Goal: Task Accomplishment & Management: Manage account settings

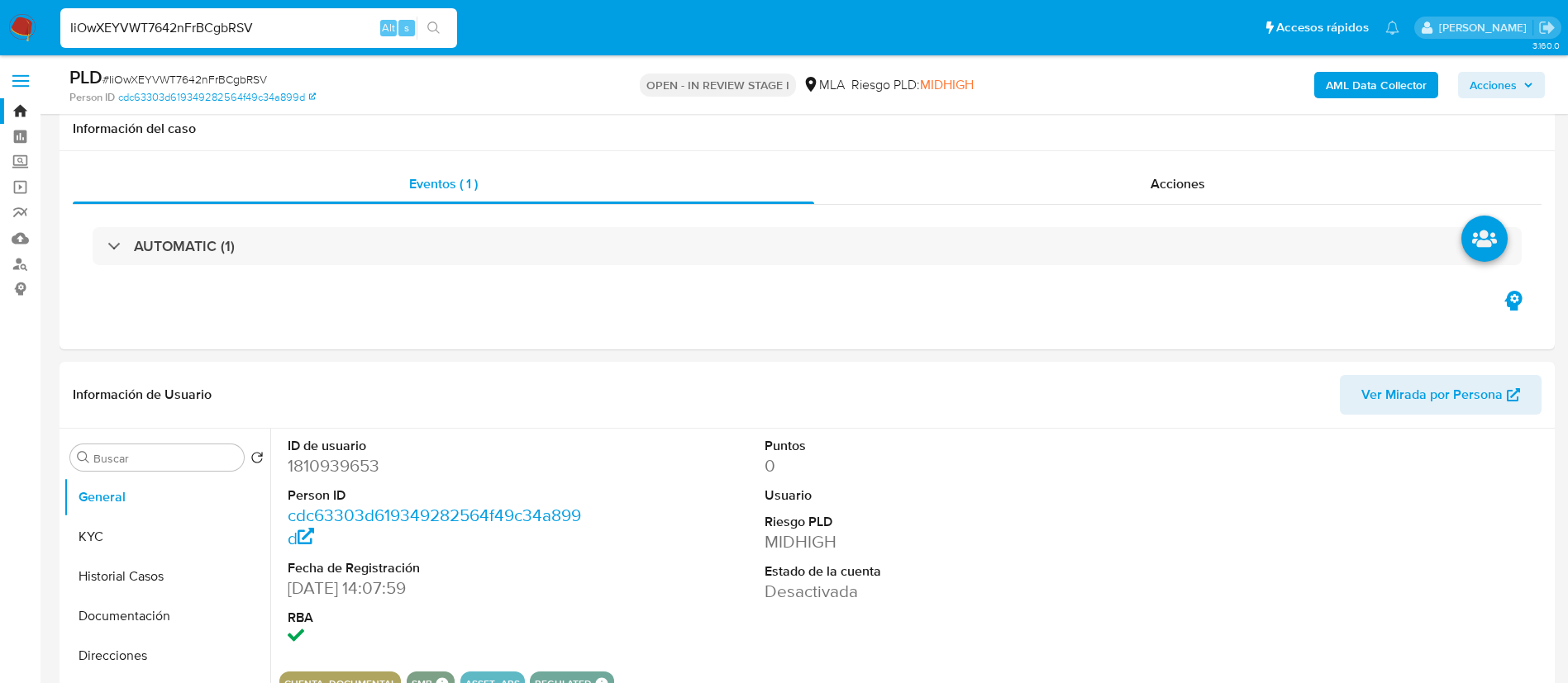
select select "10"
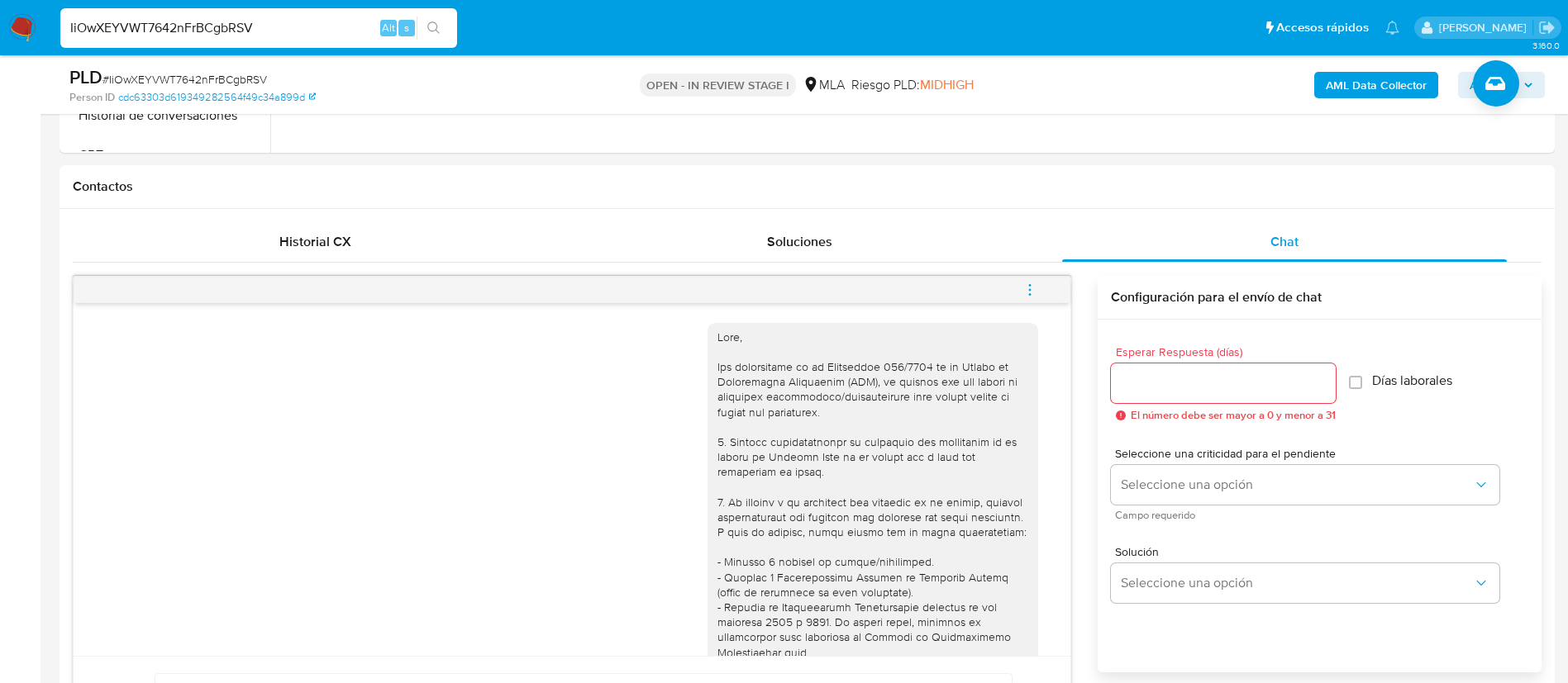
scroll to position [662, 0]
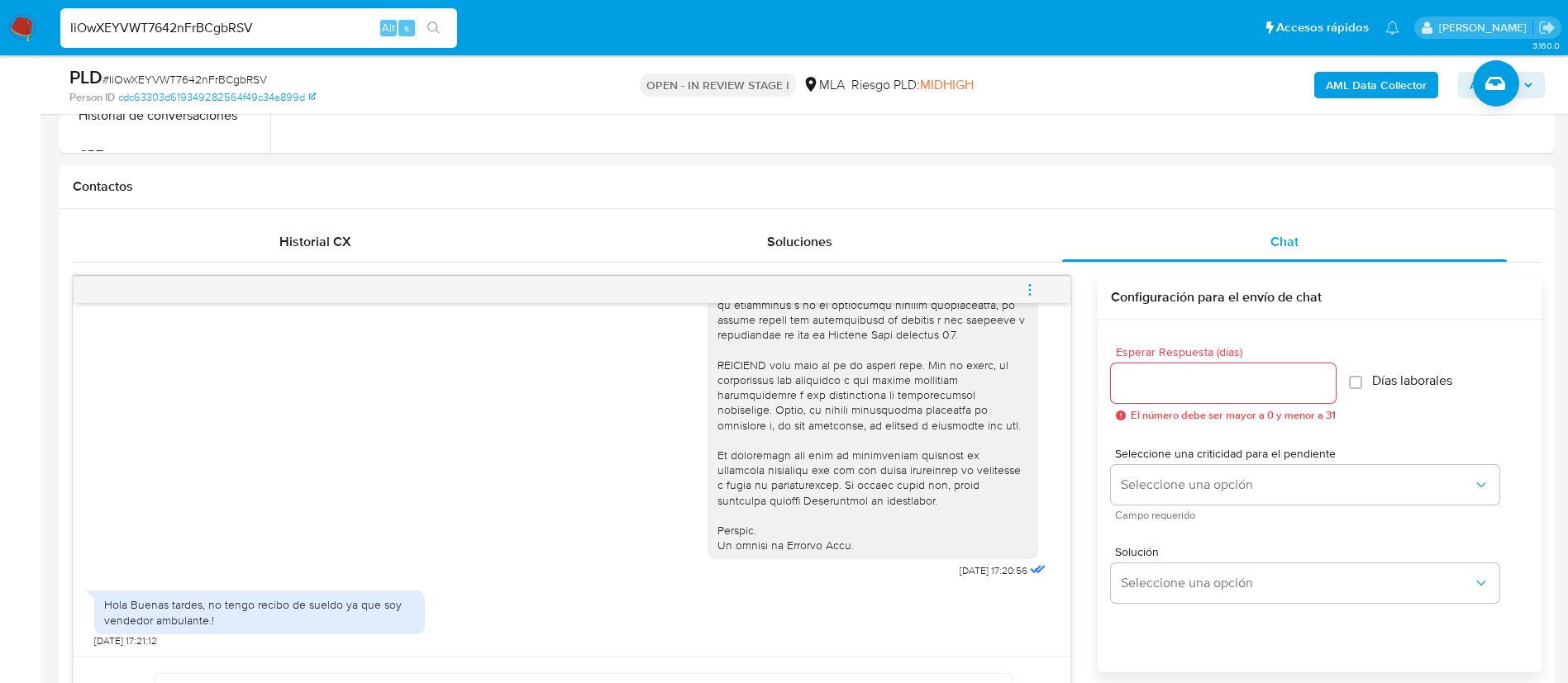
click at [324, 17] on input "IiOwXEYVWT7642nFrBCgbRSV" at bounding box center [259, 28] width 397 height 22
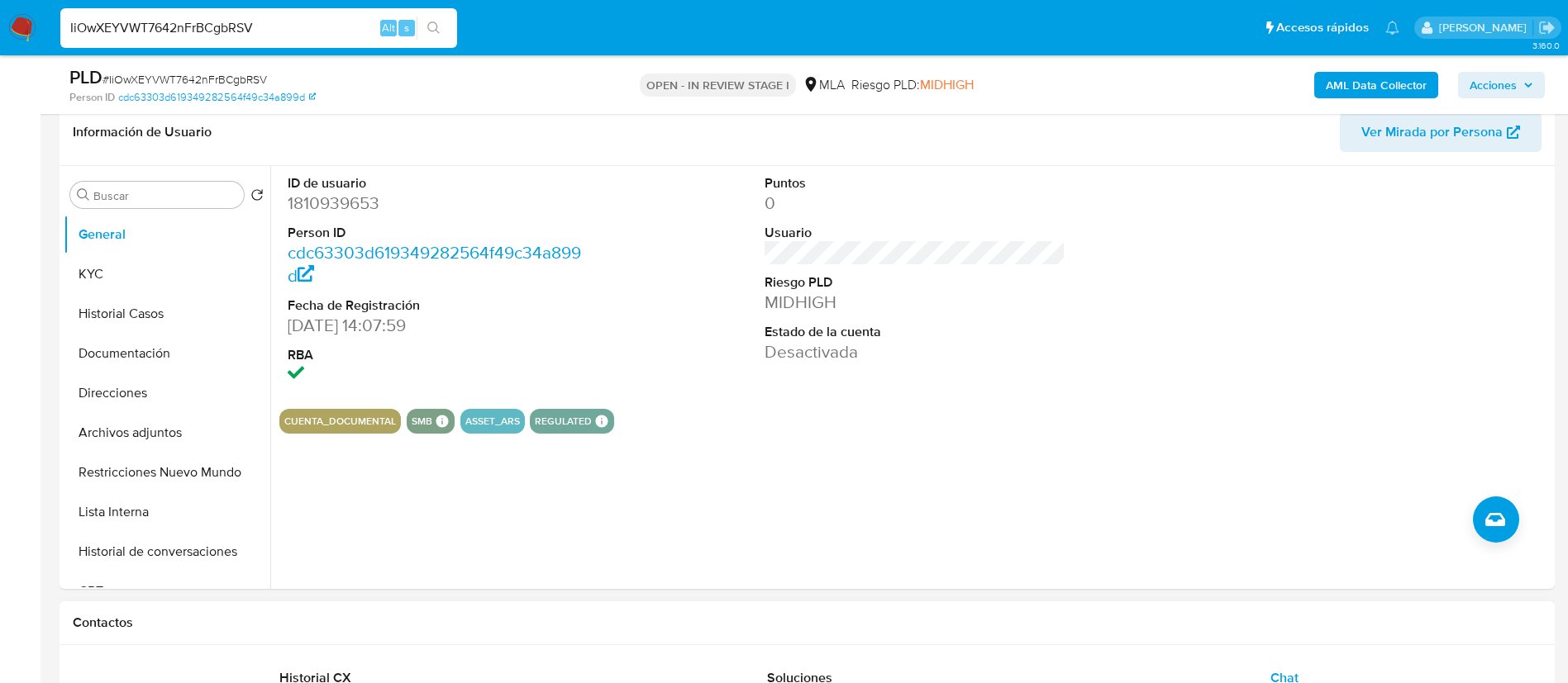
scroll to position [265, 0]
click at [129, 278] on button "KYC" at bounding box center [161, 273] width 193 height 40
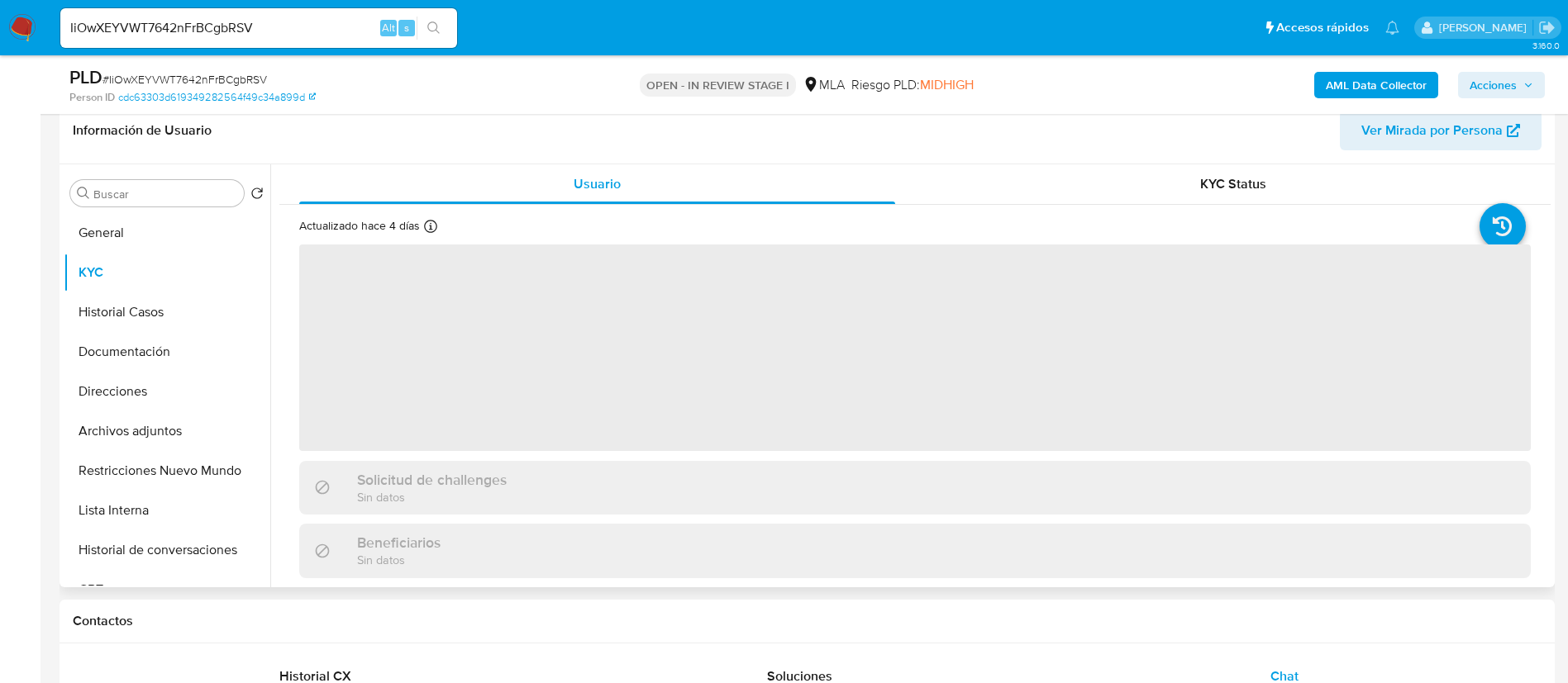
scroll to position [24, 0]
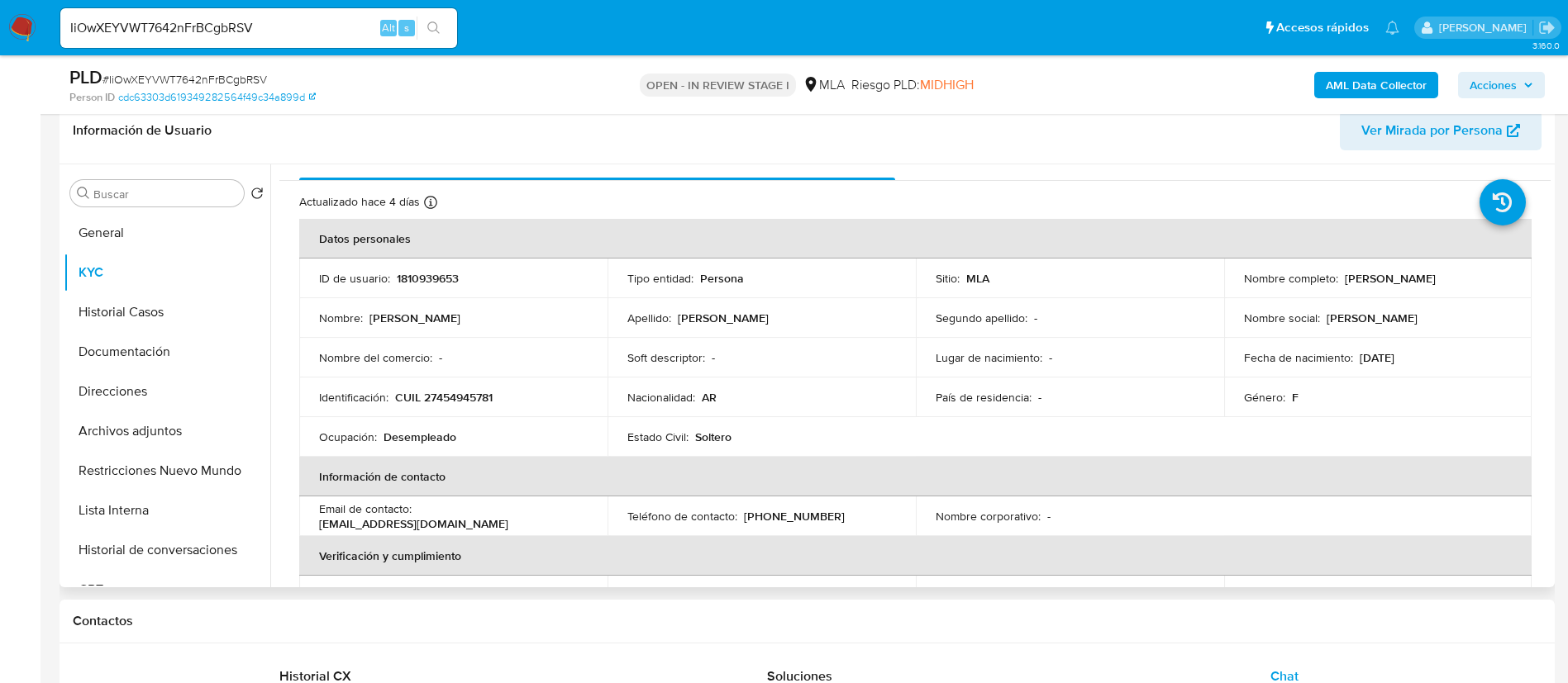
click at [463, 395] on p "CUIL 27454945781" at bounding box center [444, 397] width 98 height 15
copy p "27454945781"
click at [463, 395] on p "CUIL 27454945781" at bounding box center [444, 397] width 98 height 15
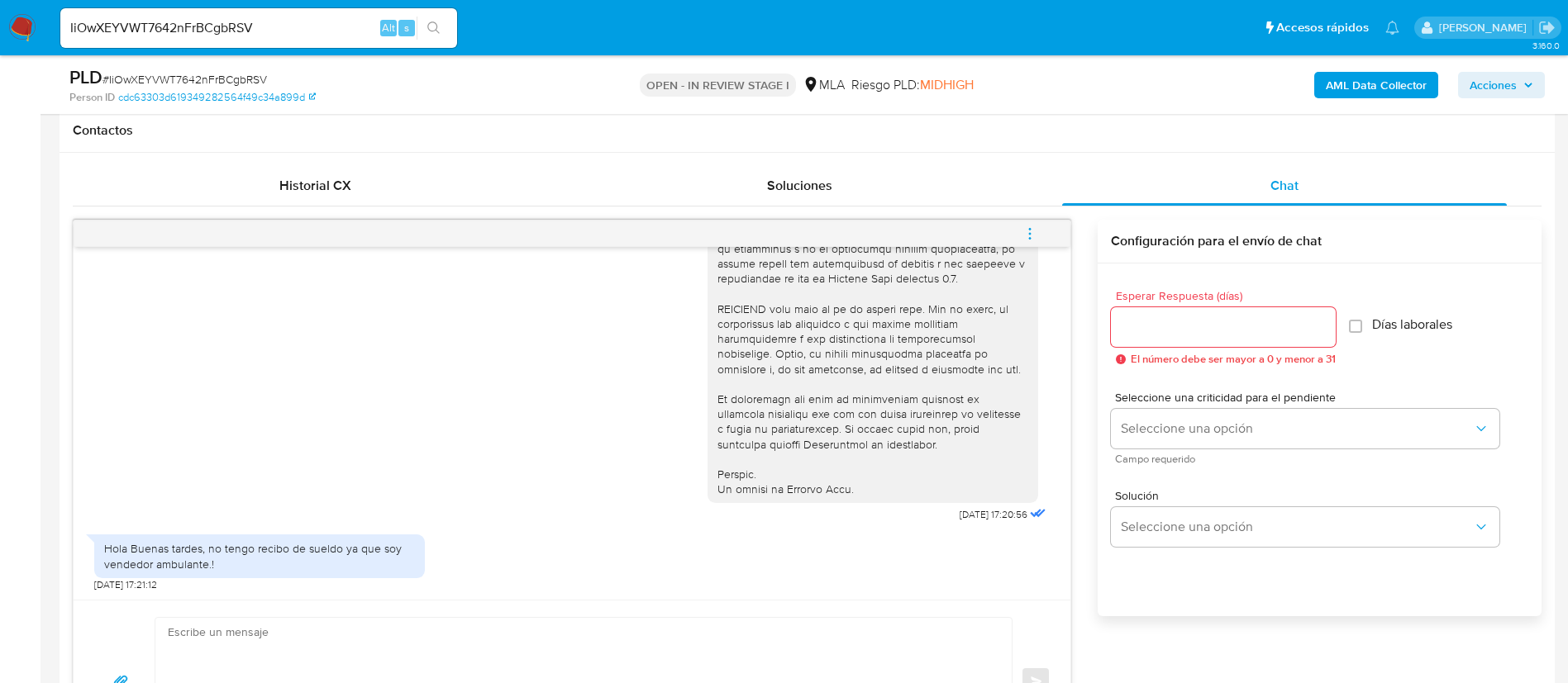
scroll to position [756, 0]
click at [287, 549] on div "Hola Buenas tardes, no tengo recibo de sueldo ya que soy vendedor ambulante.!" at bounding box center [260, 555] width 311 height 29
copy div "Hola Buenas tardes, no tengo recibo de sueldo ya que soy vendedor ambulante.!"
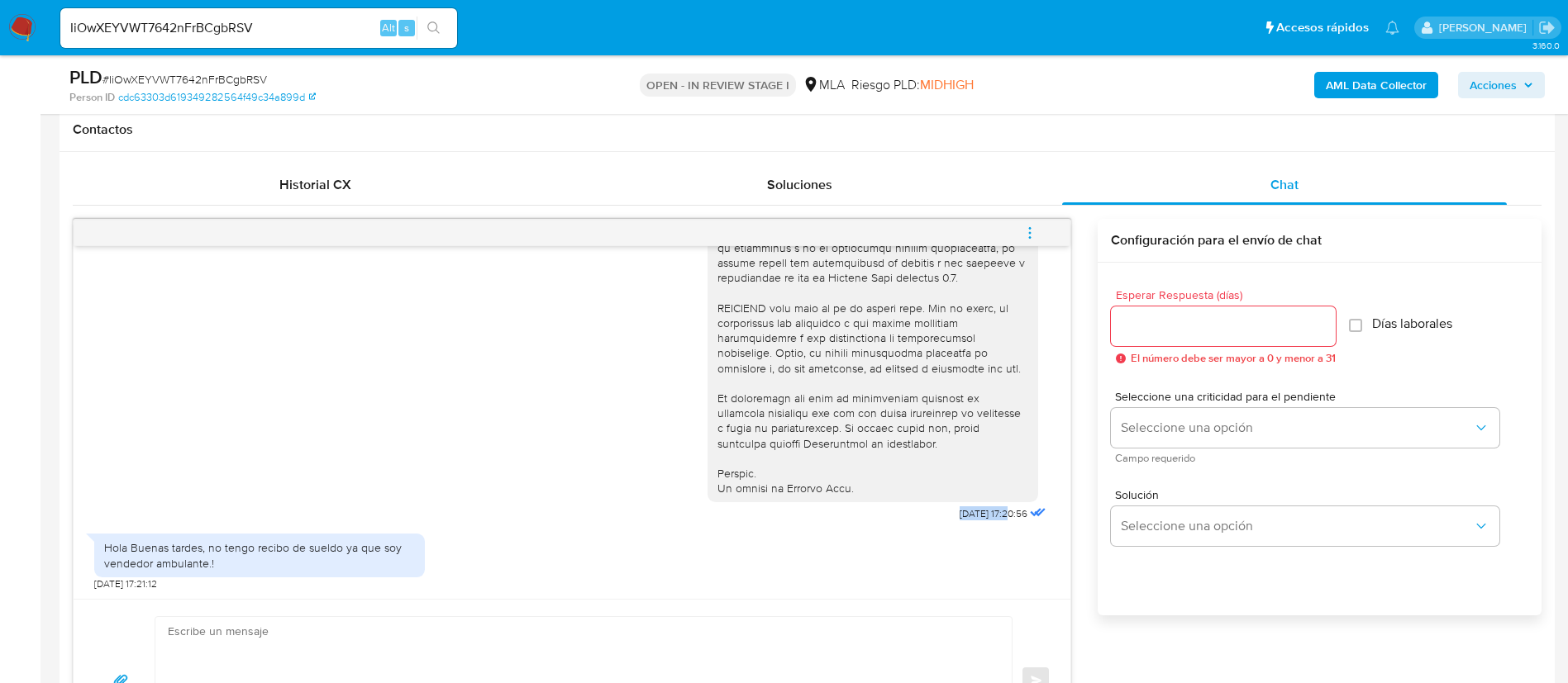
drag, startPoint x: 915, startPoint y: 515, endPoint x: 973, endPoint y: 508, distance: 58.4
click at [973, 508] on div "18/08/2025 17:20:56" at bounding box center [878, 73] width 343 height 905
copy span "18/08/2025"
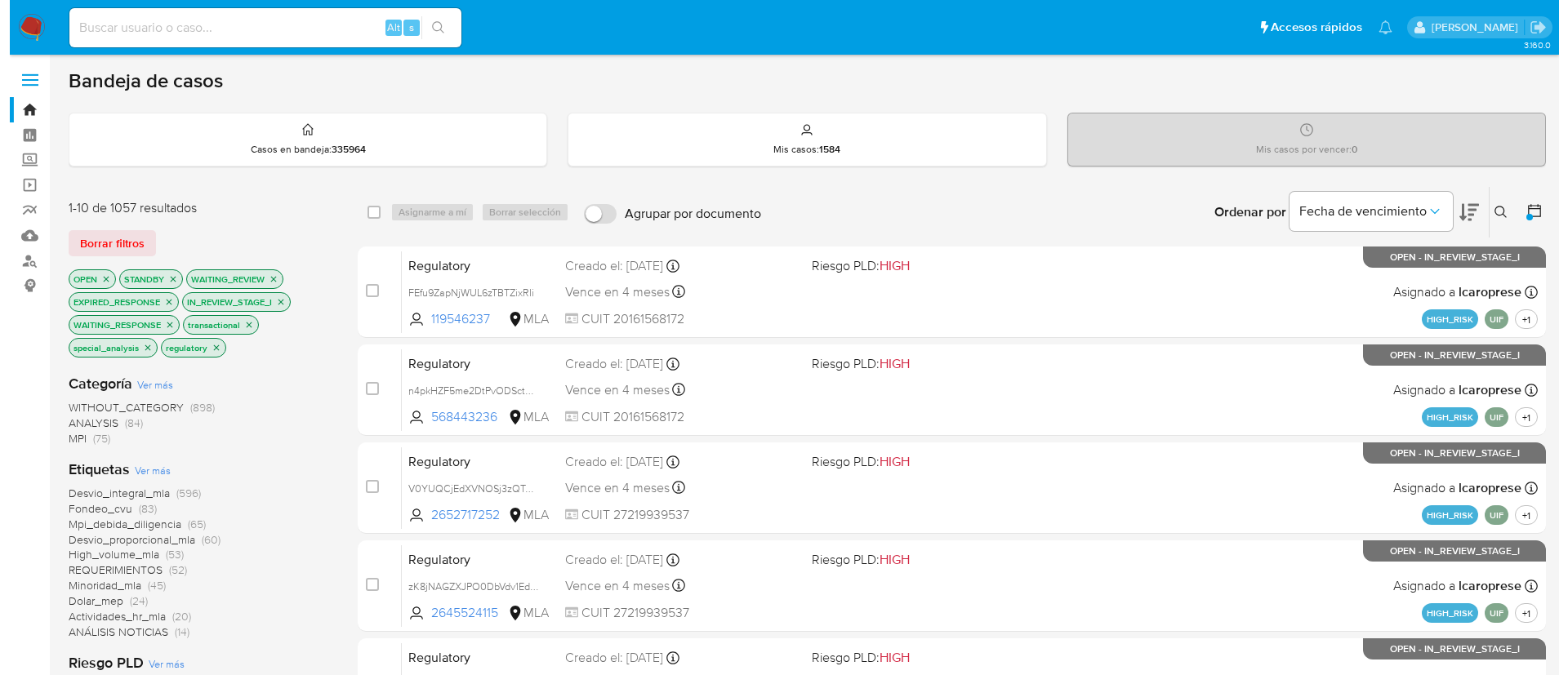
scroll to position [68, 0]
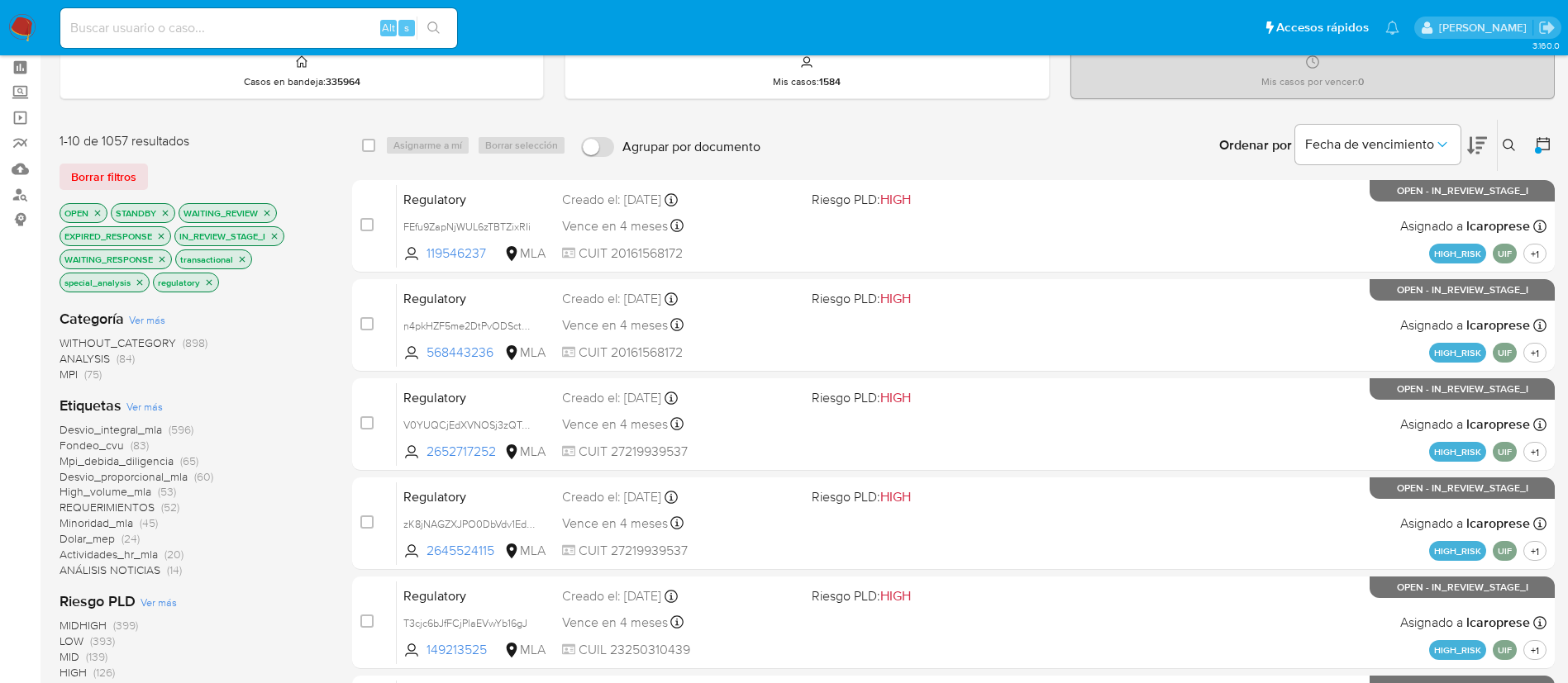
click at [1508, 147] on icon at bounding box center [1509, 145] width 13 height 13
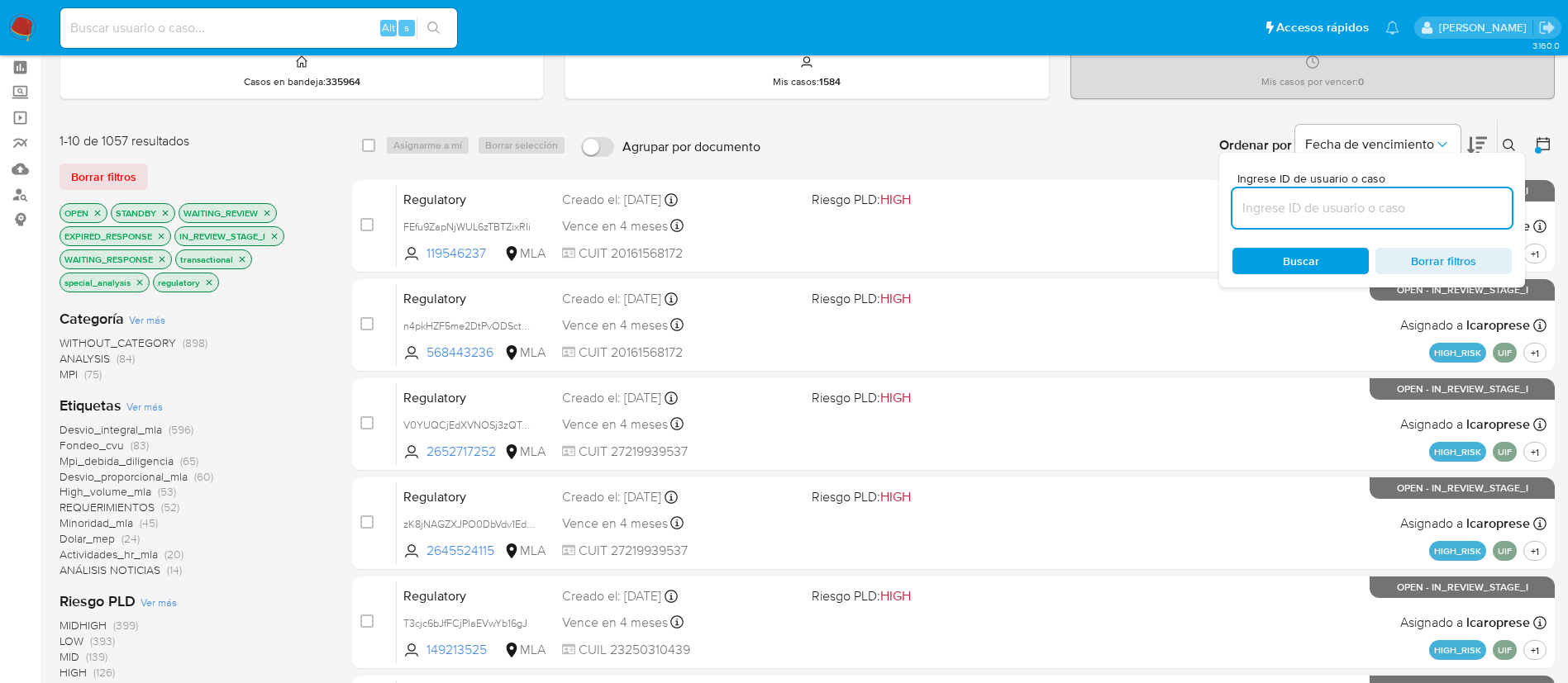
click at [1420, 206] on input at bounding box center [1372, 208] width 280 height 22
type input "IiOwXEYVWT7642nFrBCgbRSV"
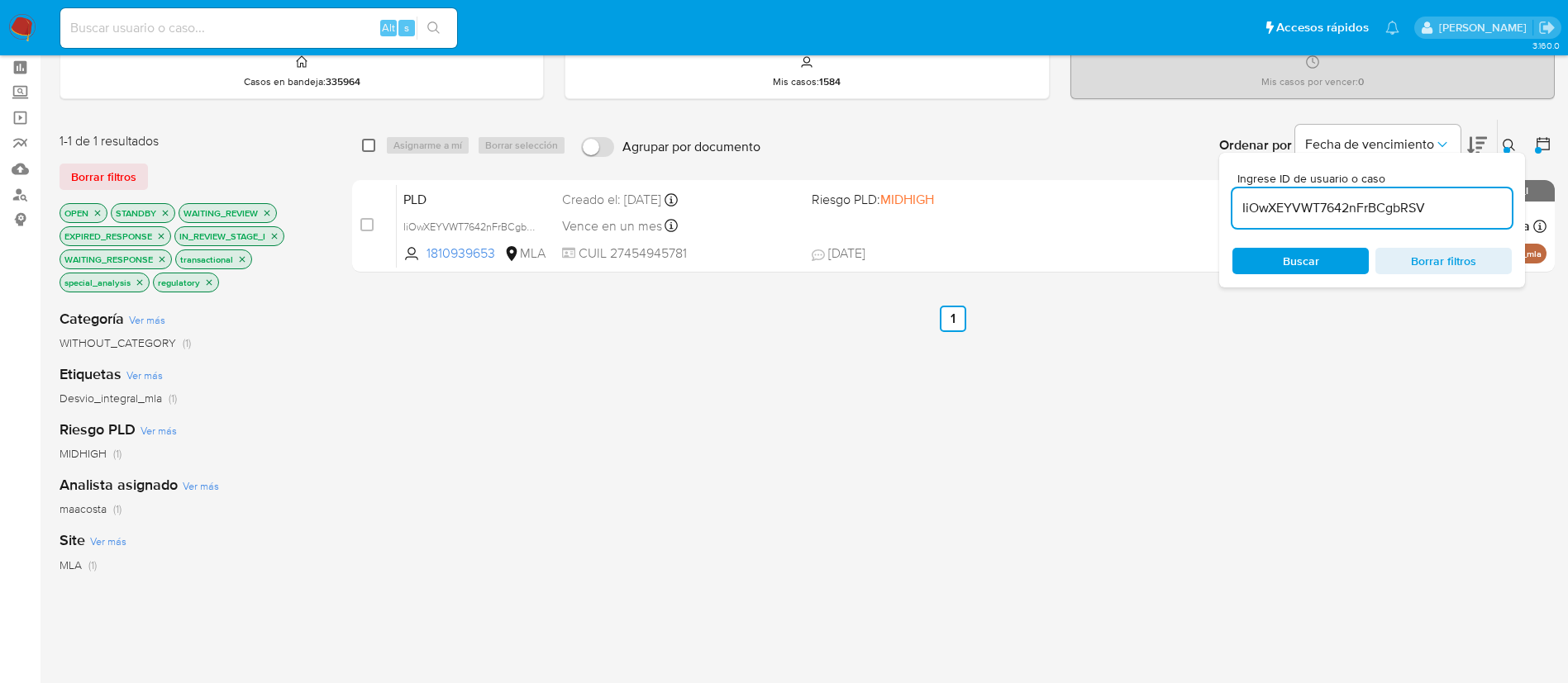
click at [366, 146] on input "checkbox" at bounding box center [368, 145] width 13 height 13
checkbox input "true"
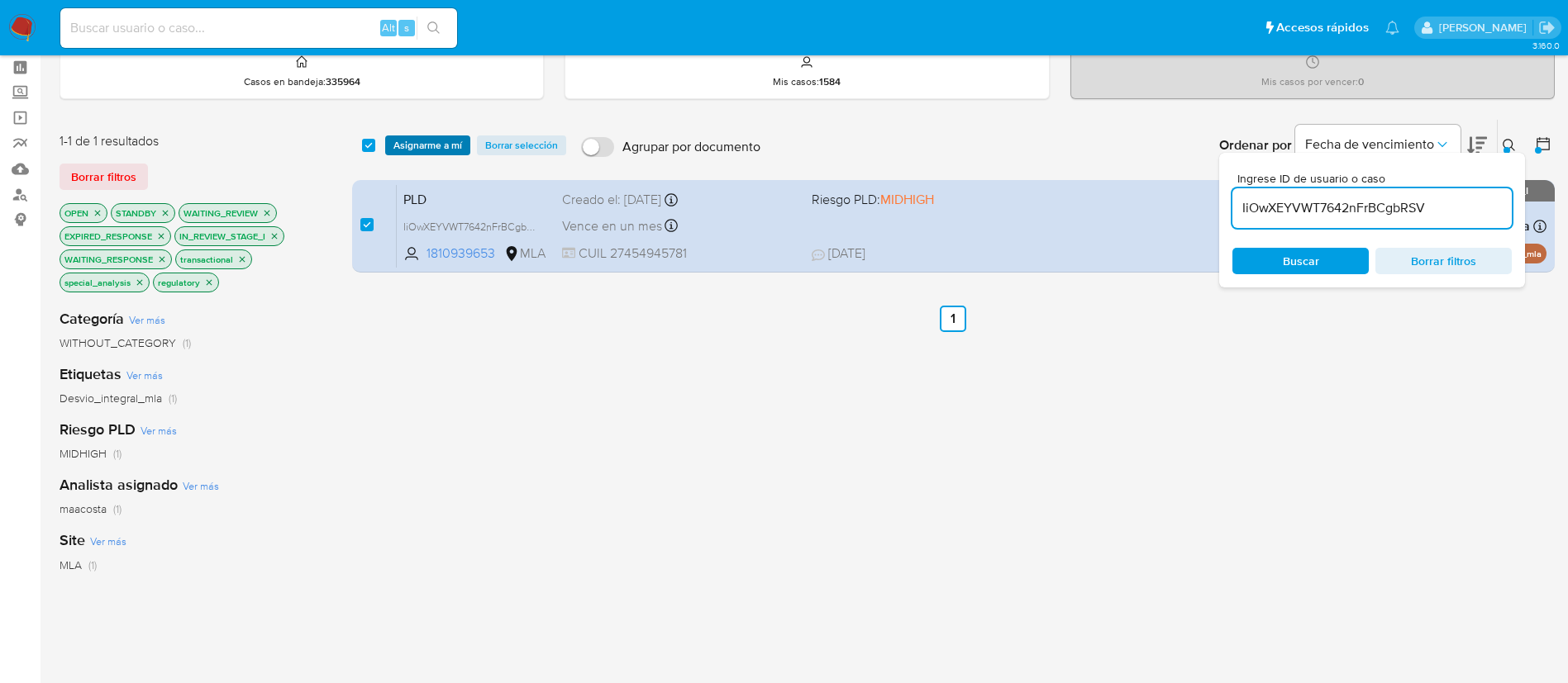
click at [411, 142] on span "Asignarme a mí" at bounding box center [428, 145] width 69 height 16
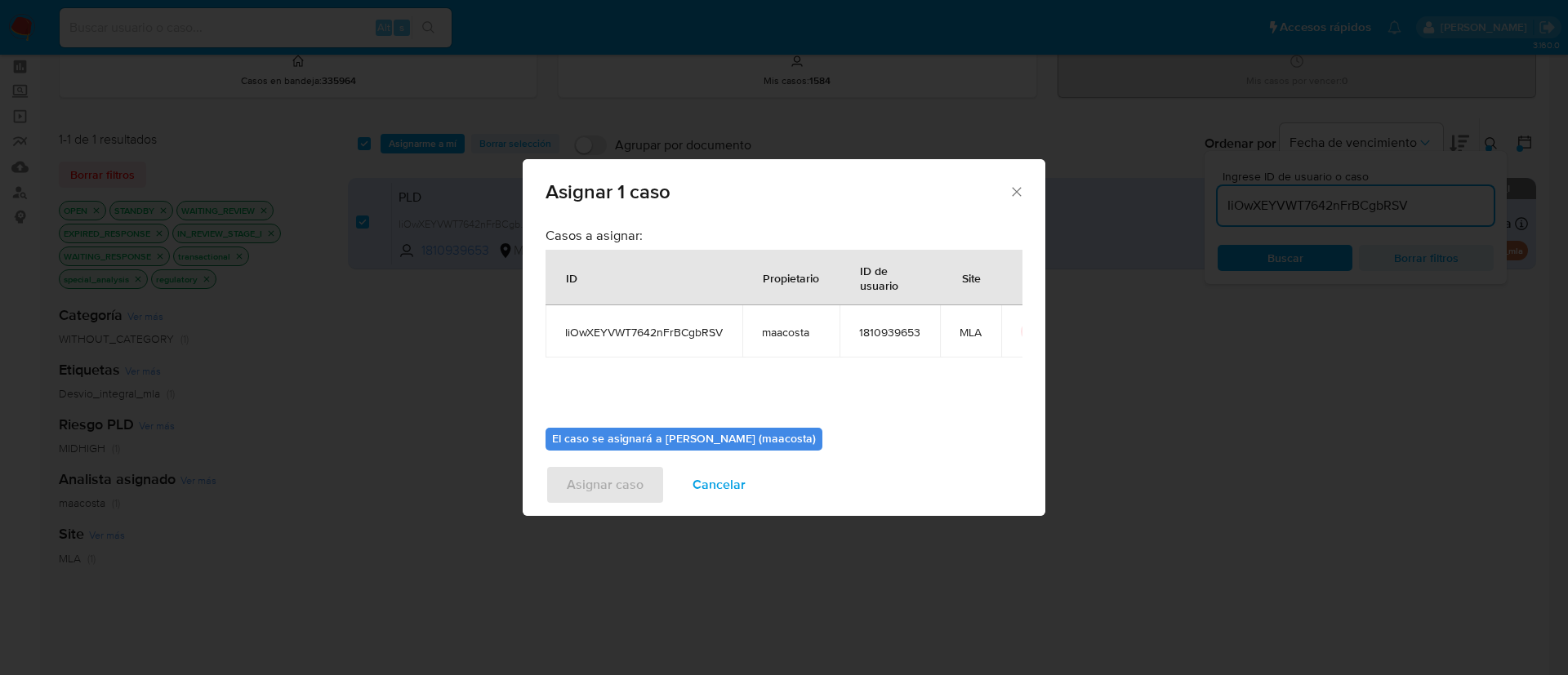
scroll to position [85, 0]
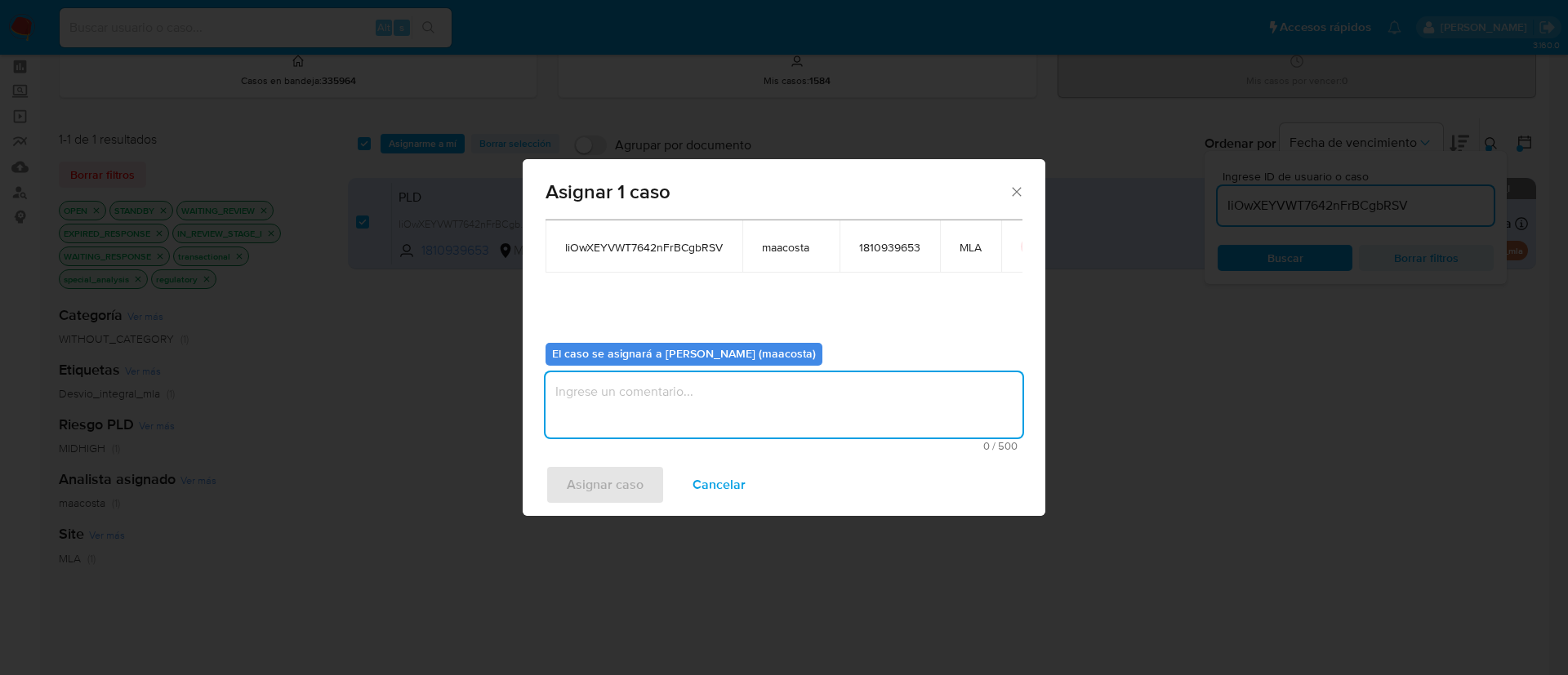
click at [691, 406] on textarea "assign-modal" at bounding box center [784, 405] width 477 height 66
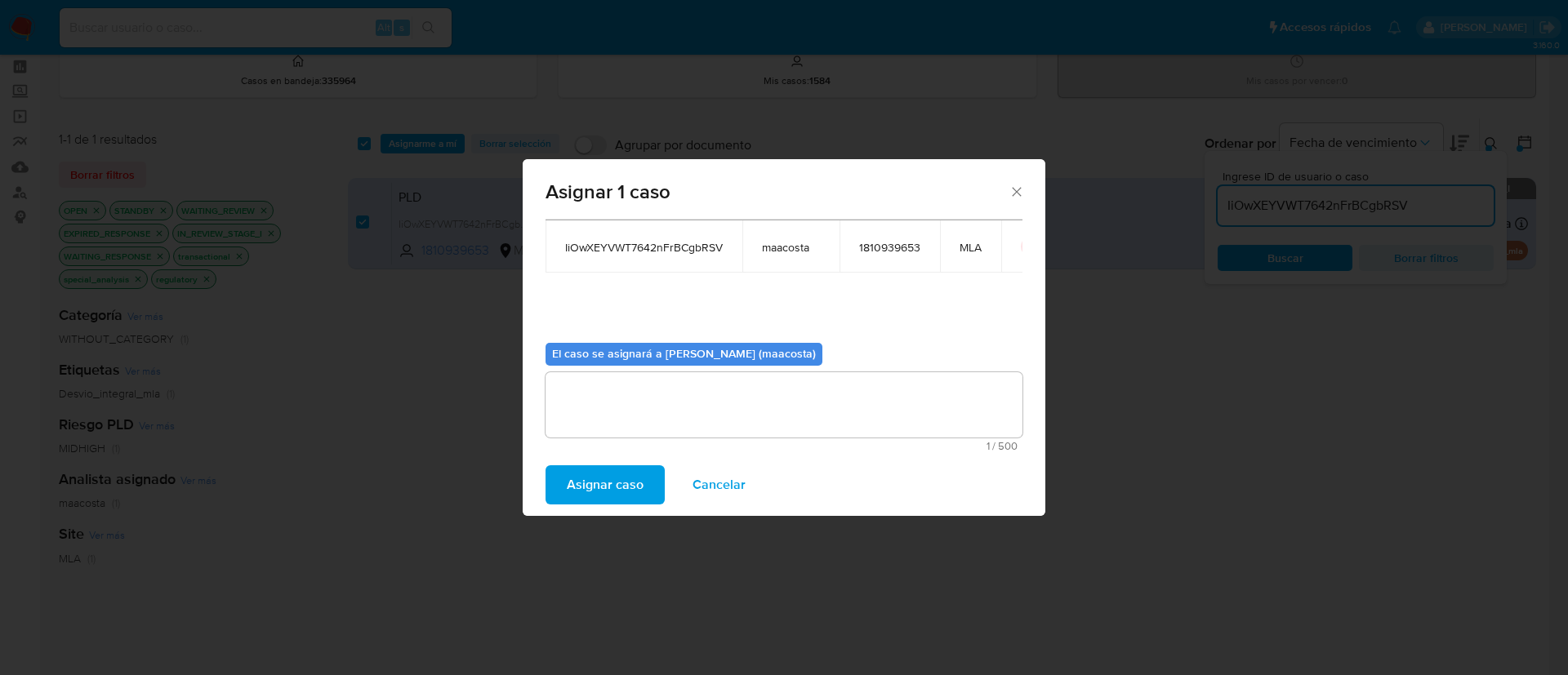
click at [622, 490] on span "Asignar caso" at bounding box center [605, 485] width 77 height 36
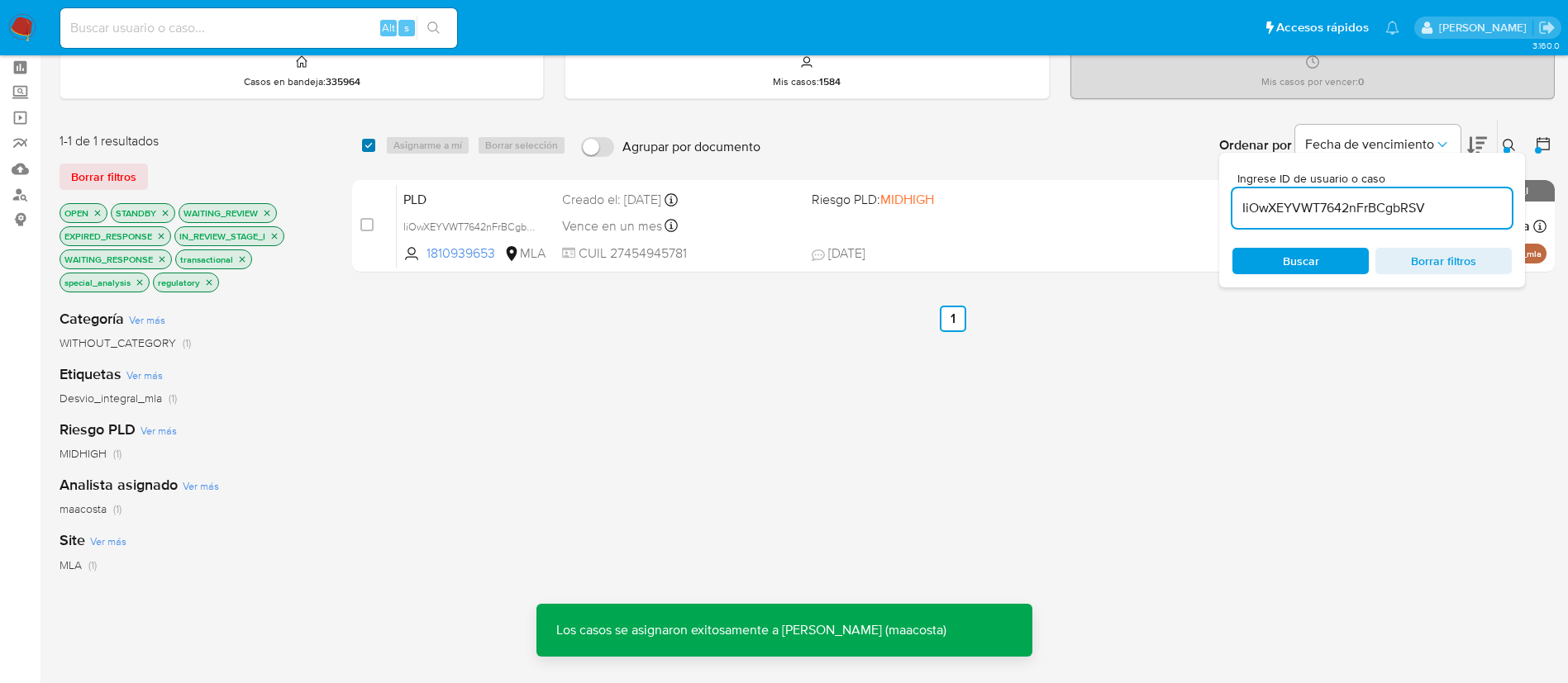
click at [371, 143] on input "checkbox" at bounding box center [368, 145] width 13 height 13
checkbox input "true"
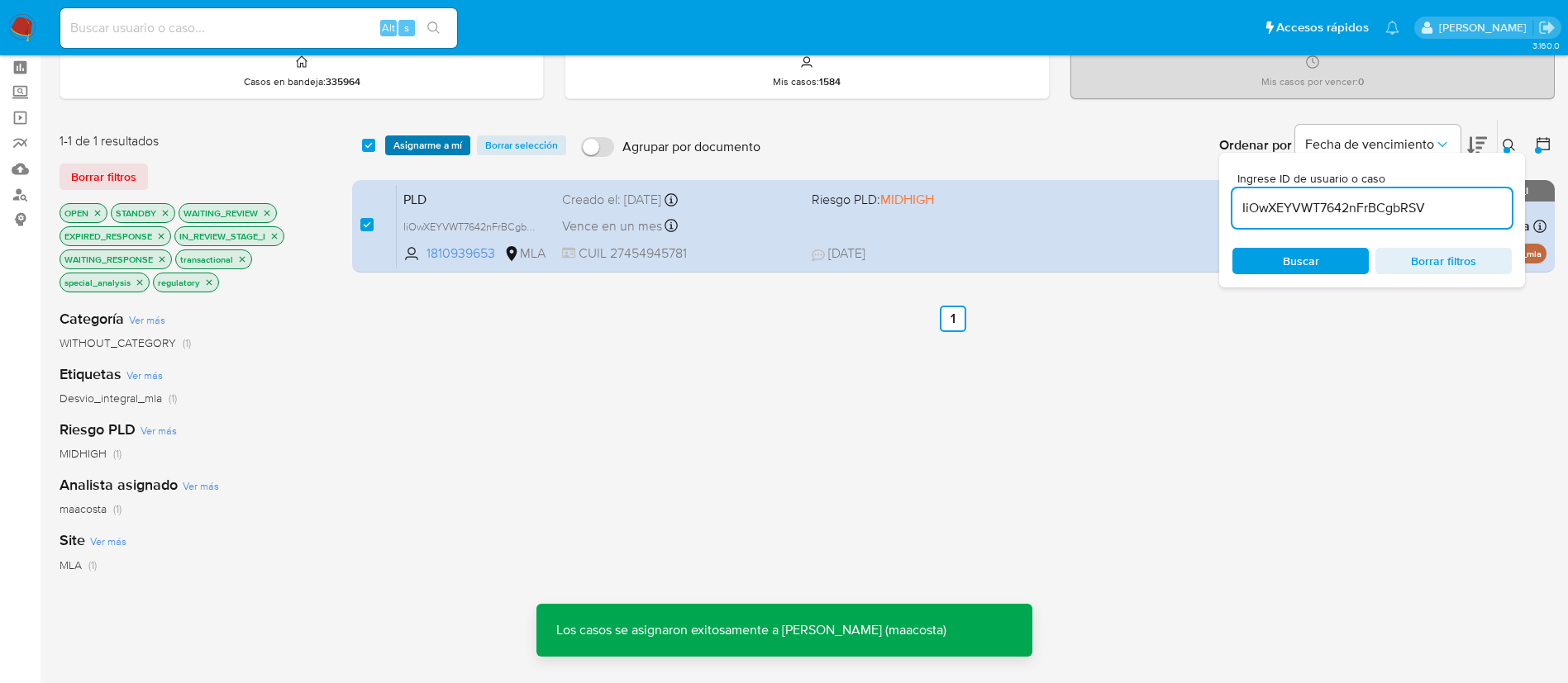
click at [406, 147] on span "Asignarme a mí" at bounding box center [428, 145] width 69 height 16
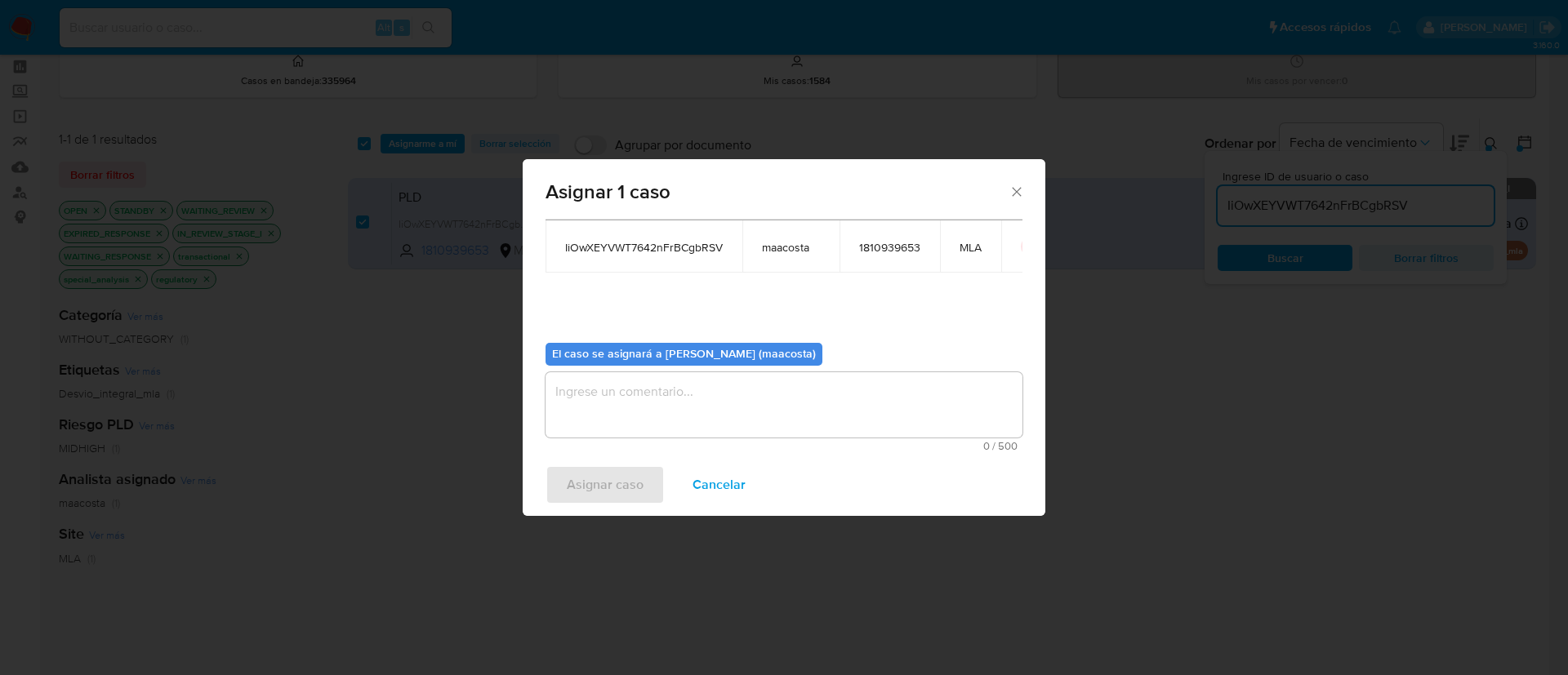
click at [663, 412] on textarea "assign-modal" at bounding box center [784, 405] width 477 height 66
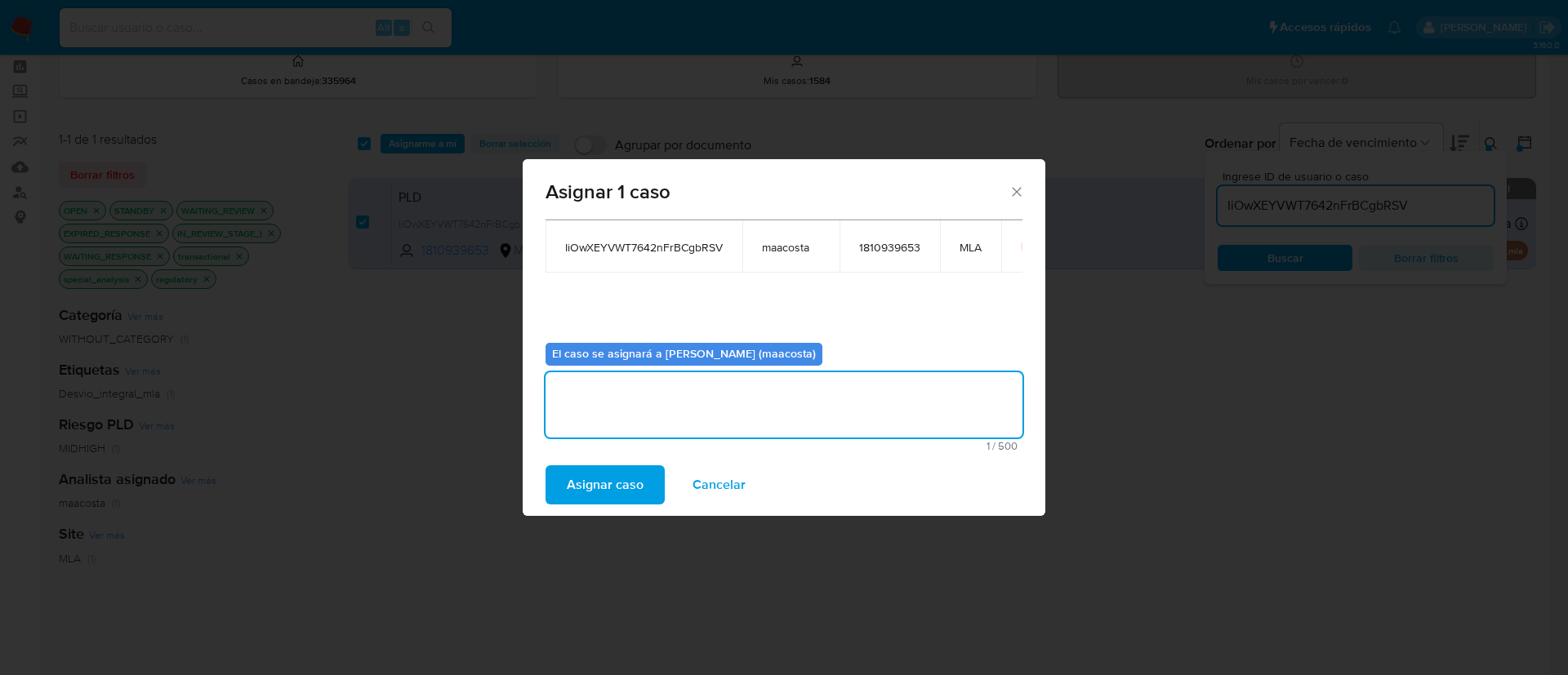
click at [600, 484] on span "Asignar caso" at bounding box center [605, 485] width 77 height 36
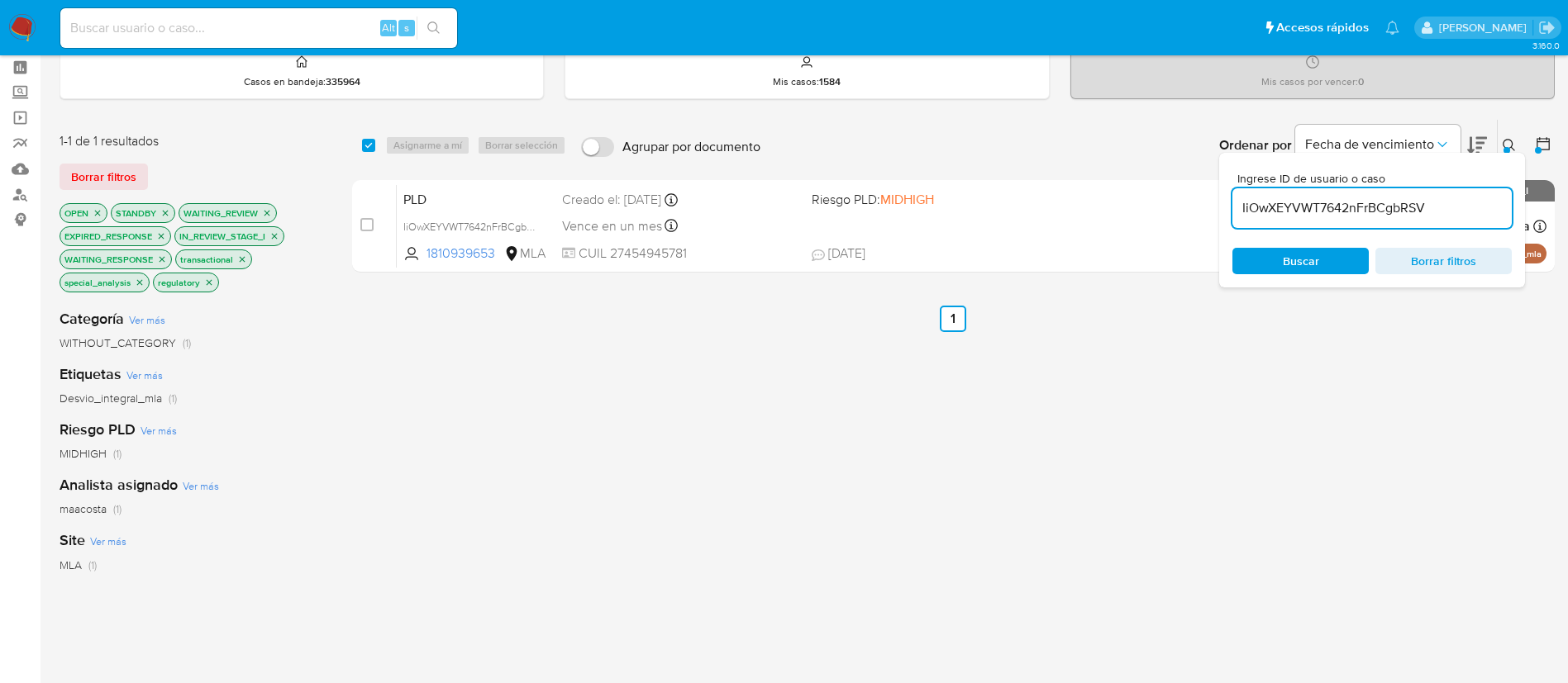
click at [1433, 216] on input "IiOwXEYVWT7642nFrBCgbRSV" at bounding box center [1372, 208] width 280 height 22
click at [1300, 198] on input "IiOwXEYVWT7642nFrBCgbRSV" at bounding box center [1372, 208] width 280 height 22
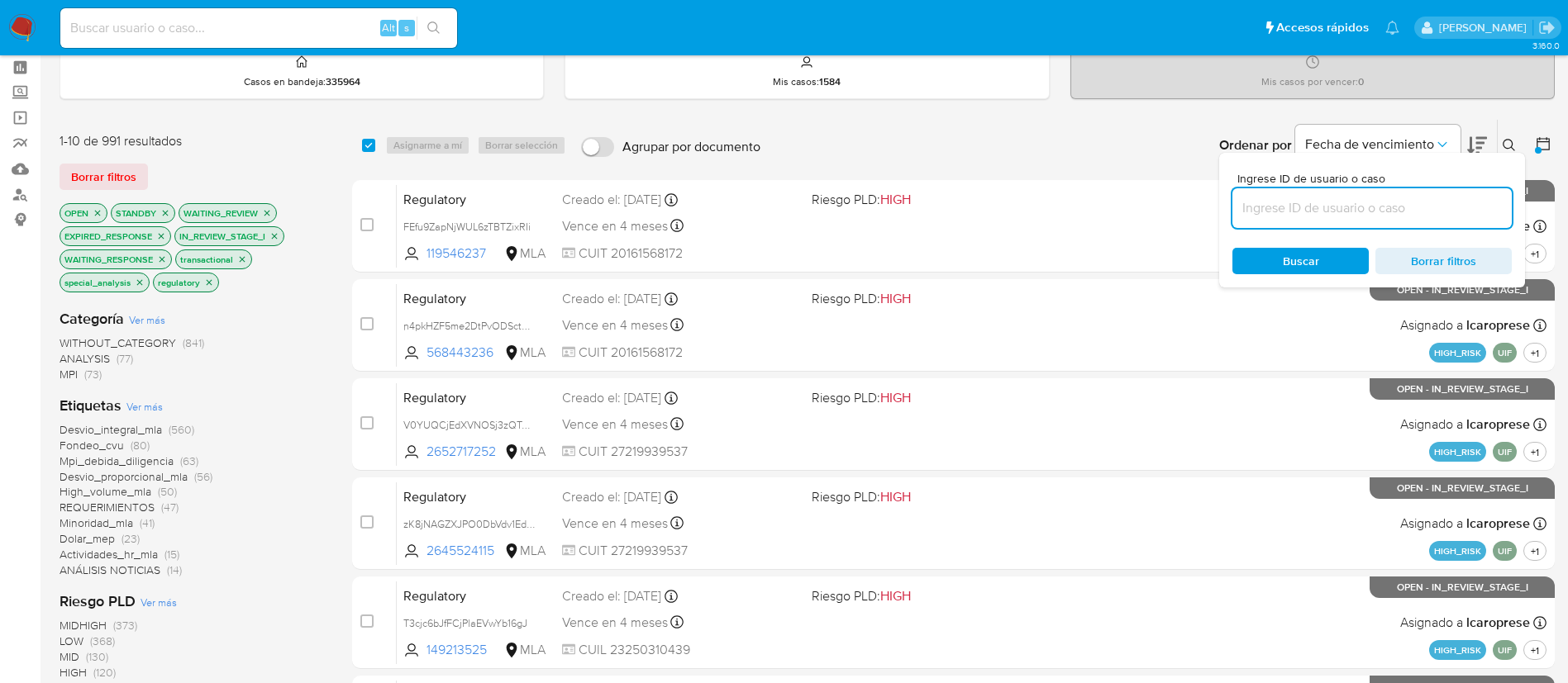
click at [1513, 150] on icon at bounding box center [1509, 145] width 13 height 13
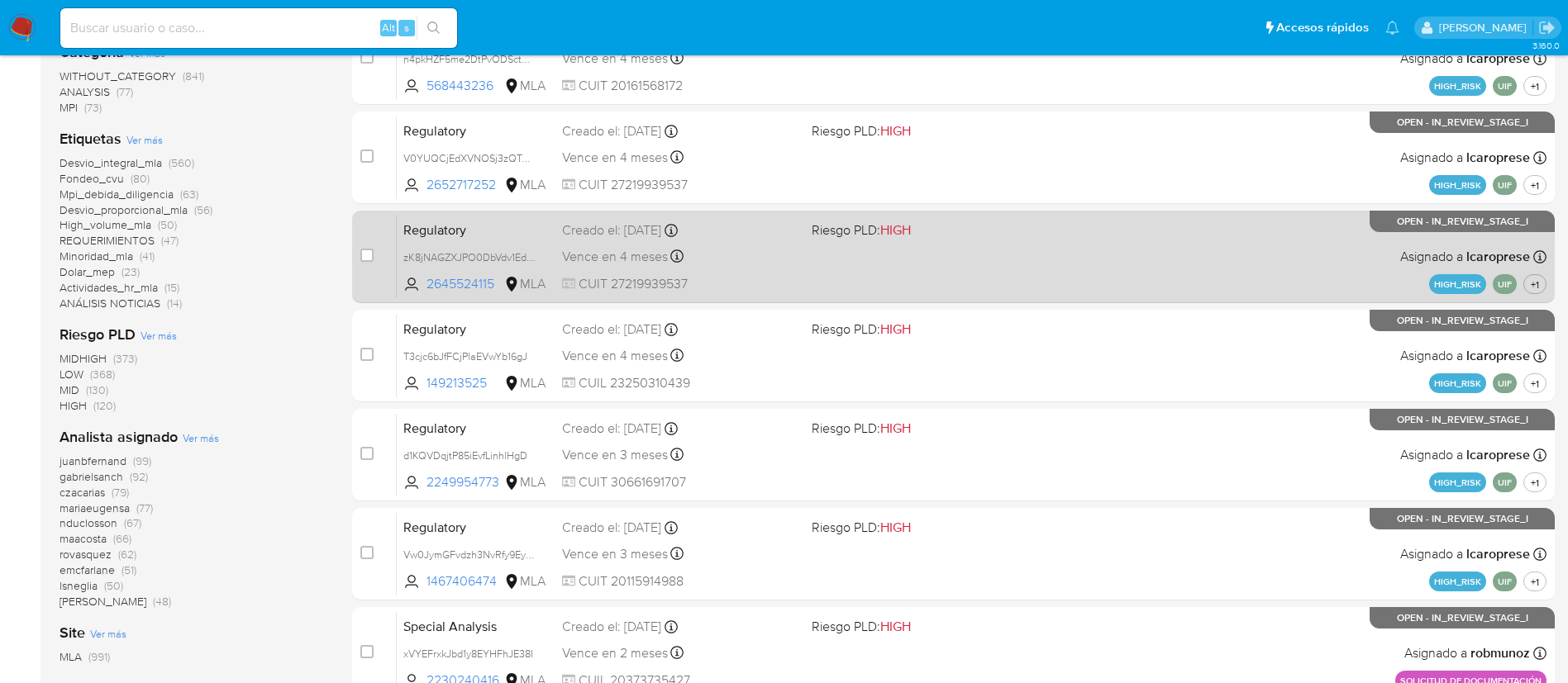
scroll to position [337, 0]
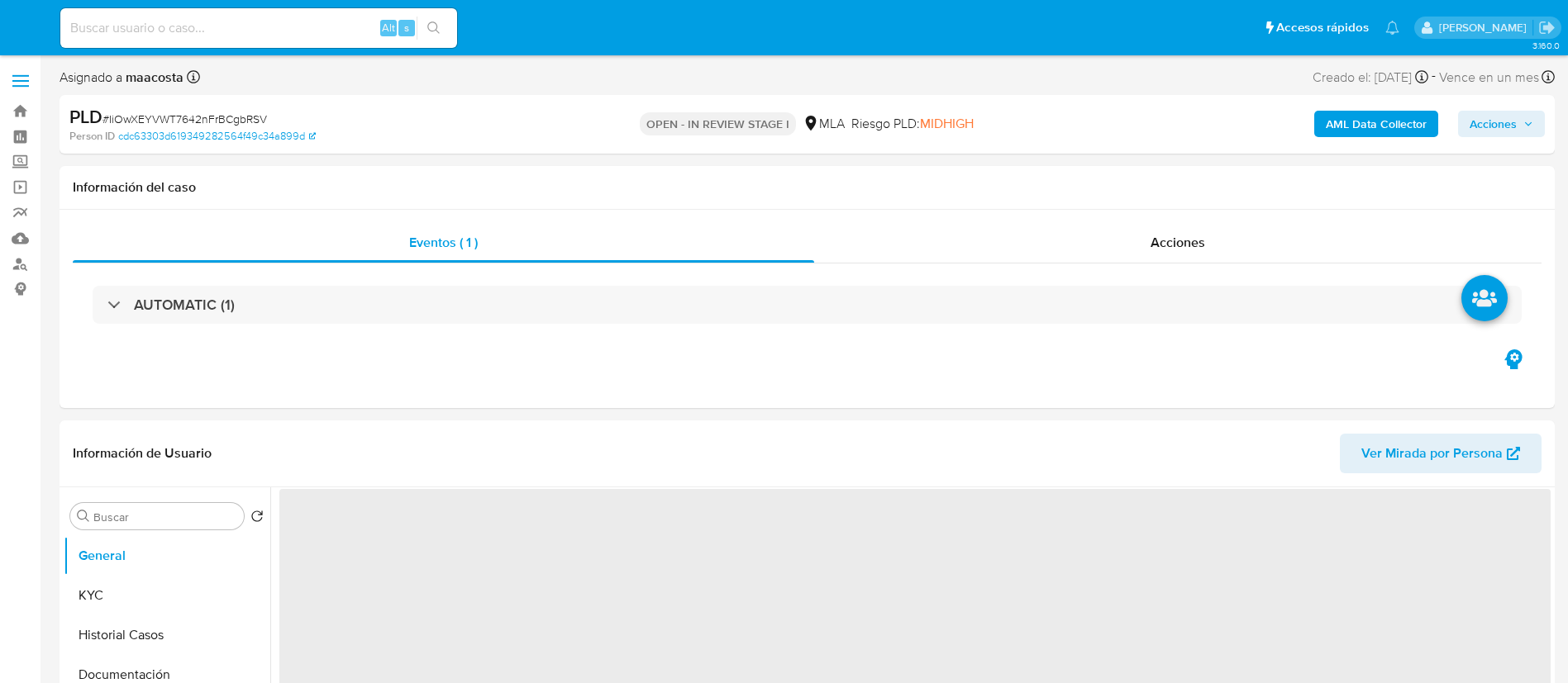
select select "10"
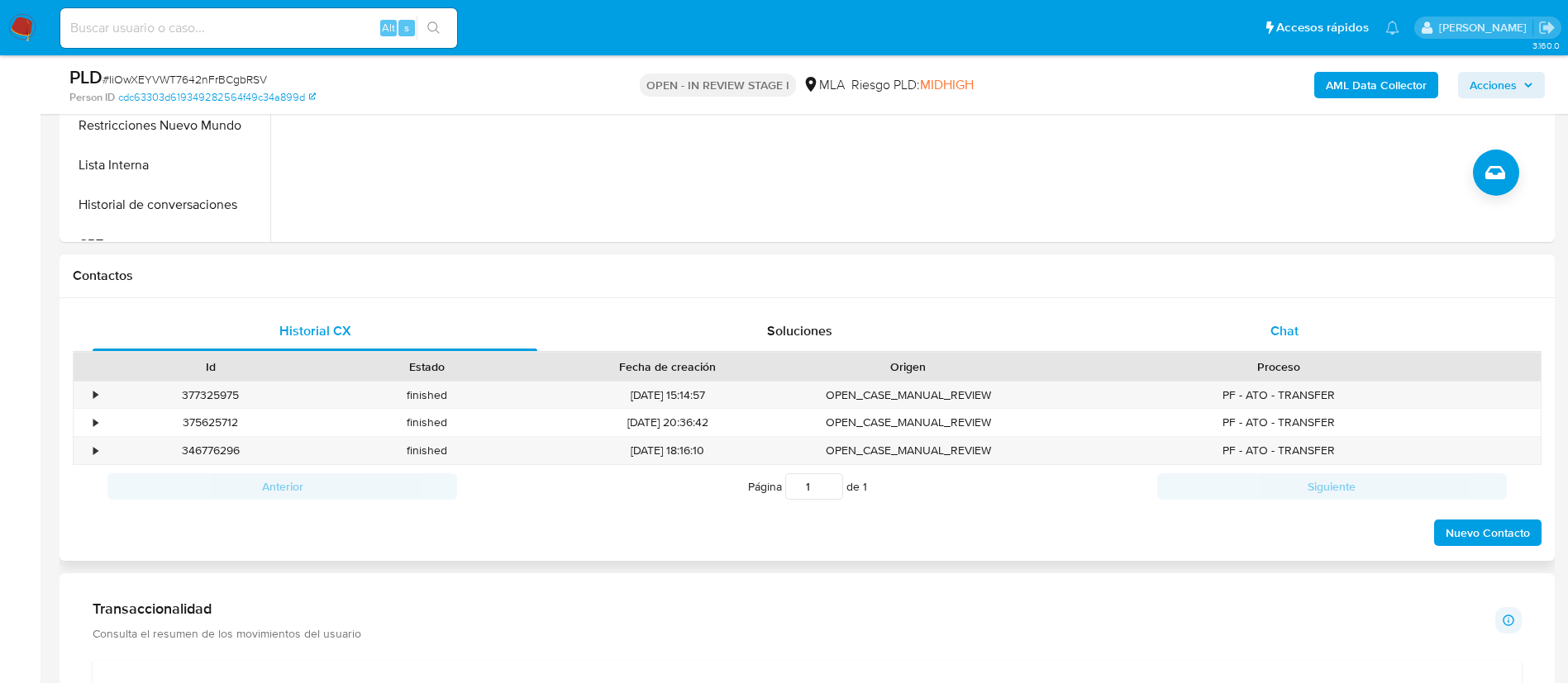
click at [1308, 339] on div "Chat" at bounding box center [1284, 331] width 444 height 40
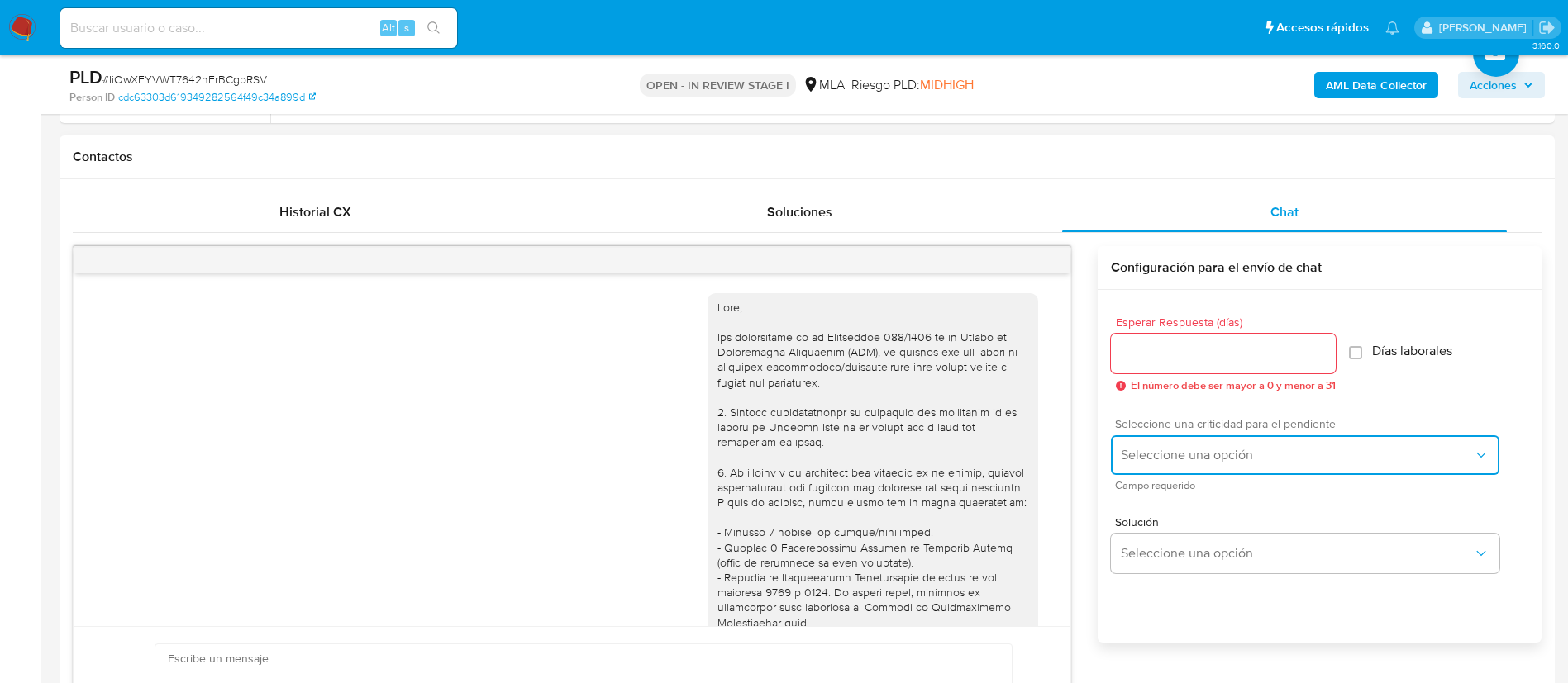
scroll to position [663, 0]
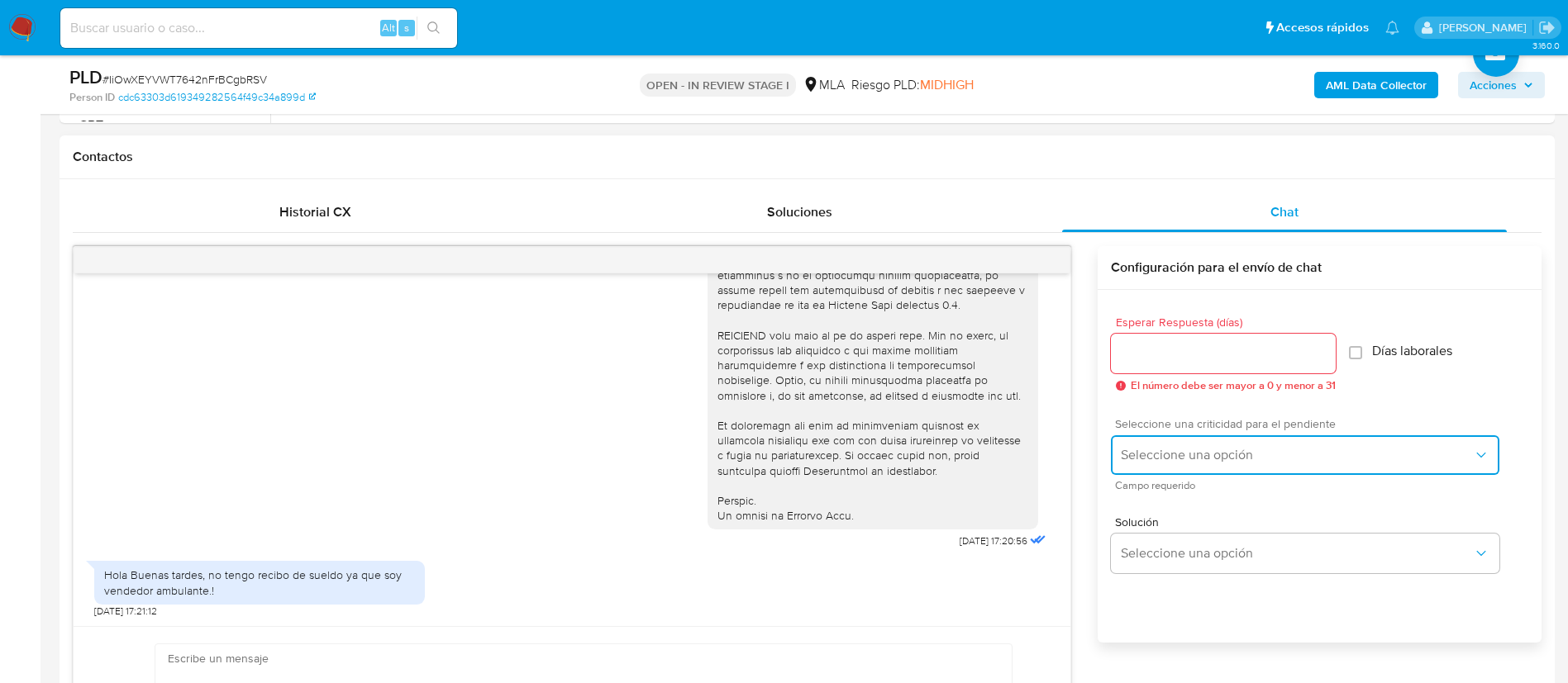
click at [1162, 452] on span "Seleccione una opción" at bounding box center [1297, 454] width 352 height 16
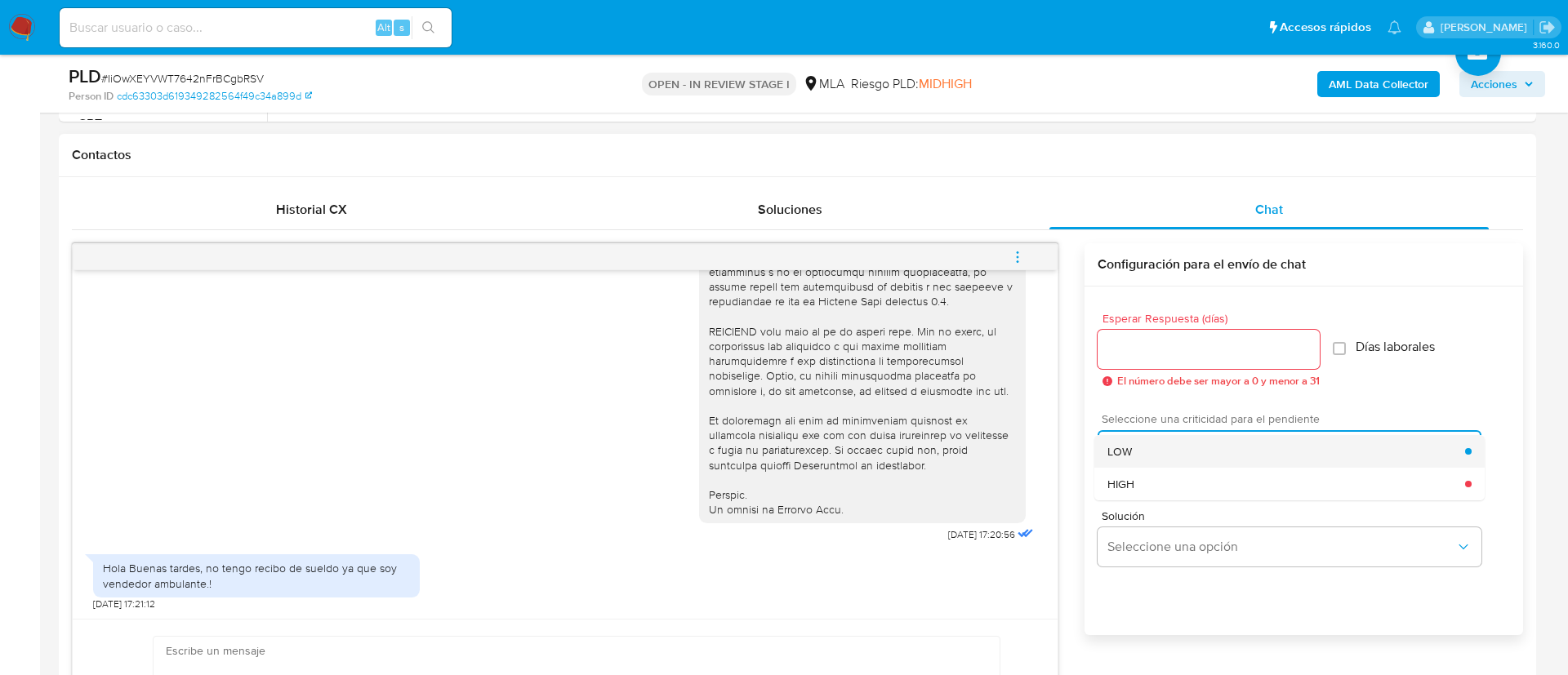
click at [1116, 458] on span "LOW" at bounding box center [1120, 451] width 25 height 14
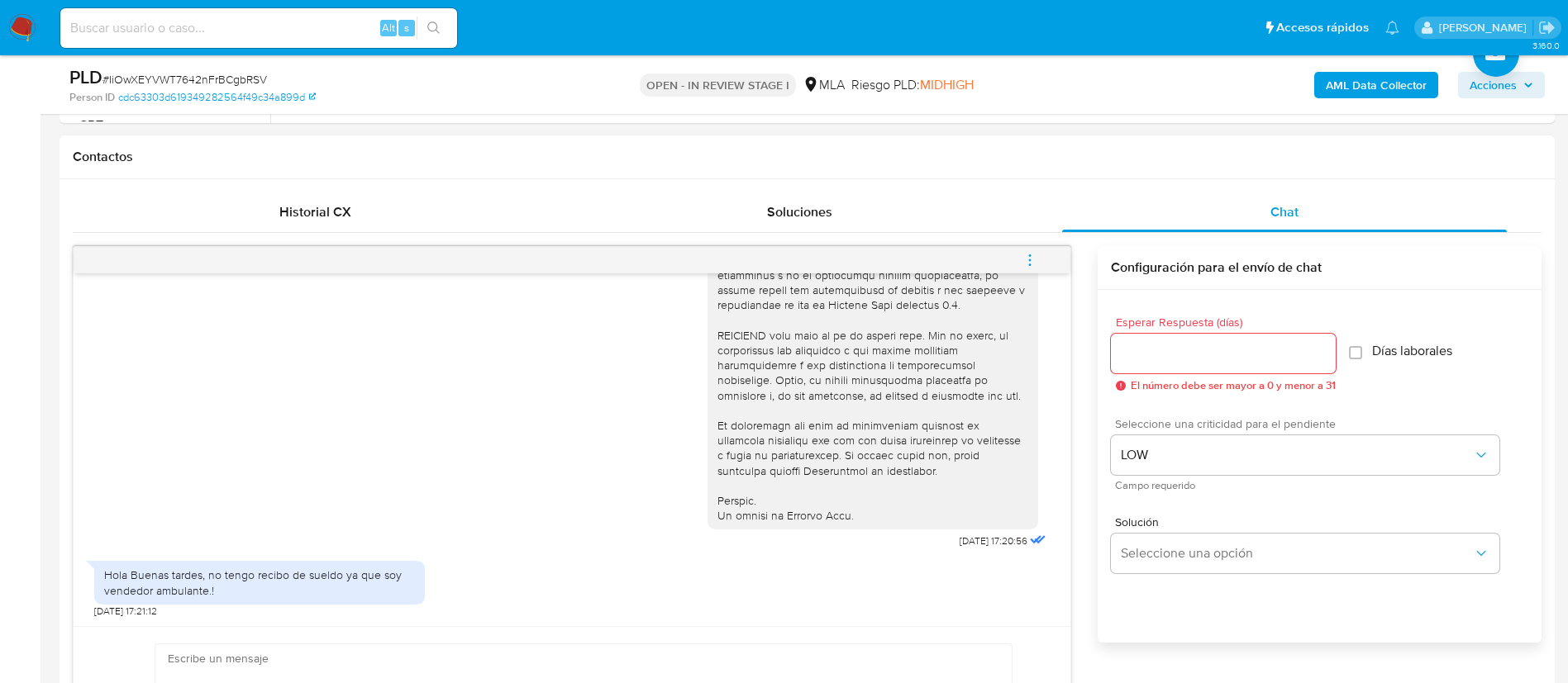
click at [1131, 334] on div at bounding box center [1224, 354] width 225 height 40
click at [1129, 373] on div "Esperar Respuesta (días) El número debe ser mayor a 0 y menor a 31" at bounding box center [1224, 354] width 225 height 75
click at [1125, 354] on input "Esperar Respuesta (días)" at bounding box center [1224, 354] width 225 height 22
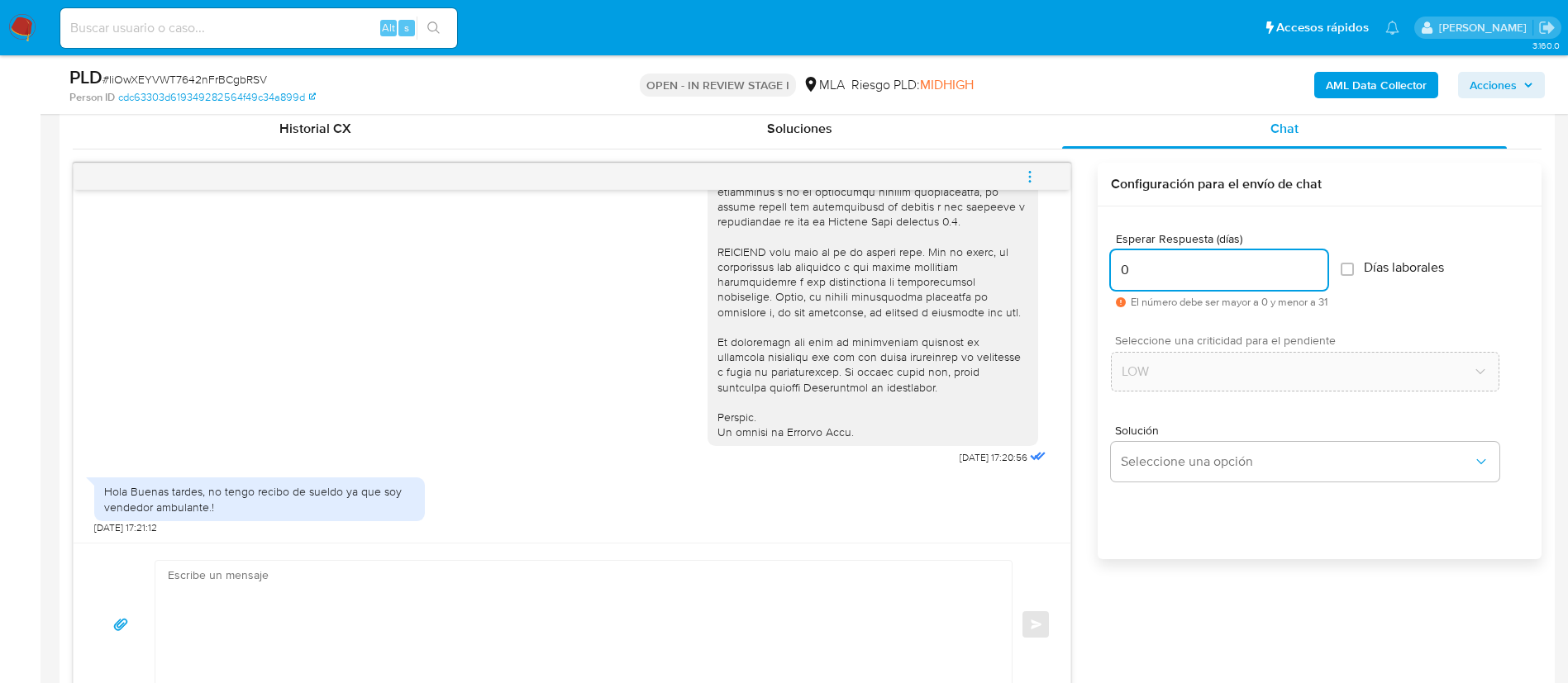
scroll to position [824, 0]
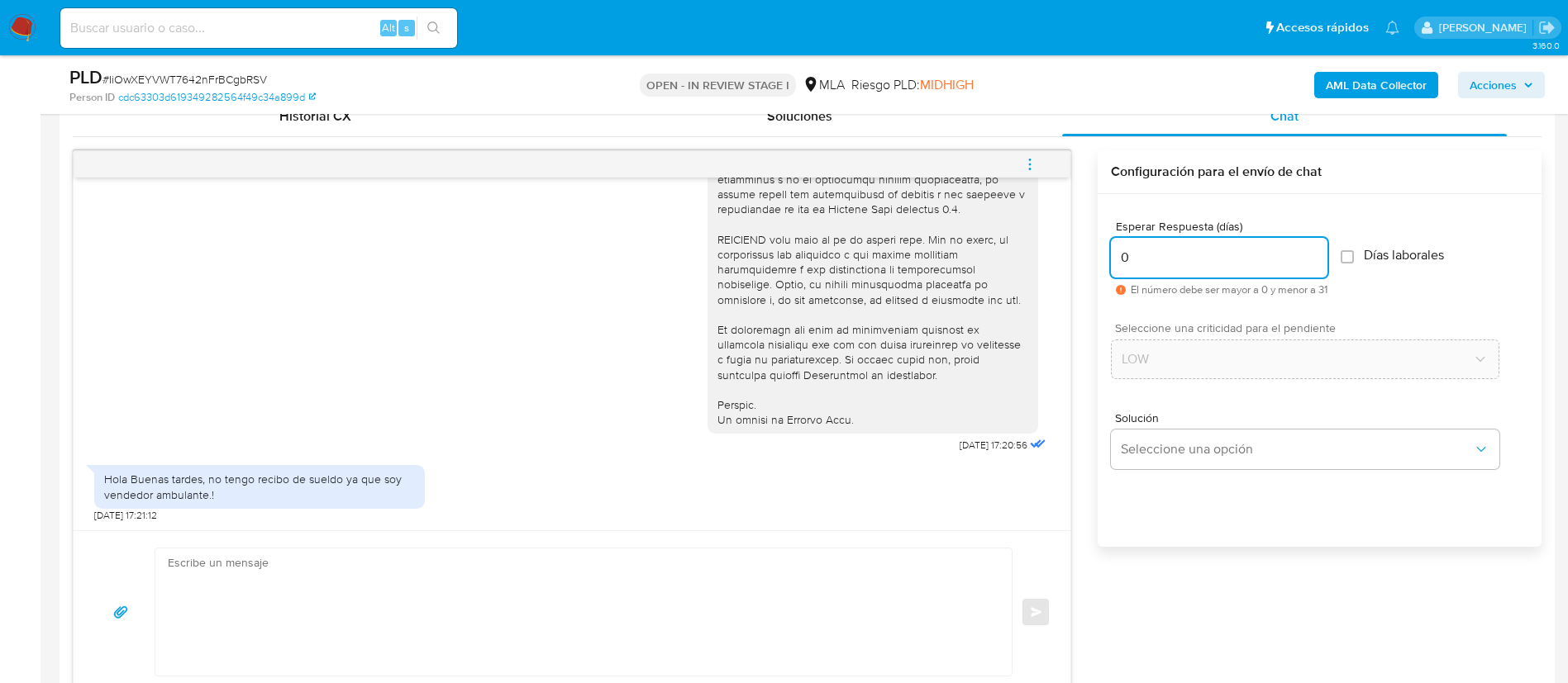
type input "0"
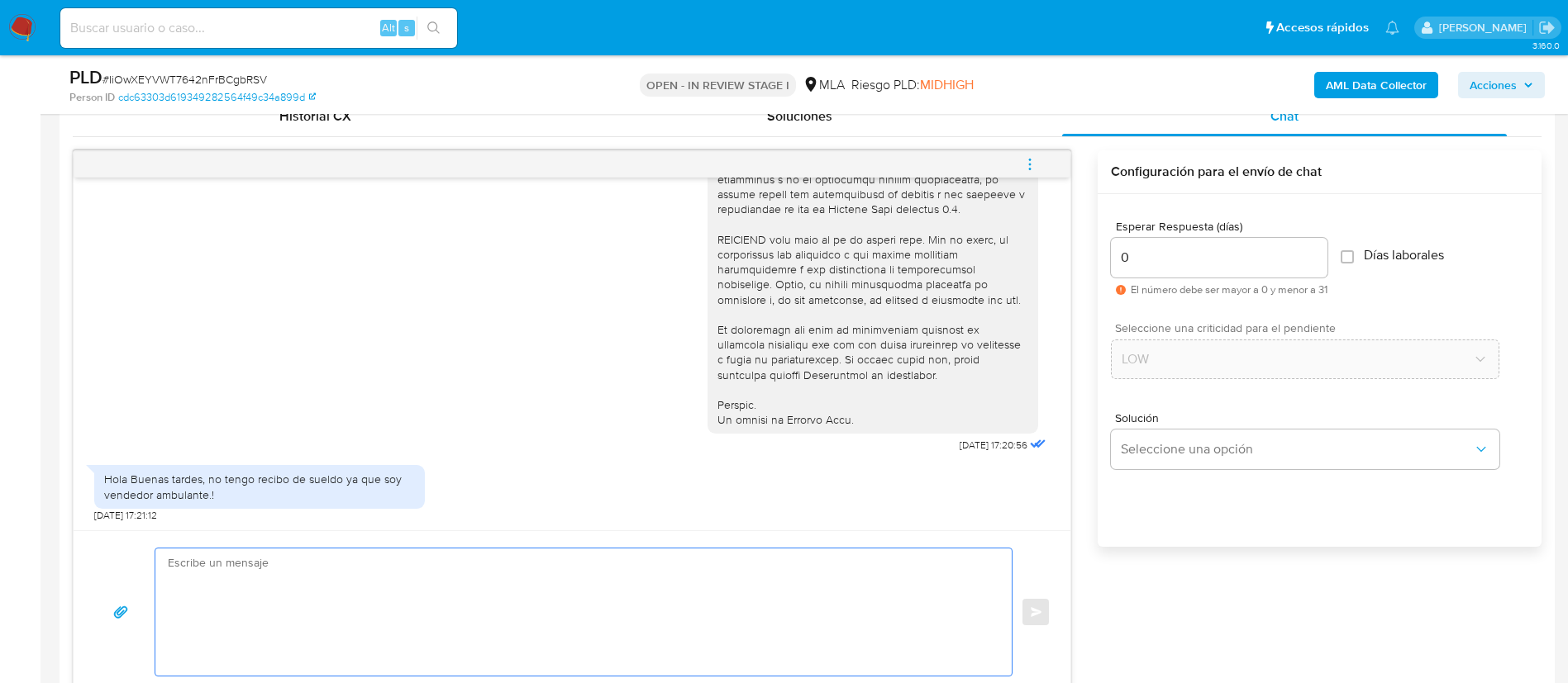
click at [677, 599] on textarea at bounding box center [579, 612] width 823 height 128
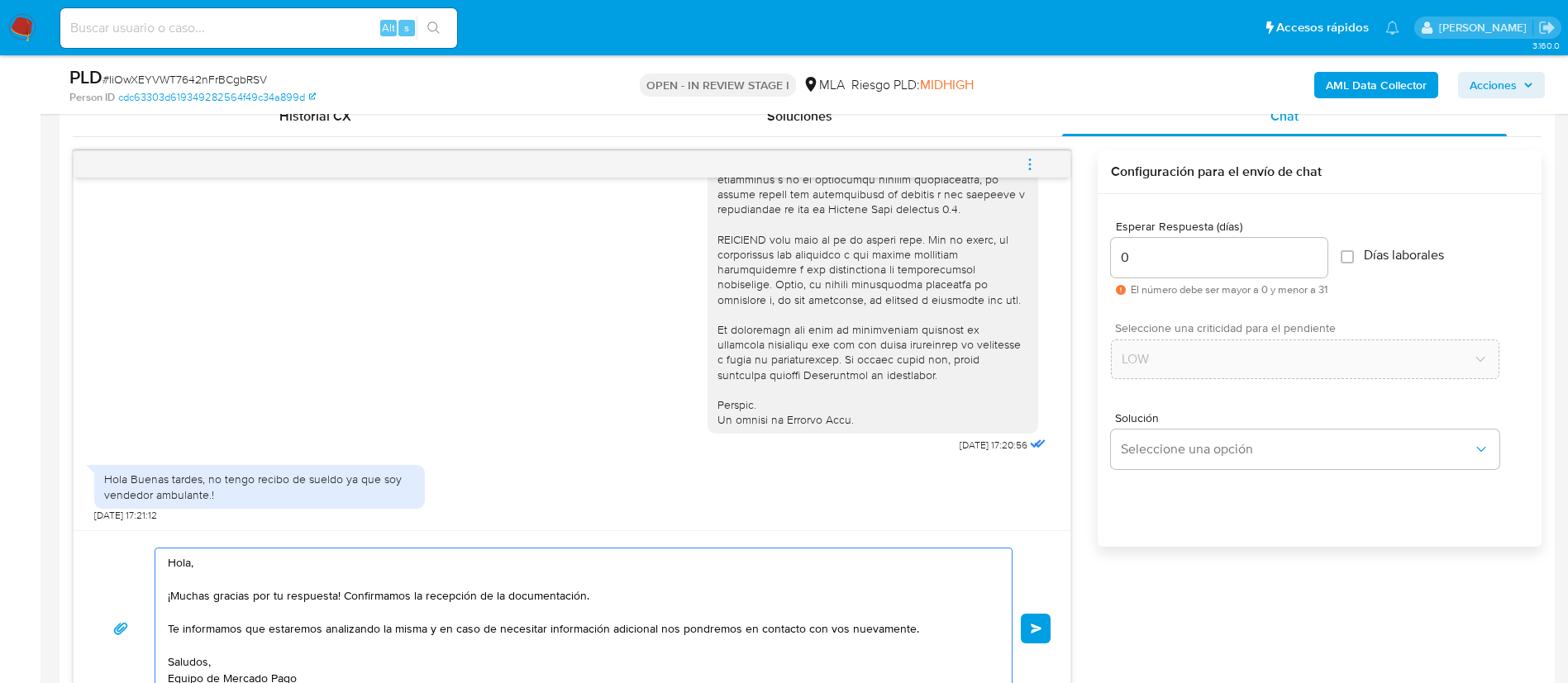
scroll to position [885, 0]
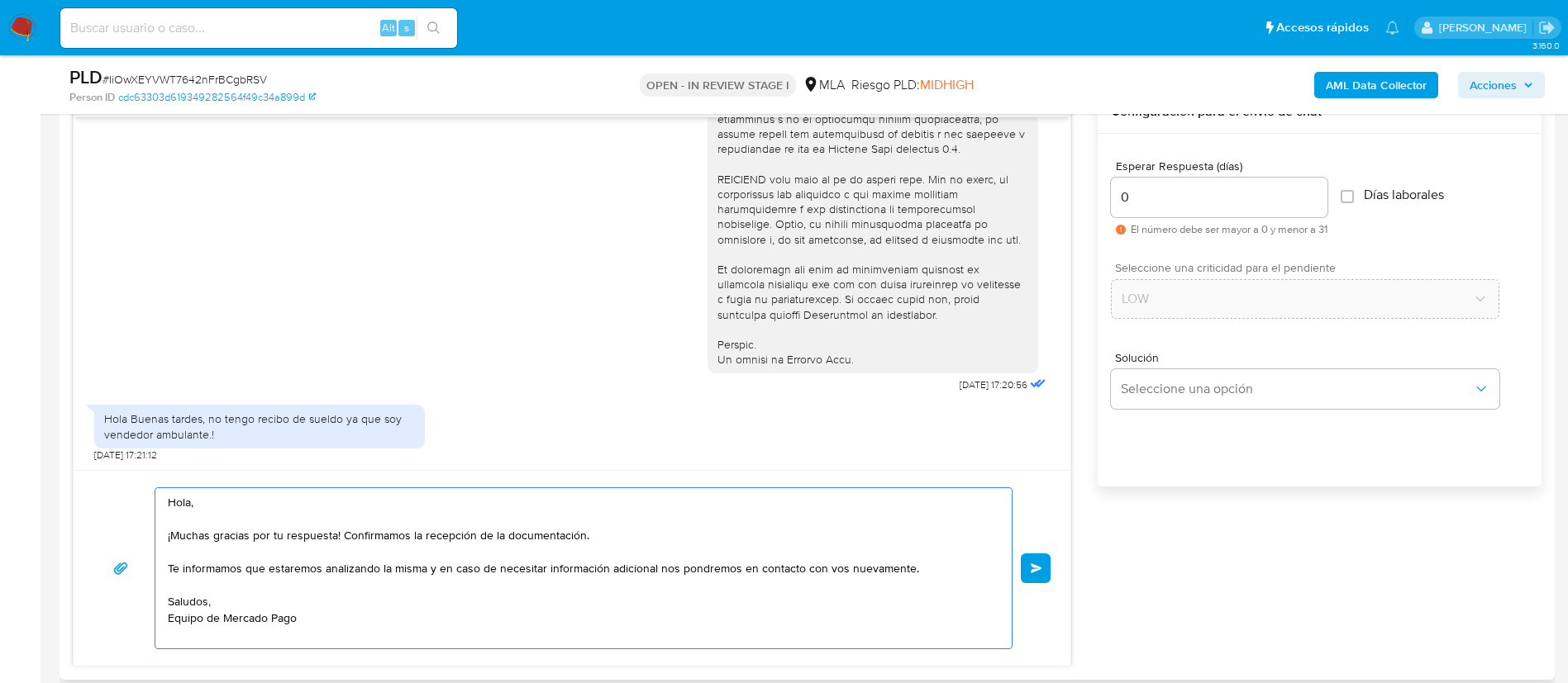
click at [621, 539] on textarea "Hola, ¡Muchas gracias por tu respuesta! Confirmamos la recepción de la document…" at bounding box center [579, 568] width 823 height 160
paste textarea "XXX, Muchas gracias por tu respuesta. Analizamos tu caso y verificamos que no t…"
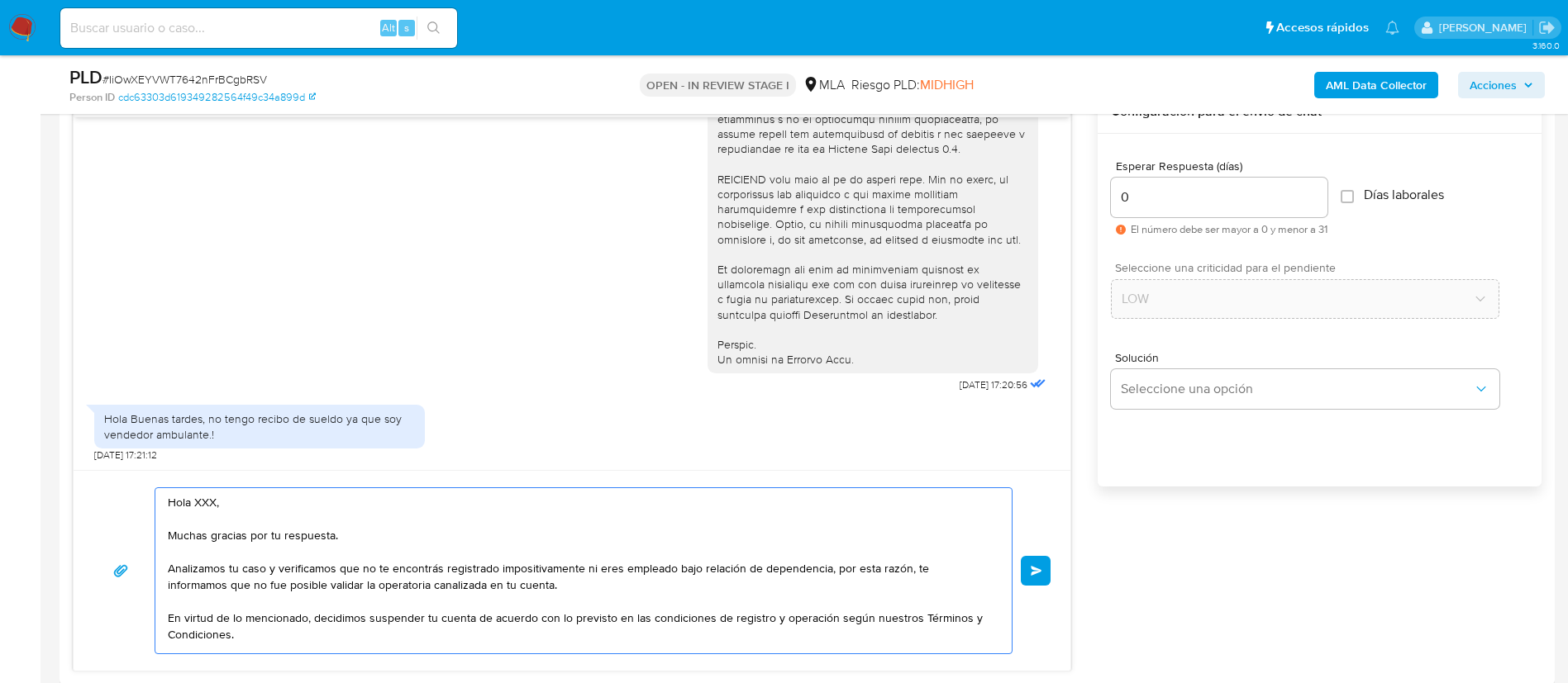
click at [194, 499] on textarea "Hola XXX, Muchas gracias por tu respuesta. Analizamos tu caso y verificamos que…" at bounding box center [579, 571] width 823 height 166
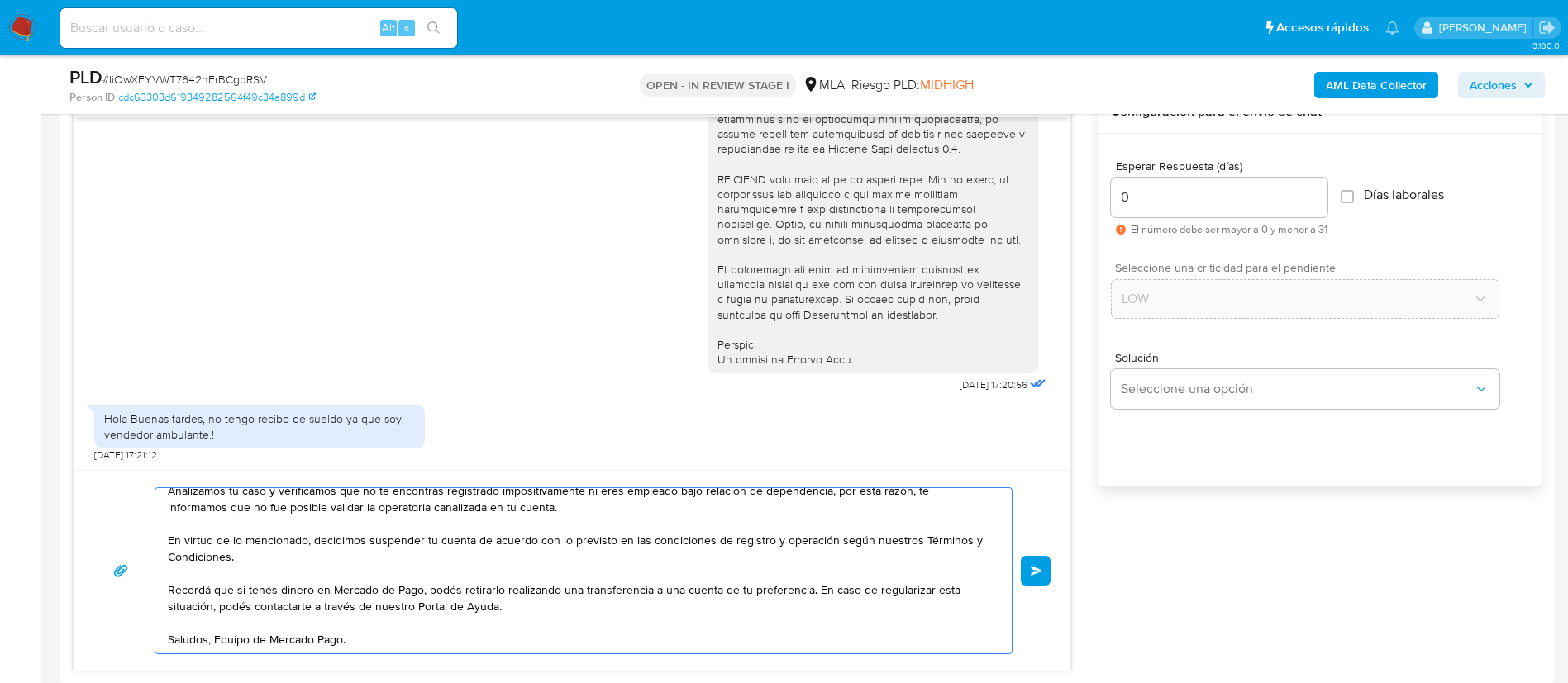
scroll to position [94, 0]
click at [216, 626] on textarea "Hola, Muchas gracias por tu respuesta. Analizamos tu caso y verificamos que no …" at bounding box center [579, 571] width 823 height 166
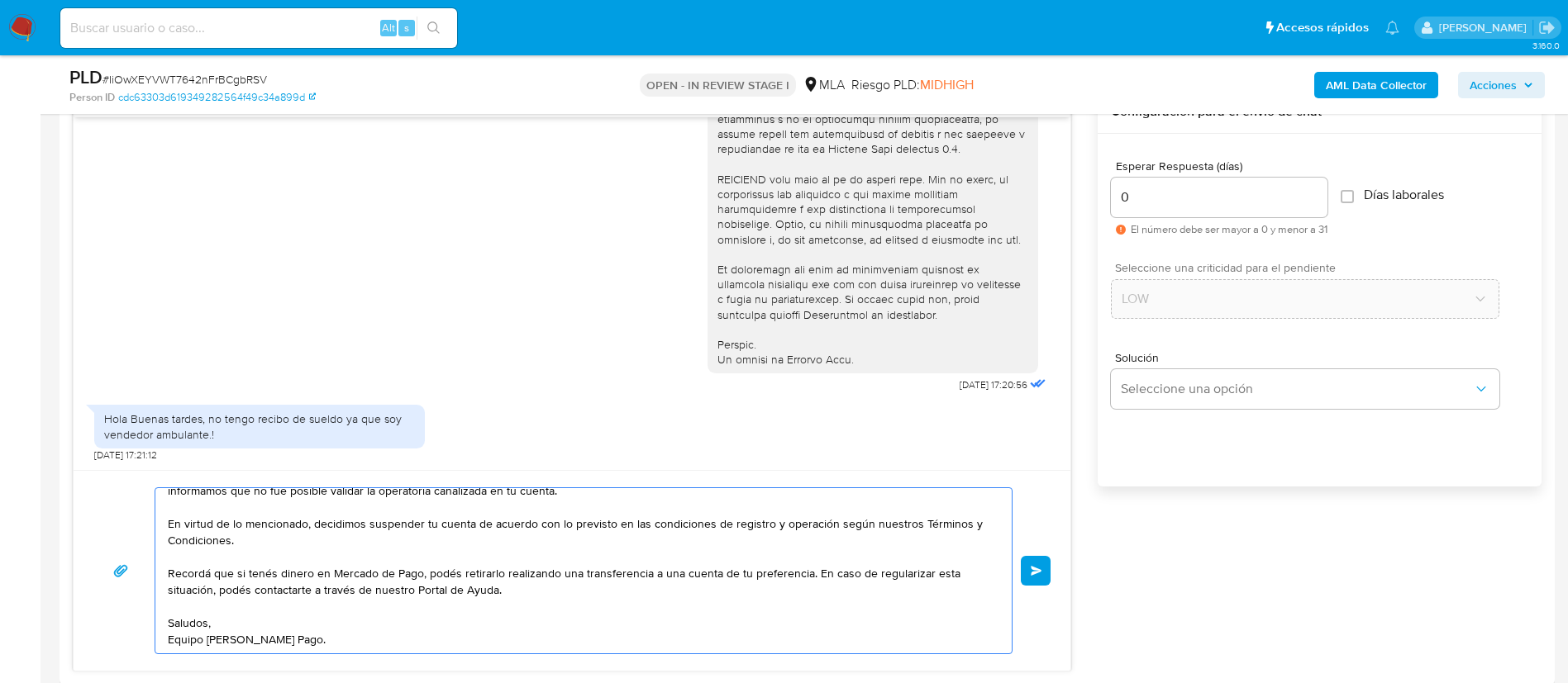
scroll to position [110, 0]
type textarea "Hola, Muchas gracias por tu respuesta. Analizamos tu caso y verificamos que no …"
click at [1029, 571] on button "Enviar" at bounding box center [1036, 571] width 29 height 29
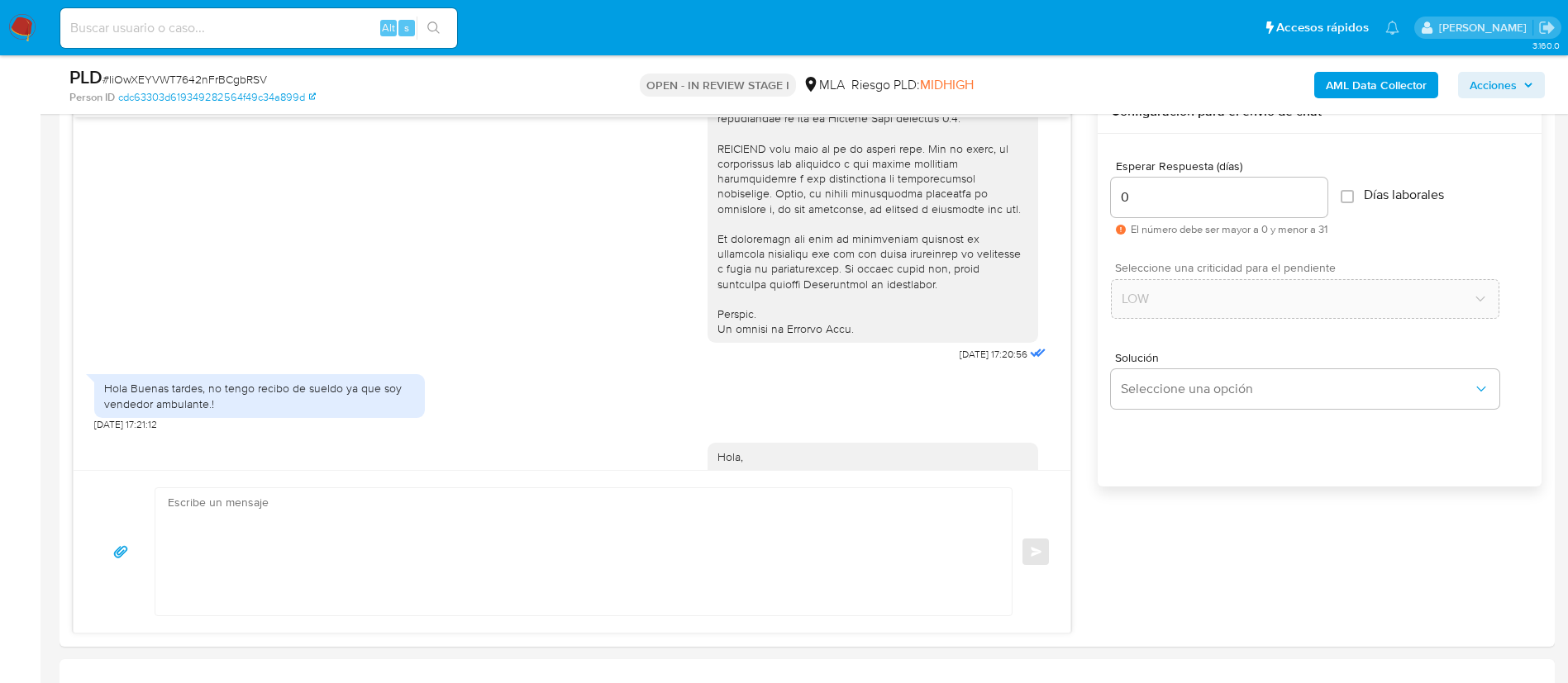
scroll to position [1012, 0]
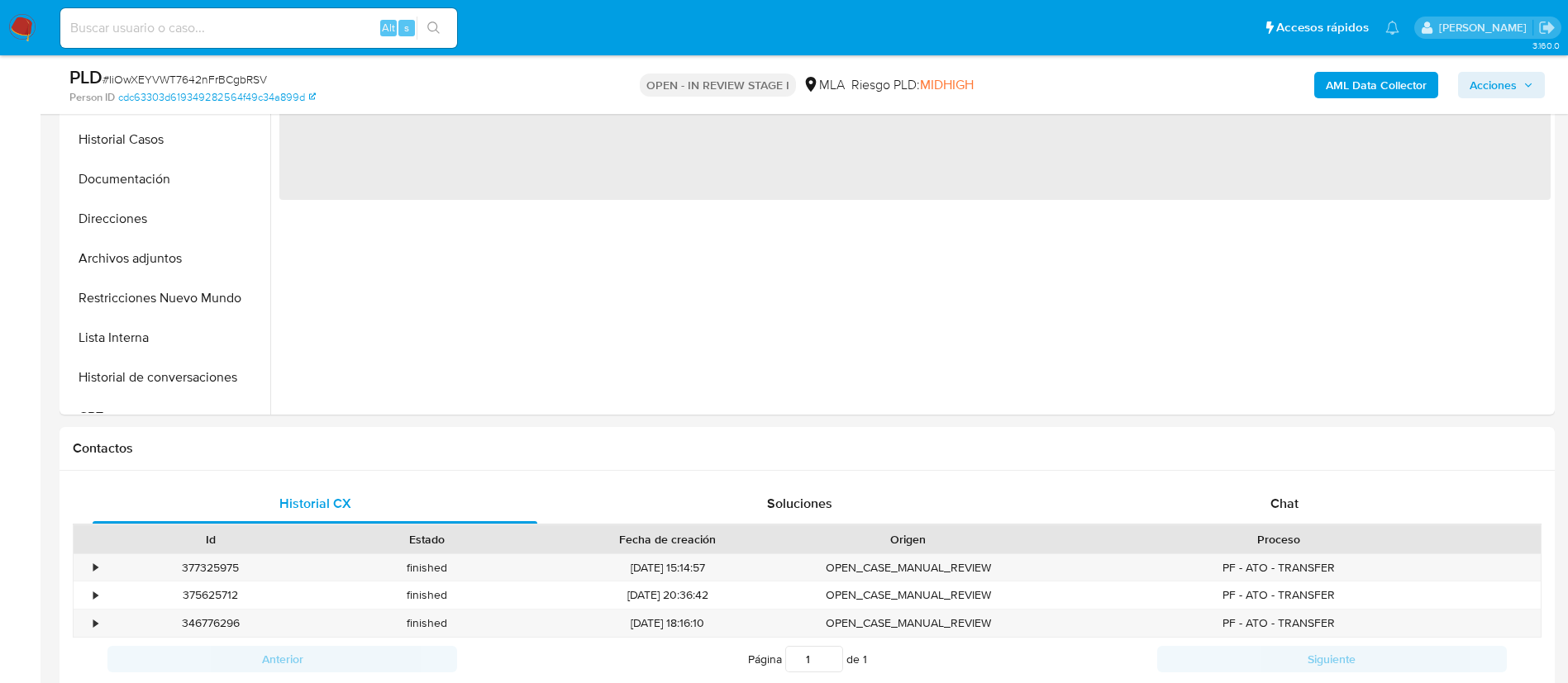
scroll to position [617, 0]
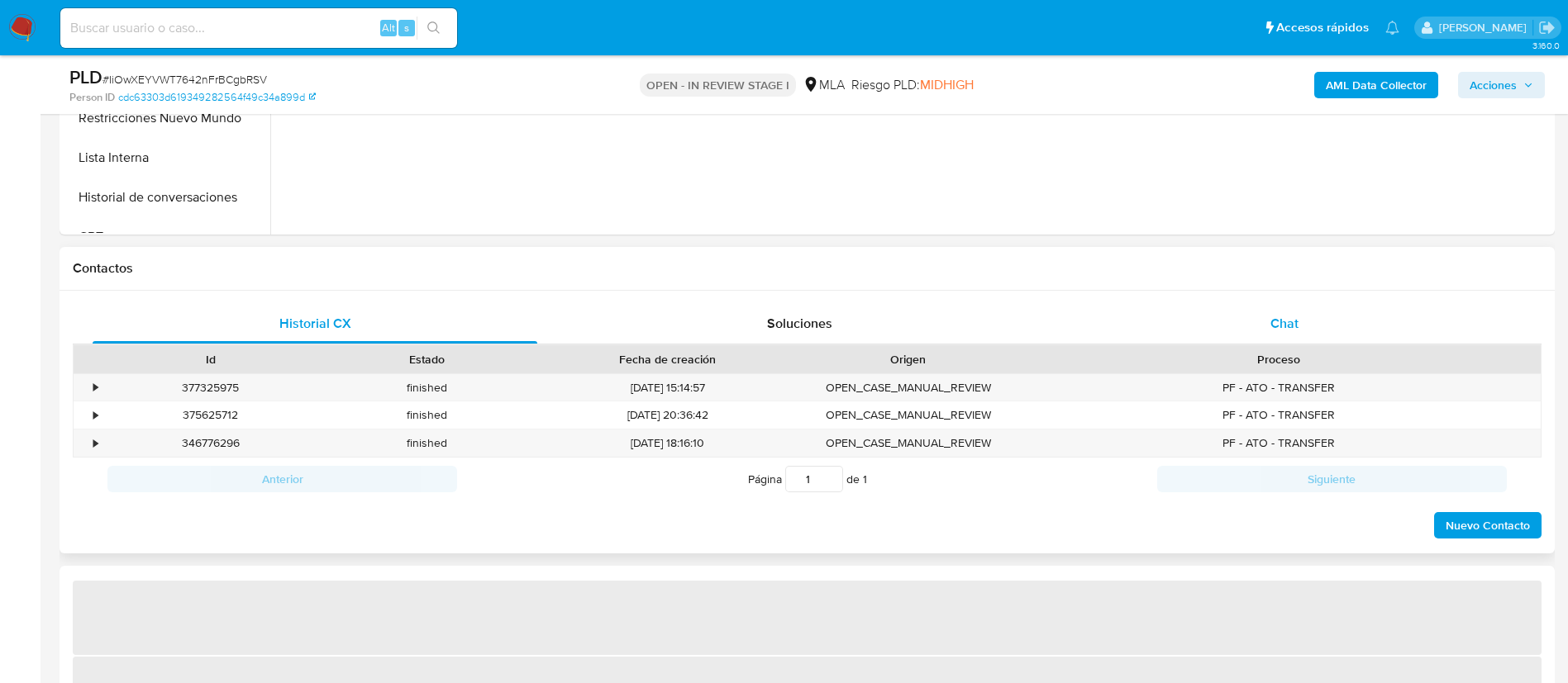
click at [1285, 319] on span "Chat" at bounding box center [1284, 323] width 28 height 19
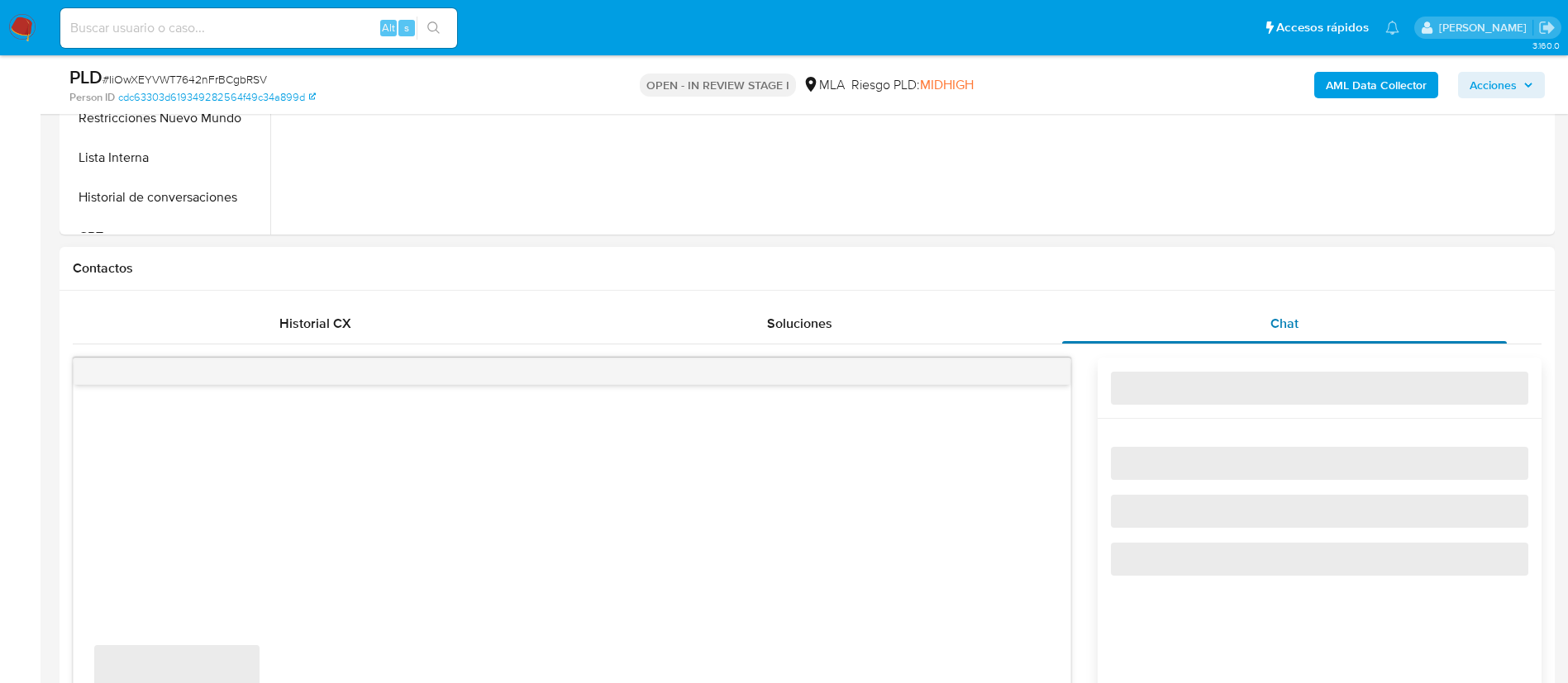
select select "10"
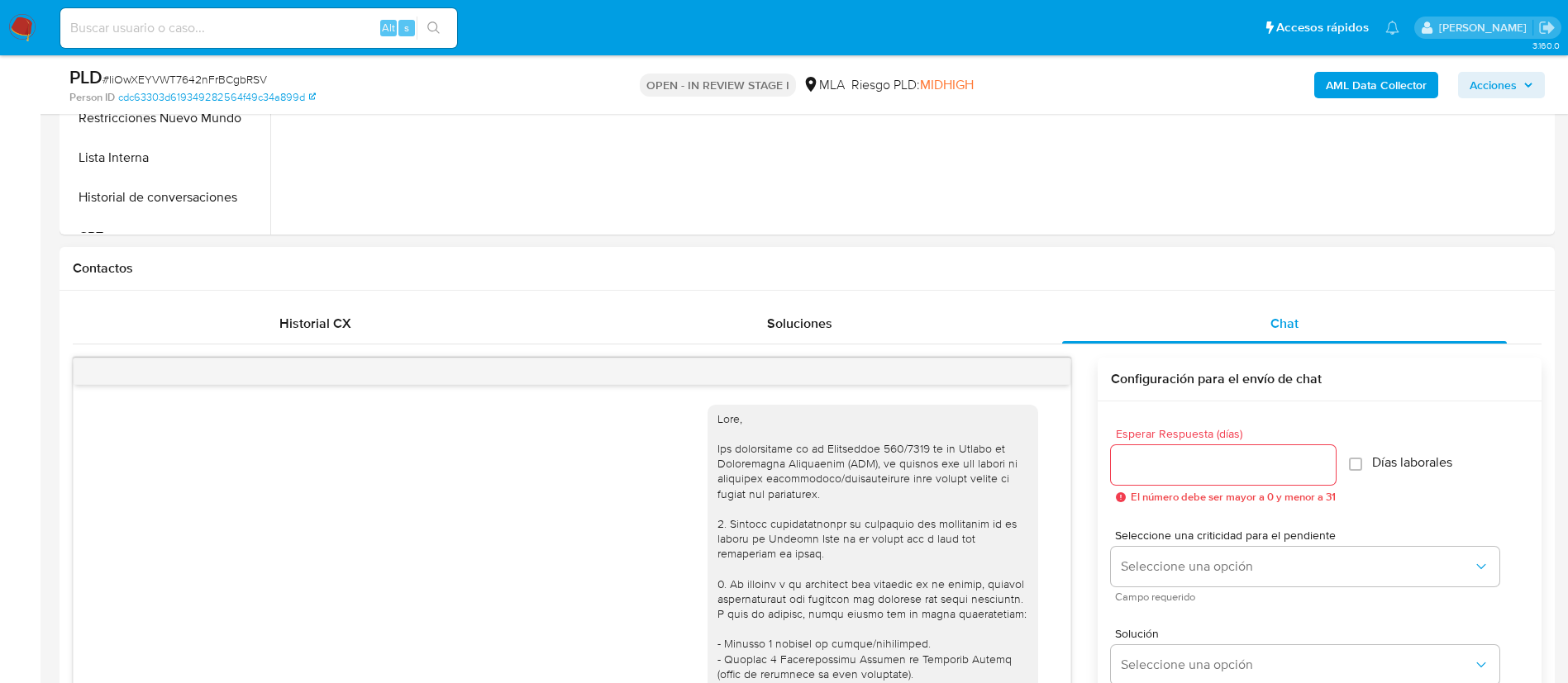
scroll to position [1012, 0]
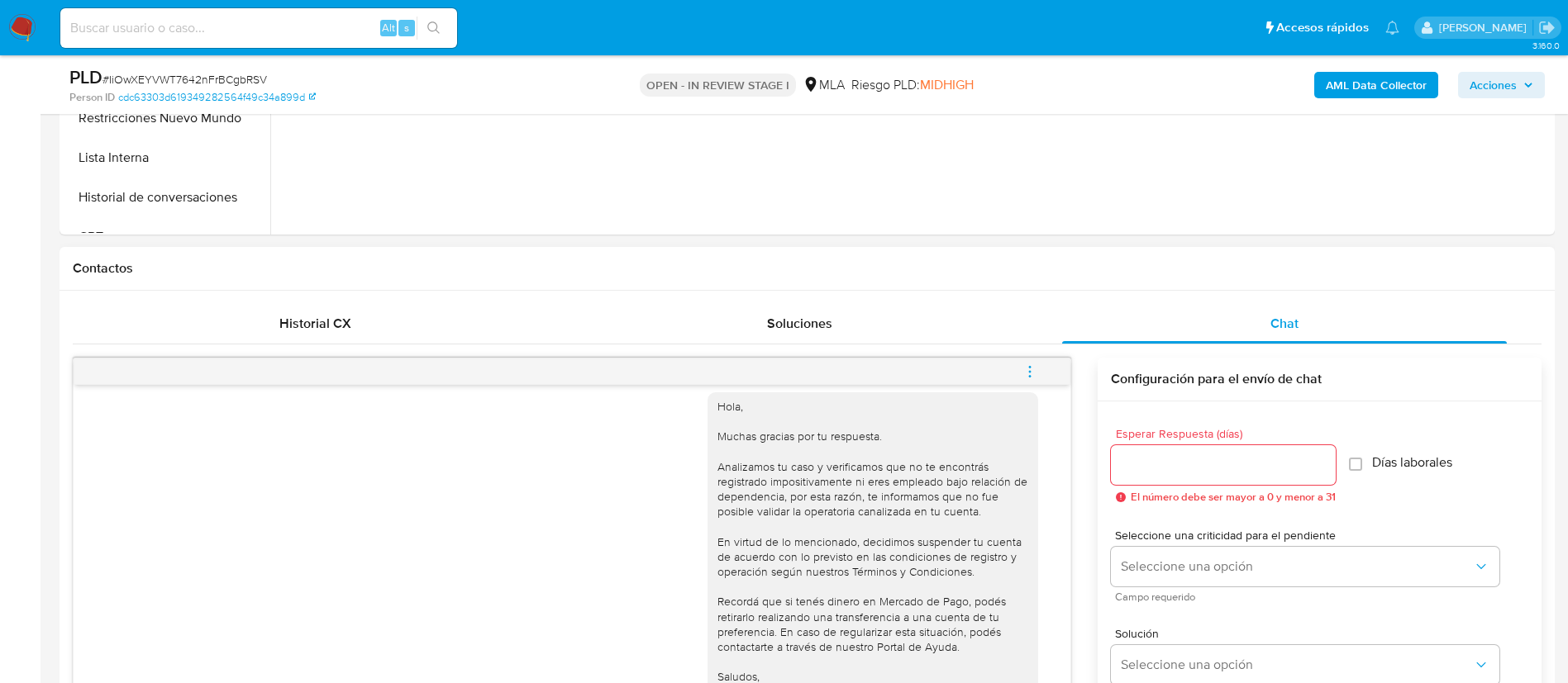
click at [1042, 373] on button "menu-action" at bounding box center [1030, 372] width 54 height 40
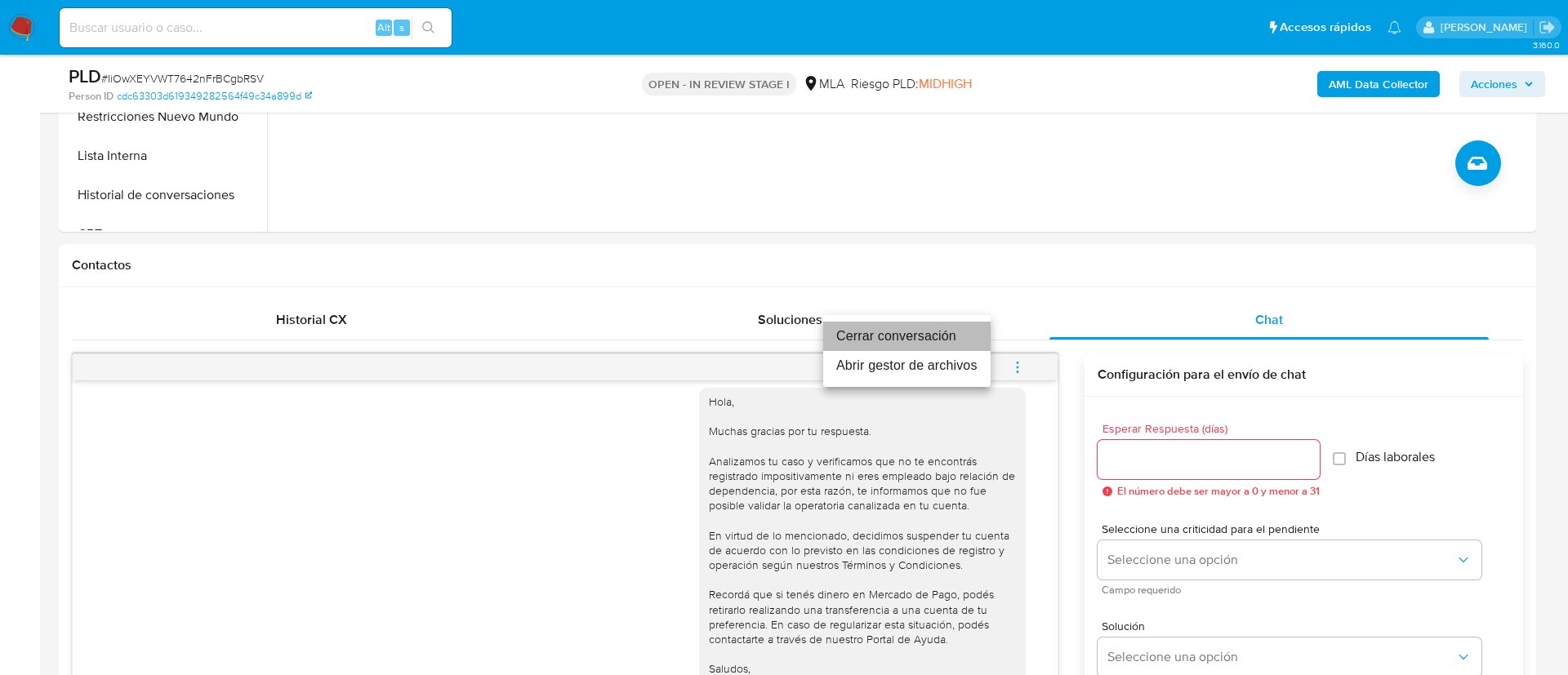
click at [954, 333] on li "Cerrar conversación" at bounding box center [907, 336] width 167 height 29
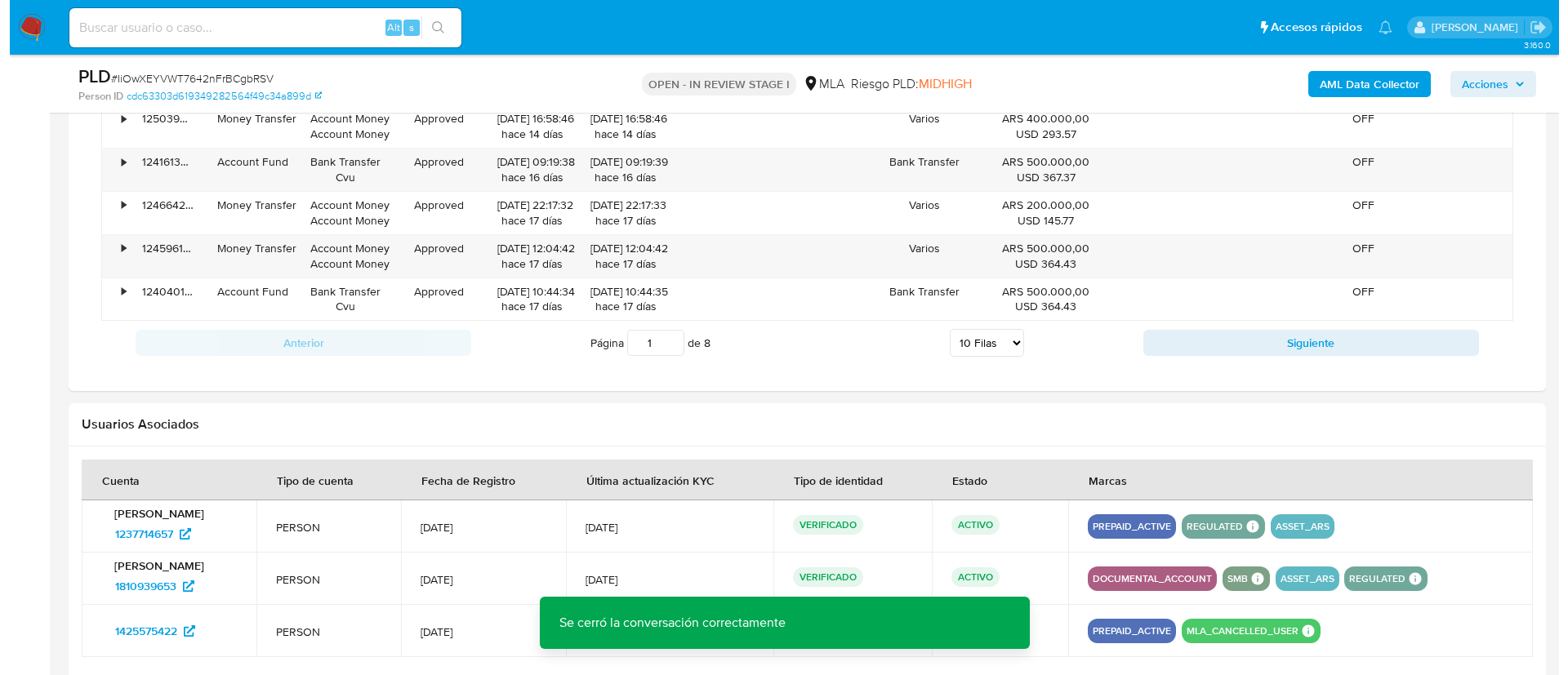
scroll to position [2603, 0]
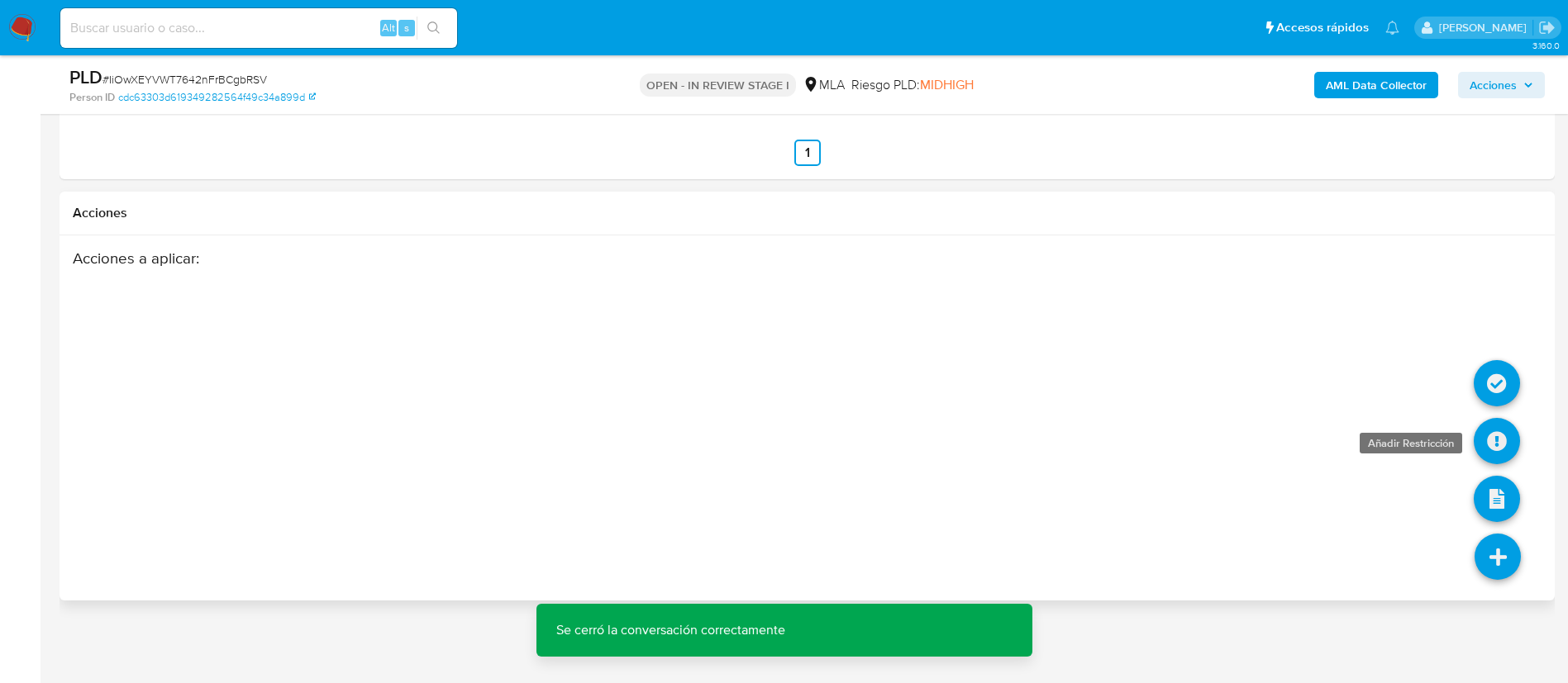
click at [1489, 430] on icon at bounding box center [1497, 442] width 47 height 47
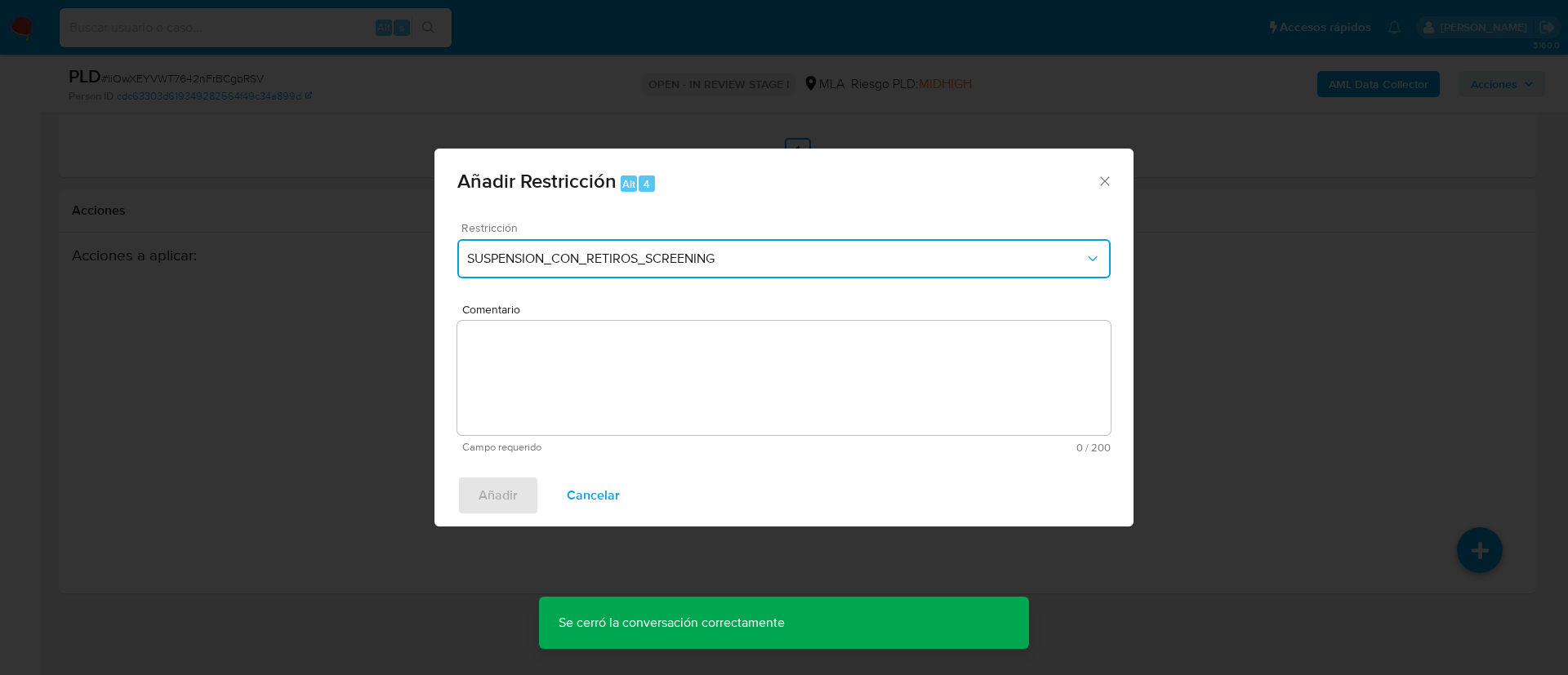
click at [686, 244] on button "SUSPENSION_CON_RETIROS_SCREENING" at bounding box center [784, 259] width 653 height 39
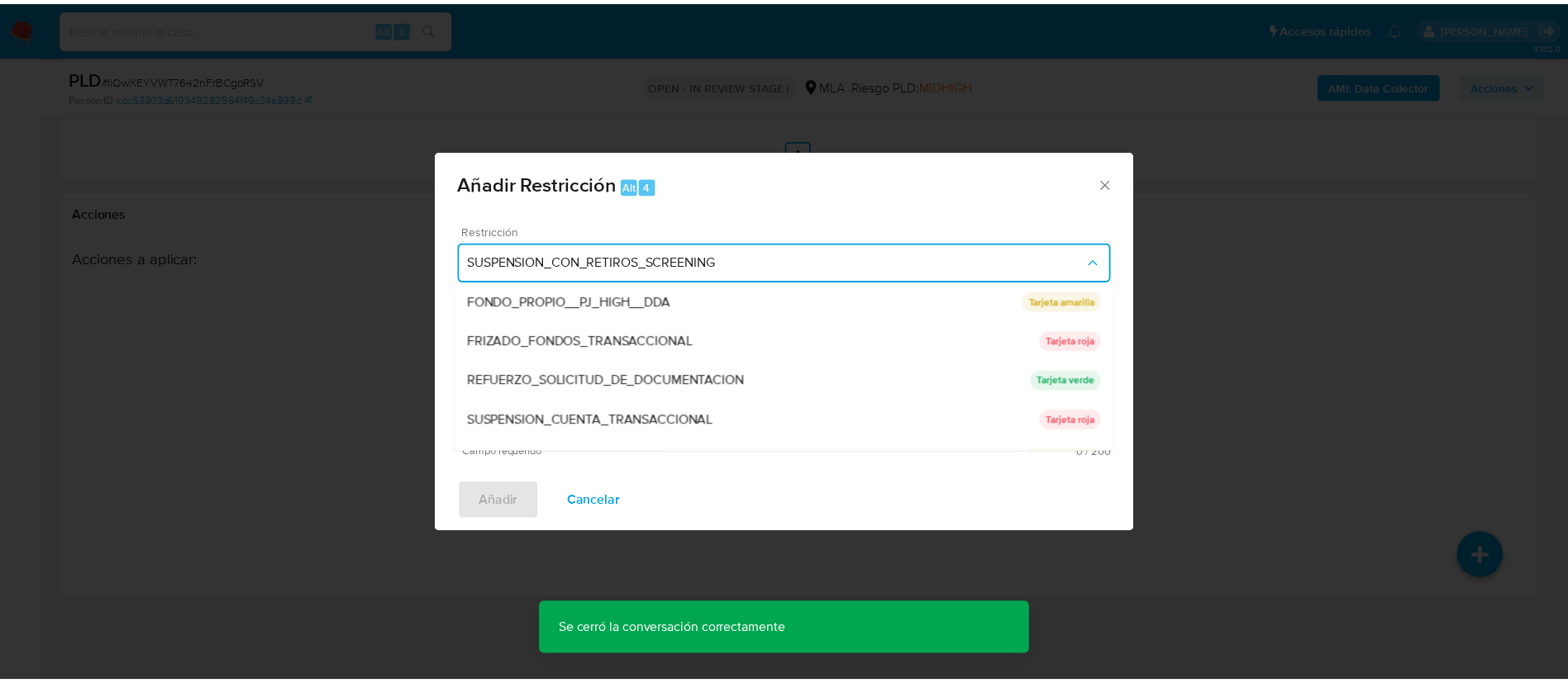
scroll to position [350, 0]
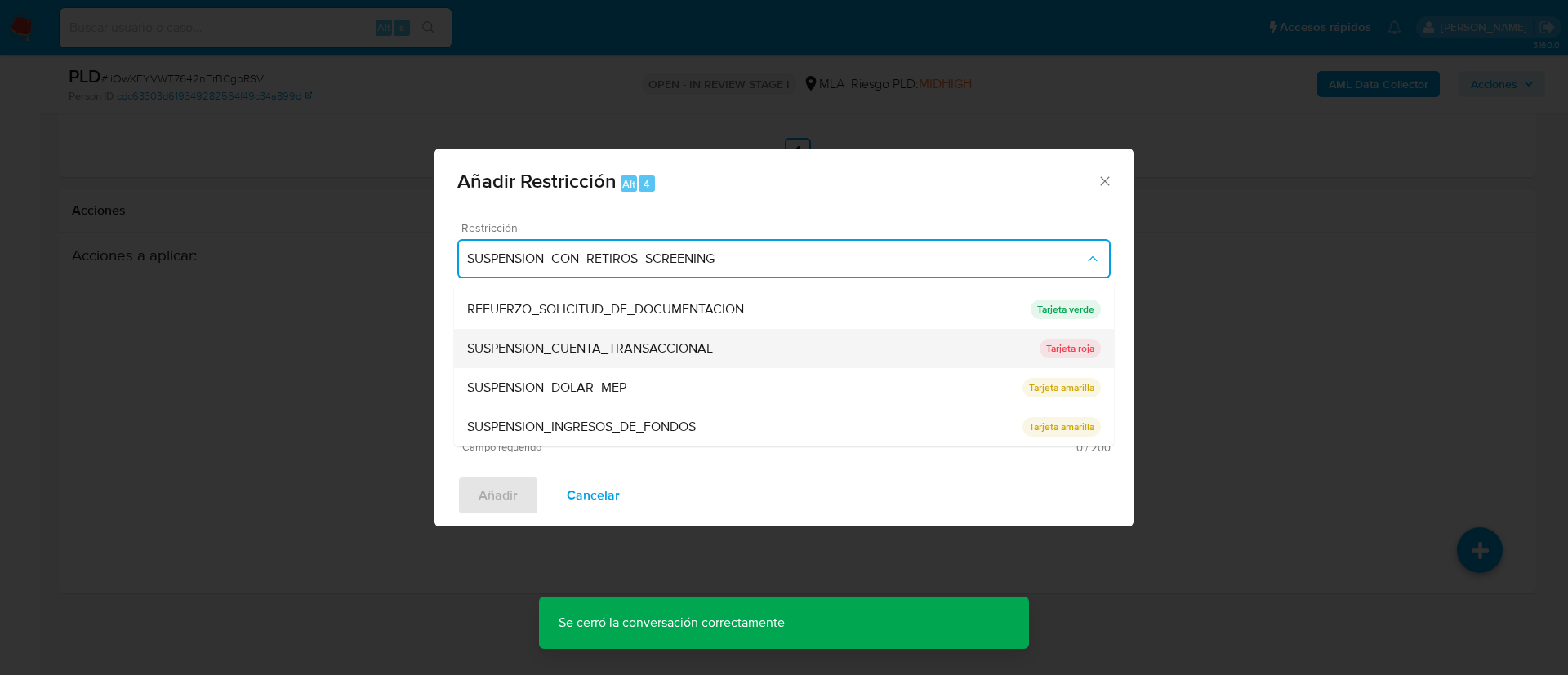
click at [577, 362] on div "SUSPENSION_CUENTA_TRANSACCIONAL" at bounding box center [754, 349] width 573 height 39
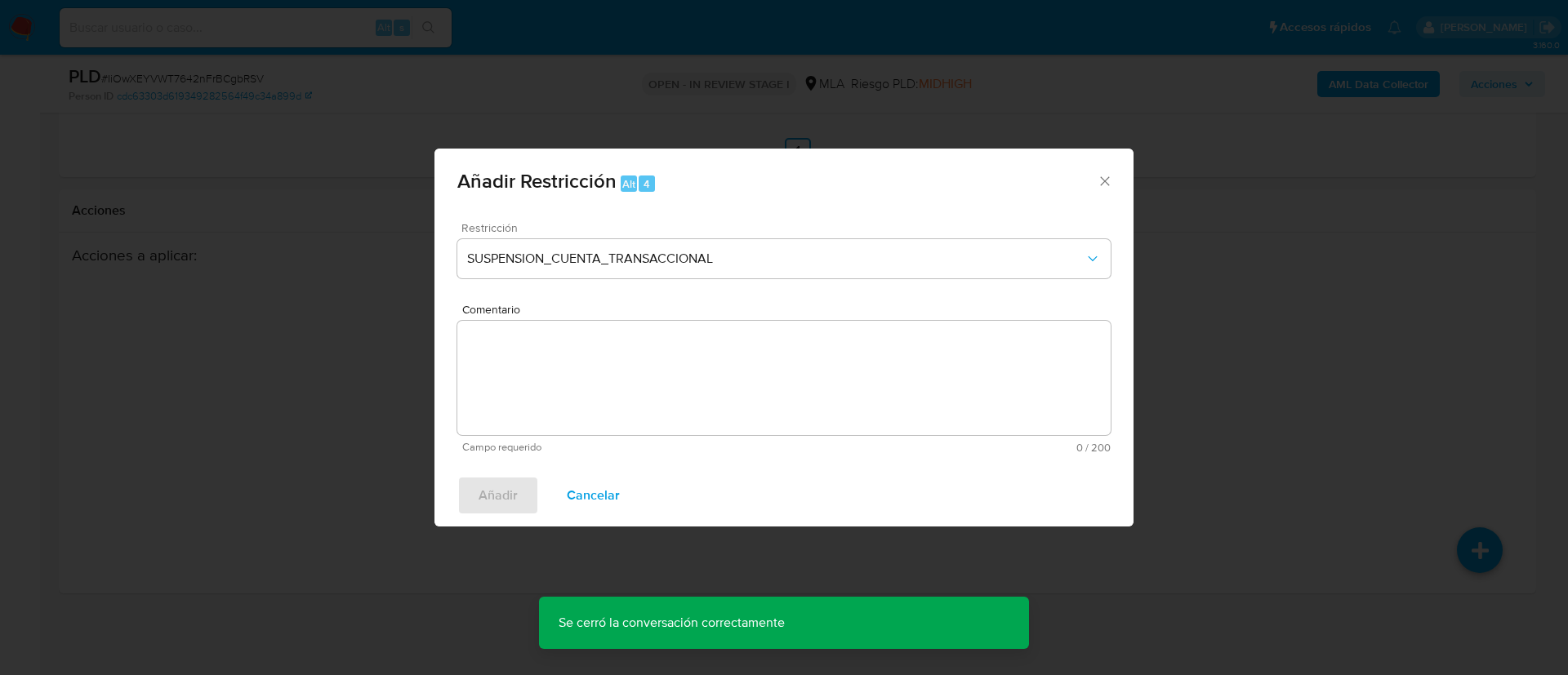
click at [577, 362] on textarea "Comentario" at bounding box center [784, 378] width 653 height 114
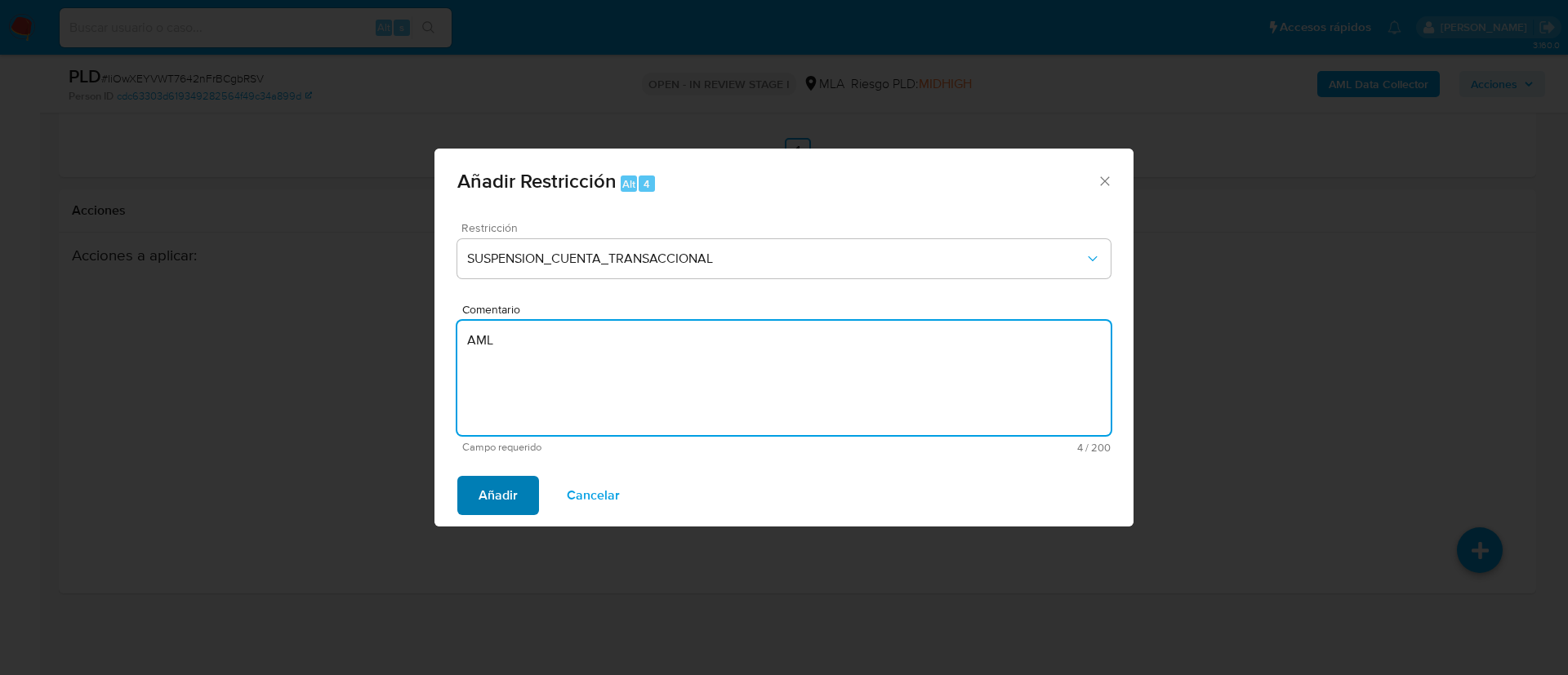
type textarea "AML"
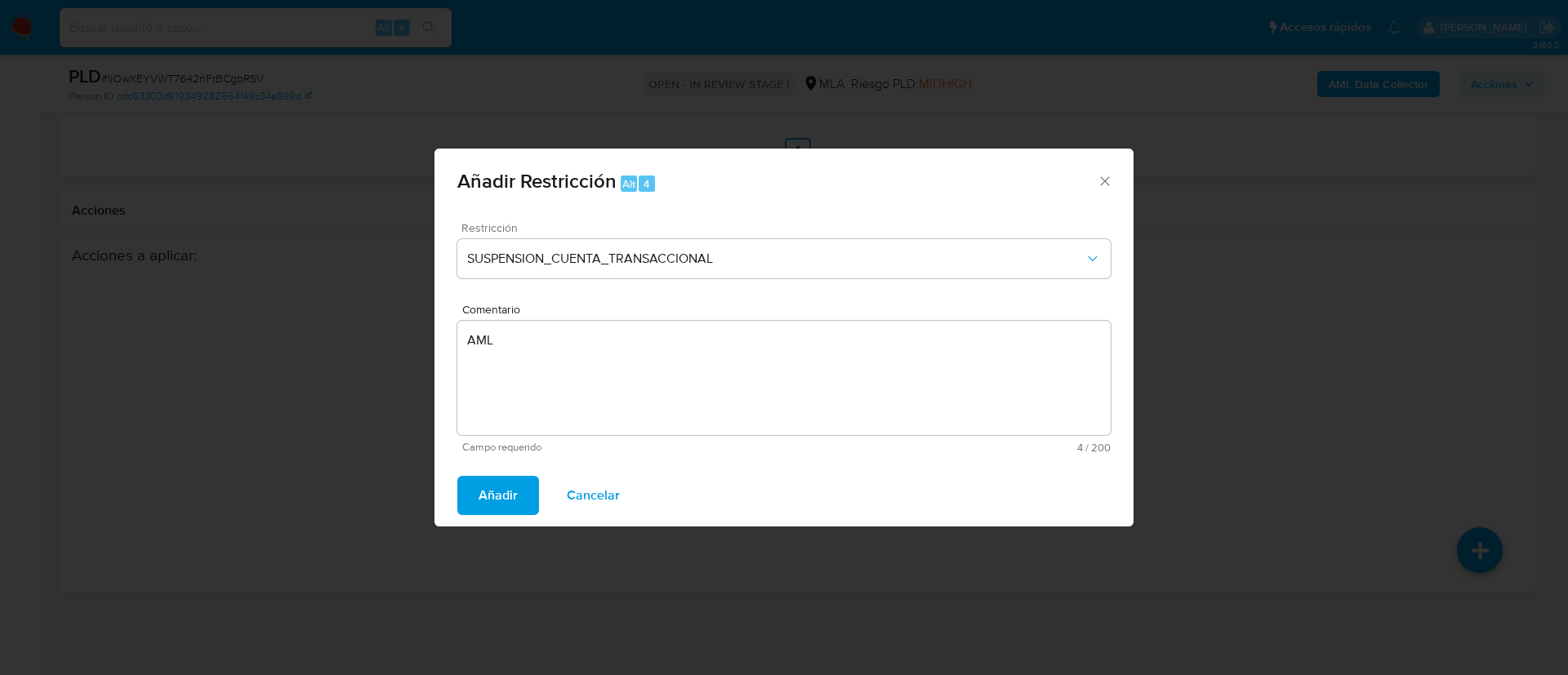
click at [495, 497] on span "Añadir" at bounding box center [498, 495] width 39 height 36
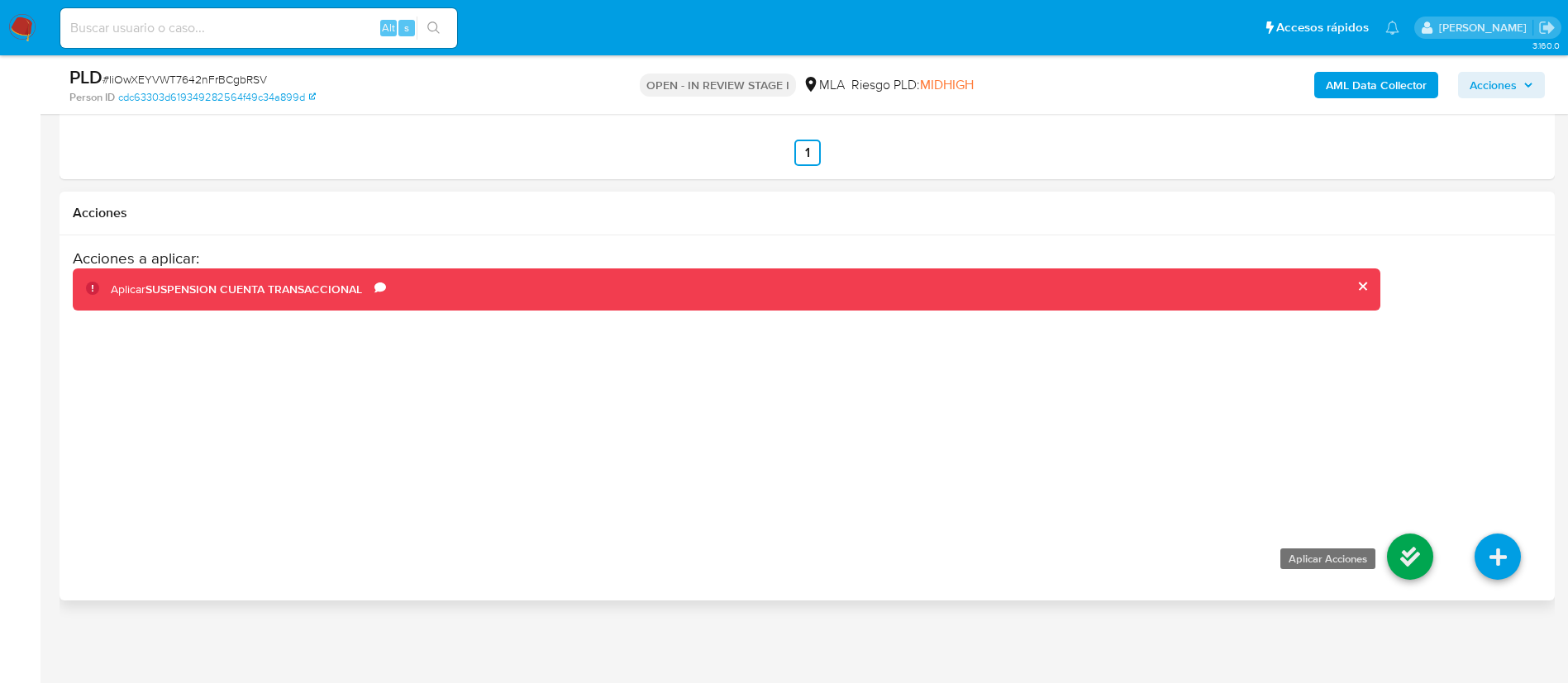
click at [1396, 561] on icon at bounding box center [1410, 557] width 47 height 47
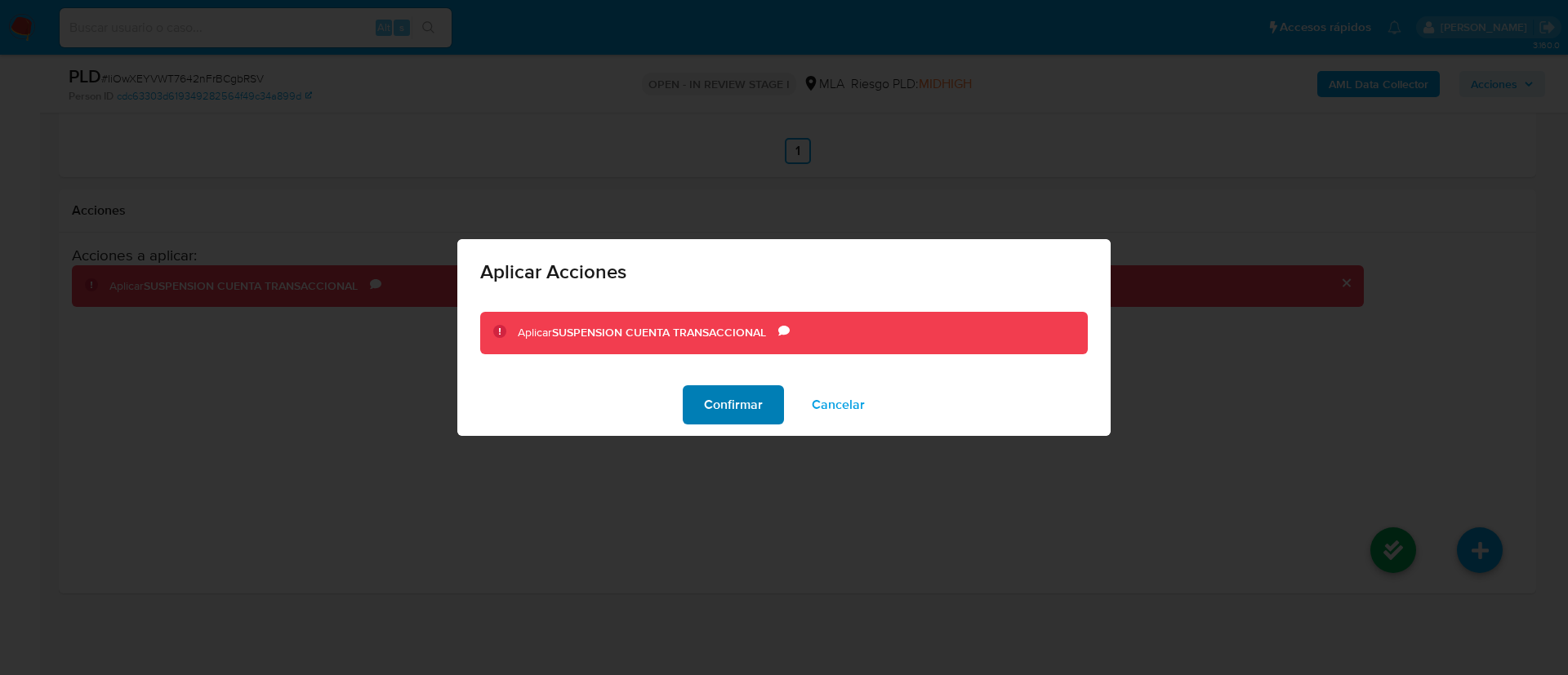
click at [715, 406] on span "Confirmar" at bounding box center [733, 405] width 59 height 36
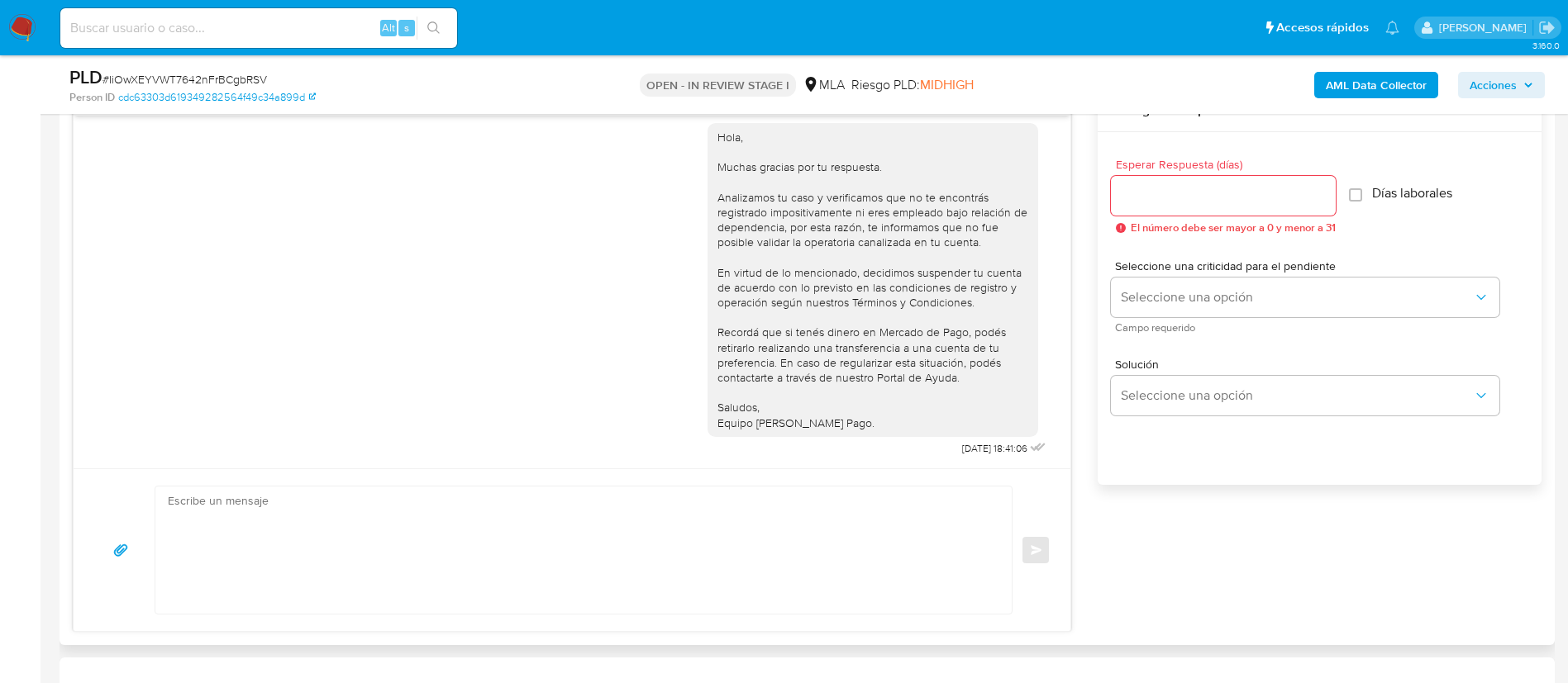
scroll to position [266, 0]
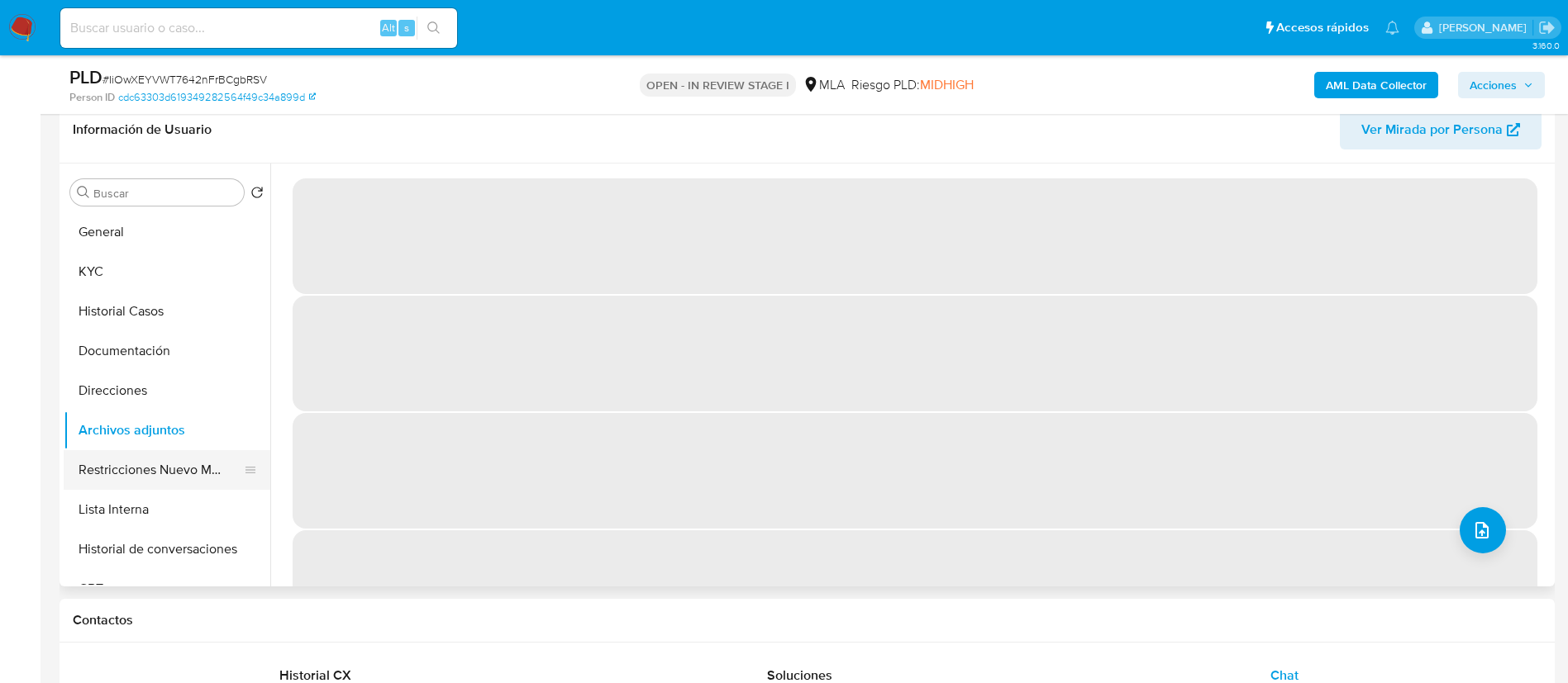
click at [166, 461] on button "Restricciones Nuevo Mundo" at bounding box center [161, 470] width 193 height 40
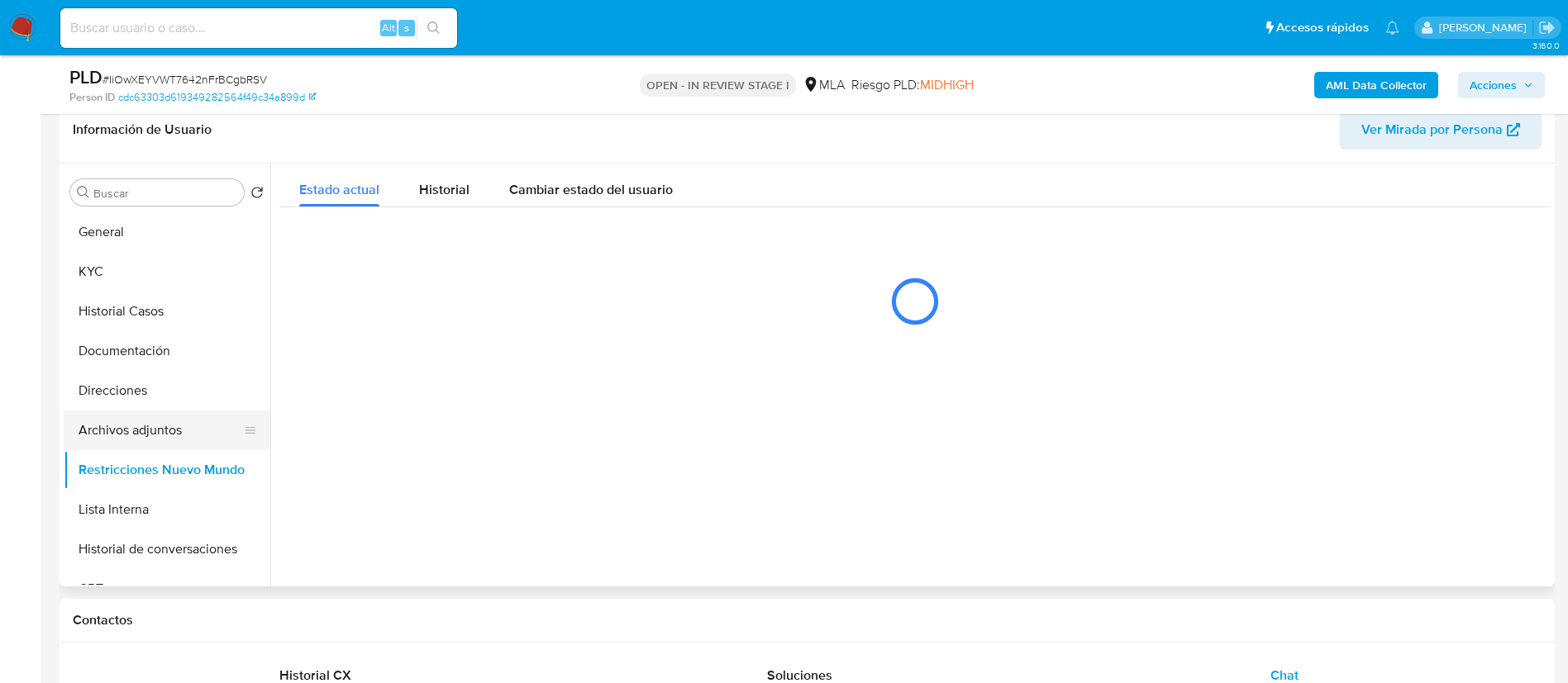
click at [116, 431] on button "Archivos adjuntos" at bounding box center [161, 430] width 193 height 40
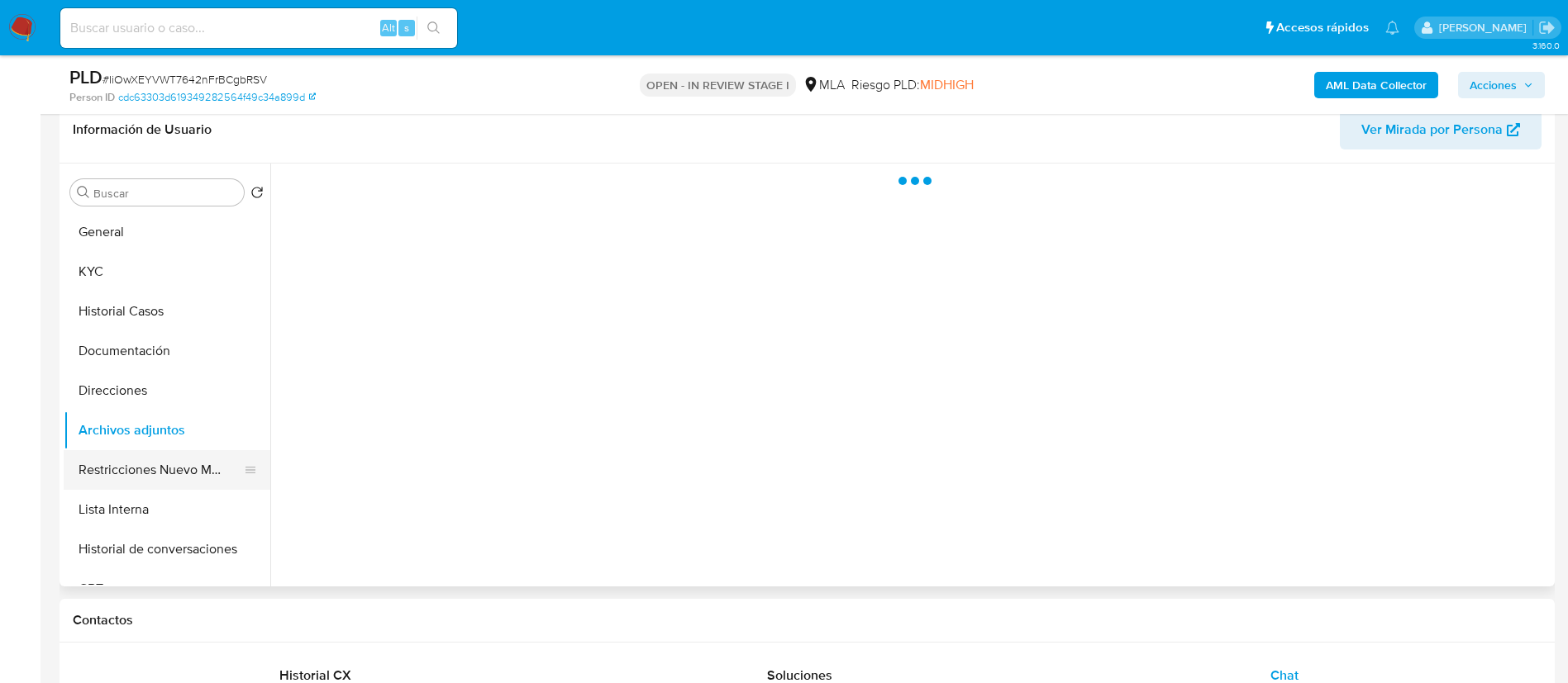
click at [143, 481] on button "Restricciones Nuevo Mundo" at bounding box center [161, 470] width 193 height 40
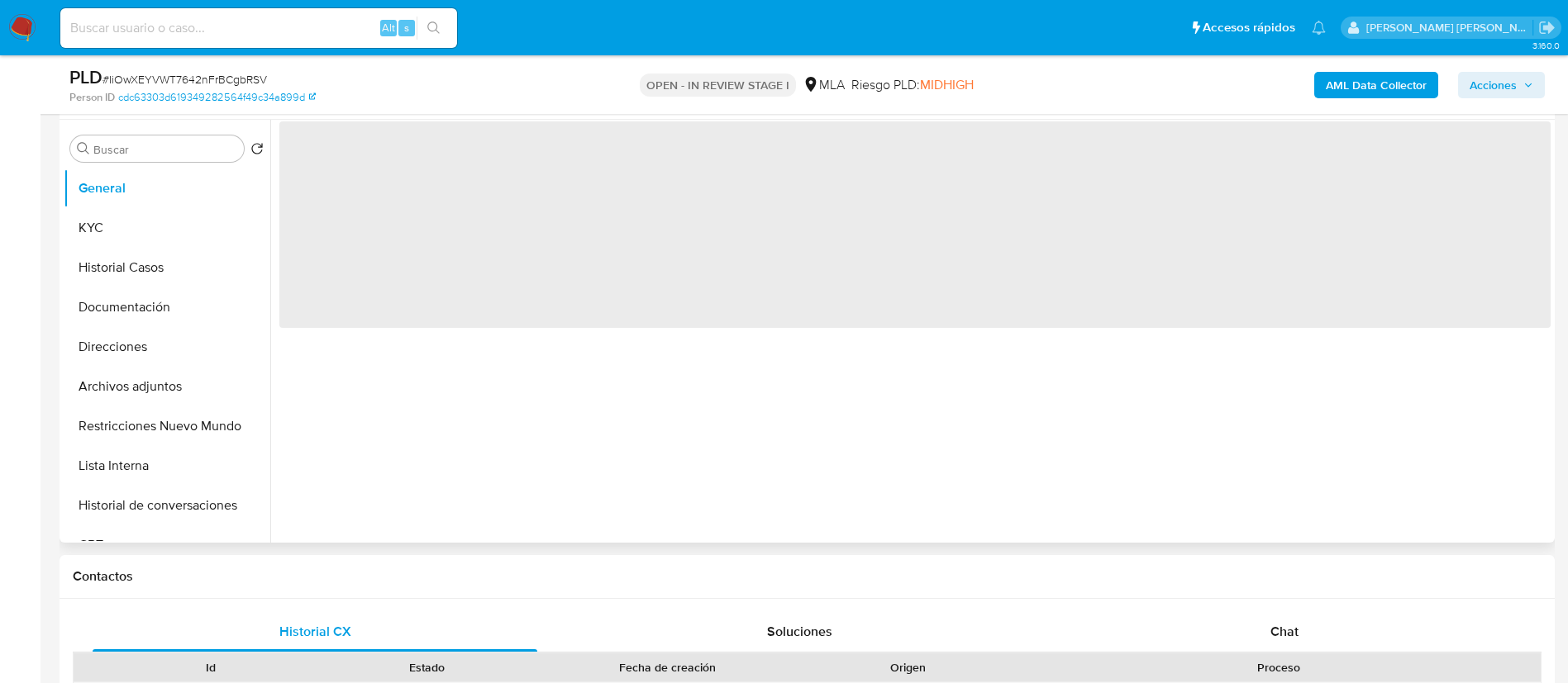
scroll to position [311, 0]
select select "10"
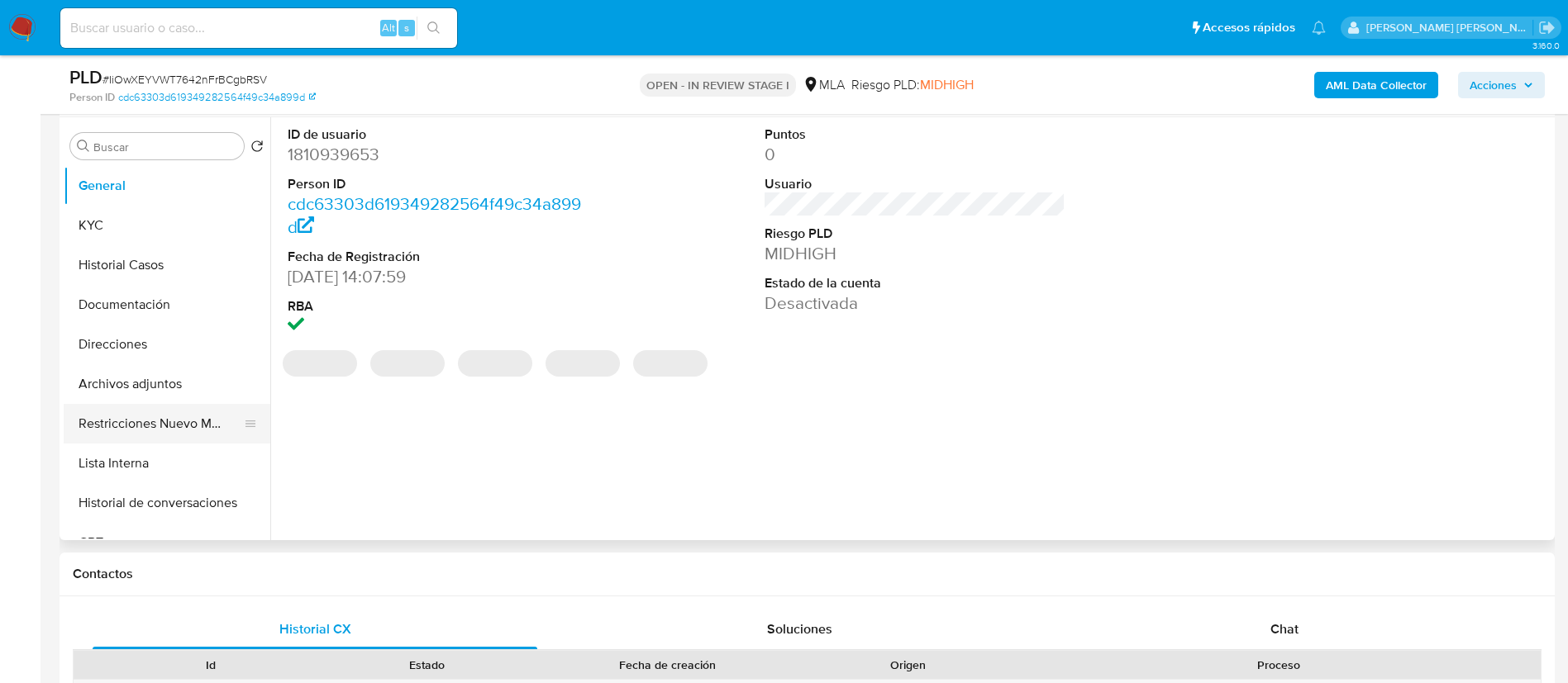
click at [143, 421] on button "Restricciones Nuevo Mundo" at bounding box center [161, 423] width 193 height 40
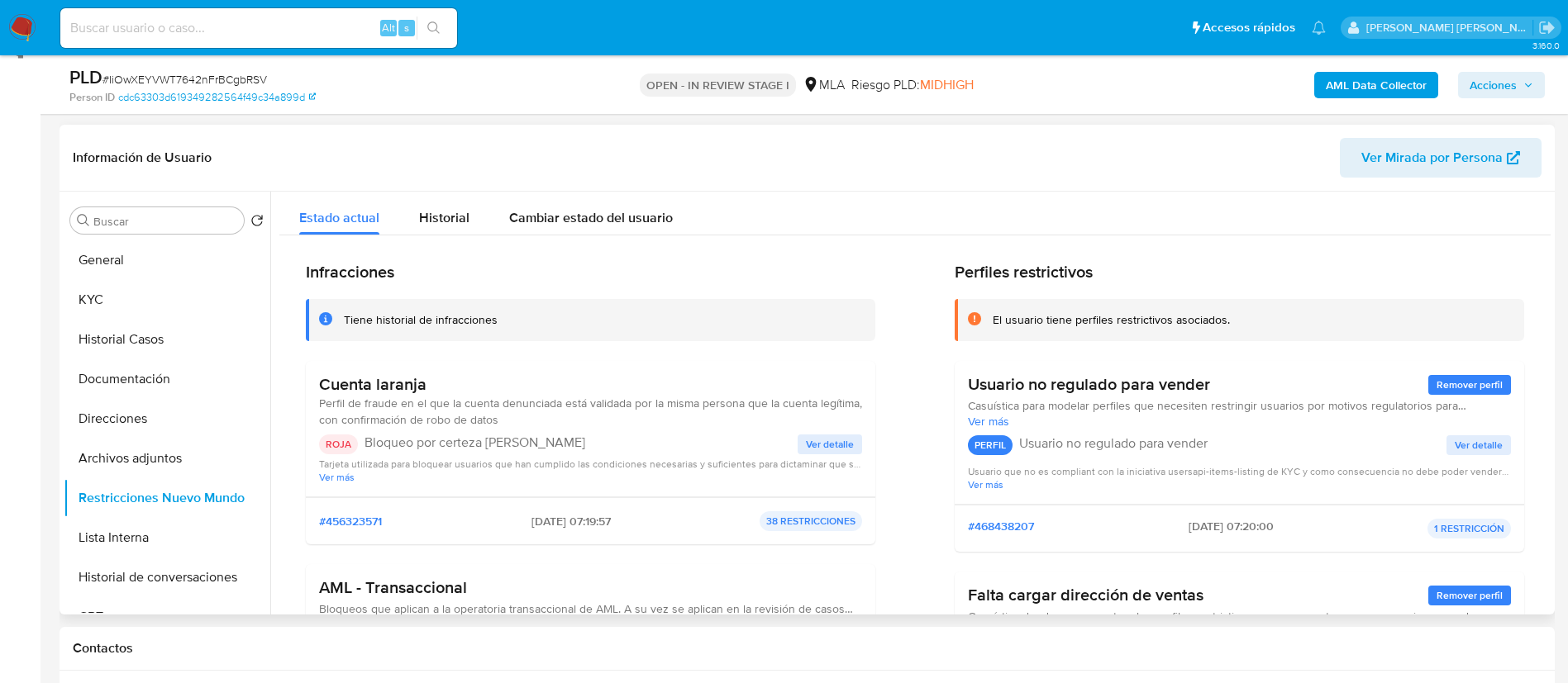
scroll to position [241, 0]
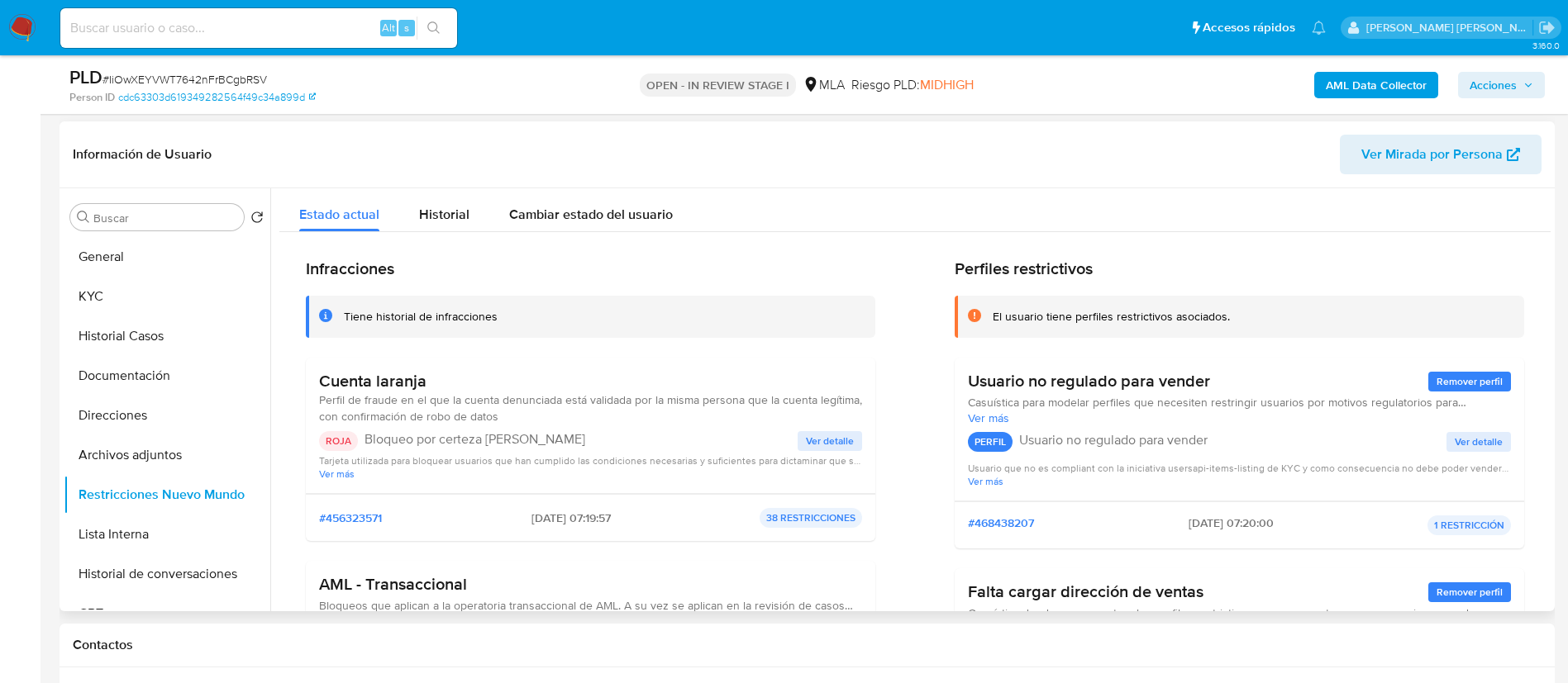
click at [811, 436] on span "Ver detalle" at bounding box center [830, 441] width 48 height 16
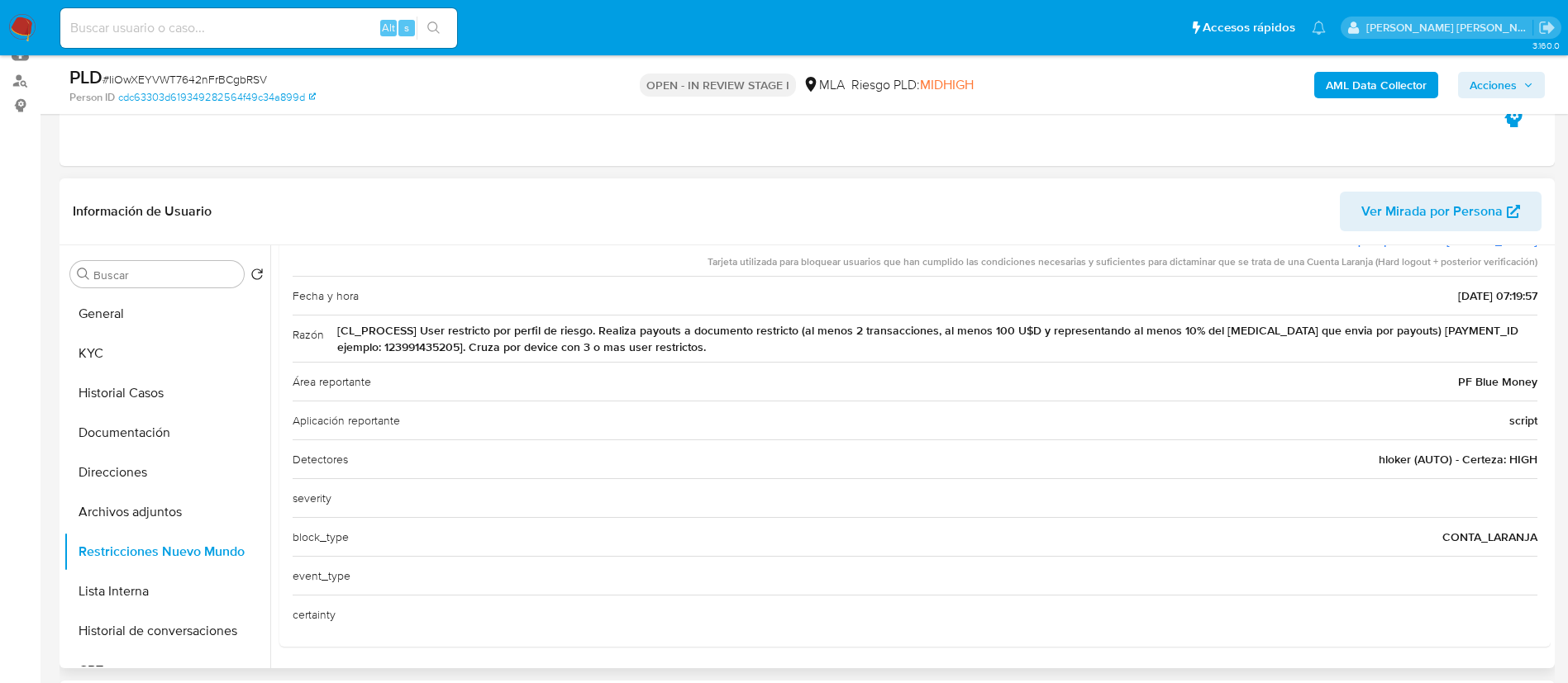
scroll to position [0, 0]
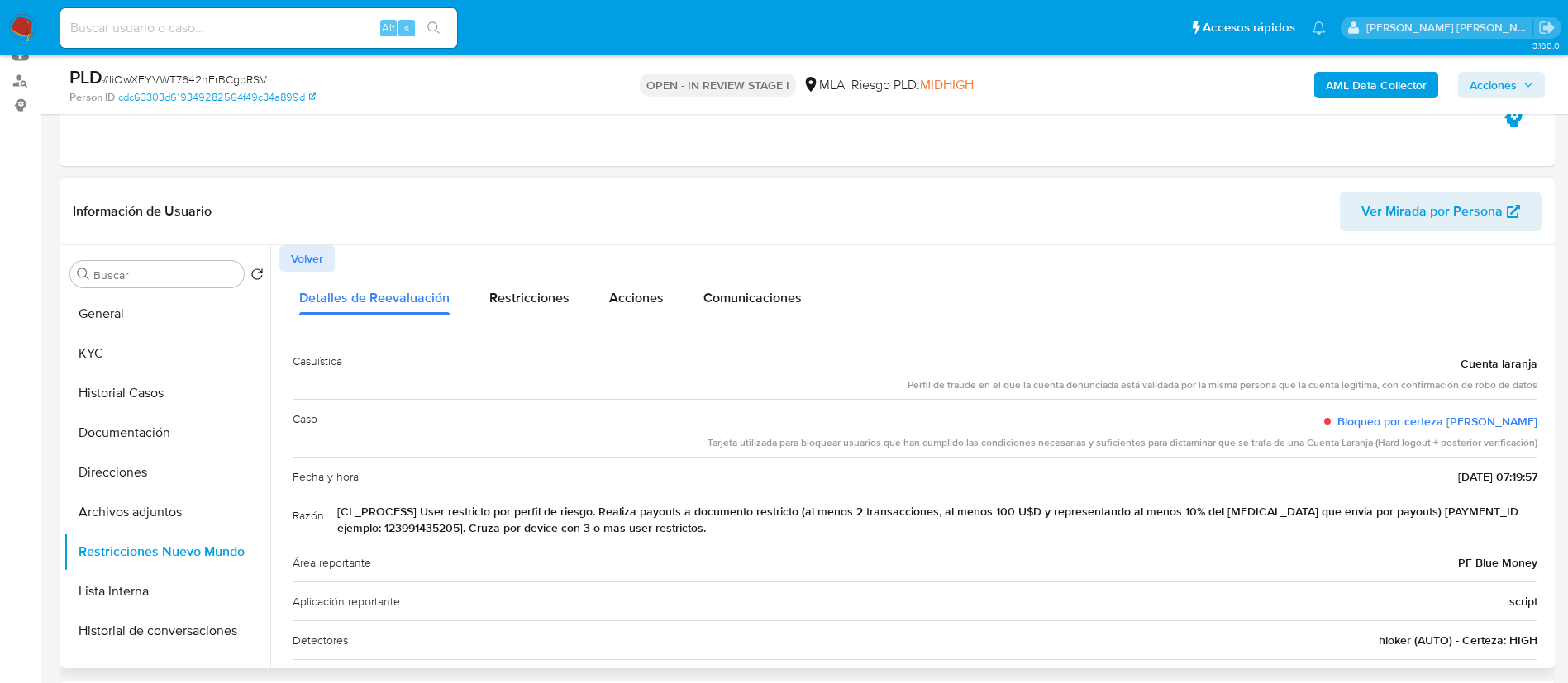
click at [305, 251] on span "Volver" at bounding box center [306, 258] width 32 height 23
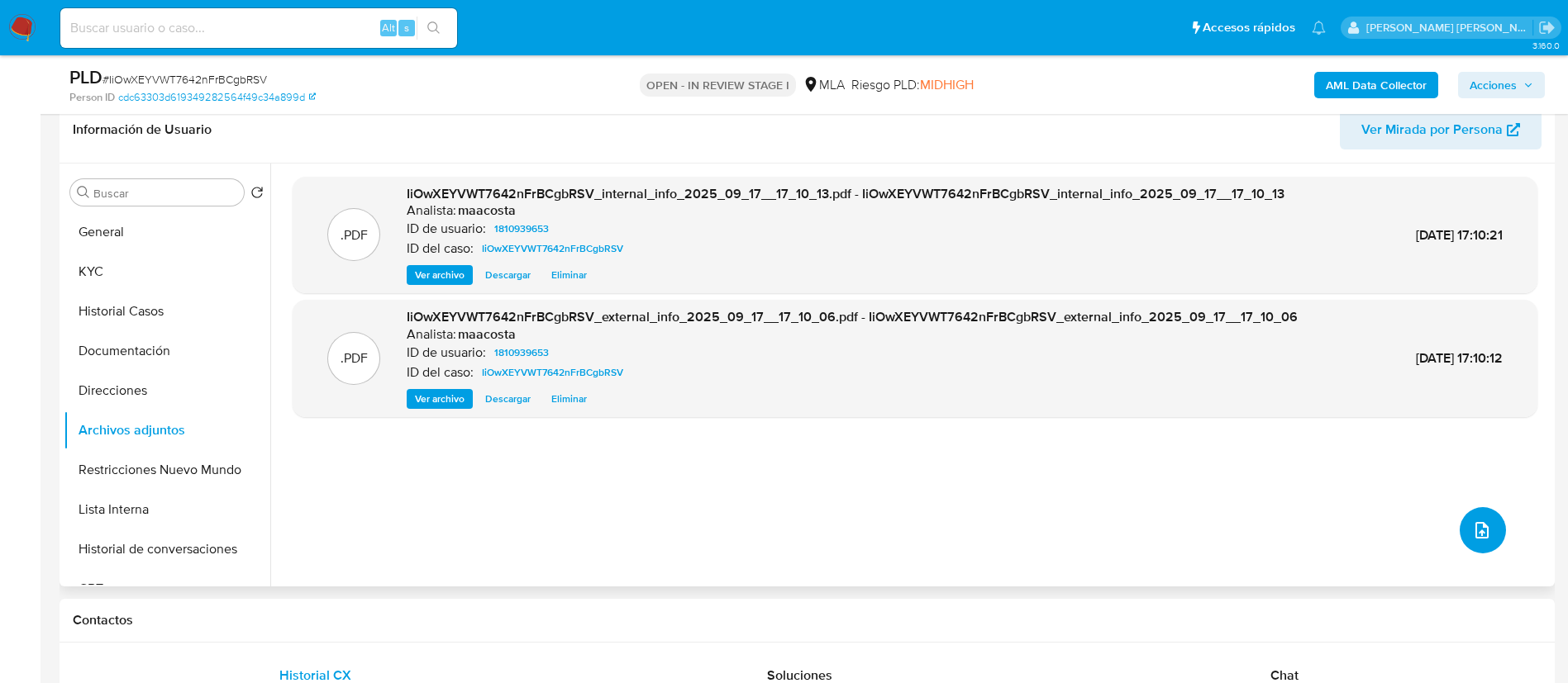
click at [1472, 523] on icon "upload-file" at bounding box center [1482, 530] width 20 height 20
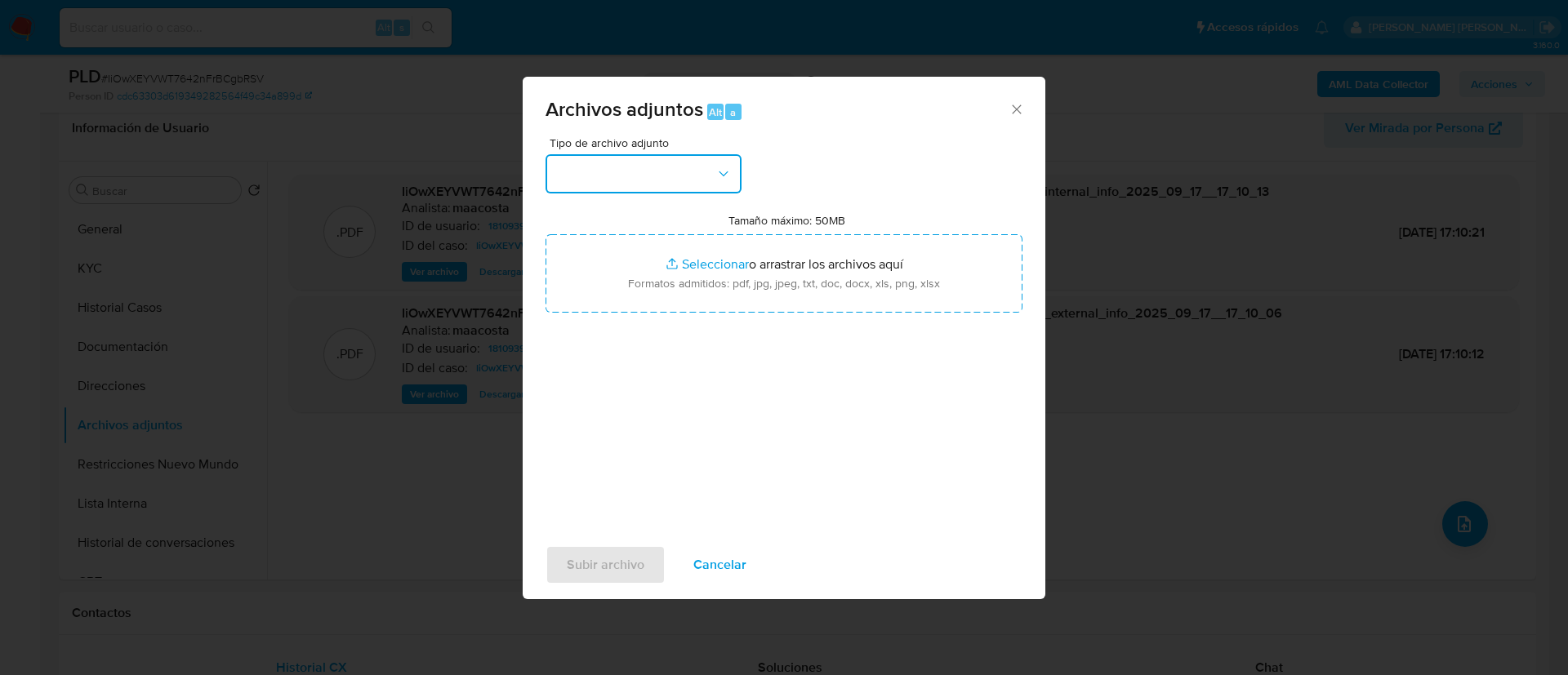
click at [674, 174] on button "button" at bounding box center [644, 174] width 196 height 39
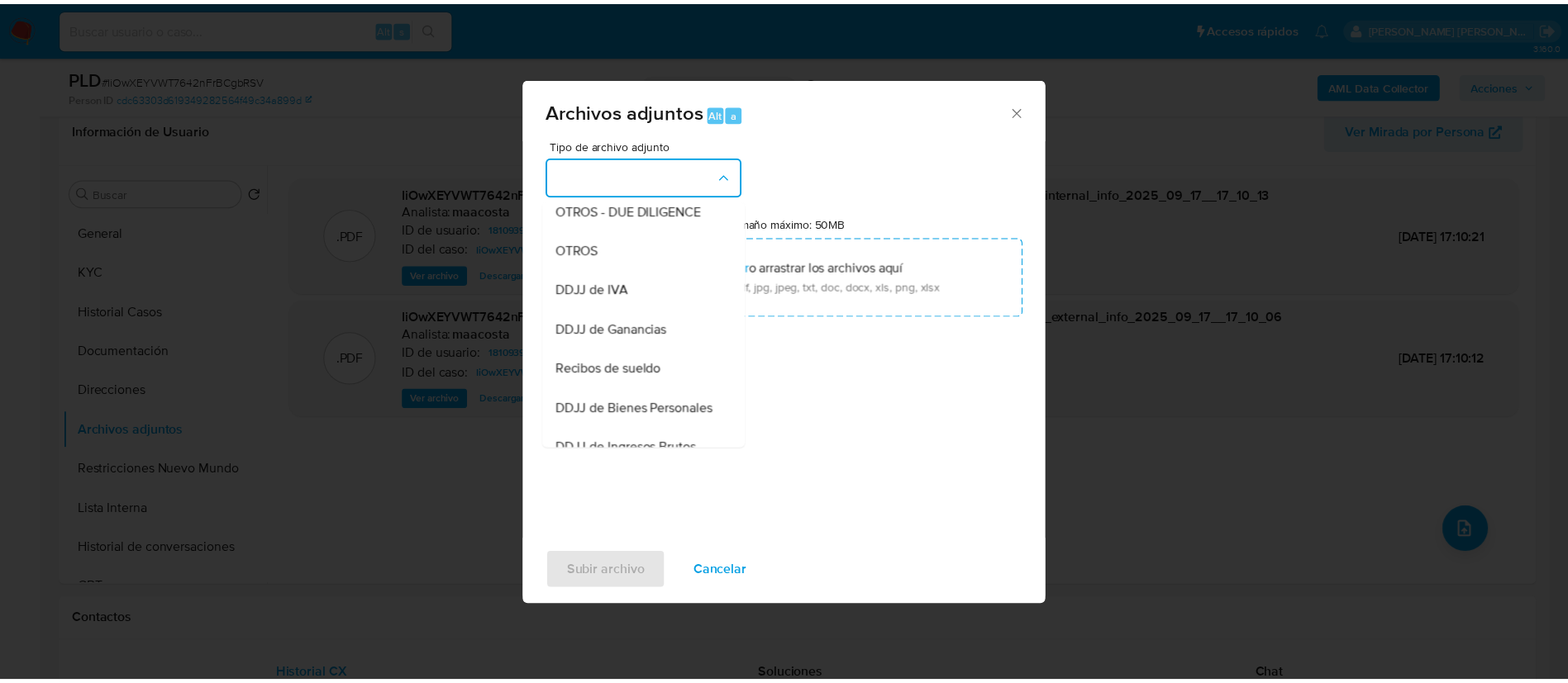
scroll to position [294, 0]
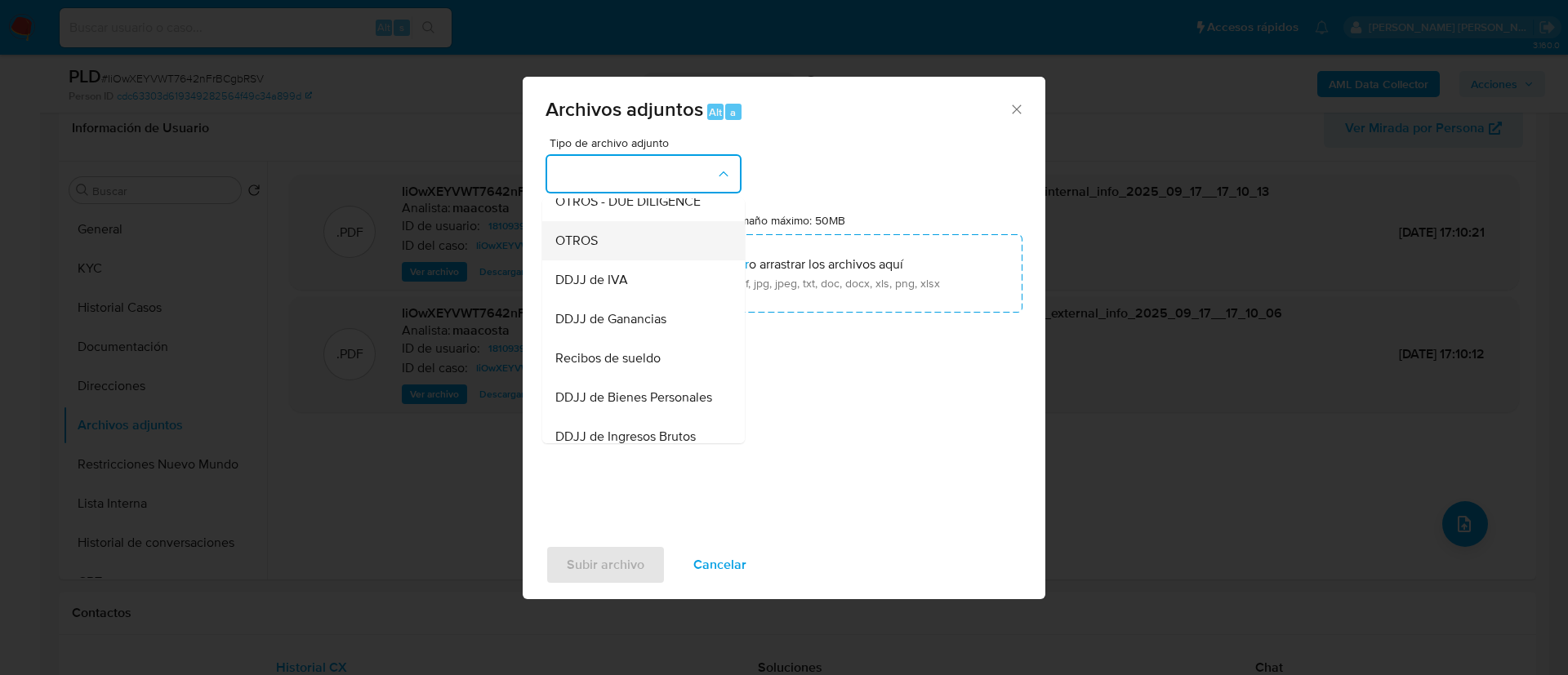
click at [587, 247] on span "OTROS" at bounding box center [576, 240] width 43 height 16
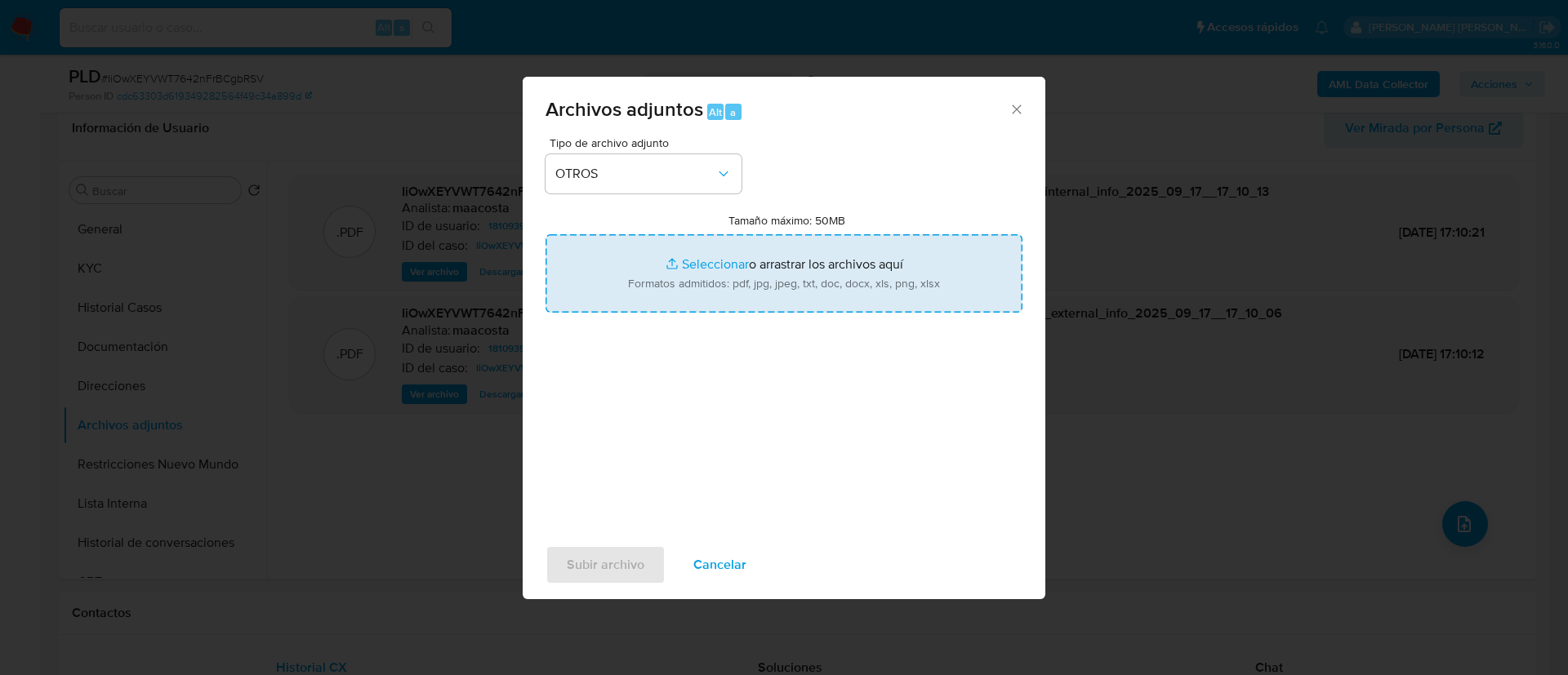
type input "C:\fakepath\Brisa Abril Merlo - Movimientos.xlsx"
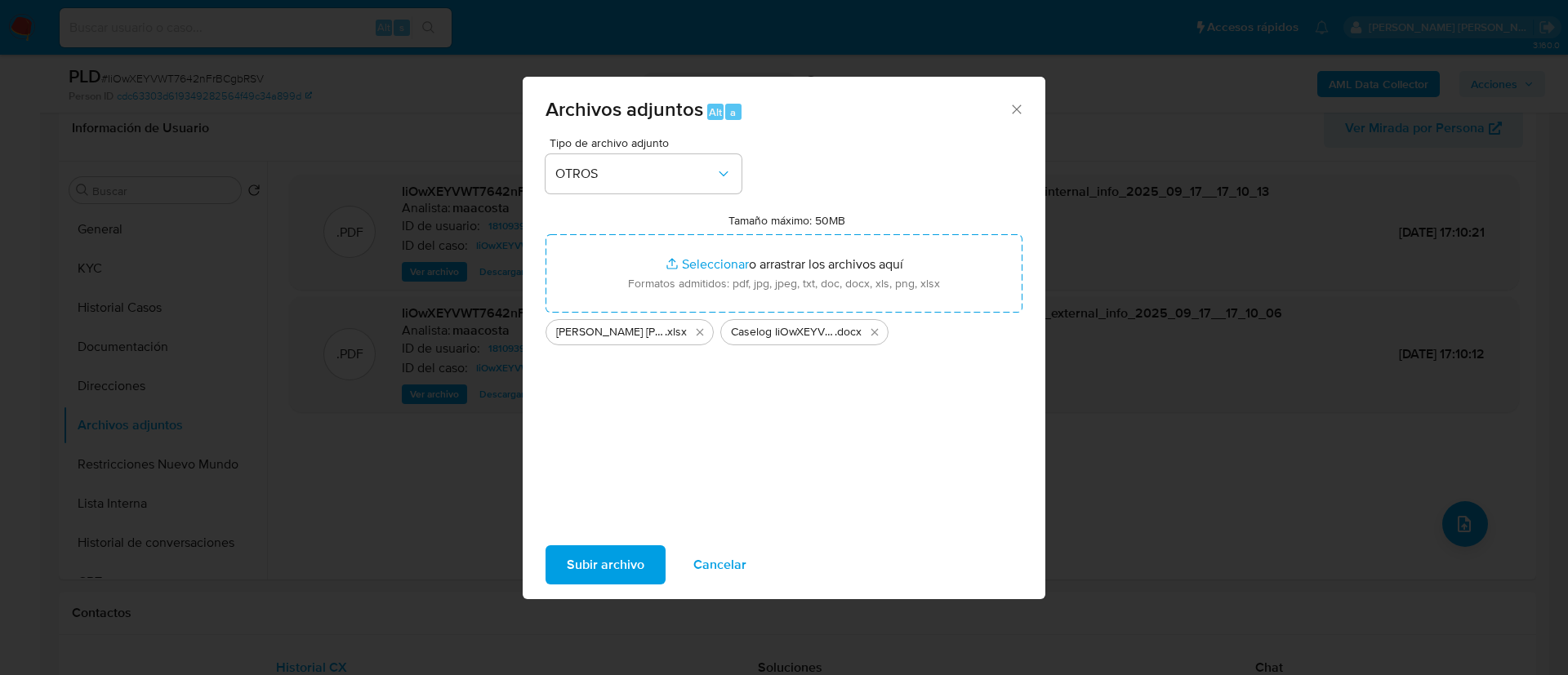
click at [594, 561] on span "Subir archivo" at bounding box center [605, 565] width 78 height 36
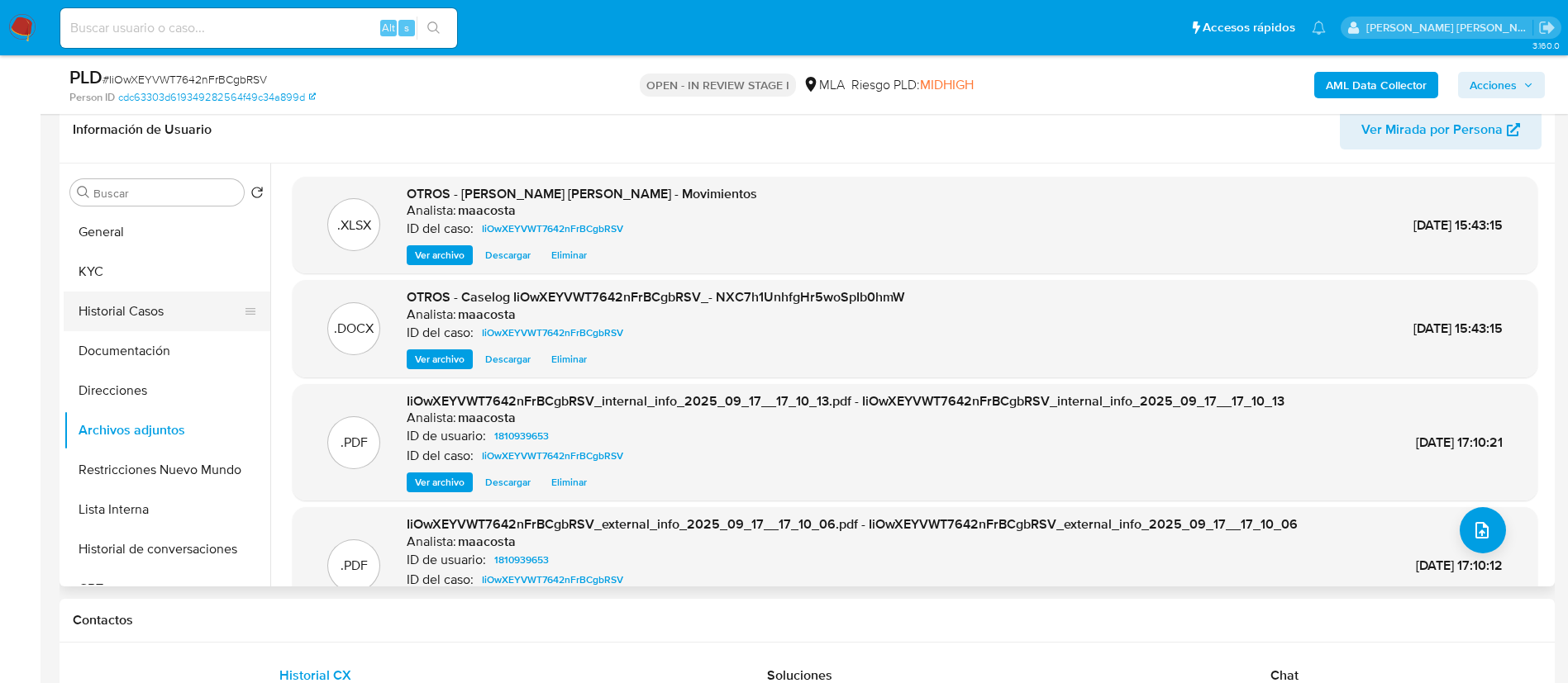
click at [103, 309] on button "Historial Casos" at bounding box center [161, 311] width 193 height 40
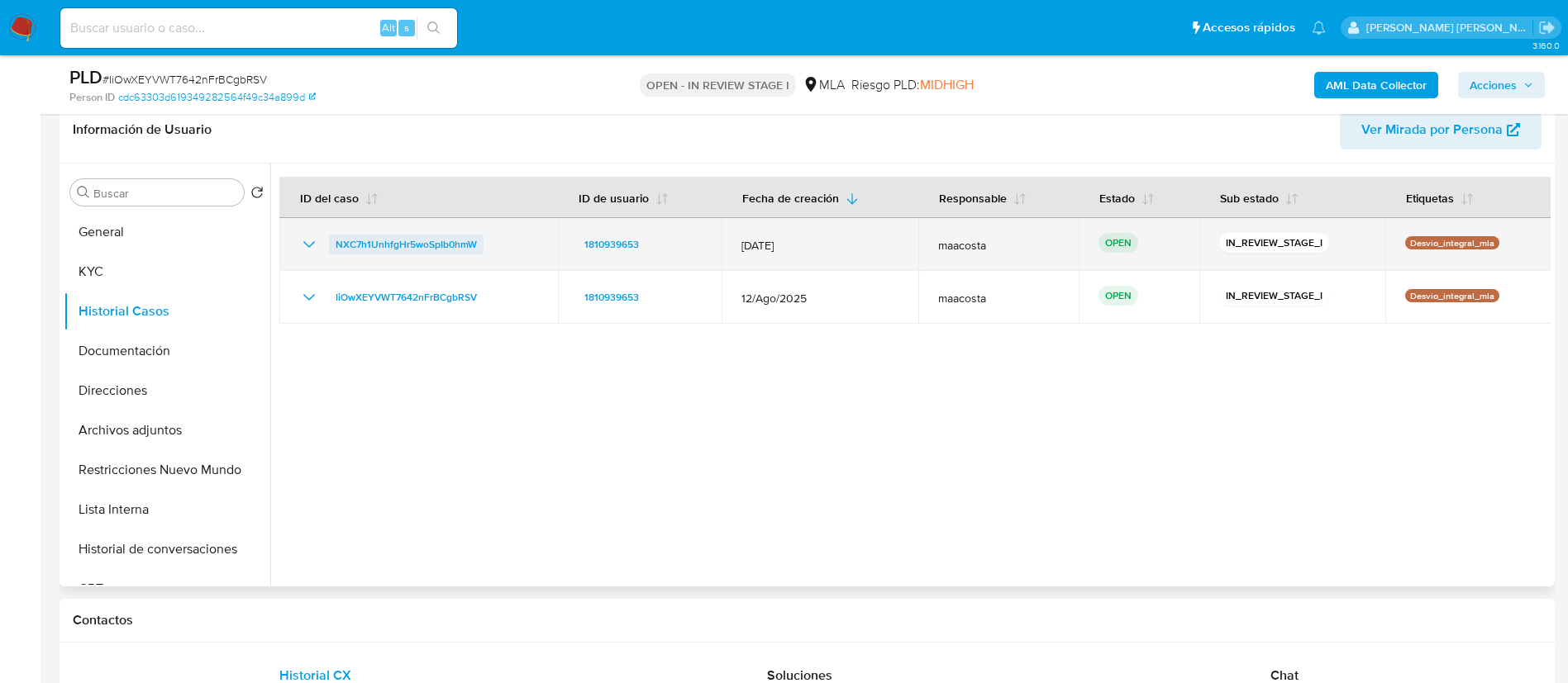
click at [444, 242] on span "NXC7h1UnhfgHr5woSpIb0hmW" at bounding box center [406, 244] width 142 height 20
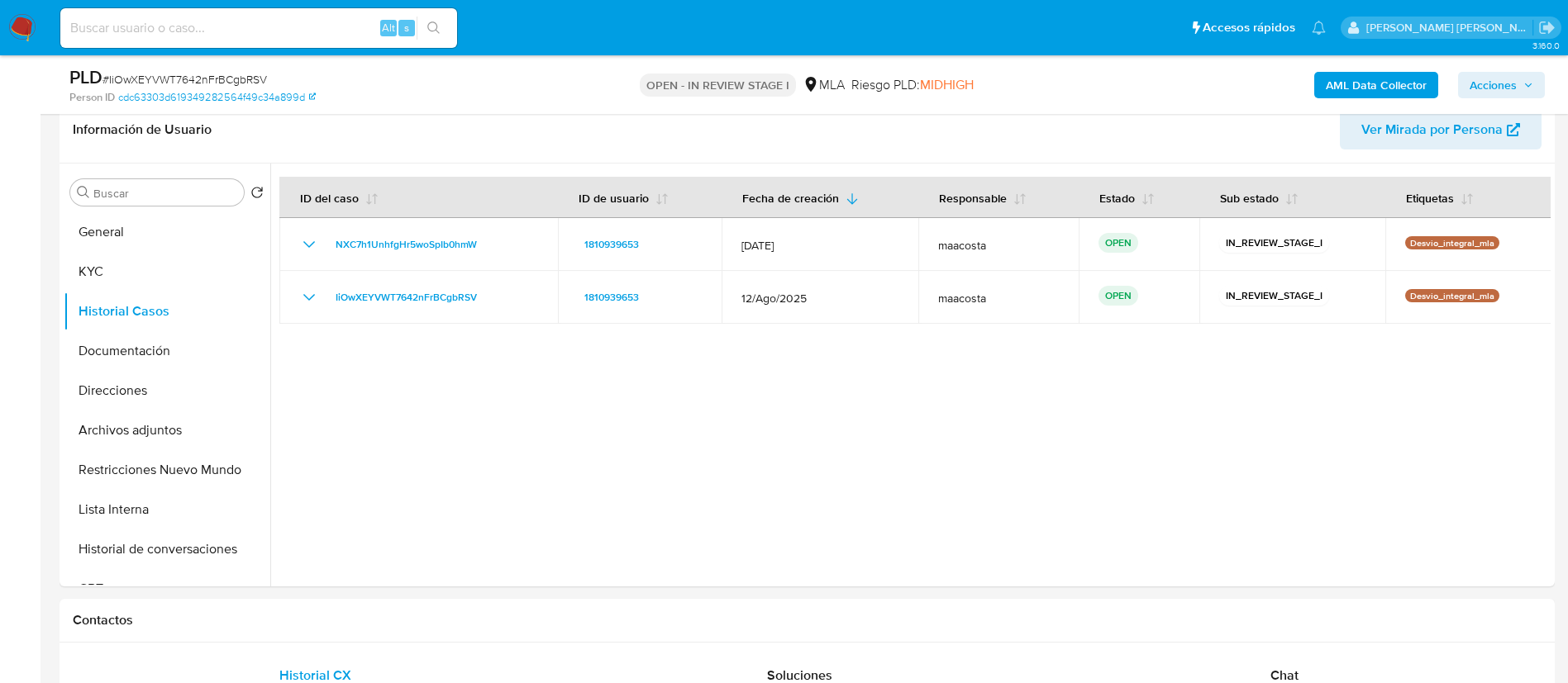
click at [1498, 89] on span "Acciones" at bounding box center [1493, 85] width 47 height 27
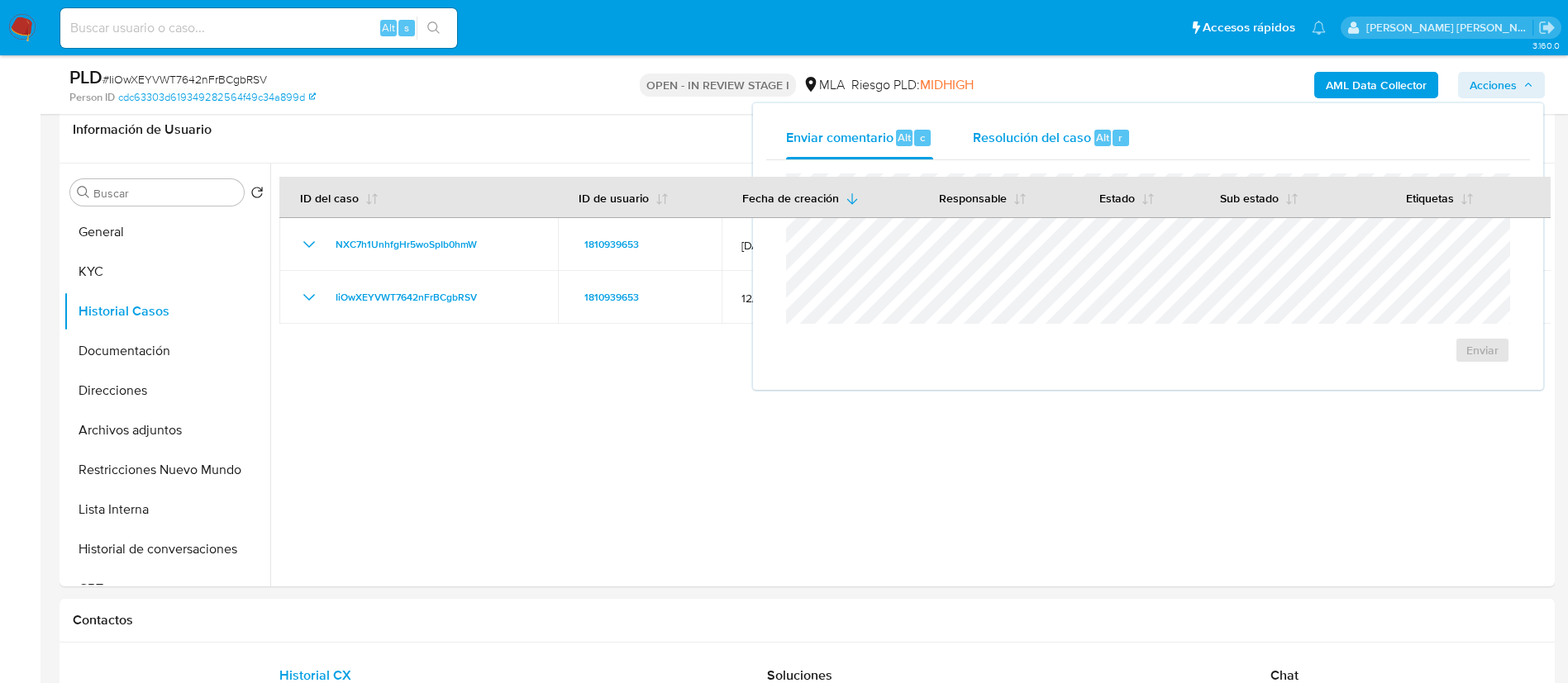
click at [1086, 134] on span "Resolución del caso" at bounding box center [1032, 137] width 118 height 19
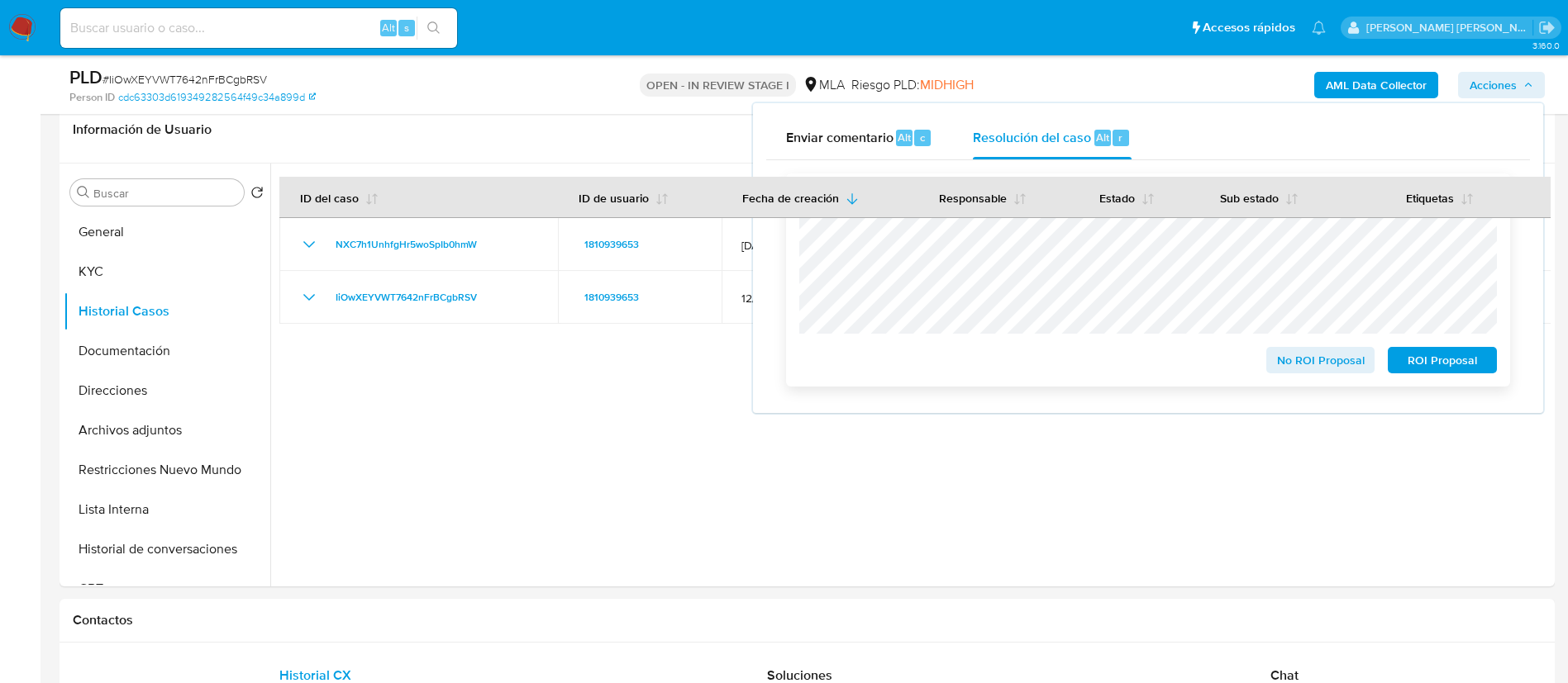
click at [1458, 365] on span "ROI Proposal" at bounding box center [1443, 360] width 86 height 23
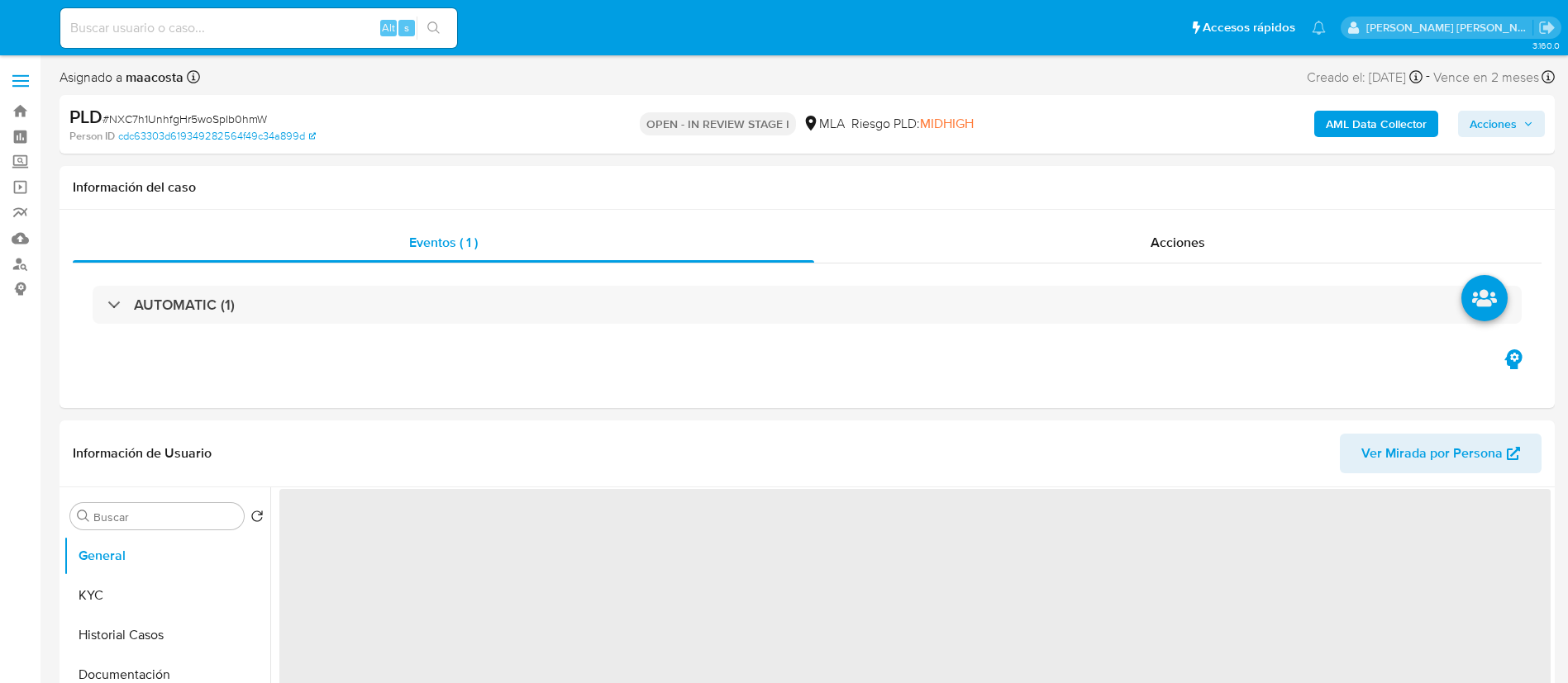
select select "10"
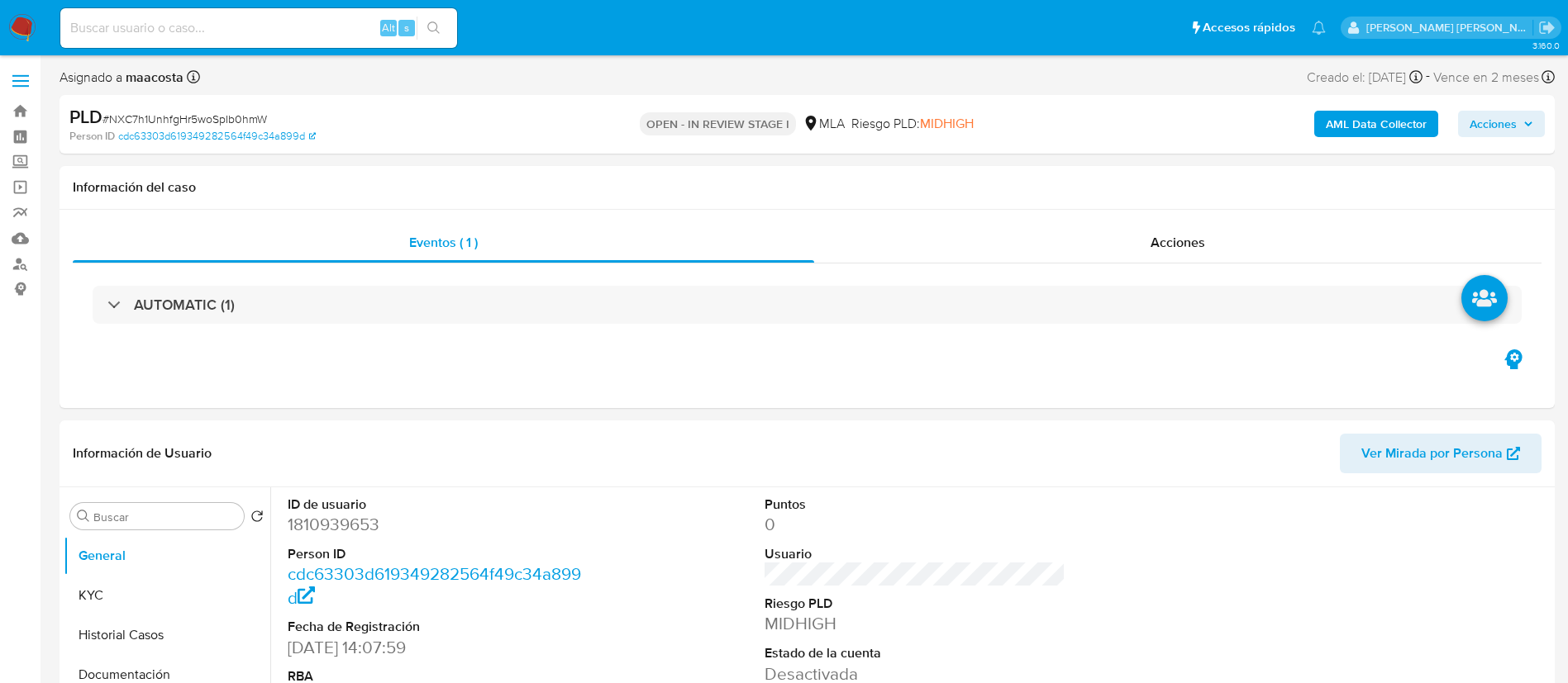
click at [1500, 140] on div "AML Data Collector Acciones" at bounding box center [1300, 124] width 488 height 39
click at [1486, 131] on span "Acciones" at bounding box center [1493, 123] width 47 height 27
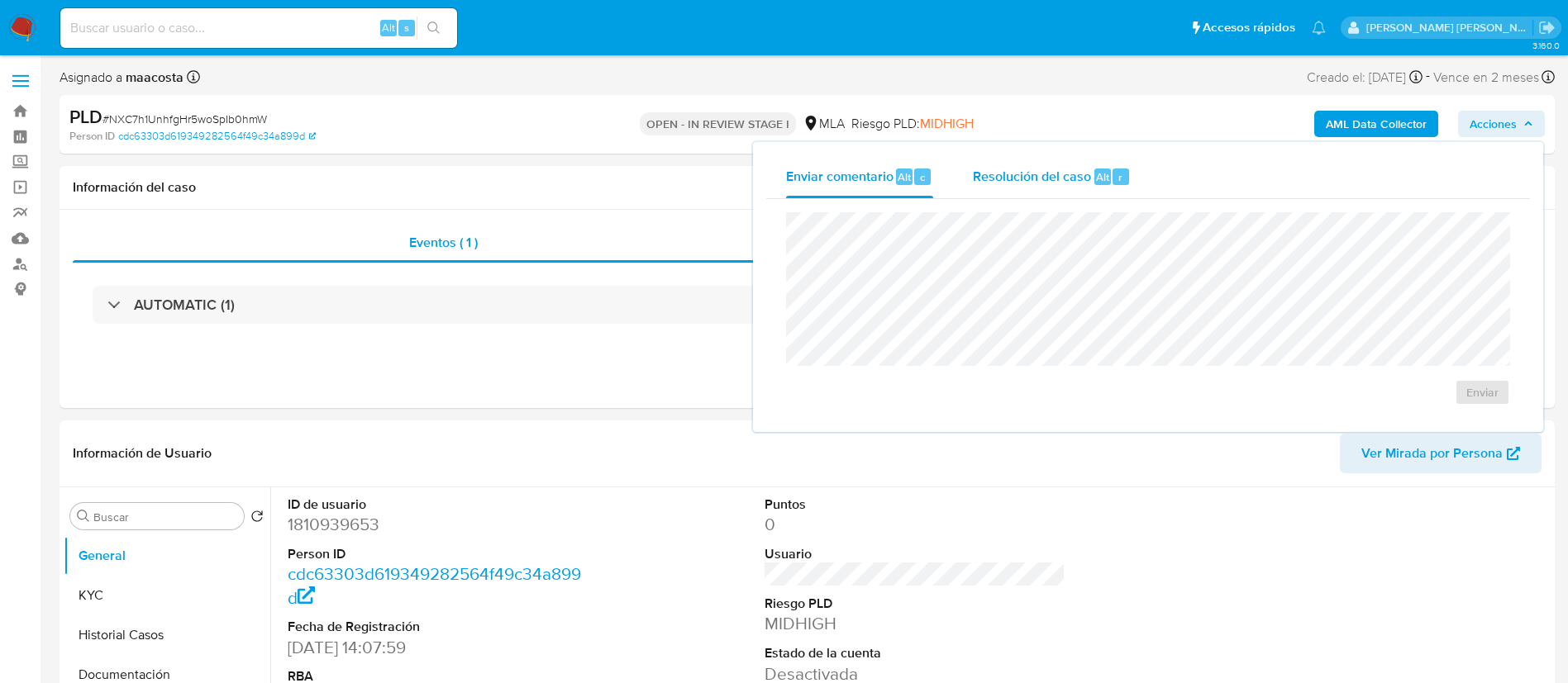
click at [1129, 181] on div "Resolución del caso Alt r" at bounding box center [1052, 177] width 158 height 43
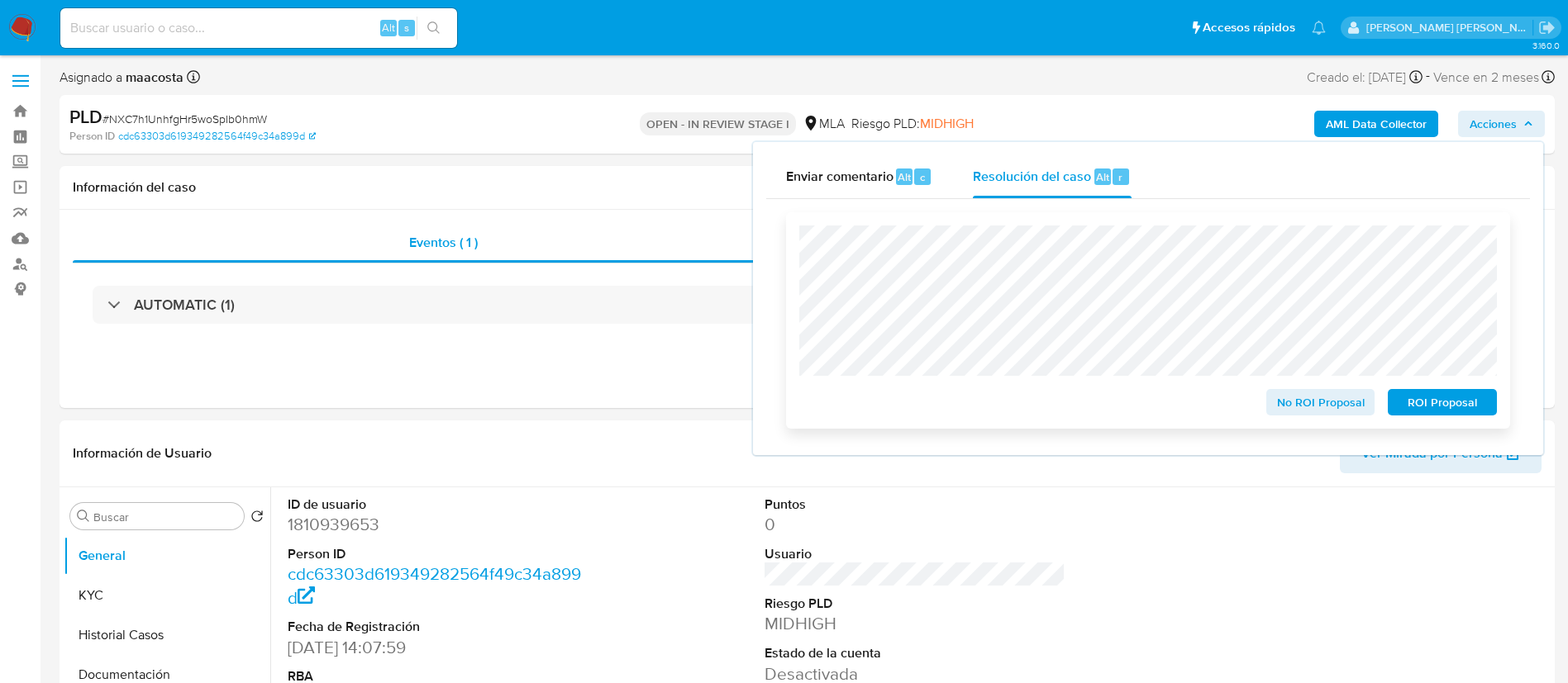
click at [1440, 414] on span "ROI Proposal" at bounding box center [1443, 402] width 86 height 23
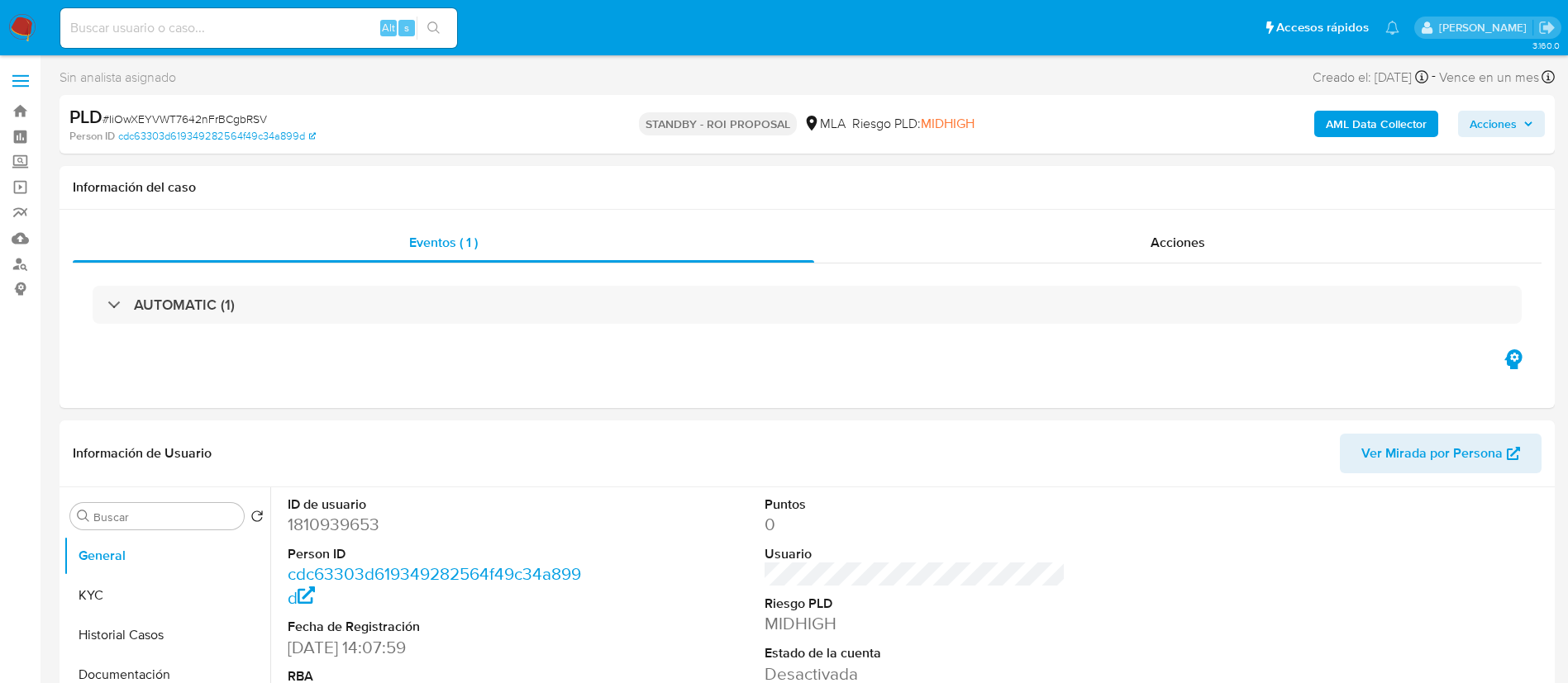
select select "10"
paste input "CUMnb5D9n6uIuBgCUJEwyitc"
click at [300, 24] on input "CUMnb5D9n6uIuBgCUJEwyitc" at bounding box center [259, 28] width 397 height 22
type input "CUMnb5D9n6uIuBgCUJEwyitc"
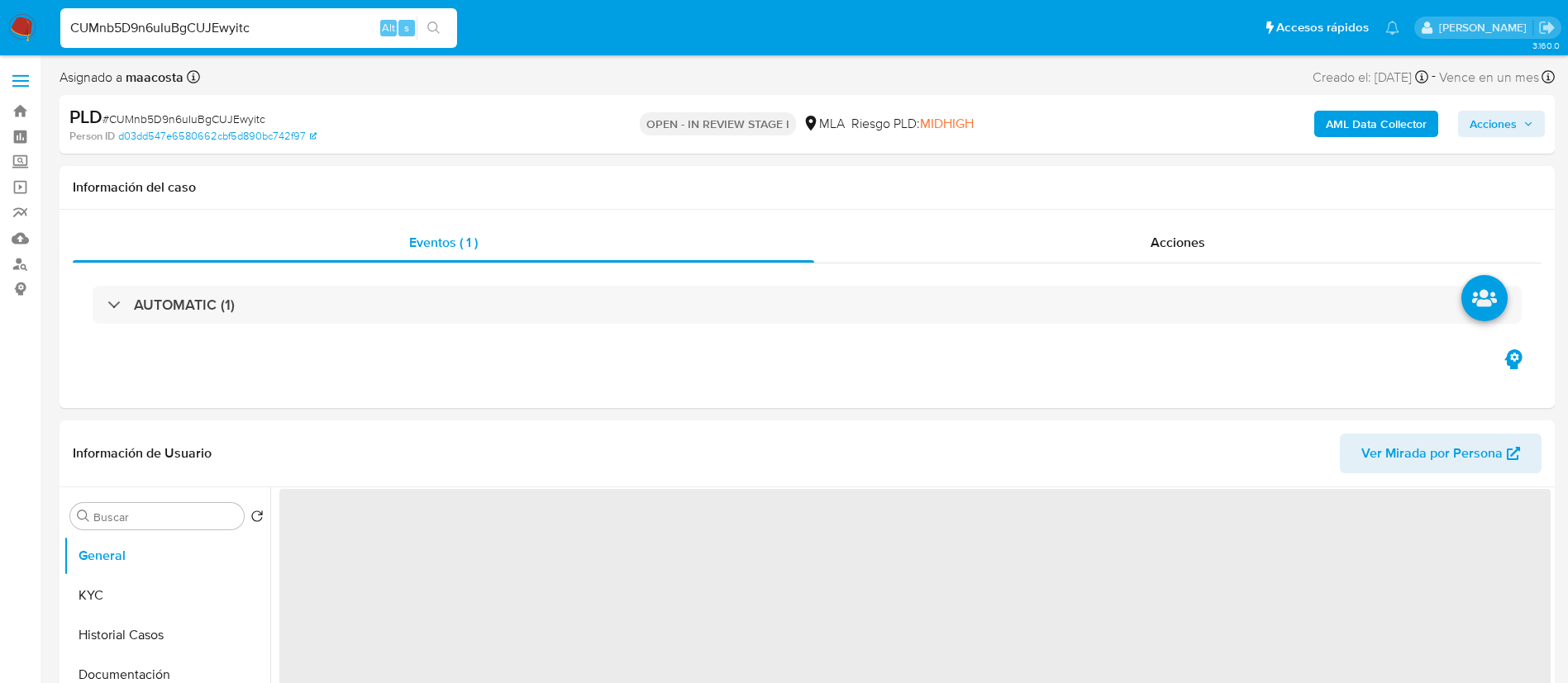
select select "10"
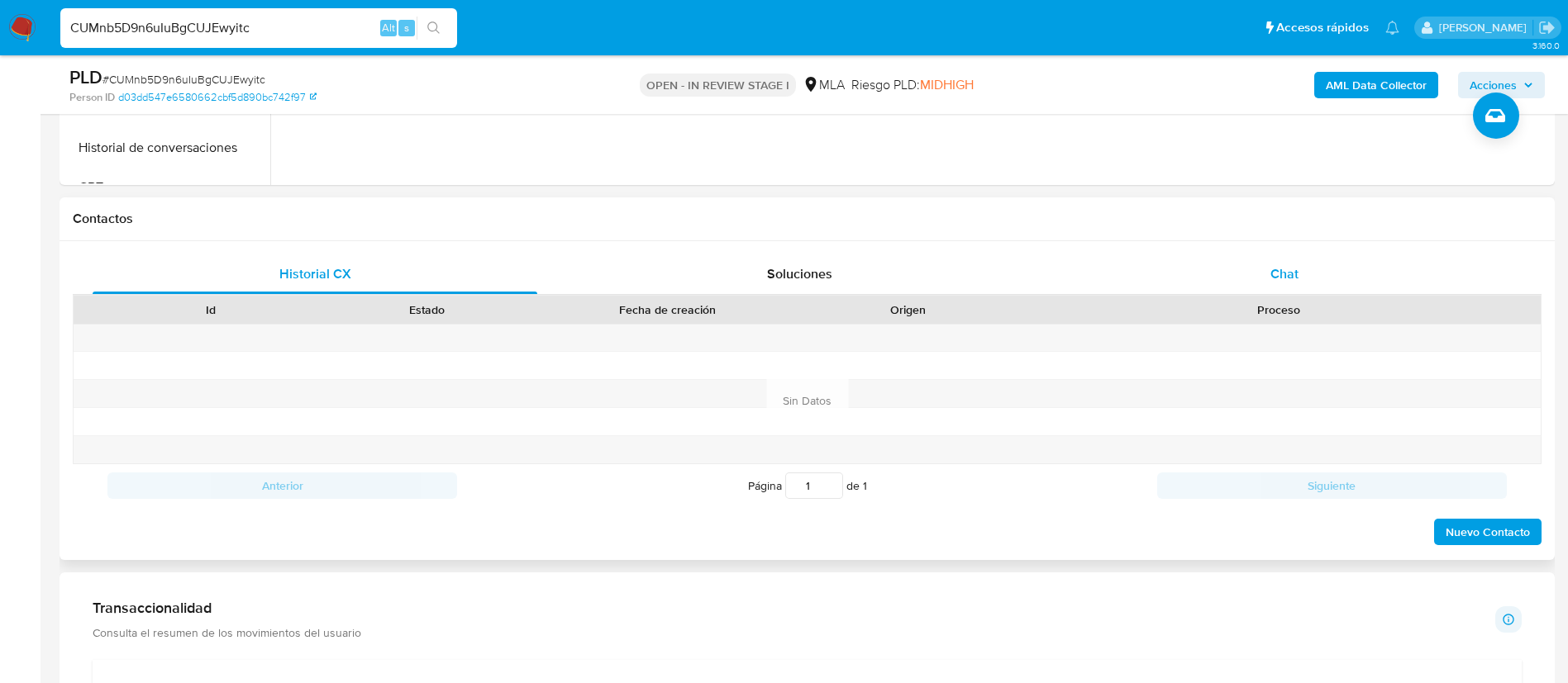
click at [1328, 290] on div "Chat" at bounding box center [1284, 274] width 444 height 40
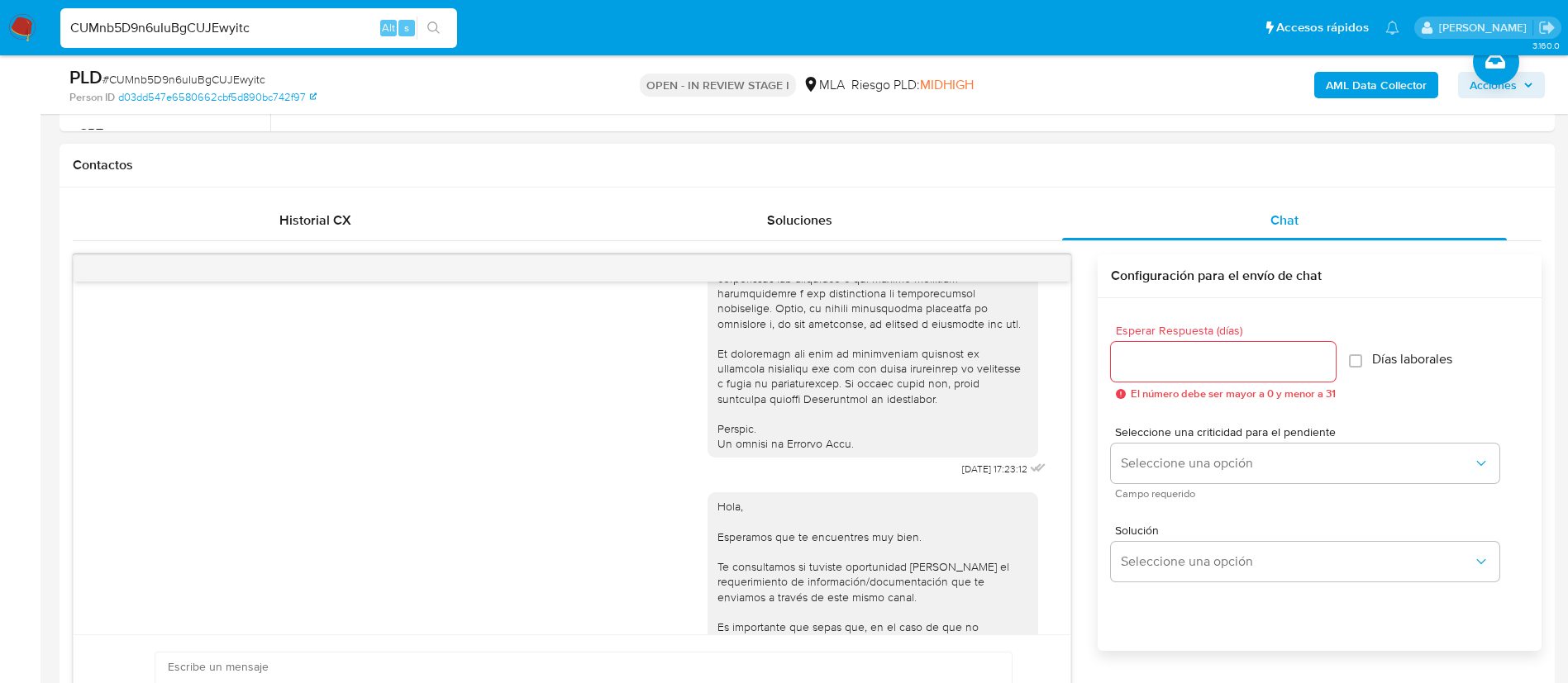
scroll to position [714, 0]
click at [329, 222] on span "Historial CX" at bounding box center [315, 220] width 72 height 19
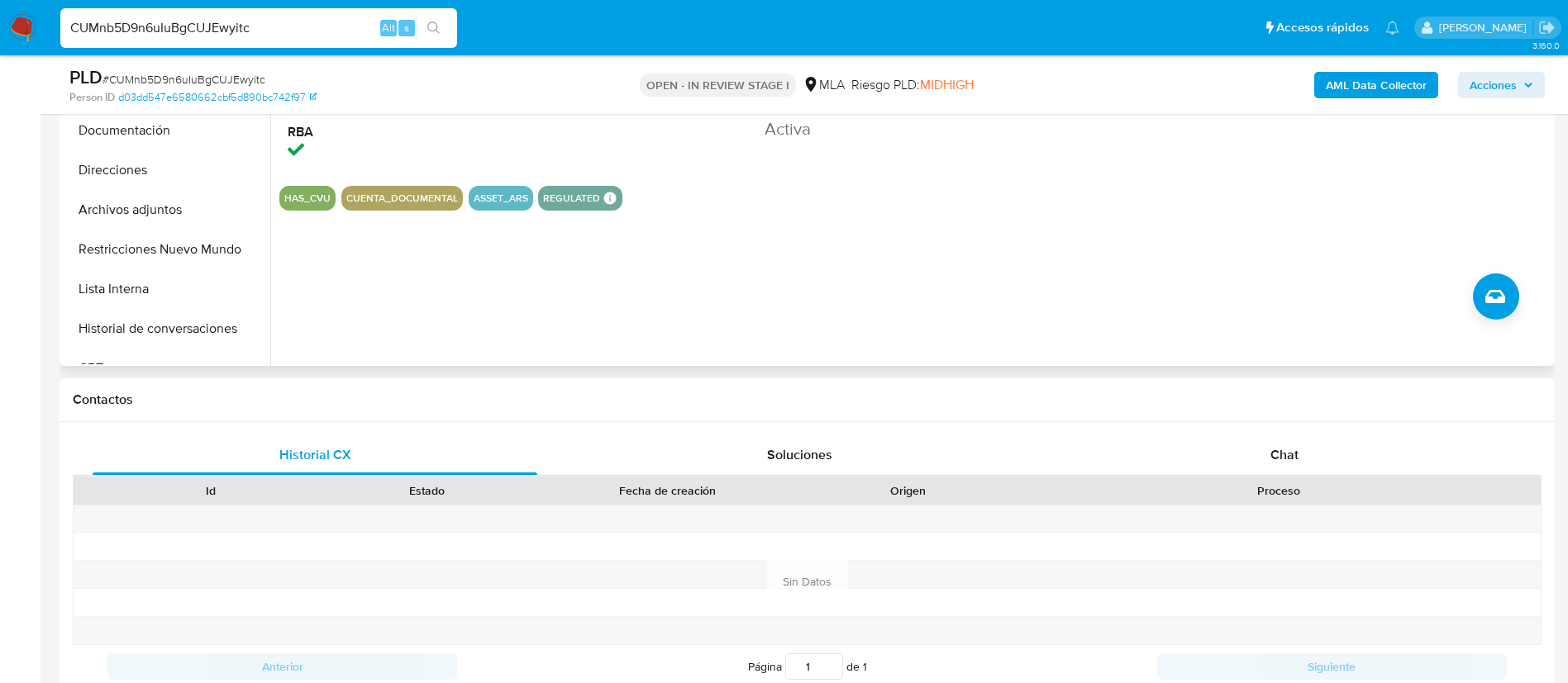
scroll to position [247, 0]
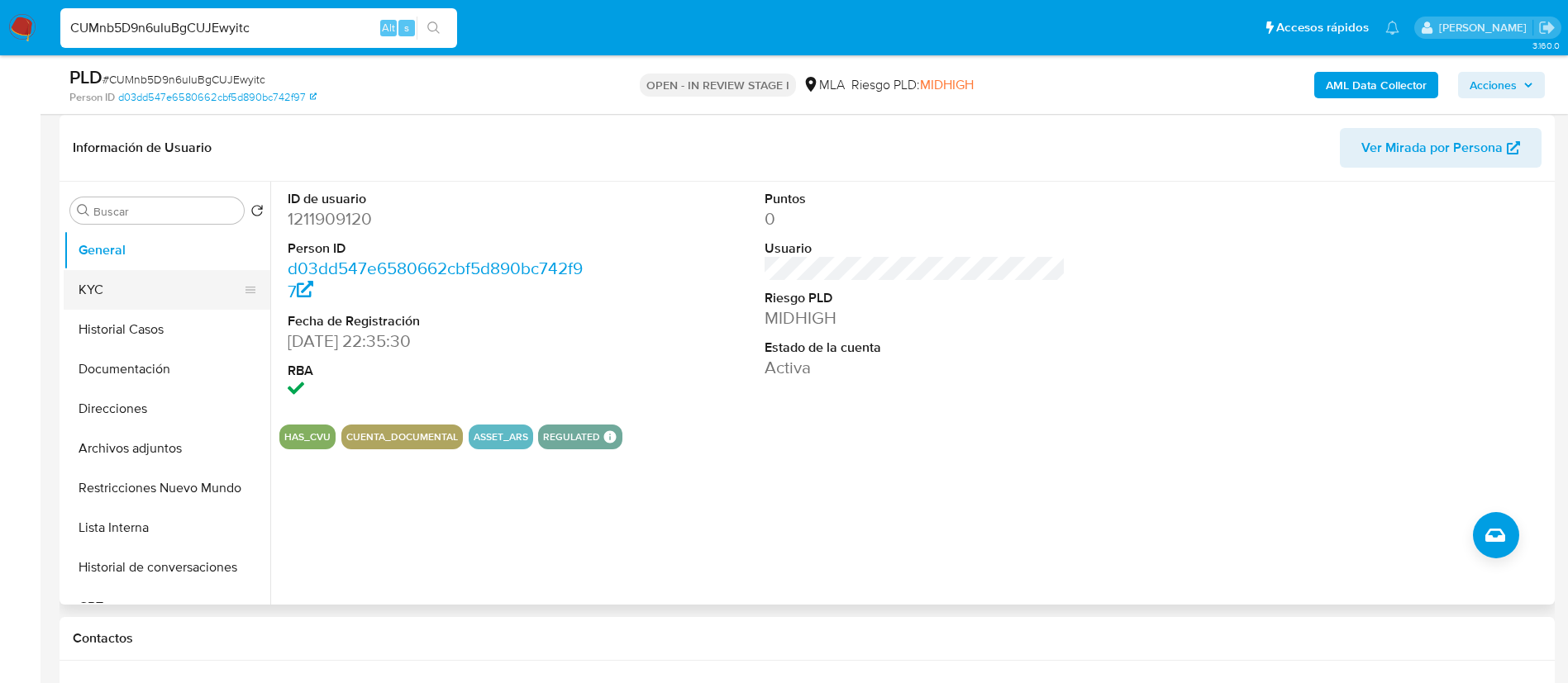
click at [167, 285] on button "KYC" at bounding box center [161, 290] width 193 height 40
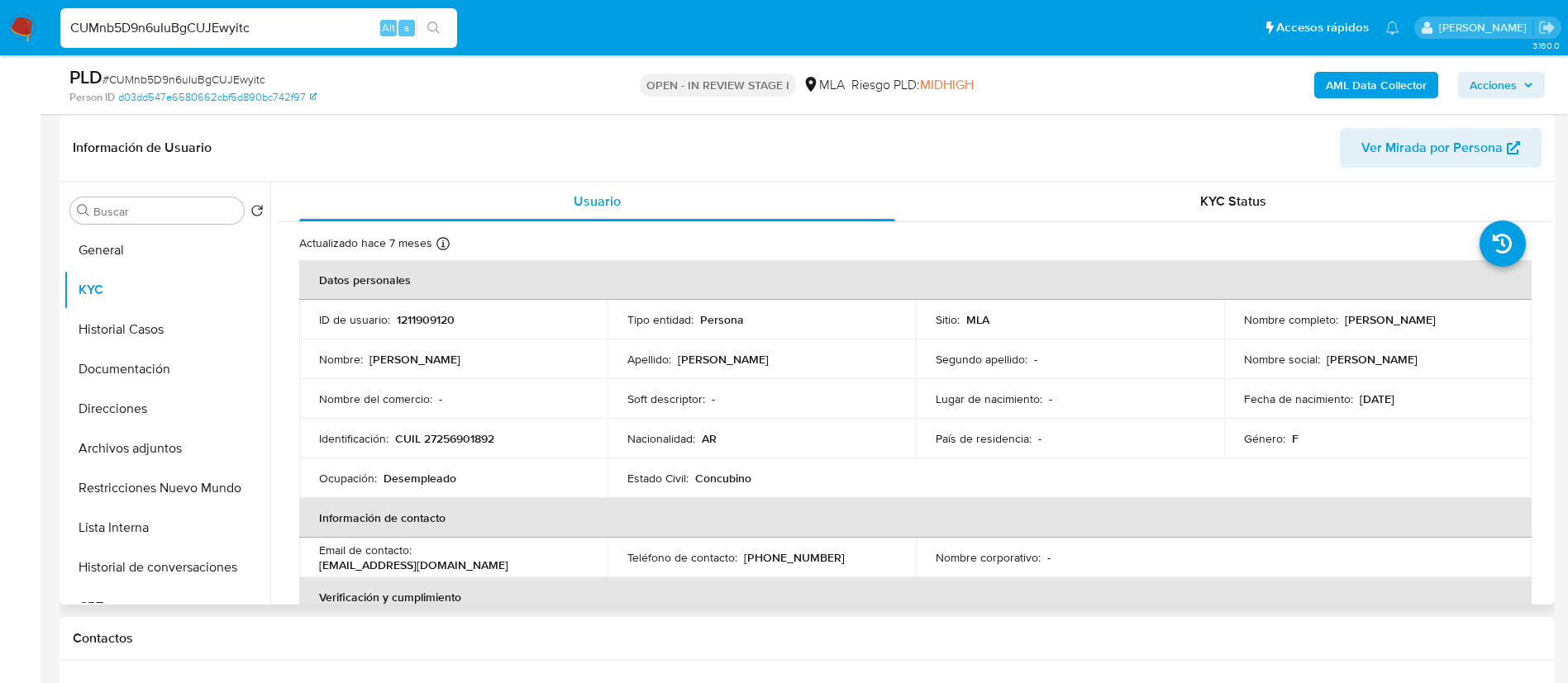
click at [461, 437] on p "CUIL 27256901892" at bounding box center [444, 438] width 99 height 15
copy p "27256901892"
click at [104, 334] on button "Historial Casos" at bounding box center [161, 329] width 193 height 40
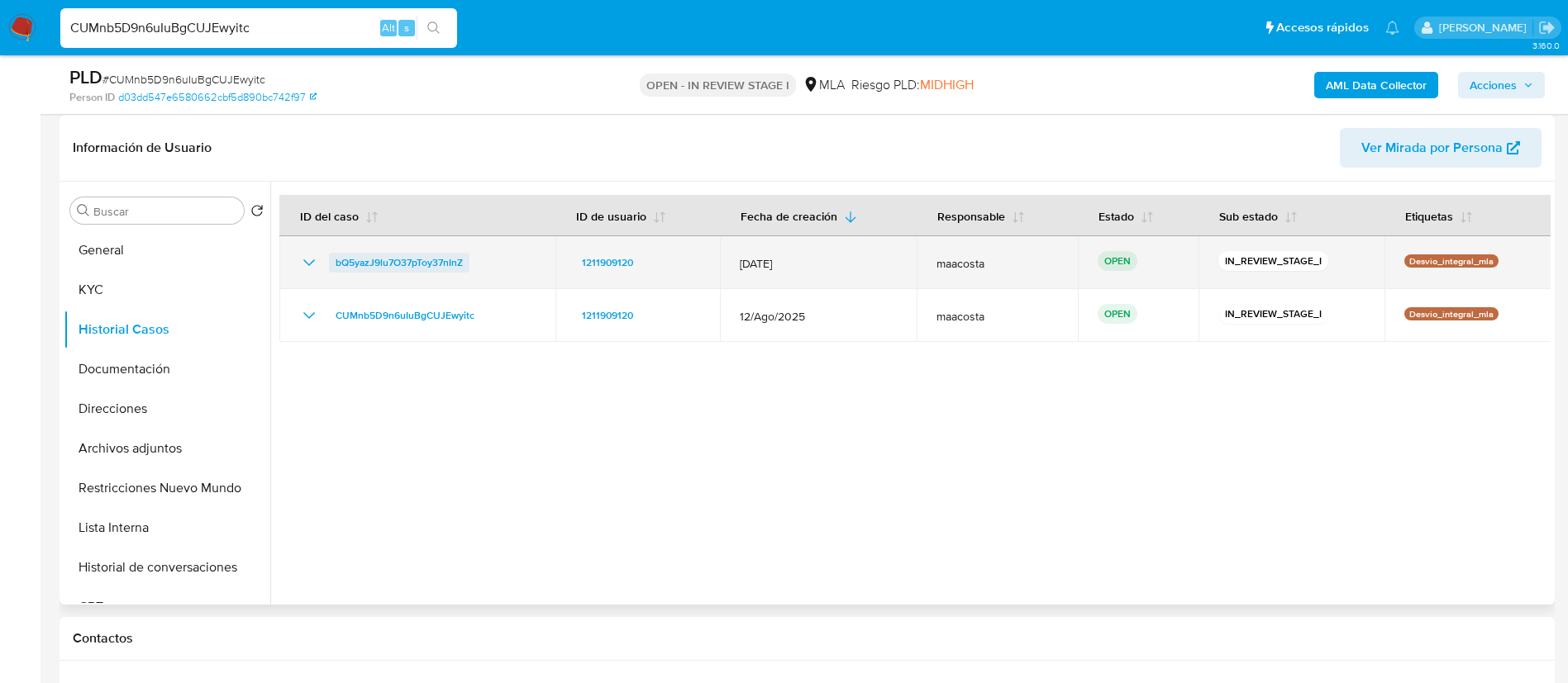
click at [409, 261] on span "bQ5yazJ9lu7O37pToy37nInZ" at bounding box center [400, 262] width 128 height 20
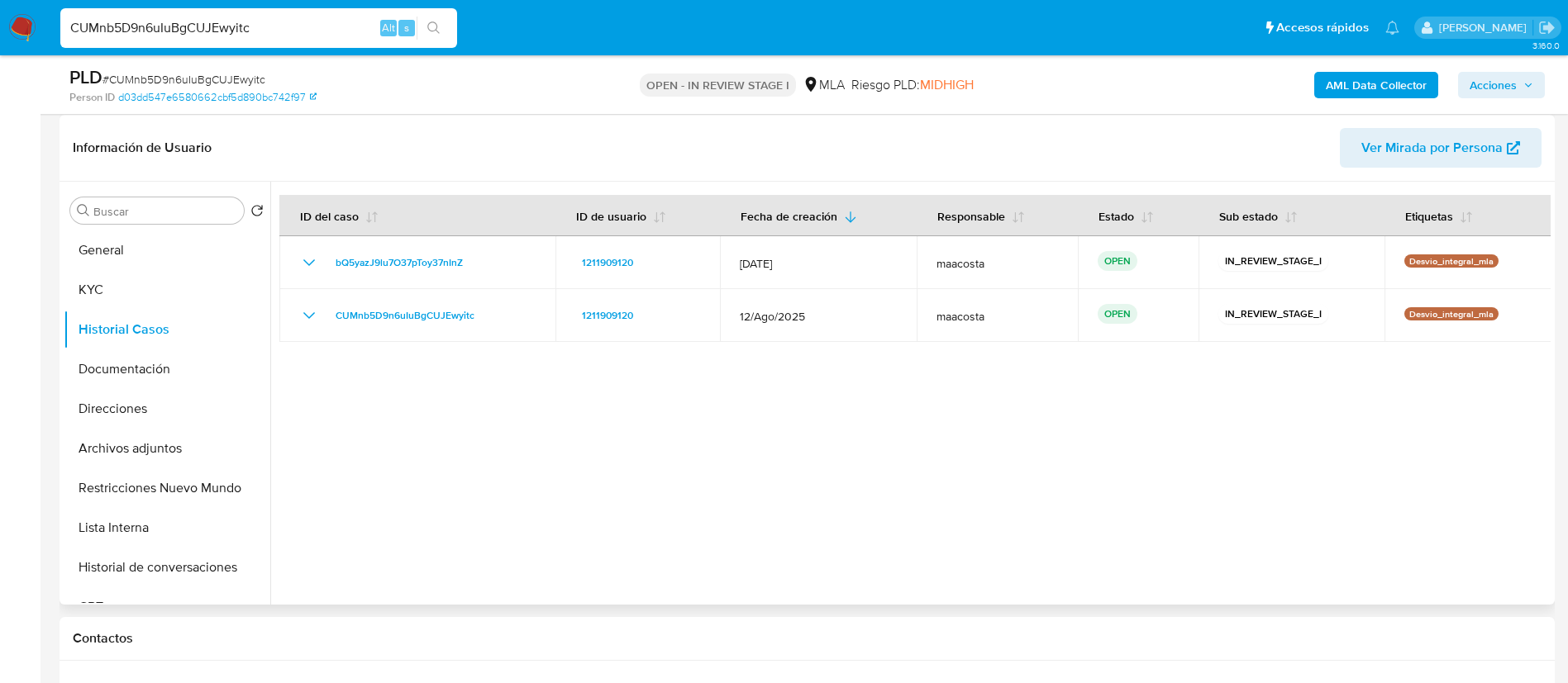
click at [316, 448] on div at bounding box center [910, 393] width 1281 height 423
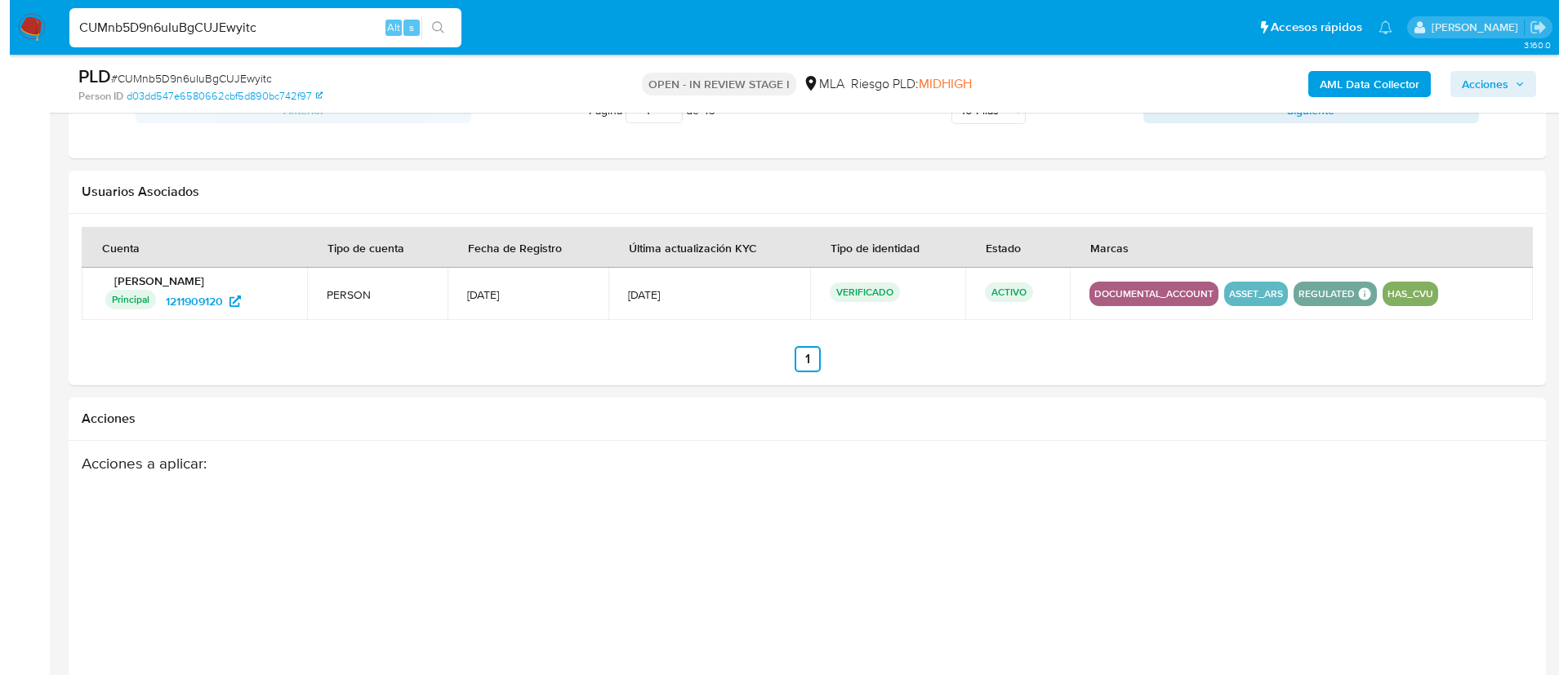
scroll to position [2198, 0]
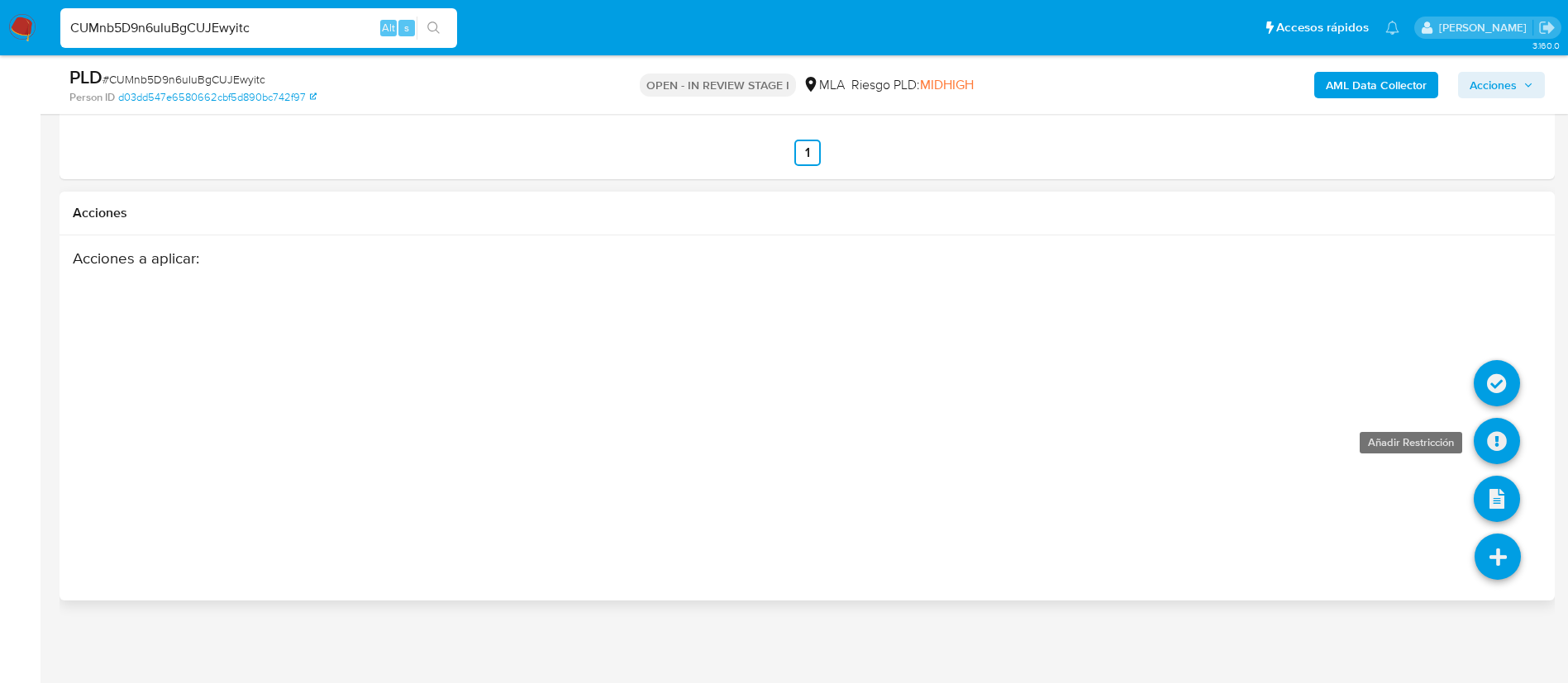
click at [1493, 447] on icon at bounding box center [1497, 442] width 47 height 47
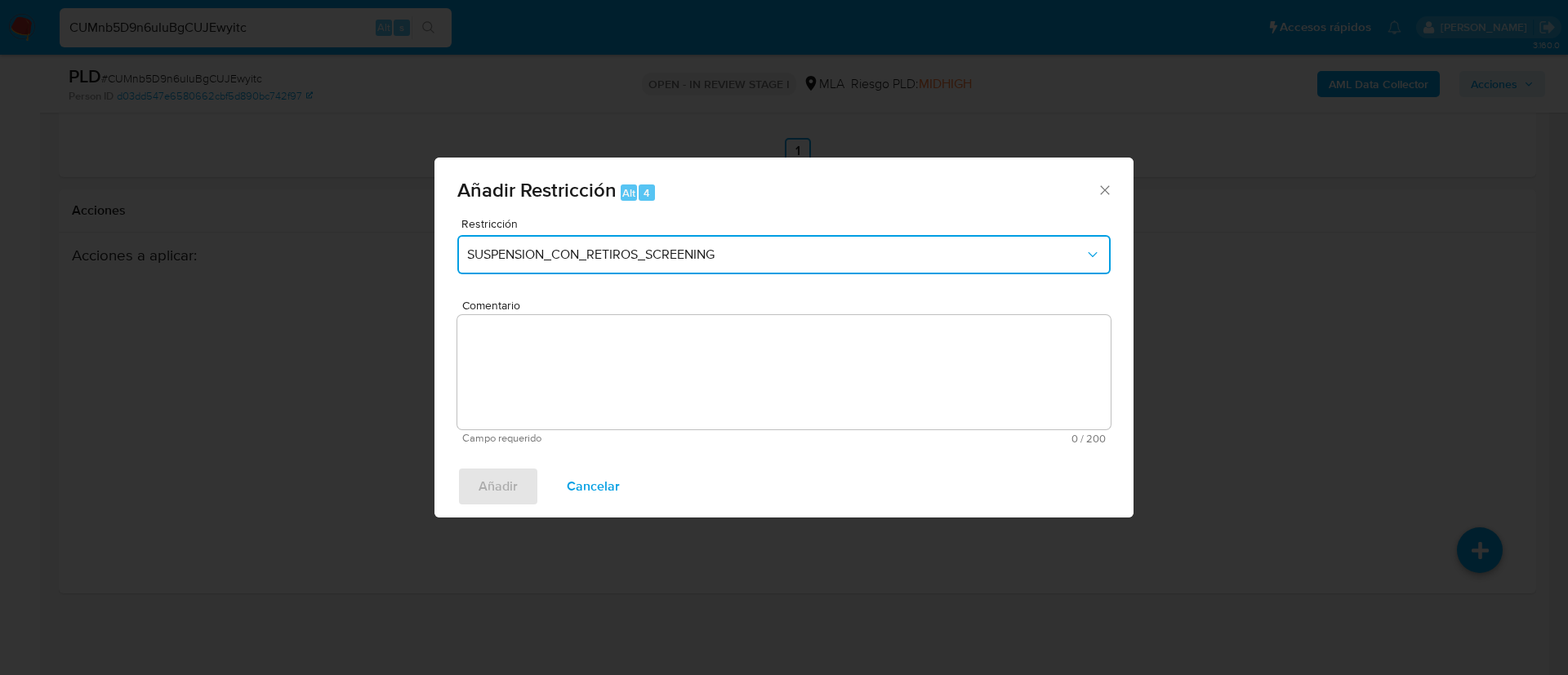
click at [703, 250] on span "SUSPENSION_CON_RETIROS_SCREENING" at bounding box center [776, 254] width 617 height 16
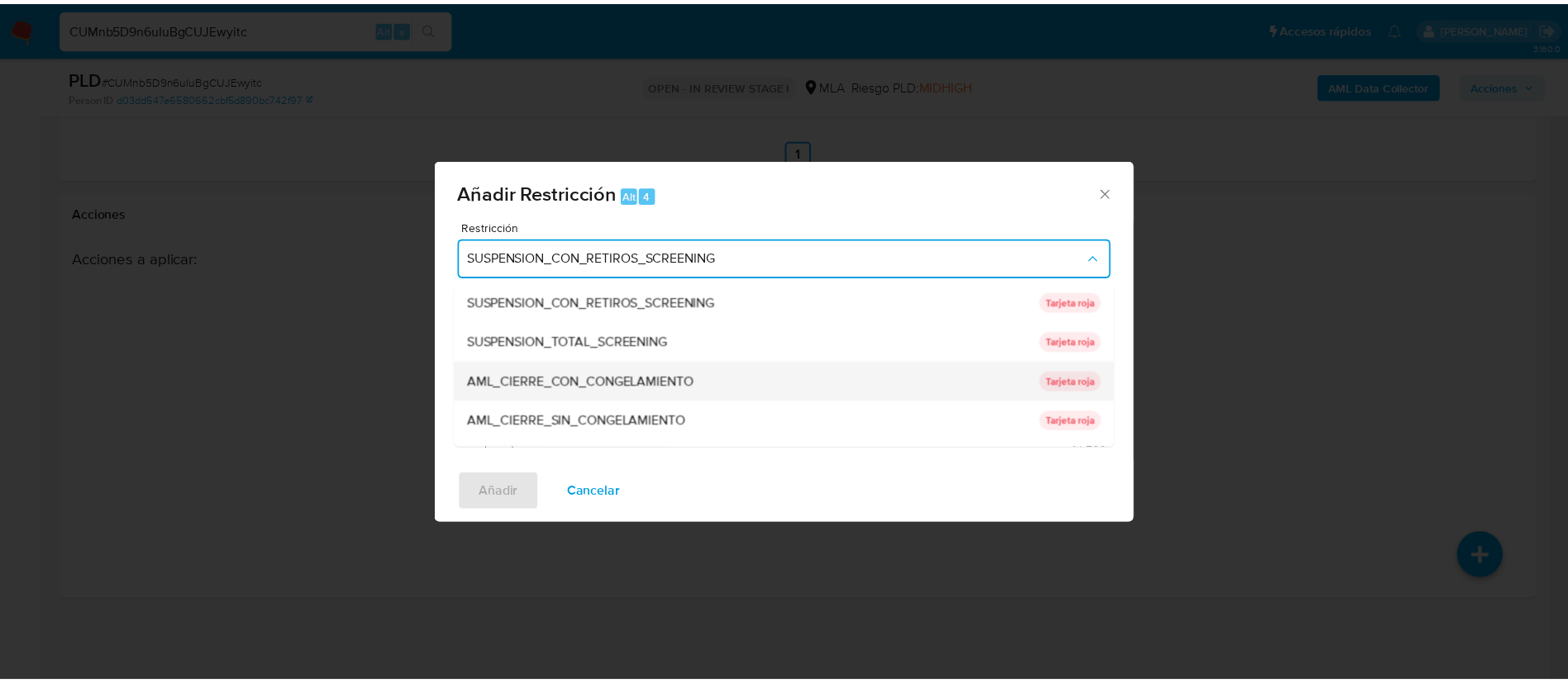
scroll to position [350, 0]
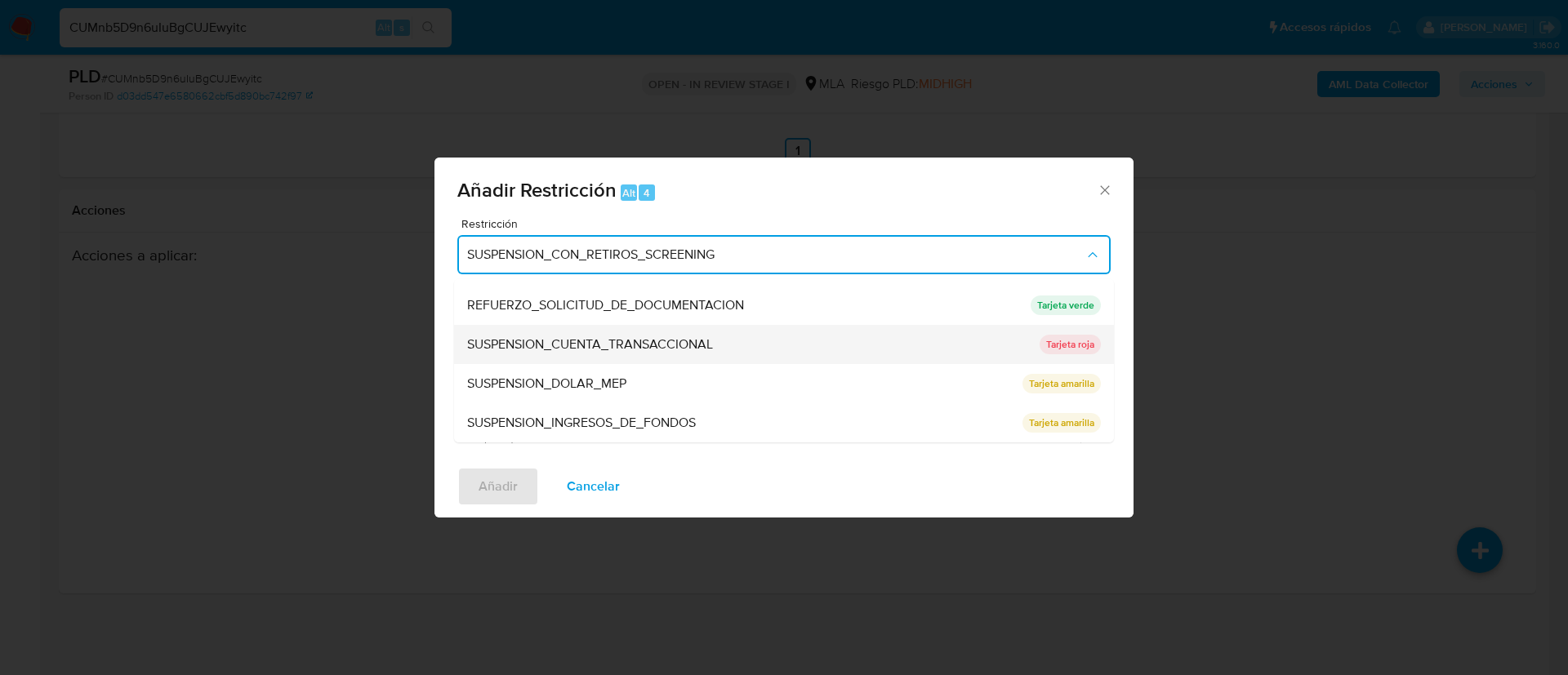
click at [557, 341] on span "SUSPENSION_CUENTA_TRANSACCIONAL" at bounding box center [590, 344] width 246 height 16
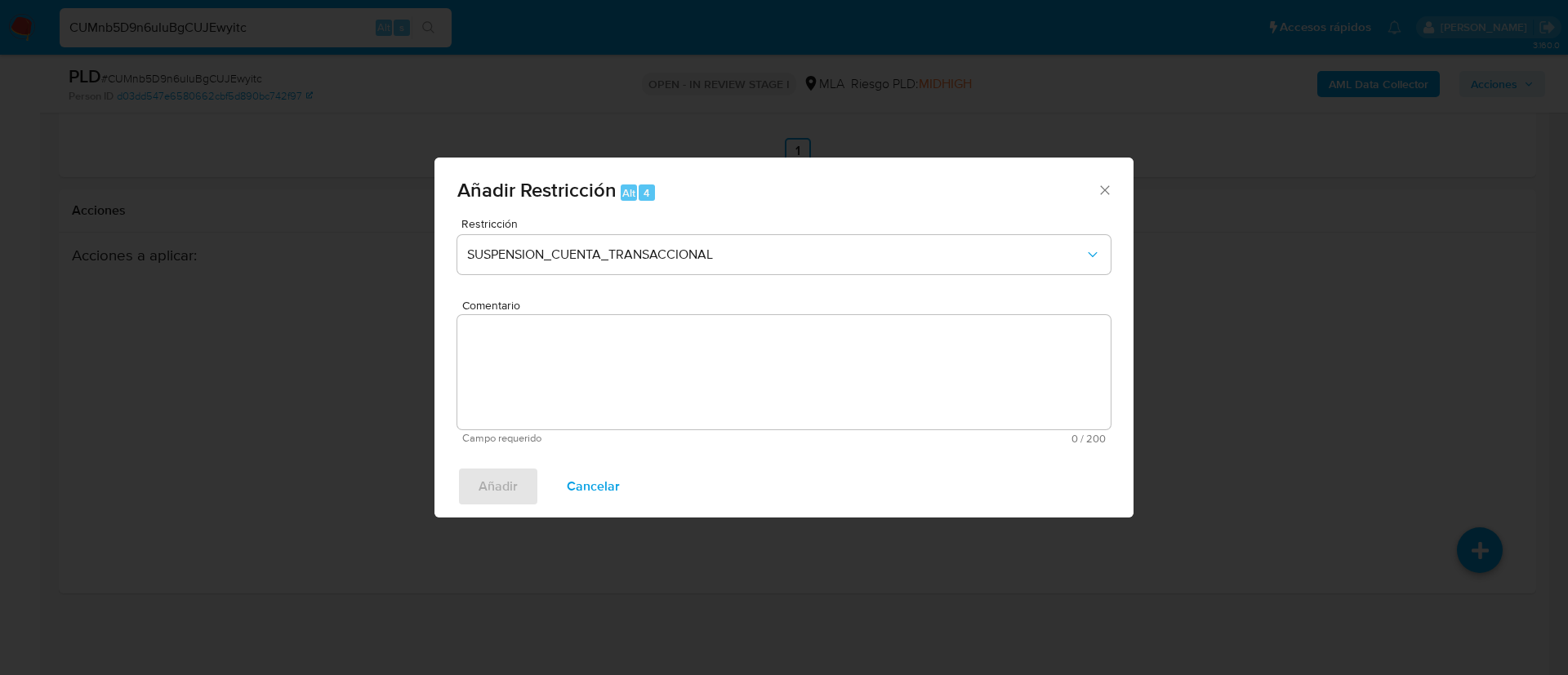
click at [557, 341] on textarea "Comentario" at bounding box center [784, 372] width 653 height 114
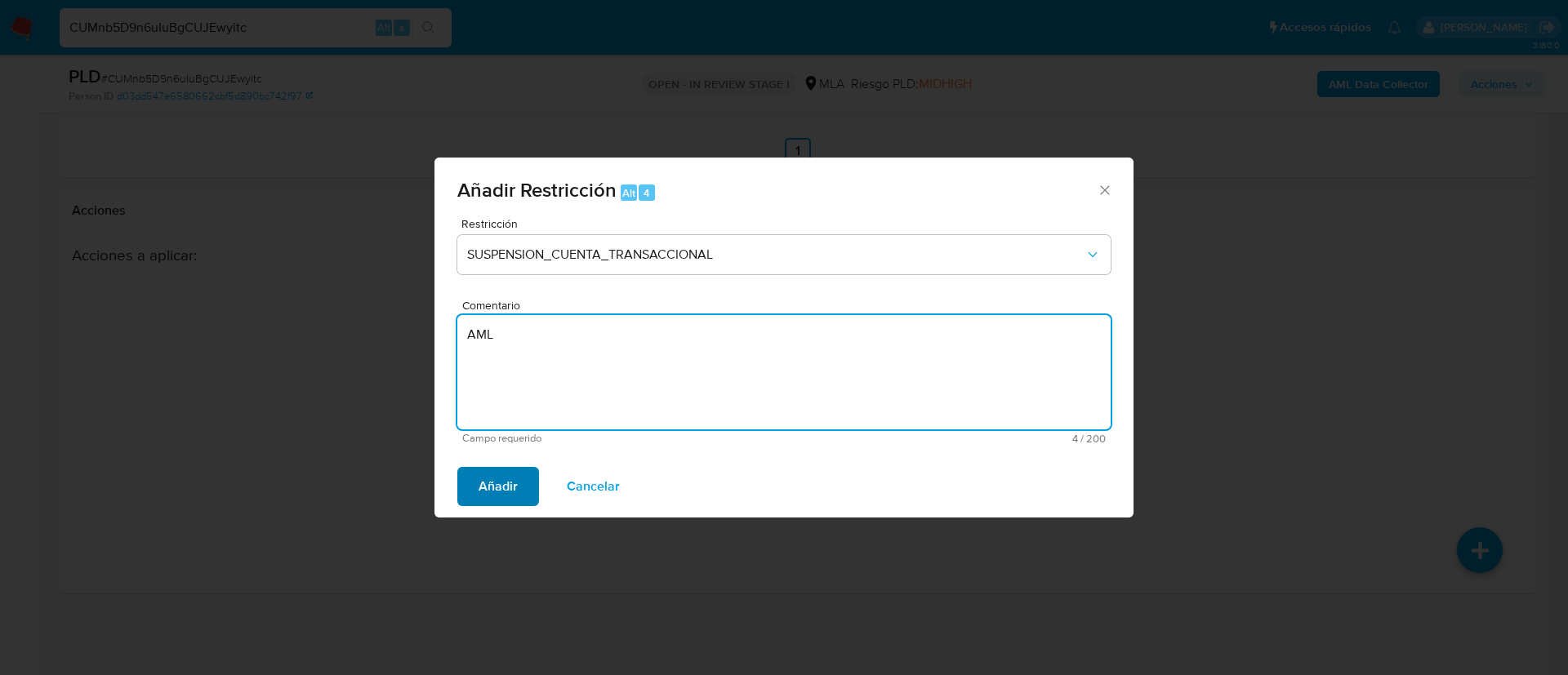
type textarea "AML"
click at [501, 489] on span "Añadir" at bounding box center [498, 487] width 39 height 36
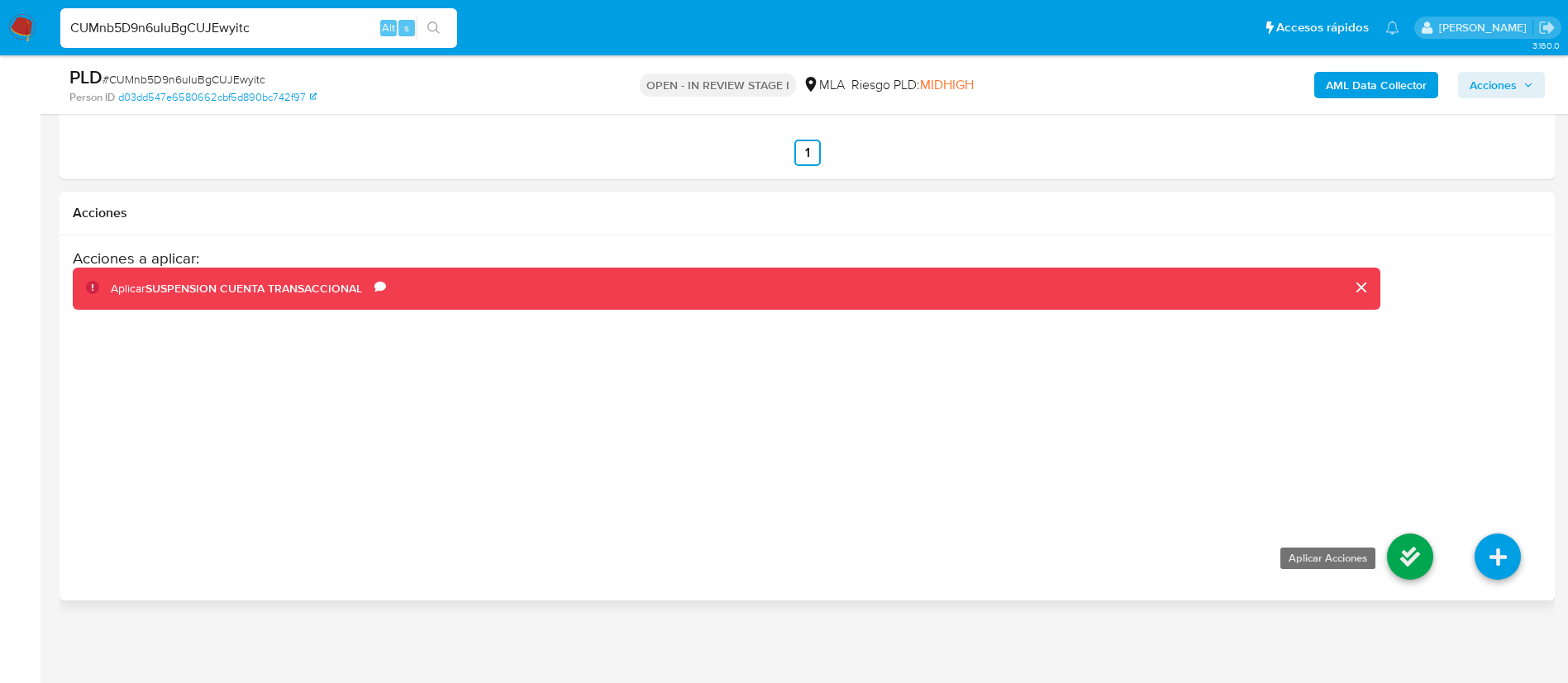
click at [1401, 565] on icon at bounding box center [1410, 557] width 47 height 47
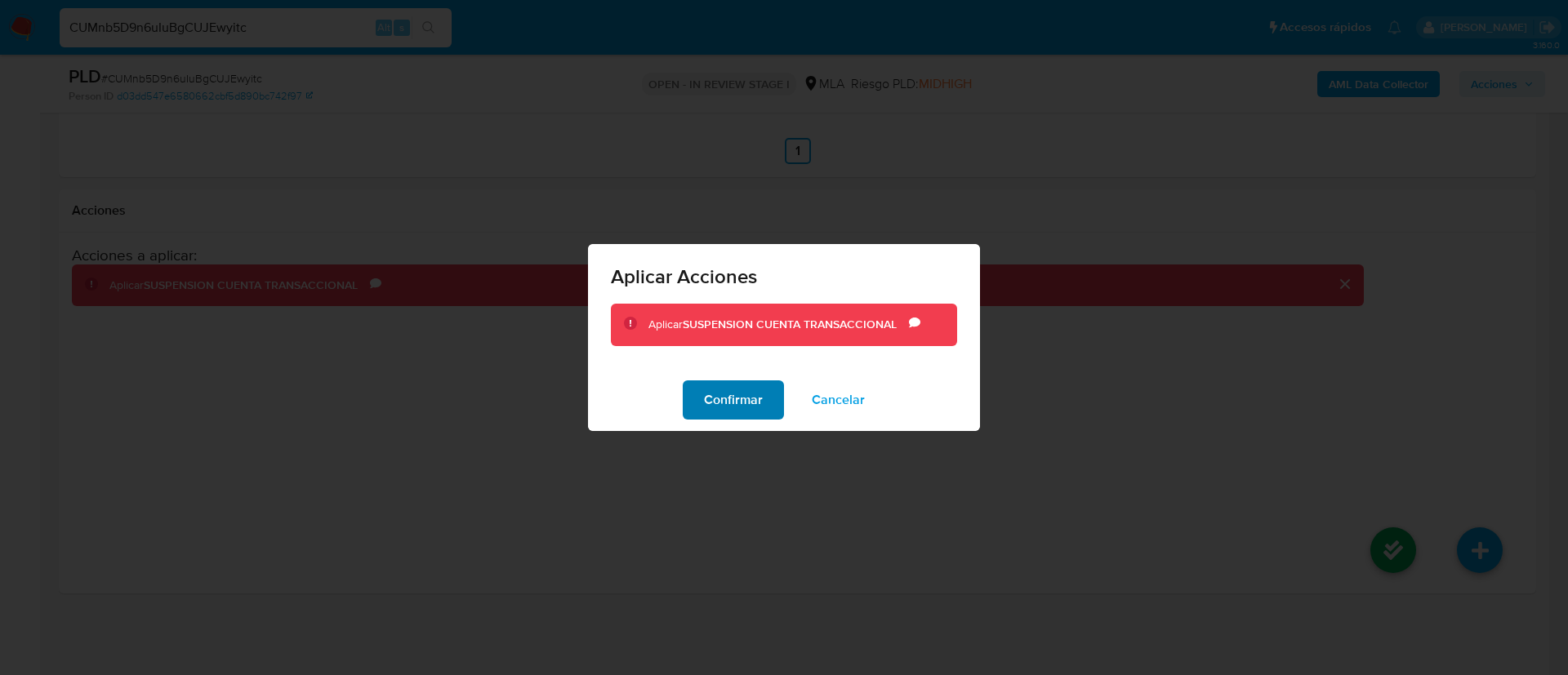
click at [738, 397] on span "Confirmar" at bounding box center [733, 400] width 59 height 36
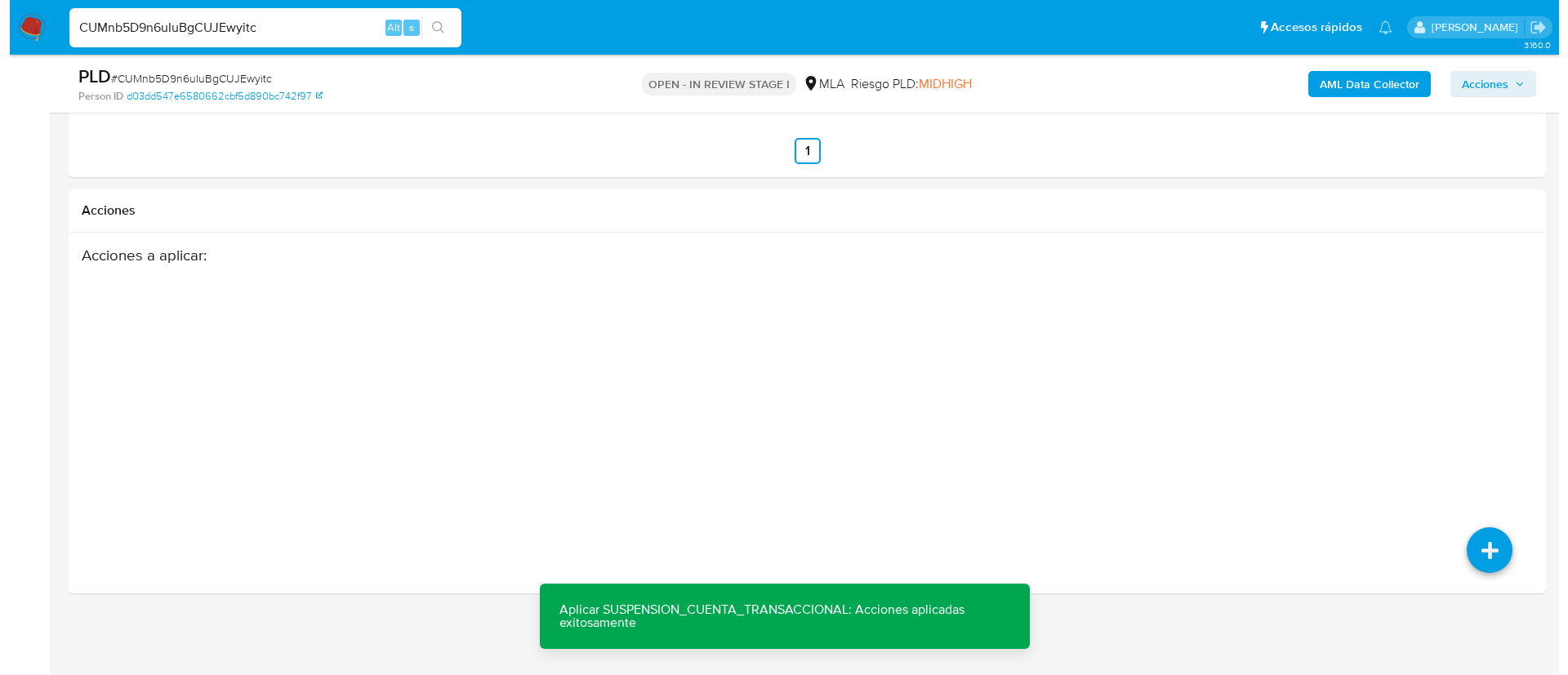
scroll to position [262, 0]
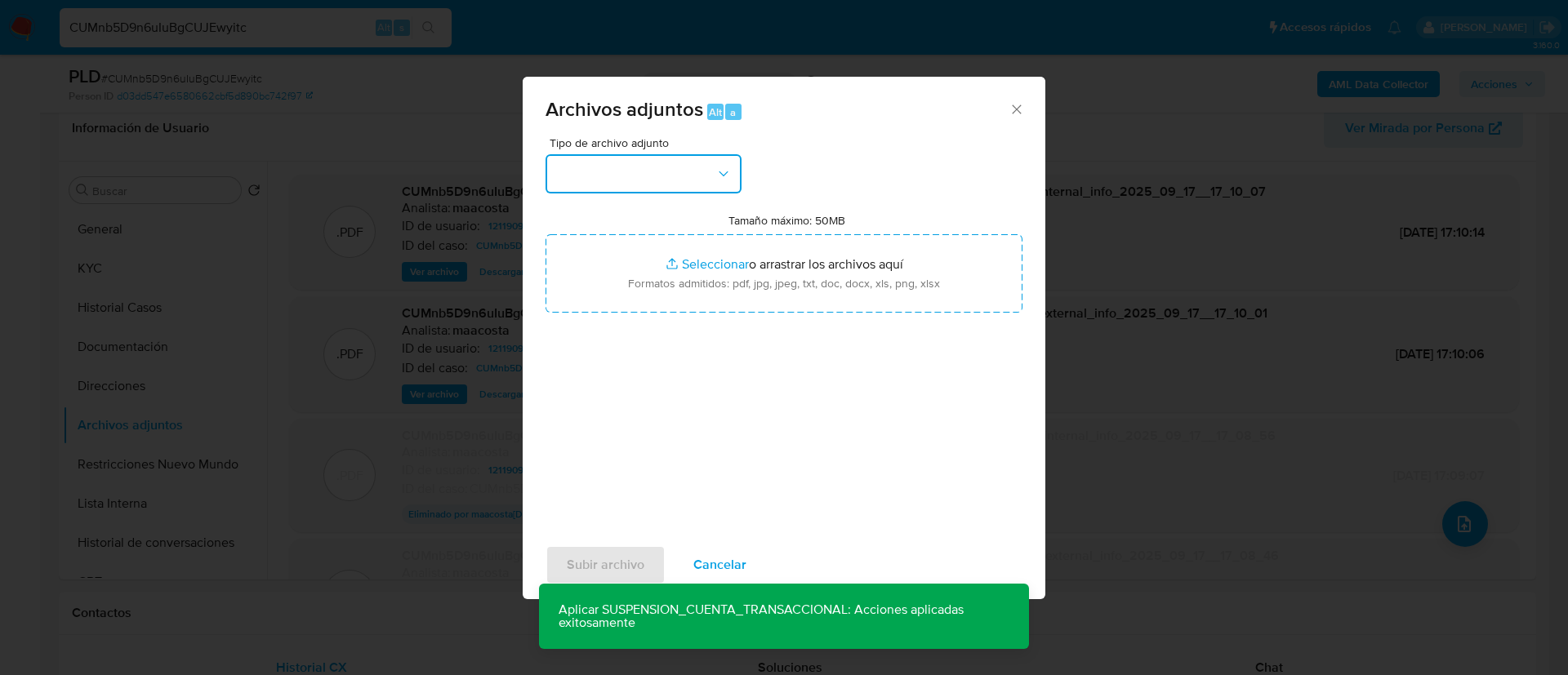
click at [653, 184] on button "button" at bounding box center [644, 174] width 196 height 39
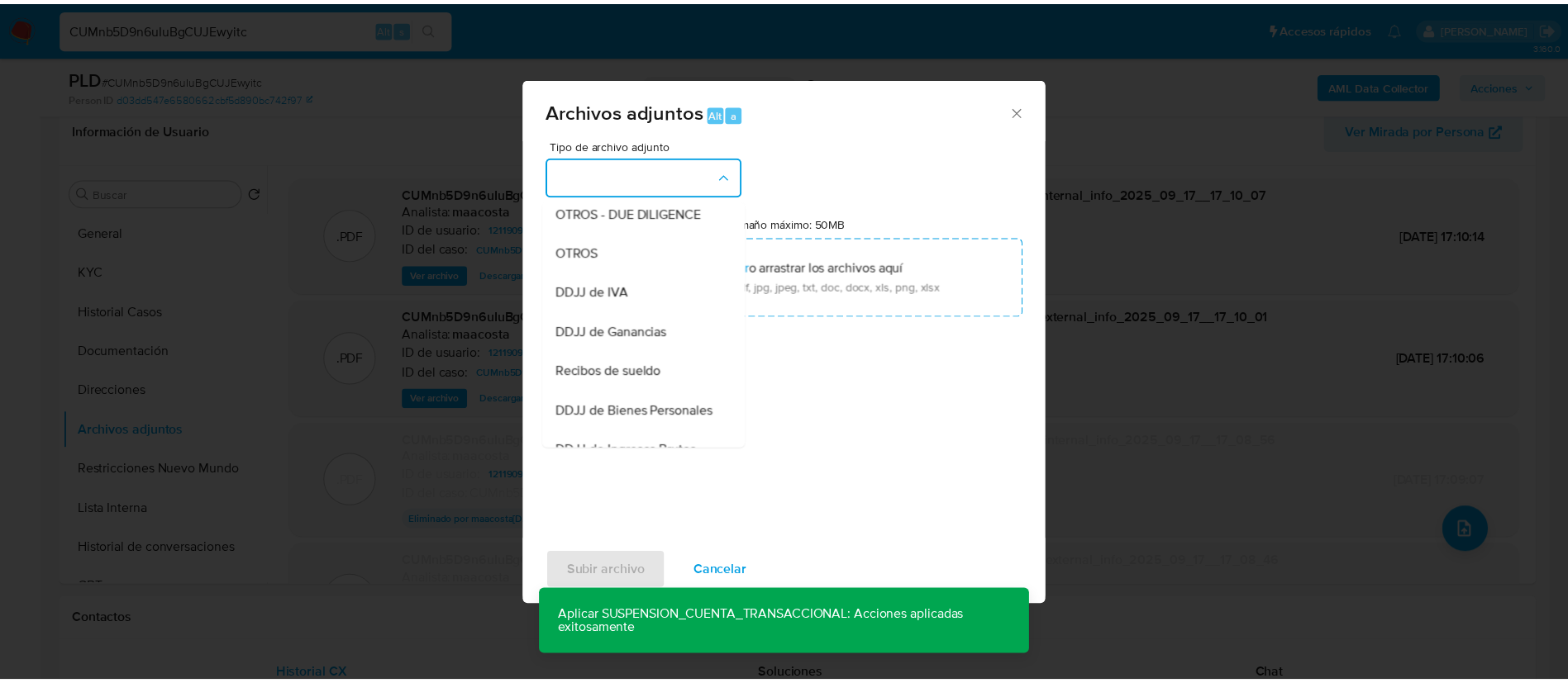
scroll to position [285, 0]
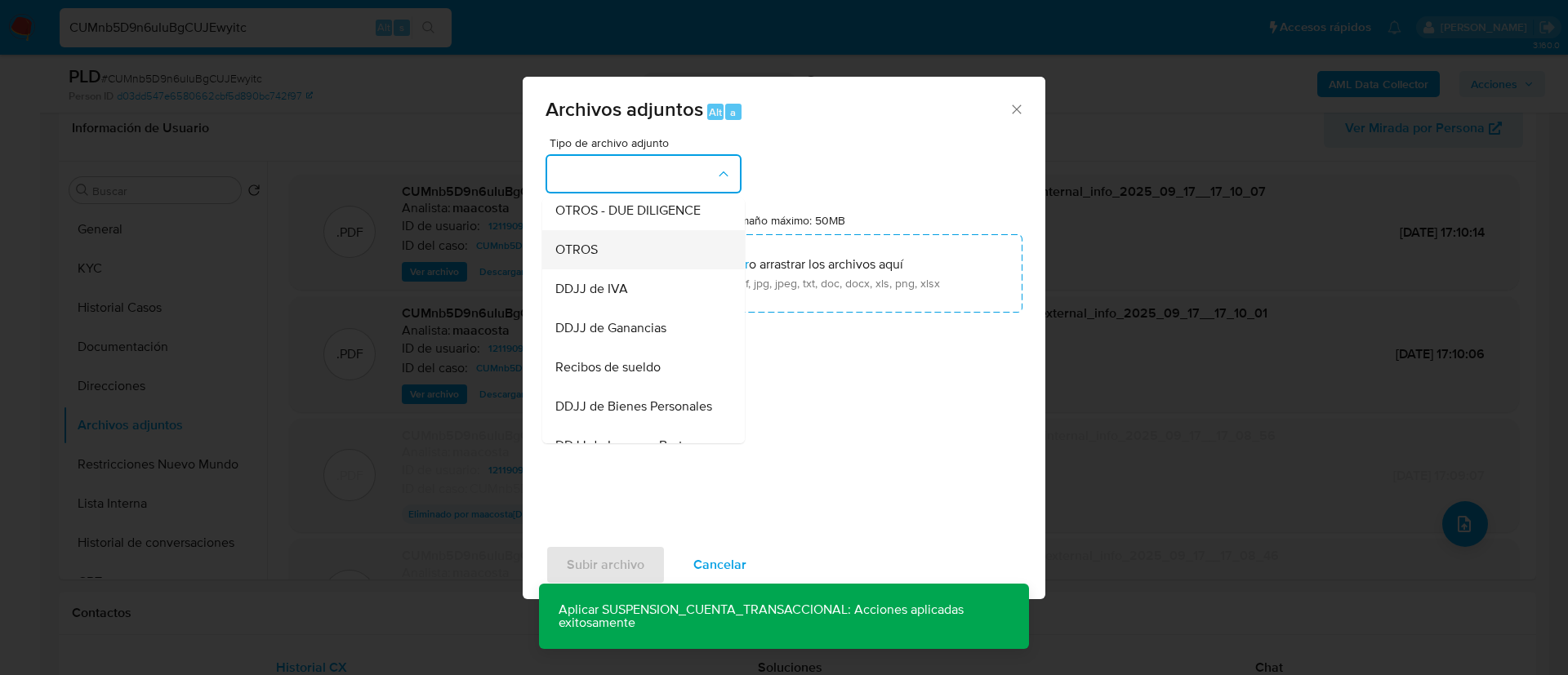
click at [593, 258] on span "OTROS" at bounding box center [576, 250] width 43 height 16
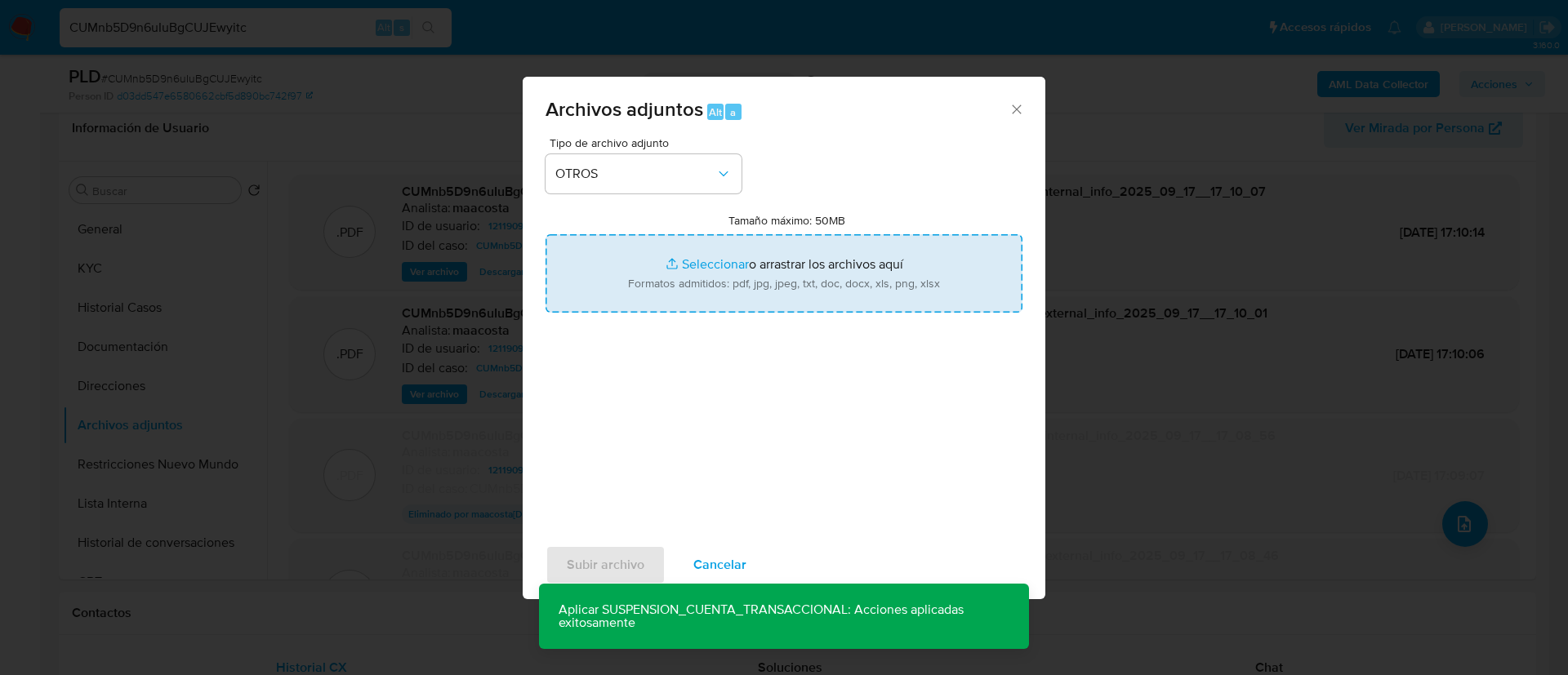
type input "C:\fakepath\Adriana Mabel Almada - Movimientos.xlsx"
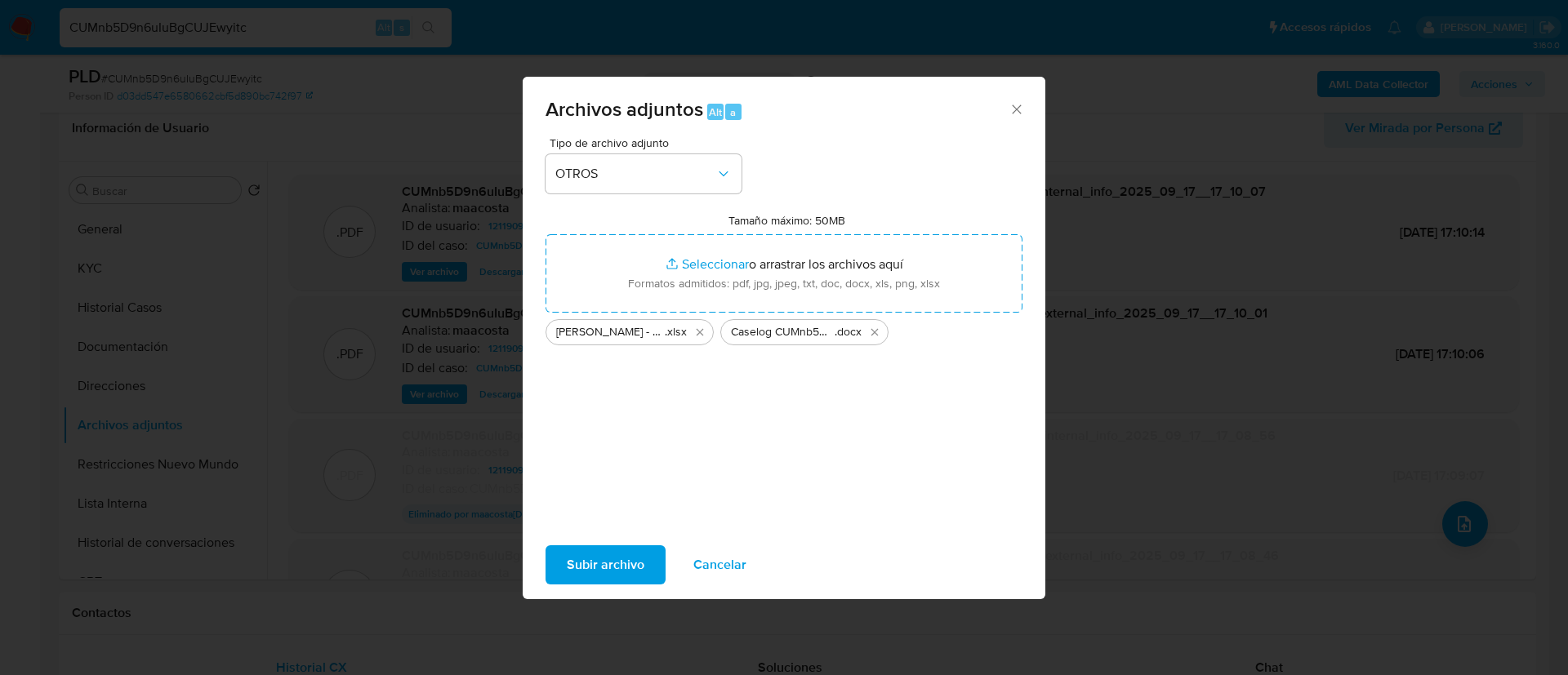
click at [604, 563] on span "Subir archivo" at bounding box center [605, 565] width 78 height 36
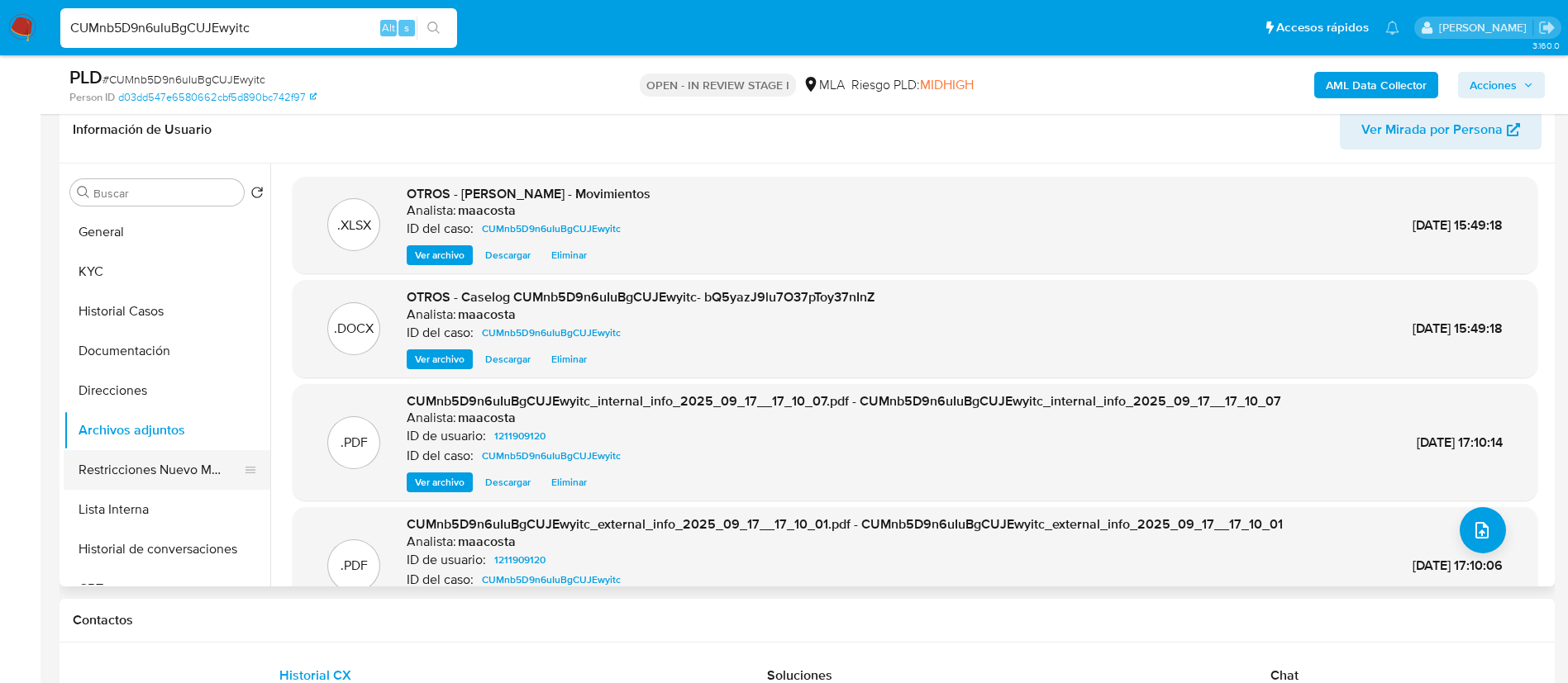
click at [167, 474] on button "Restricciones Nuevo Mundo" at bounding box center [161, 470] width 193 height 40
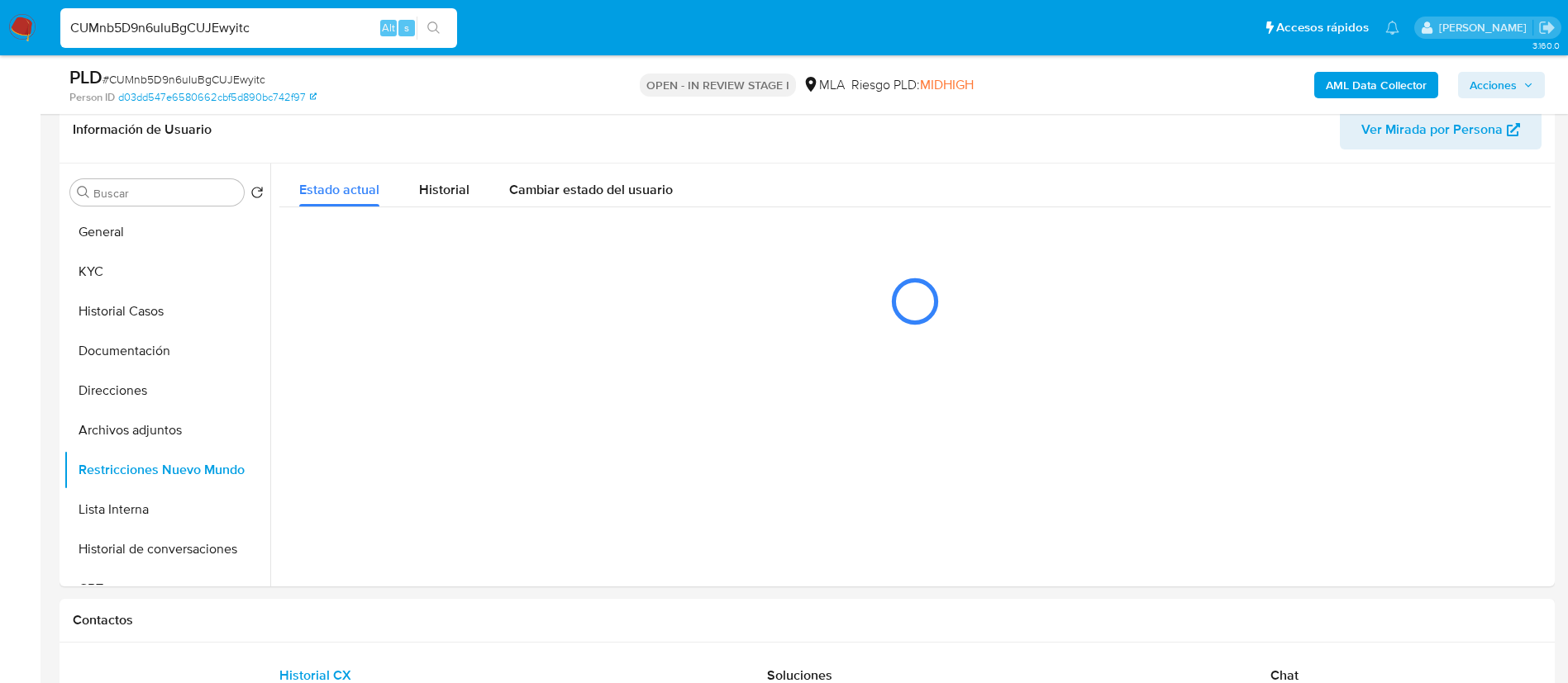
click at [1488, 91] on span "Acciones" at bounding box center [1493, 85] width 47 height 27
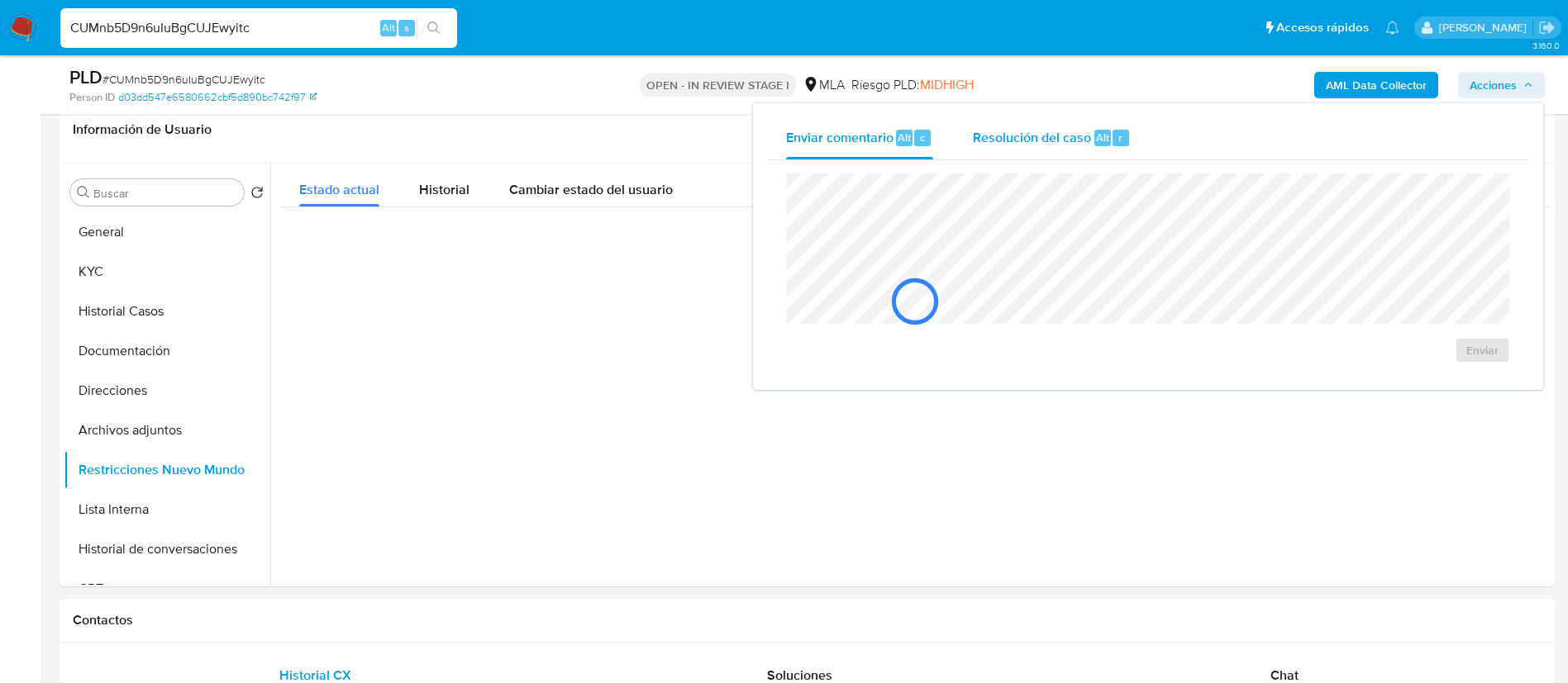
click at [1067, 140] on span "Resolución del caso" at bounding box center [1032, 137] width 118 height 19
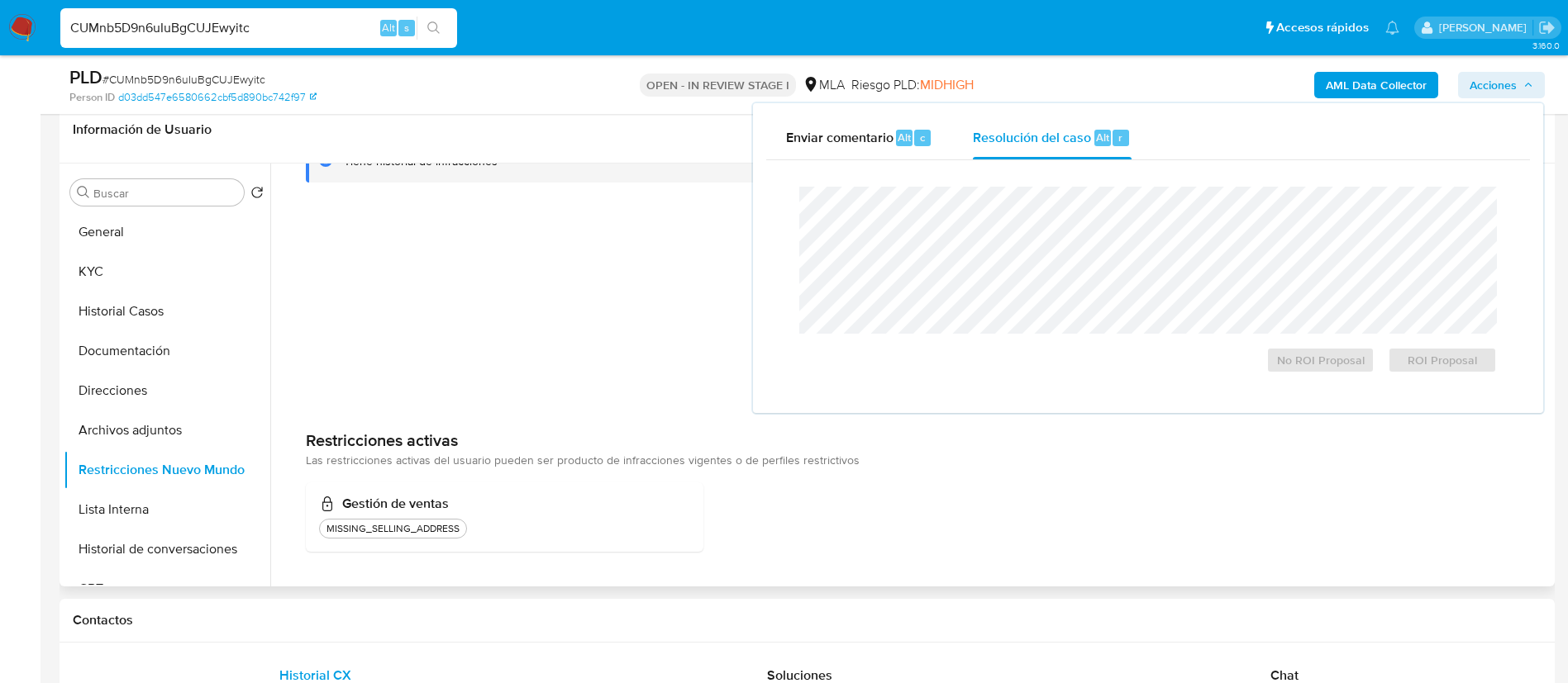
scroll to position [0, 0]
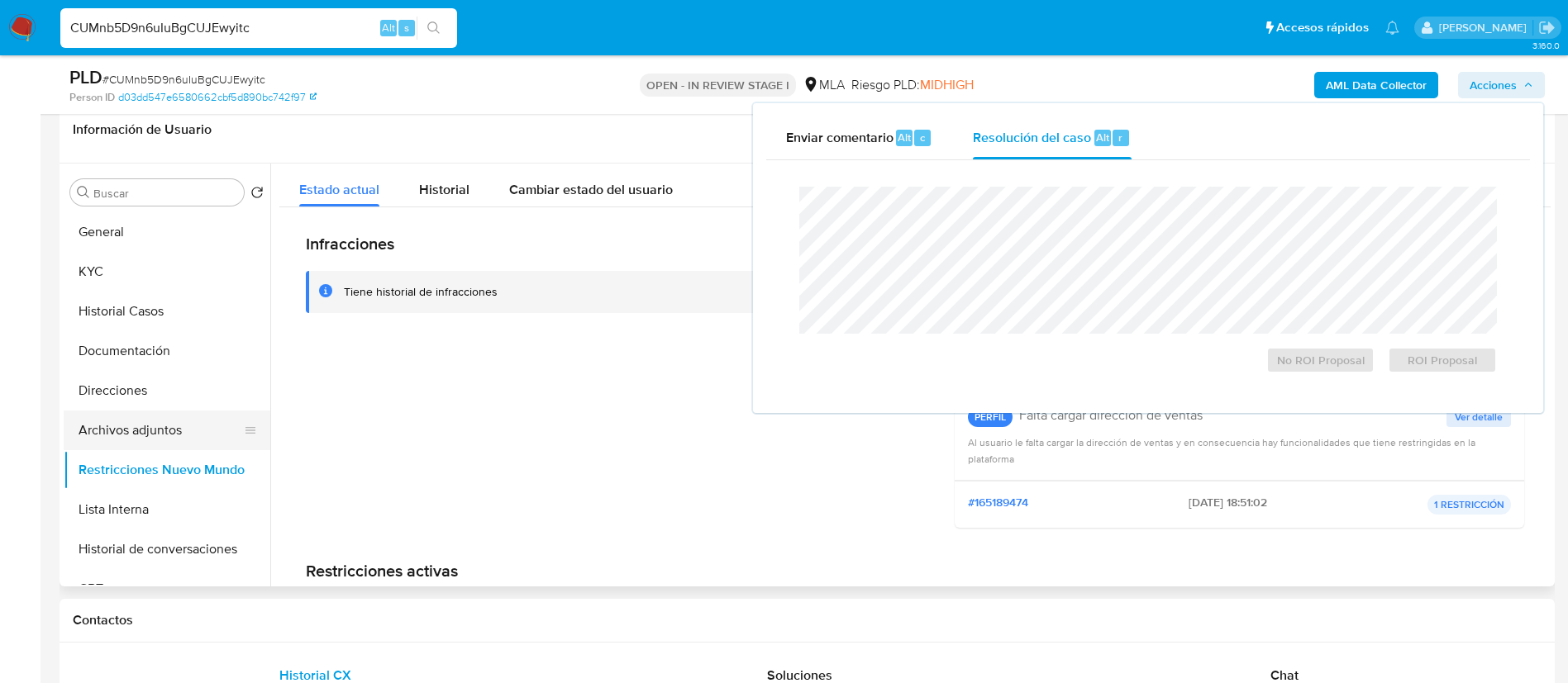
click at [148, 433] on button "Archivos adjuntos" at bounding box center [161, 430] width 193 height 40
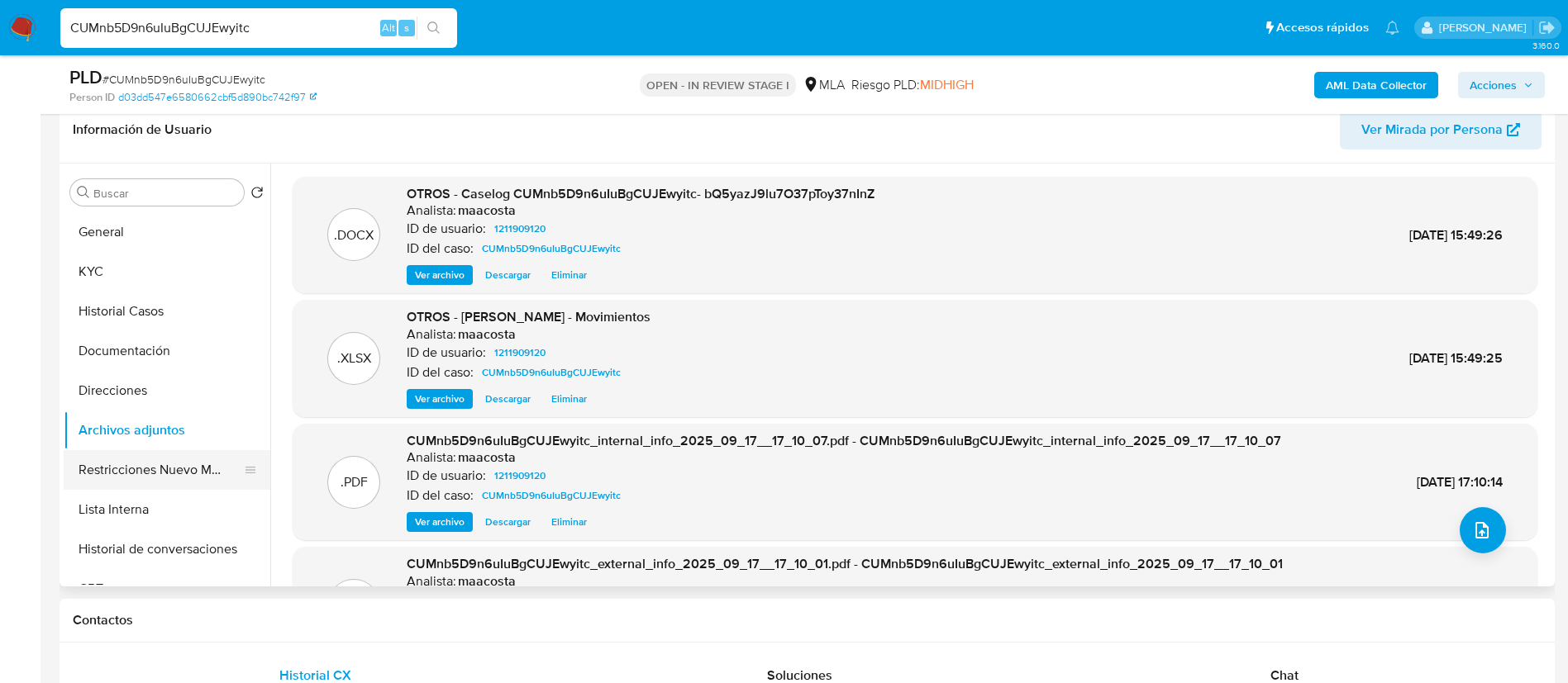
click at [159, 468] on button "Restricciones Nuevo Mundo" at bounding box center [161, 470] width 193 height 40
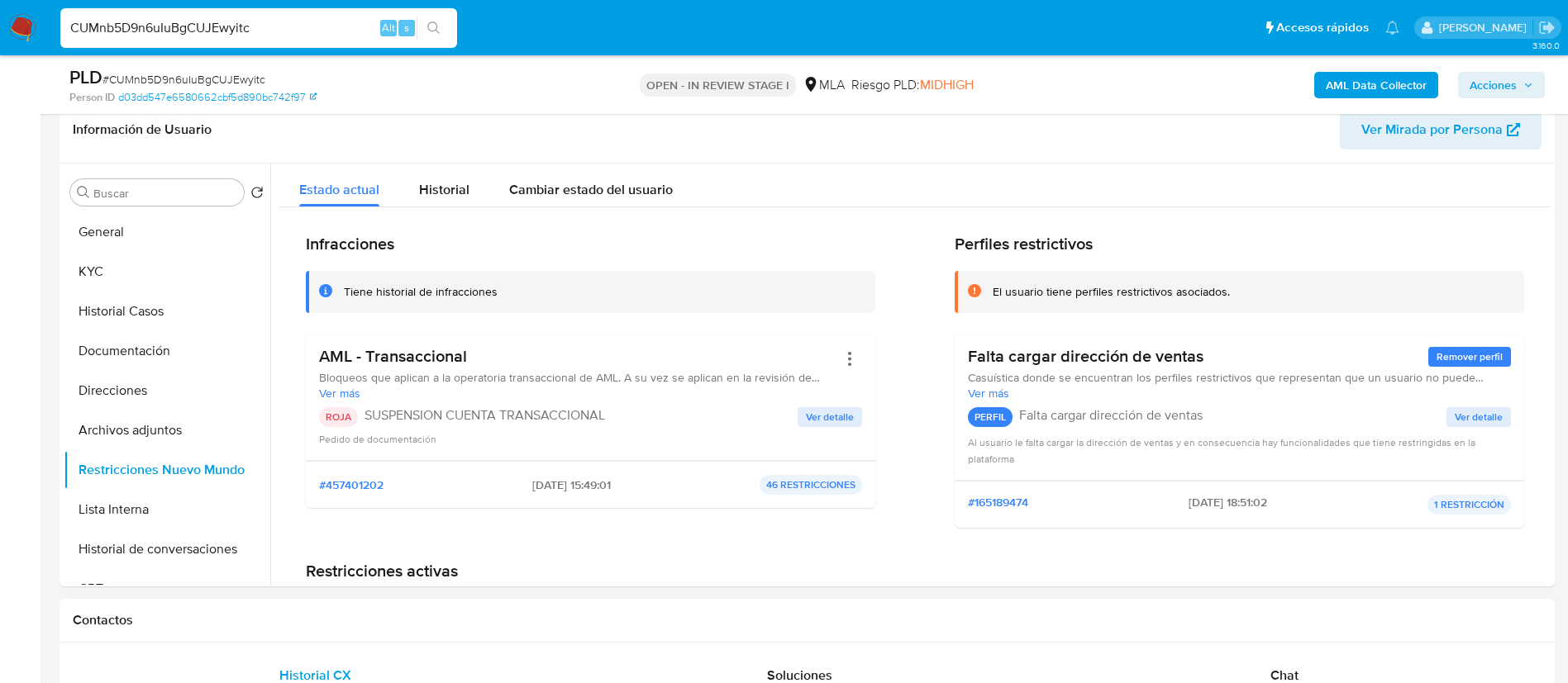
click at [1492, 85] on span "Acciones" at bounding box center [1493, 85] width 47 height 27
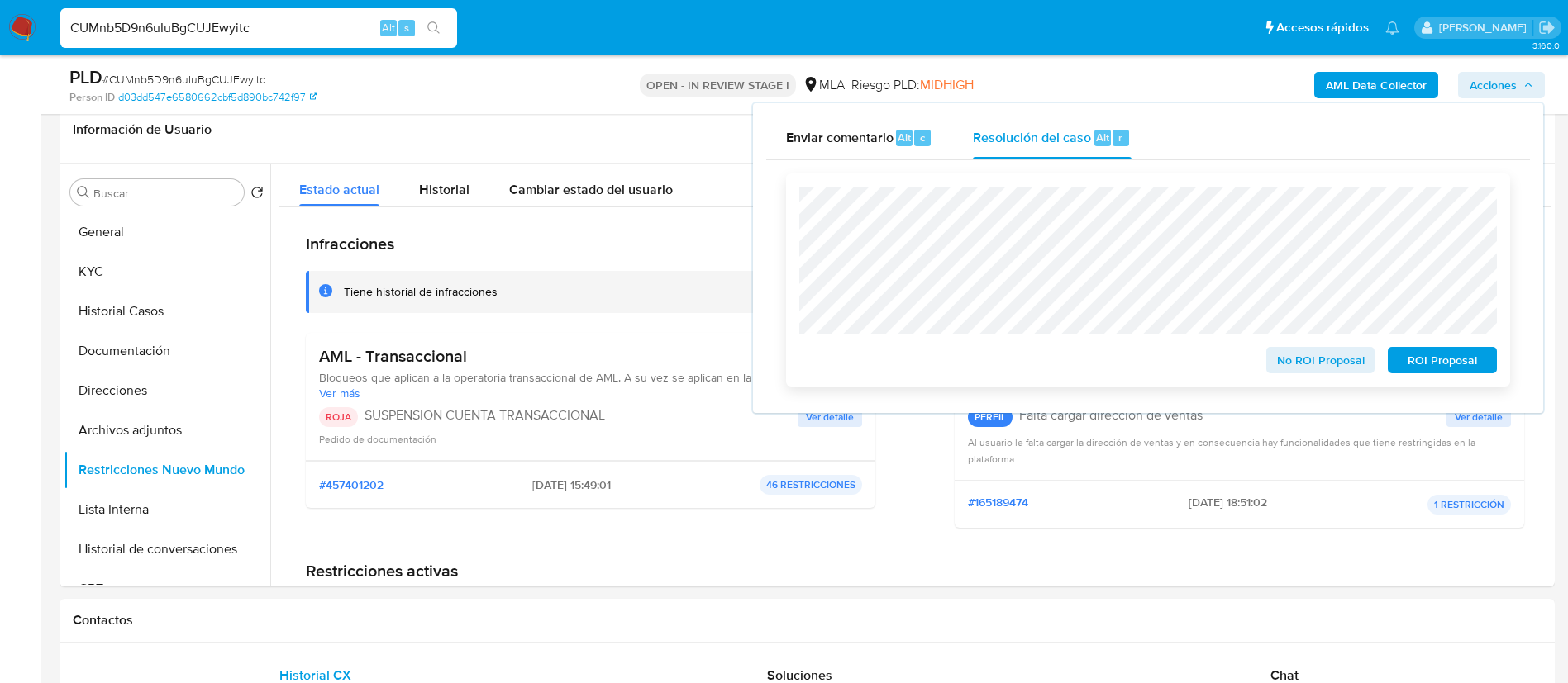
click at [1414, 353] on span "ROI Proposal" at bounding box center [1443, 360] width 86 height 23
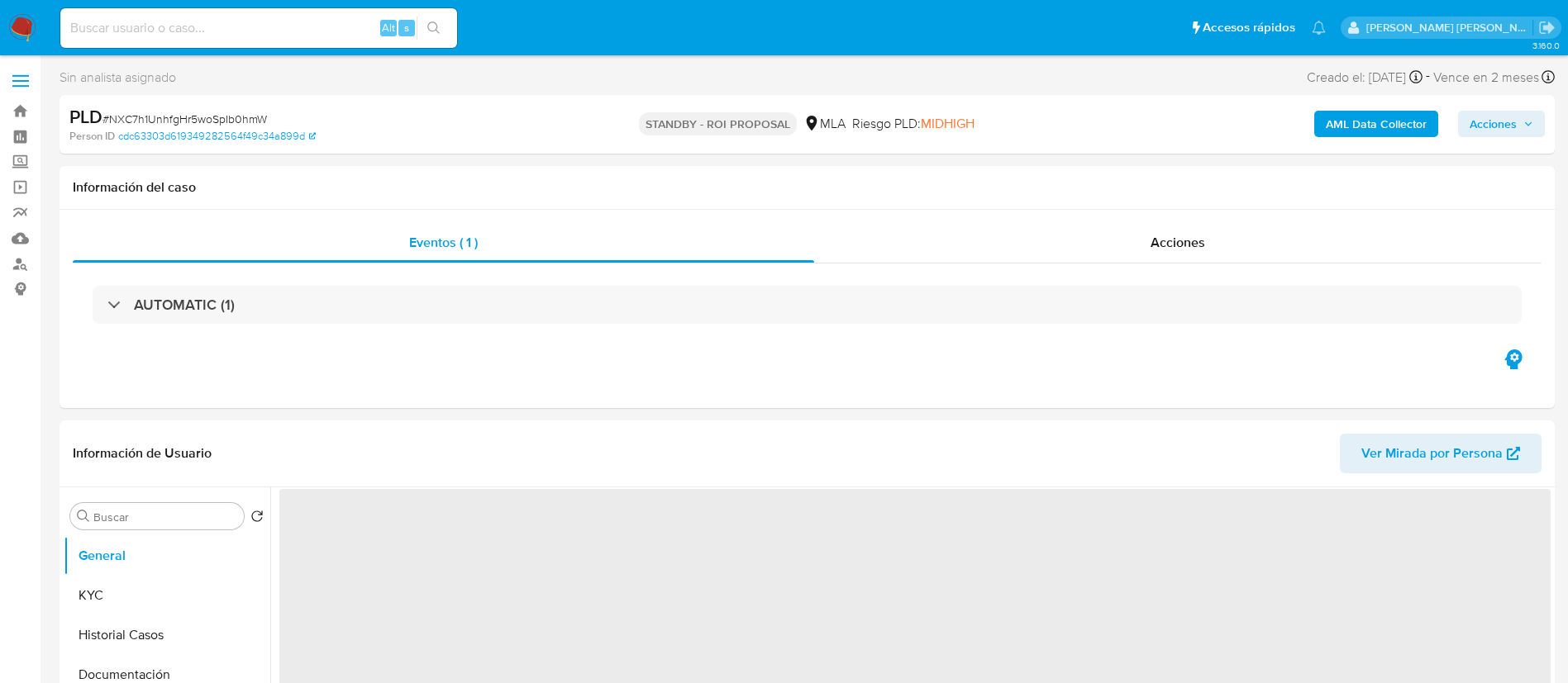
select select "10"
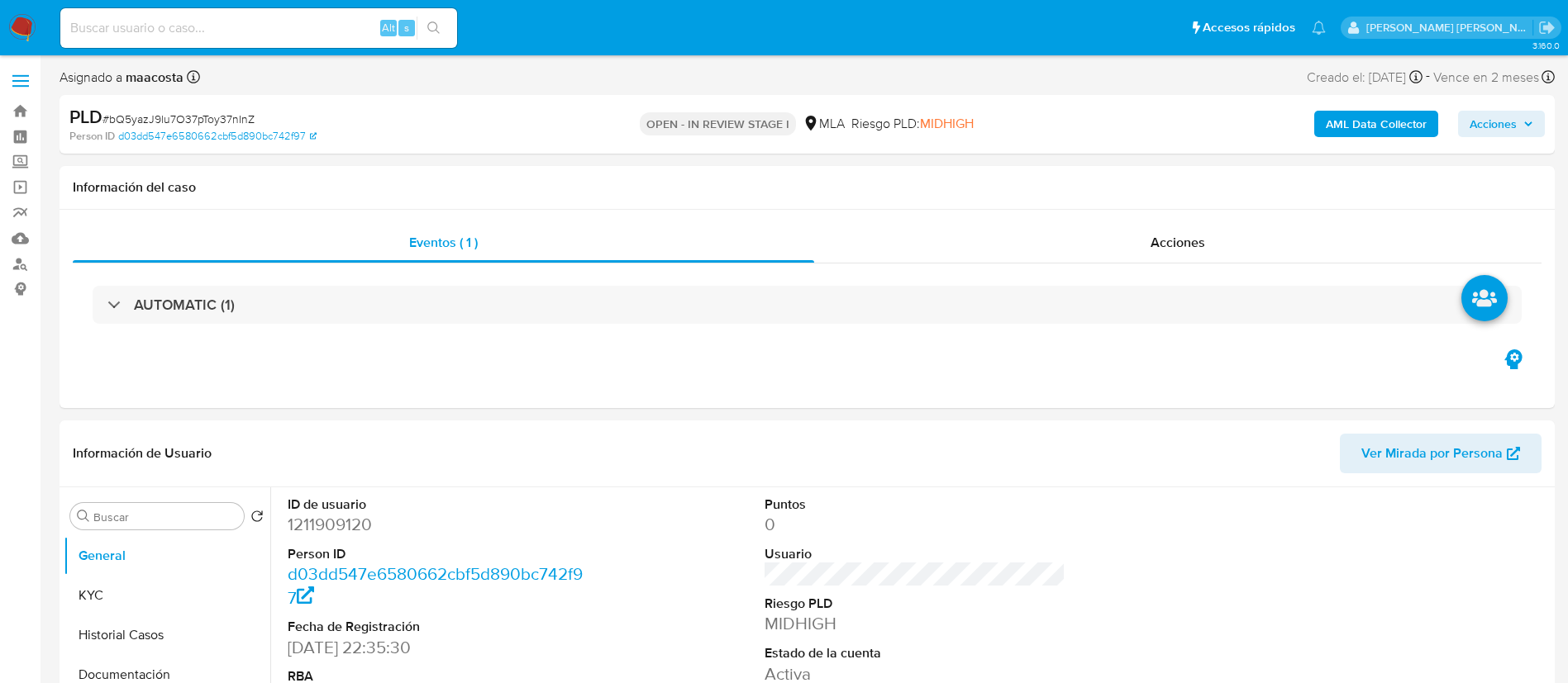
click at [1508, 116] on span "Acciones" at bounding box center [1493, 123] width 47 height 27
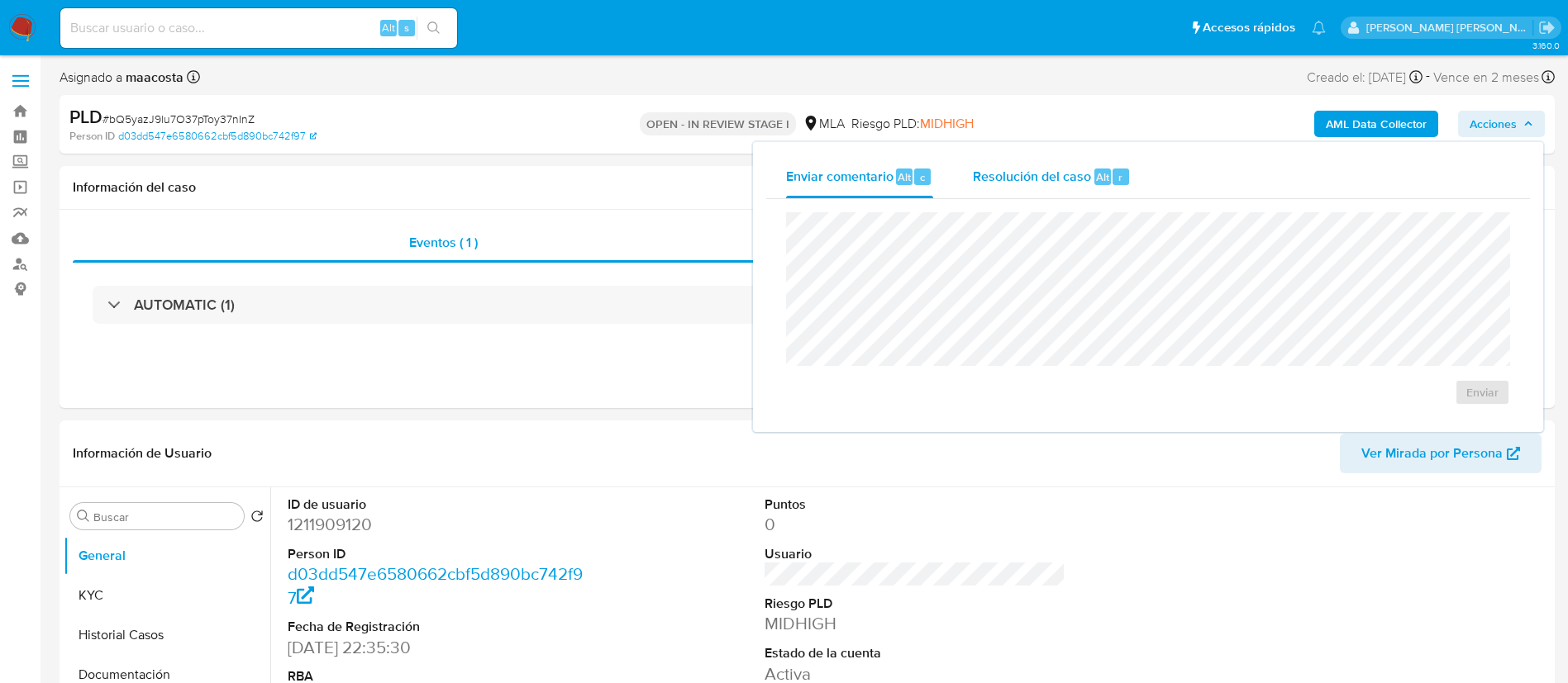
click at [1127, 189] on div "Resolución del caso Alt r" at bounding box center [1052, 177] width 158 height 43
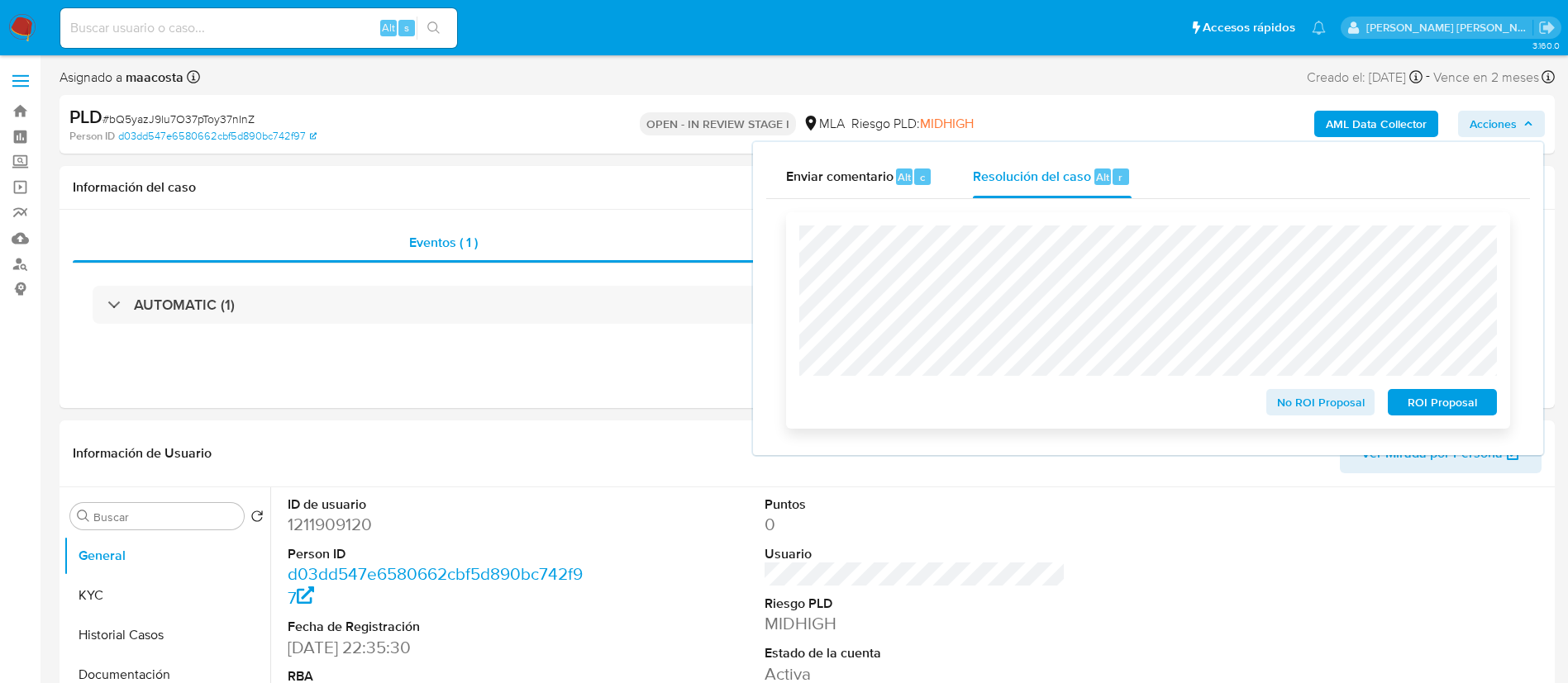
click at [1416, 397] on span "ROI Proposal" at bounding box center [1443, 402] width 86 height 23
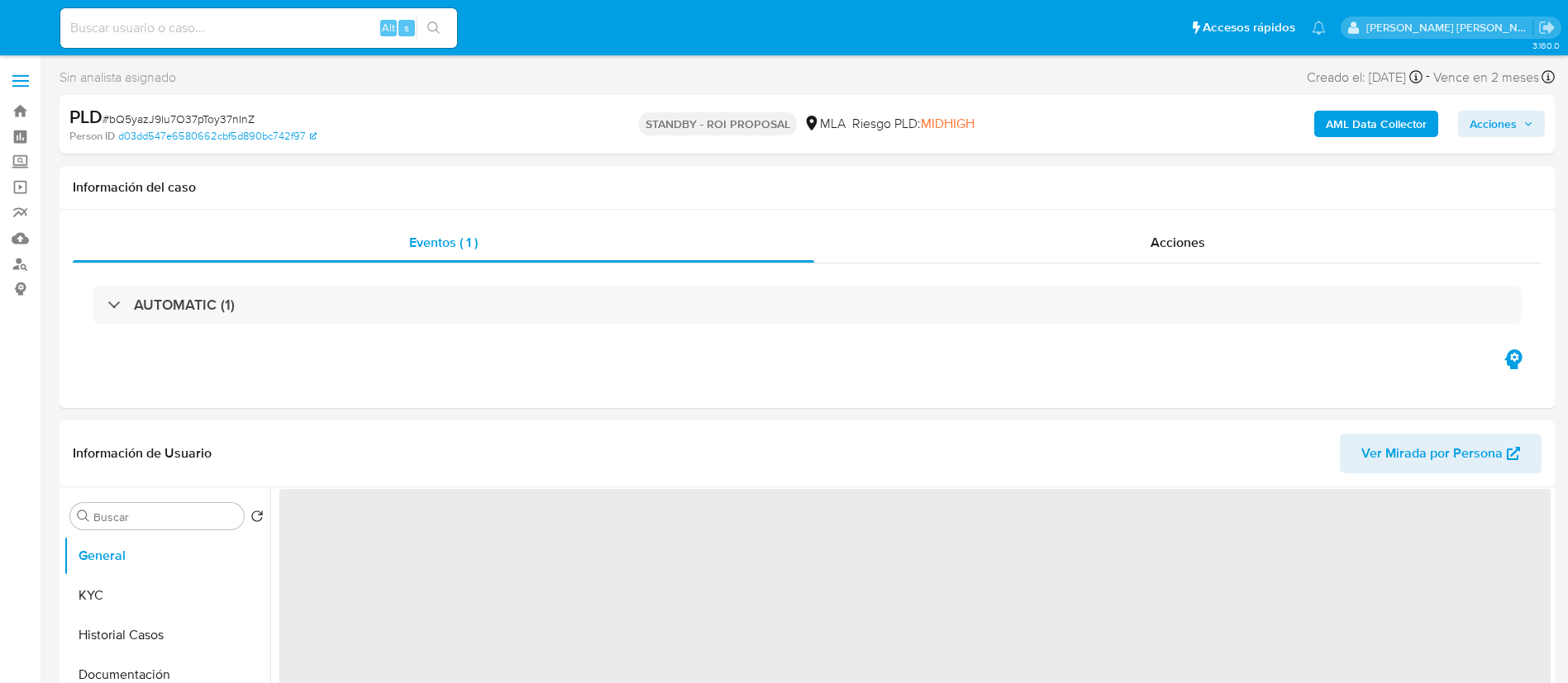
select select "10"
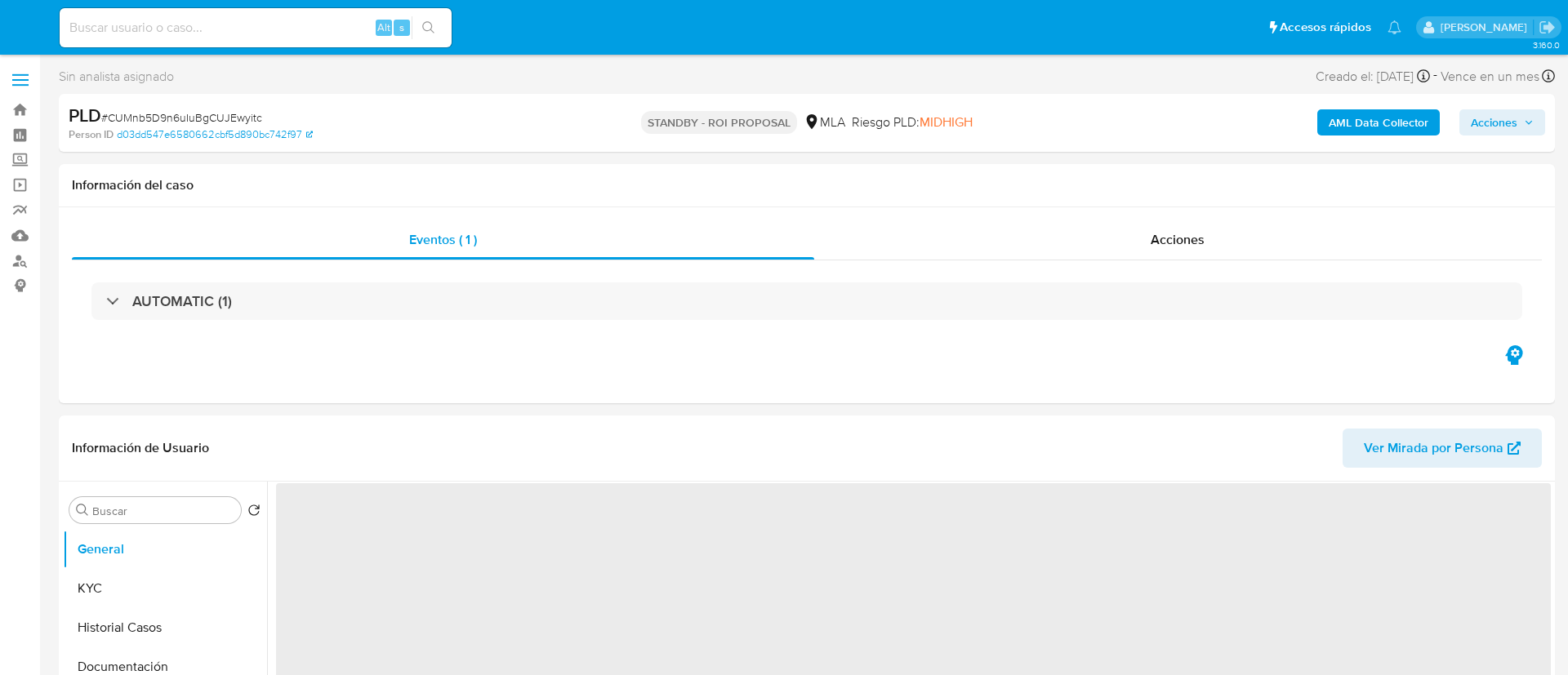
select select "10"
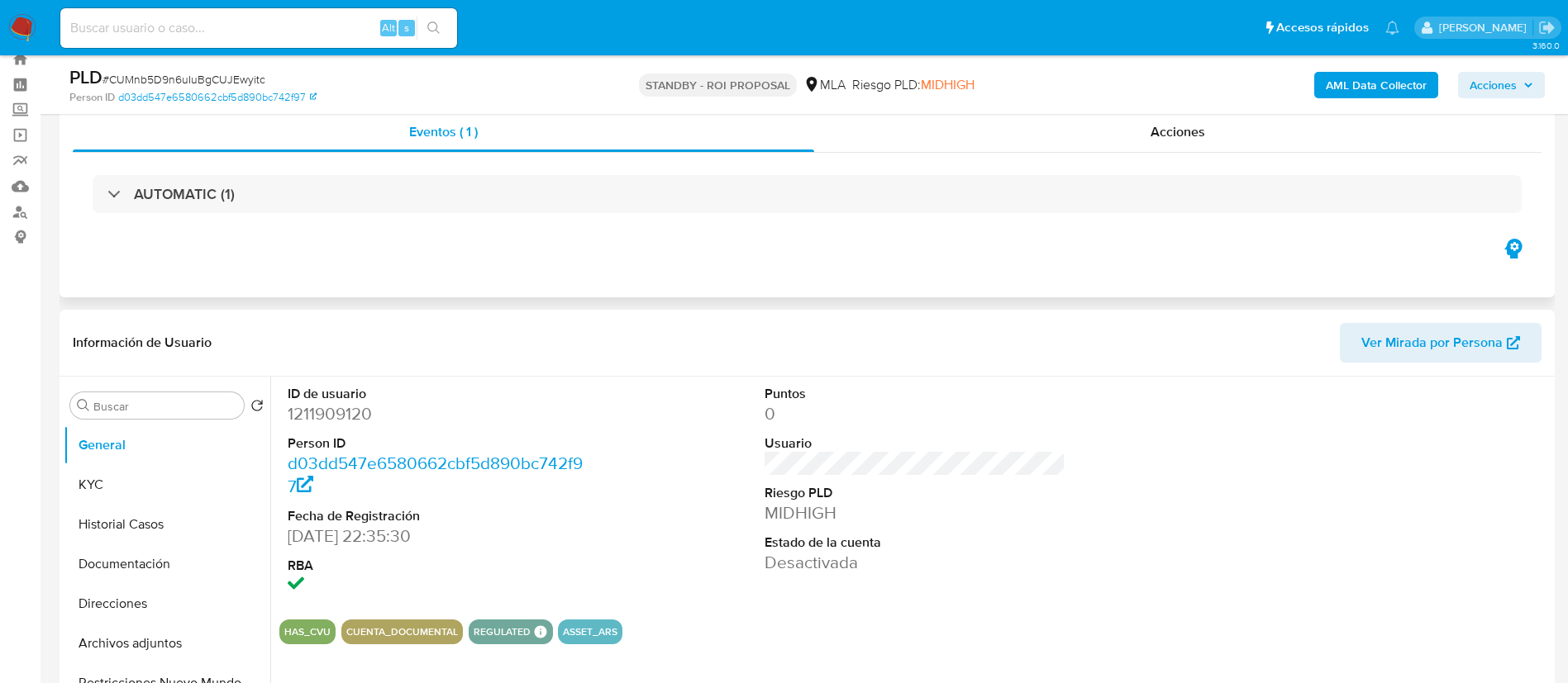
scroll to position [53, 0]
paste input "AoIcRh2krMJk4qzA0xcnHXo3"
click at [343, 36] on input "AoIcRh2krMJk4qzA0xcnHXo3" at bounding box center [259, 28] width 397 height 22
type input "AoIcRh2krMJk4qzA0xcnHXo3"
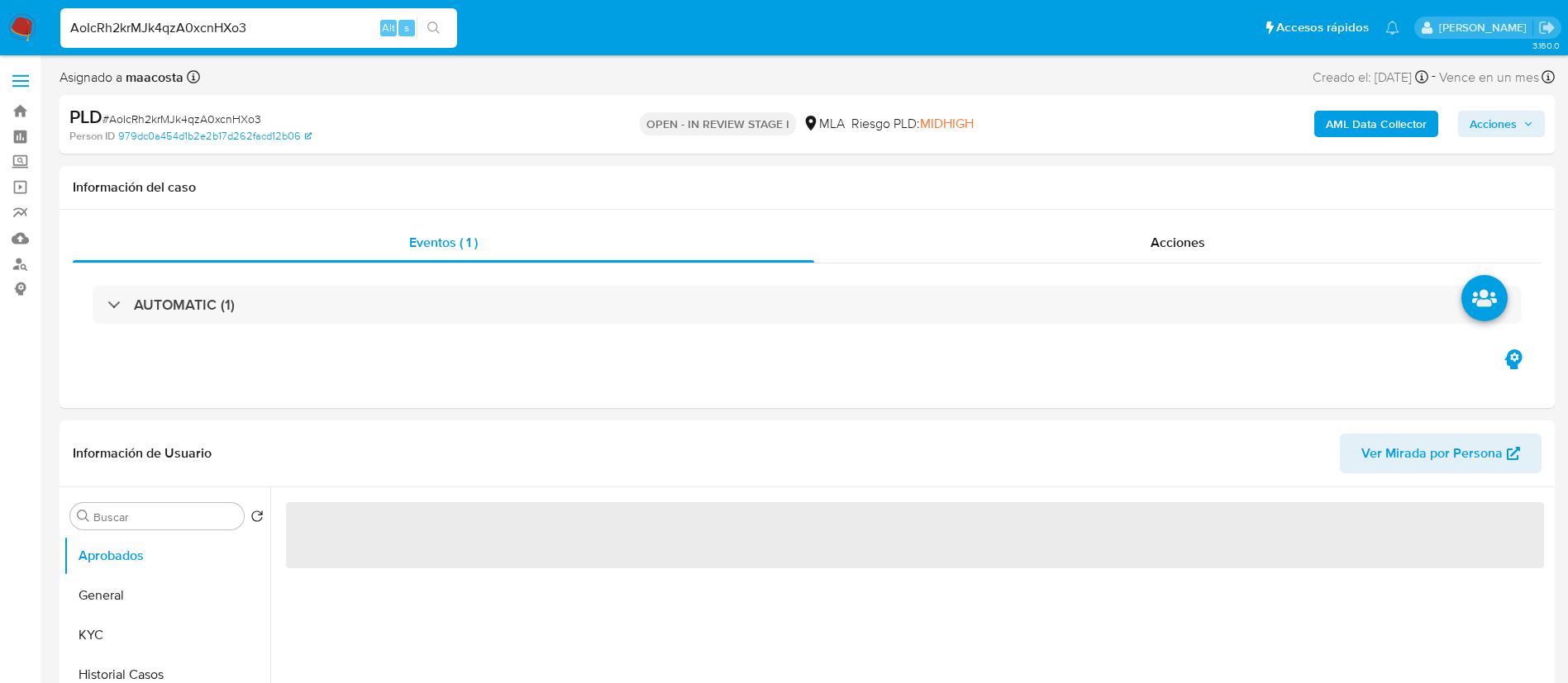
select select "10"
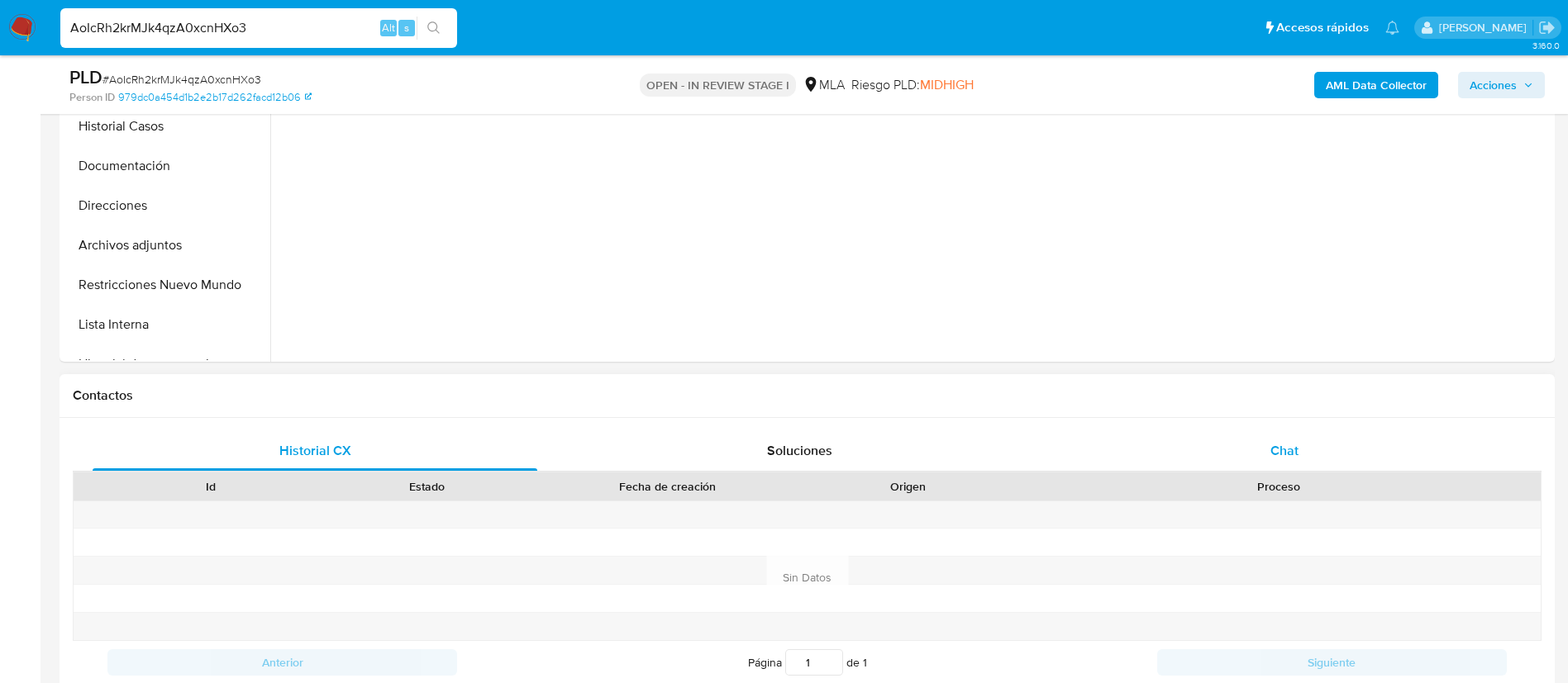
click at [1281, 469] on div "Chat" at bounding box center [1284, 451] width 444 height 40
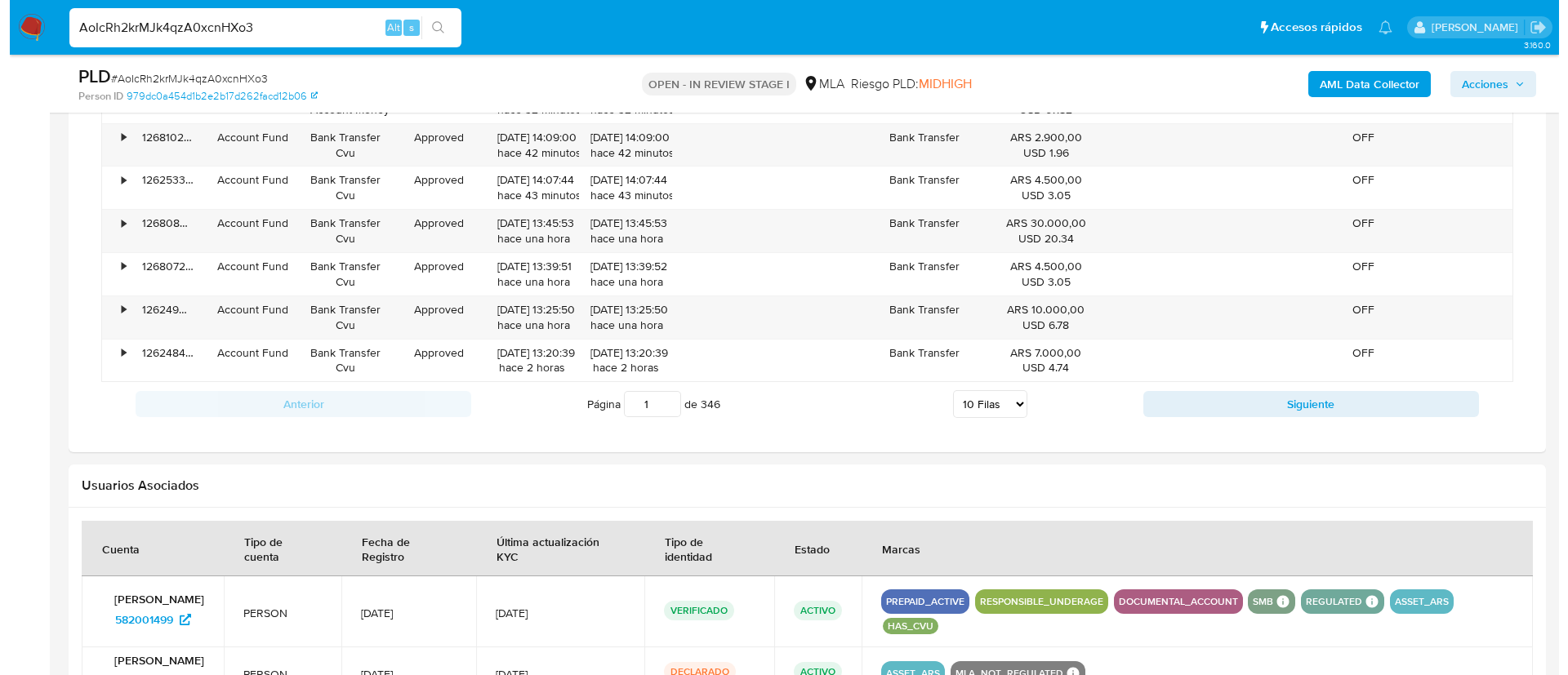
scroll to position [2588, 0]
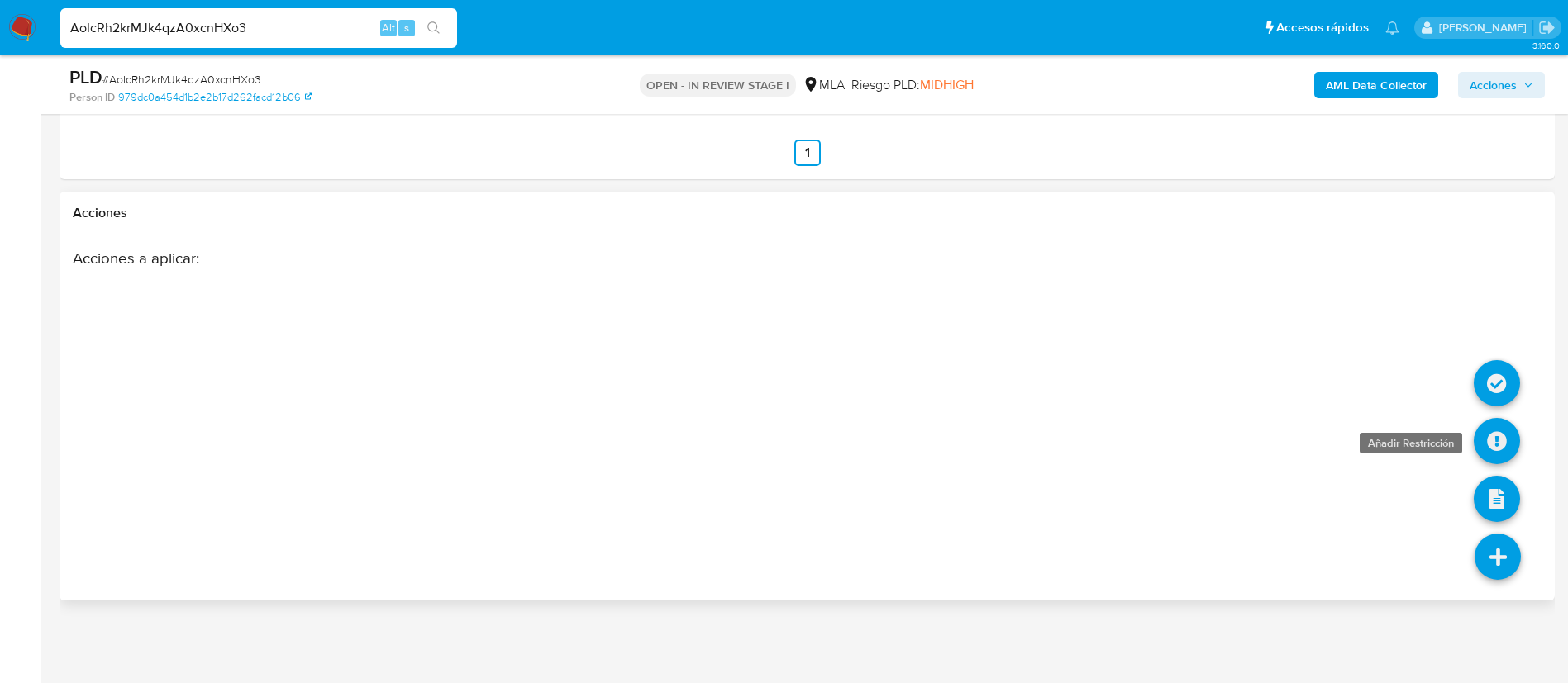
click at [1505, 446] on icon at bounding box center [1497, 442] width 47 height 47
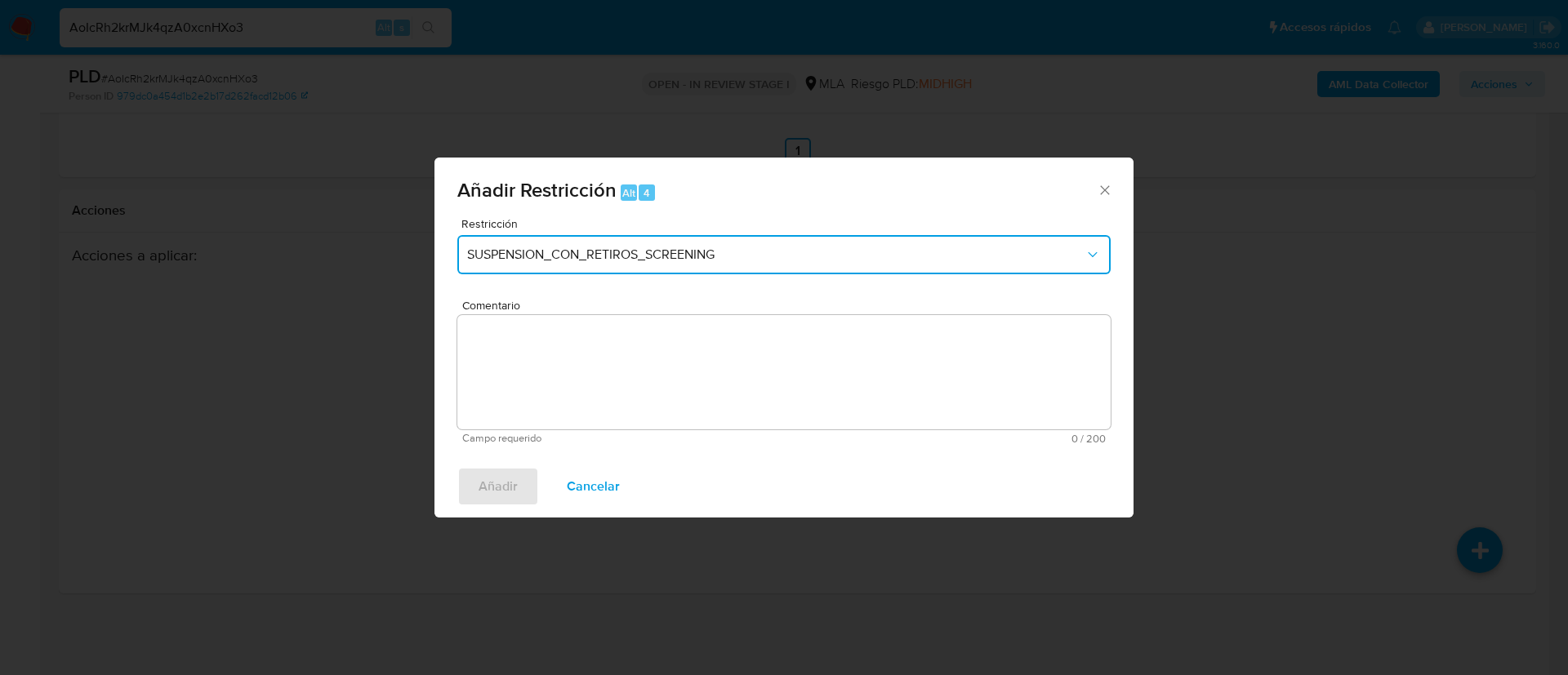
click at [553, 251] on span "SUSPENSION_CON_RETIROS_SCREENING" at bounding box center [776, 254] width 617 height 16
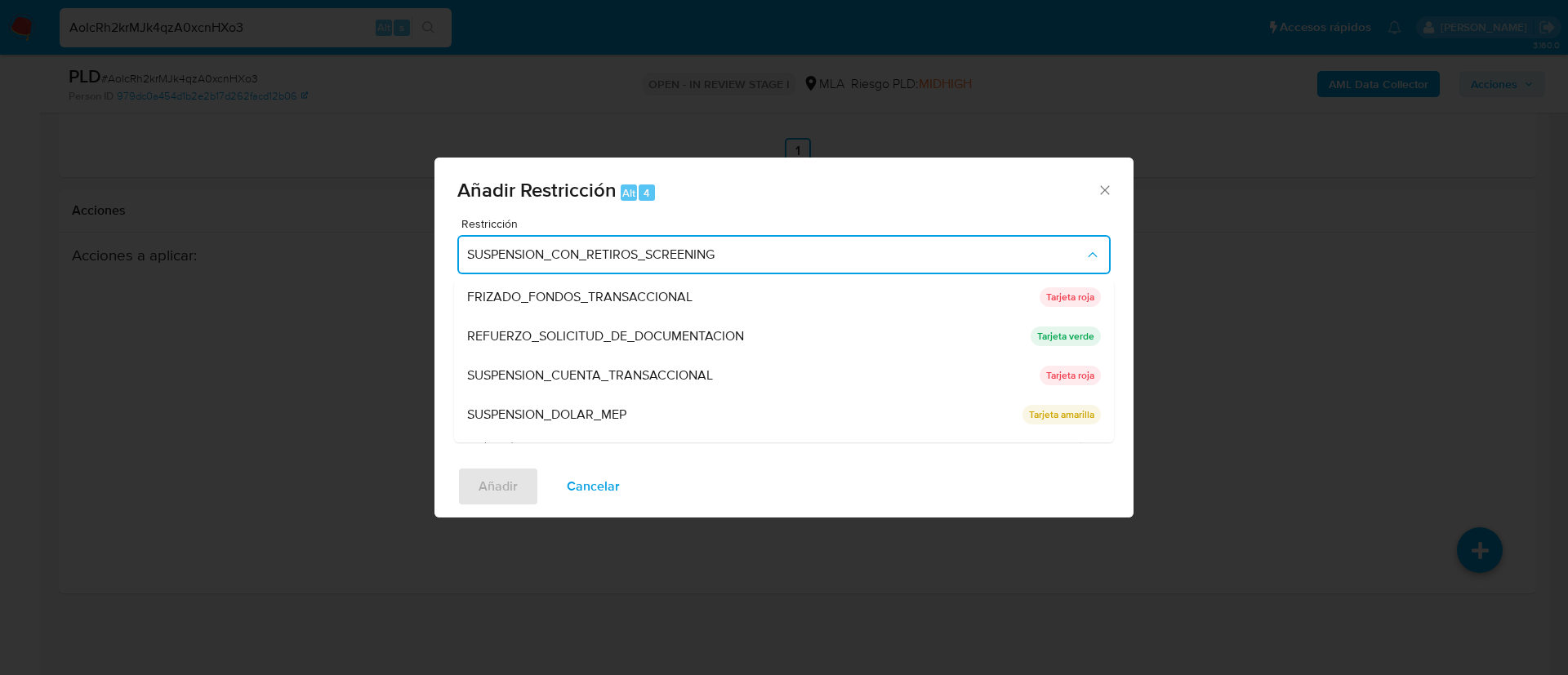
scroll to position [314, 0]
click at [604, 374] on span "SUSPENSION_CUENTA_TRANSACCIONAL" at bounding box center [590, 377] width 246 height 16
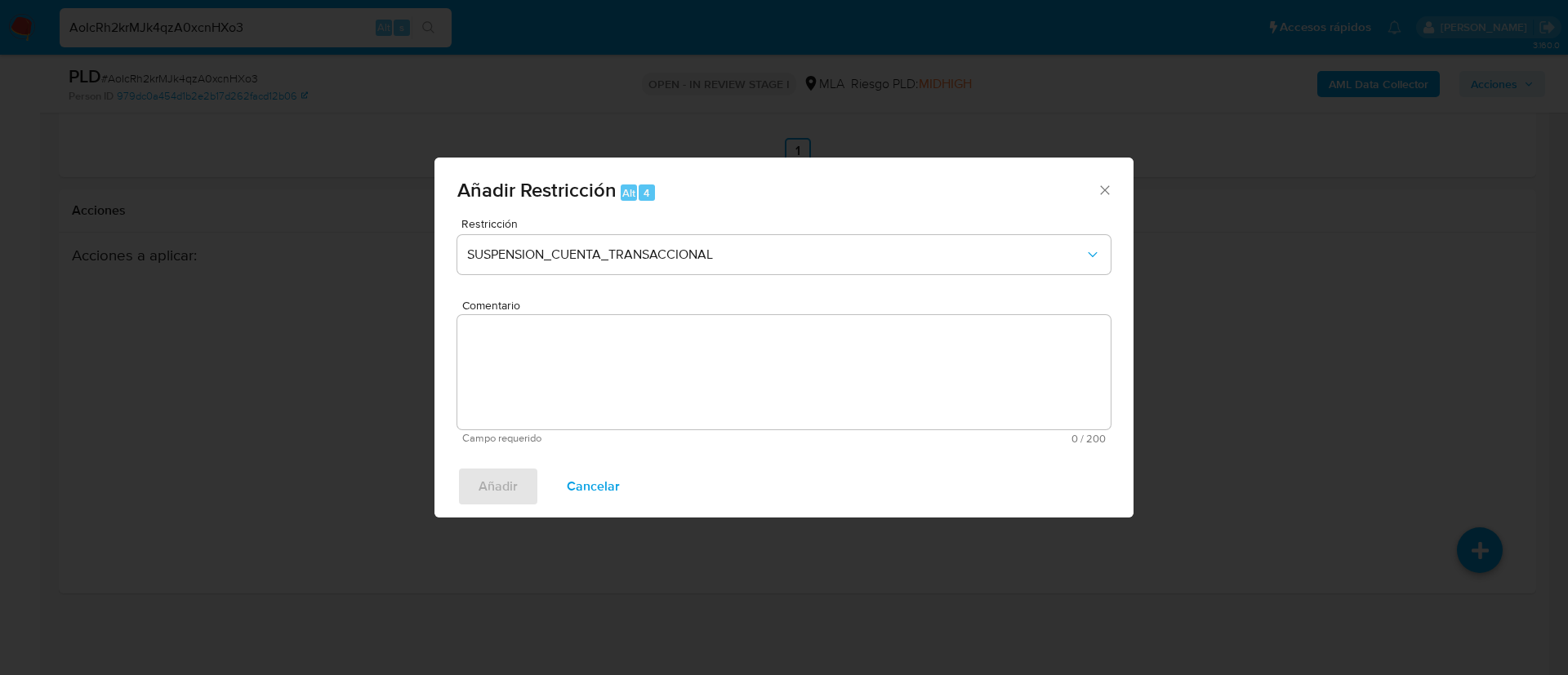
click at [604, 374] on textarea "Comentario" at bounding box center [784, 372] width 653 height 114
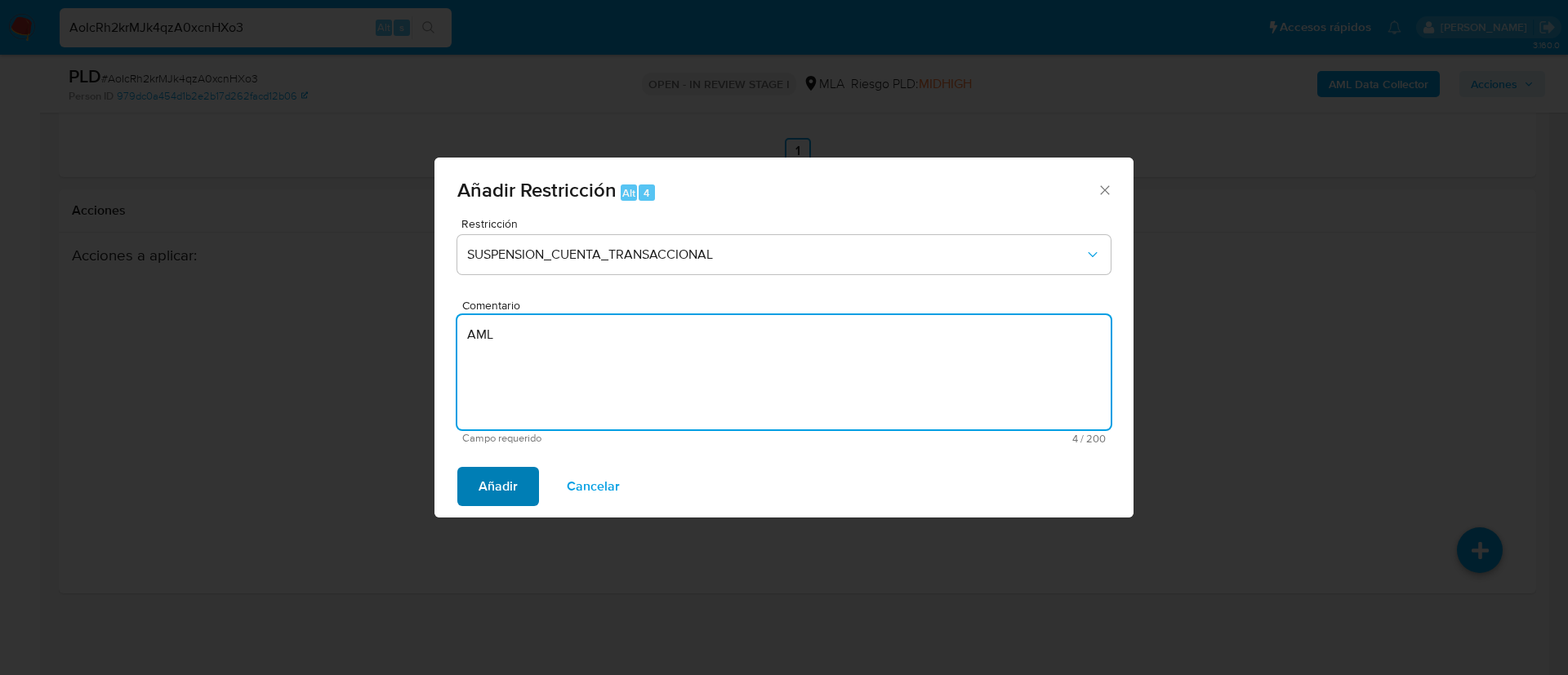
type textarea "AML"
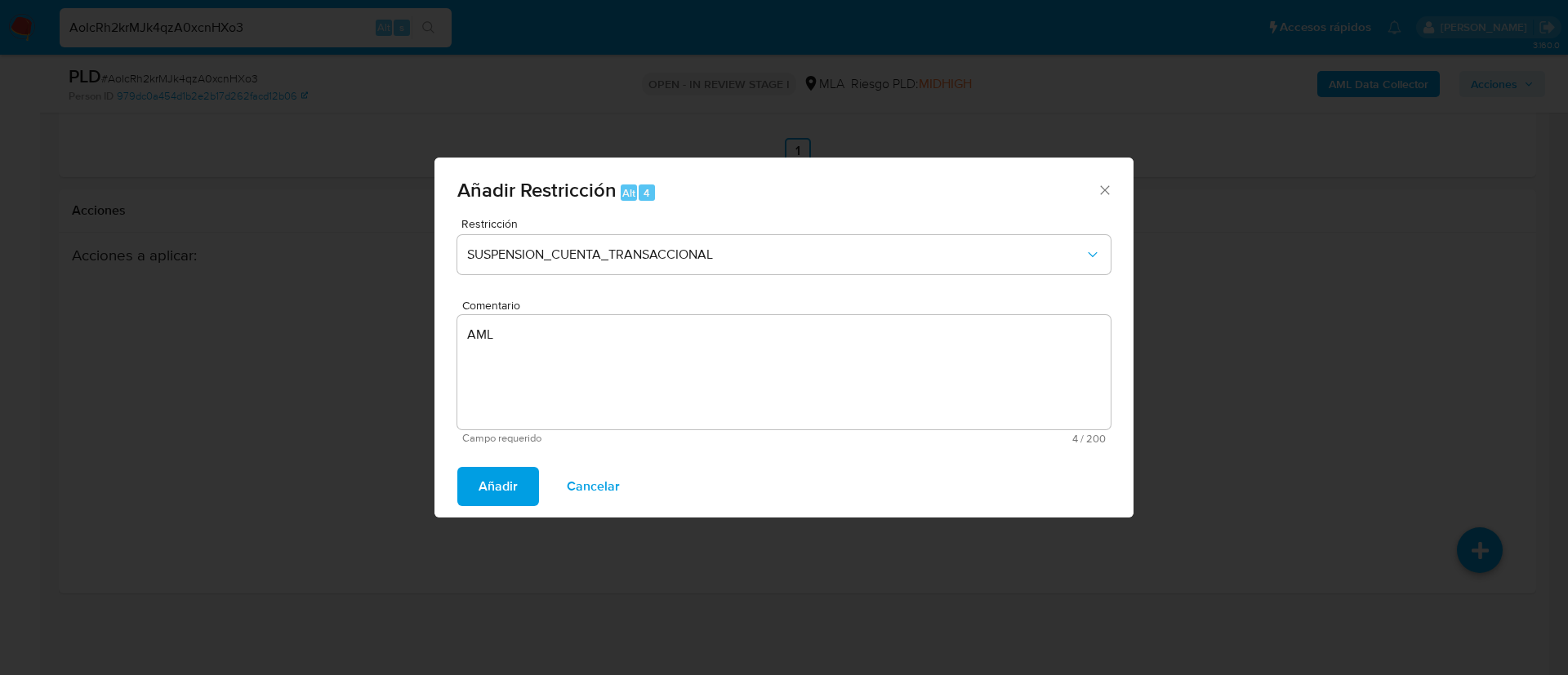
click at [502, 487] on span "Añadir" at bounding box center [498, 487] width 39 height 36
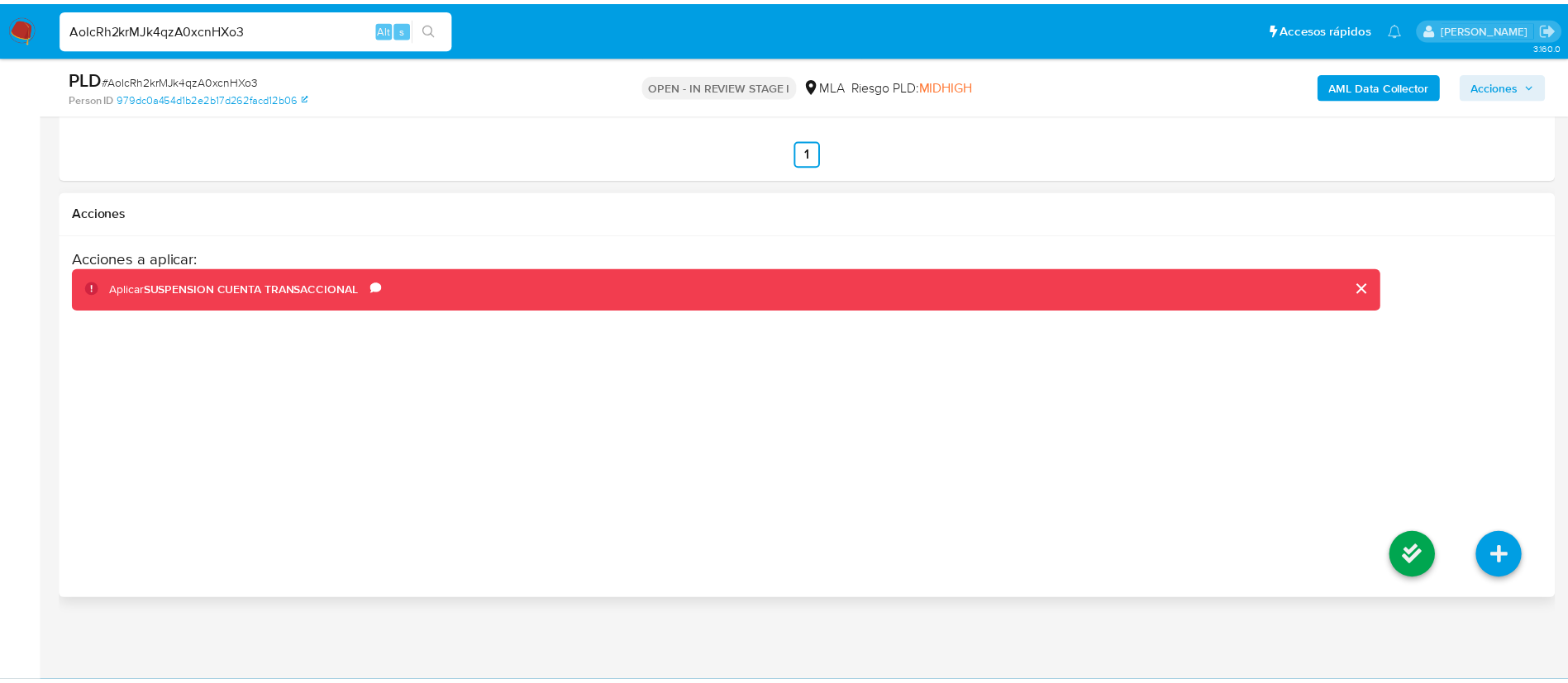
scroll to position [2581, 0]
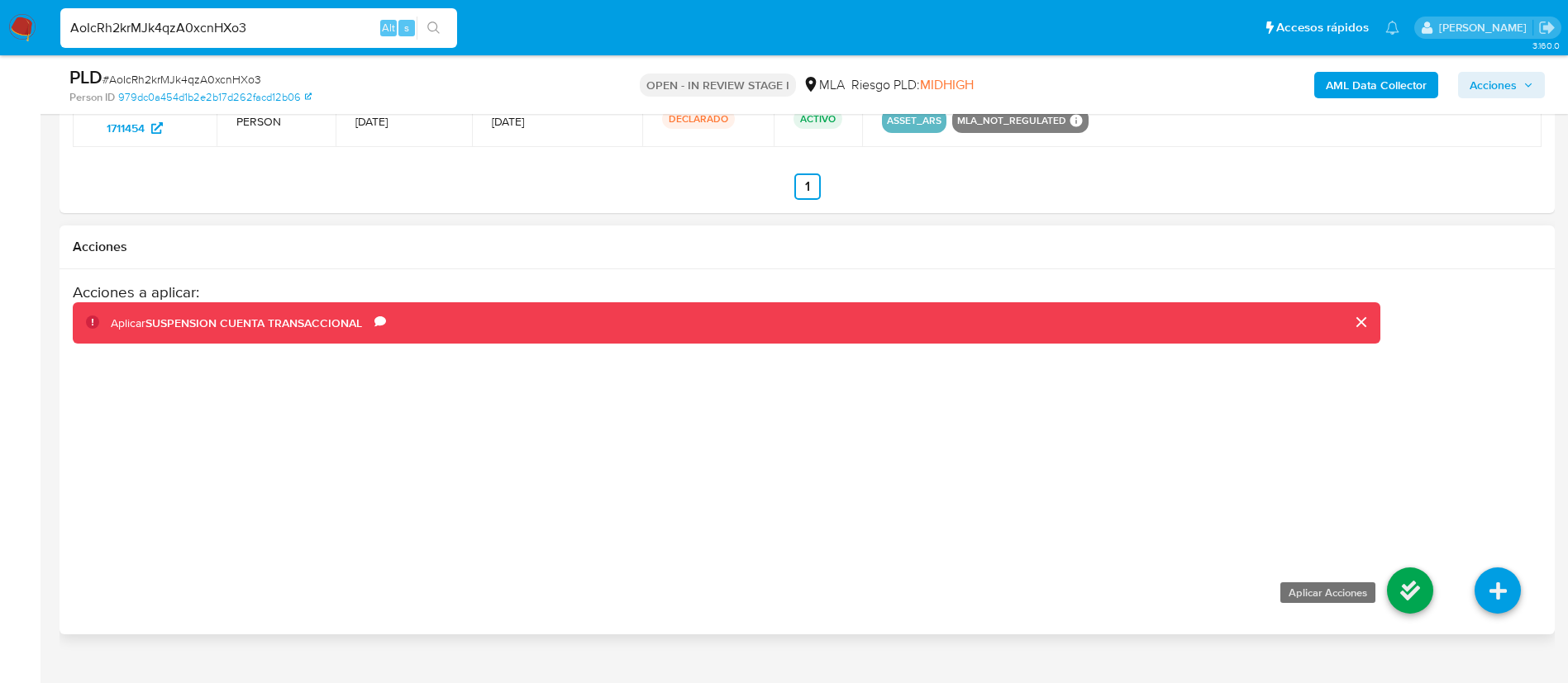
click at [1408, 598] on icon at bounding box center [1410, 591] width 47 height 47
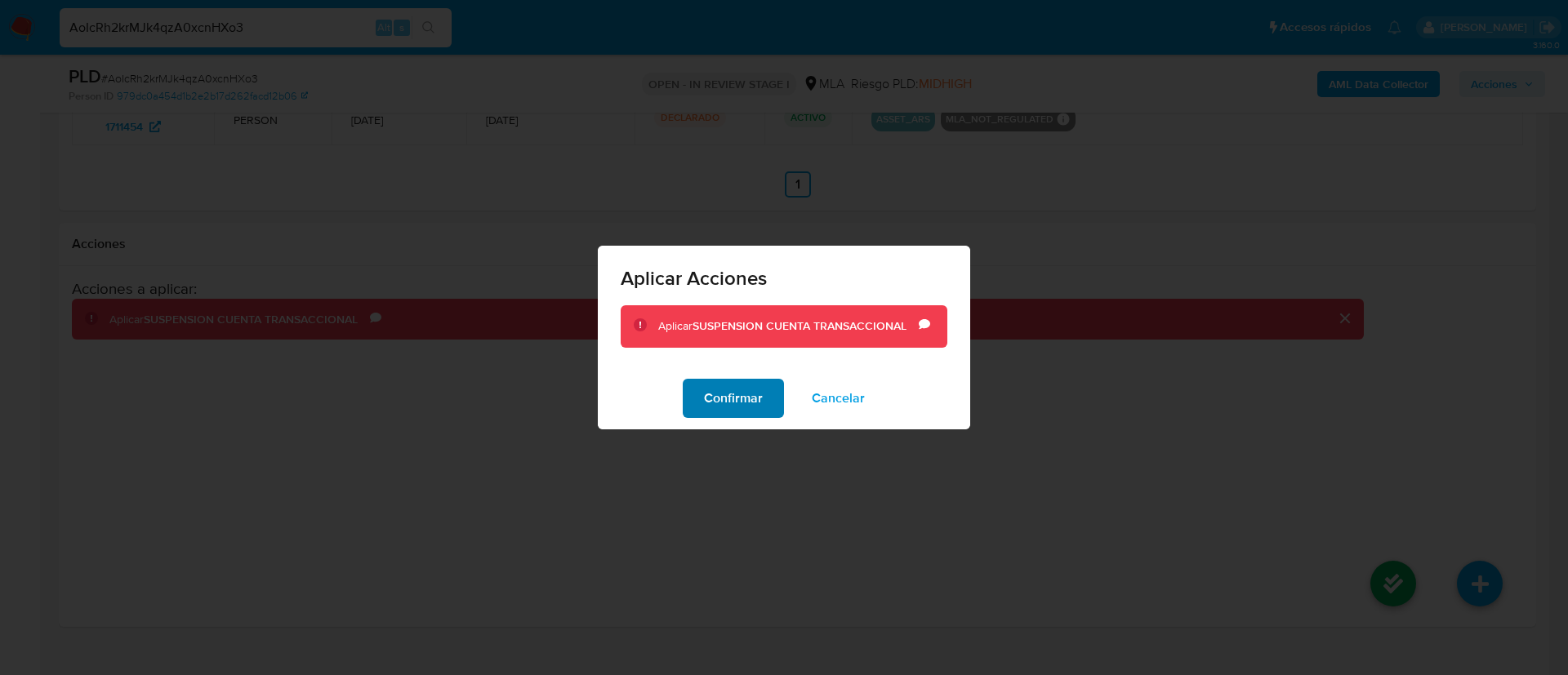
click at [740, 390] on span "Confirmar" at bounding box center [733, 398] width 59 height 36
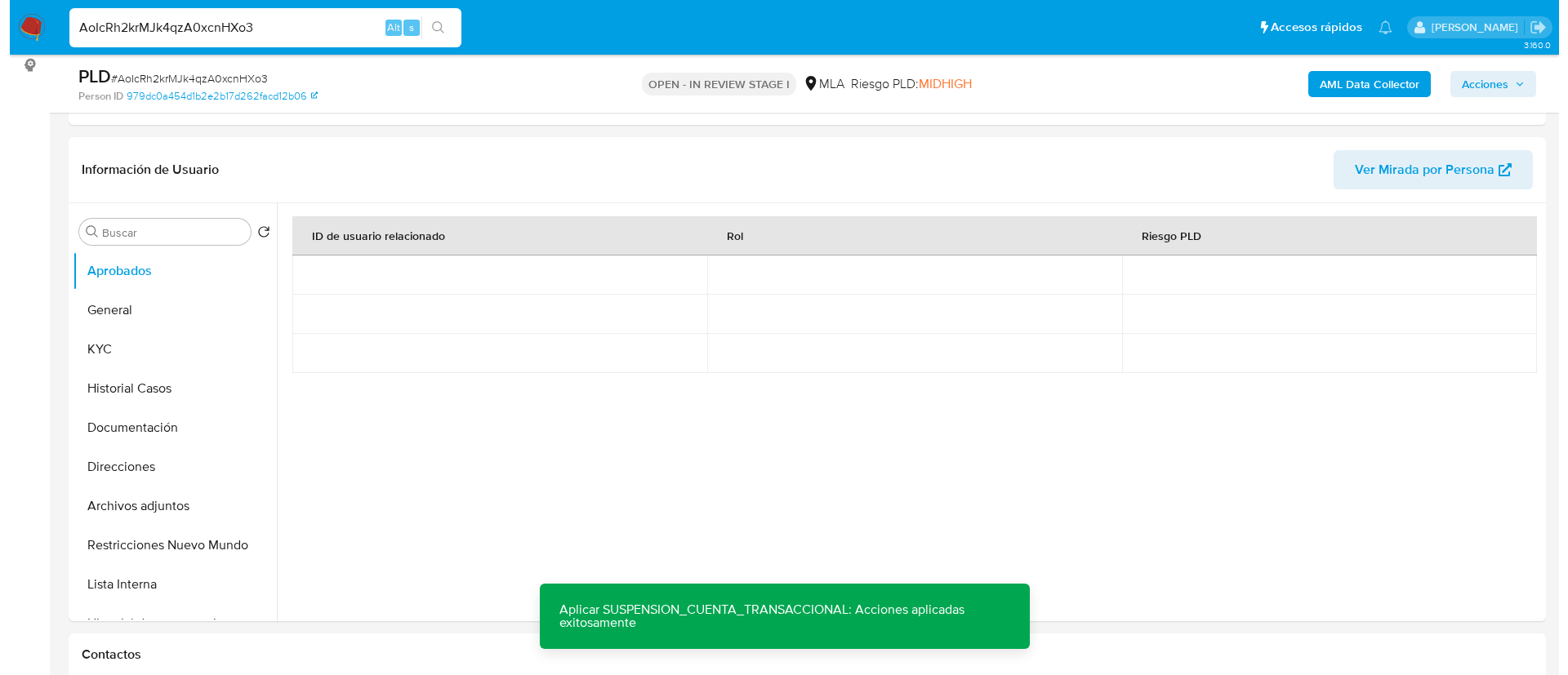
scroll to position [0, 0]
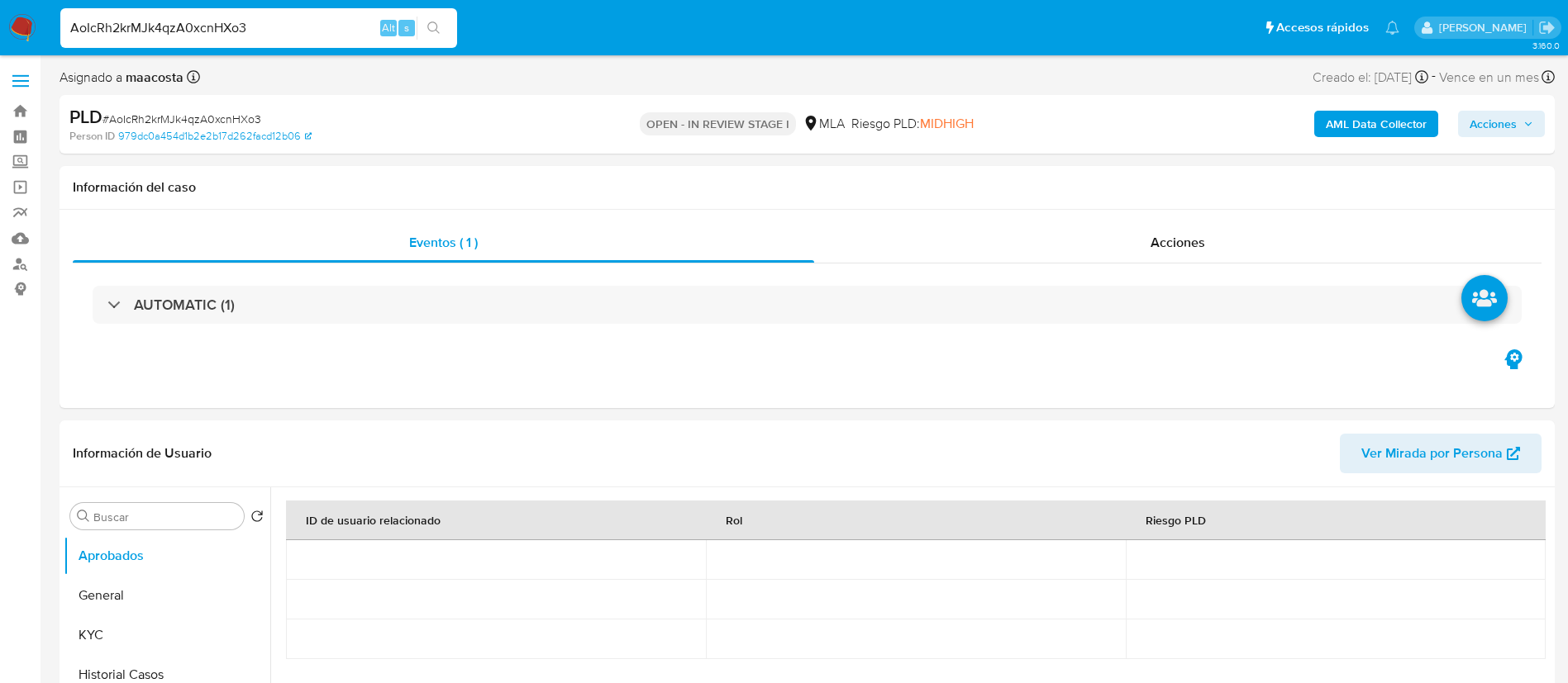
click at [1344, 124] on b "AML Data Collector" at bounding box center [1376, 123] width 101 height 27
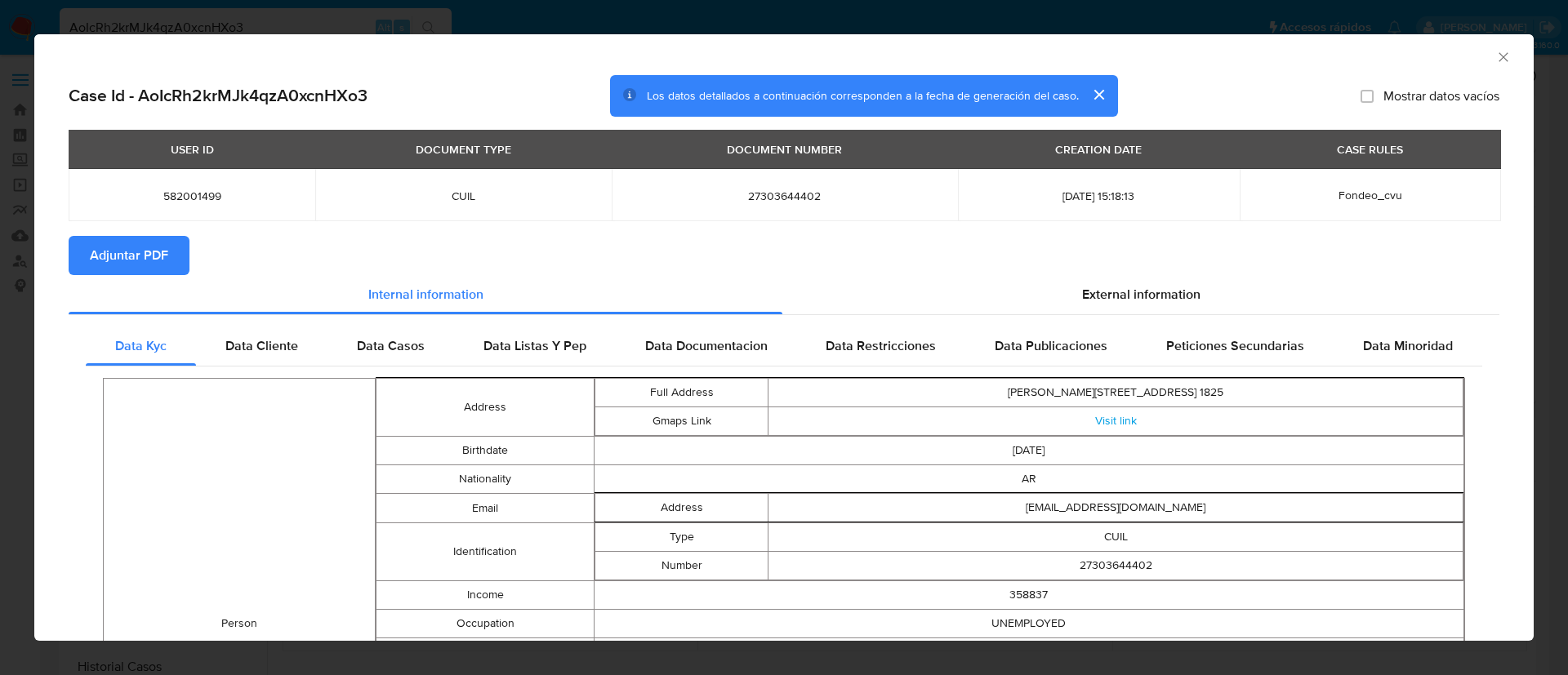
click at [1106, 270] on section "Adjuntar PDF" at bounding box center [784, 256] width 1431 height 39
click at [1101, 286] on span "External information" at bounding box center [1141, 294] width 119 height 19
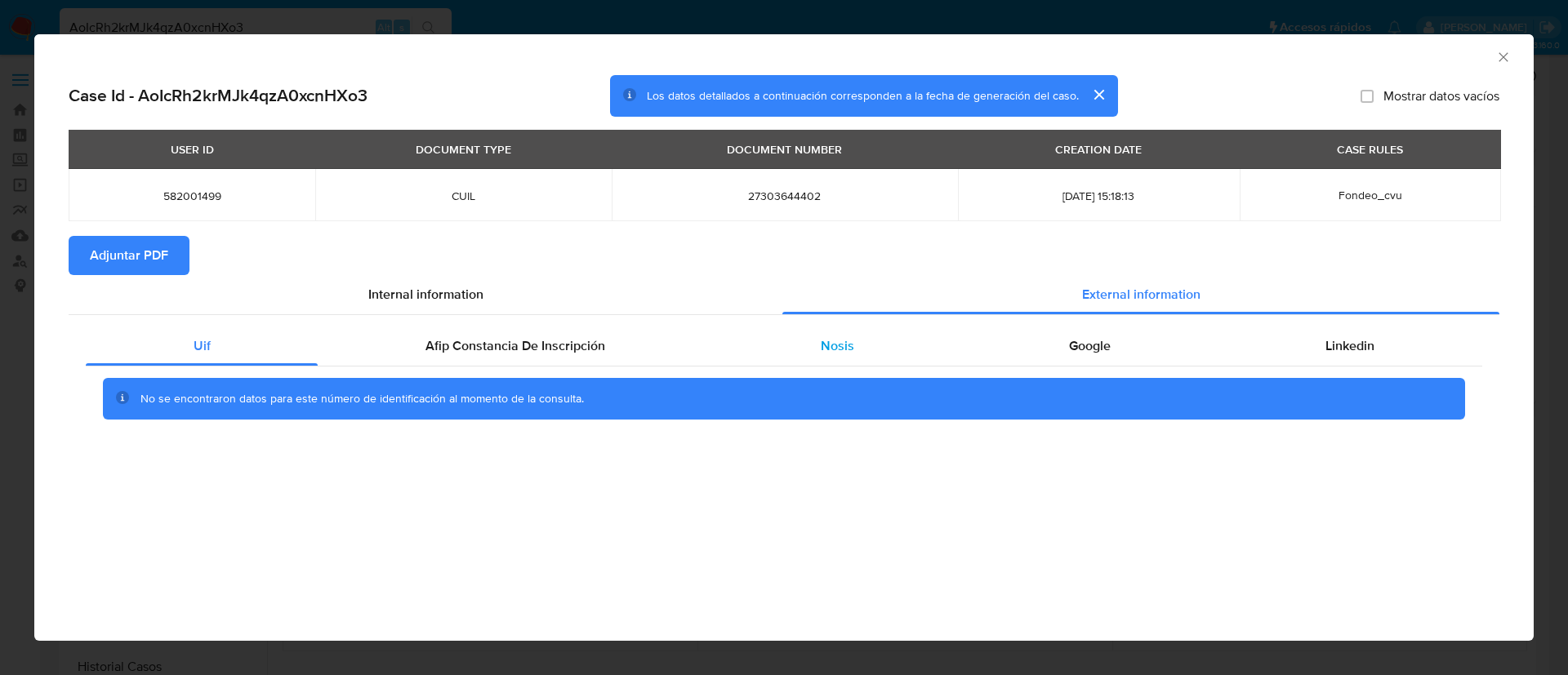
click at [837, 356] on div "Nosis" at bounding box center [836, 346] width 248 height 39
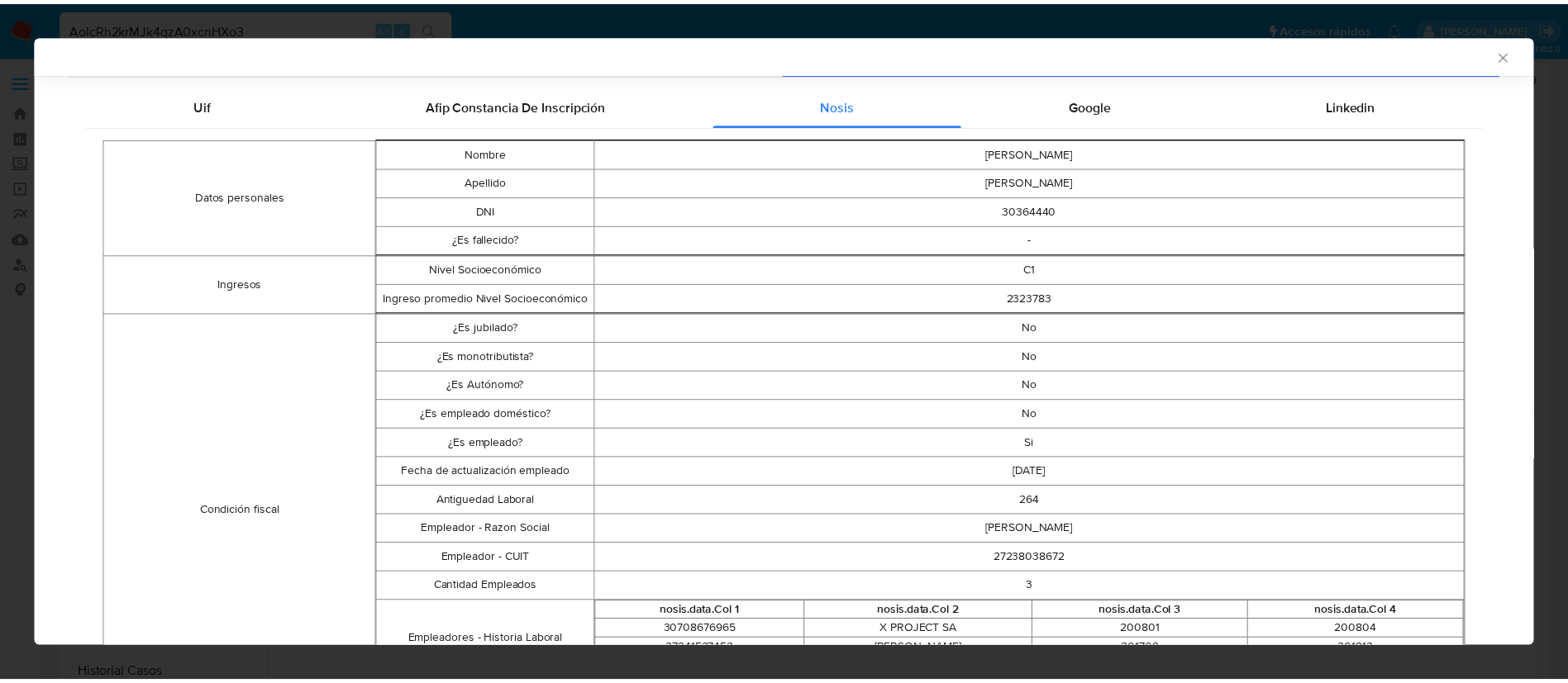
scroll to position [242, 0]
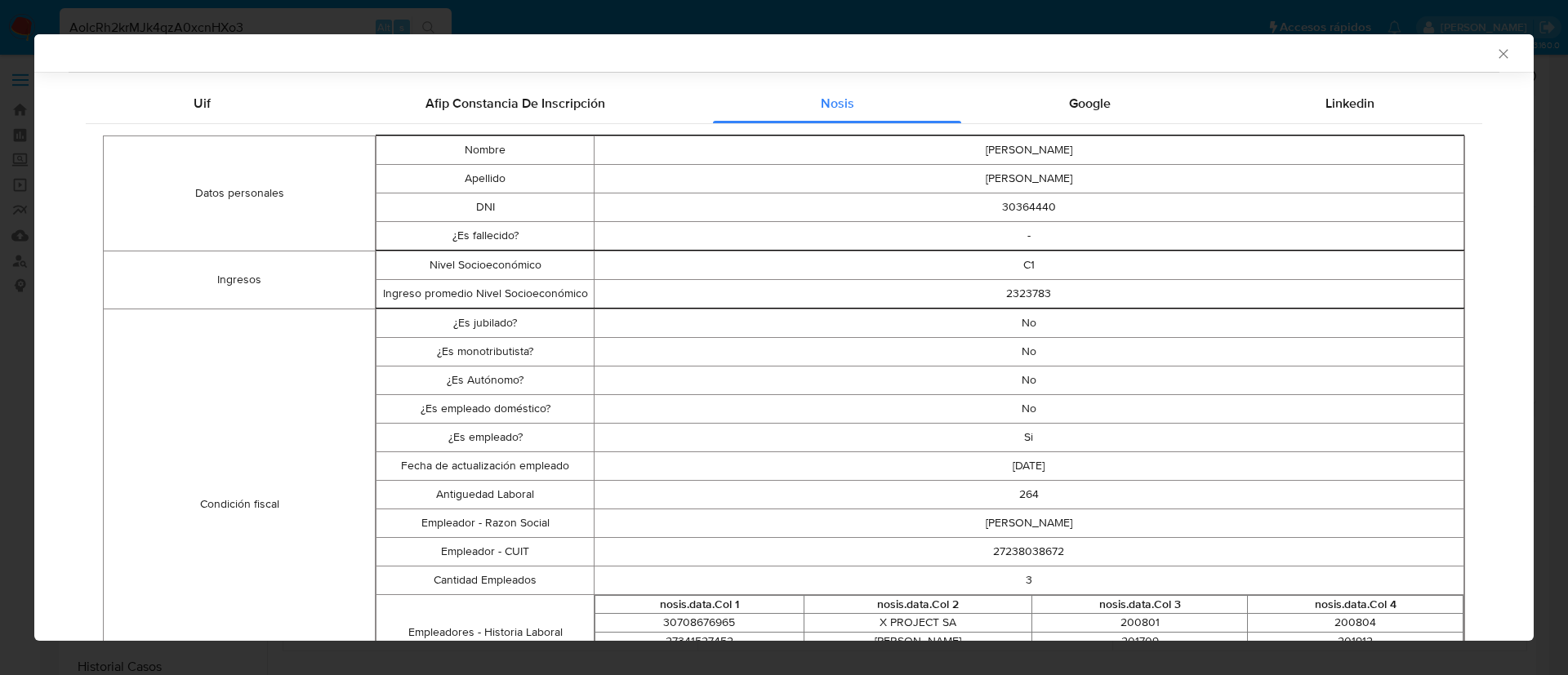
click at [1012, 557] on td "27238038672" at bounding box center [1028, 551] width 870 height 29
copy td "27238038672"
click at [1496, 52] on icon "Cerrar ventana" at bounding box center [1503, 54] width 16 height 16
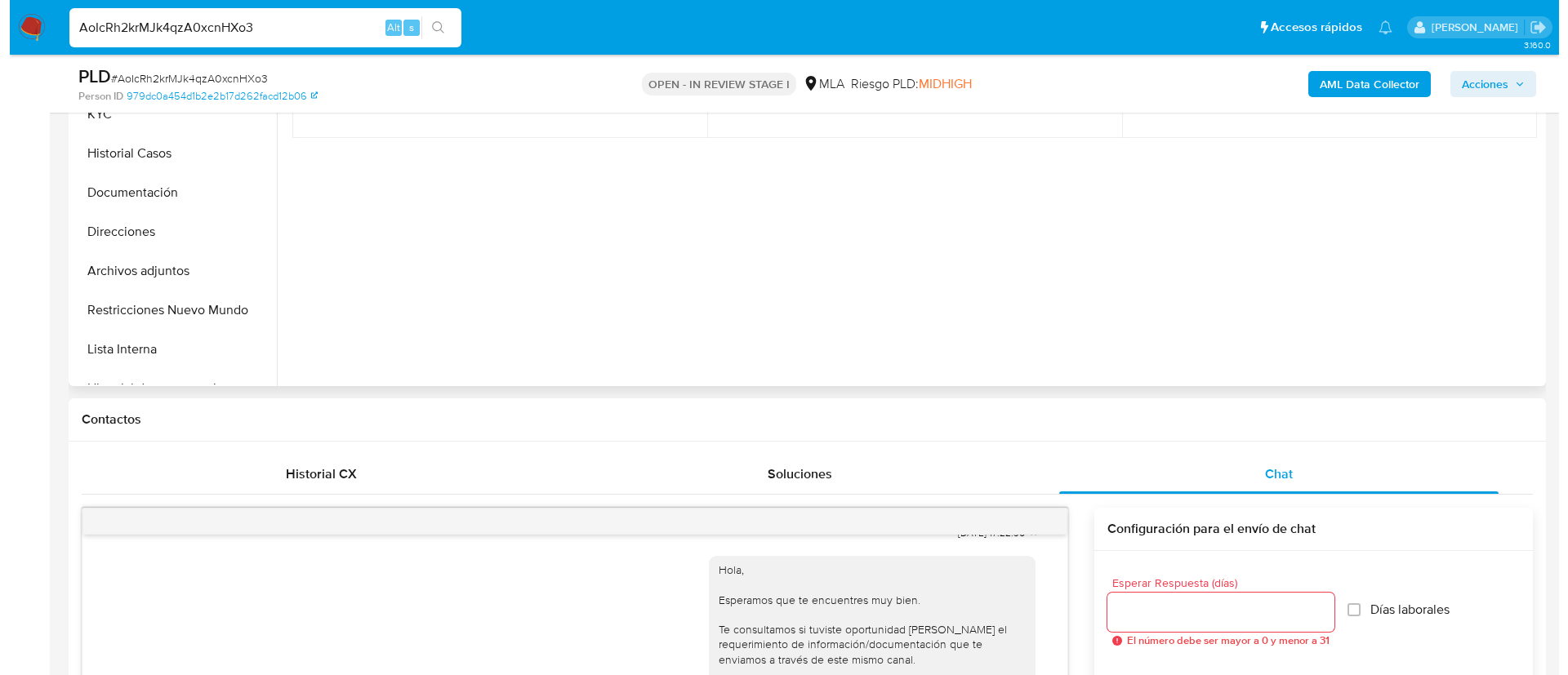
scroll to position [262, 0]
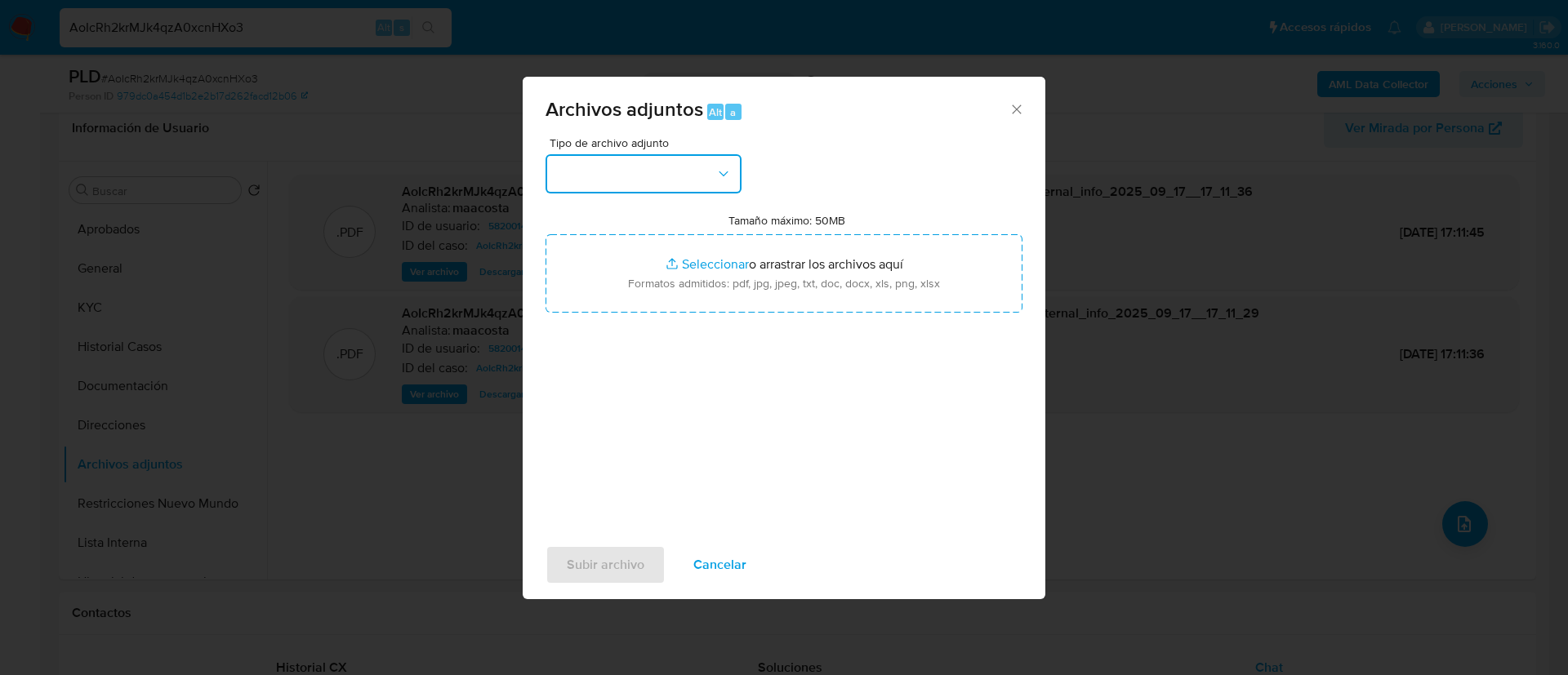
click at [682, 176] on button "button" at bounding box center [644, 174] width 196 height 39
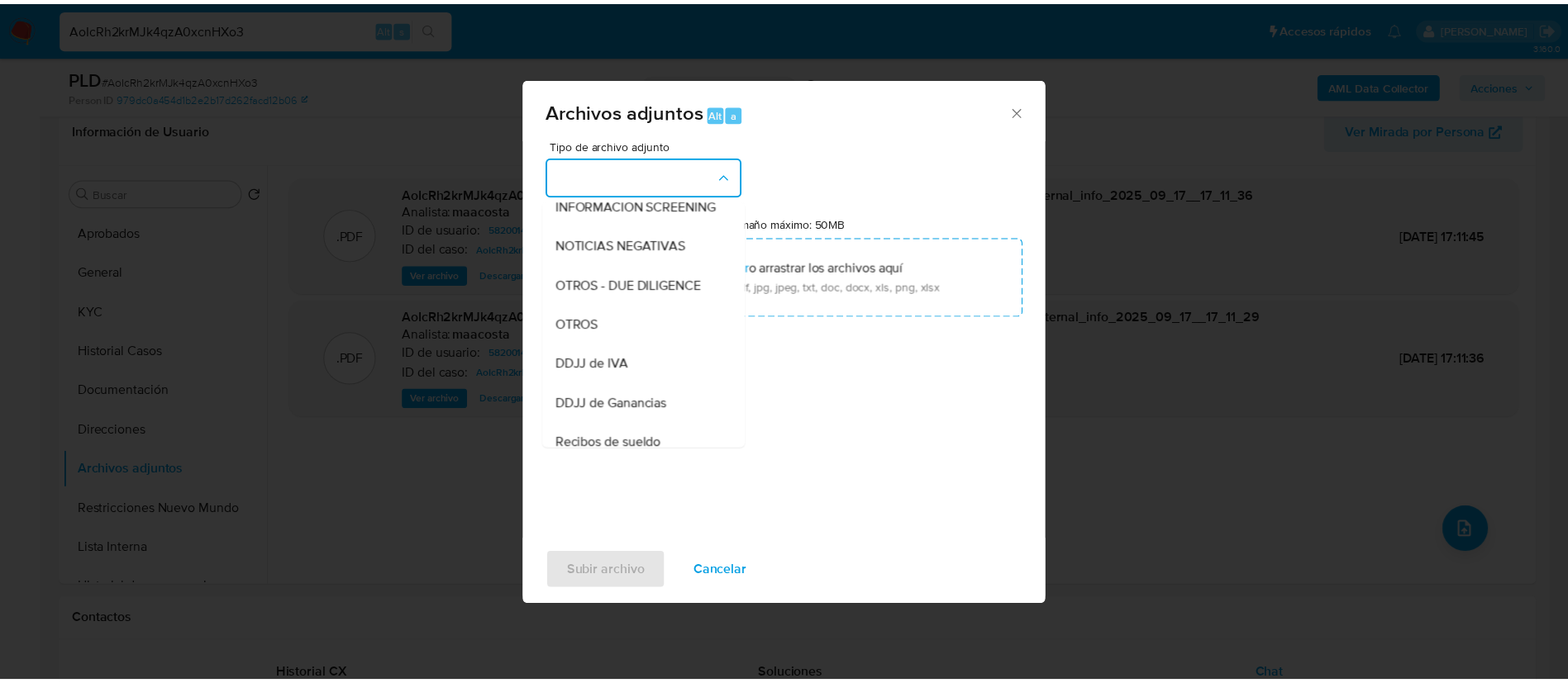
scroll to position [241, 0]
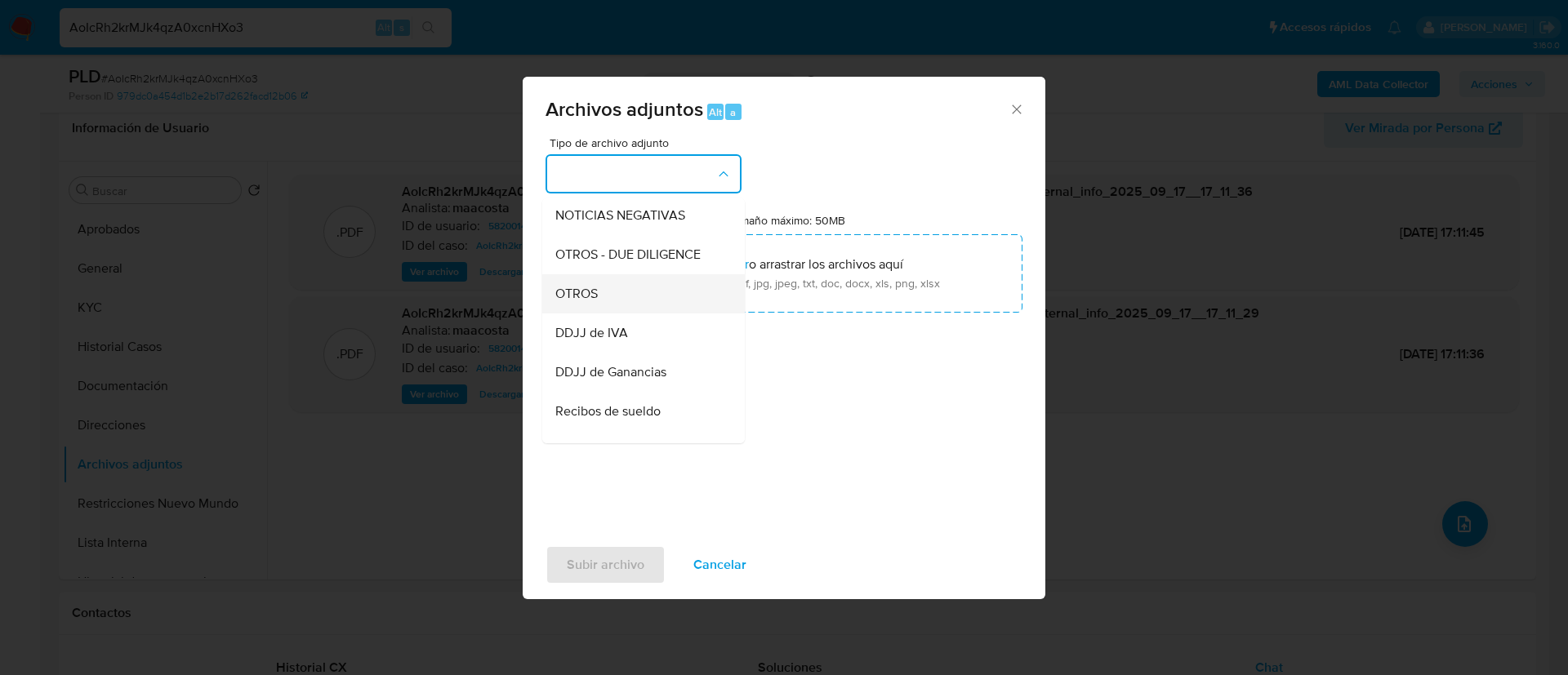
click at [583, 302] on span "OTROS" at bounding box center [576, 293] width 43 height 16
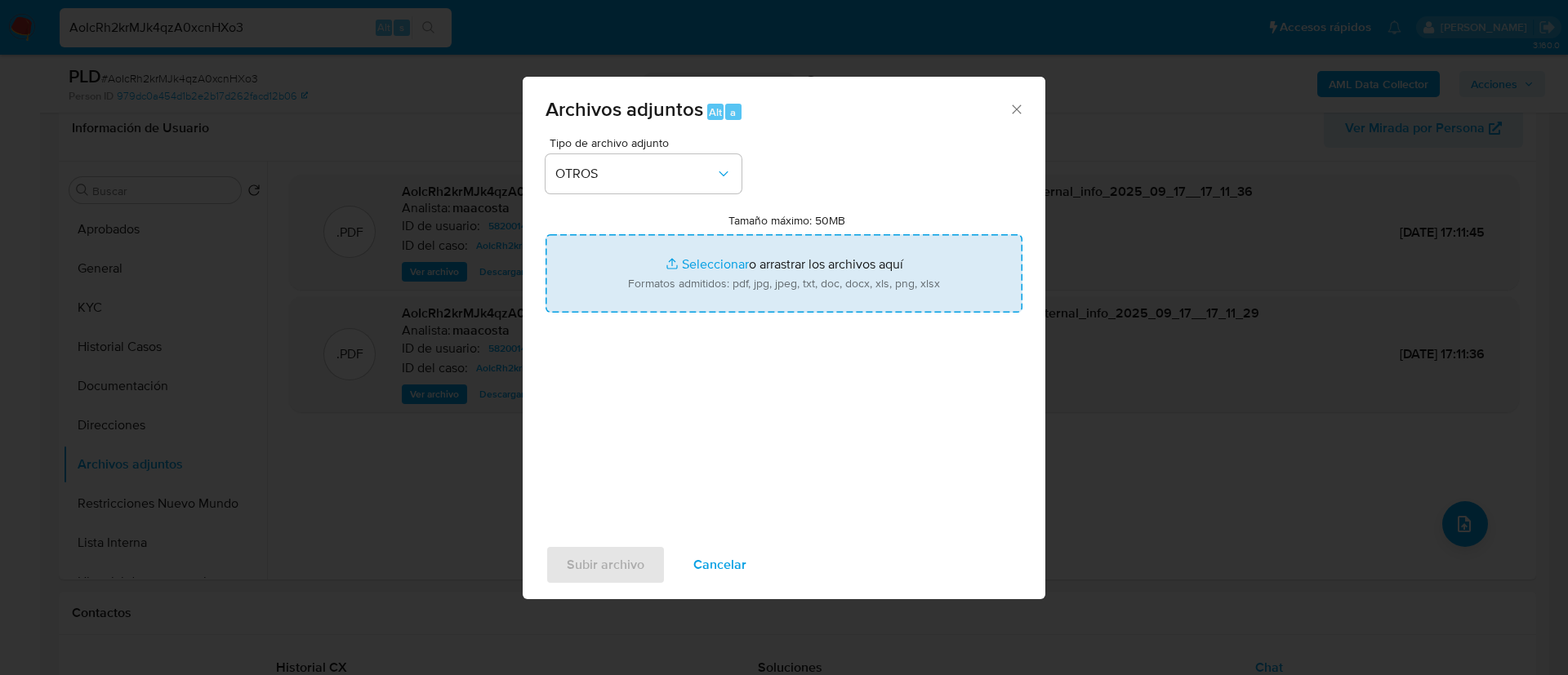
type input "C:\fakepath\Sabrina Letizia Garcia - Movimientos.xlsx"
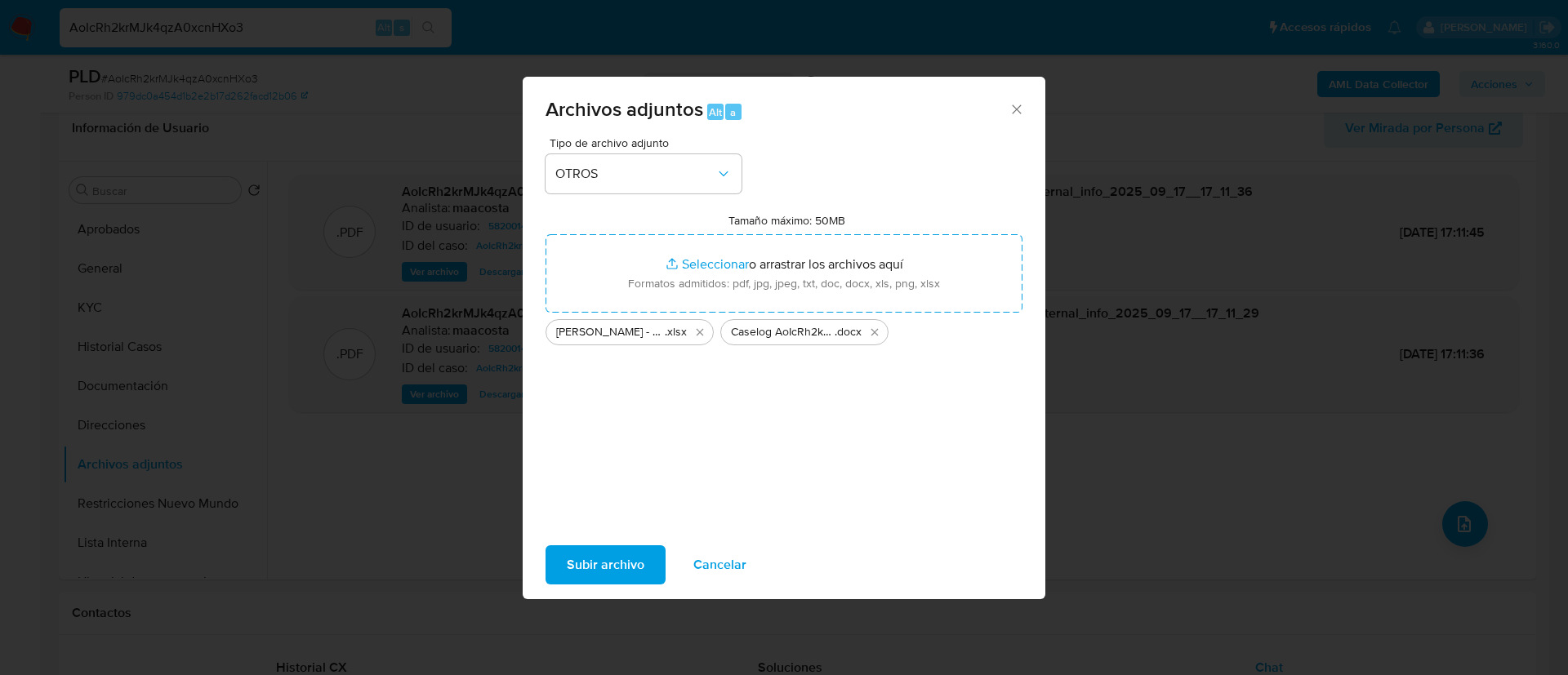
click at [602, 563] on span "Subir archivo" at bounding box center [605, 565] width 78 height 36
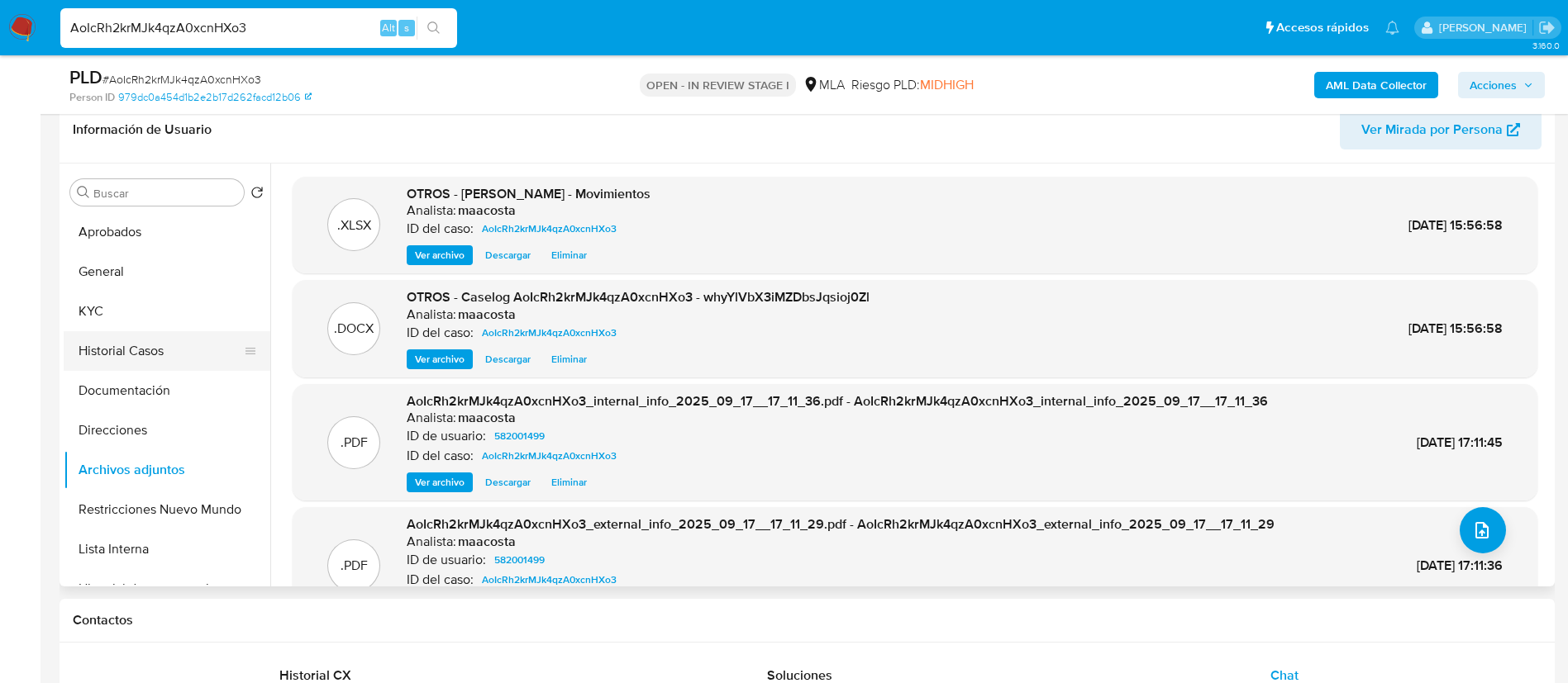
click at [145, 343] on button "Historial Casos" at bounding box center [161, 351] width 193 height 40
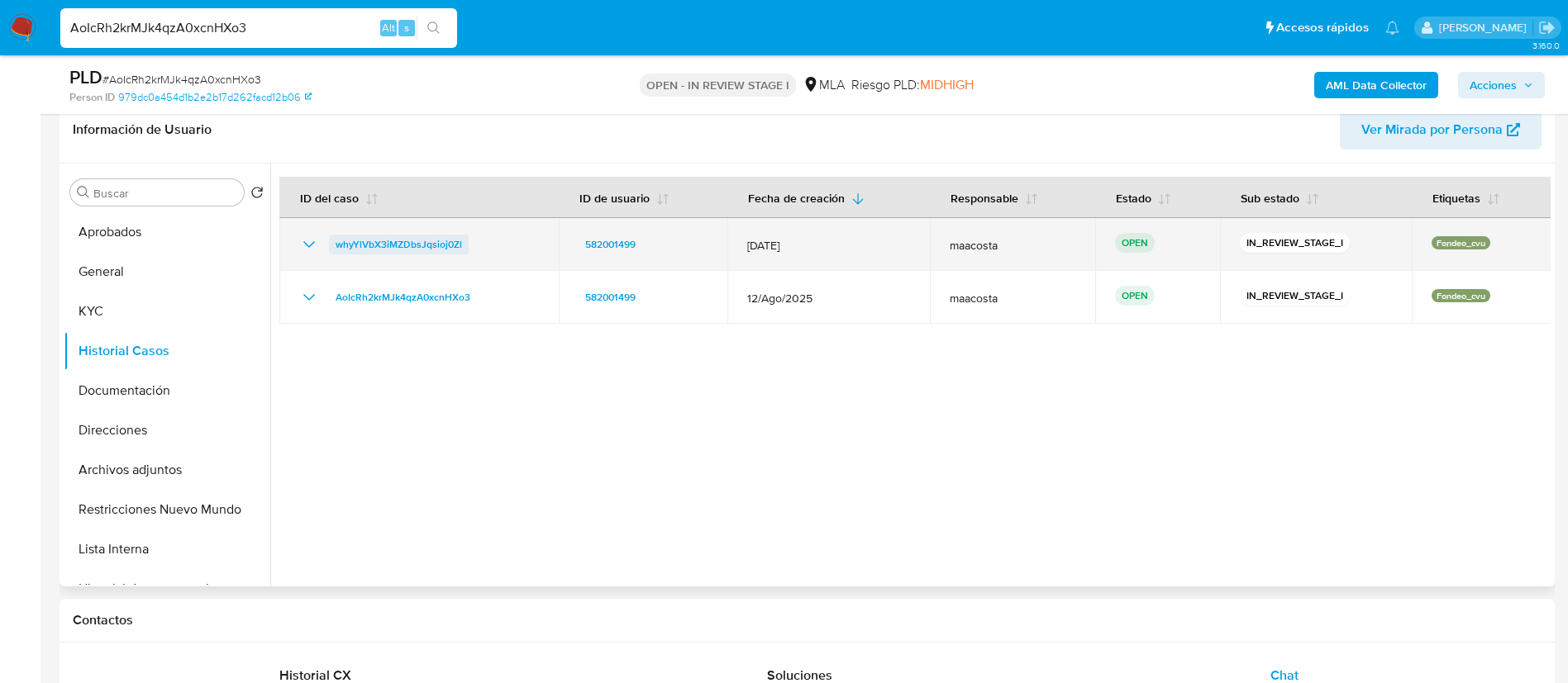
click at [410, 249] on span "whyYlVbX3iMZDbsJqsioj0Zl" at bounding box center [399, 244] width 127 height 20
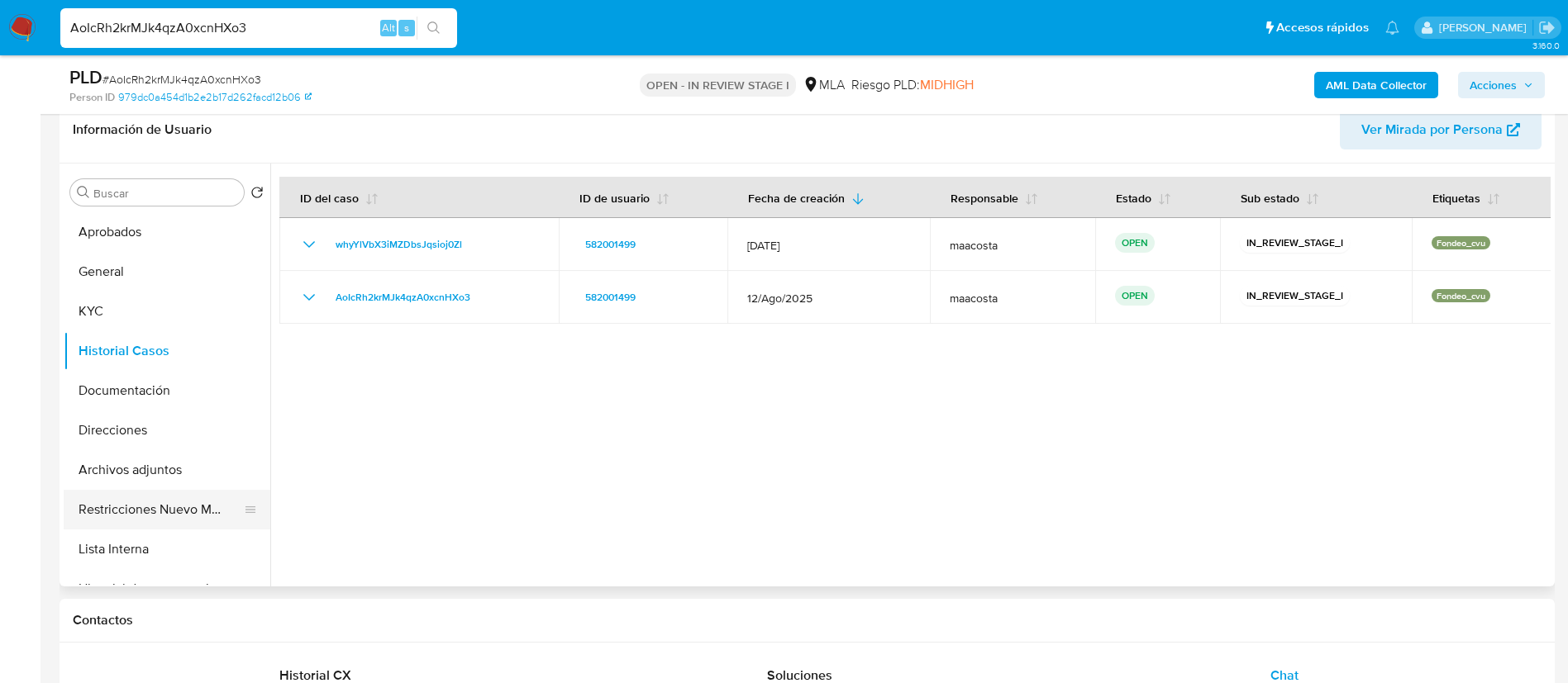
drag, startPoint x: 124, startPoint y: 499, endPoint x: 116, endPoint y: 492, distance: 10.6
click at [116, 492] on button "Restricciones Nuevo Mundo" at bounding box center [161, 510] width 193 height 40
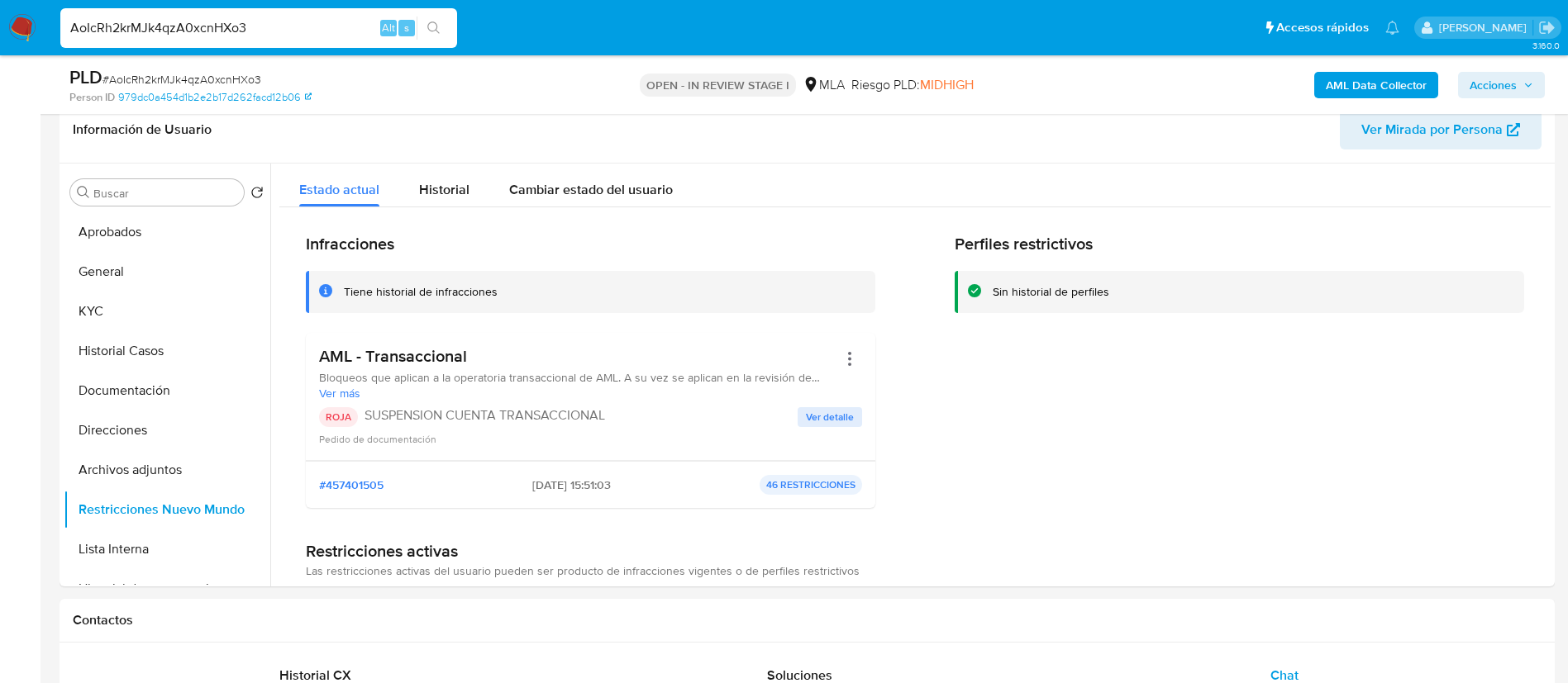
click at [1519, 73] on span "Acciones" at bounding box center [1502, 85] width 64 height 23
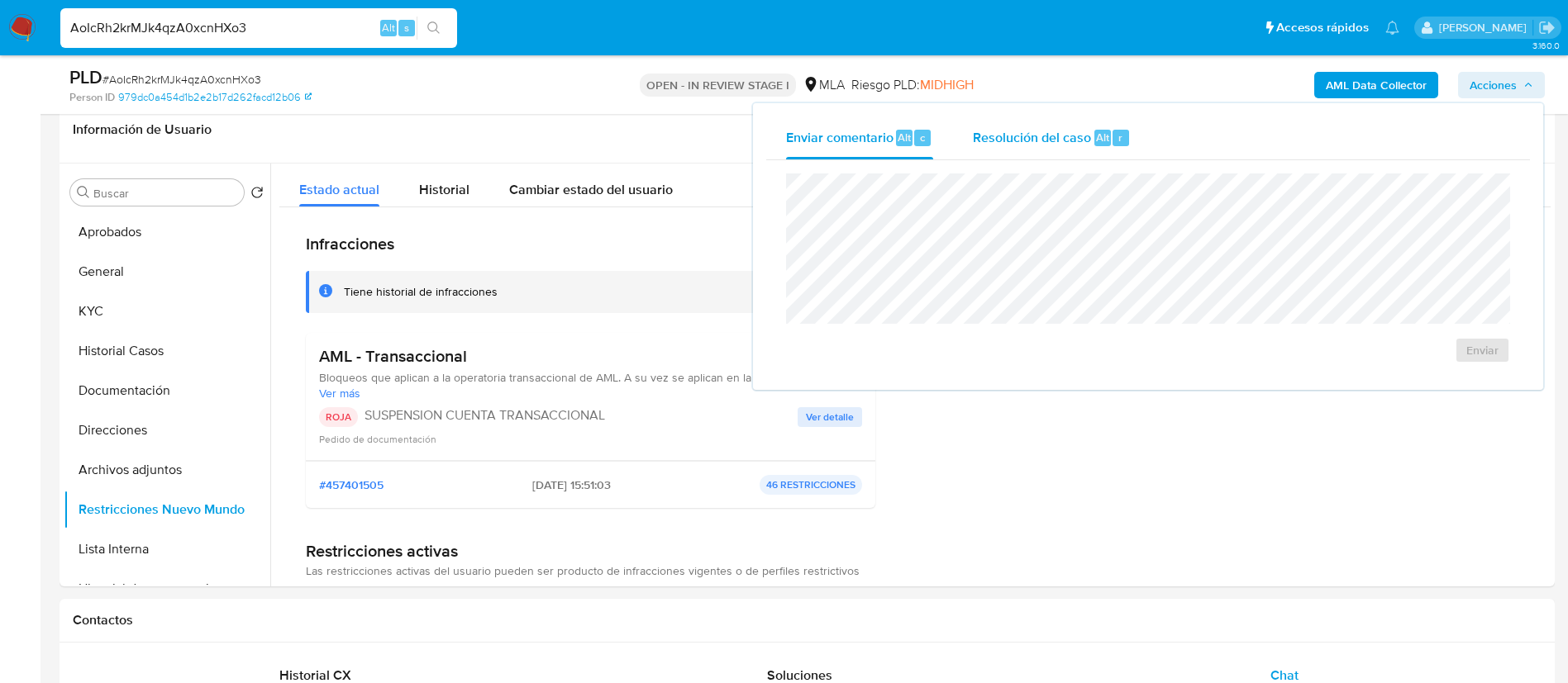
click at [1104, 146] on div "Alt" at bounding box center [1102, 137] width 16 height 16
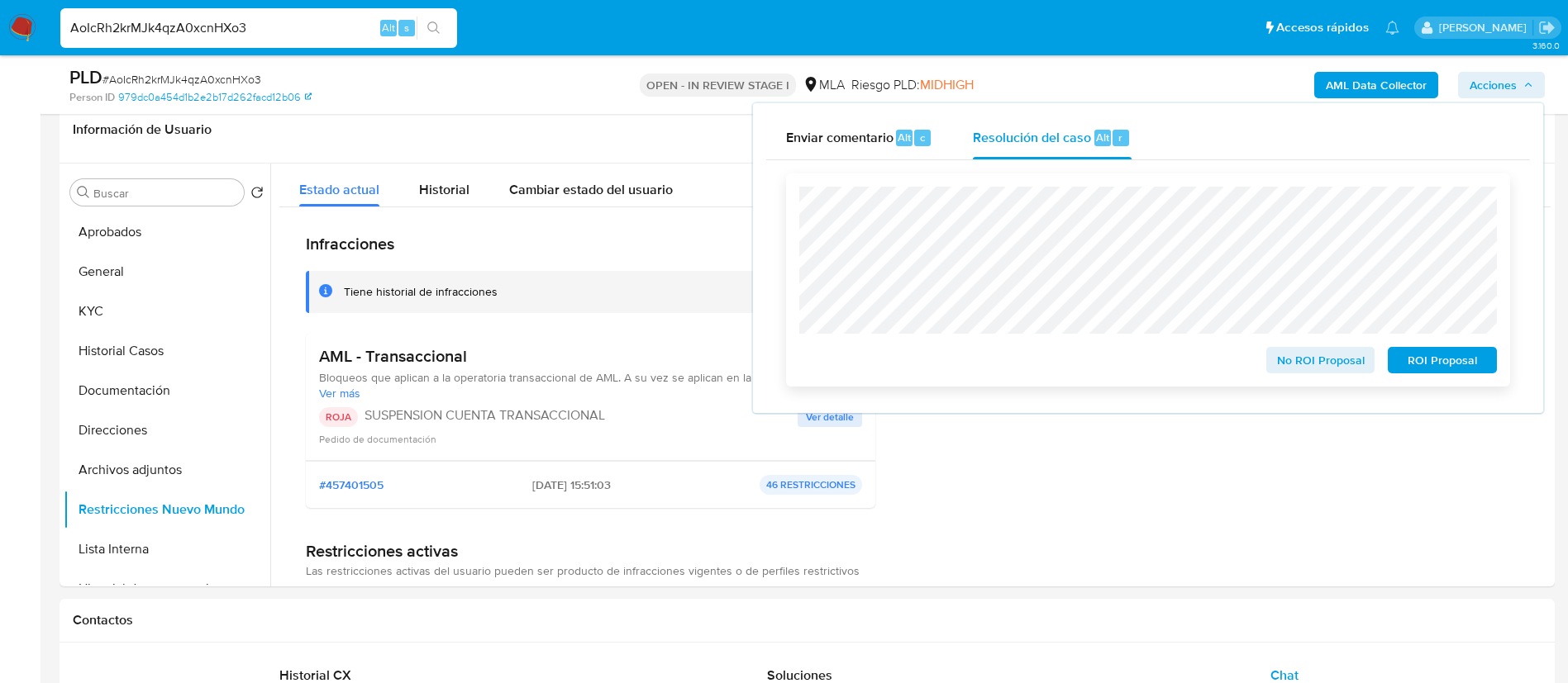
click at [1477, 369] on span "ROI Proposal" at bounding box center [1443, 360] width 86 height 23
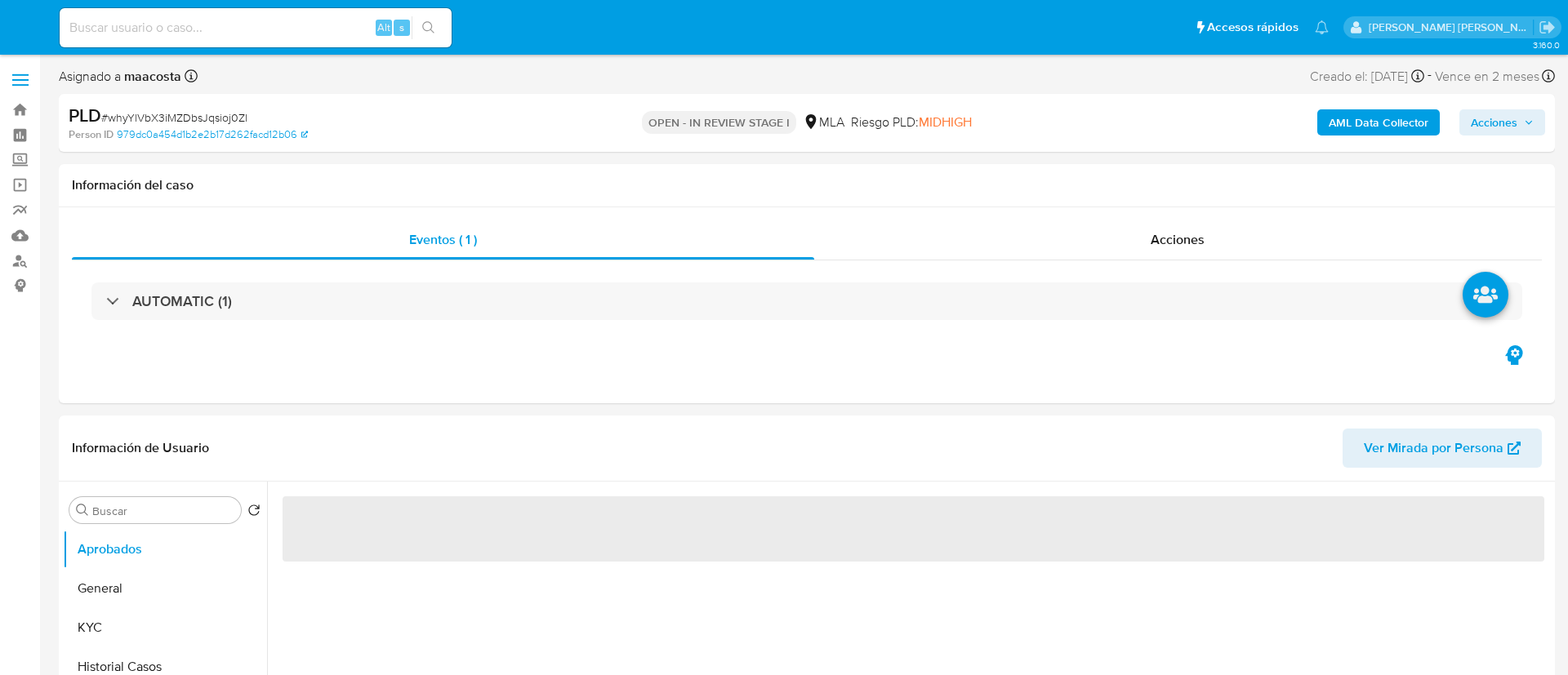
select select "10"
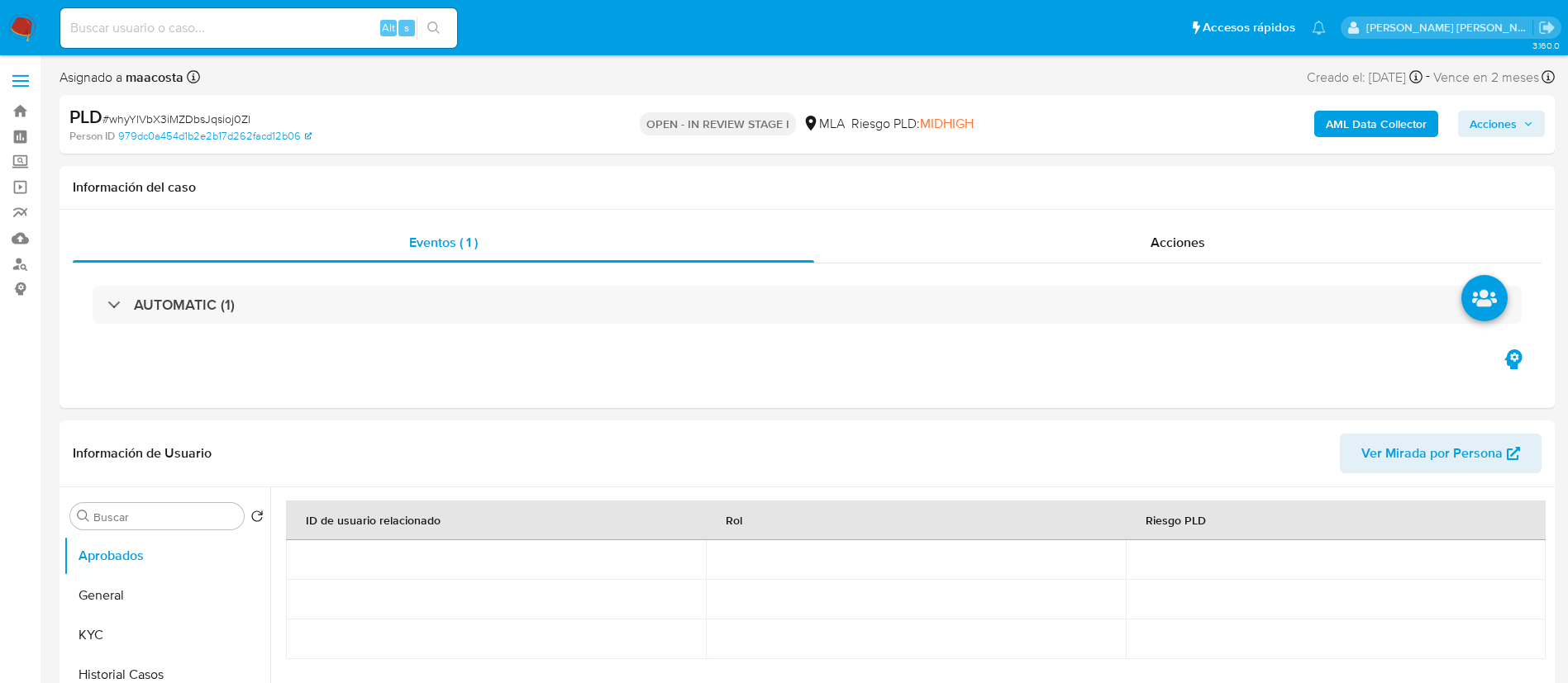
click at [1506, 128] on span "Acciones" at bounding box center [1493, 123] width 47 height 27
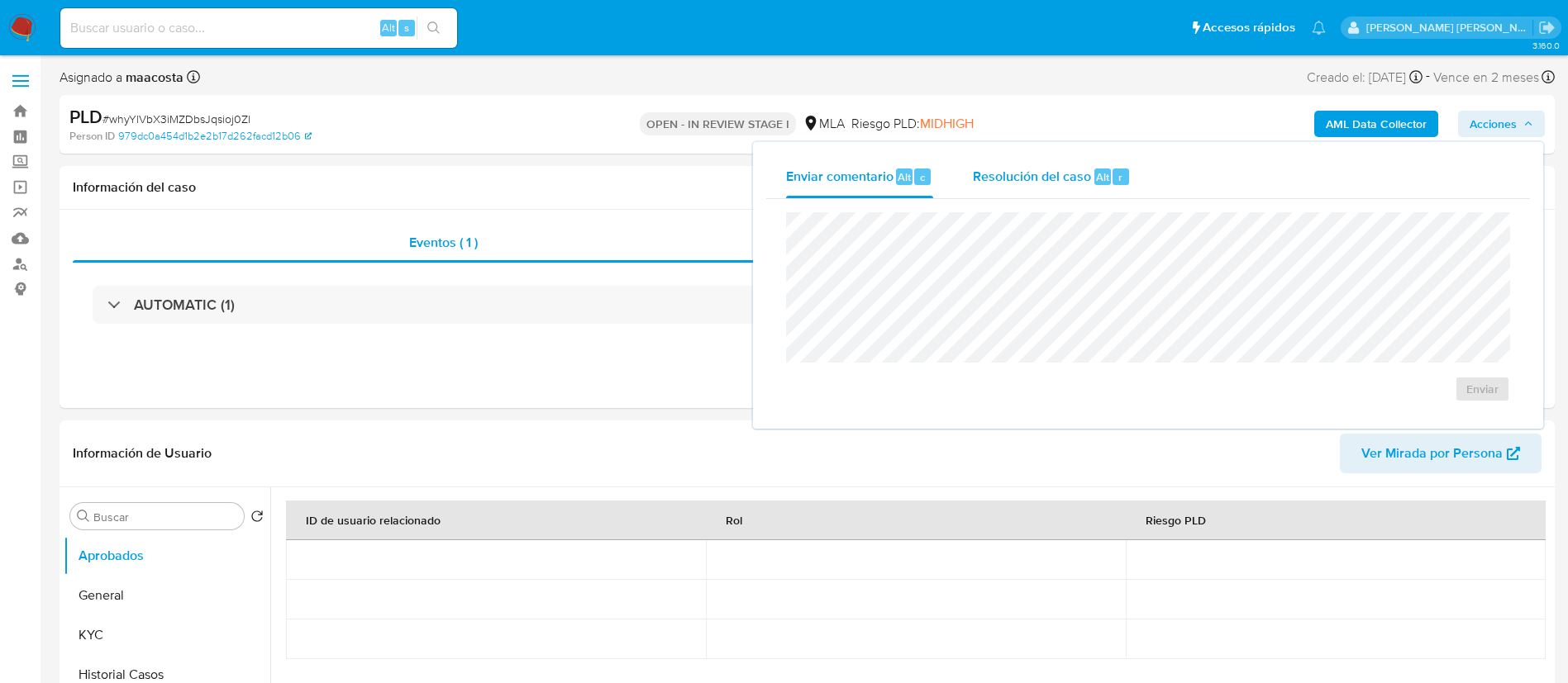
click at [1108, 184] on div "Alt" at bounding box center [1102, 176] width 16 height 16
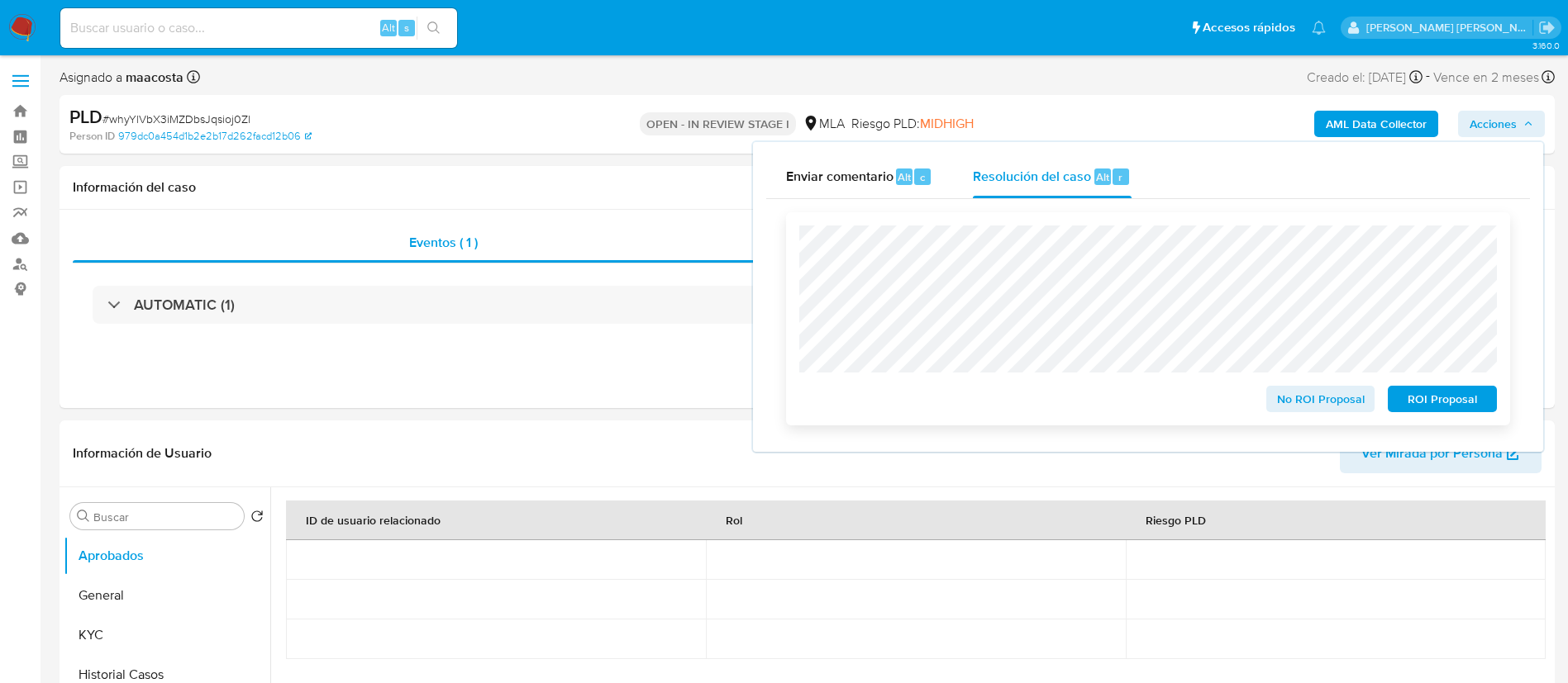
click at [1416, 401] on span "ROI Proposal" at bounding box center [1443, 398] width 86 height 23
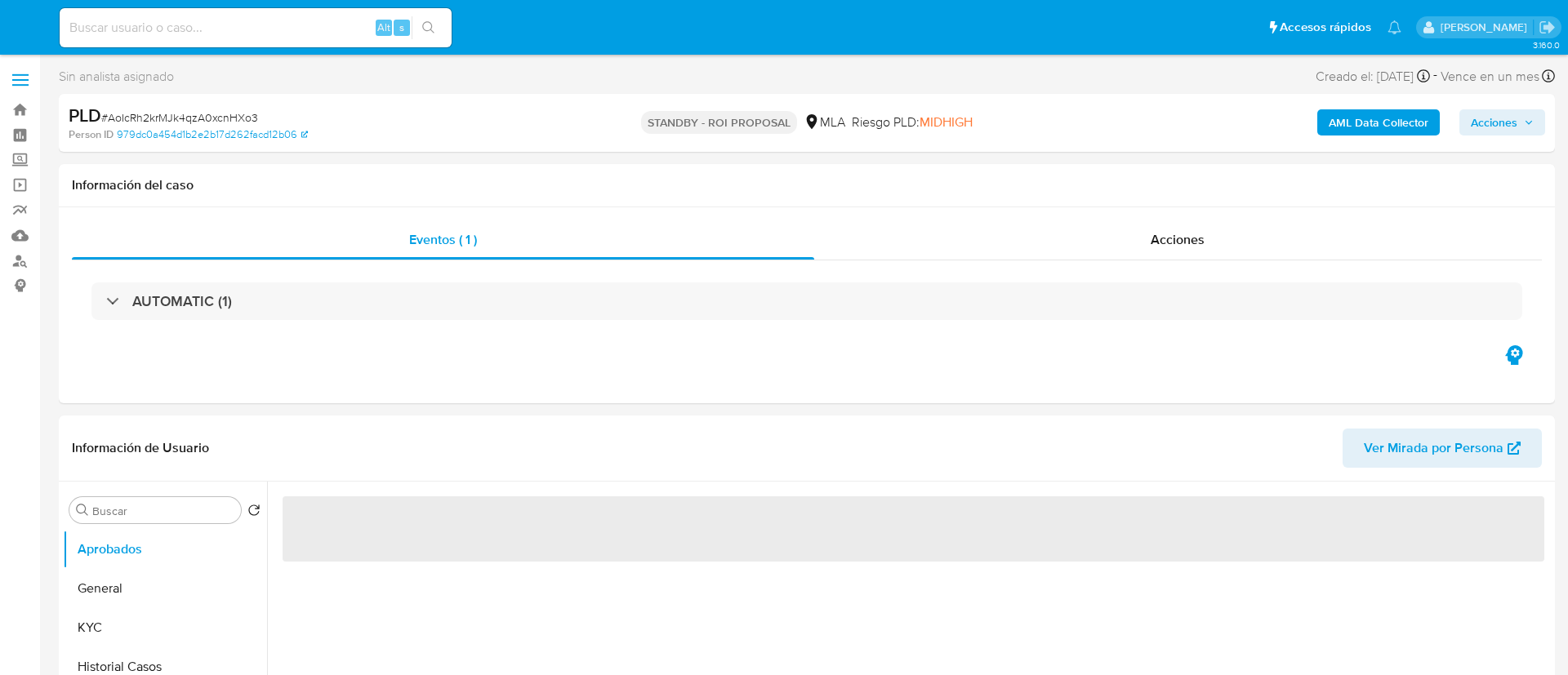
select select "10"
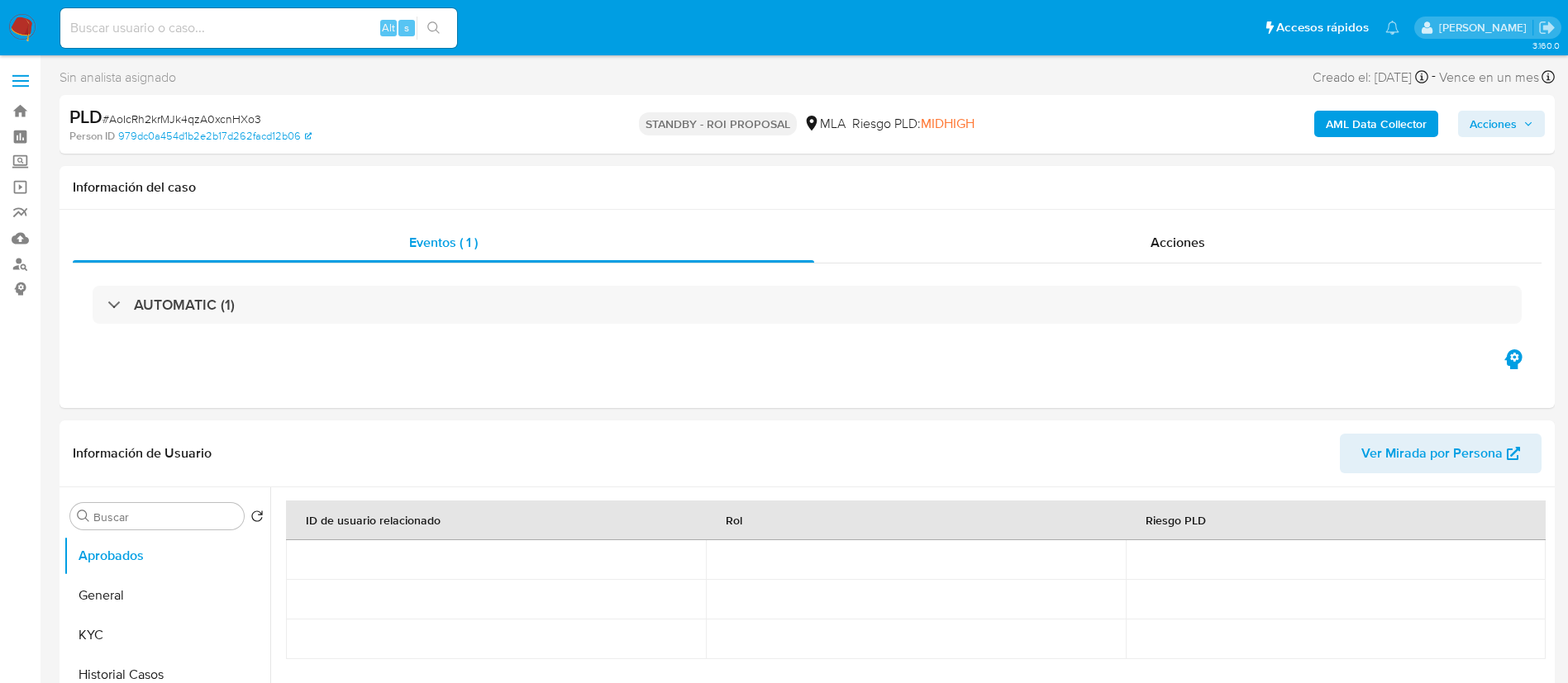
paste input "HL7lJgr9uJcviQWUVujllgKO"
click at [318, 31] on input "HL7lJgr9uJcviQWUVujllgKO" at bounding box center [259, 28] width 397 height 22
type input "HL7lJgr9uJcviQWUVujllgKO"
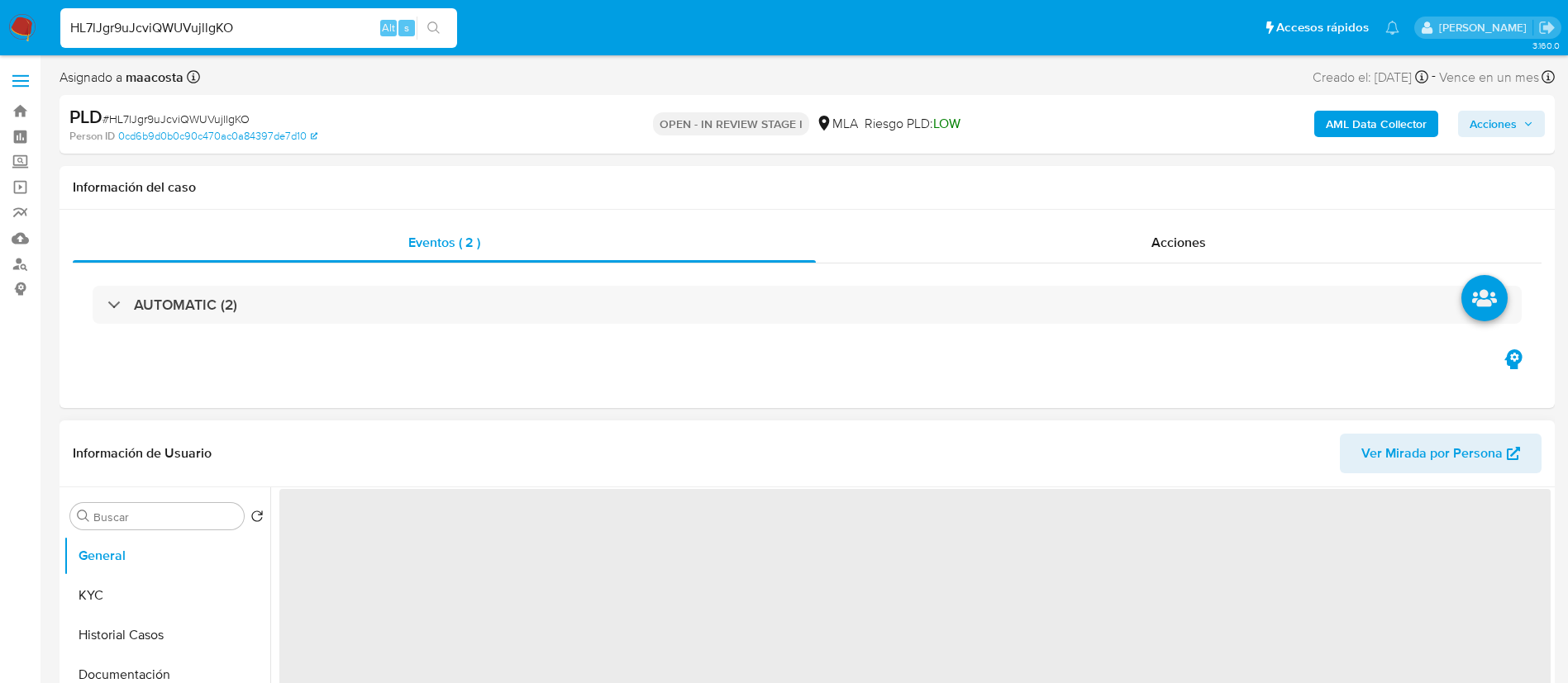
select select "10"
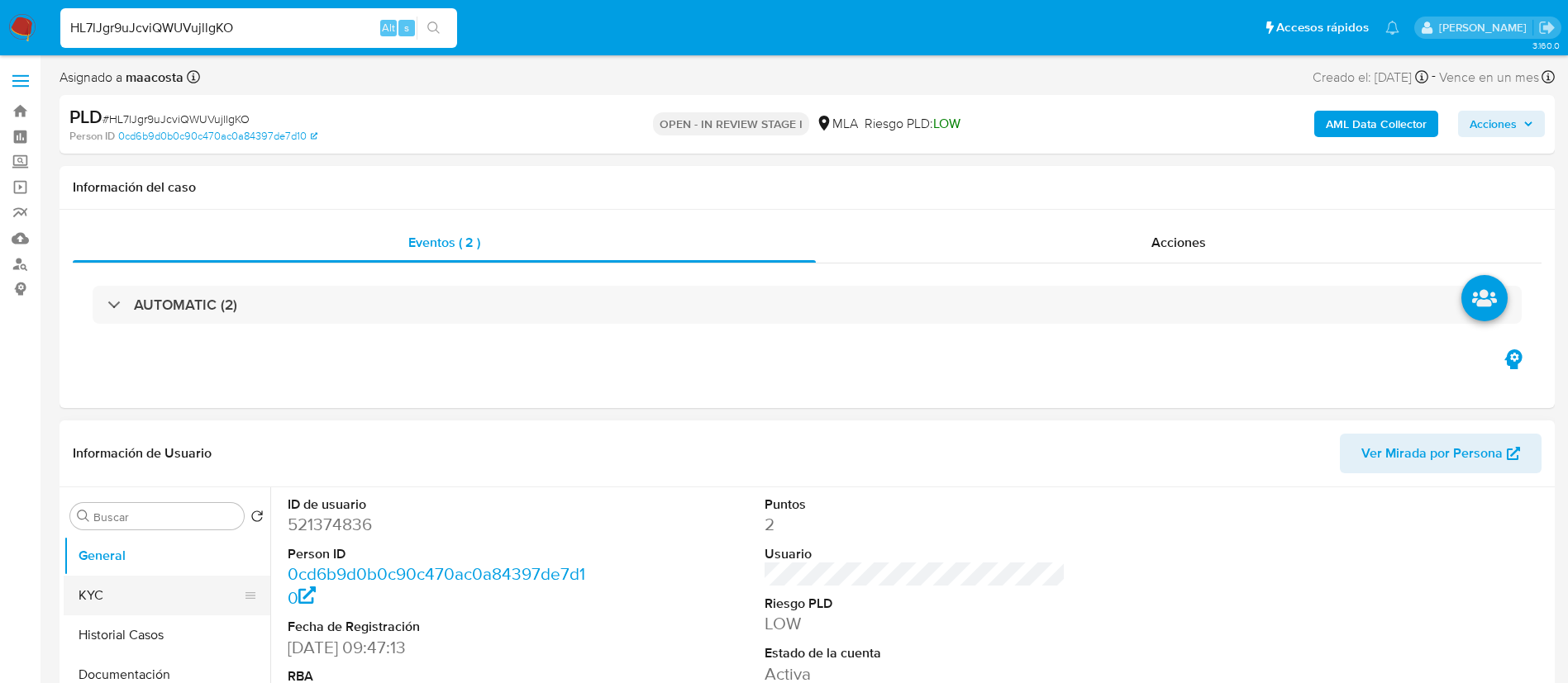
click at [117, 594] on button "KYC" at bounding box center [161, 596] width 193 height 40
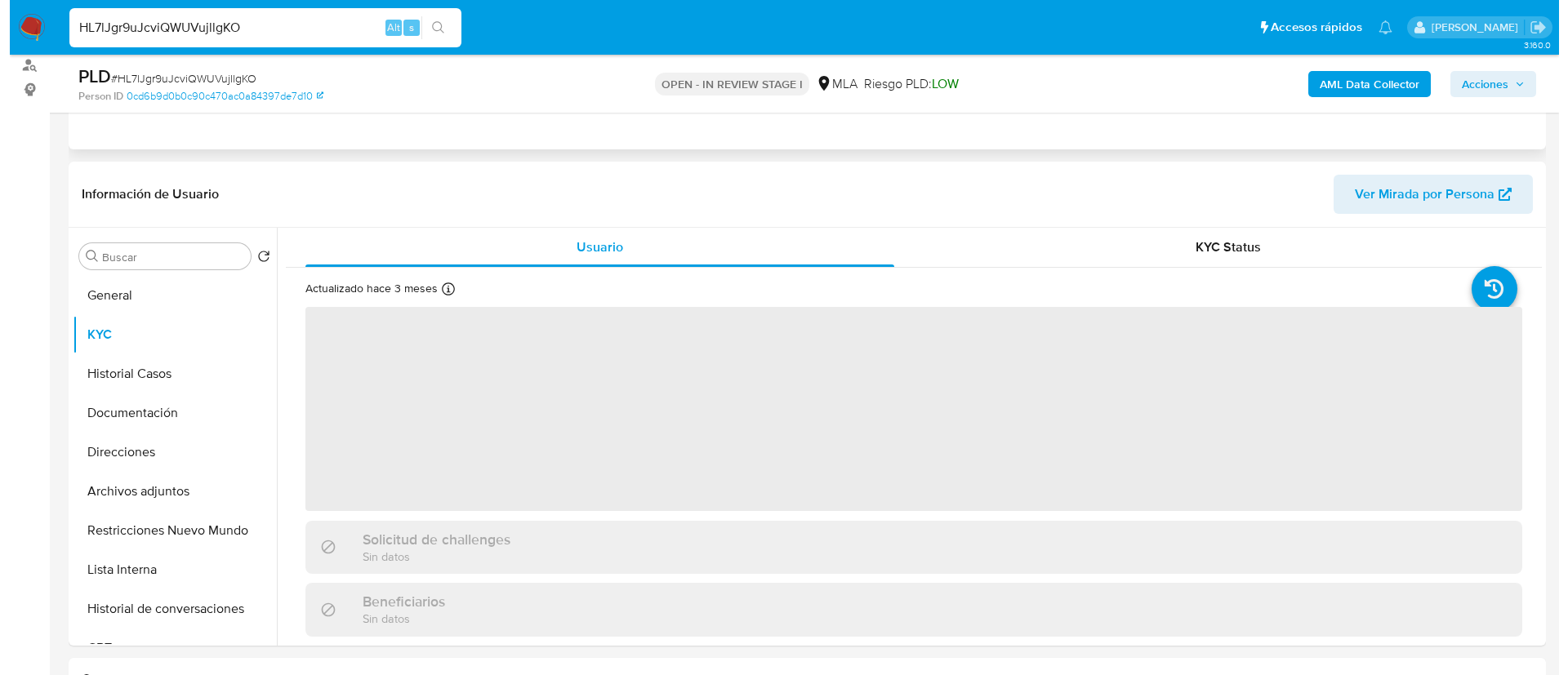
scroll to position [199, 0]
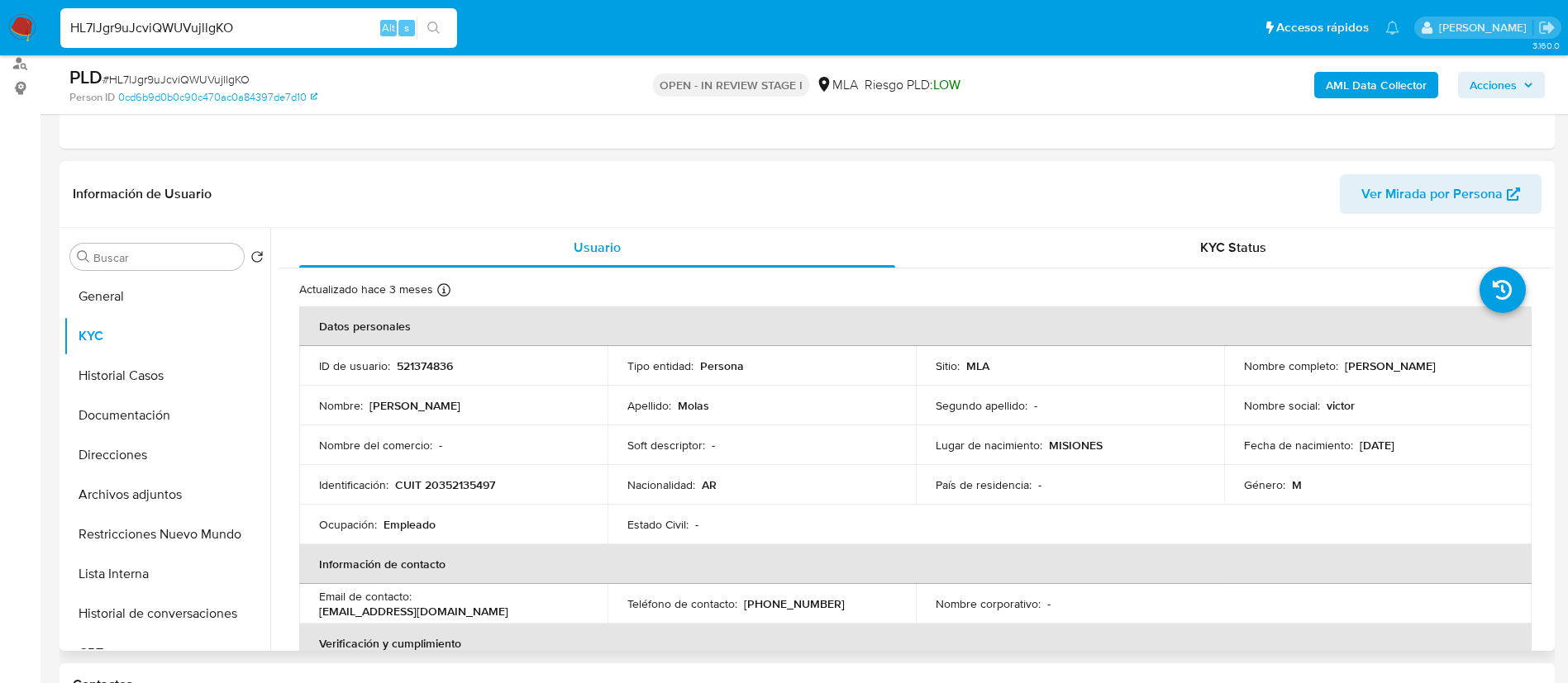
click at [464, 163] on div "Información de Usuario Ver Mirada por Persona" at bounding box center [807, 195] width 1496 height 67
click at [451, 488] on p "CUIT 20352135497" at bounding box center [445, 485] width 100 height 15
copy p "20352135497"
click at [1399, 75] on b "AML Data Collector" at bounding box center [1376, 85] width 101 height 27
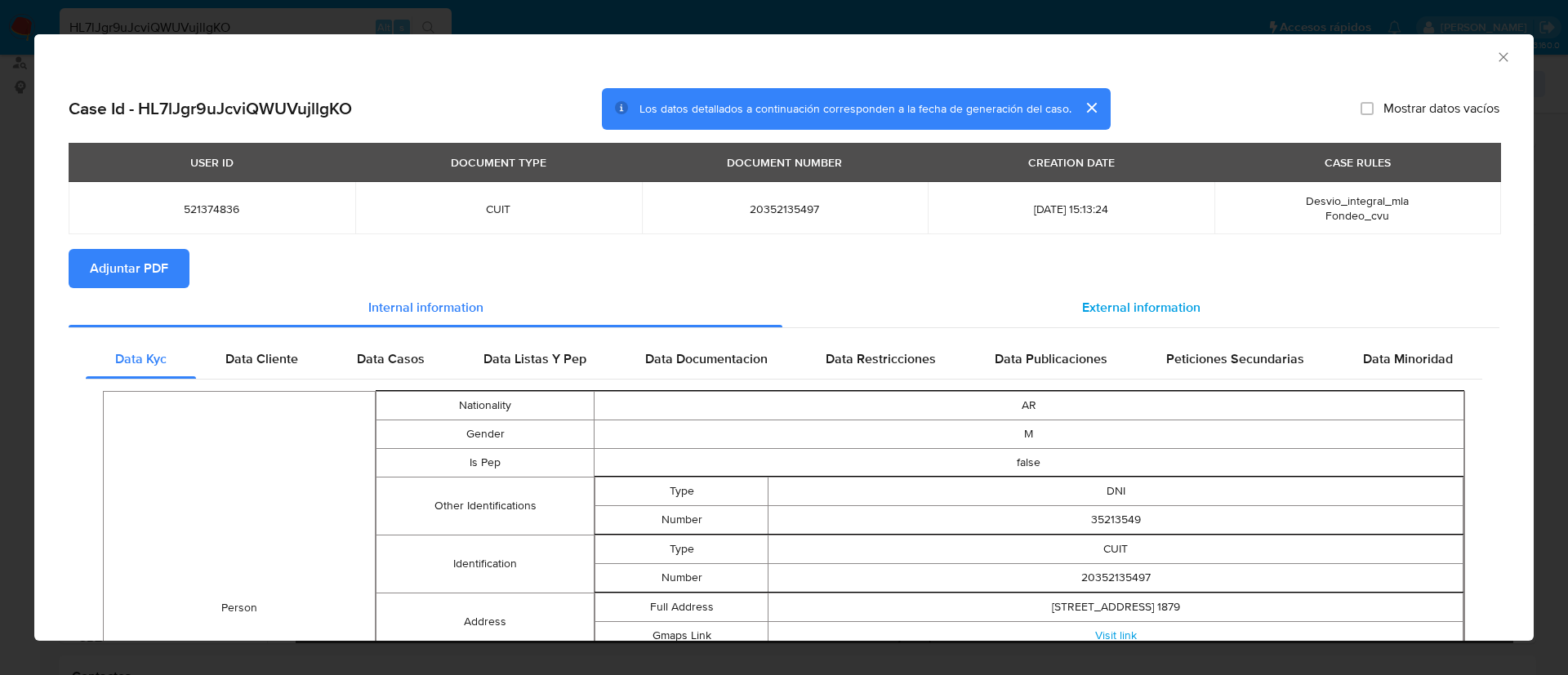
click at [1103, 305] on span "External information" at bounding box center [1141, 308] width 119 height 19
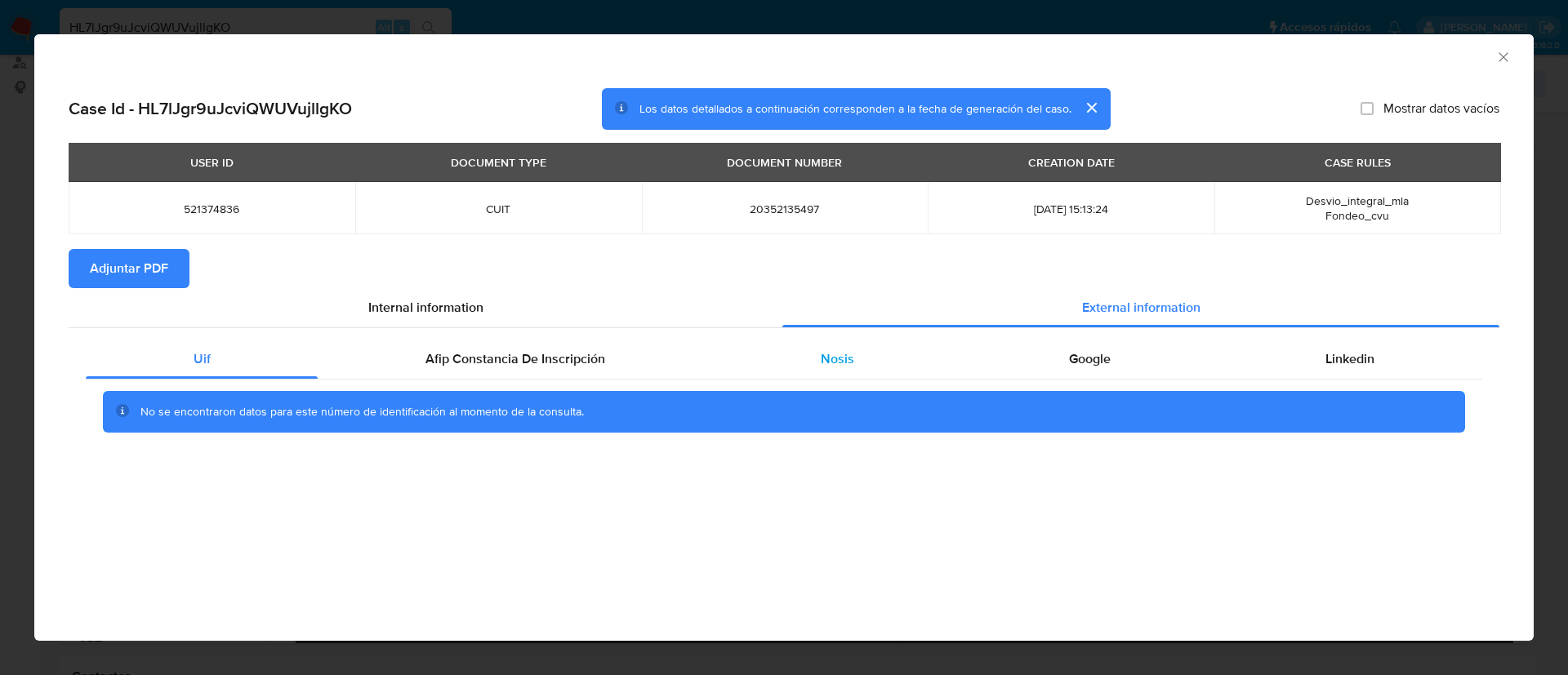
click at [802, 366] on div "Nosis" at bounding box center [836, 360] width 248 height 39
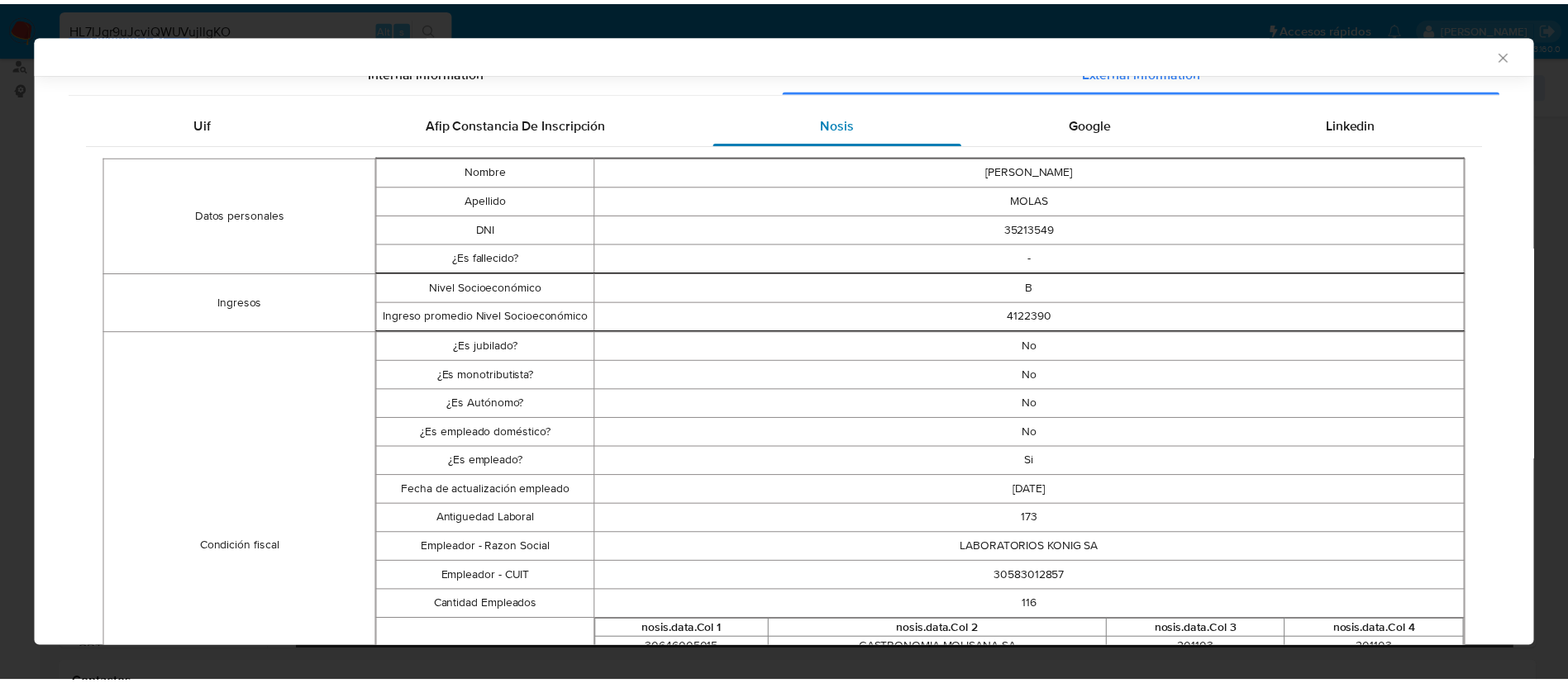
scroll to position [285, 0]
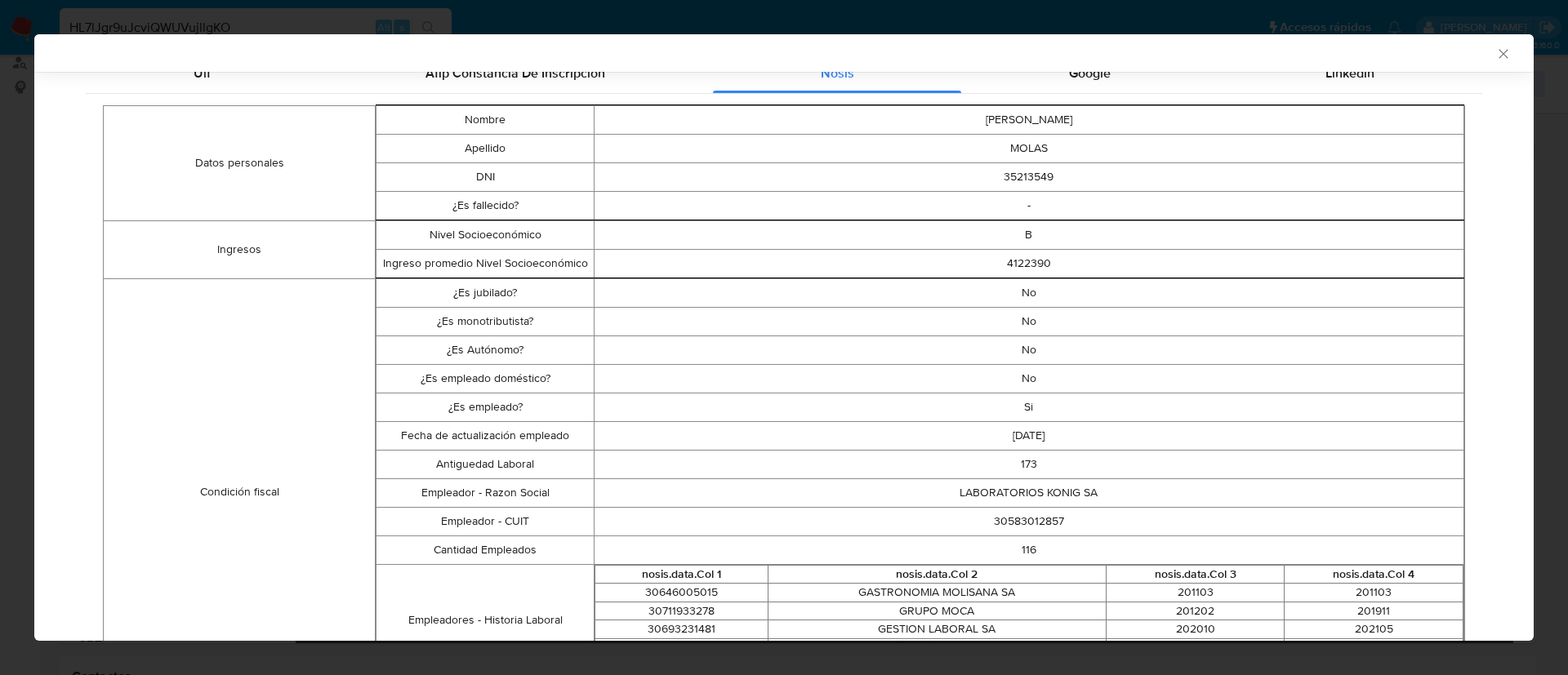
click at [1004, 533] on td "30583012857" at bounding box center [1028, 522] width 870 height 29
copy td "30583012857"
click at [952, 14] on div "AML Data Collector Case Id - HL7lJgr9uJcviQWUVujllgKO Los datos detallados a co…" at bounding box center [784, 338] width 1568 height 675
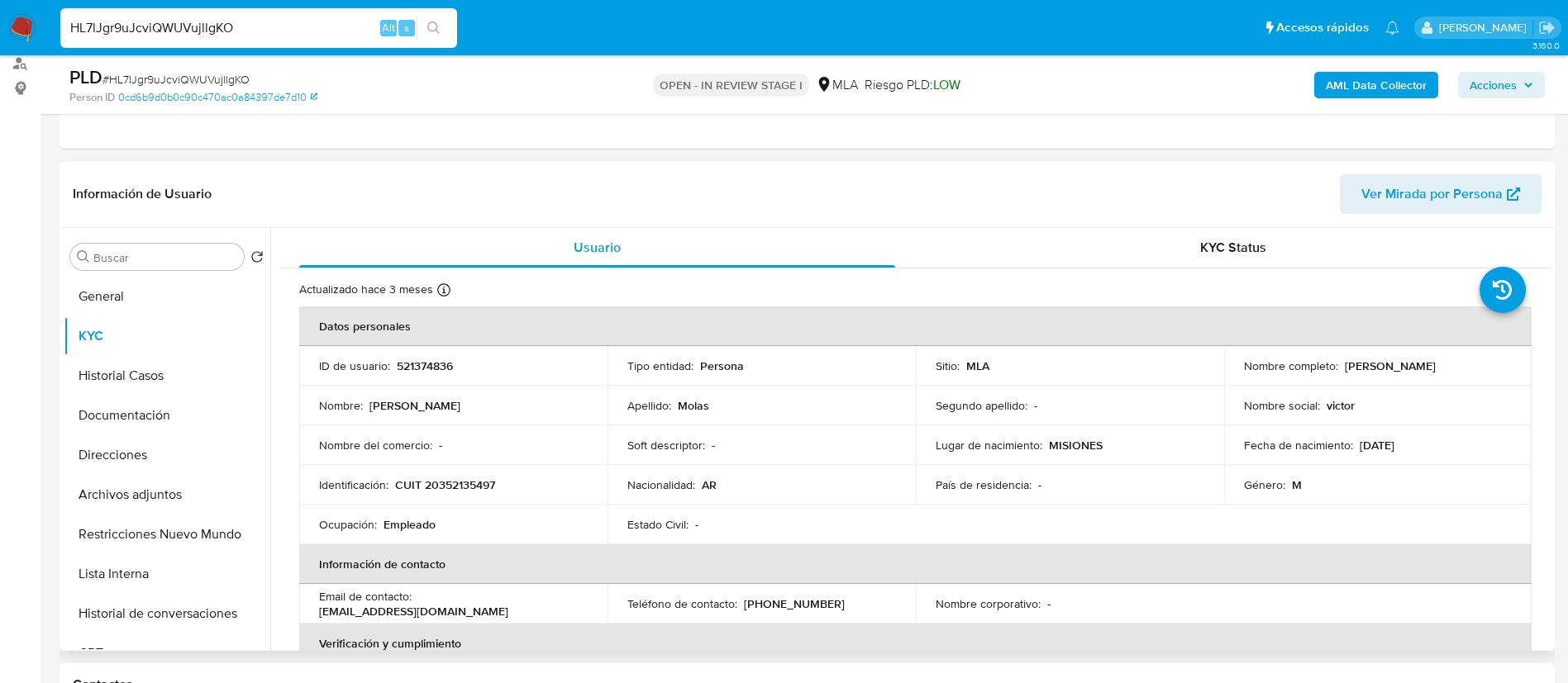
scroll to position [855, 0]
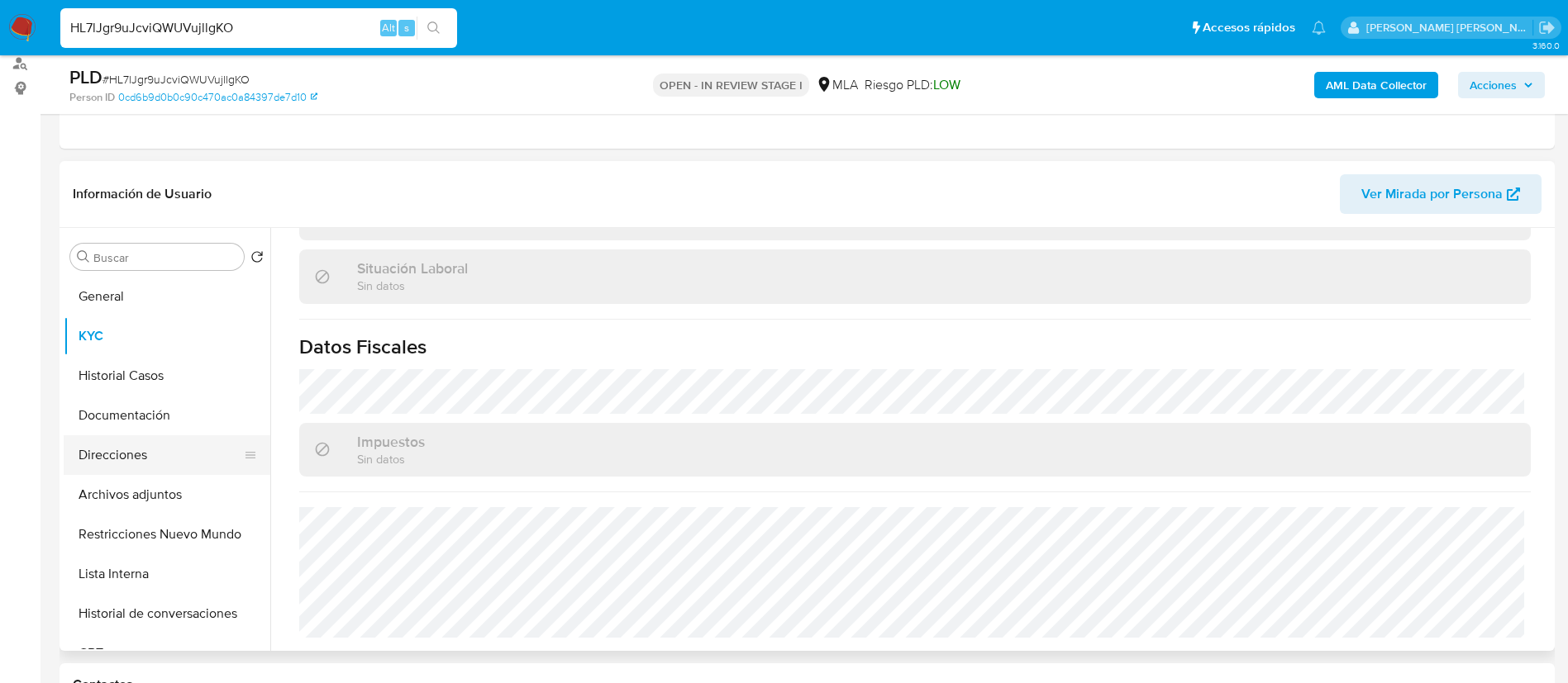
click button "Direcciones"
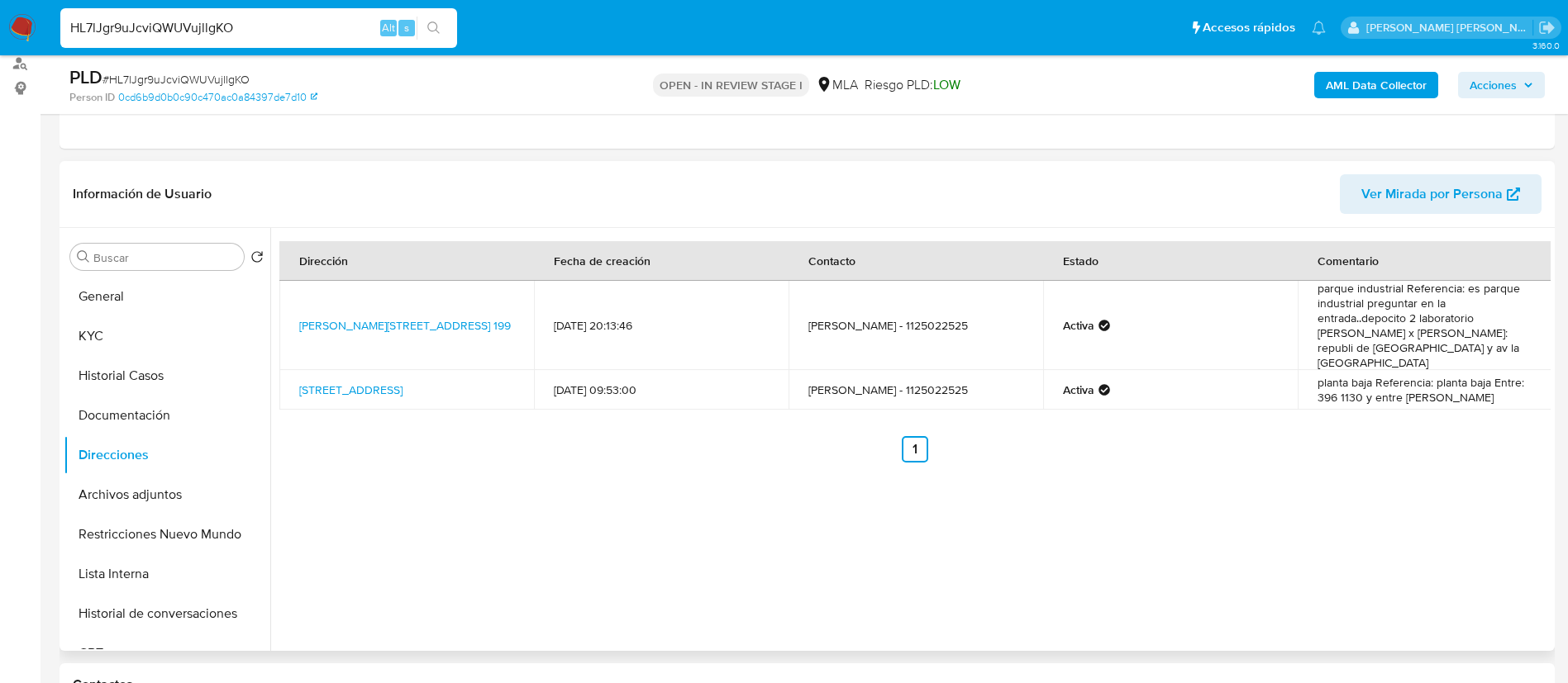
click td "Calle 396 1130, Quilmes Oeste, Buenos Aires, 1879, Argentina 1130"
copy td "Calle 396 1130, Quilmes Oeste, Buenos Aires, 1879, Argentina 1130"
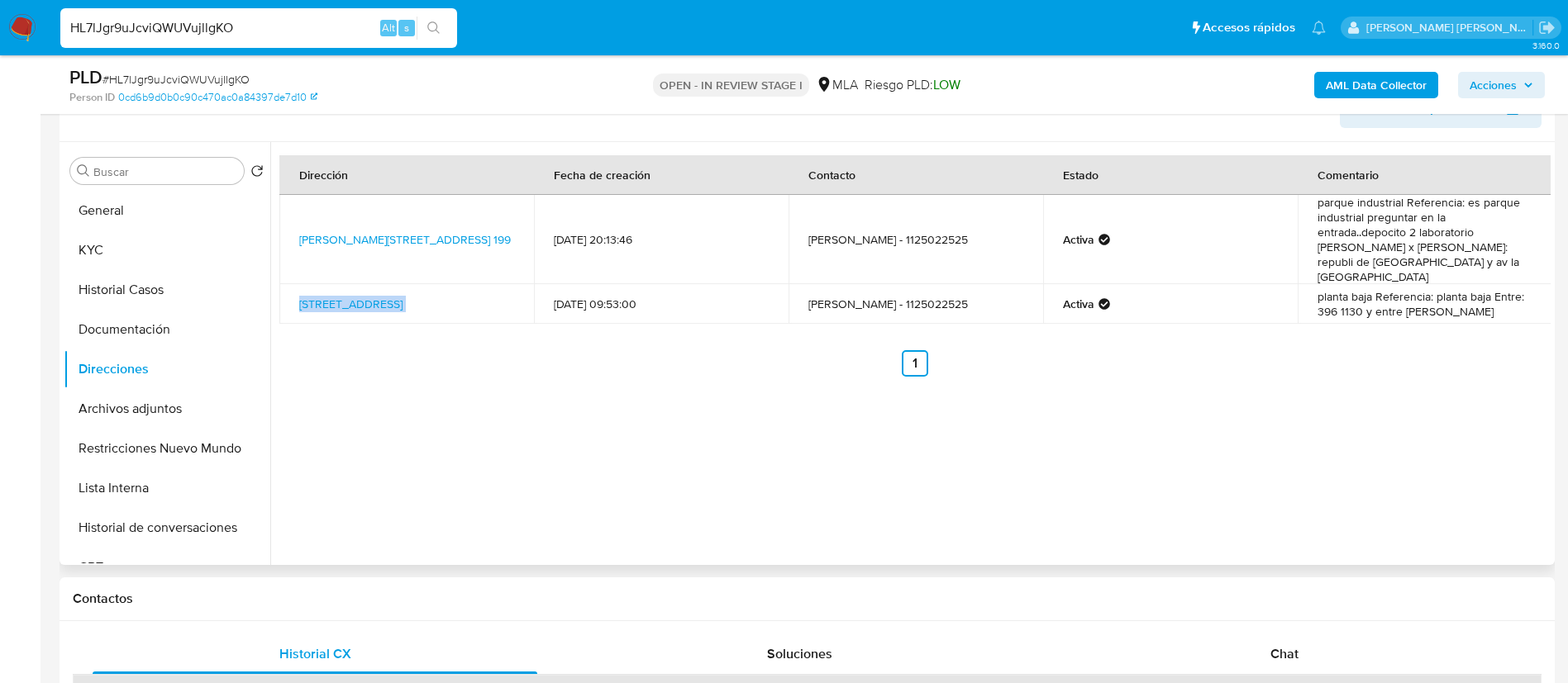
scroll to position [292, 0]
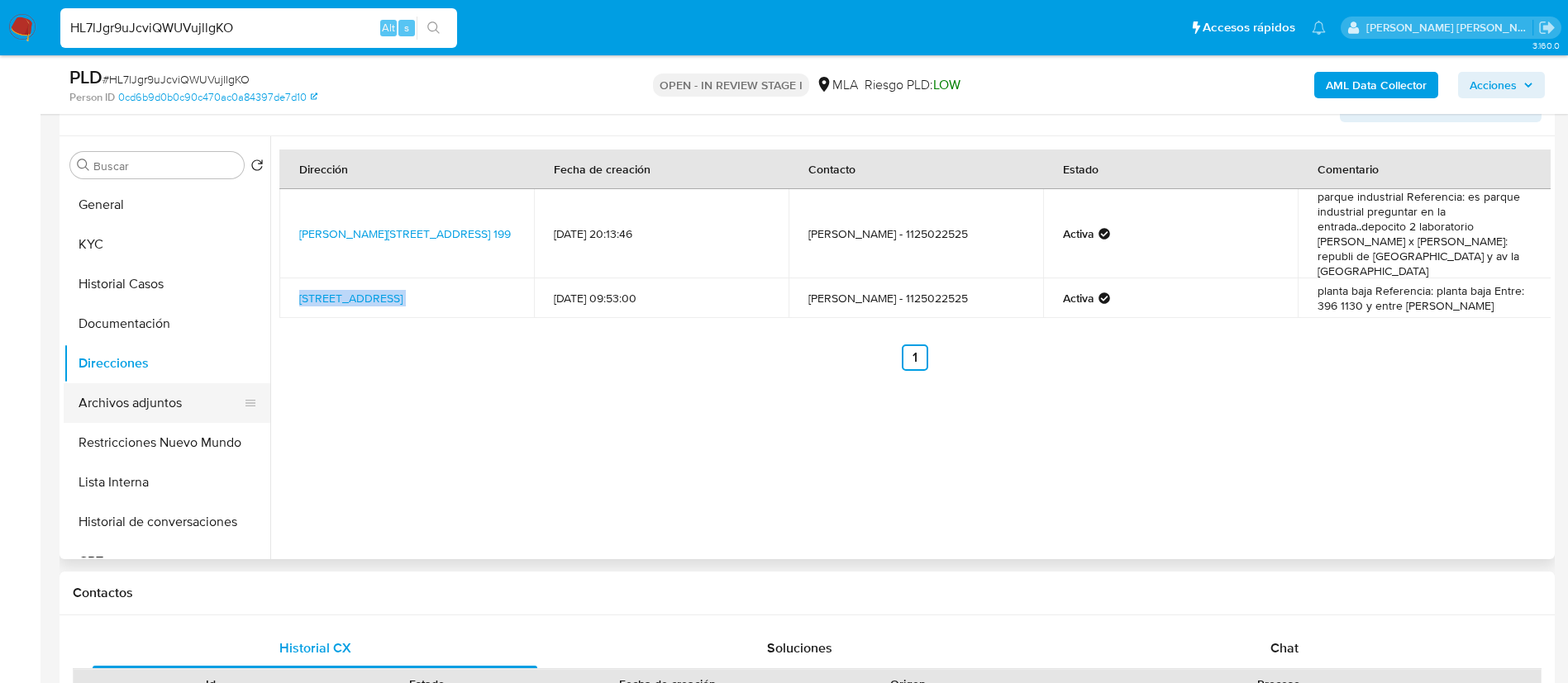
click button "Archivos adjuntos"
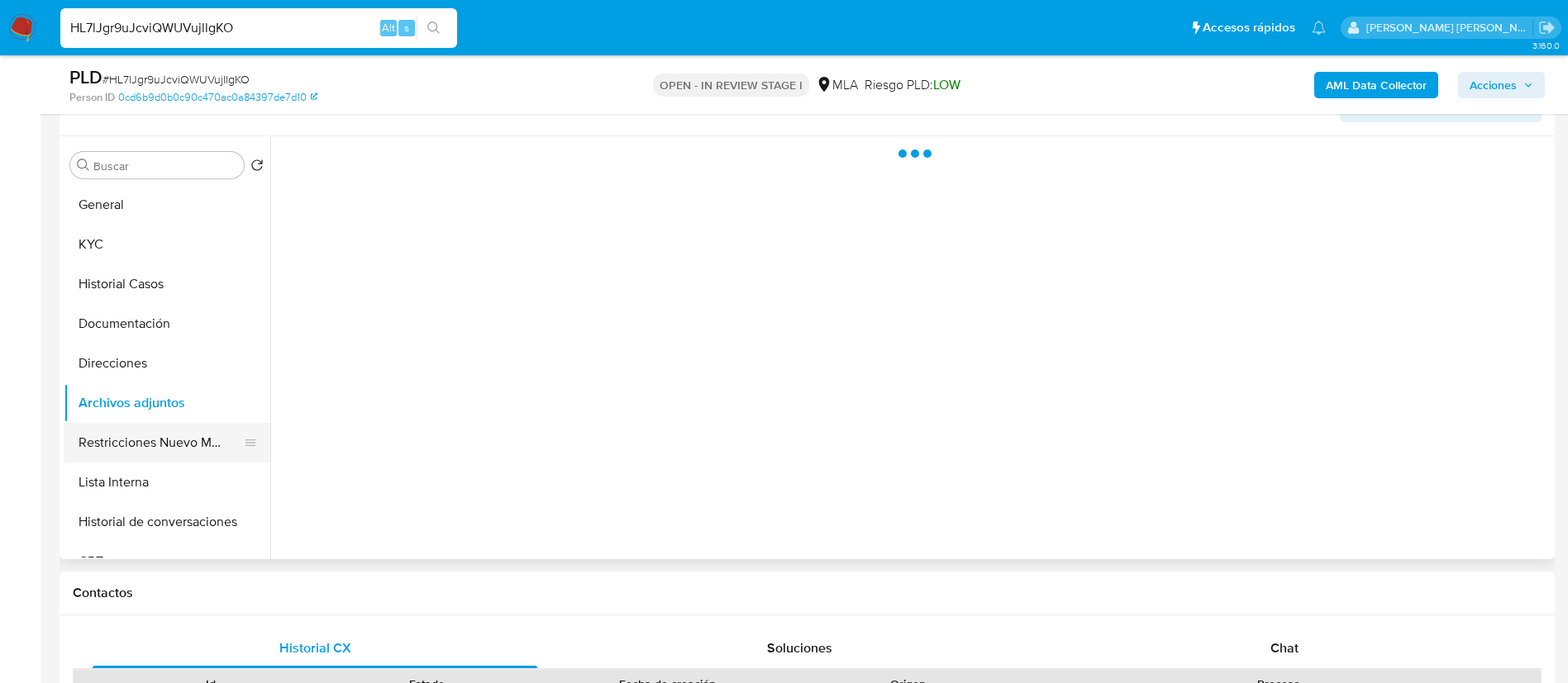
click button "Restricciones Nuevo Mundo"
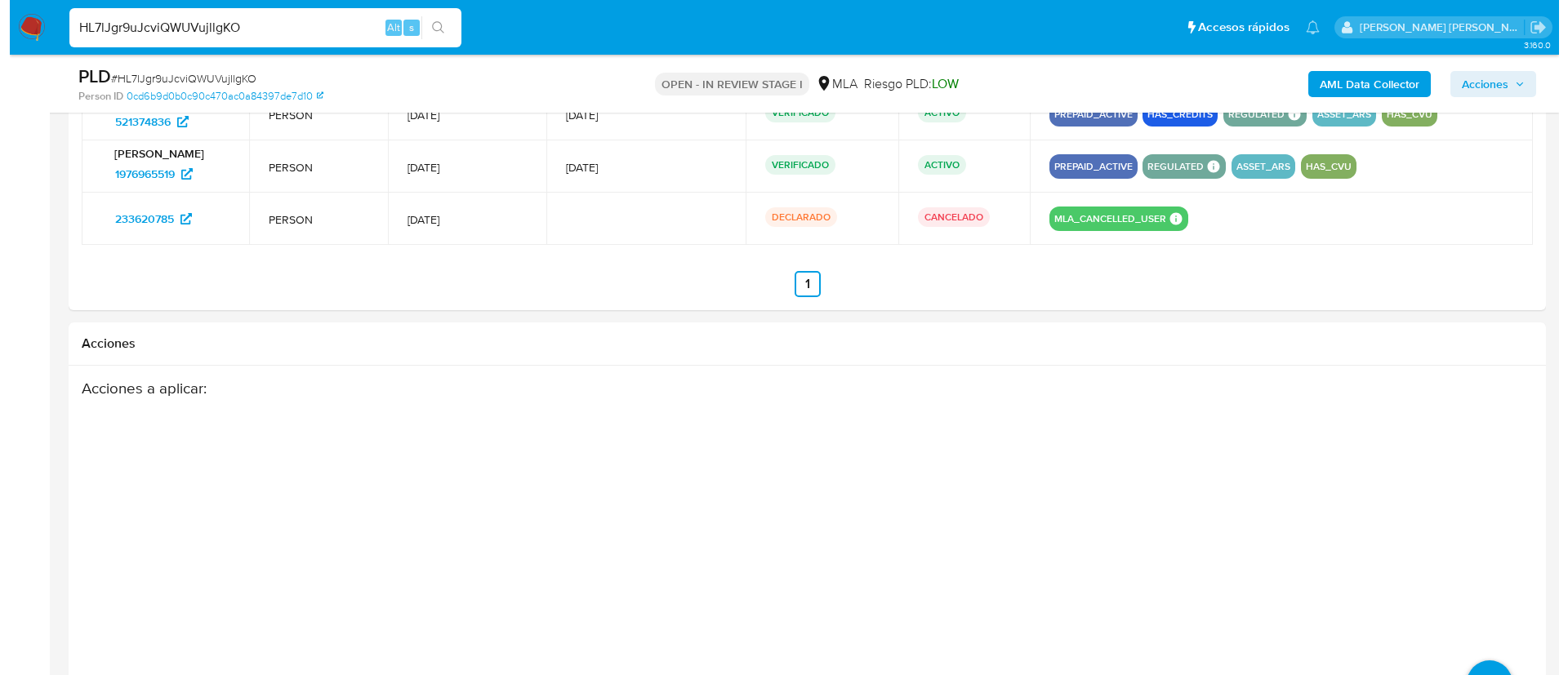
scroll to position [2302, 0]
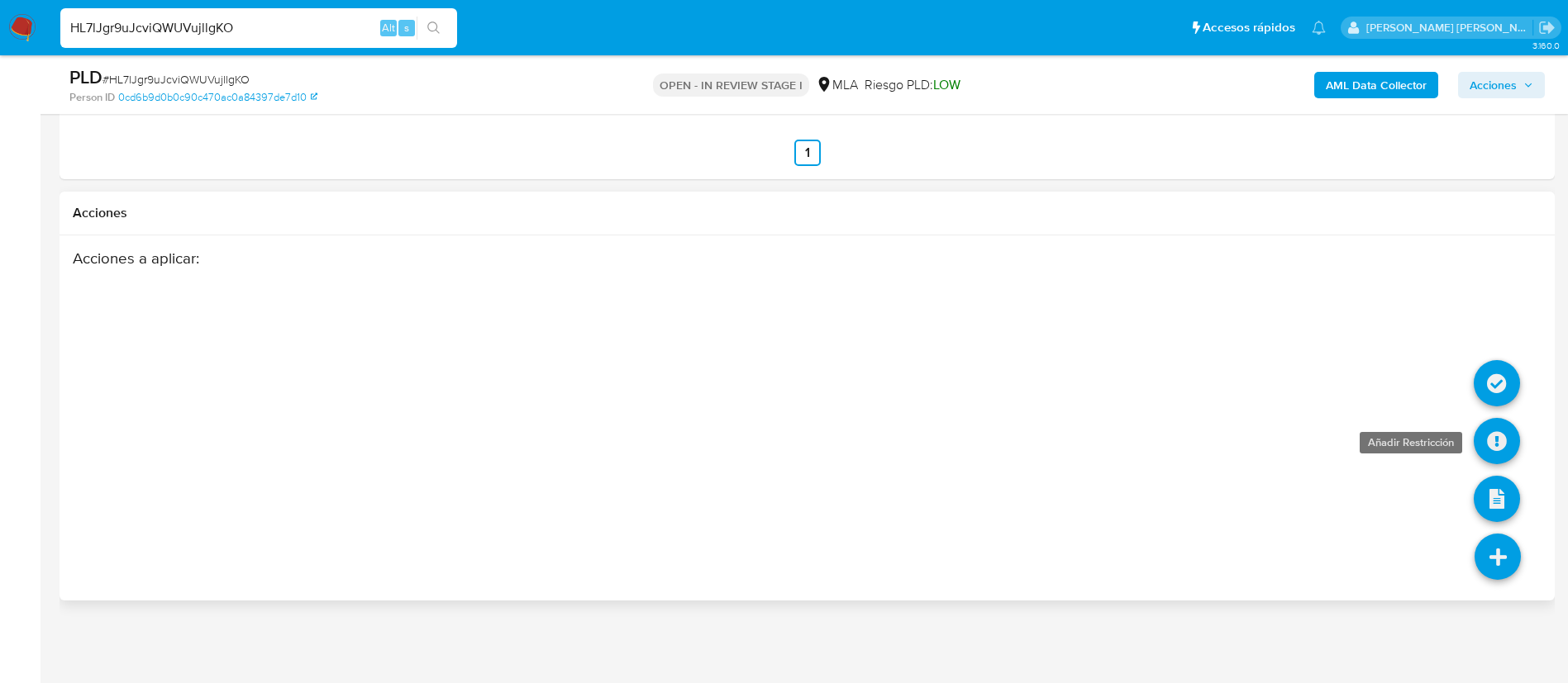
click icon
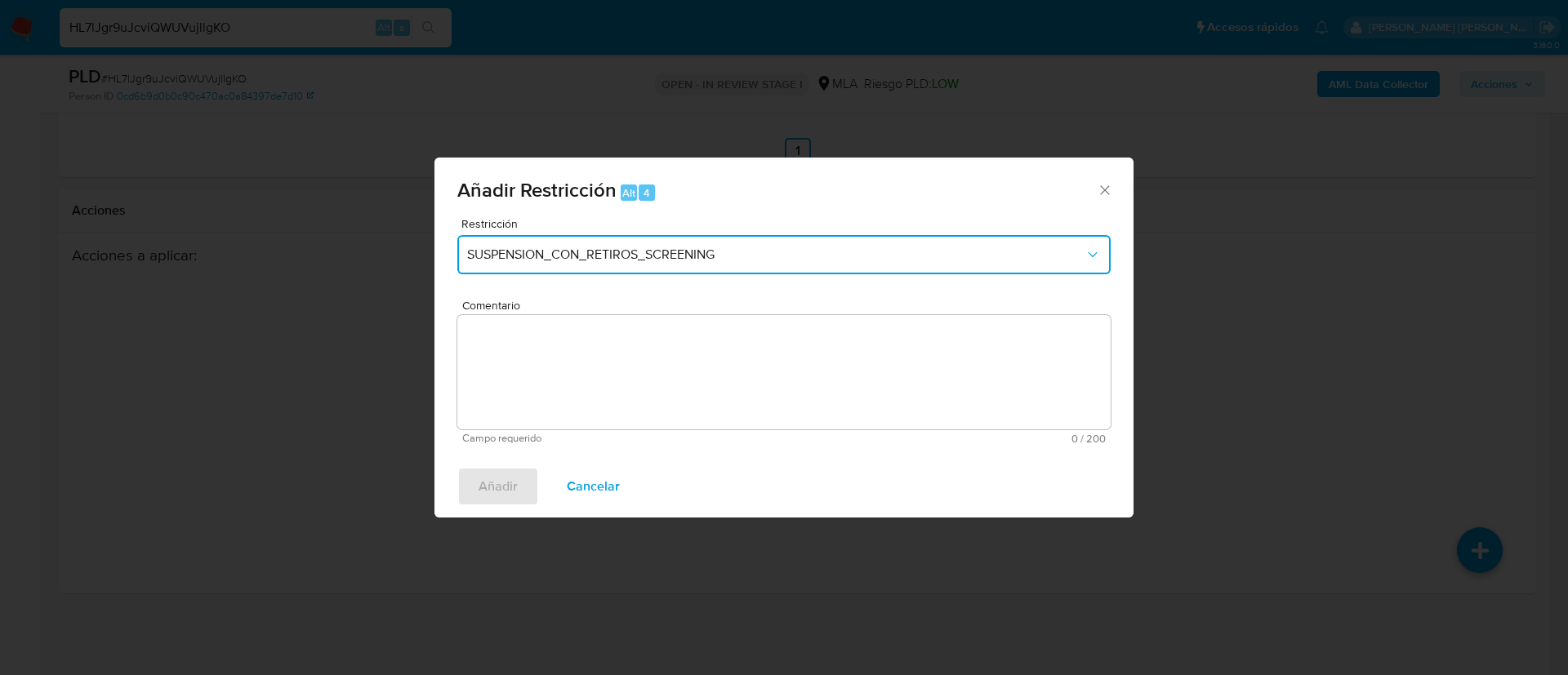
click span "SUSPENSION_CON_RETIROS_SCREENING"
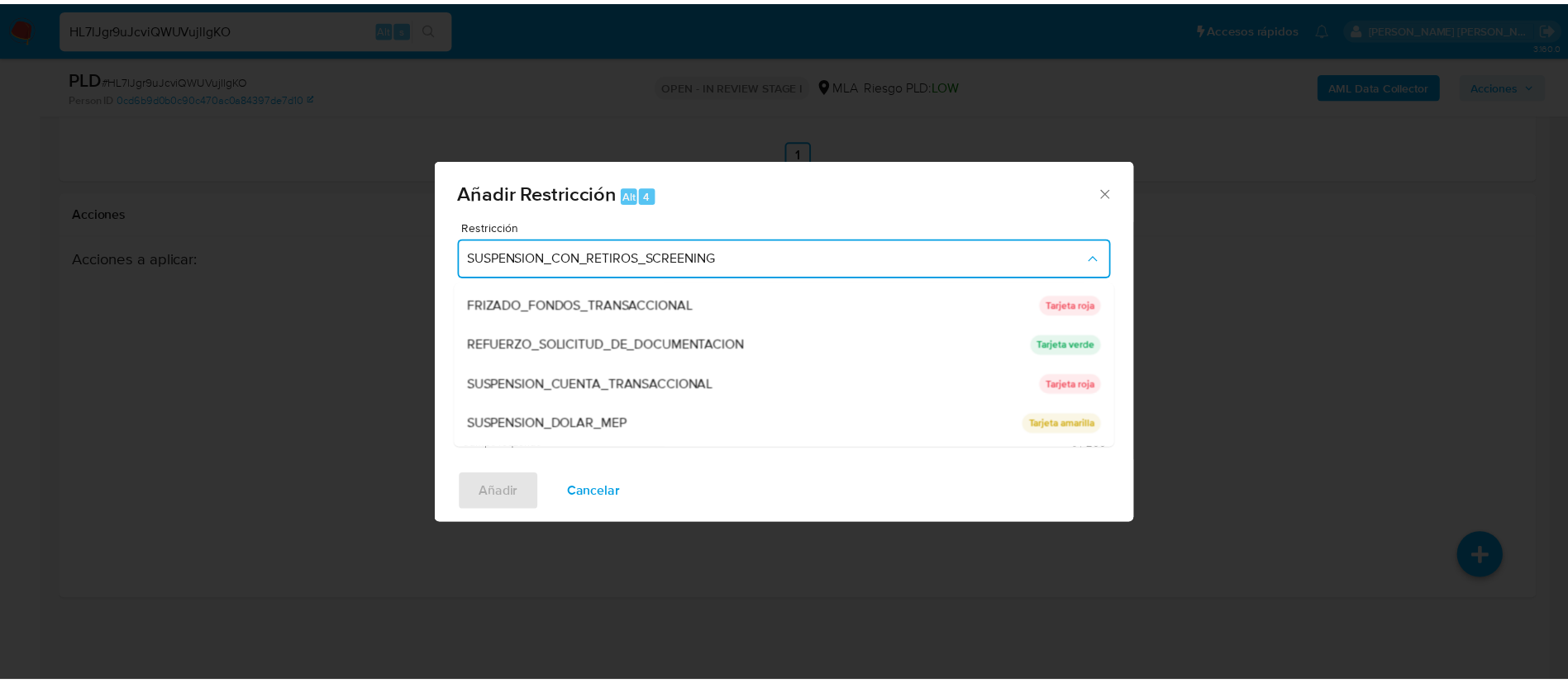
scroll to position [350, 0]
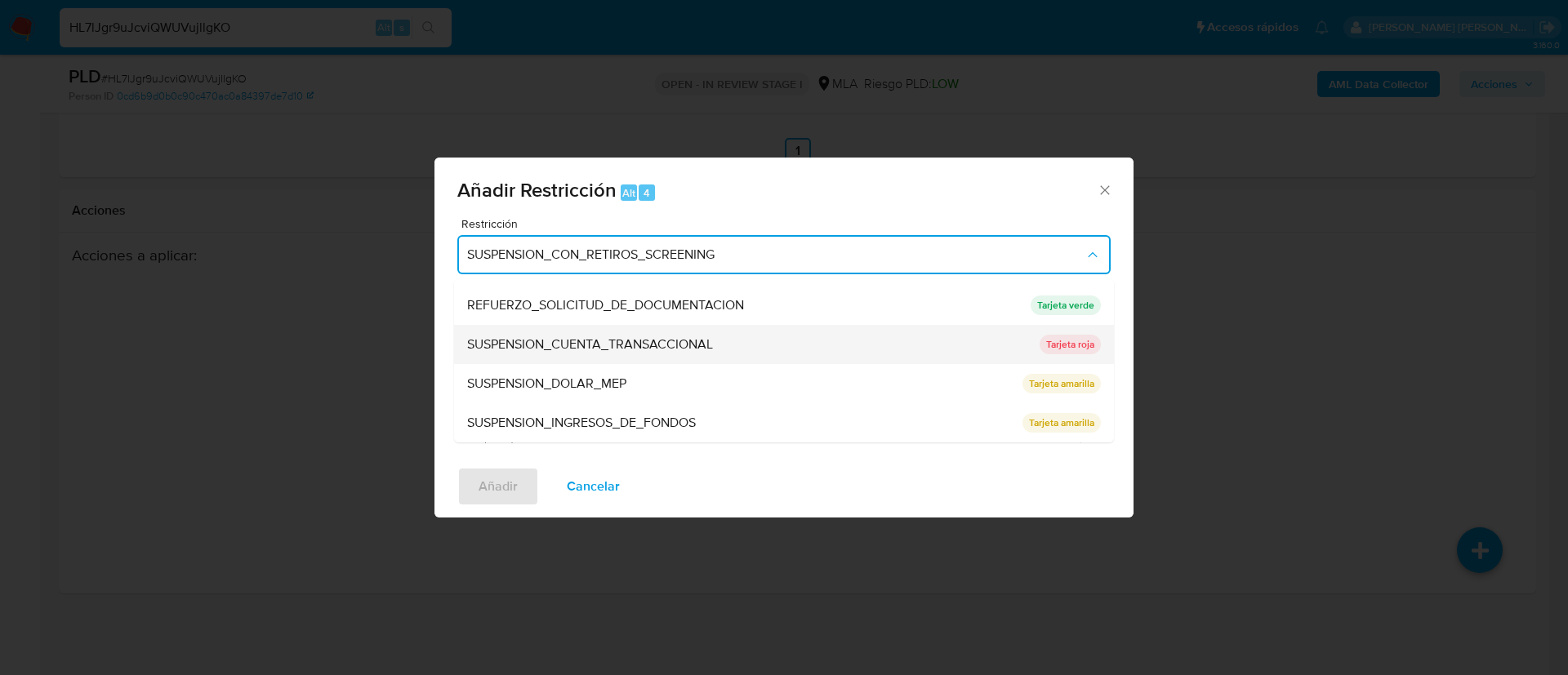
click span "SUSPENSION_CUENTA_TRANSACCIONAL"
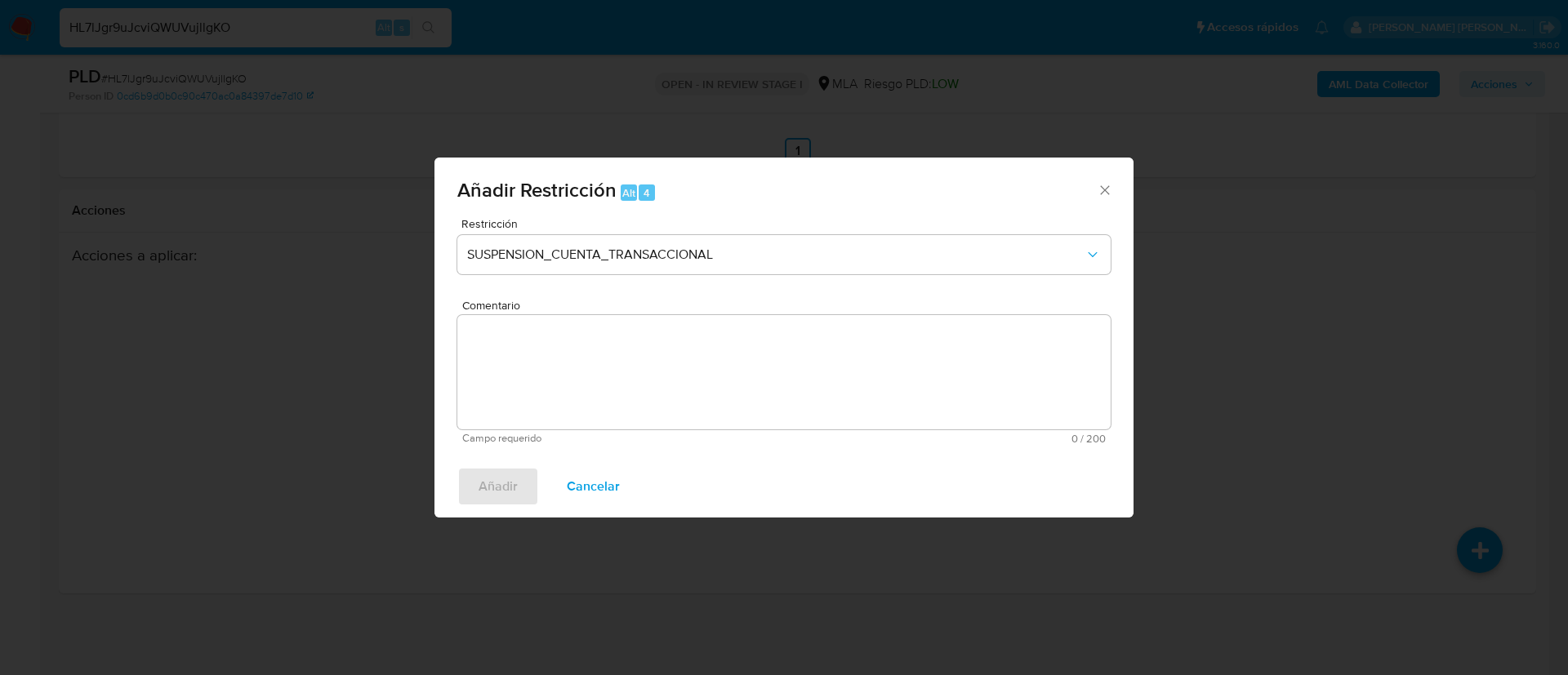
click textarea "Comentario"
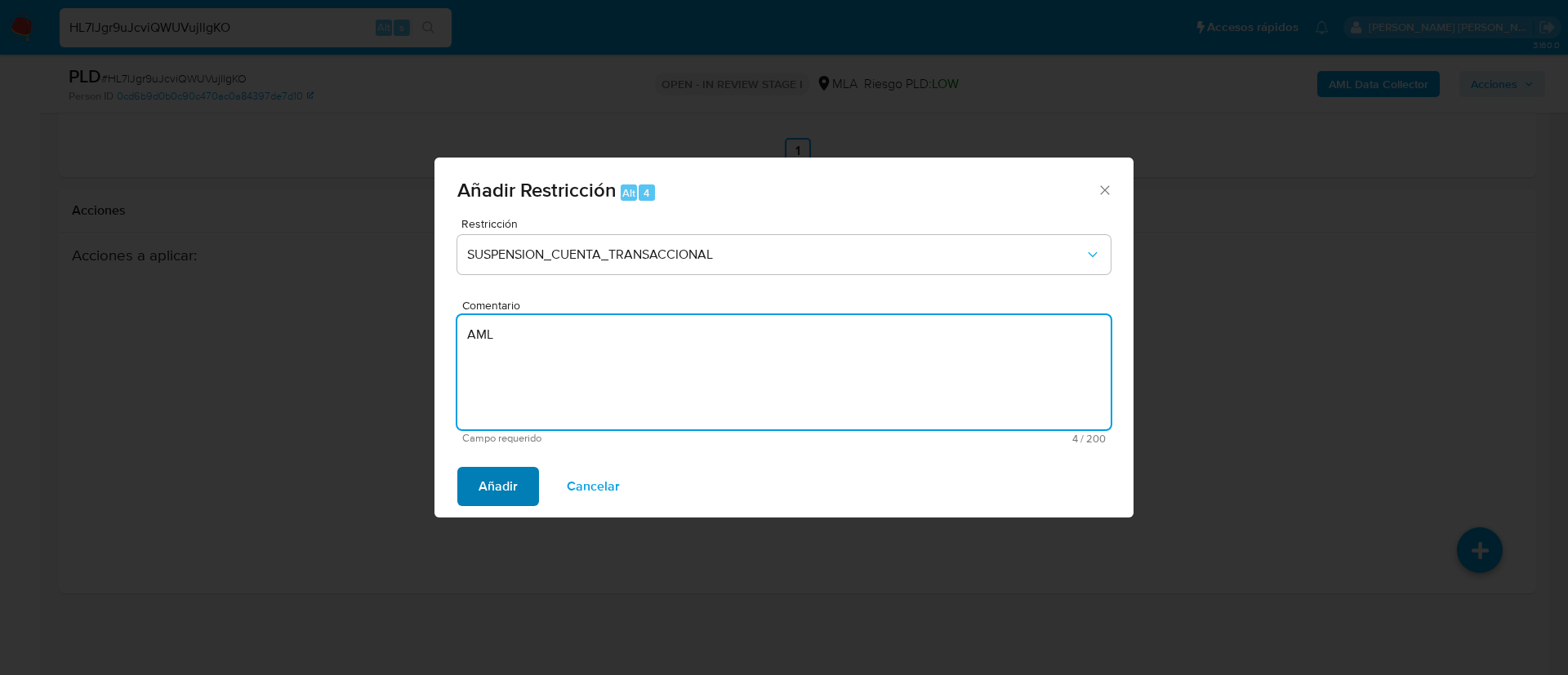
type textarea "AML"
click span "Añadir"
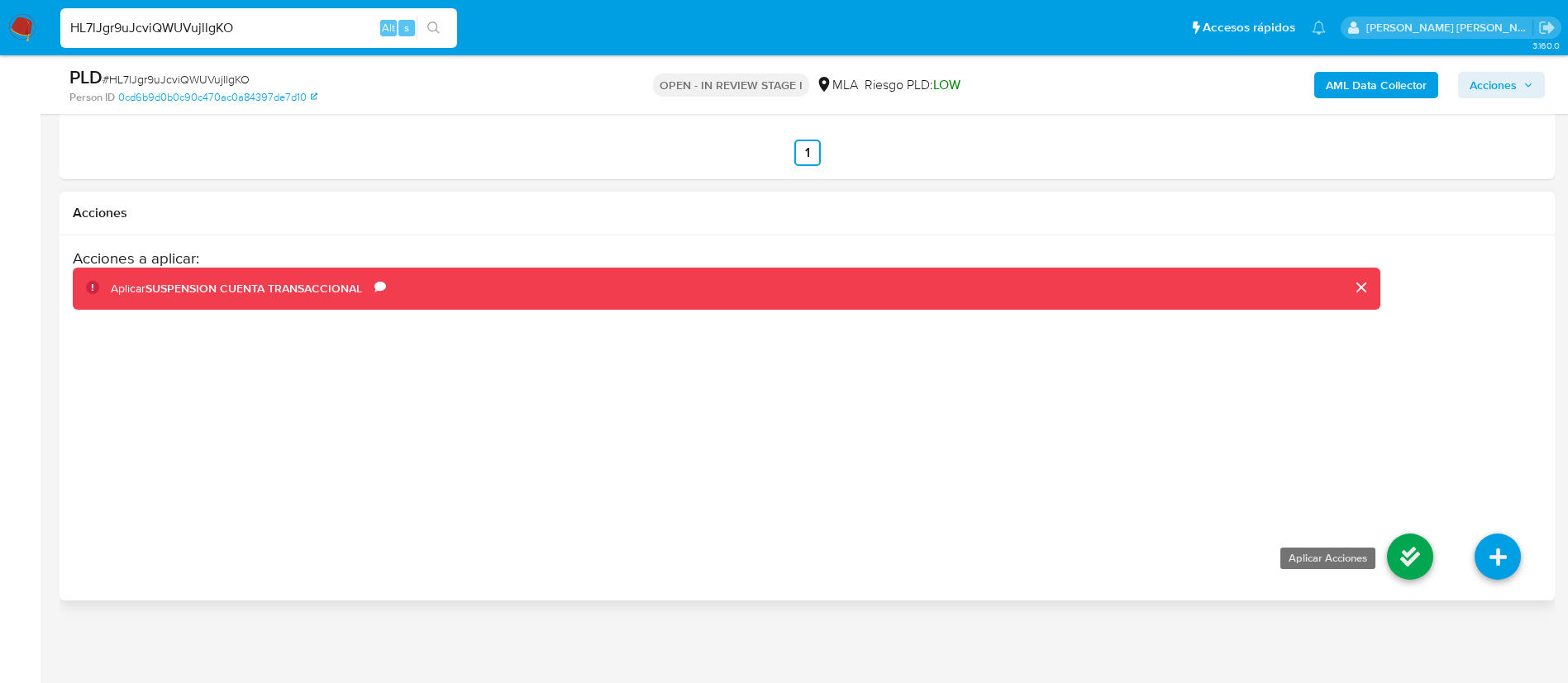
click icon
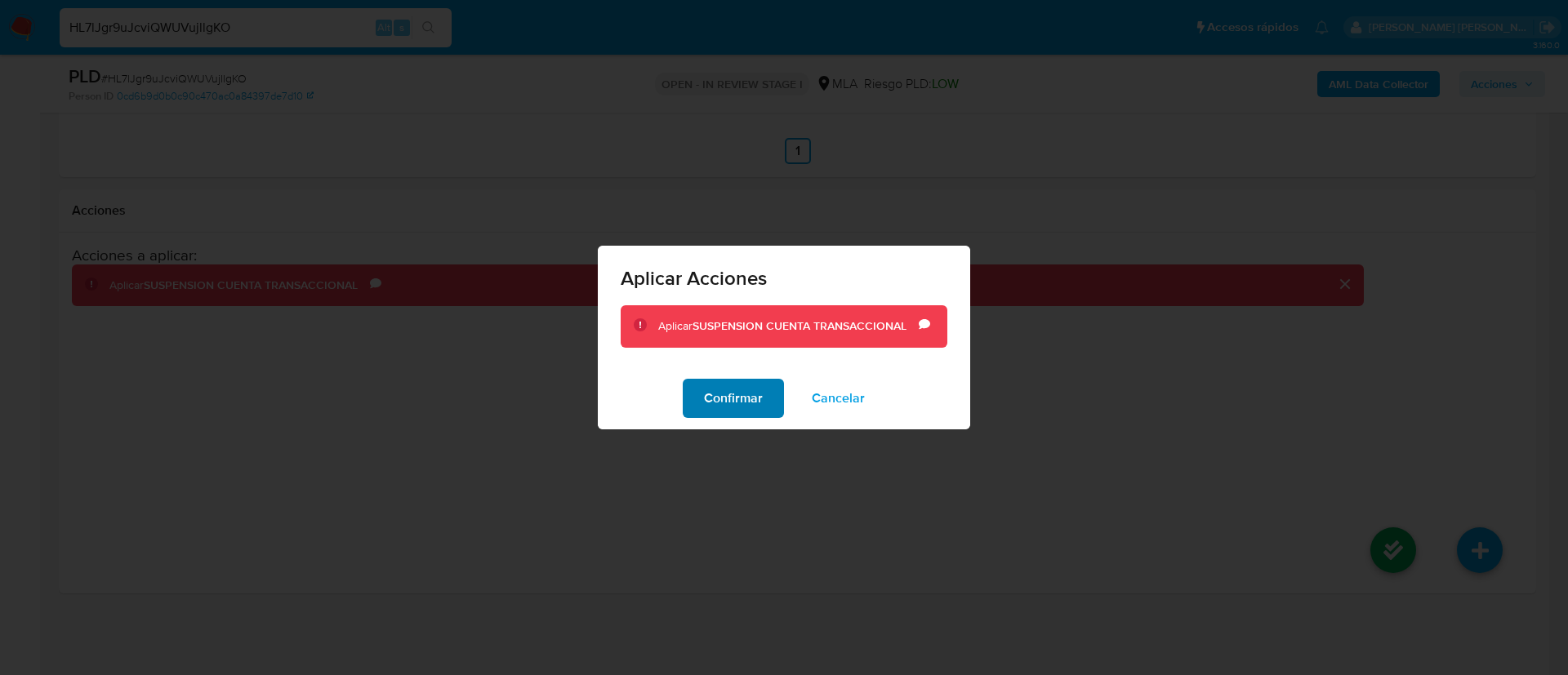
click span "Confirmar"
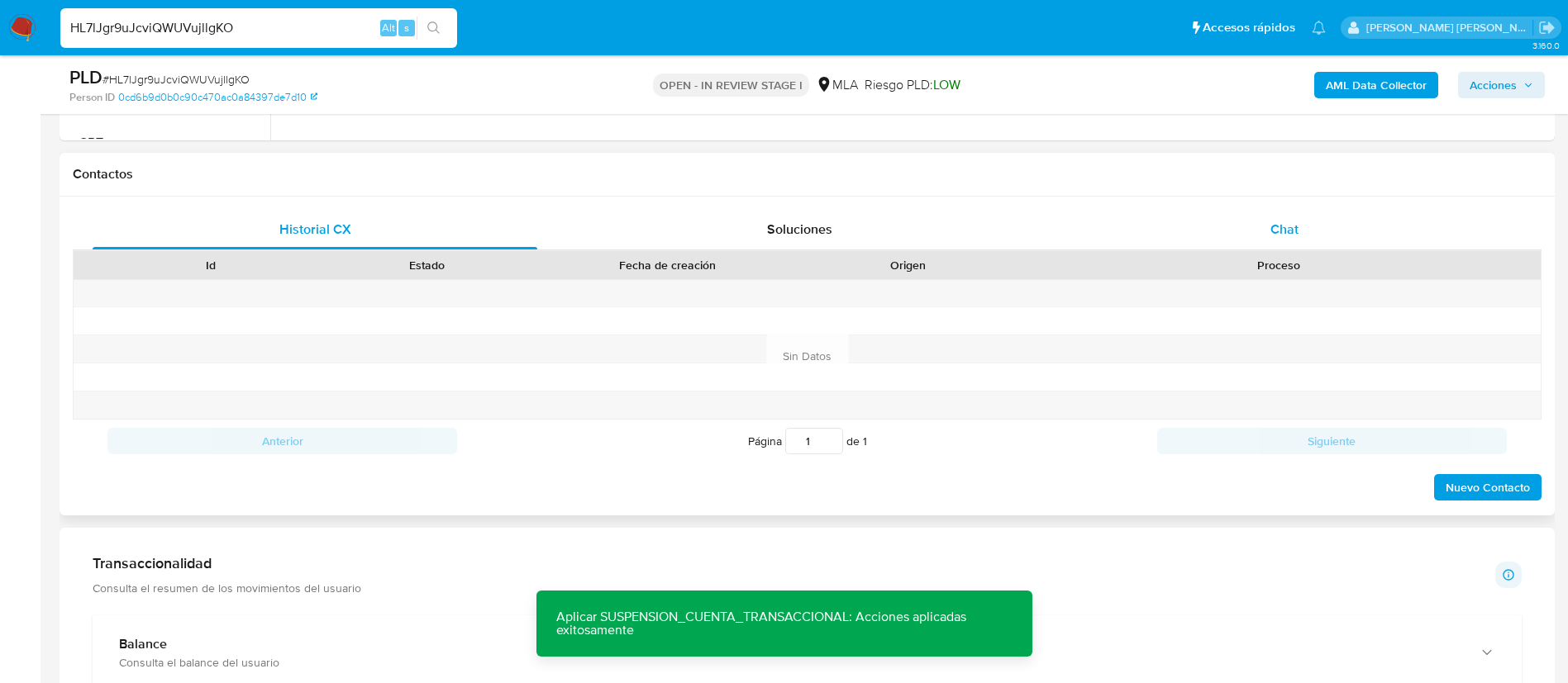
scroll to position [711, 0]
click div "Historial CX Soluciones Chat Id Estado Fecha de creación Origen Proceso Anterio…"
click div "Chat"
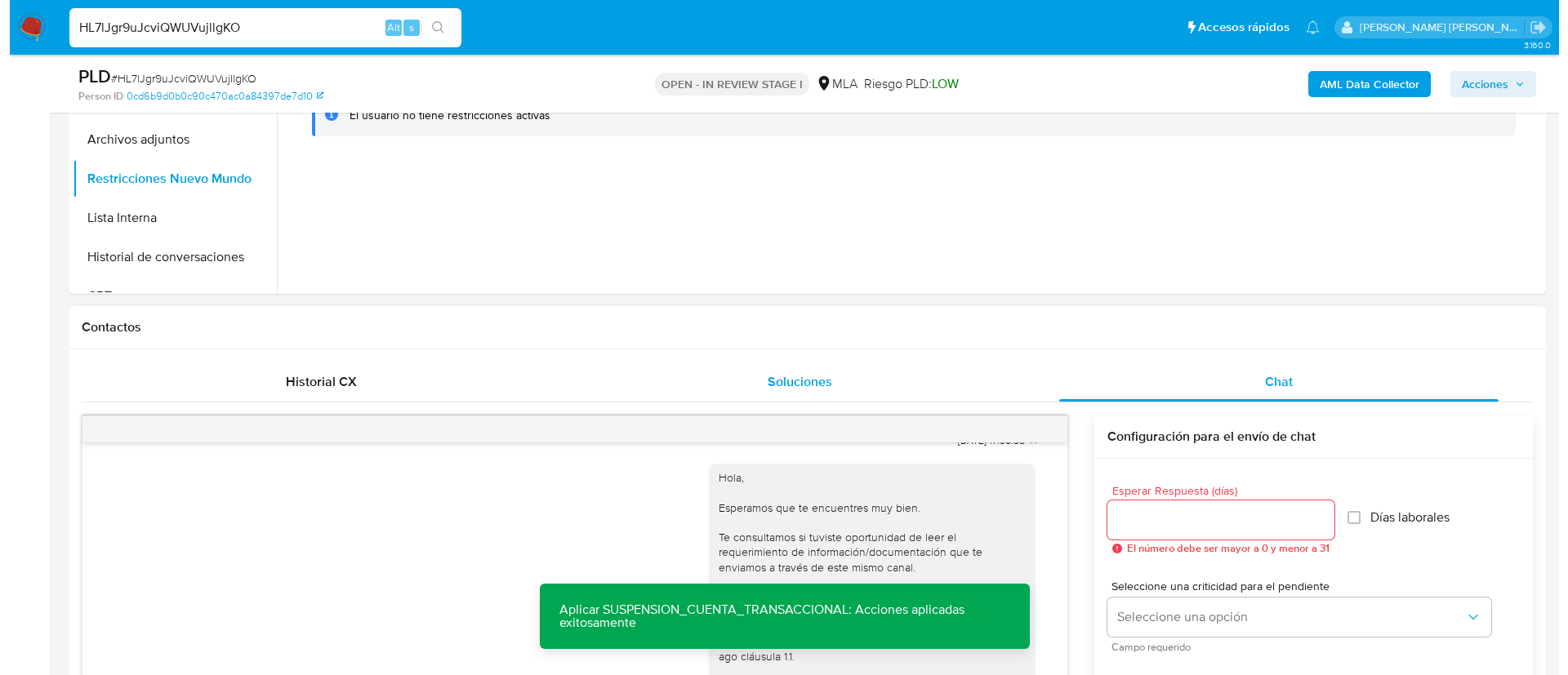
scroll to position [262, 0]
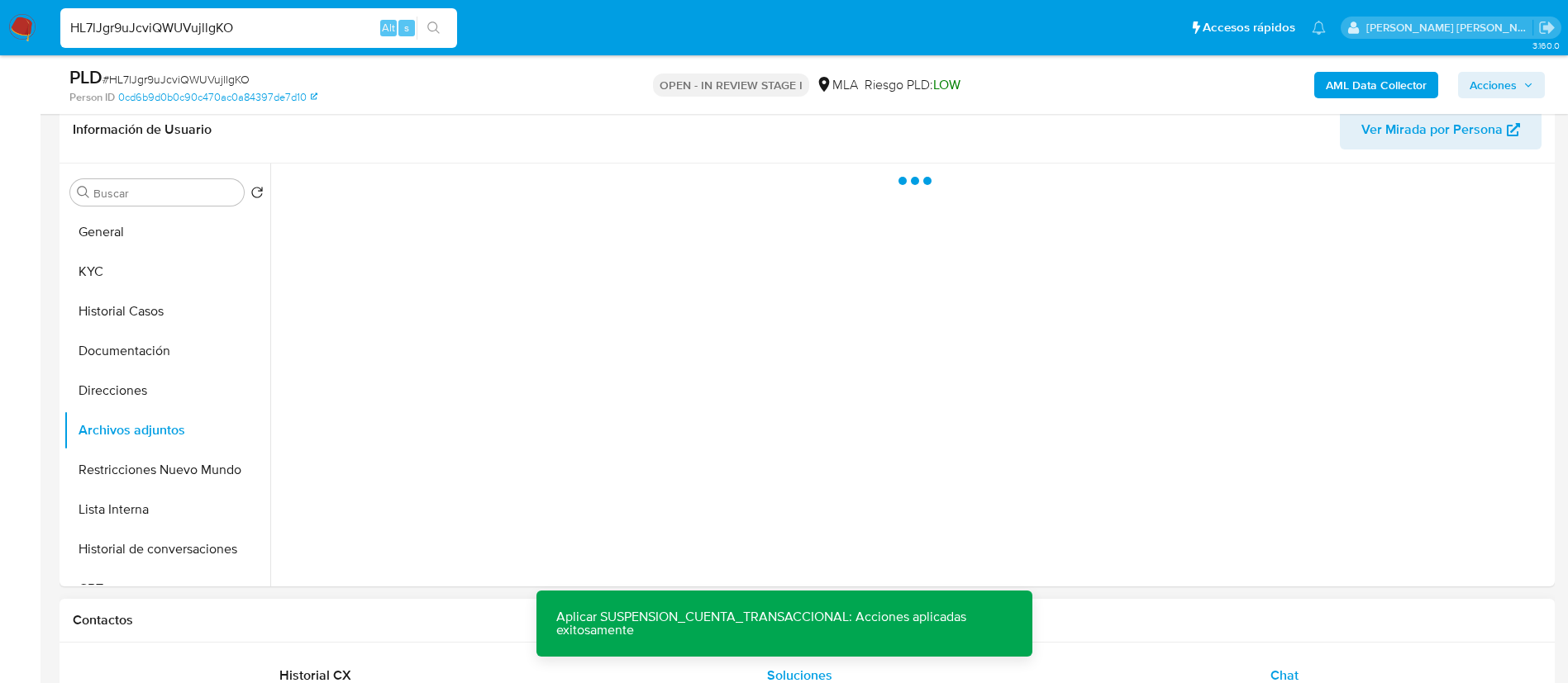
click div "Información de Usuario Ver Mirada por Persona Buscar Volver al orden por defect…"
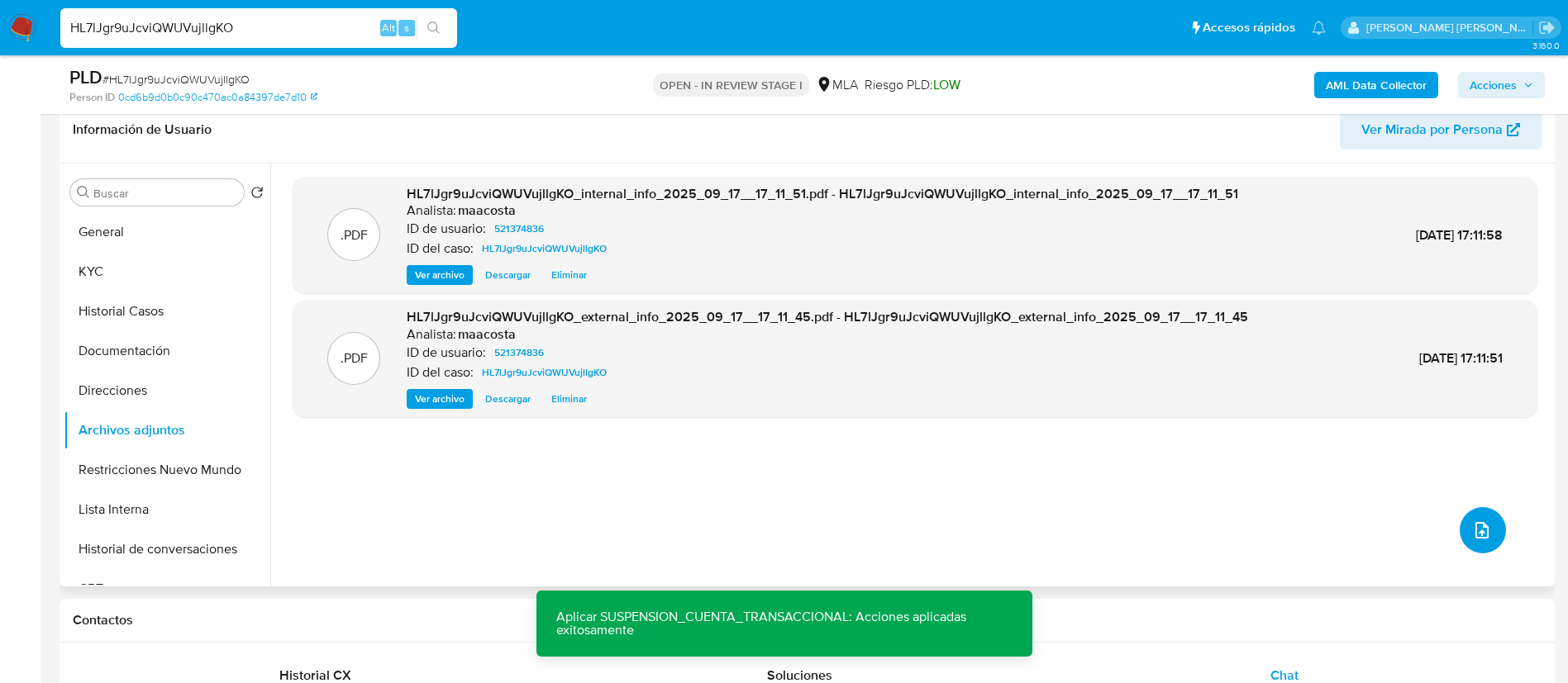
click icon "upload-file"
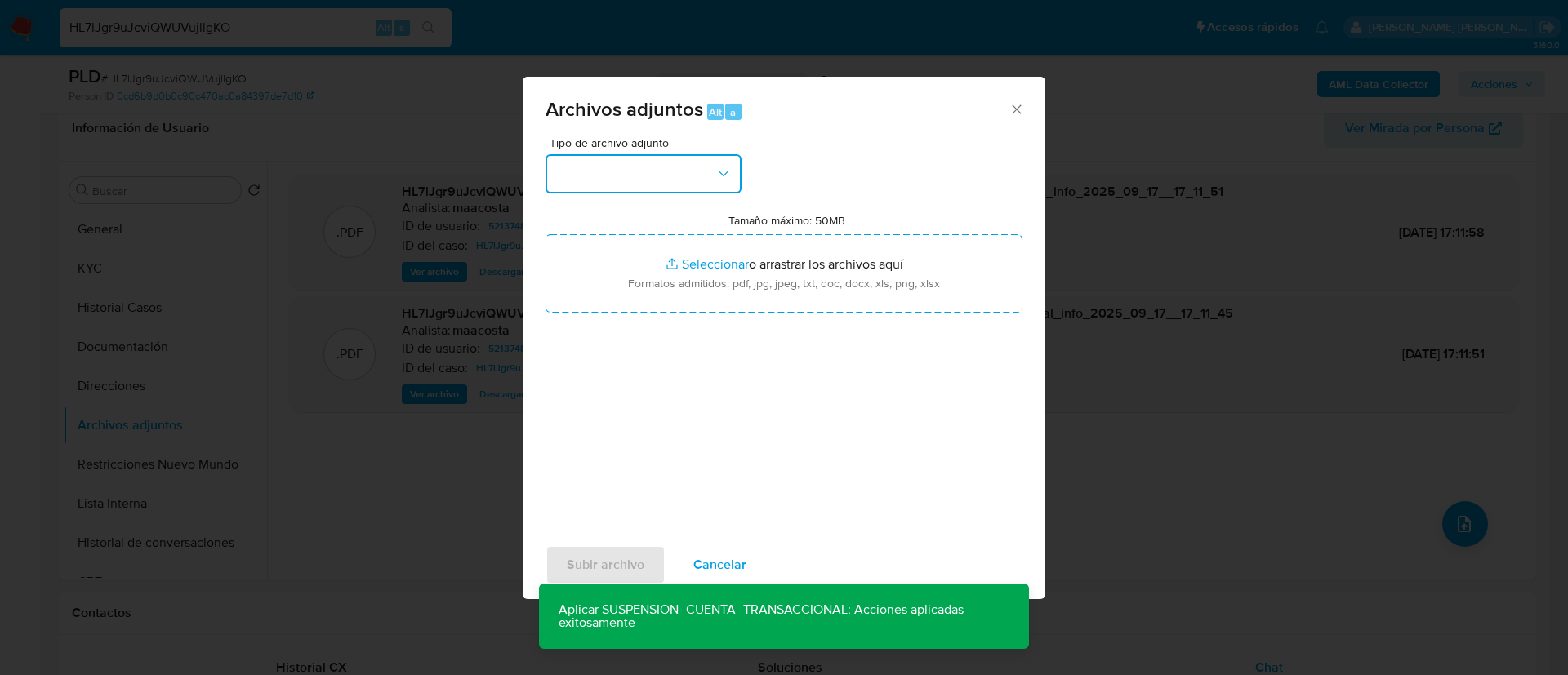
click button "button"
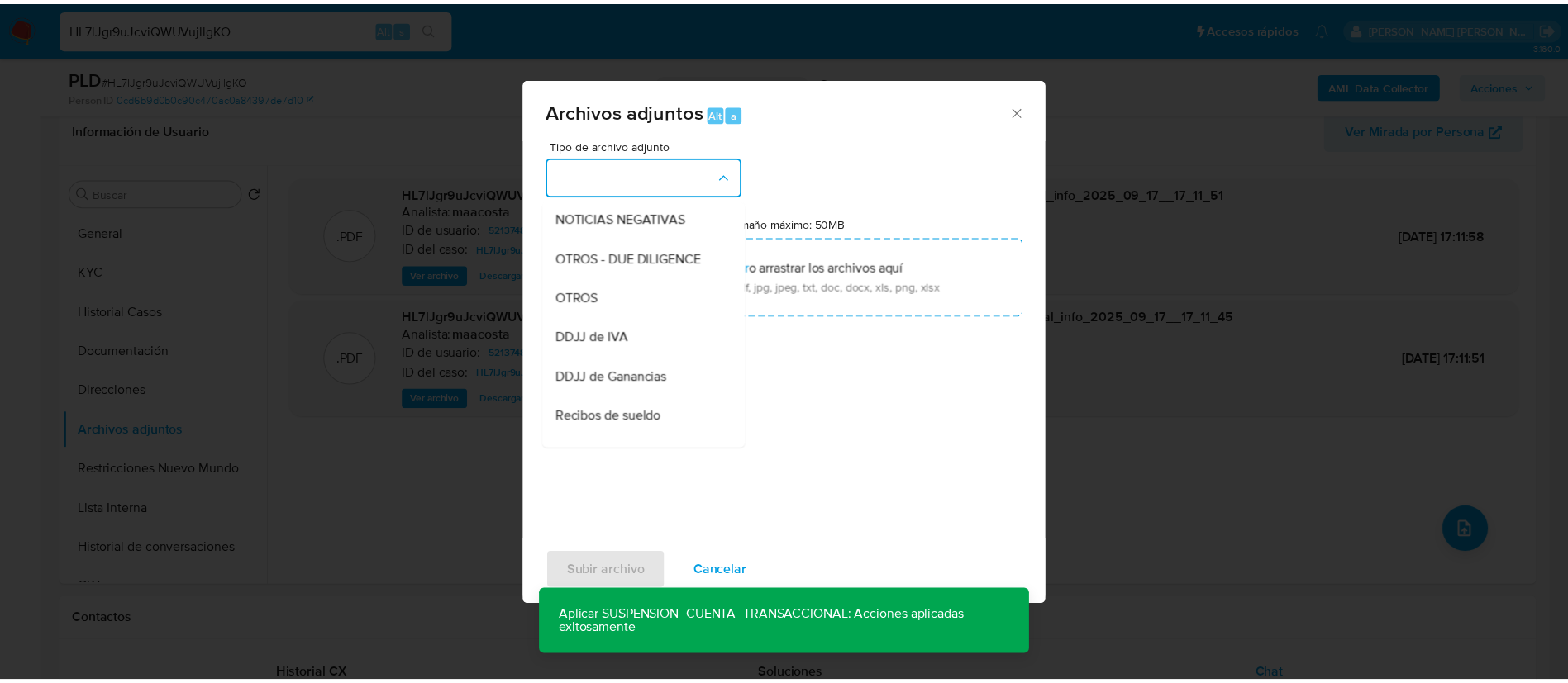
scroll to position [247, 0]
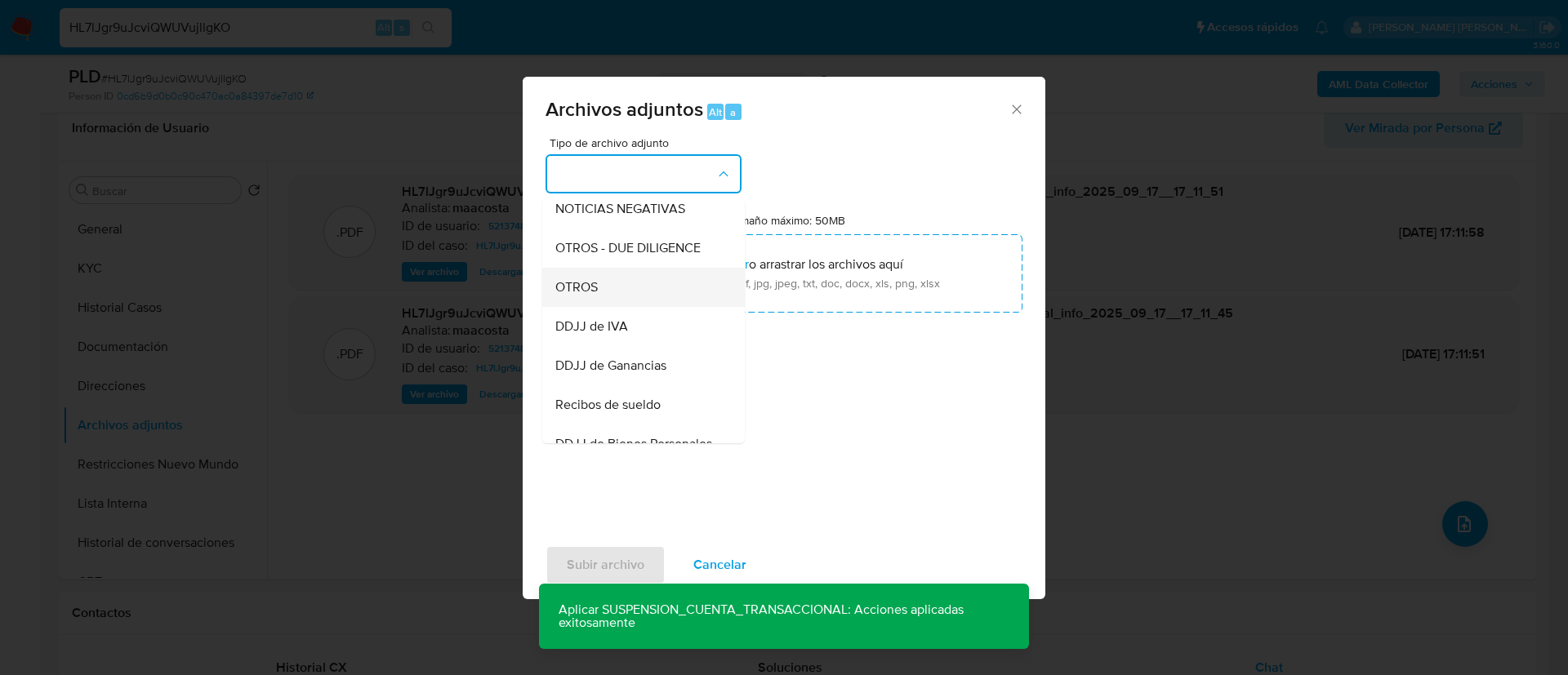
click div "OTROS"
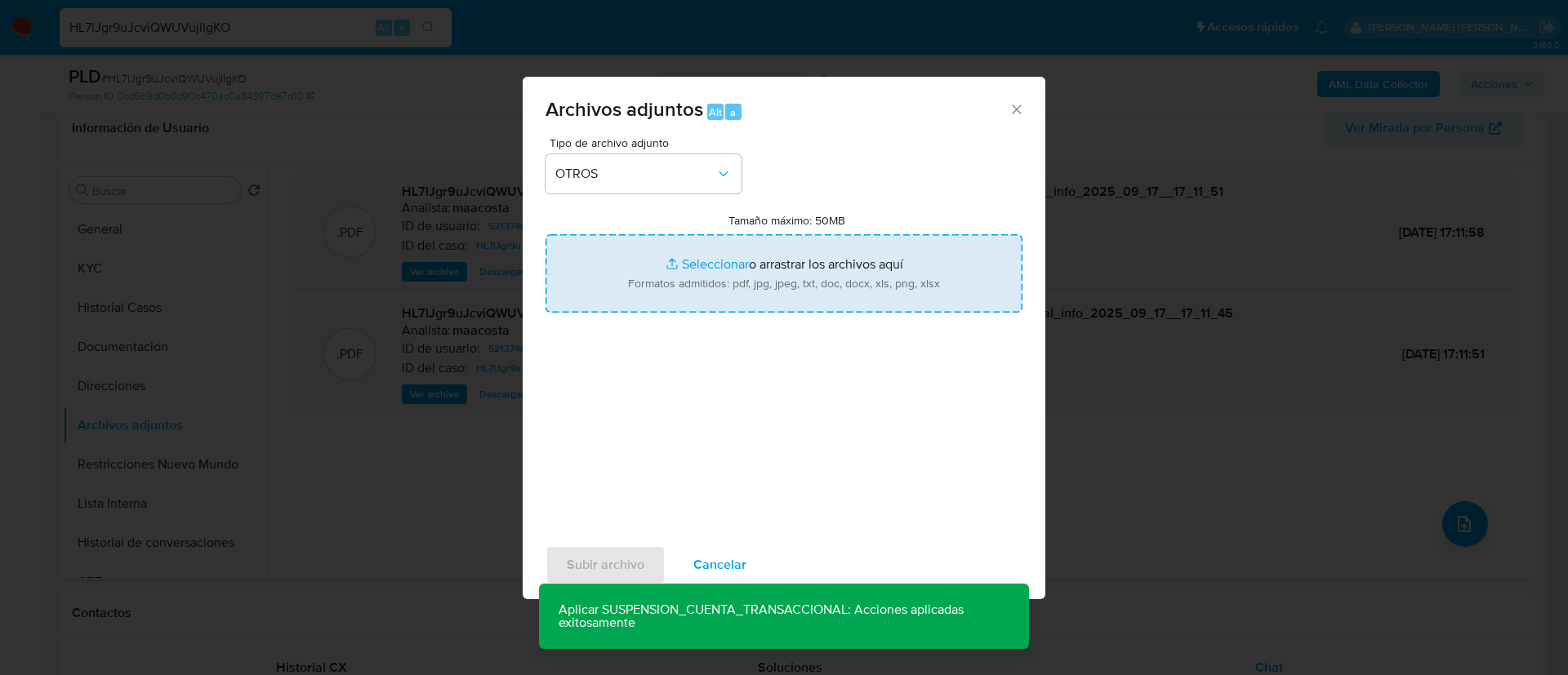
type input "C:\fakepath\Victor Andrade Molas - Movimientos.xlsx"
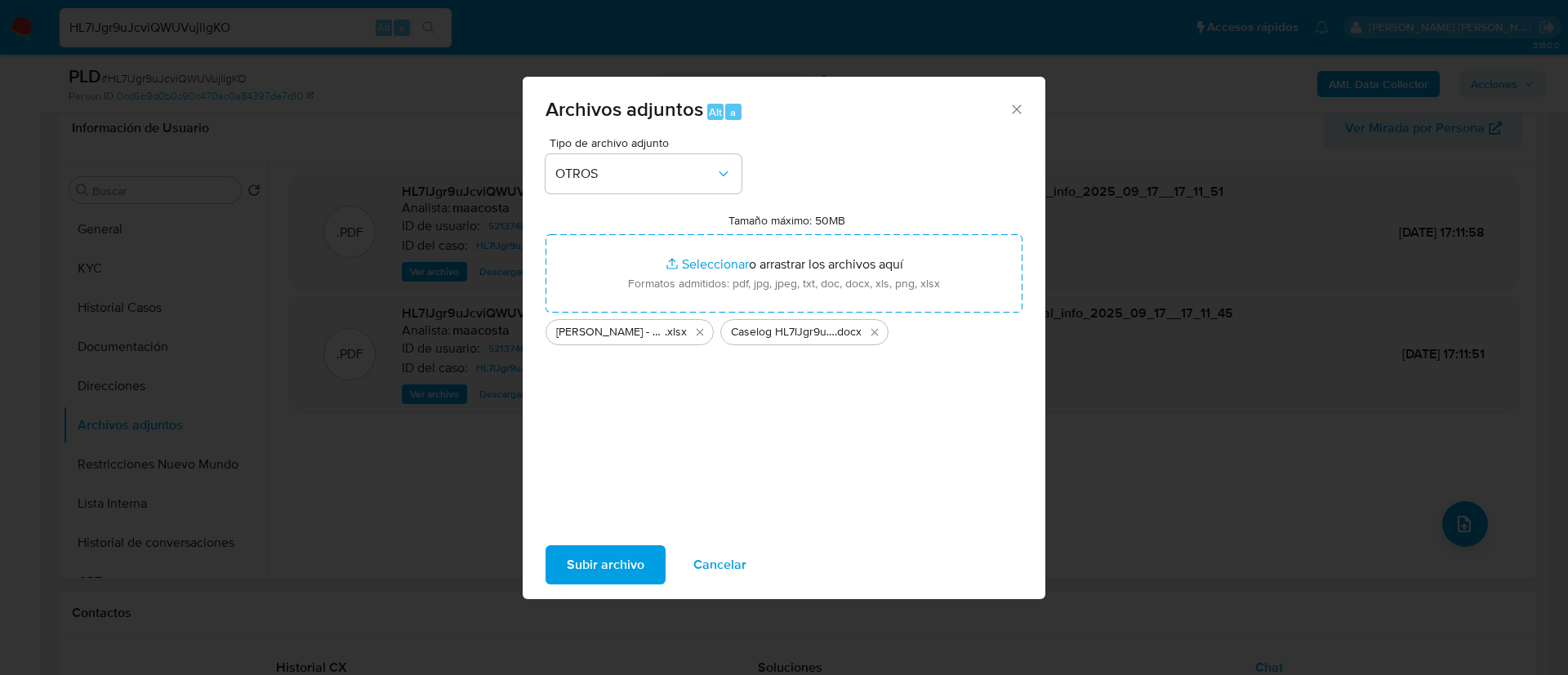
click span "Subir archivo"
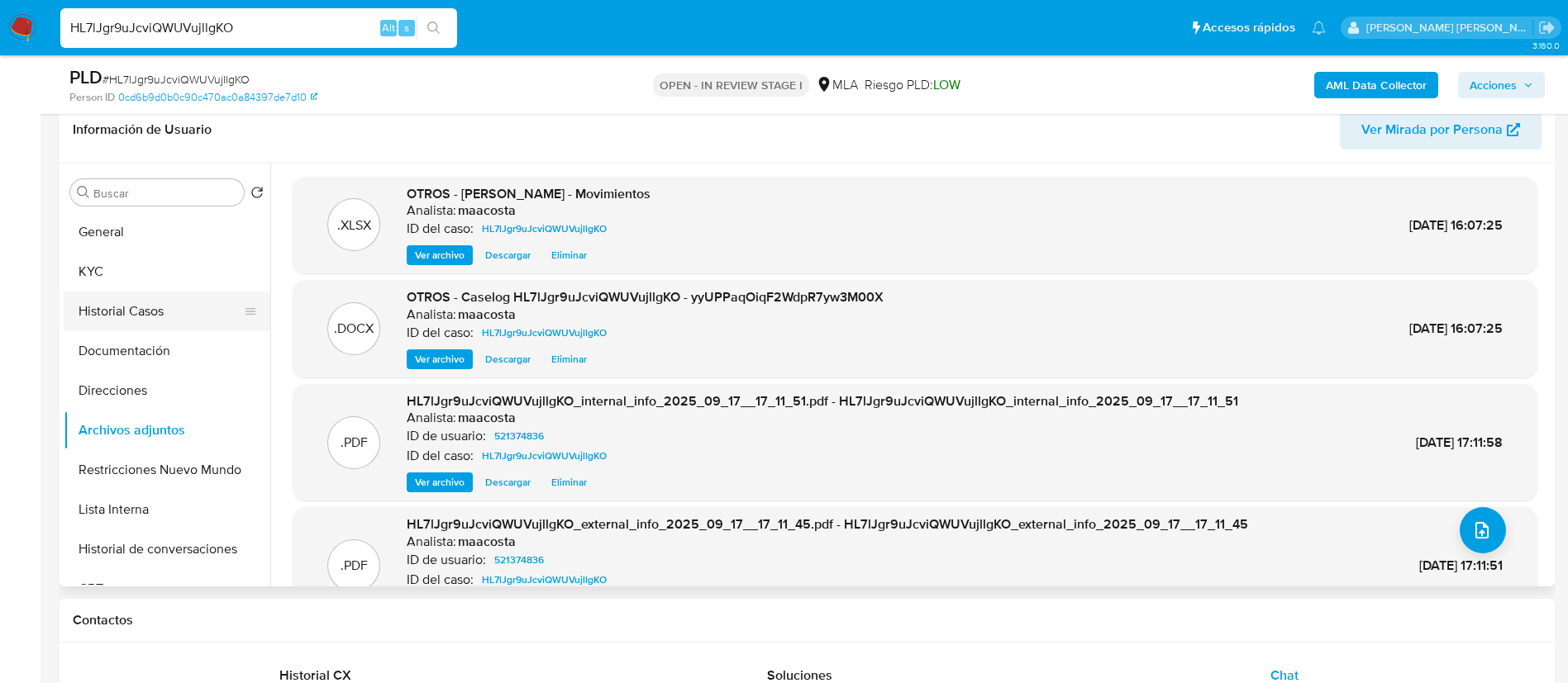
click button "Historial Casos"
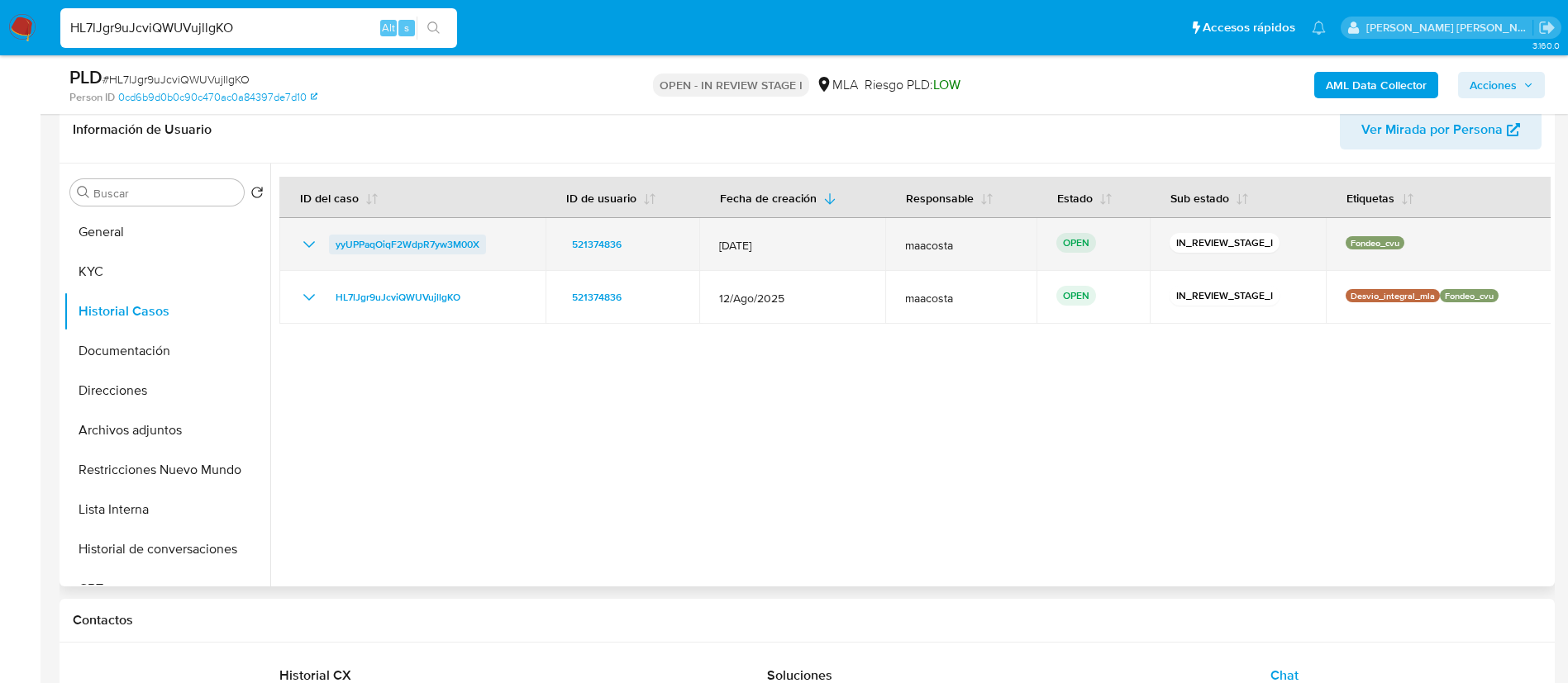
click span "yyUPPaqOiqF2WdpR7yw3M00X"
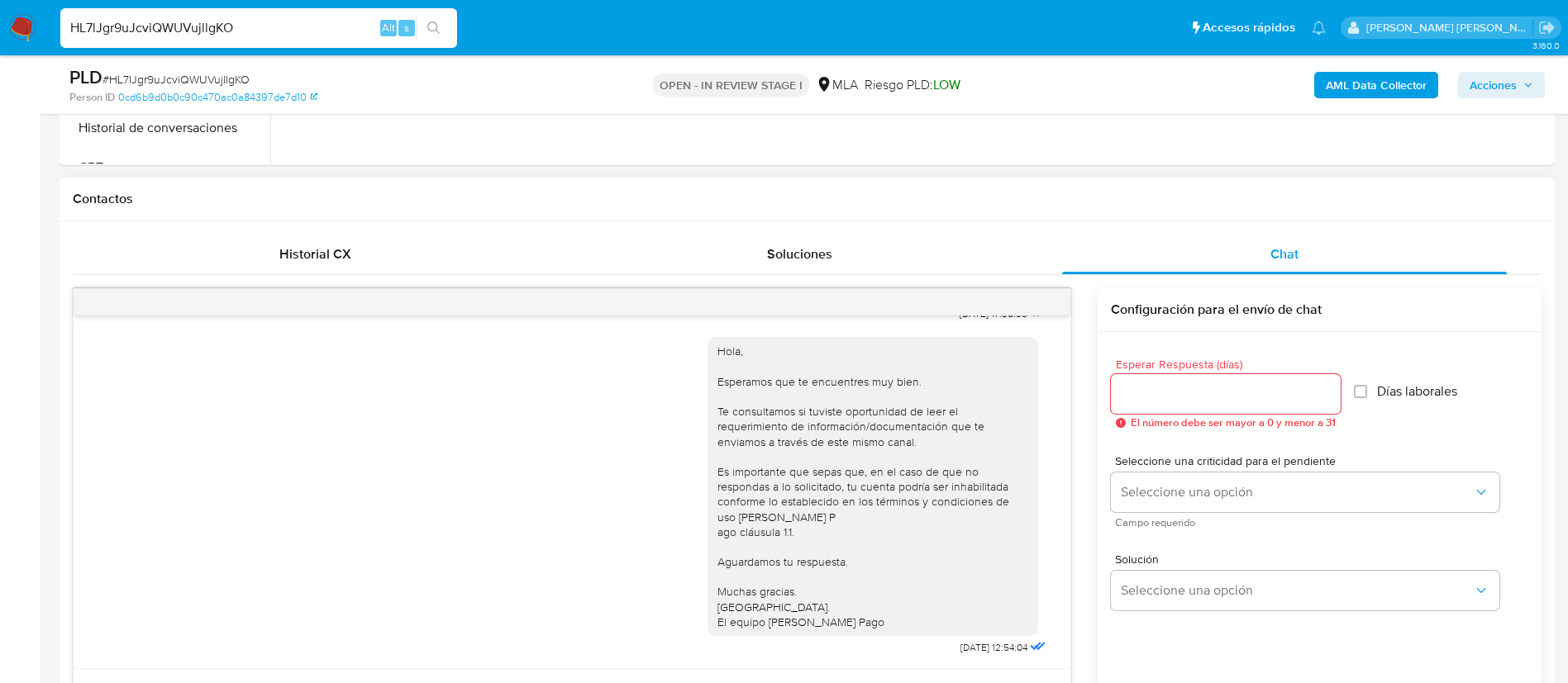
scroll to position [280, 0]
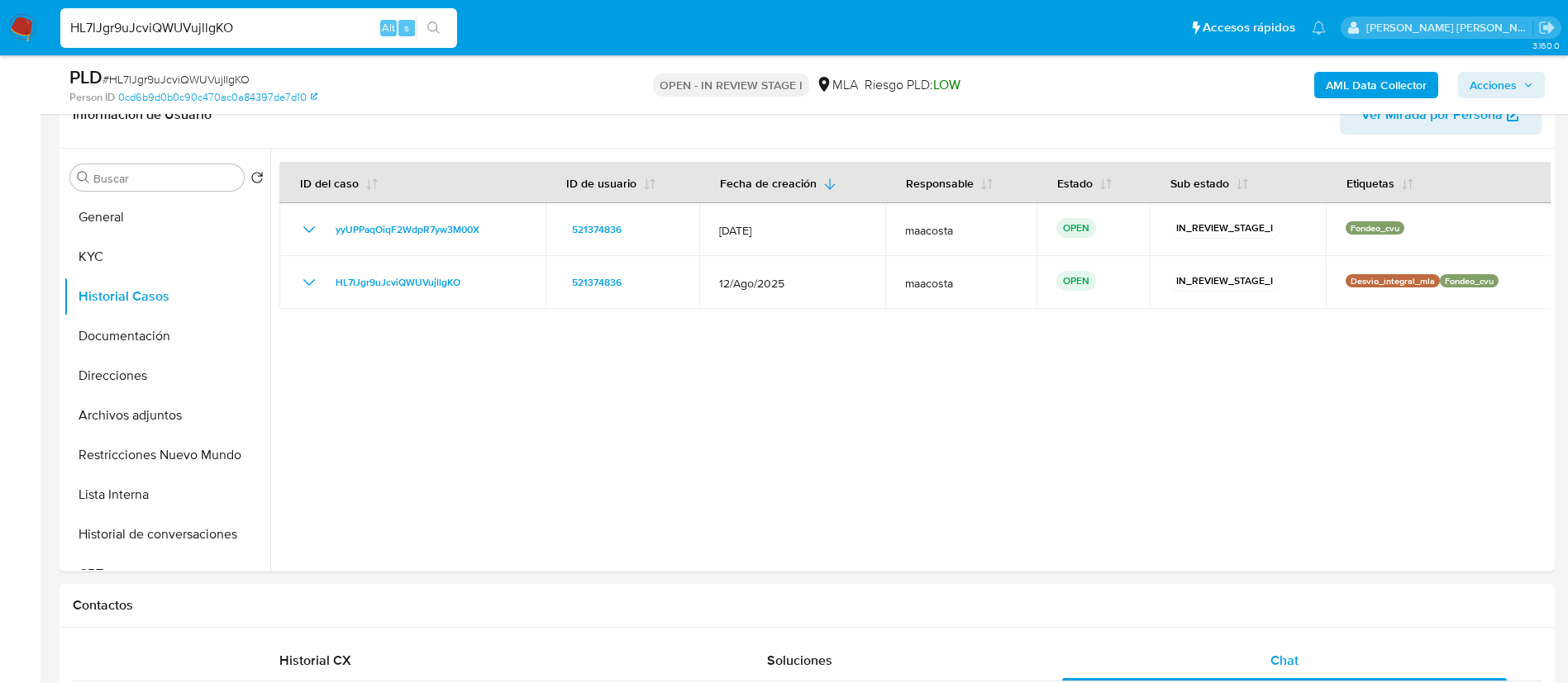
click icon "button"
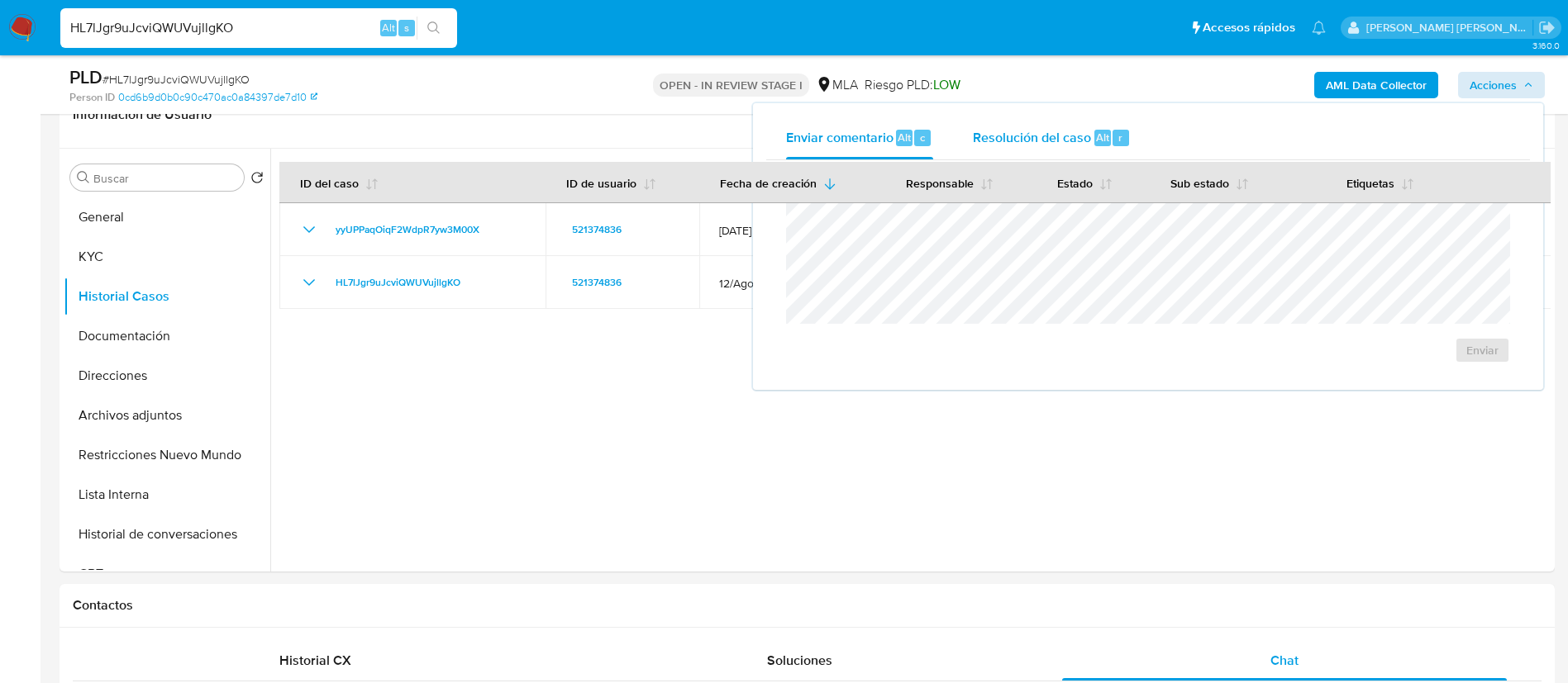
click span "Resolución del caso"
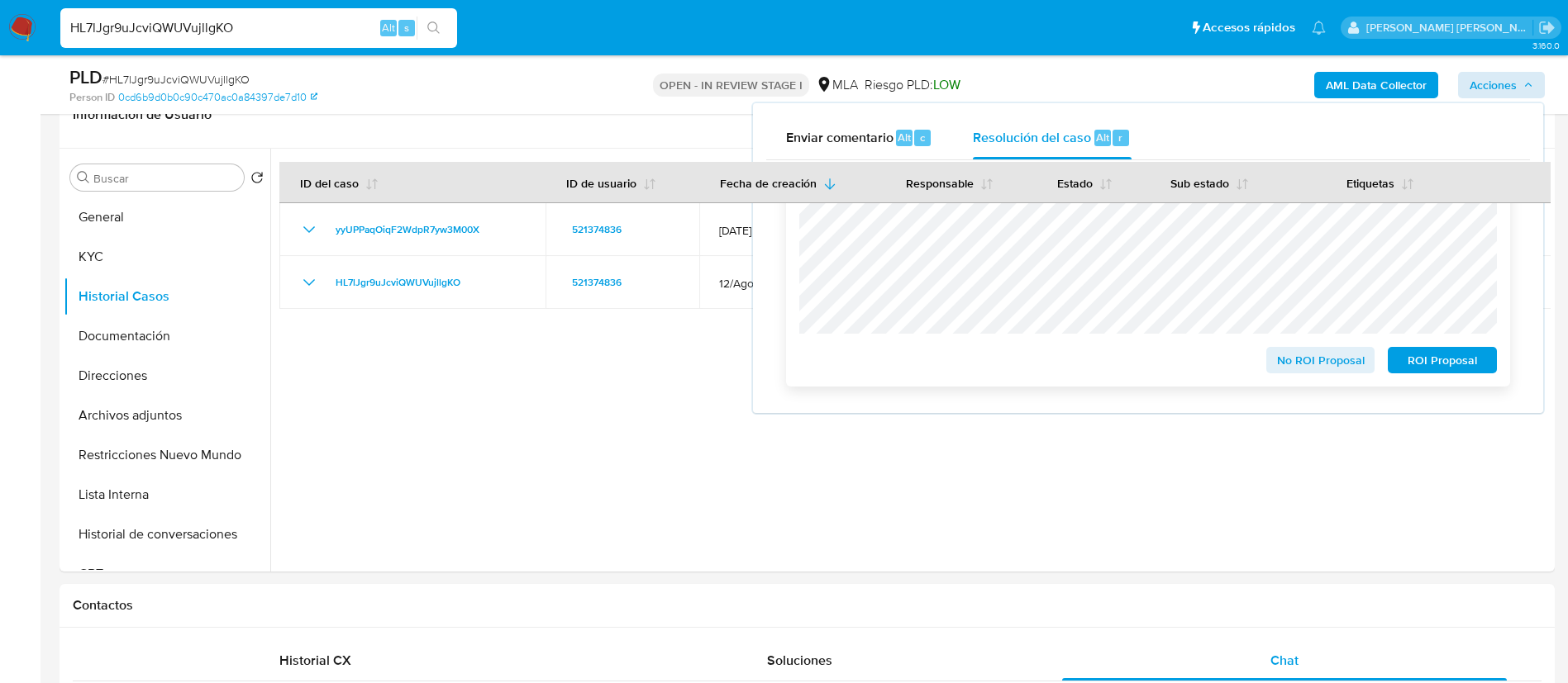
click span "ROI Proposal"
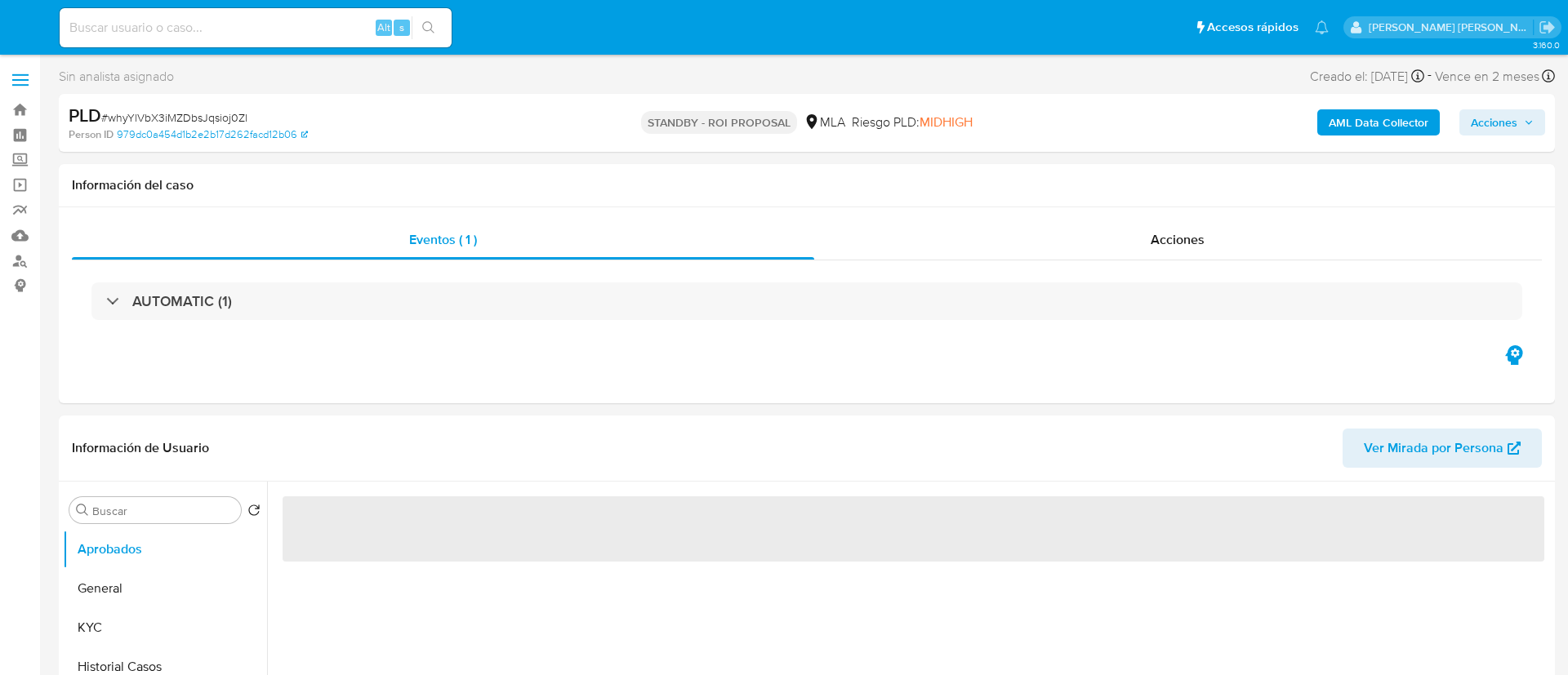
select select "10"
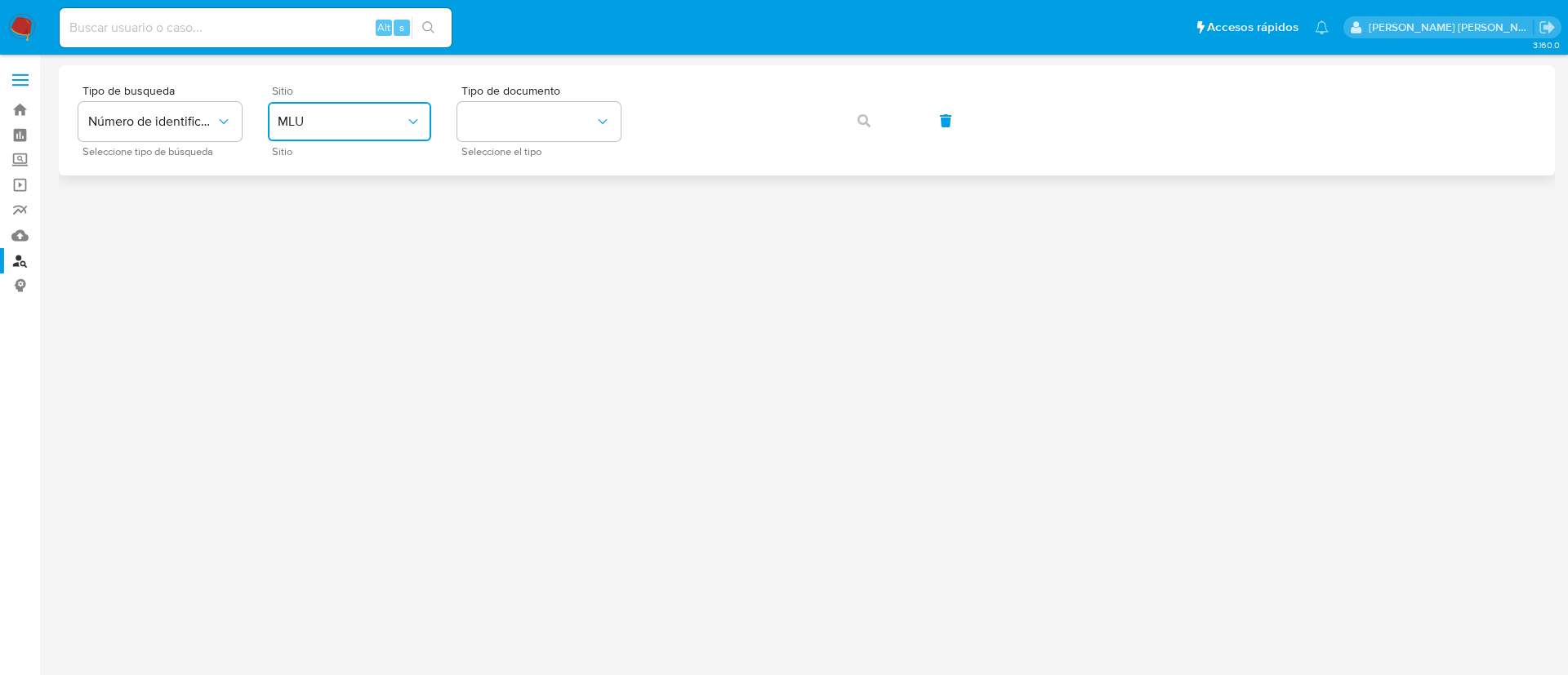
click at [379, 120] on span "MLU" at bounding box center [341, 121] width 127 height 16
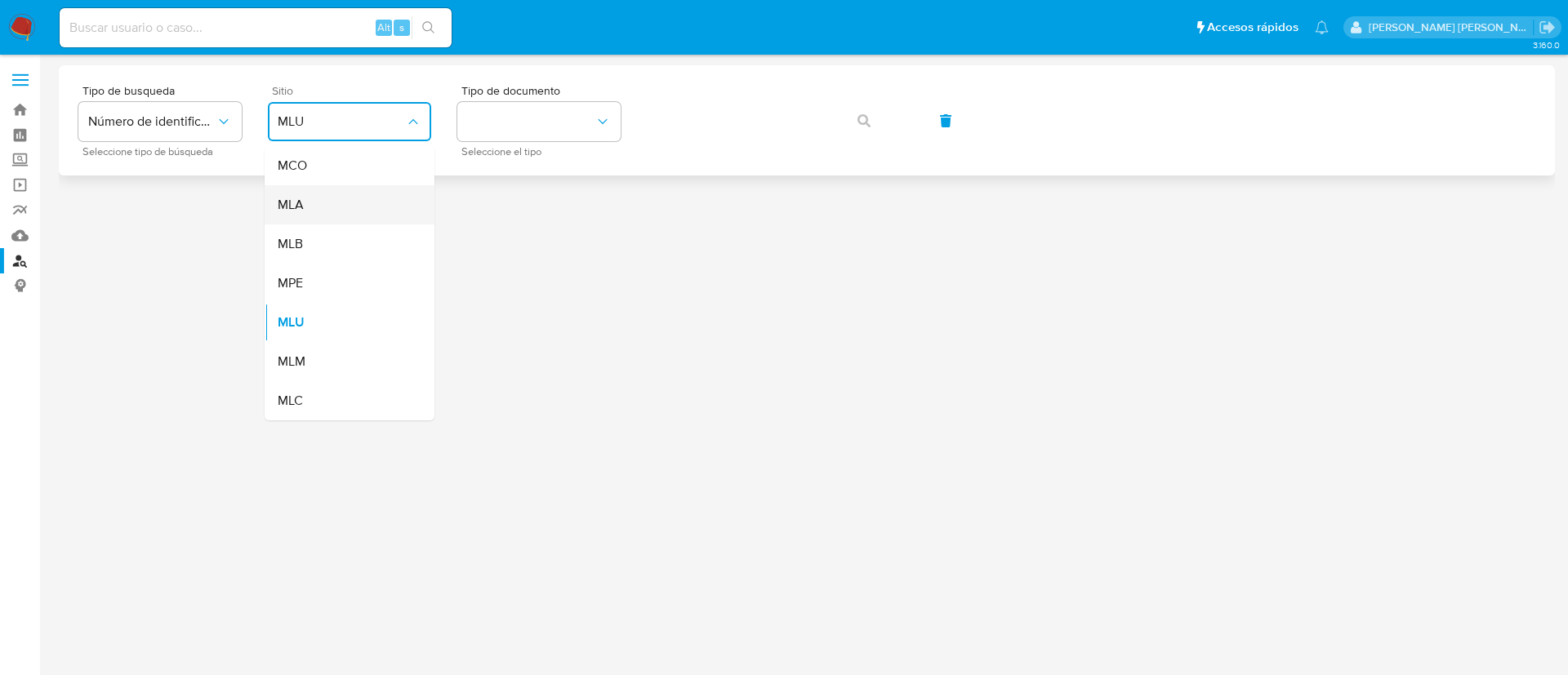
click at [286, 204] on span "MLA" at bounding box center [291, 205] width 26 height 16
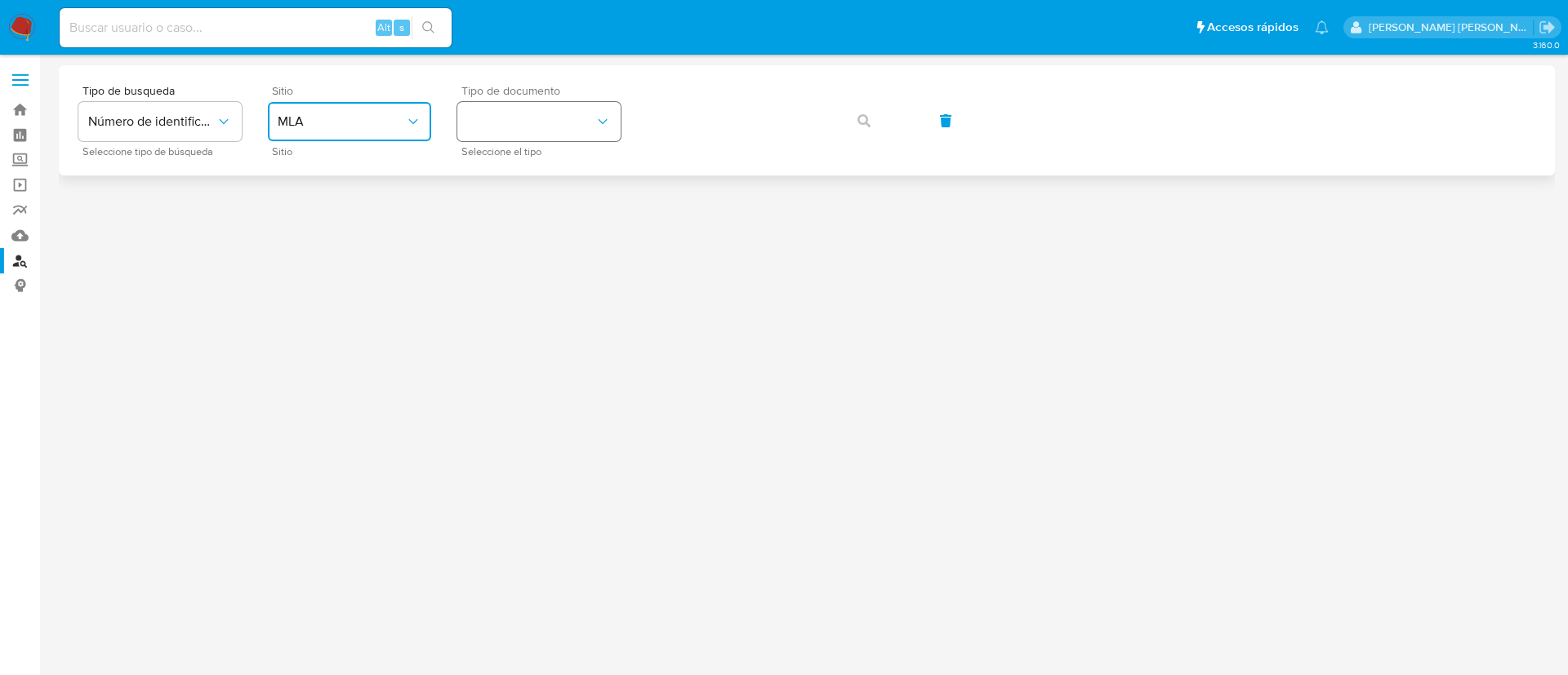
click at [509, 125] on button "identificationType" at bounding box center [539, 122] width 164 height 39
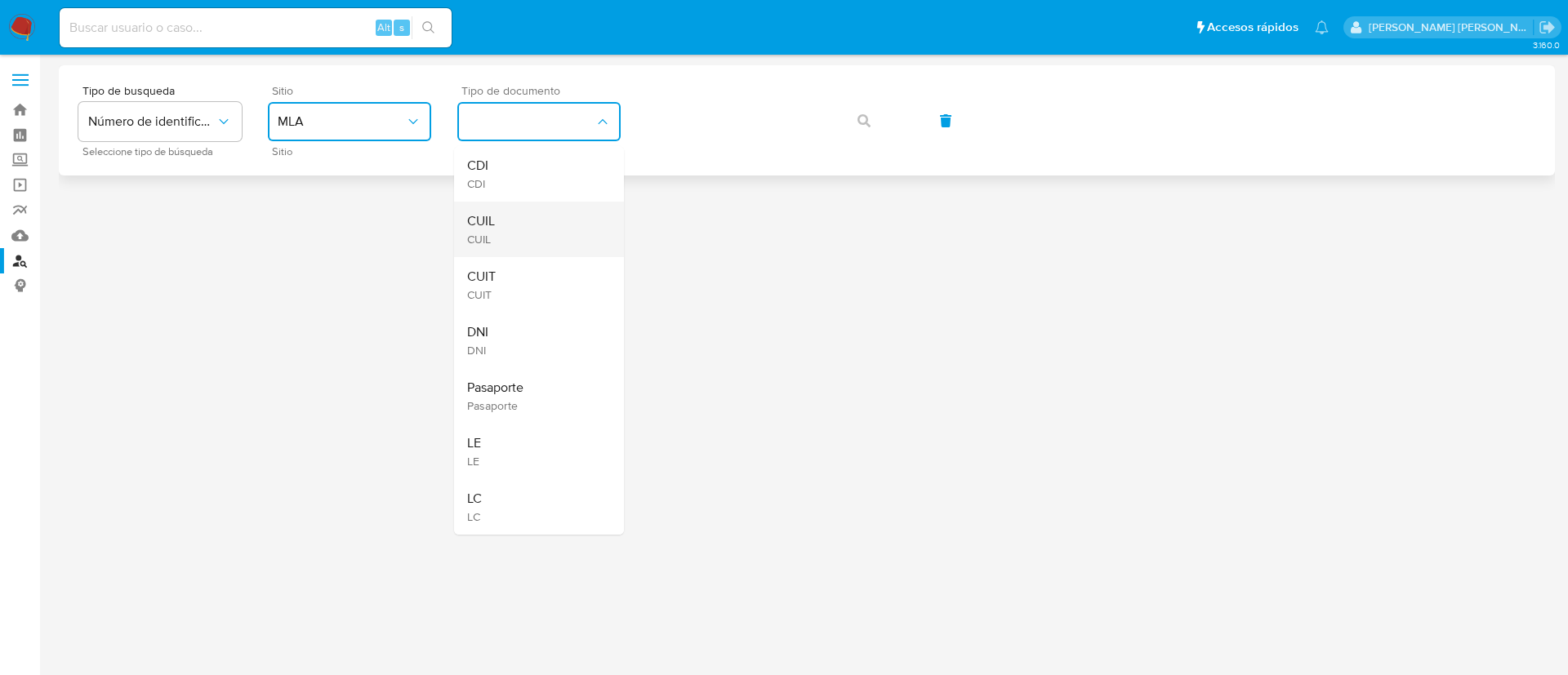
click at [509, 223] on div "CUIL CUIL" at bounding box center [534, 229] width 134 height 55
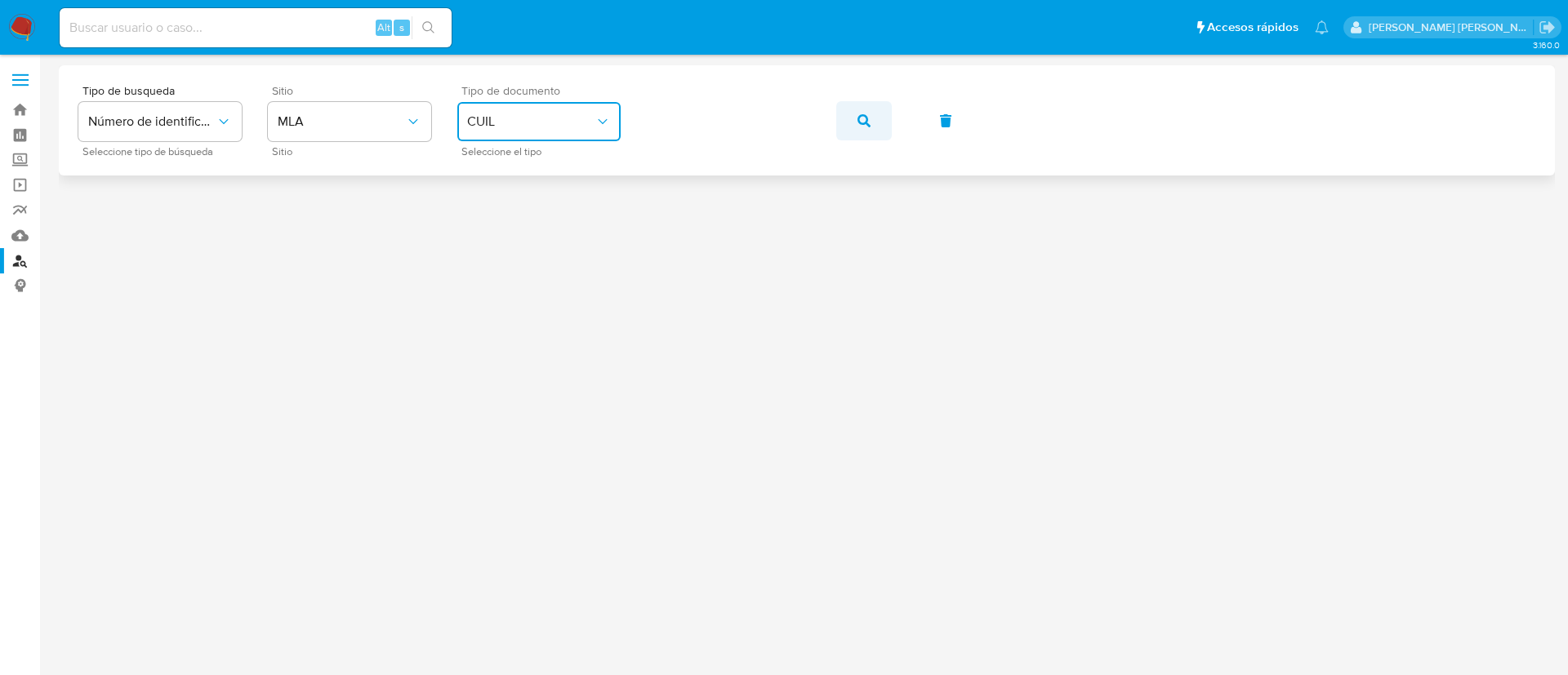
click at [862, 124] on icon "button" at bounding box center [864, 120] width 13 height 13
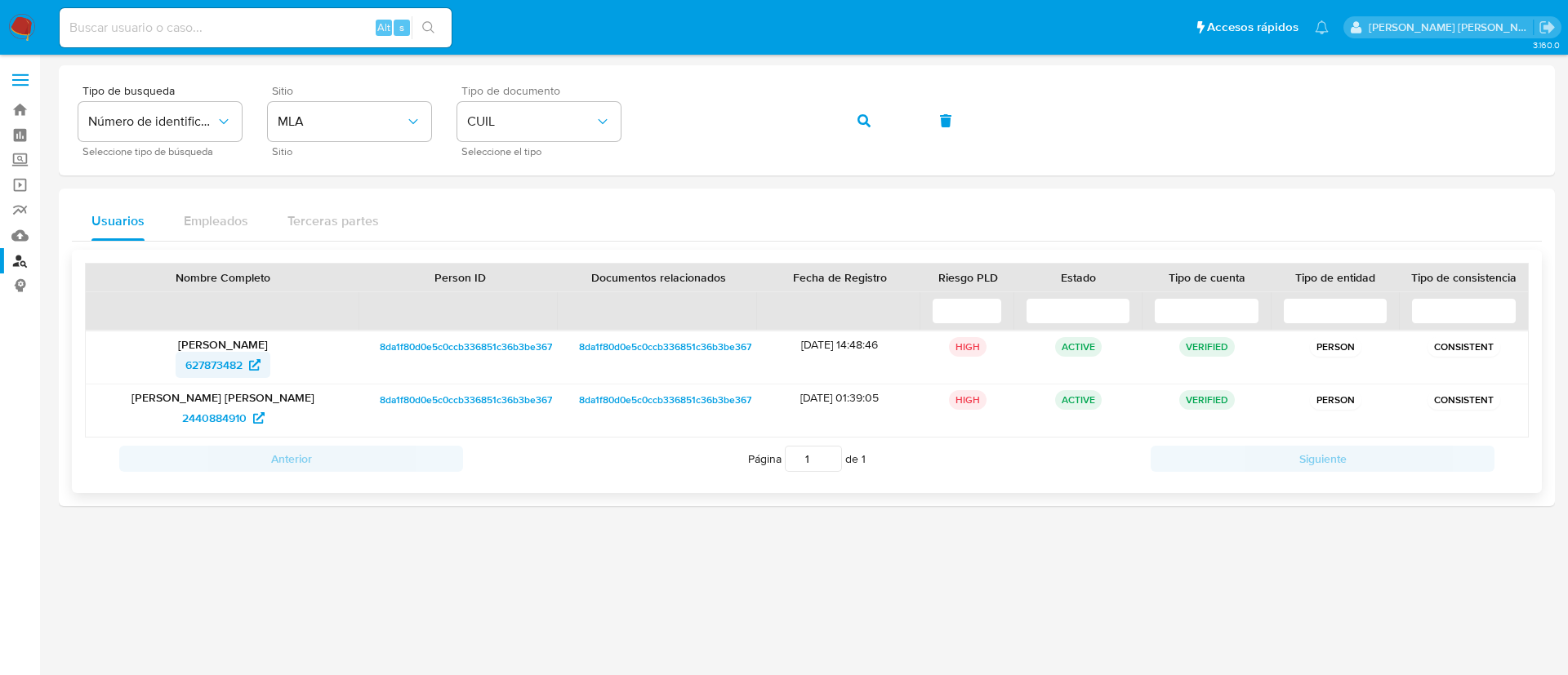
click at [234, 365] on span "627873482" at bounding box center [213, 365] width 57 height 26
click at [223, 421] on span "2440884910" at bounding box center [215, 418] width 65 height 26
click at [874, 127] on button "button" at bounding box center [864, 121] width 55 height 39
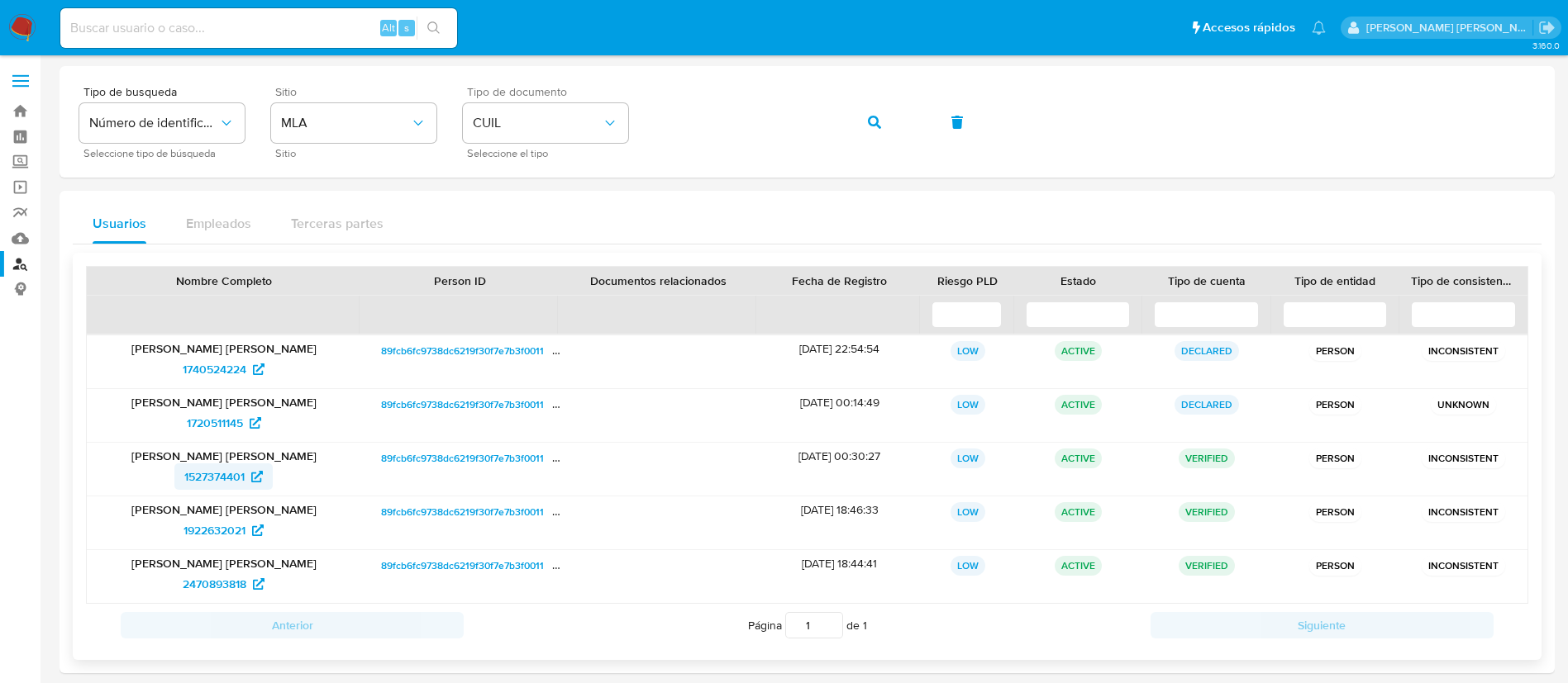
click at [202, 475] on span "1527374401" at bounding box center [215, 476] width 60 height 27
click at [218, 529] on span "1922632021" at bounding box center [215, 530] width 62 height 27
click at [231, 580] on span "2470893818" at bounding box center [215, 584] width 64 height 27
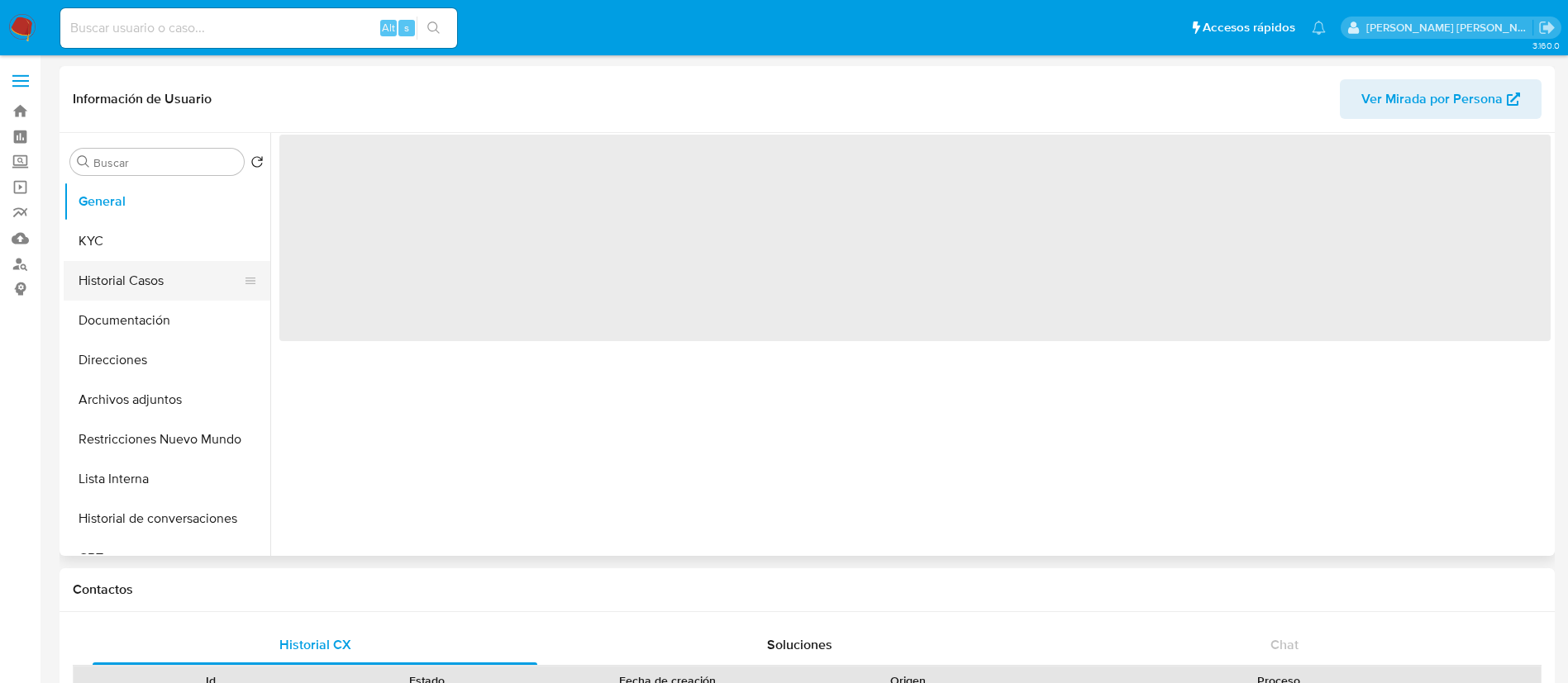
select select "10"
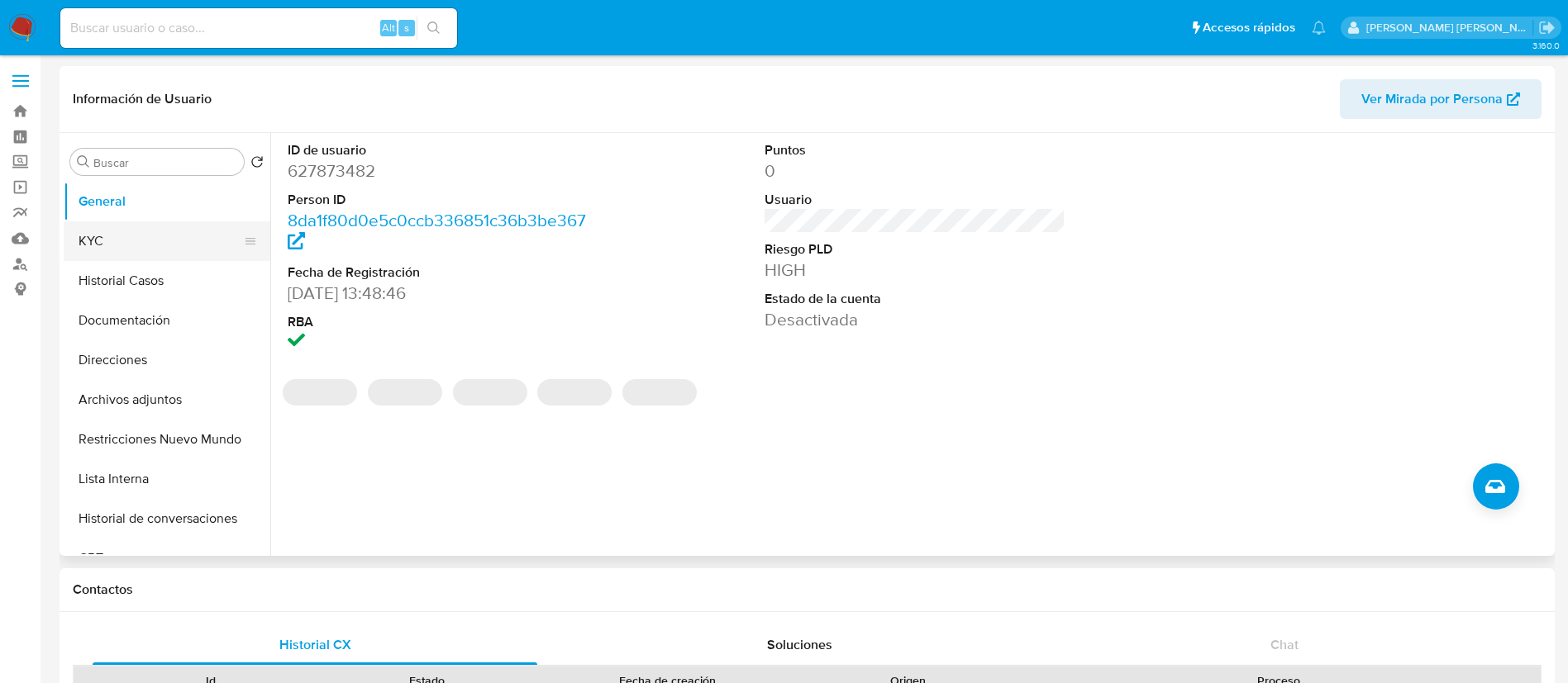
click at [152, 247] on button "KYC" at bounding box center [161, 241] width 193 height 40
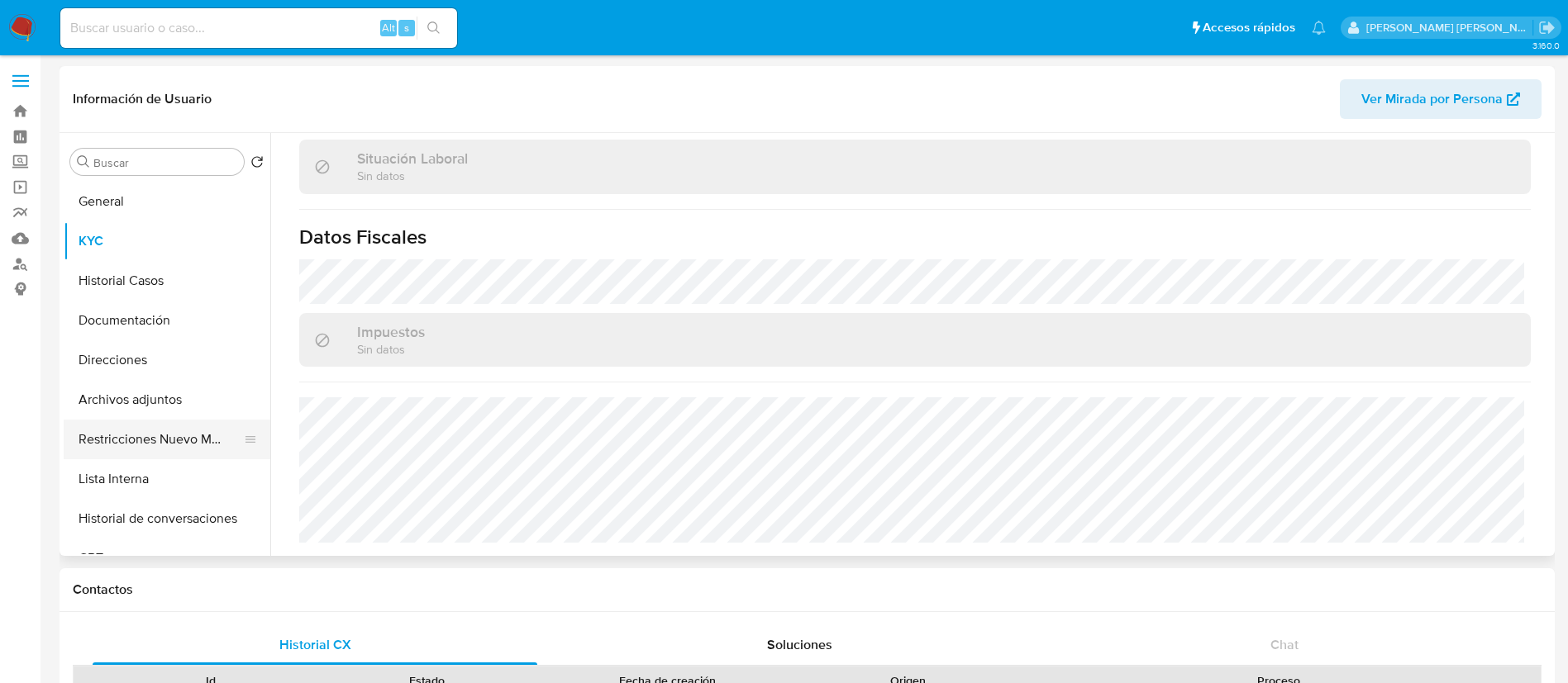
scroll to position [839, 0]
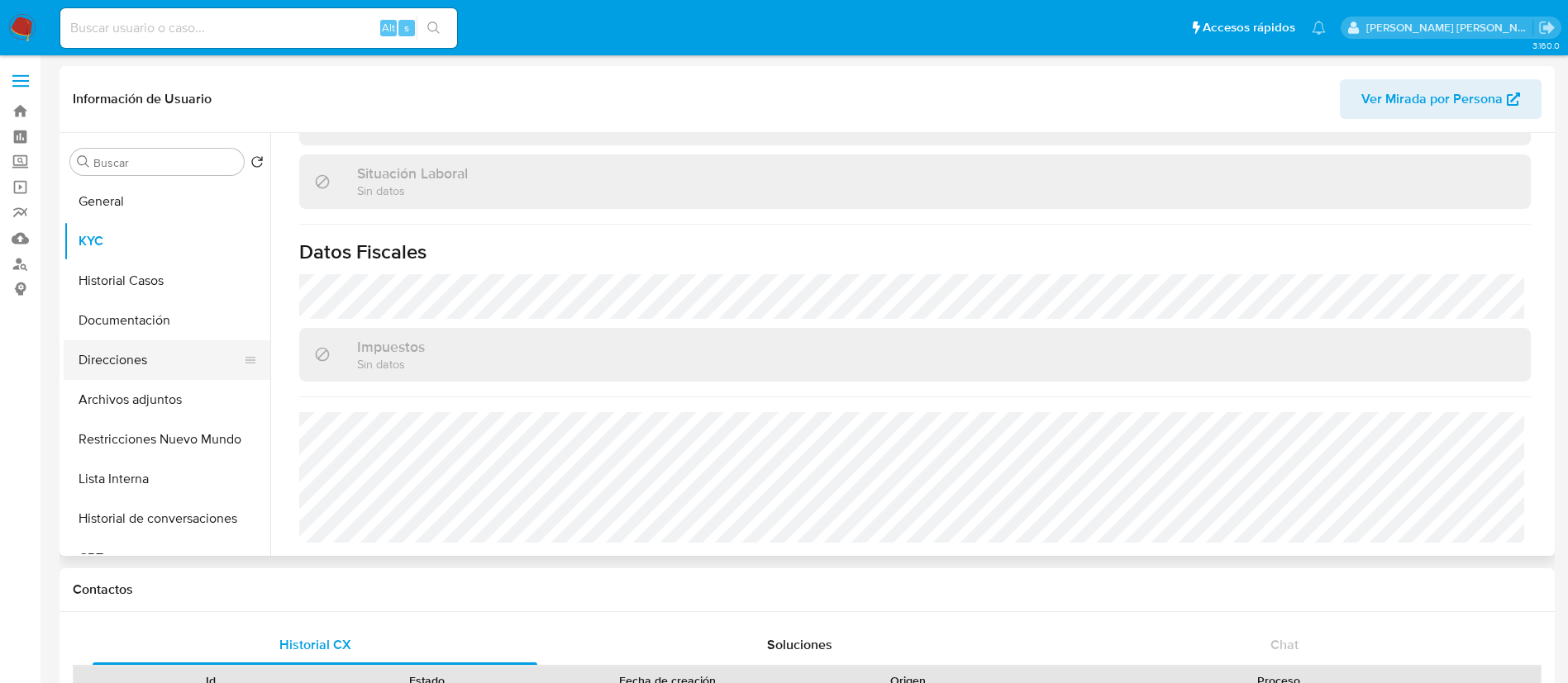
click at [104, 352] on button "Direcciones" at bounding box center [161, 360] width 193 height 40
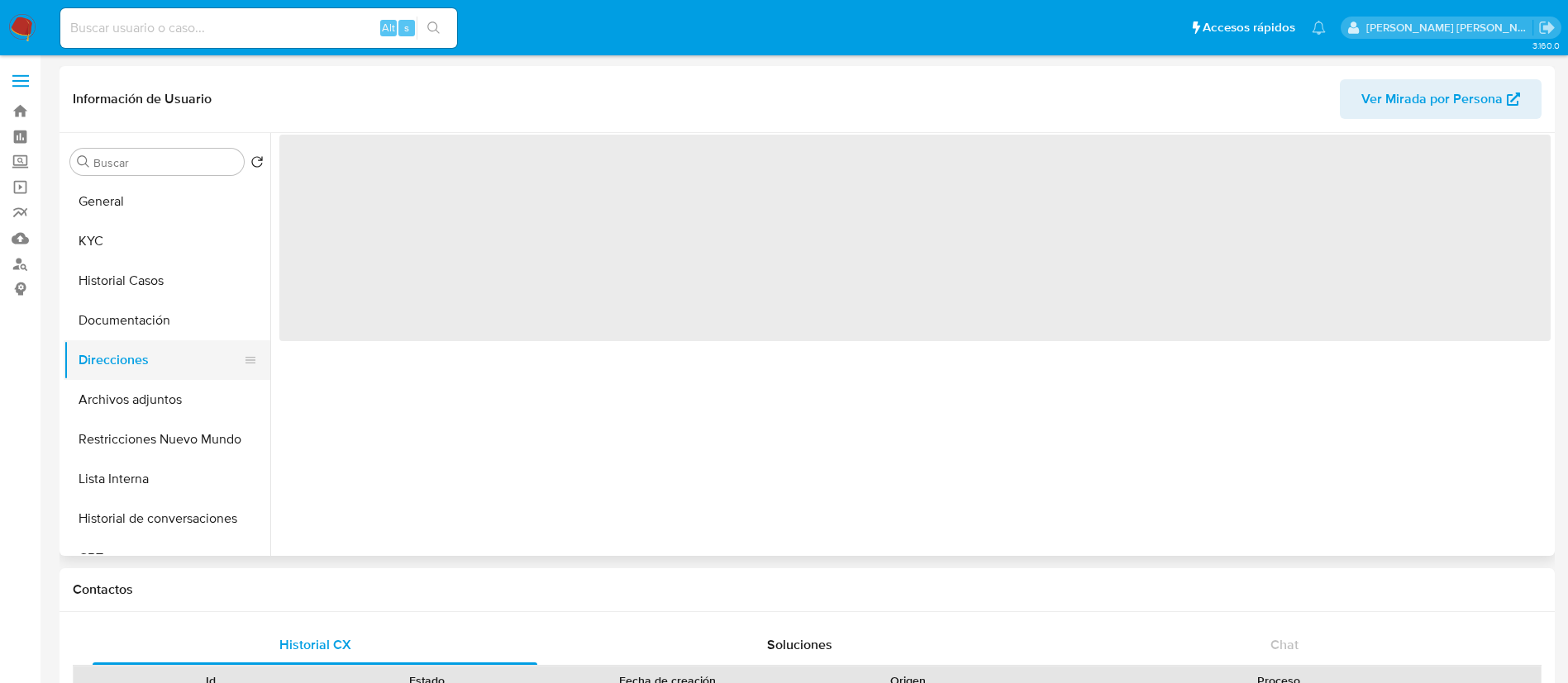
scroll to position [0, 0]
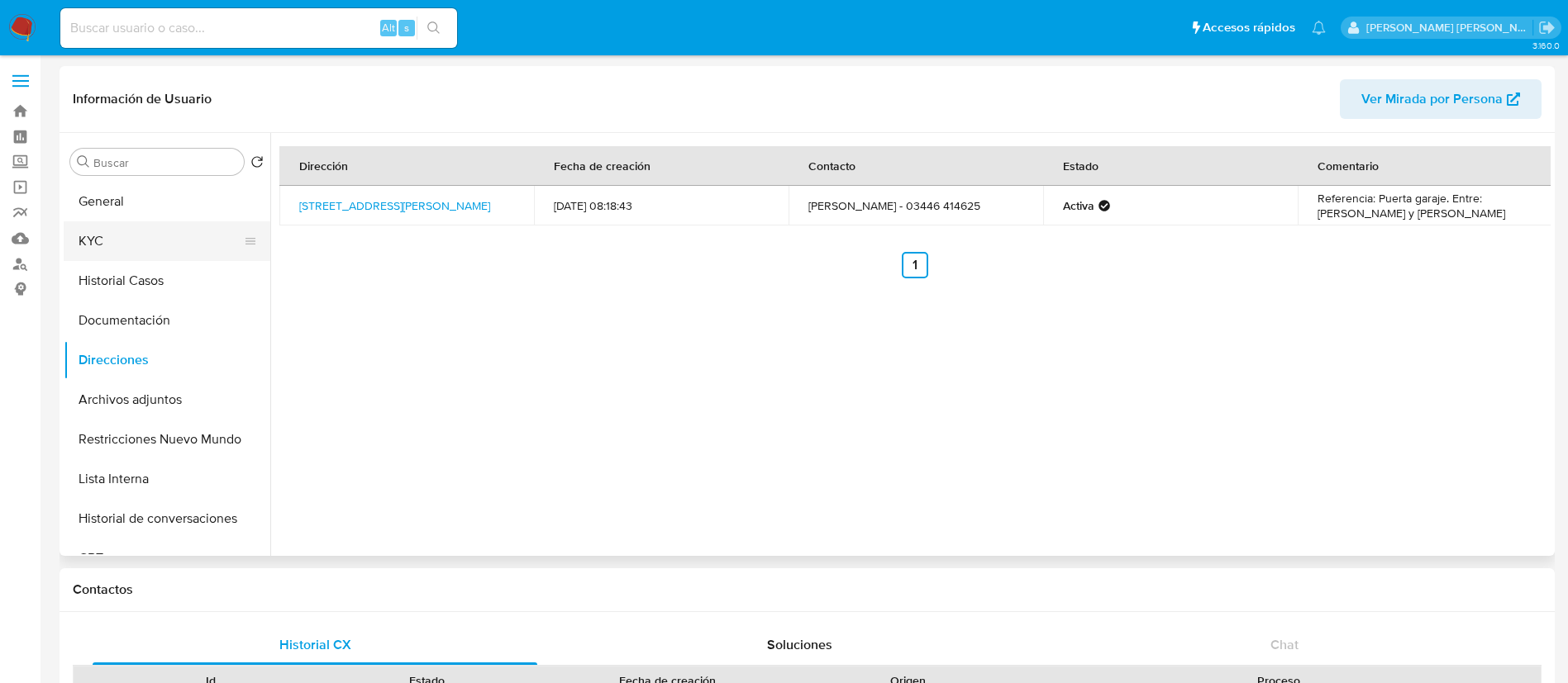
click at [118, 248] on button "KYC" at bounding box center [161, 241] width 193 height 40
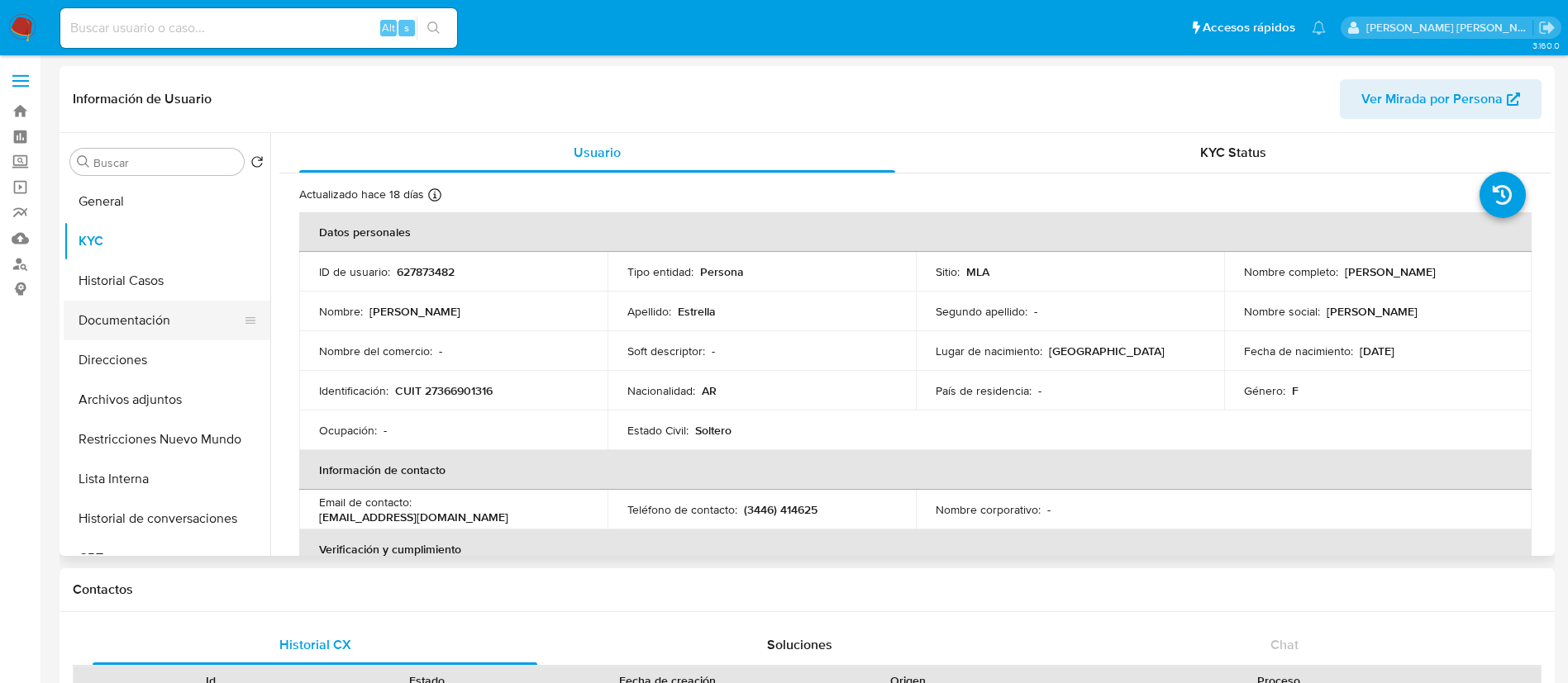
click at [194, 301] on button "Documentación" at bounding box center [161, 321] width 193 height 40
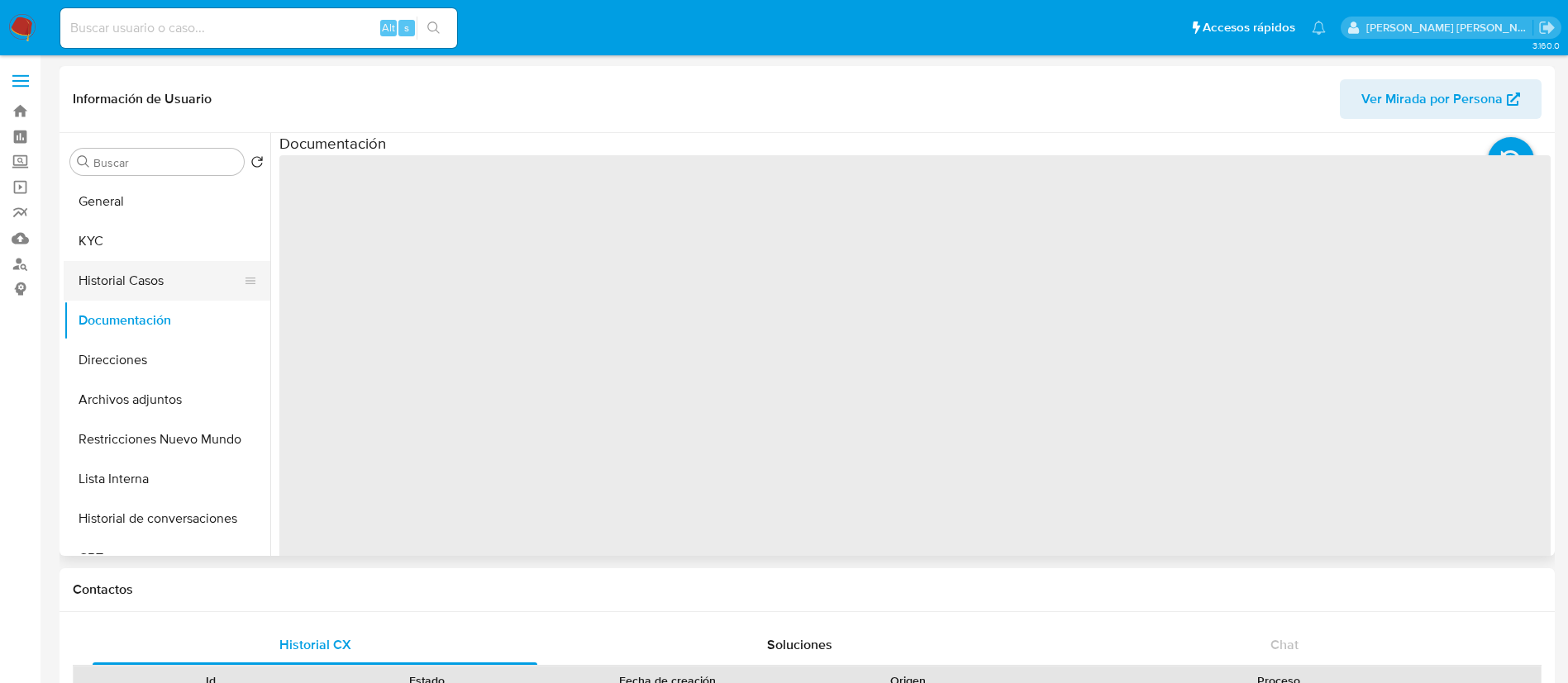
click at [131, 275] on button "Historial Casos" at bounding box center [161, 281] width 193 height 40
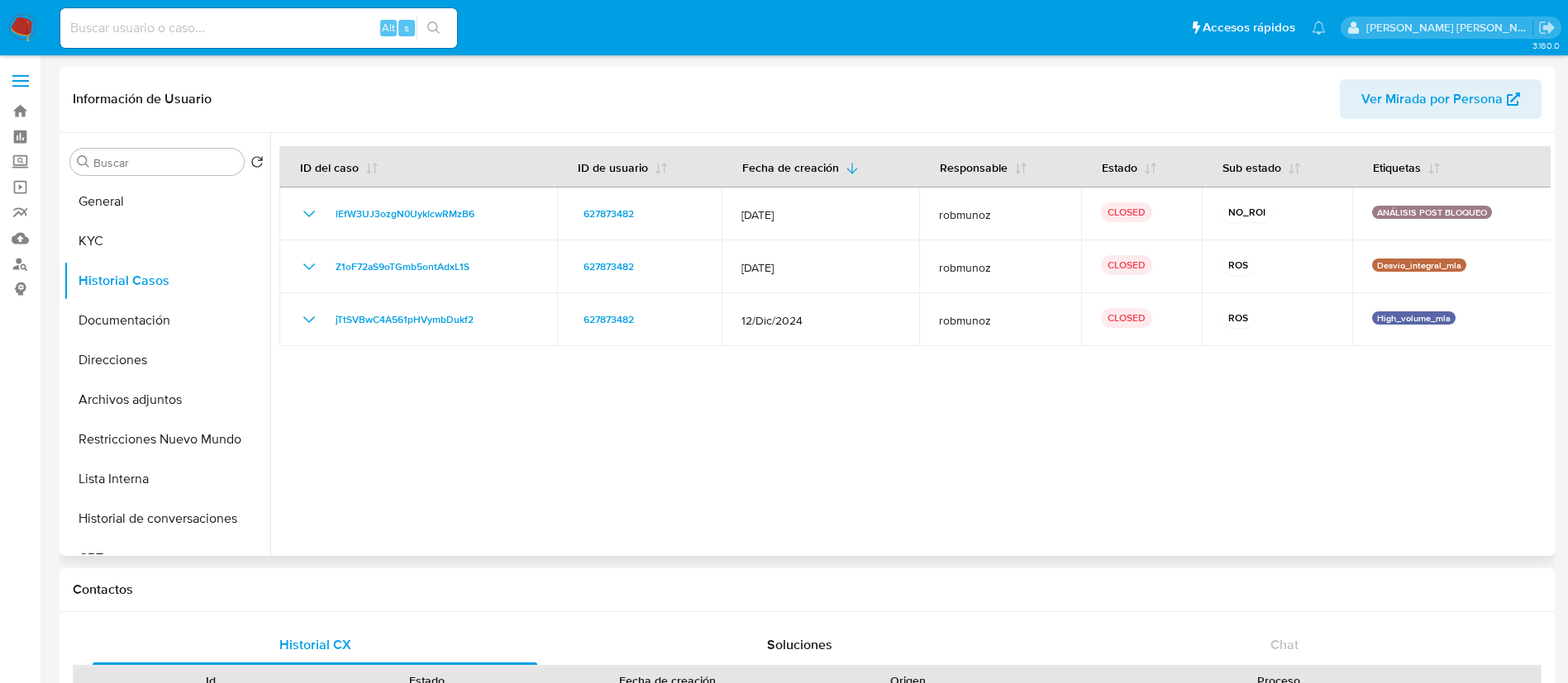
click at [1068, 409] on div at bounding box center [910, 344] width 1281 height 423
click at [152, 433] on button "Restricciones Nuevo Mundo" at bounding box center [161, 440] width 193 height 40
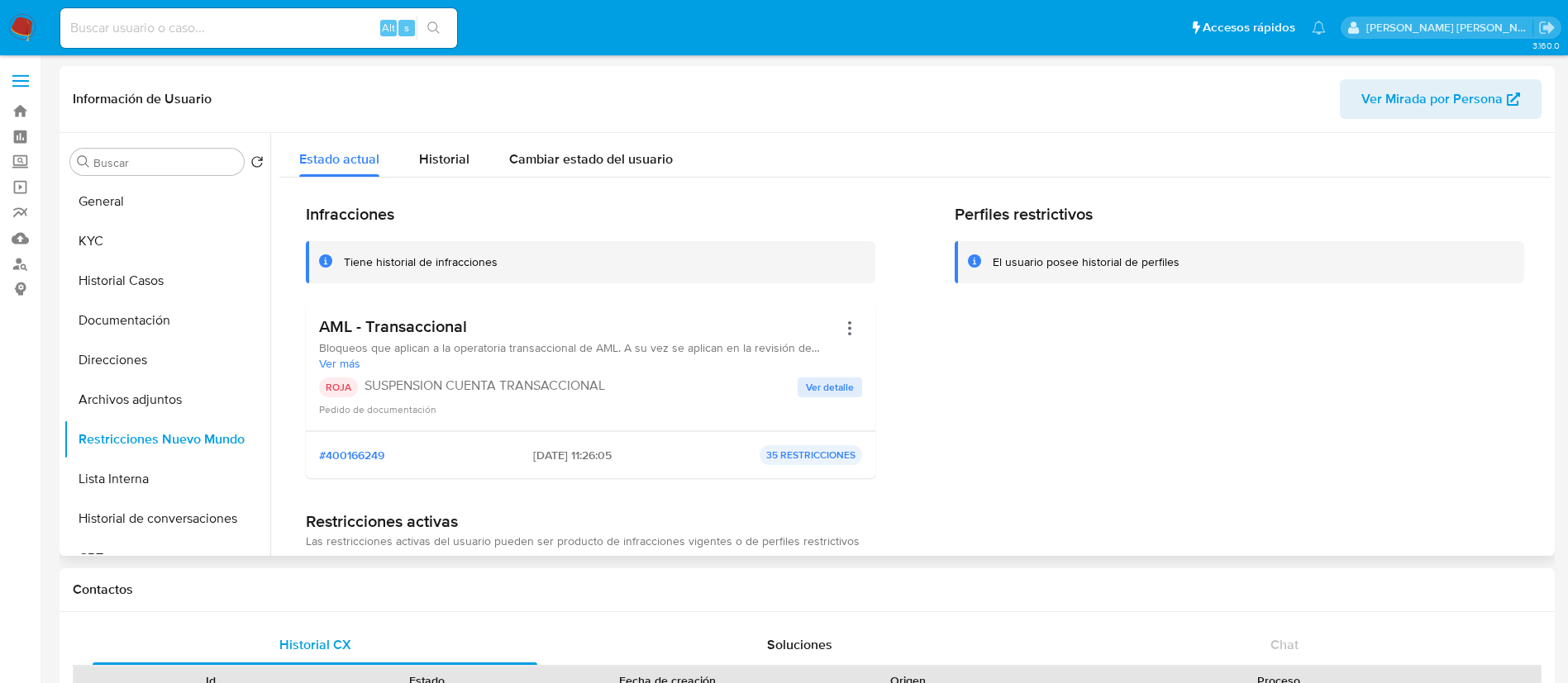
click at [810, 382] on span "Ver detalle" at bounding box center [830, 387] width 48 height 16
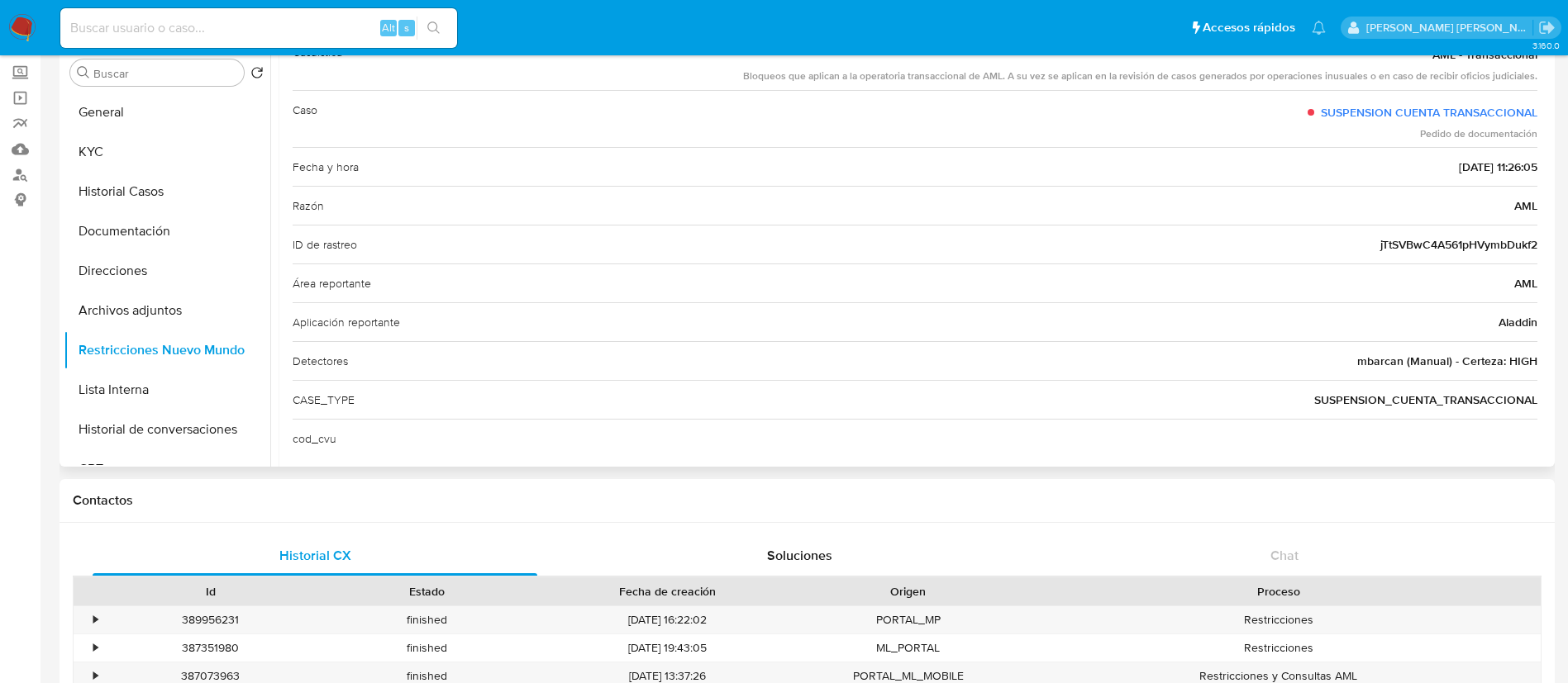
scroll to position [109, 0]
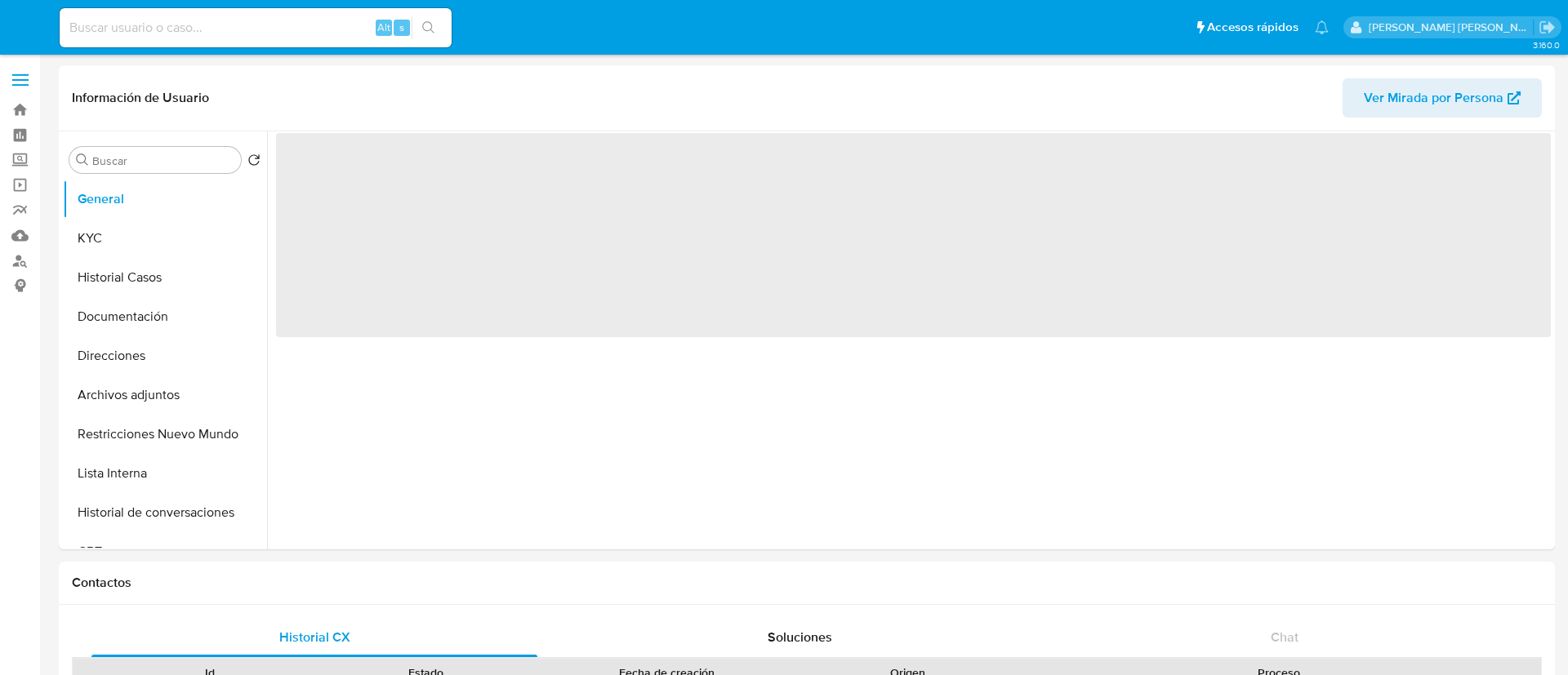
select select "10"
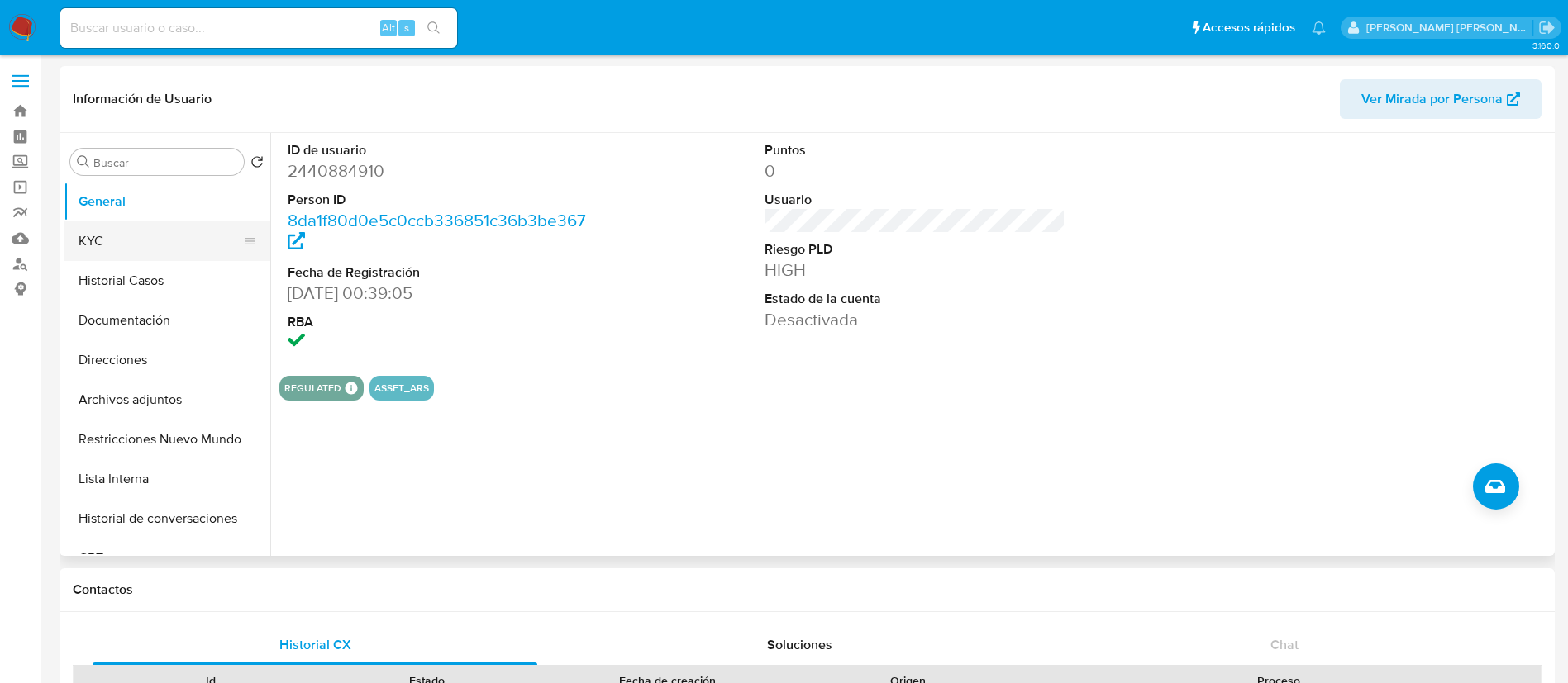
click at [104, 236] on button "KYC" at bounding box center [161, 241] width 193 height 40
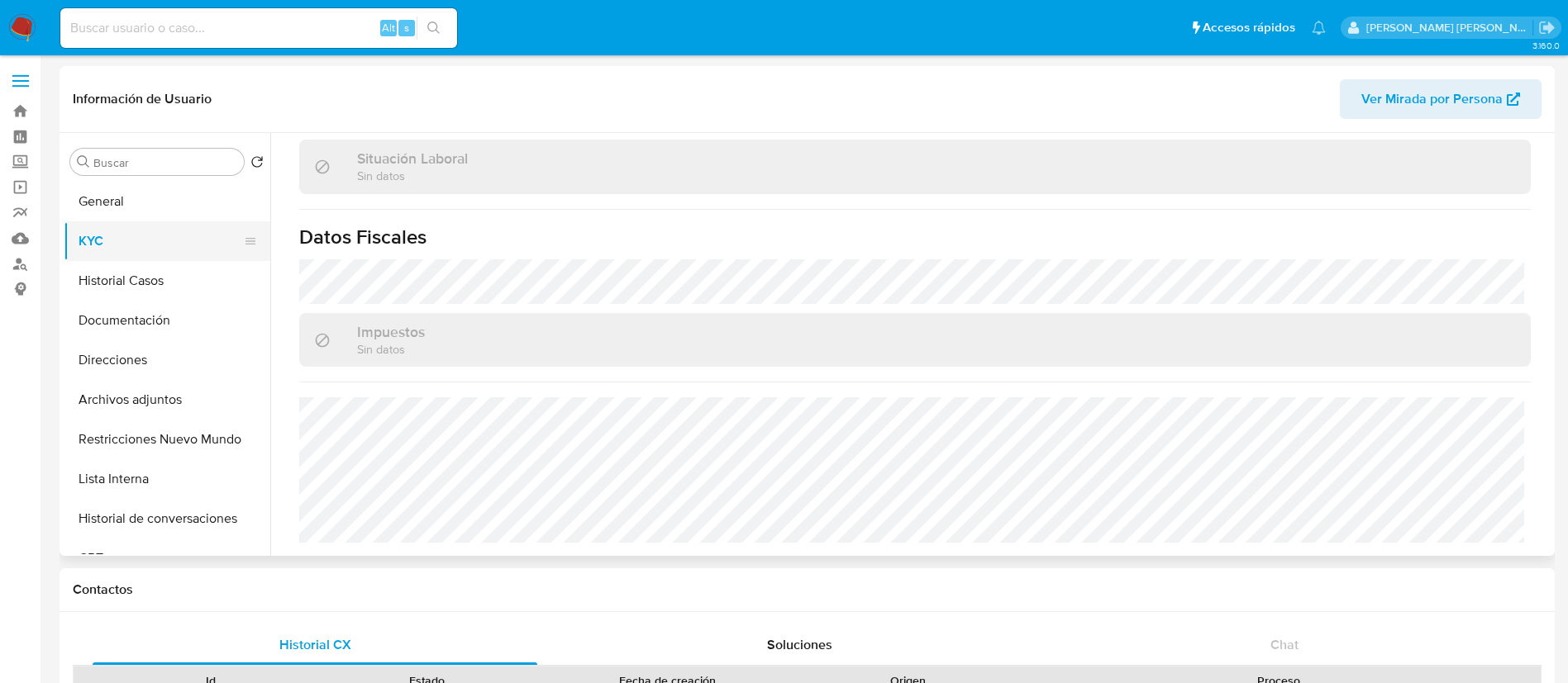
scroll to position [839, 0]
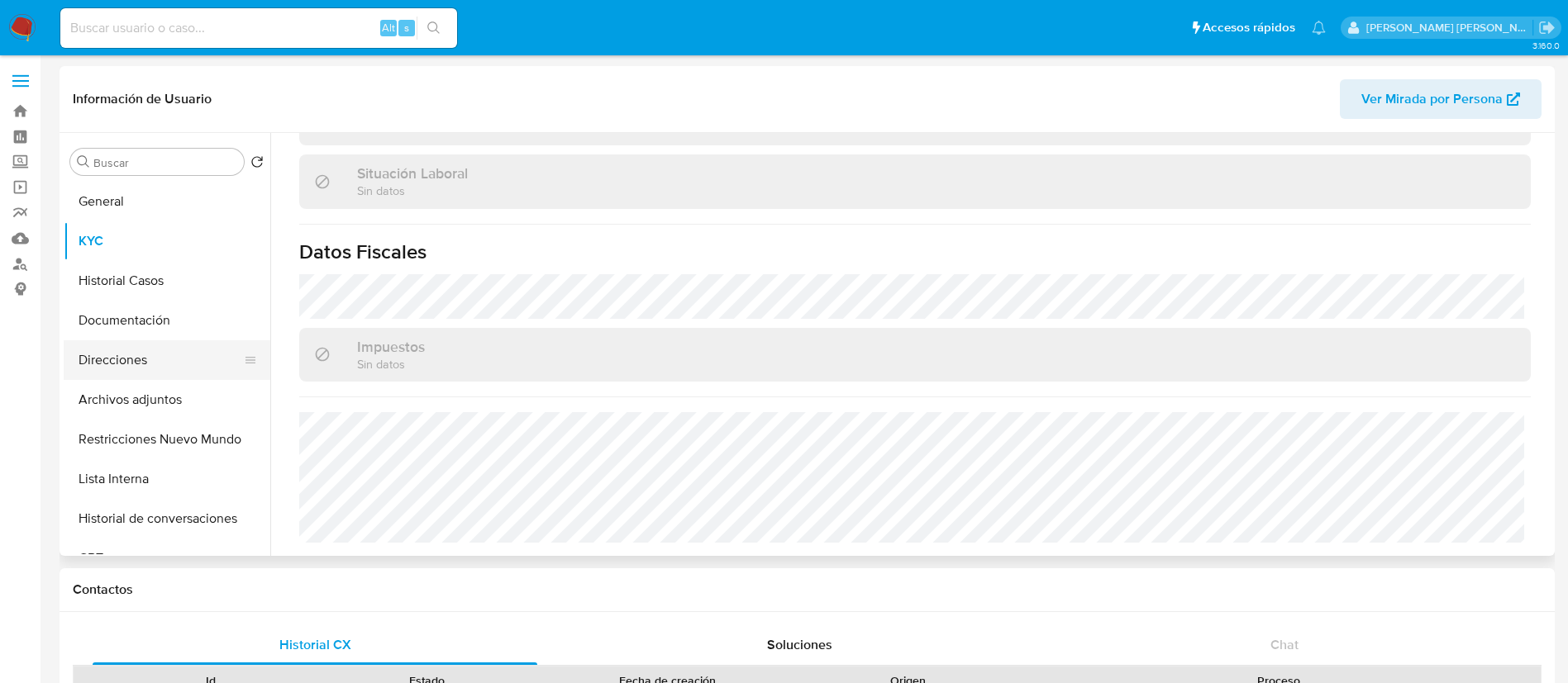
click at [148, 365] on button "Direcciones" at bounding box center [161, 360] width 193 height 40
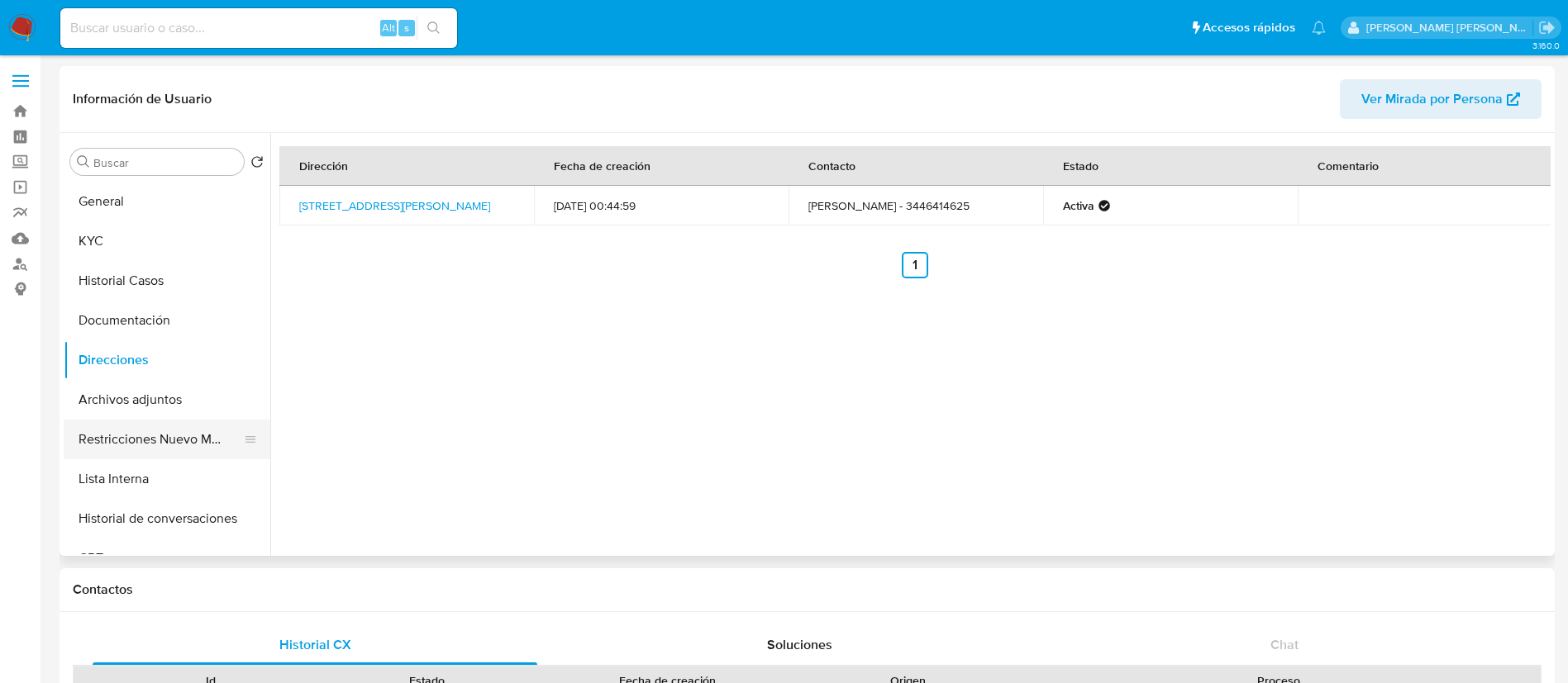
click at [148, 453] on button "Restricciones Nuevo Mundo" at bounding box center [161, 440] width 193 height 40
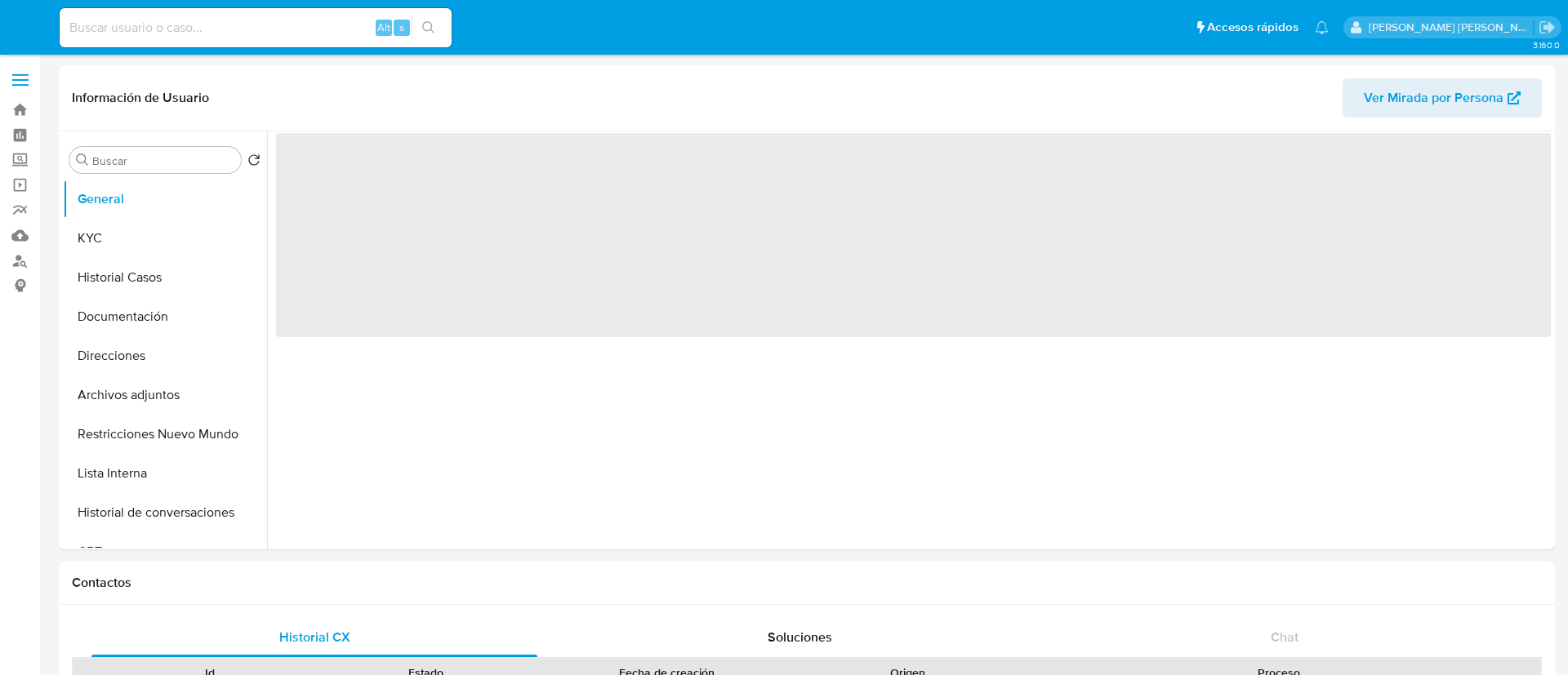
select select "10"
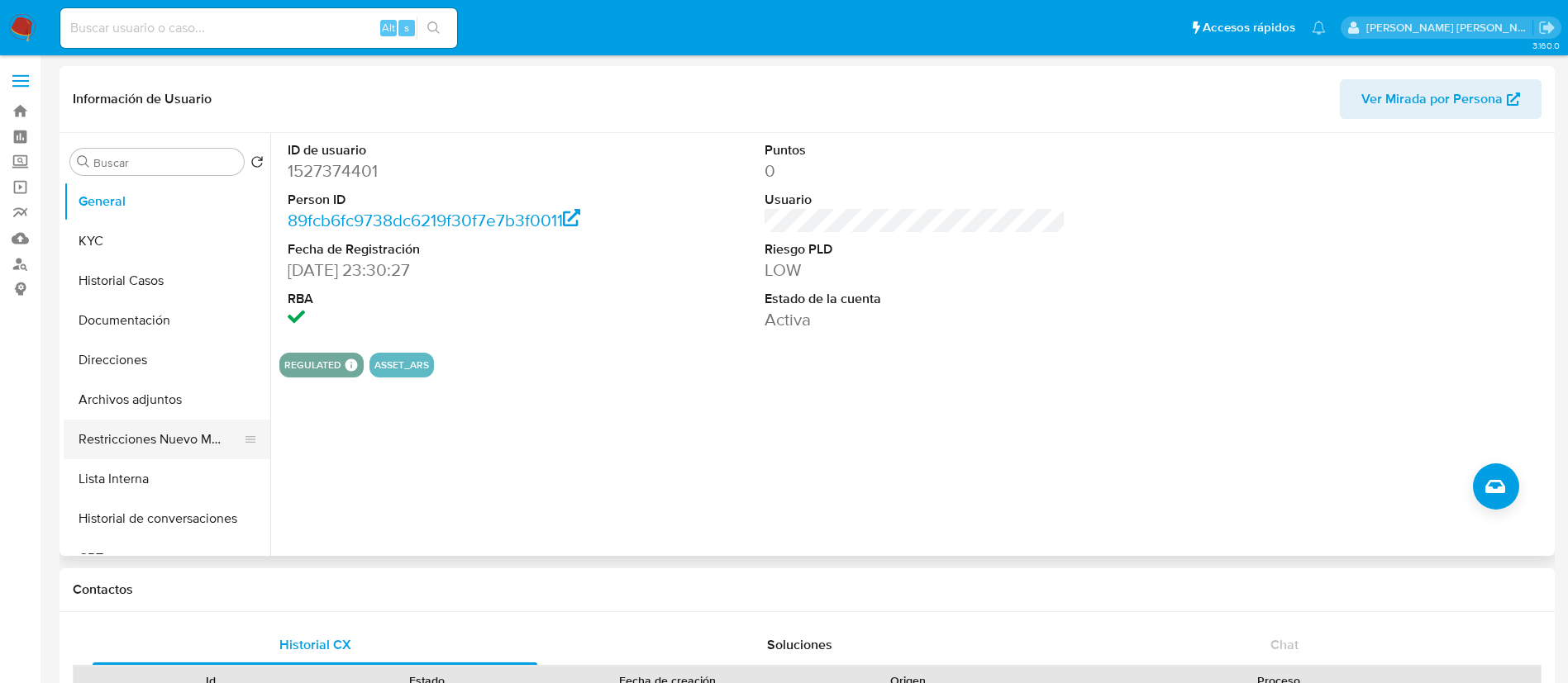
click at [125, 439] on button "Restricciones Nuevo Mundo" at bounding box center [161, 440] width 193 height 40
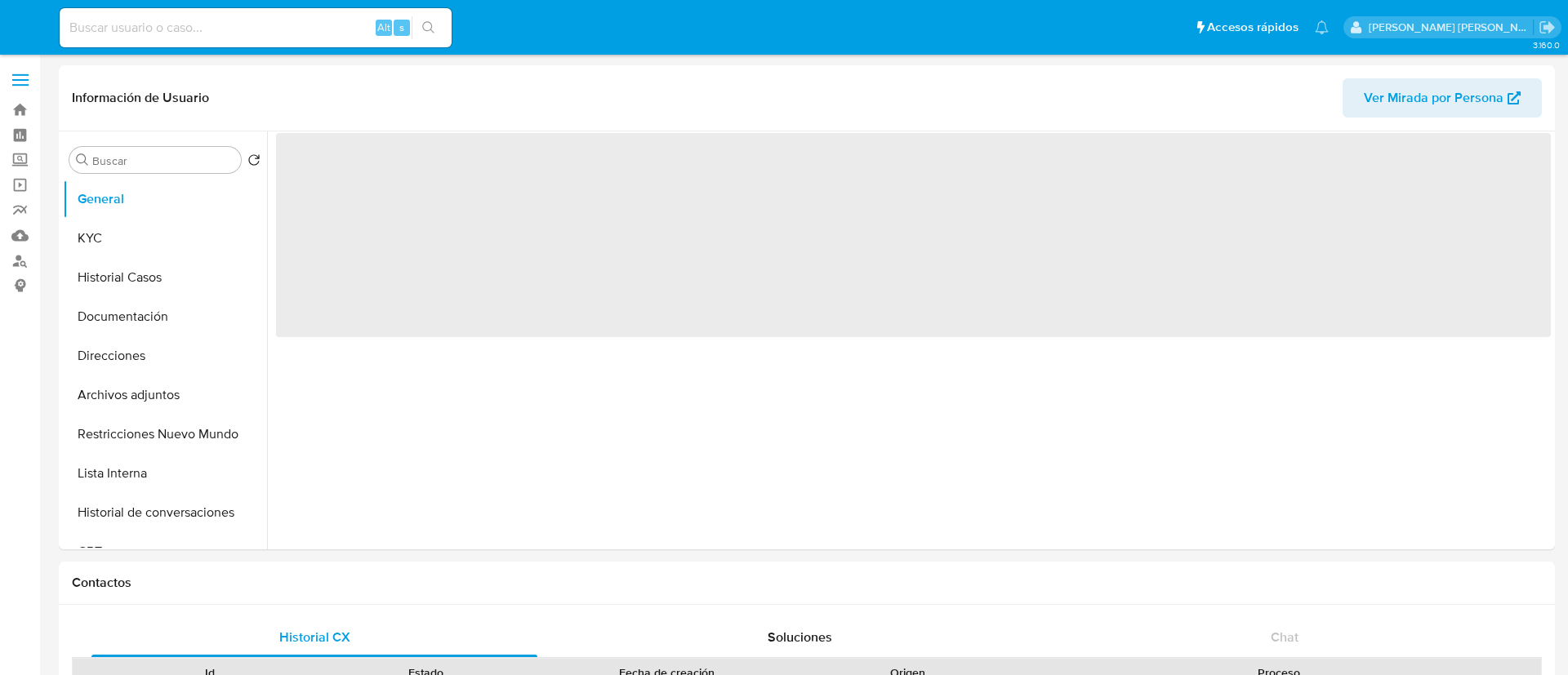
select select "10"
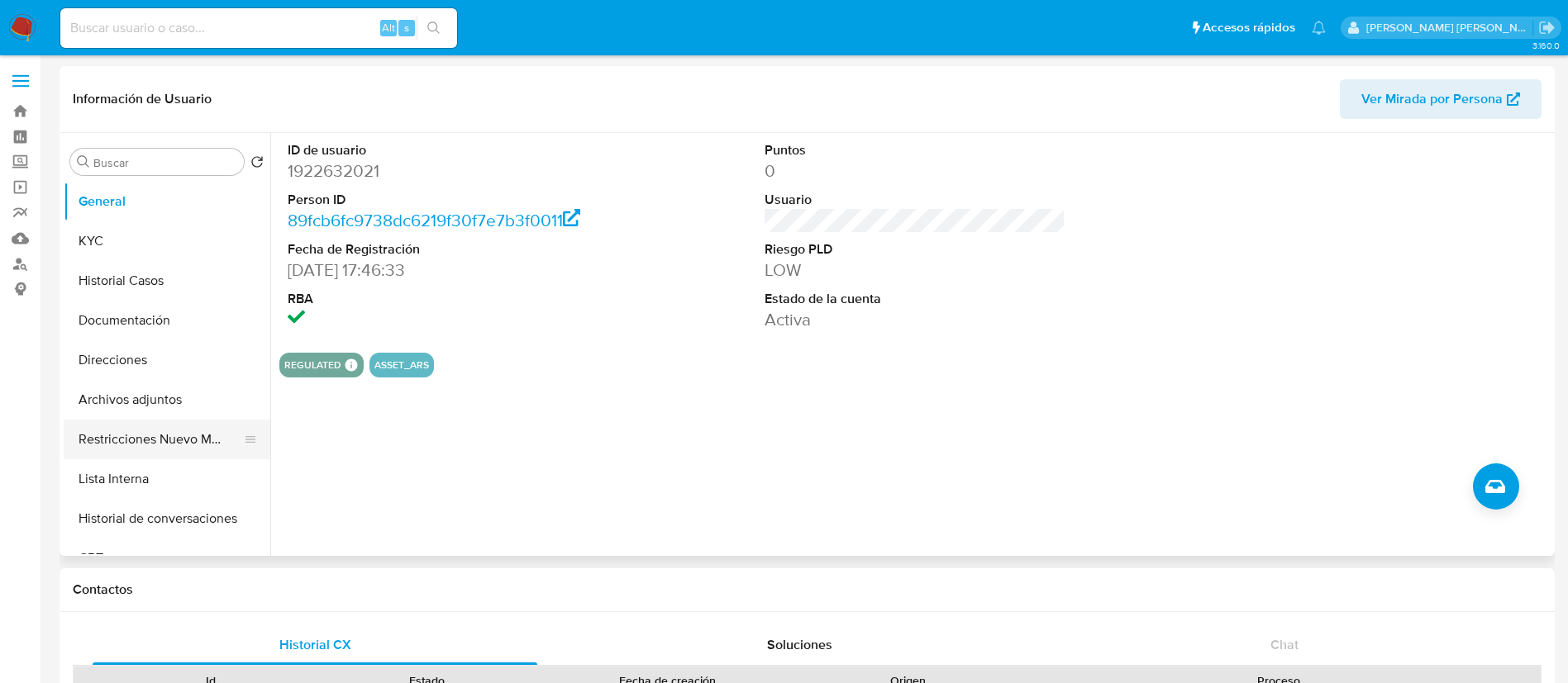
click at [116, 437] on button "Restricciones Nuevo Mundo" at bounding box center [161, 440] width 193 height 40
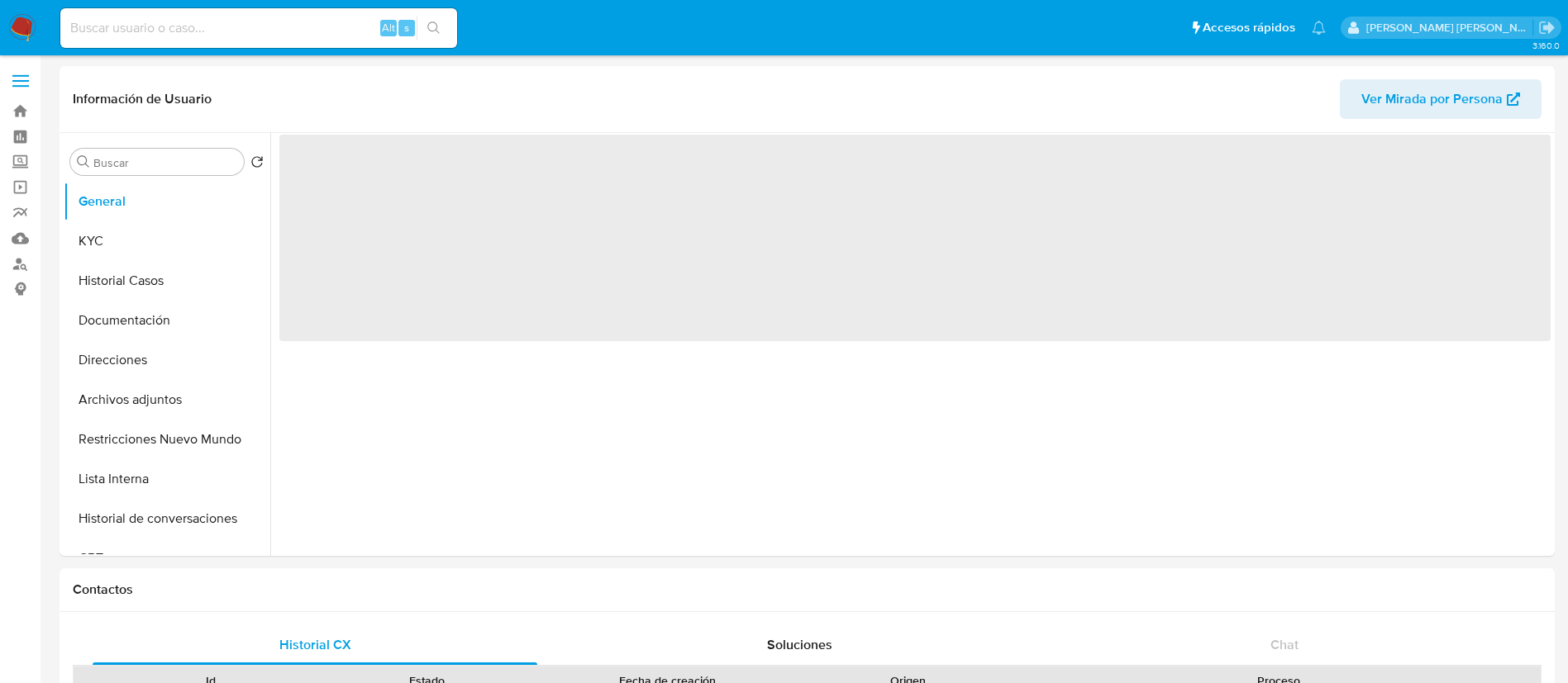
select select "10"
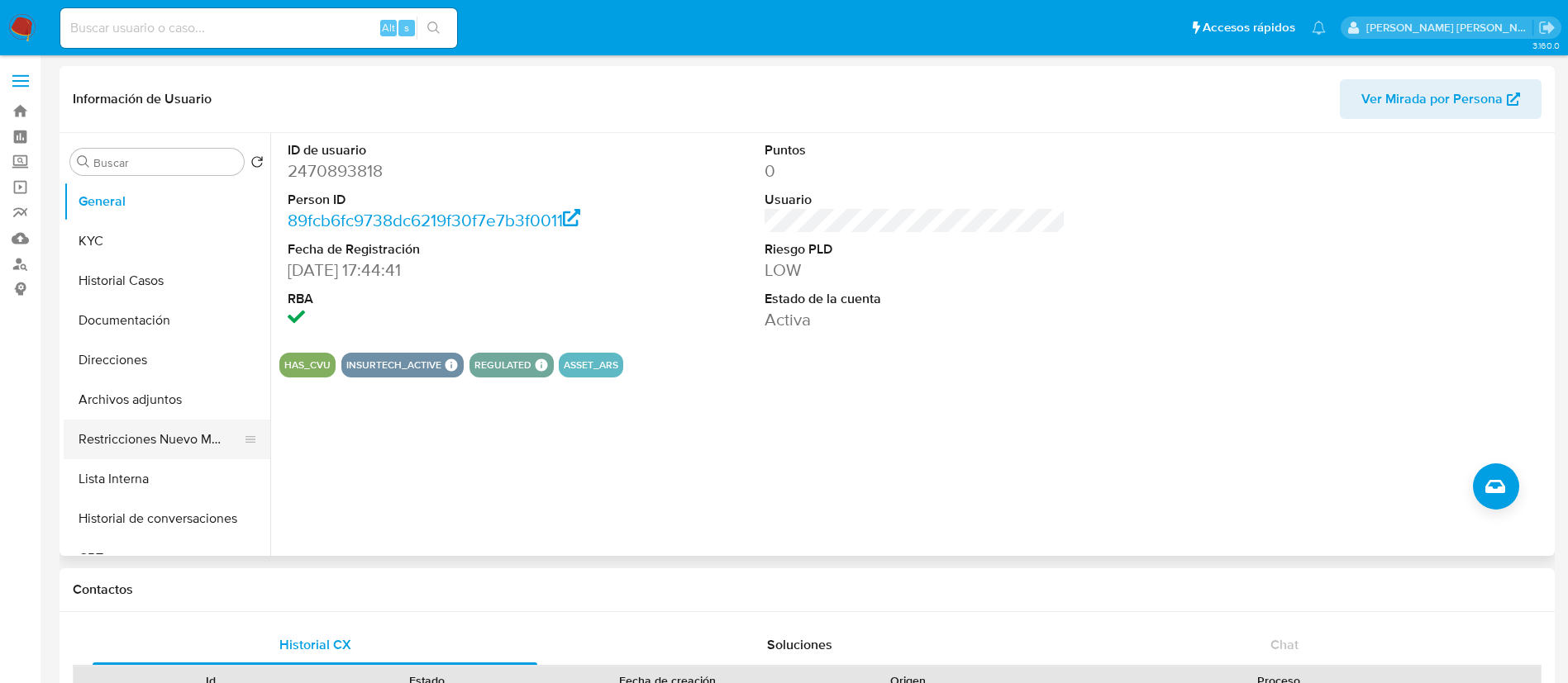
click at [135, 441] on button "Restricciones Nuevo Mundo" at bounding box center [161, 440] width 193 height 40
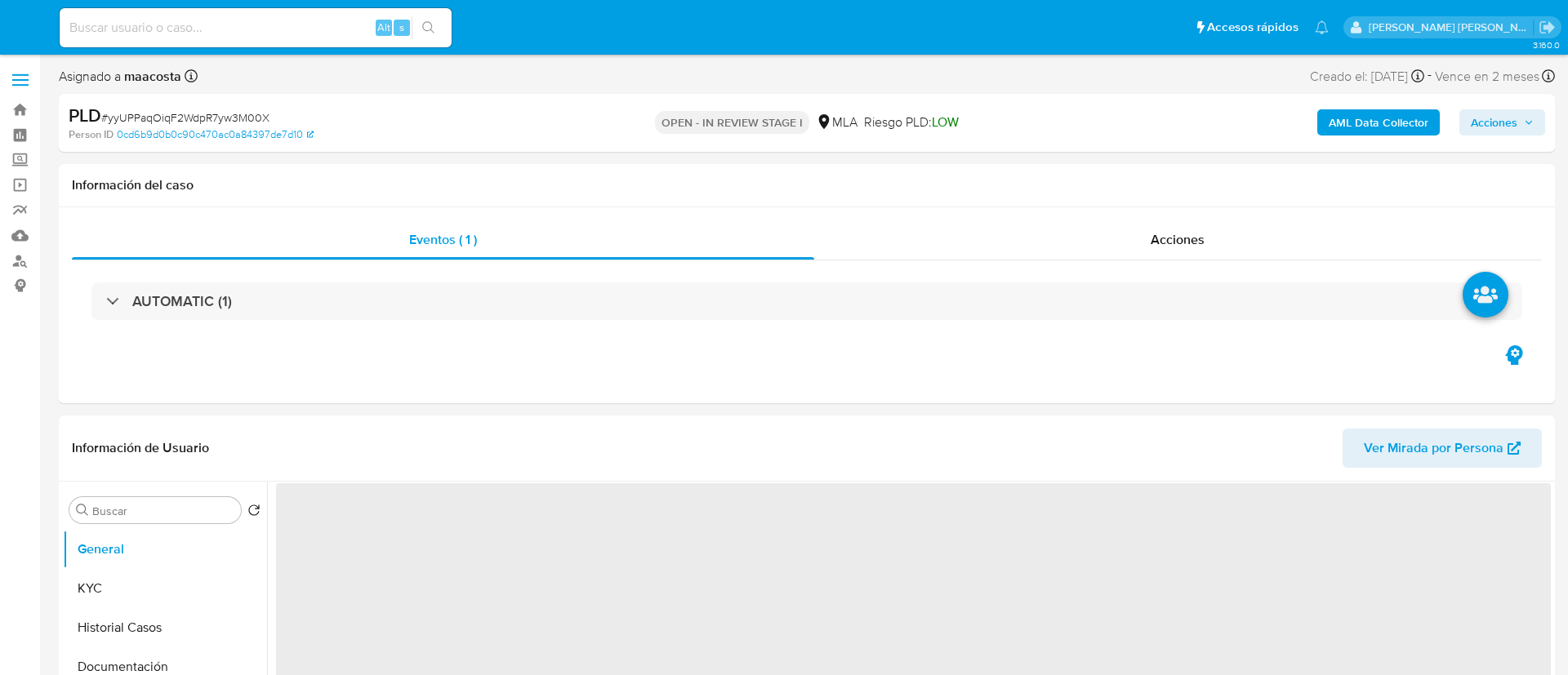
select select "10"
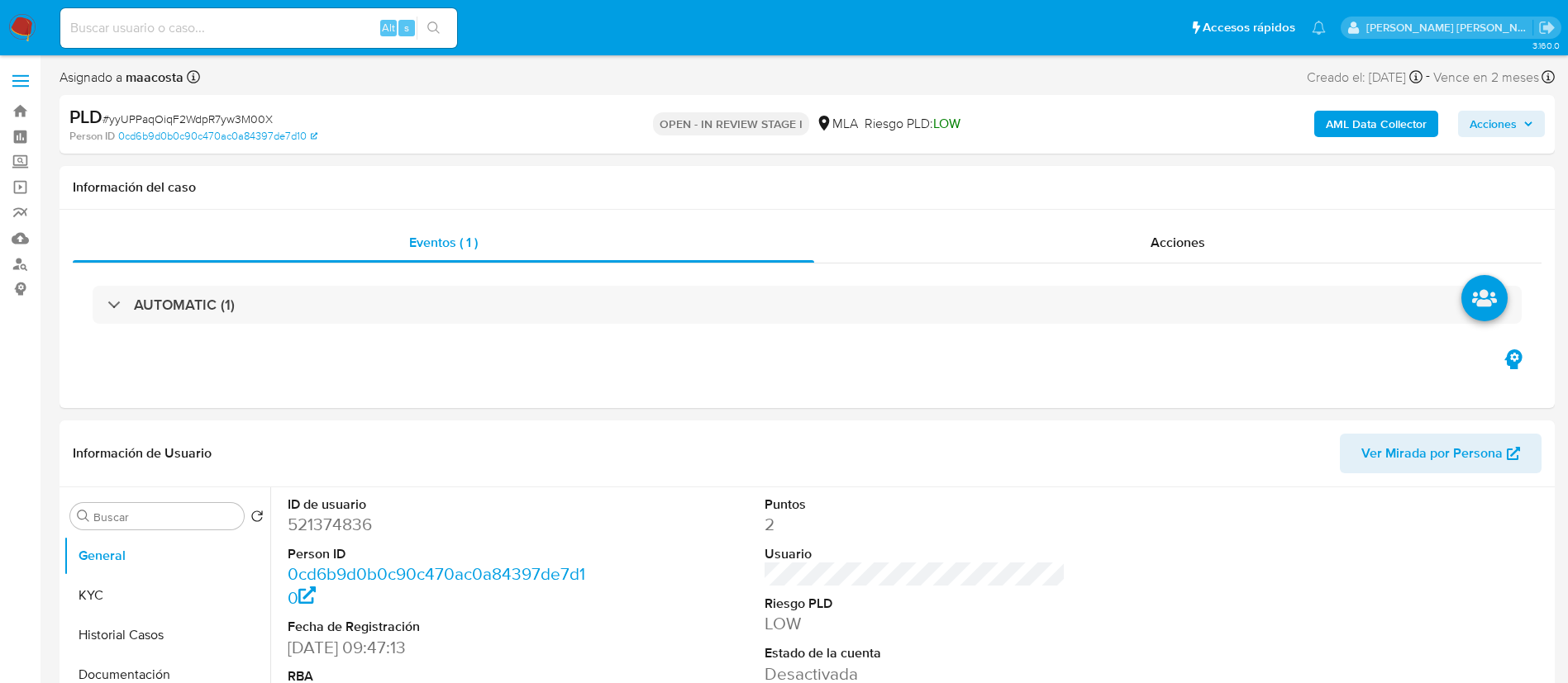
click at [1495, 127] on span "Acciones" at bounding box center [1493, 123] width 47 height 27
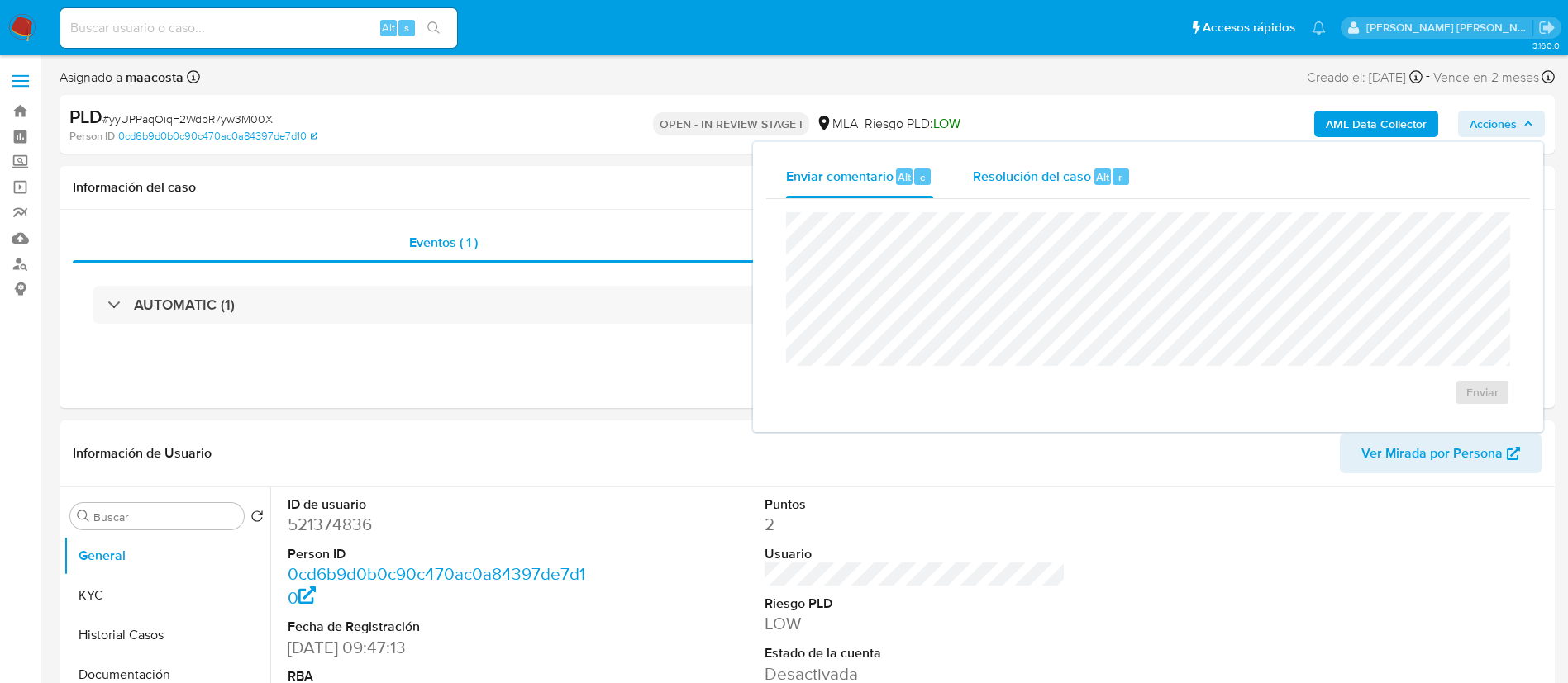
click at [1088, 167] on span "Resolución del caso" at bounding box center [1032, 177] width 118 height 19
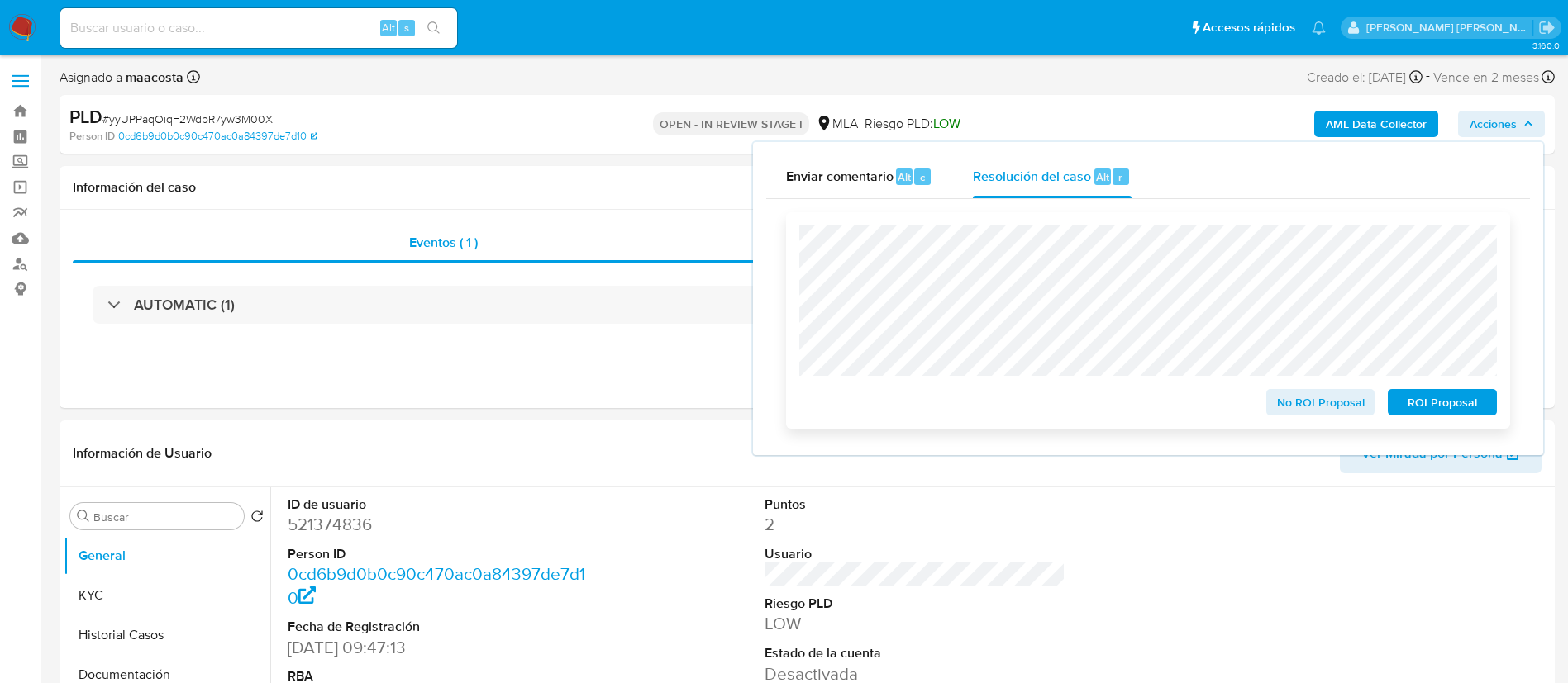
click at [1473, 407] on span "ROI Proposal" at bounding box center [1443, 402] width 86 height 23
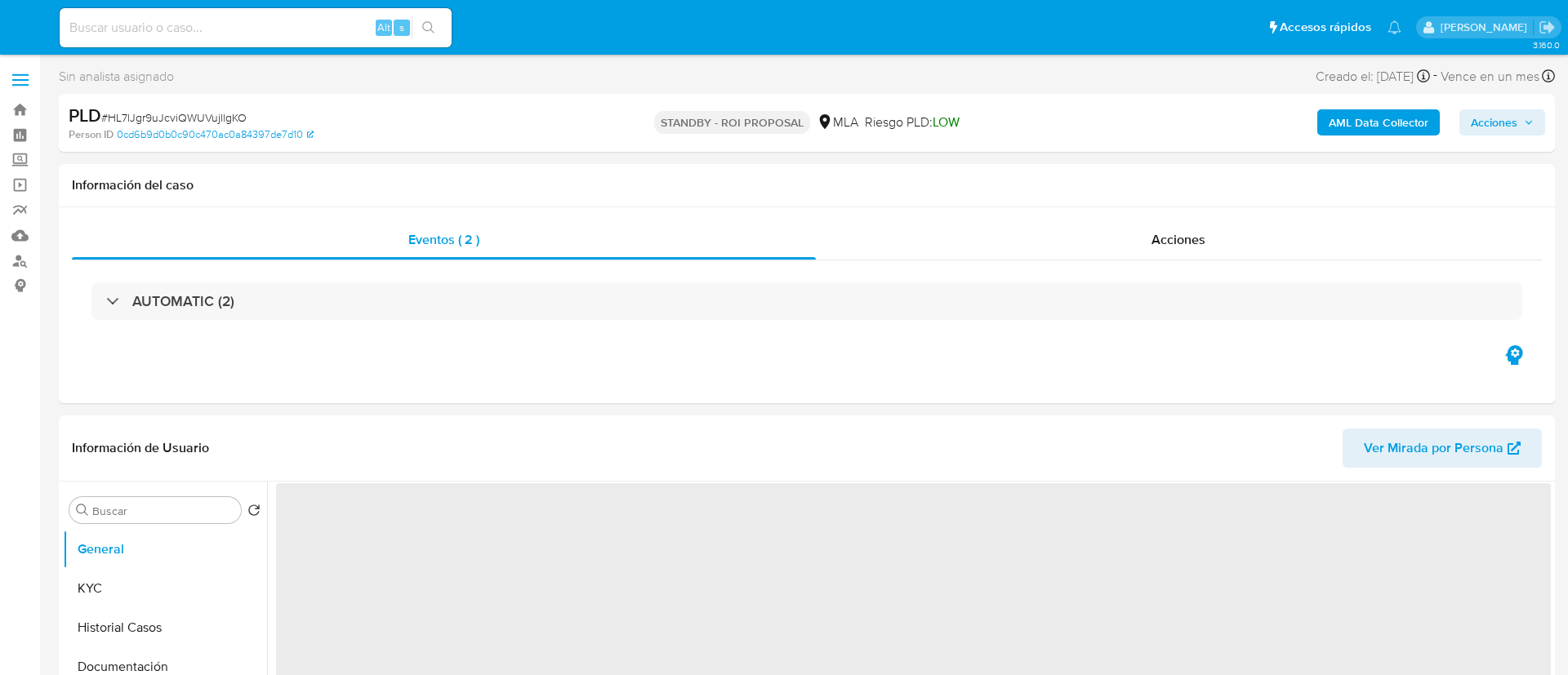
select select "10"
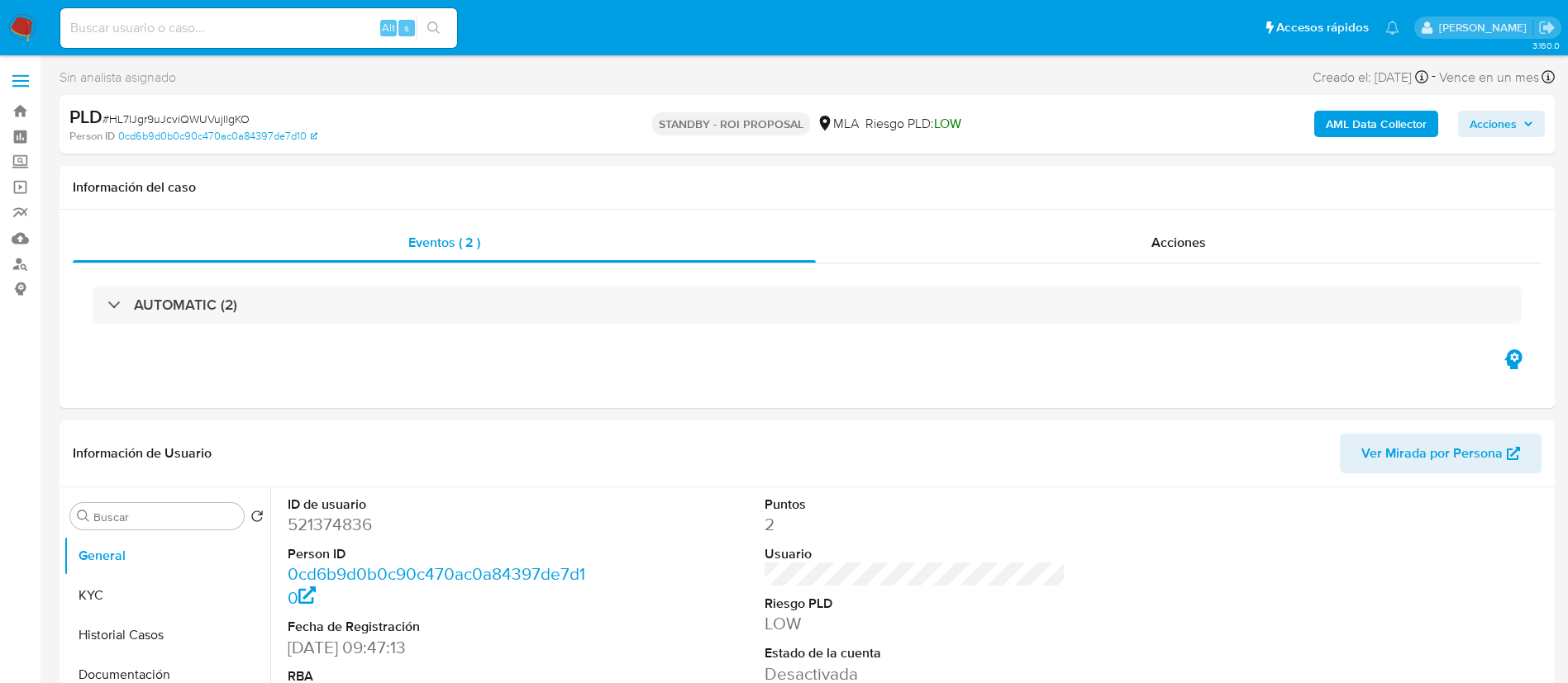
paste input "Ez5SkzYjXtfmIw5LqsaFI9yr"
click at [333, 34] on input "Ez5SkzYjXtfmIw5LqsaFI9yr" at bounding box center [259, 28] width 397 height 22
type input "Ez5SkzYjXtfmIw5LqsaFI9yr"
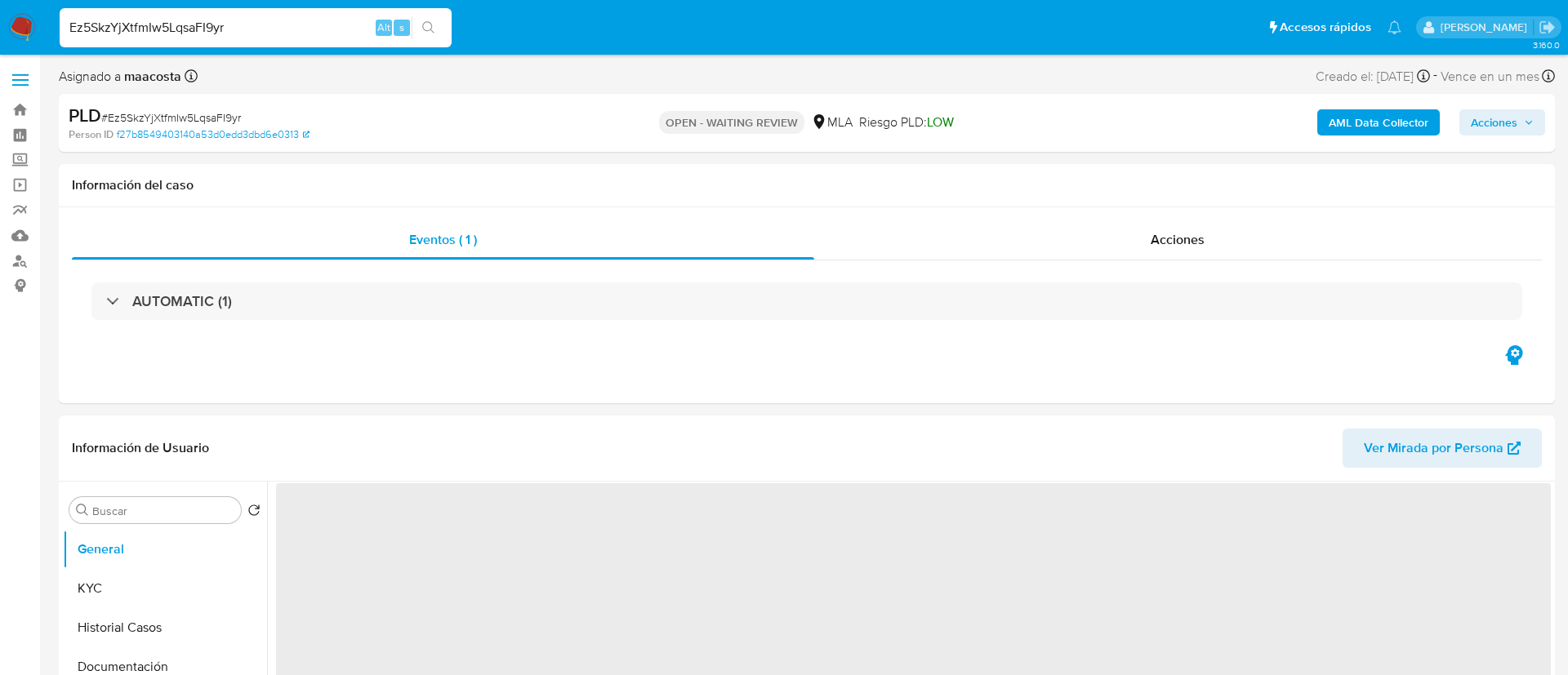
select select "10"
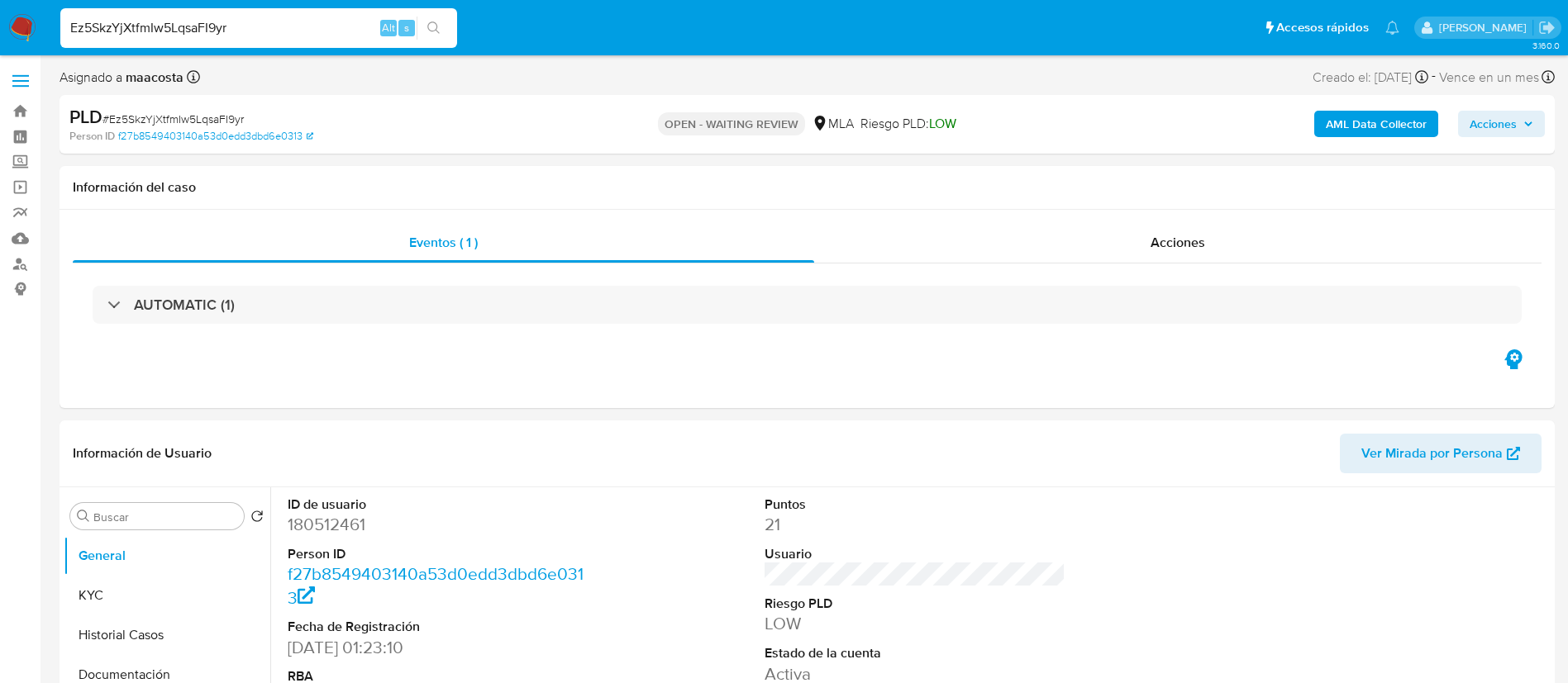
paste input "CDbC21POoNQB9HWJGu1mU9E"
click at [299, 30] on input "ECDbC21POoNQB9HWJGu1mU9E" at bounding box center [259, 28] width 397 height 22
type input "ECDbC21POoNQB9HWJGu1mU9E"
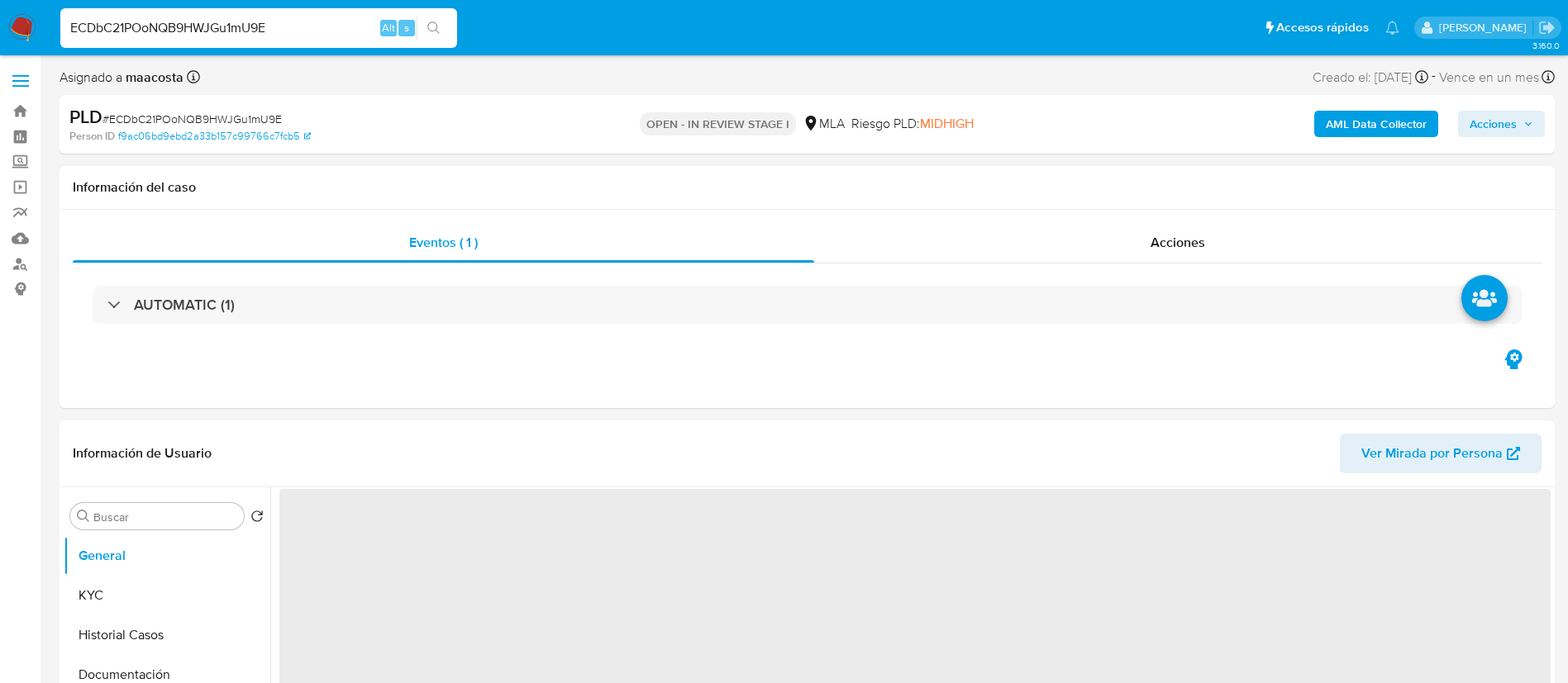
select select "10"
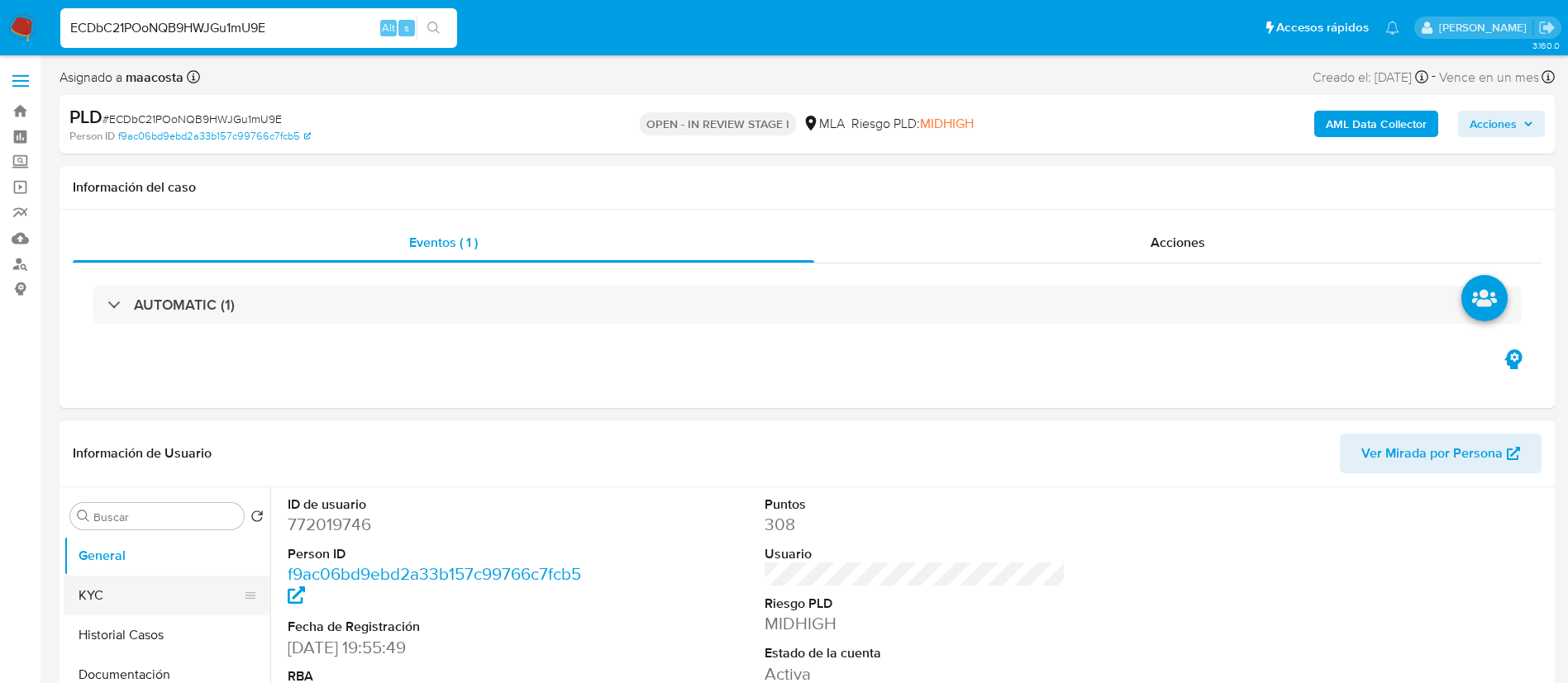
click at [139, 590] on button "KYC" at bounding box center [161, 596] width 193 height 40
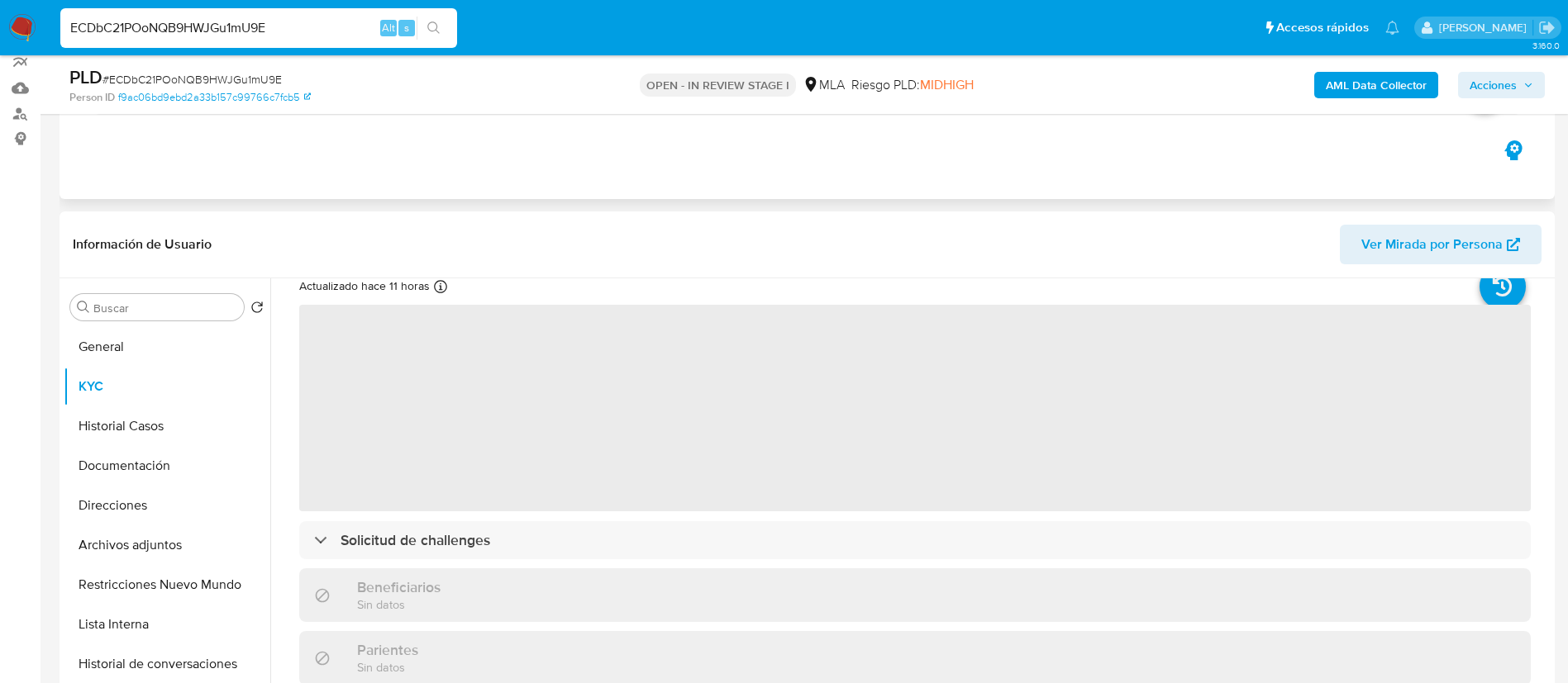
scroll to position [56, 0]
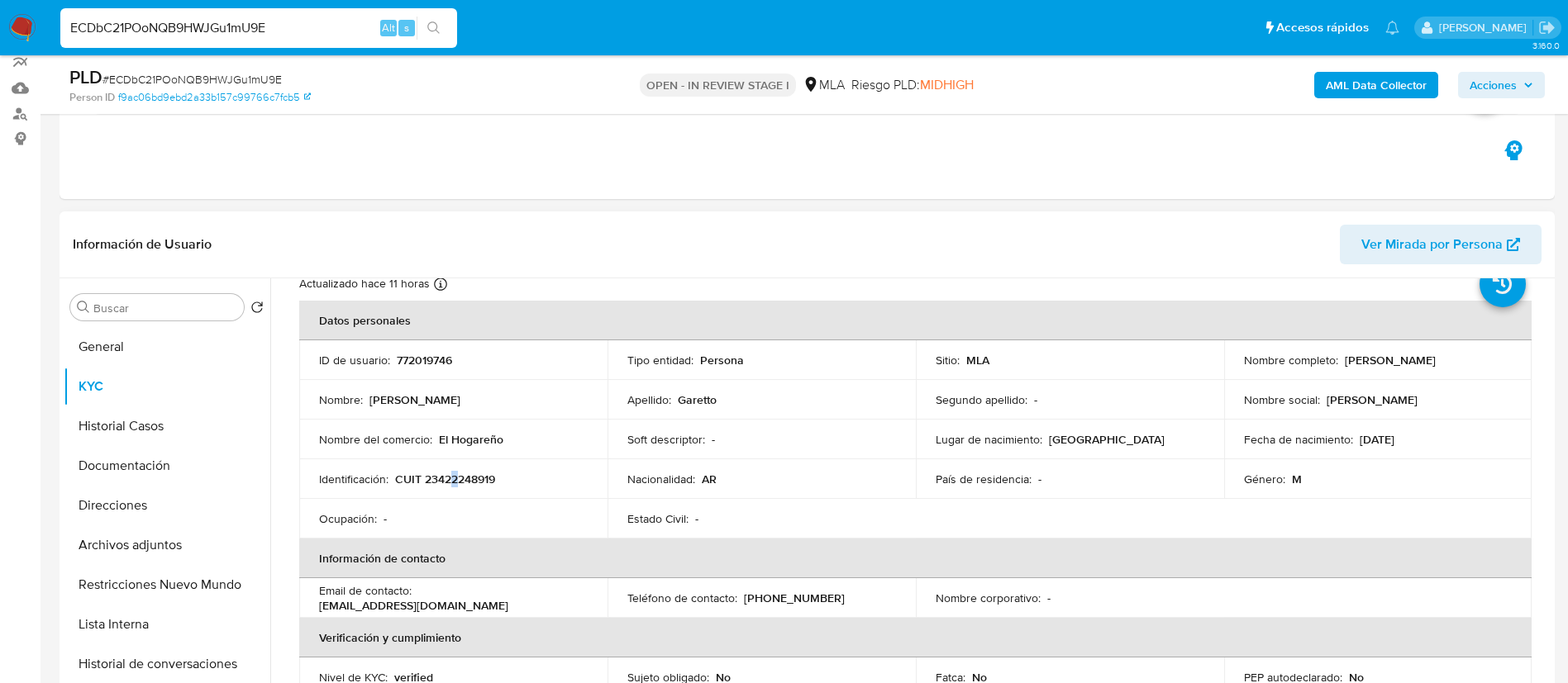
drag, startPoint x: 430, startPoint y: 0, endPoint x: 455, endPoint y: 474, distance: 474.7
click at [455, 474] on p "CUIT 23422248919" at bounding box center [445, 479] width 100 height 15
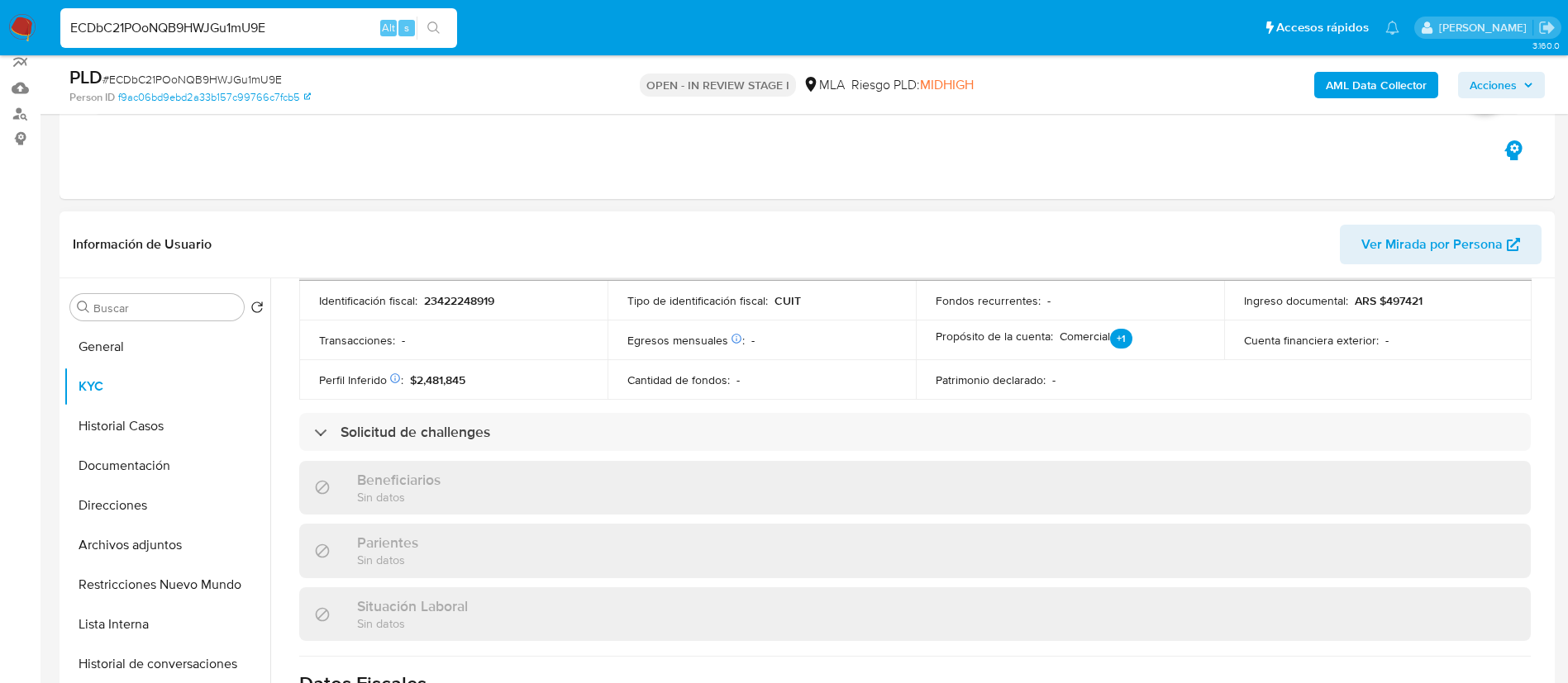
scroll to position [853, 0]
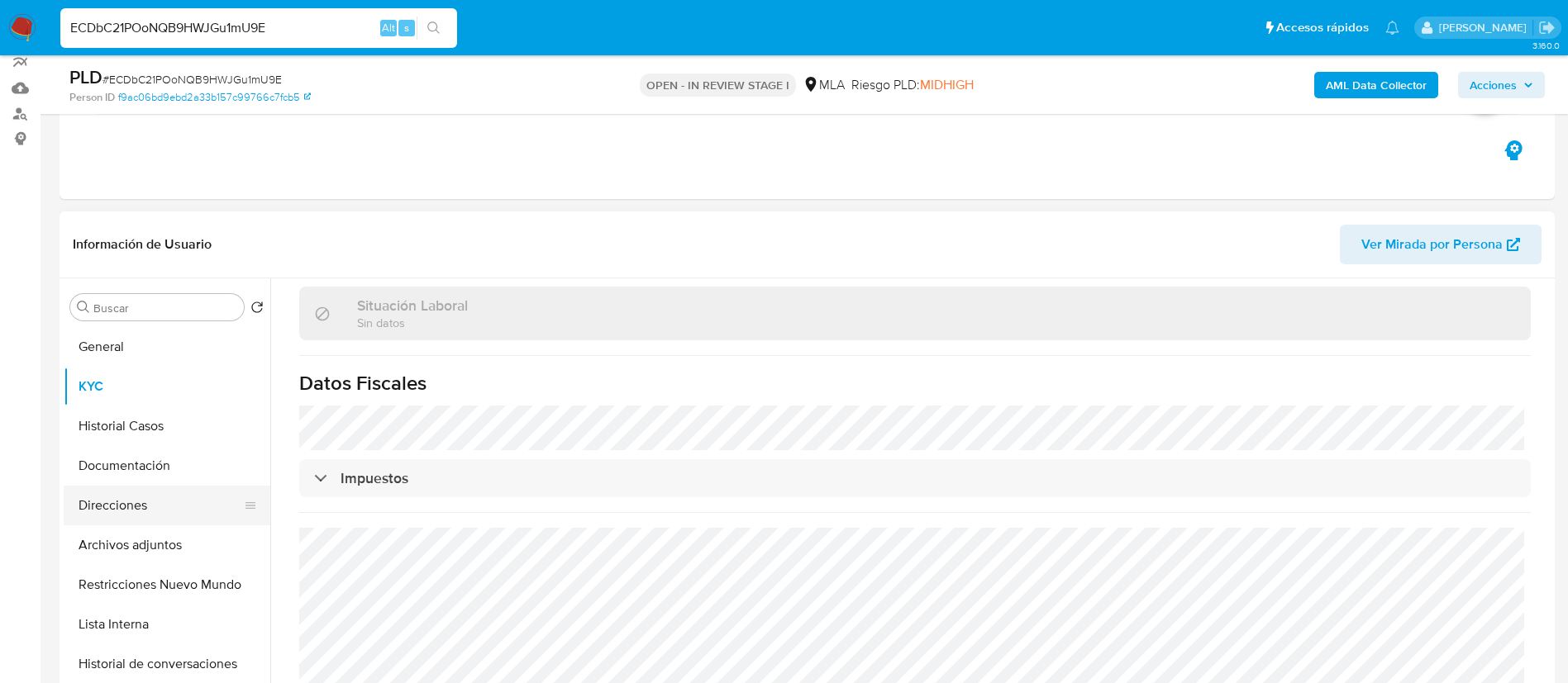
click at [157, 506] on button "Direcciones" at bounding box center [161, 505] width 193 height 40
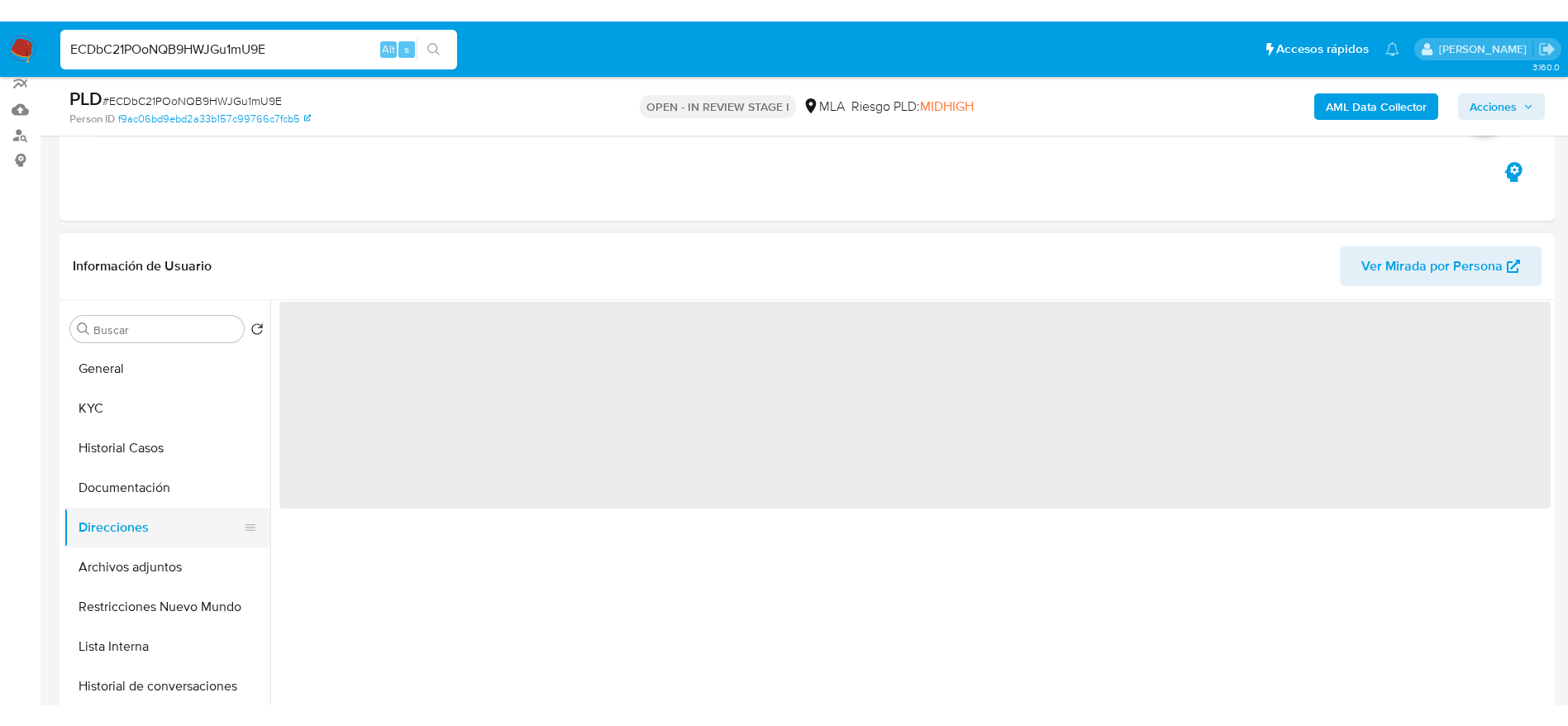
scroll to position [0, 0]
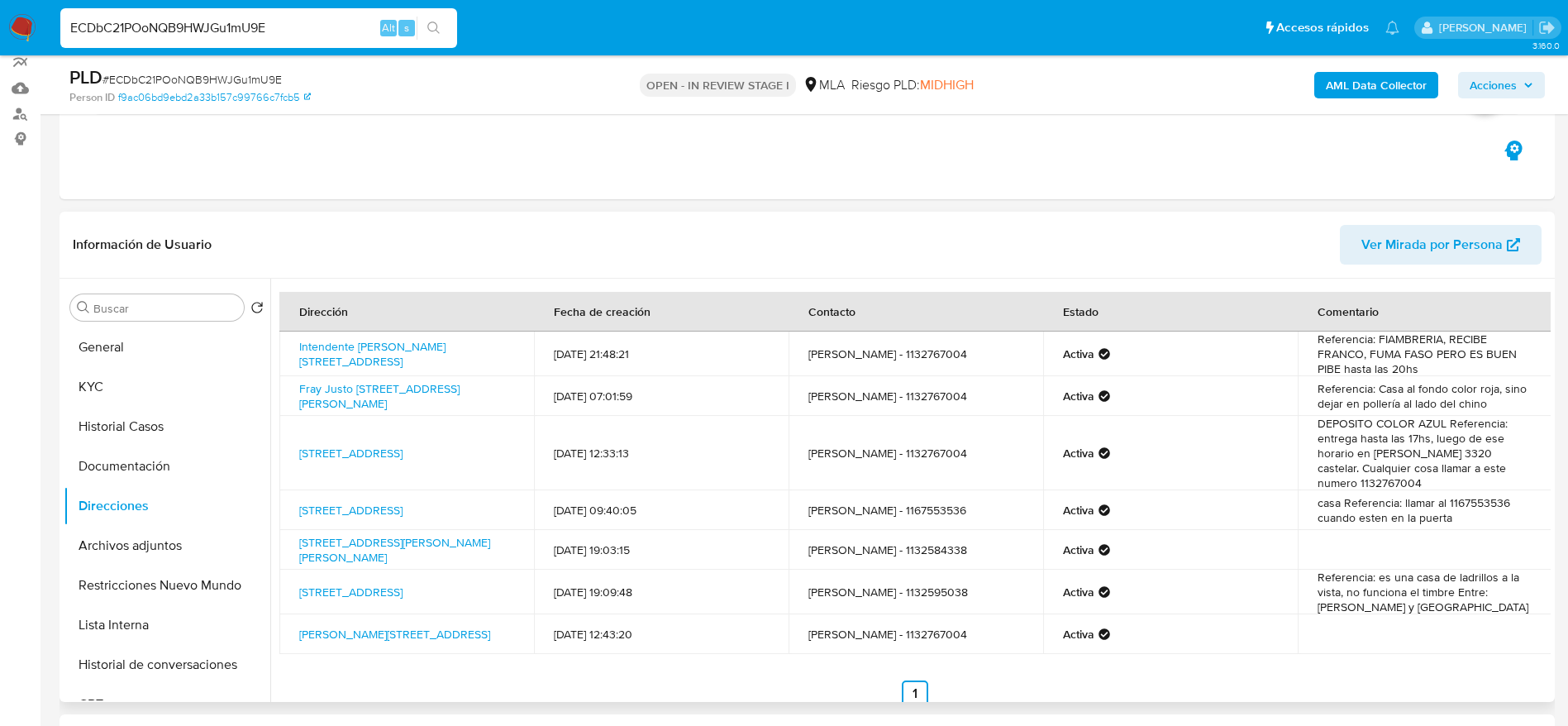
click at [288, 344] on td "Intendente Agüero 341, Morón, Buenos Aires, 1708, Argentina 341" at bounding box center [406, 354] width 255 height 45
copy td "Intendente Agüero 341, Morón, Buenos Aires, 1708, Argentina 341"
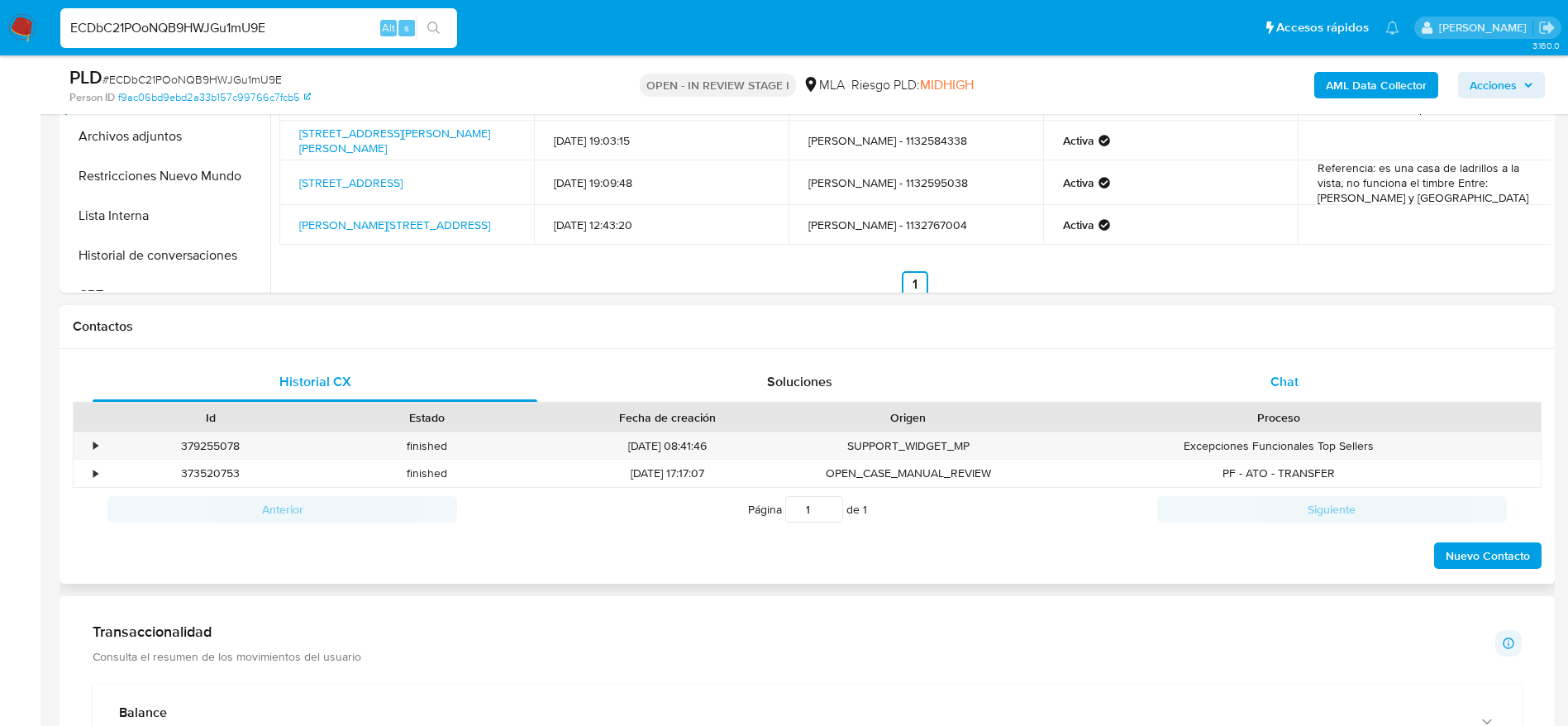
click at [1289, 369] on div "Chat" at bounding box center [1284, 382] width 444 height 40
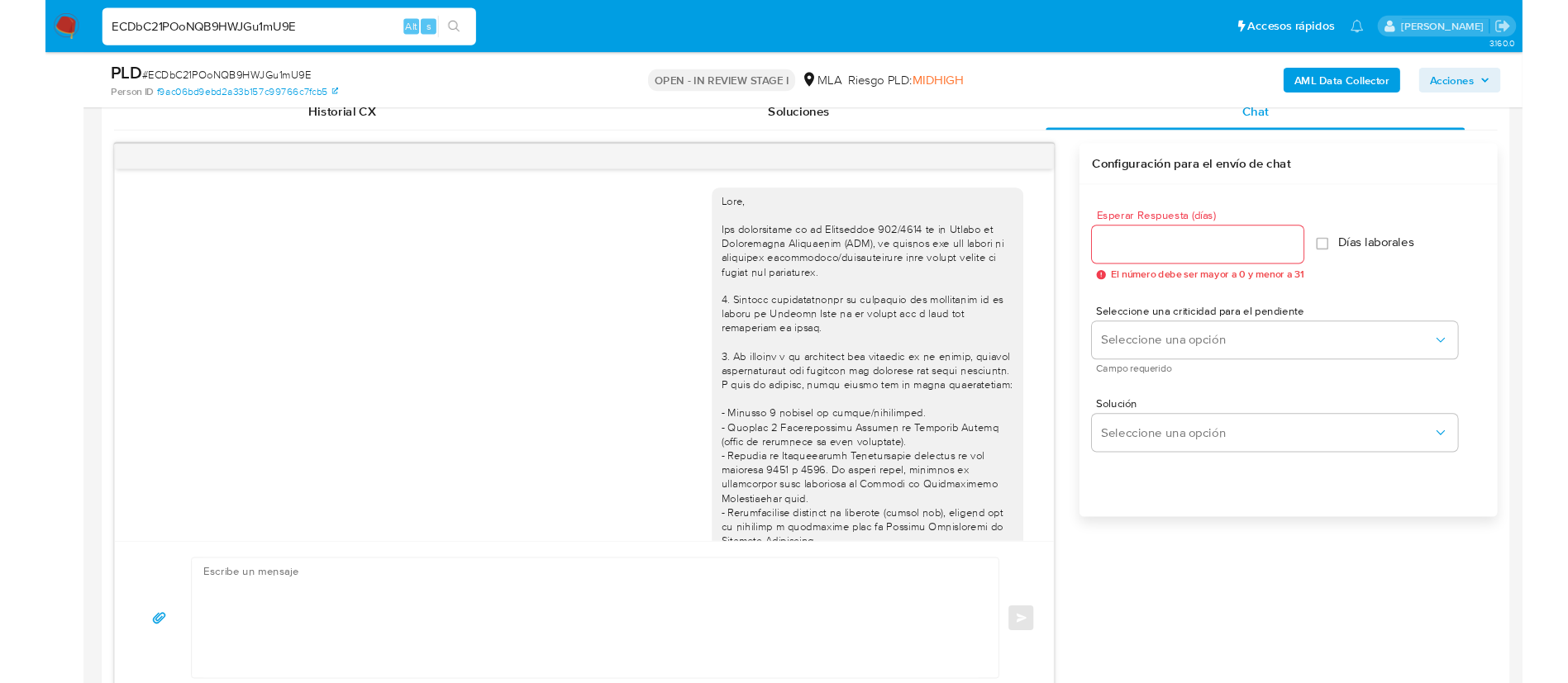
scroll to position [663, 0]
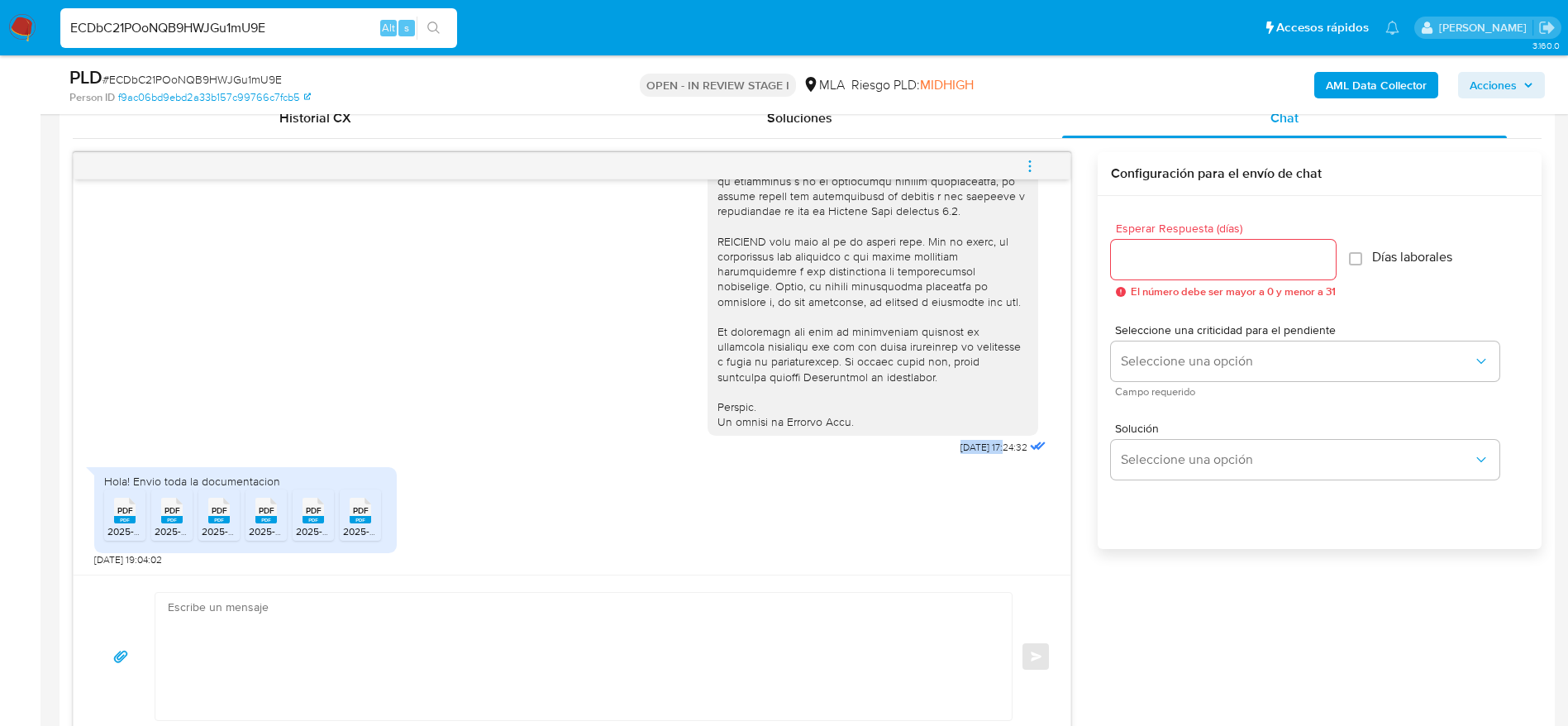
drag, startPoint x: 918, startPoint y: 448, endPoint x: 969, endPoint y: 453, distance: 51.2
click at [969, 453] on div "18/08/2025 17:24:32" at bounding box center [878, 7] width 343 height 906
copy span "[DATE]"
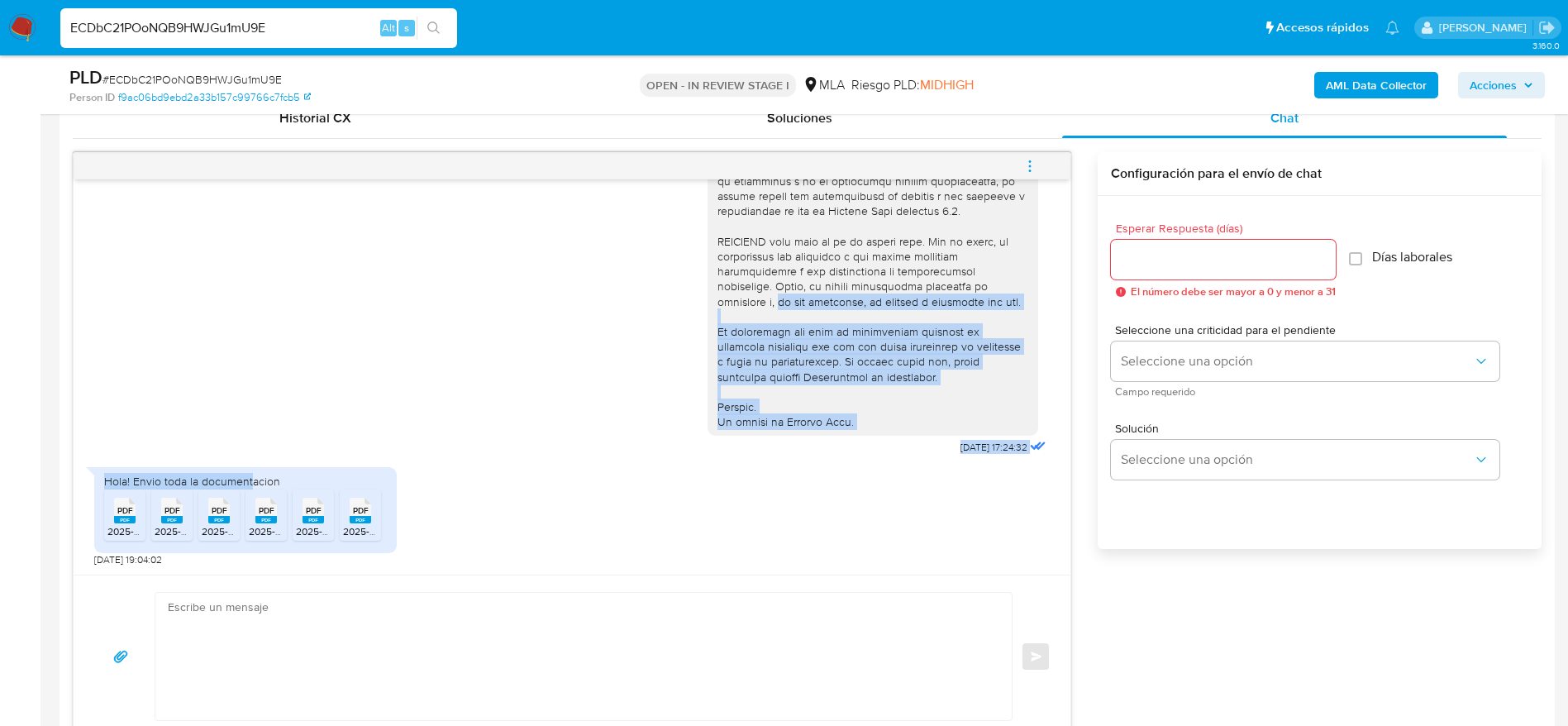
drag, startPoint x: 762, startPoint y: 293, endPoint x: 251, endPoint y: 476, distance: 542.8
click at [251, 476] on div "18/08/2025 17:24:32 Hola! Envio toda la documentacion PDF PDF 2025-06.pdf PDF P…" at bounding box center [571, 377] width 997 height 395
click at [251, 476] on div "Hola! Envio toda la documentacion" at bounding box center [246, 481] width 283 height 15
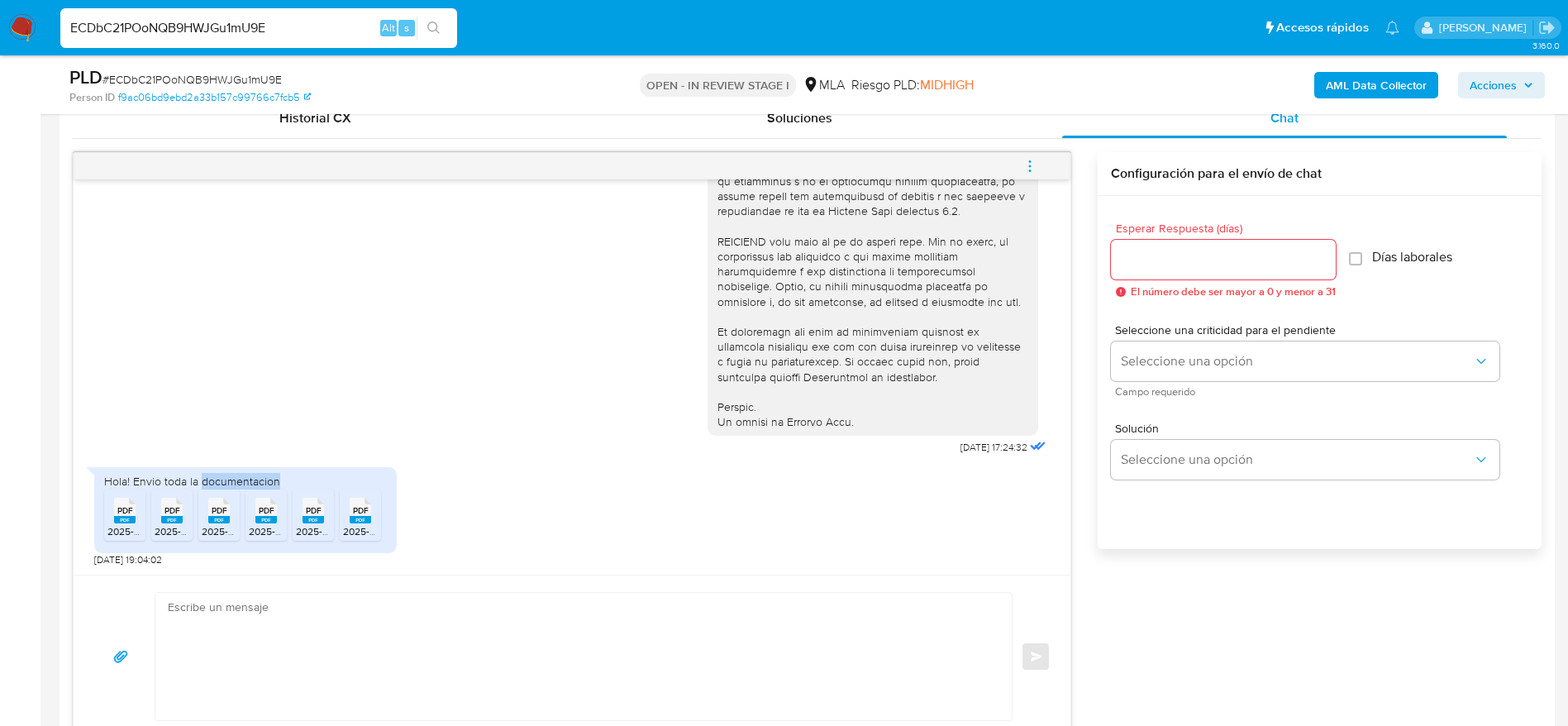
click at [251, 476] on div "Hola! Envio toda la documentacion" at bounding box center [246, 481] width 283 height 15
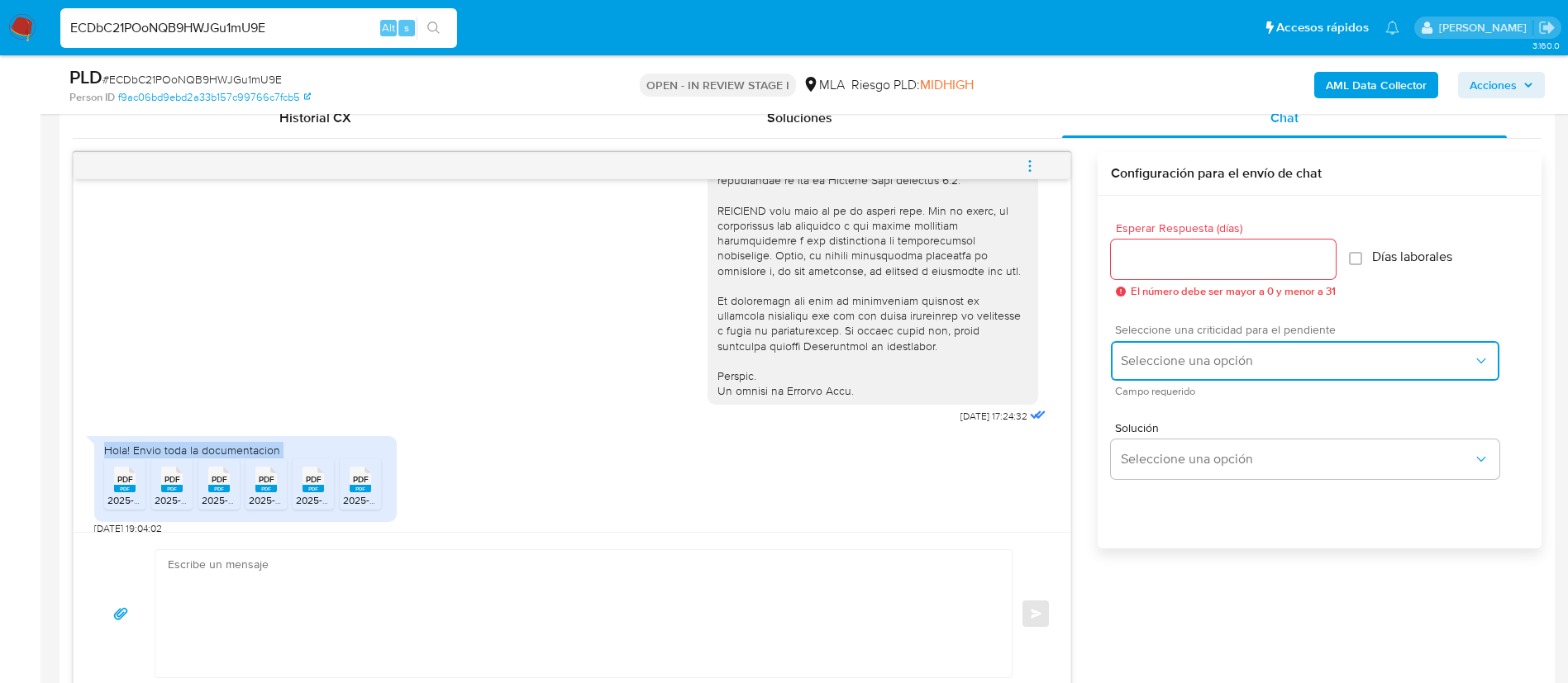
click at [1220, 362] on span "Seleccione una opción" at bounding box center [1297, 360] width 352 height 16
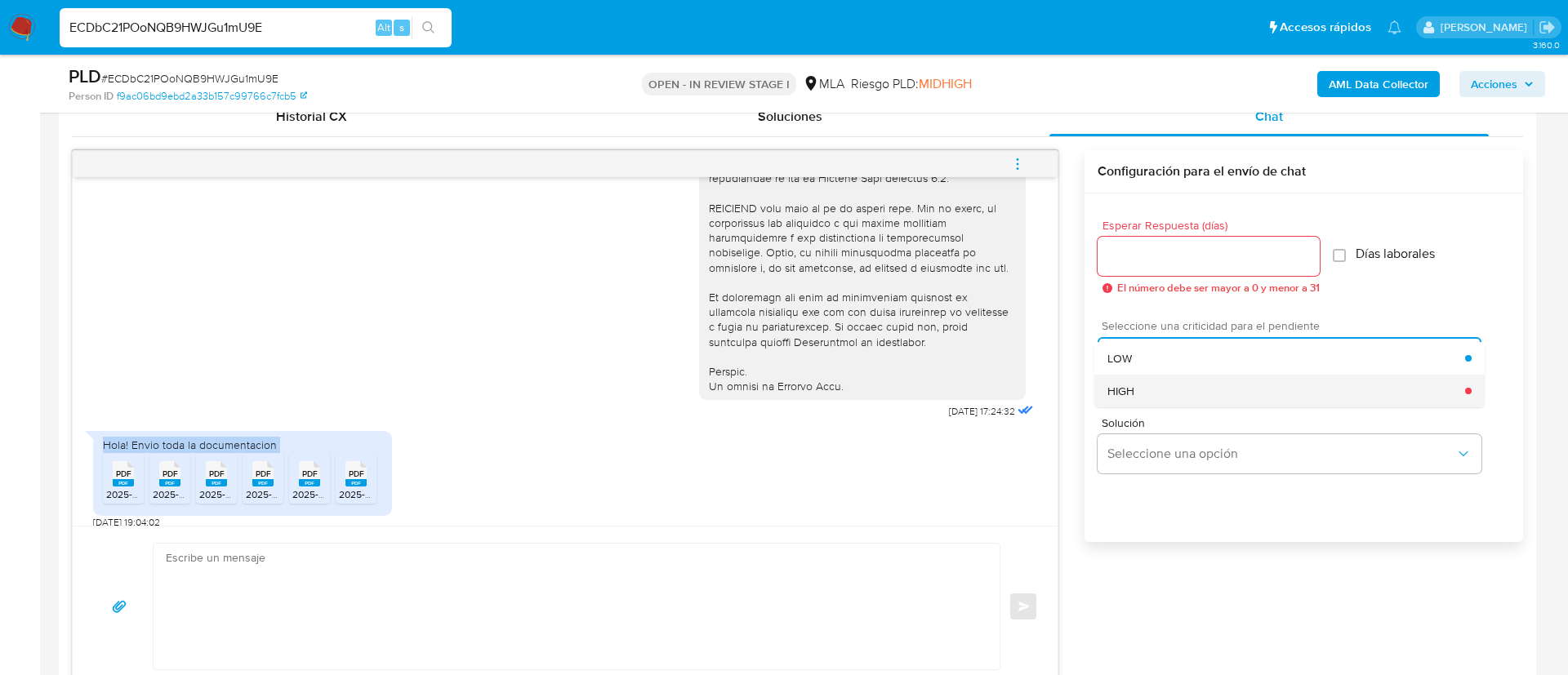
click at [1143, 397] on div "HIGH" at bounding box center [1287, 391] width 358 height 32
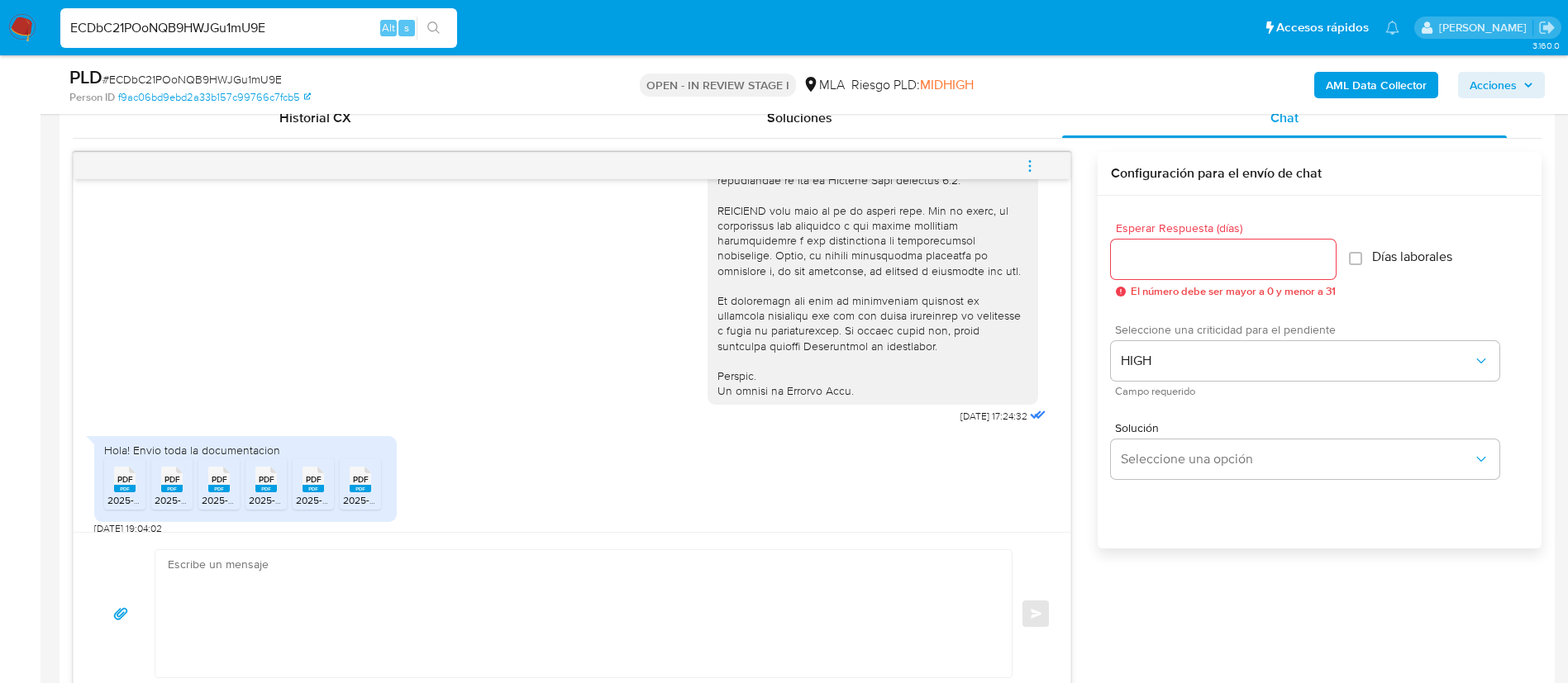
click at [1145, 259] on input "Esperar Respuesta (días)" at bounding box center [1224, 259] width 225 height 22
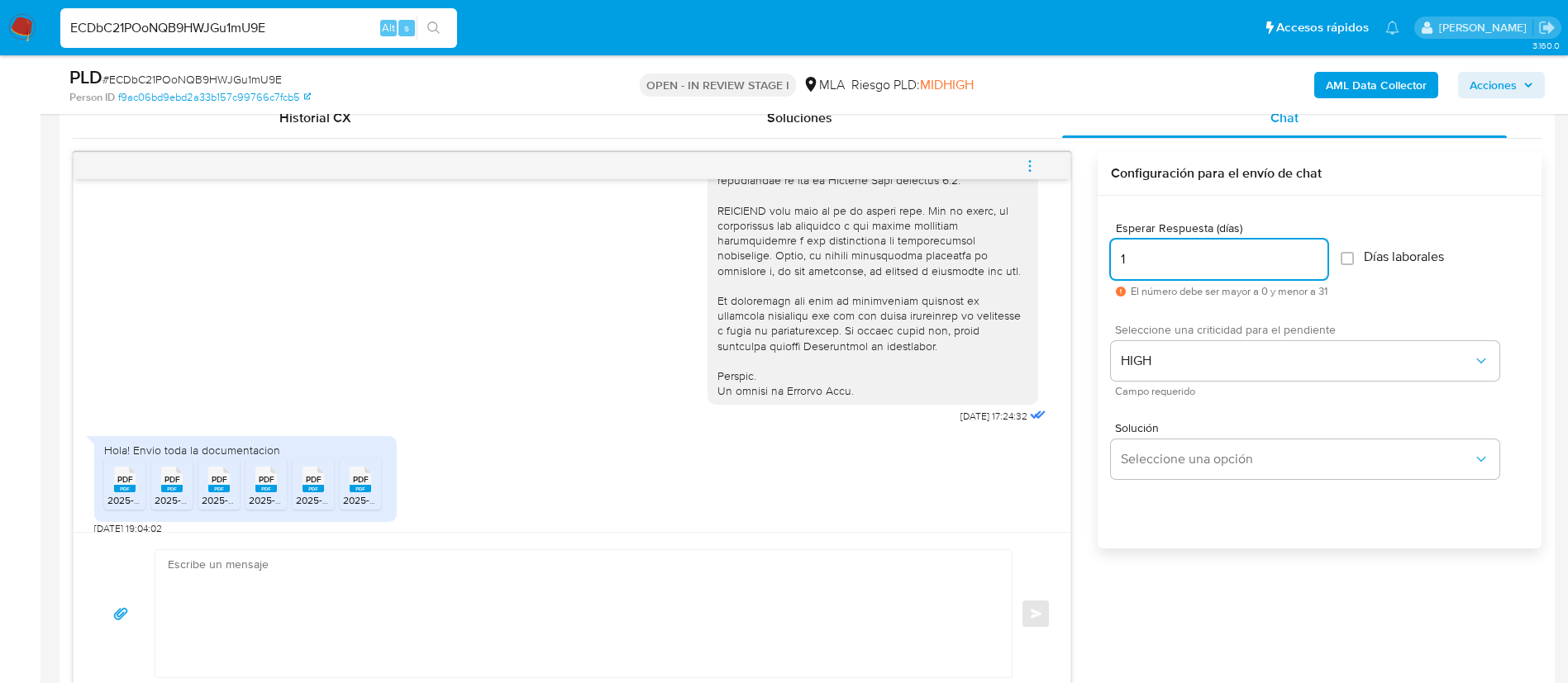
type input "1"
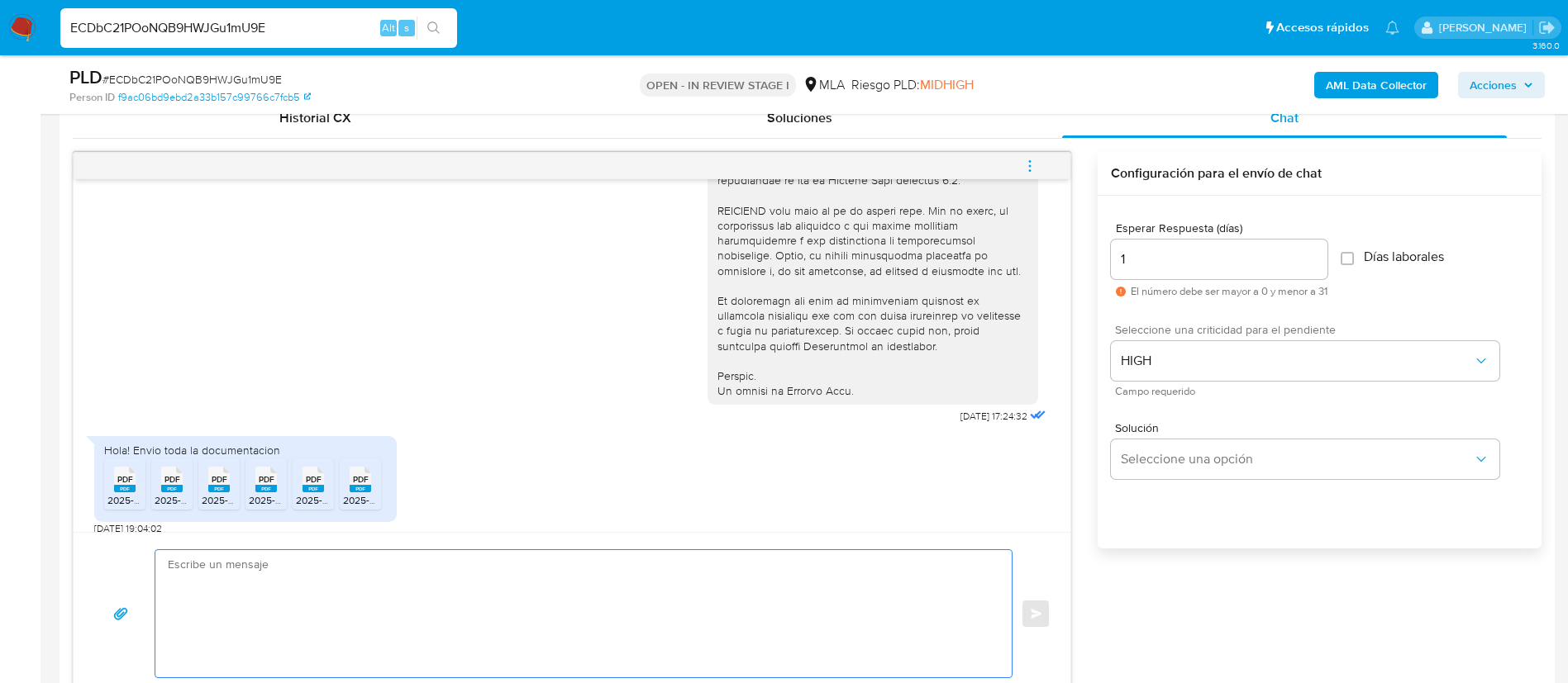
click at [790, 600] on textarea at bounding box center [579, 614] width 823 height 128
paste textarea "1. Descripción de la actividad: - Detalla la actividad que realizas a través de…"
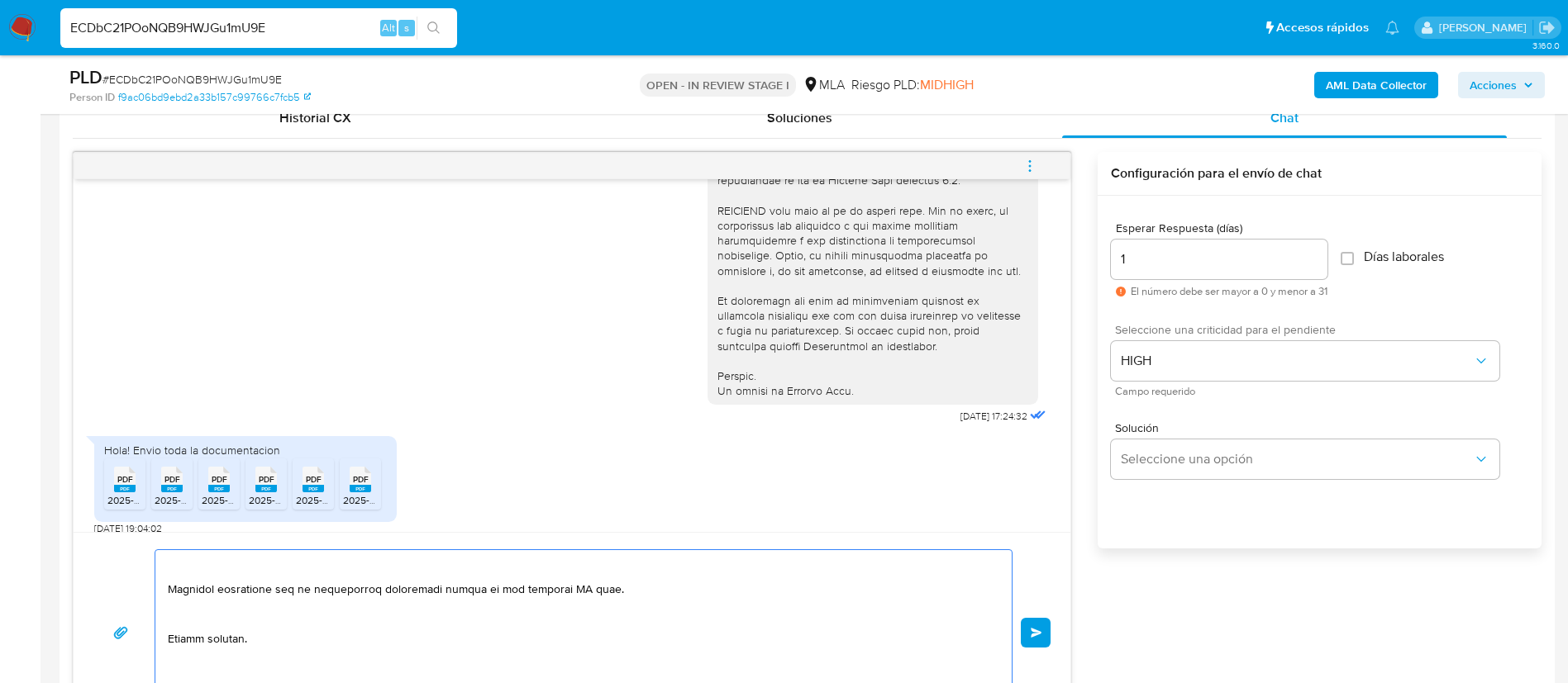
scroll to position [768, 0]
drag, startPoint x: 435, startPoint y: 589, endPoint x: 618, endPoint y: 594, distance: 183.1
click at [618, 594] on textarea at bounding box center [579, 633] width 823 height 166
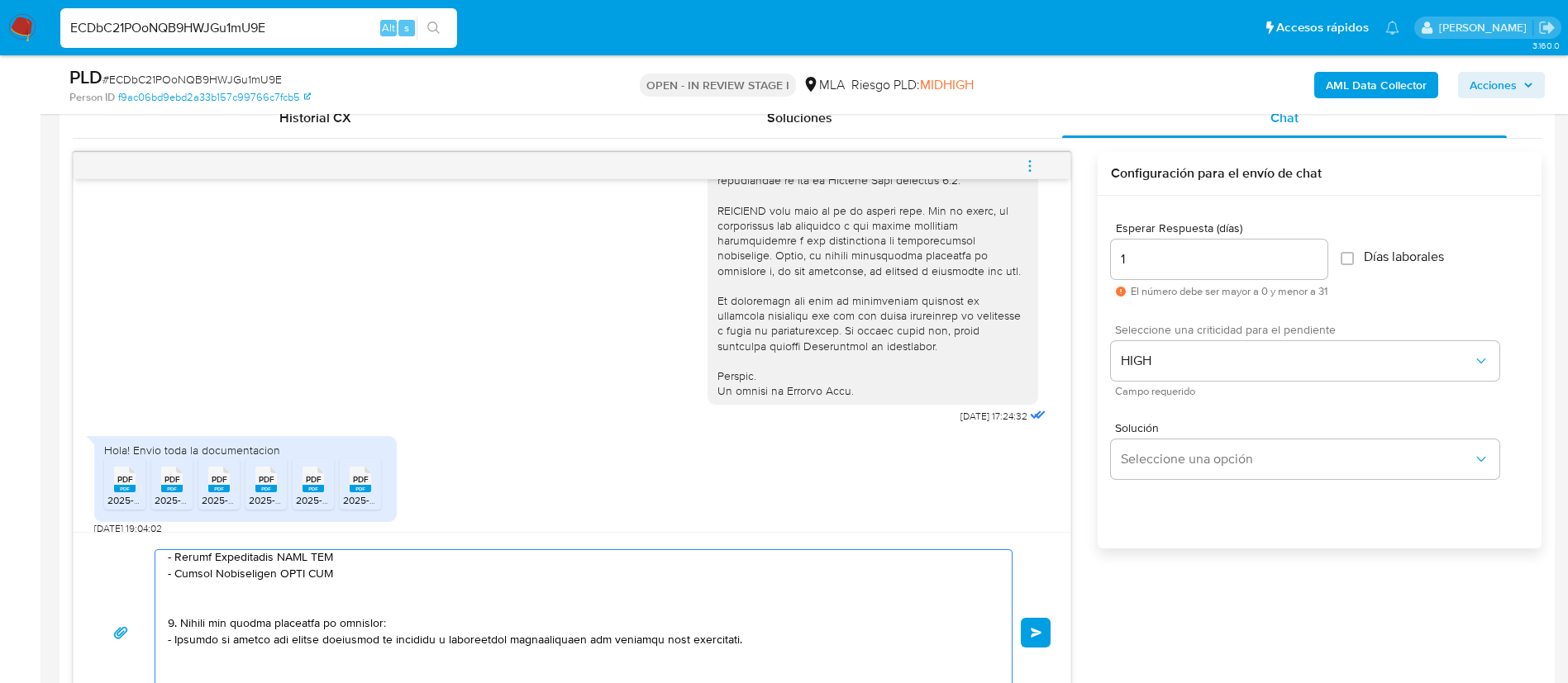
scroll to position [545, 0]
drag, startPoint x: 752, startPoint y: 653, endPoint x: 191, endPoint y: 604, distance: 563.1
click at [191, 604] on textarea at bounding box center [579, 633] width 823 height 166
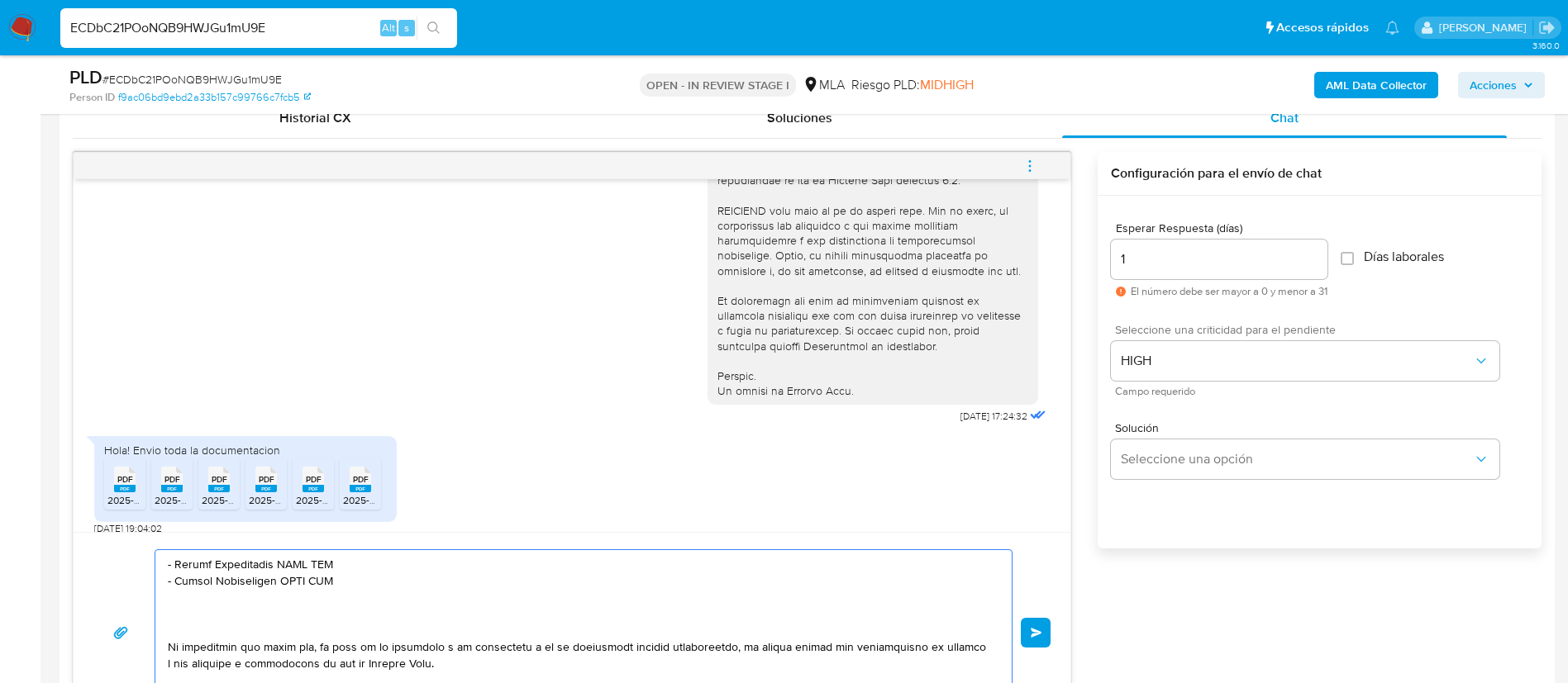
scroll to position [503, 0]
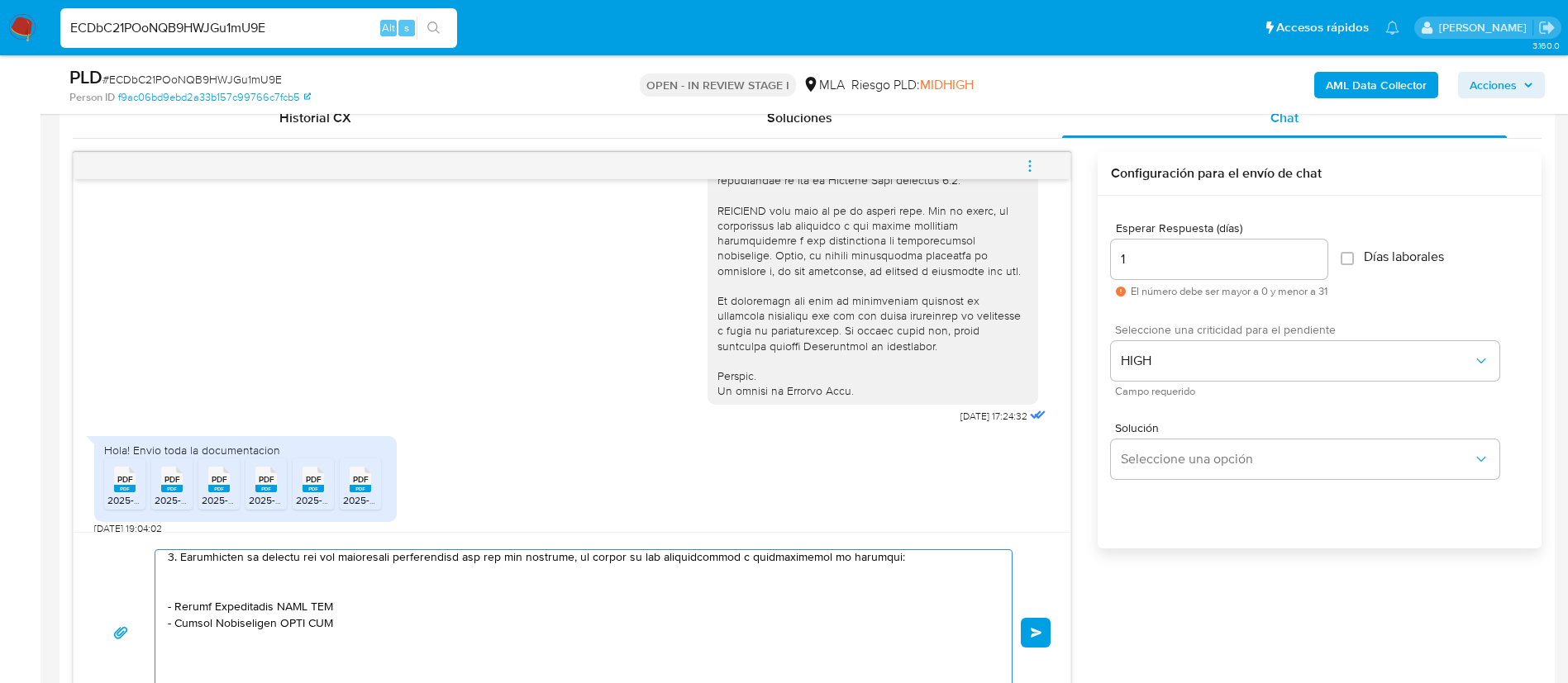
drag, startPoint x: 360, startPoint y: 615, endPoint x: 196, endPoint y: 576, distance: 168.6
click at [196, 576] on textarea at bounding box center [579, 633] width 823 height 166
paste textarea "- Ciudad De Juegos S R L - 30717970787 (ACTIVIDAD: Venta al por menor de electr…"
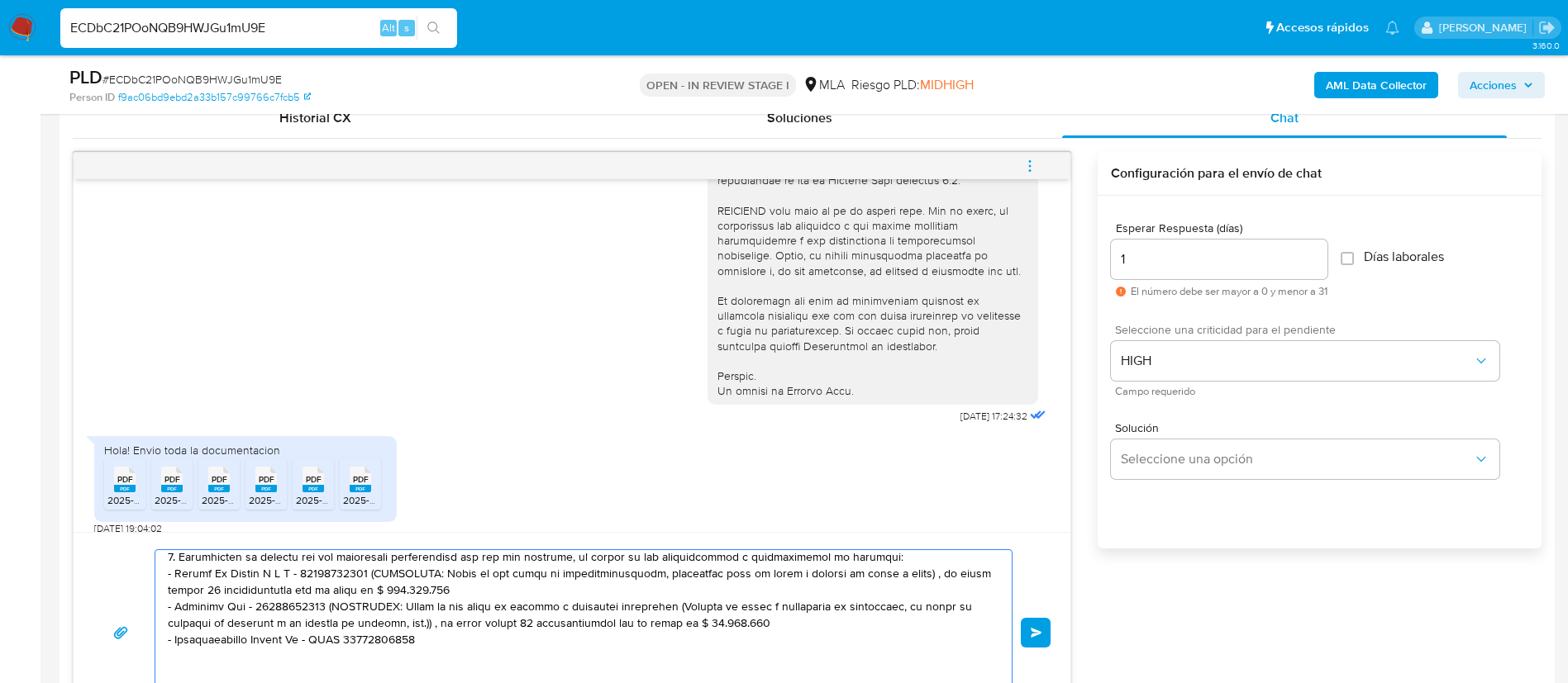
drag, startPoint x: 371, startPoint y: 574, endPoint x: 475, endPoint y: 584, distance: 104.5
click at [475, 584] on textarea at bounding box center [579, 633] width 823 height 166
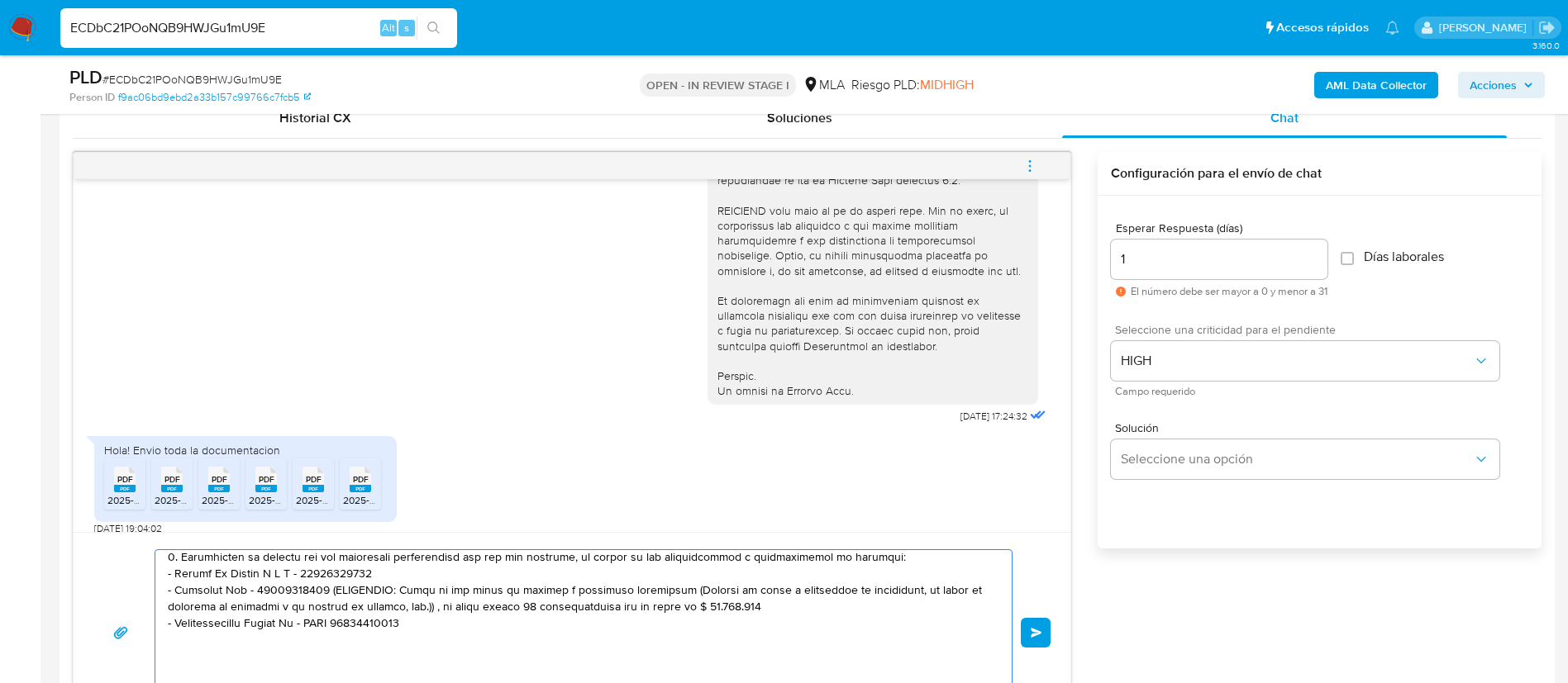
drag, startPoint x: 313, startPoint y: 591, endPoint x: 797, endPoint y: 609, distance: 484.3
click at [797, 609] on textarea at bounding box center [579, 633] width 823 height 166
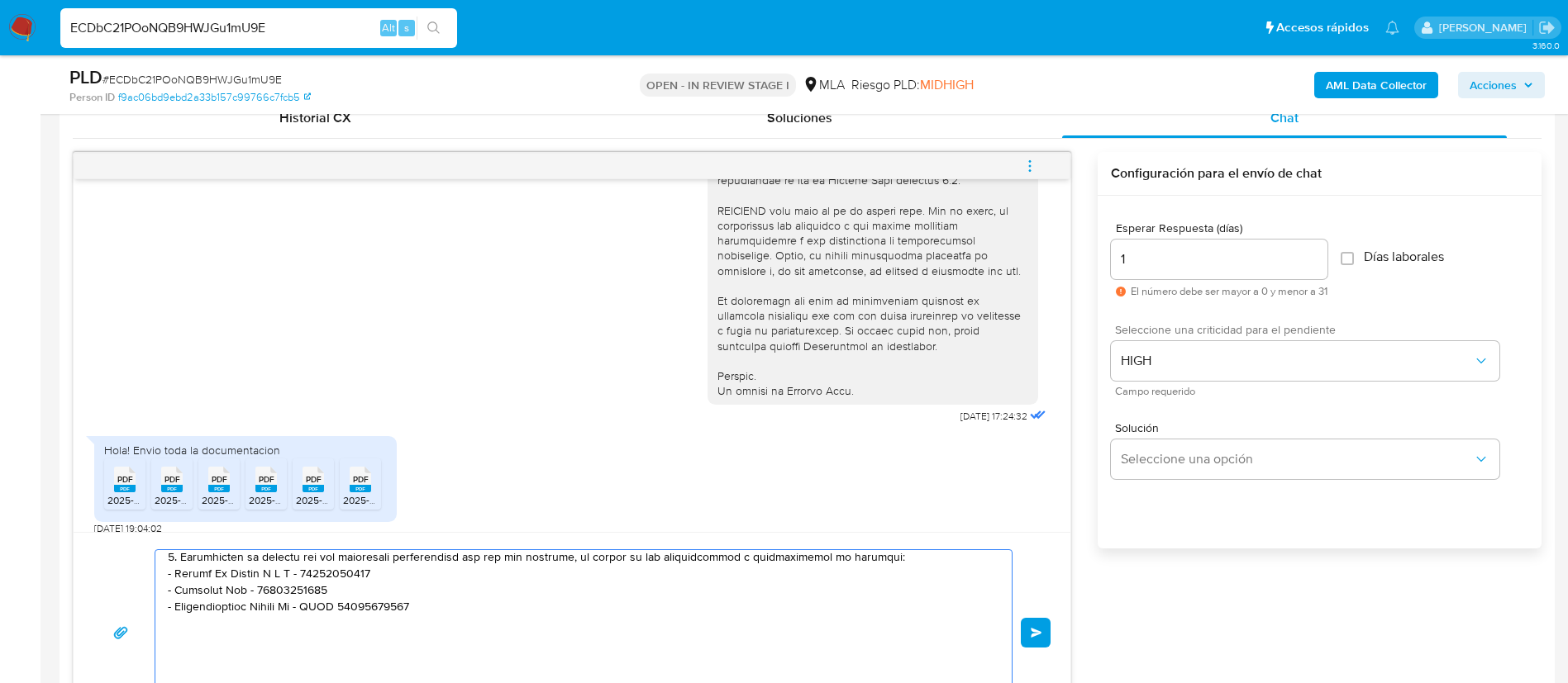
click at [465, 607] on textarea at bounding box center [579, 633] width 823 height 166
paste textarea "- Family Car De Amado Fernan Srl - CUIL 30717545717 (ACTIVIDAD: Venta de autos,…"
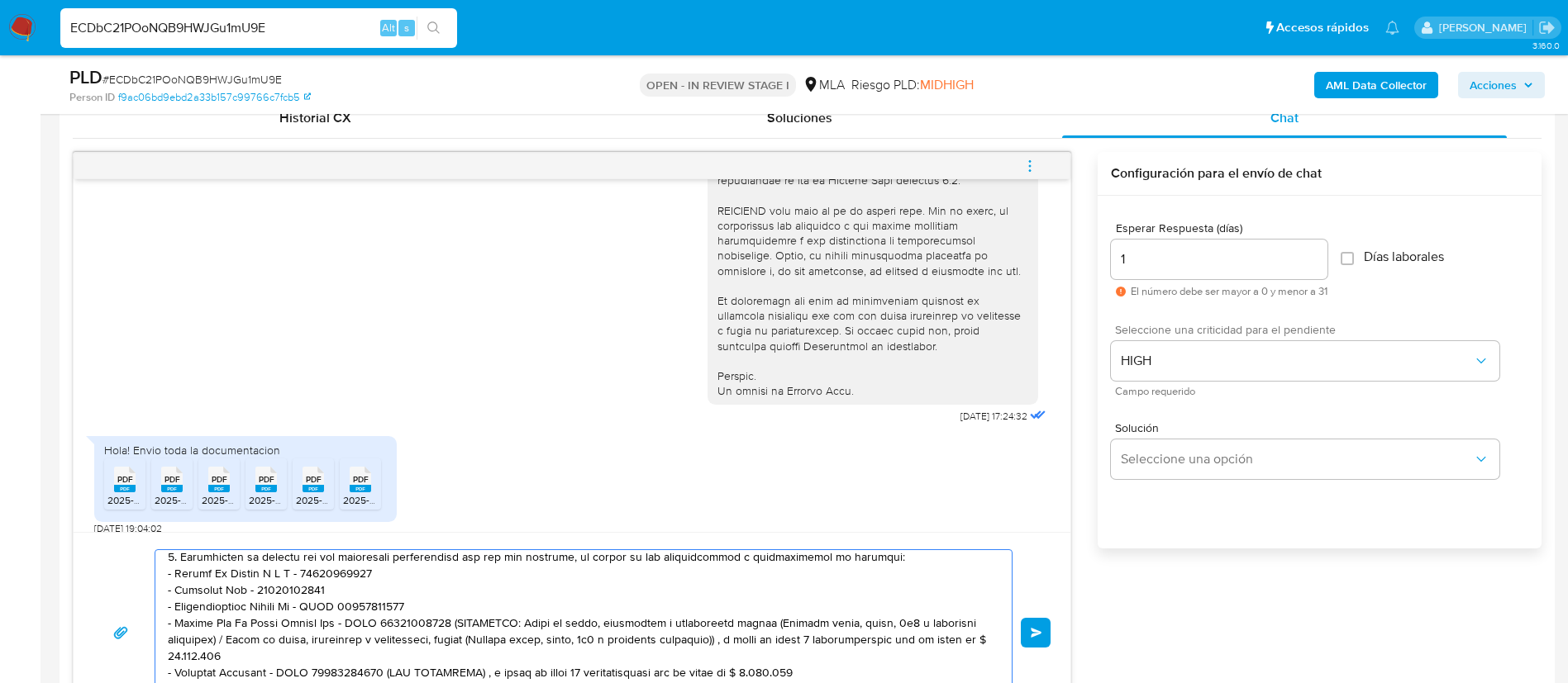
scroll to position [854, 0]
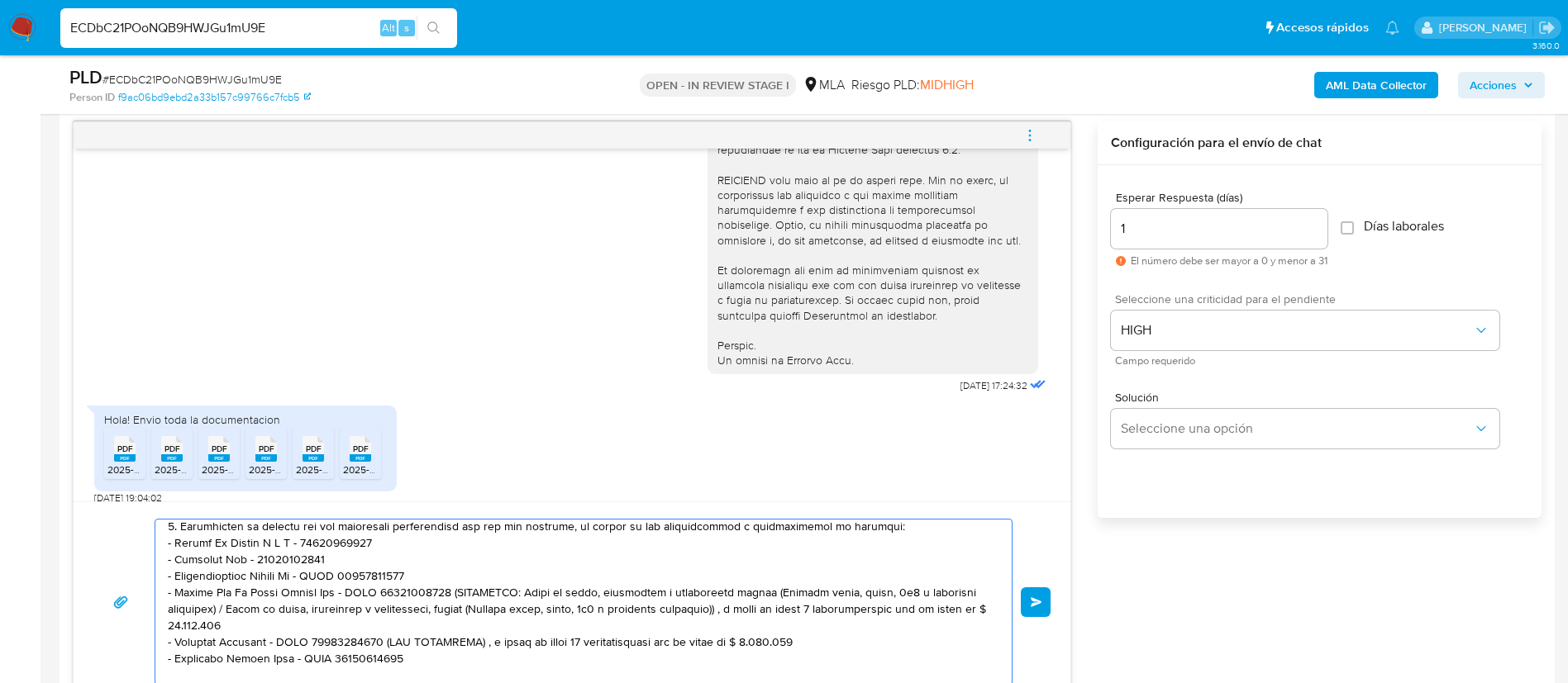
drag, startPoint x: 445, startPoint y: 592, endPoint x: 432, endPoint y: 619, distance: 30.0
click at [432, 619] on textarea at bounding box center [579, 603] width 823 height 166
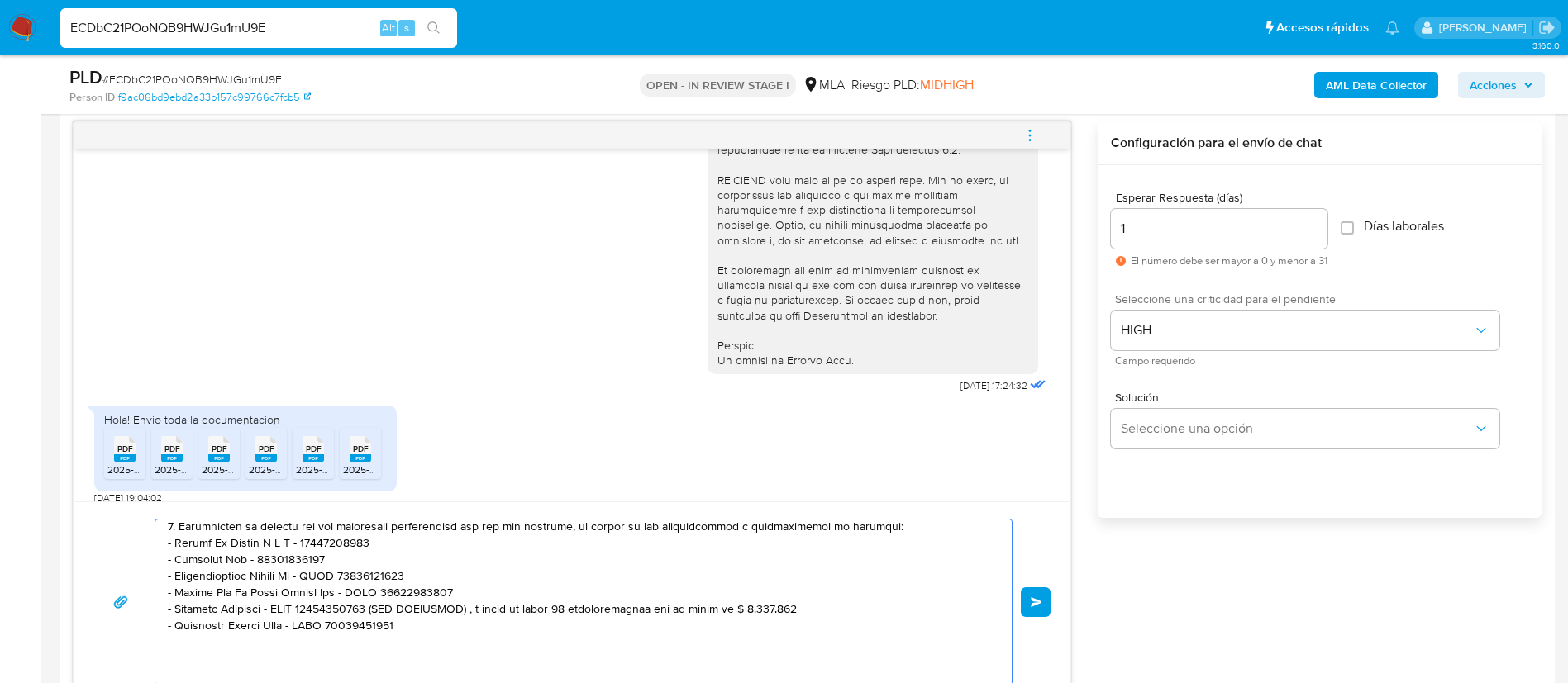
click at [380, 612] on textarea at bounding box center [579, 603] width 823 height 166
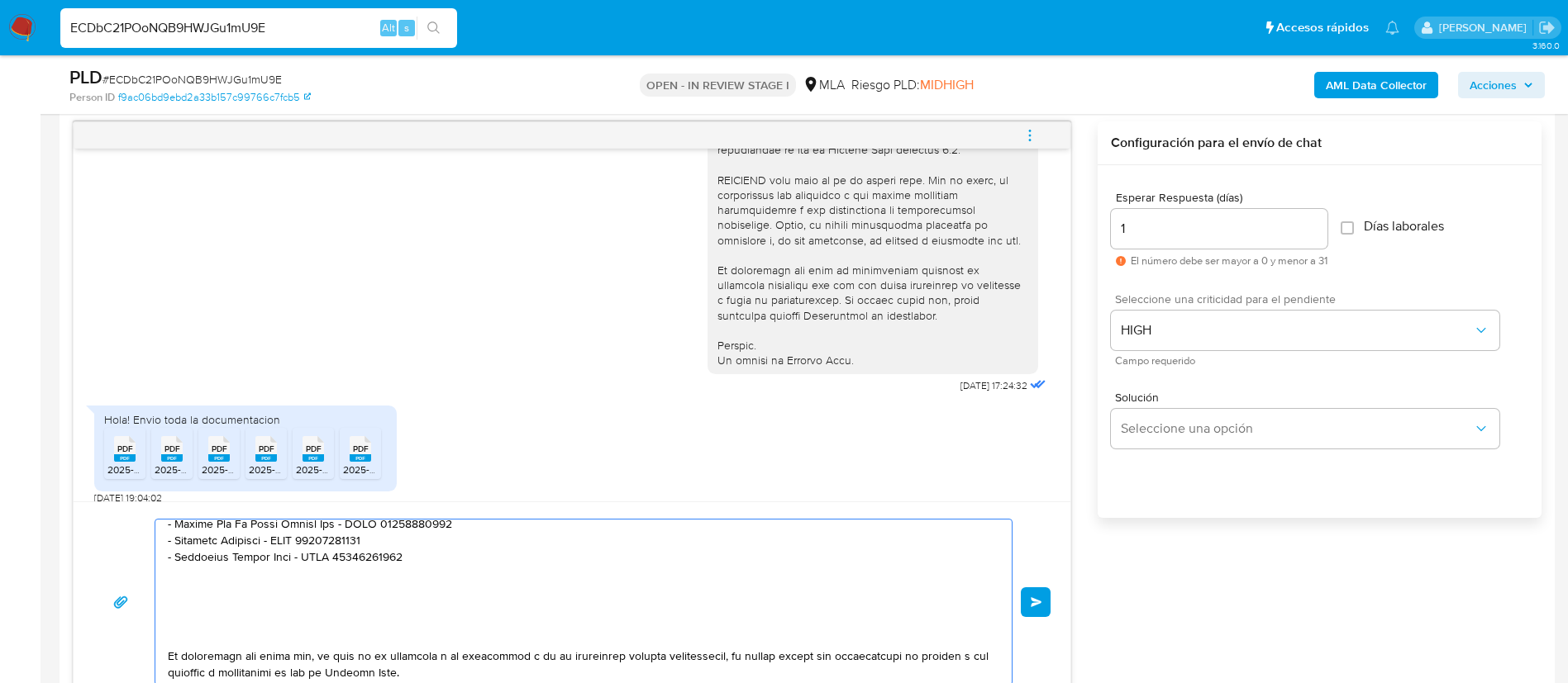
scroll to position [573, 0]
click at [368, 619] on textarea at bounding box center [579, 603] width 823 height 166
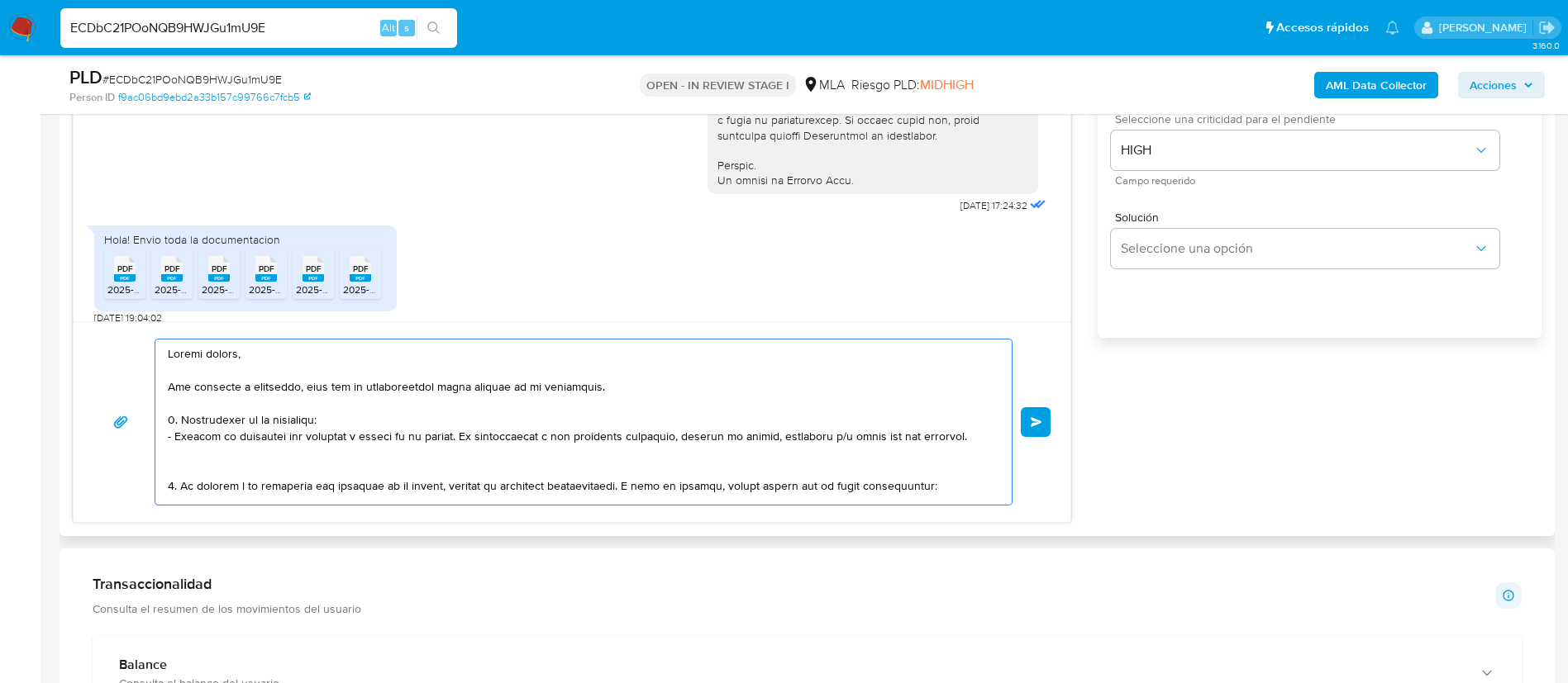
scroll to position [1039, 0]
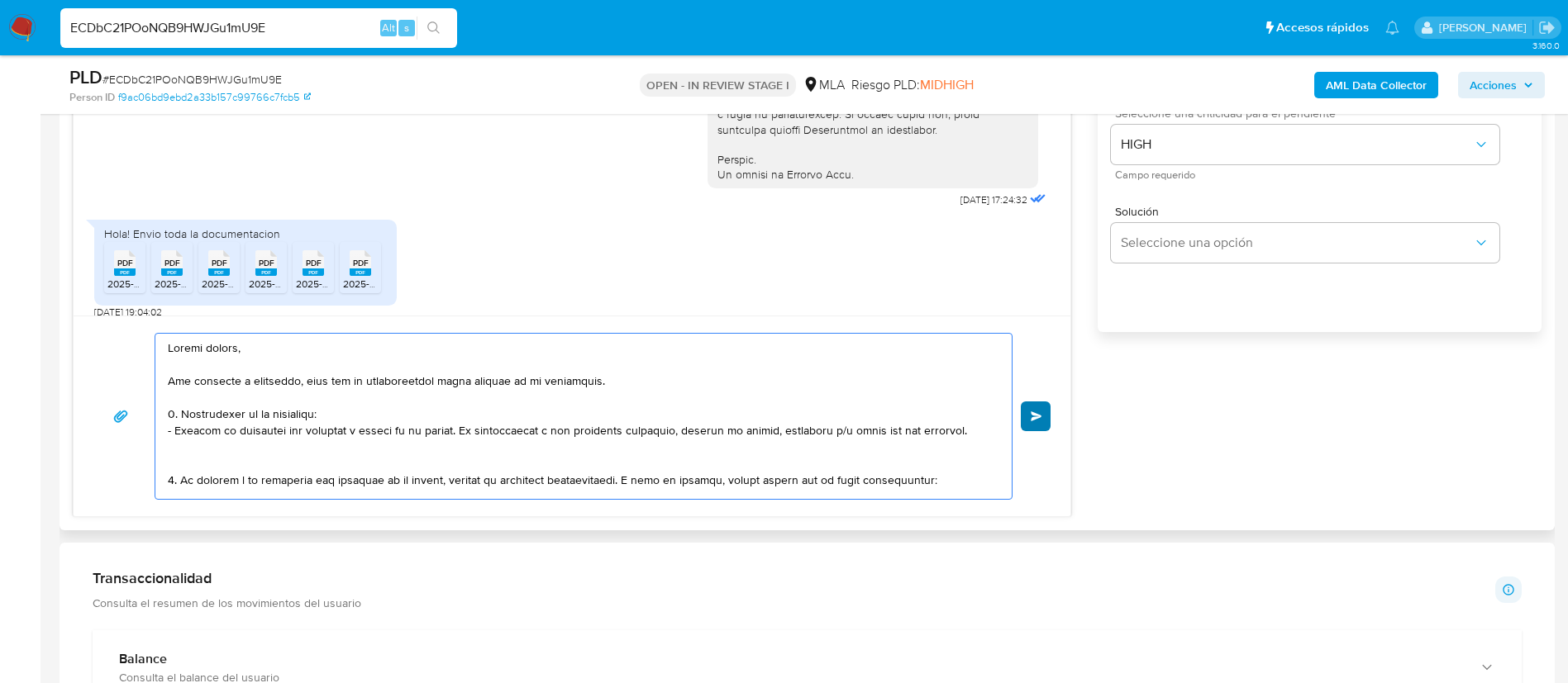
type textarea "Buenas tardes, Nos volvemos a comunicar, dado que la documentación antes enviad…"
click at [1037, 415] on span "Enviar" at bounding box center [1036, 416] width 11 height 9
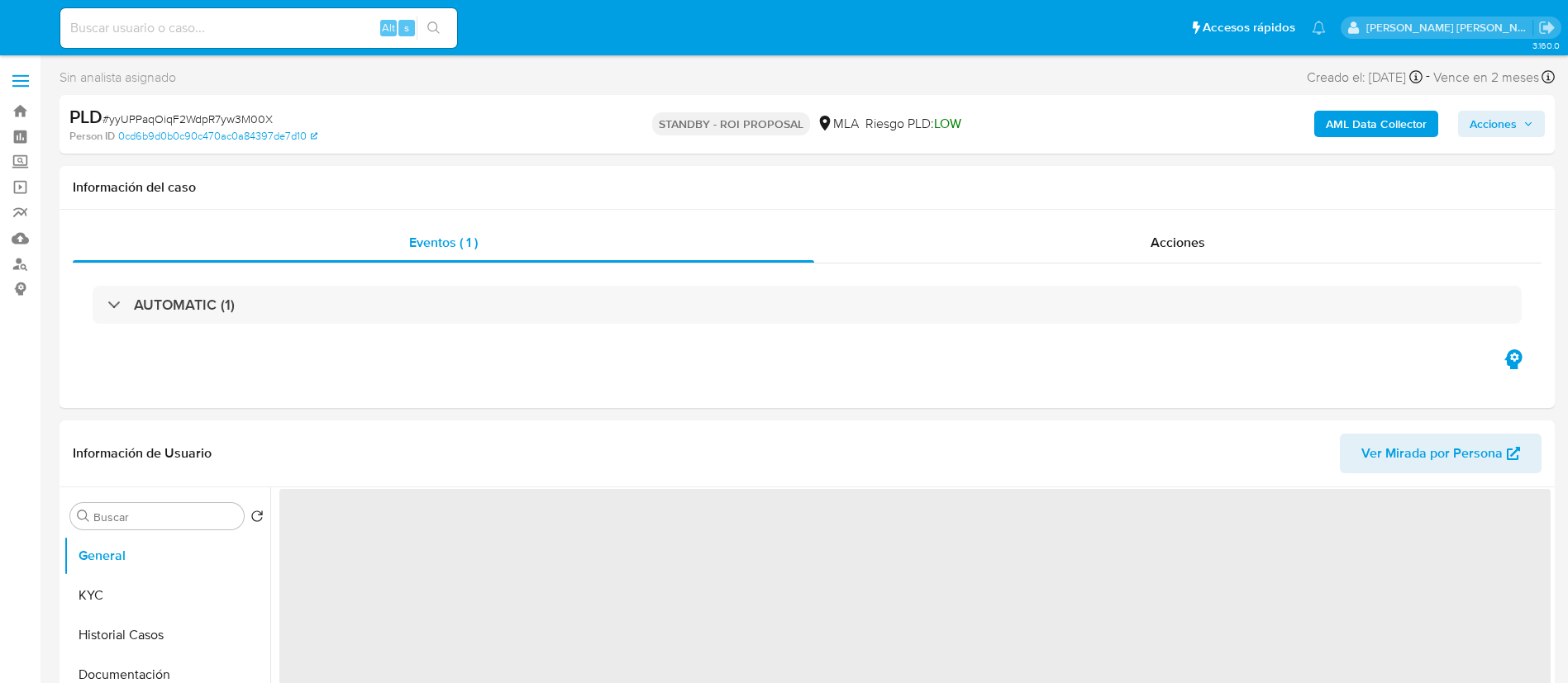
select select "10"
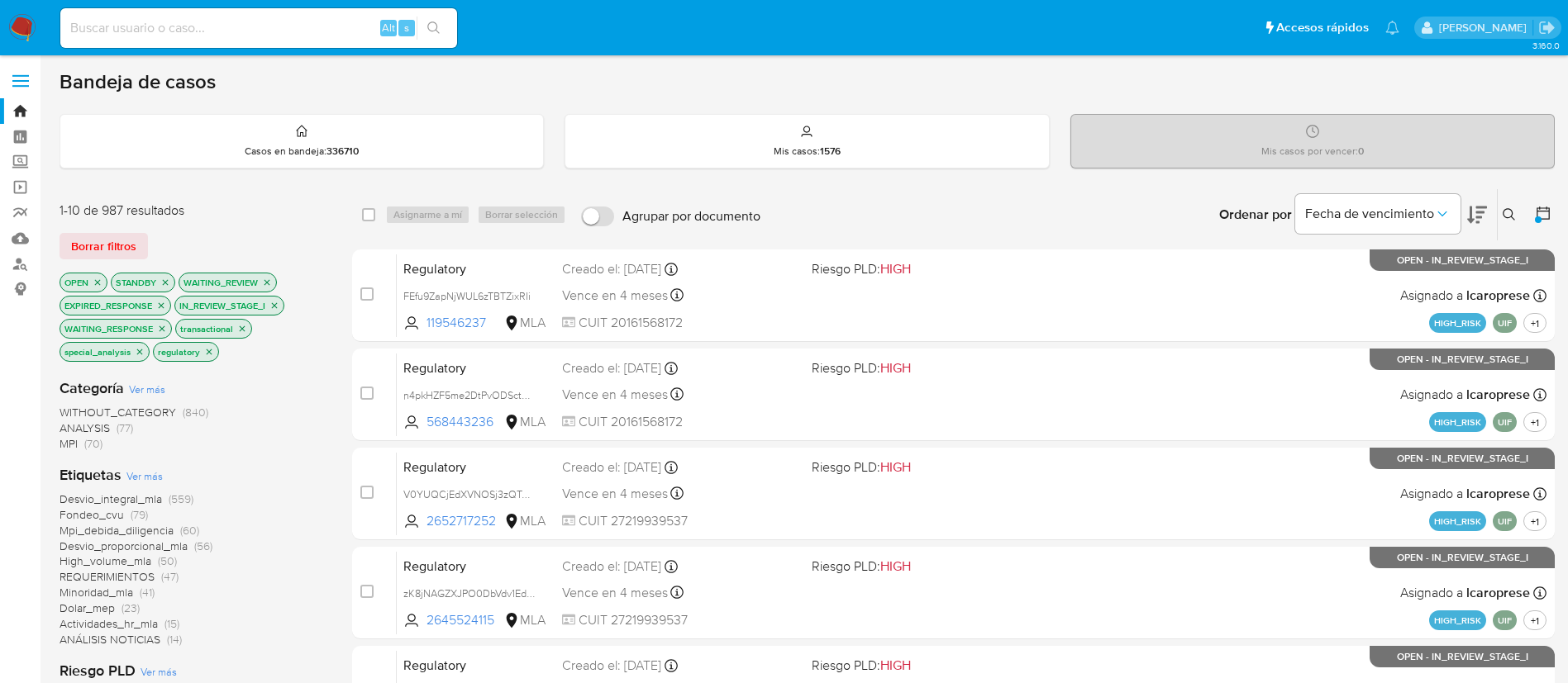
click at [1546, 215] on icon at bounding box center [1543, 213] width 16 height 16
click at [1547, 215] on icon at bounding box center [1543, 213] width 16 height 16
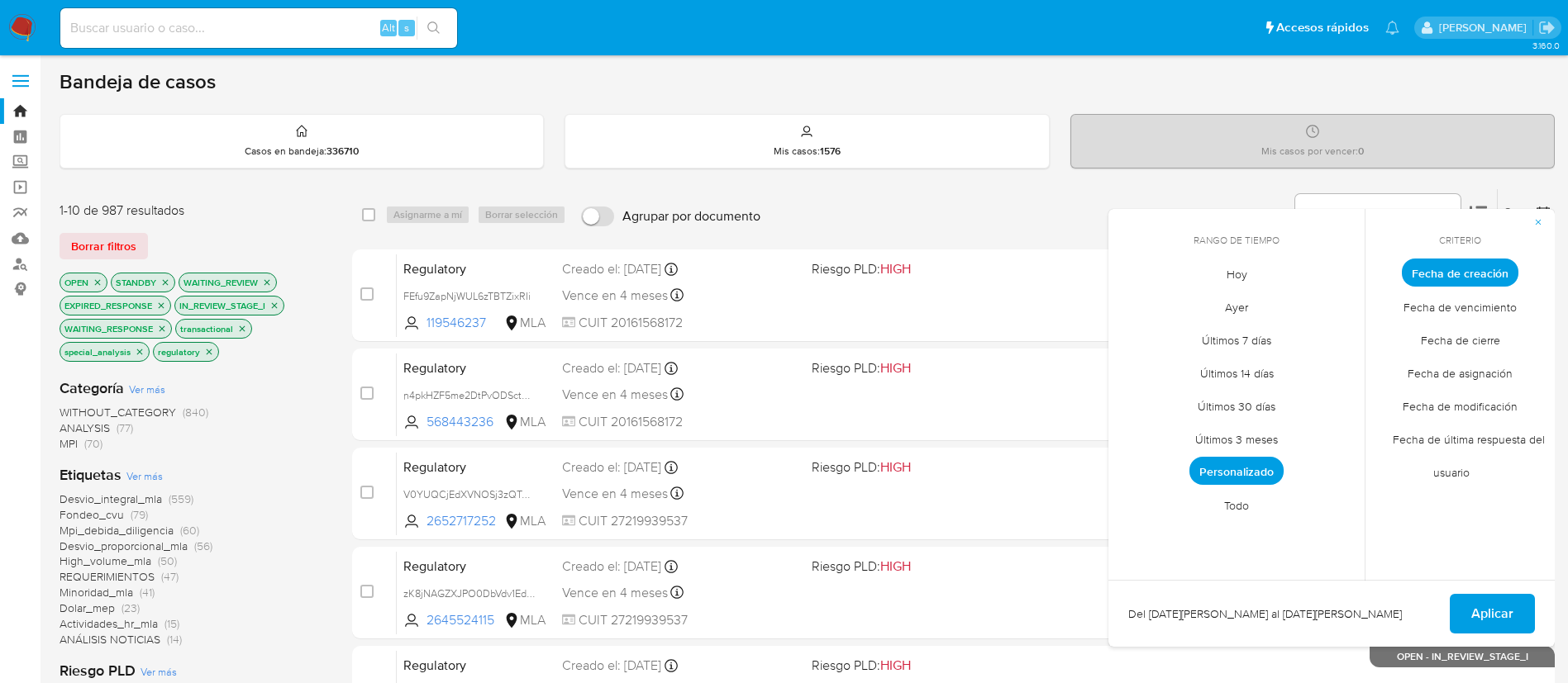
click at [1250, 506] on span "Todo" at bounding box center [1237, 504] width 60 height 34
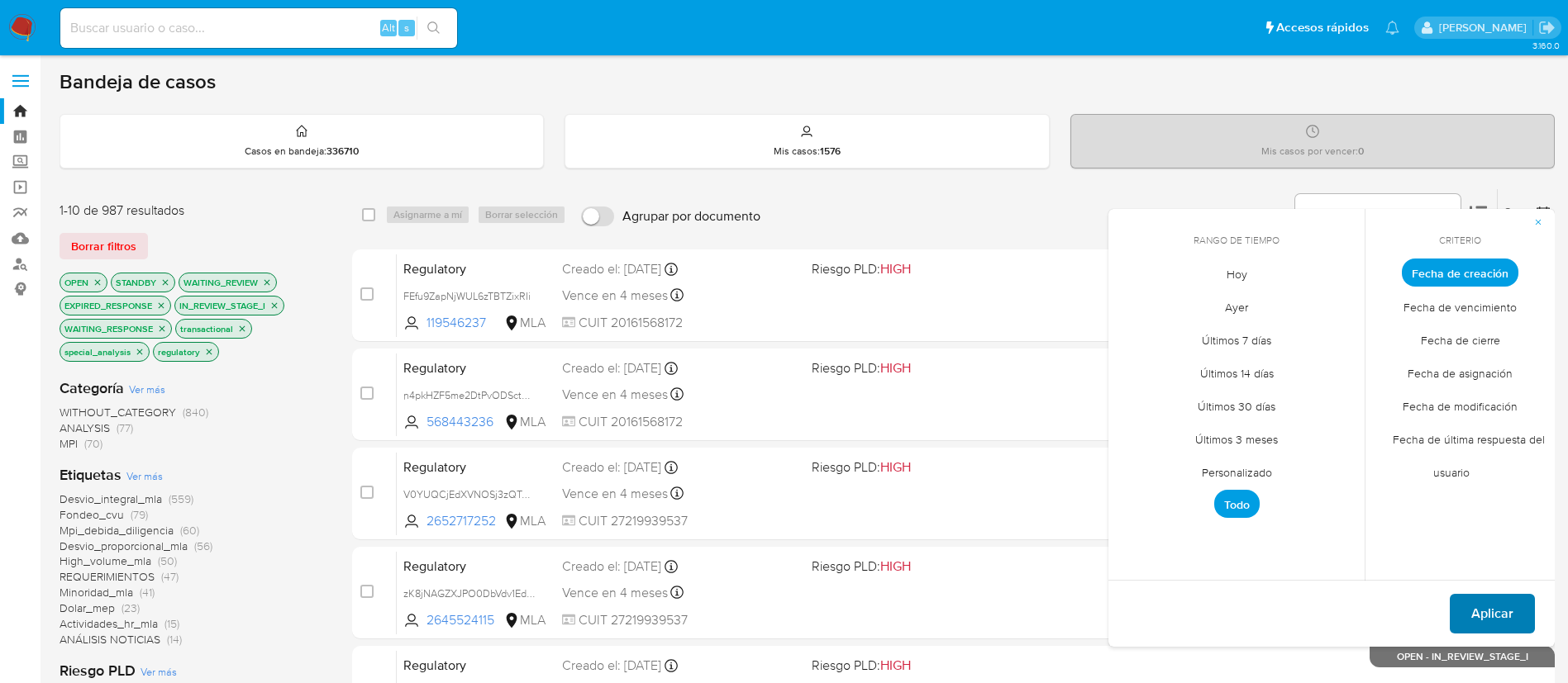
click at [1482, 607] on span "Aplicar" at bounding box center [1492, 614] width 42 height 36
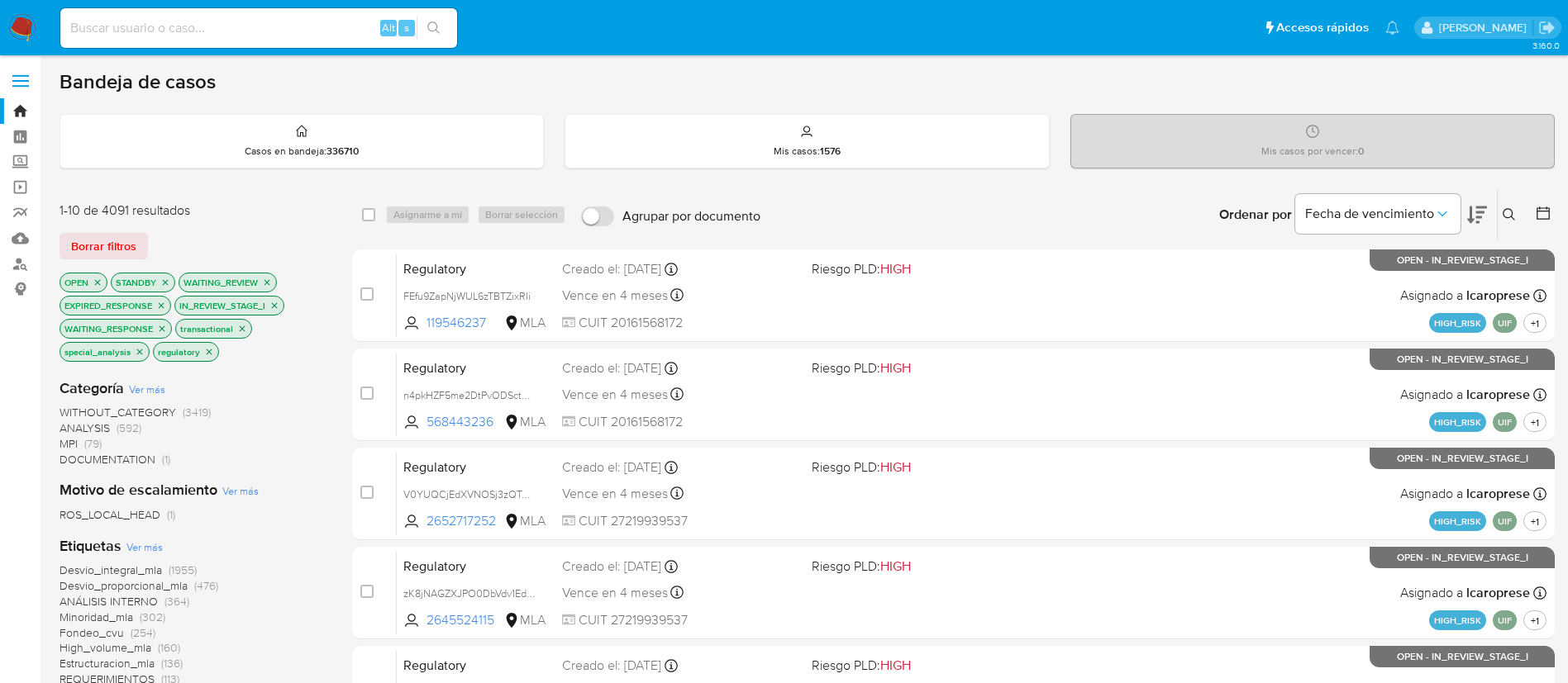
click at [1507, 218] on icon at bounding box center [1509, 214] width 13 height 13
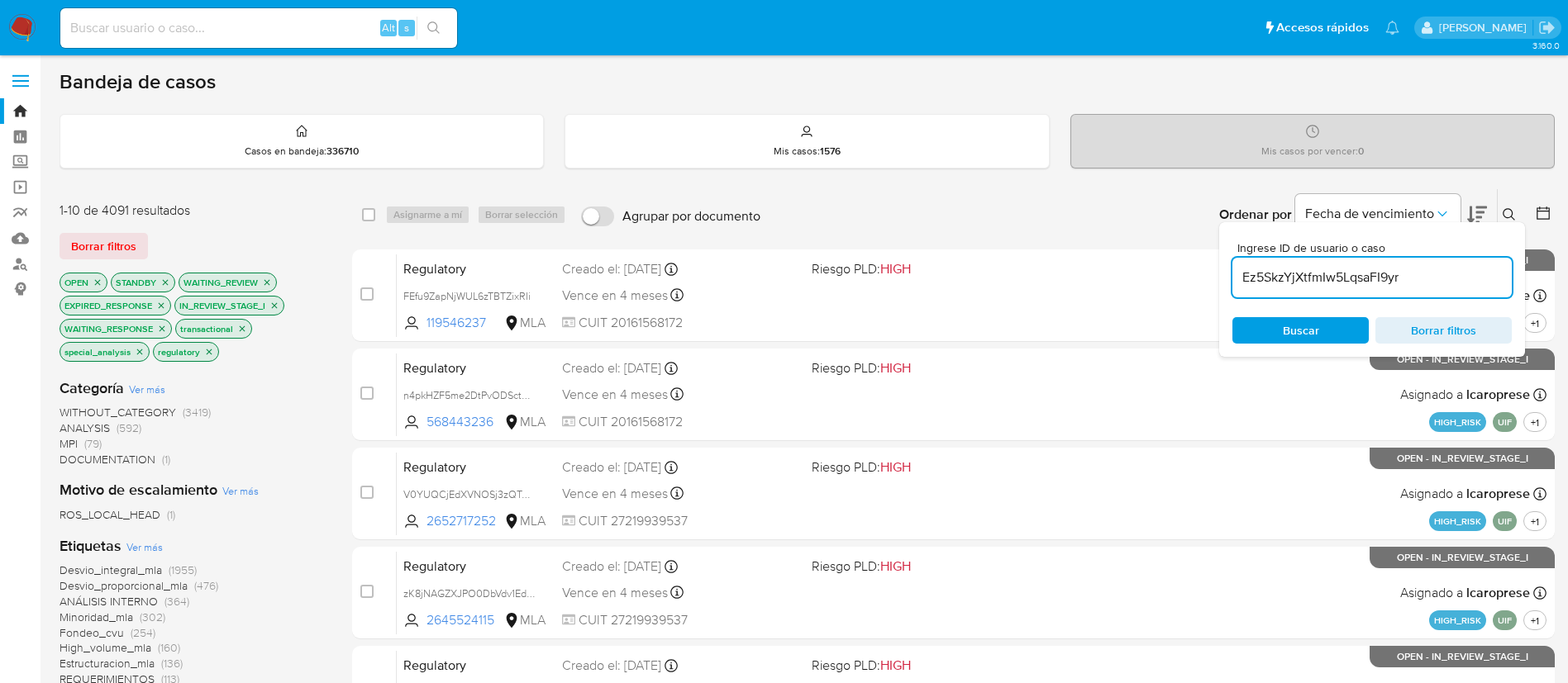
click at [1379, 273] on input "Ez5SkzYjXtfmIw5LqsaFI9yr" at bounding box center [1372, 277] width 280 height 22
type input "Ez5SkzYjXtfmIw5LqsaFI9yr"
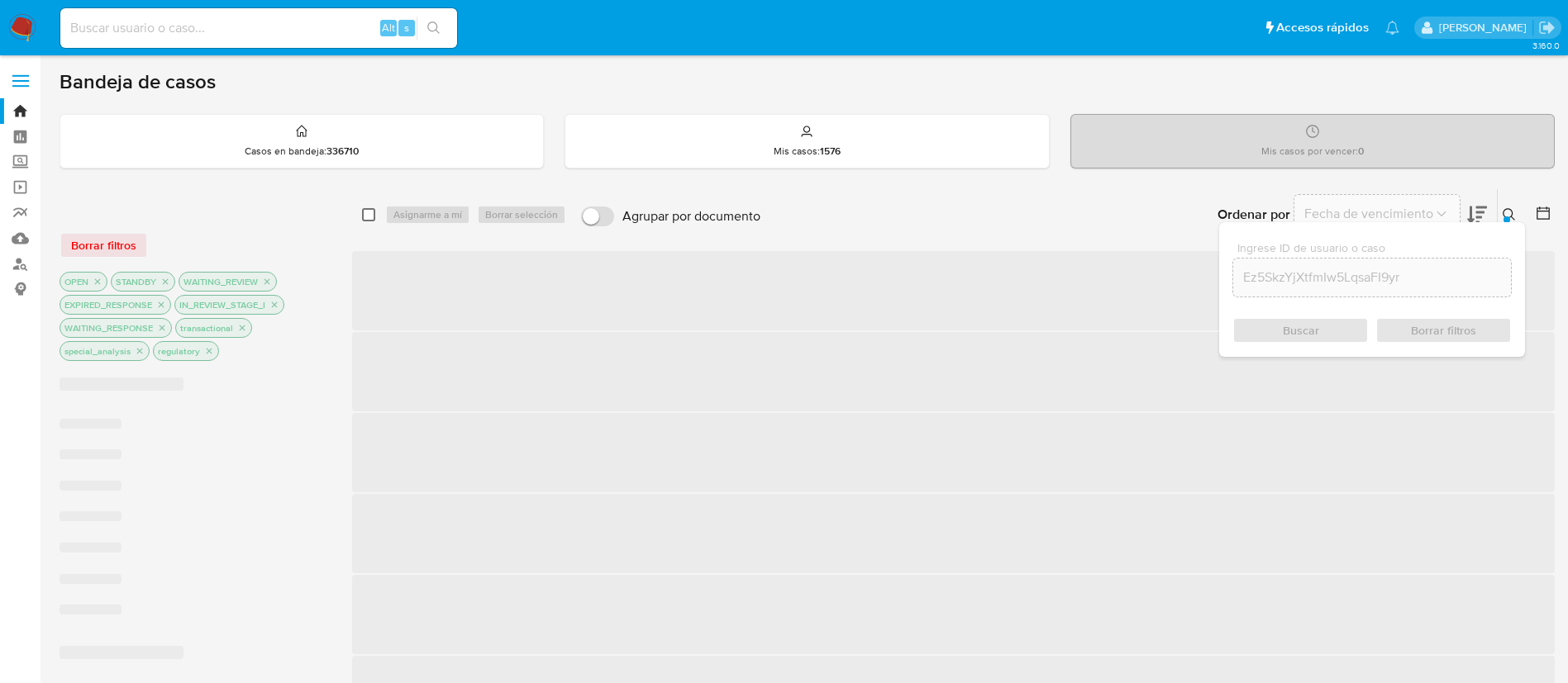
click at [370, 210] on input "checkbox" at bounding box center [368, 214] width 13 height 13
checkbox input "true"
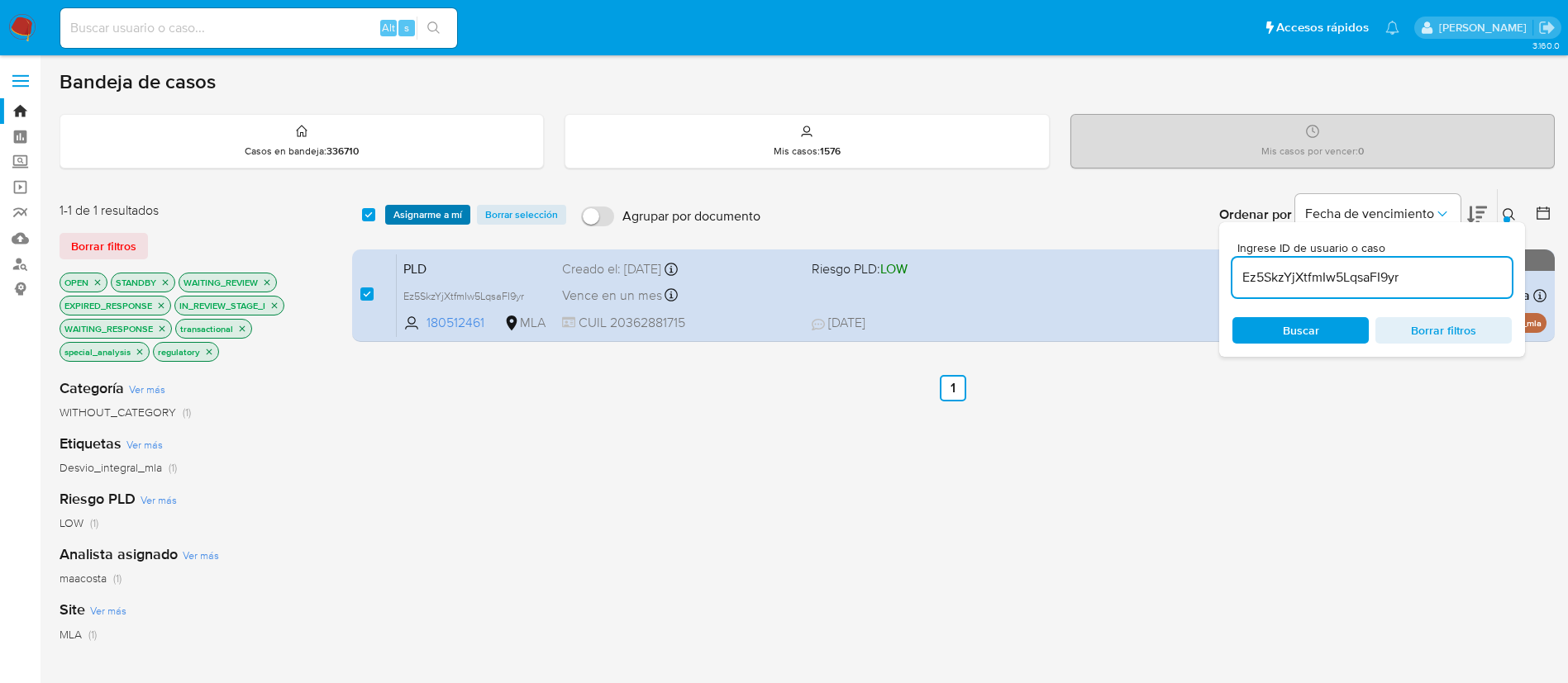
click at [392, 216] on button "Asignarme a mí" at bounding box center [427, 215] width 85 height 20
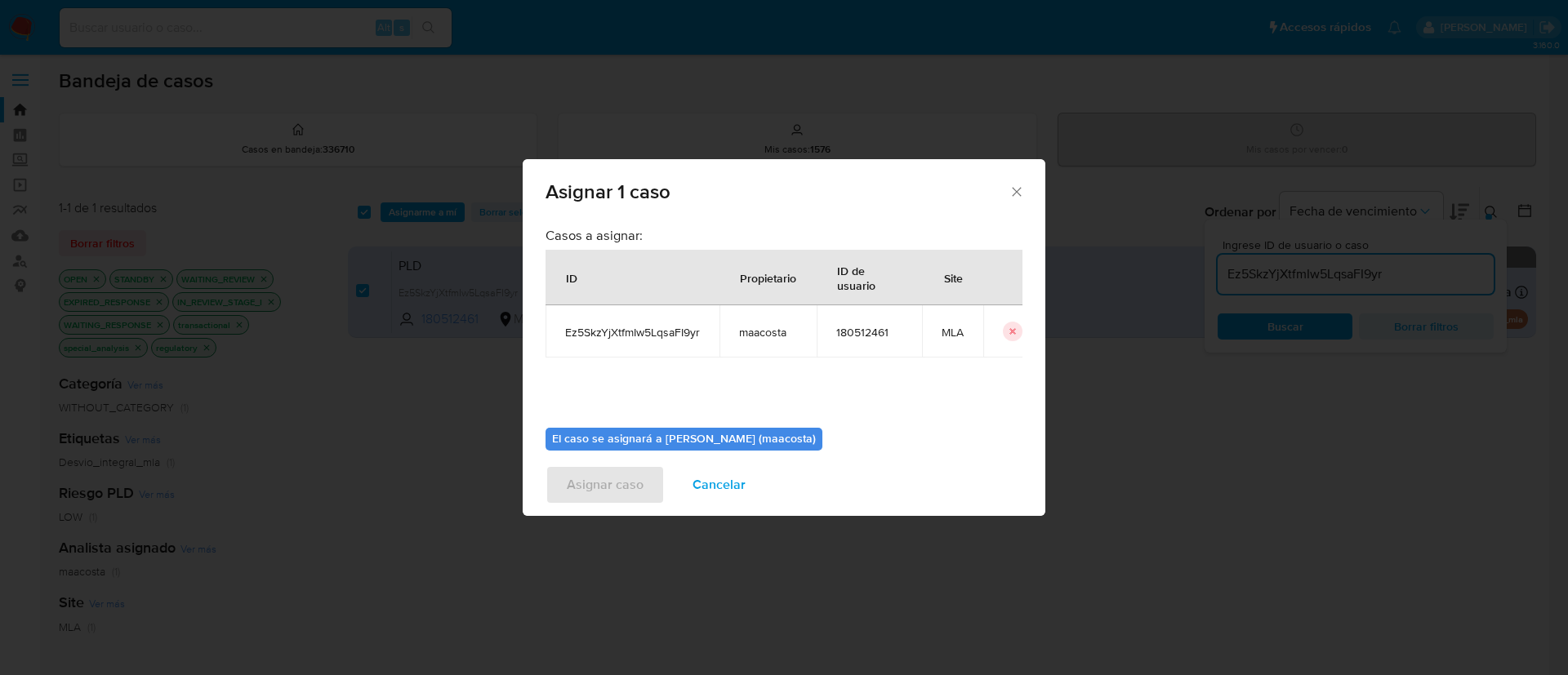
scroll to position [85, 0]
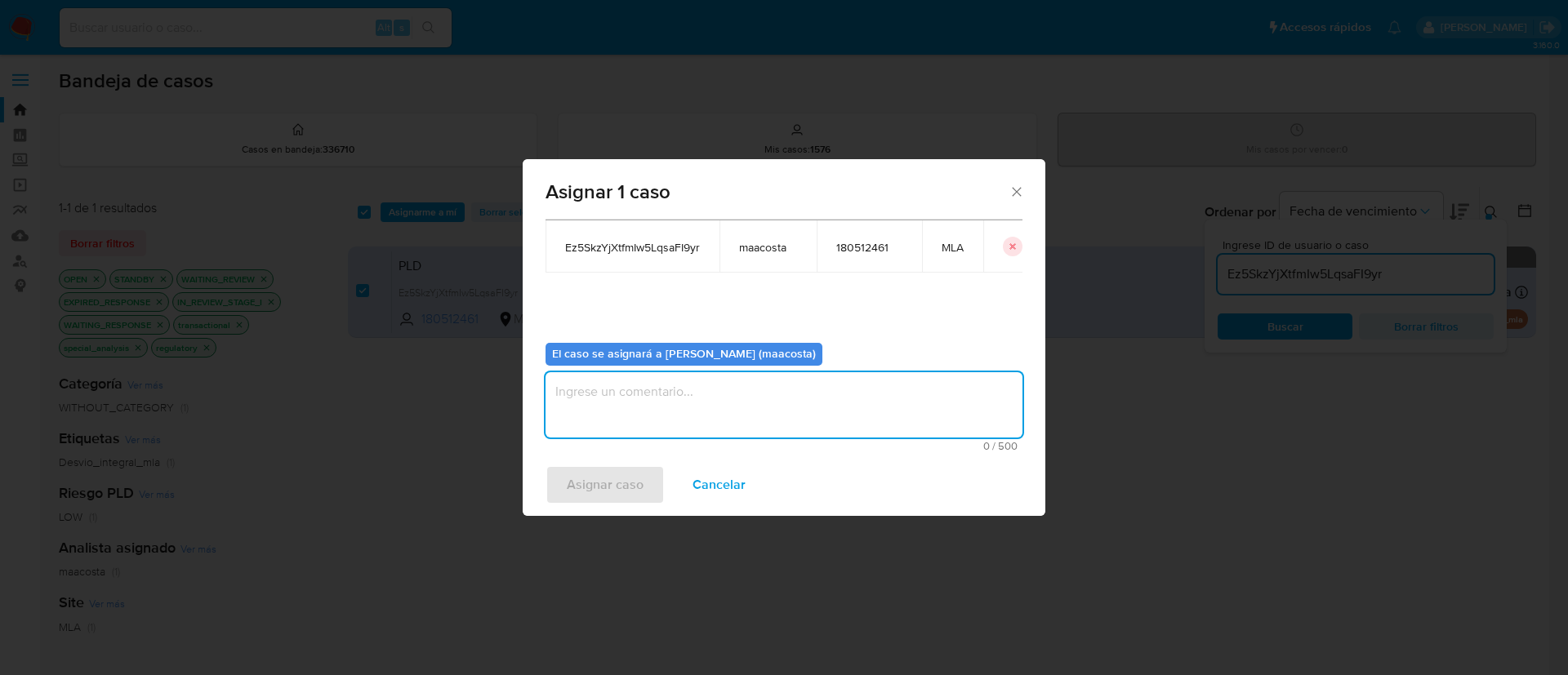
click at [690, 398] on textarea "assign-modal" at bounding box center [784, 405] width 477 height 66
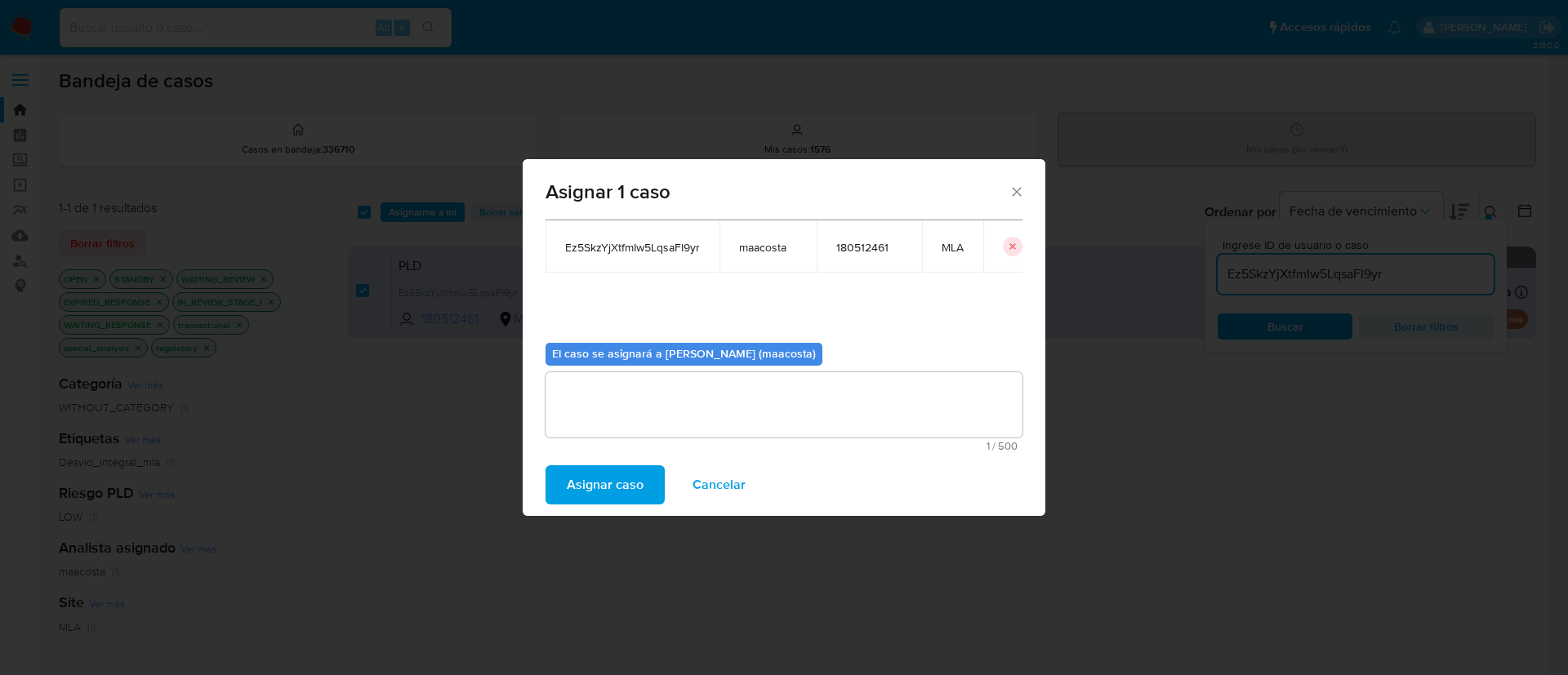
click at [606, 491] on span "Asignar caso" at bounding box center [605, 485] width 77 height 36
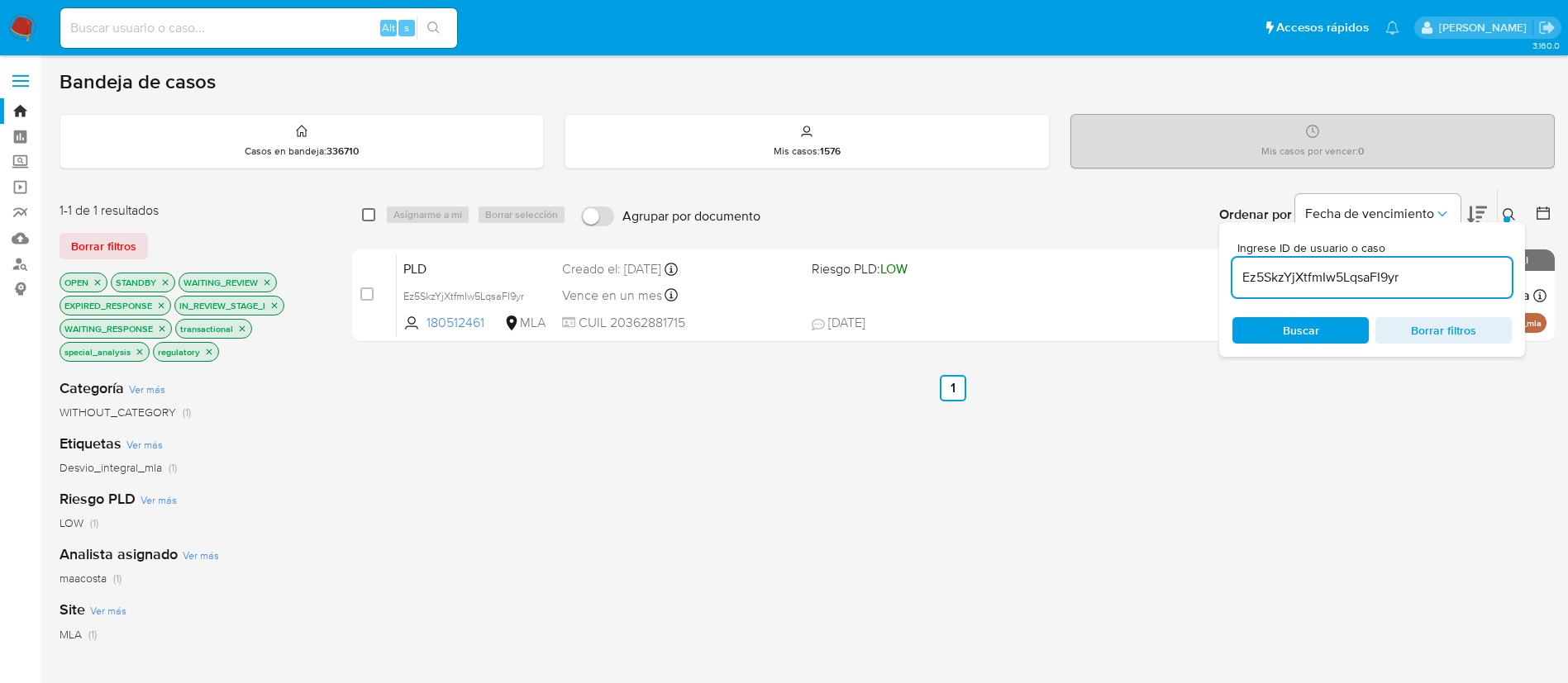
click at [364, 215] on input "checkbox" at bounding box center [368, 214] width 13 height 13
checkbox input "true"
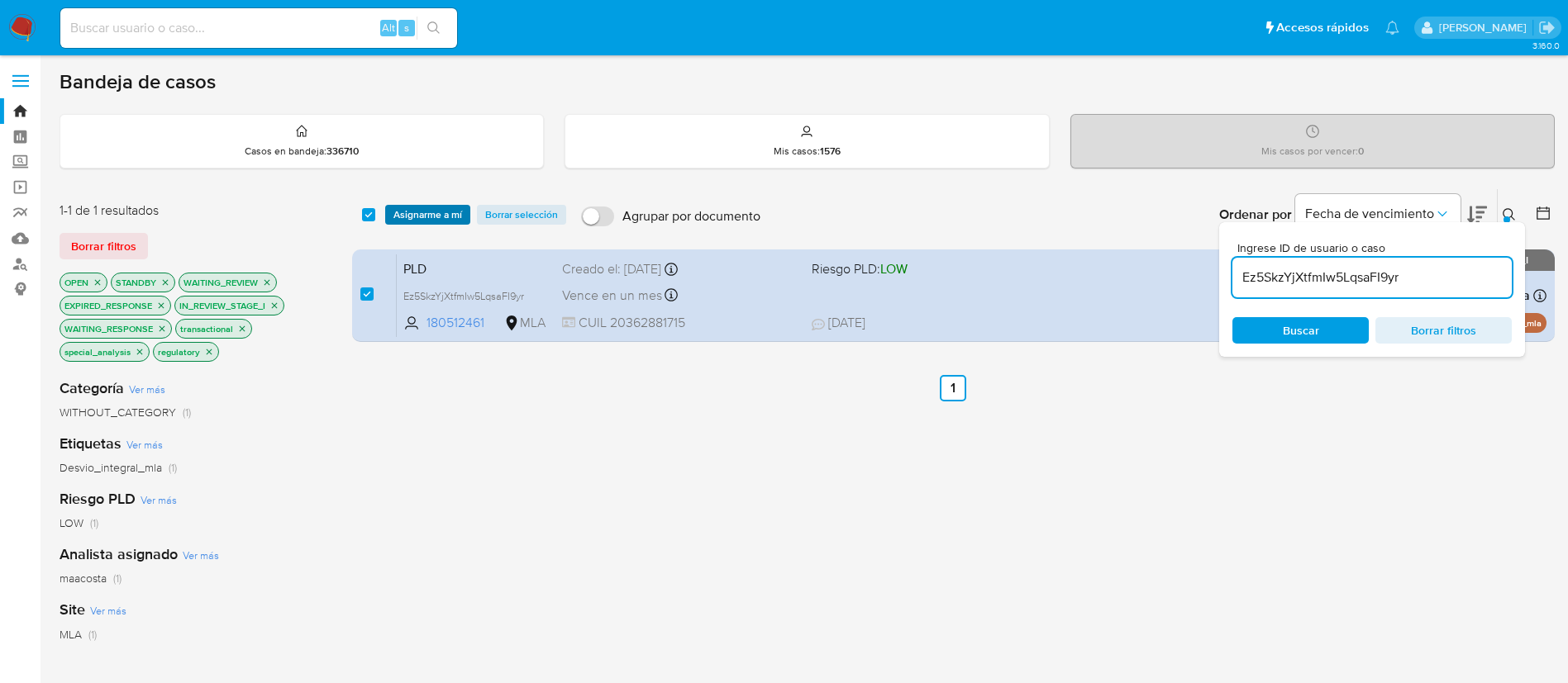
click at [414, 209] on span "Asignarme a mí" at bounding box center [428, 214] width 69 height 16
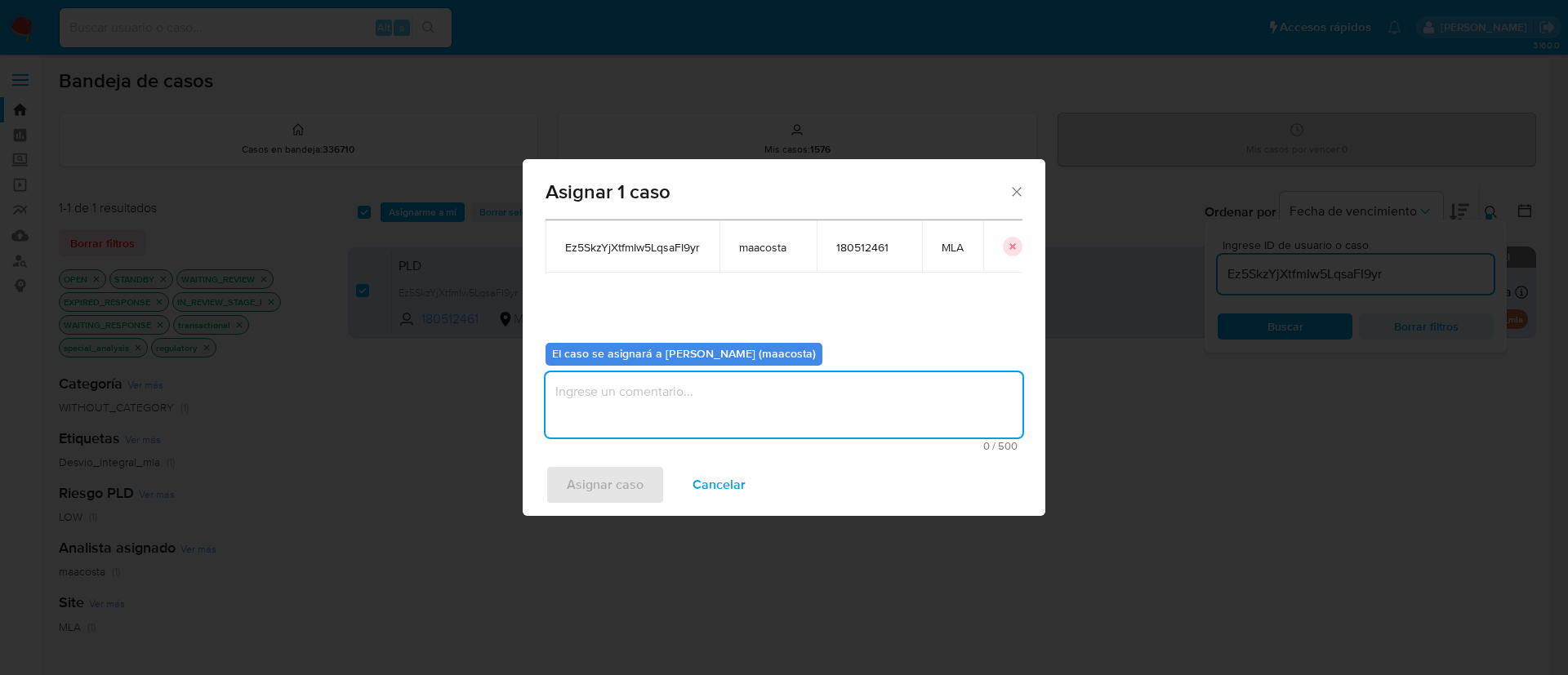
click at [701, 407] on textarea "assign-modal" at bounding box center [784, 405] width 477 height 66
click at [630, 471] on span "Asignar caso" at bounding box center [605, 485] width 77 height 36
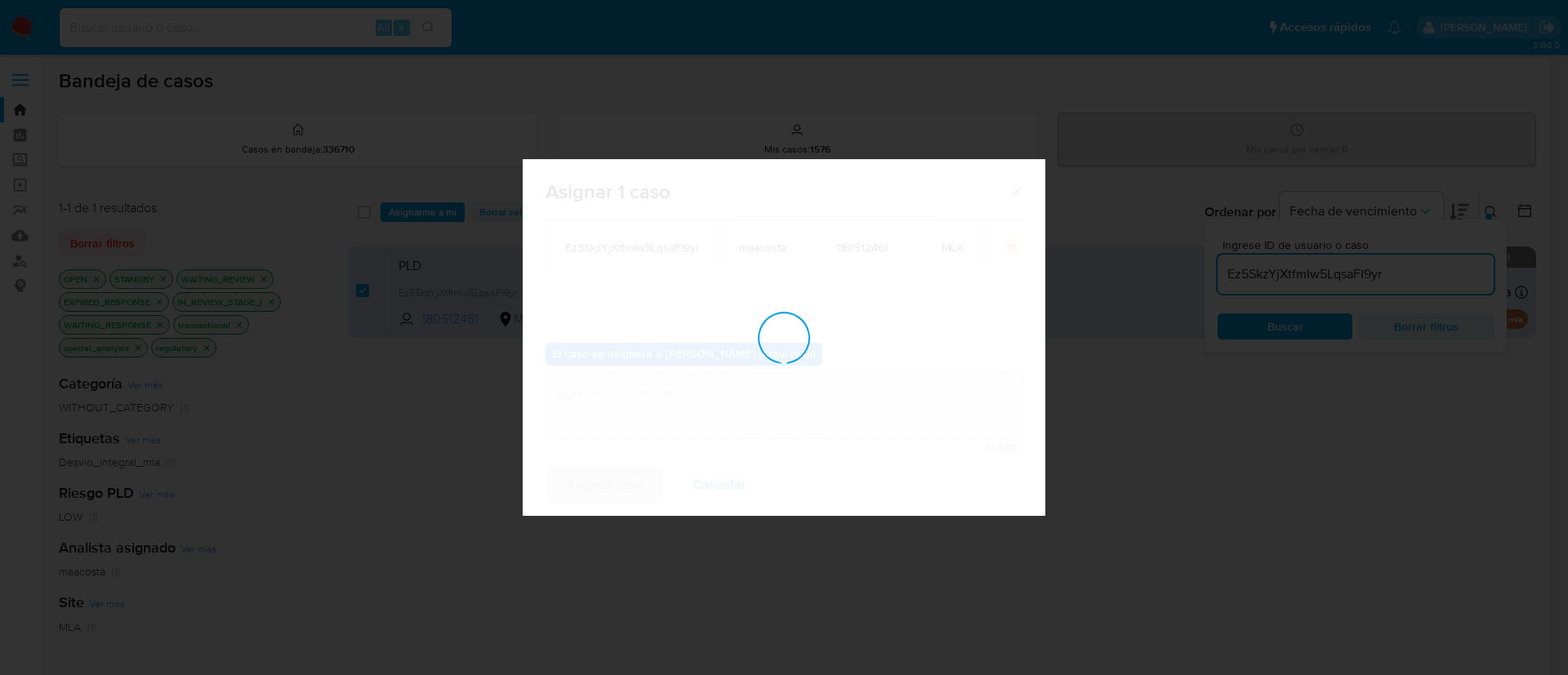
checkbox input "false"
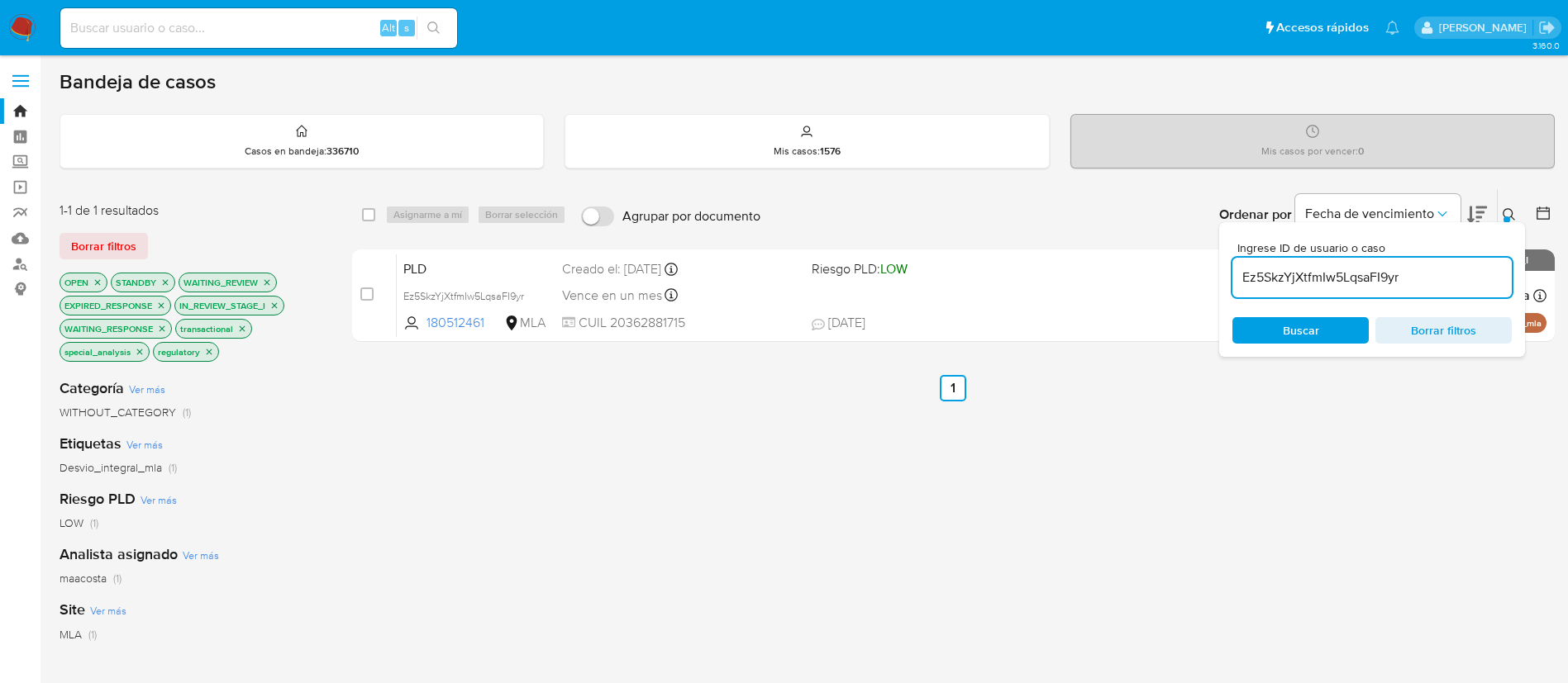
paste input "FfLPNoxA3uvcFlTDYmz0PwRA"
click at [1277, 284] on input "FfLPNoxA3uvcFlTDYmz0PwRA" at bounding box center [1372, 277] width 280 height 22
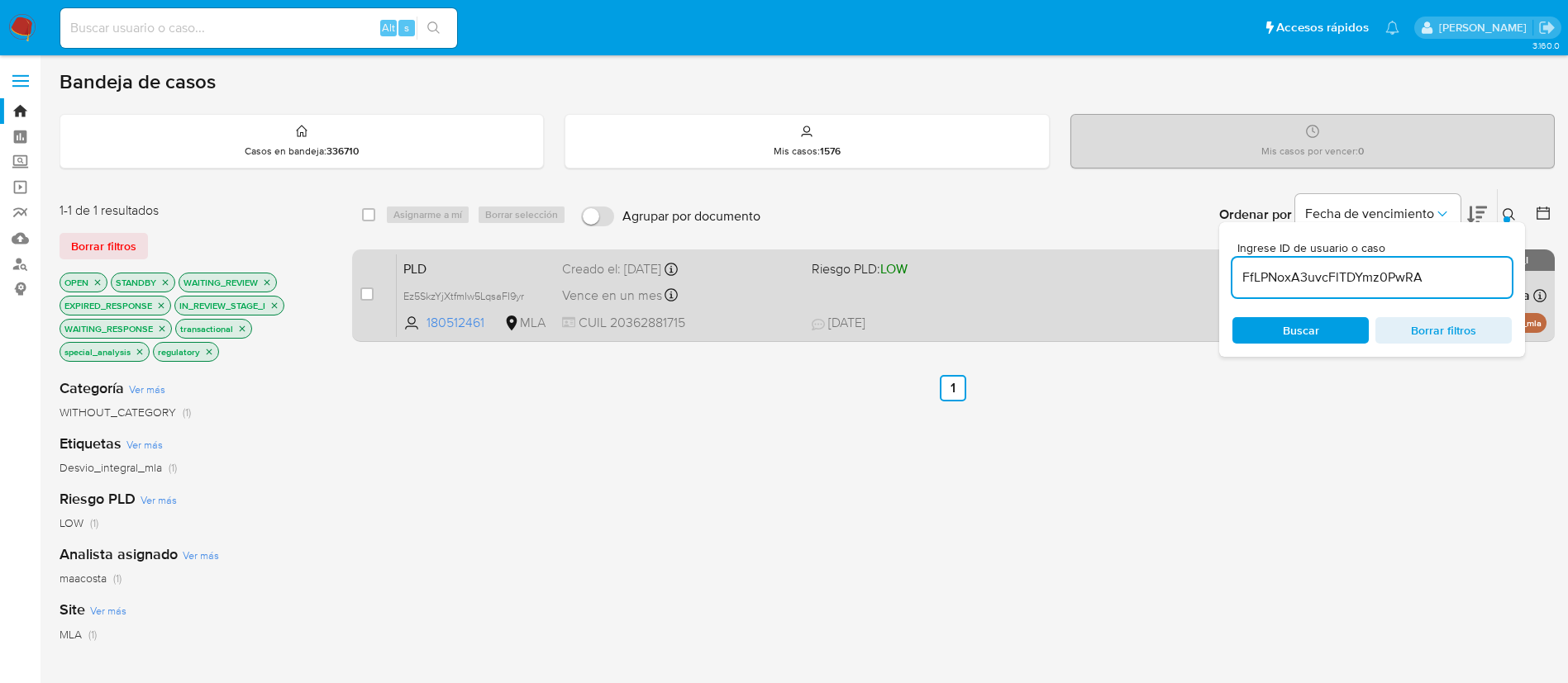
type input "FfLPNoxA3uvcFlTDYmz0PwRA"
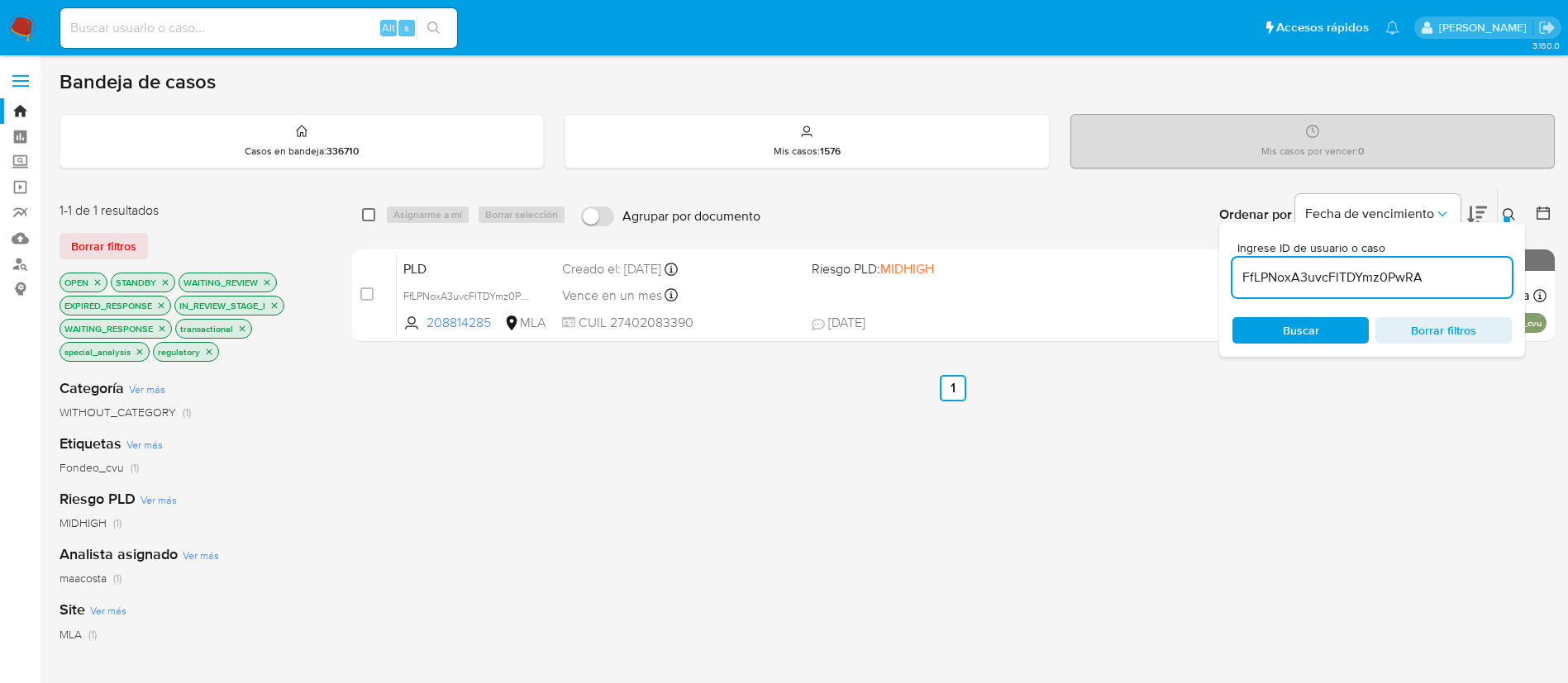
click at [370, 212] on input "checkbox" at bounding box center [368, 214] width 13 height 13
checkbox input "true"
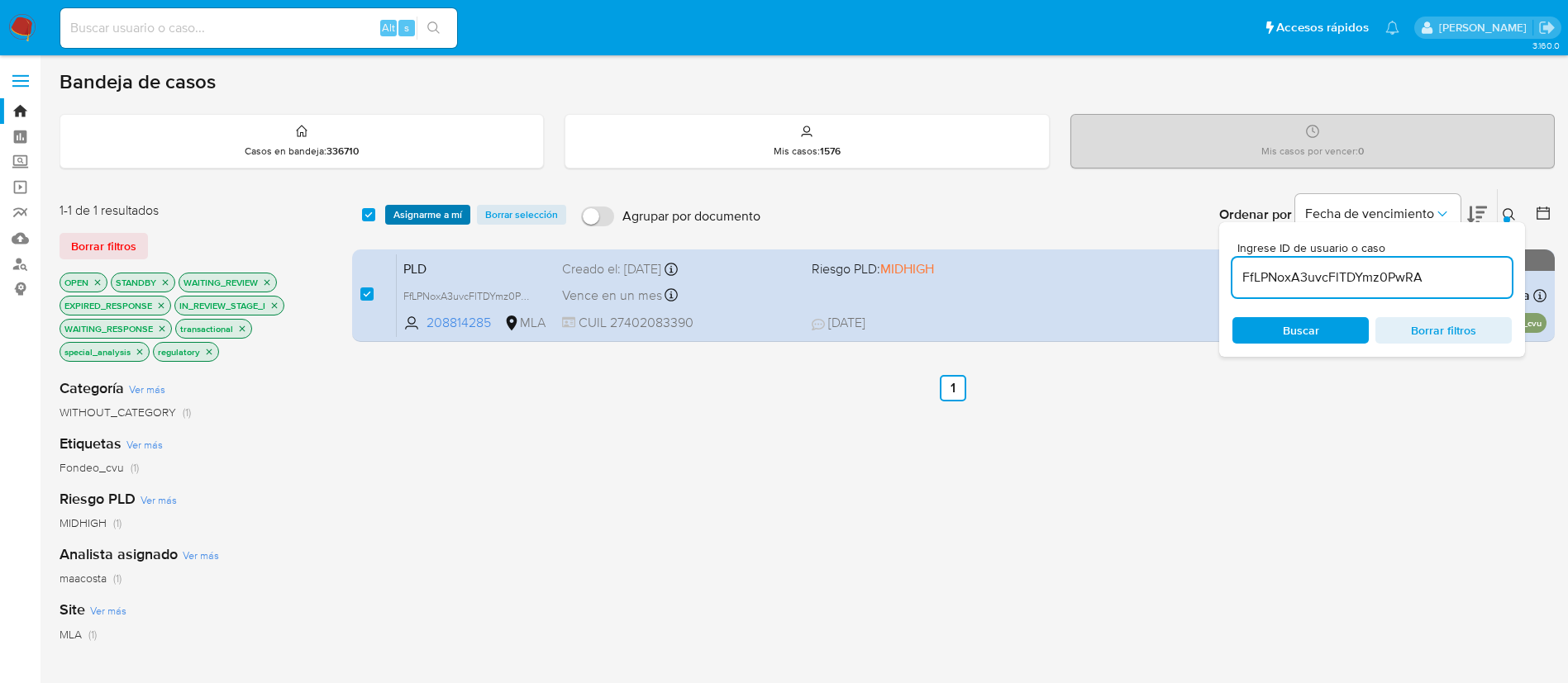
click at [412, 216] on span "Asignarme a mí" at bounding box center [428, 214] width 69 height 16
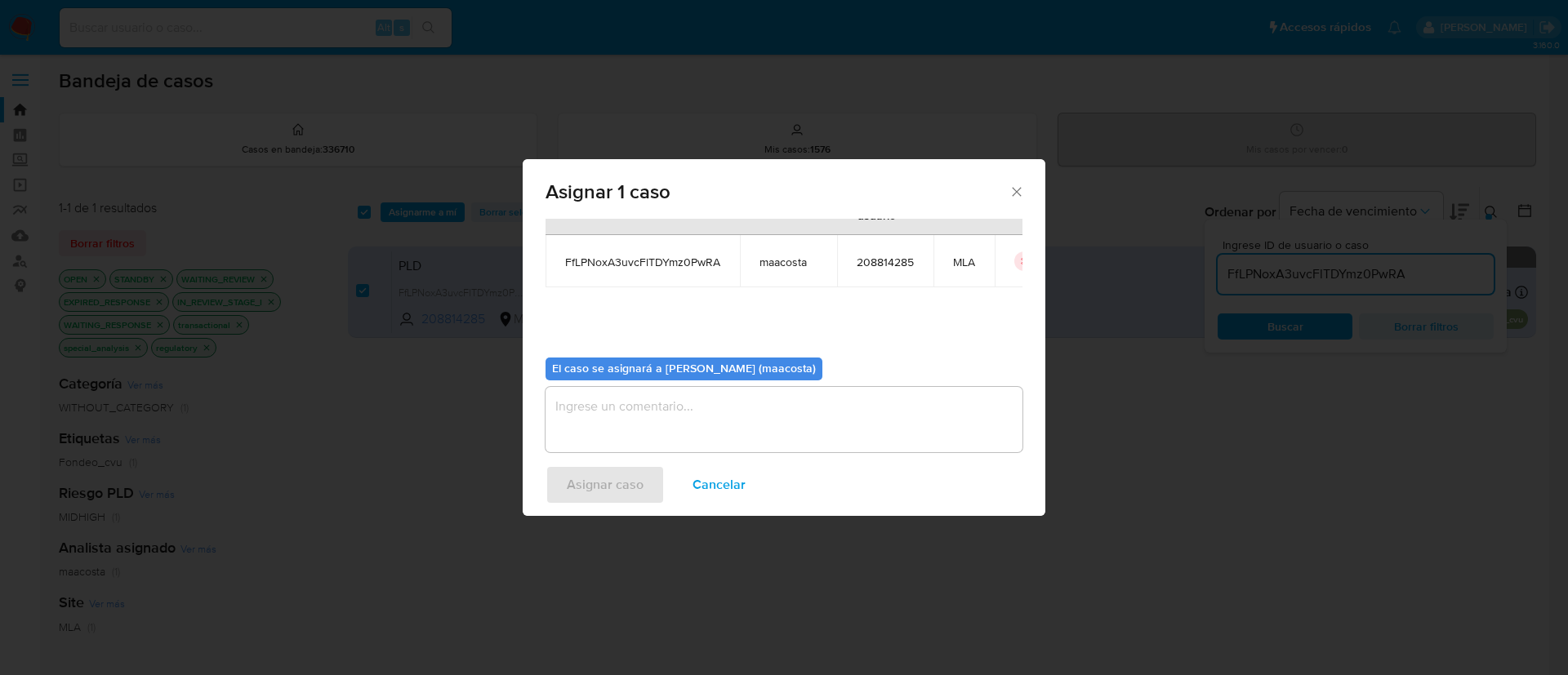
scroll to position [71, 0]
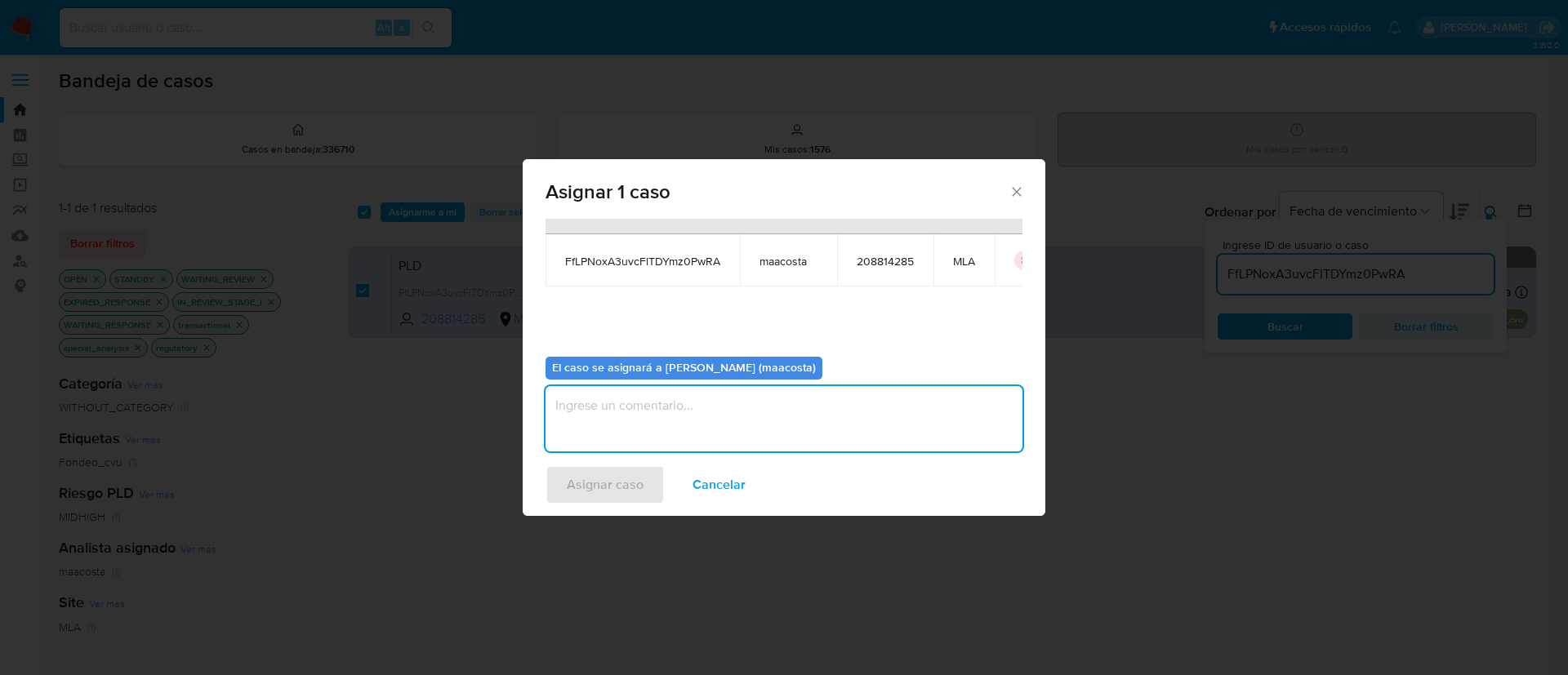
click at [612, 405] on textarea "assign-modal" at bounding box center [784, 418] width 477 height 66
click at [575, 489] on span "Asignar caso" at bounding box center [605, 485] width 77 height 36
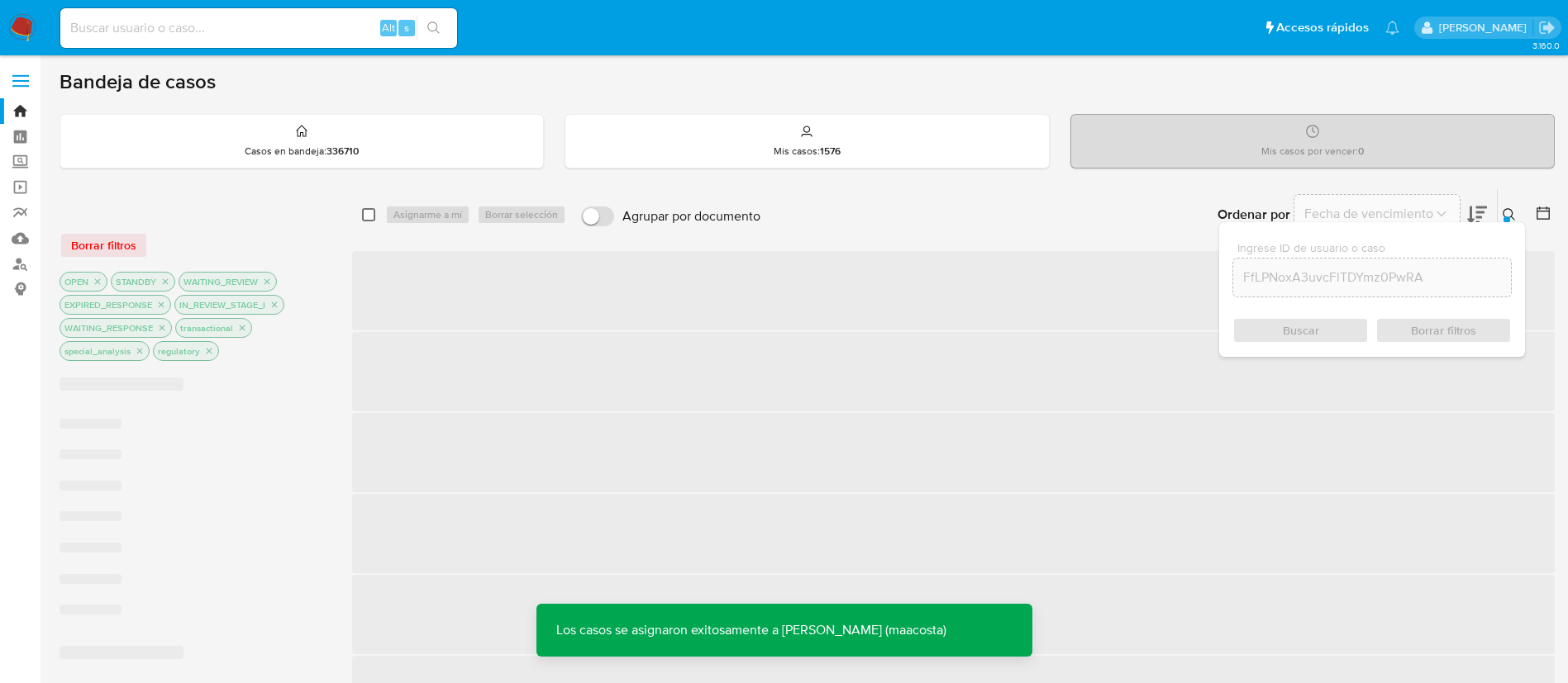
click at [367, 216] on input "checkbox" at bounding box center [368, 214] width 13 height 13
checkbox input "true"
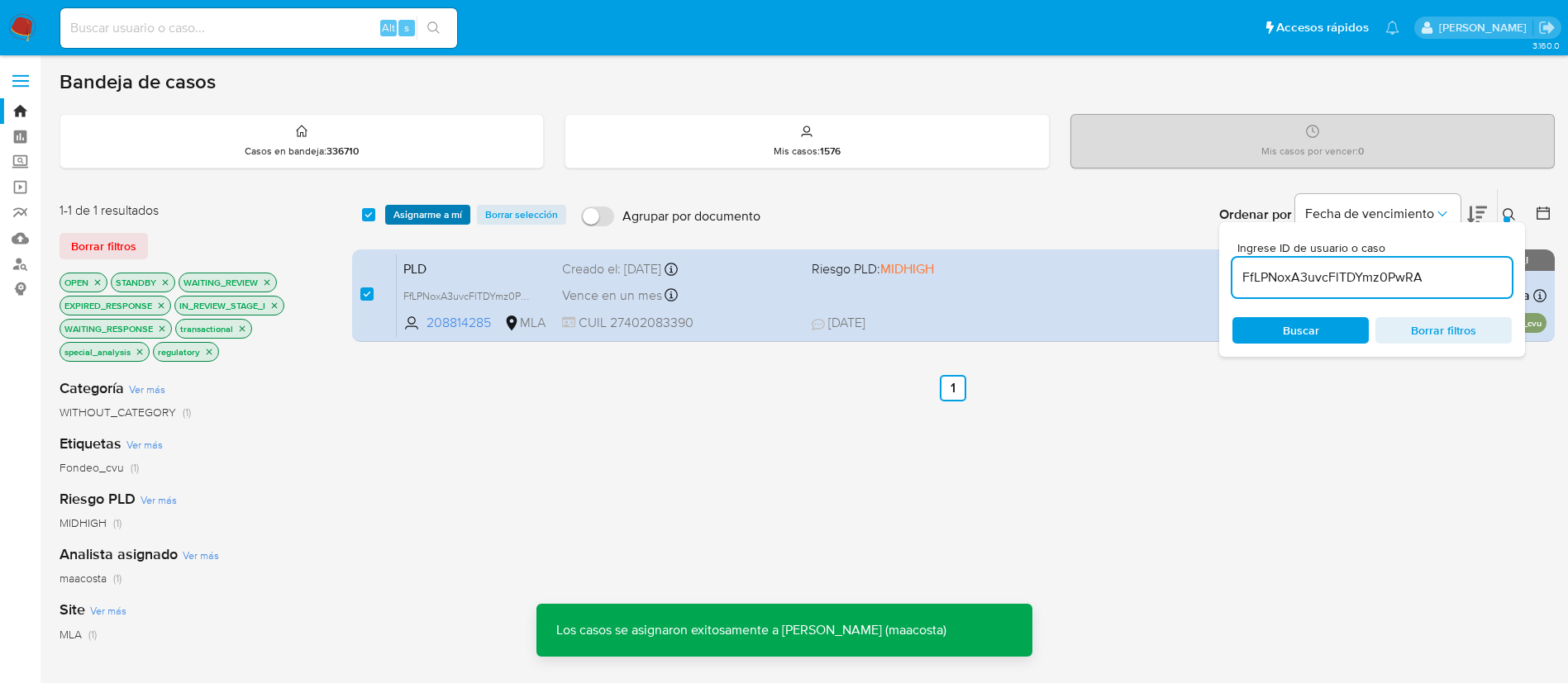
click at [400, 216] on span "Asignarme a mí" at bounding box center [428, 214] width 69 height 16
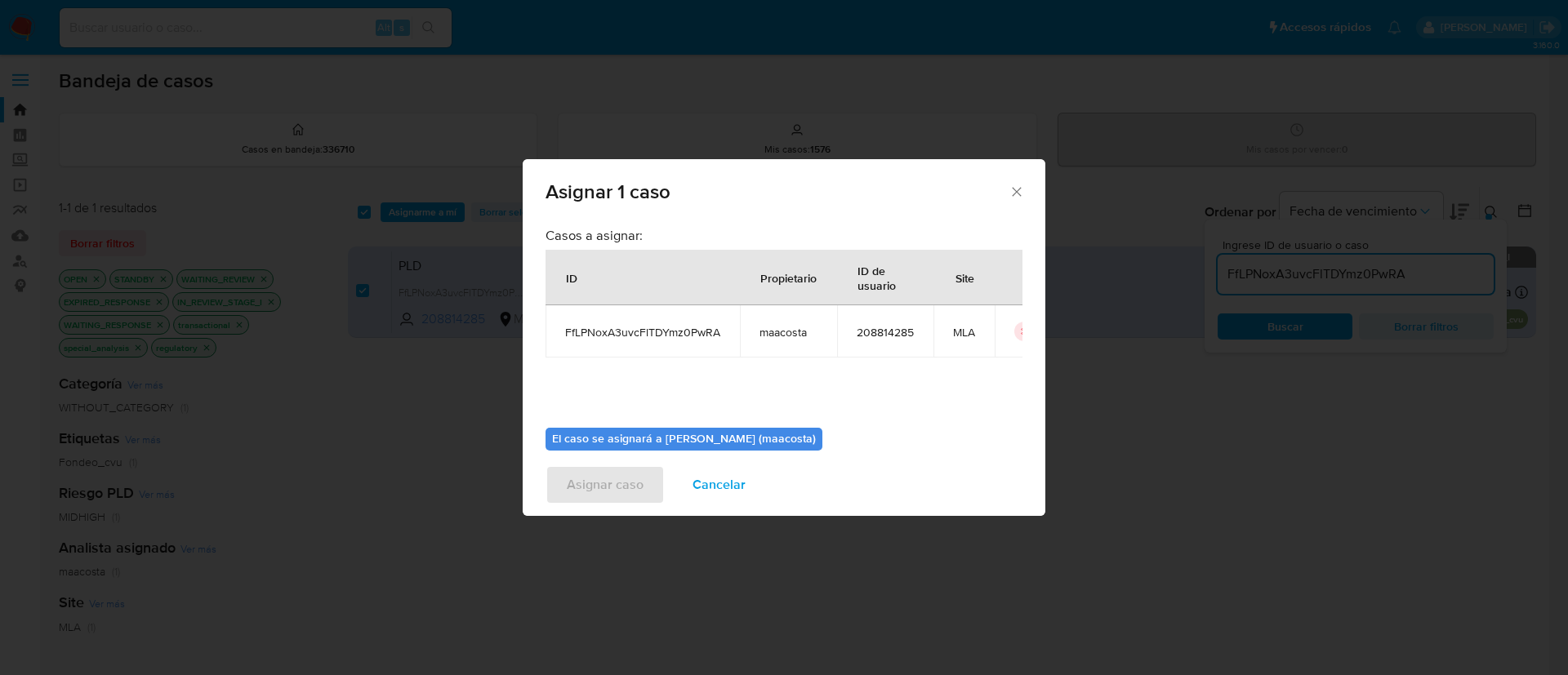
scroll to position [85, 0]
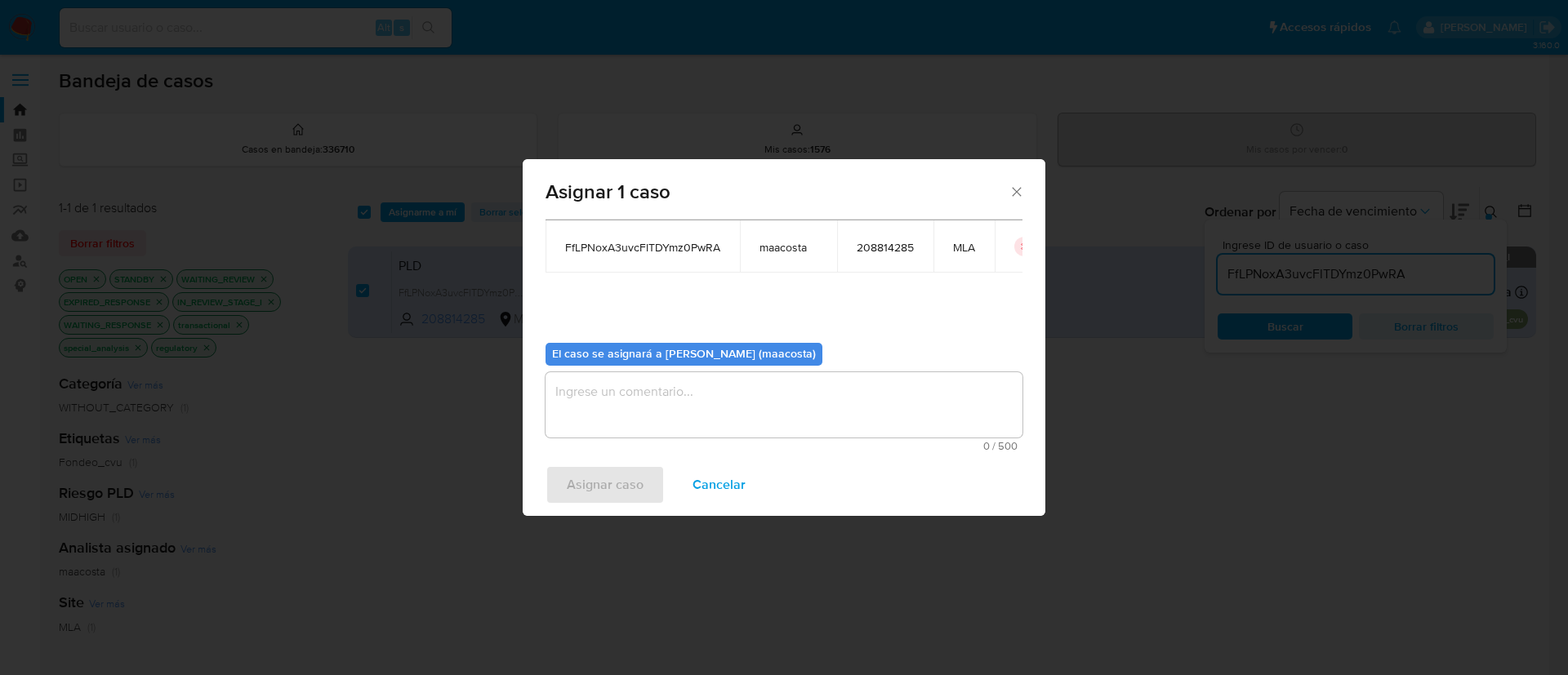
click at [677, 404] on textarea "assign-modal" at bounding box center [784, 405] width 477 height 66
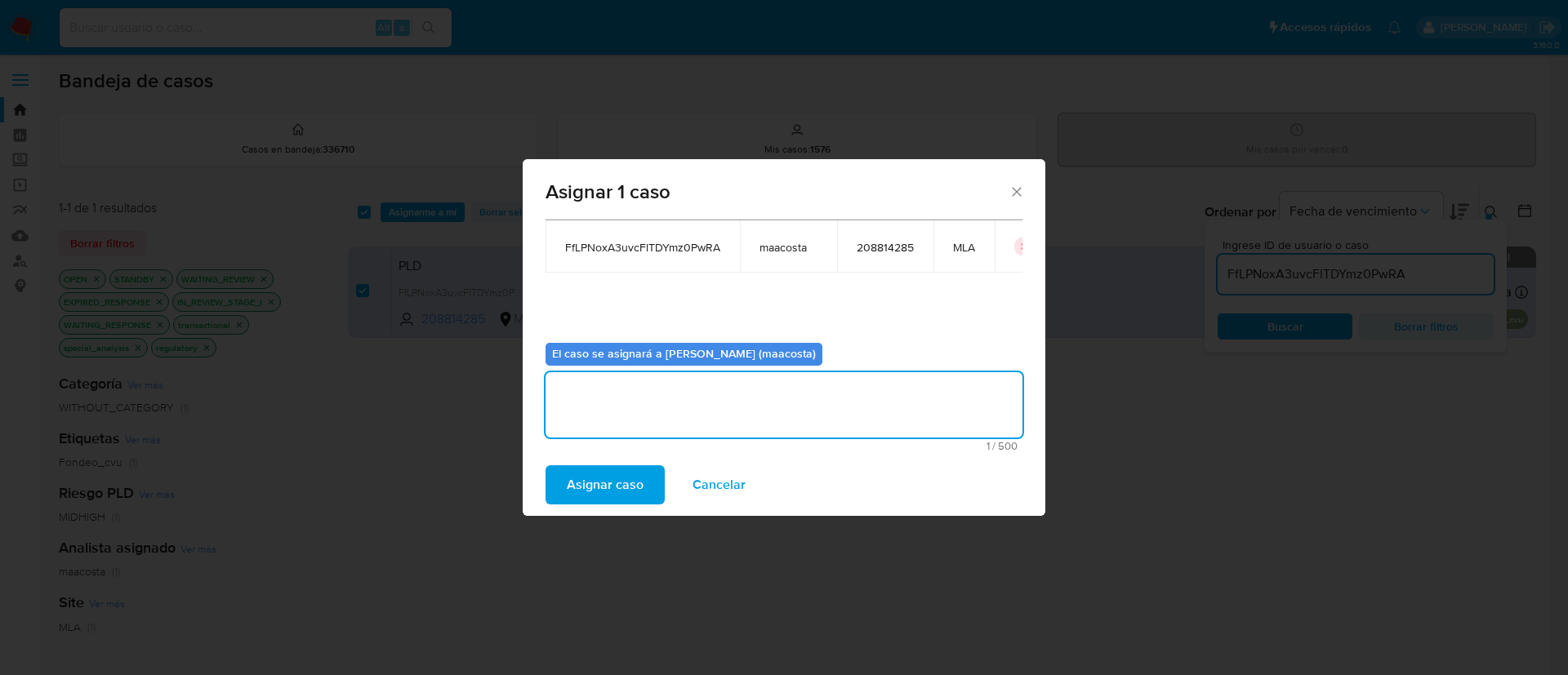
click at [721, 487] on span "Cancelar" at bounding box center [719, 485] width 53 height 36
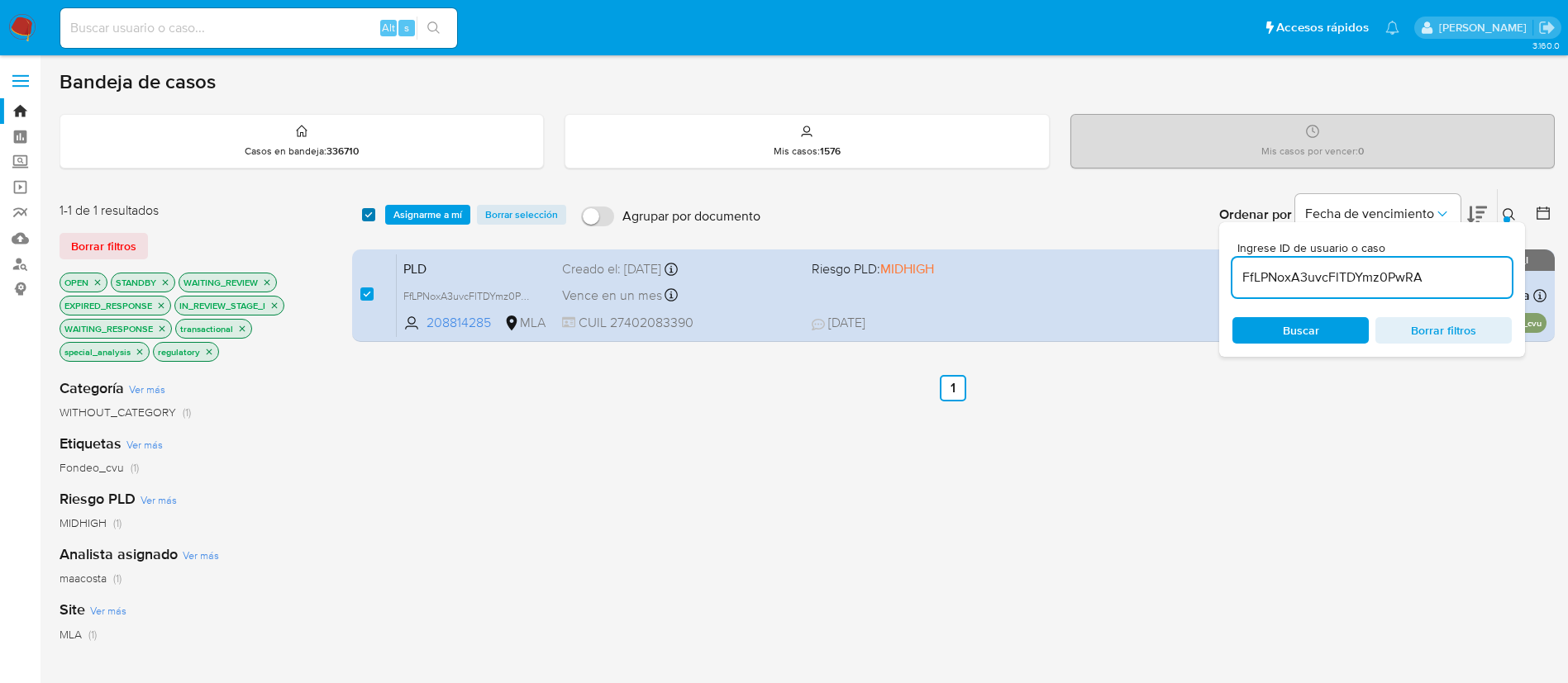
click at [371, 210] on input "checkbox" at bounding box center [368, 214] width 13 height 13
checkbox input "false"
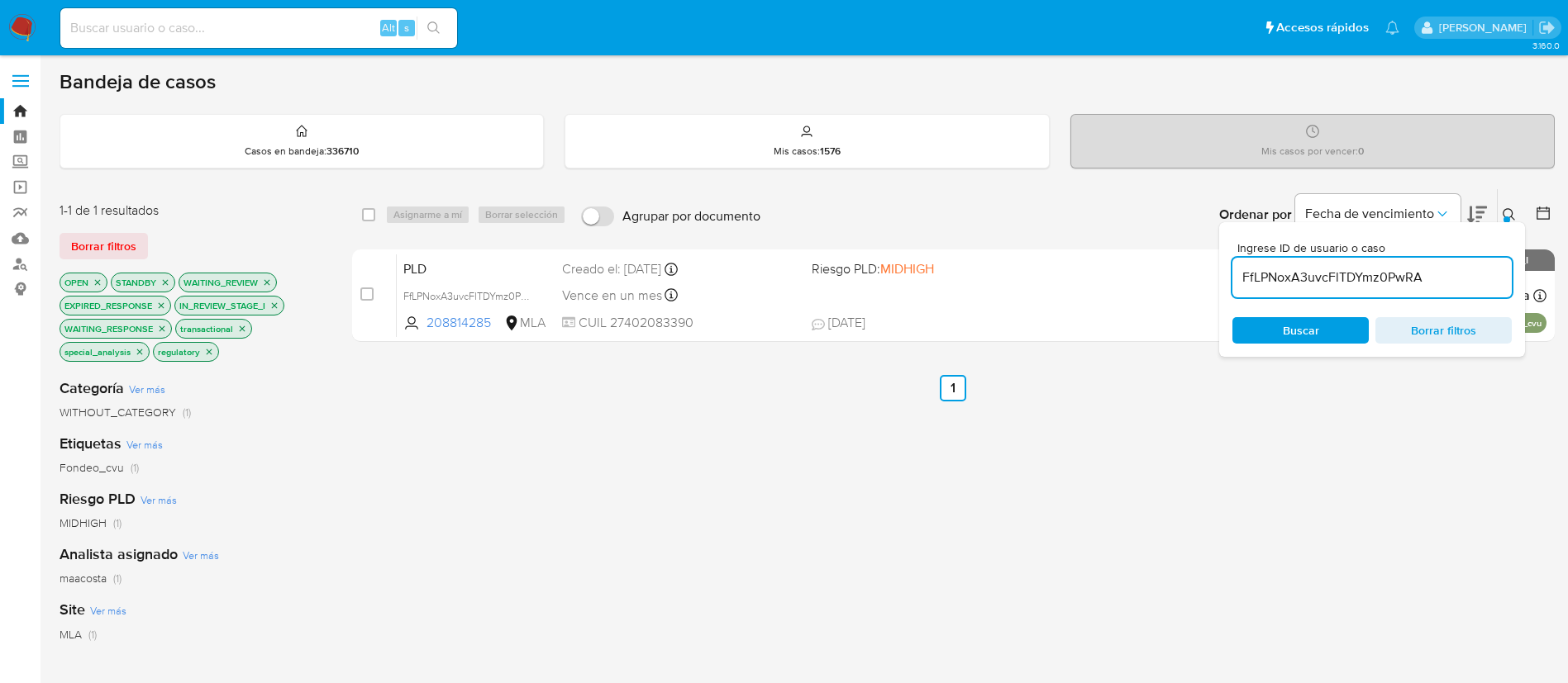
click at [1296, 272] on input "FfLPNoxA3uvcFlTDYmz0PwRA" at bounding box center [1372, 277] width 280 height 22
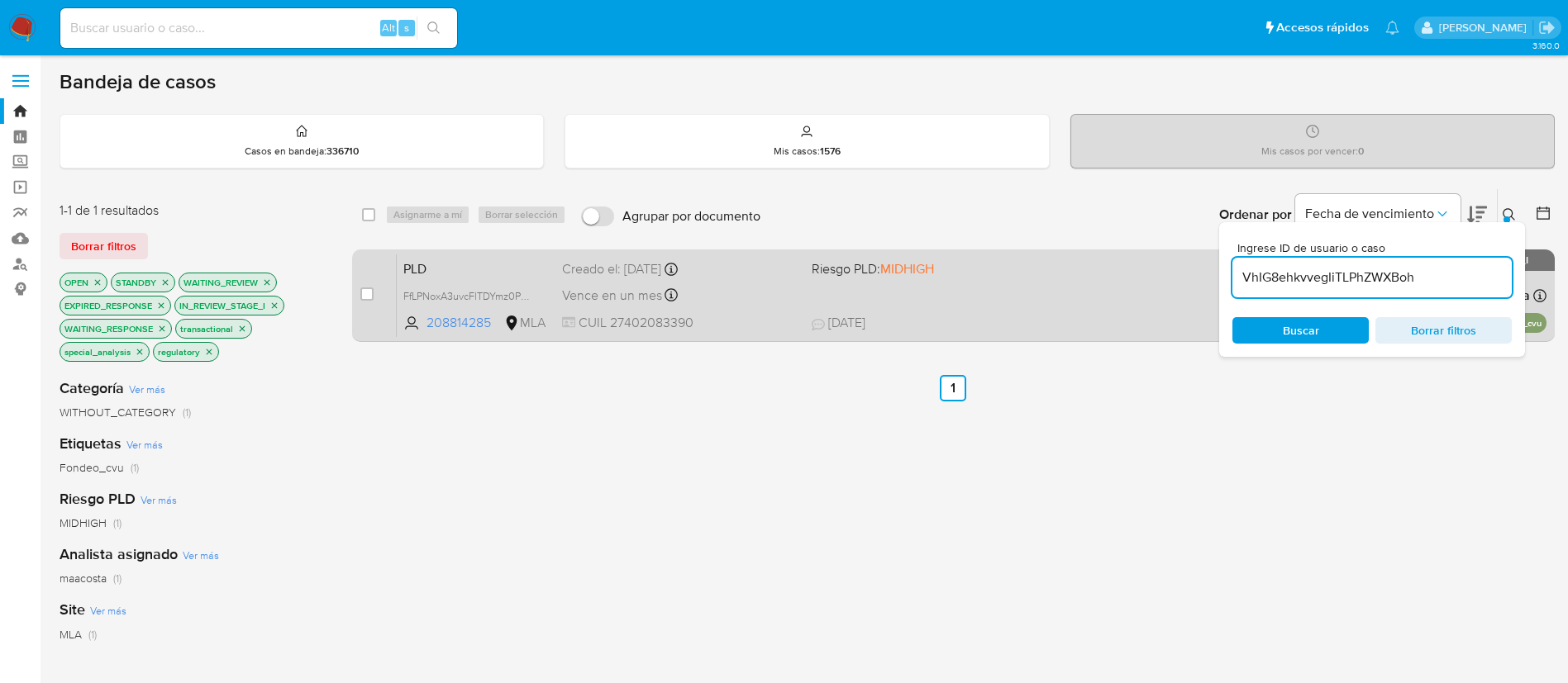
type input "VhIG8ehkvvegIiTLPhZWXBoh"
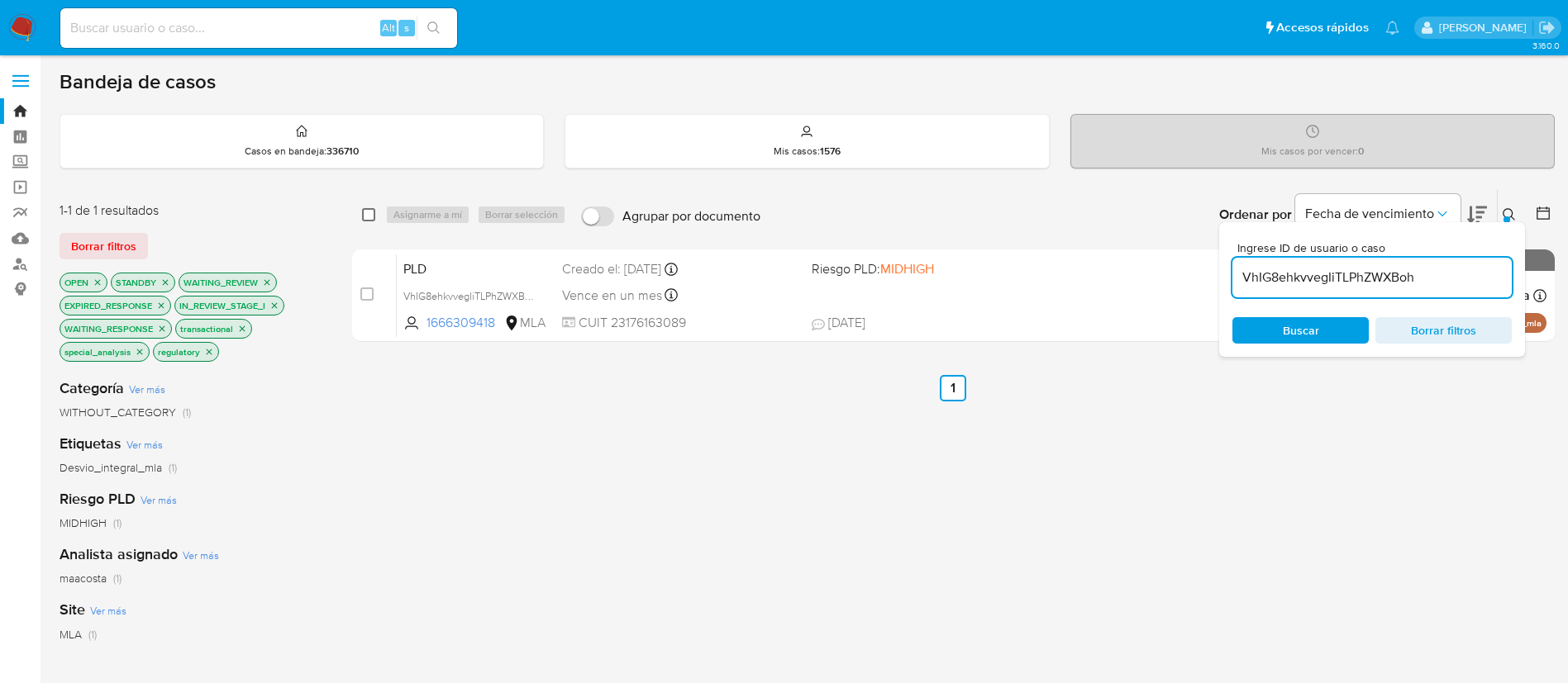
click at [366, 218] on input "checkbox" at bounding box center [368, 214] width 13 height 13
checkbox input "true"
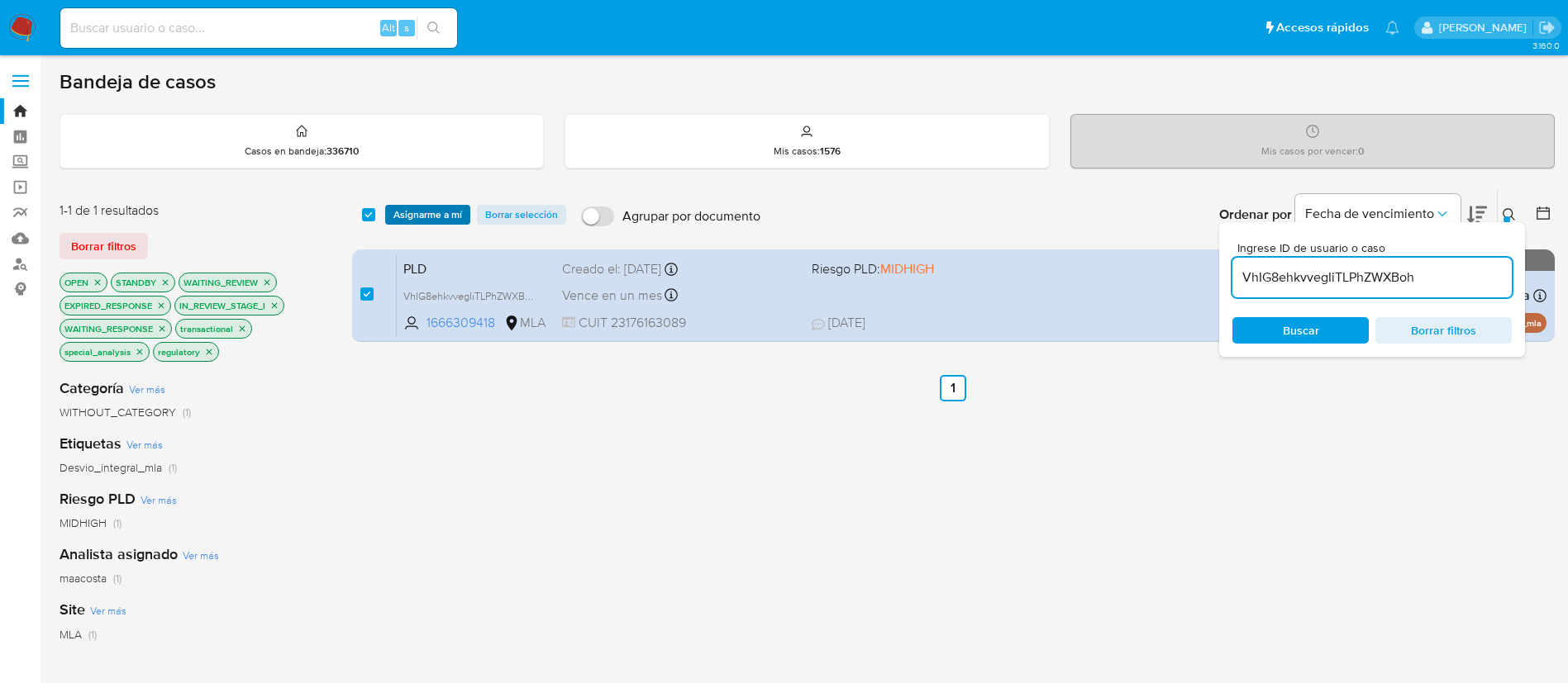
click at [422, 215] on span "Asignarme a mí" at bounding box center [428, 214] width 69 height 16
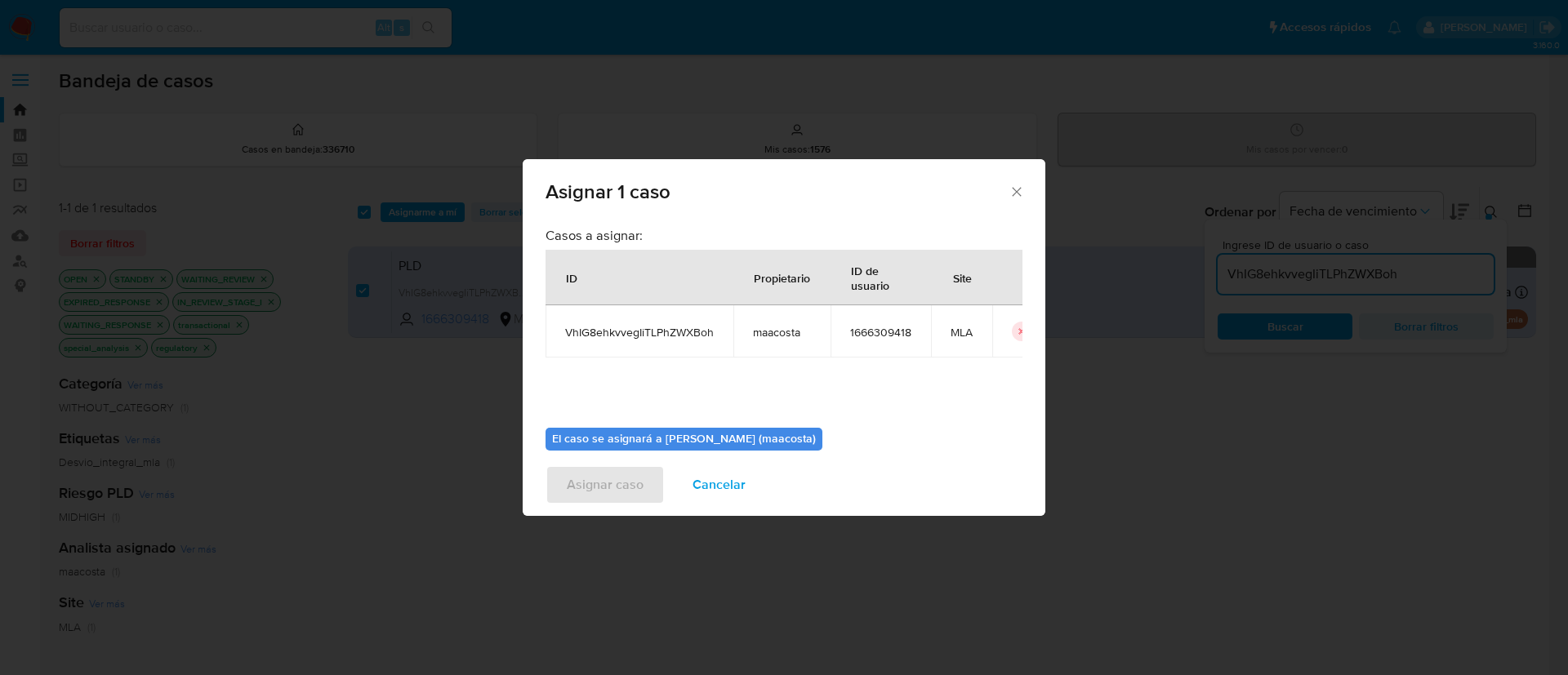
scroll to position [85, 0]
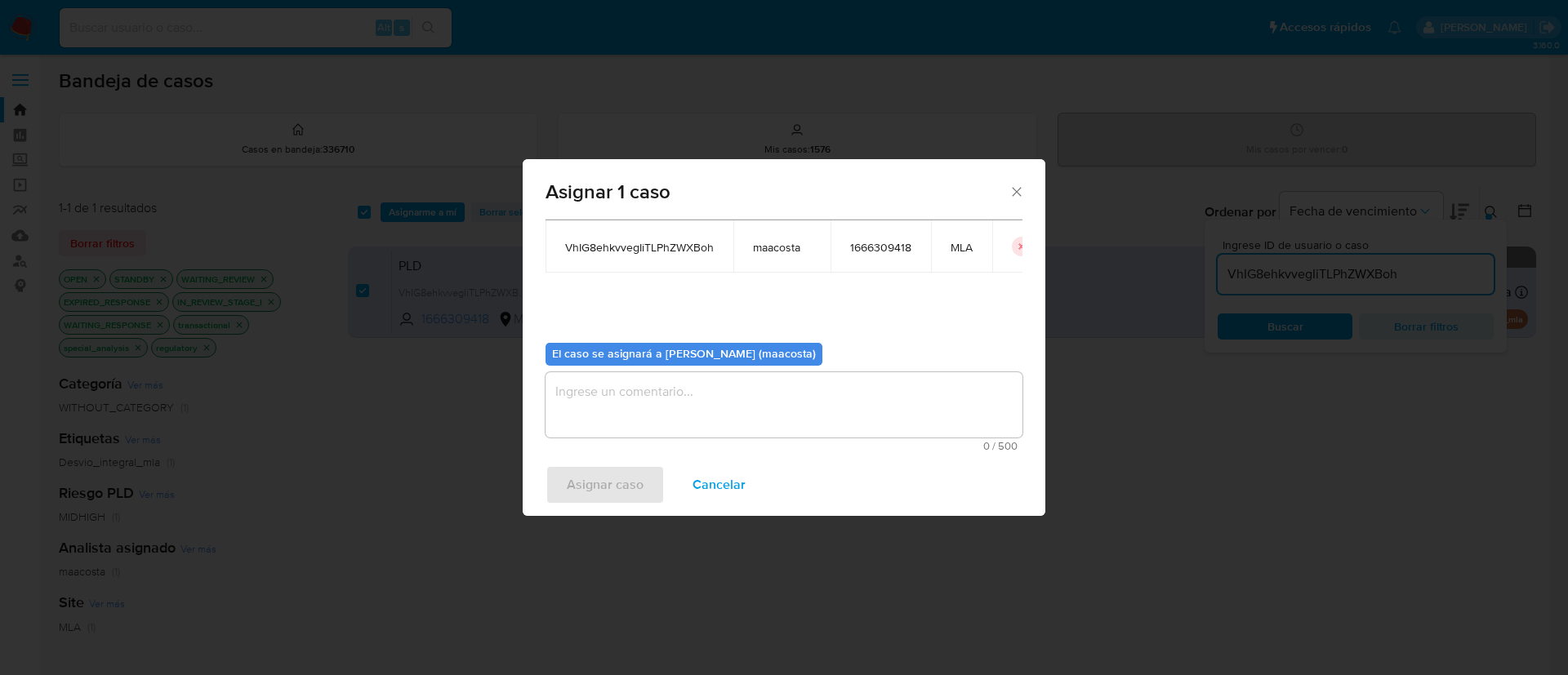
click at [709, 407] on textarea "assign-modal" at bounding box center [784, 405] width 477 height 66
click at [620, 475] on span "Asignar caso" at bounding box center [605, 485] width 77 height 36
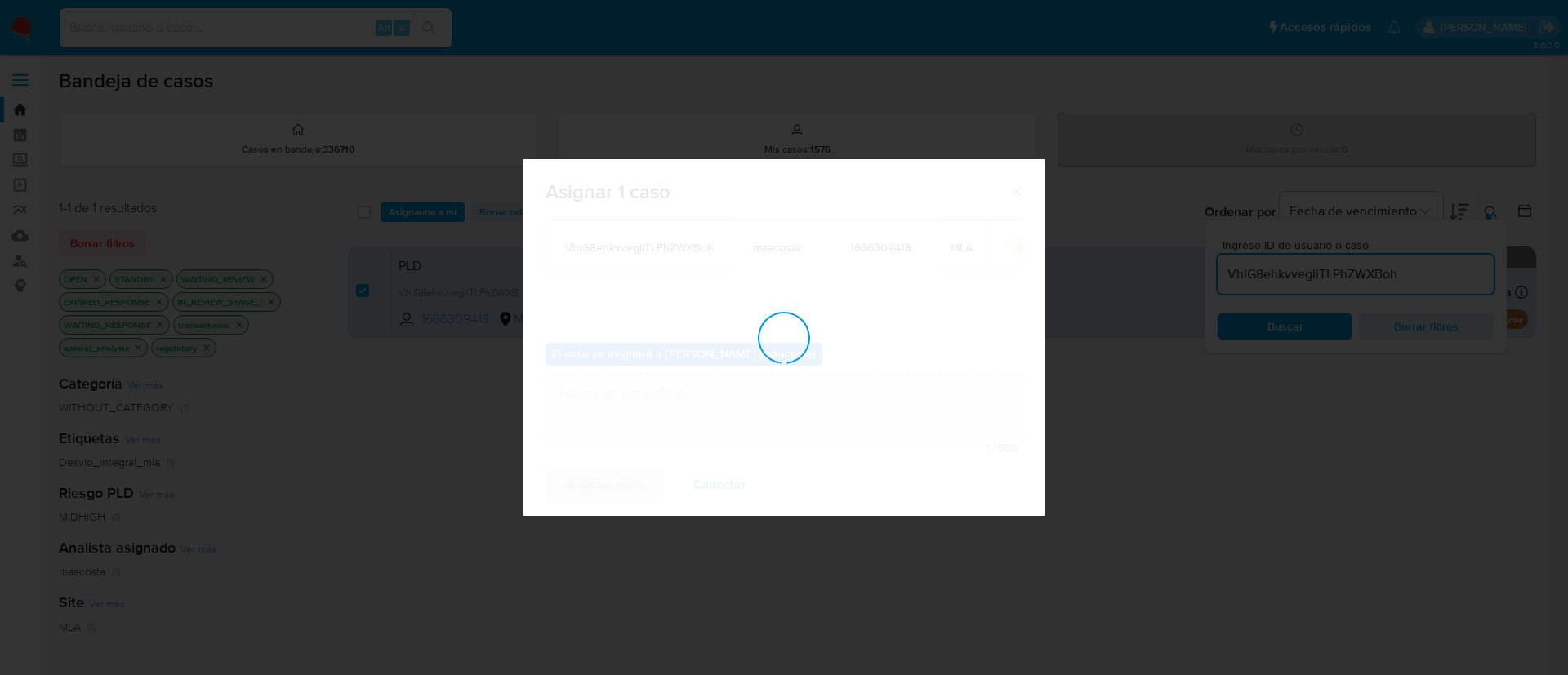
checkbox input "false"
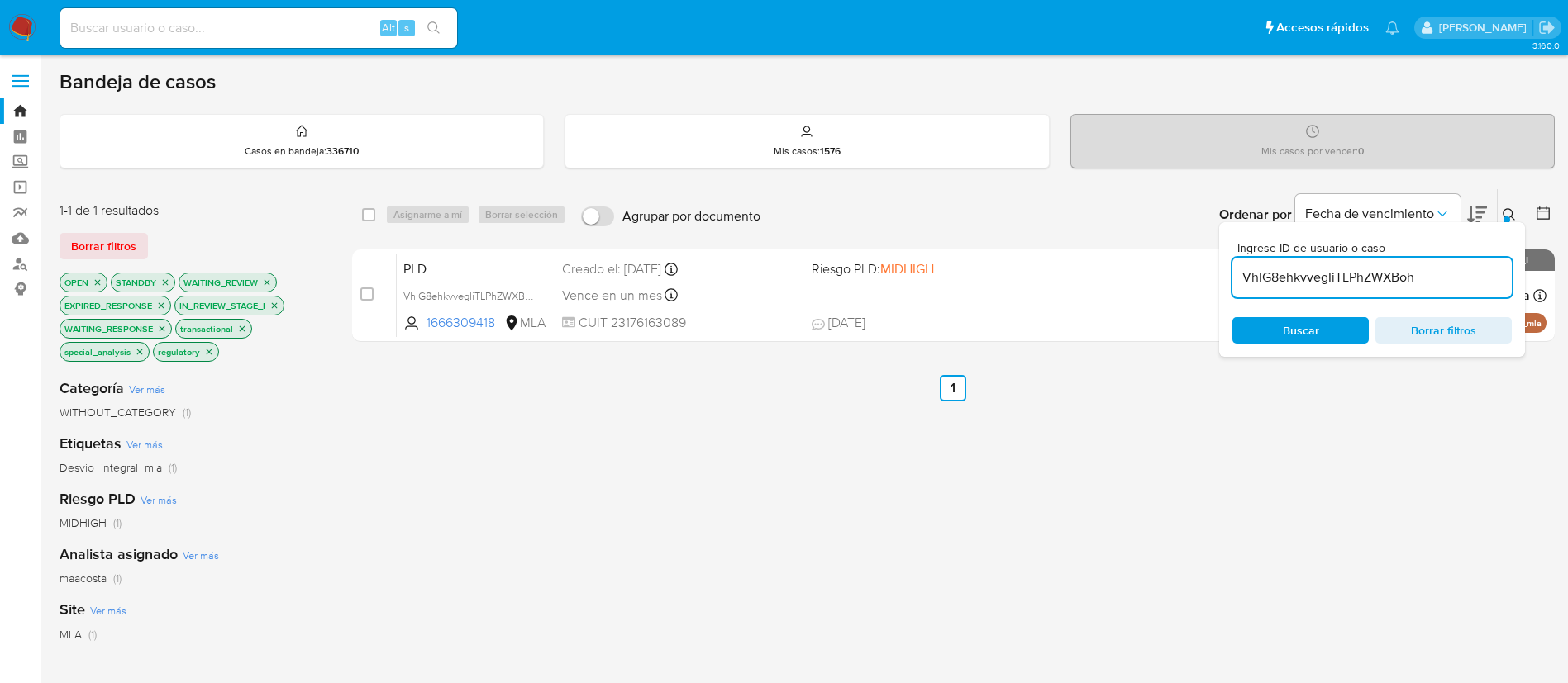
click at [1273, 269] on input "VhIG8ehkvvegIiTLPhZWXBoh" at bounding box center [1372, 277] width 280 height 22
paste input "vabSA8mzo6ioyH0n3sf9wkq"
type input "vabSA8mzo6ioyH0n3sf9wkqh"
click at [368, 212] on input "checkbox" at bounding box center [368, 214] width 13 height 13
checkbox input "true"
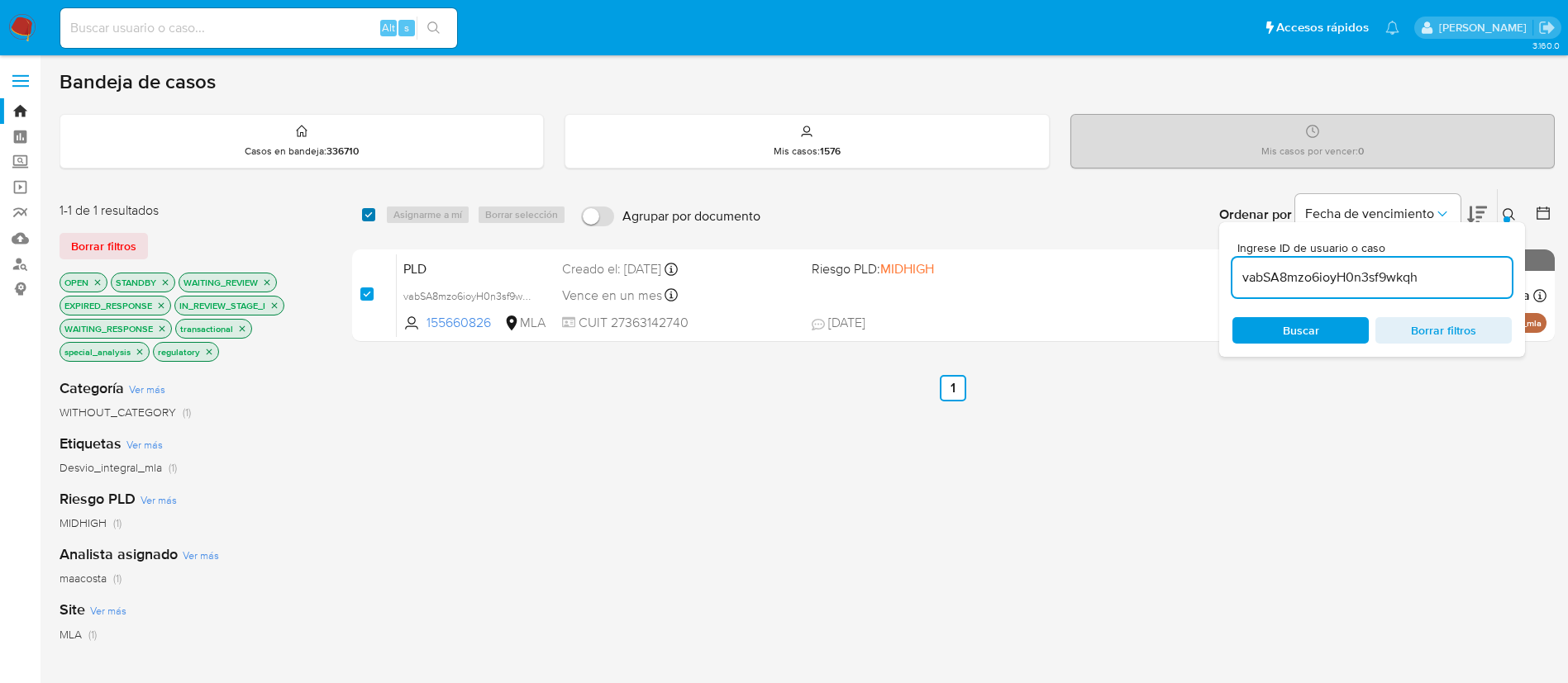
checkbox input "true"
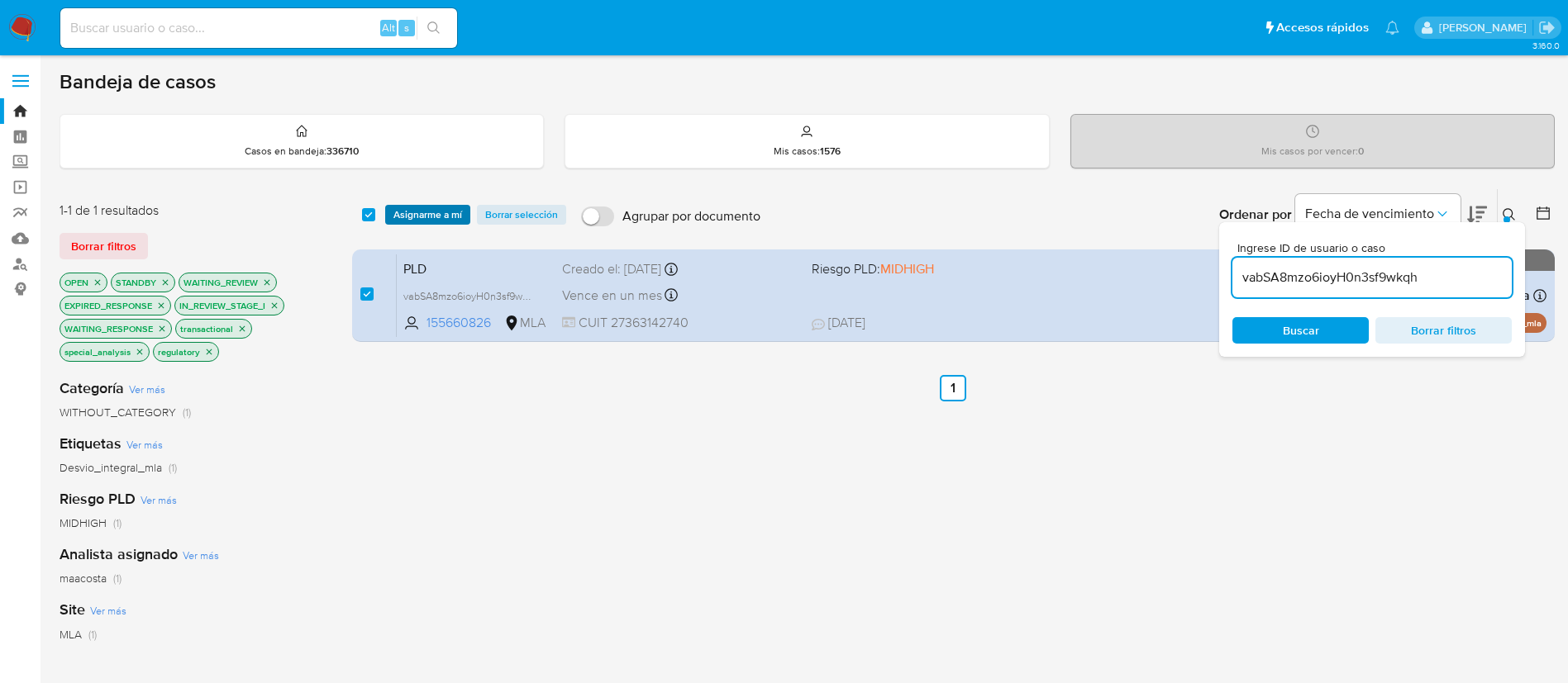
click at [419, 213] on span "Asignarme a mí" at bounding box center [428, 214] width 69 height 16
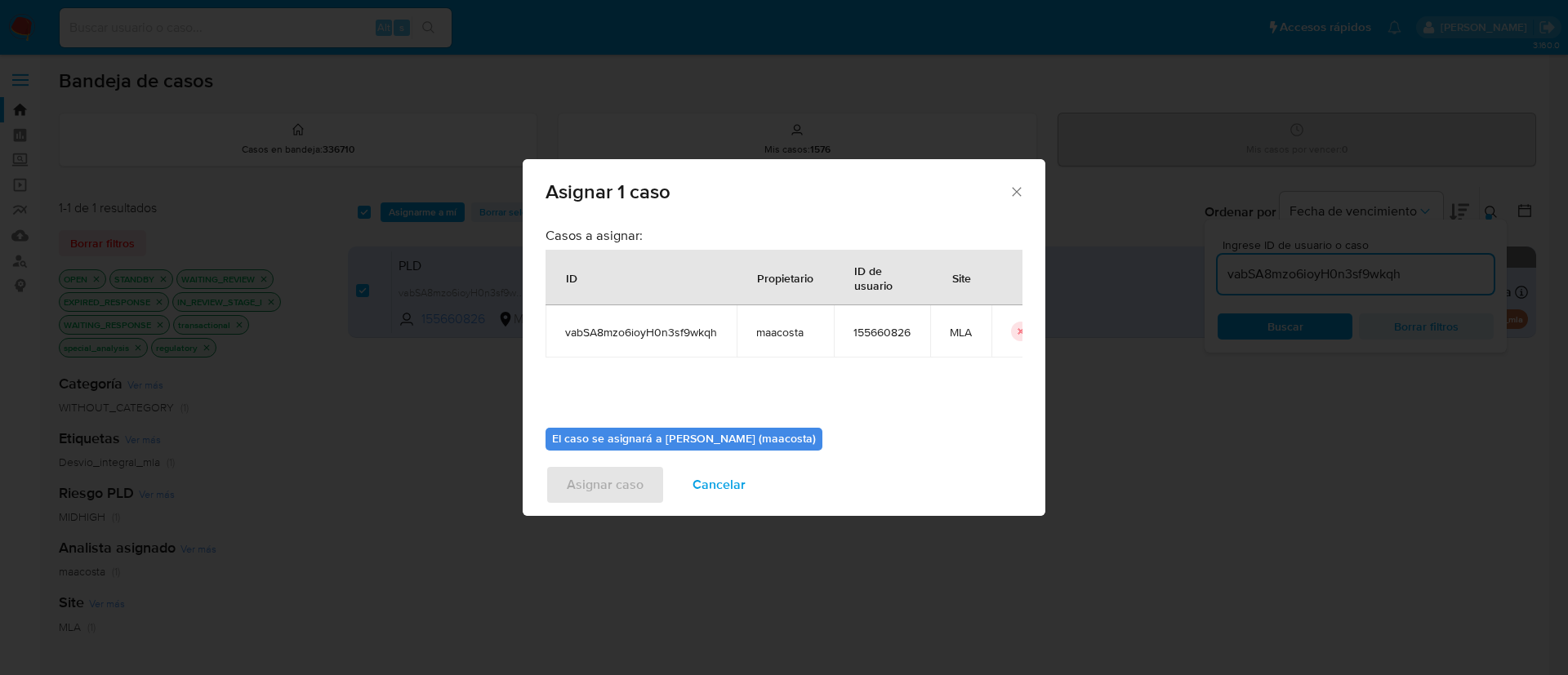
scroll to position [85, 0]
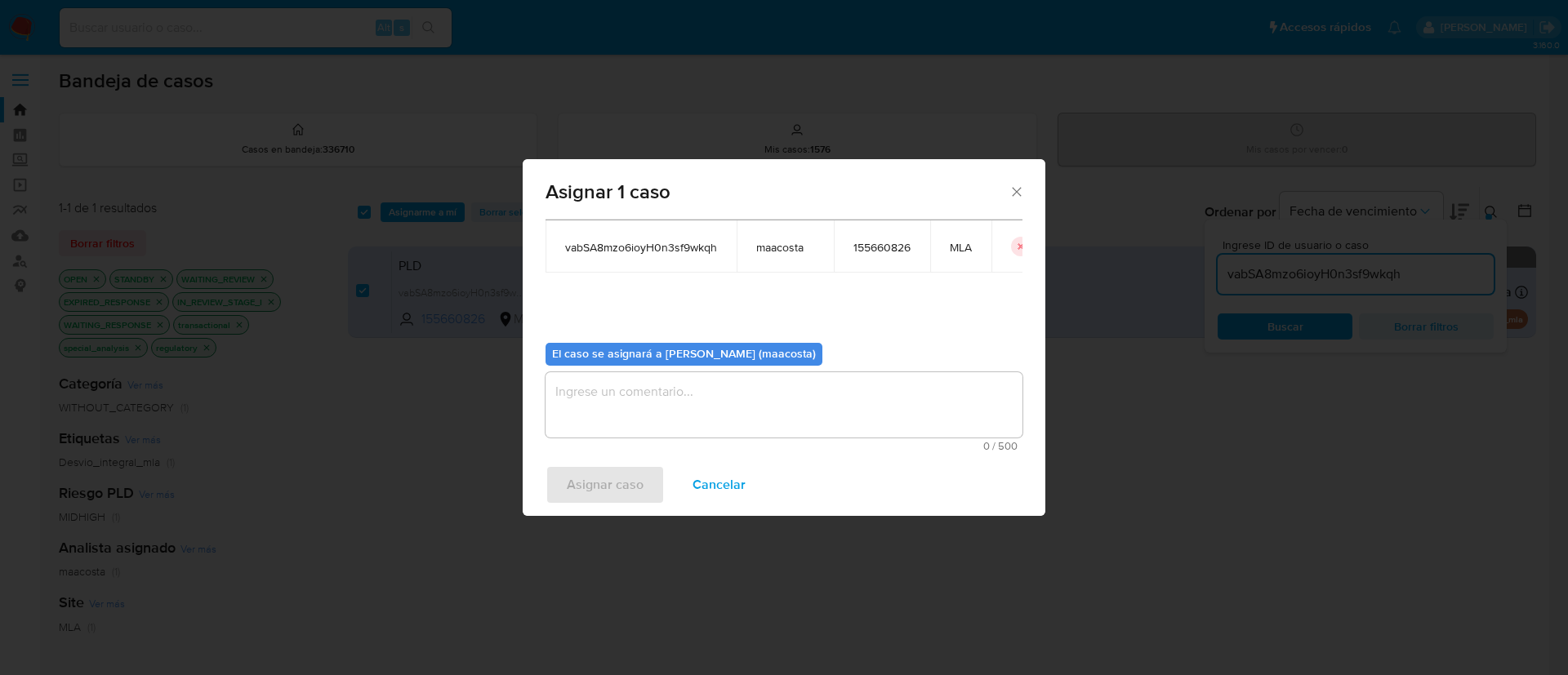
click at [647, 407] on textarea "assign-modal" at bounding box center [784, 405] width 477 height 66
click at [604, 470] on span "Asignar caso" at bounding box center [605, 485] width 77 height 36
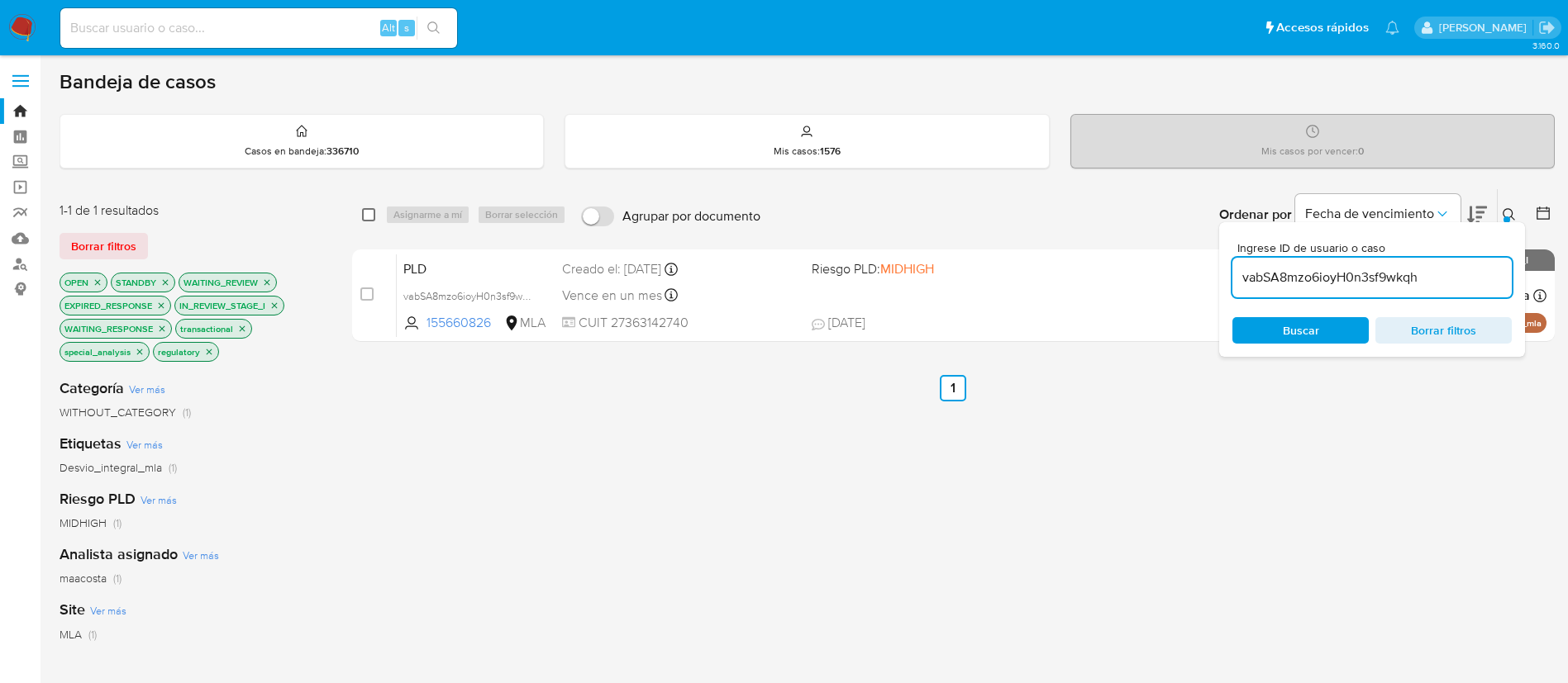
click at [364, 208] on input "checkbox" at bounding box center [368, 214] width 13 height 13
checkbox input "true"
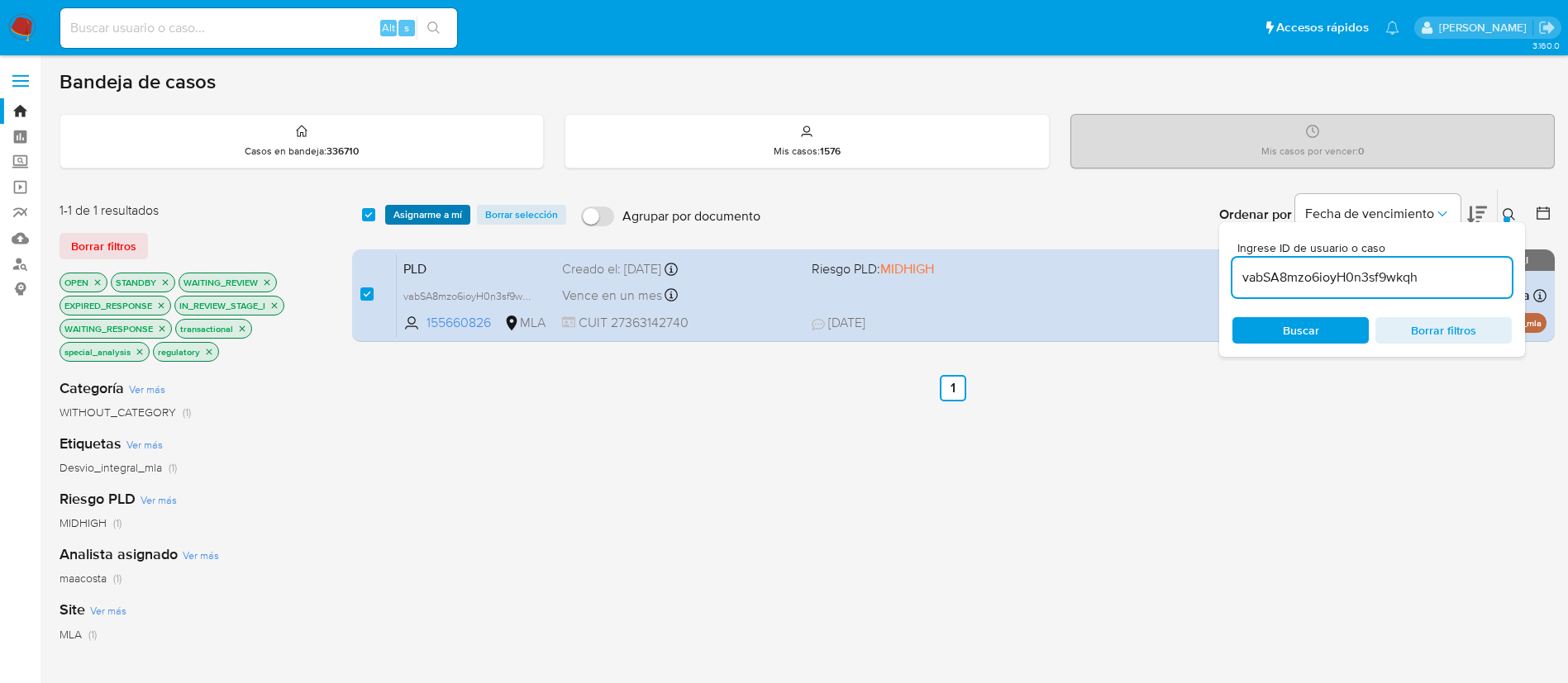
click at [408, 206] on span "Asignarme a mí" at bounding box center [428, 214] width 69 height 16
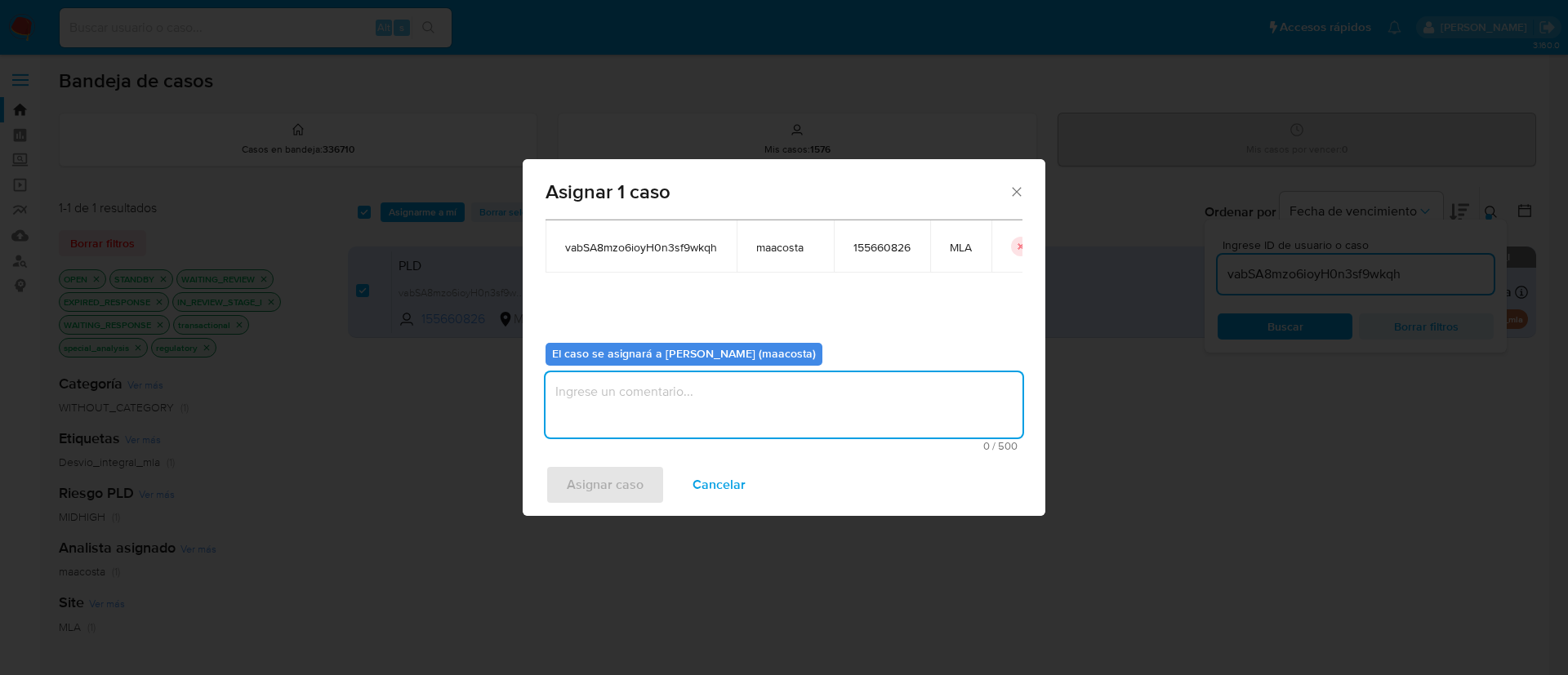
click at [678, 395] on textarea "assign-modal" at bounding box center [784, 405] width 477 height 66
click at [585, 482] on span "Asignar caso" at bounding box center [605, 485] width 77 height 36
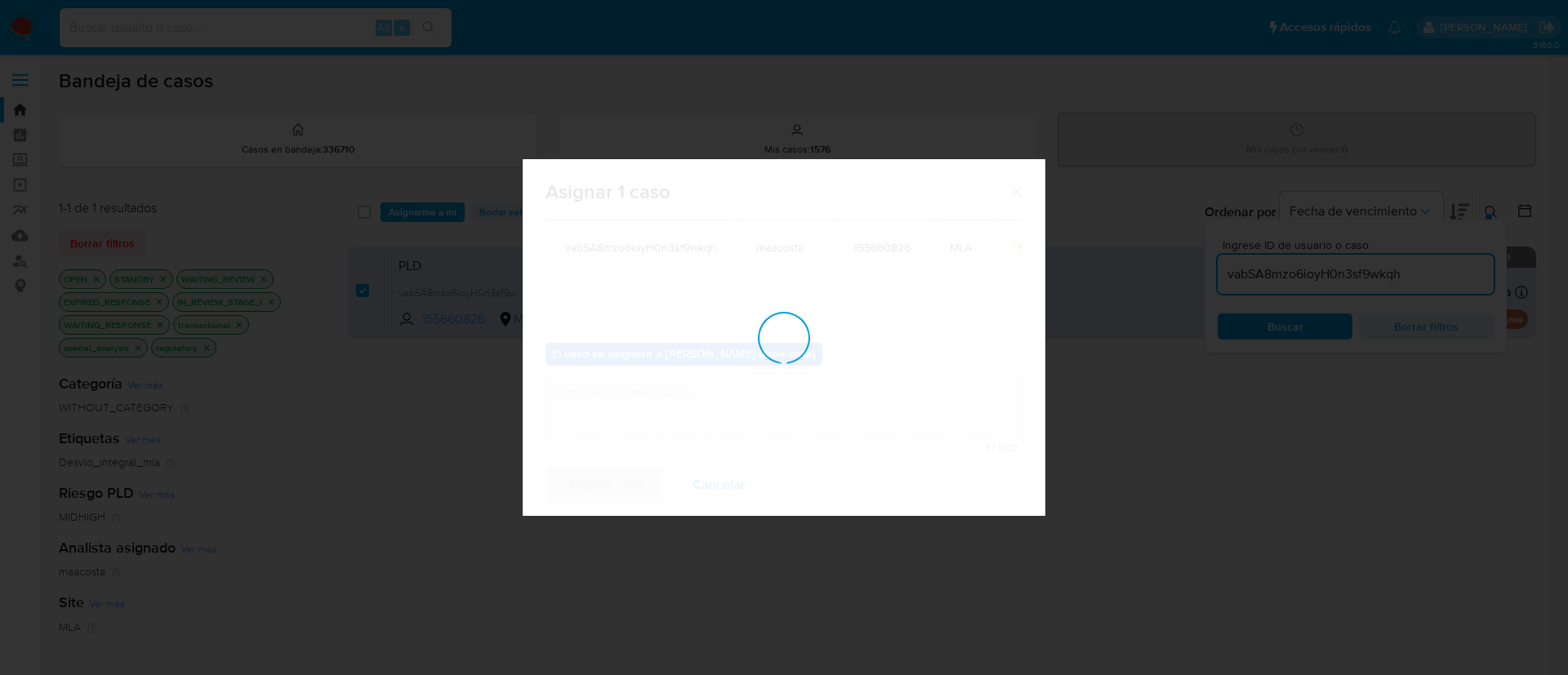
checkbox input "false"
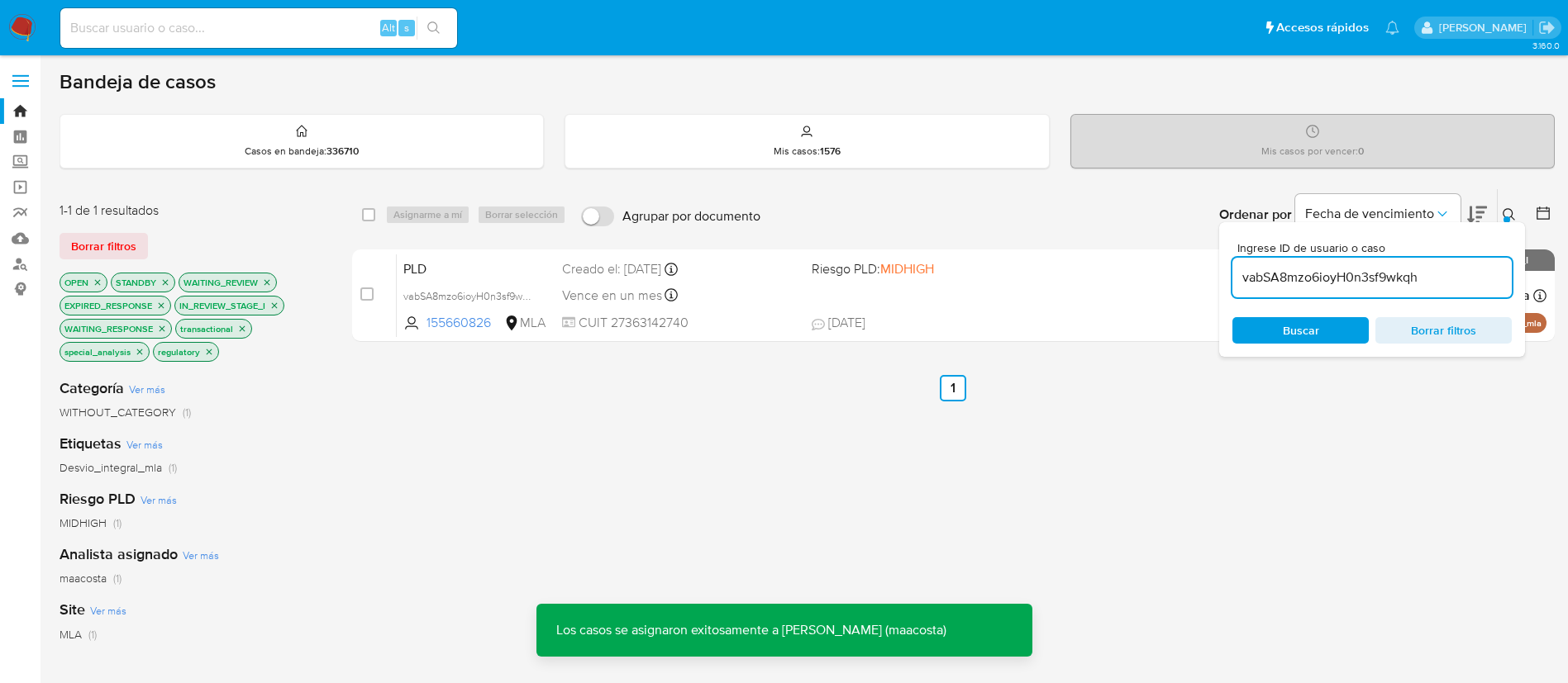
click at [1398, 272] on input "vabSA8mzo6ioyH0n3sf9wkqh" at bounding box center [1372, 277] width 280 height 22
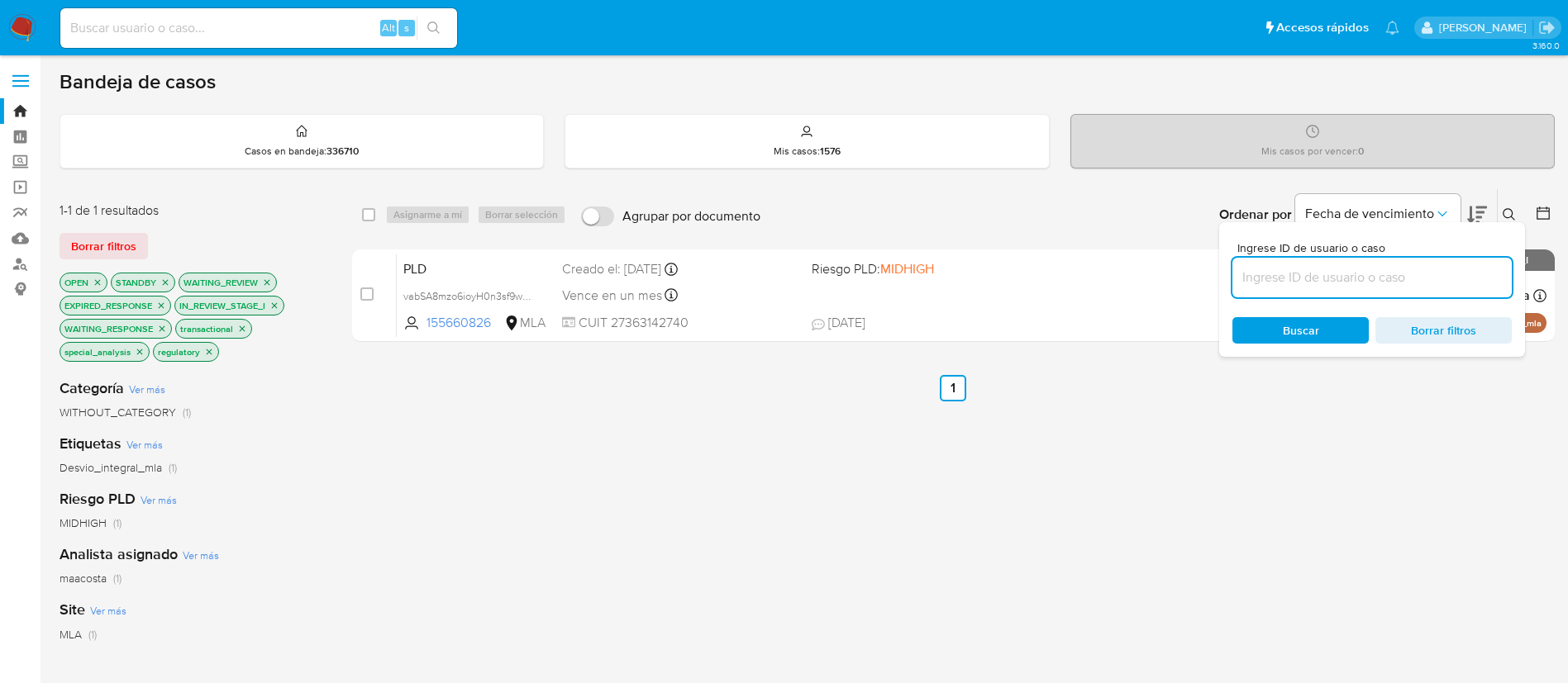
click at [1332, 343] on button "Buscar" at bounding box center [1300, 330] width 136 height 27
click at [1516, 210] on button at bounding box center [1512, 215] width 28 height 20
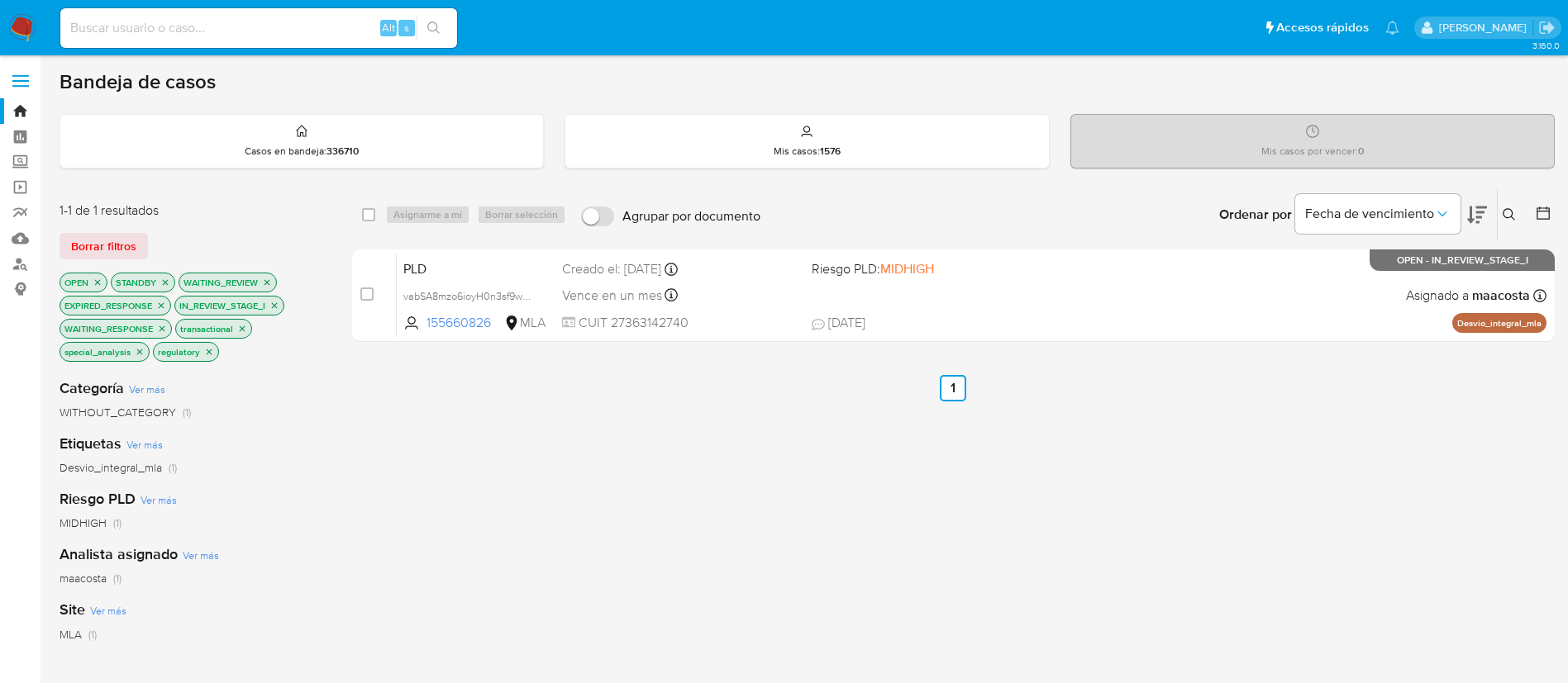
click at [1511, 214] on icon at bounding box center [1509, 214] width 13 height 13
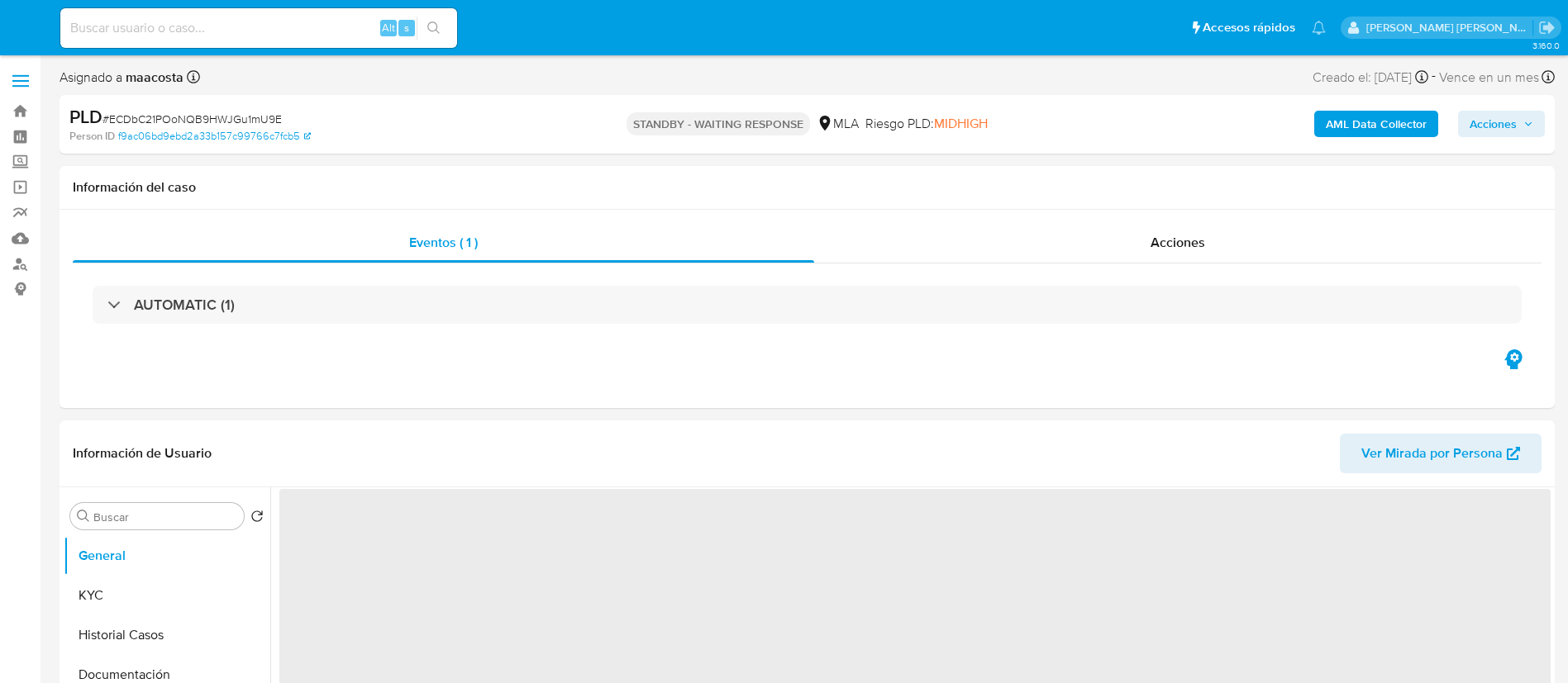
select select "10"
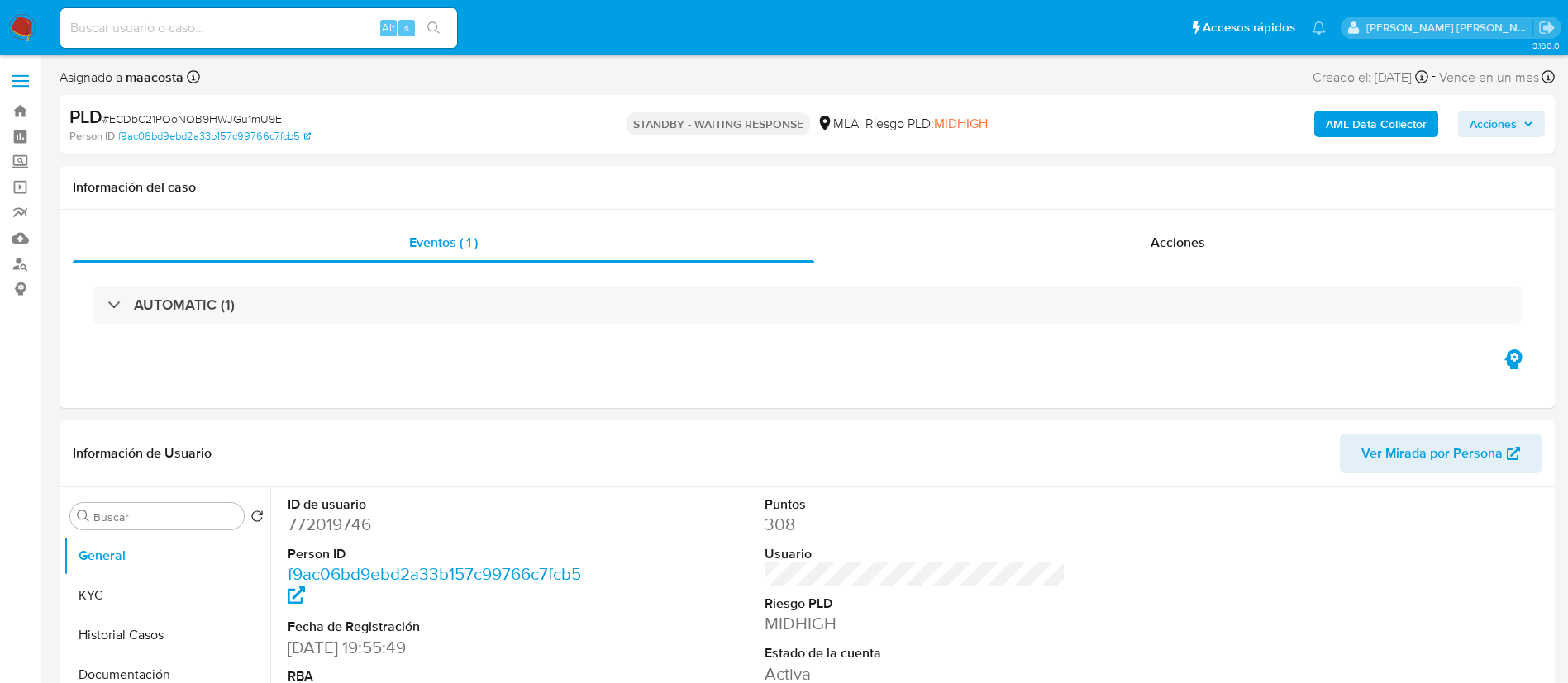
paste input "Ez5SkzYjXtfmIw5LqsaFI9yr"
click at [297, 36] on input "Ez5SkzYjXtfmIw5LqsaFI9yr" at bounding box center [259, 28] width 397 height 22
type input "Ez5SkzYjXtfmIw5LqsaFI9yr"
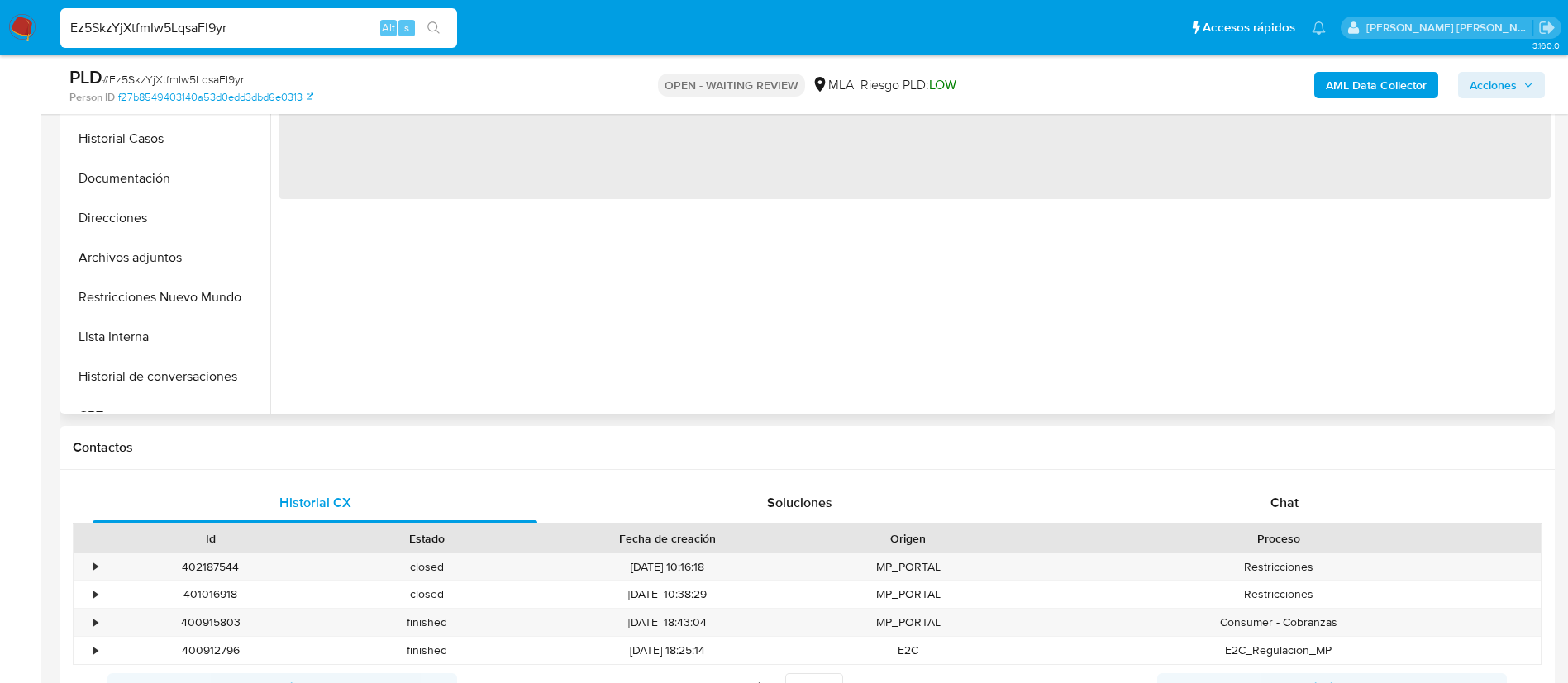
scroll to position [470, 0]
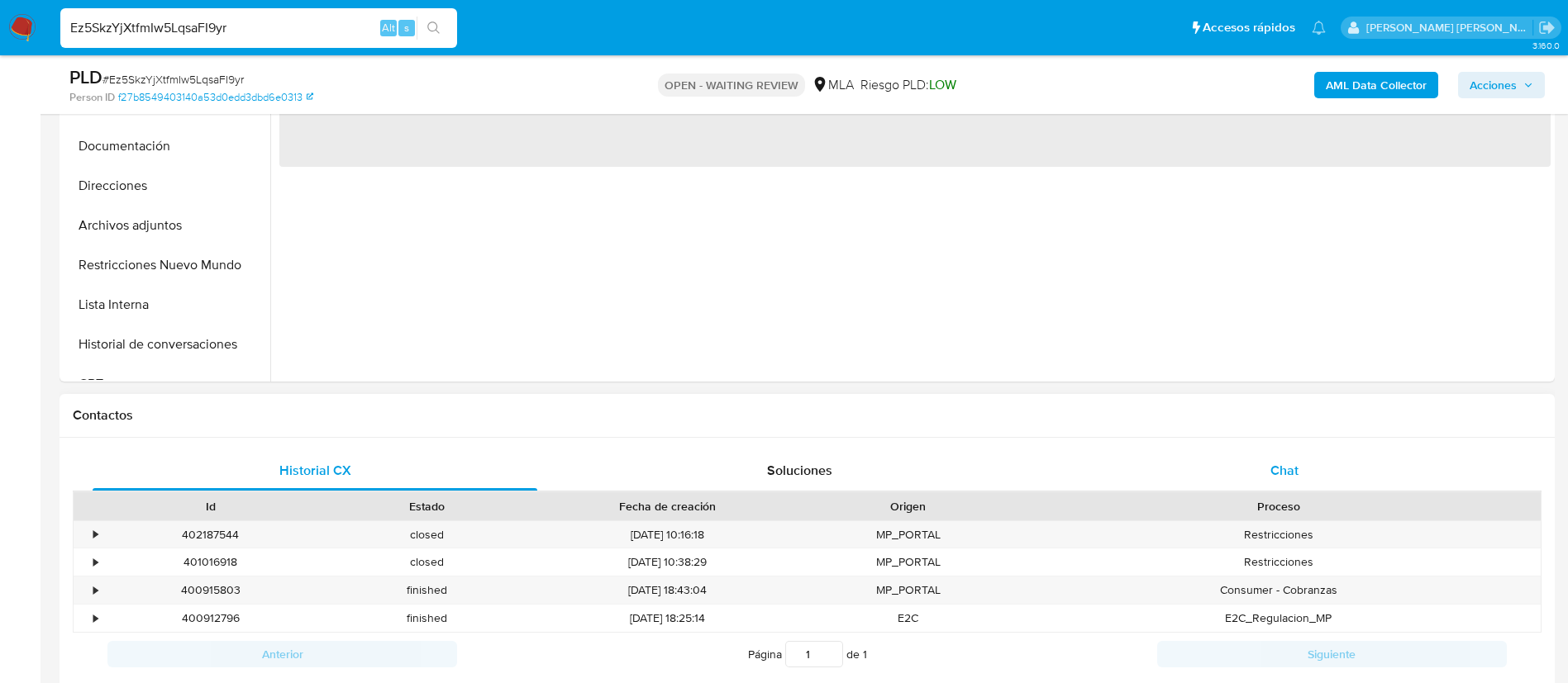
select select "10"
click at [1264, 474] on div "Chat" at bounding box center [1284, 471] width 444 height 40
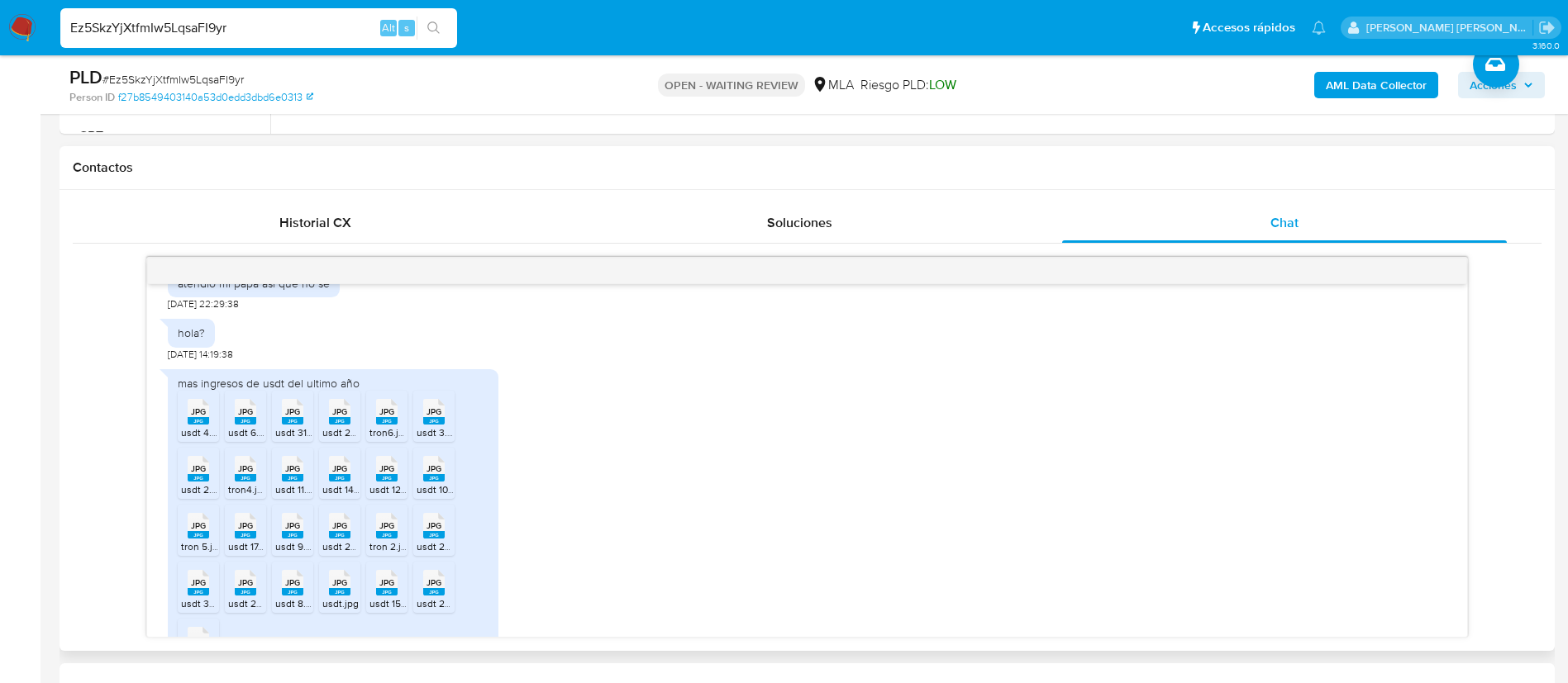
scroll to position [0, 0]
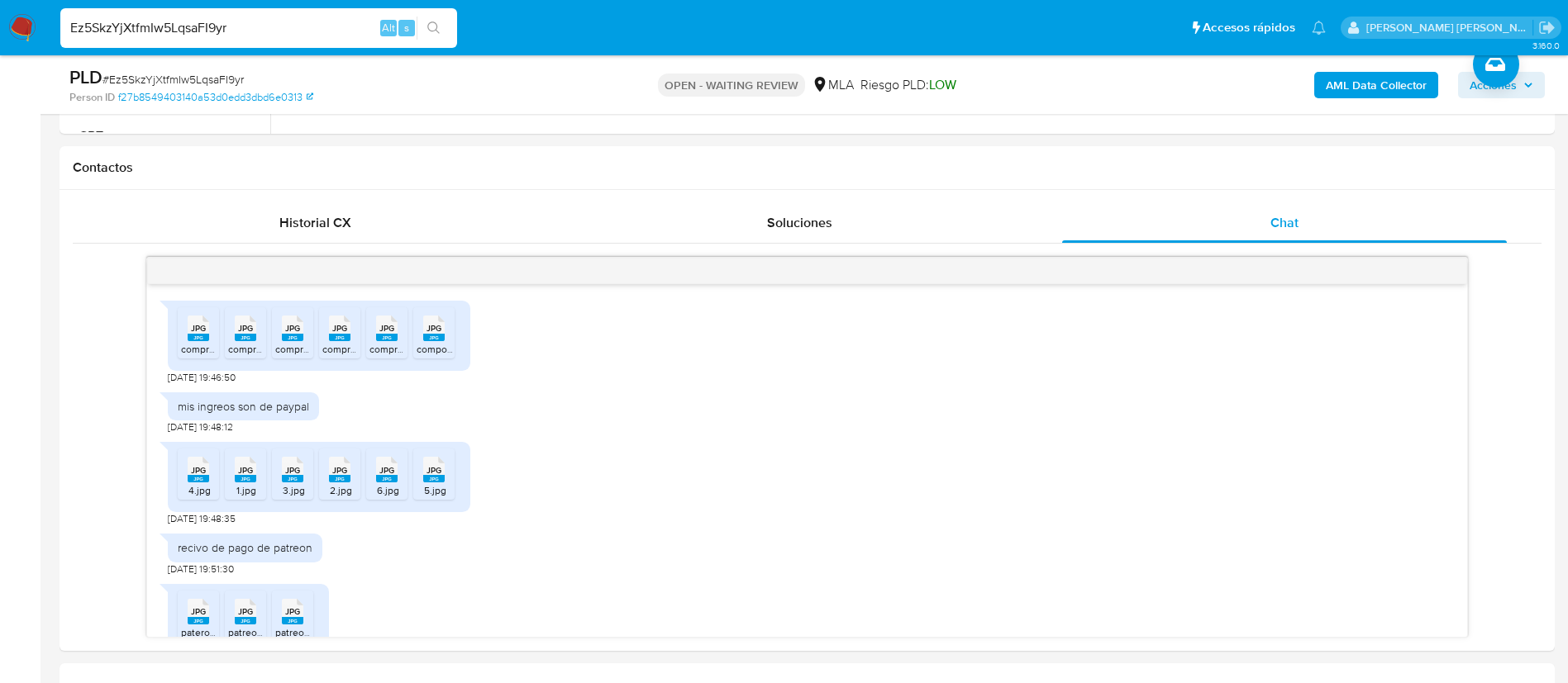
click at [334, 38] on input "Ez5SkzYjXtfmIw5LqsaFI9yr" at bounding box center [259, 28] width 397 height 22
paste input "FfLPNoxA3uvcFlTDYmz0PwRA"
type input "FfLPNoxA3uvcFlTDYmz0PwRA"
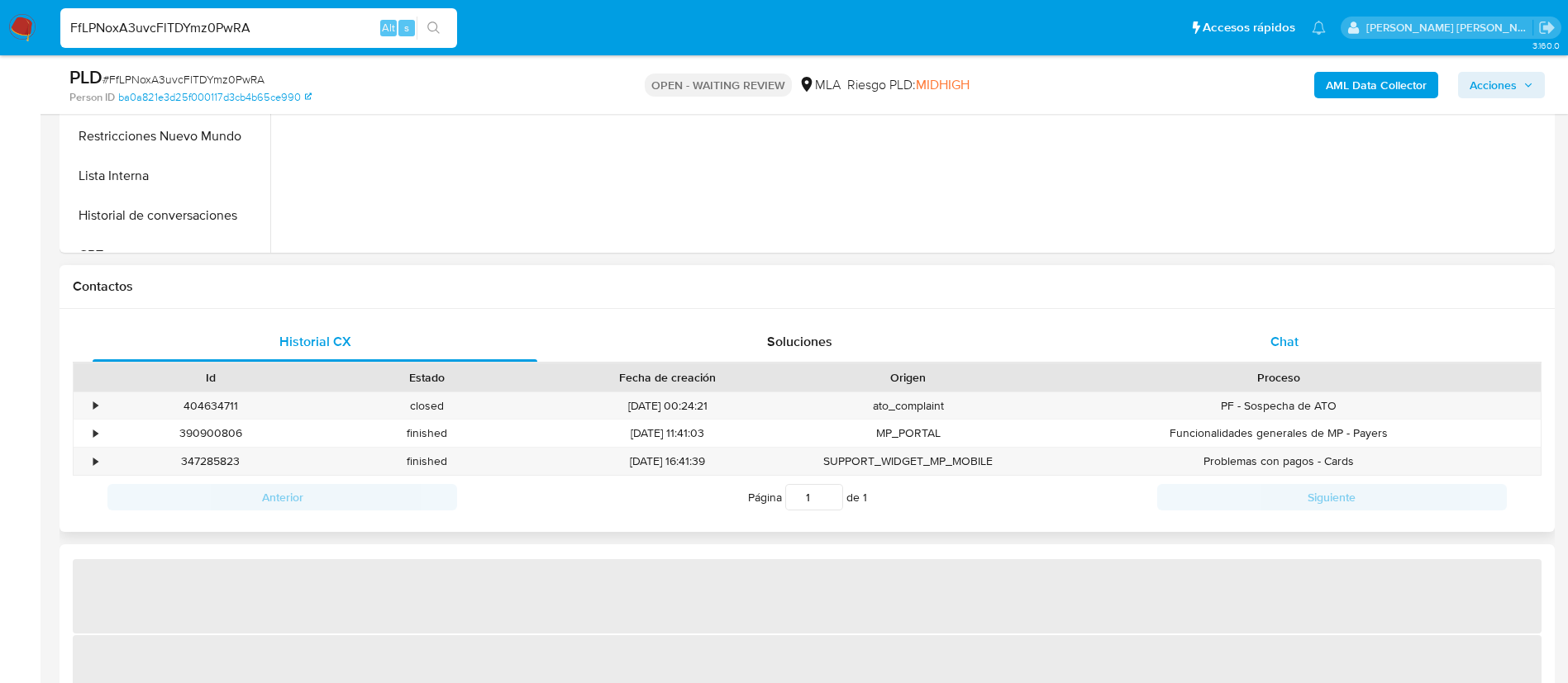
select select "10"
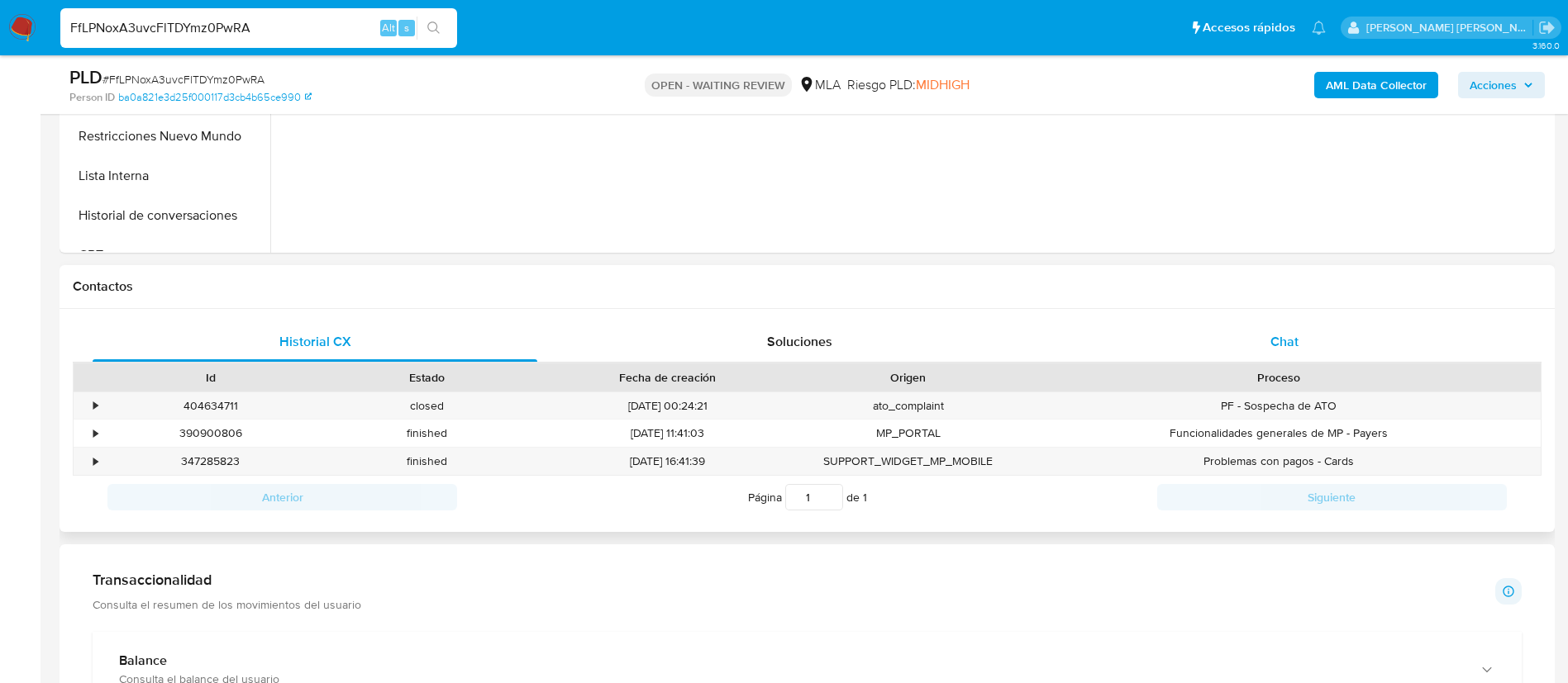
click at [1264, 335] on div "Chat" at bounding box center [1284, 342] width 444 height 40
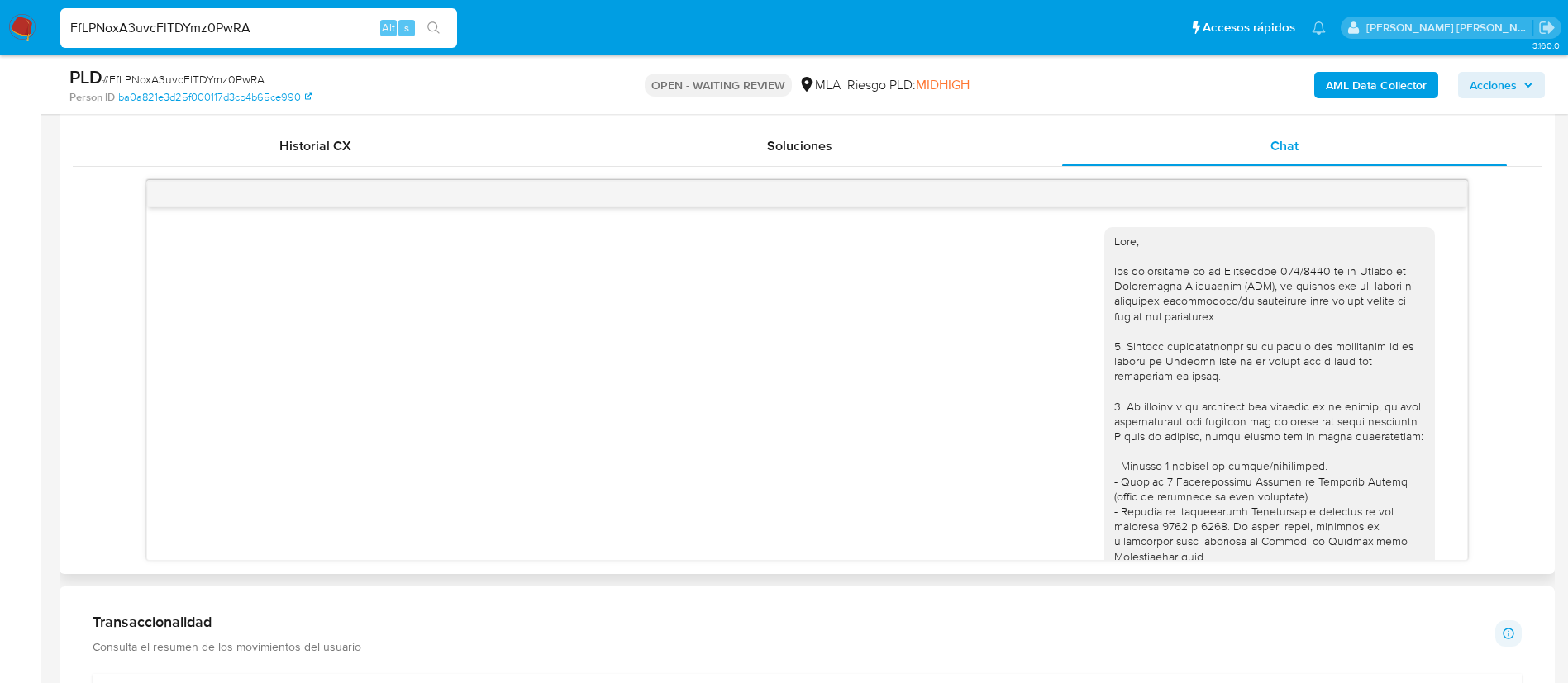
scroll to position [785, 0]
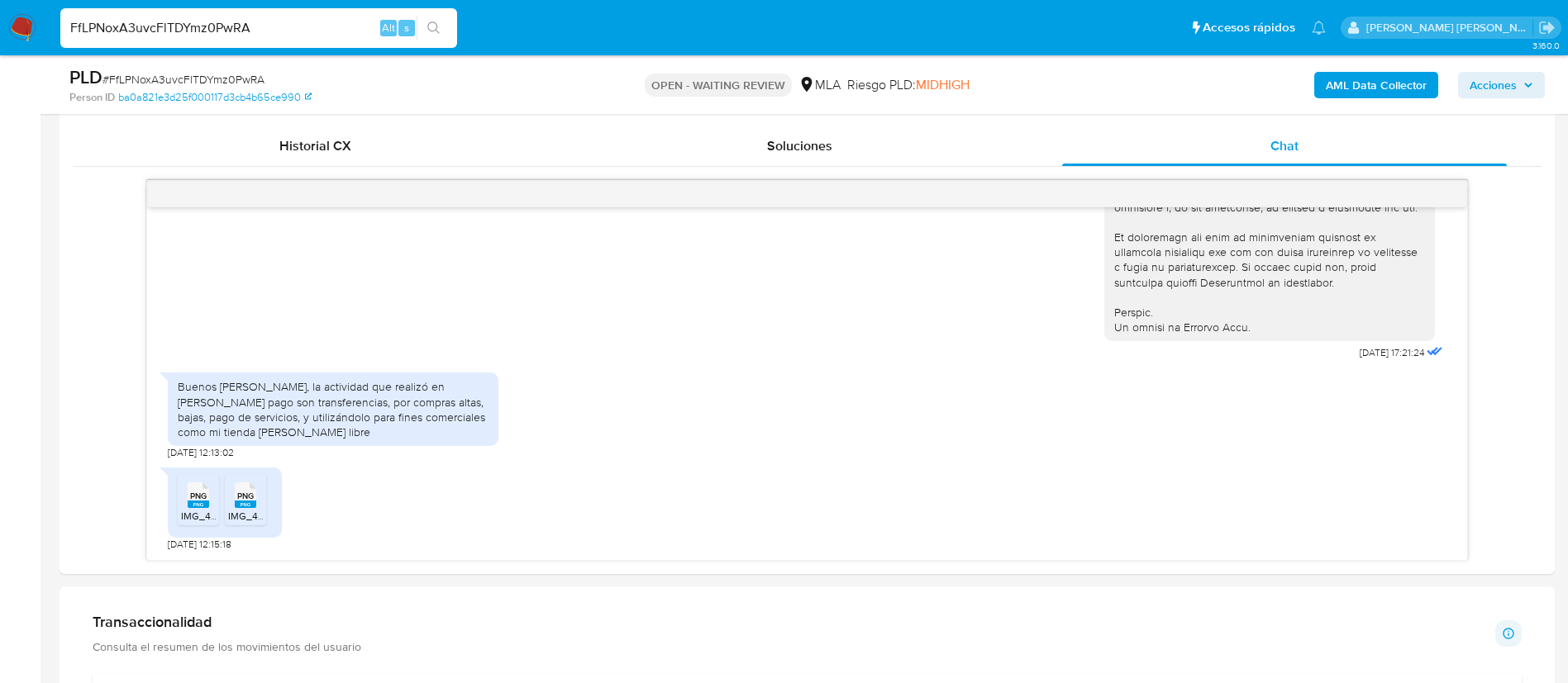
paste input "z1KPWvXjbkIRsxyGMnuneLdI"
click at [308, 32] on input "FfLPNoxA3uvcFlTDYmz0PwRA" at bounding box center [259, 28] width 397 height 22
type input "z1KPWvXjbkIRsxyGMnuneLdI"
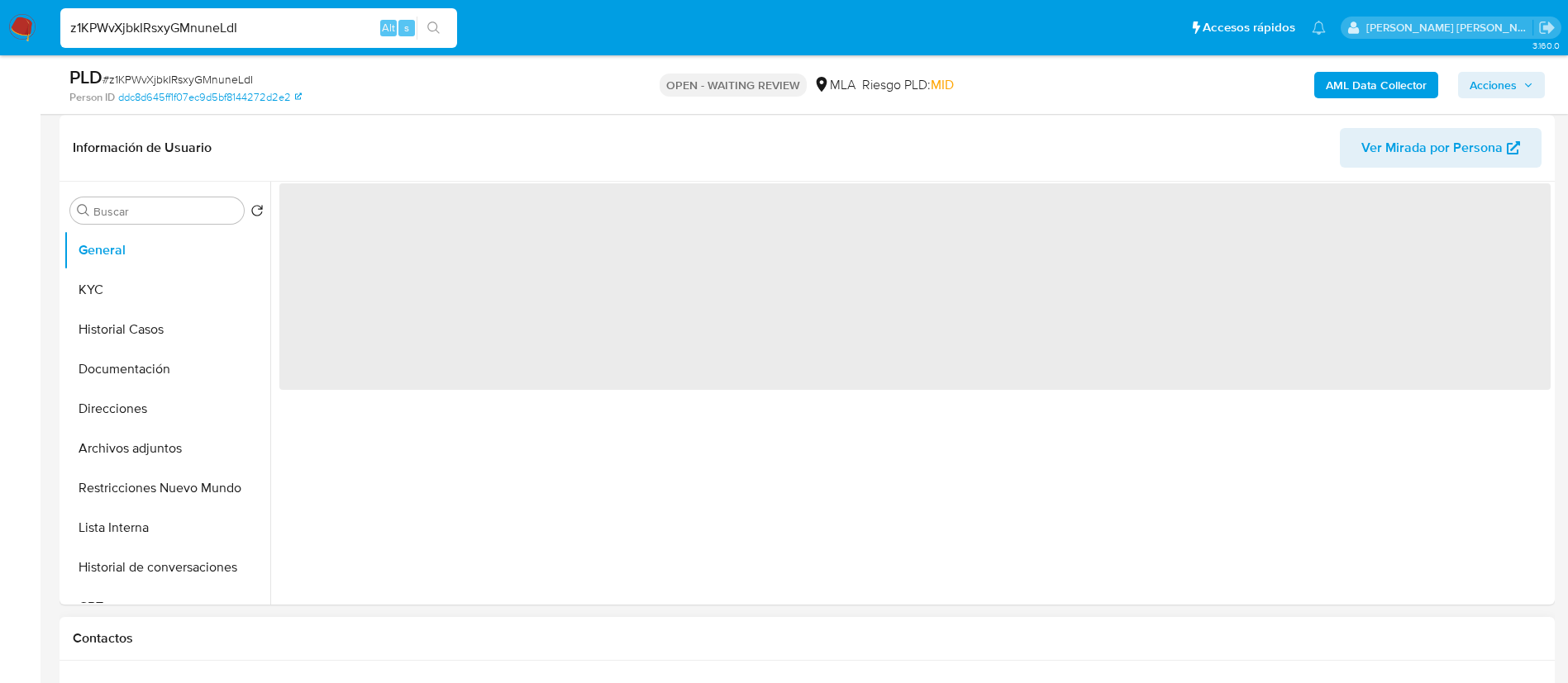
select select "10"
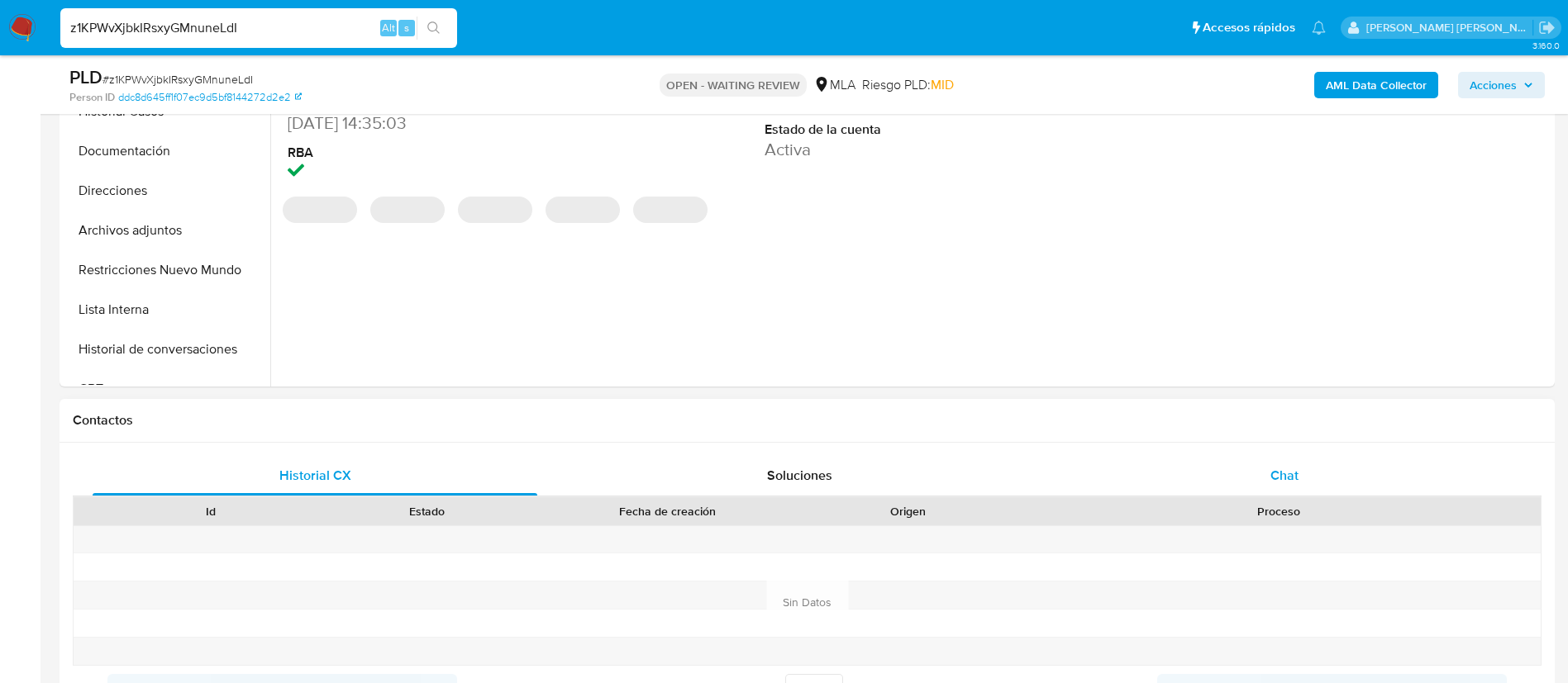
click at [1274, 471] on span "Chat" at bounding box center [1284, 475] width 28 height 19
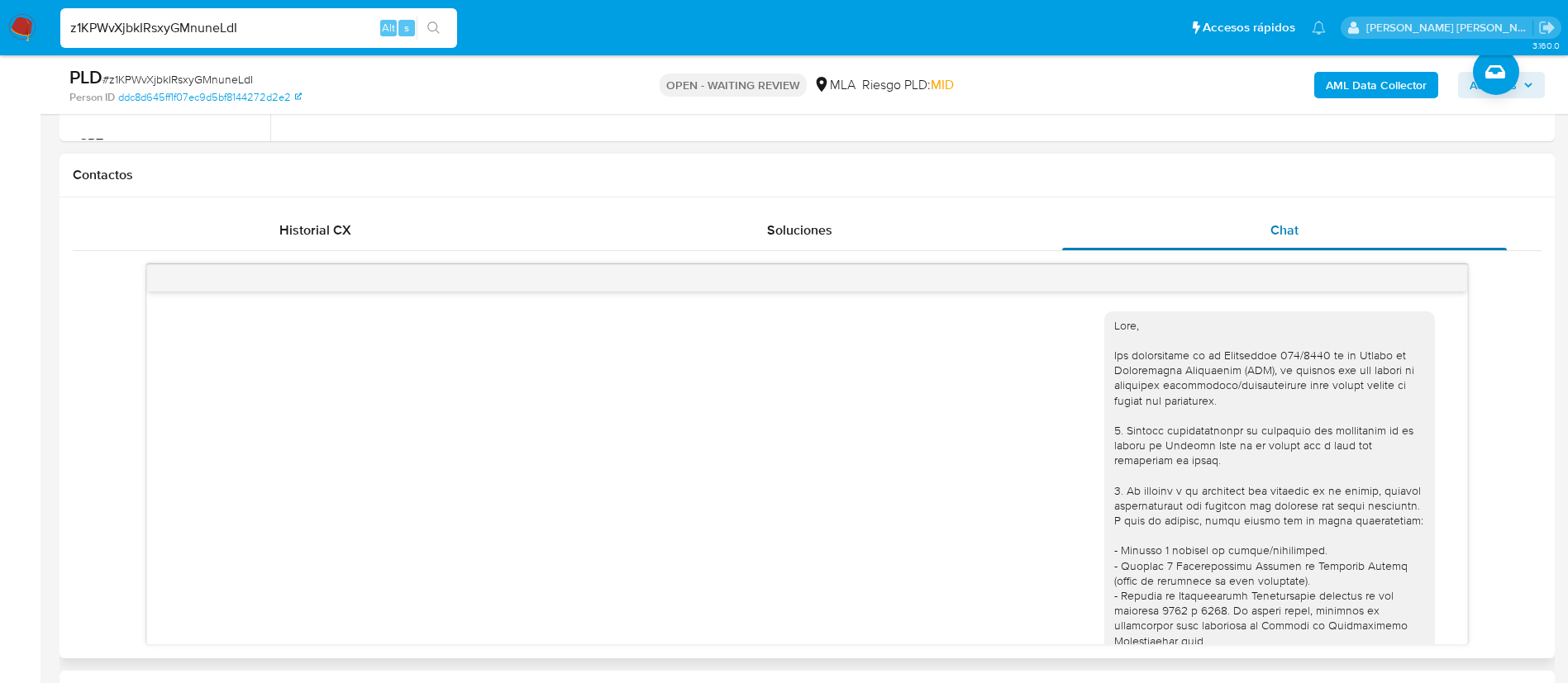
scroll to position [997, 0]
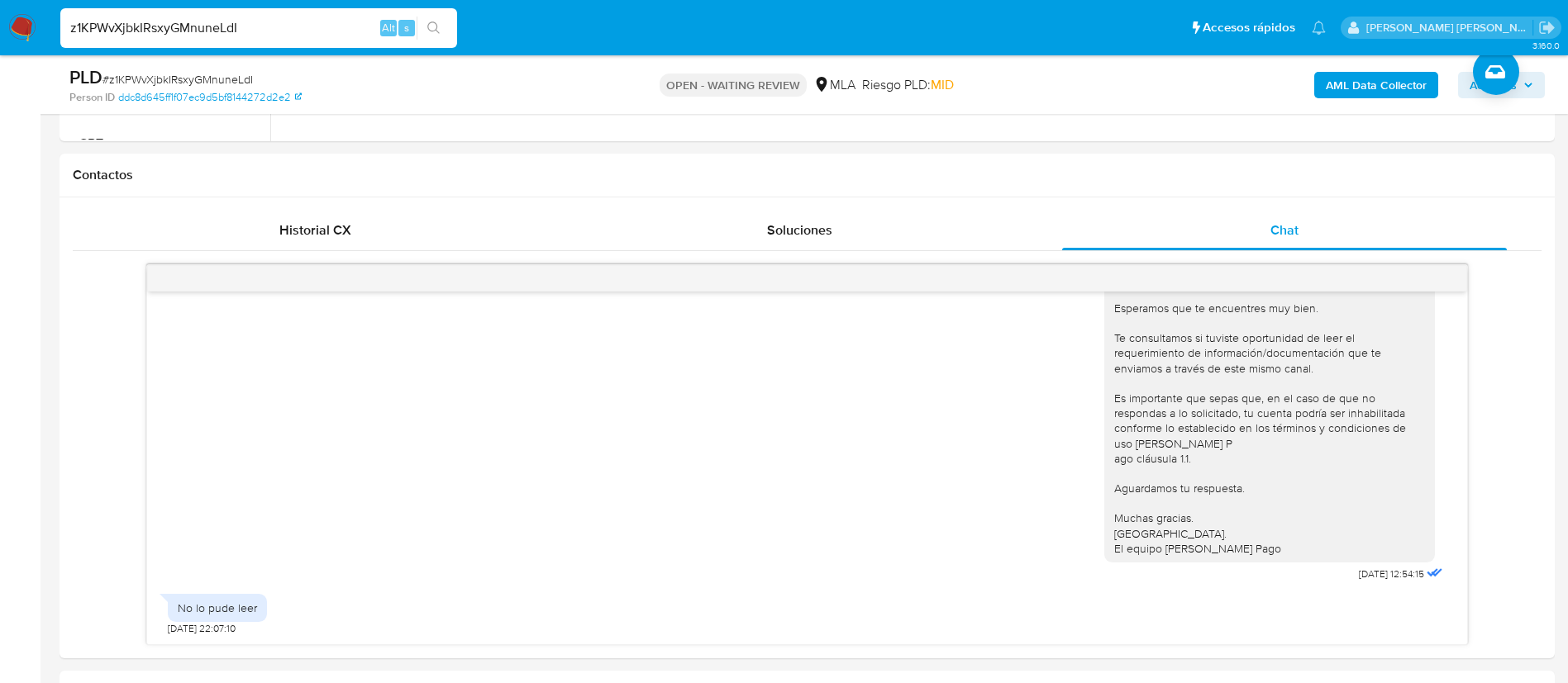
click at [347, 29] on input "z1KPWvXjbkIRsxyGMnuneLdI" at bounding box center [259, 28] width 397 height 22
paste input "dDtr6jx0DcT7CIkQPHNOfXBY"
type input "dDtr6jx0DcT7CIkQPHNOfXBY"
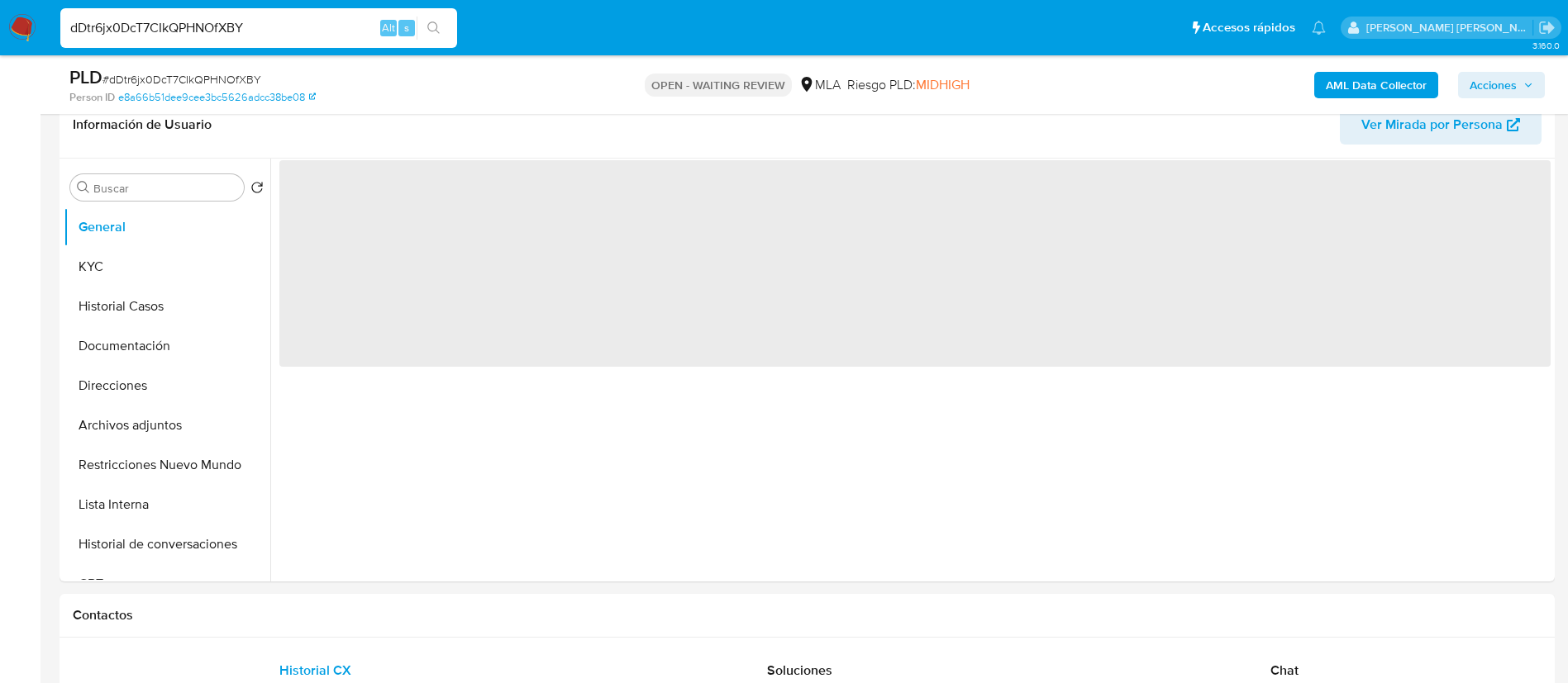
scroll to position [282, 0]
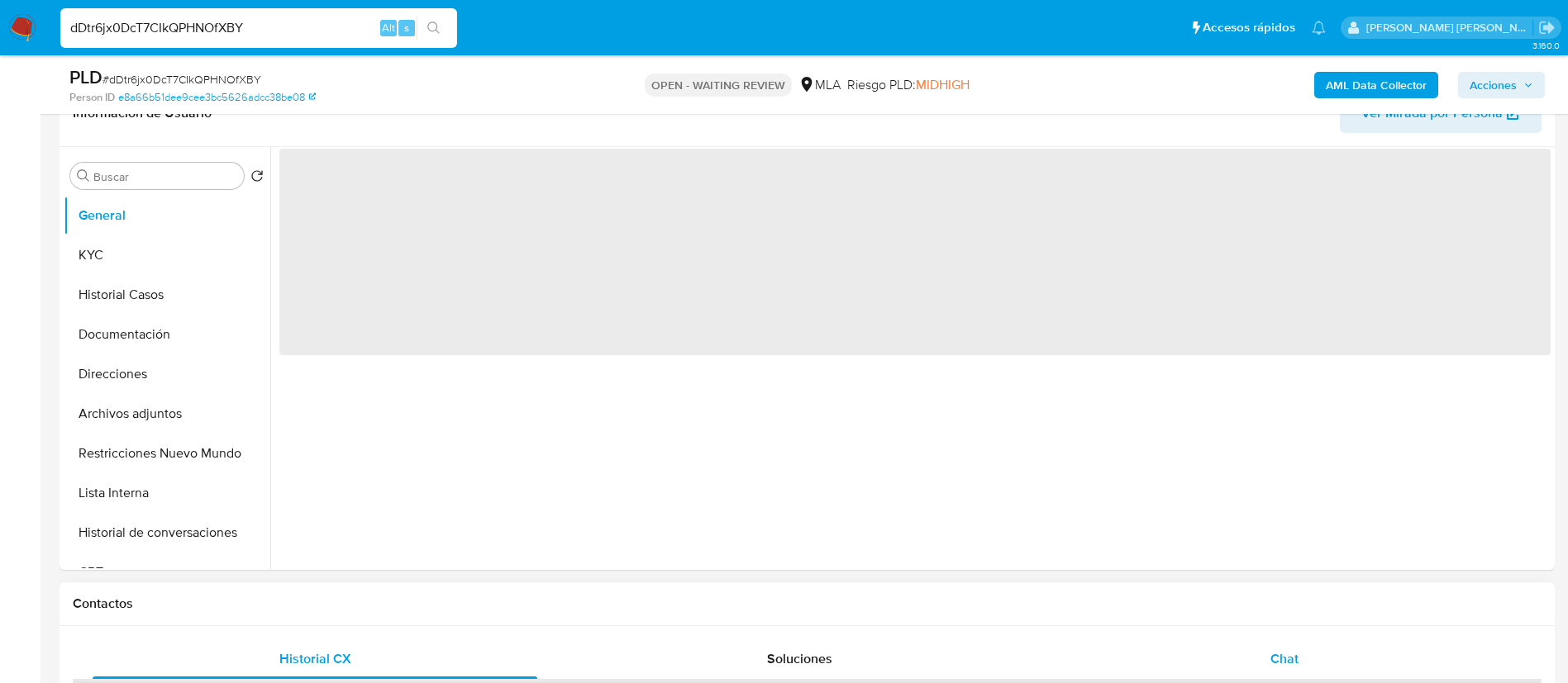
select select "10"
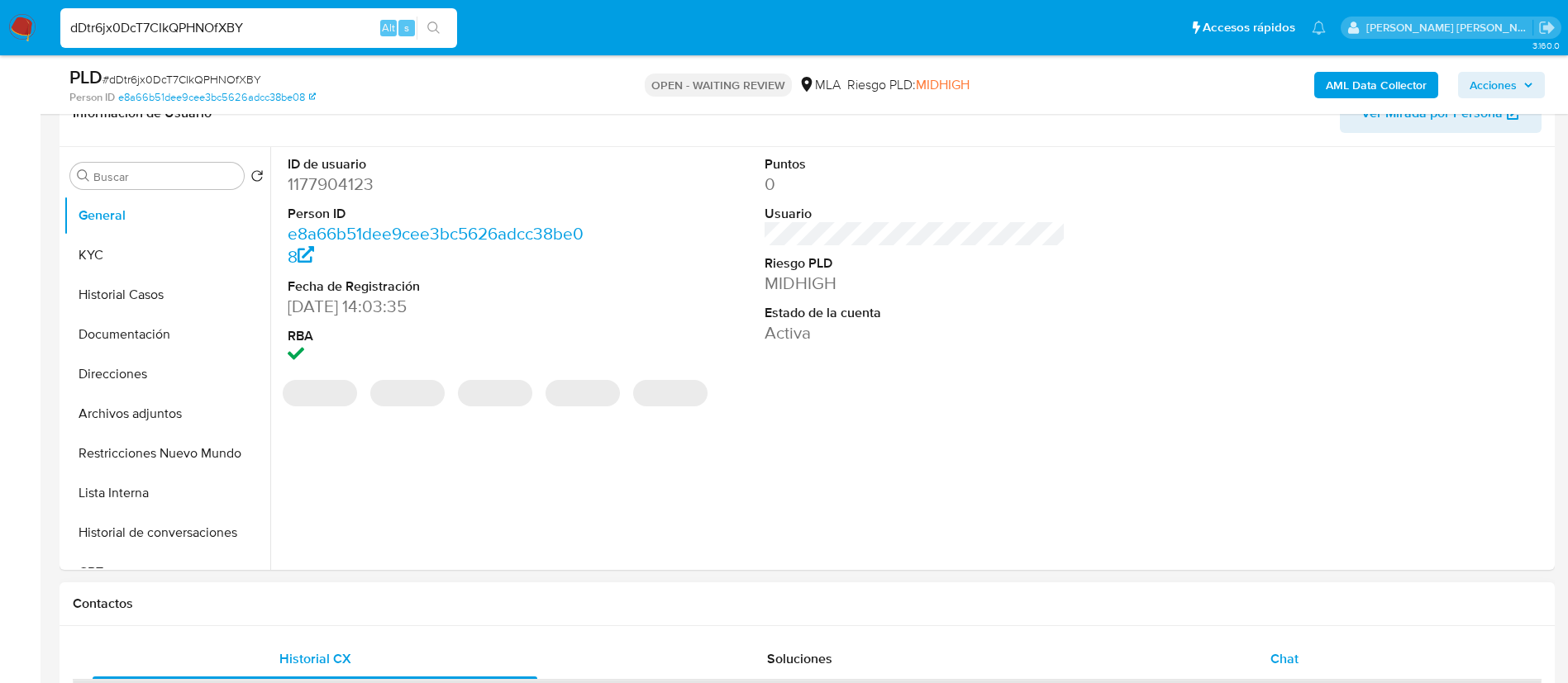
click at [1178, 652] on div "Chat" at bounding box center [1284, 659] width 444 height 40
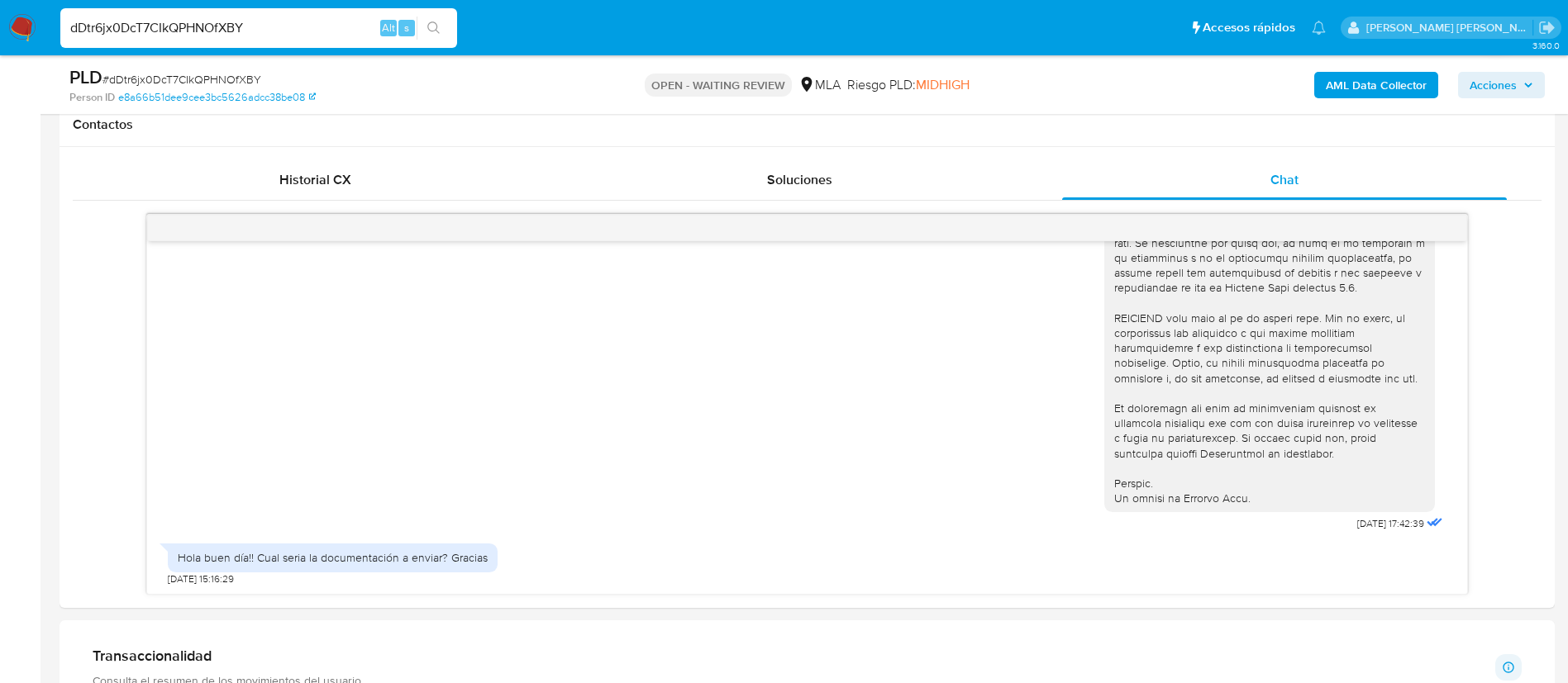
scroll to position [793, 0]
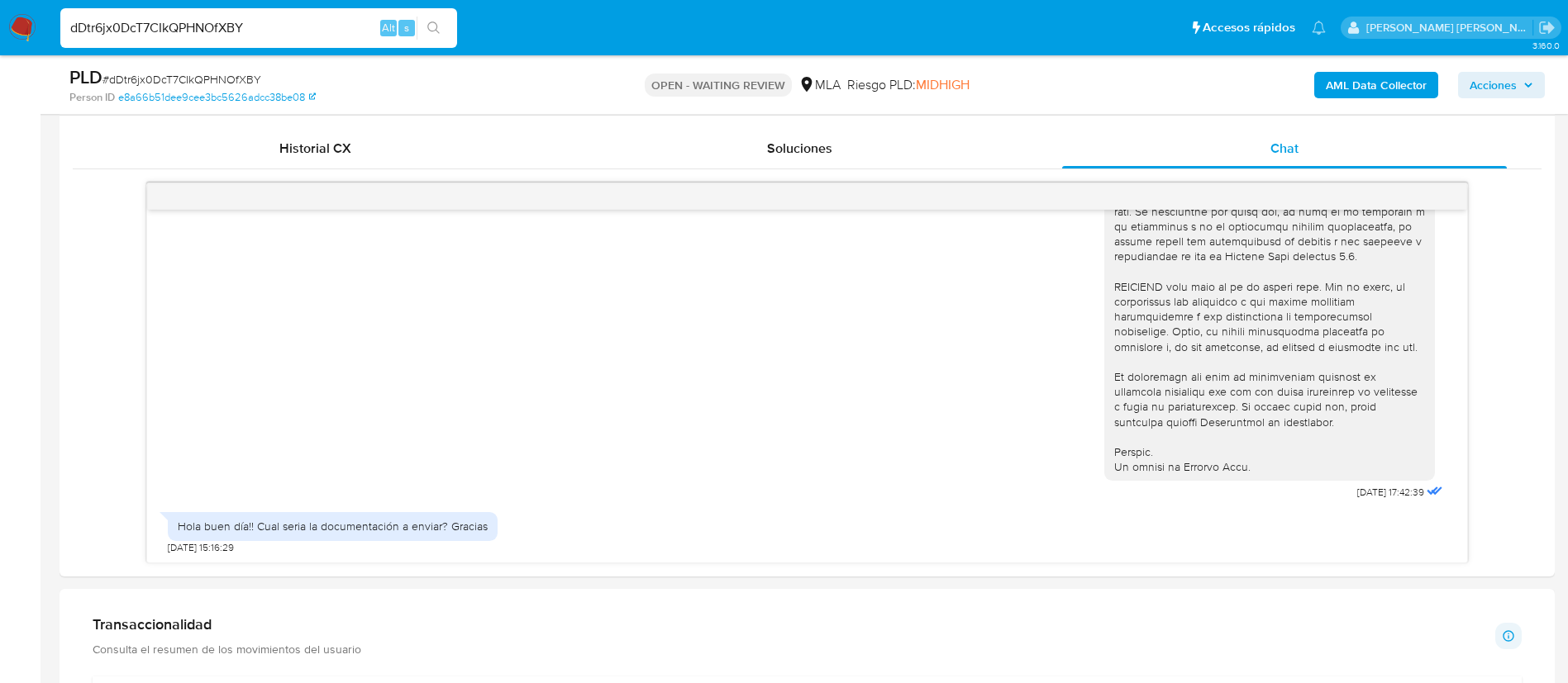
paste input "Up50Q6ZHgBf79M9KJAaWbZLp"
click at [358, 32] on input "Up50Q6ZHgBf79M9KJAaWbZLp" at bounding box center [259, 28] width 397 height 22
type input "Up50Q6ZHgBf79M9KJAaWbZLp"
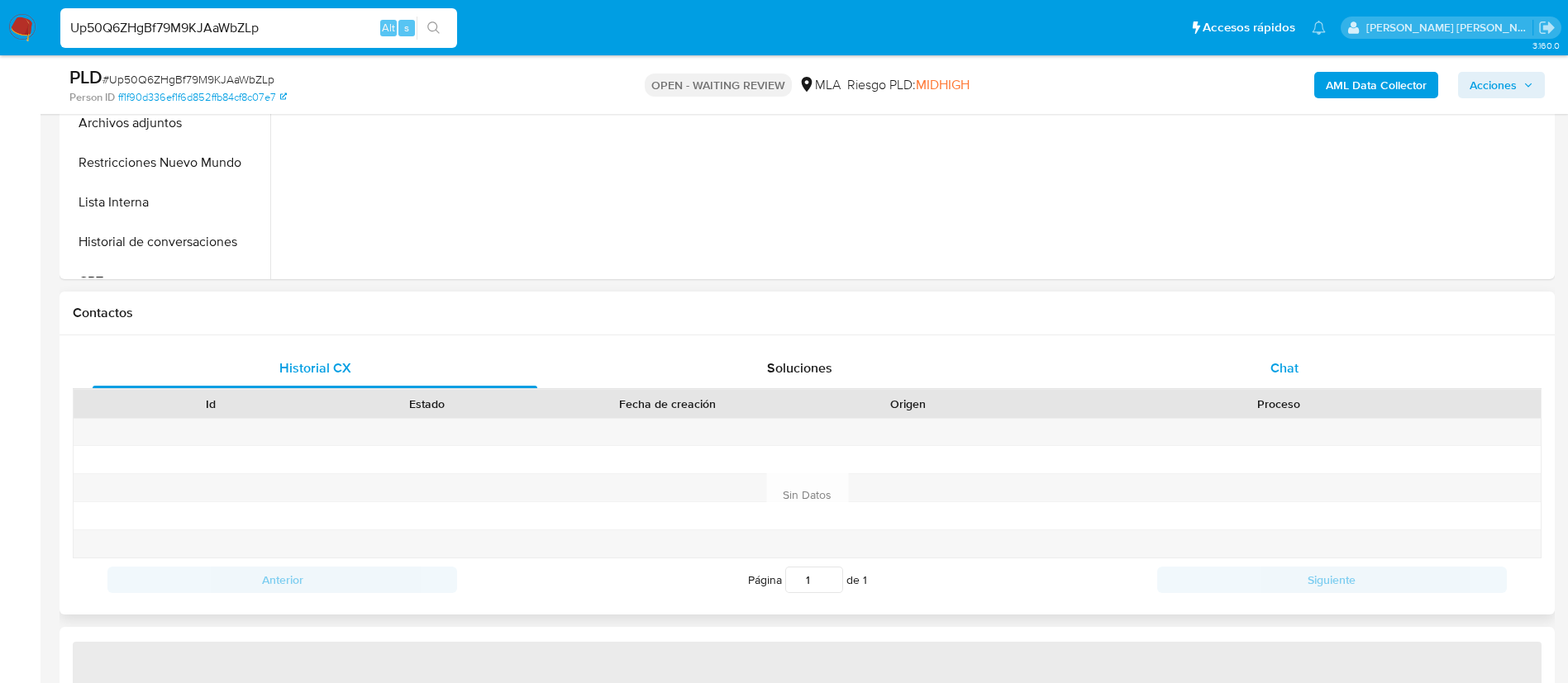
select select "10"
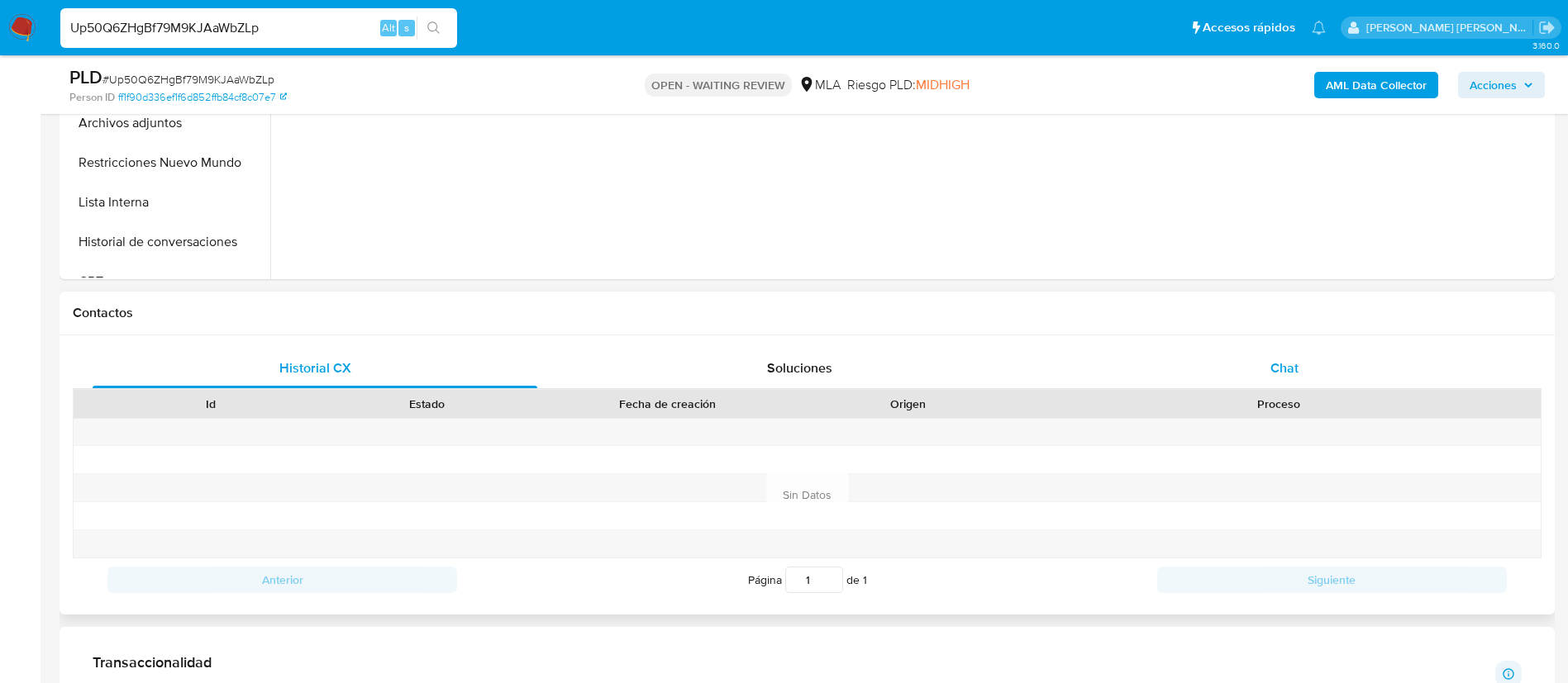
click at [1289, 364] on span "Chat" at bounding box center [1284, 368] width 28 height 19
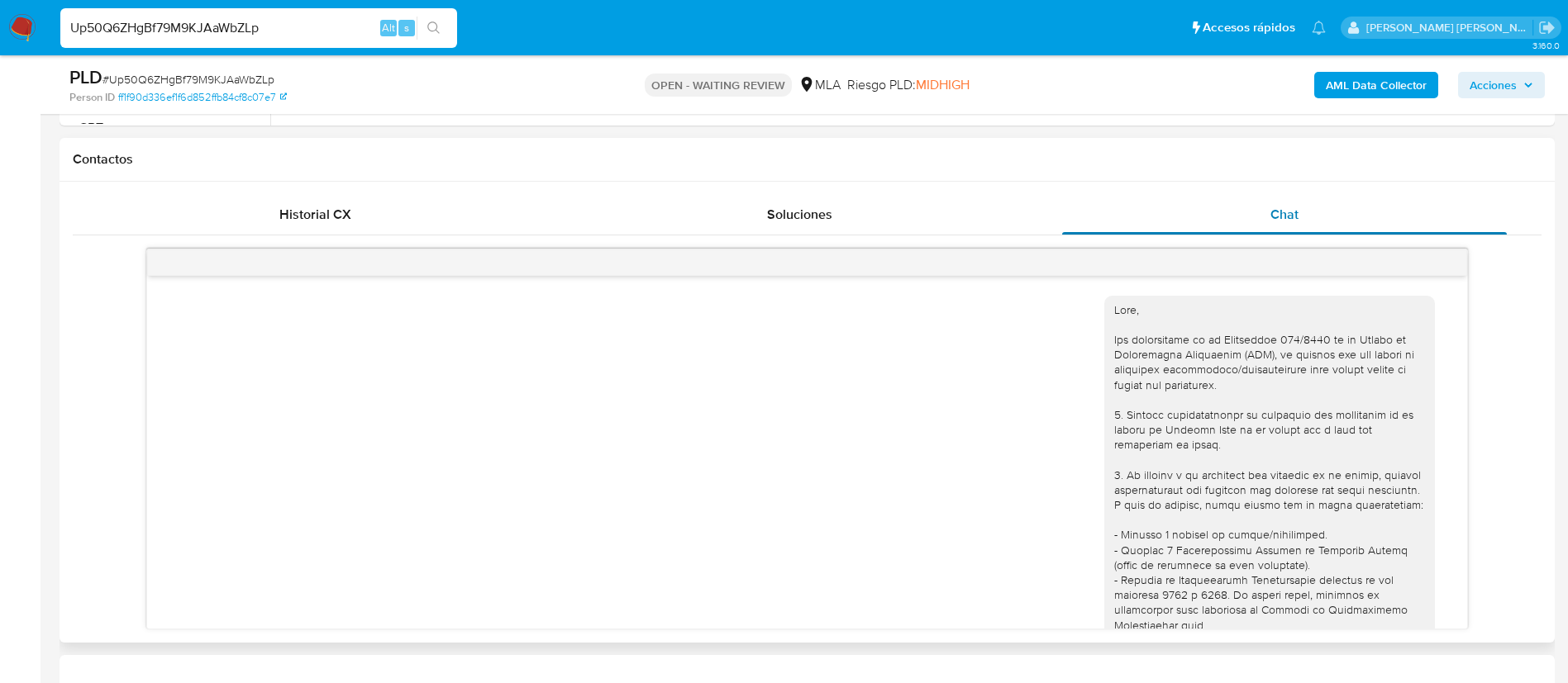
scroll to position [663, 0]
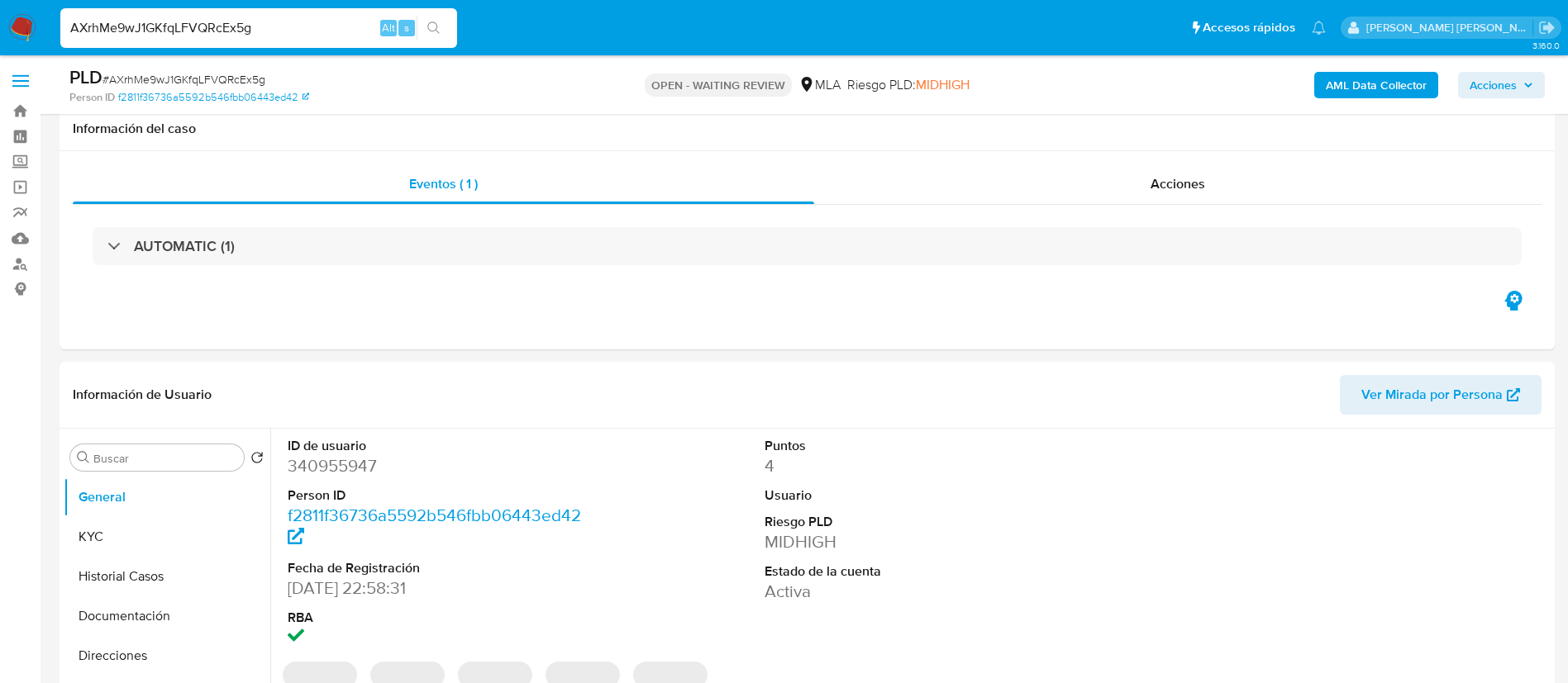
select select "10"
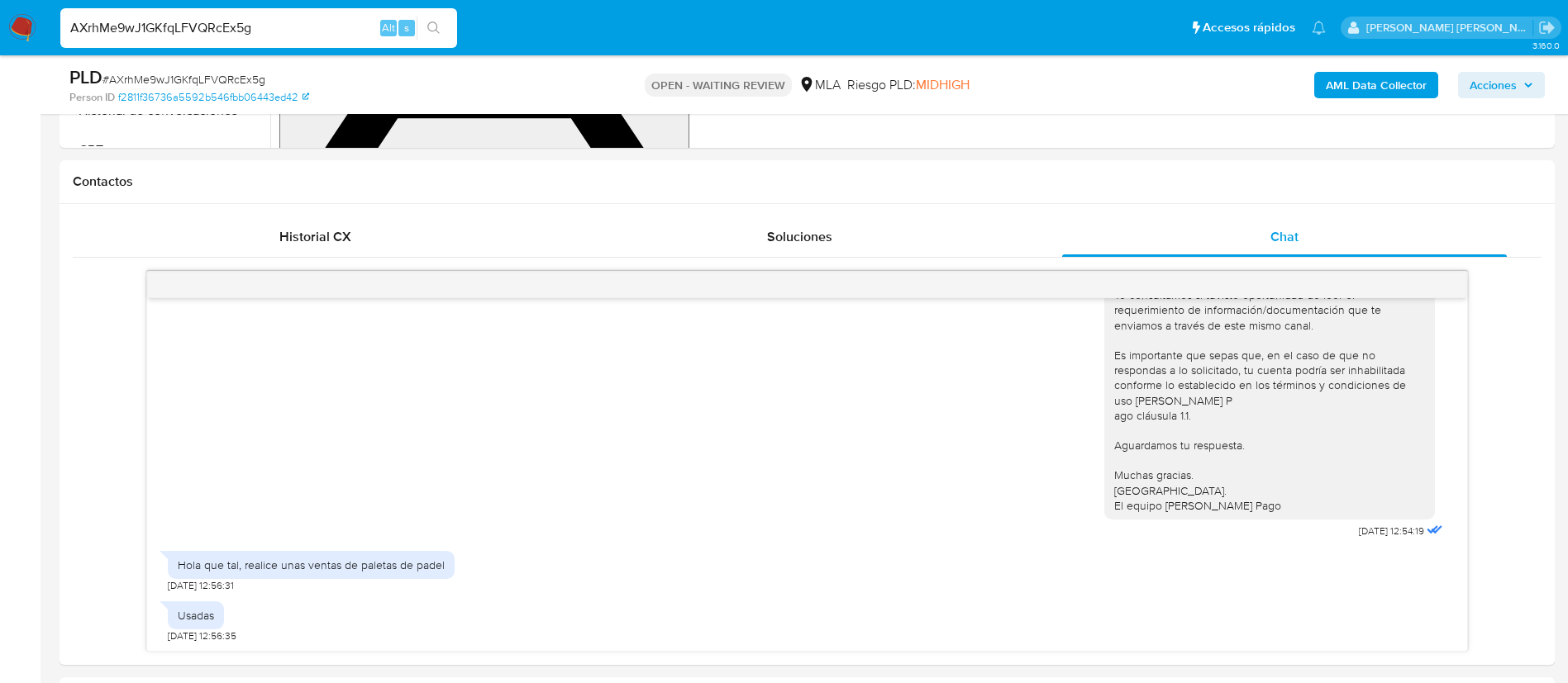
scroll to position [705, 0]
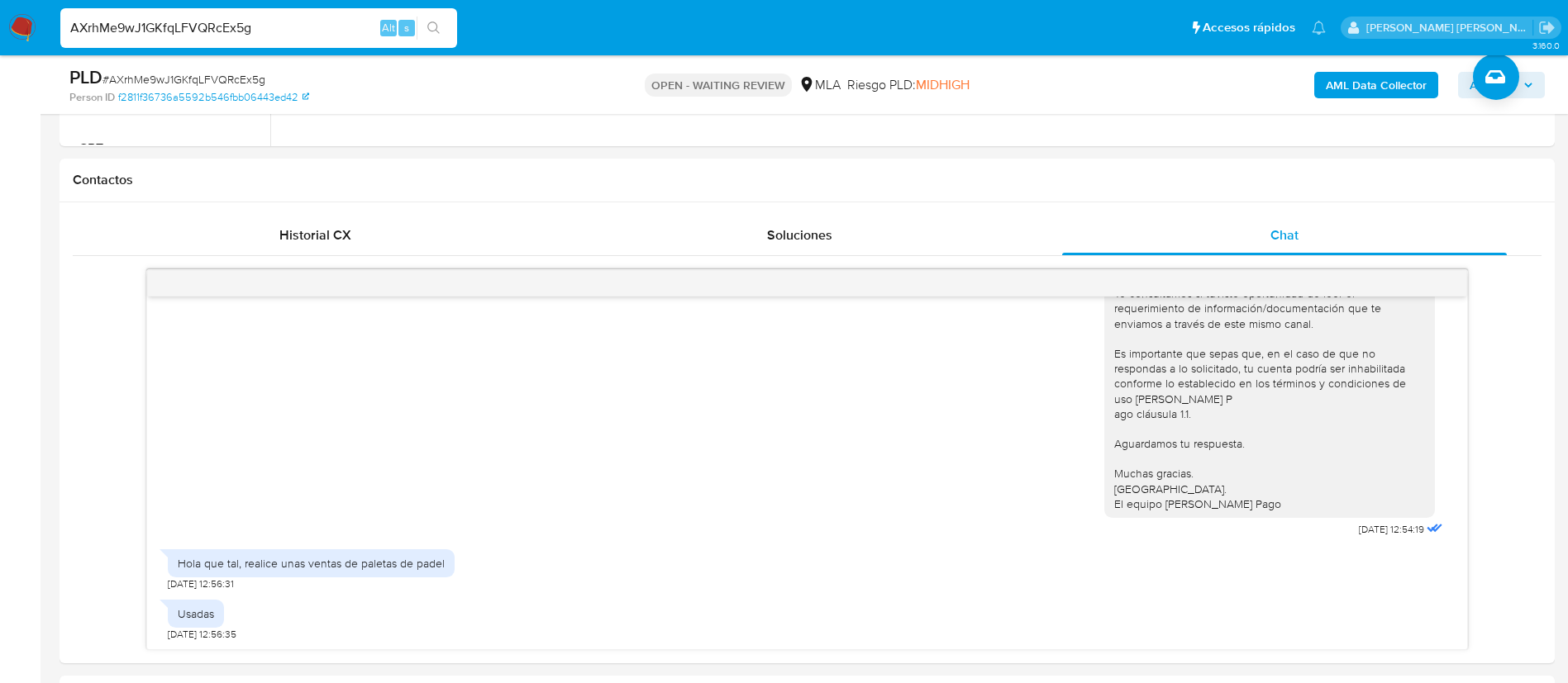
click at [305, 29] on input "AXrhMe9wJ1GKfqLFVQRcEx5g" at bounding box center [259, 28] width 397 height 22
paste input "w5Q33oJ2IA8WB3ACikwwVMeD"
type input "w5Q33oJ2IA8WB3ACikwwVMeD"
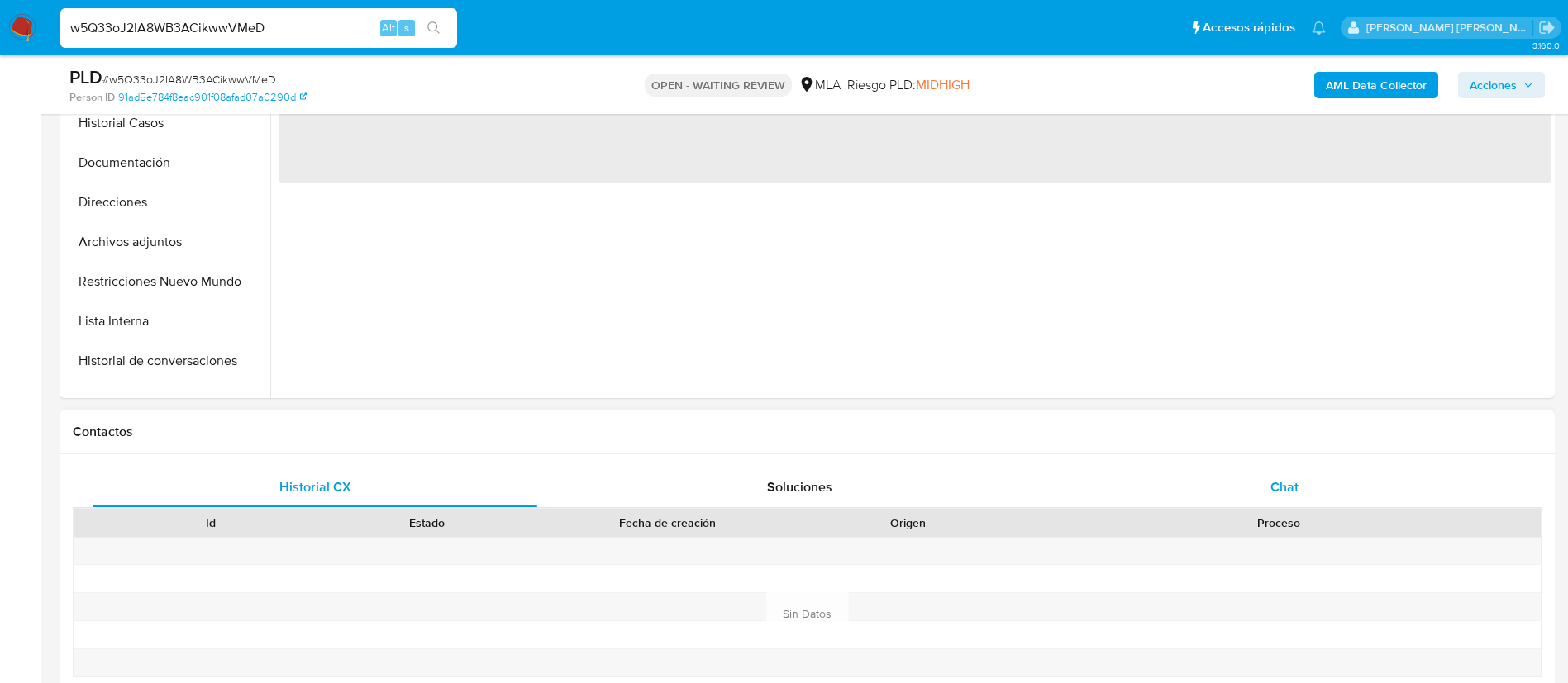
click at [1269, 489] on div "Chat" at bounding box center [1284, 487] width 444 height 40
select select "10"
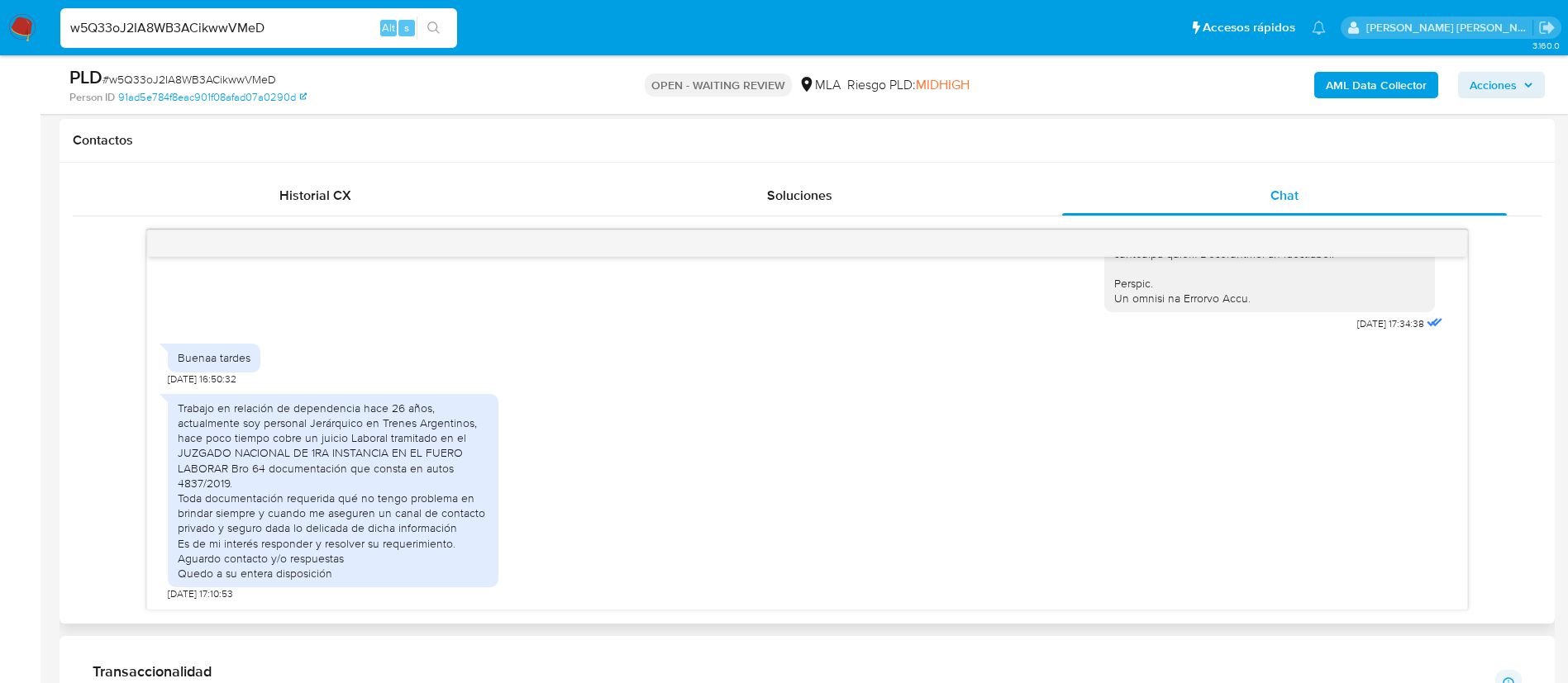
scroll to position [746, 0]
paste input "v7ttLLzEhpSO2ALtlFCaJH6"
click at [318, 34] on input "w5Q33oJ2IA8WB3ACikwwVMeD" at bounding box center [259, 28] width 397 height 22
type input "v7ttLLzEhpSO2ALtlFCaJH6D"
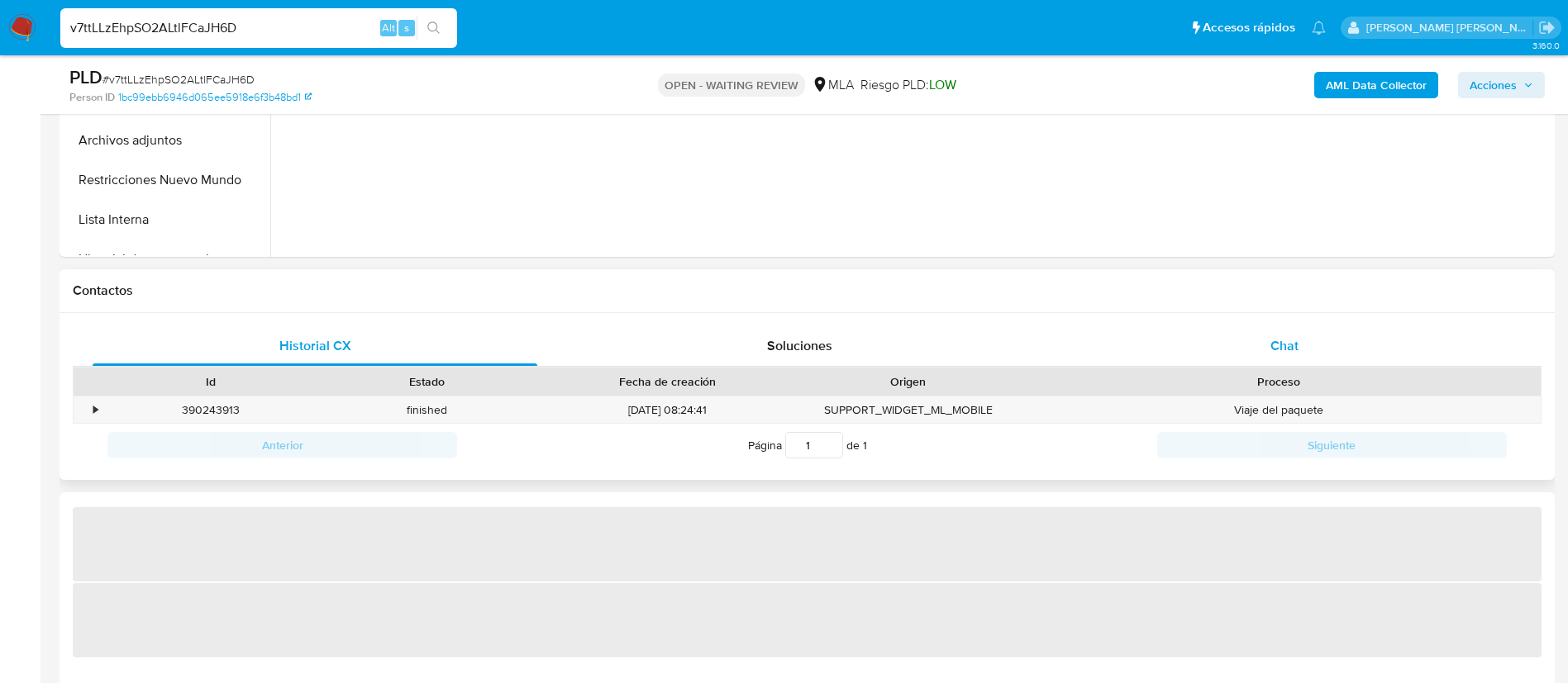
click at [1295, 334] on div "Chat" at bounding box center [1284, 346] width 444 height 40
select select "10"
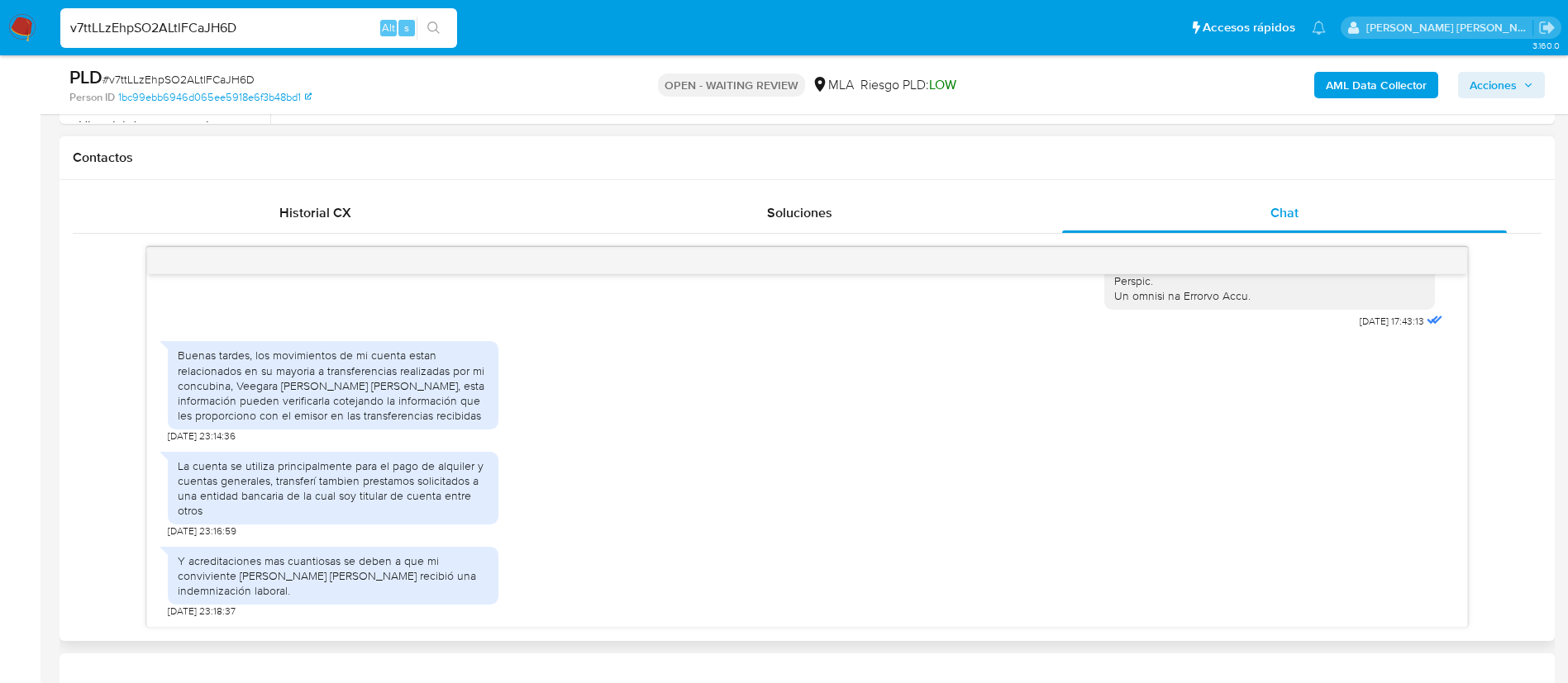
scroll to position [740, 0]
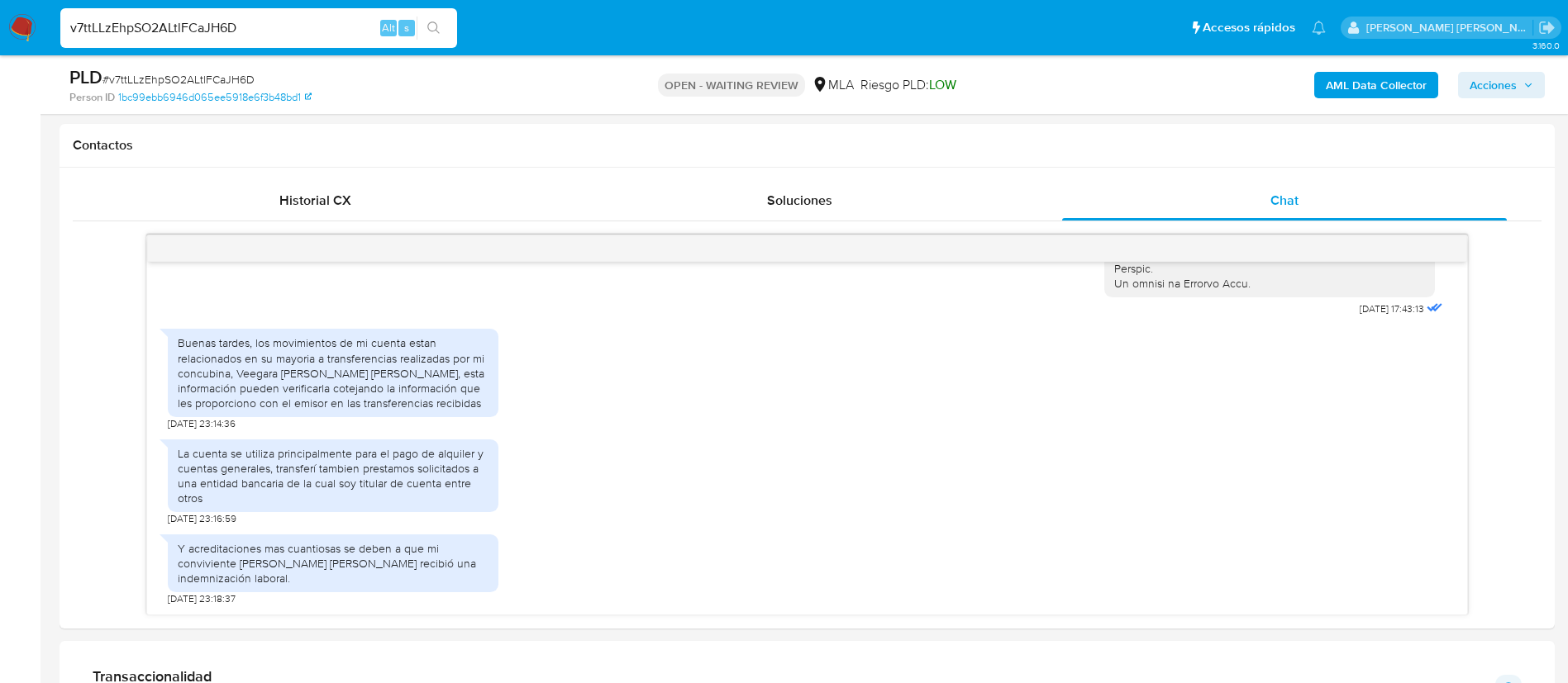
paste input "EbRb3t2Y1S3GTCfBqad3tESE"
click at [311, 29] on input "v7ttLLzEhpSO2ALtlFCaJH6D" at bounding box center [259, 28] width 397 height 22
type input "EbRb3t2Y1S3GTCfBqad3tESE"
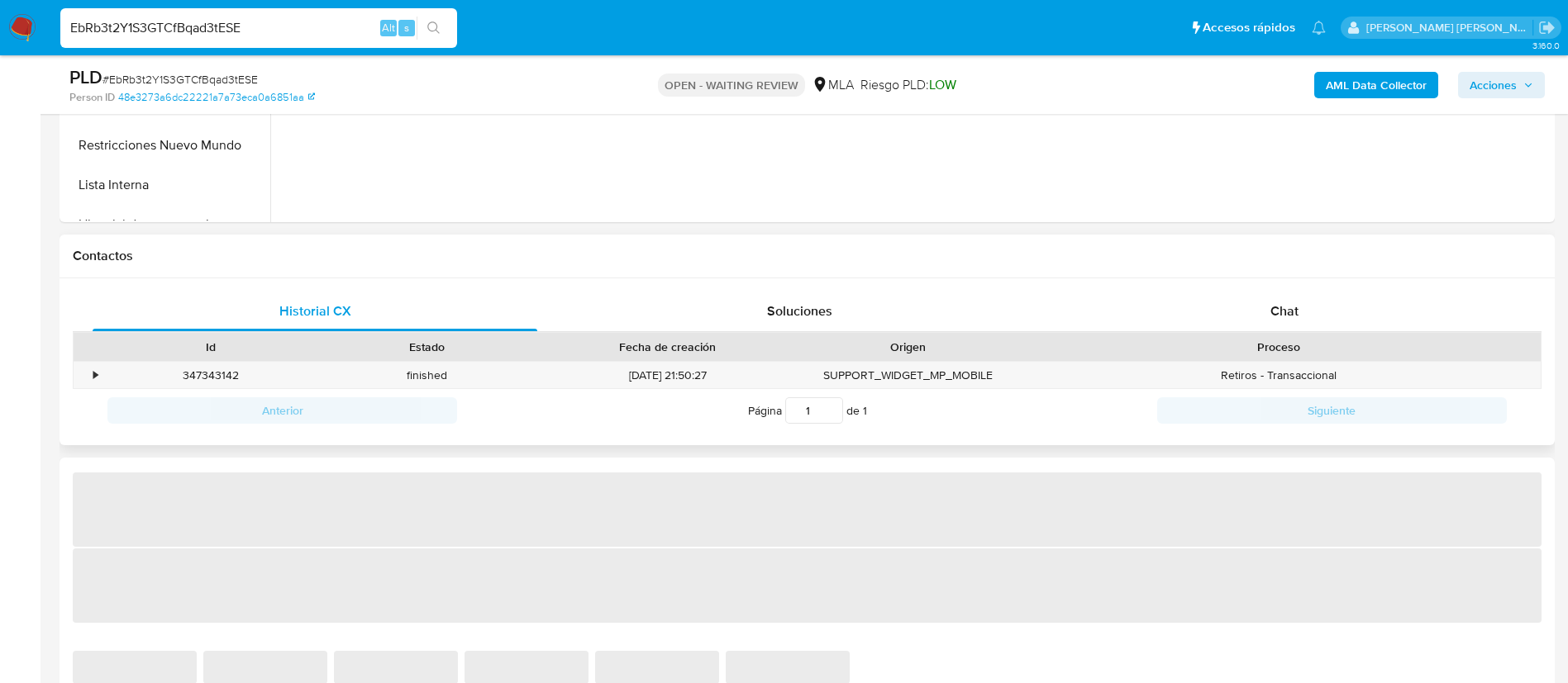
scroll to position [661, 0]
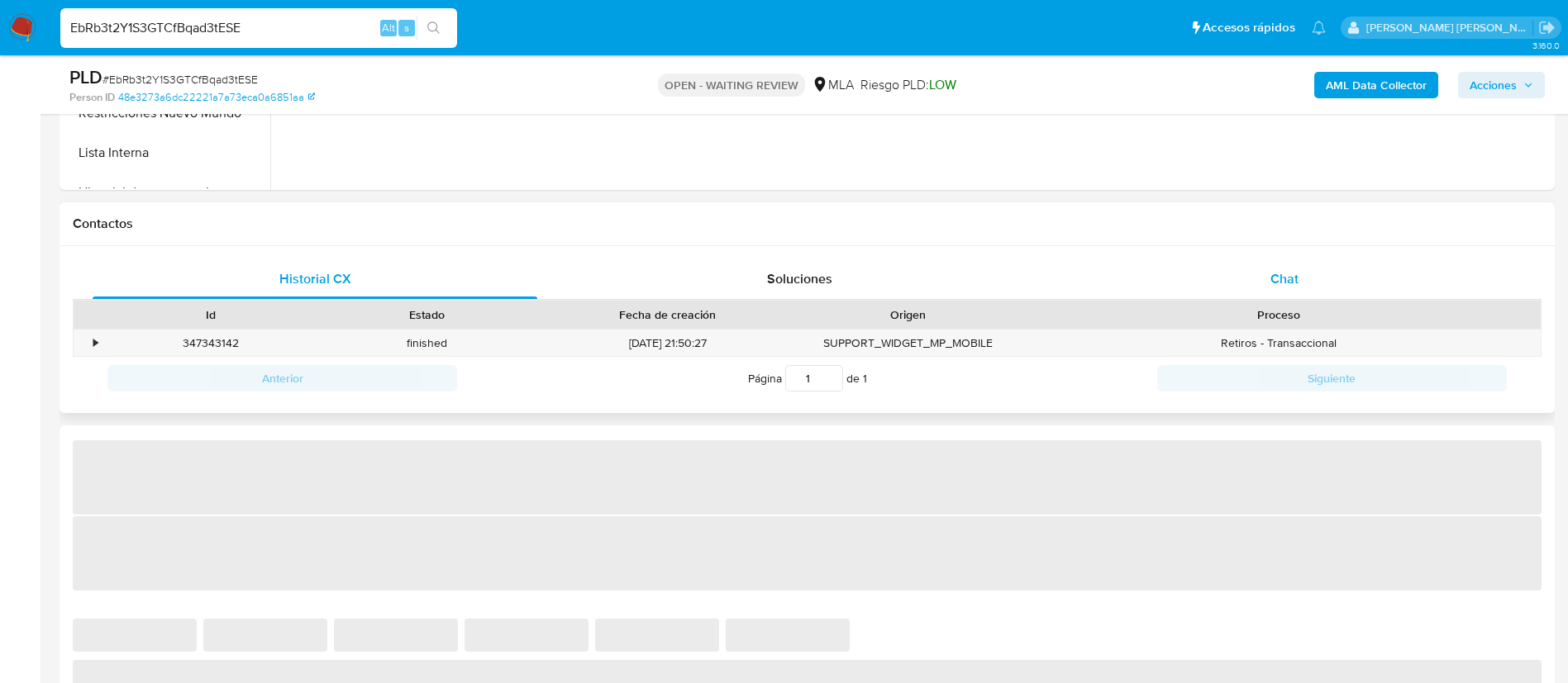
click at [1300, 275] on div "Chat" at bounding box center [1284, 279] width 444 height 40
select select "10"
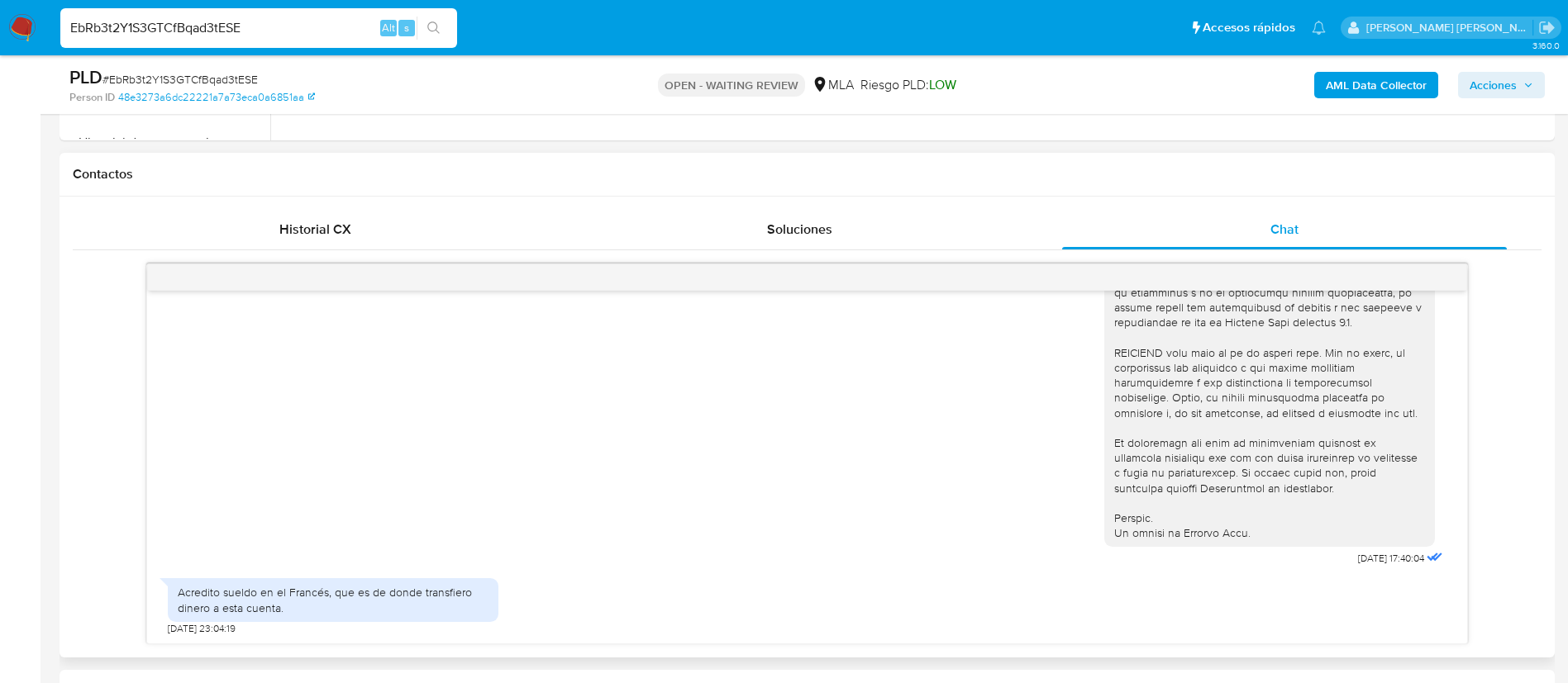
scroll to position [717, 0]
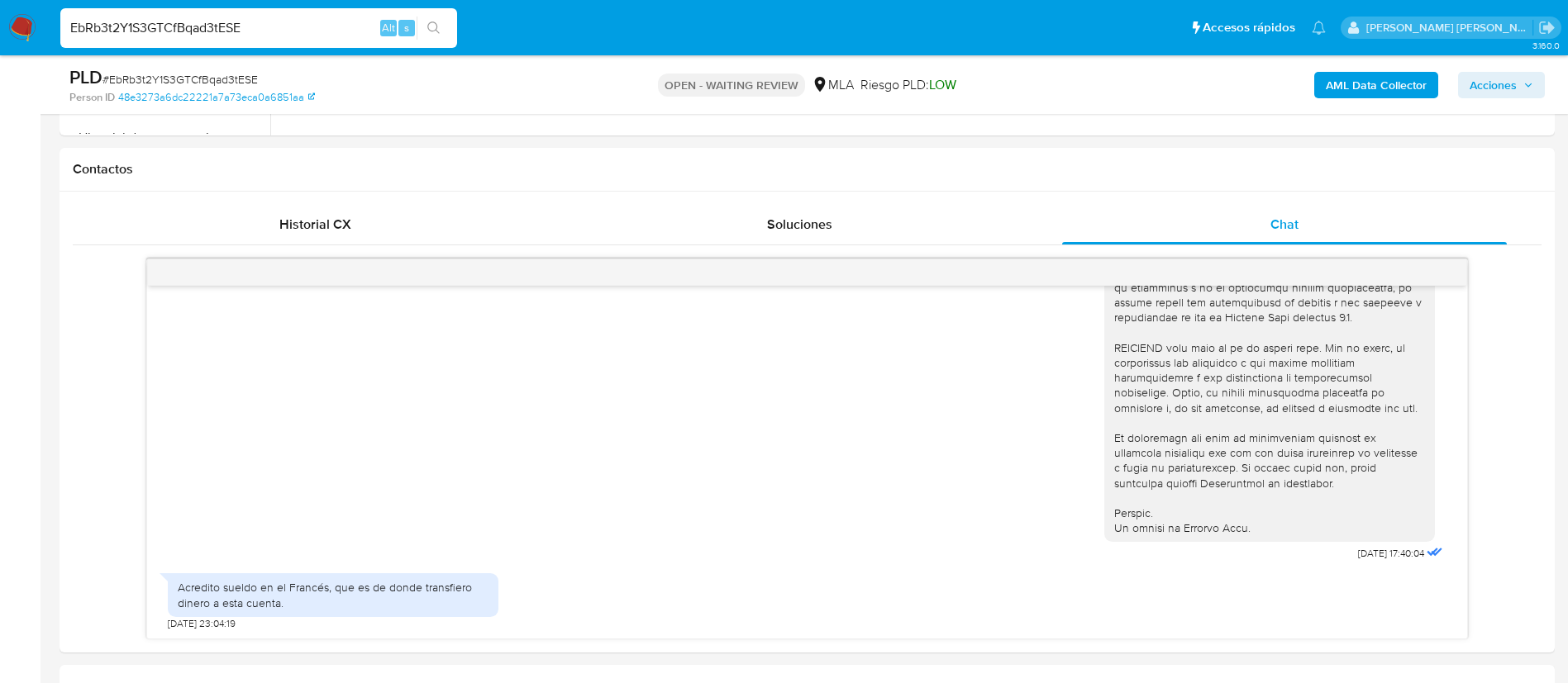
paste input "o2msdaxWAlQD2OZkAhKxl2Kn"
click at [265, 36] on input "EbRb3t2Y1S3GTCfBqad3tESE" at bounding box center [259, 28] width 397 height 22
type input "o2msdaxWAlQD2OZkAhKxl2Kn"
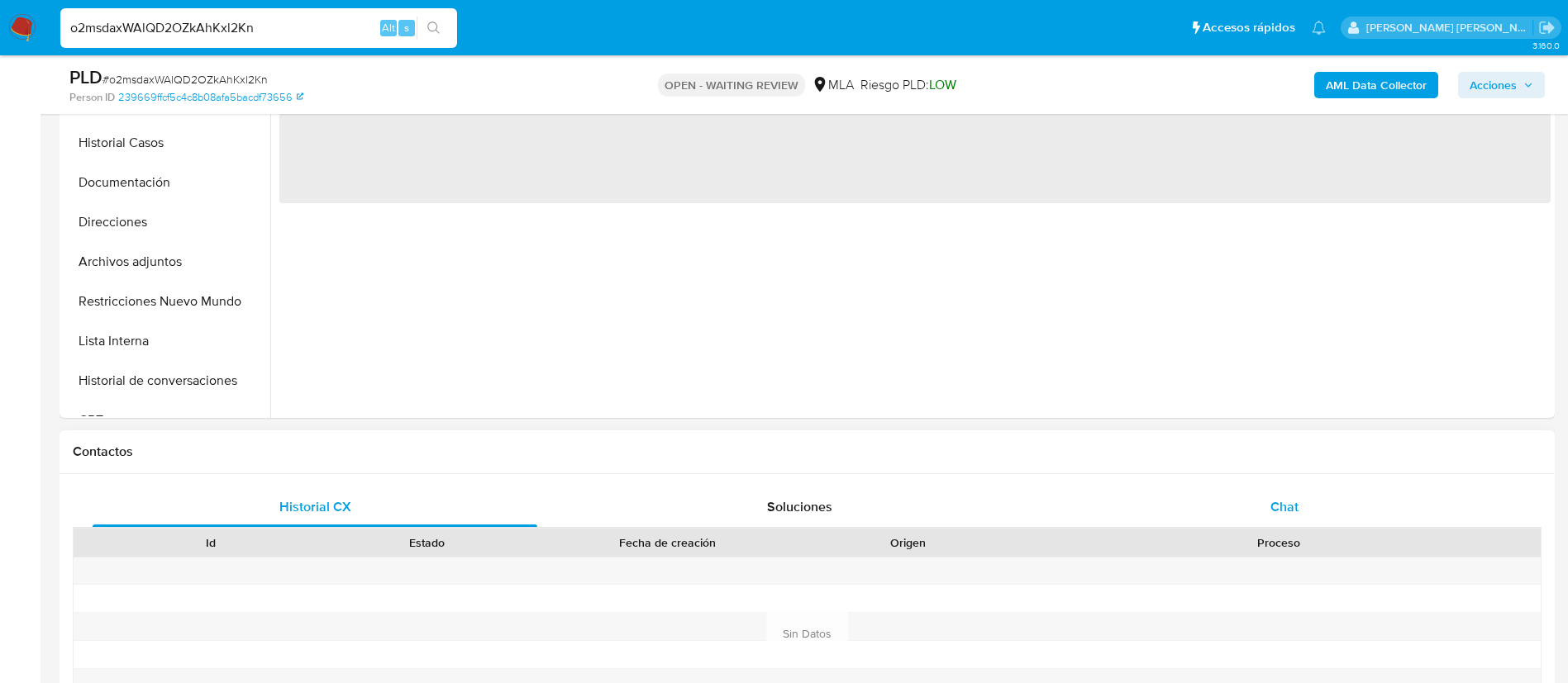
click at [1285, 504] on span "Chat" at bounding box center [1284, 507] width 28 height 19
select select "10"
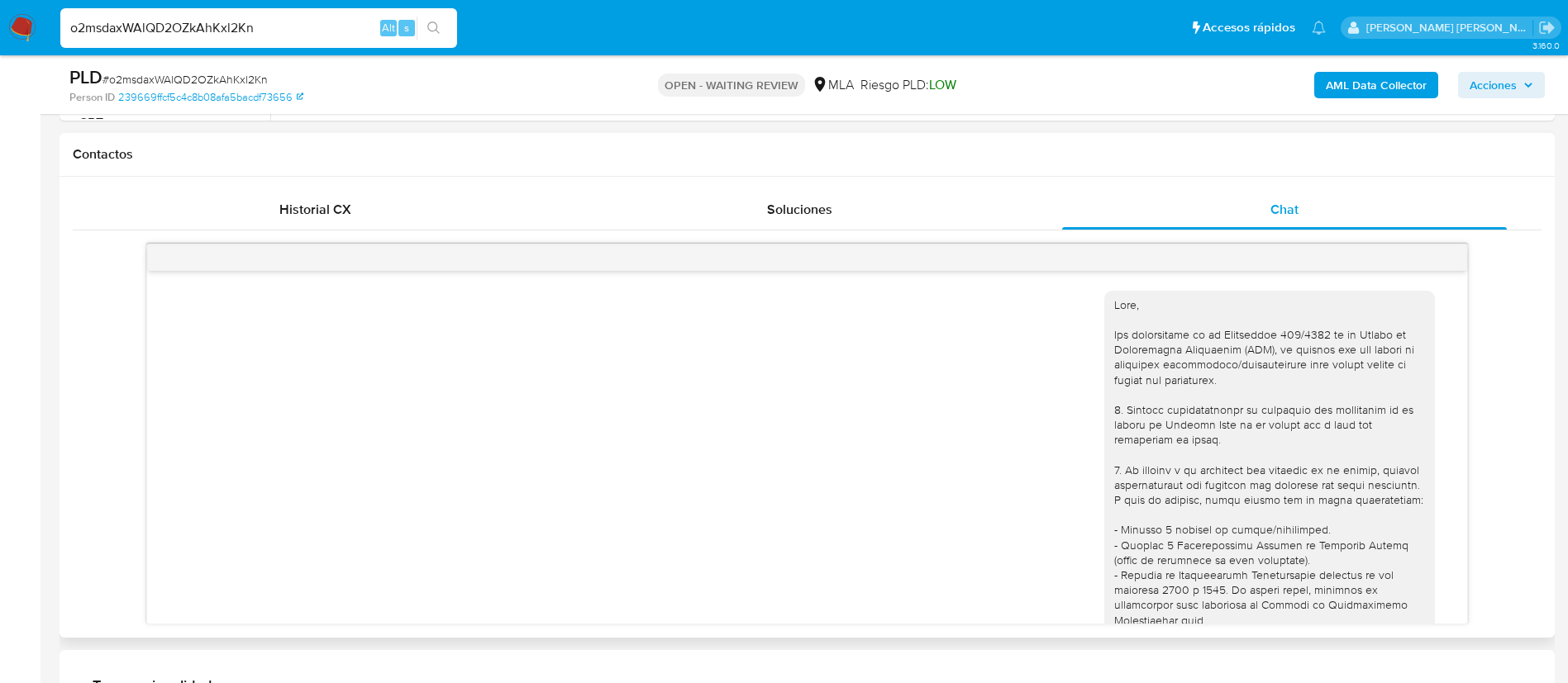
scroll to position [1072, 0]
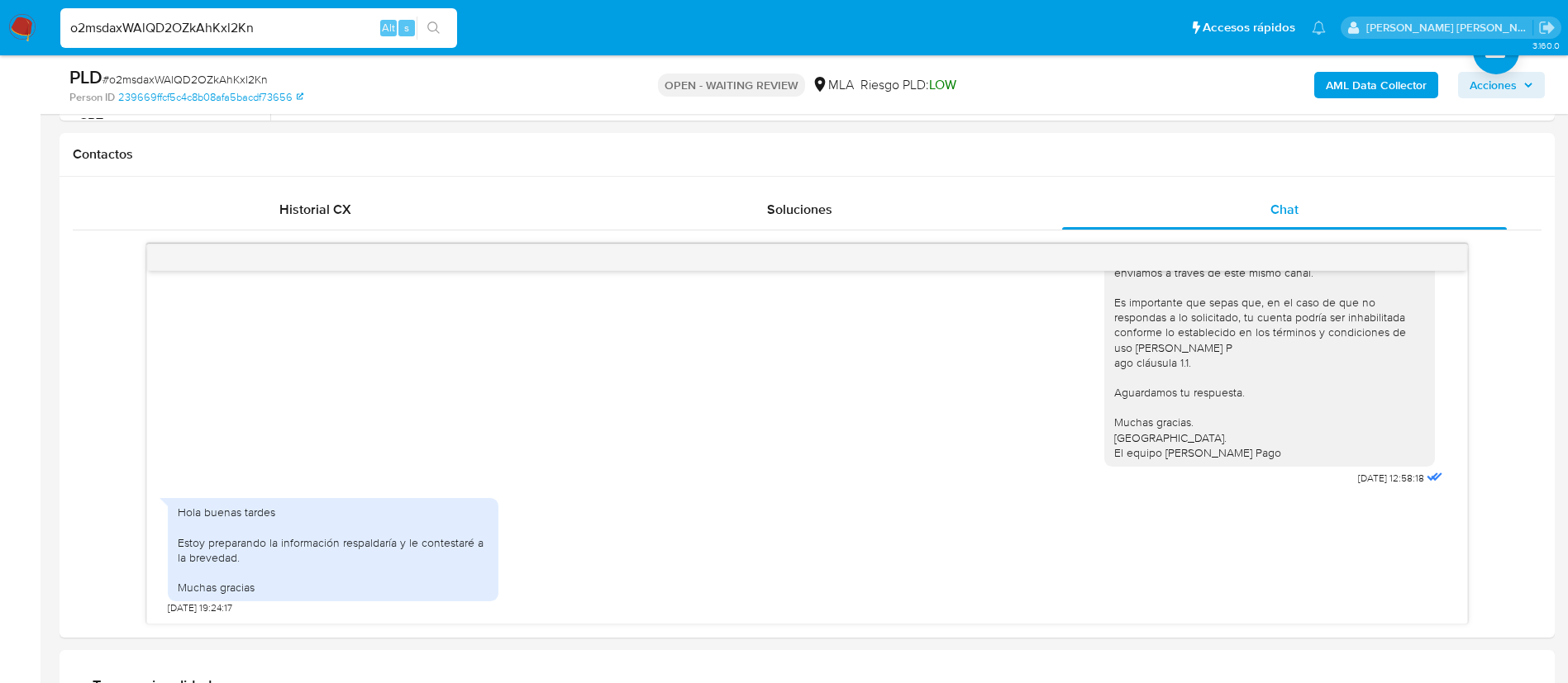
click at [275, 30] on input "o2msdaxWAlQD2OZkAhKxl2Kn" at bounding box center [259, 28] width 397 height 22
paste input "CUn01hlQTaQj7nLjMkG9vj1o"
type input "CUn01hlQTaQj7nLjMkG9vj1o"
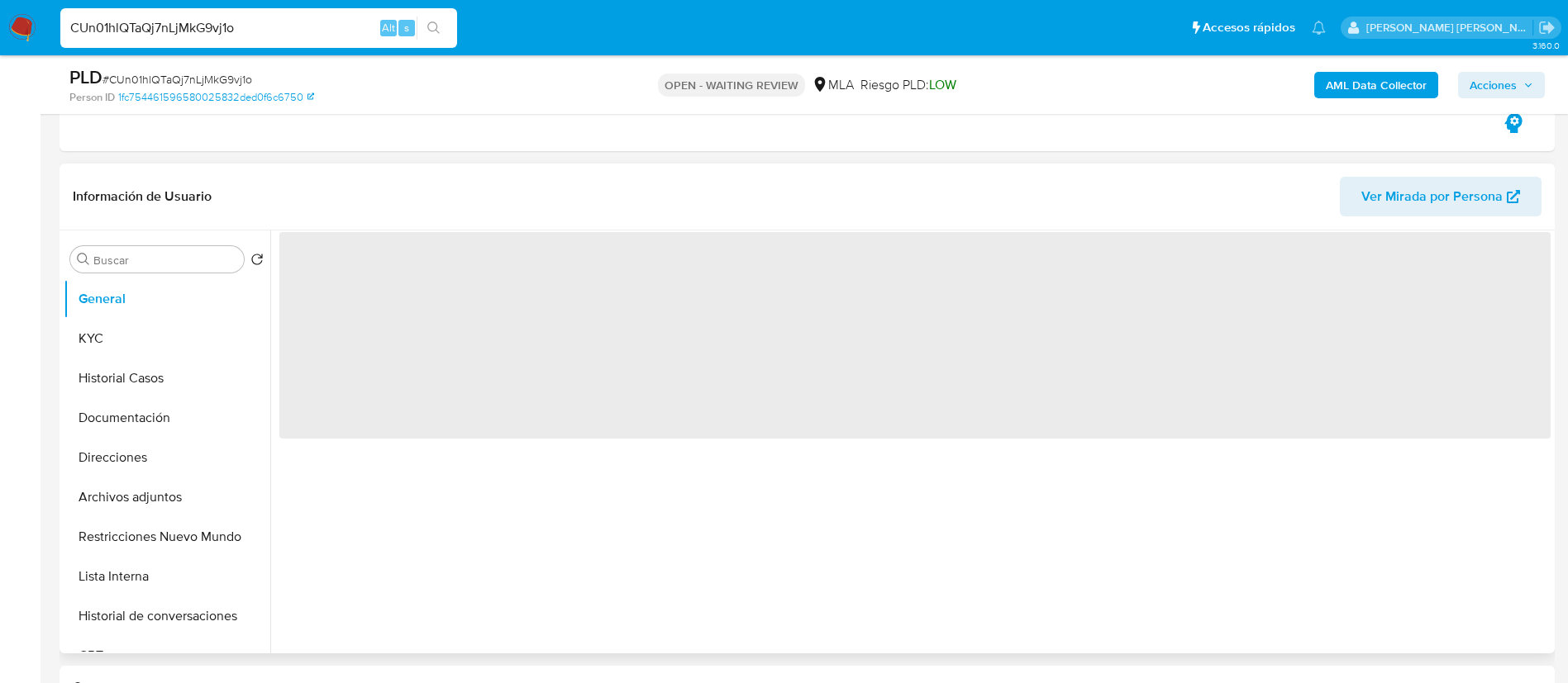
scroll to position [289, 0]
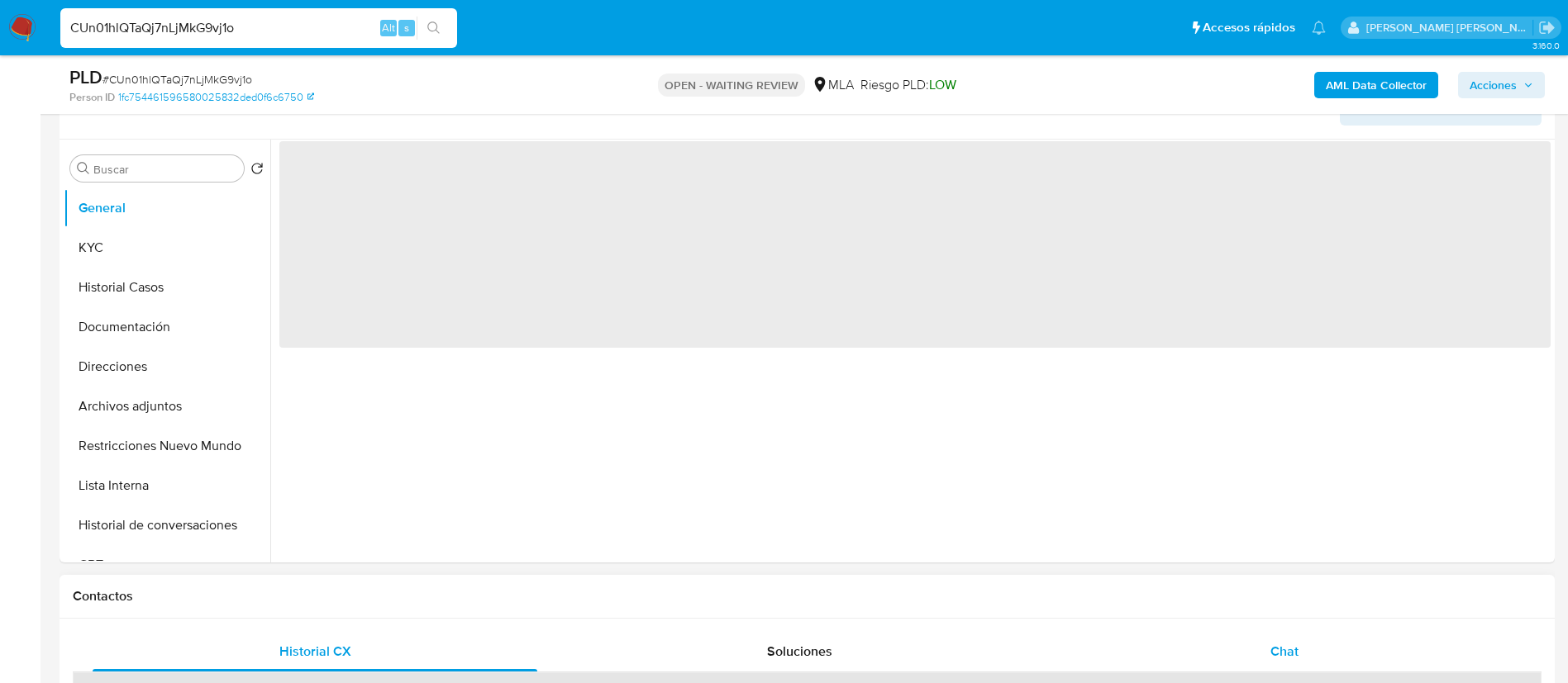
select select "10"
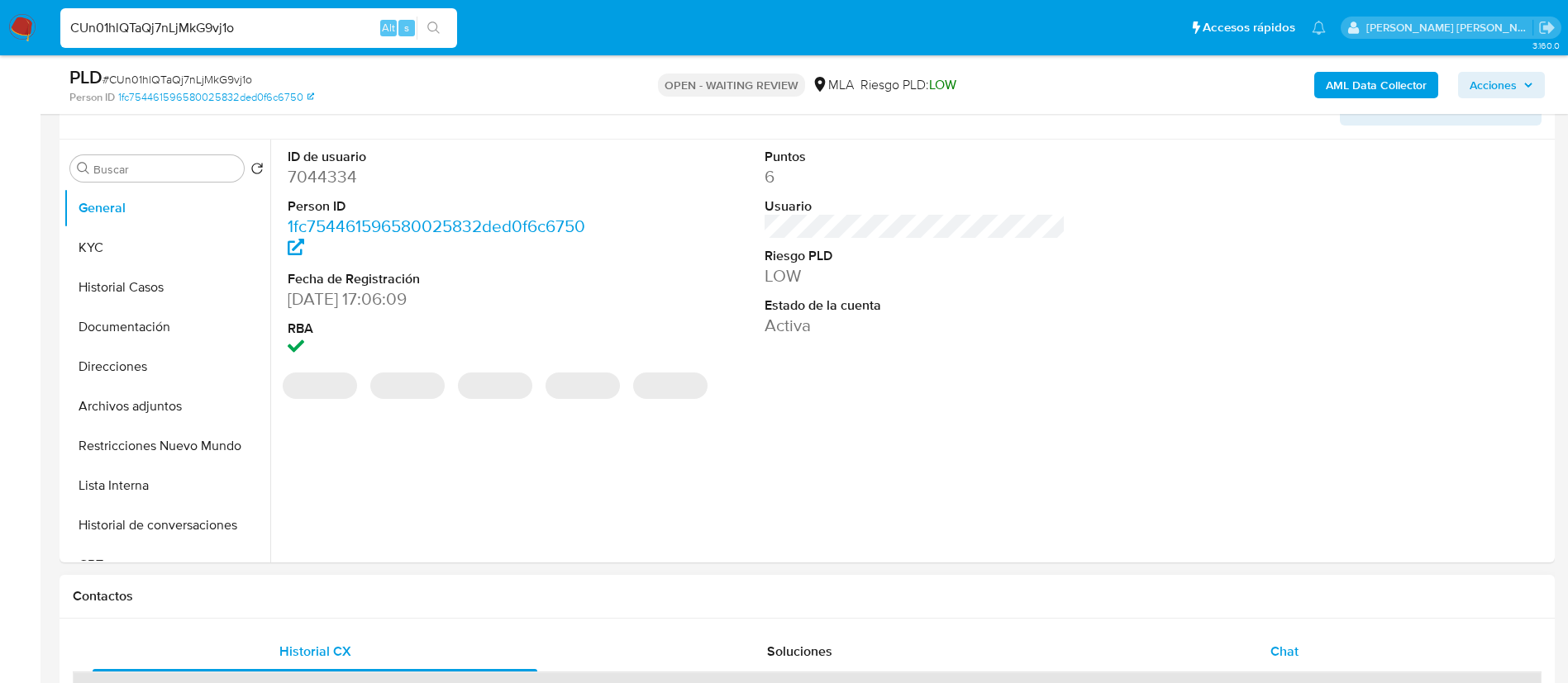
click at [1287, 656] on span "Chat" at bounding box center [1284, 651] width 28 height 19
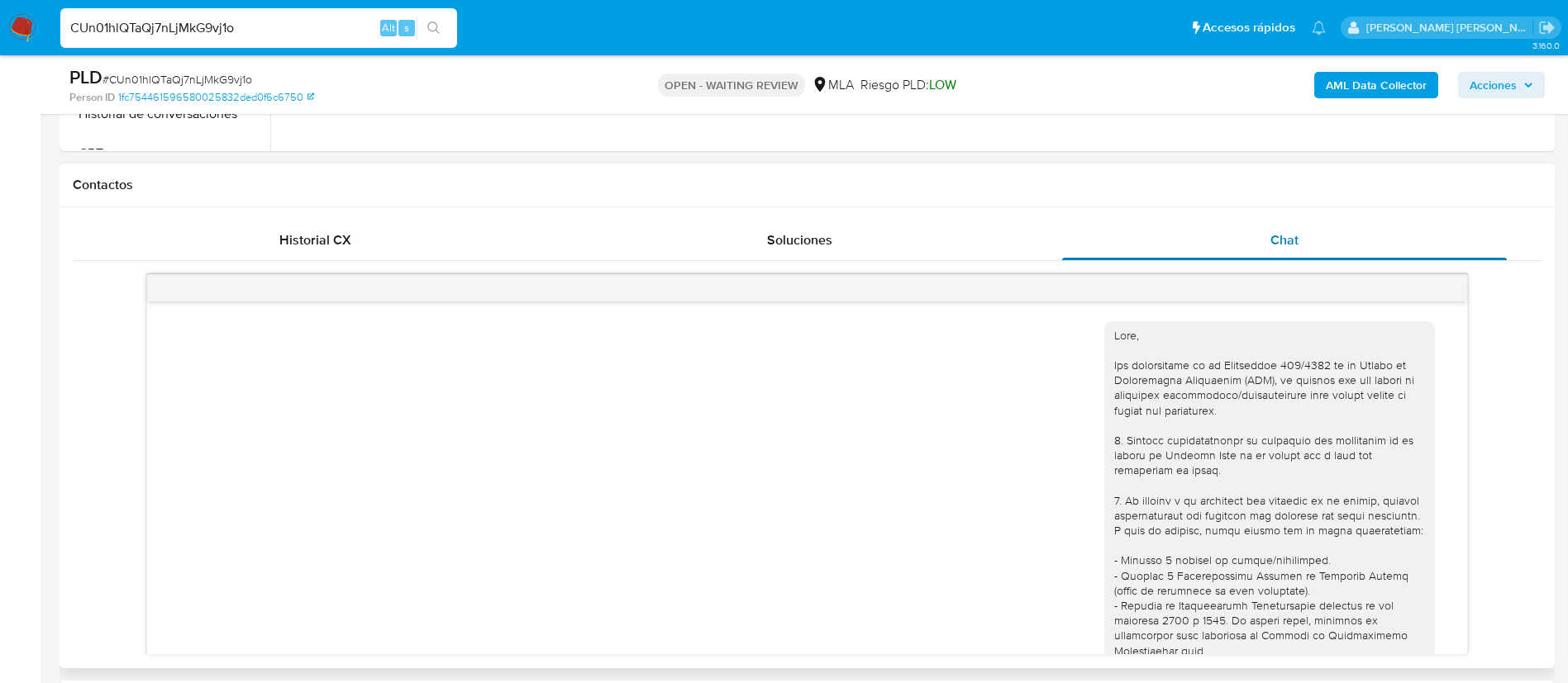
scroll to position [716, 0]
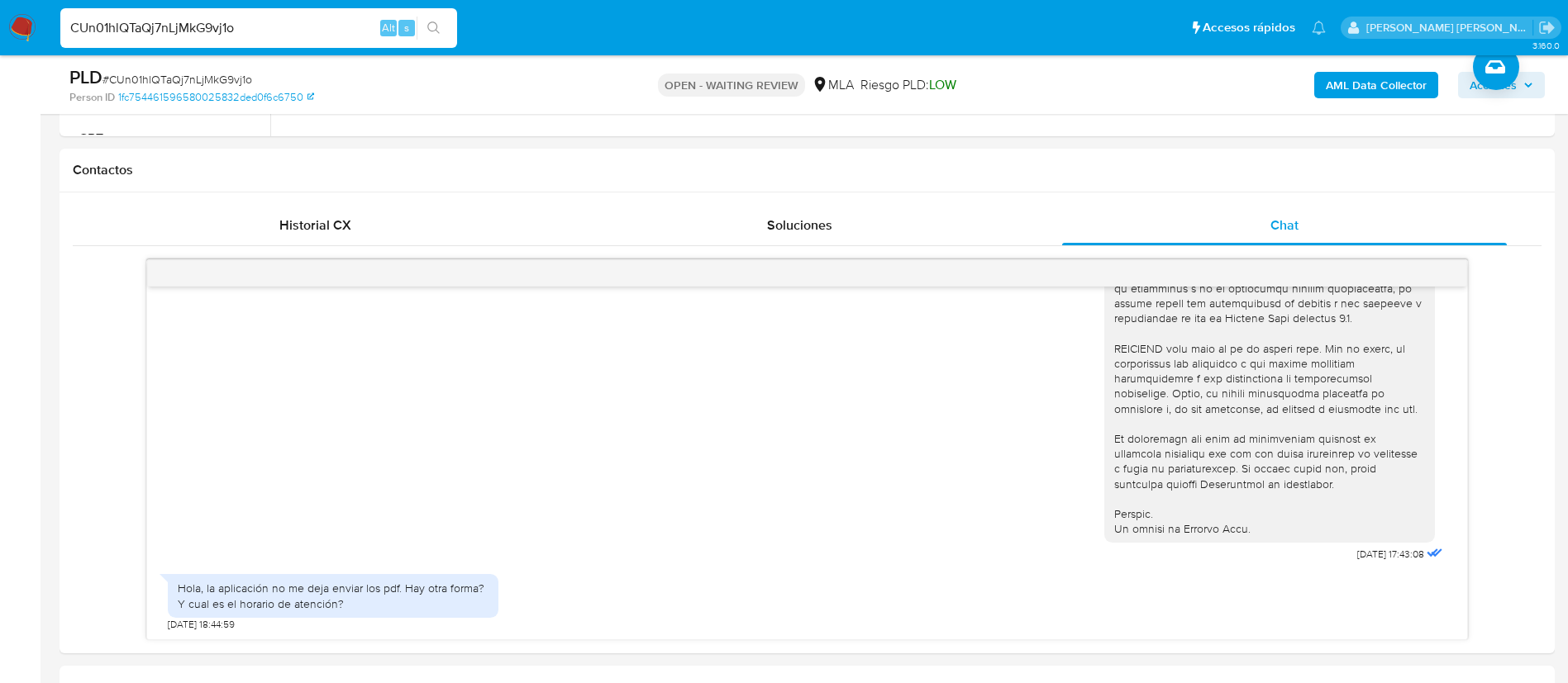
paste input "I2pxGNRjO2qbkITDt7xEUOop"
click at [249, 33] on input "I2pxGNRjO2qbkITDt7xEUOop" at bounding box center [259, 28] width 397 height 22
type input "I2pxGNRjO2qbkITDt7xEUOop"
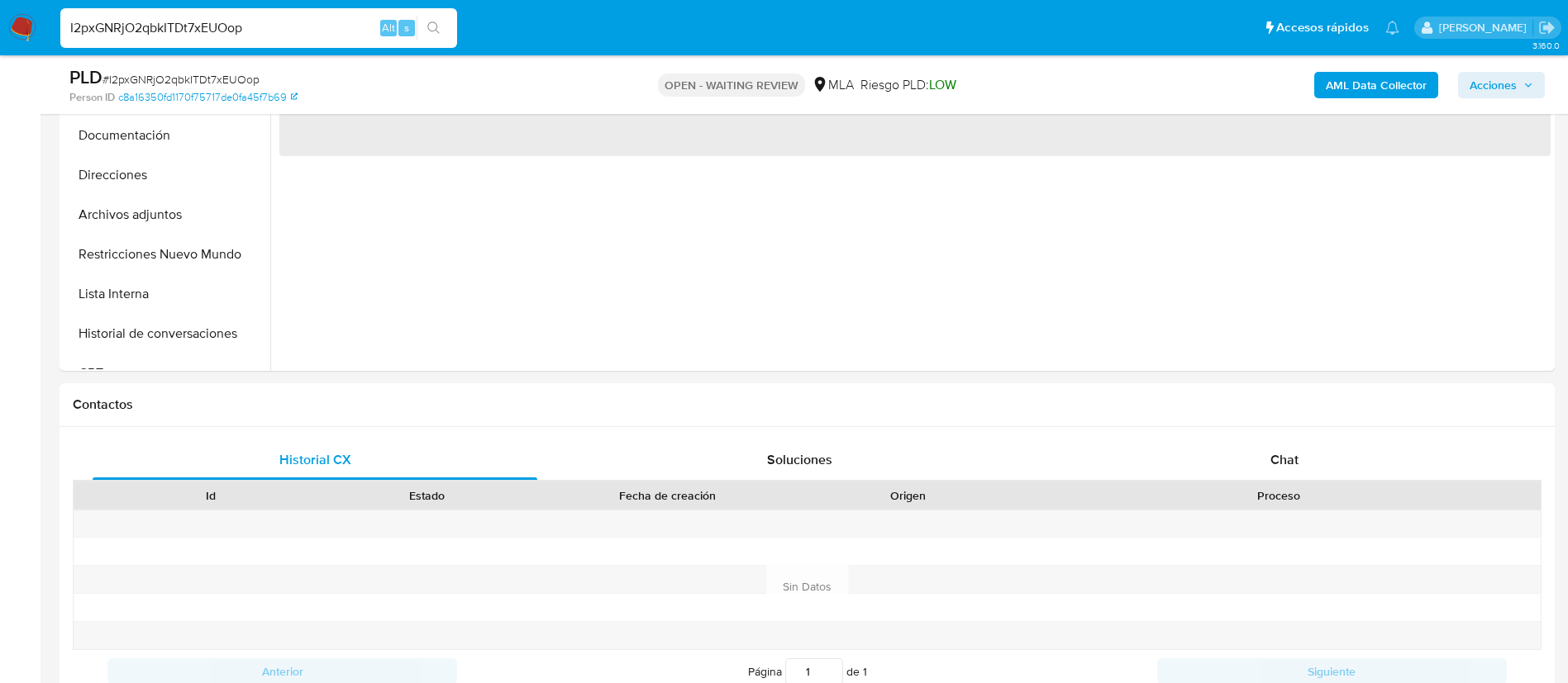
scroll to position [672, 0]
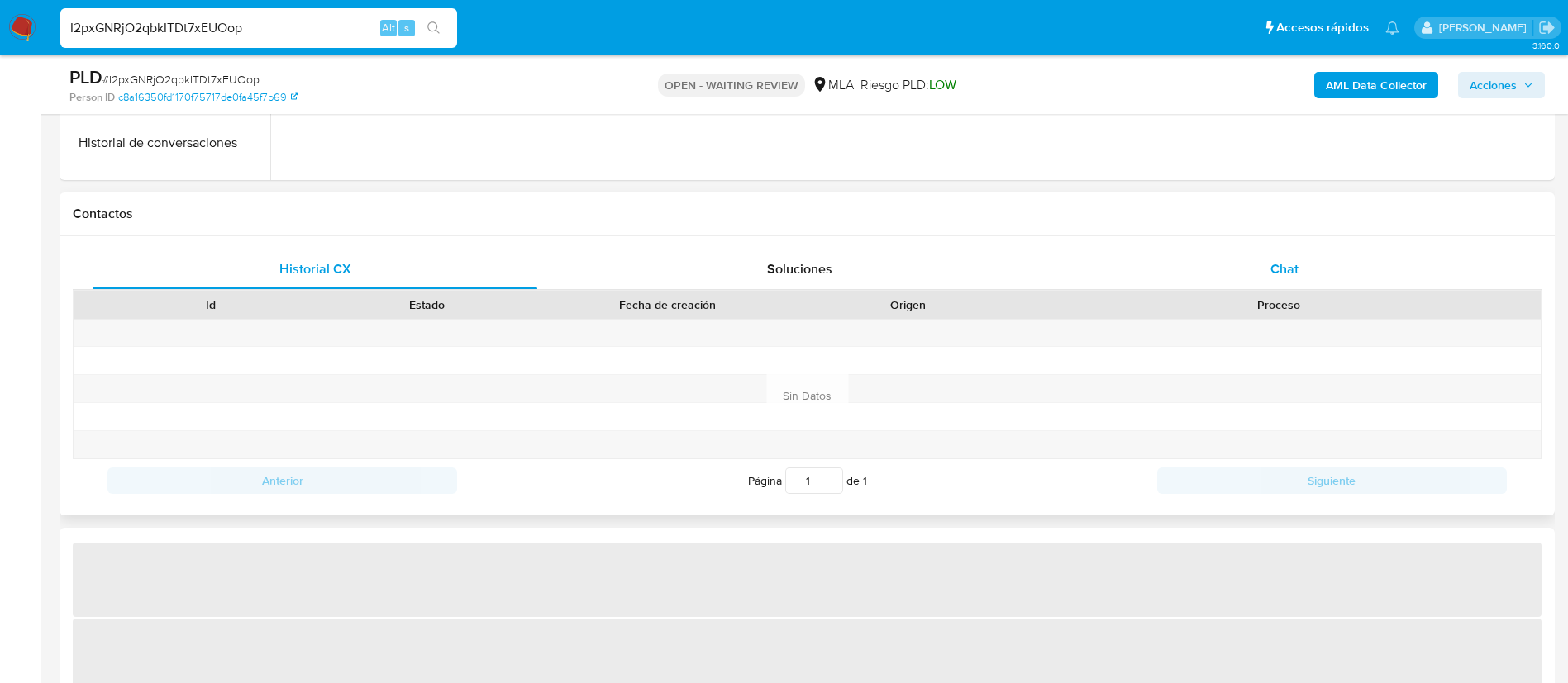
select select "10"
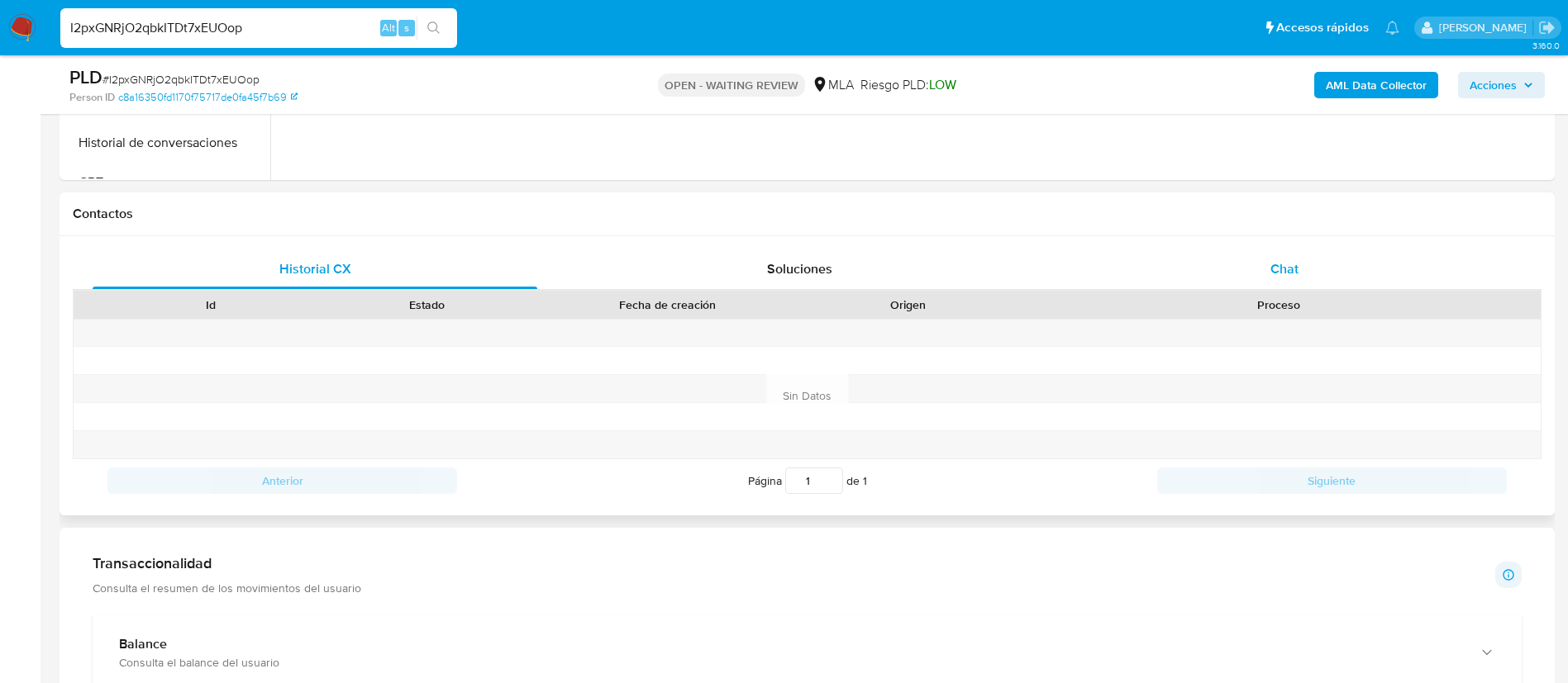
click at [1281, 273] on span "Chat" at bounding box center [1284, 269] width 28 height 19
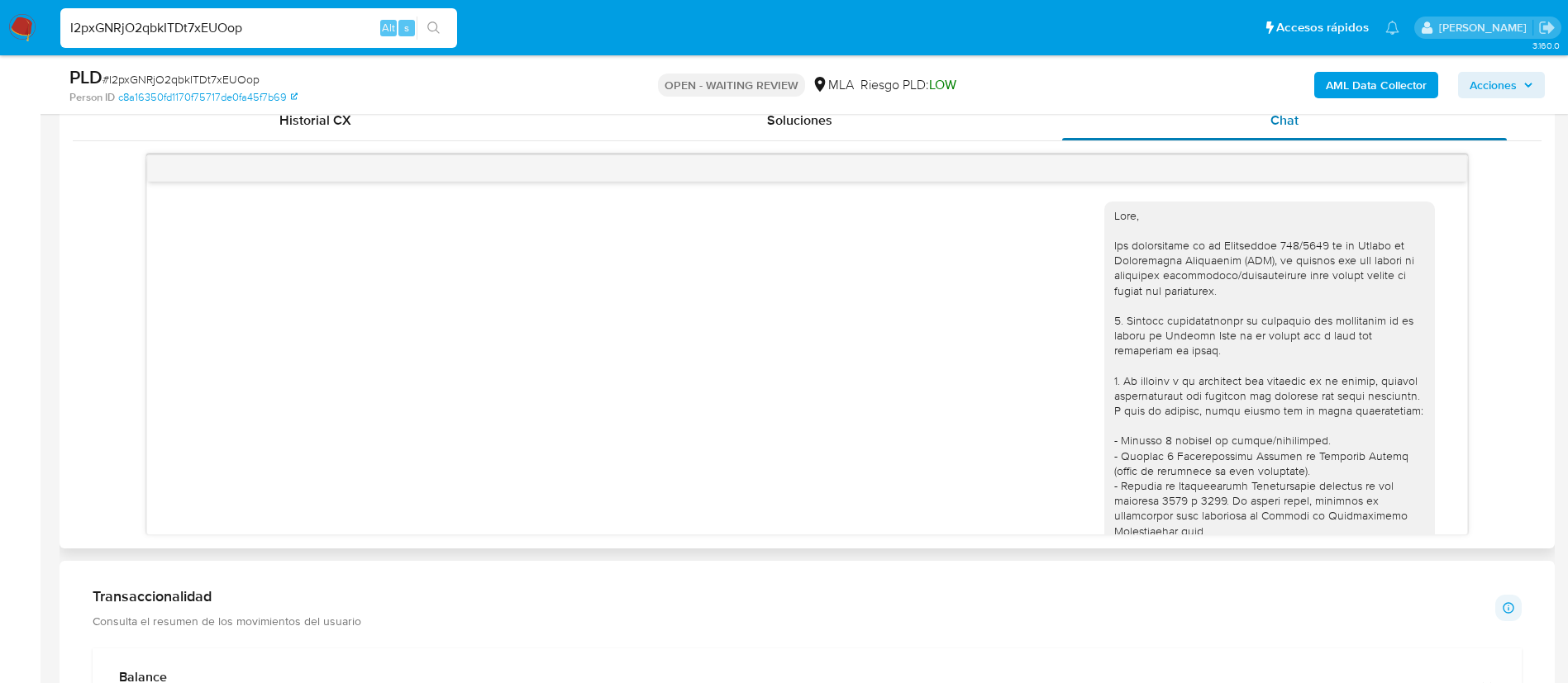
scroll to position [743, 0]
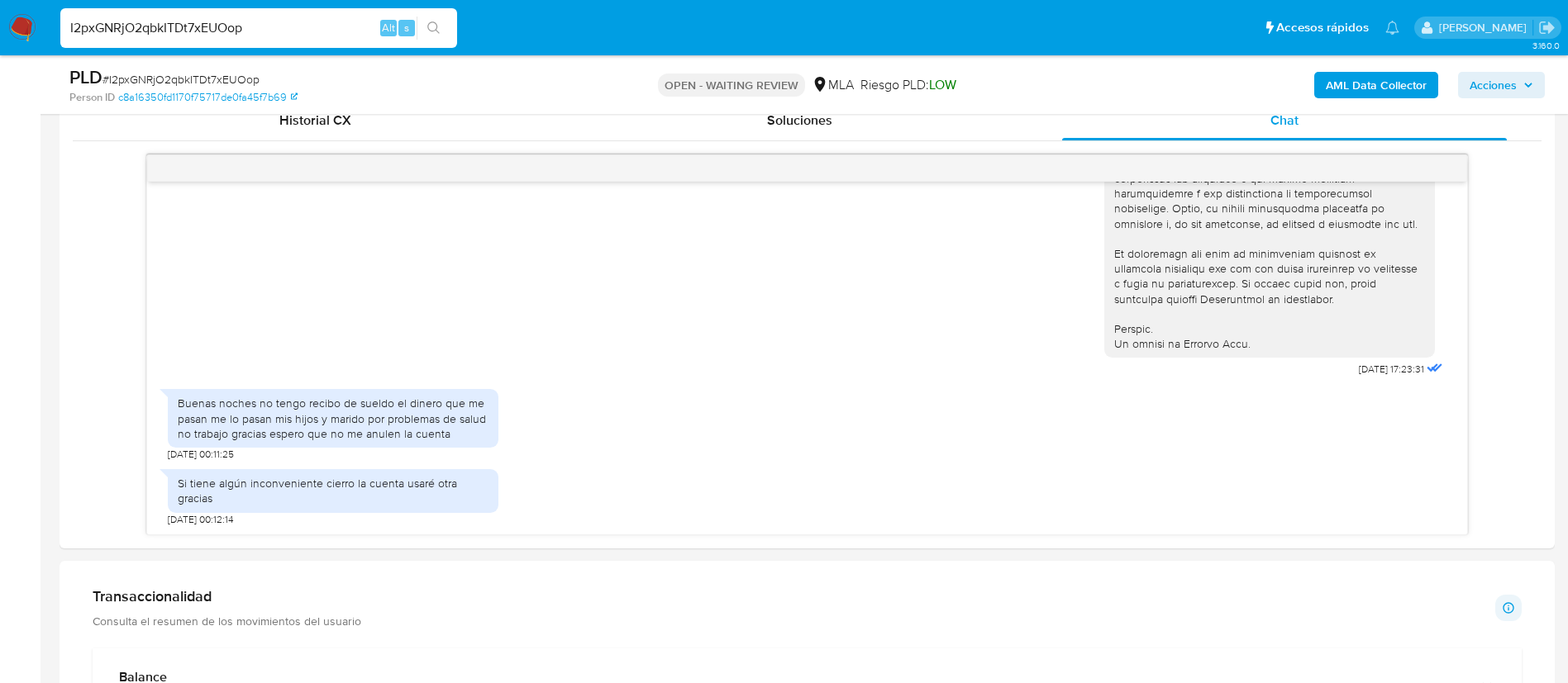
paste input "Ez5SkzYjXtfmIw5LqsaFI9yr"
click at [266, 26] on input "Ez5SkzYjXtfmIw5LqsaFI9yr" at bounding box center [259, 28] width 397 height 22
type input "Ez5SkzYjXtfmIw5LqsaFI9yr"
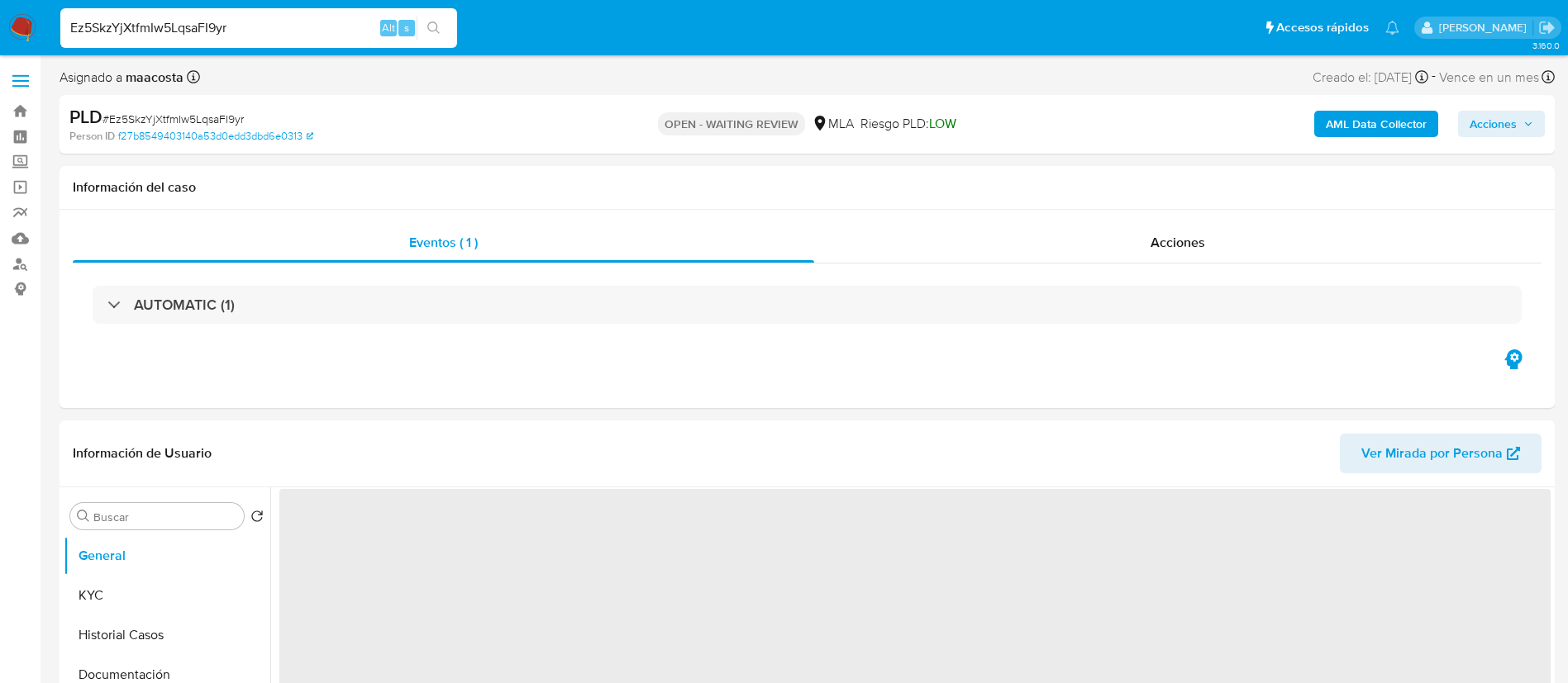
select select "10"
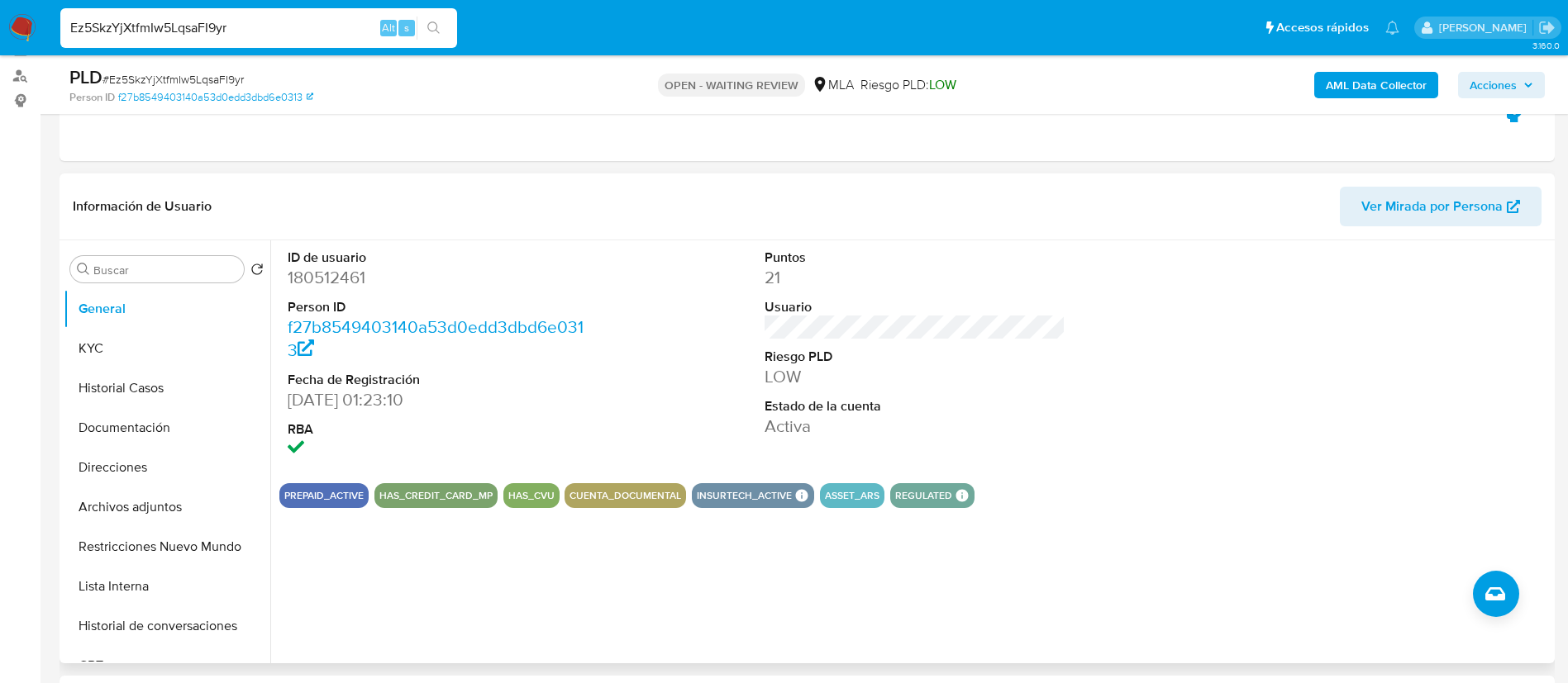
scroll to position [196, 0]
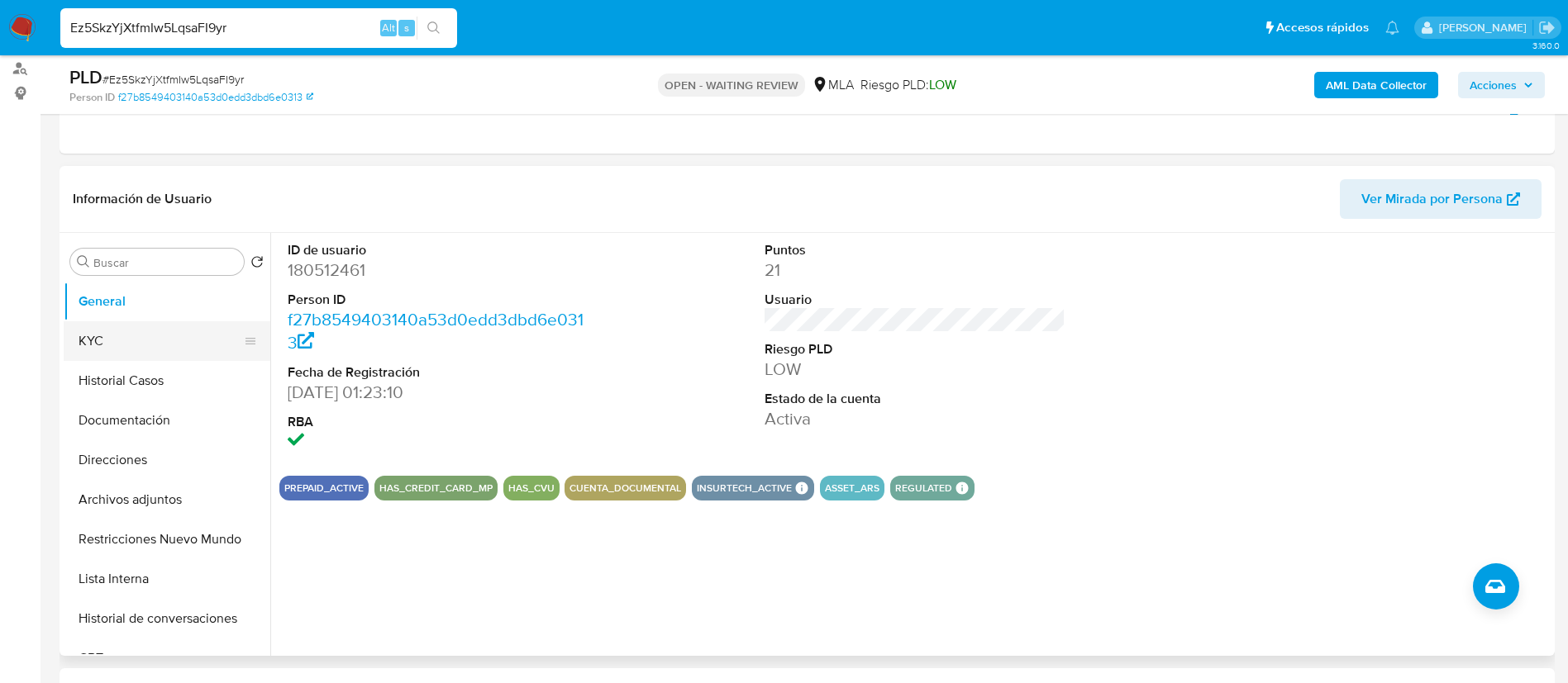
click at [143, 336] on button "KYC" at bounding box center [161, 342] width 193 height 40
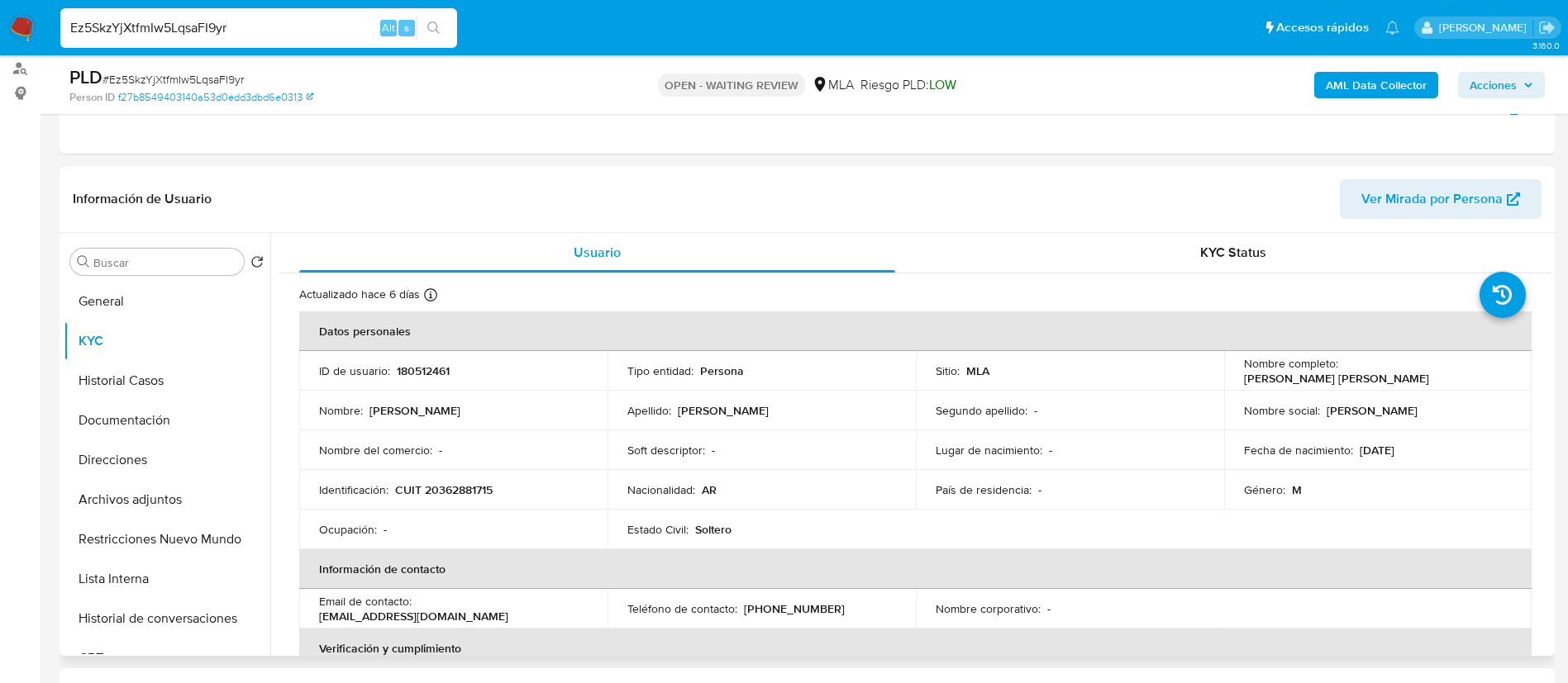
click at [777, 167] on div "Información de Usuario Ver Mirada por Persona" at bounding box center [807, 200] width 1496 height 67
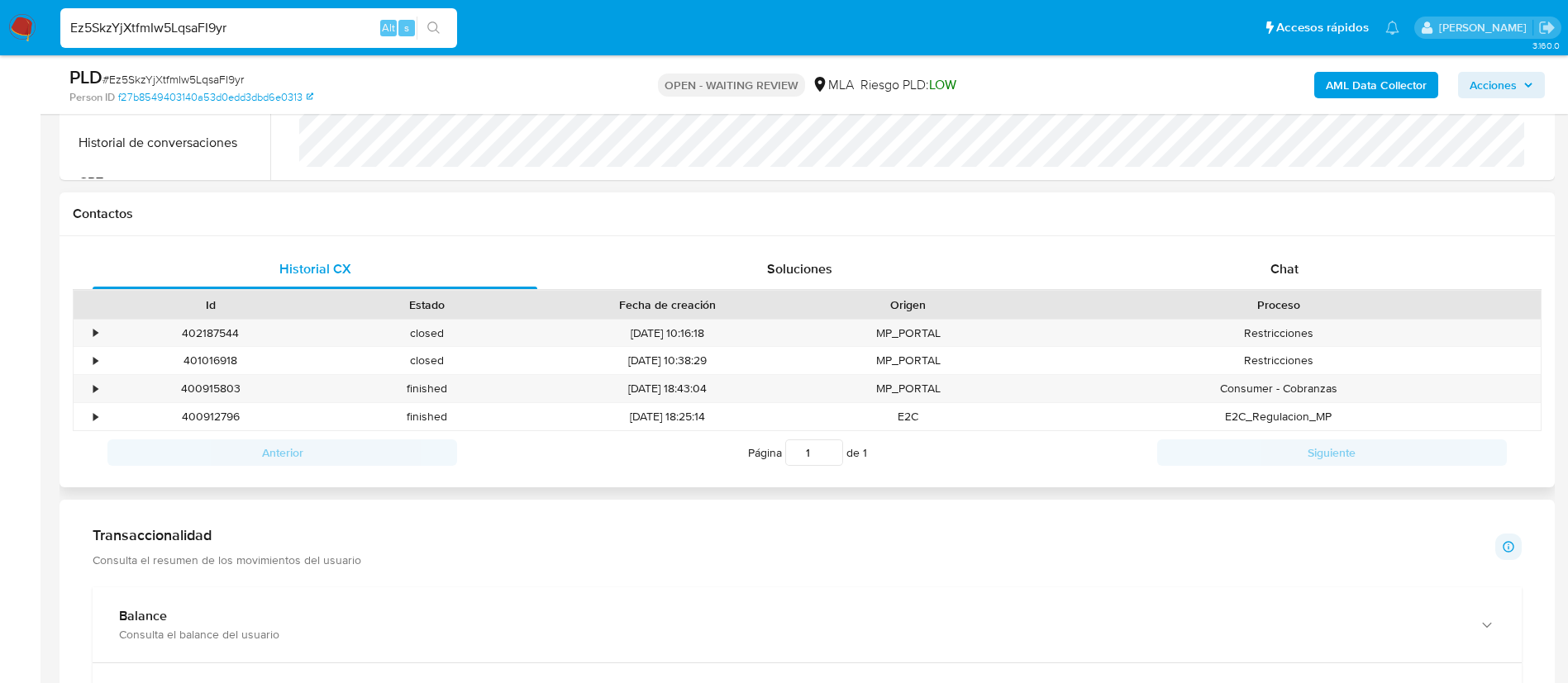
scroll to position [669, 0]
click at [1281, 268] on span "Chat" at bounding box center [1284, 272] width 28 height 19
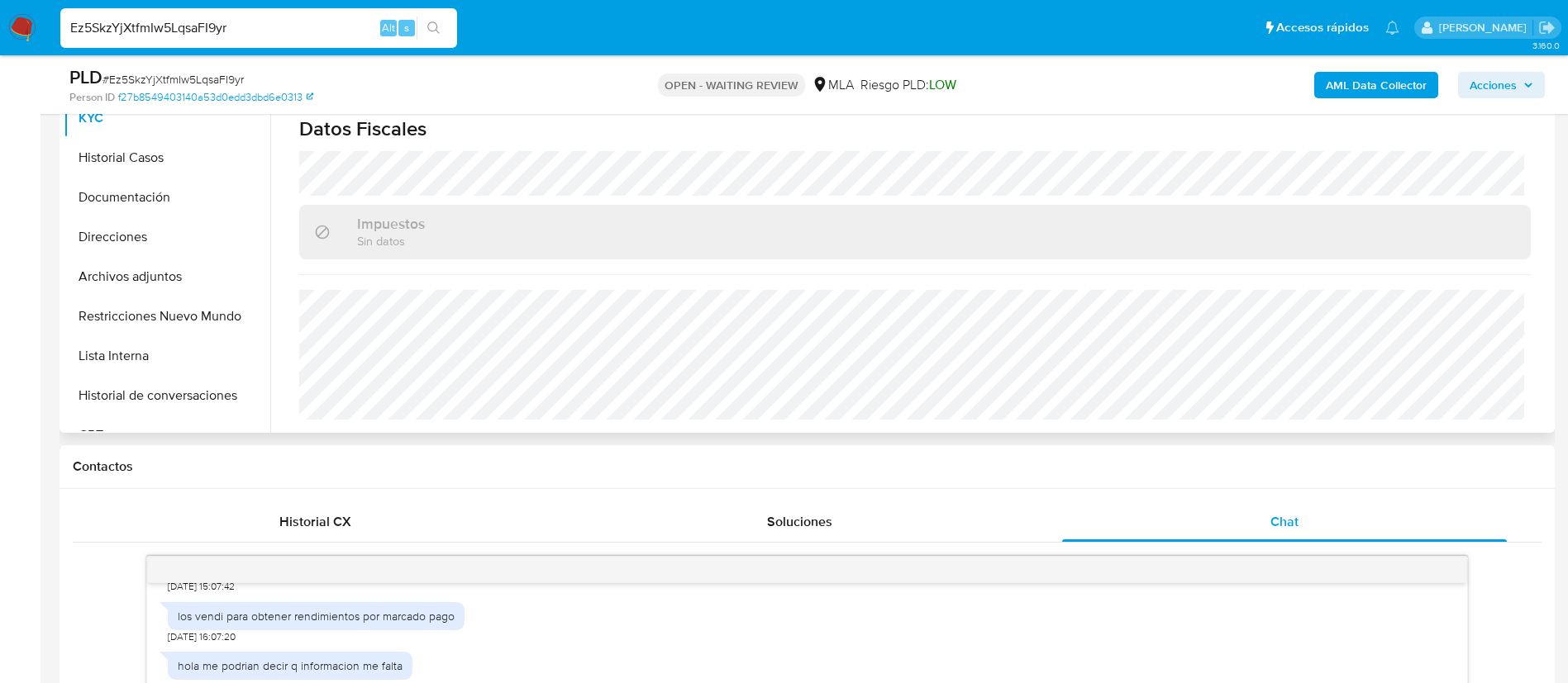
scroll to position [417, 0]
click at [226, 304] on button "Restricciones Nuevo Mundo" at bounding box center [161, 319] width 193 height 40
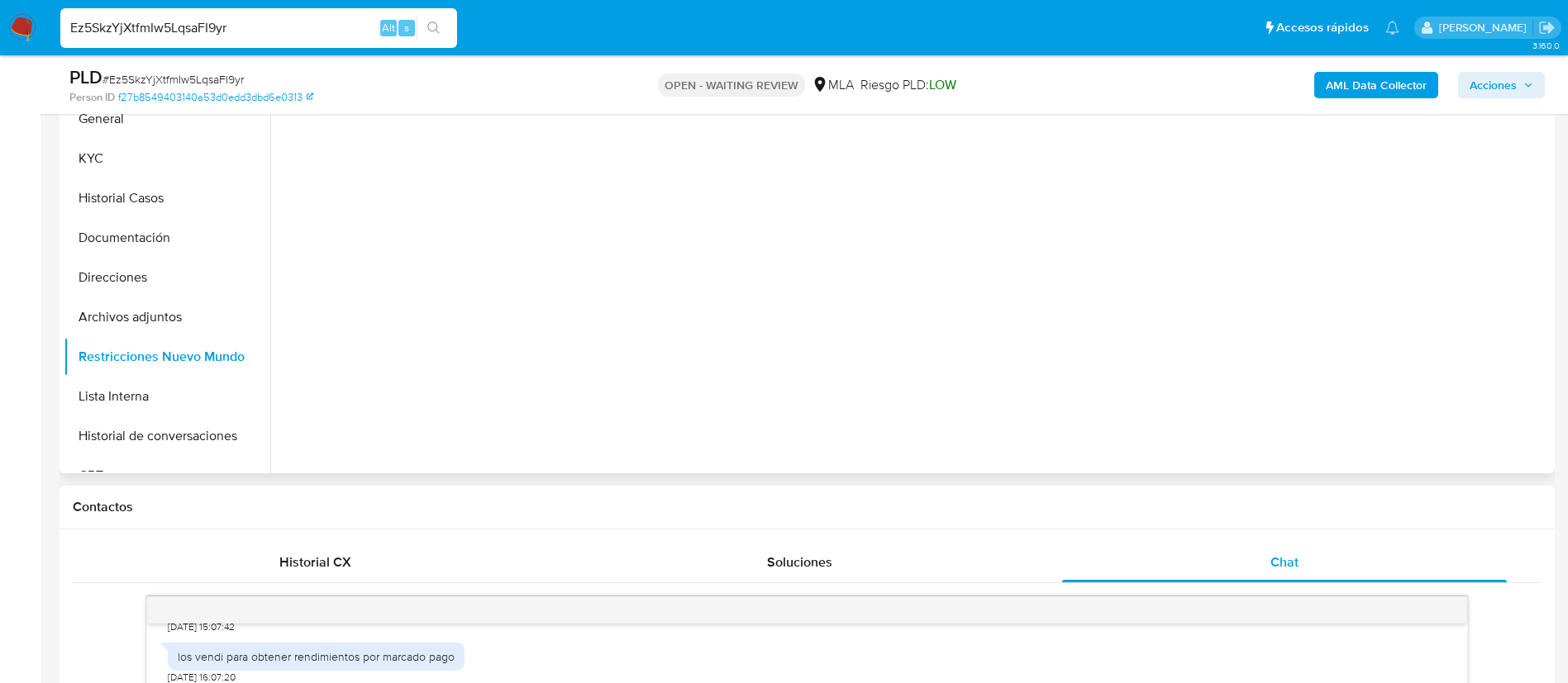
scroll to position [379, 0]
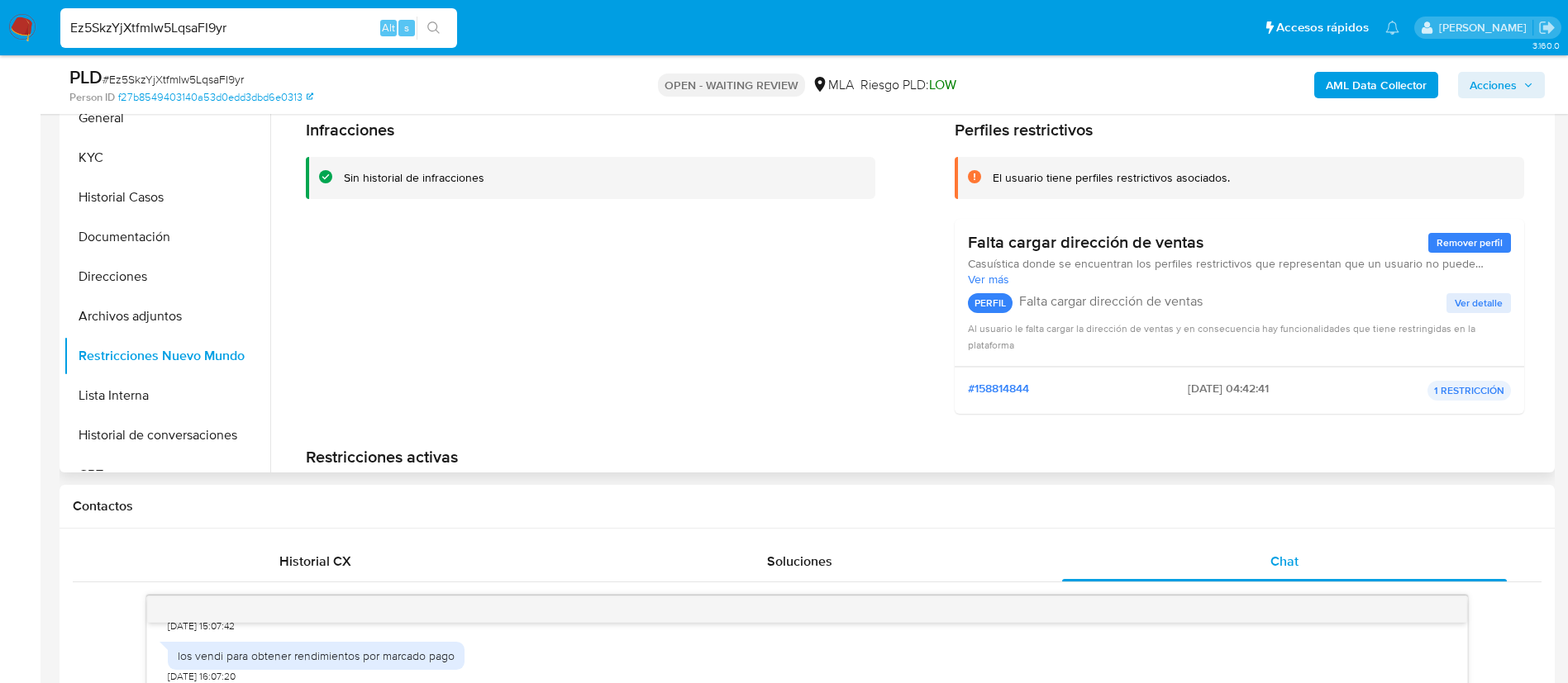
click at [1013, 373] on div "#158814844 06/05/2025 - 04:42:41 1 RESTRICCIÓN" at bounding box center [1239, 390] width 570 height 47
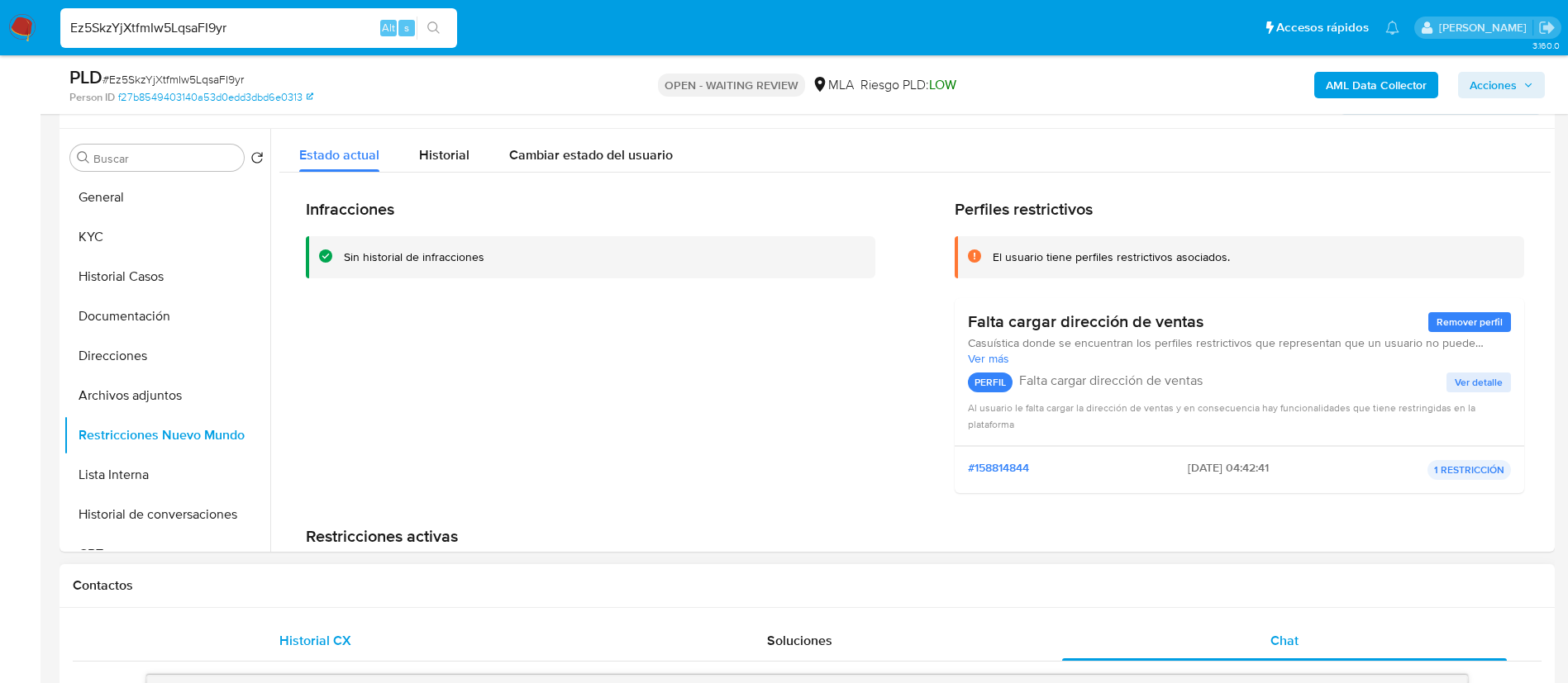
scroll to position [279, 0]
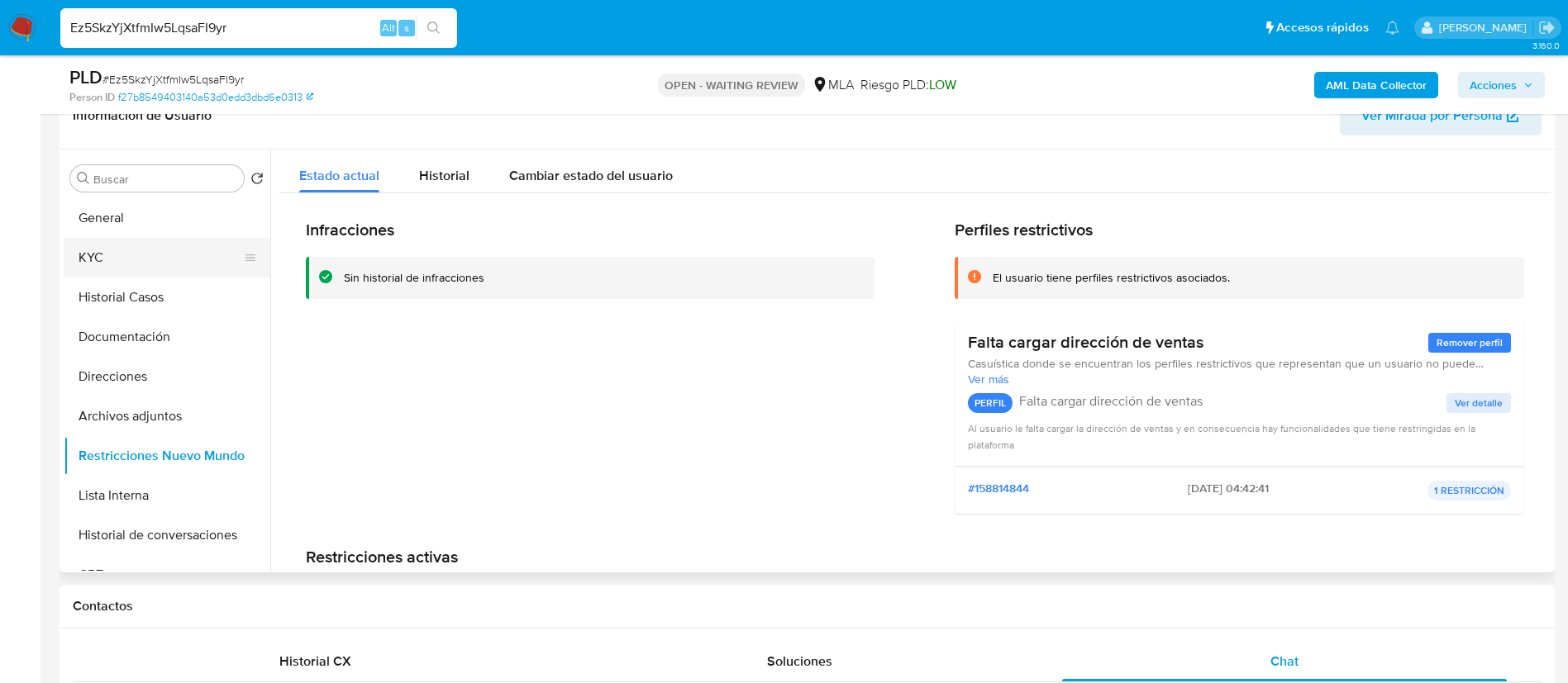
click at [124, 247] on button "KYC" at bounding box center [161, 258] width 193 height 40
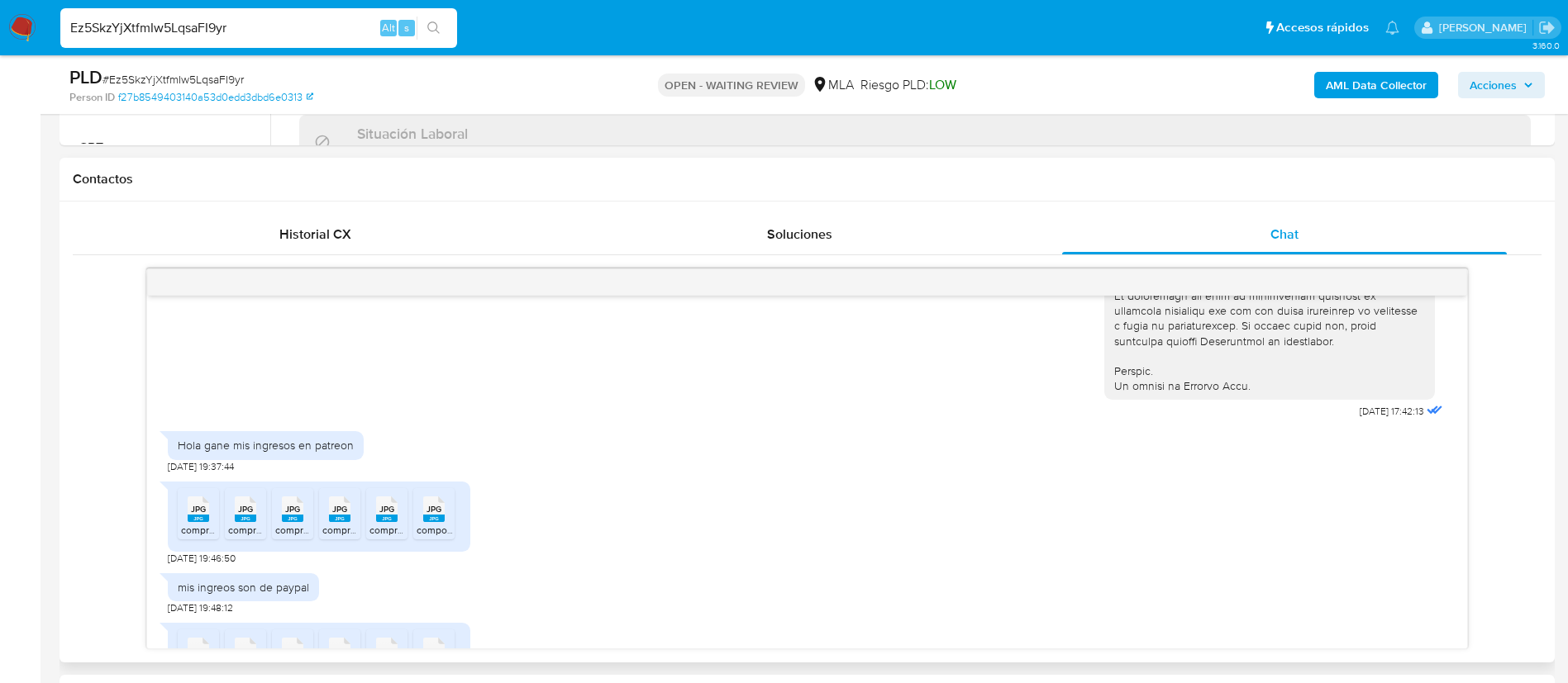
scroll to position [786, 0]
drag, startPoint x: 1319, startPoint y: 441, endPoint x: 1370, endPoint y: 443, distance: 51.0
copy span "18/08/2025"
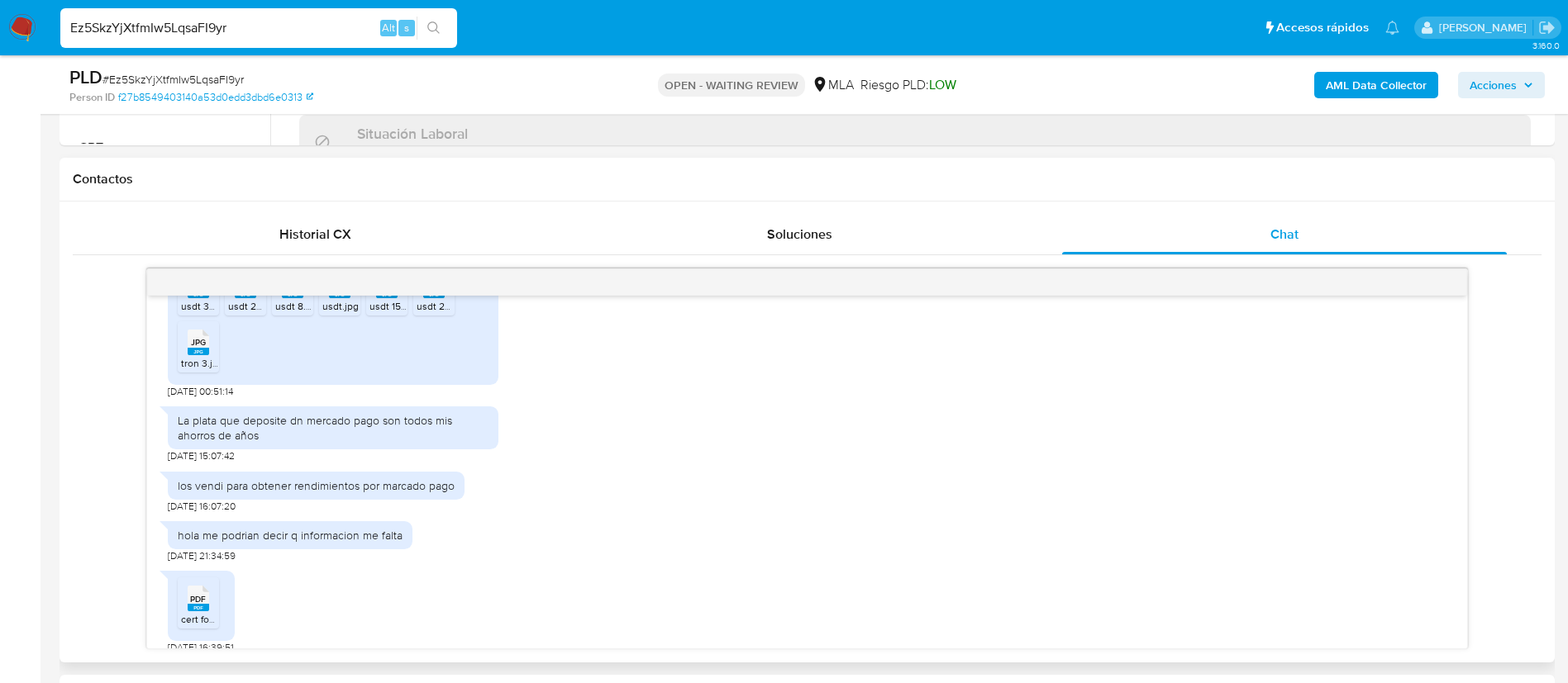
scroll to position [2842, 0]
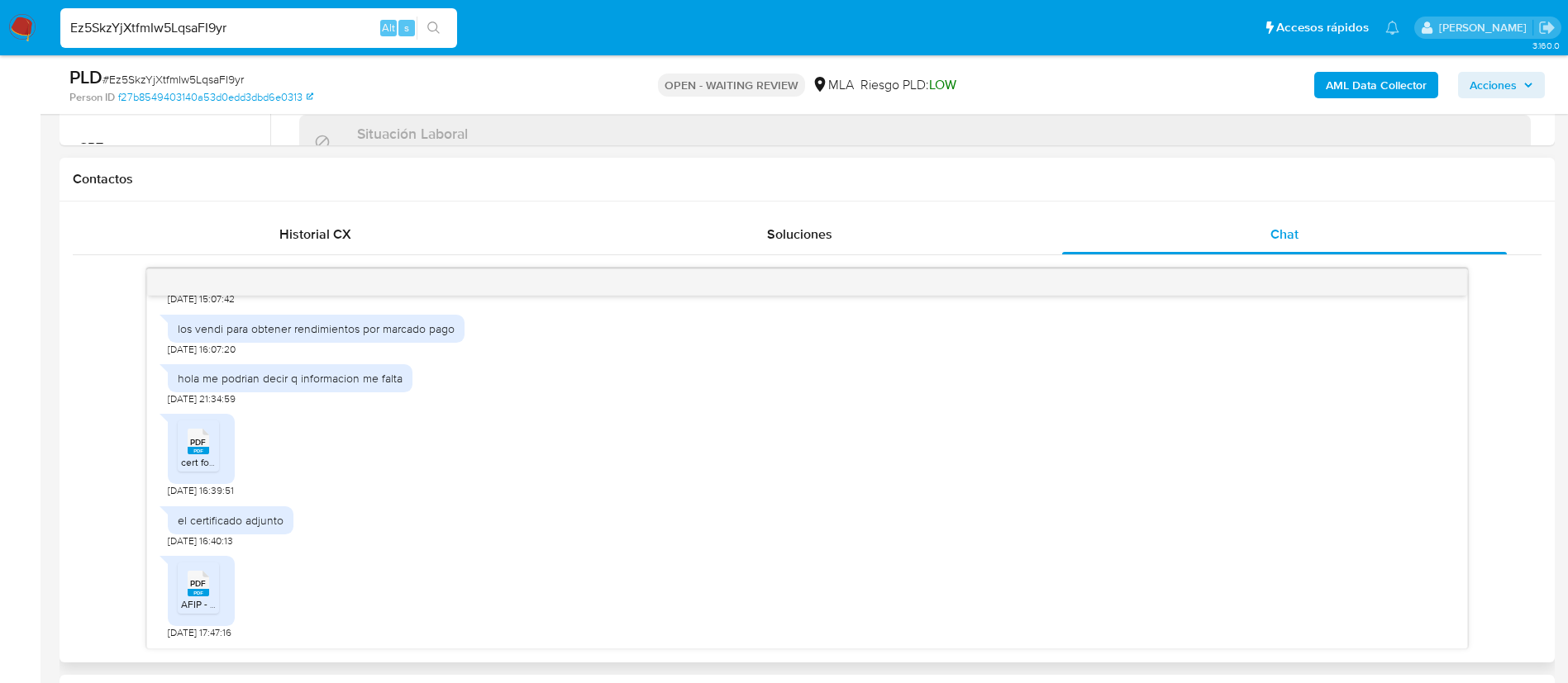
drag, startPoint x: 179, startPoint y: 478, endPoint x: 282, endPoint y: 653, distance: 203.1
click at [282, 653] on div "Historial CX Soluciones Chat Id Estado Fecha de creación Origen Proceso • 40218…" at bounding box center [807, 432] width 1496 height 461
copy div "Hola gane mis ingresos en patreon 18/08/2025 19:37:44 JPG JPG comprovante 6.jpg…"
click at [338, 412] on div "PDF PDF cert fondos licitos GONZALEZ ALAN SANTIAGO_250827_133052.pdf 27/08/2025…" at bounding box center [807, 451] width 1279 height 91
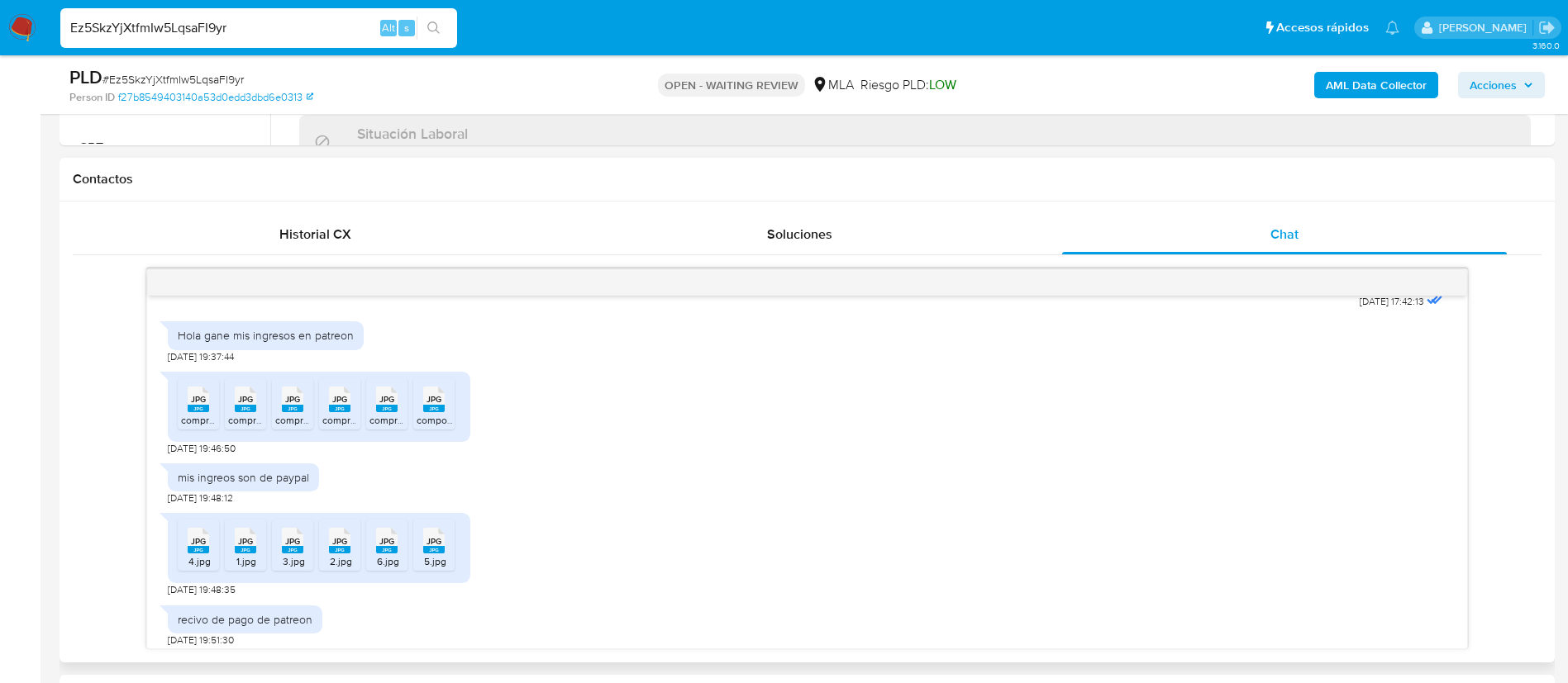
scroll to position [904, 0]
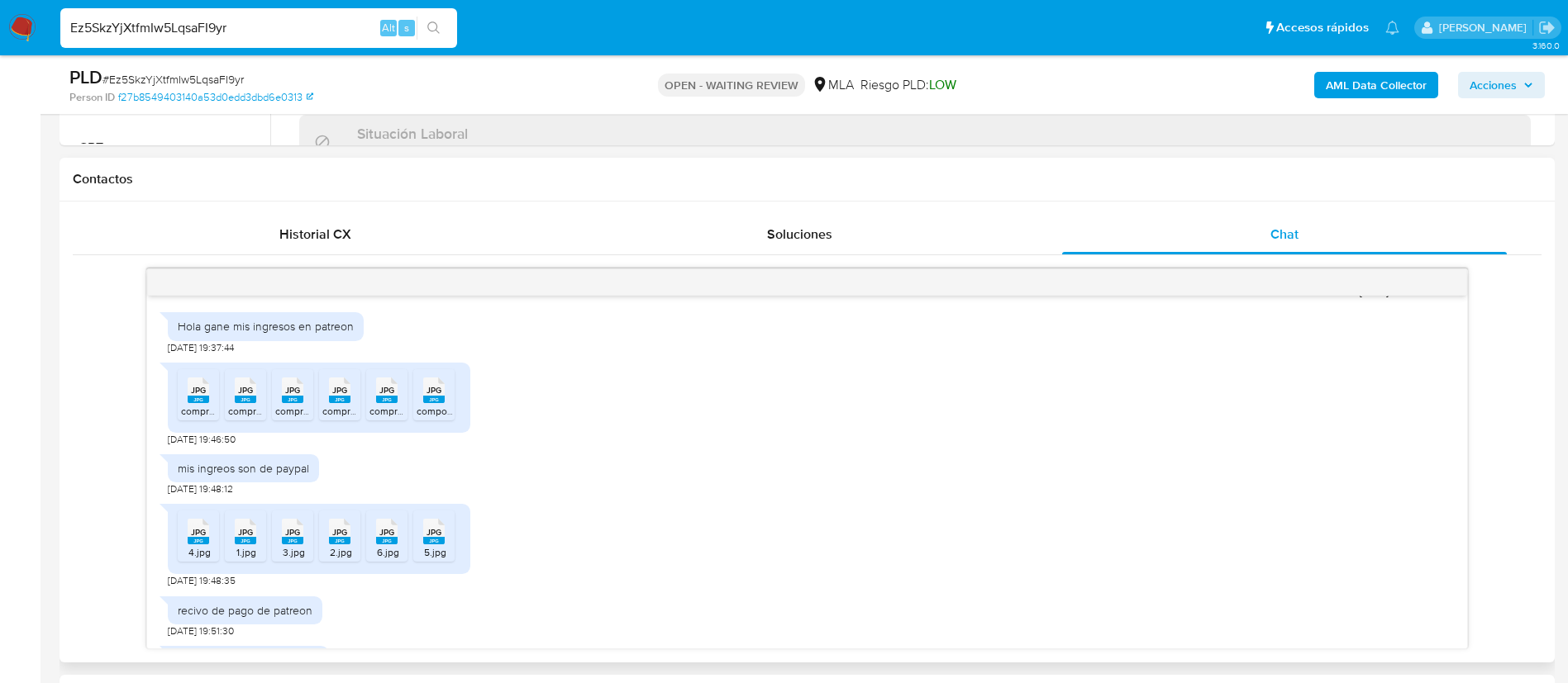
click at [205, 403] on rect at bounding box center [198, 399] width 22 height 8
click at [242, 418] on span "comprobante 2.jpg" at bounding box center [270, 410] width 85 height 14
click at [290, 403] on rect at bounding box center [293, 399] width 22 height 8
click at [344, 418] on span "comprvante 4.jpg" at bounding box center [362, 410] width 78 height 14
click at [393, 418] on span "comprovante 5.jpg" at bounding box center [411, 410] width 84 height 14
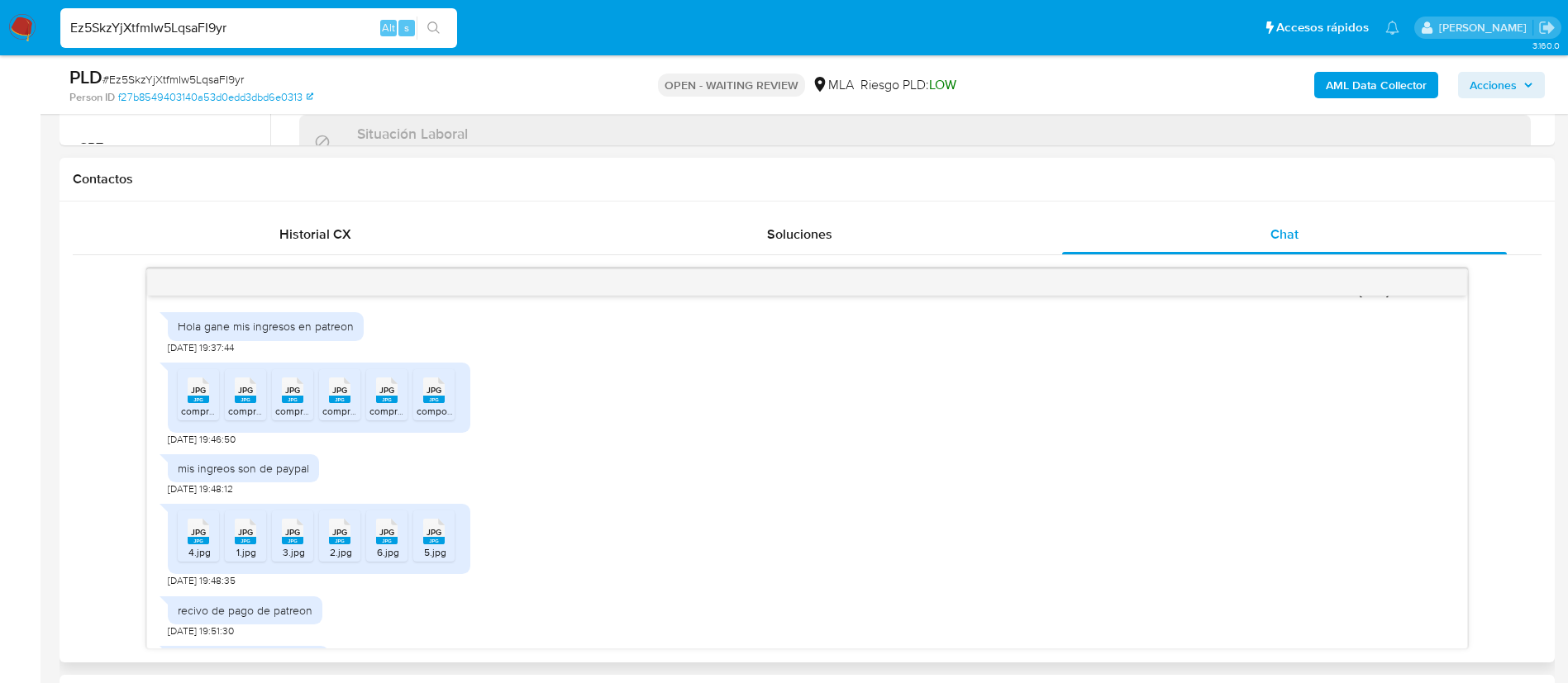
click at [443, 418] on span "compornvate 3.jpg" at bounding box center [458, 410] width 84 height 14
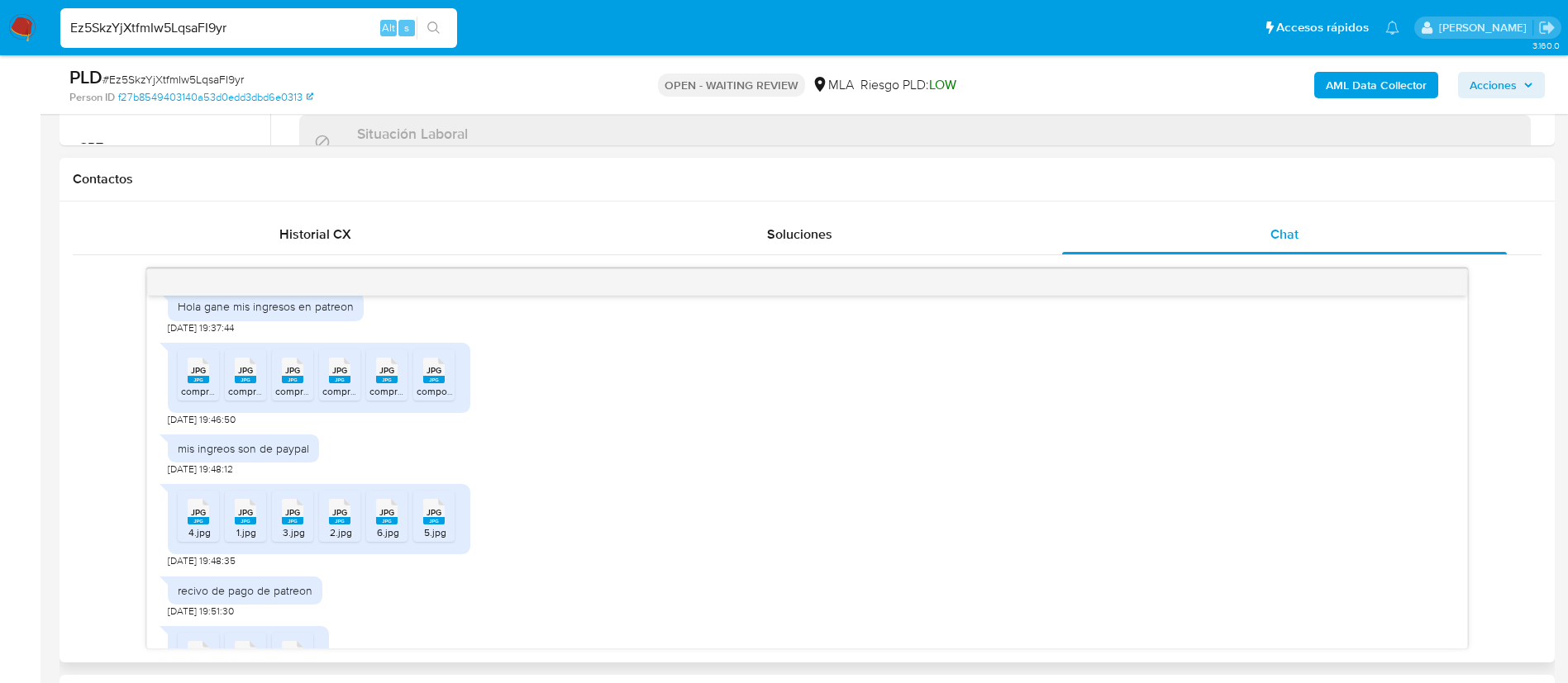
scroll to position [930, 0]
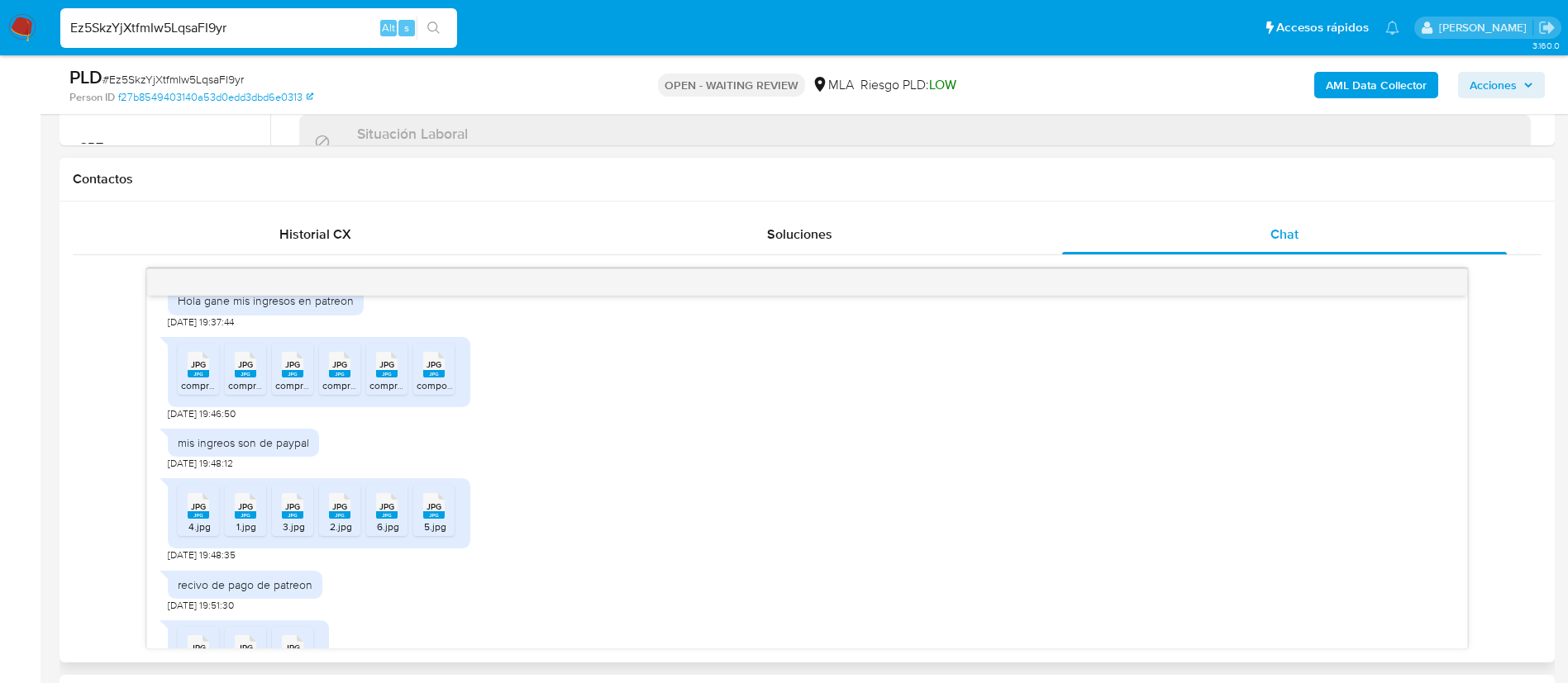
click at [344, 308] on div "Hola gane mis ingresos en patreon" at bounding box center [266, 300] width 176 height 15
copy div "patreon"
click at [280, 450] on div "mis ingreos son de paypal" at bounding box center [243, 442] width 131 height 15
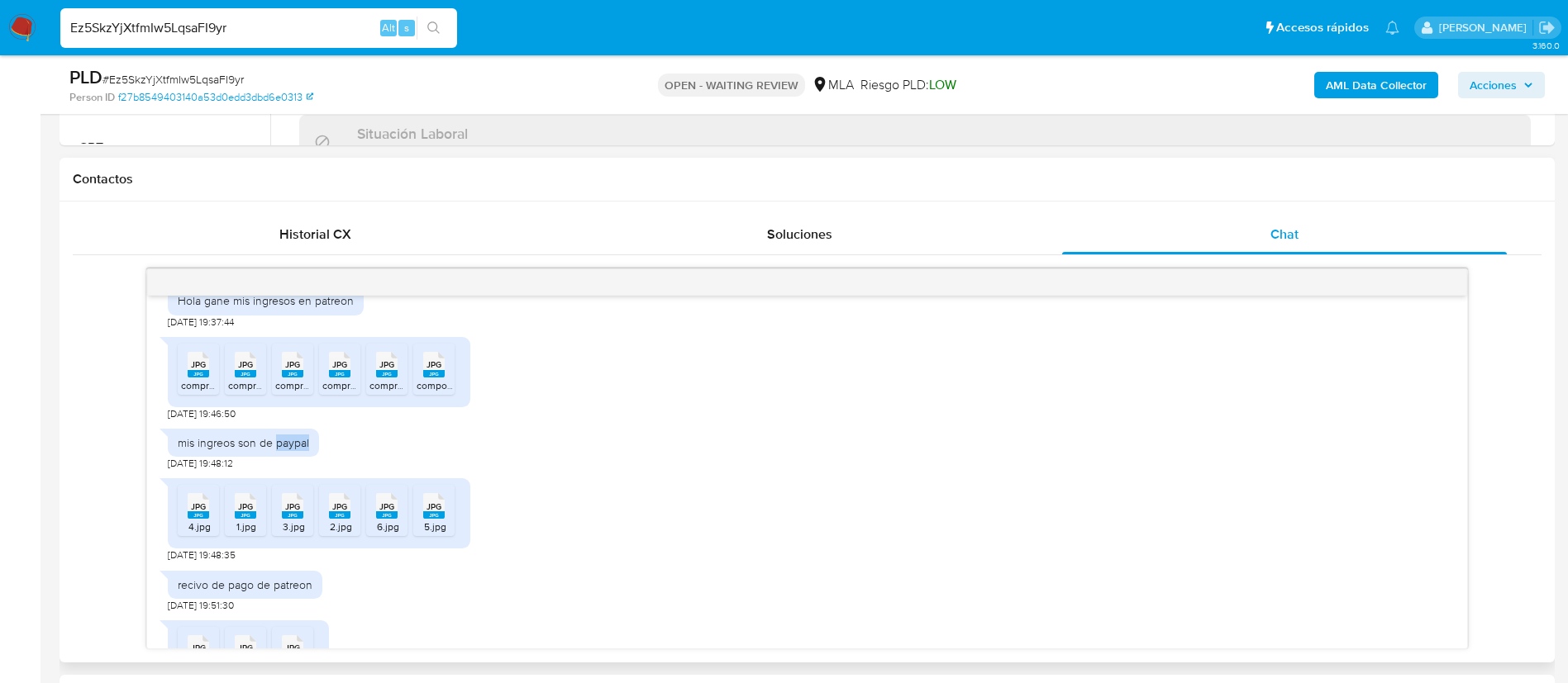
copy div "paypal"
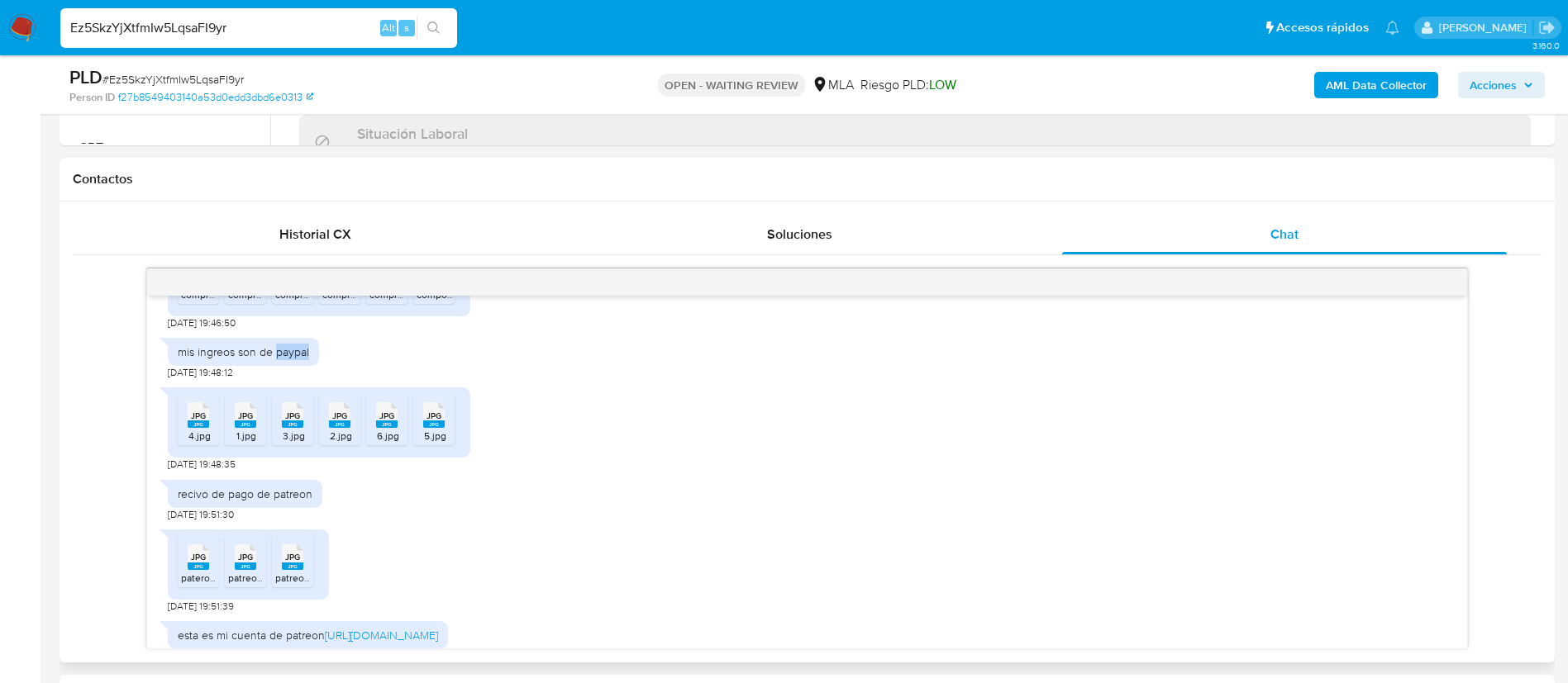
scroll to position [1021, 0]
click at [195, 427] on rect at bounding box center [198, 423] width 22 height 8
click at [246, 427] on rect at bounding box center [245, 423] width 22 height 8
click at [299, 442] on span "3.jpg" at bounding box center [294, 435] width 22 height 14
click at [357, 444] on li "JPG JPG 2.jpg" at bounding box center [340, 418] width 41 height 51
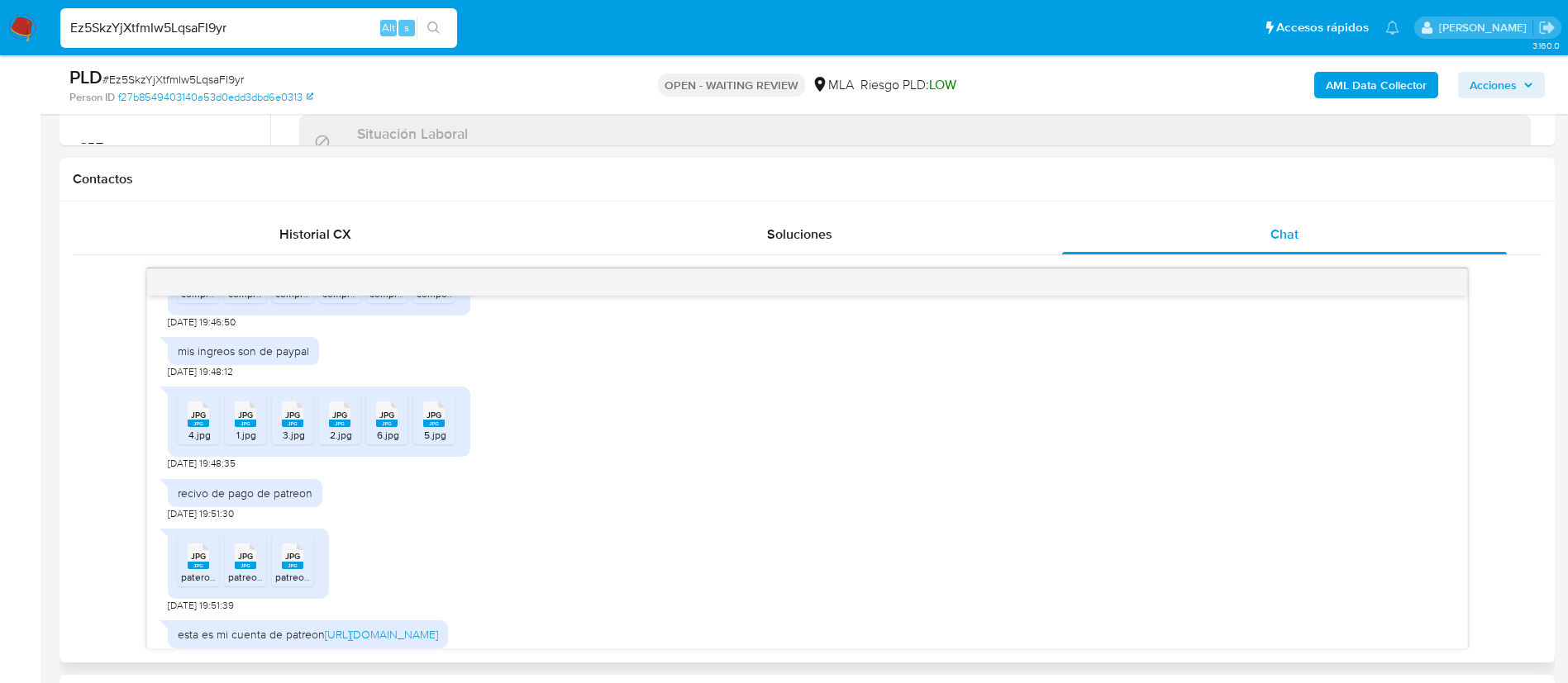
click at [382, 442] on span "6.jpg" at bounding box center [388, 435] width 22 height 14
click at [443, 427] on rect at bounding box center [433, 423] width 22 height 8
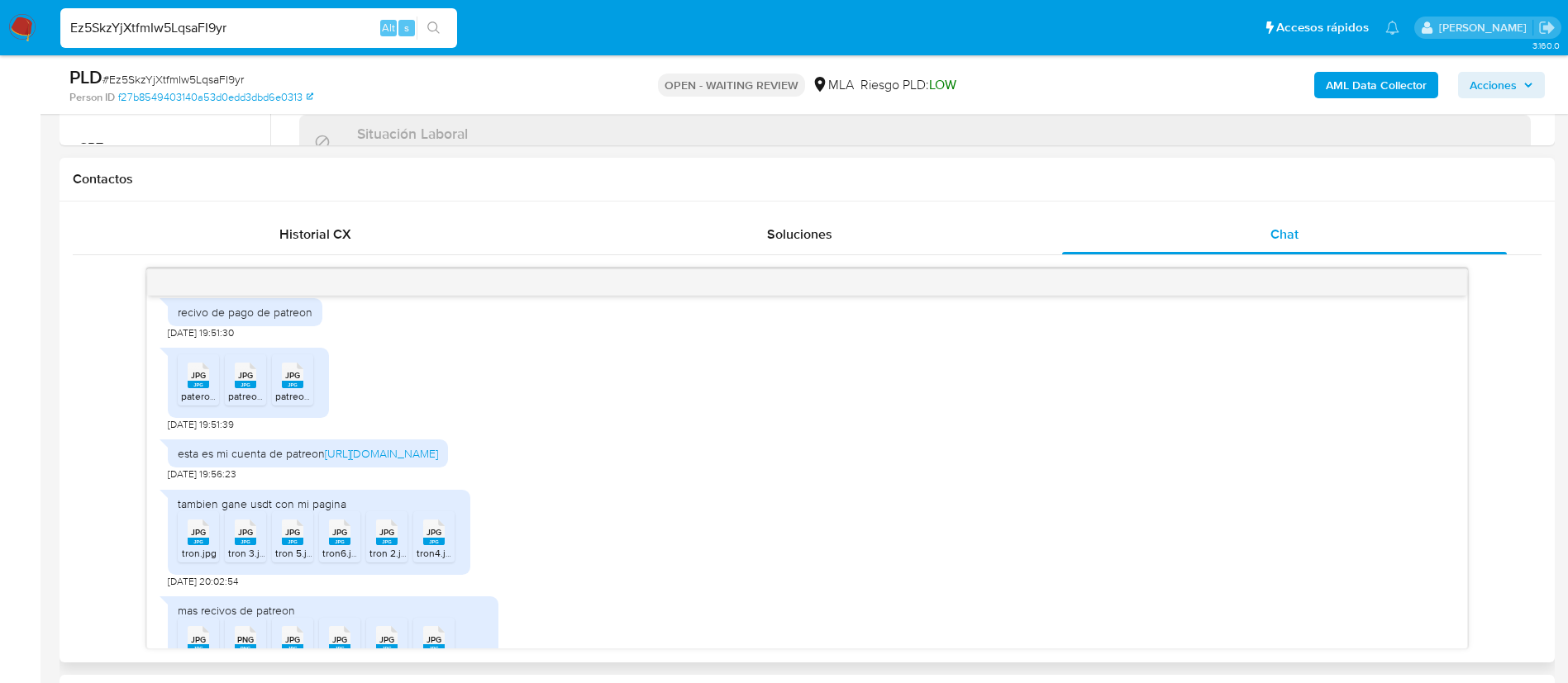
scroll to position [1224, 0]
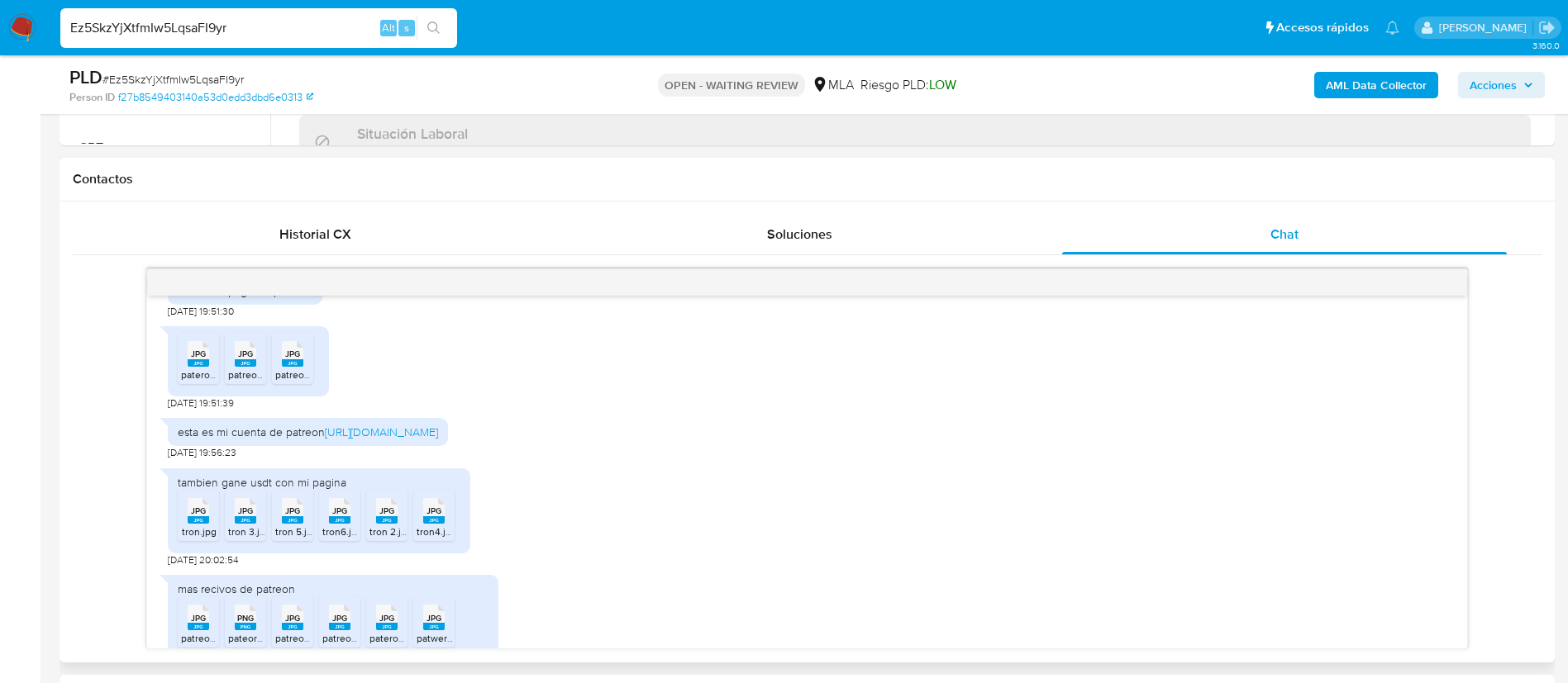
click at [186, 382] on span "pateron.jpg" at bounding box center [206, 374] width 51 height 14
click at [236, 367] on rect at bounding box center [245, 363] width 22 height 8
click at [299, 367] on rect at bounding box center [293, 363] width 22 height 8
click at [265, 298] on div "recivo de pago de patreon" at bounding box center [245, 291] width 135 height 15
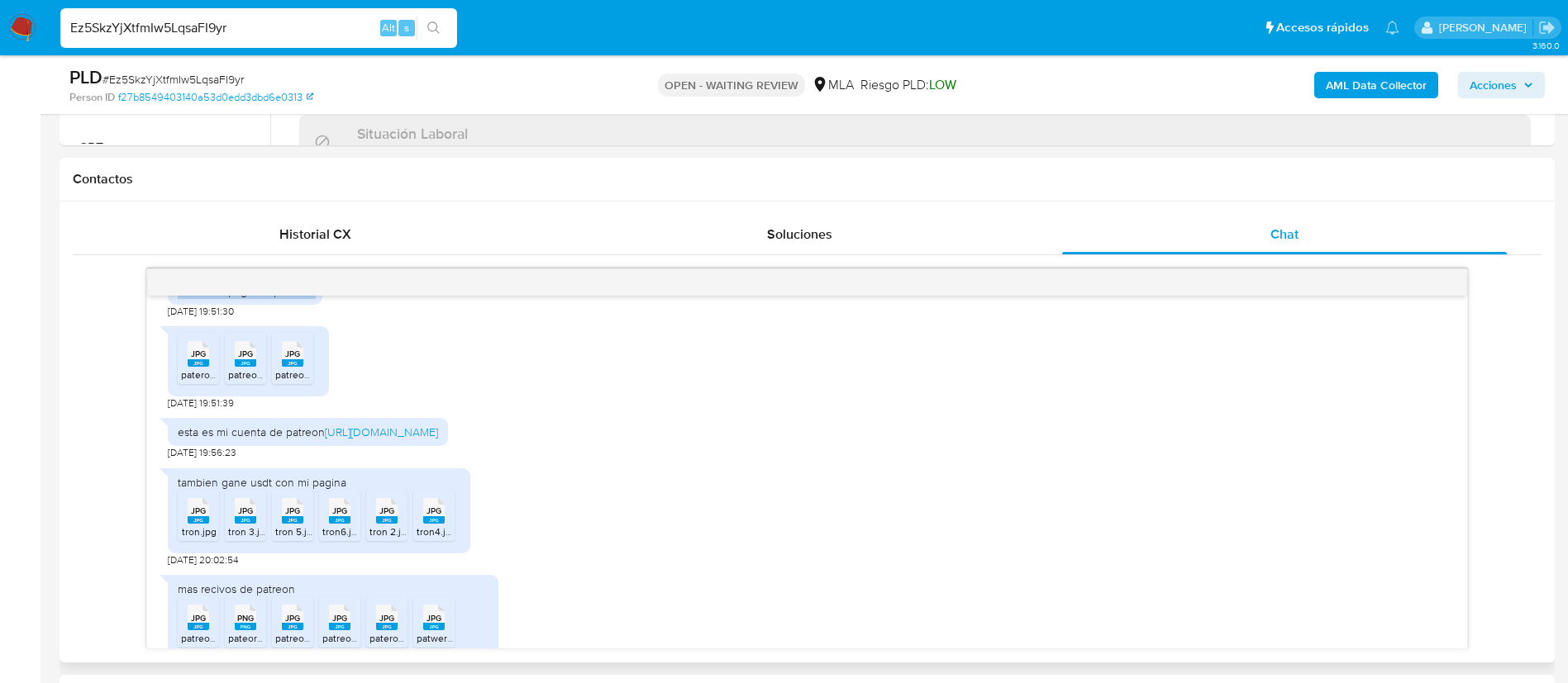
click at [265, 298] on div "recivo de pago de patreon" at bounding box center [245, 291] width 135 height 15
copy div "recivo de pago de patreon"
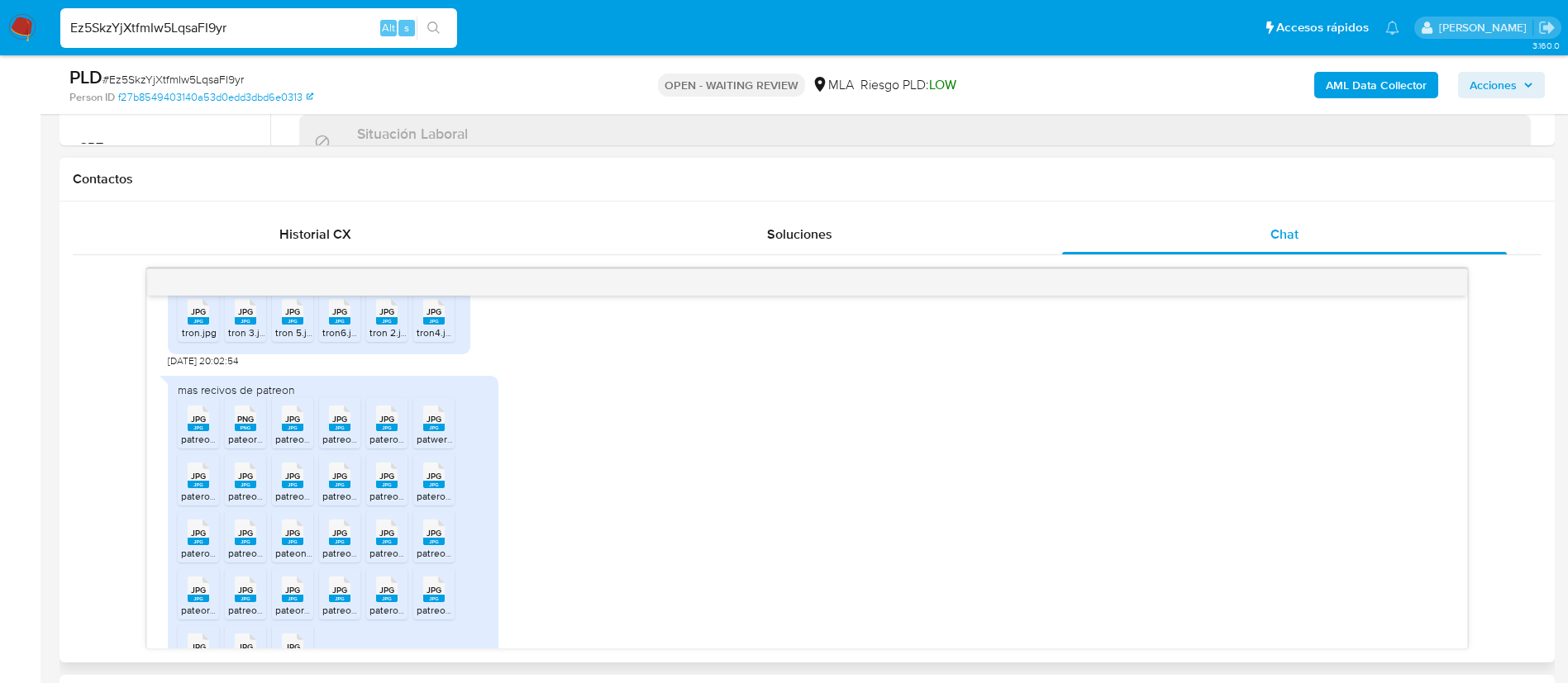
scroll to position [1423, 0]
click at [207, 324] on rect at bounding box center [198, 321] width 22 height 8
click at [245, 324] on rect at bounding box center [245, 321] width 22 height 8
click at [286, 324] on rect at bounding box center [293, 321] width 22 height 8
click at [342, 324] on rect at bounding box center [339, 321] width 22 height 8
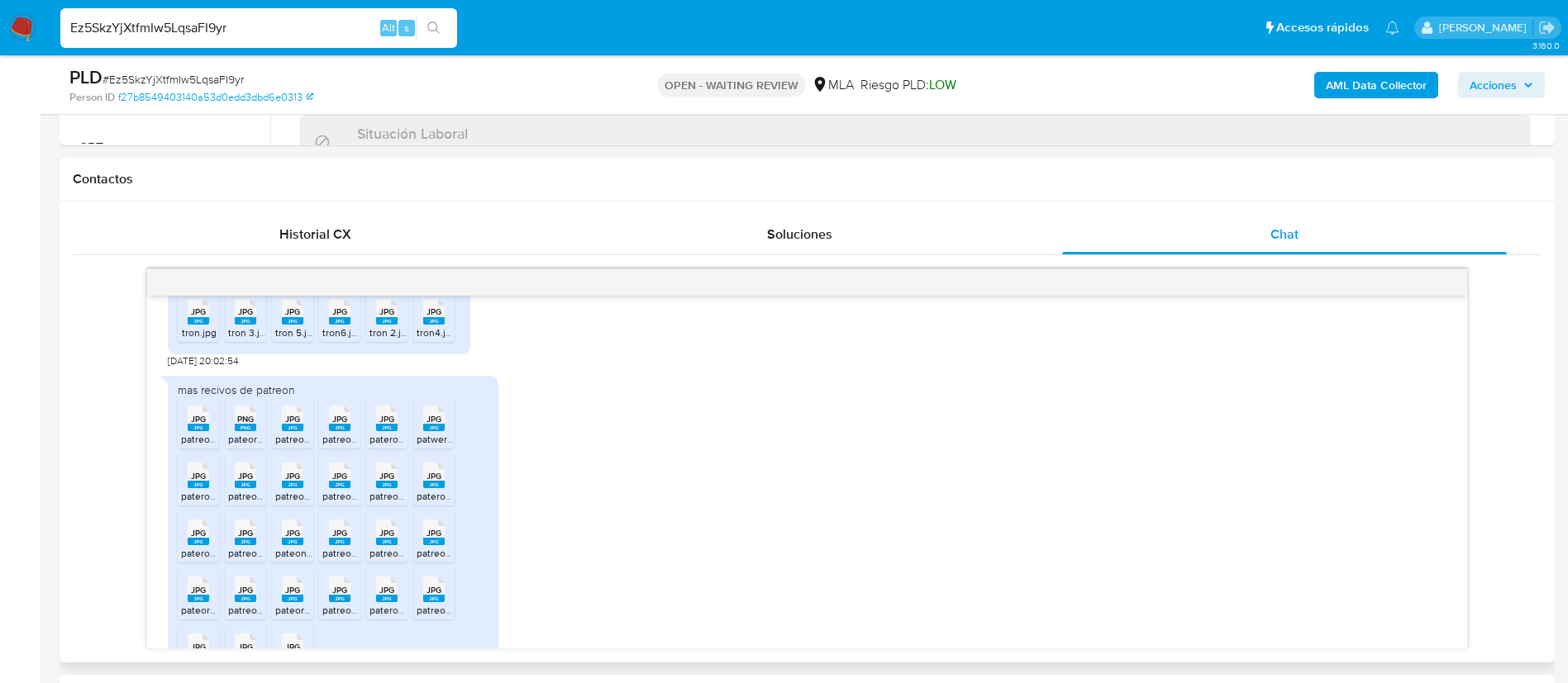
click at [389, 326] on icon "JPG" at bounding box center [387, 312] width 22 height 29
click at [438, 324] on rect at bounding box center [433, 321] width 22 height 8
click at [0, 481] on aside "Bandeja Tablero Screening Búsqueda en Listas Watchlist Herramientas Operaciones…" at bounding box center [20, 687] width 41 height 2788
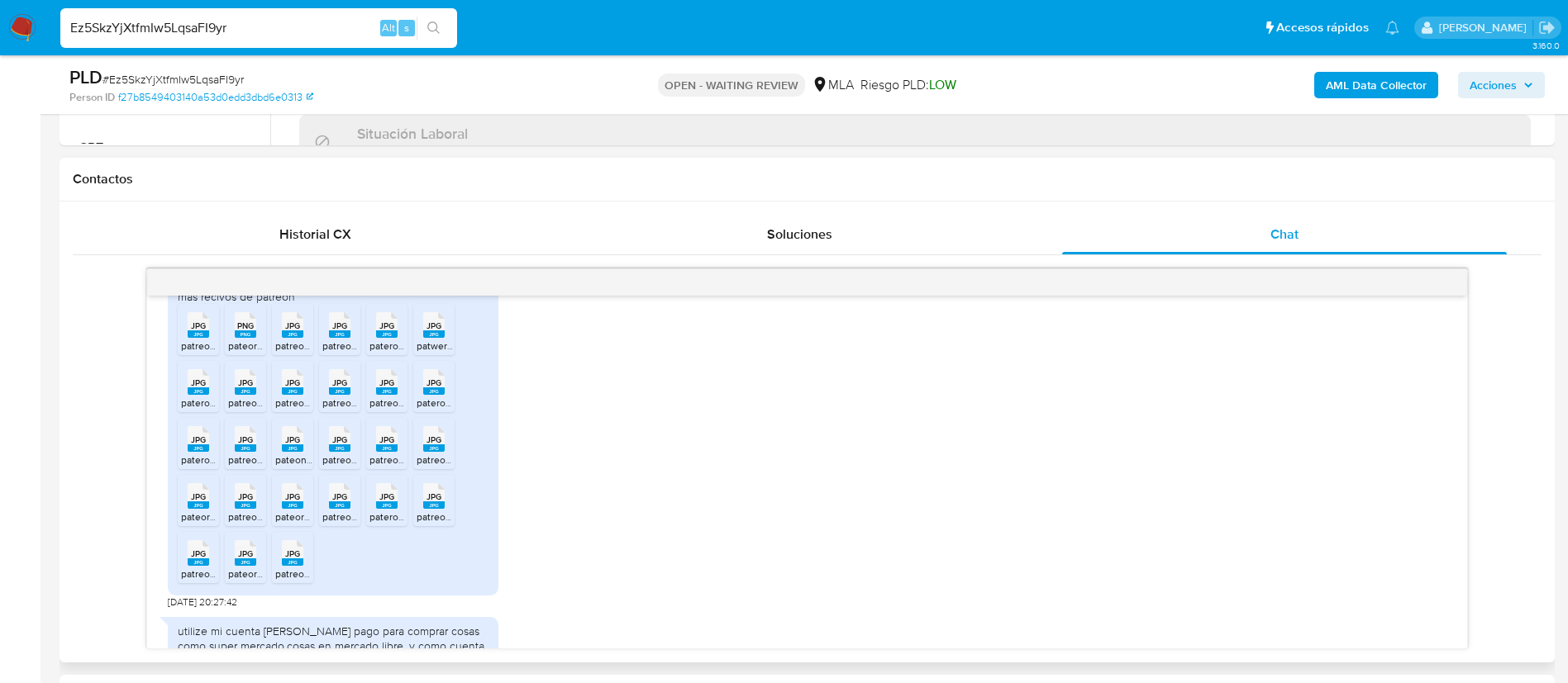
scroll to position [1512, 0]
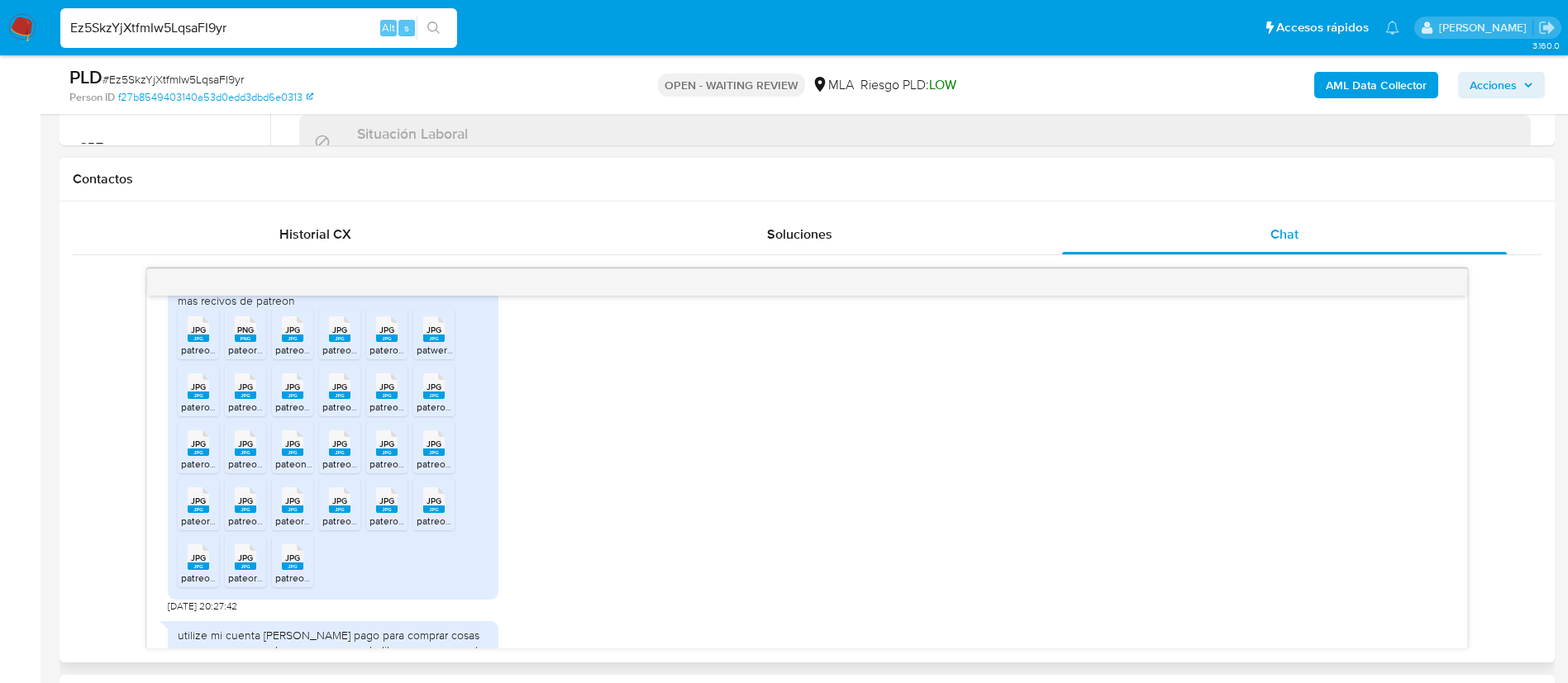
click at [206, 342] on rect at bounding box center [198, 338] width 22 height 8
click at [249, 342] on rect at bounding box center [245, 338] width 22 height 8
click at [287, 342] on rect at bounding box center [293, 338] width 22 height 8
click at [337, 344] on icon "JPG" at bounding box center [339, 329] width 22 height 29
click at [382, 344] on icon "JPG" at bounding box center [387, 329] width 22 height 29
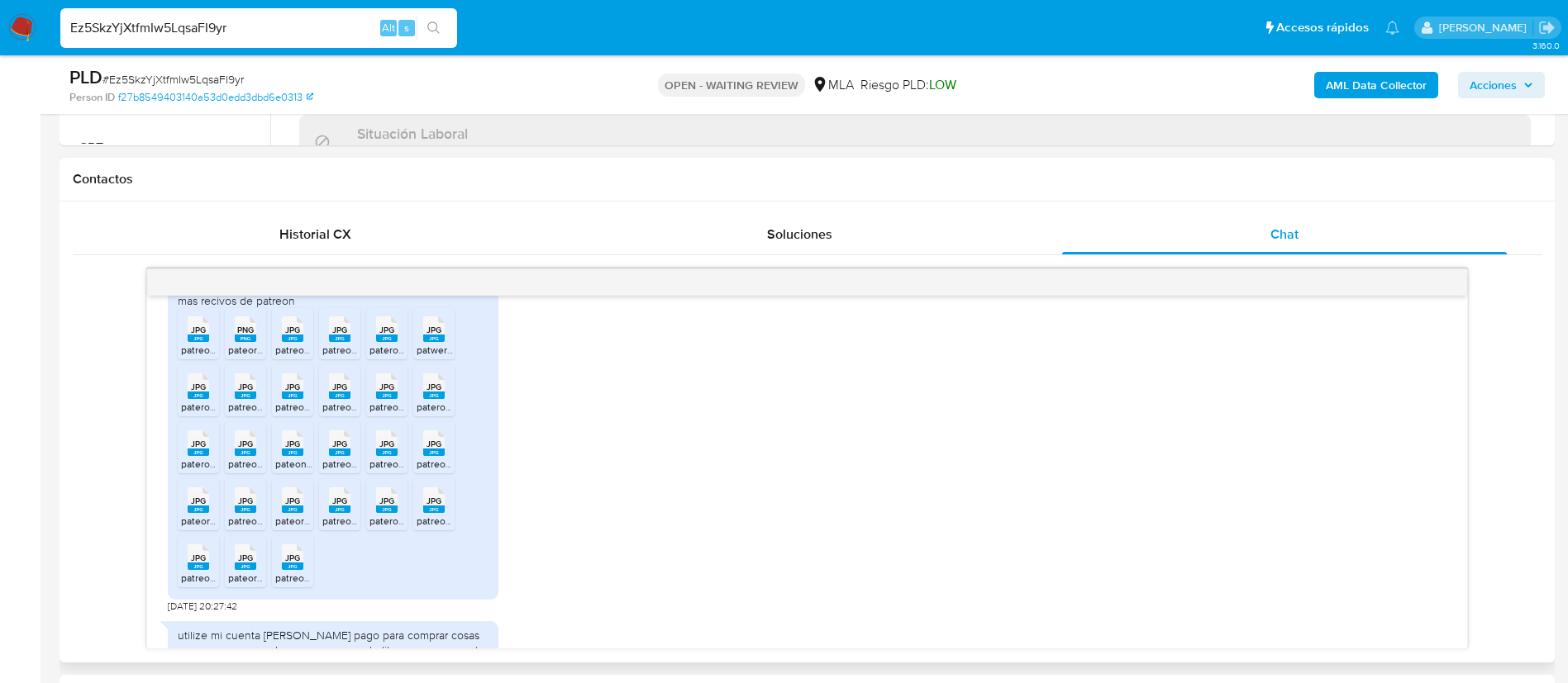
click at [434, 342] on rect at bounding box center [433, 338] width 22 height 8
click at [197, 399] on rect at bounding box center [198, 395] width 22 height 8
click at [252, 399] on rect at bounding box center [245, 395] width 22 height 8
click at [293, 401] on icon "JPG" at bounding box center [293, 386] width 22 height 29
click at [338, 399] on rect at bounding box center [339, 395] width 22 height 8
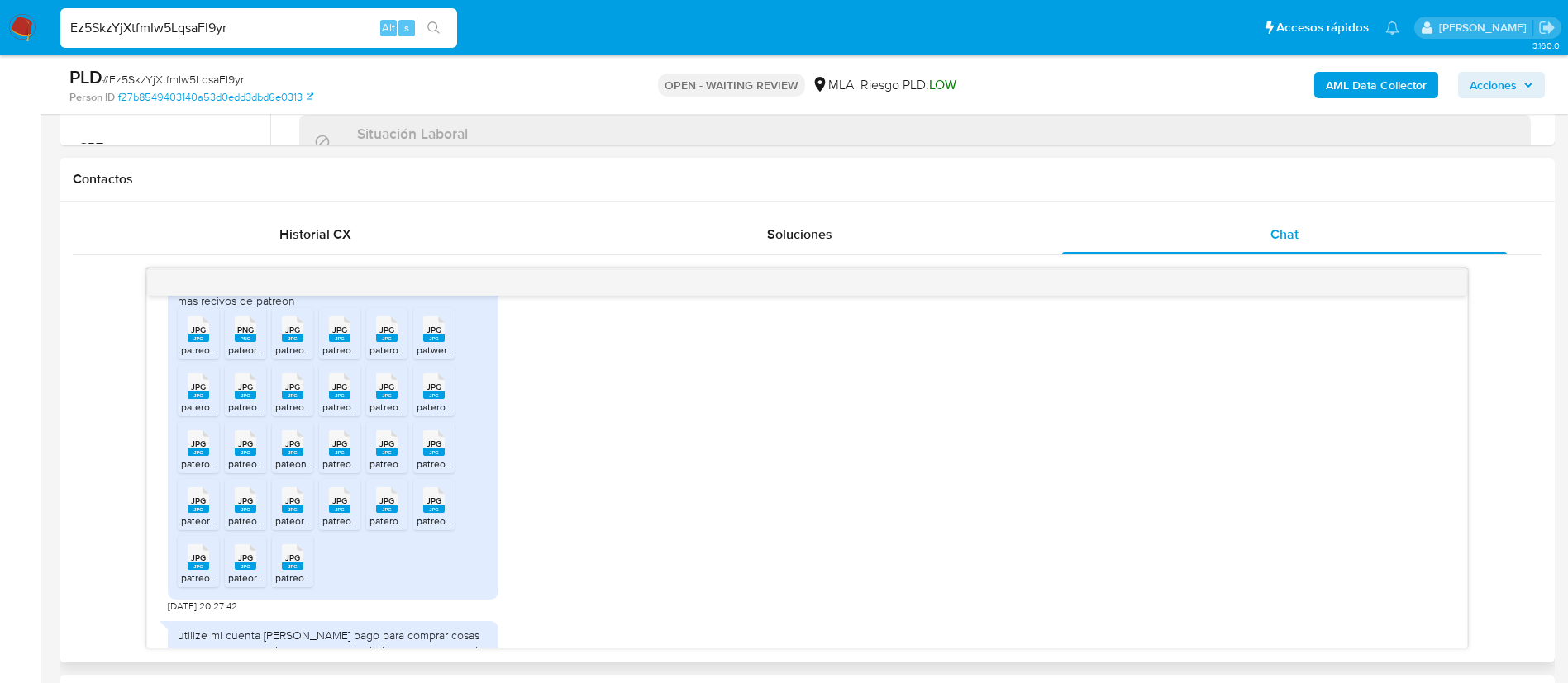
click at [376, 399] on rect at bounding box center [387, 395] width 22 height 8
click at [437, 392] on span "JPG" at bounding box center [433, 387] width 15 height 10
click at [197, 456] on rect at bounding box center [198, 452] width 22 height 8
click at [245, 458] on icon "JPG" at bounding box center [245, 443] width 22 height 29
click at [300, 458] on icon "JPG" at bounding box center [293, 443] width 22 height 29
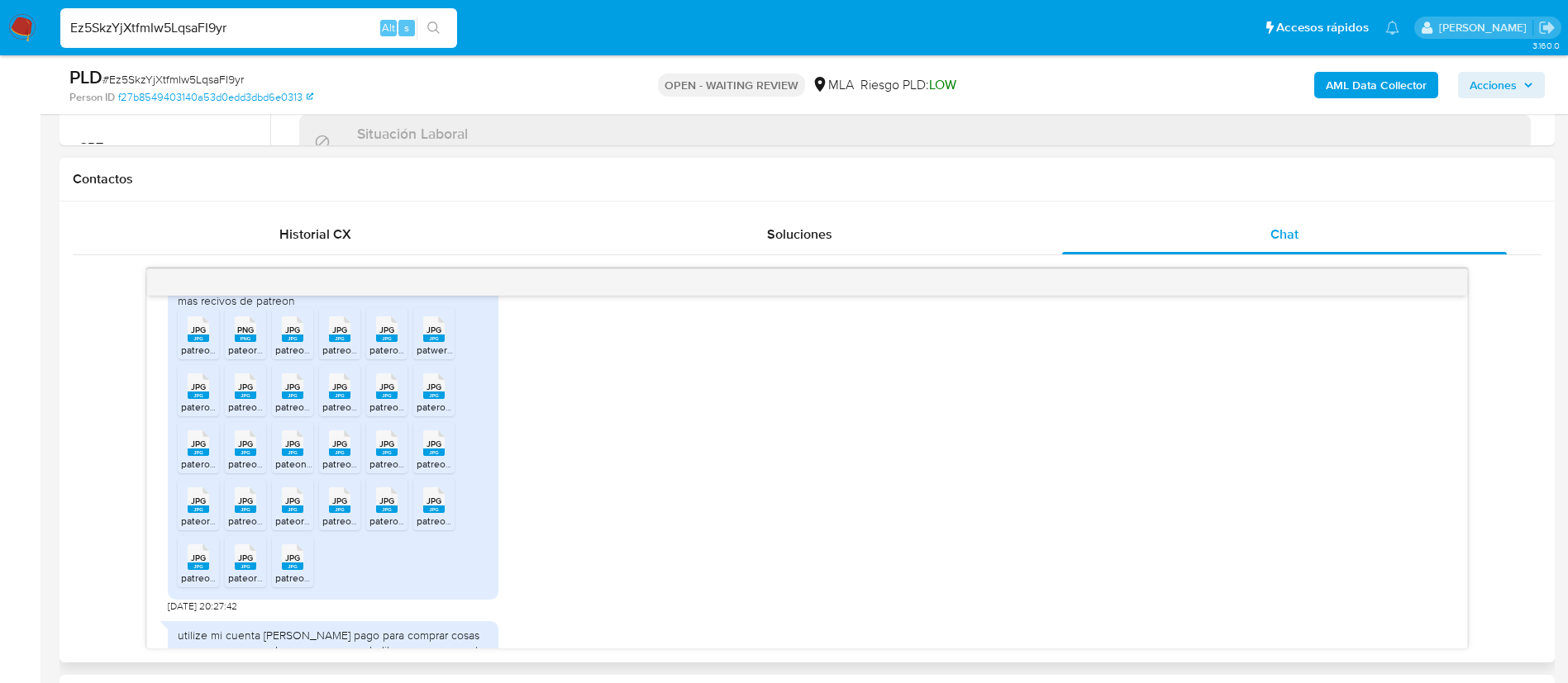
click at [329, 458] on icon "JPG" at bounding box center [339, 443] width 22 height 29
click at [382, 456] on rect at bounding box center [387, 452] width 22 height 8
click at [438, 449] on span "JPG" at bounding box center [433, 444] width 15 height 10
click at [198, 506] on span "JPG" at bounding box center [198, 501] width 15 height 10
click at [247, 506] on span "JPG" at bounding box center [245, 501] width 15 height 10
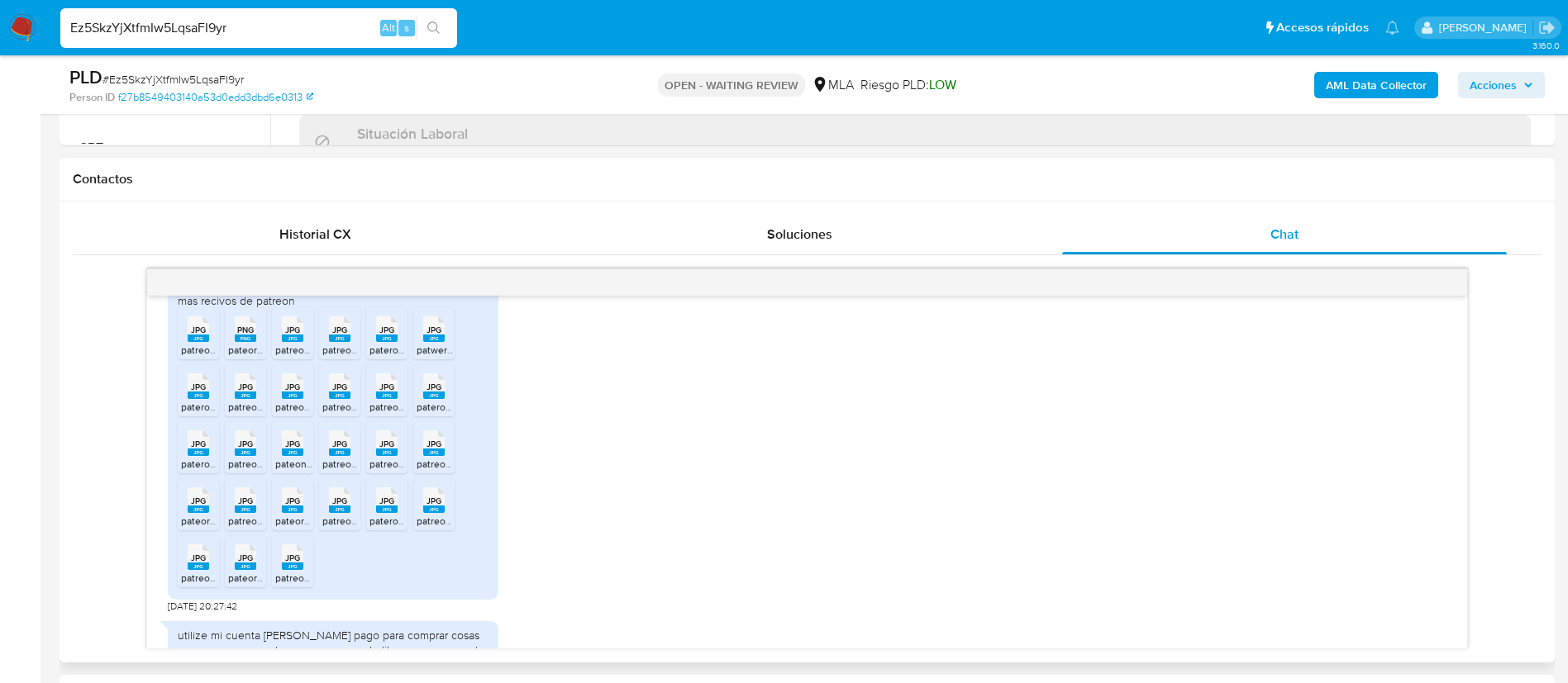
click at [295, 513] on rect at bounding box center [293, 509] width 22 height 8
click at [359, 530] on li "JPG JPG patreon 25.jpg" at bounding box center [340, 504] width 41 height 51
click at [384, 515] on icon "JPG" at bounding box center [387, 500] width 22 height 29
click at [432, 513] on rect at bounding box center [433, 509] width 22 height 8
click at [187, 572] on icon "JPG" at bounding box center [198, 557] width 22 height 29
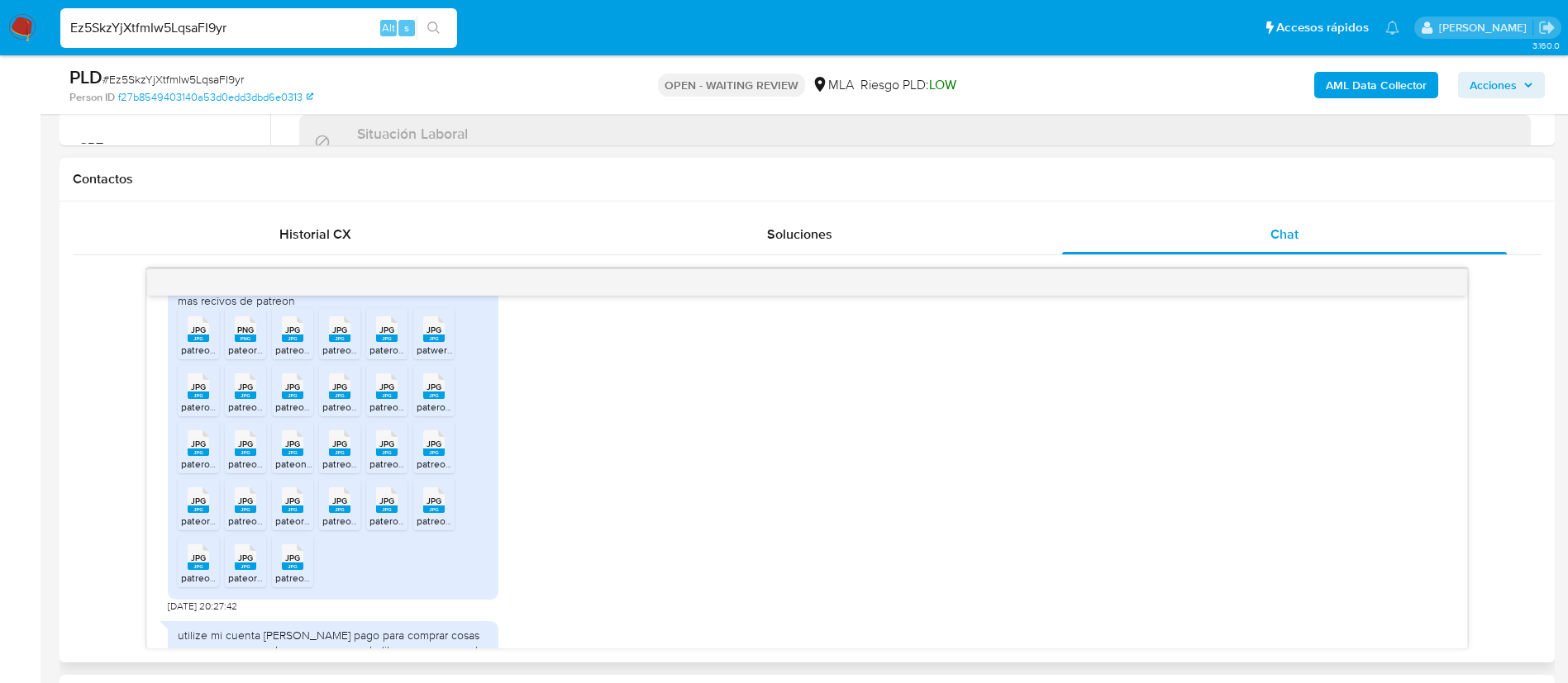
click at [242, 570] on rect at bounding box center [245, 566] width 22 height 8
click at [293, 572] on icon "JPG" at bounding box center [293, 557] width 22 height 29
click at [277, 308] on div "mas recivos de patreon" at bounding box center [333, 300] width 311 height 15
copy div "patreon"
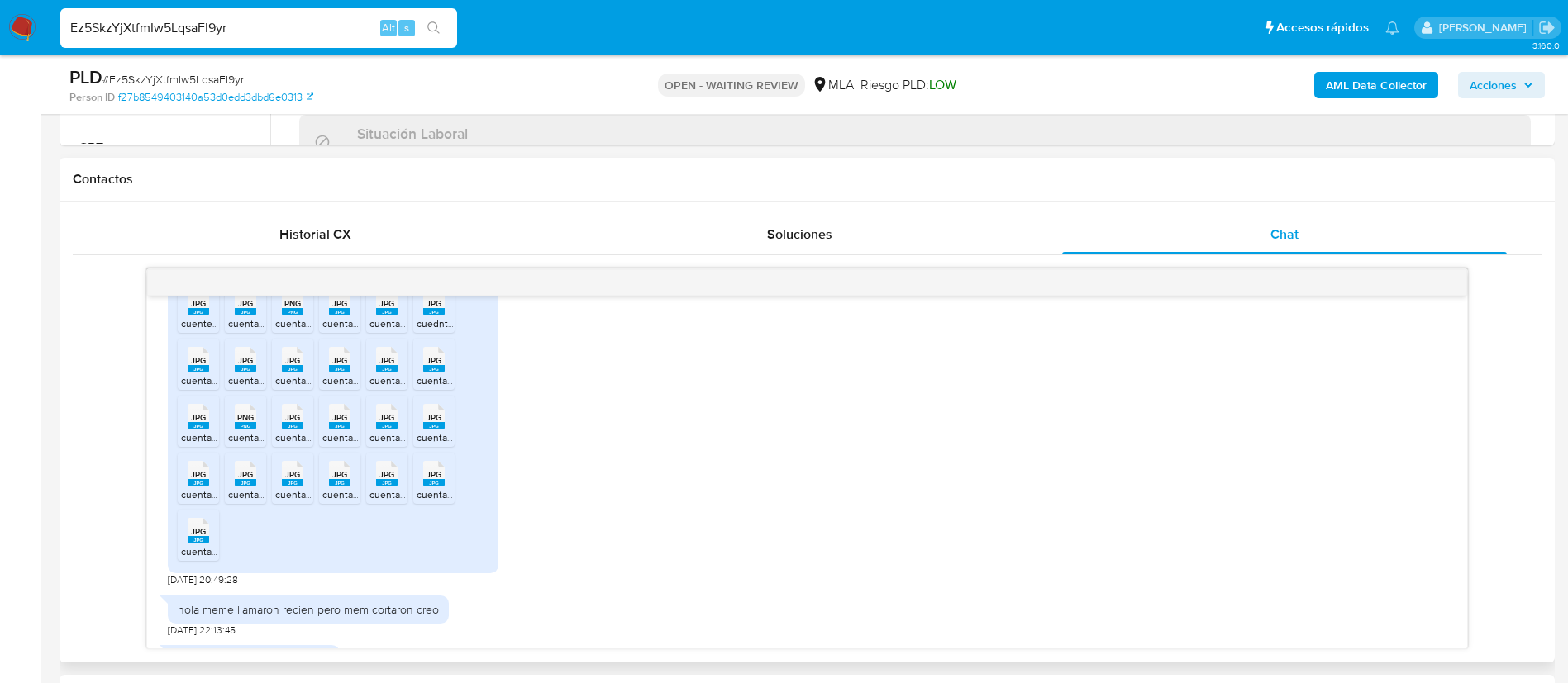
scroll to position [1948, 0]
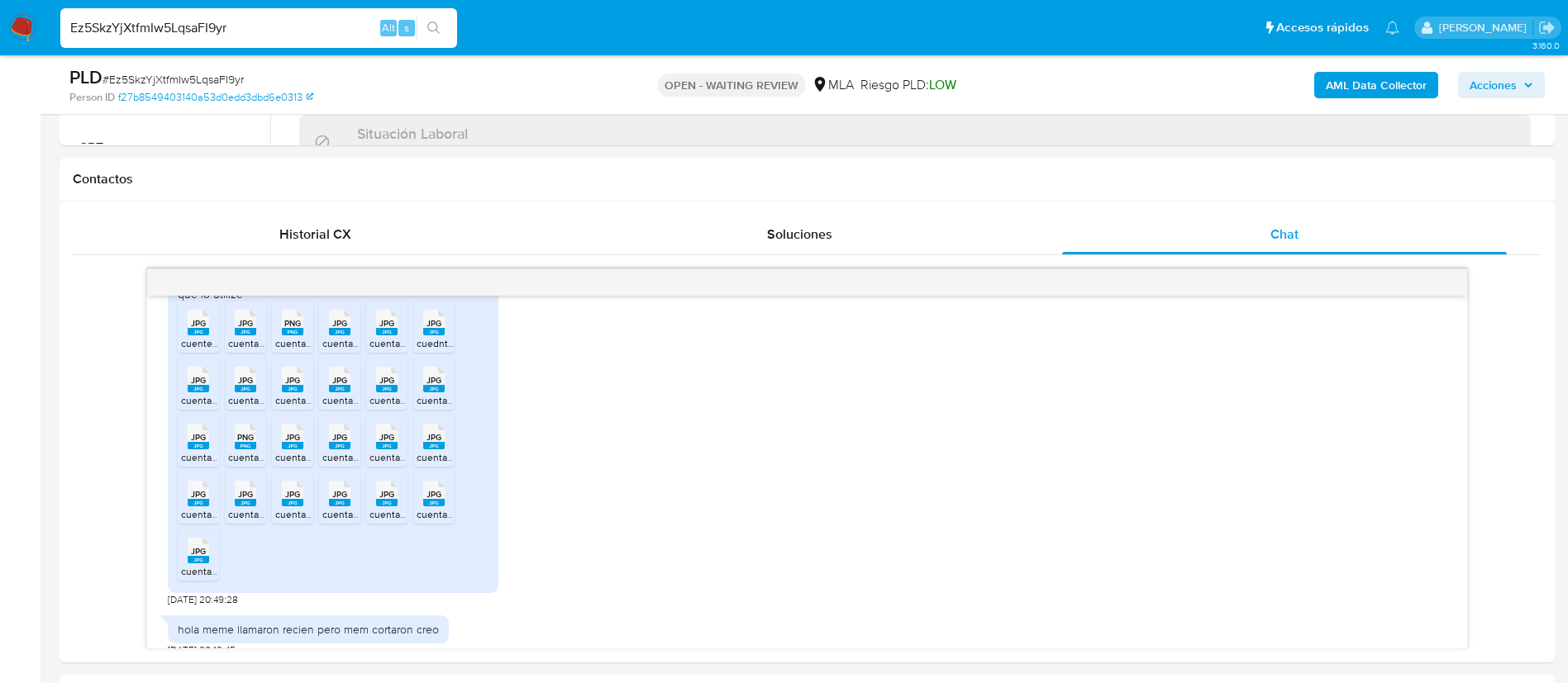
click at [29, 360] on aside "Bandeja Tablero Screening Búsqueda en Listas Watchlist Herramientas Operaciones…" at bounding box center [20, 687] width 41 height 2788
click at [202, 350] on span "cuente 21.jpg" at bounding box center [211, 343] width 60 height 14
click at [236, 350] on span "cuenta 16.jpg" at bounding box center [257, 343] width 59 height 14
click at [290, 335] on rect at bounding box center [293, 331] width 22 height 8
click at [337, 335] on rect at bounding box center [339, 331] width 22 height 8
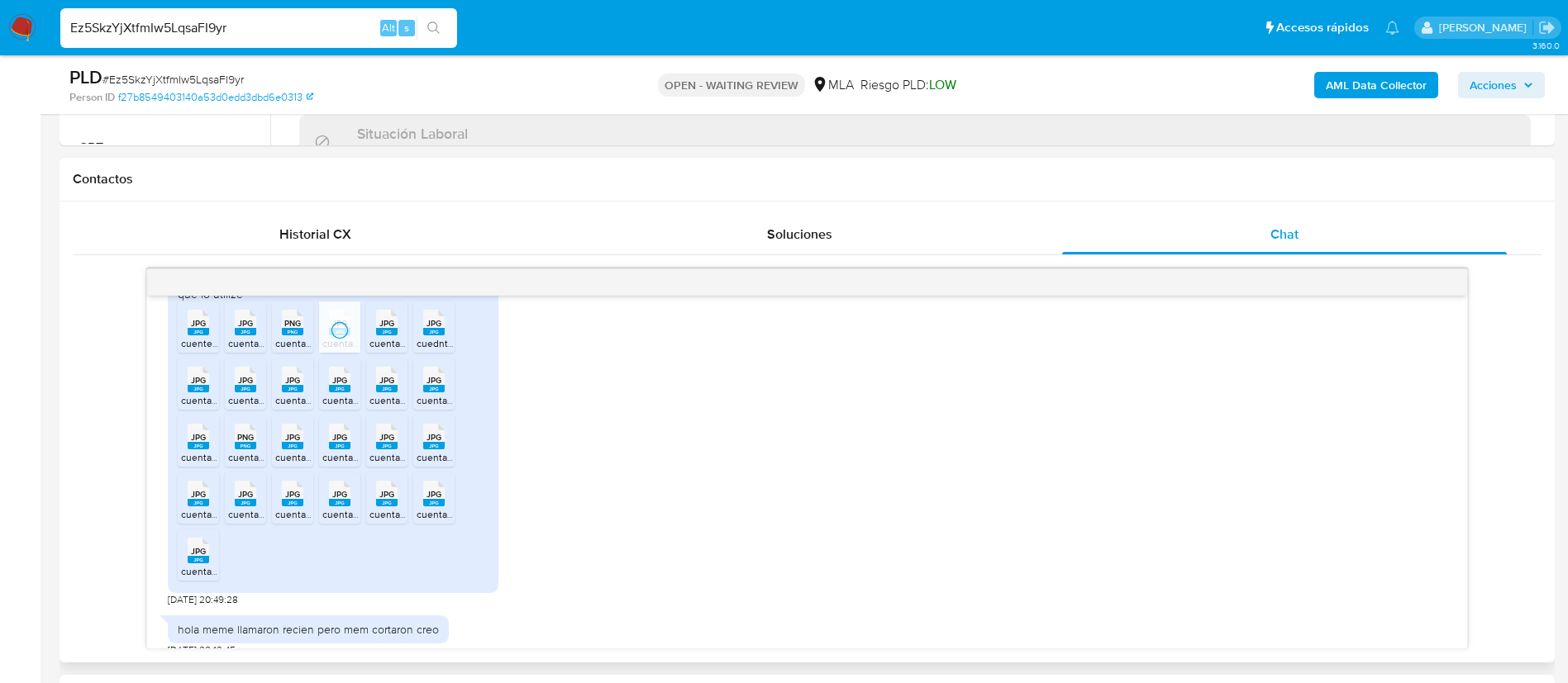
click at [387, 335] on rect at bounding box center [387, 331] width 22 height 8
click at [428, 335] on rect at bounding box center [433, 331] width 22 height 8
click at [206, 392] on rect at bounding box center [198, 388] width 22 height 8
click at [245, 394] on icon "JPG" at bounding box center [245, 379] width 22 height 29
click at [282, 394] on icon "JPG" at bounding box center [293, 379] width 22 height 29
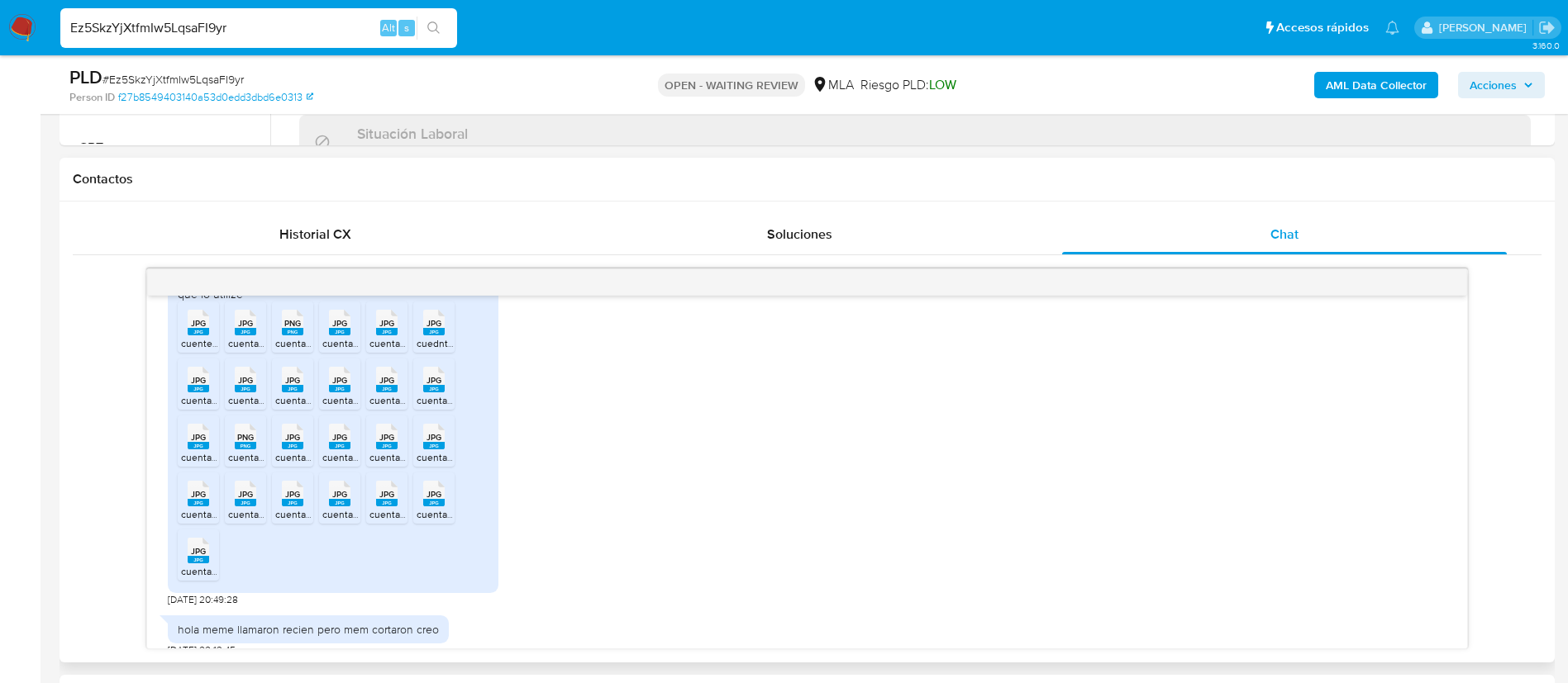
click at [356, 394] on div "JPG JPG" at bounding box center [340, 378] width 35 height 32
click at [402, 394] on div "JPG JPG" at bounding box center [387, 378] width 35 height 32
click at [443, 392] on rect at bounding box center [433, 388] width 22 height 8
click at [197, 449] on rect at bounding box center [198, 446] width 22 height 8
click at [249, 449] on rect at bounding box center [245, 446] width 22 height 8
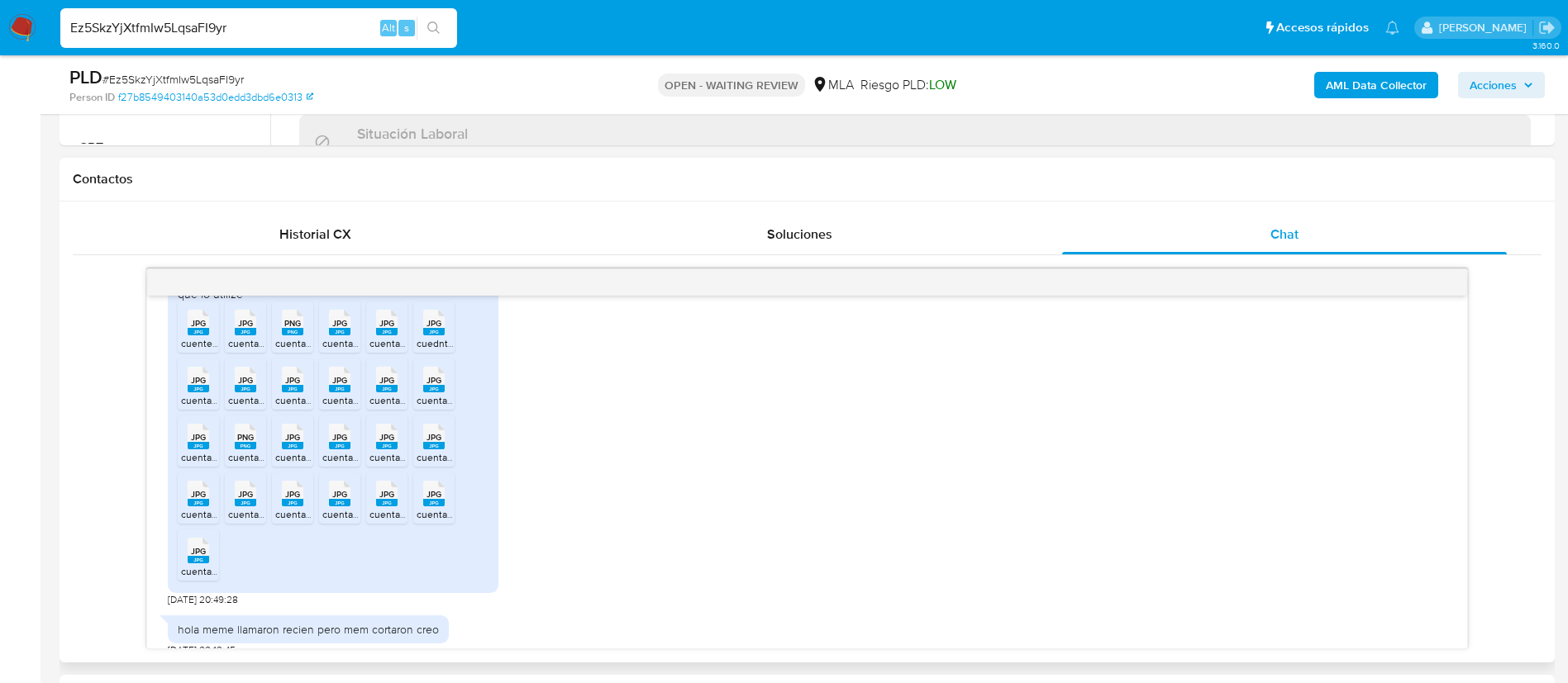
click at [312, 467] on li "JPG JPG cuenta 9.jpg" at bounding box center [293, 441] width 41 height 51
click at [312, 467] on div at bounding box center [293, 441] width 41 height 51
click at [342, 464] on span "cuenta 14.jpg" at bounding box center [352, 457] width 59 height 14
click at [394, 449] on rect at bounding box center [387, 446] width 22 height 8
click at [438, 449] on rect at bounding box center [433, 446] width 22 height 8
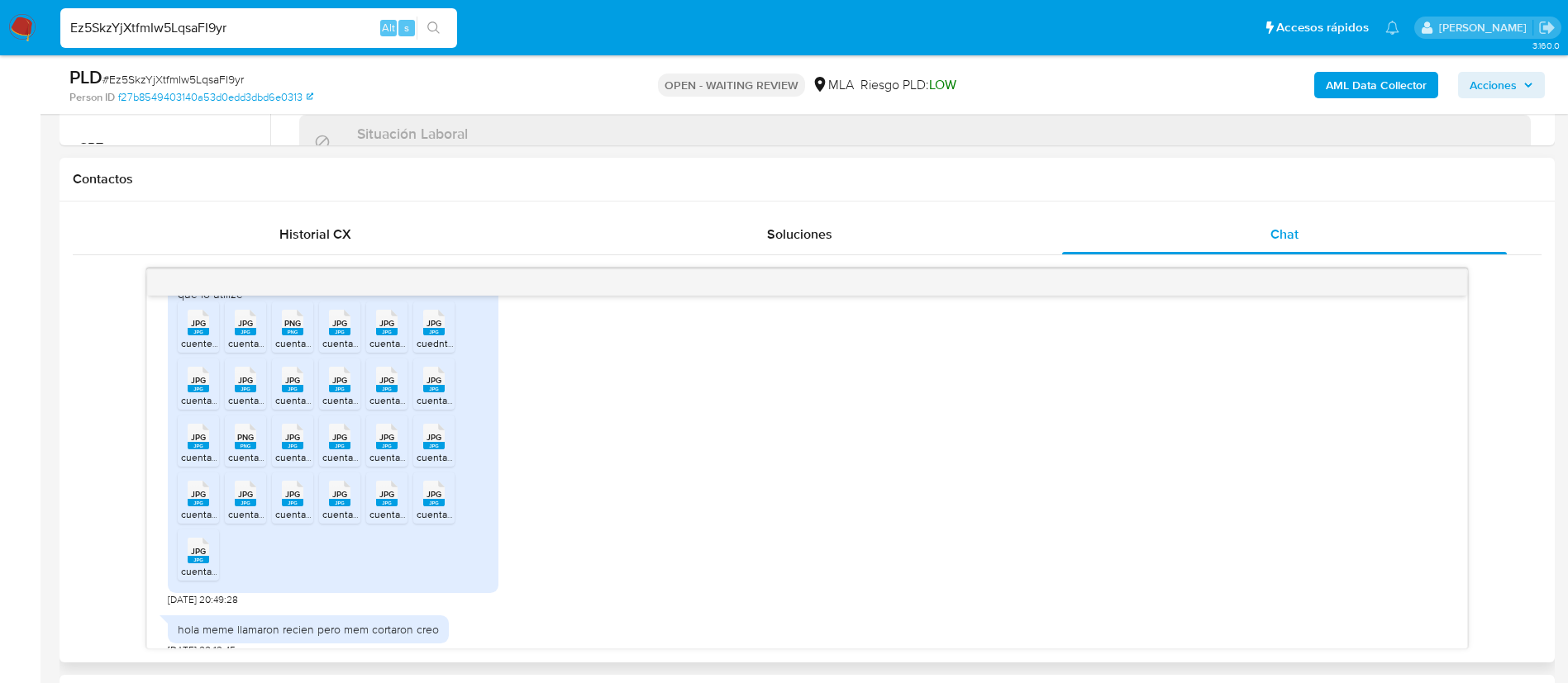
click at [203, 500] on span "JPG" at bounding box center [198, 494] width 15 height 10
click at [250, 506] on rect at bounding box center [245, 503] width 22 height 8
click at [288, 506] on rect at bounding box center [293, 503] width 22 height 8
click at [340, 506] on rect at bounding box center [339, 503] width 22 height 8
click at [387, 506] on rect at bounding box center [387, 503] width 22 height 8
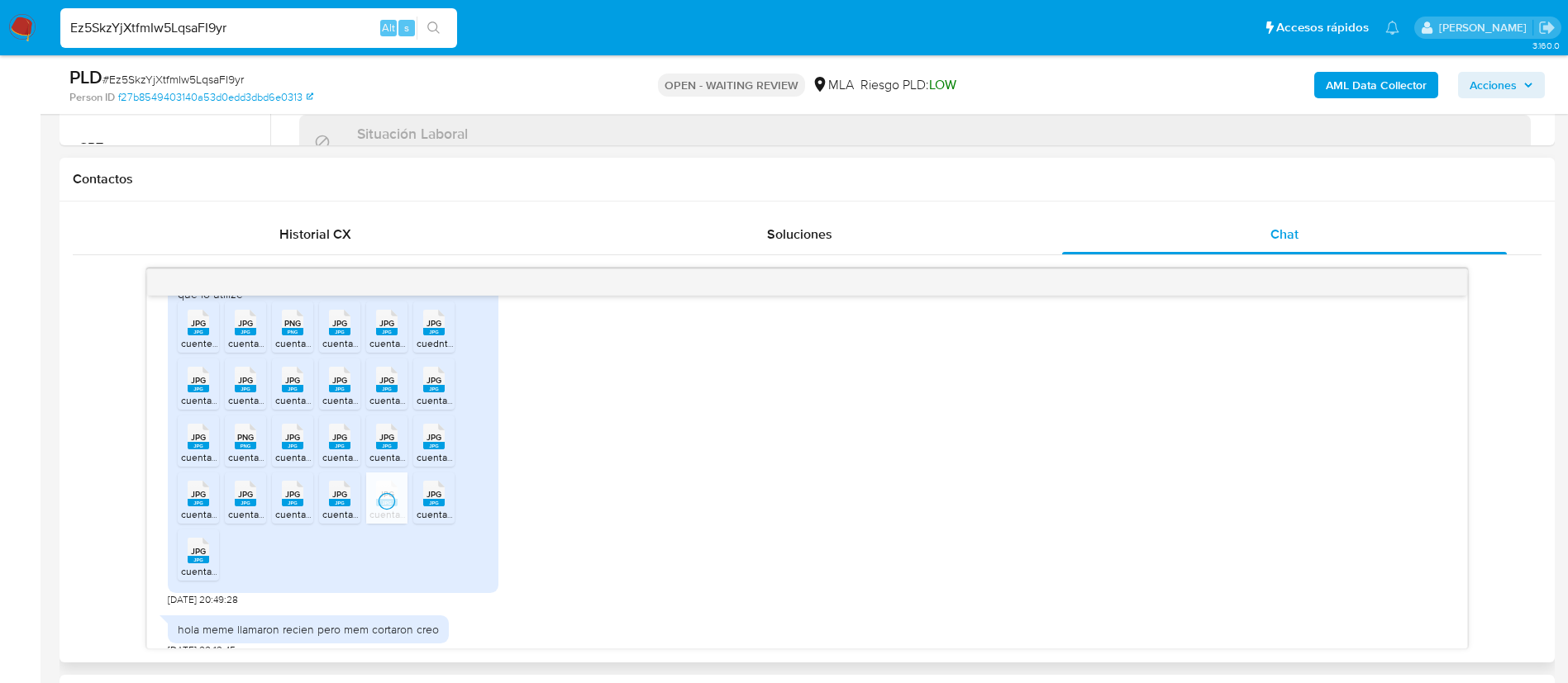
click at [430, 506] on rect at bounding box center [433, 503] width 22 height 8
click at [200, 563] on rect at bounding box center [198, 560] width 22 height 8
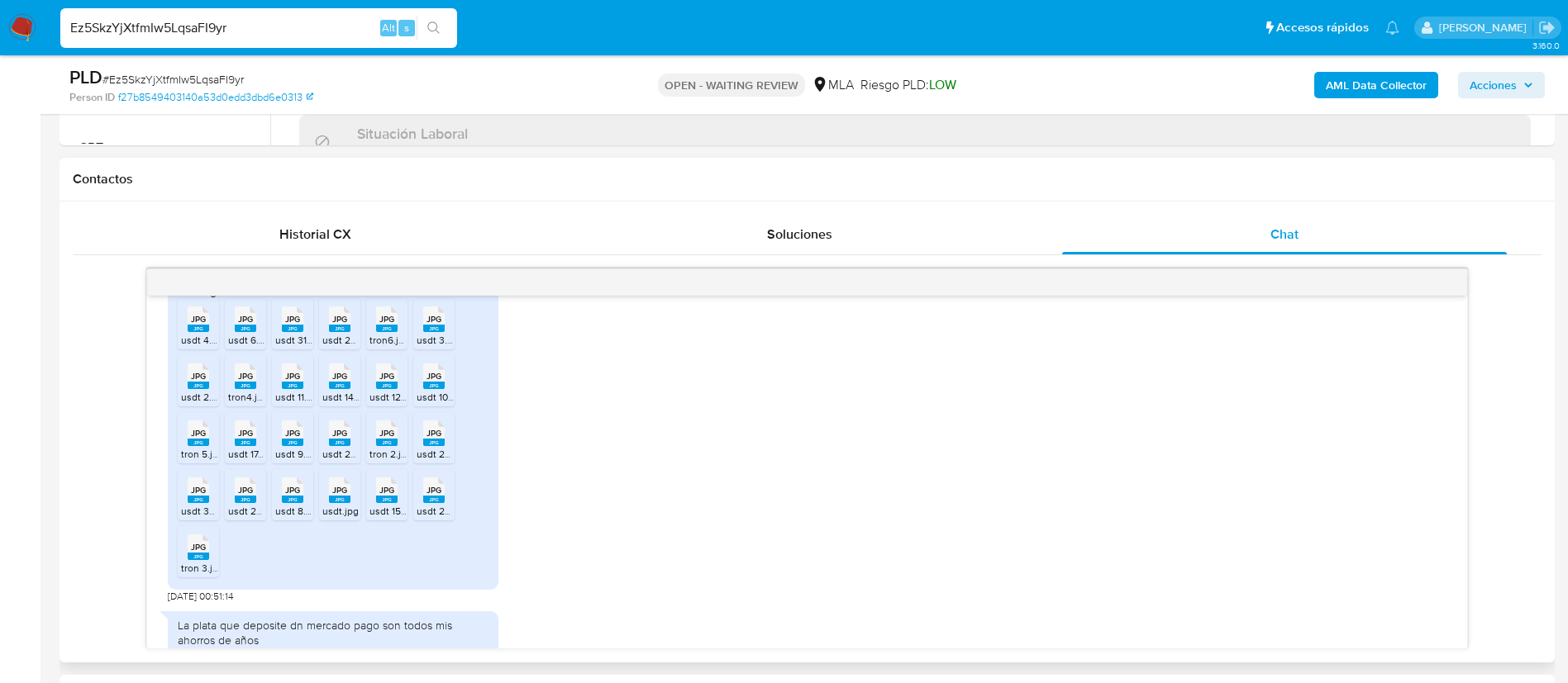
click at [199, 332] on rect at bounding box center [198, 328] width 22 height 8
click at [242, 332] on rect at bounding box center [245, 328] width 22 height 8
click at [299, 332] on rect at bounding box center [293, 328] width 22 height 8
click at [341, 332] on rect at bounding box center [339, 328] width 22 height 8
click at [390, 332] on rect at bounding box center [387, 328] width 22 height 8
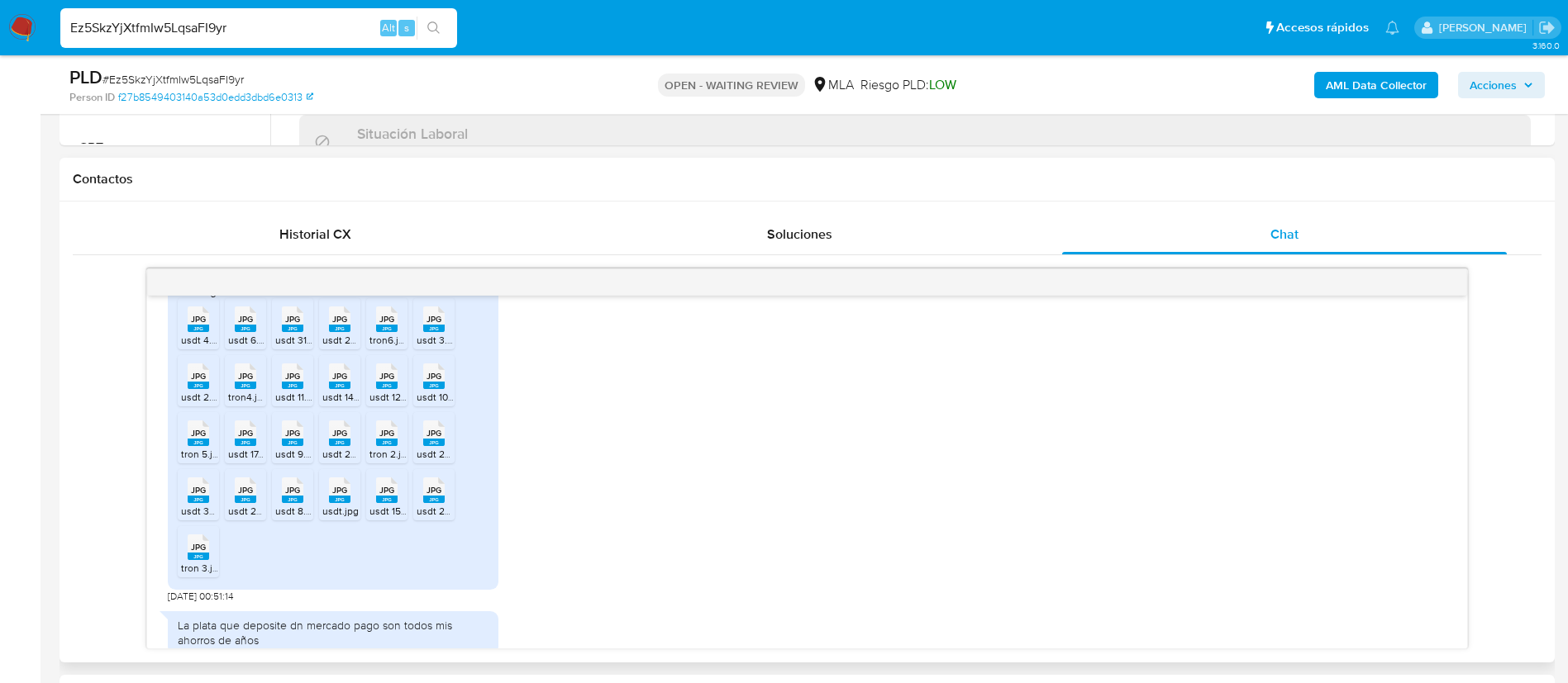
click at [438, 347] on span "usdt 3.jpg" at bounding box center [439, 340] width 45 height 14
click at [198, 389] on rect at bounding box center [198, 385] width 22 height 8
click at [247, 389] on rect at bounding box center [245, 385] width 22 height 8
click at [298, 391] on icon "JPG" at bounding box center [293, 377] width 22 height 29
click at [335, 404] on span "usdt 14.jpg" at bounding box center [347, 397] width 48 height 14
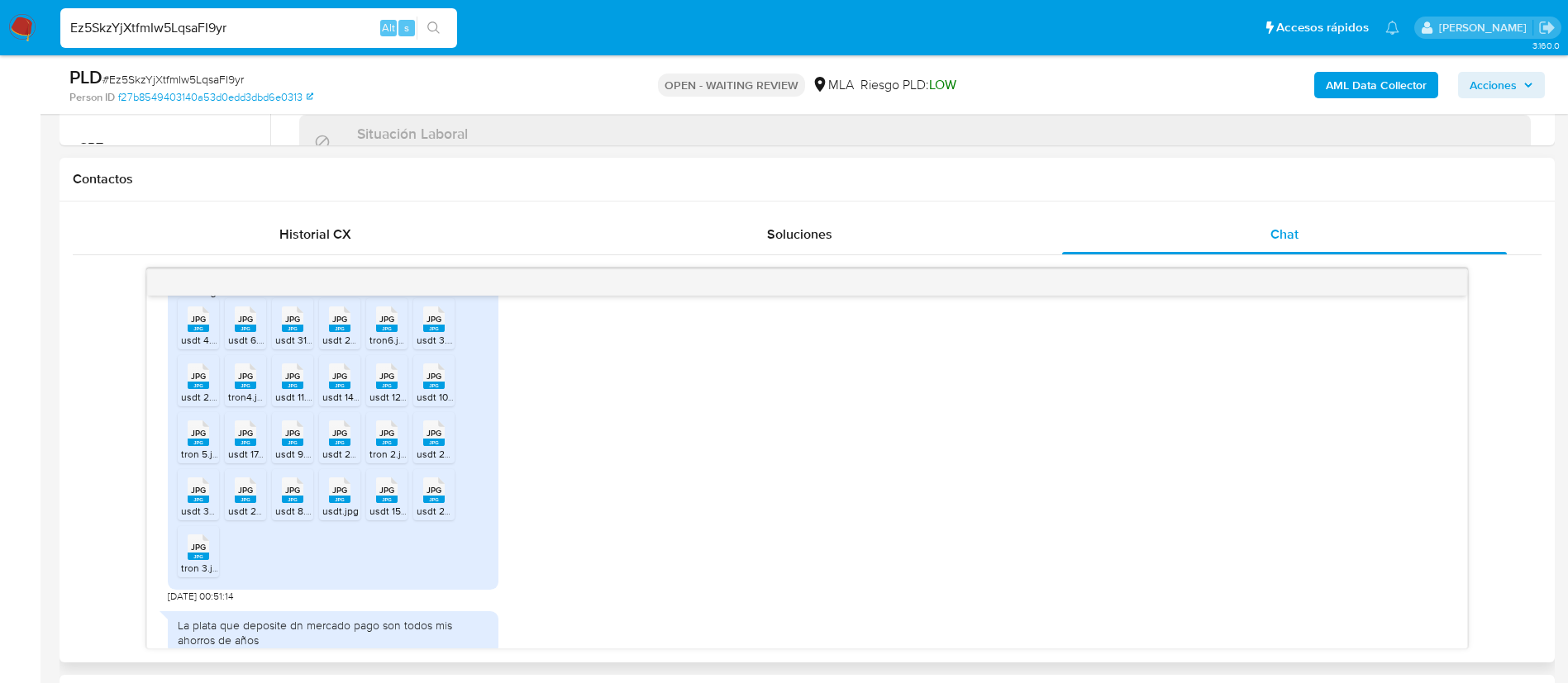
click at [393, 389] on rect at bounding box center [387, 385] width 22 height 8
click at [431, 389] on rect at bounding box center [433, 385] width 22 height 8
click at [203, 446] on rect at bounding box center [198, 442] width 22 height 8
click at [238, 446] on rect at bounding box center [245, 442] width 22 height 8
click at [238, 451] on icon "Downloading file" at bounding box center [245, 441] width 20 height 20
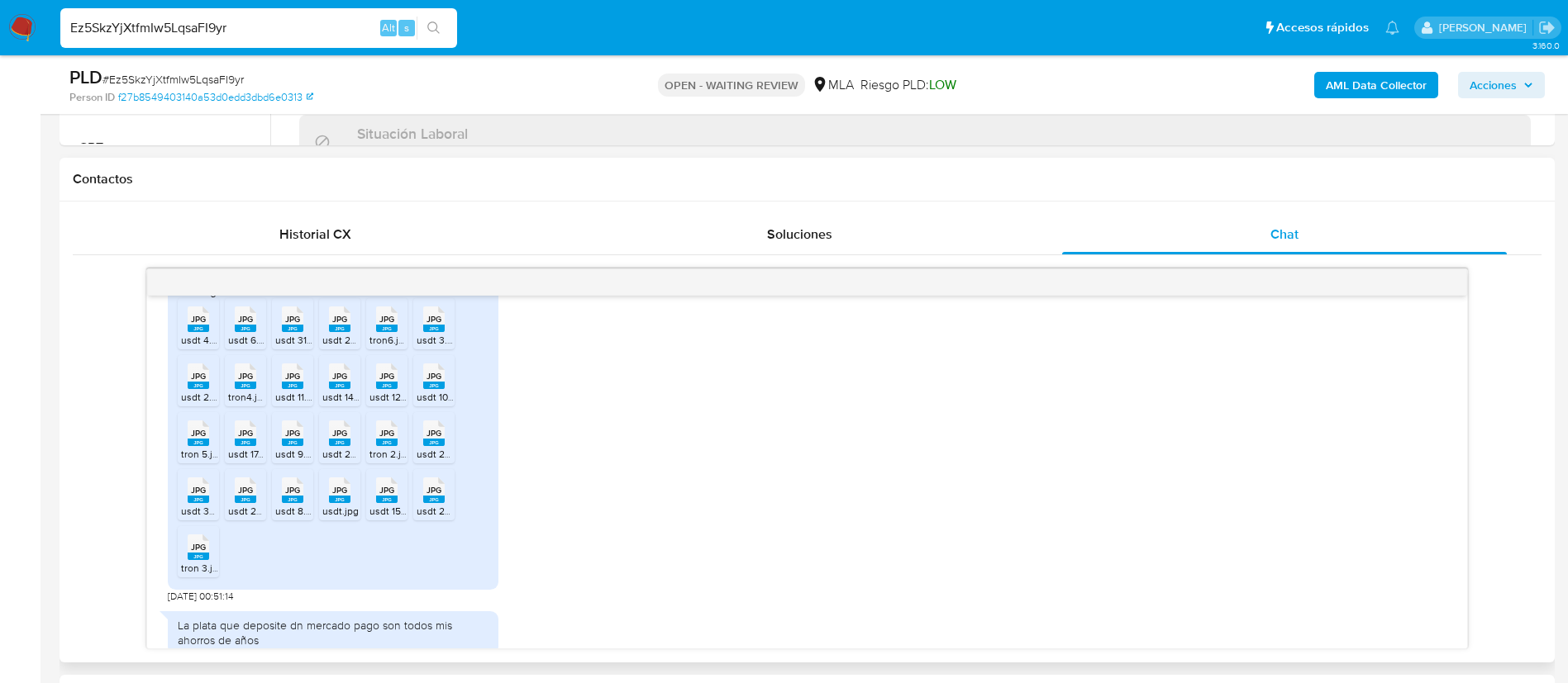
click at [304, 448] on div "JPG JPG" at bounding box center [293, 431] width 35 height 32
click at [345, 446] on rect at bounding box center [339, 442] width 22 height 8
click at [390, 446] on rect at bounding box center [387, 442] width 22 height 8
click at [448, 448] on div "JPG JPG" at bounding box center [434, 431] width 35 height 32
click at [203, 503] on rect at bounding box center [198, 499] width 22 height 8
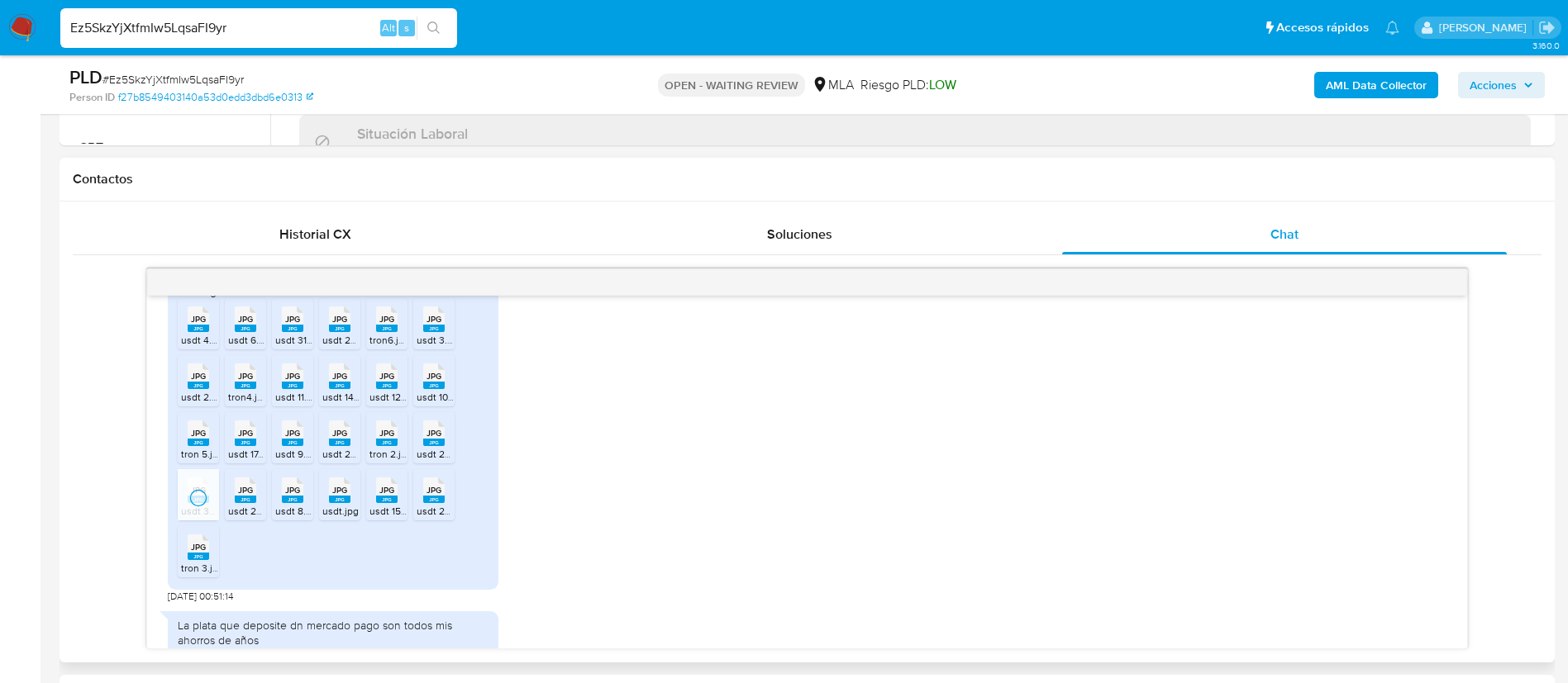
click at [251, 503] on rect at bounding box center [245, 499] width 22 height 8
click at [296, 503] on rect at bounding box center [293, 499] width 22 height 8
click at [342, 503] on rect at bounding box center [339, 499] width 22 height 8
click at [399, 504] on div "JPG JPG" at bounding box center [387, 488] width 35 height 32
click at [431, 503] on rect at bounding box center [433, 499] width 22 height 8
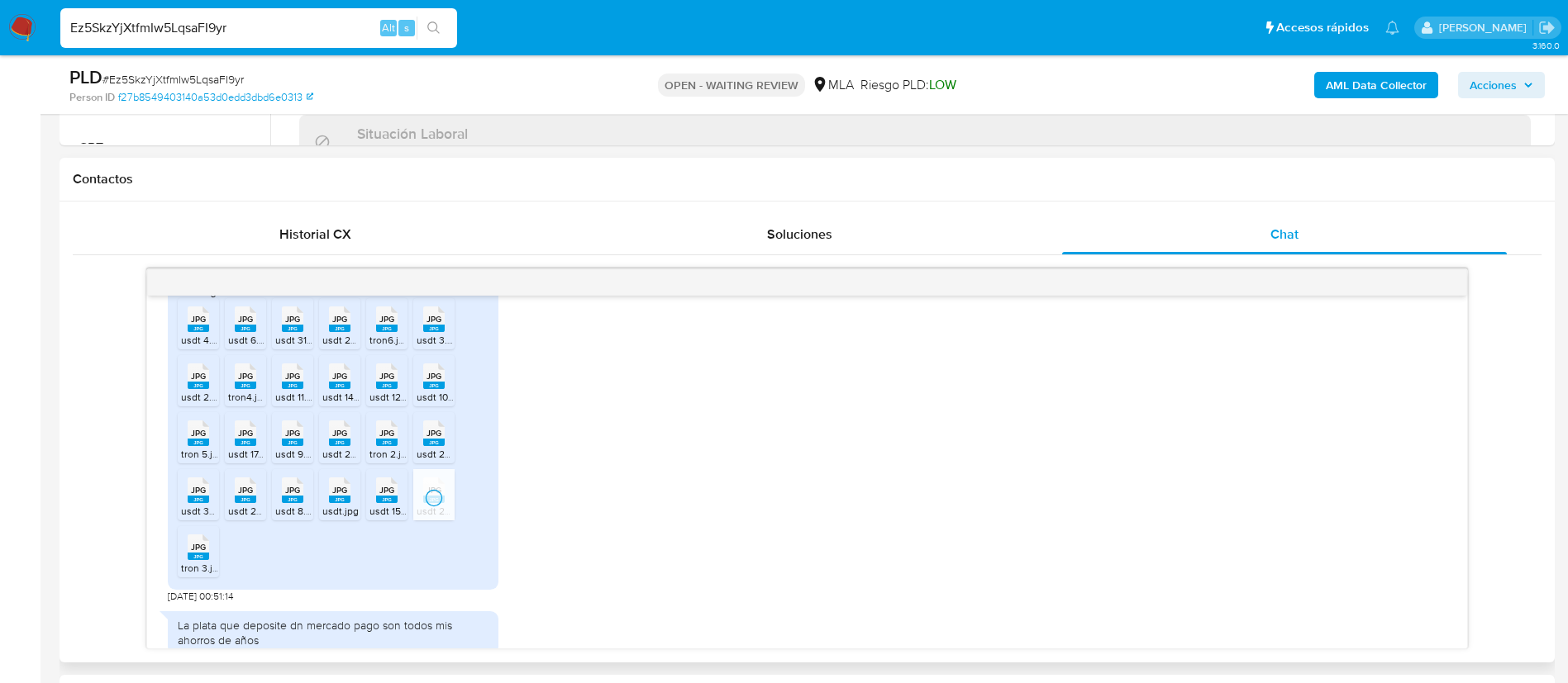
click at [206, 561] on rect at bounding box center [198, 556] width 22 height 8
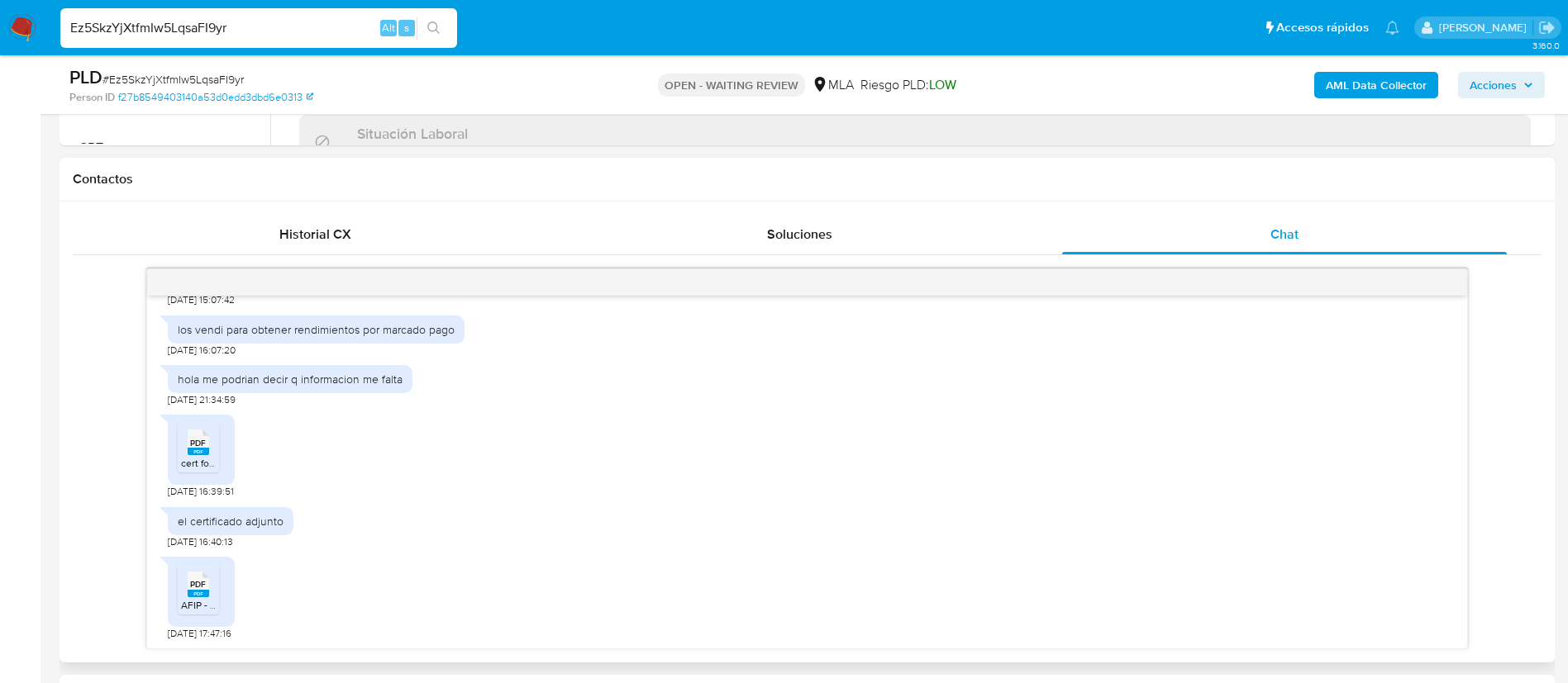
scroll to position [2842, 0]
click at [209, 453] on div "PDF PDF" at bounding box center [198, 439] width 35 height 32
click at [209, 594] on div "PDF PDF" at bounding box center [198, 581] width 35 height 32
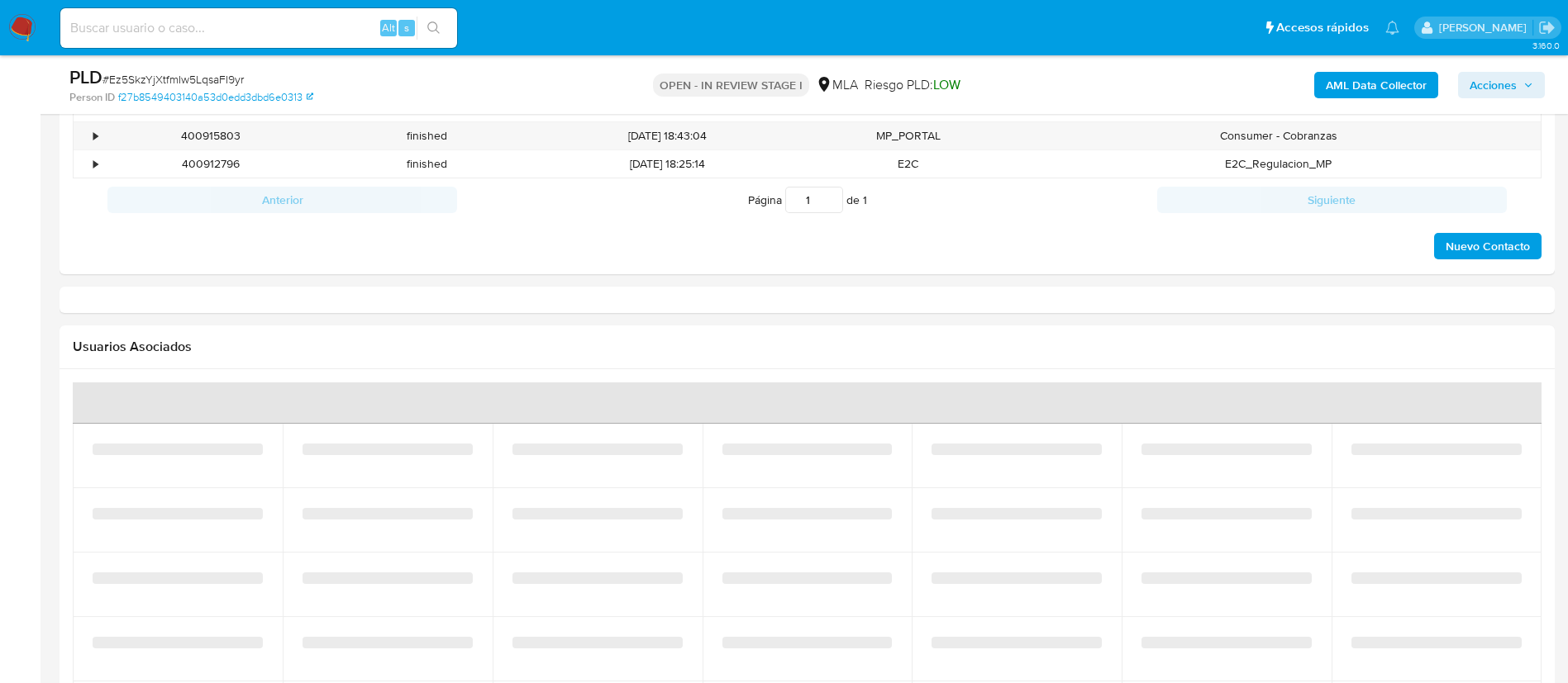
select select "10"
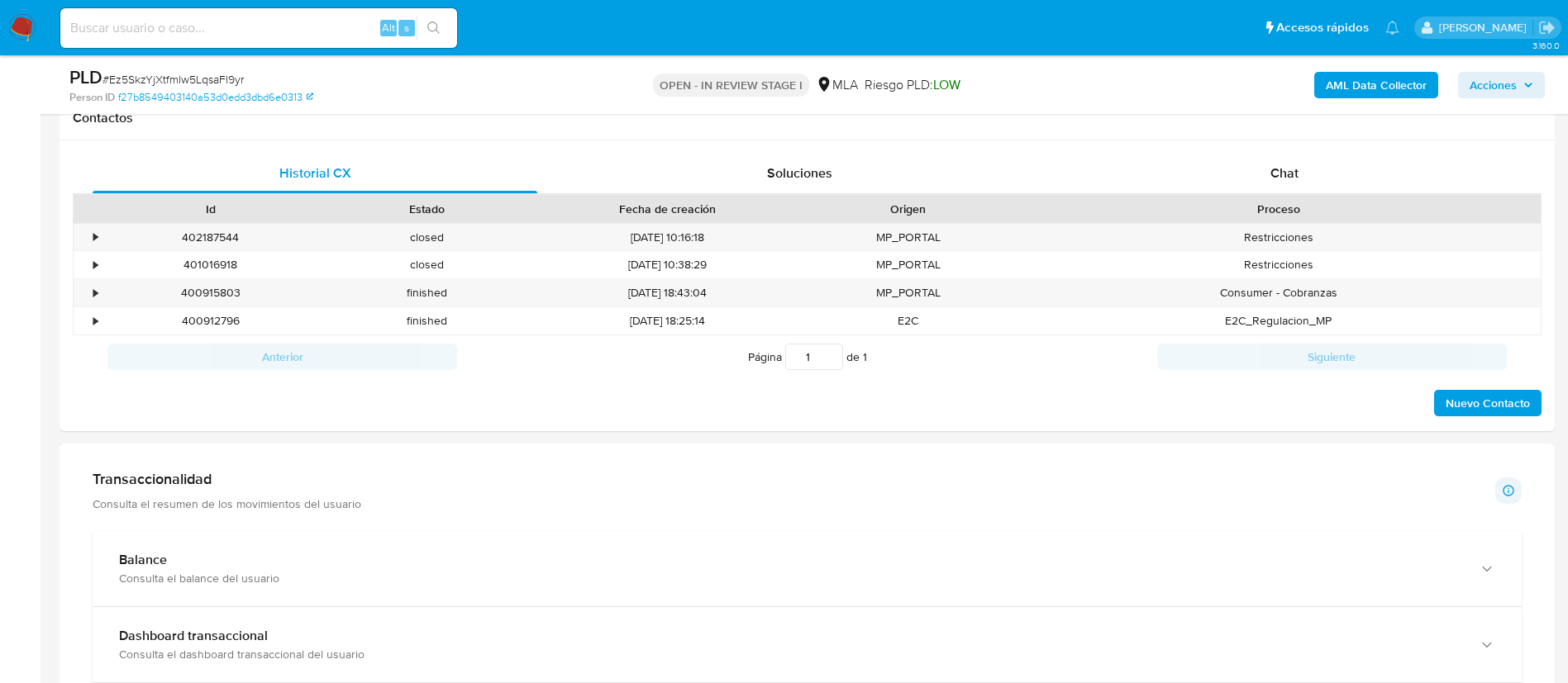
scroll to position [751, 0]
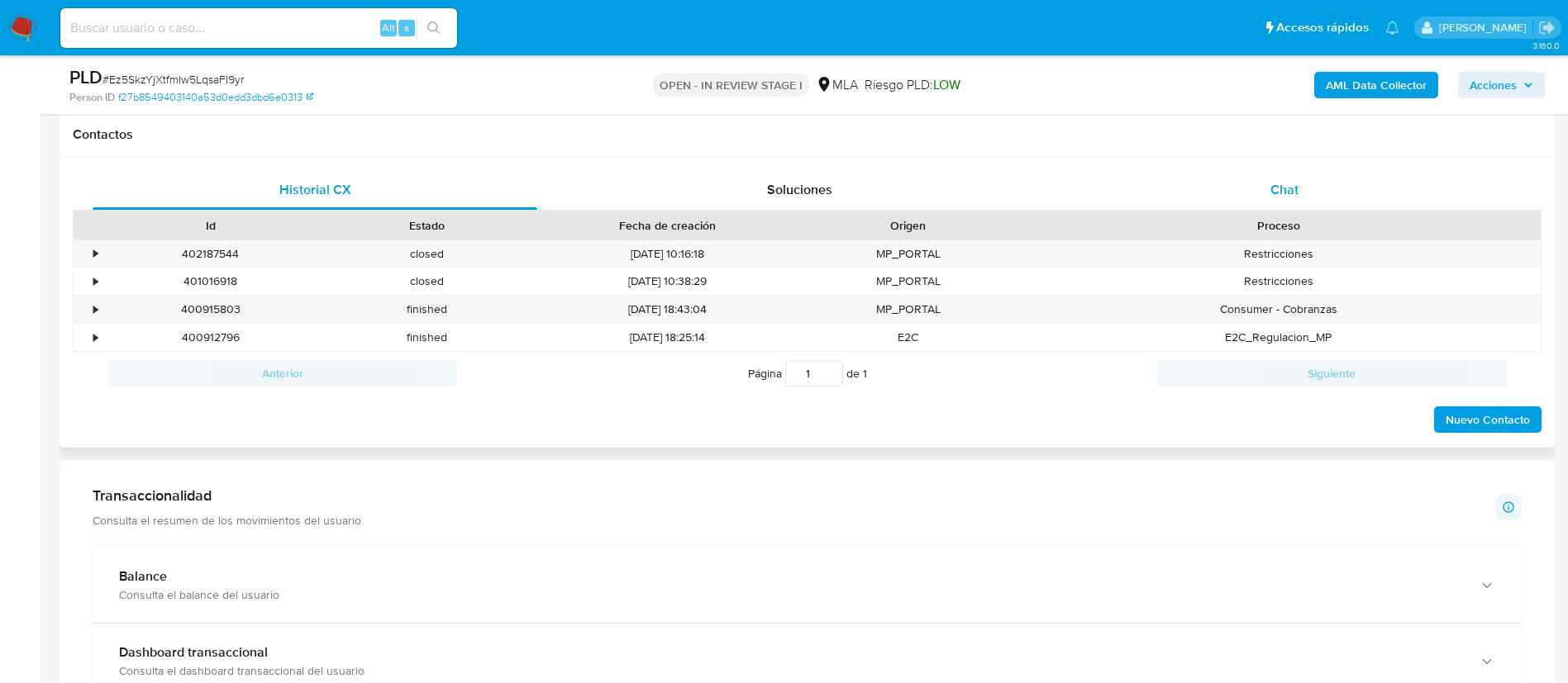
click at [1296, 180] on span "Chat" at bounding box center [1284, 190] width 28 height 19
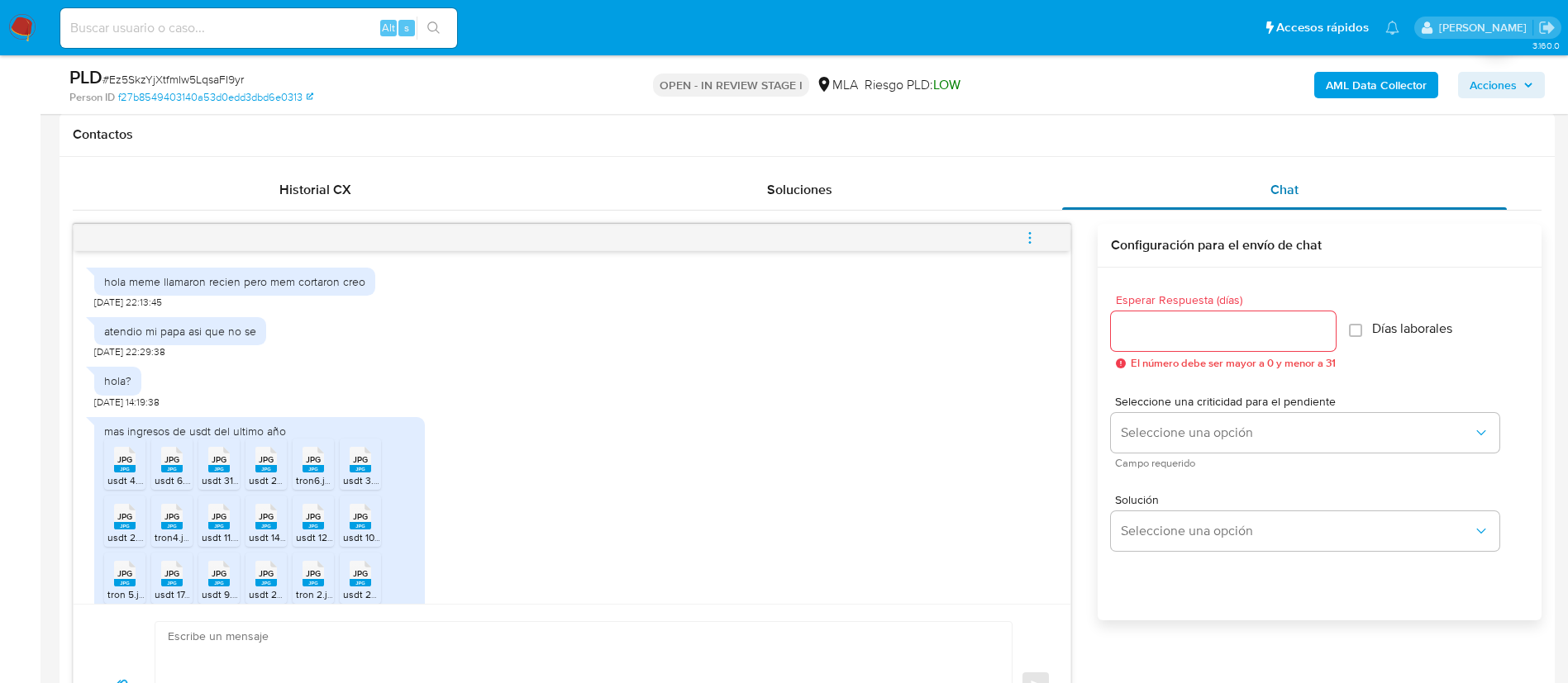
scroll to position [547, 0]
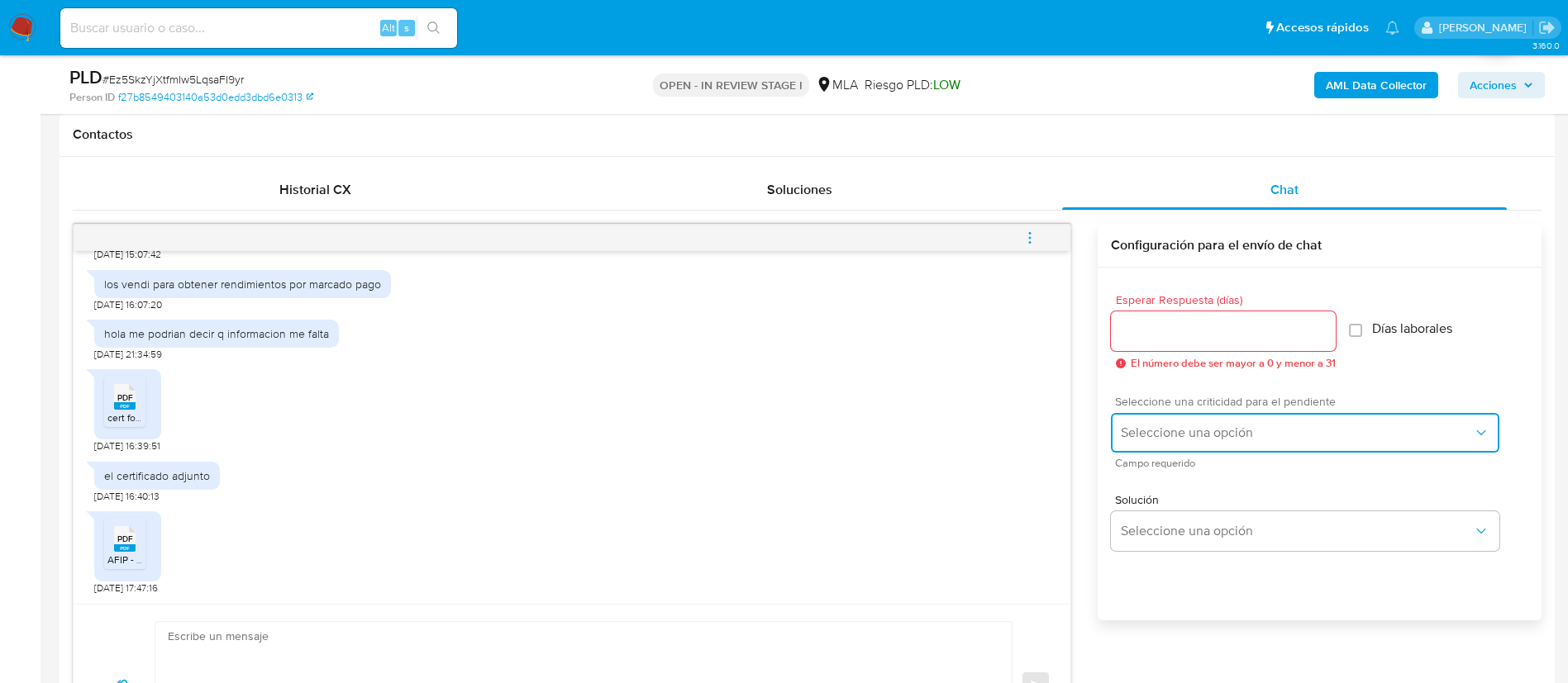
click at [1148, 428] on span "Seleccione una opción" at bounding box center [1297, 432] width 352 height 16
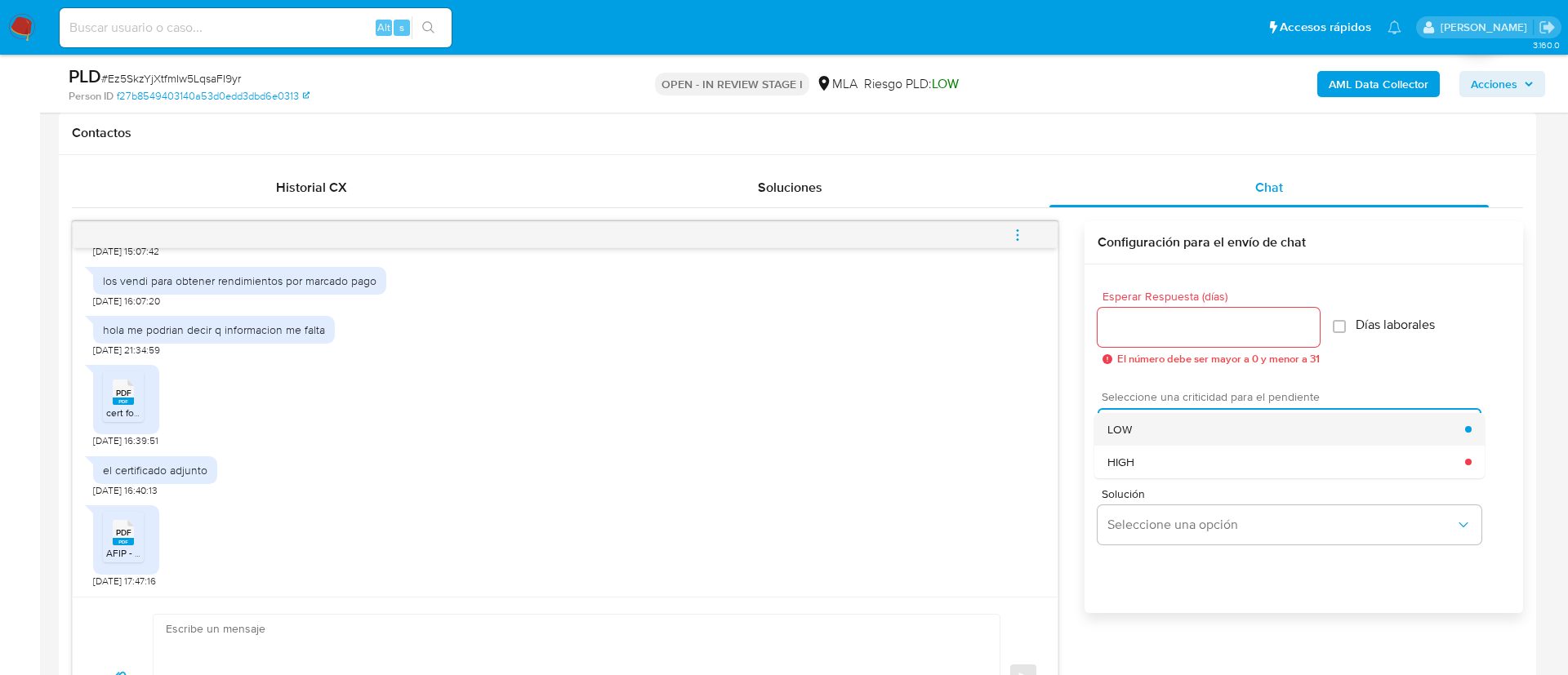
click at [1130, 426] on span "LOW" at bounding box center [1120, 429] width 25 height 14
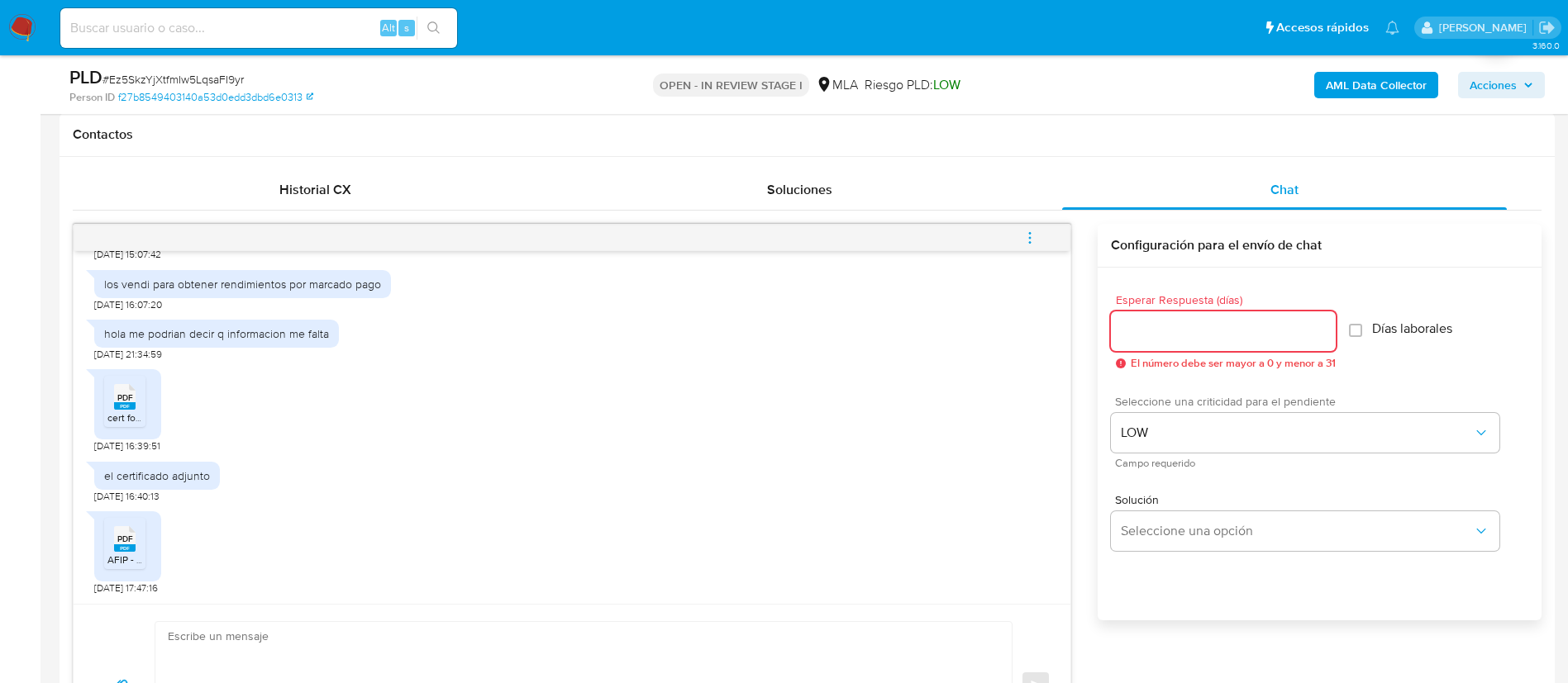
click at [1149, 336] on input "Esperar Respuesta (días)" at bounding box center [1224, 331] width 225 height 22
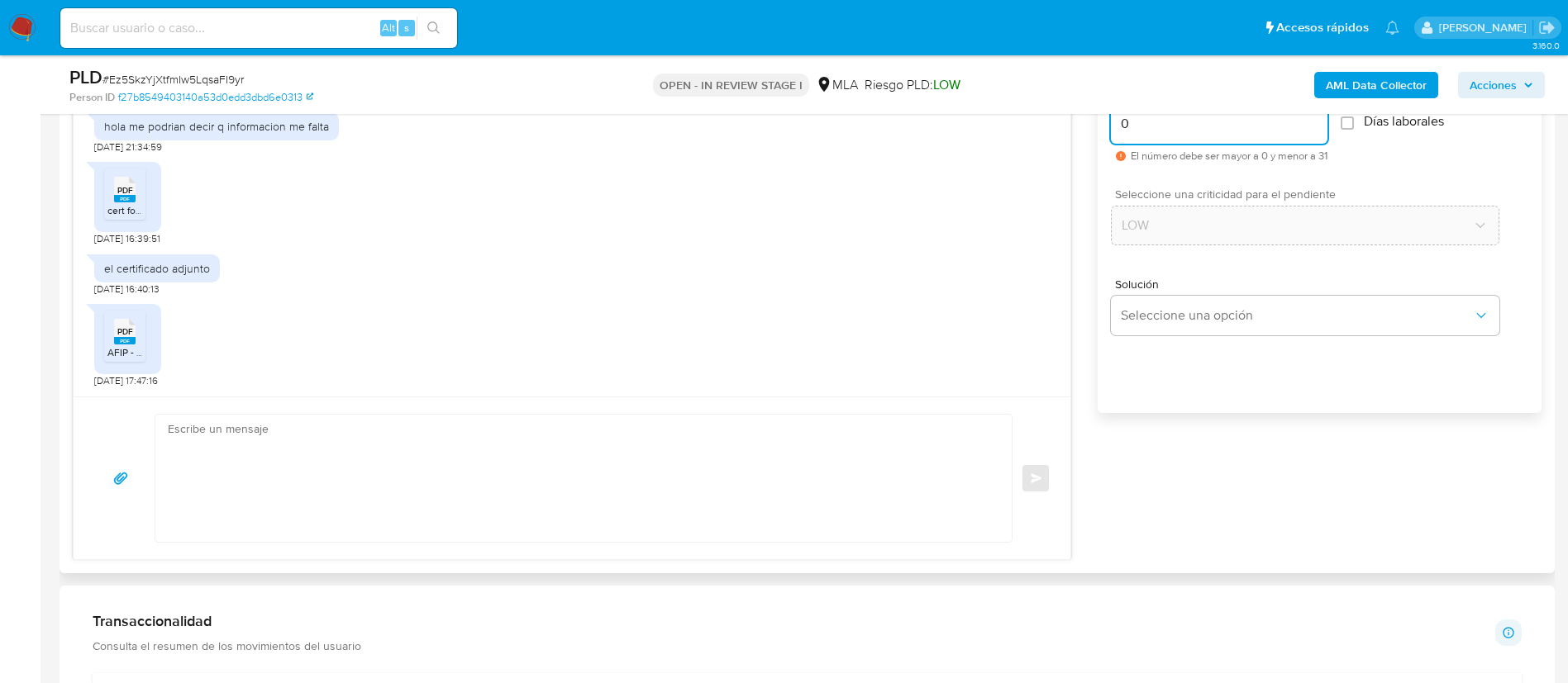
scroll to position [963, 0]
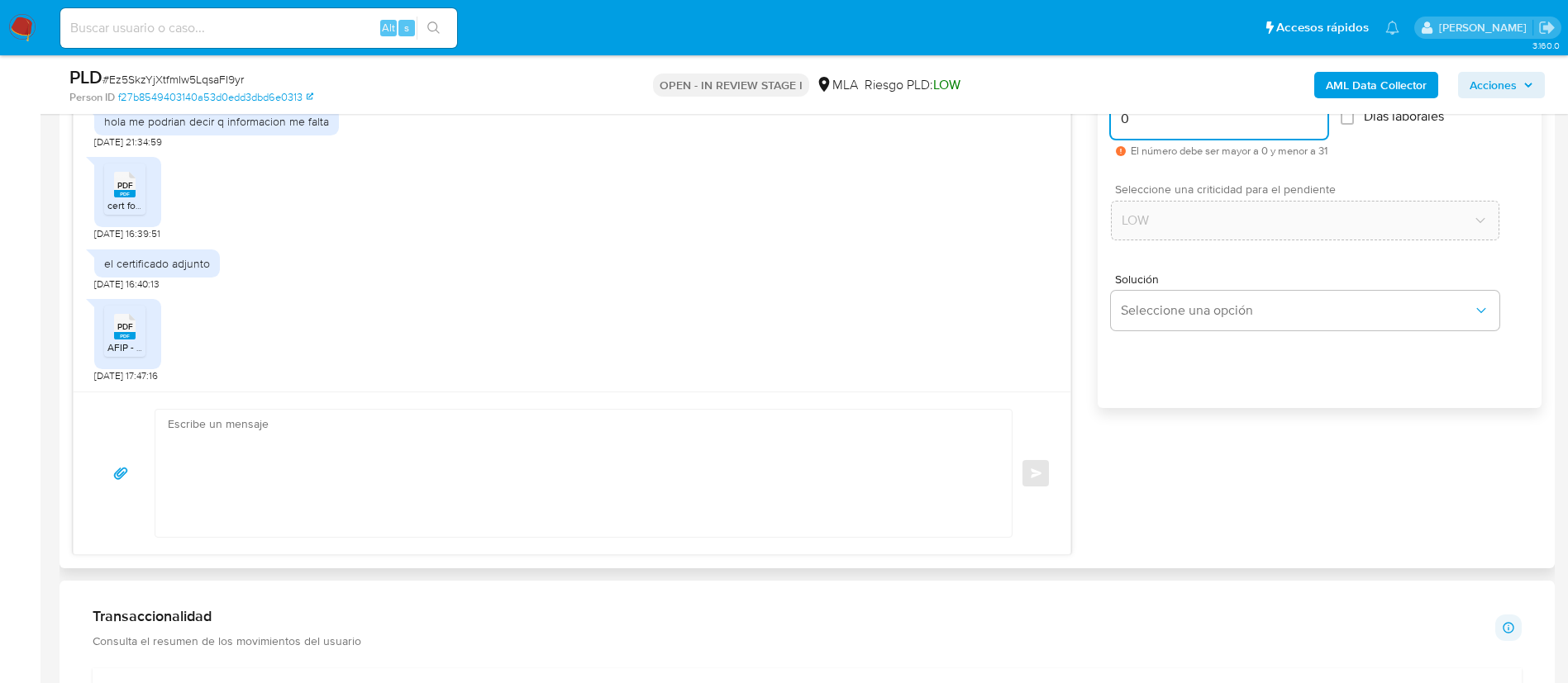
type input "0"
click at [907, 442] on textarea at bounding box center [579, 473] width 823 height 128
click at [583, 456] on textarea at bounding box center [579, 473] width 823 height 128
paste textarea "Hola, Muchas gracias por la respuesta. Analizamos tu caso y notamos que la info…"
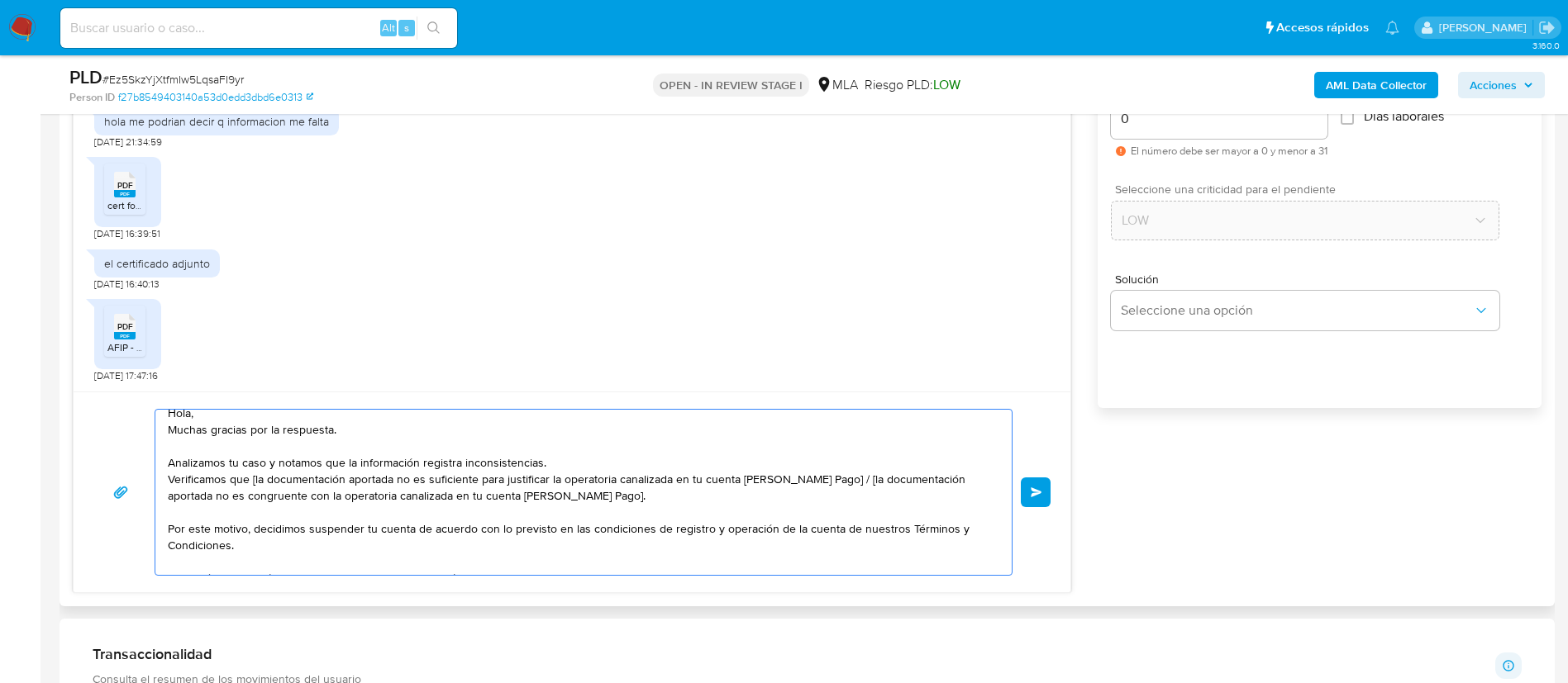
scroll to position [0, 0]
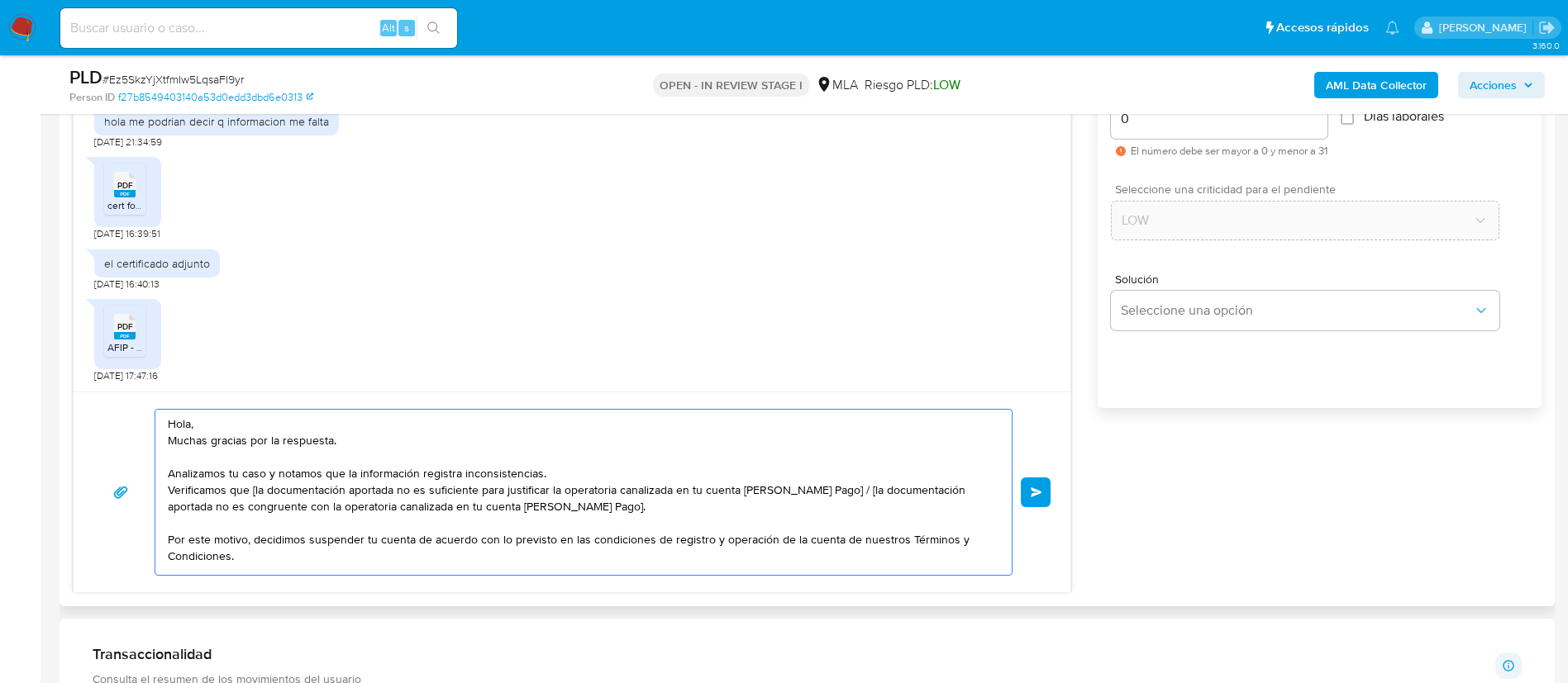
click at [256, 486] on textarea "Hola, Muchas gracias por la respuesta. Analizamos tu caso y notamos que la info…" at bounding box center [579, 492] width 823 height 166
click at [824, 493] on textarea "Hola, Muchas gracias por la respuesta. Analizamos tu caso y notamos que la info…" at bounding box center [579, 492] width 823 height 166
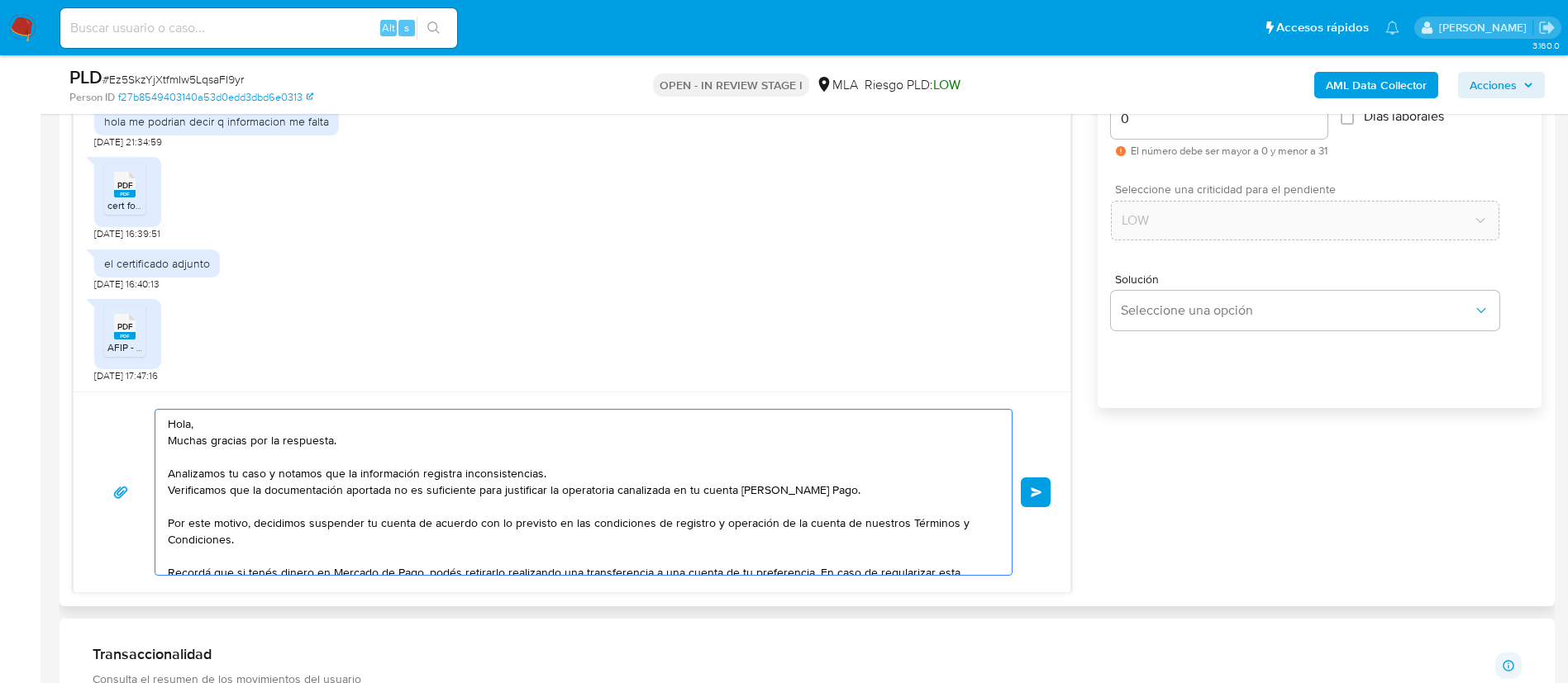
click at [853, 488] on textarea "Hola, Muchas gracias por la respuesta. Analizamos tu caso y notamos que la info…" at bounding box center [579, 492] width 823 height 166
paste textarea "Analizamos tu caso y verificamos que no te encontrás registrado impositivamente…"
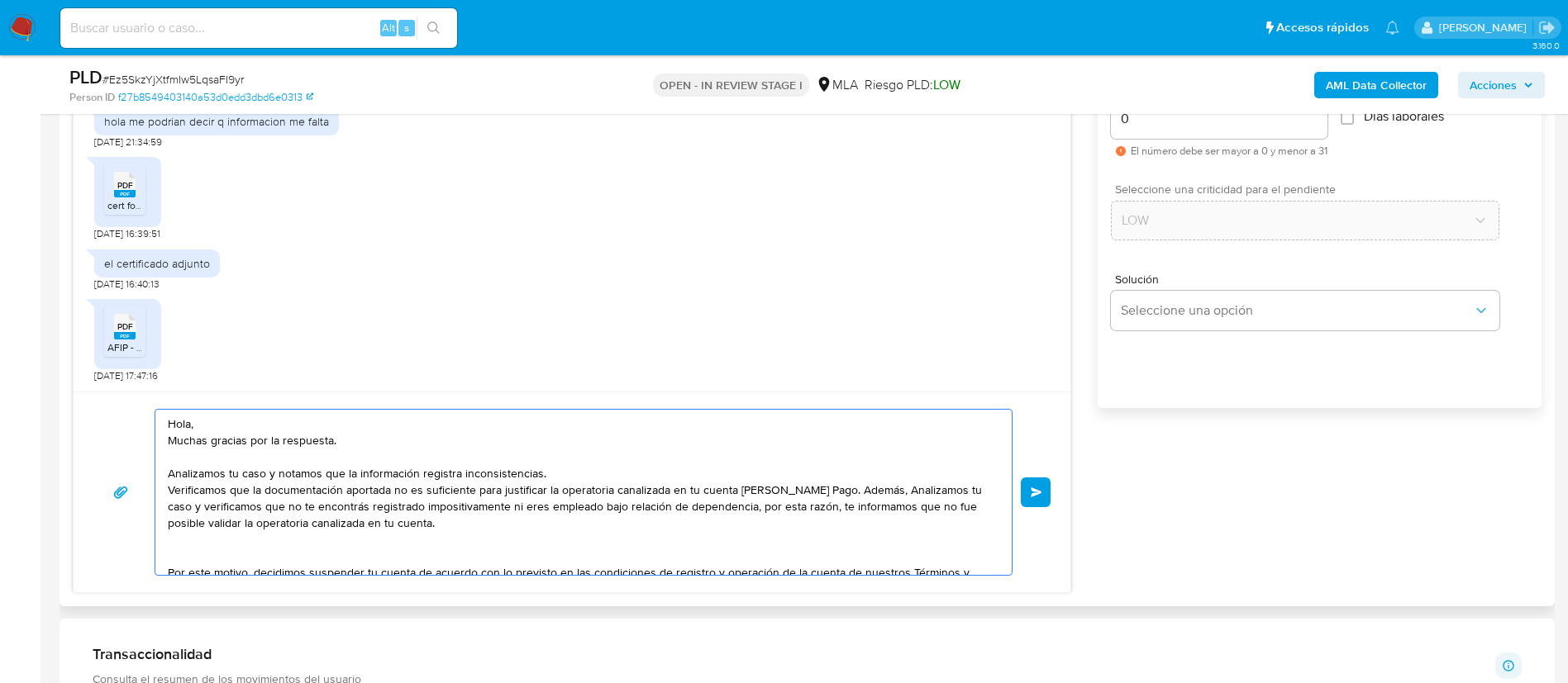
click at [897, 491] on textarea "Hola, Muchas gracias por la respuesta. Analizamos tu caso y notamos que la info…" at bounding box center [579, 492] width 823 height 166
click at [897, 488] on textarea "Hola, Muchas gracias por la respuesta. Analizamos tu caso y notamos que la info…" at bounding box center [579, 492] width 823 height 166
click at [898, 489] on textarea "Hola, Muchas gracias por la respuesta. Analizamos tu caso y notamos que la info…" at bounding box center [579, 492] width 823 height 166
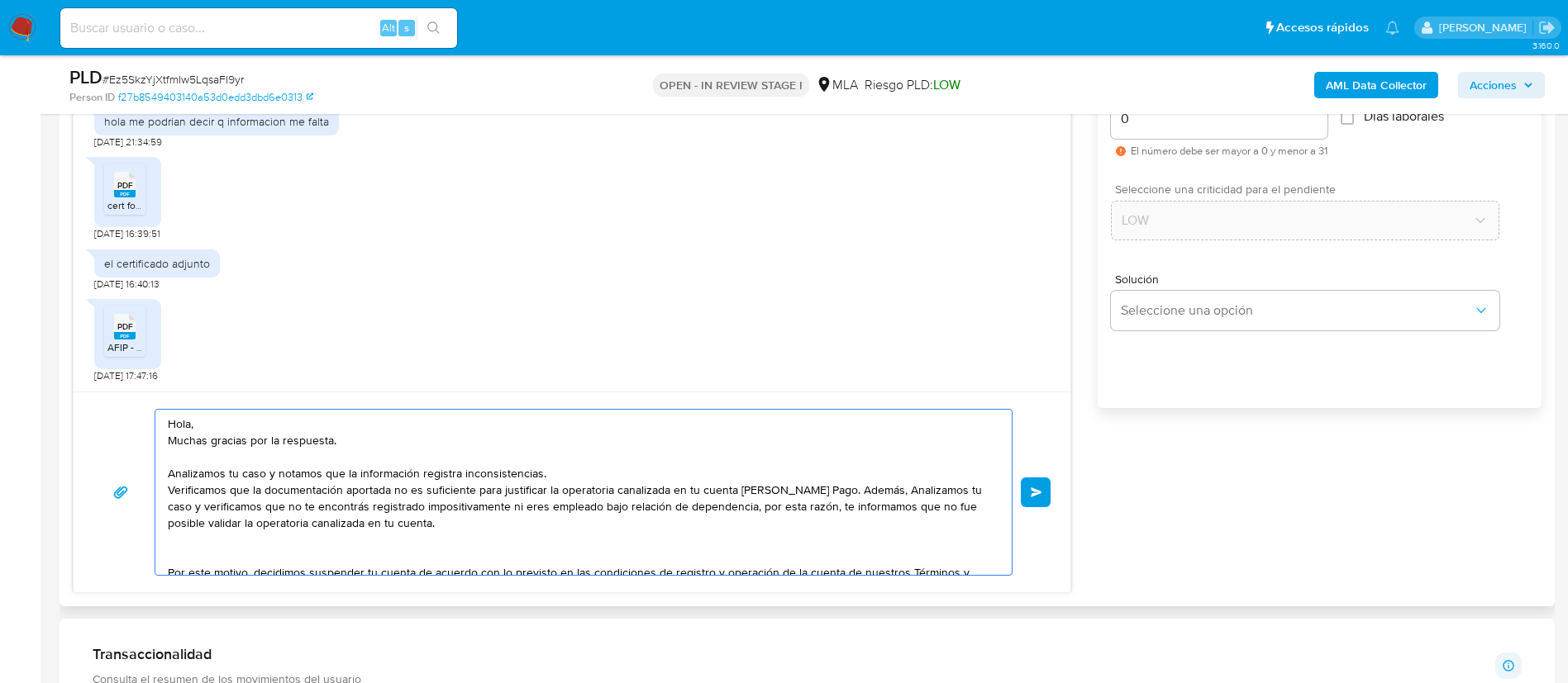
click at [898, 489] on textarea "Hola, Muchas gracias por la respuesta. Analizamos tu caso y notamos que la info…" at bounding box center [579, 492] width 823 height 166
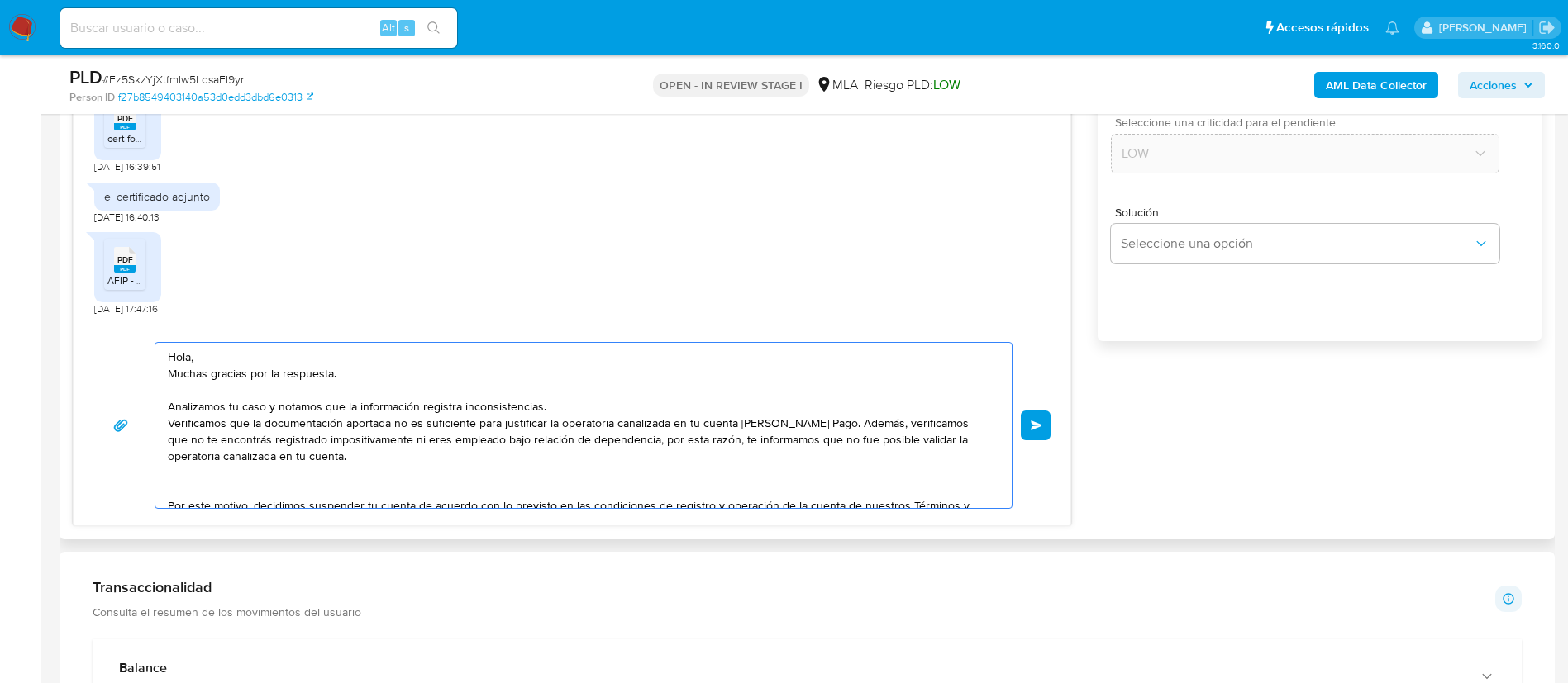
scroll to position [1029, 0]
type textarea "Hola, Muchas gracias por la respuesta. Analizamos tu caso y notamos que la info…"
click at [1038, 427] on span "Enviar" at bounding box center [1036, 427] width 11 height 9
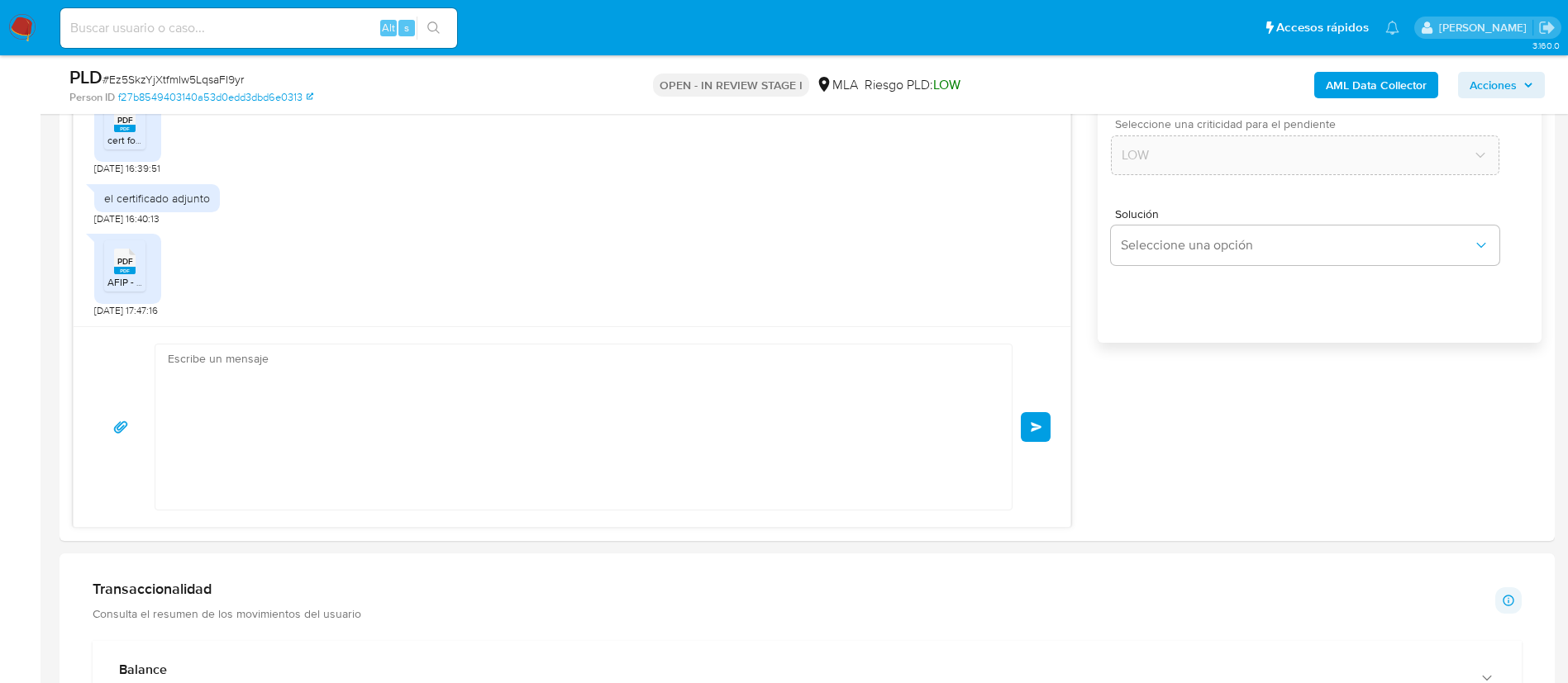
scroll to position [955, 0]
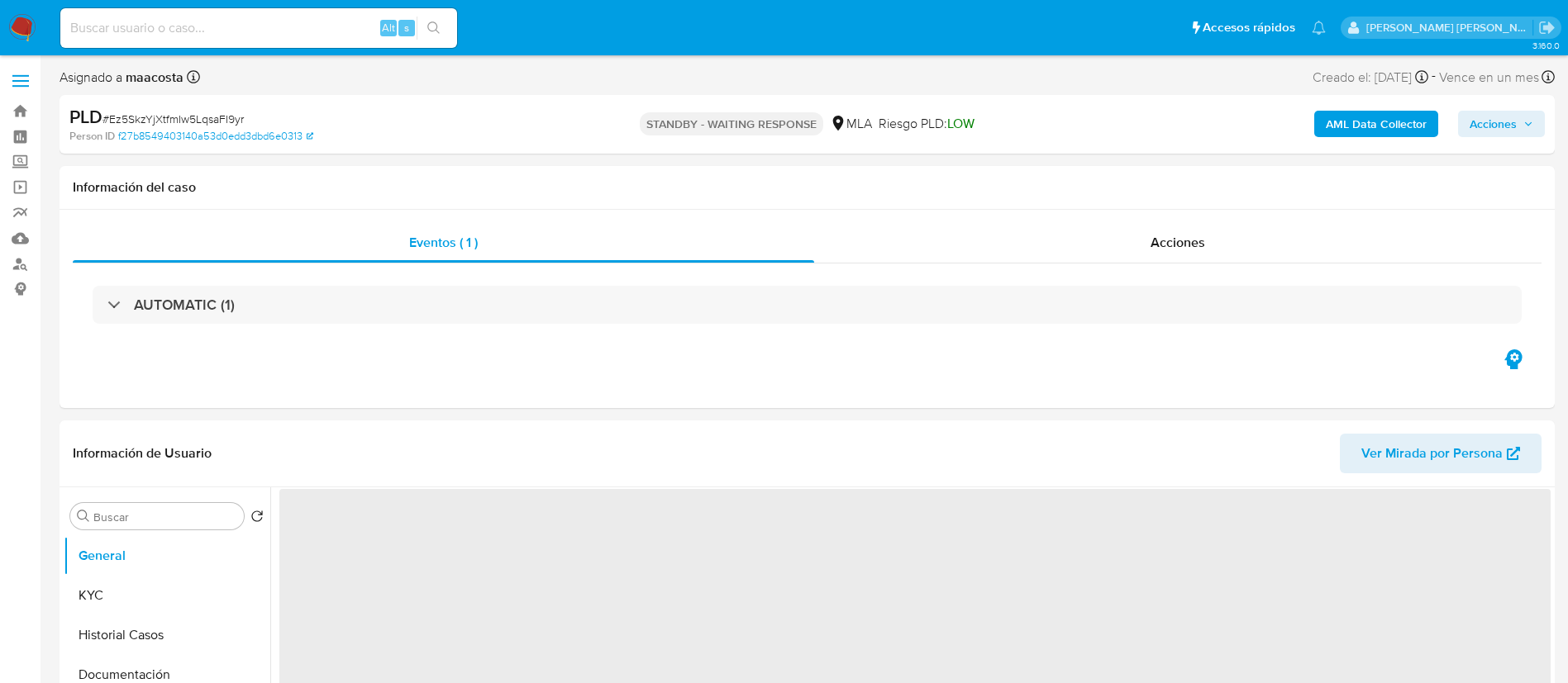
select select "10"
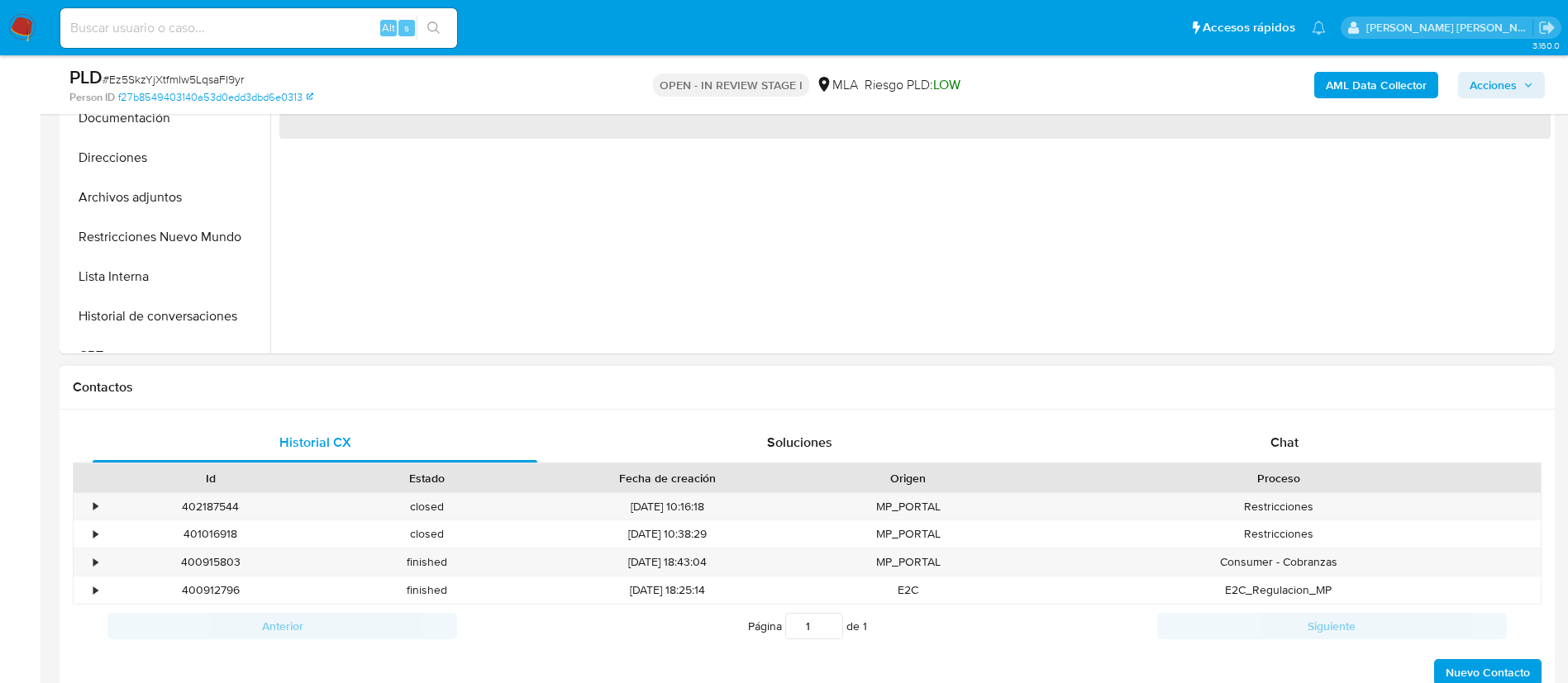
scroll to position [516, 0]
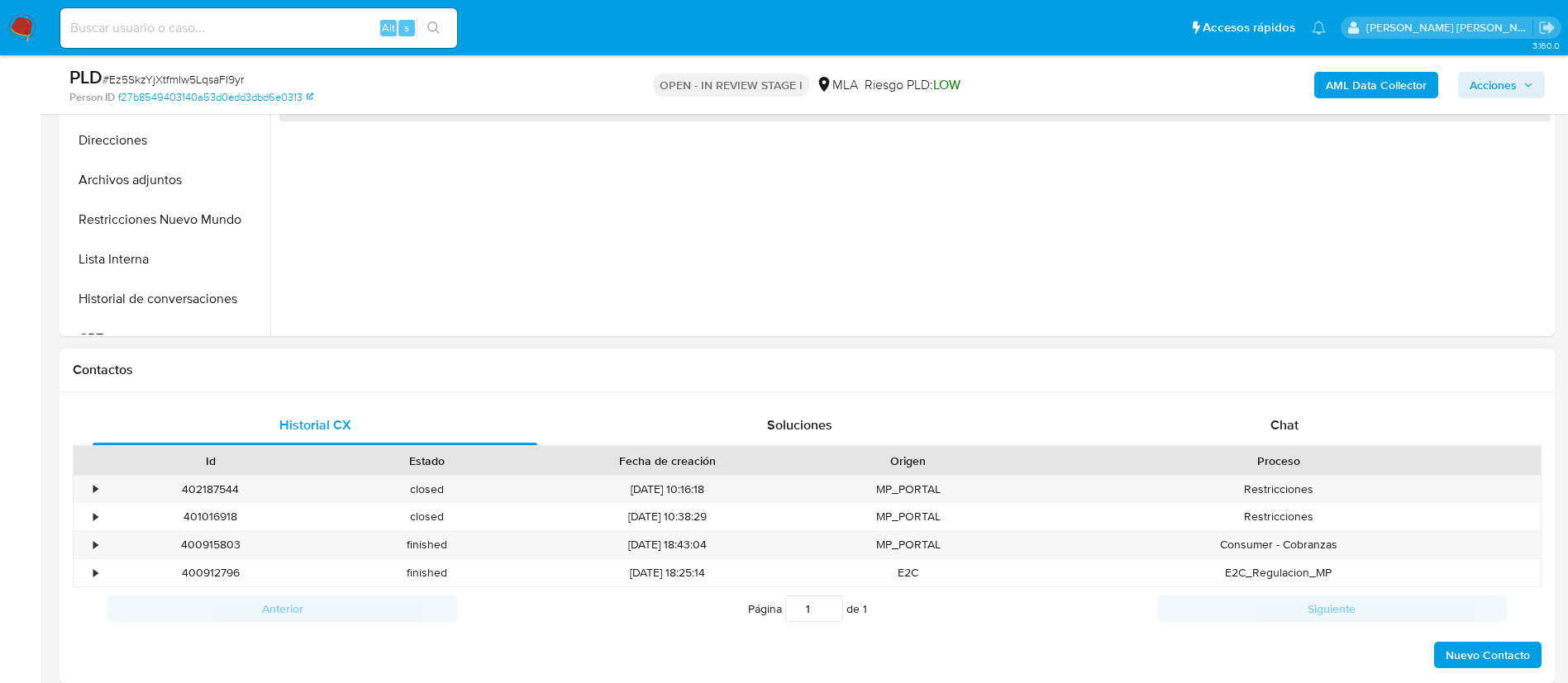
click at [1279, 459] on div "Proceso" at bounding box center [1279, 461] width 501 height 16
select select "10"
click at [1279, 423] on span "Chat" at bounding box center [1284, 425] width 28 height 19
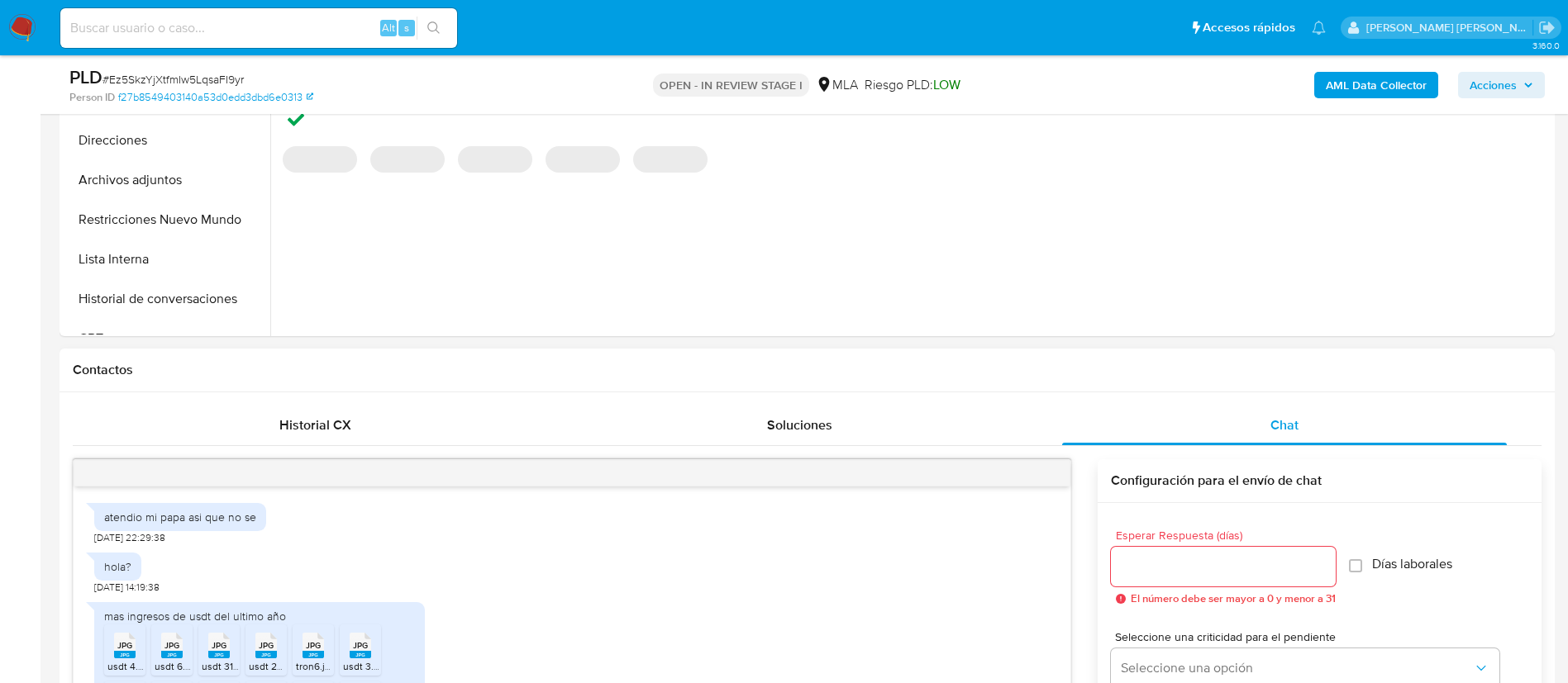
scroll to position [905, 0]
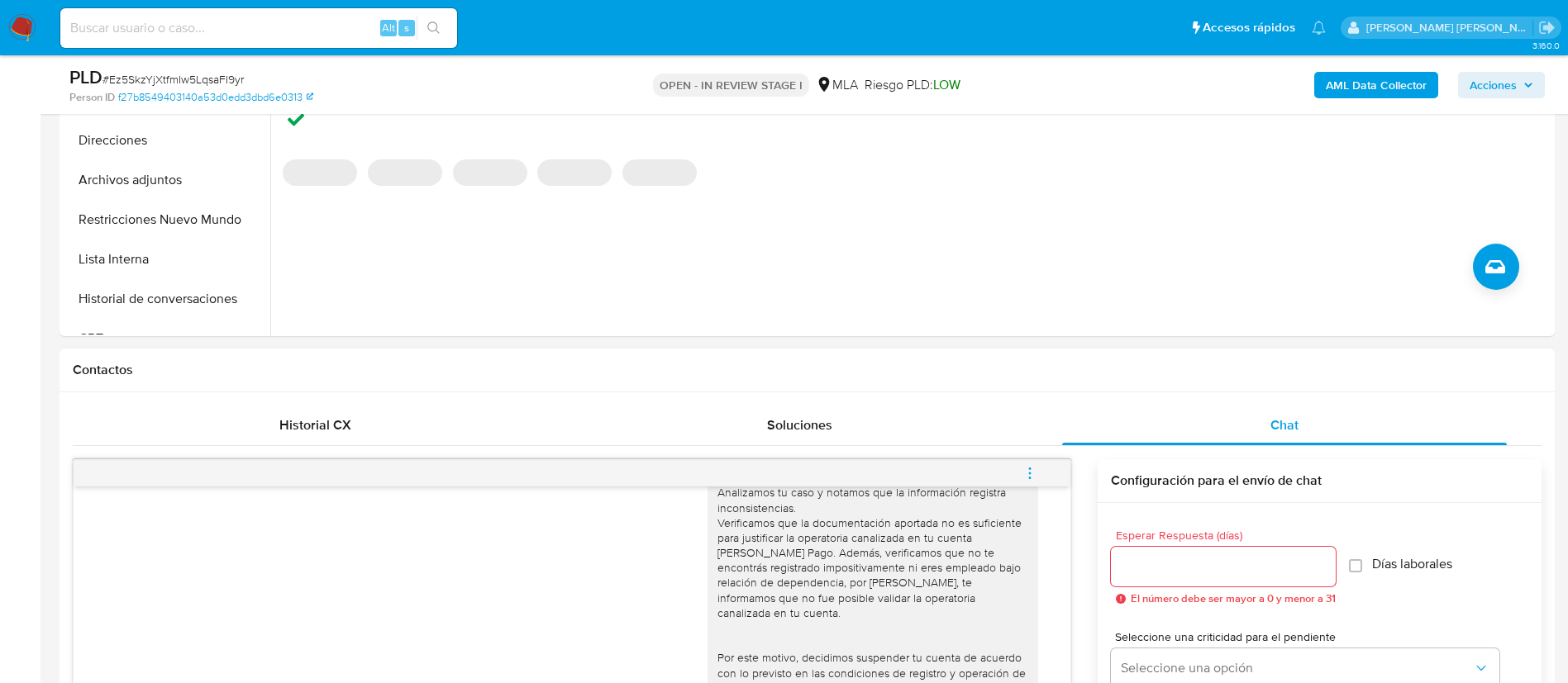
click at [1033, 470] on icon "menu-action" at bounding box center [1030, 473] width 15 height 15
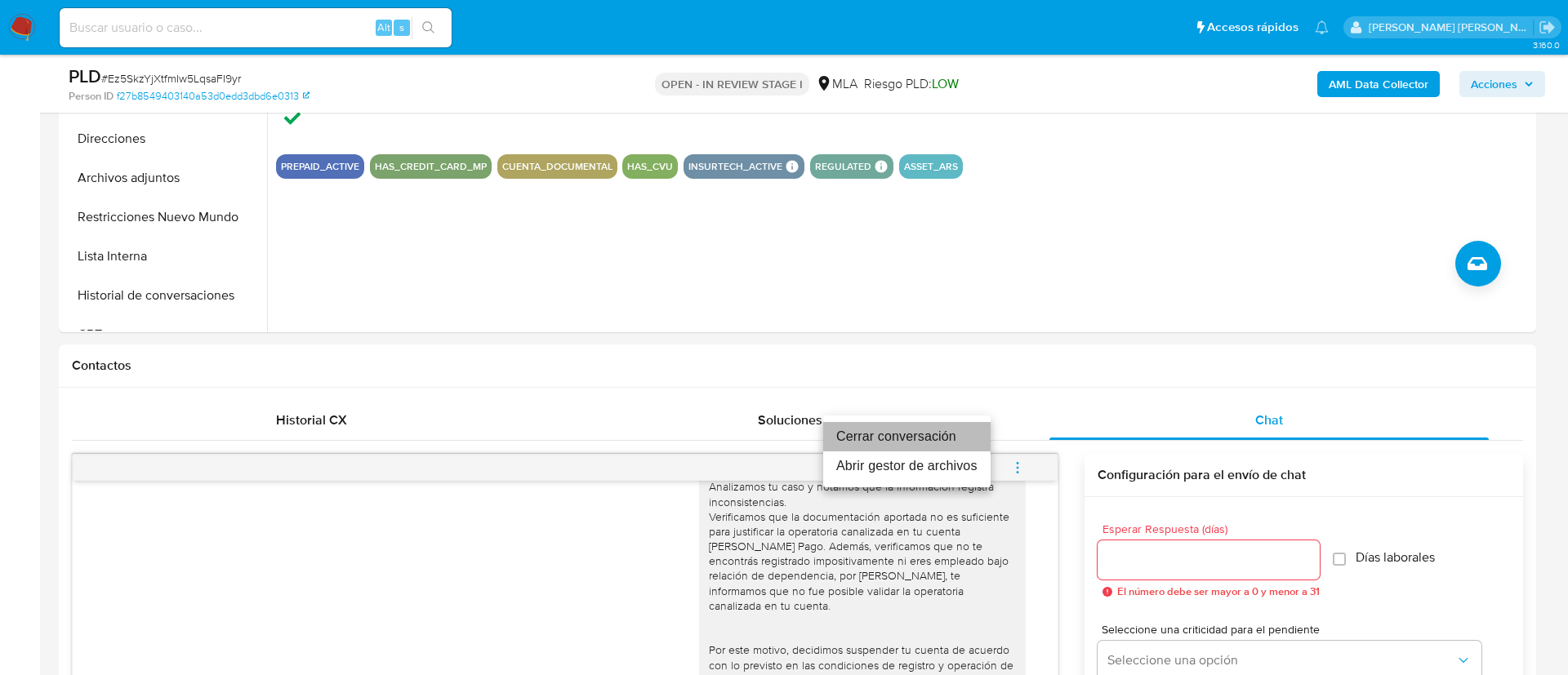
click at [937, 431] on li "Cerrar conversación" at bounding box center [907, 436] width 167 height 29
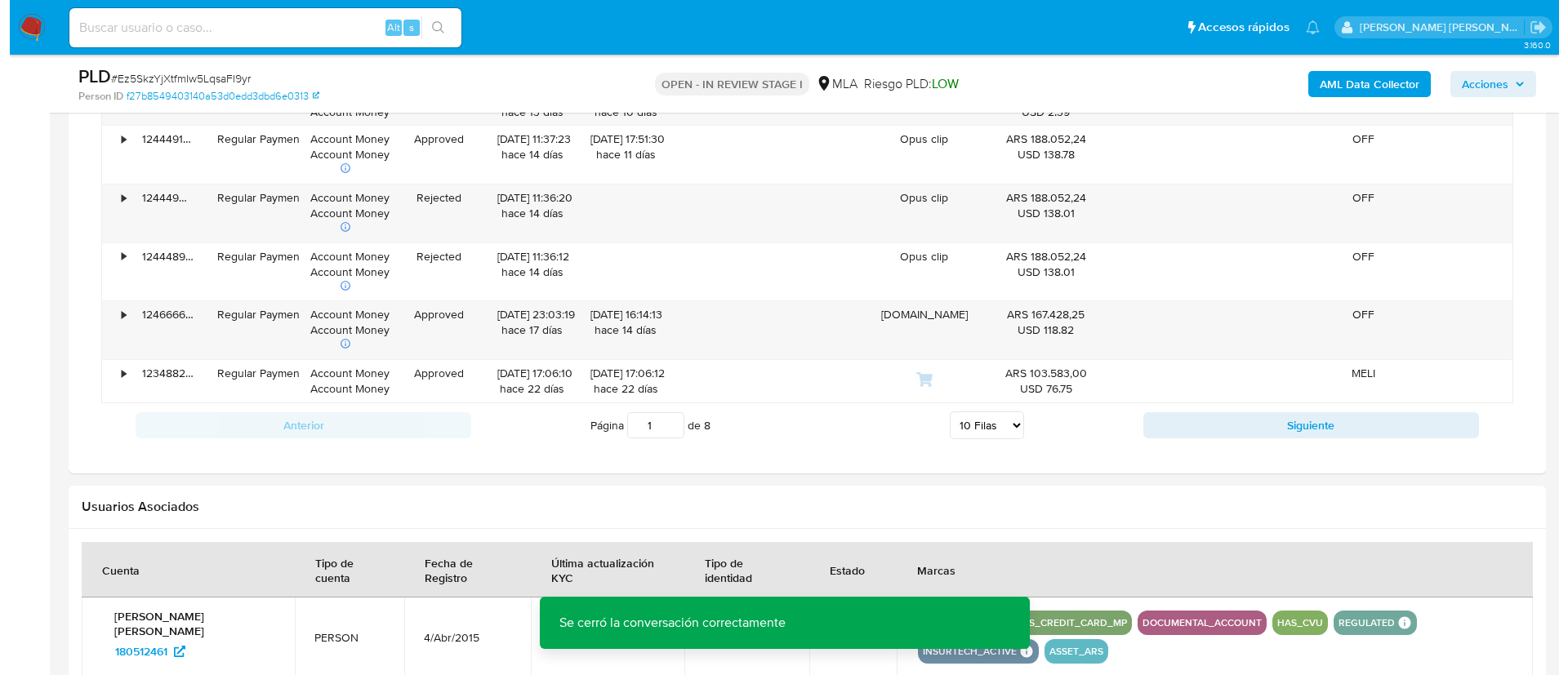
scroll to position [2650, 0]
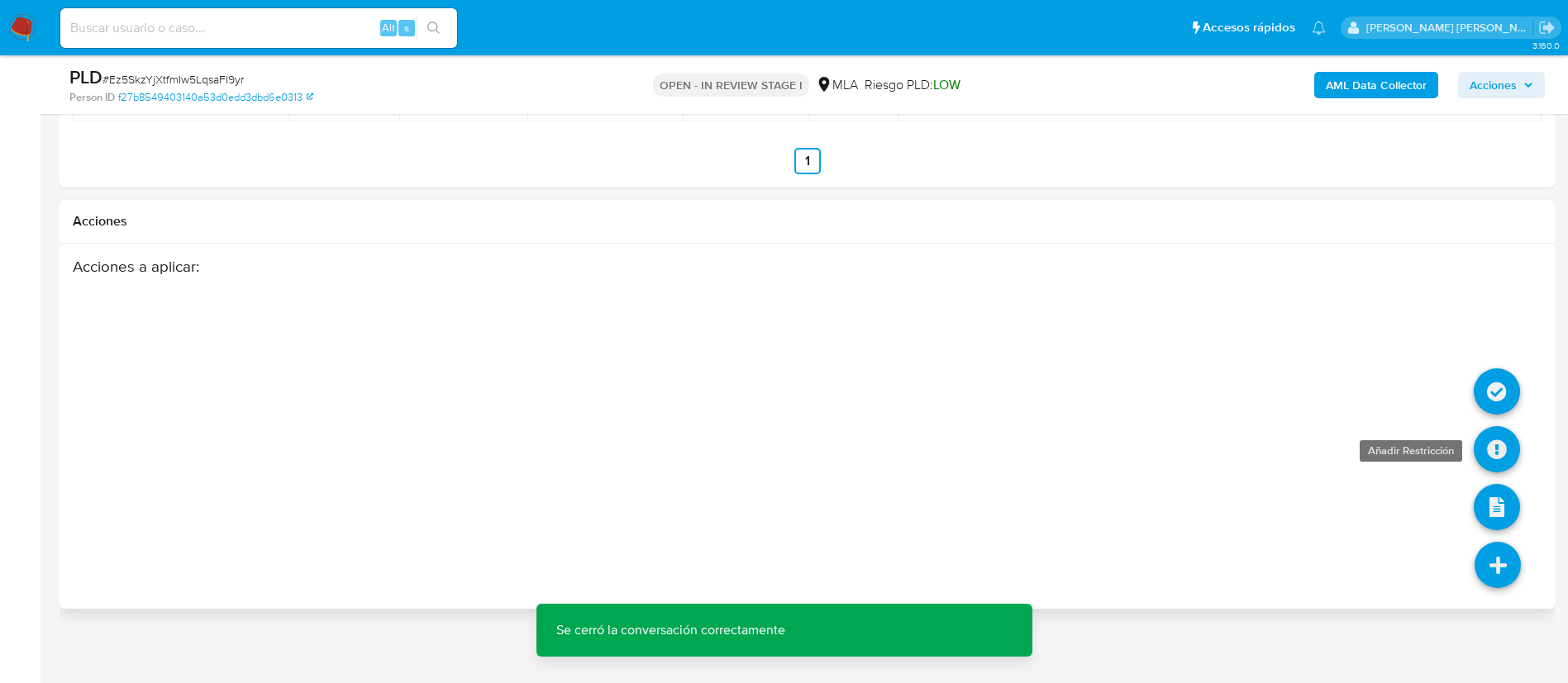
click at [1508, 430] on icon at bounding box center [1497, 449] width 47 height 47
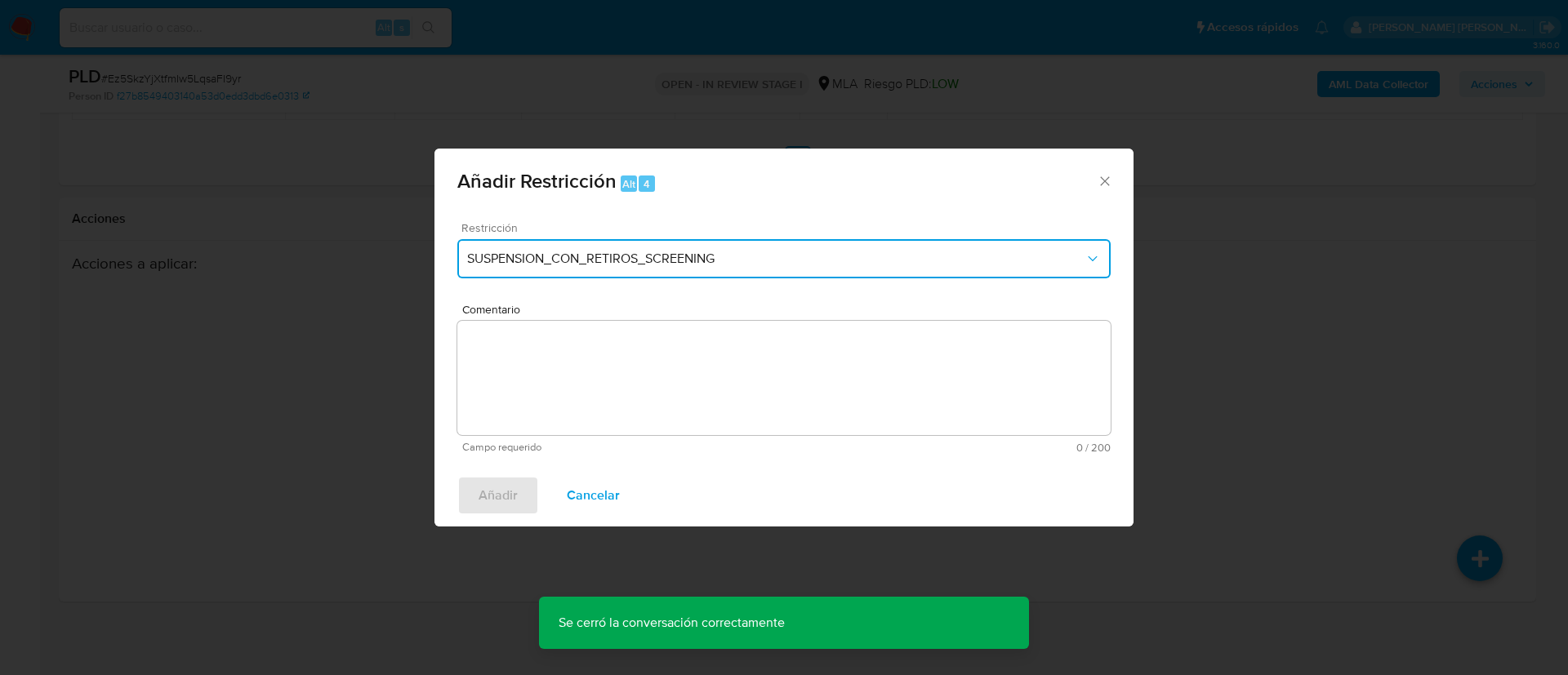
click at [606, 249] on button "SUSPENSION_CON_RETIROS_SCREENING" at bounding box center [784, 259] width 653 height 39
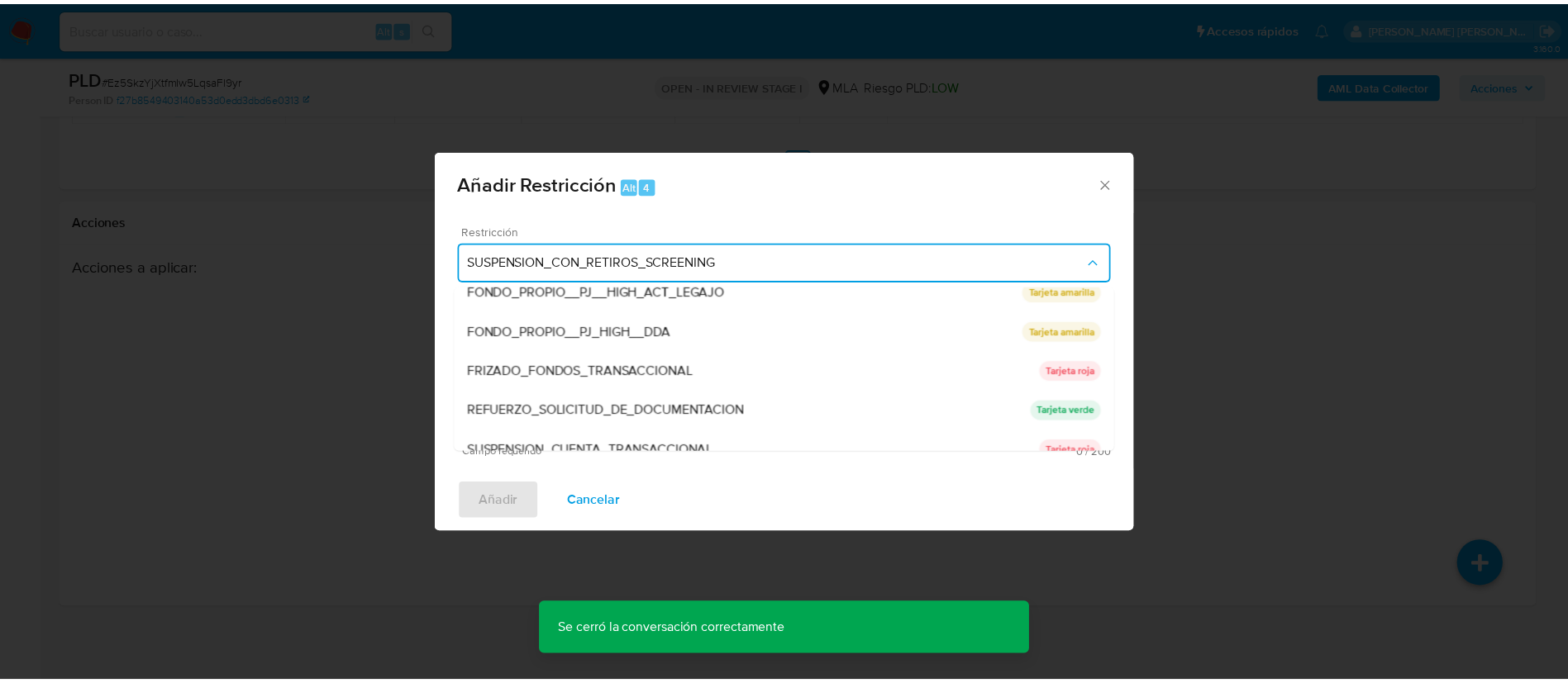
scroll to position [327, 0]
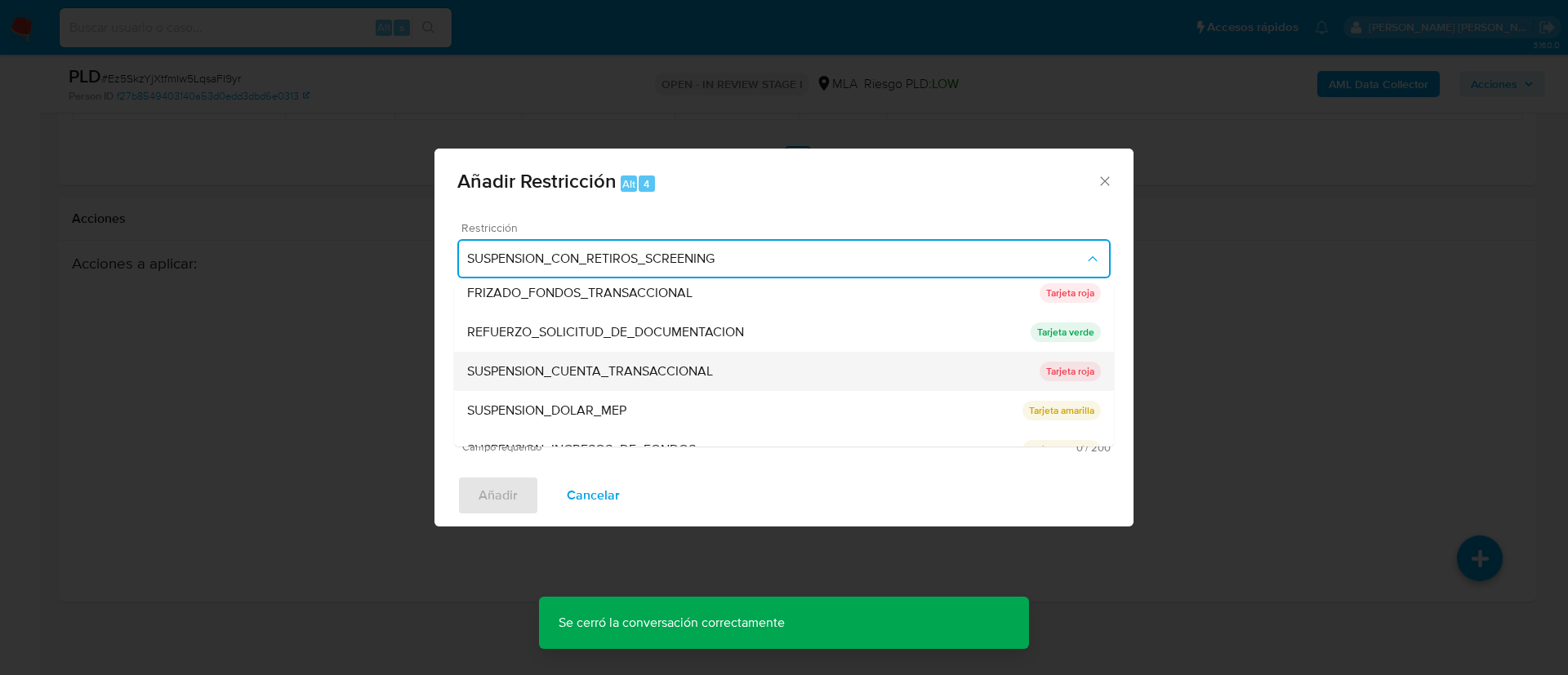
click at [557, 377] on span "SUSPENSION_CUENTA_TRANSACCIONAL" at bounding box center [590, 371] width 246 height 16
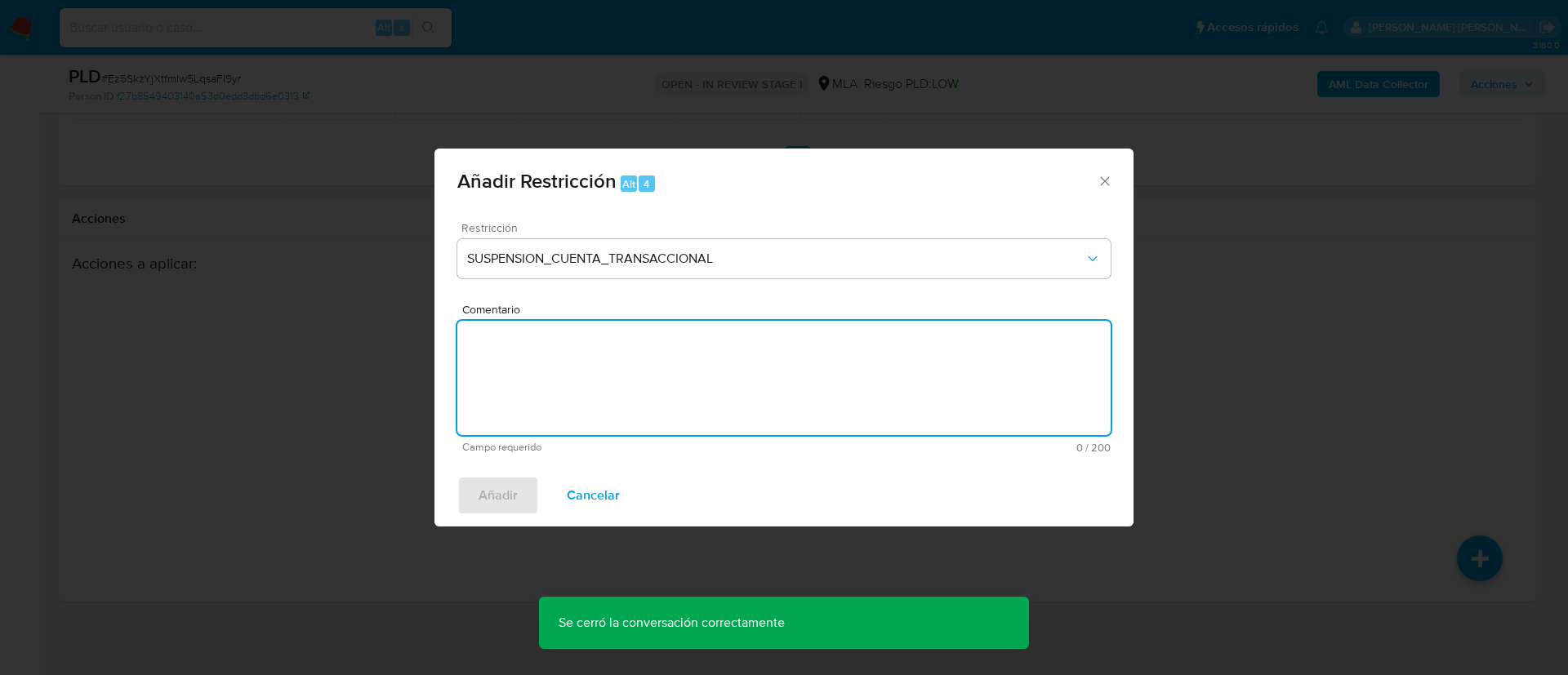
click at [557, 377] on textarea "Comentario" at bounding box center [784, 378] width 653 height 114
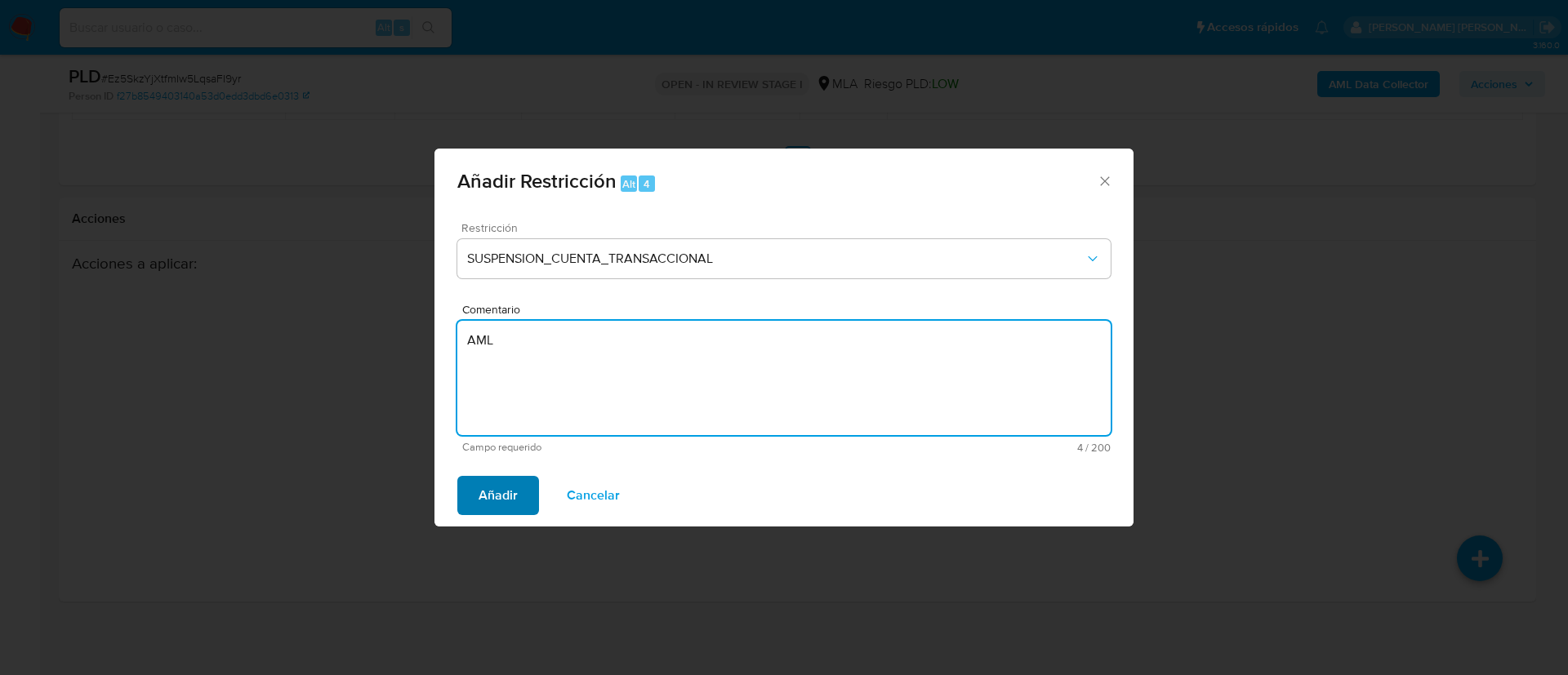
type textarea "AML"
click at [499, 478] on span "Añadir" at bounding box center [498, 495] width 39 height 36
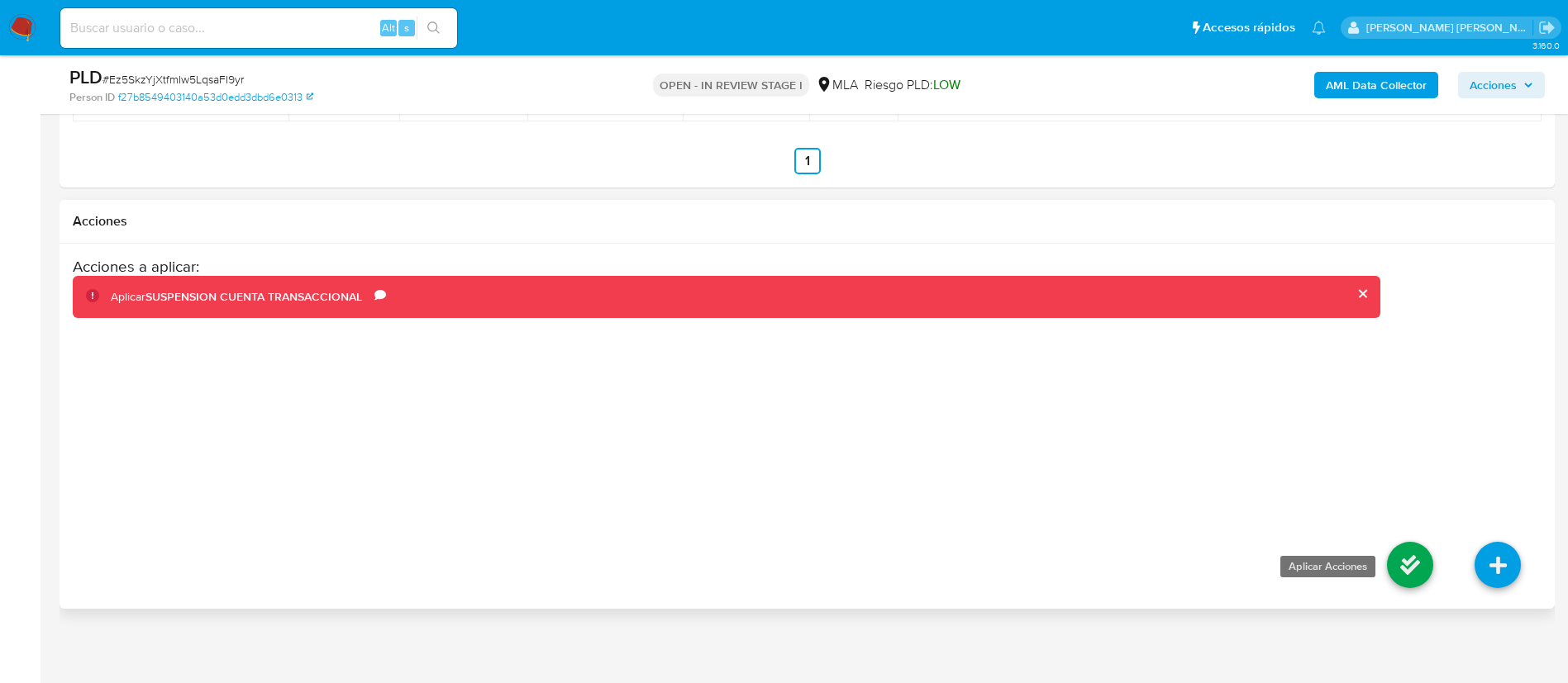
click at [1406, 557] on icon at bounding box center [1410, 565] width 47 height 47
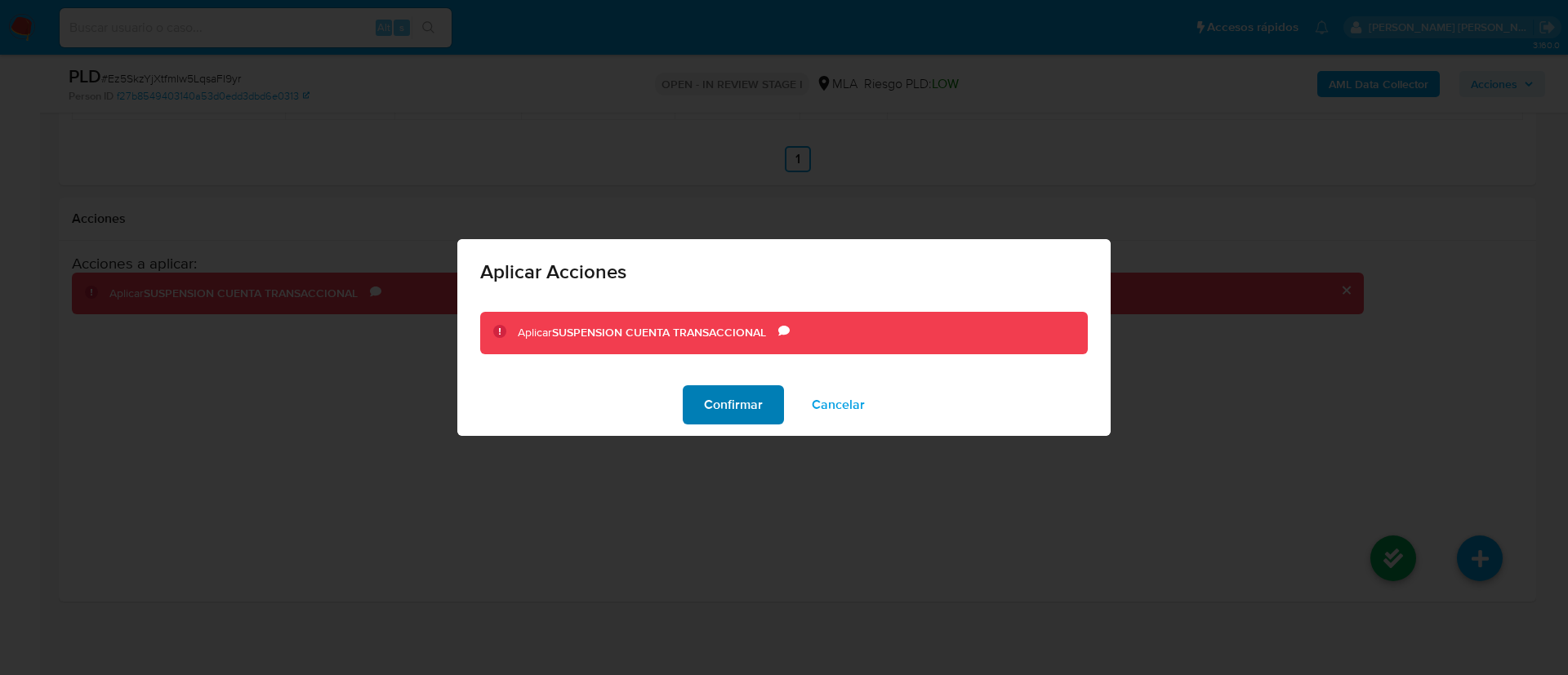
click at [738, 401] on span "Confirmar" at bounding box center [733, 405] width 59 height 36
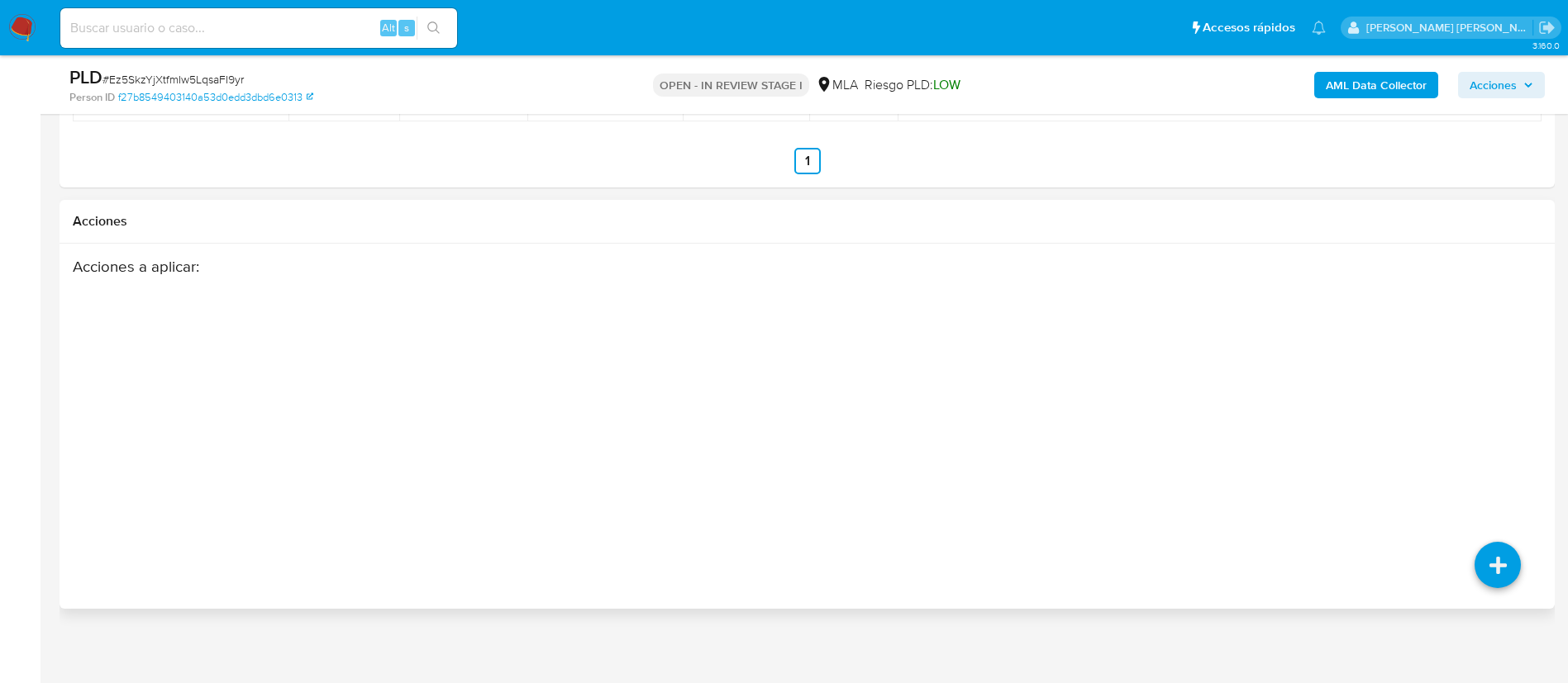
click at [193, 455] on div "Acciones a aplicar :" at bounding box center [727, 389] width 1308 height 265
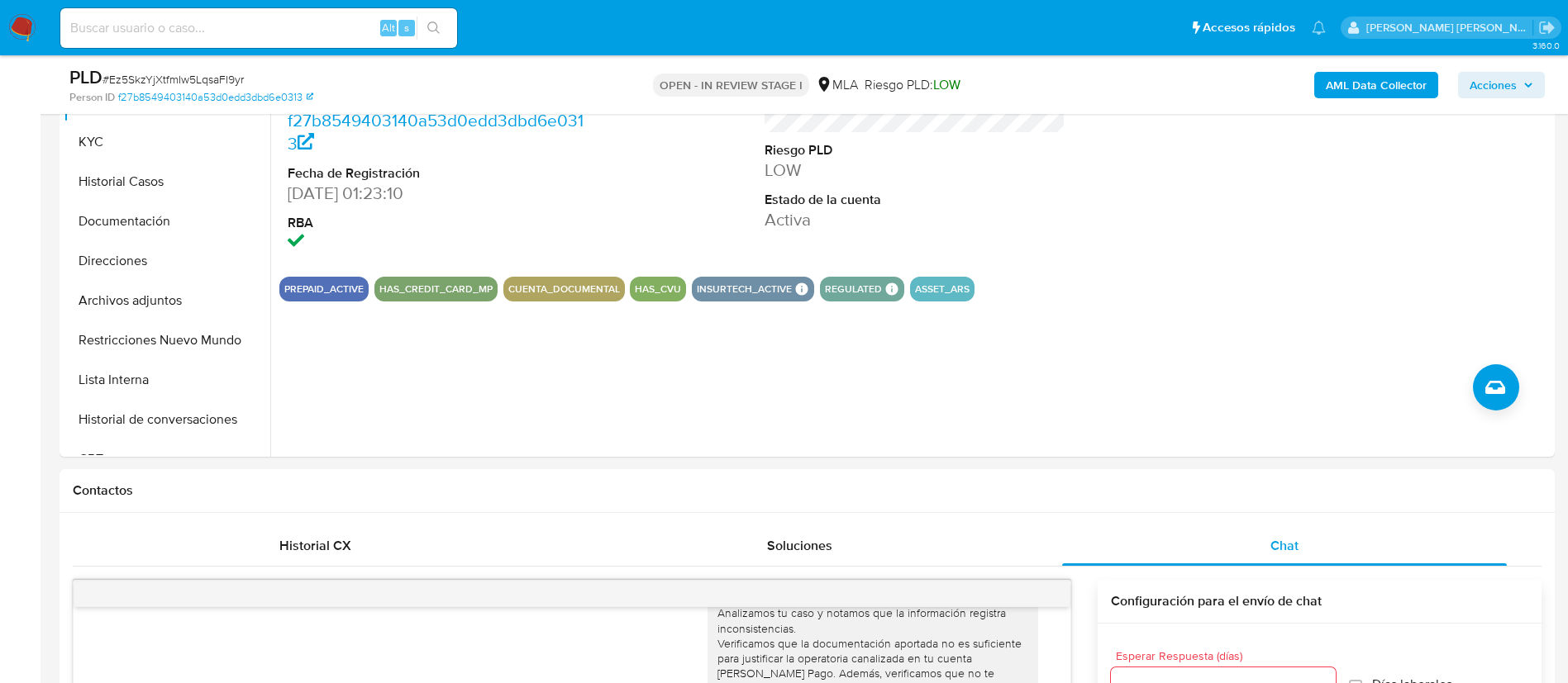
scroll to position [0, 0]
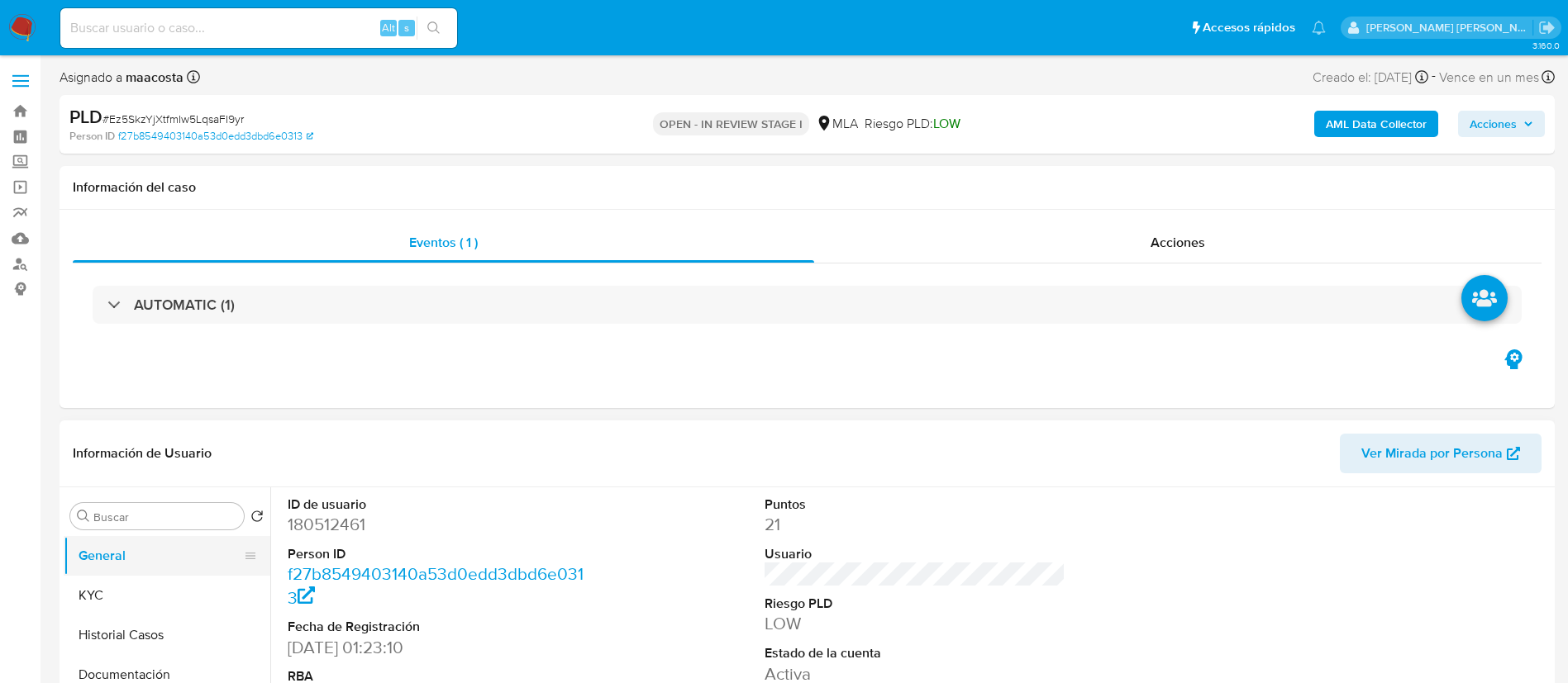
click at [131, 574] on button "General" at bounding box center [161, 556] width 193 height 40
click at [131, 567] on button "General" at bounding box center [161, 556] width 193 height 40
click at [125, 580] on button "KYC" at bounding box center [161, 596] width 193 height 40
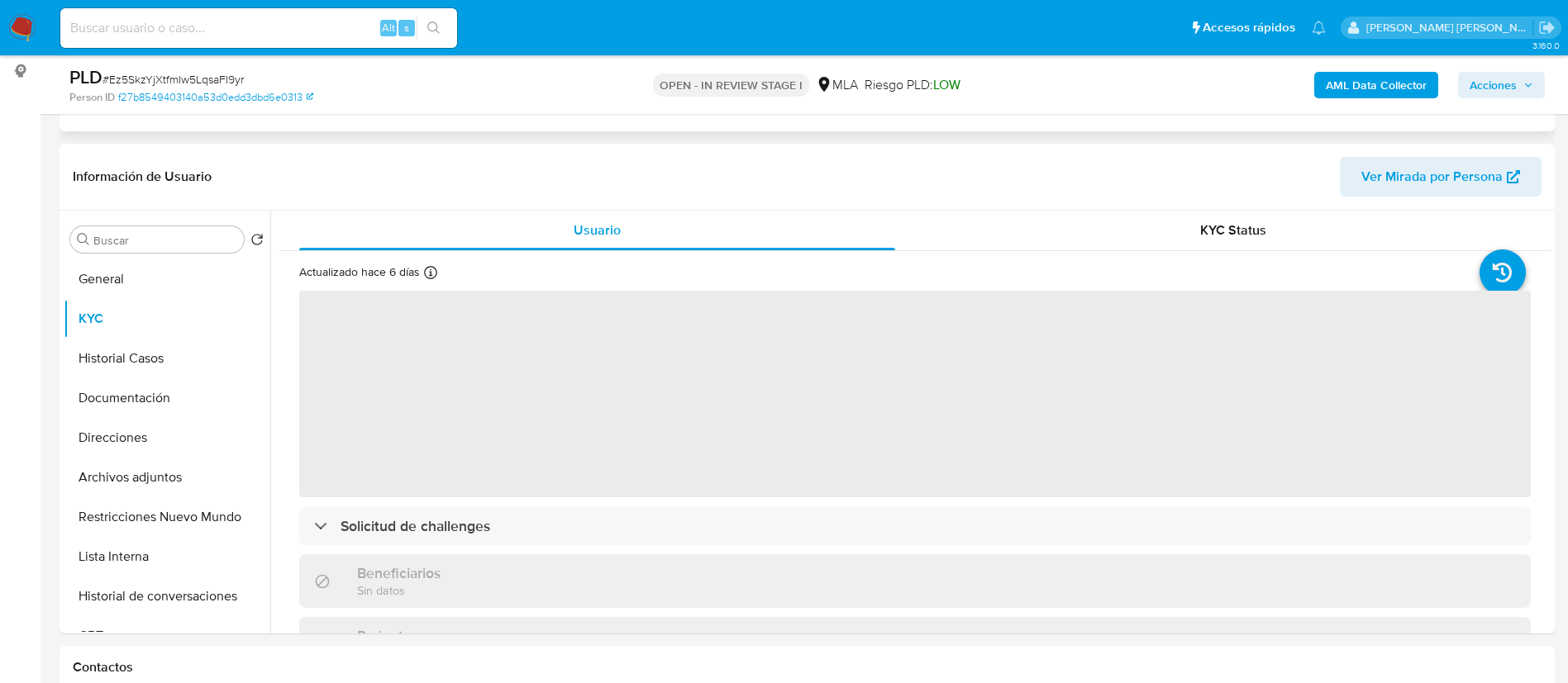
scroll to position [232, 0]
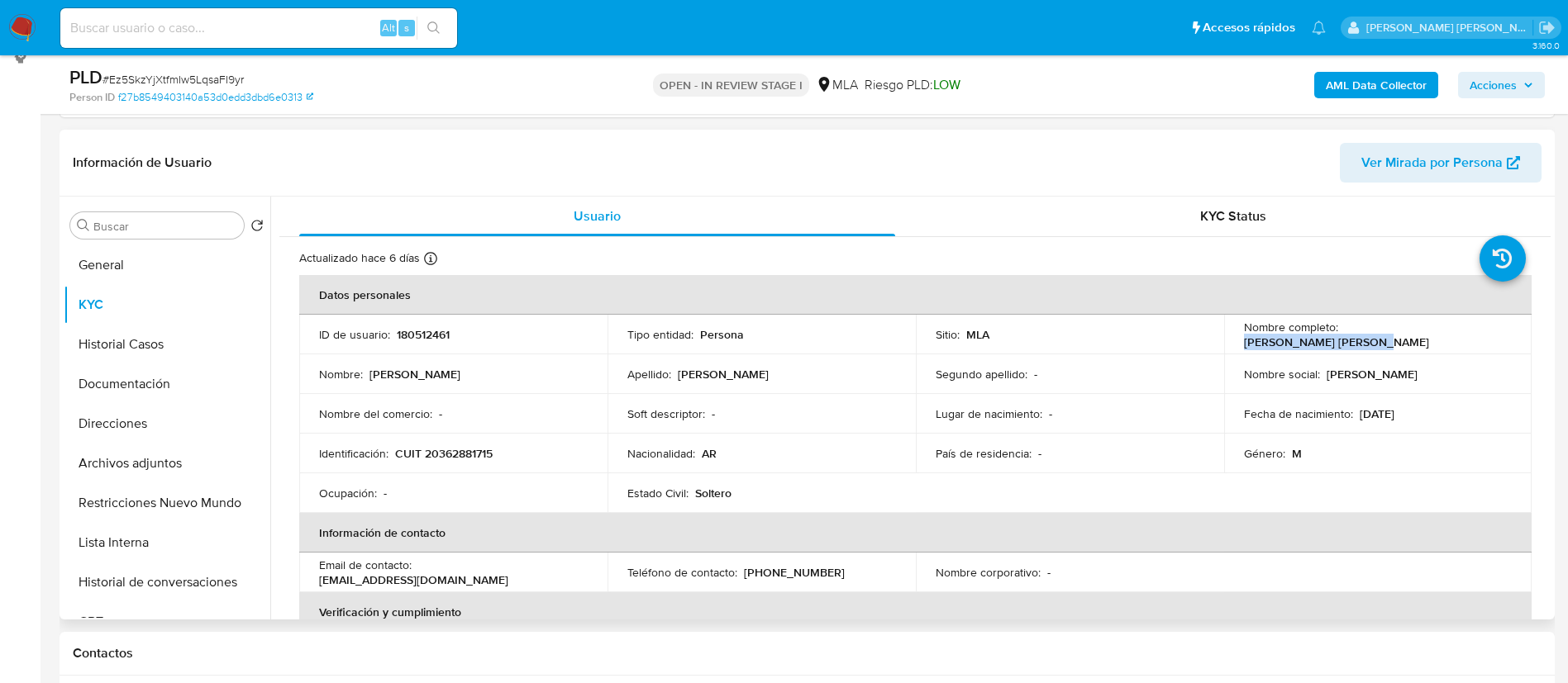
drag, startPoint x: 1341, startPoint y: 329, endPoint x: 1479, endPoint y: 330, distance: 138.0
click at [1479, 330] on div "Nombre completo : Alan Santiago Gonzalez" at bounding box center [1378, 335] width 268 height 29
copy p "Alan Santiago Gonzalez"
click at [184, 501] on button "Restricciones Nuevo Mundo" at bounding box center [161, 503] width 193 height 40
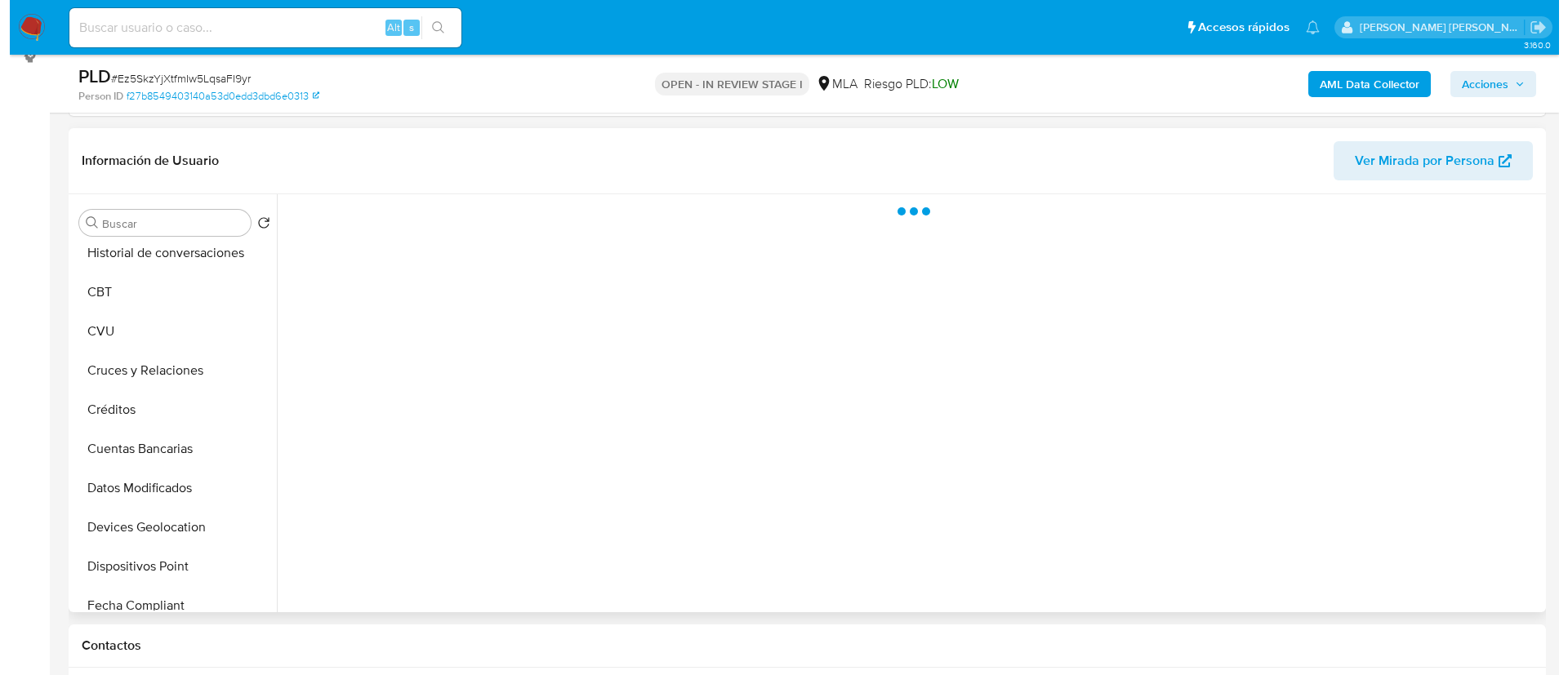
scroll to position [0, 0]
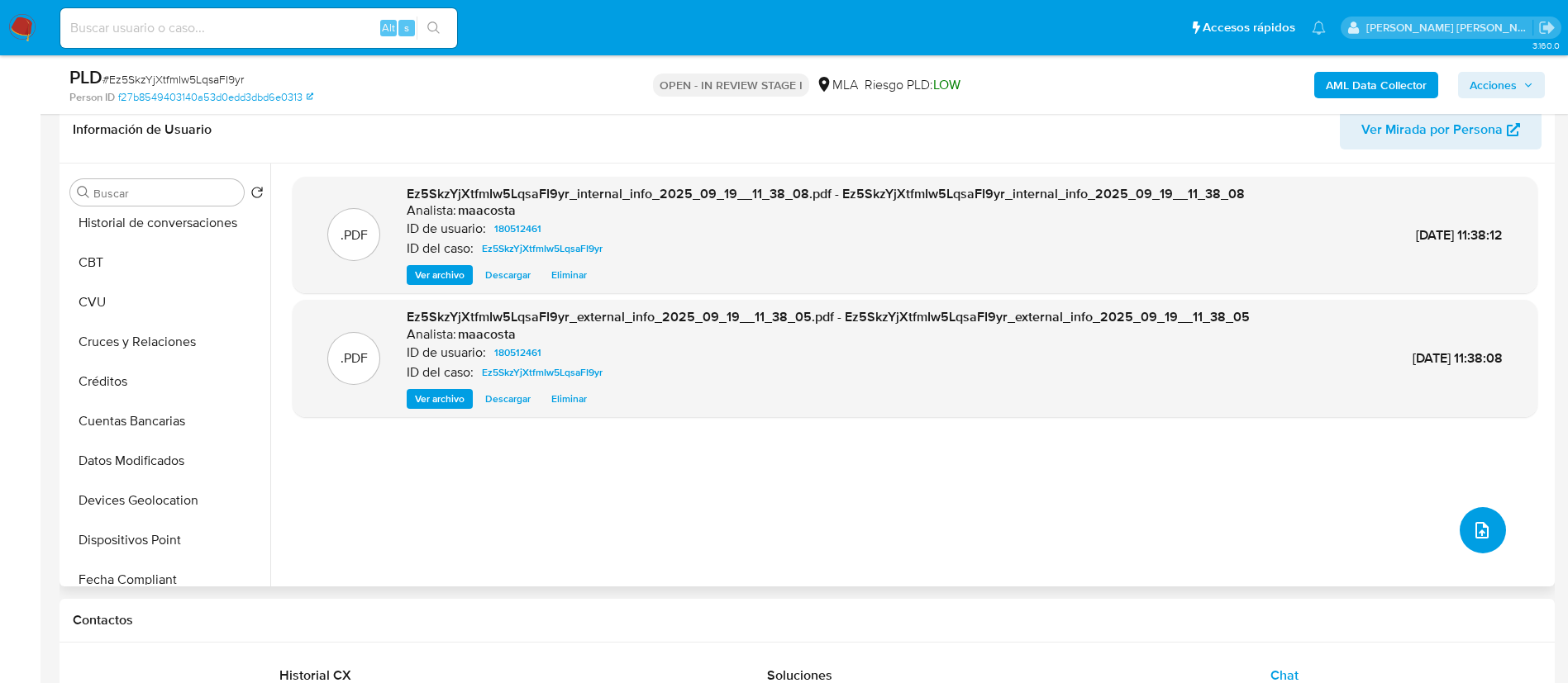
click at [1480, 516] on button "upload-file" at bounding box center [1483, 530] width 47 height 47
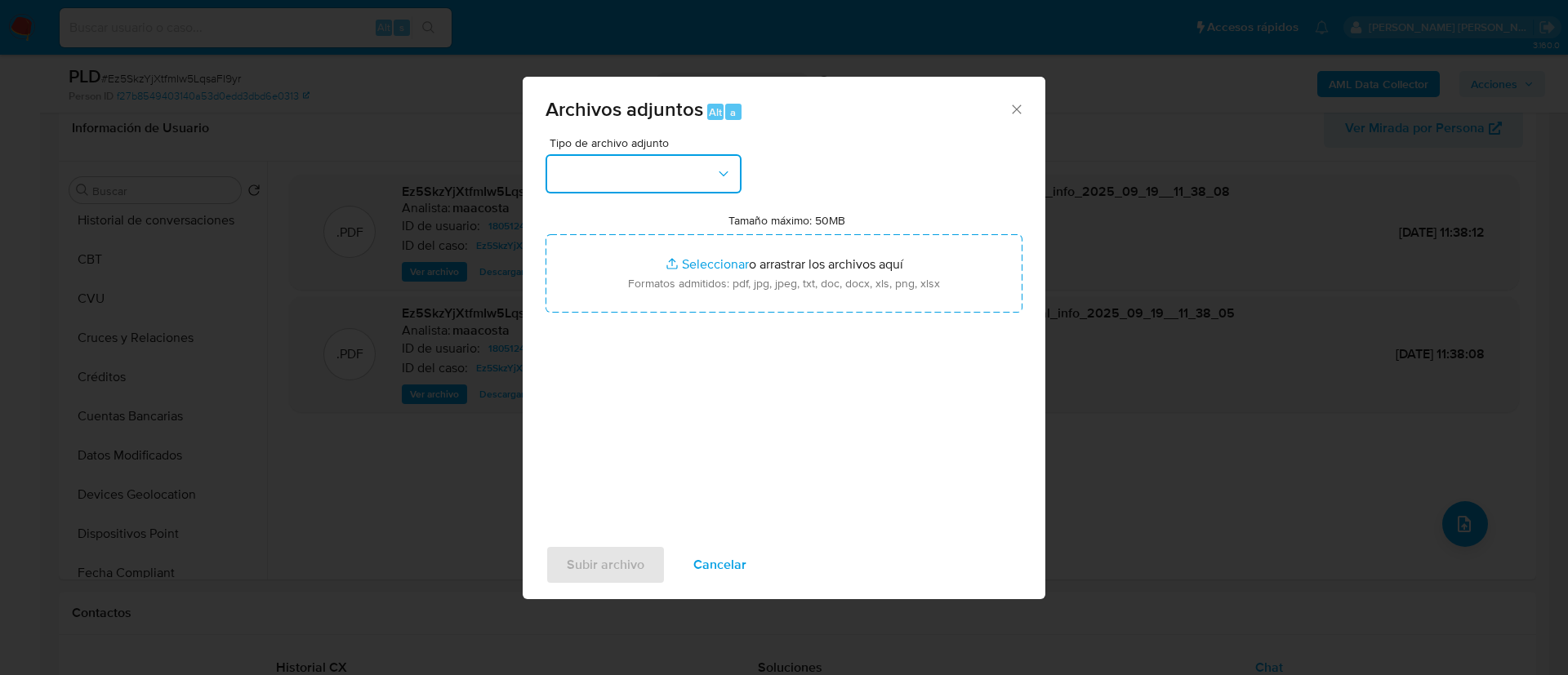
click at [623, 173] on button "button" at bounding box center [644, 174] width 196 height 39
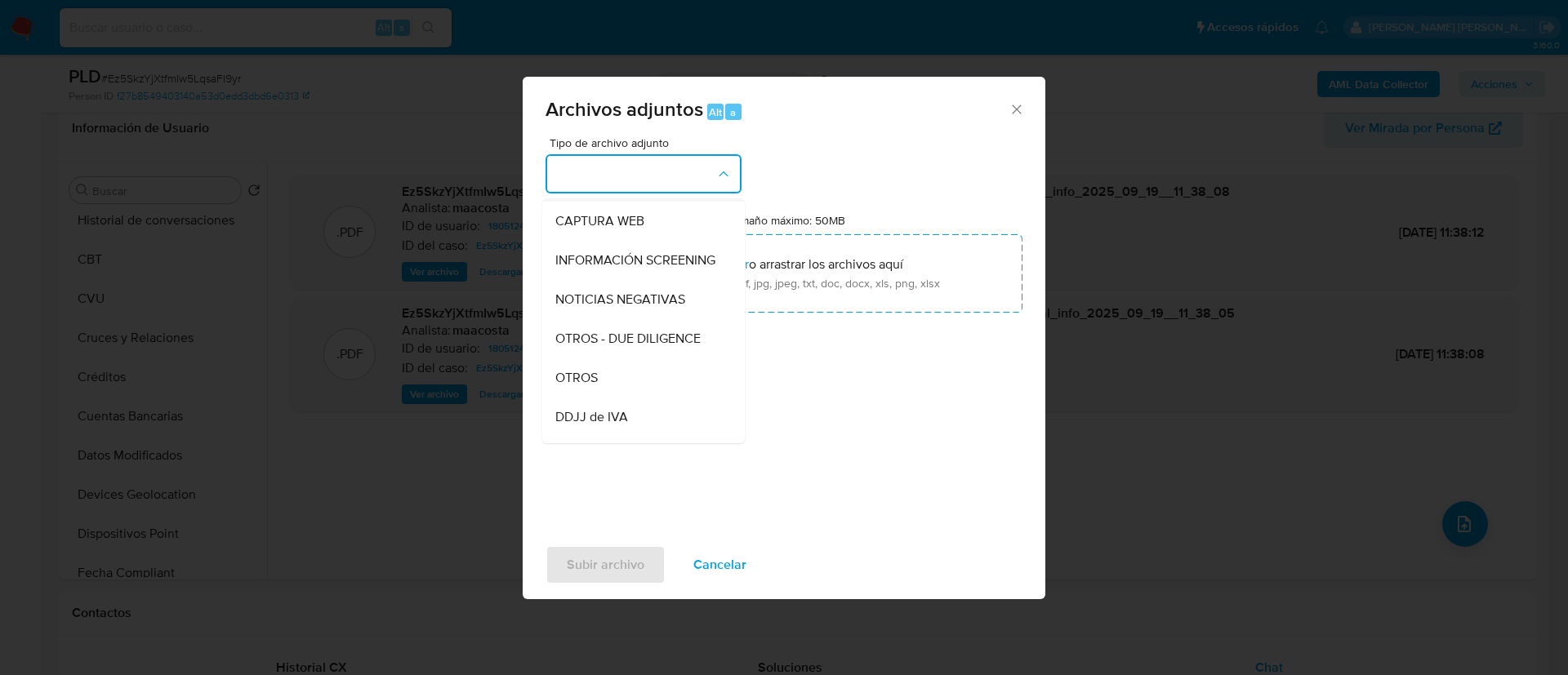
scroll to position [171, 0]
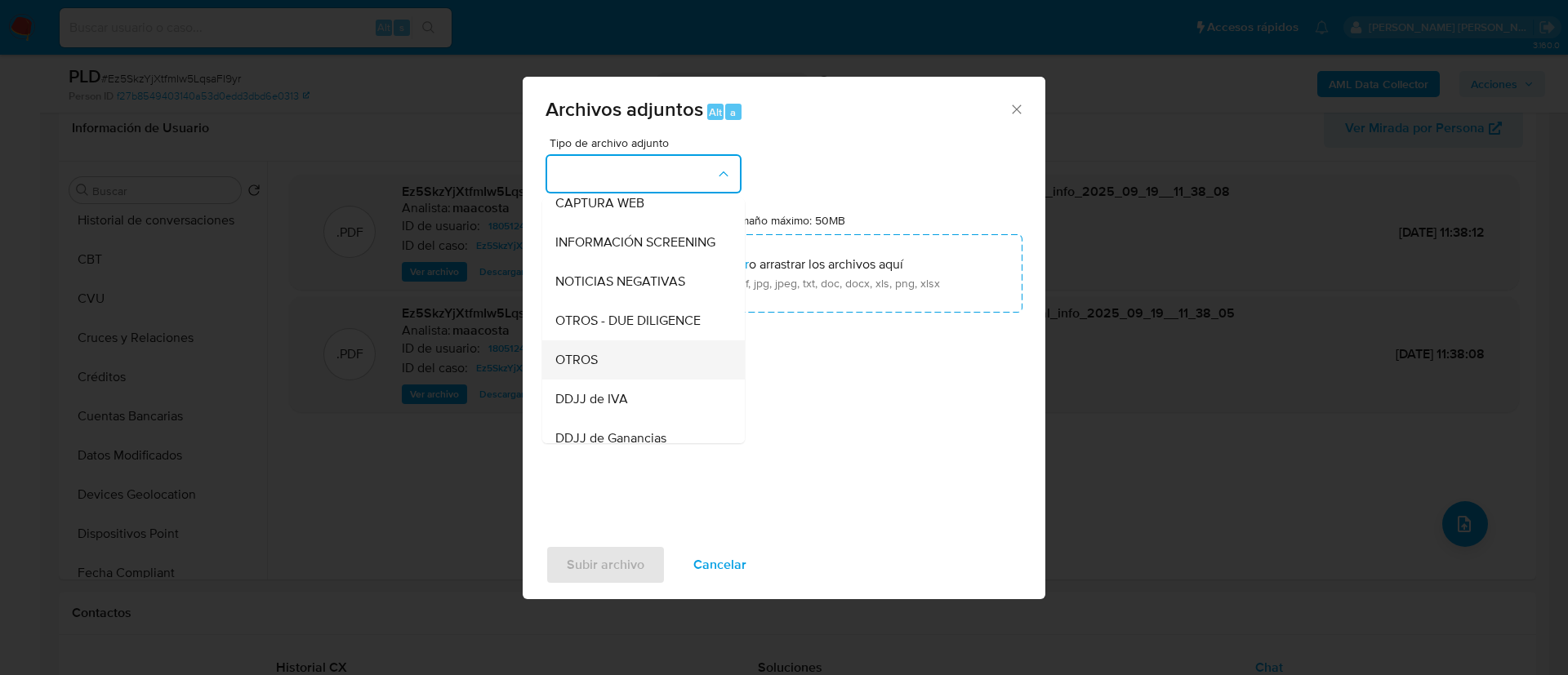
click at [611, 368] on div "OTROS" at bounding box center [638, 360] width 166 height 39
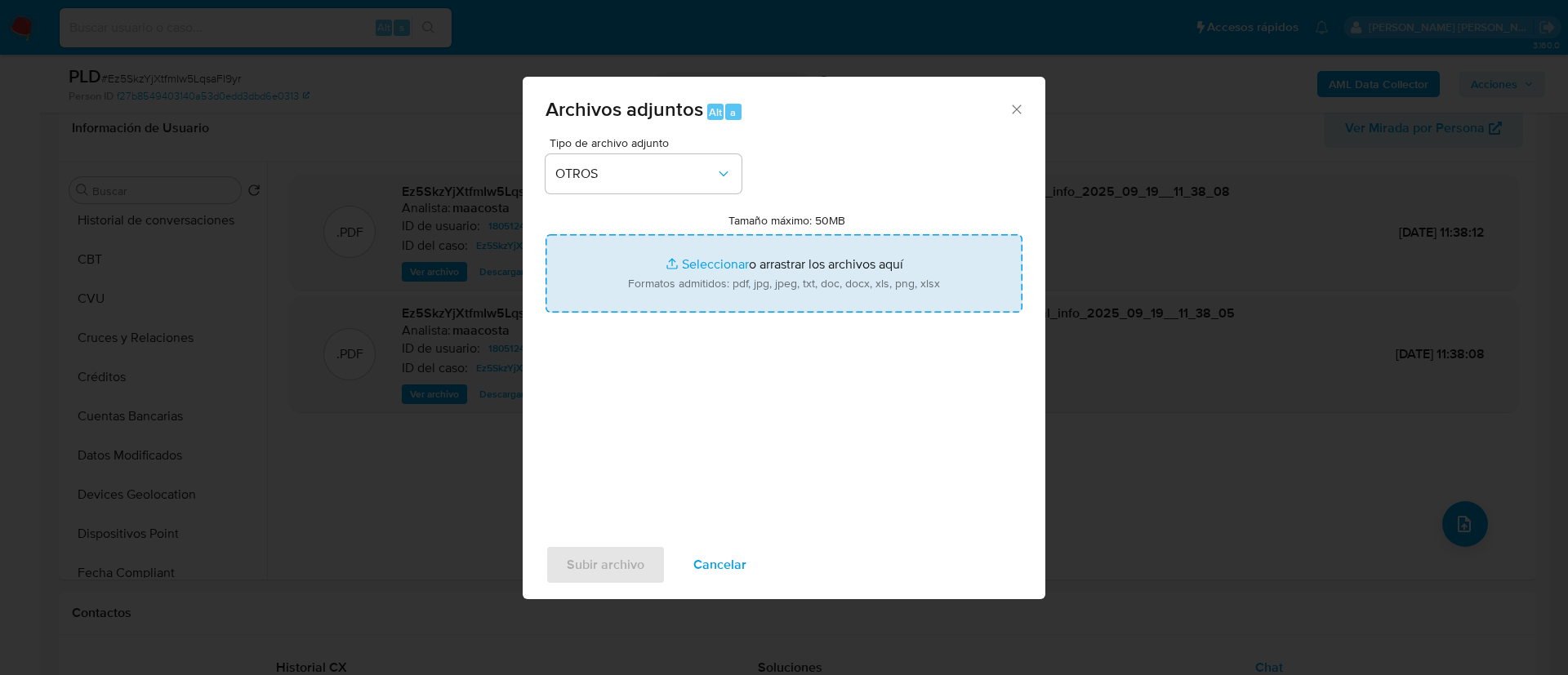
type input "C:\fakepath\Capturas de ingresos en patreon 3.pdf"
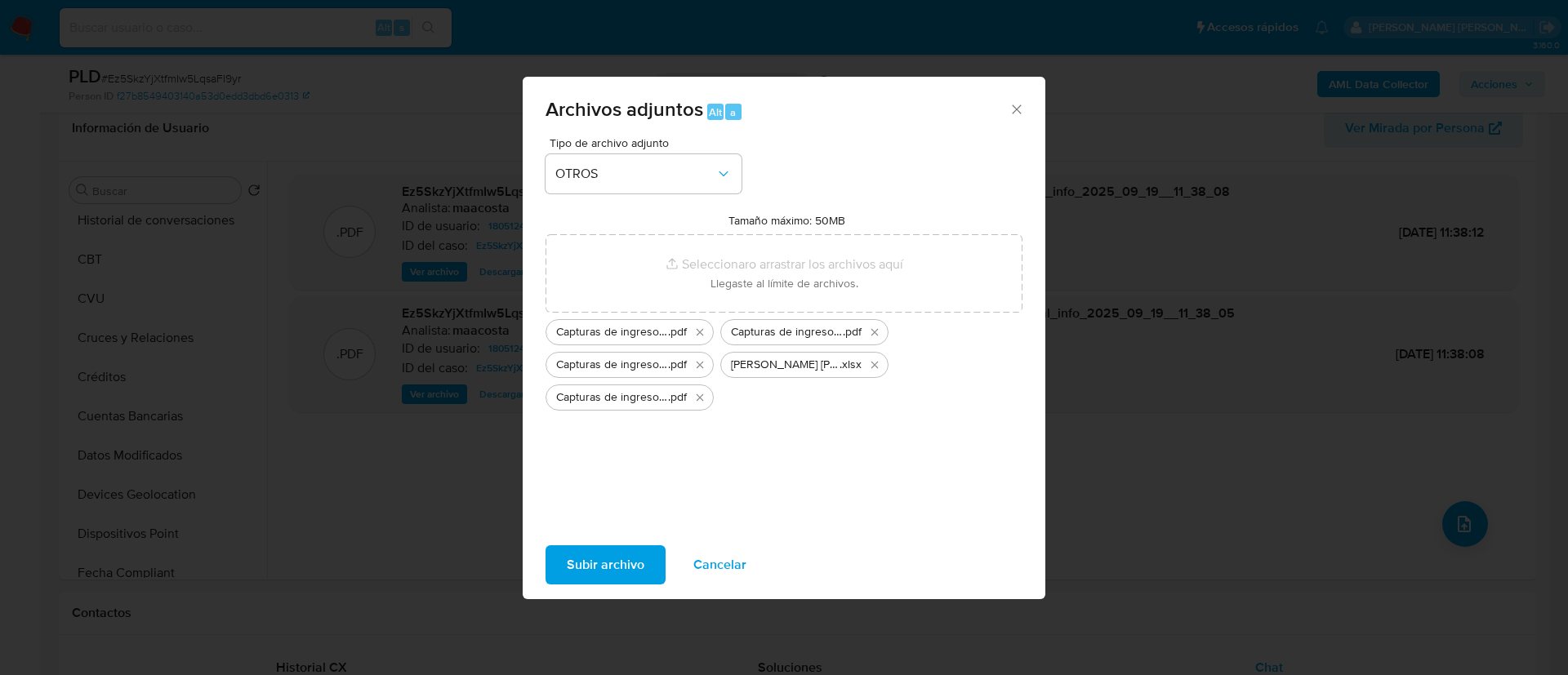
click at [612, 564] on span "Subir archivo" at bounding box center [605, 565] width 78 height 36
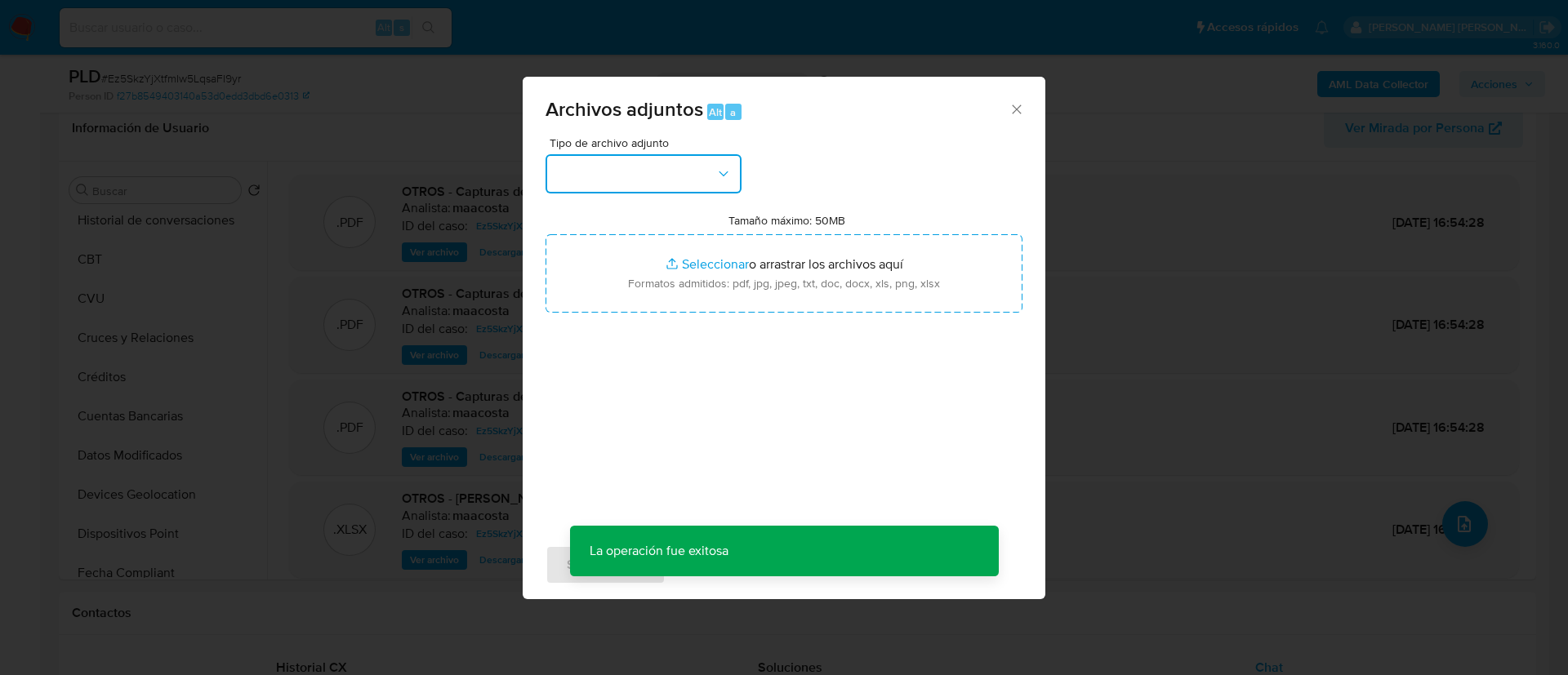
click at [651, 169] on button "button" at bounding box center [644, 174] width 196 height 39
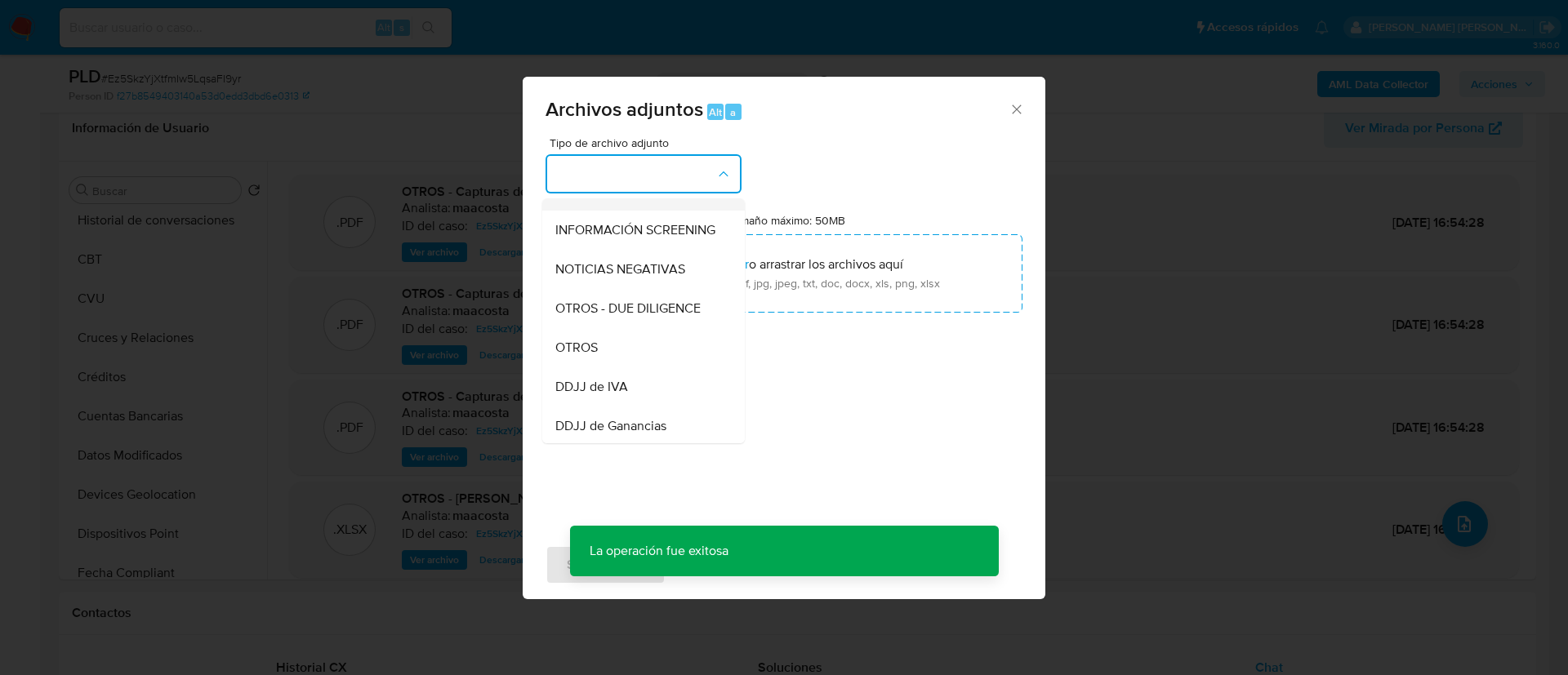
scroll to position [196, 0]
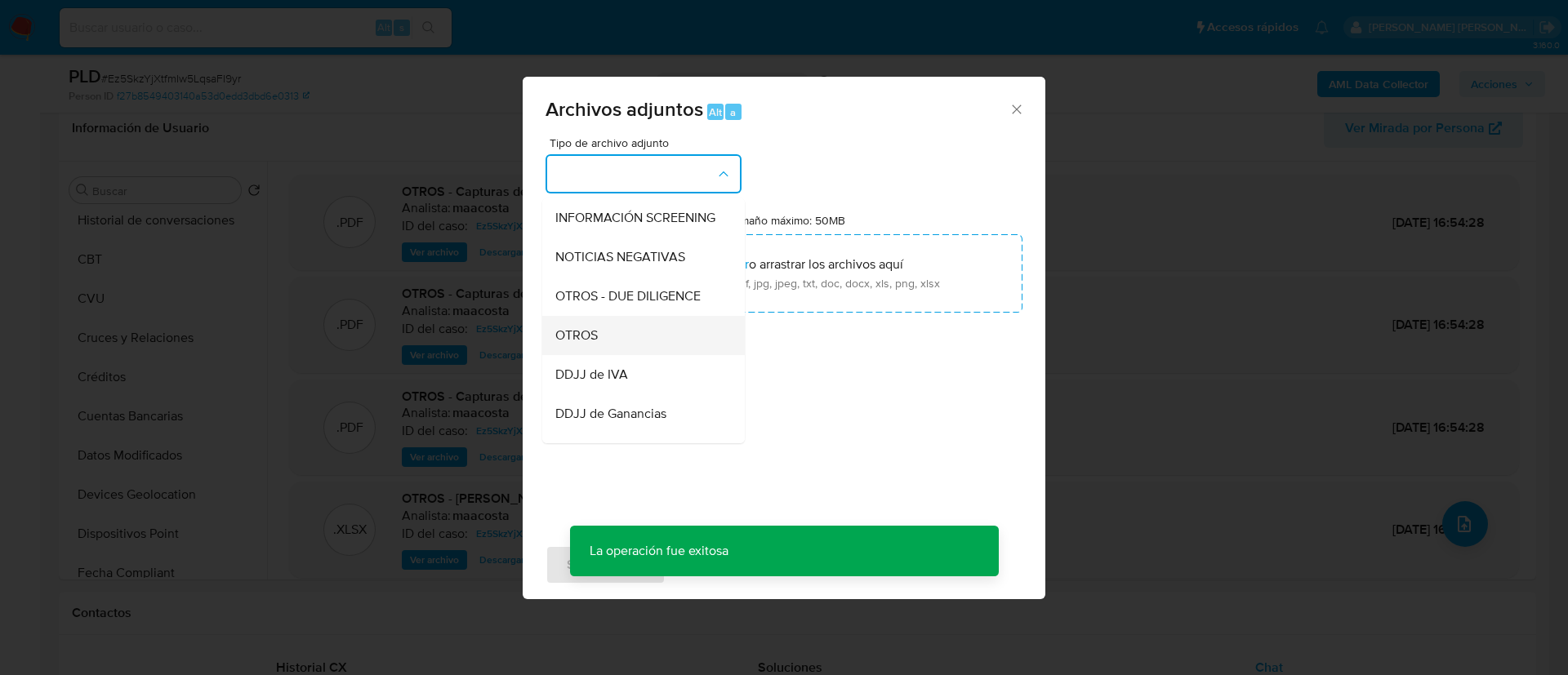
click at [607, 355] on div "OTROS" at bounding box center [638, 336] width 166 height 39
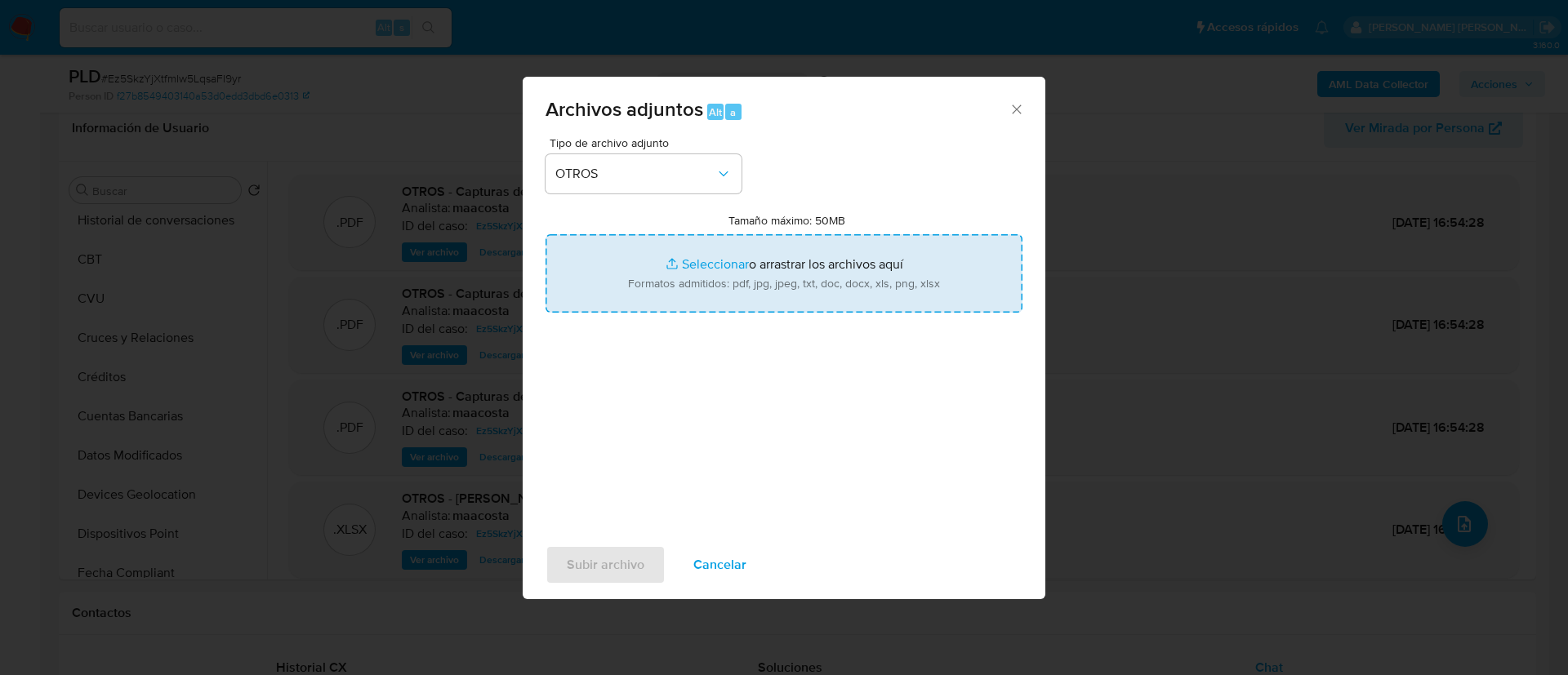
type input "C:\fakepath\Capturas utilización de MP 2.pdf"
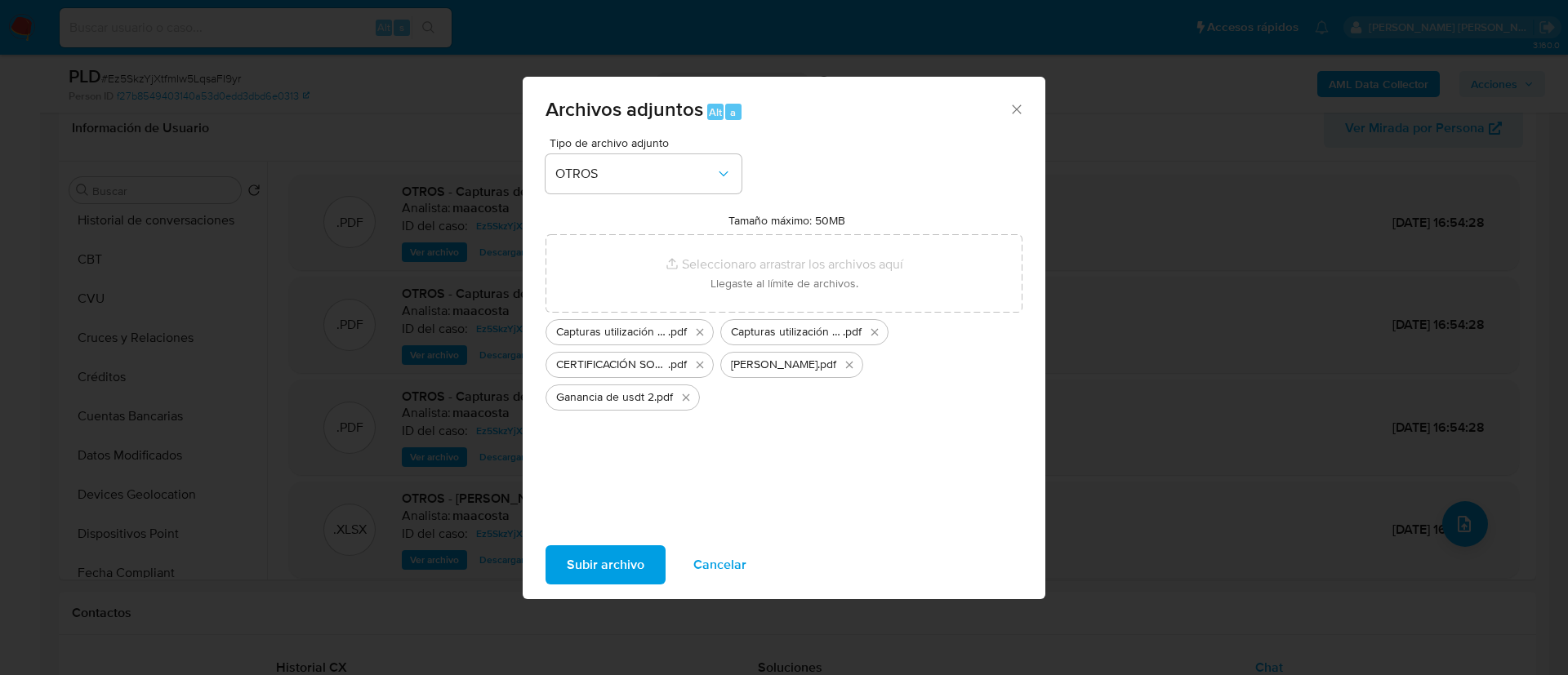
drag, startPoint x: 627, startPoint y: 295, endPoint x: 618, endPoint y: 560, distance: 265.2
click at [618, 560] on span "Subir archivo" at bounding box center [605, 565] width 78 height 36
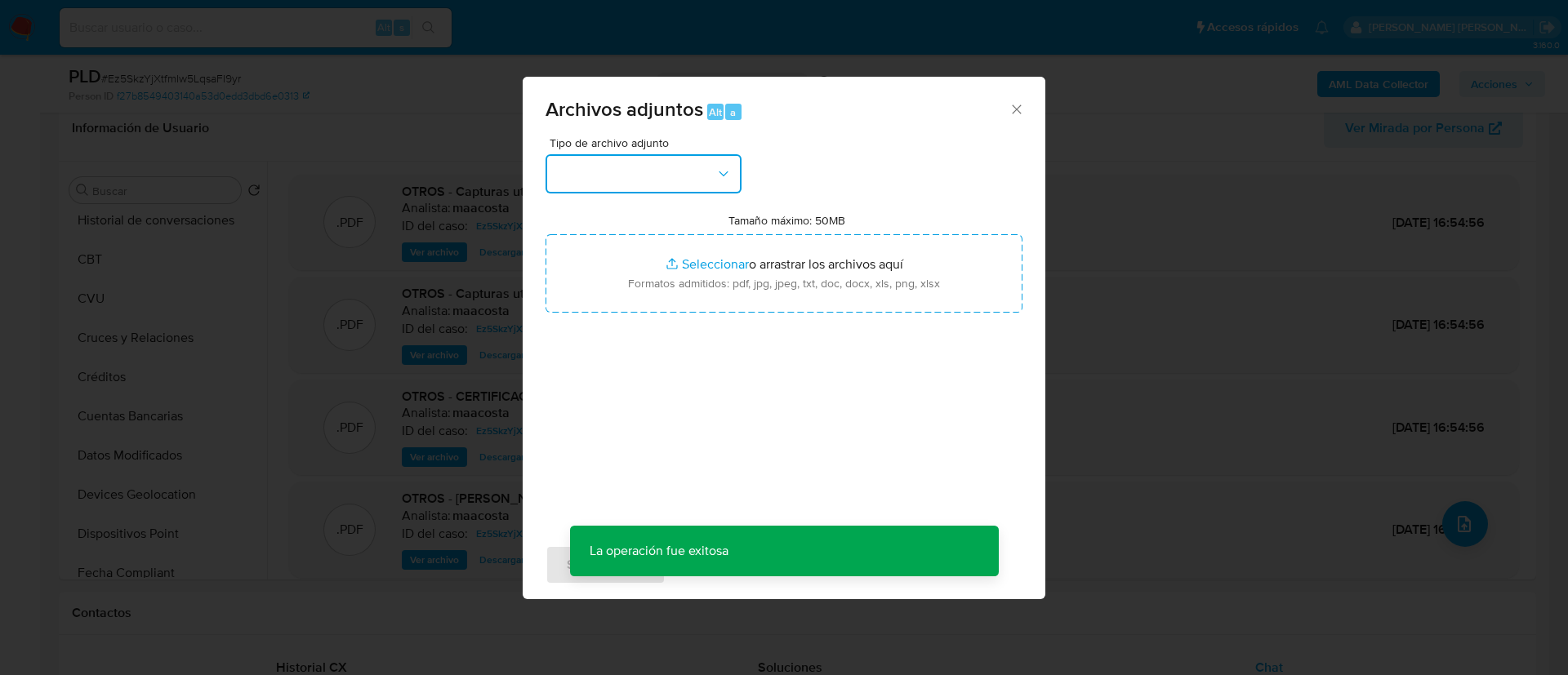
click at [651, 185] on button "button" at bounding box center [644, 174] width 196 height 39
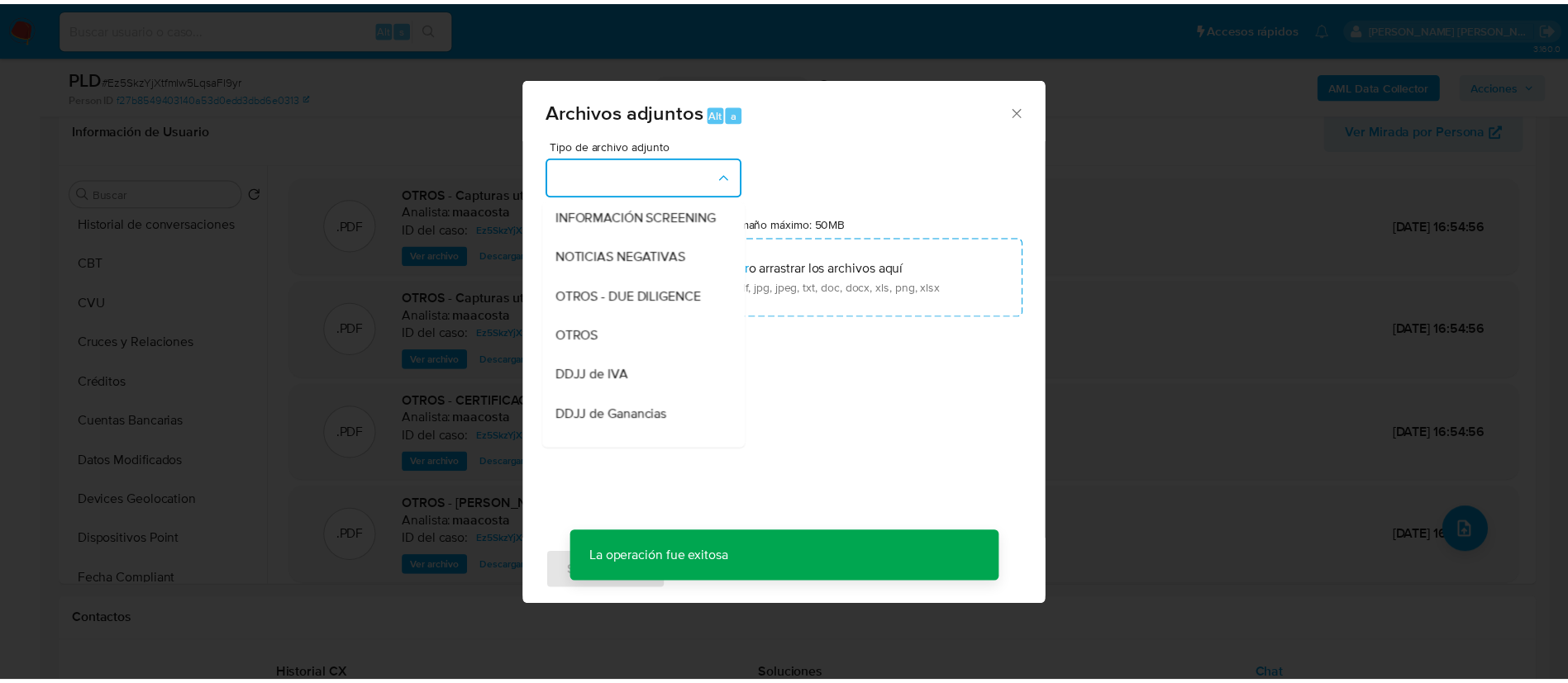
scroll to position [204, 0]
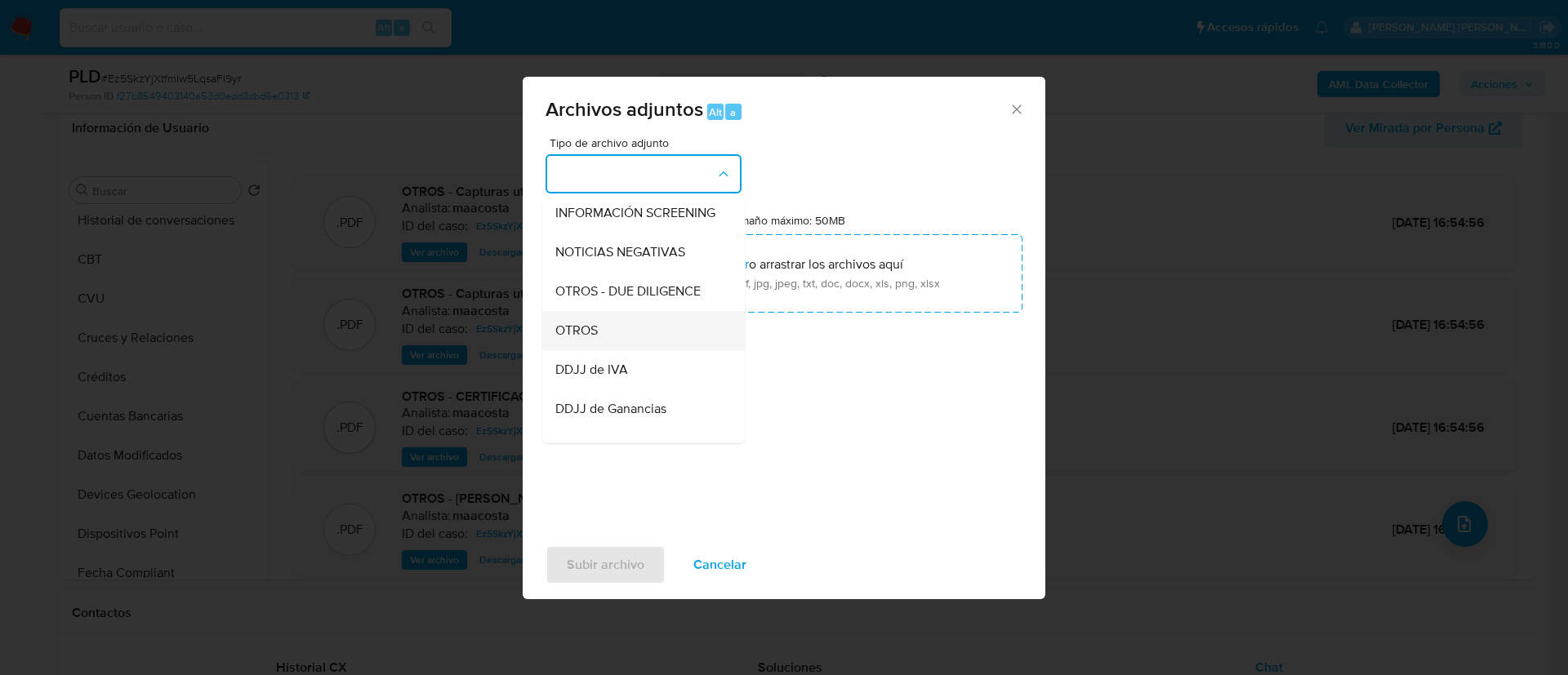
click at [614, 350] on div "OTROS" at bounding box center [638, 331] width 166 height 39
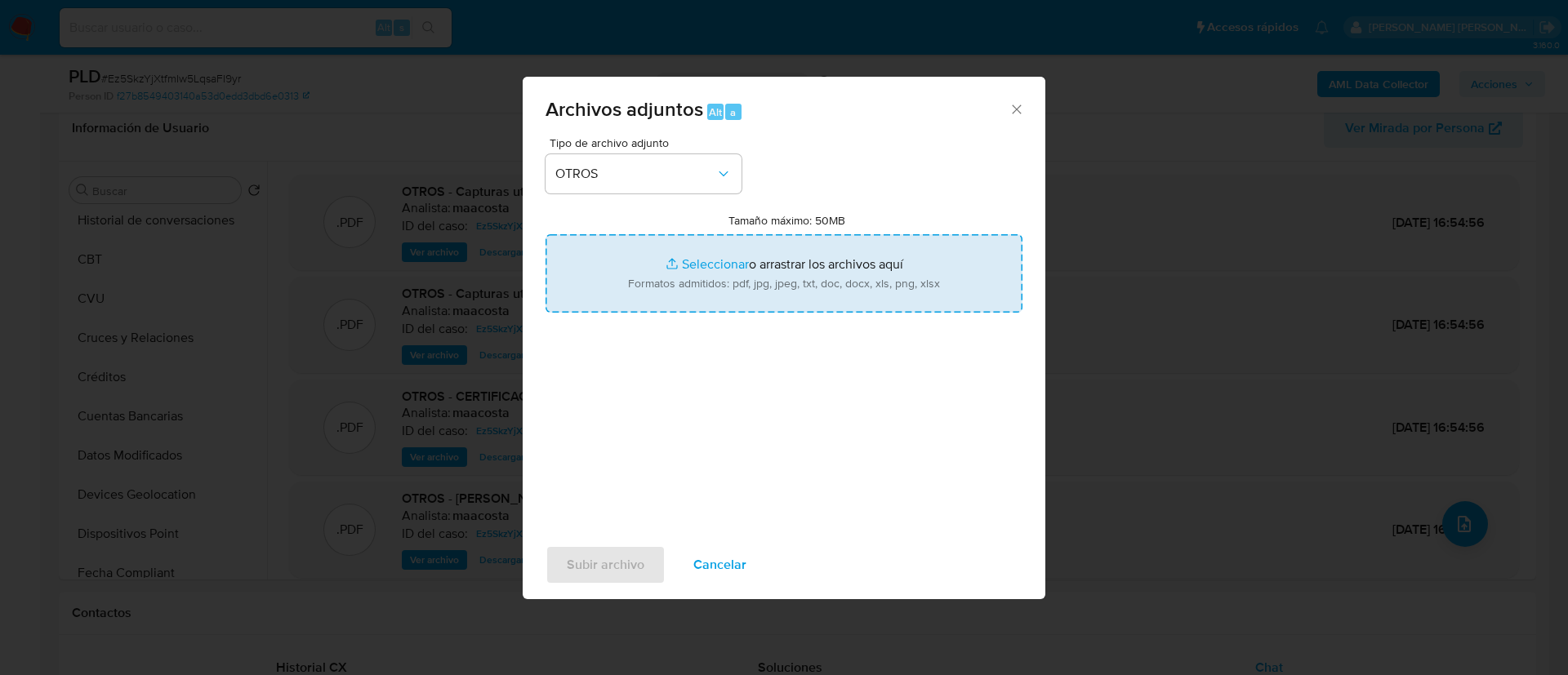
type input "C:\fakepath\Ganancia de usdt 3.pdf"
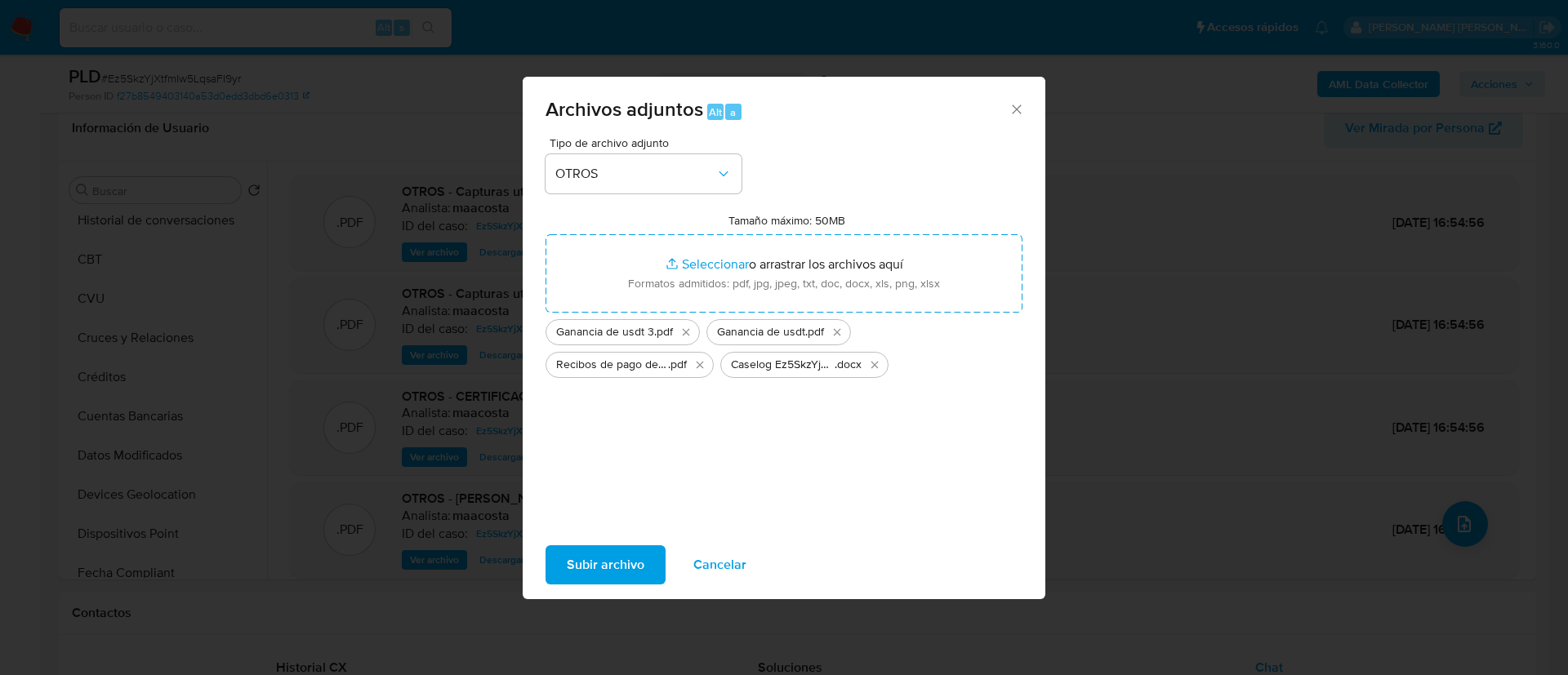
click at [608, 559] on span "Subir archivo" at bounding box center [605, 565] width 78 height 36
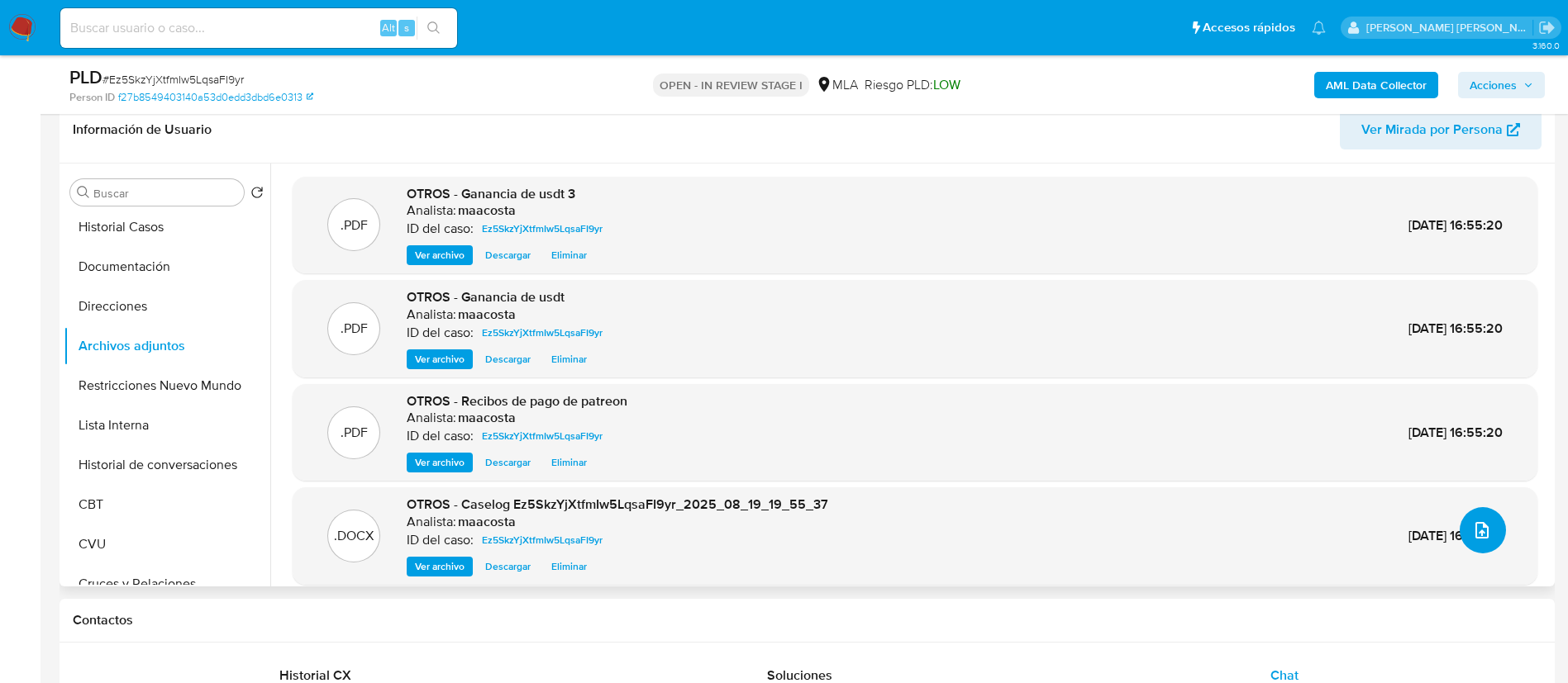
scroll to position [78, 0]
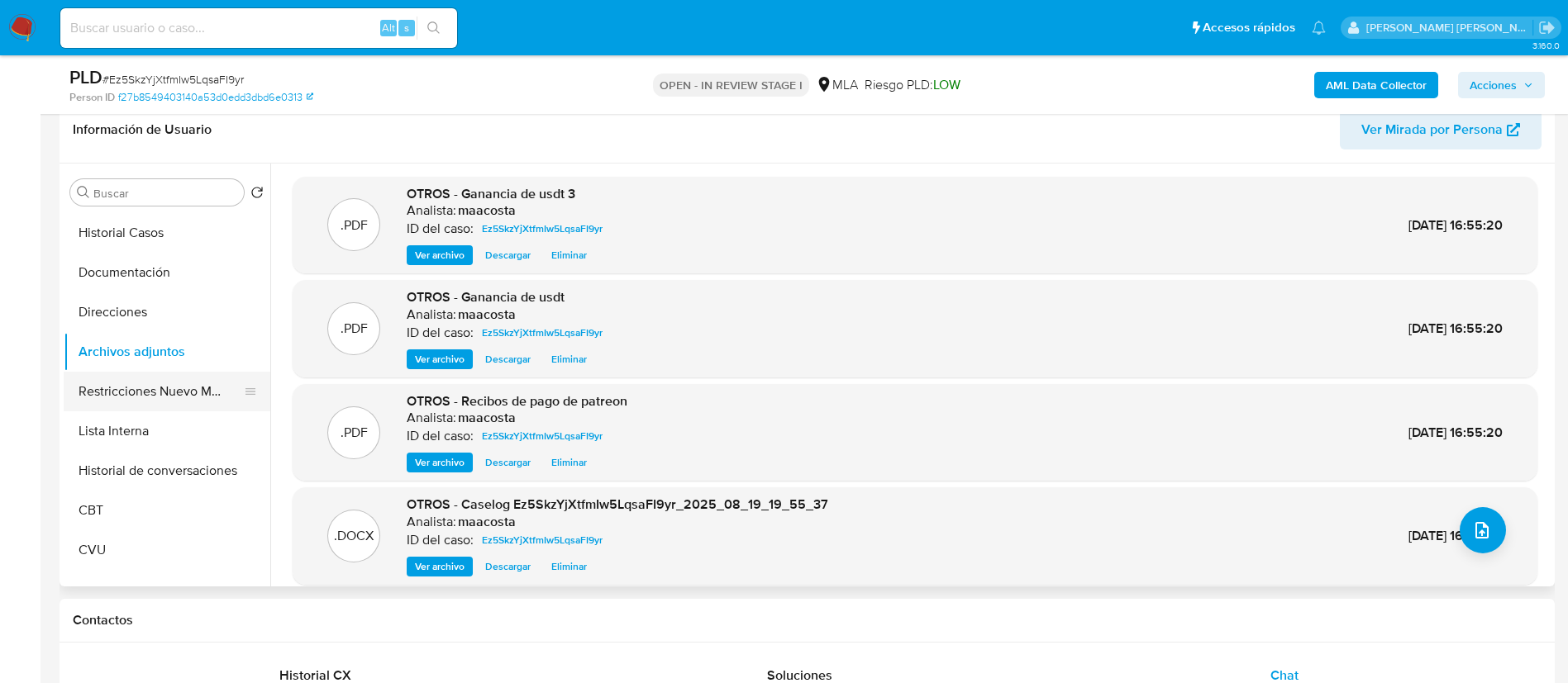
click at [148, 382] on button "Restricciones Nuevo Mundo" at bounding box center [161, 392] width 193 height 40
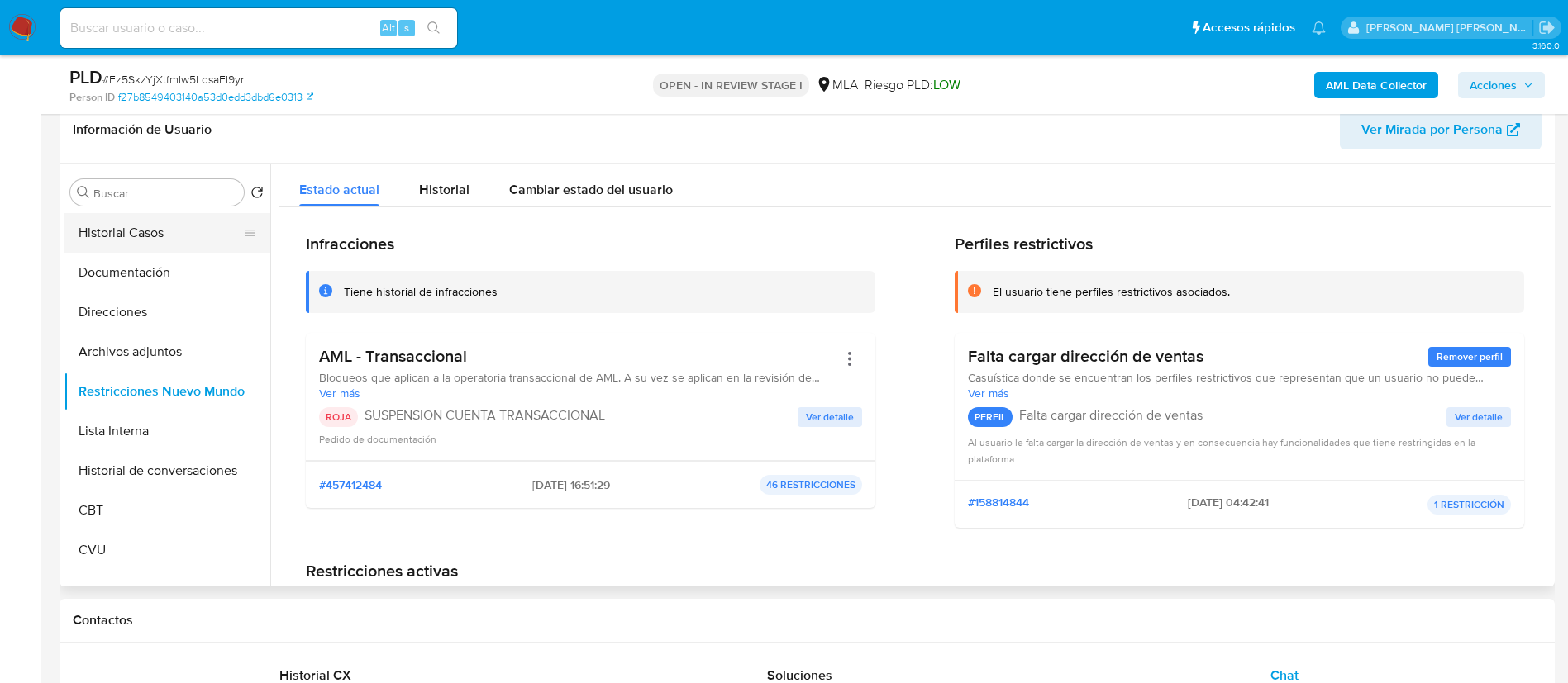
click at [164, 235] on button "Historial Casos" at bounding box center [161, 233] width 193 height 40
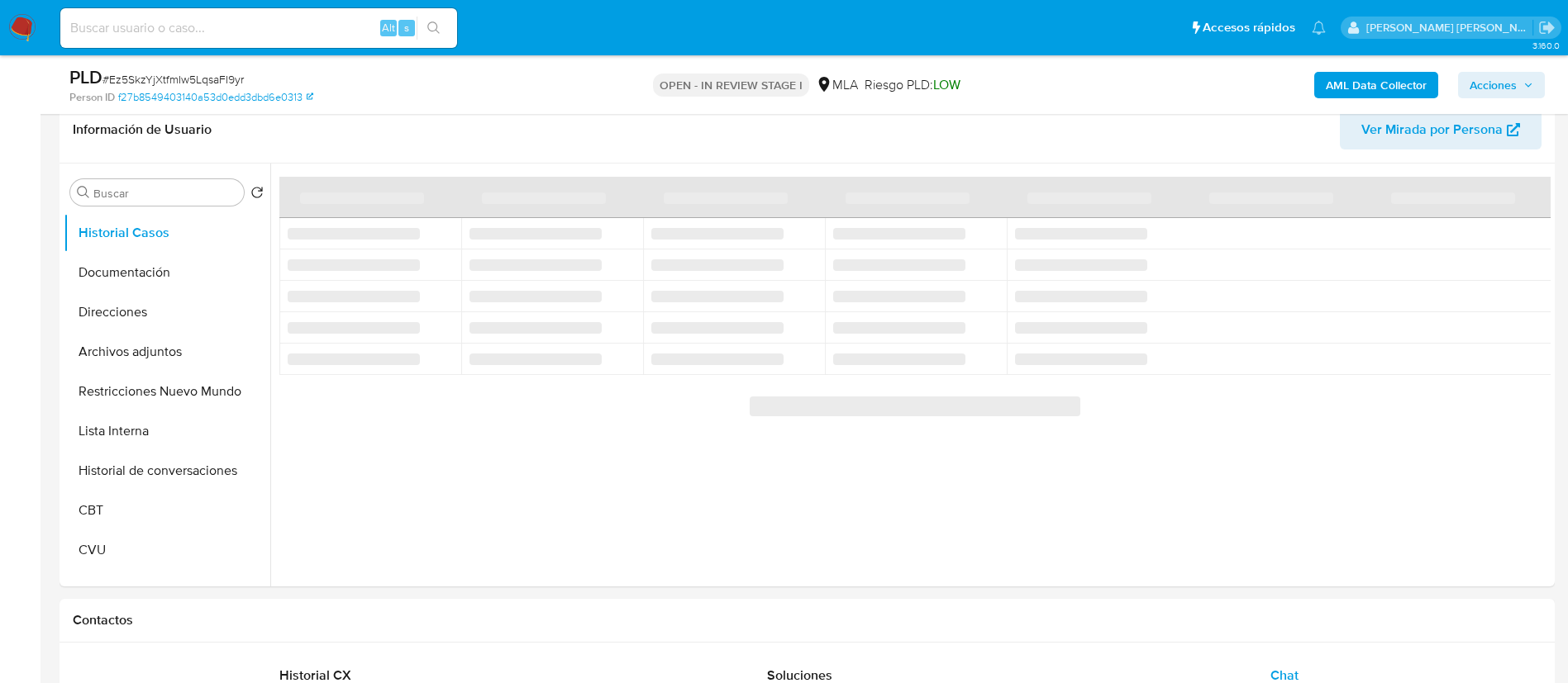
click at [1501, 70] on div "AML Data Collector Acciones" at bounding box center [1300, 85] width 488 height 39
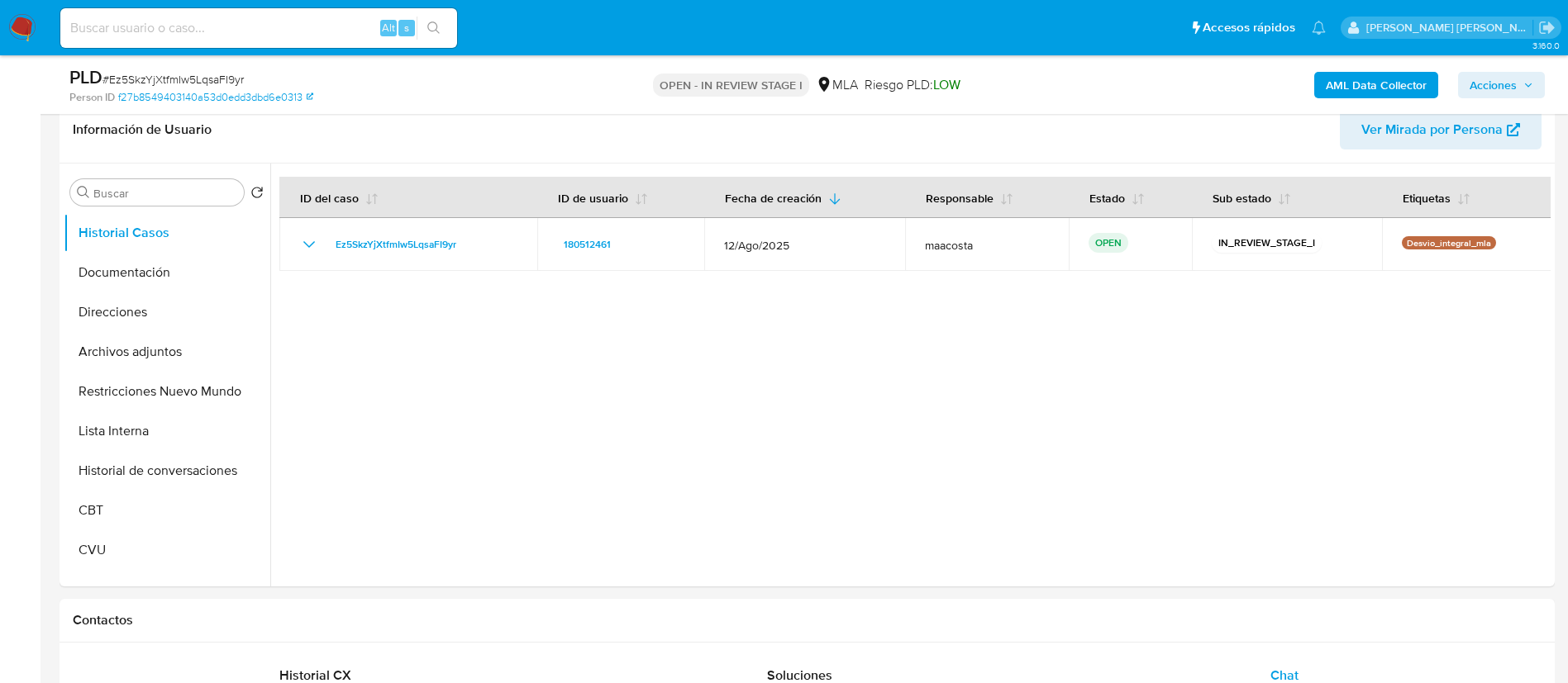
click at [1491, 87] on span "Acciones" at bounding box center [1493, 85] width 47 height 27
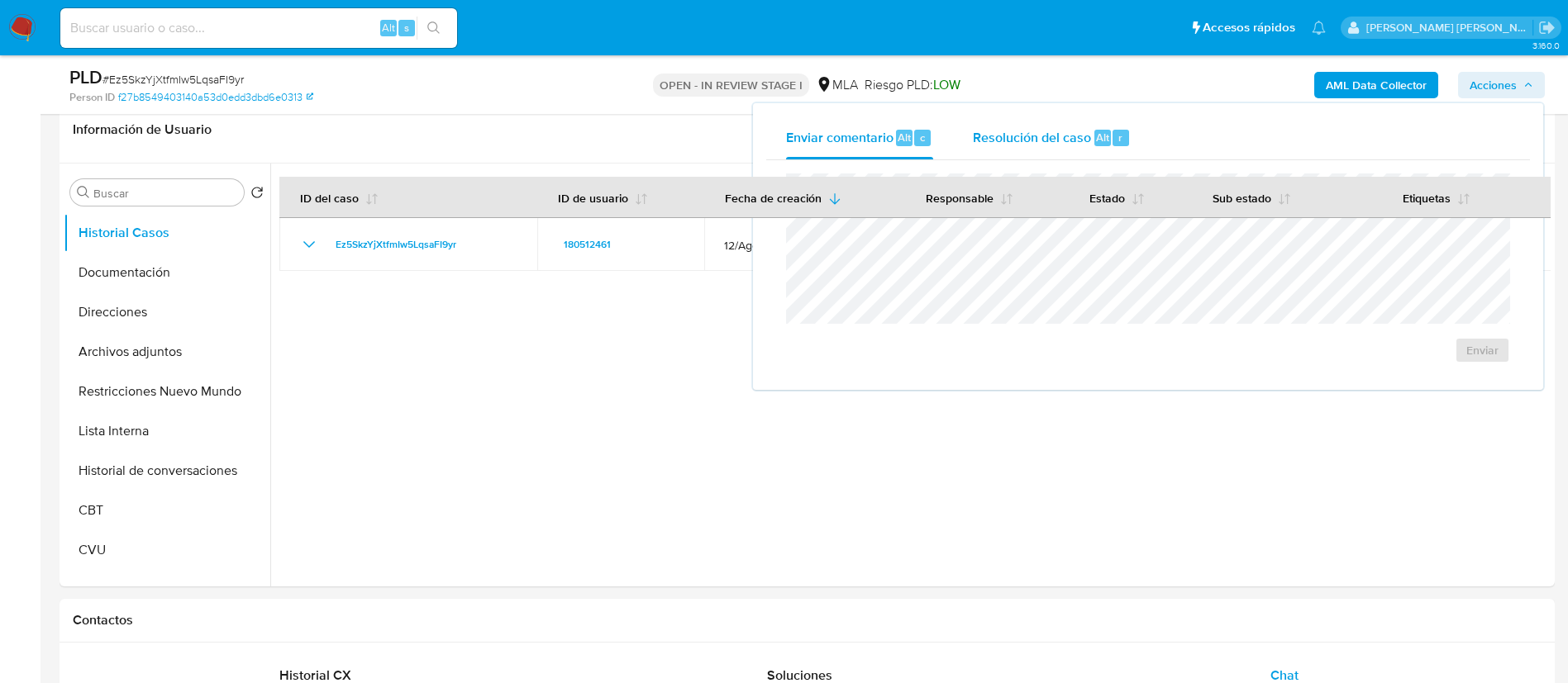
click at [1017, 135] on span "Resolución del caso" at bounding box center [1032, 137] width 118 height 19
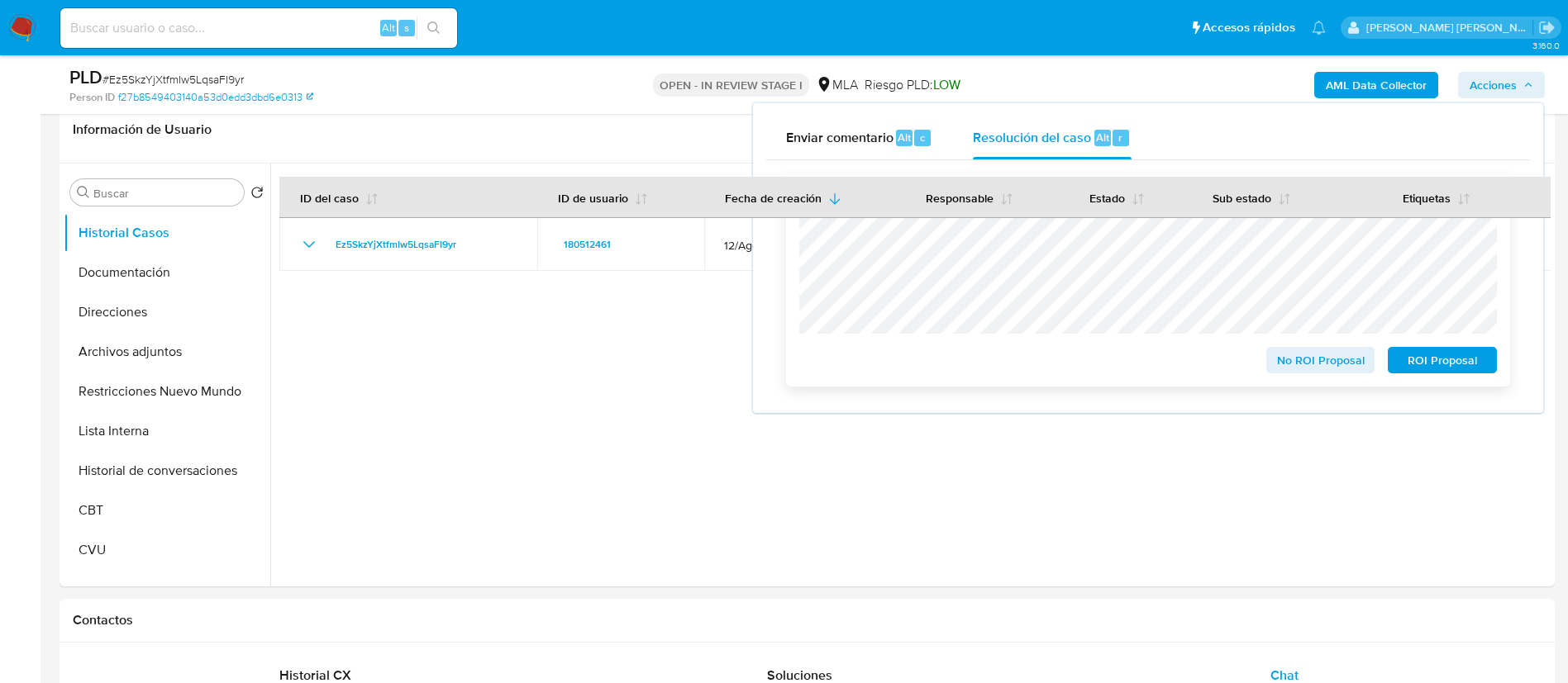
click at [1458, 366] on span "ROI Proposal" at bounding box center [1443, 360] width 86 height 23
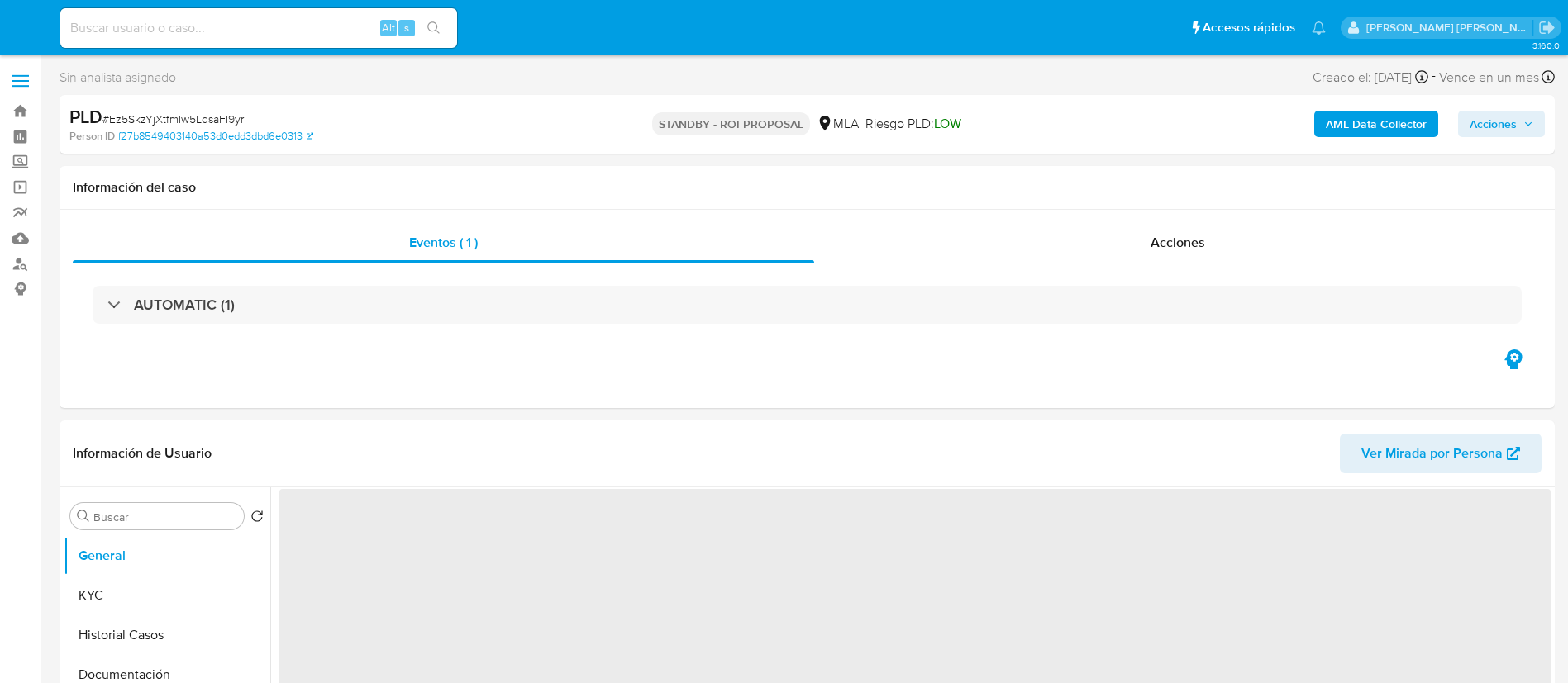
select select "10"
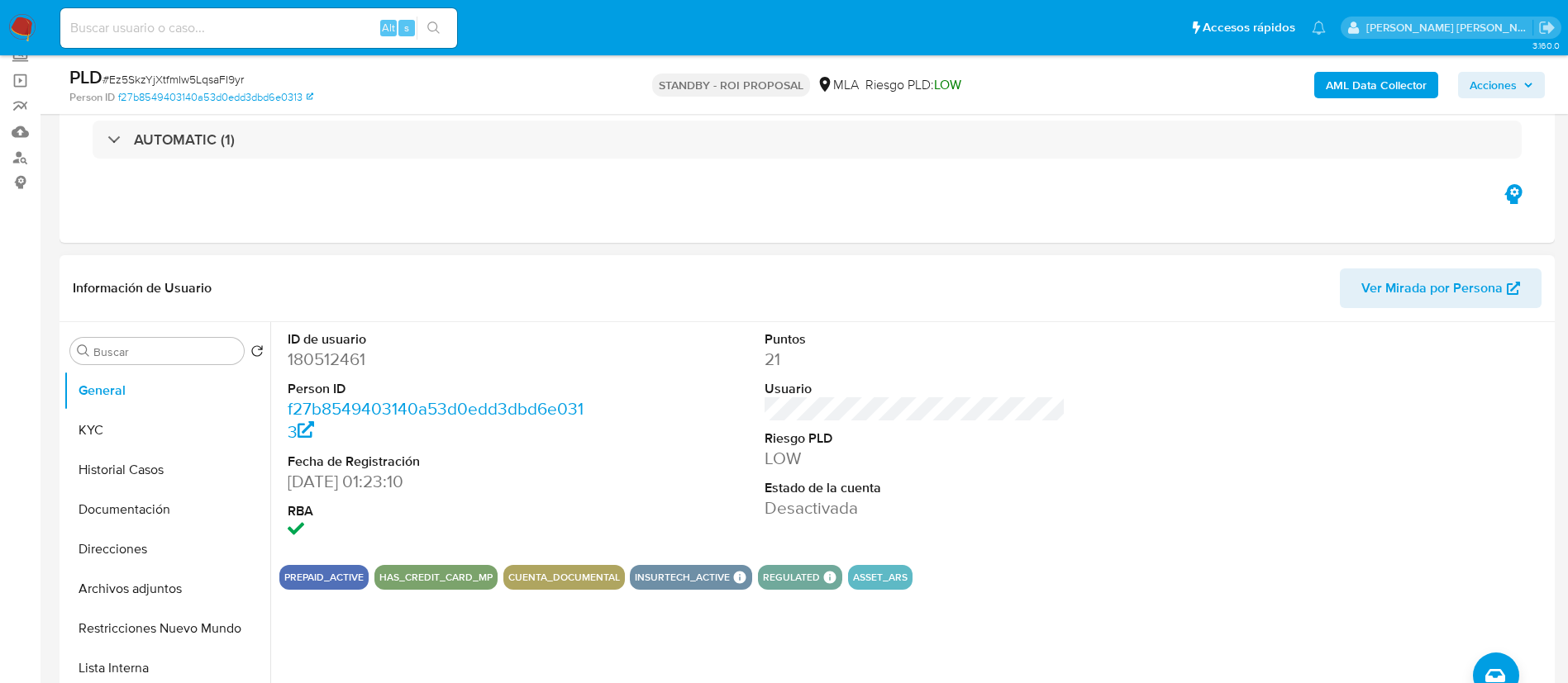
scroll to position [113, 0]
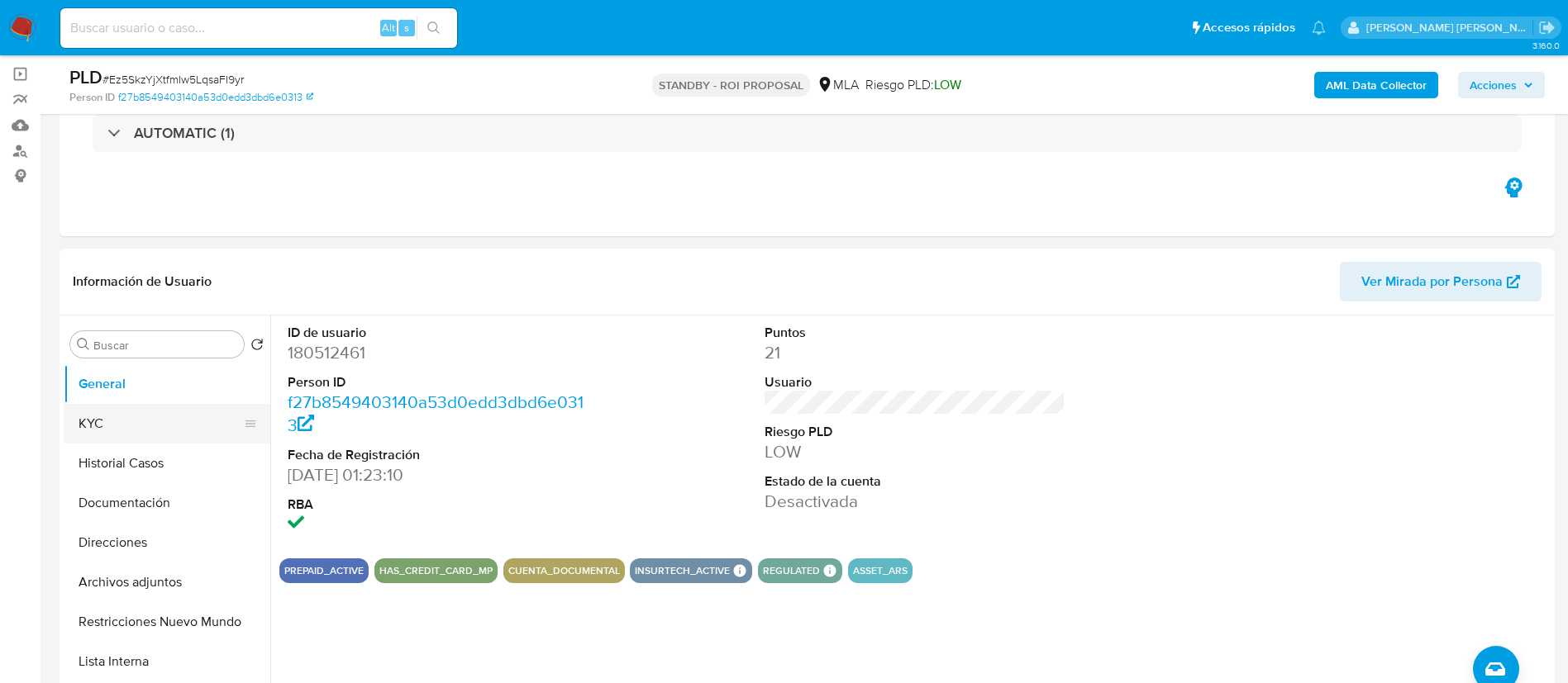
click at [116, 410] on button "KYC" at bounding box center [161, 423] width 193 height 40
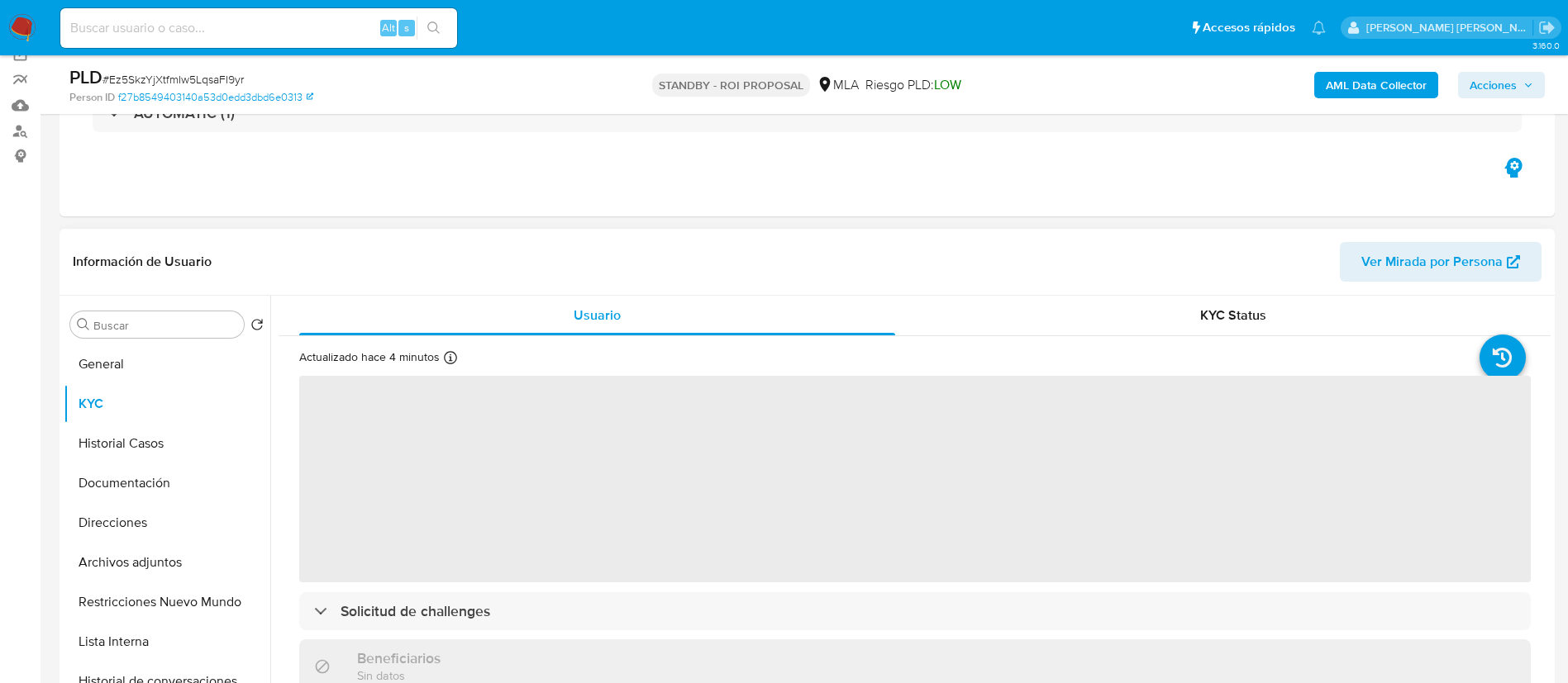
scroll to position [134, 0]
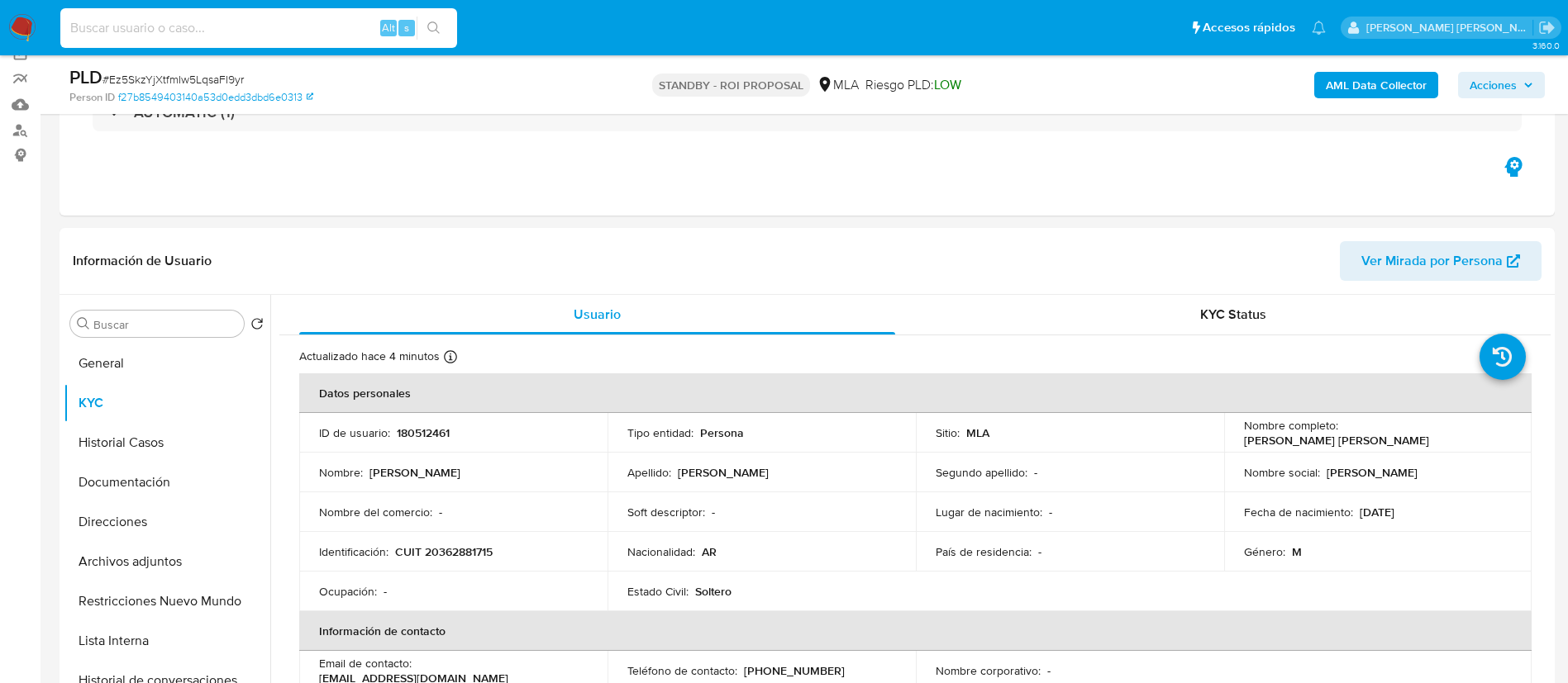
paste input "FfLPNoxA3uvcFlTDYmz0PwRA"
click at [337, 22] on input "FfLPNoxA3uvcFlTDYmz0PwRA" at bounding box center [259, 28] width 397 height 22
type input "FfLPNoxA3uvcFlTDYmz0PwRA"
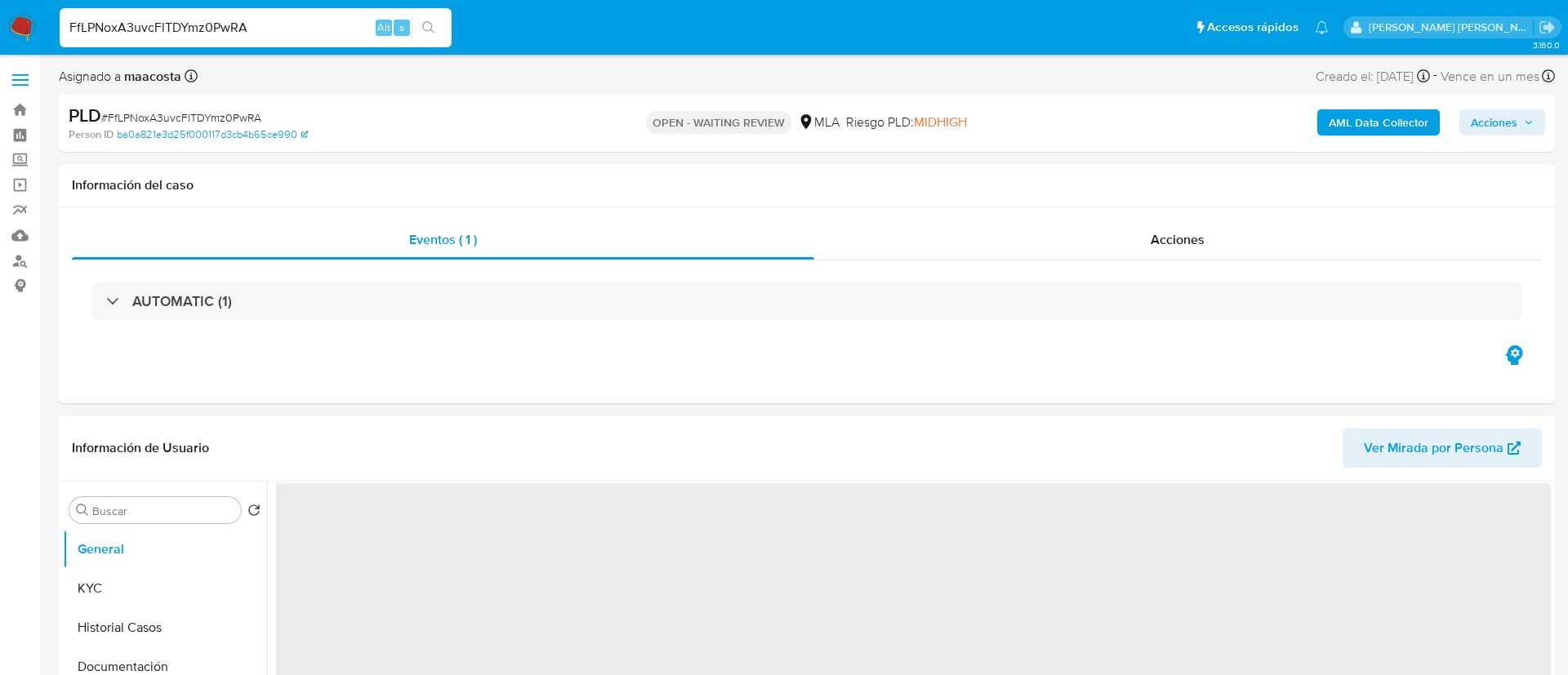
select select "10"
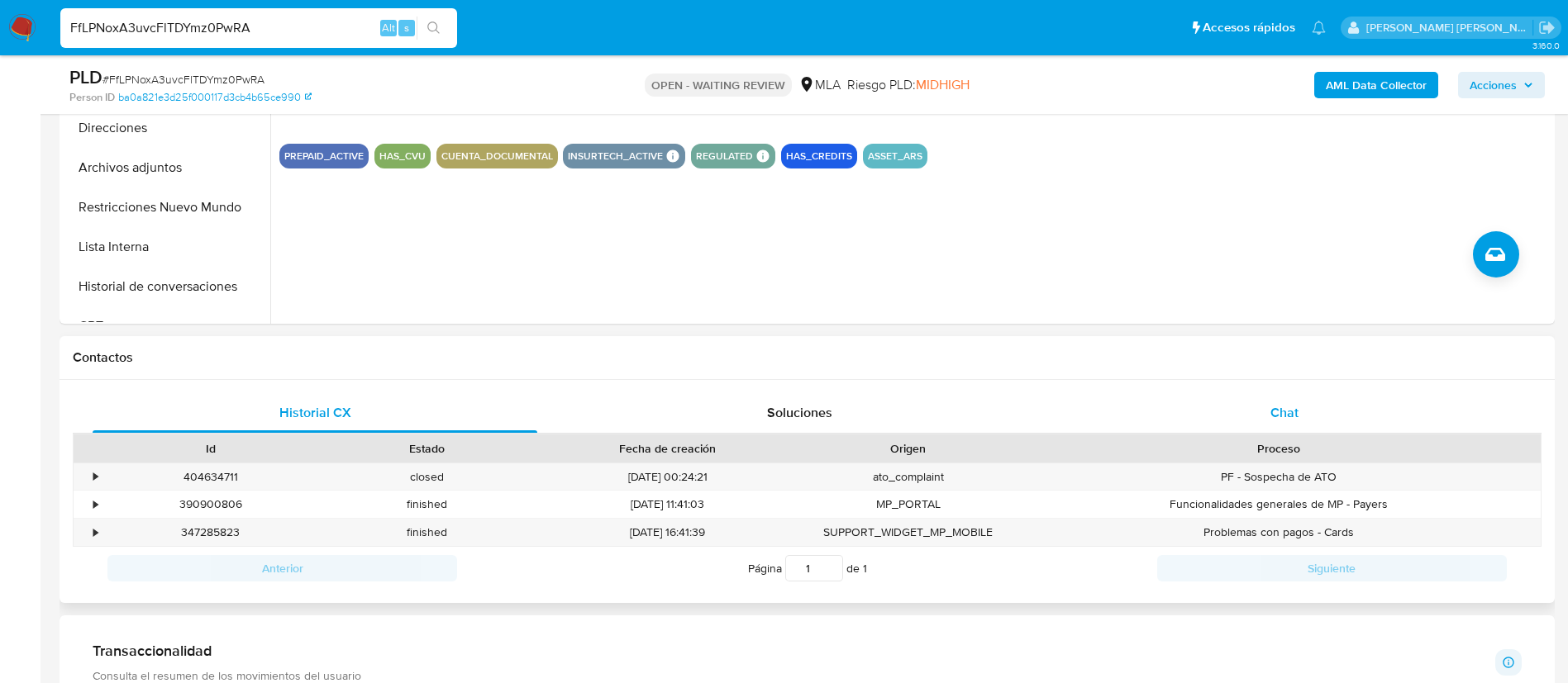
click at [1279, 425] on div "Chat" at bounding box center [1284, 413] width 444 height 40
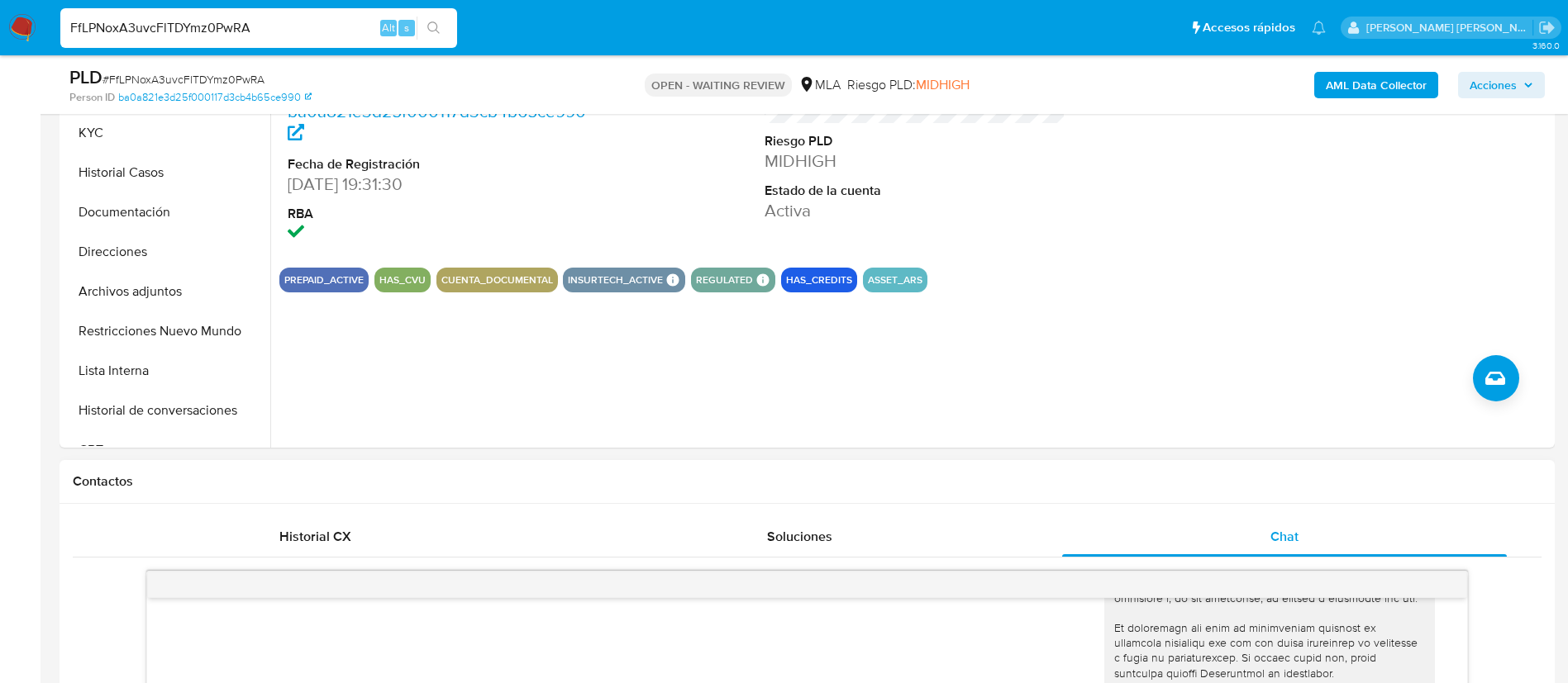
scroll to position [425, 0]
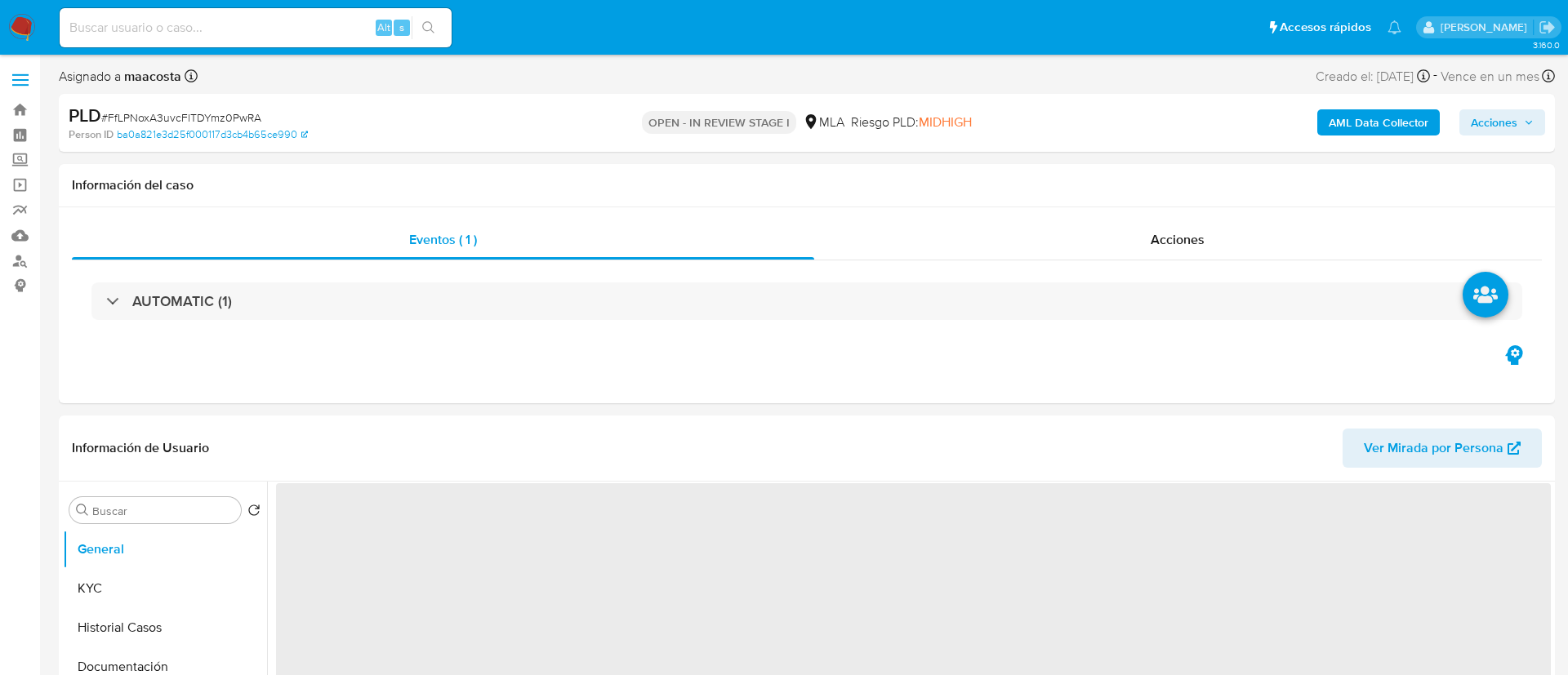
select select "10"
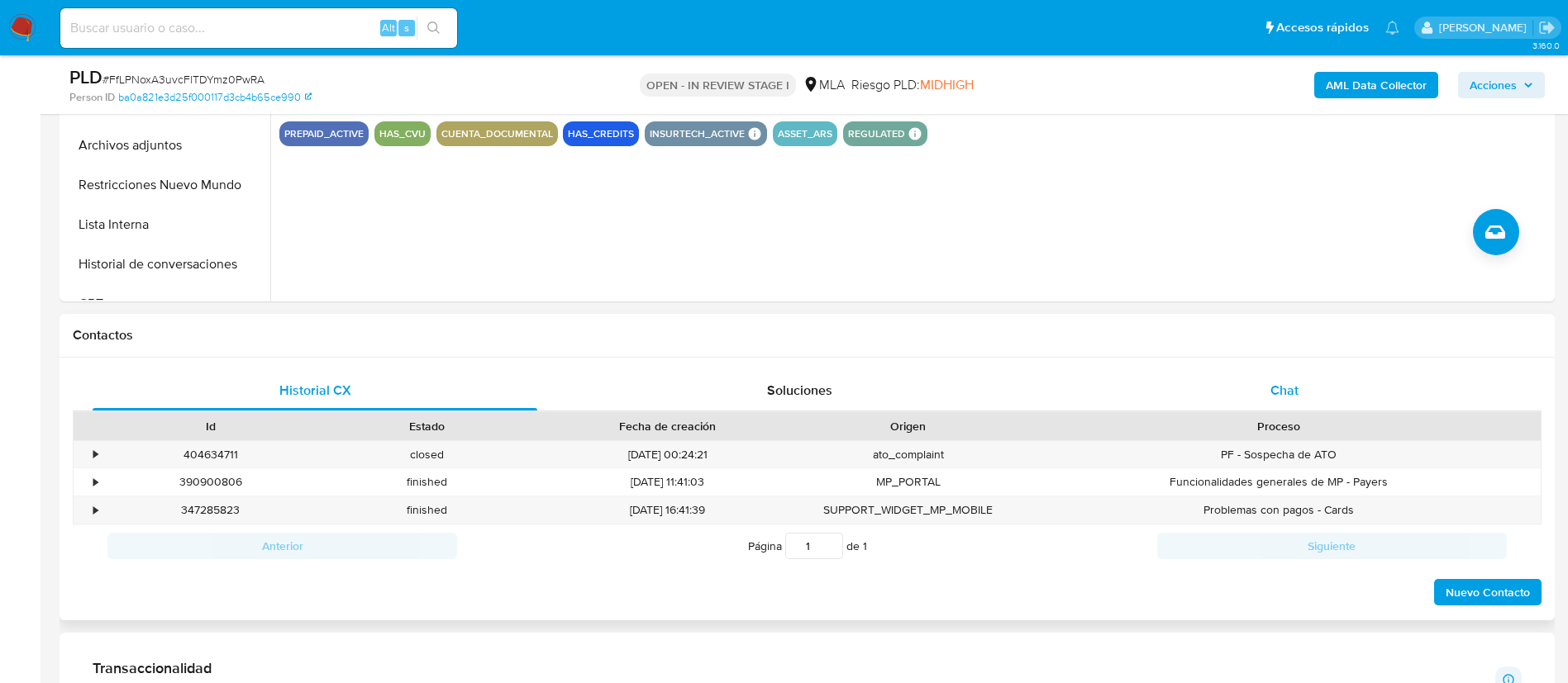
click at [1275, 396] on span "Chat" at bounding box center [1284, 391] width 28 height 19
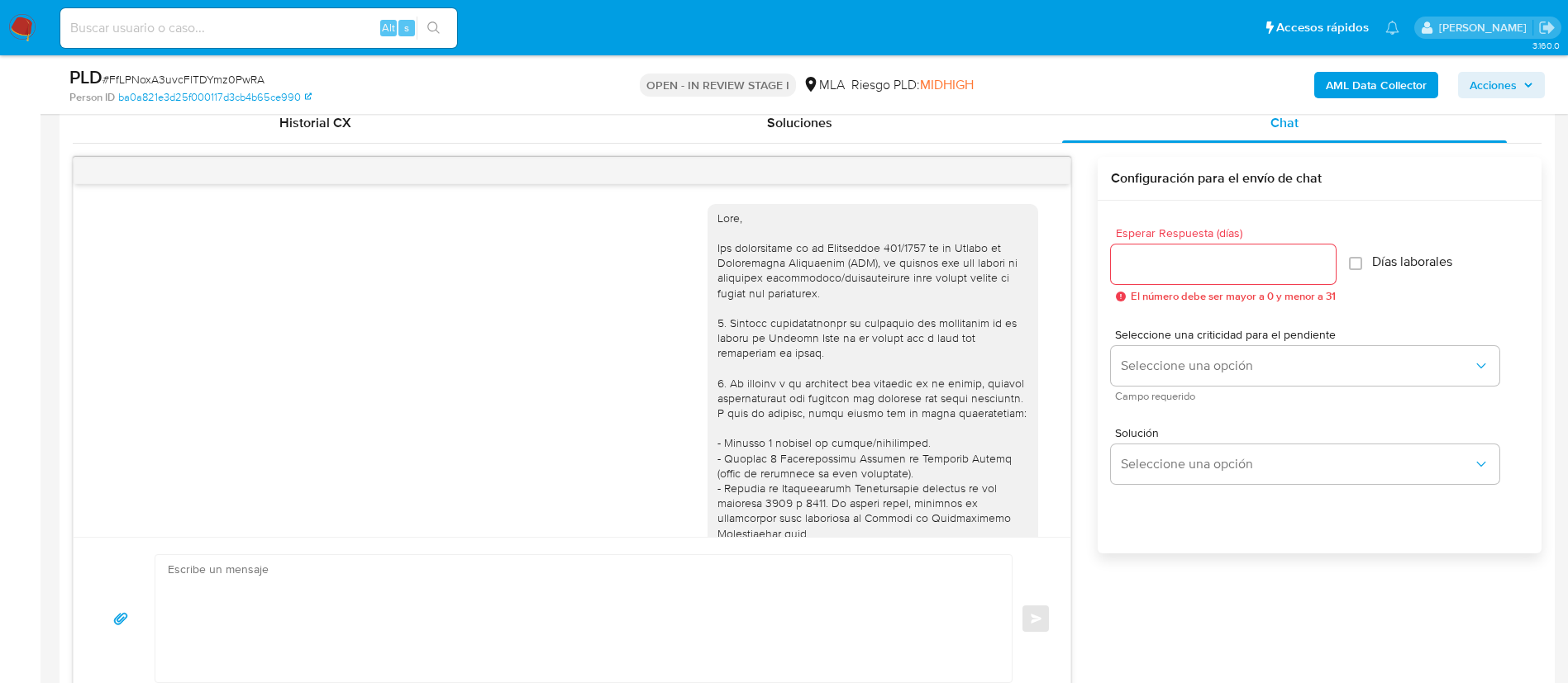
scroll to position [785, 0]
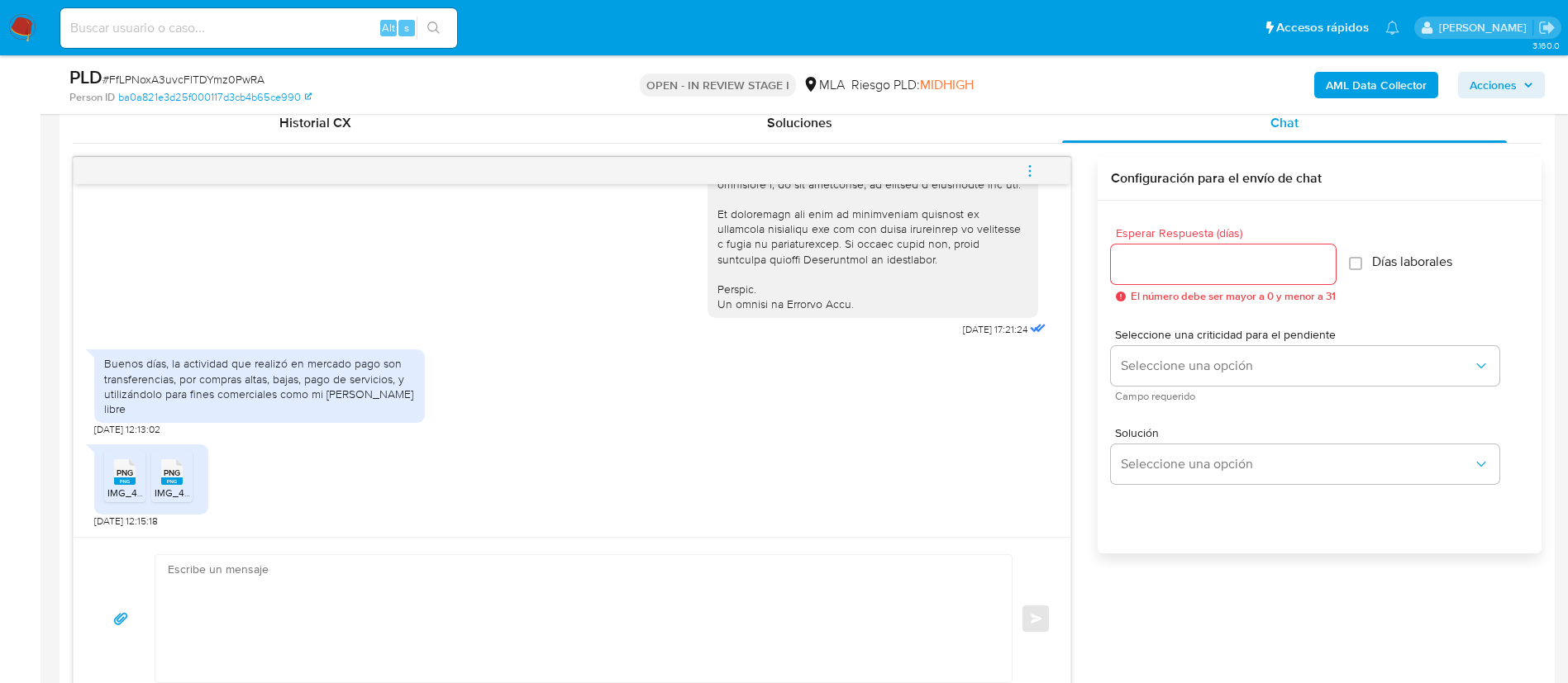
click at [106, 475] on li "PNG PNG IMG_4942.png" at bounding box center [125, 476] width 41 height 51
click at [173, 486] on icon "PNG" at bounding box center [172, 473] width 22 height 29
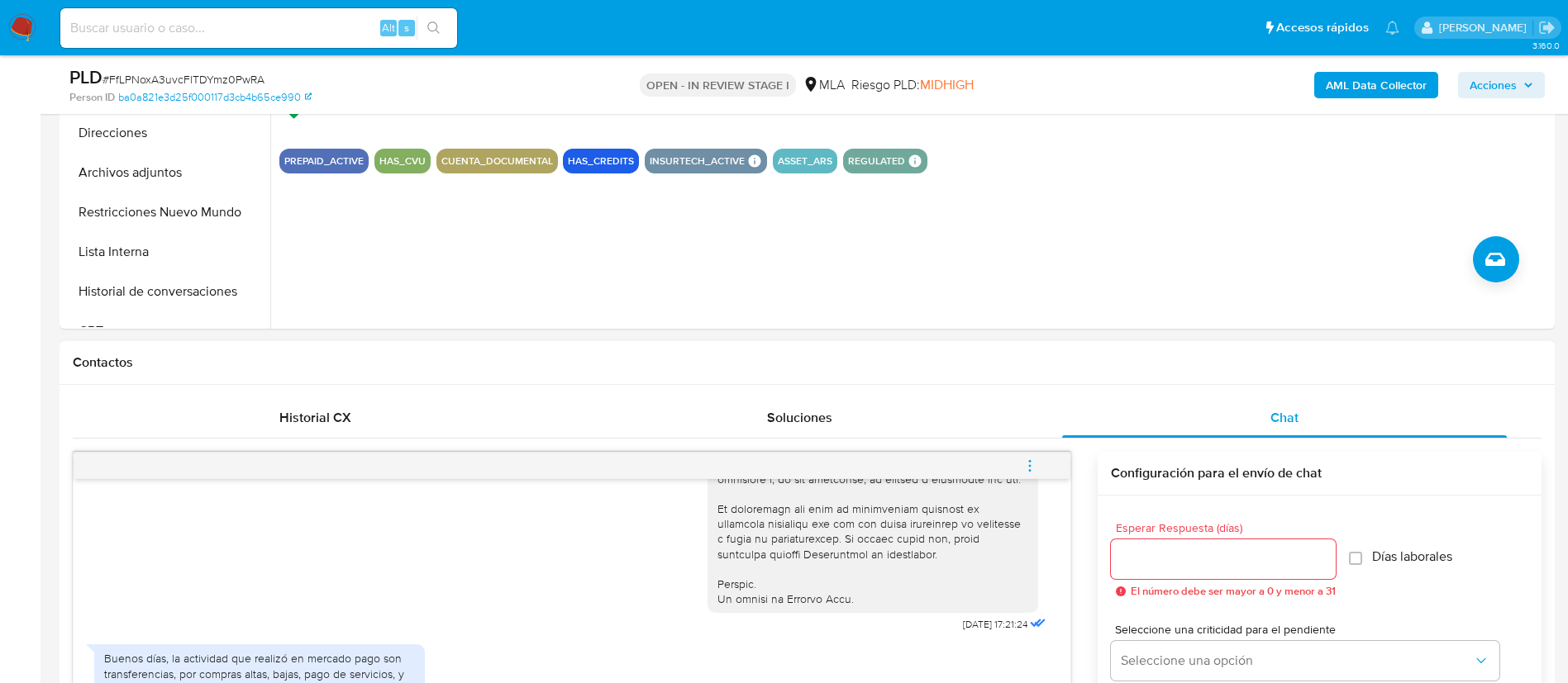
scroll to position [503, 0]
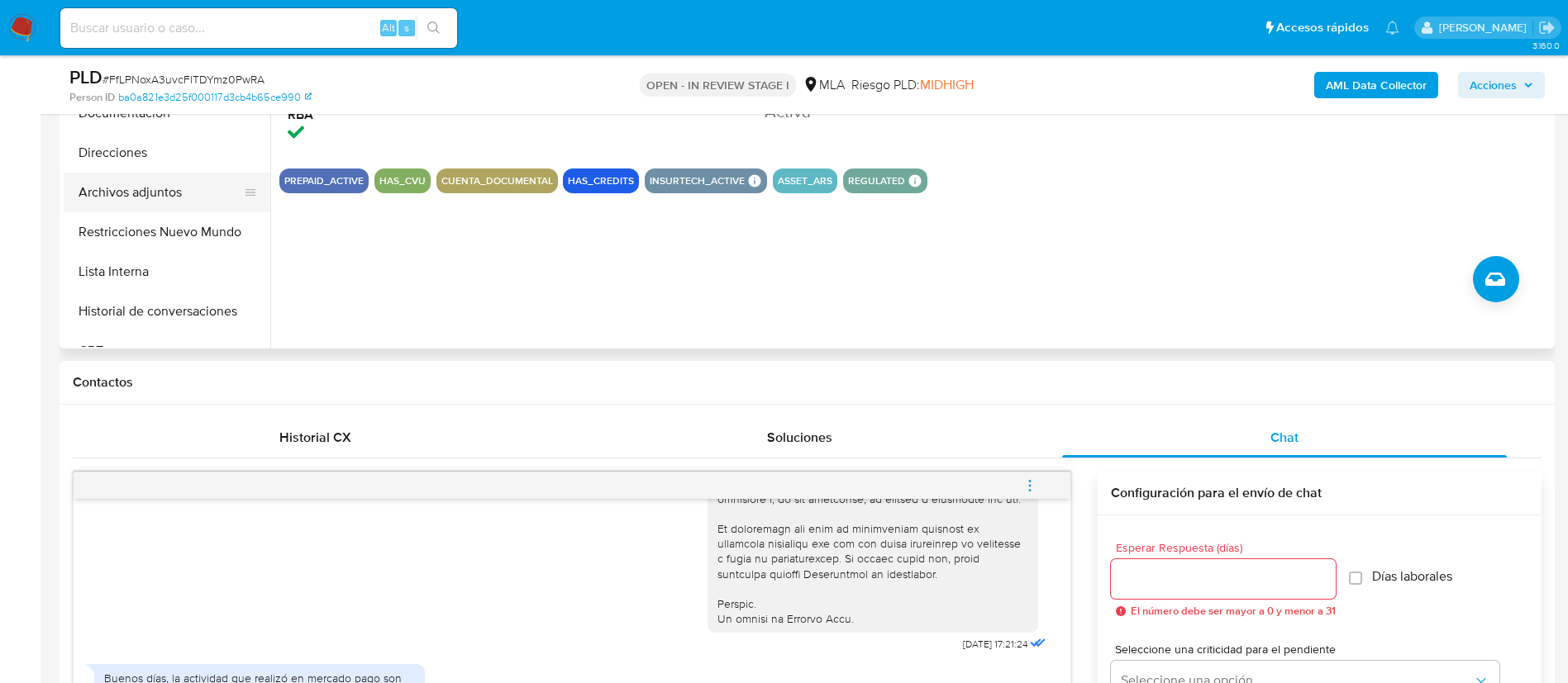
click at [181, 210] on button "Archivos adjuntos" at bounding box center [161, 192] width 193 height 40
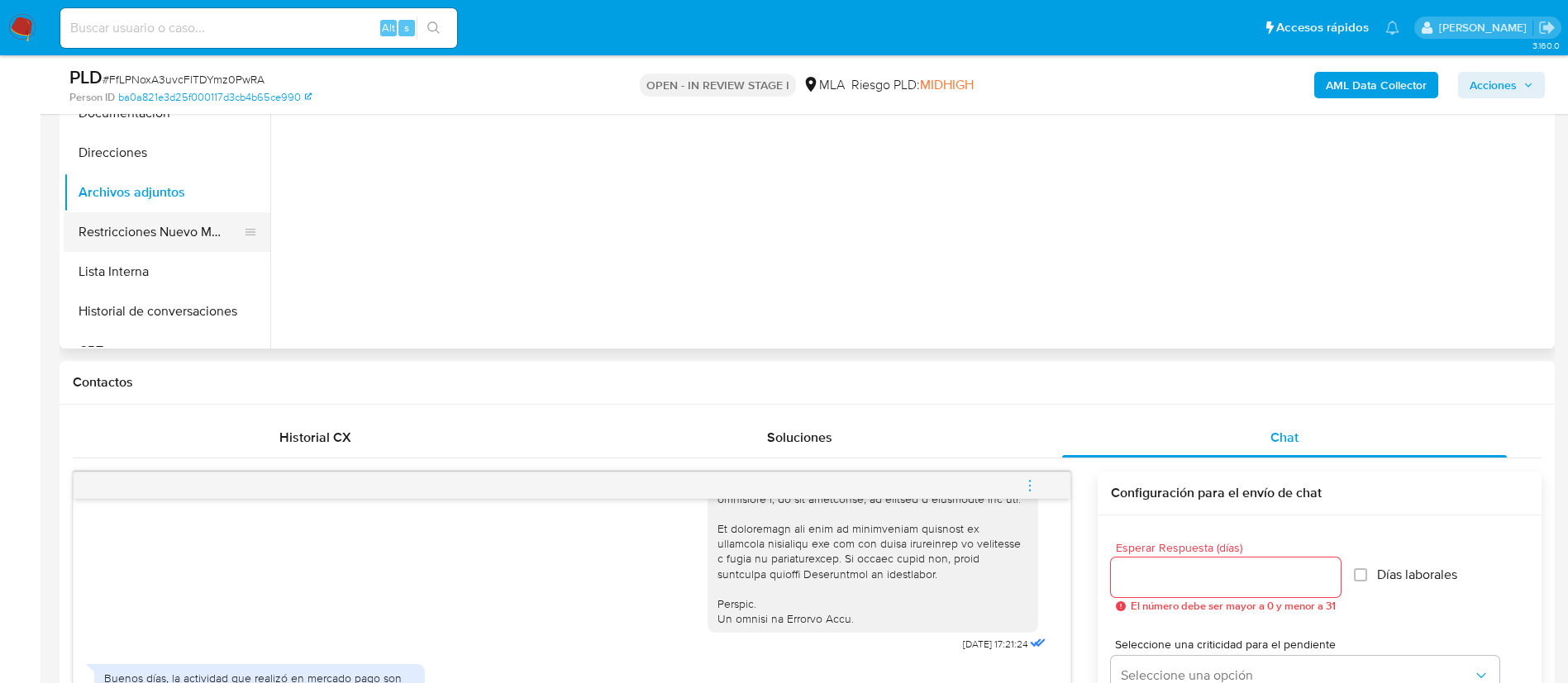
click at [190, 230] on button "Restricciones Nuevo Mundo" at bounding box center [161, 232] width 193 height 40
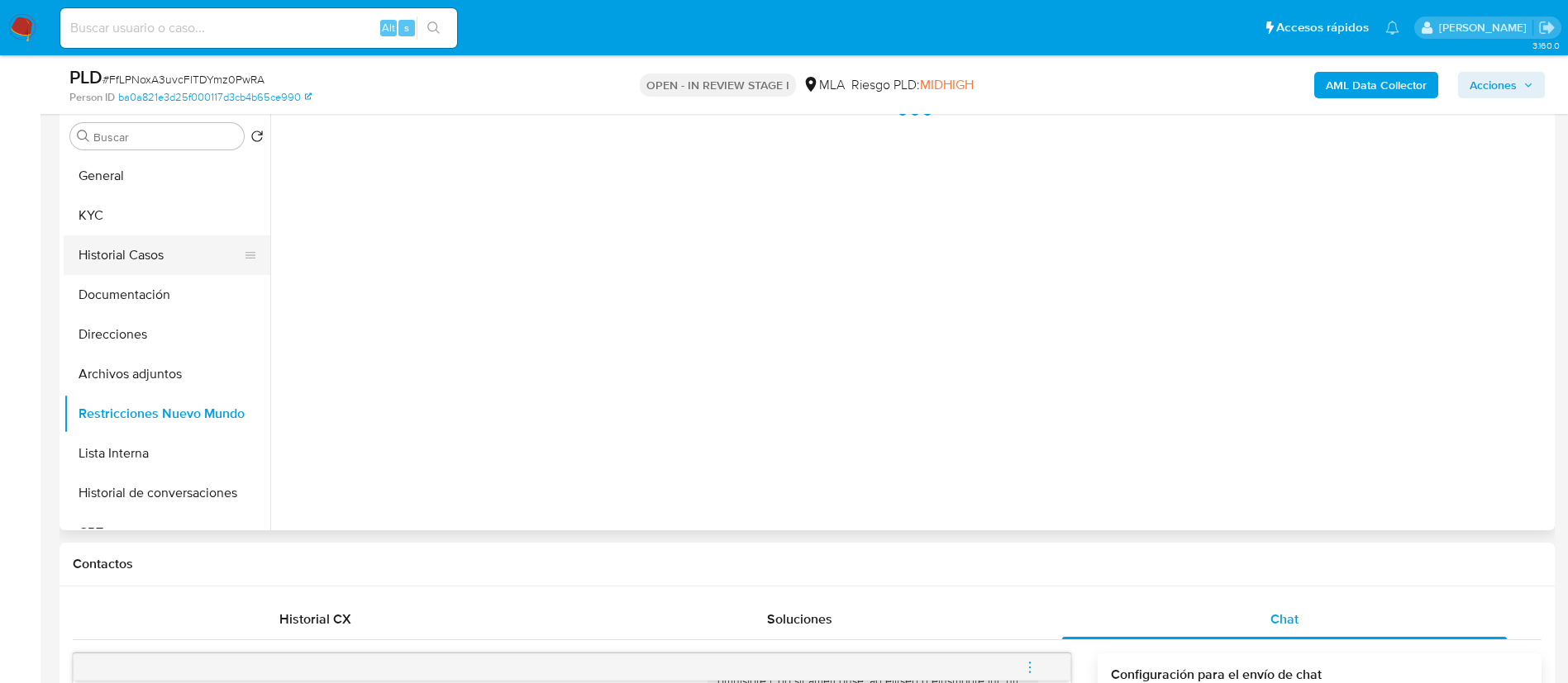
scroll to position [292, 0]
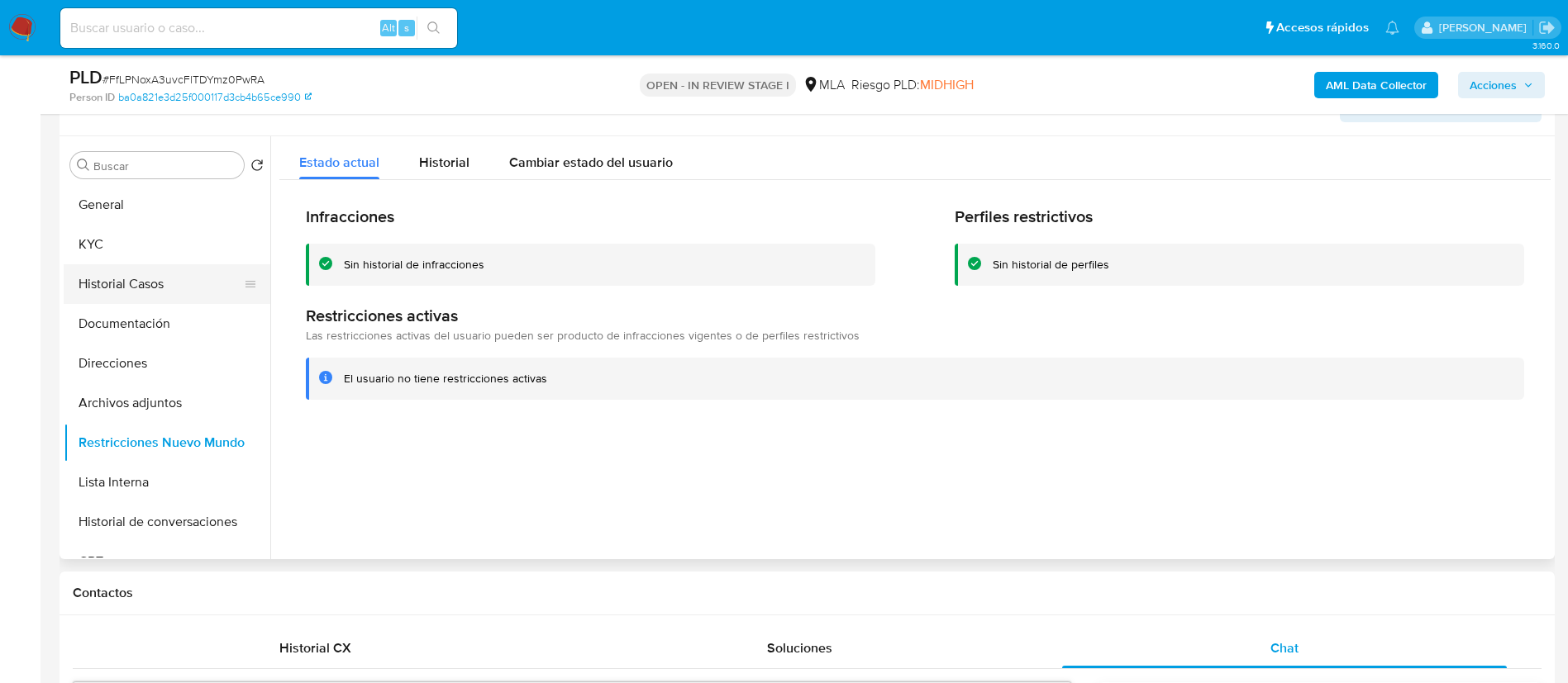
click at [124, 285] on button "Historial Casos" at bounding box center [161, 285] width 193 height 40
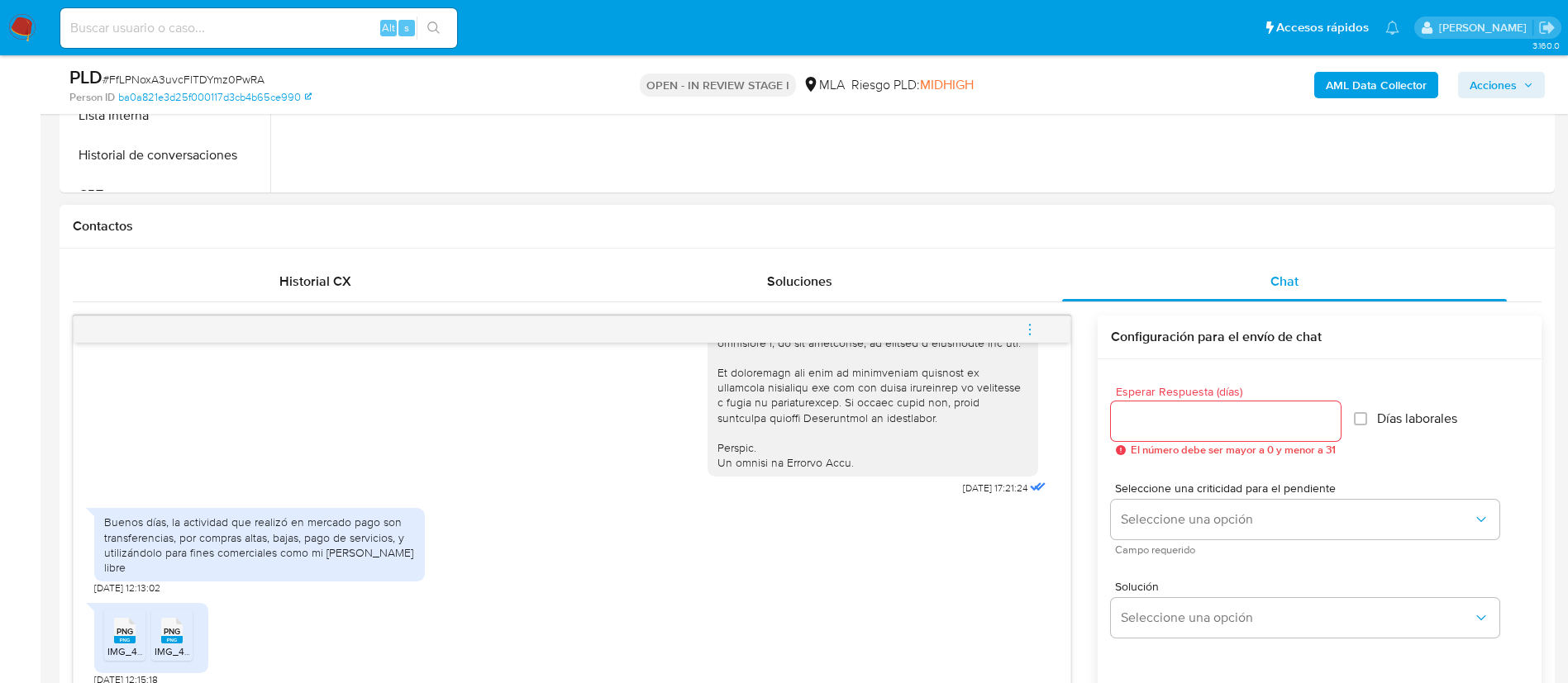
scroll to position [664, 0]
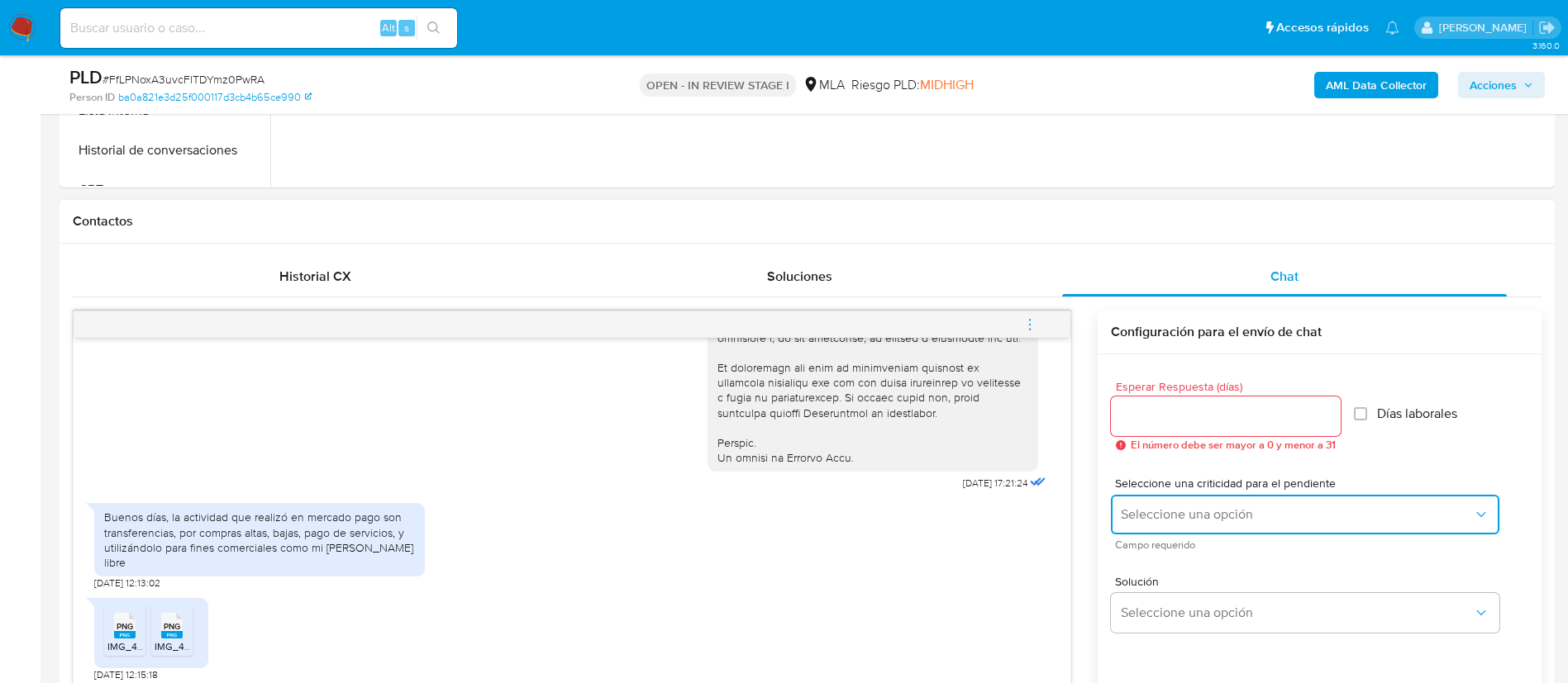
click at [1174, 523] on button "Seleccione una opción" at bounding box center [1306, 515] width 388 height 40
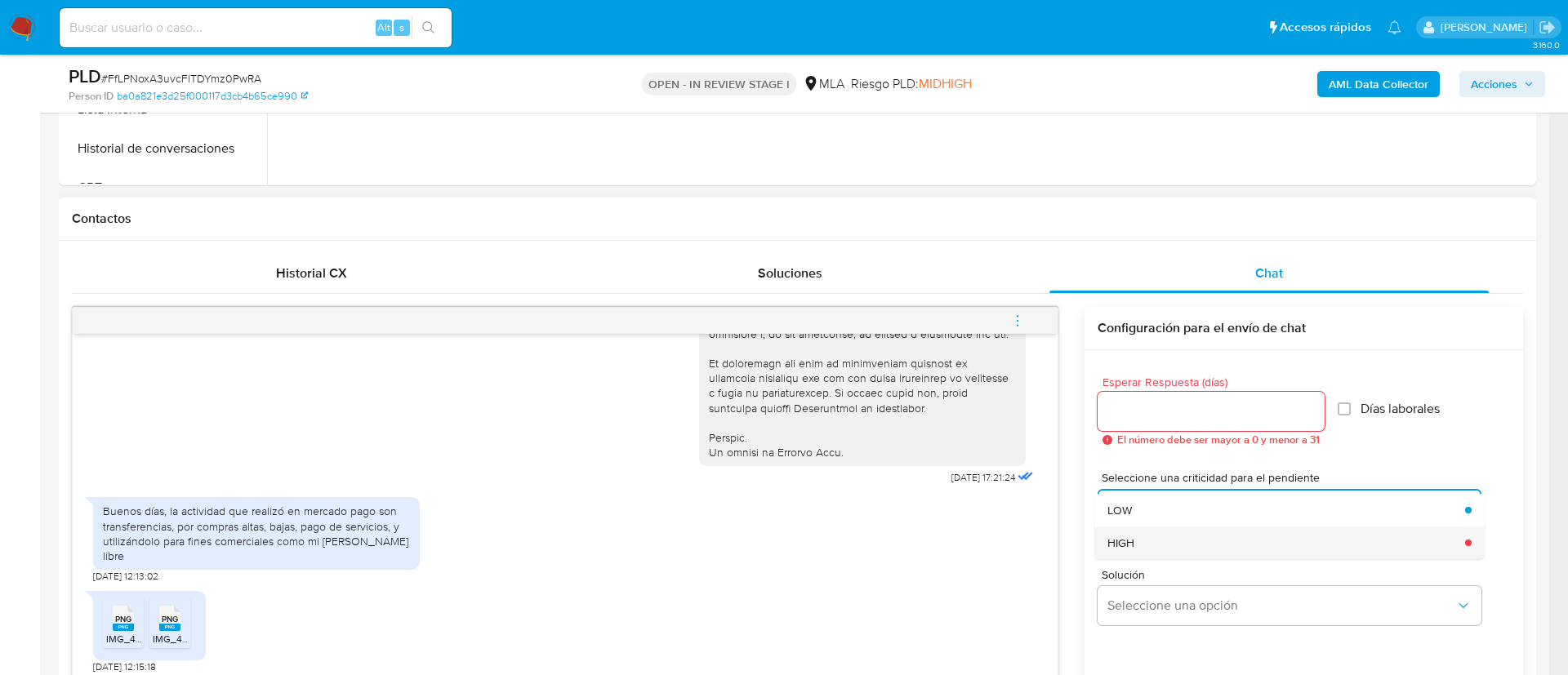
click at [1131, 534] on div "HIGH" at bounding box center [1282, 543] width 348 height 32
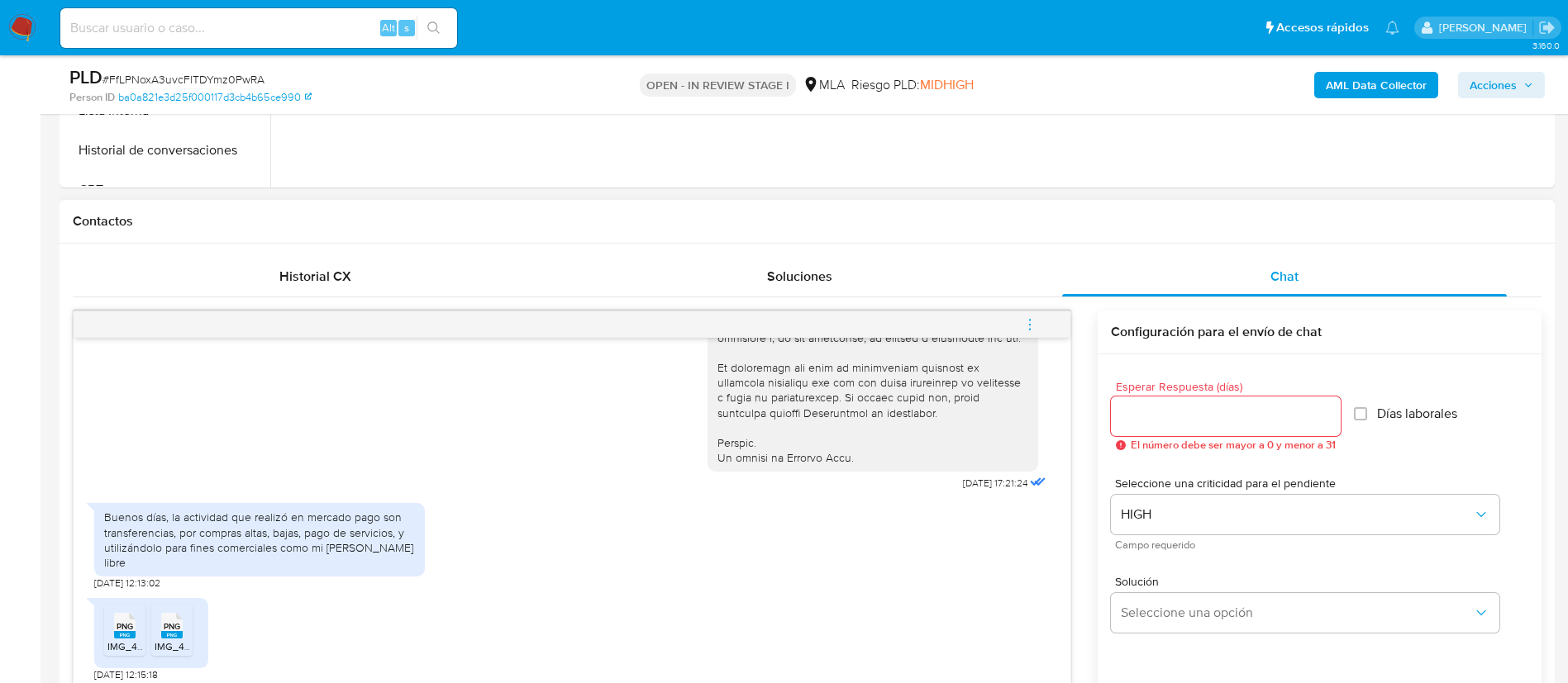
click at [1148, 431] on div at bounding box center [1226, 417] width 230 height 40
click at [1140, 413] on input "Esperar Respuesta (días)" at bounding box center [1226, 416] width 230 height 22
type input "1"
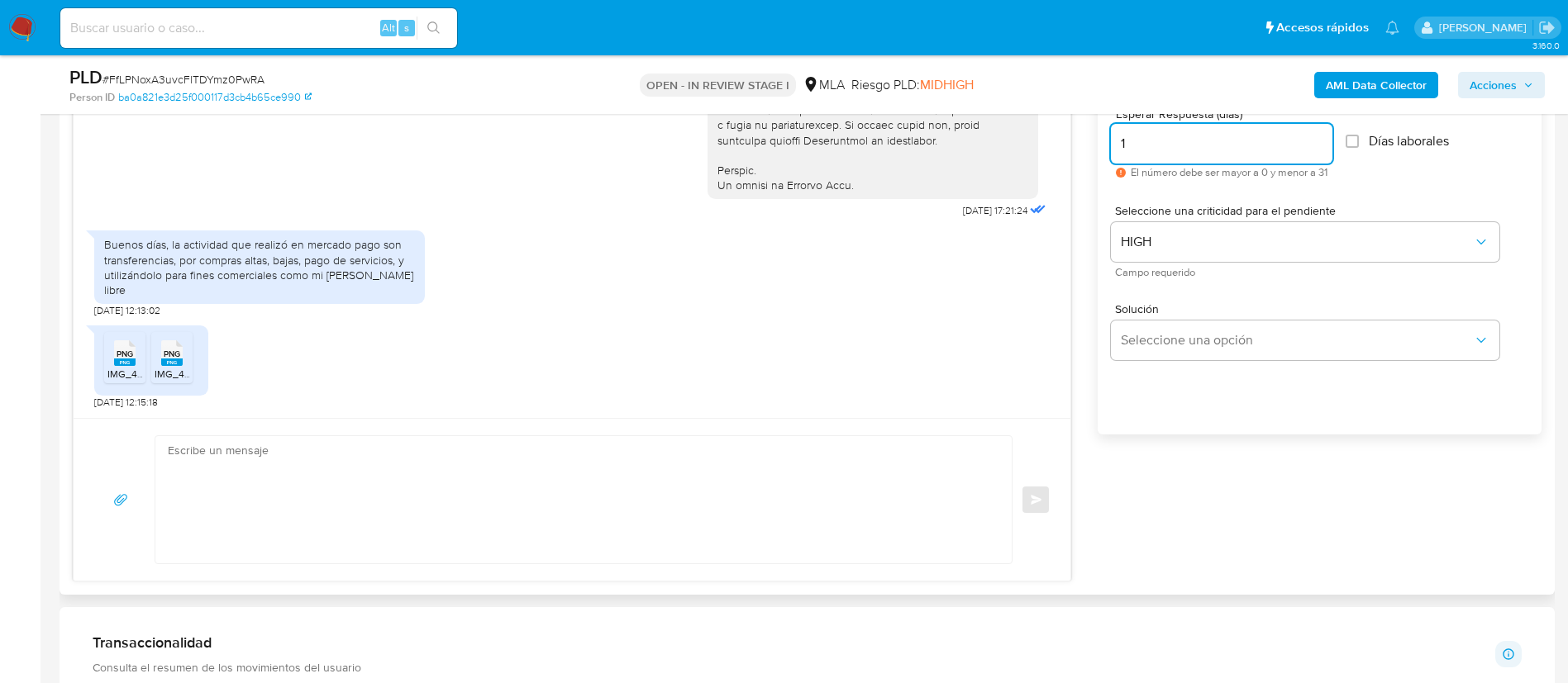
scroll to position [942, 0]
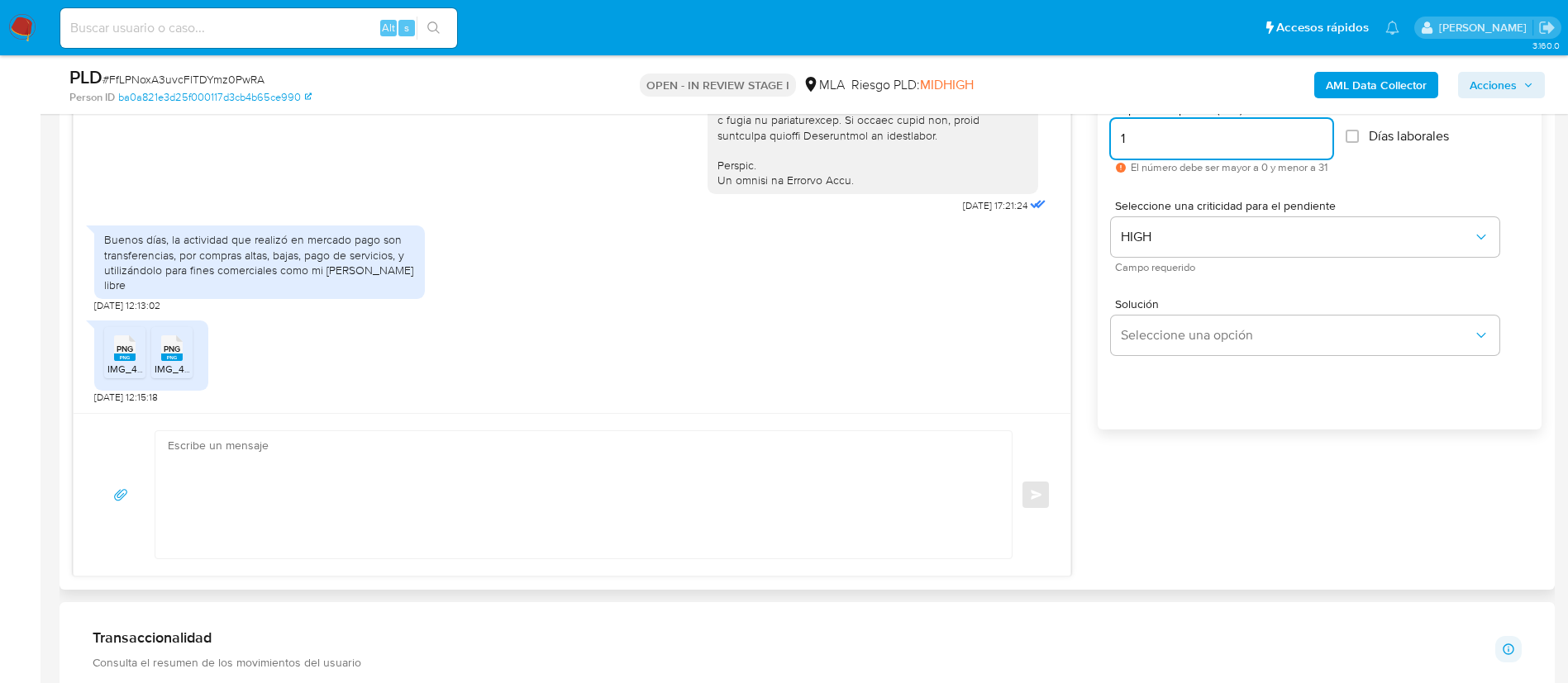
click at [599, 523] on textarea at bounding box center [579, 495] width 823 height 128
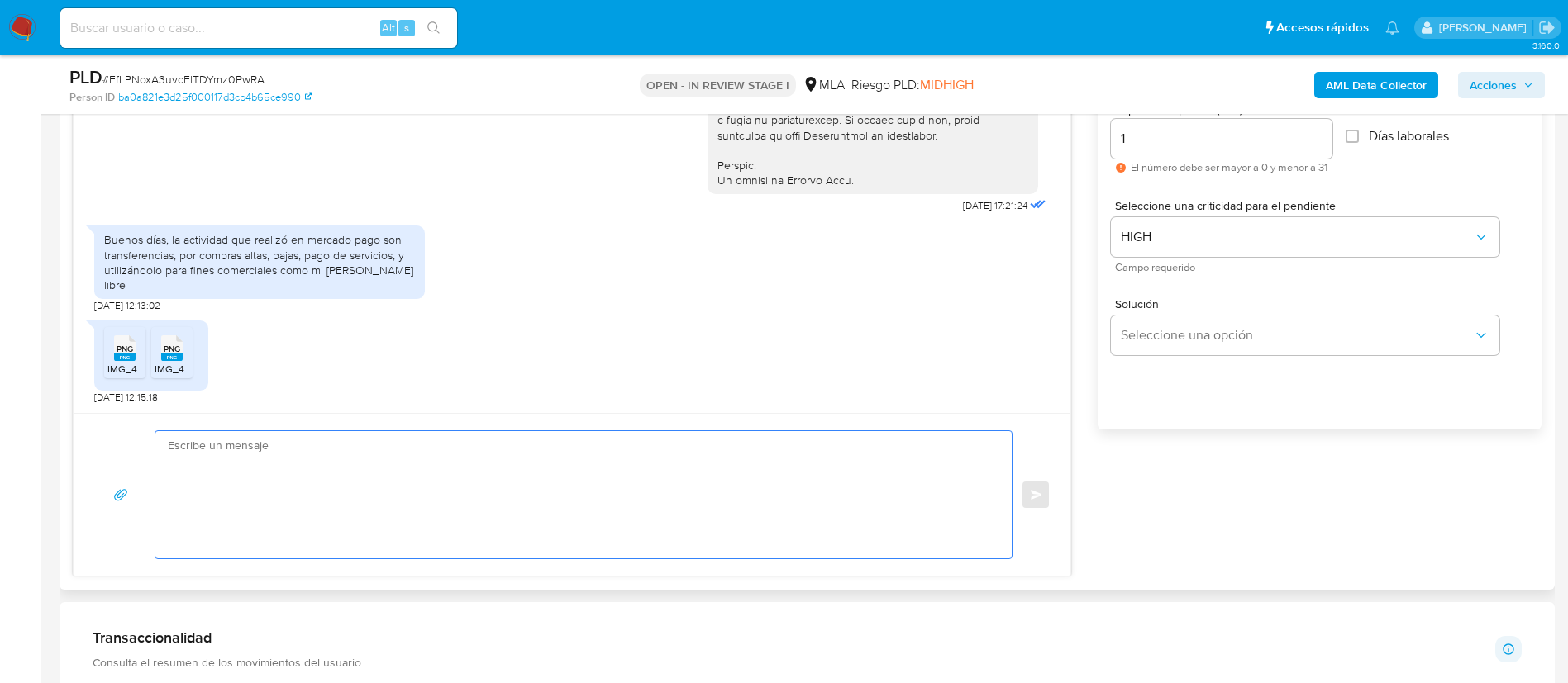
paste textarea "Loremi dolors, Ame consecte a elitseddo, eius tem in utlaboreetdol magna aliqua…"
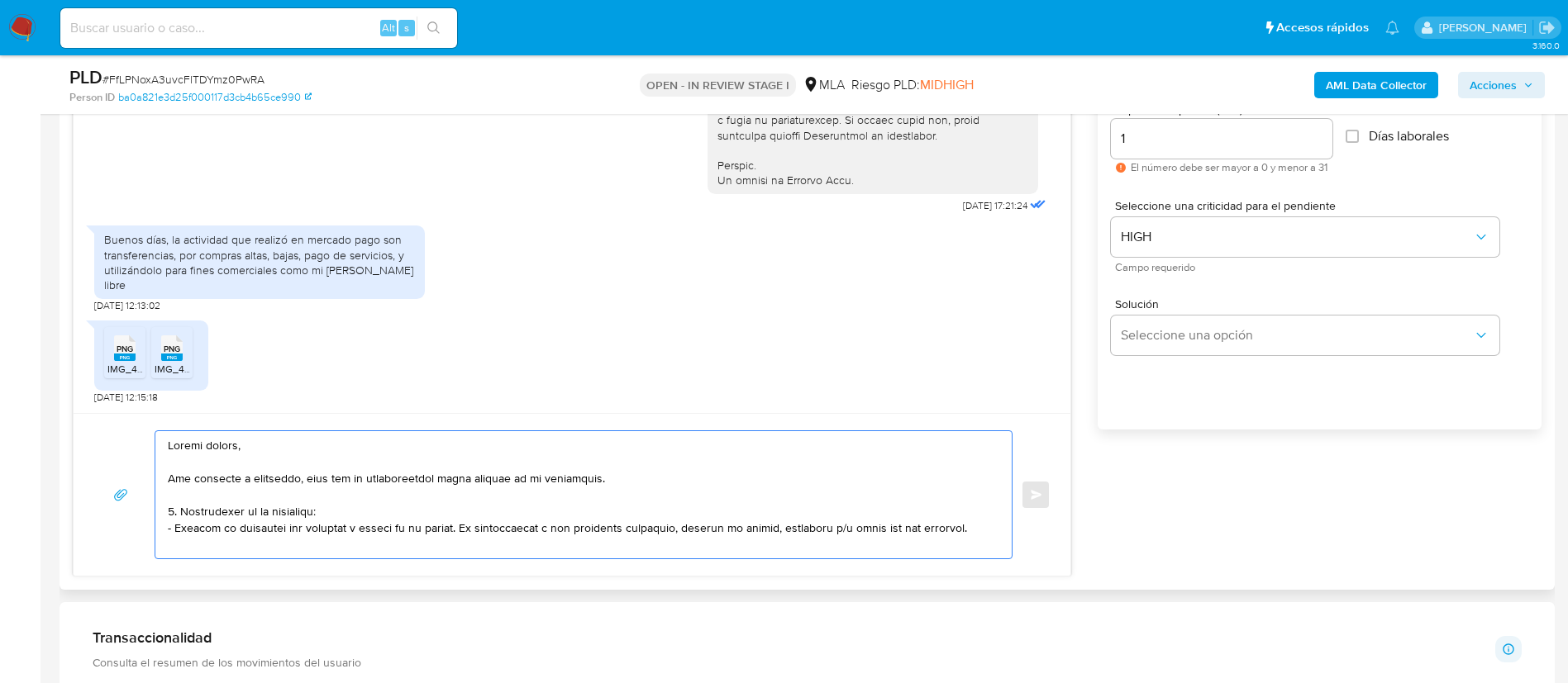
scroll to position [865, 0]
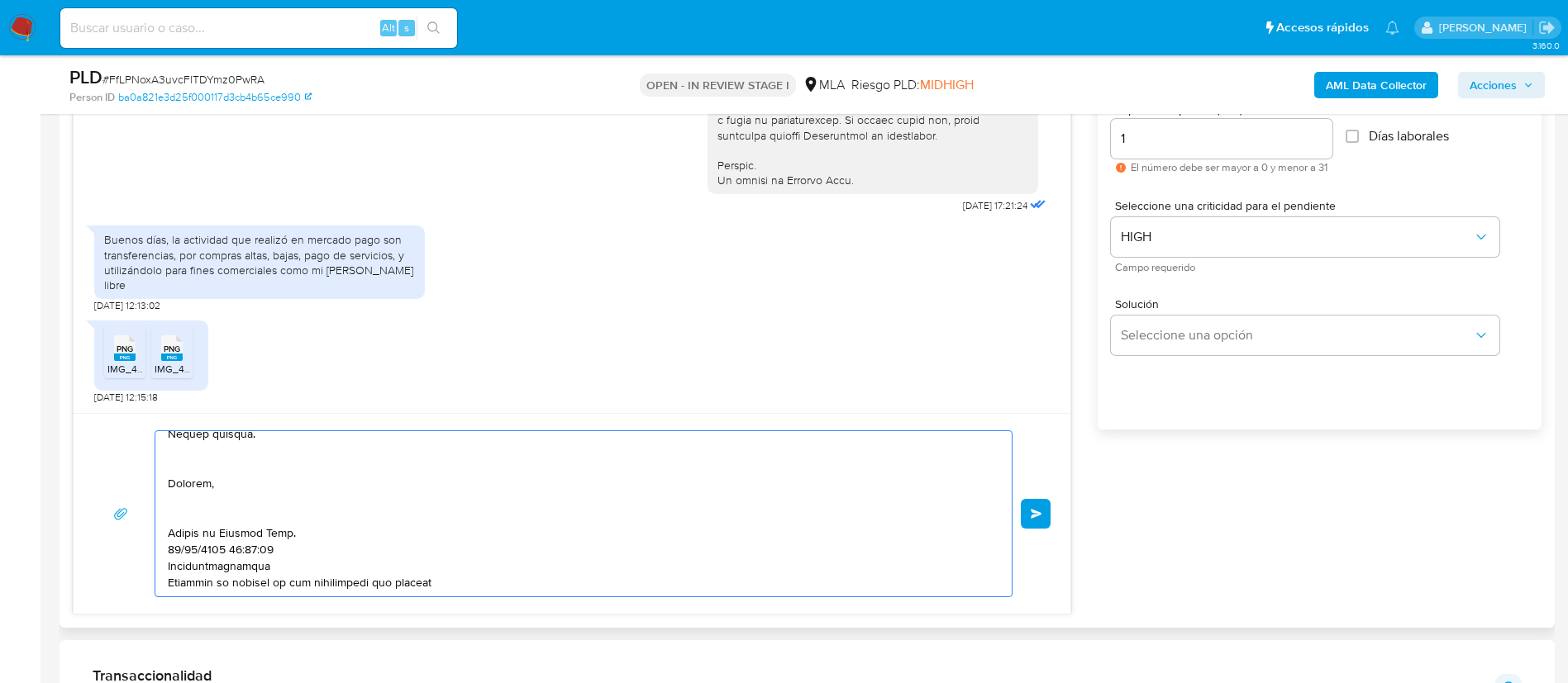
drag, startPoint x: 432, startPoint y: 580, endPoint x: 166, endPoint y: 507, distance: 275.8
click at [166, 507] on div at bounding box center [579, 514] width 848 height 166
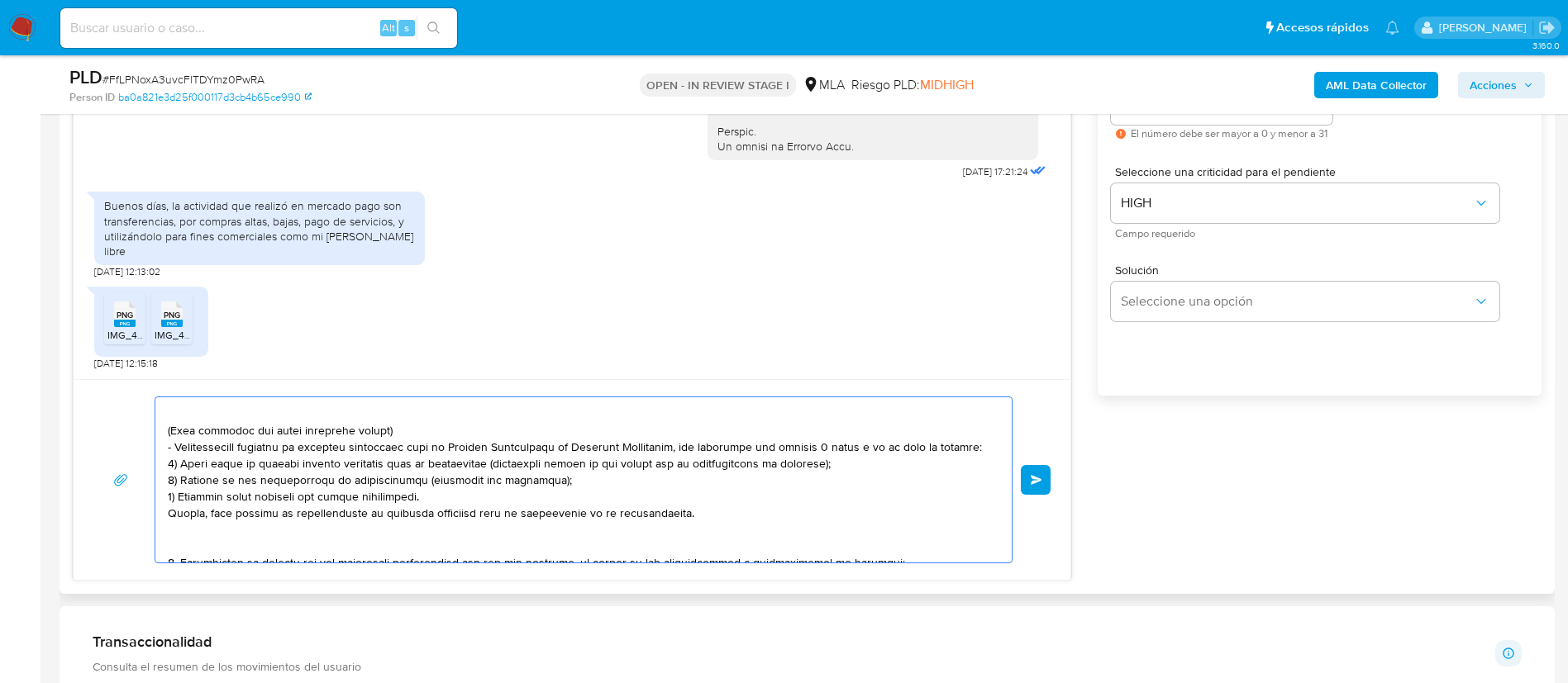
scroll to position [346, 0]
drag, startPoint x: 453, startPoint y: 538, endPoint x: 171, endPoint y: 422, distance: 304.9
click at [171, 422] on textarea at bounding box center [579, 480] width 823 height 166
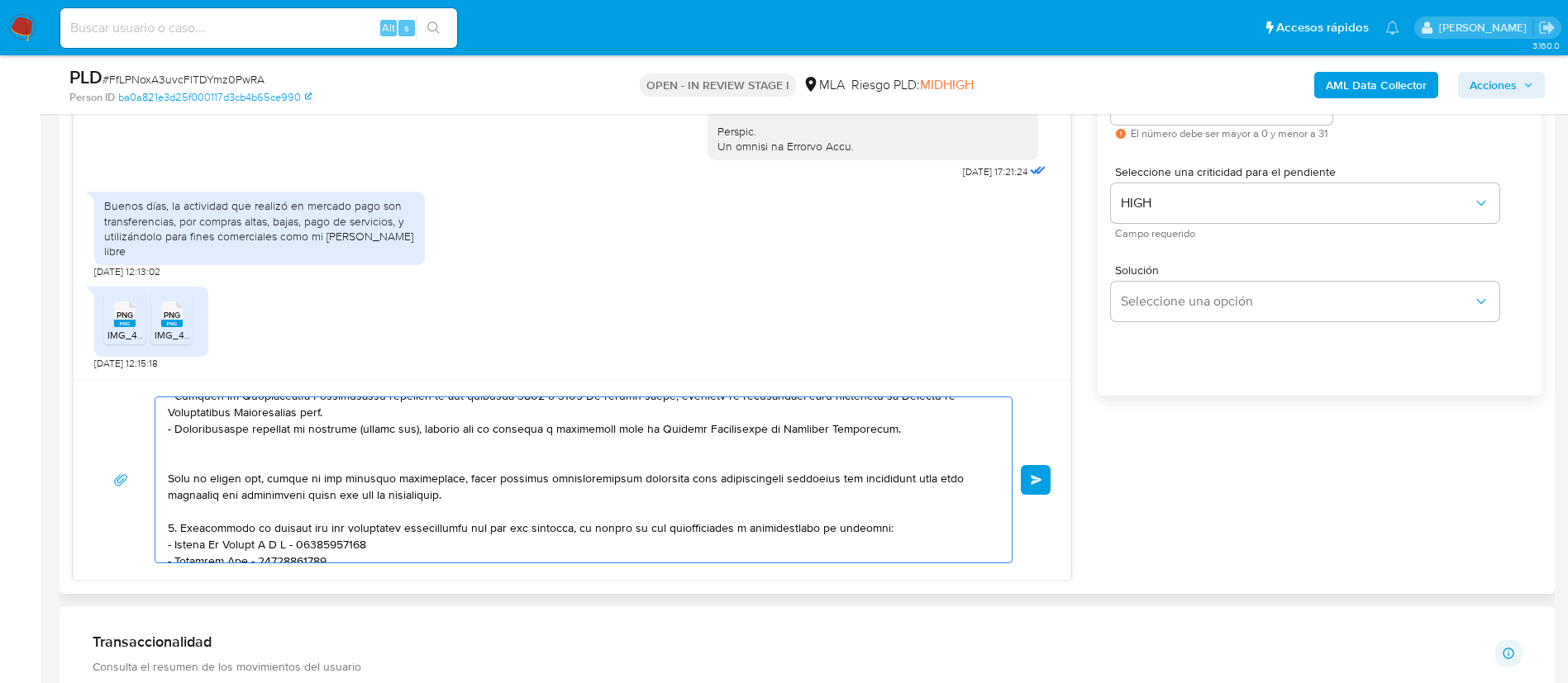
scroll to position [303, 0]
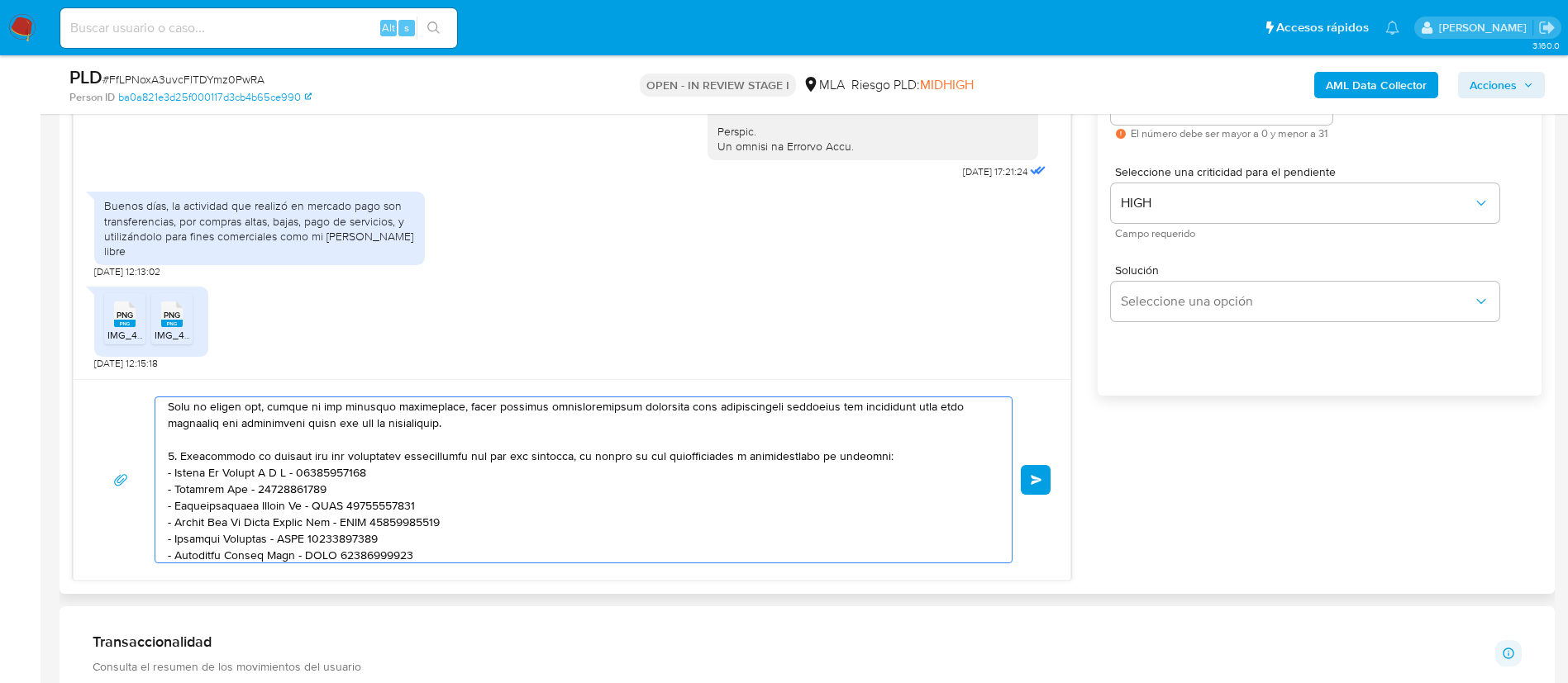
drag, startPoint x: 413, startPoint y: 554, endPoint x: 163, endPoint y: 478, distance: 261.3
click at [163, 478] on div at bounding box center [579, 480] width 848 height 166
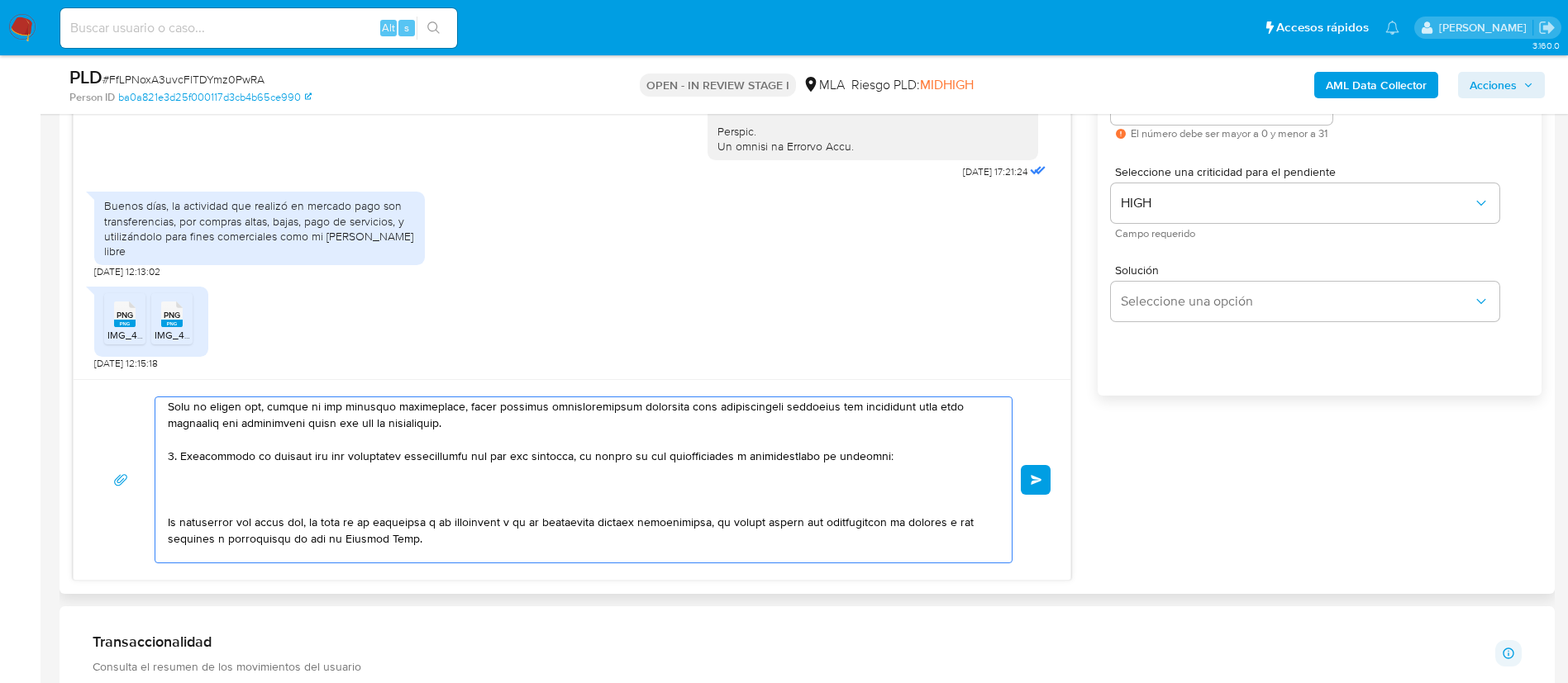
paste textarea "- Oeste Pagos Srl - 30718840909 (ACTIVIDAD: Venta al por menor de electrodomést…"
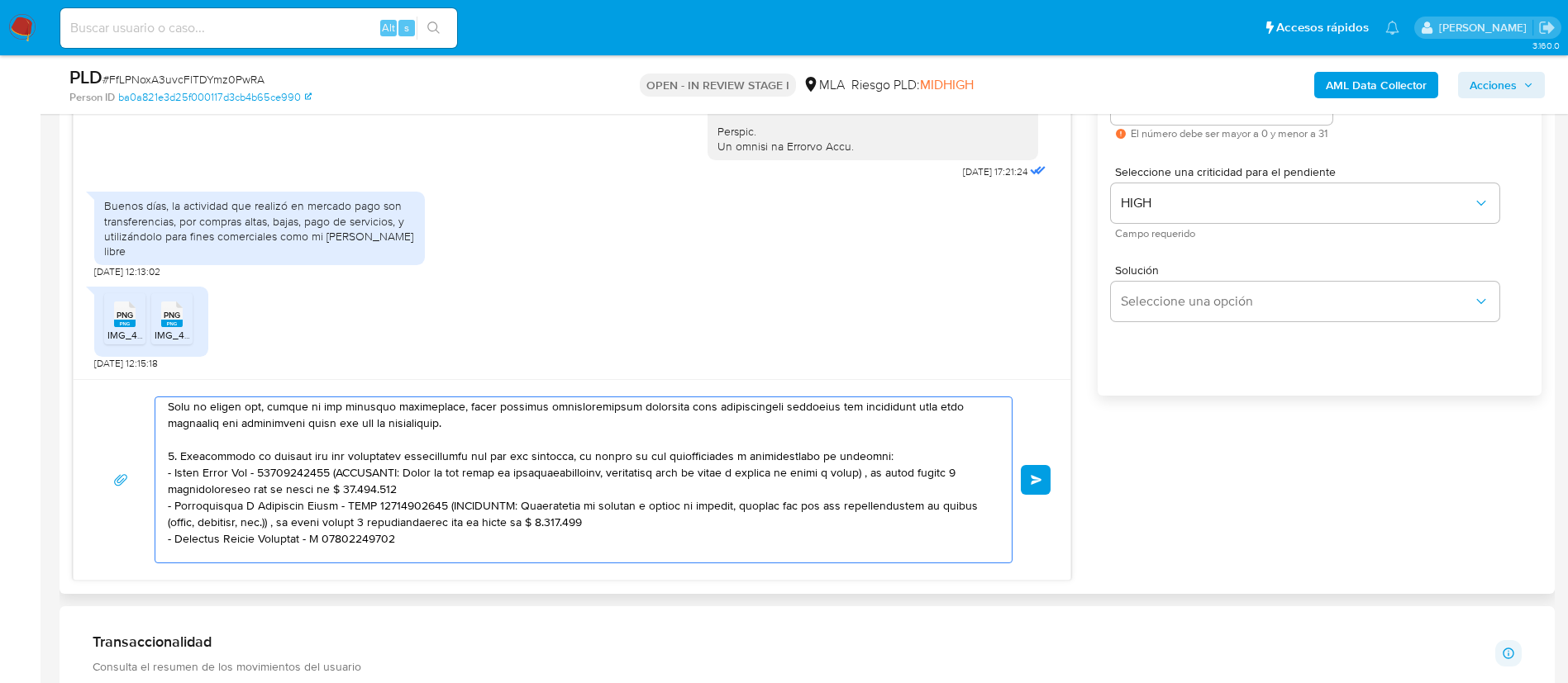
scroll to position [304, 0]
drag, startPoint x: 337, startPoint y: 474, endPoint x: 403, endPoint y: 486, distance: 67.1
click at [403, 486] on textarea at bounding box center [579, 480] width 823 height 166
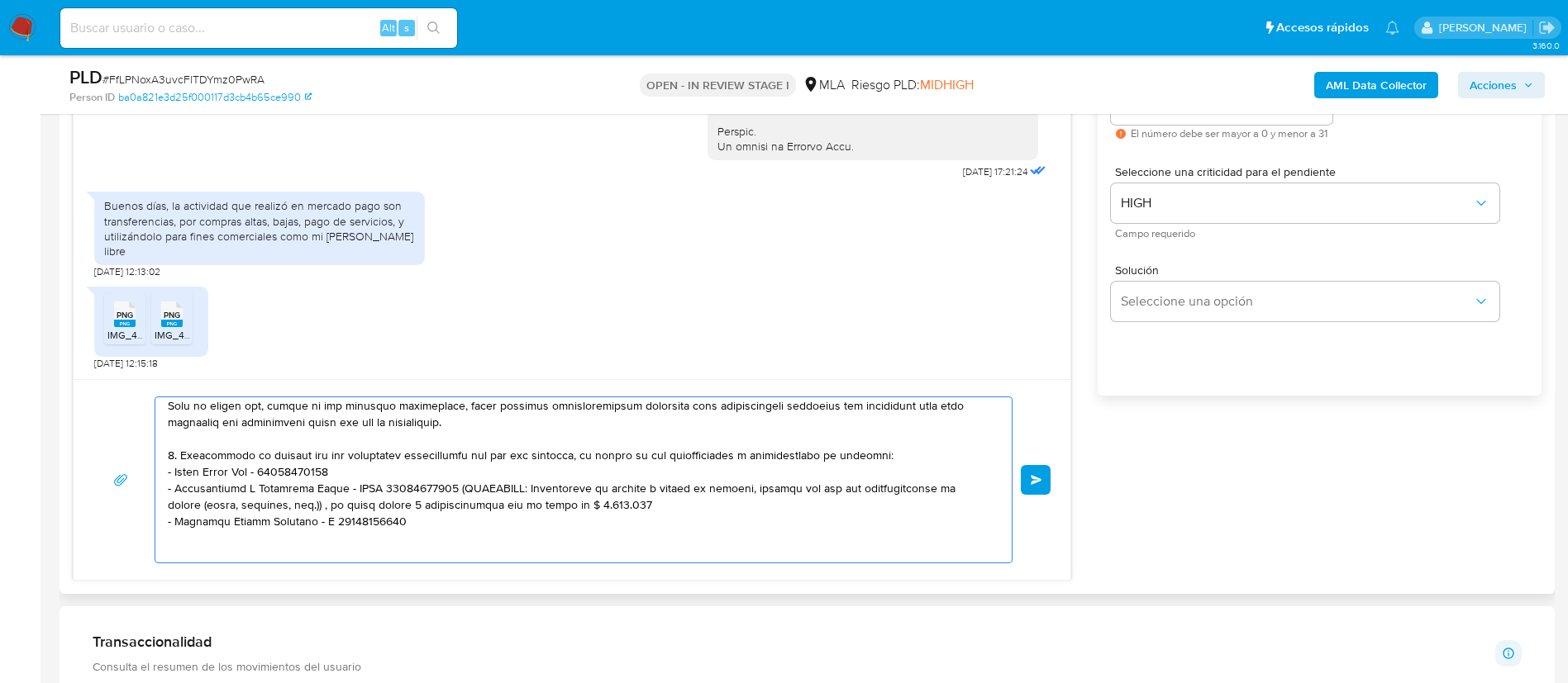
drag, startPoint x: 429, startPoint y: 486, endPoint x: 600, endPoint y: 501, distance: 171.7
click at [600, 501] on textarea at bounding box center [579, 480] width 823 height 166
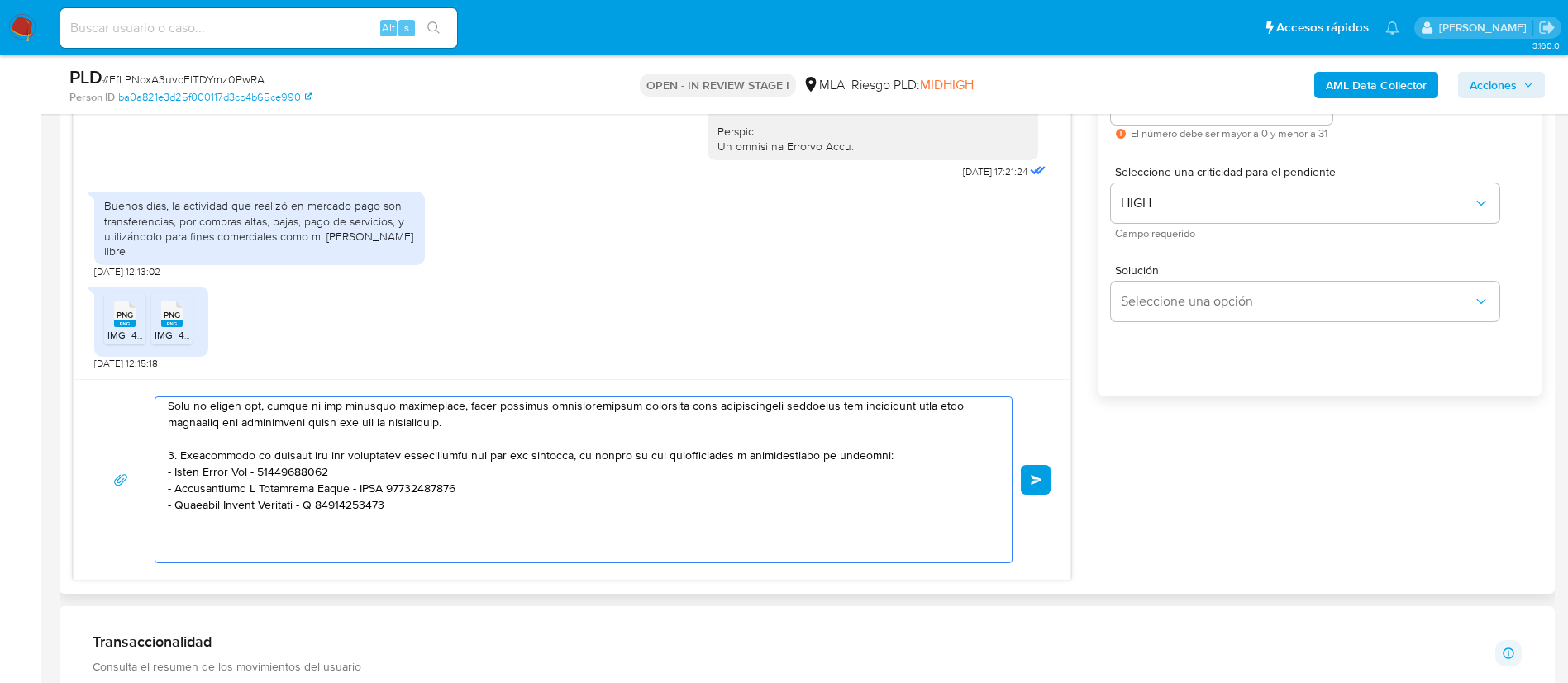
click at [453, 503] on textarea at bounding box center [579, 480] width 823 height 166
paste textarea "- Distribucion Y Minorista Catan - CUIL 30718740815 (ACTIVIDAD: Fabricación de …"
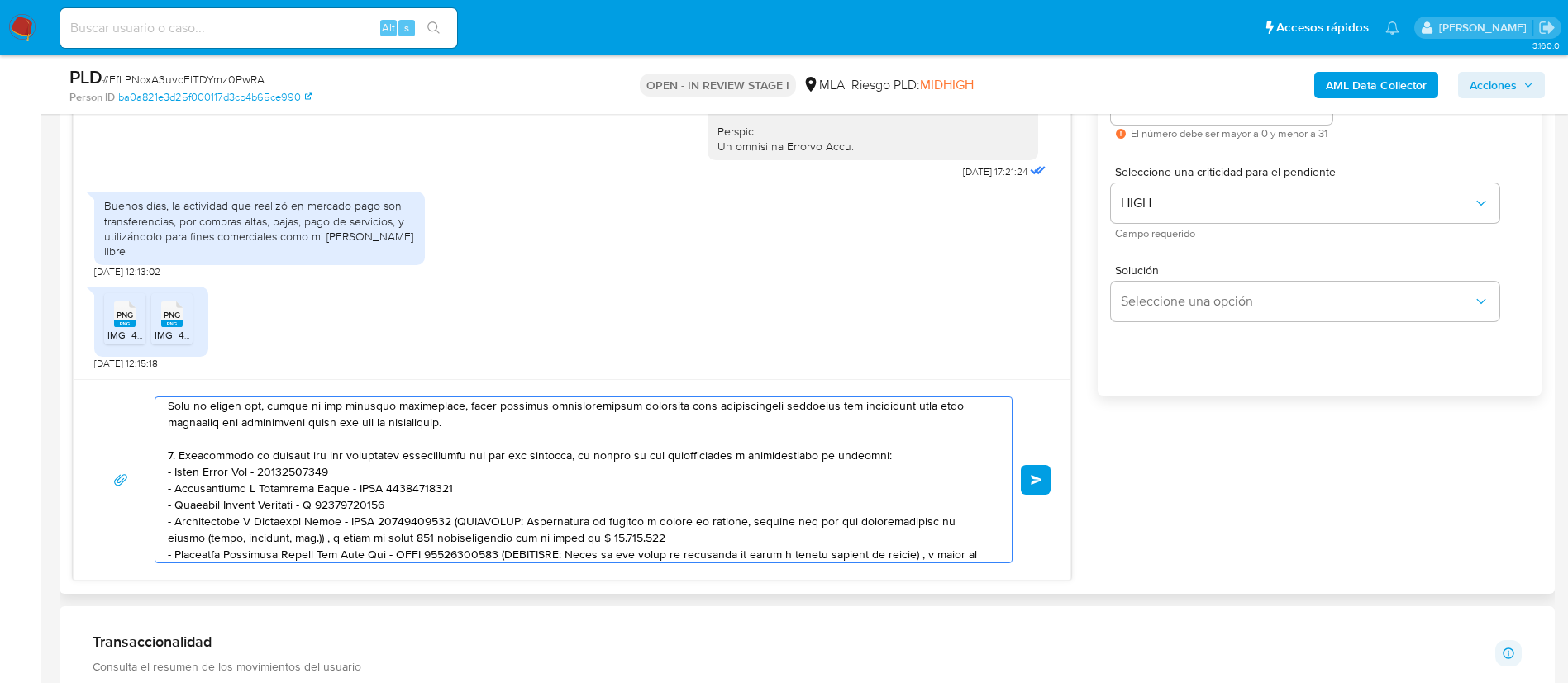
scroll to position [353, 0]
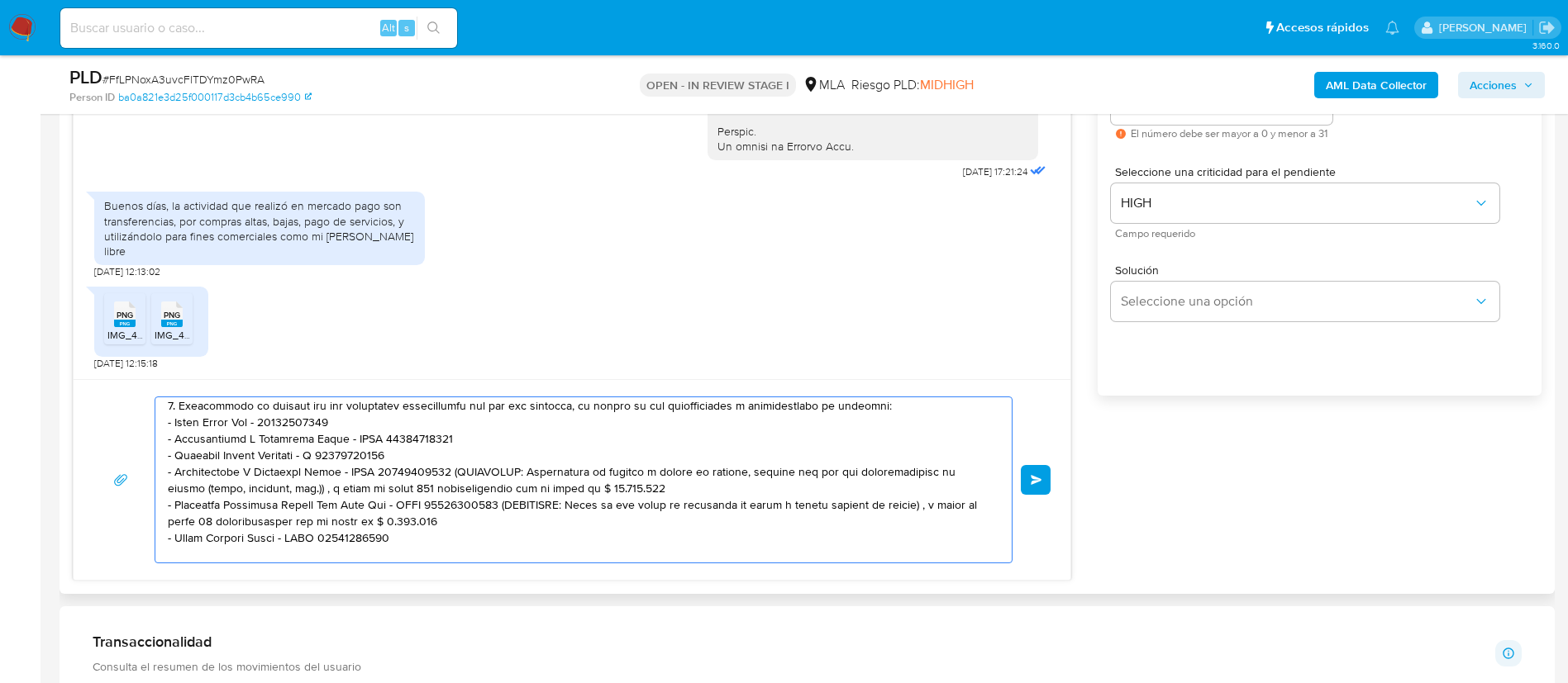
drag, startPoint x: 412, startPoint y: 521, endPoint x: 468, endPoint y: 509, distance: 57.3
click at [468, 509] on textarea at bounding box center [579, 480] width 823 height 166
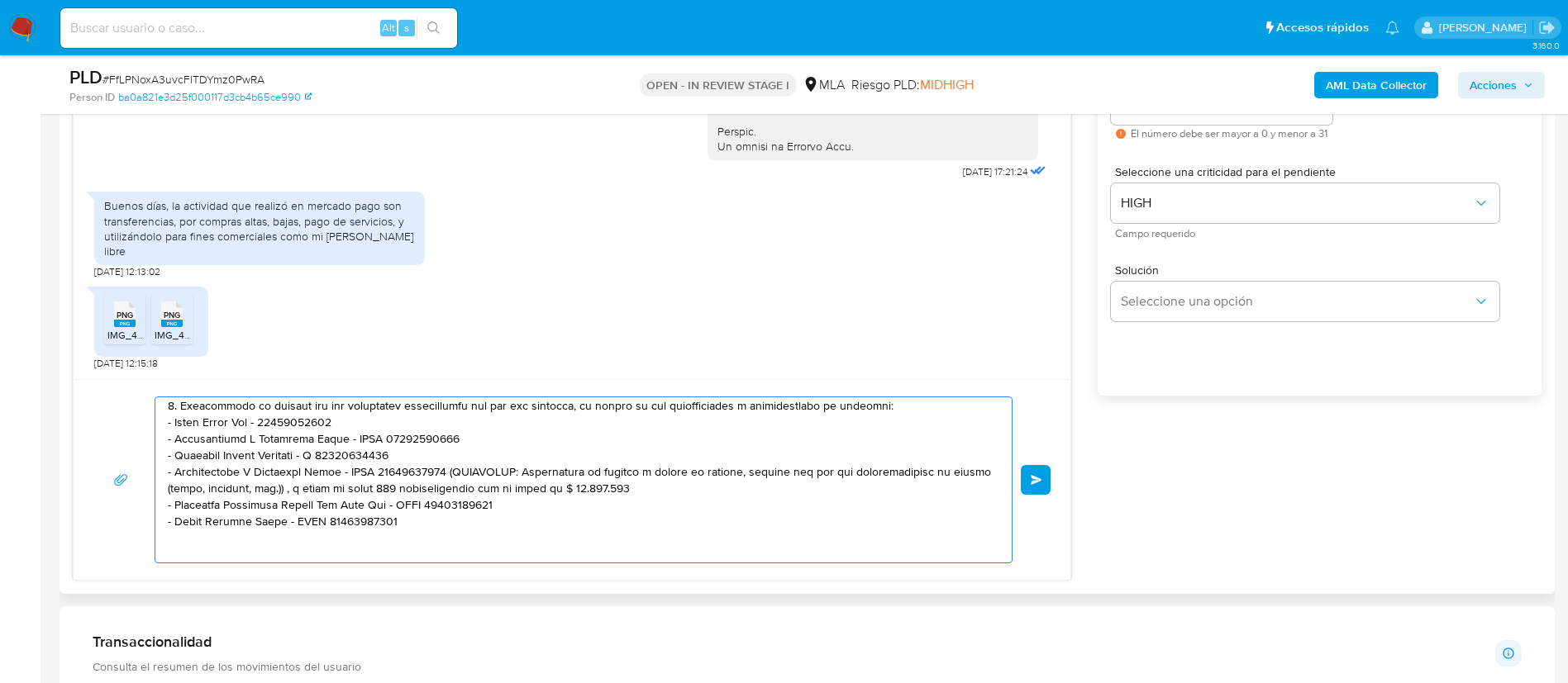
drag, startPoint x: 612, startPoint y: 488, endPoint x: 433, endPoint y: 473, distance: 179.6
click at [433, 473] on textarea at bounding box center [579, 480] width 823 height 166
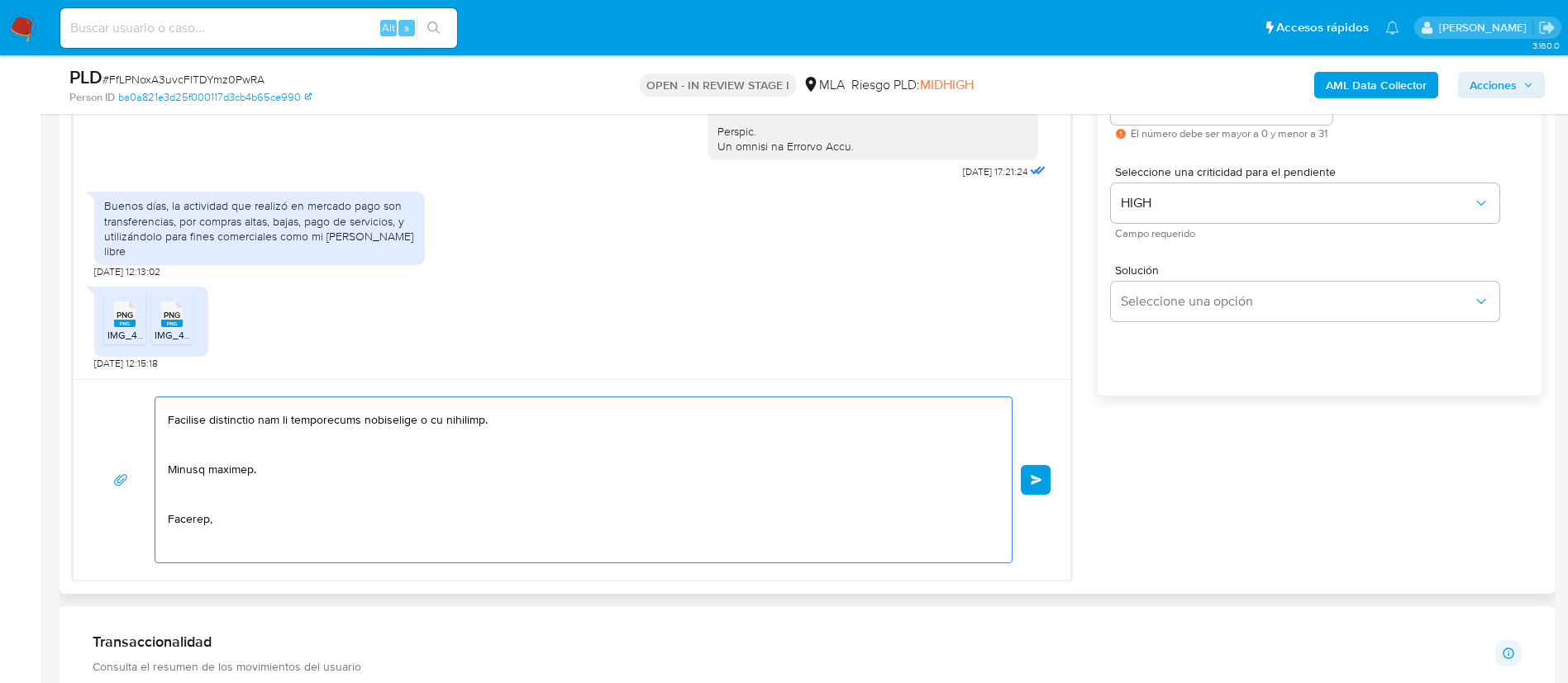
scroll to position [639, 0]
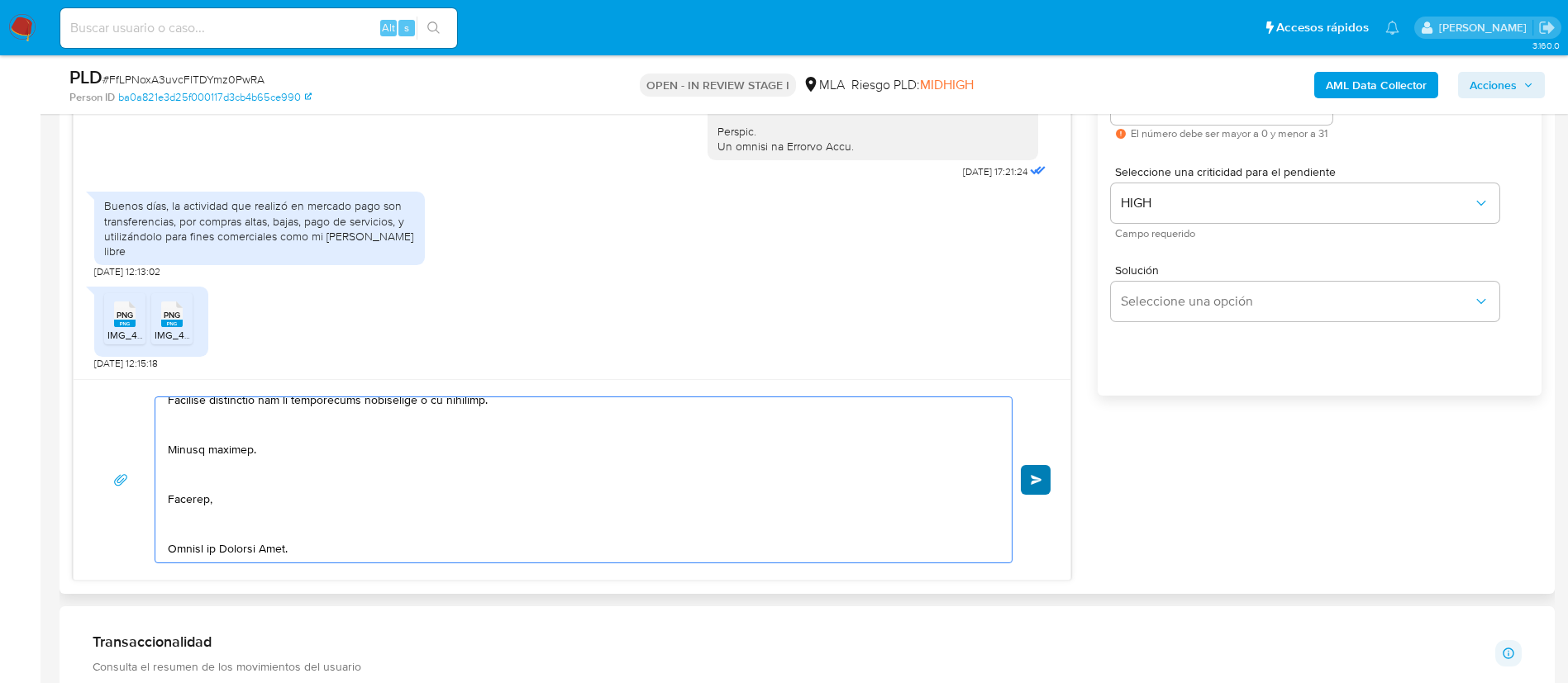
type textarea "Buenas tardes, Nos volvemos a comunicar, dado que la documentación antes enviad…"
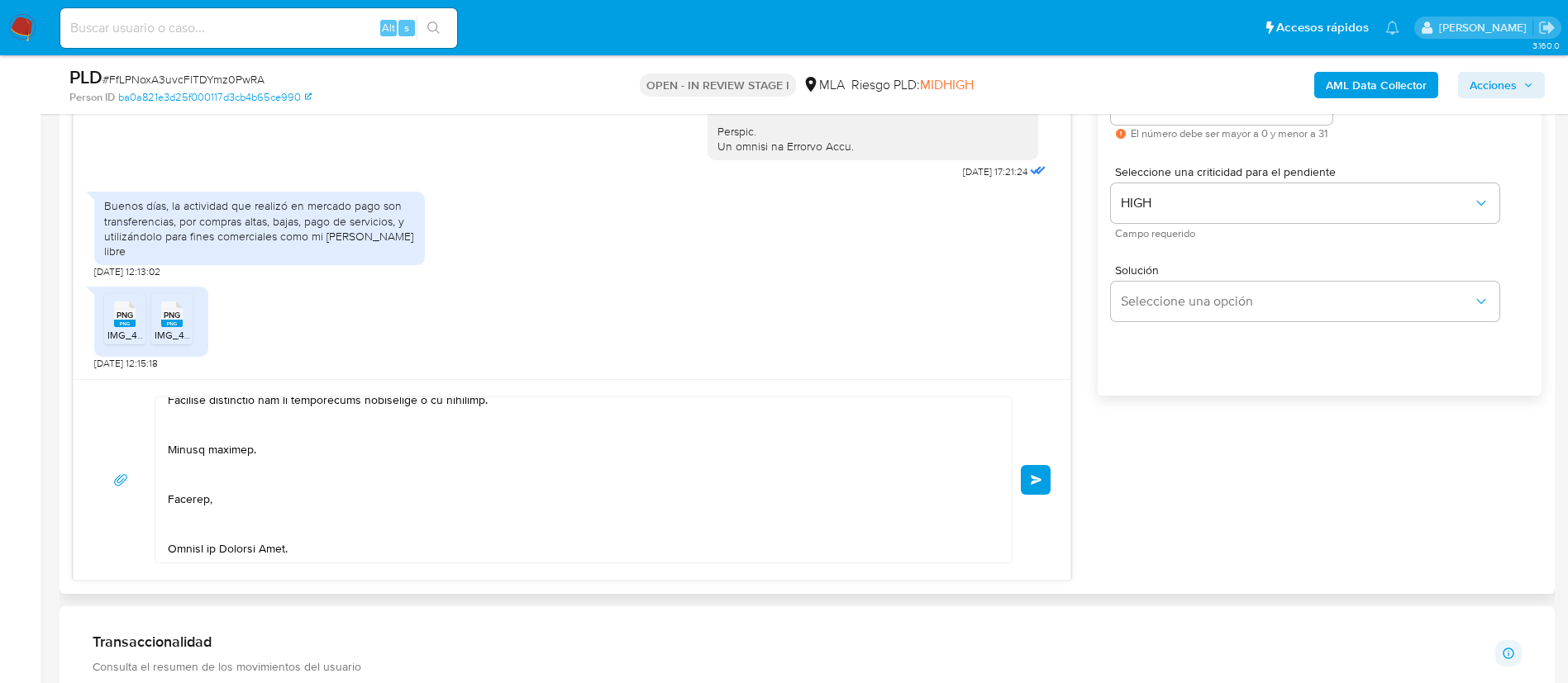
click at [1030, 478] on button "Enviar" at bounding box center [1036, 479] width 29 height 29
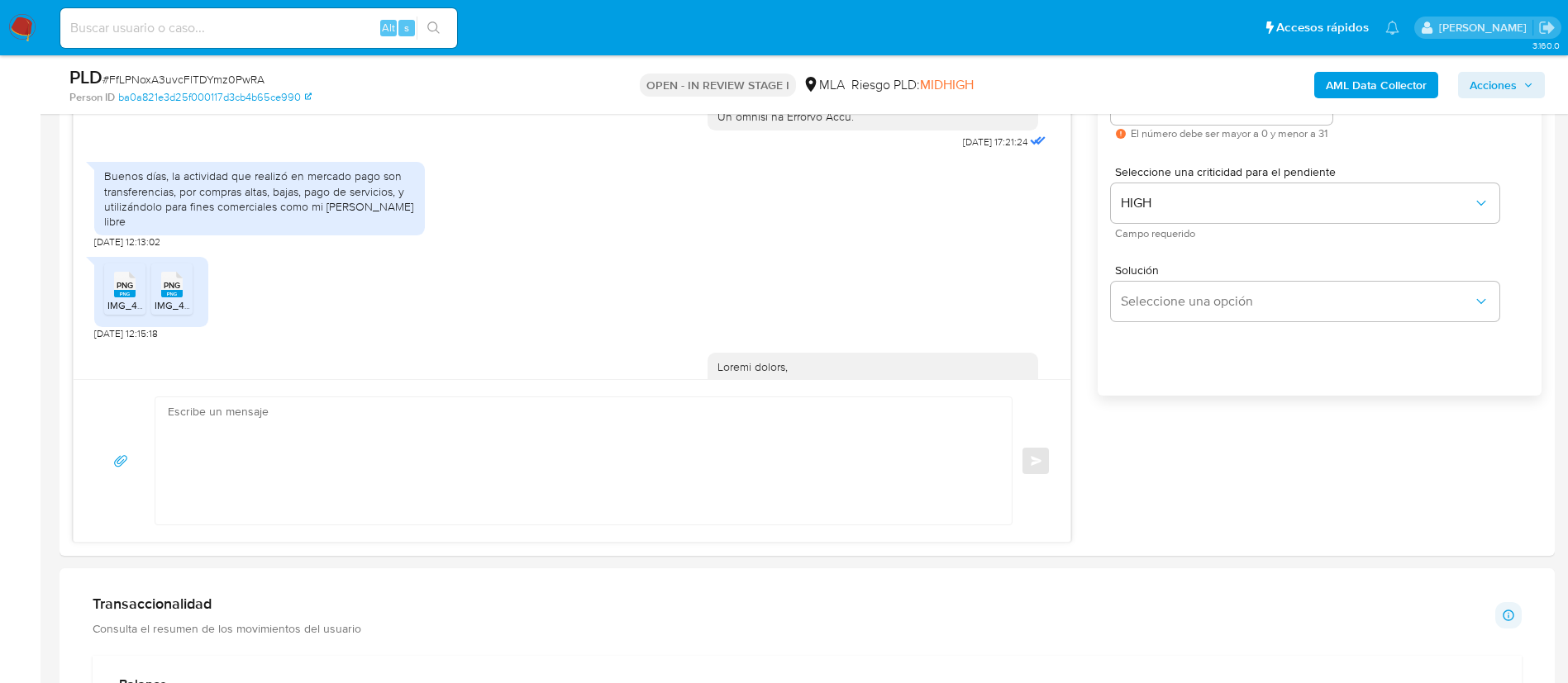
scroll to position [1825, 0]
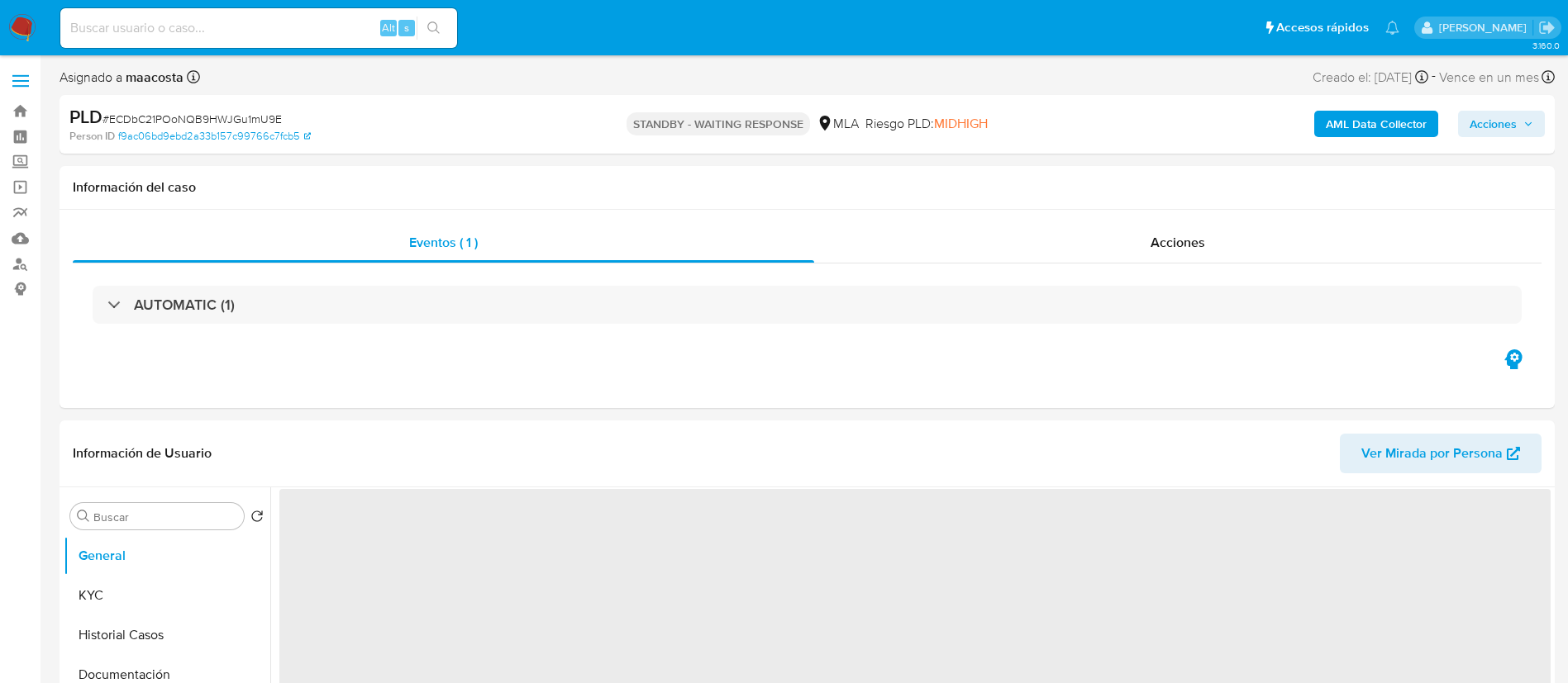
select select "10"
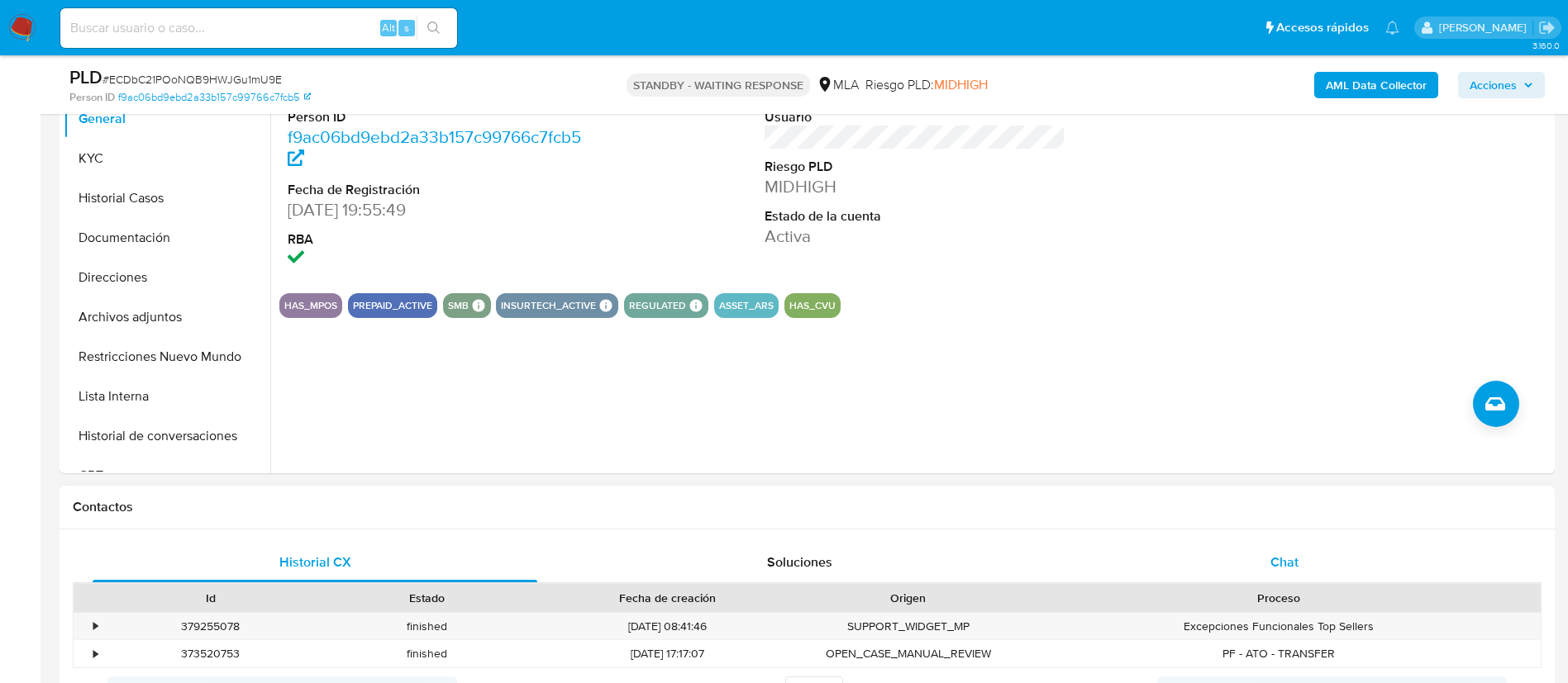
click at [1284, 563] on span "Chat" at bounding box center [1284, 562] width 28 height 19
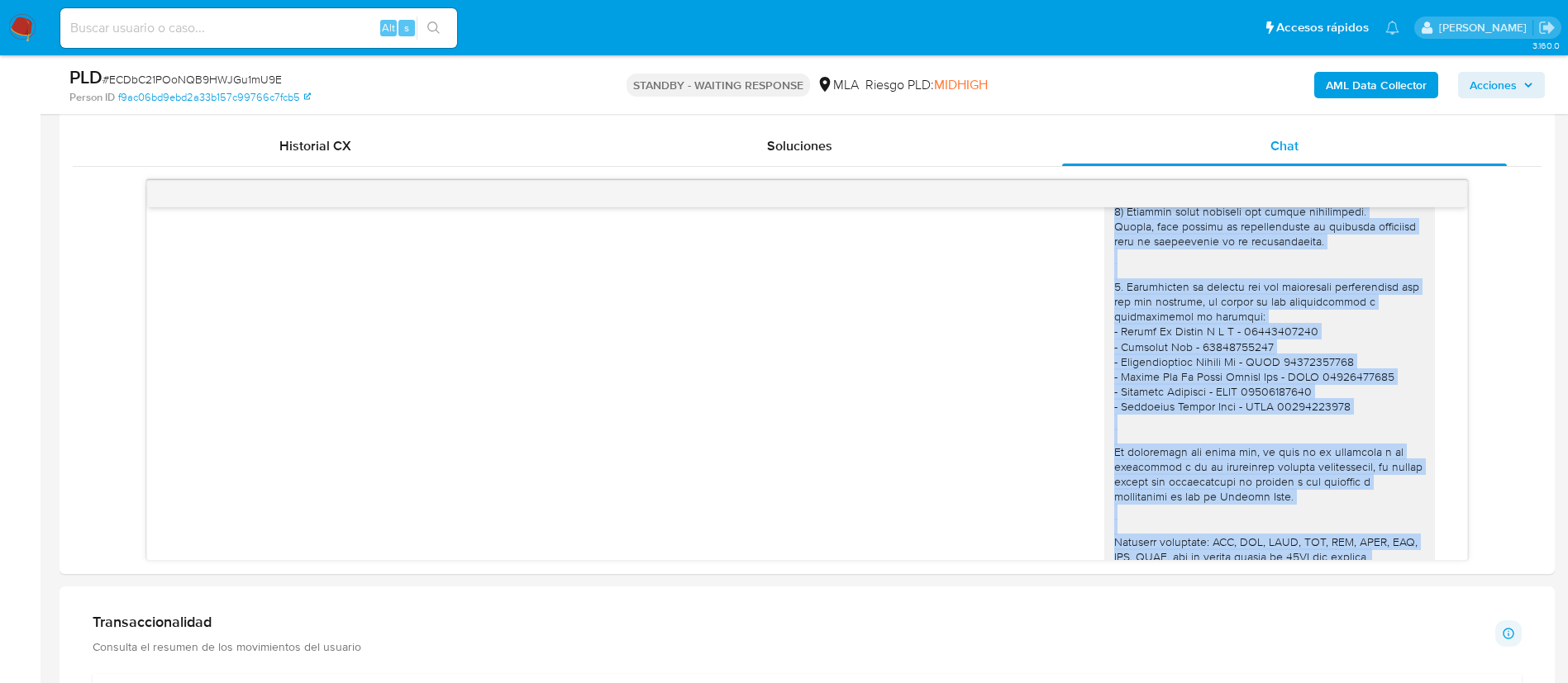
scroll to position [1956, 0]
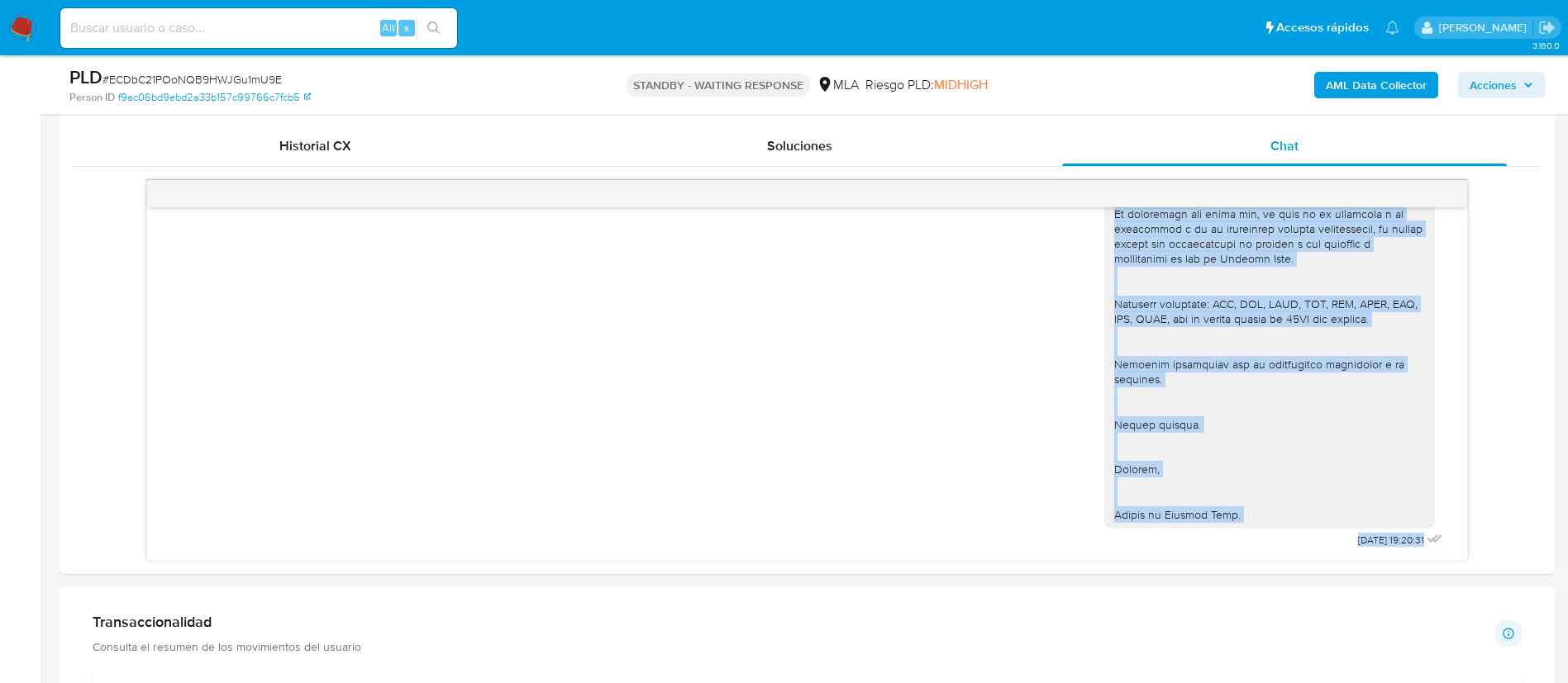
drag, startPoint x: 1092, startPoint y: 303, endPoint x: 1153, endPoint y: 580, distance: 283.6
copy div "Loremi dolors, Ame consecte a elitseddo, eius tem in utlaboreetdol magna aliqua…"
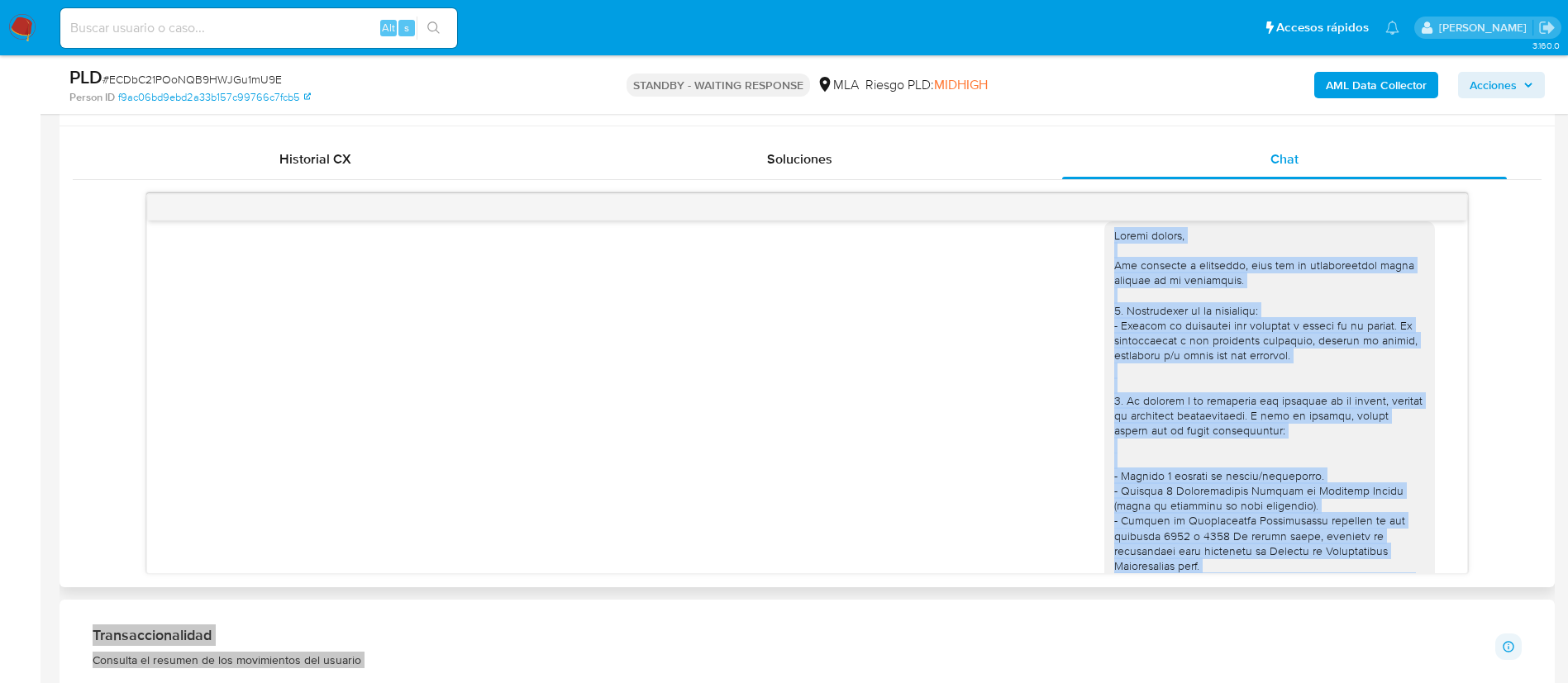
scroll to position [1035, 0]
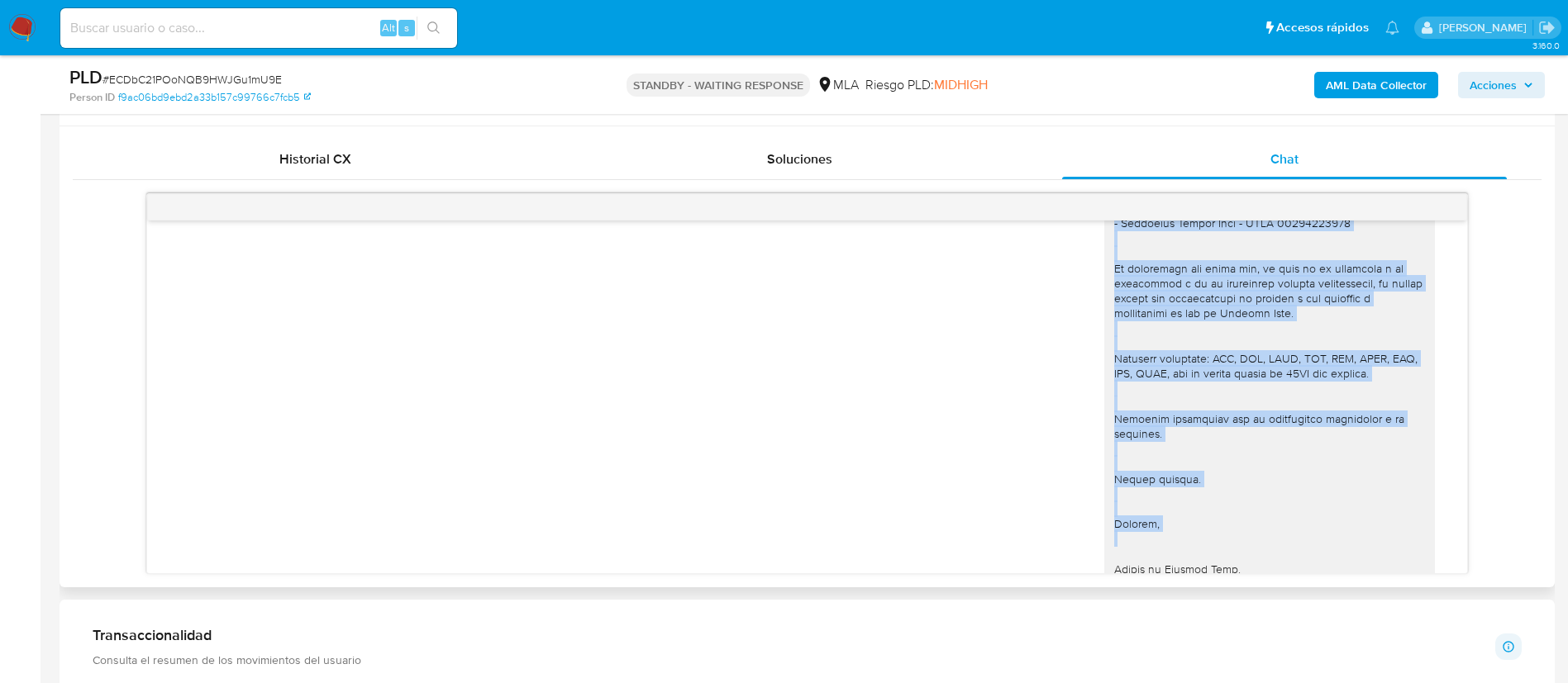
scroll to position [1956, 0]
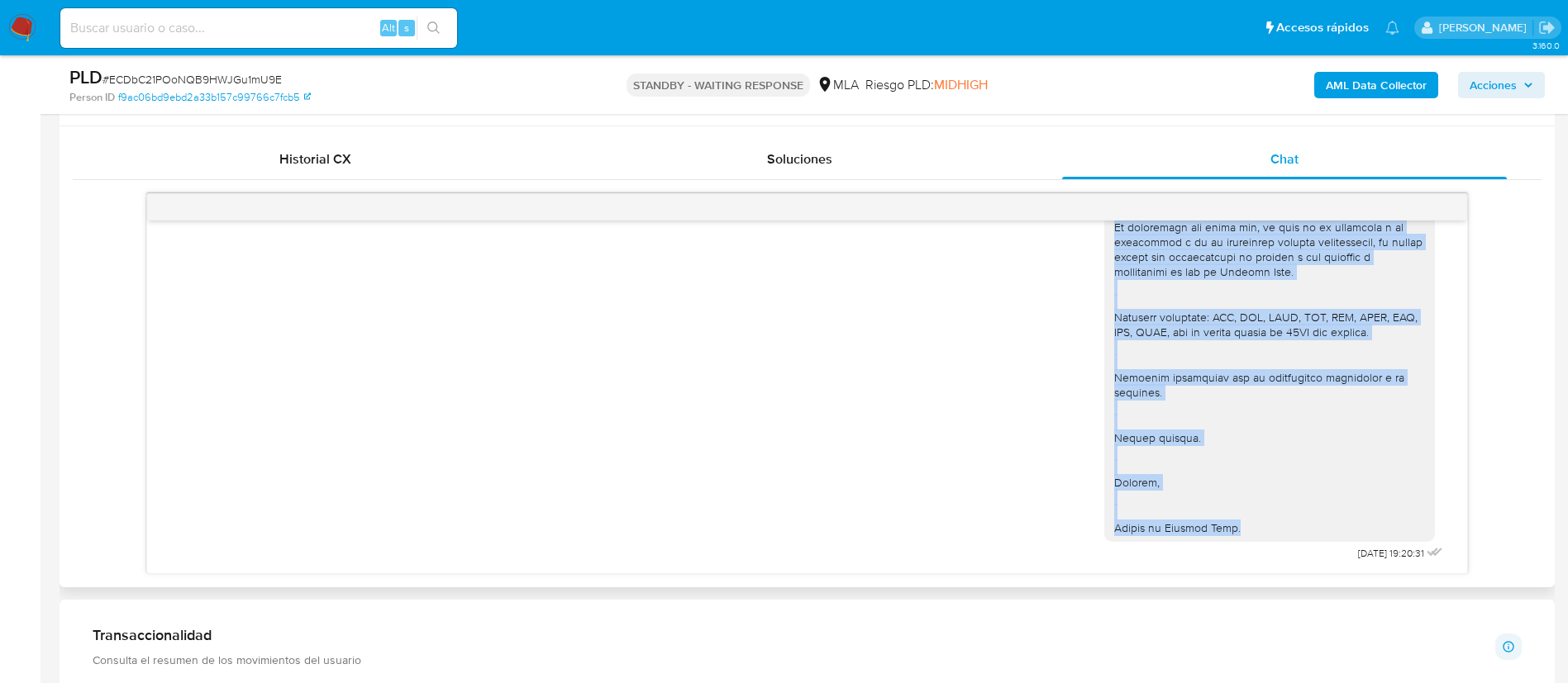
drag, startPoint x: 1094, startPoint y: 262, endPoint x: 1229, endPoint y: 525, distance: 295.6
copy div "Loremi dolors, Ame consecte a elitseddo, eius tem in utlaboreetdol magna aliqua…"
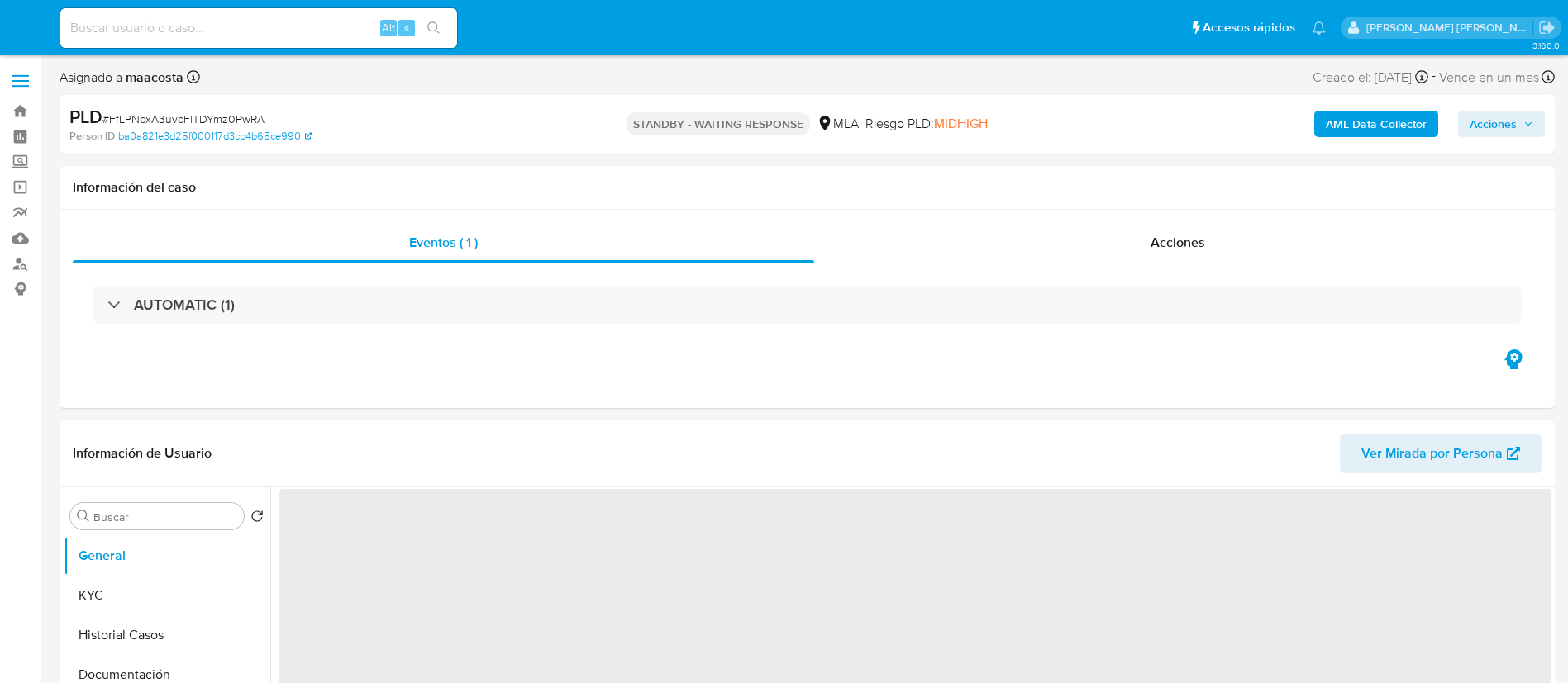
select select "10"
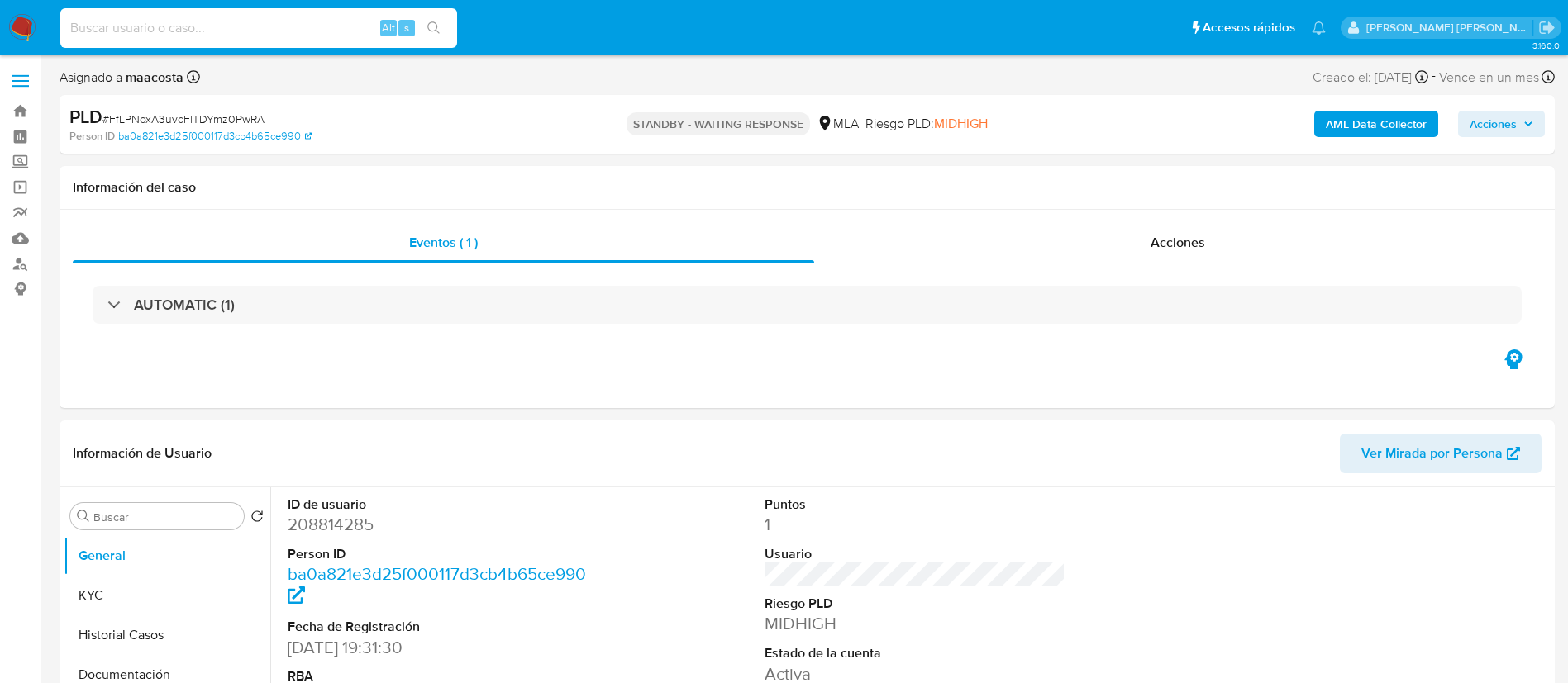
paste input "2QVjre21Zi8eJshoOAw0FBGZ"
click at [331, 28] on input "2QVjre21Zi8eJshoOAw0FBGZ" at bounding box center [259, 28] width 397 height 22
type input "2QVjre21Zi8eJshoOAw0FBGZ"
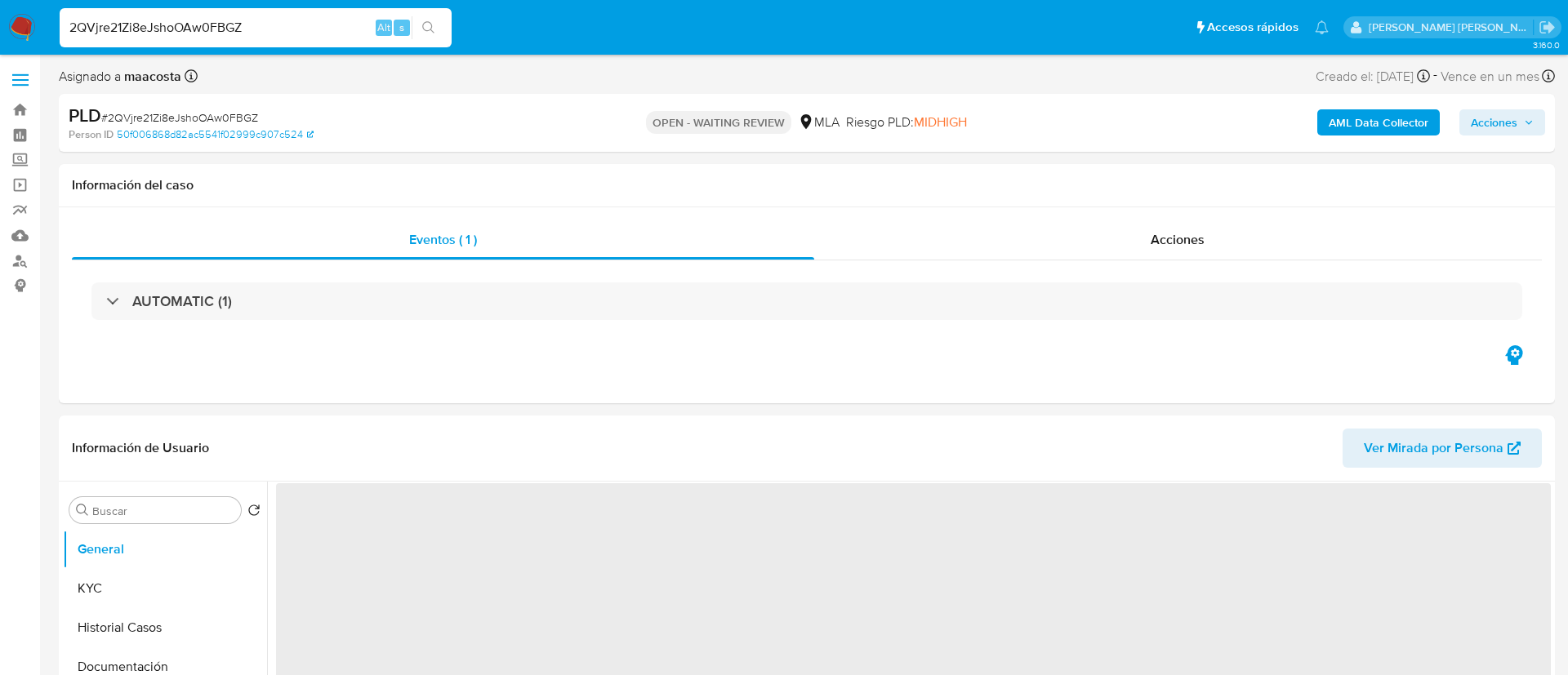
select select "10"
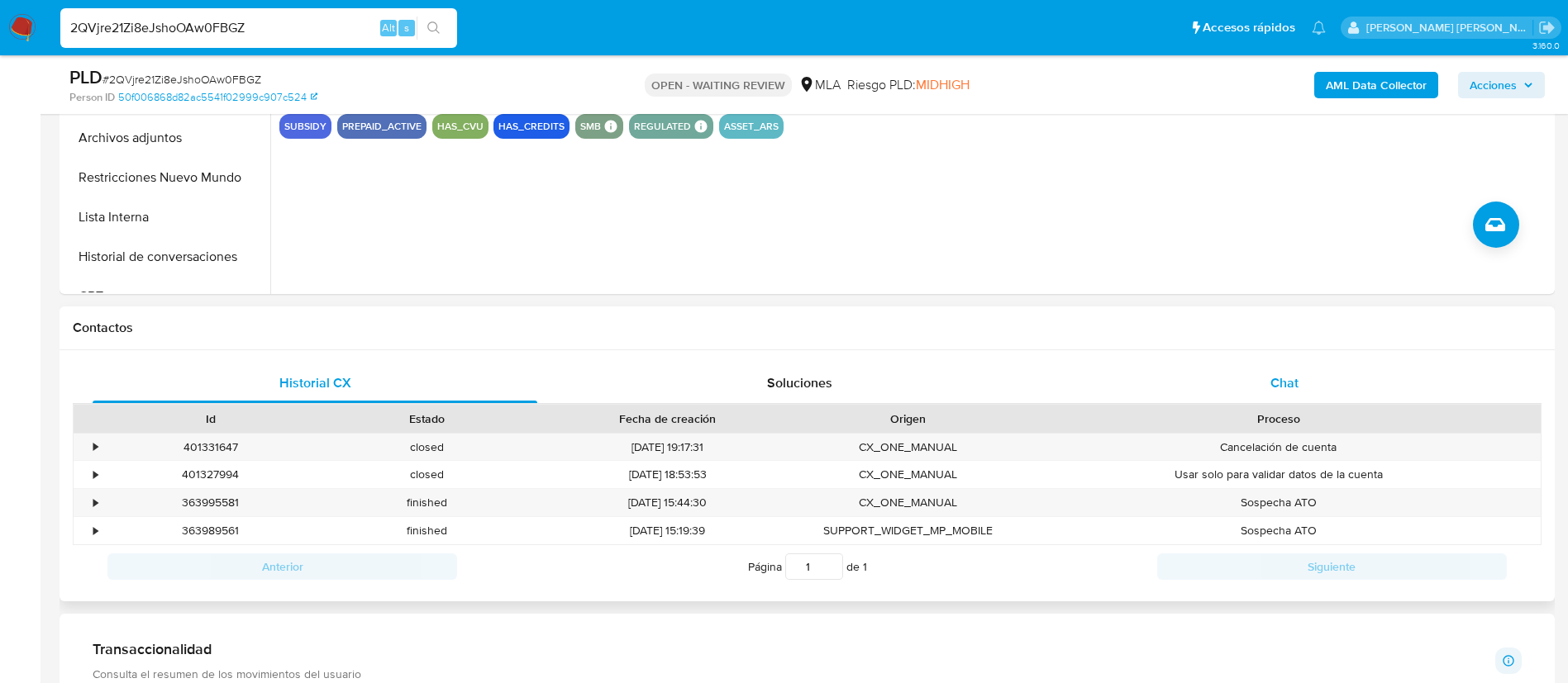
click at [1279, 387] on span "Chat" at bounding box center [1284, 383] width 28 height 19
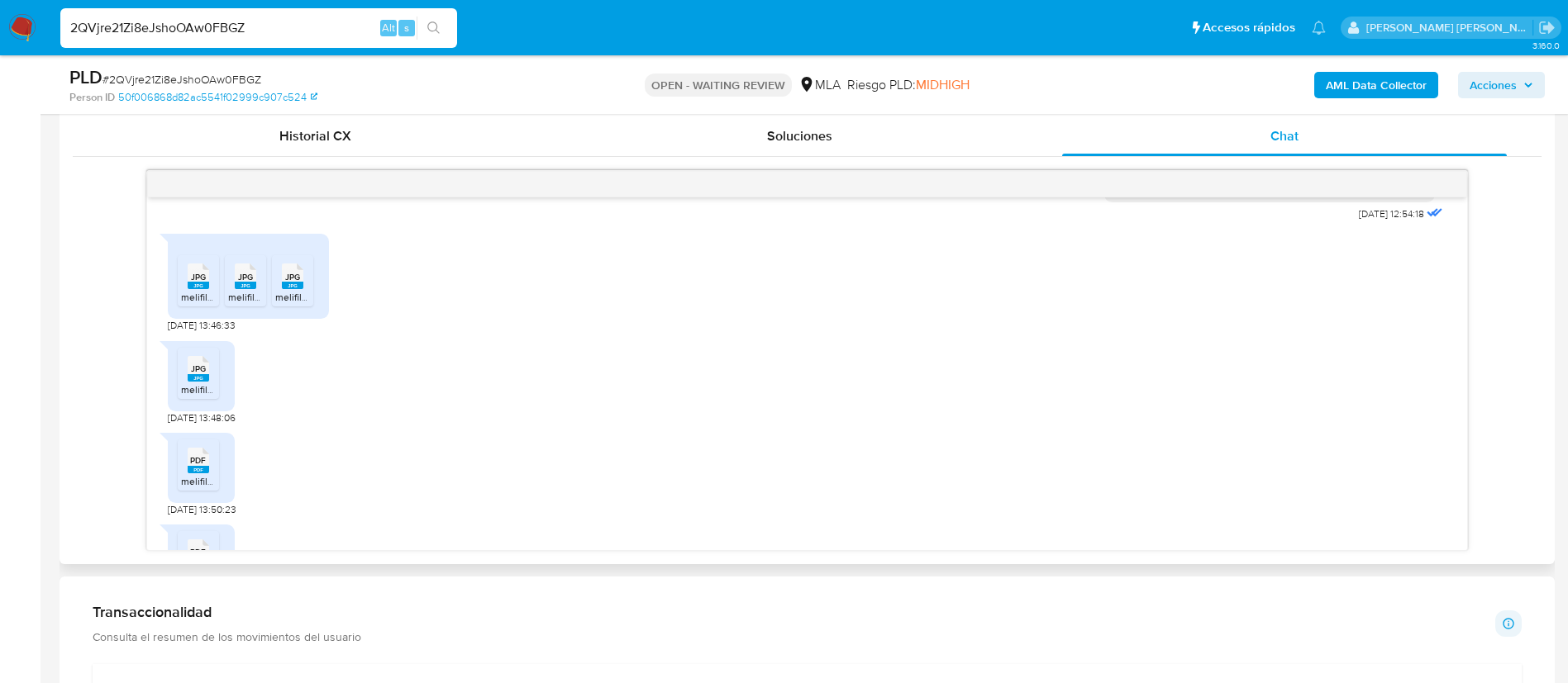
scroll to position [1238, 0]
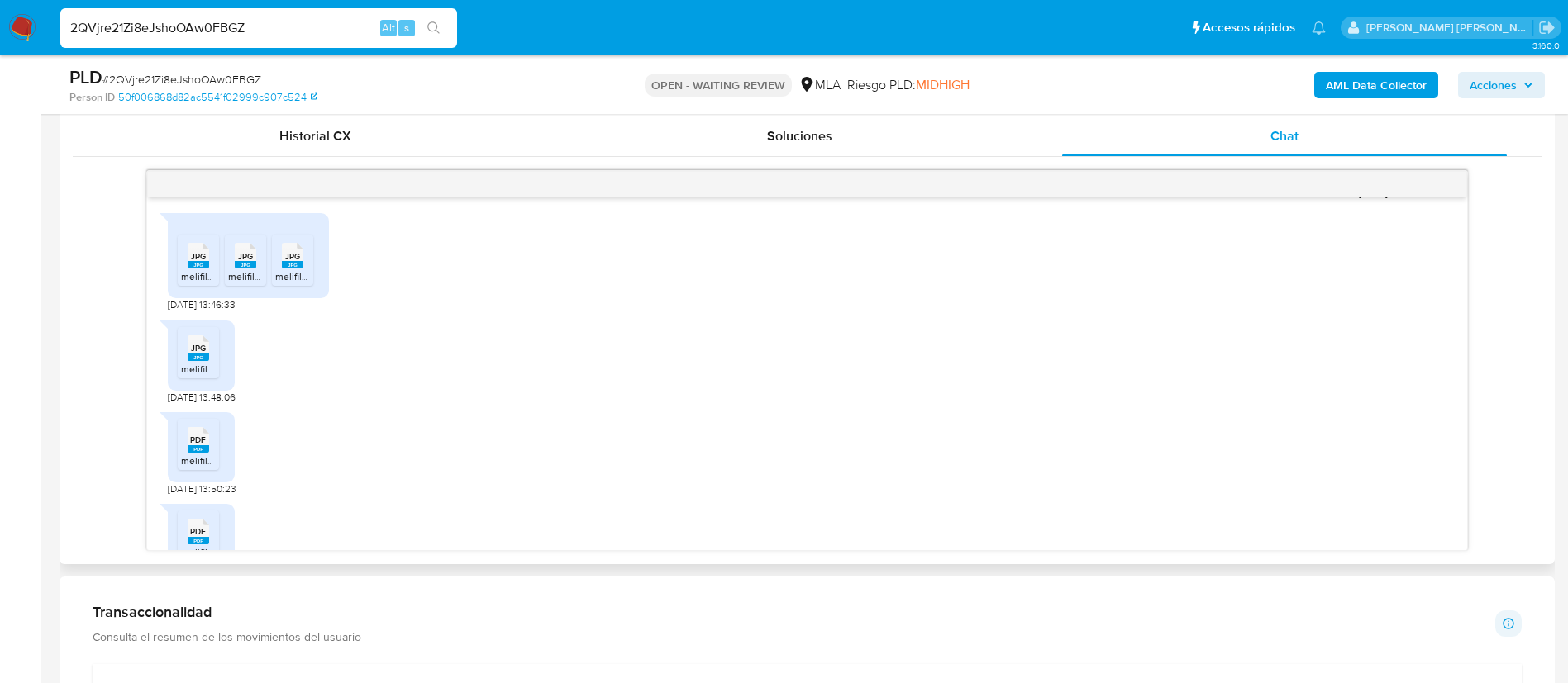
click at [196, 262] on span "JPG" at bounding box center [198, 256] width 15 height 10
click at [242, 268] on rect at bounding box center [245, 265] width 22 height 8
click at [291, 284] on span "melifile3746957169412397754.jpg" at bounding box center [350, 276] width 150 height 14
click at [198, 376] on span "melifile6183183046476270276.jpg" at bounding box center [256, 369] width 151 height 14
click at [198, 453] on rect at bounding box center [198, 448] width 22 height 8
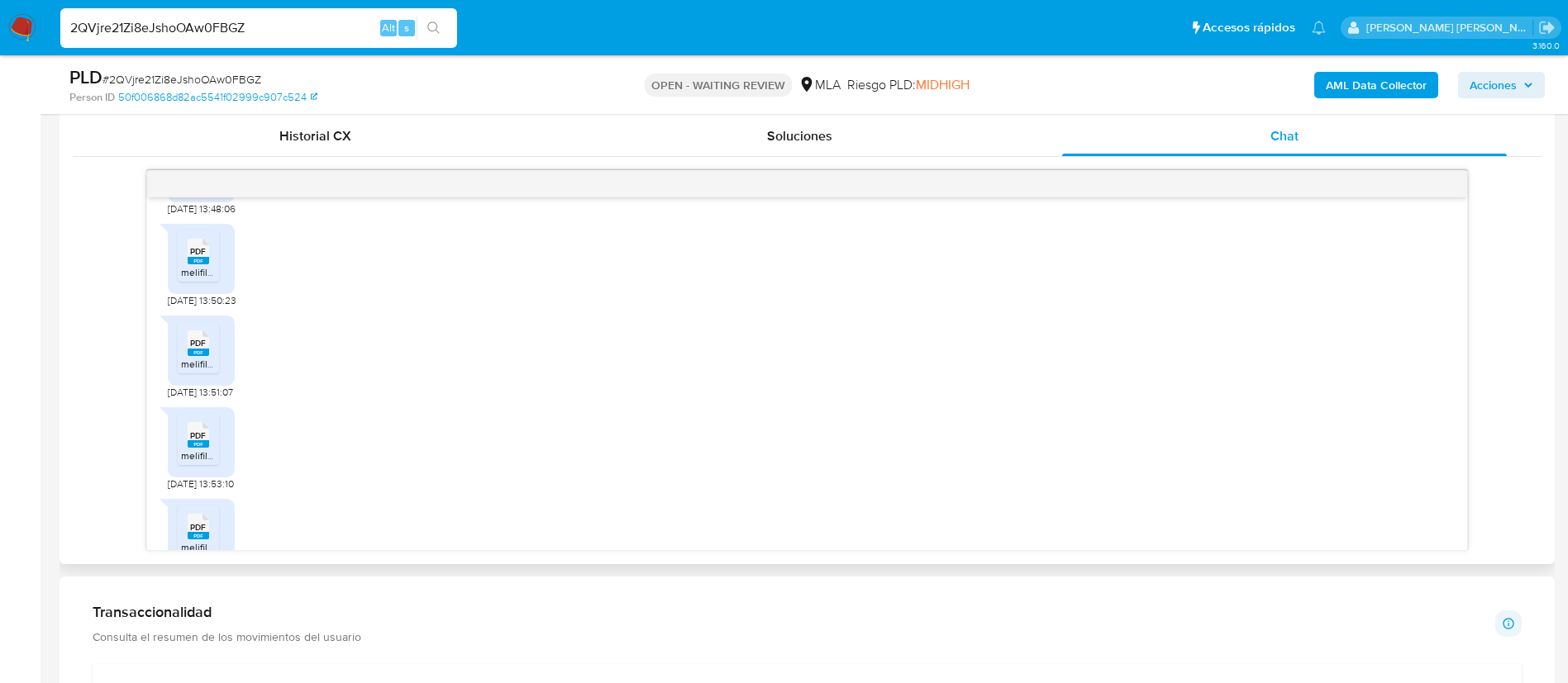
scroll to position [1458, 0]
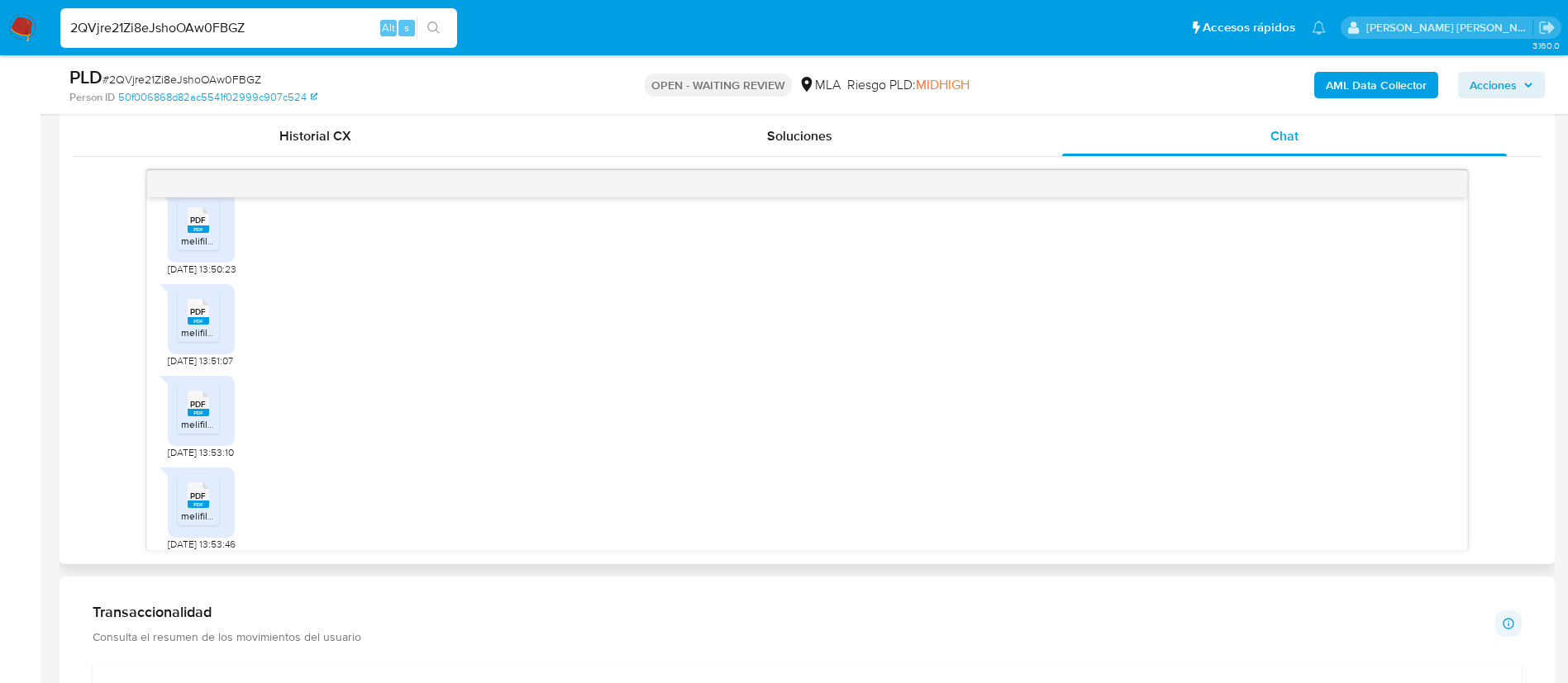
click at [213, 340] on span "melifile5911917138506380052.pdf" at bounding box center [255, 332] width 148 height 14
click at [201, 417] on rect at bounding box center [198, 412] width 22 height 8
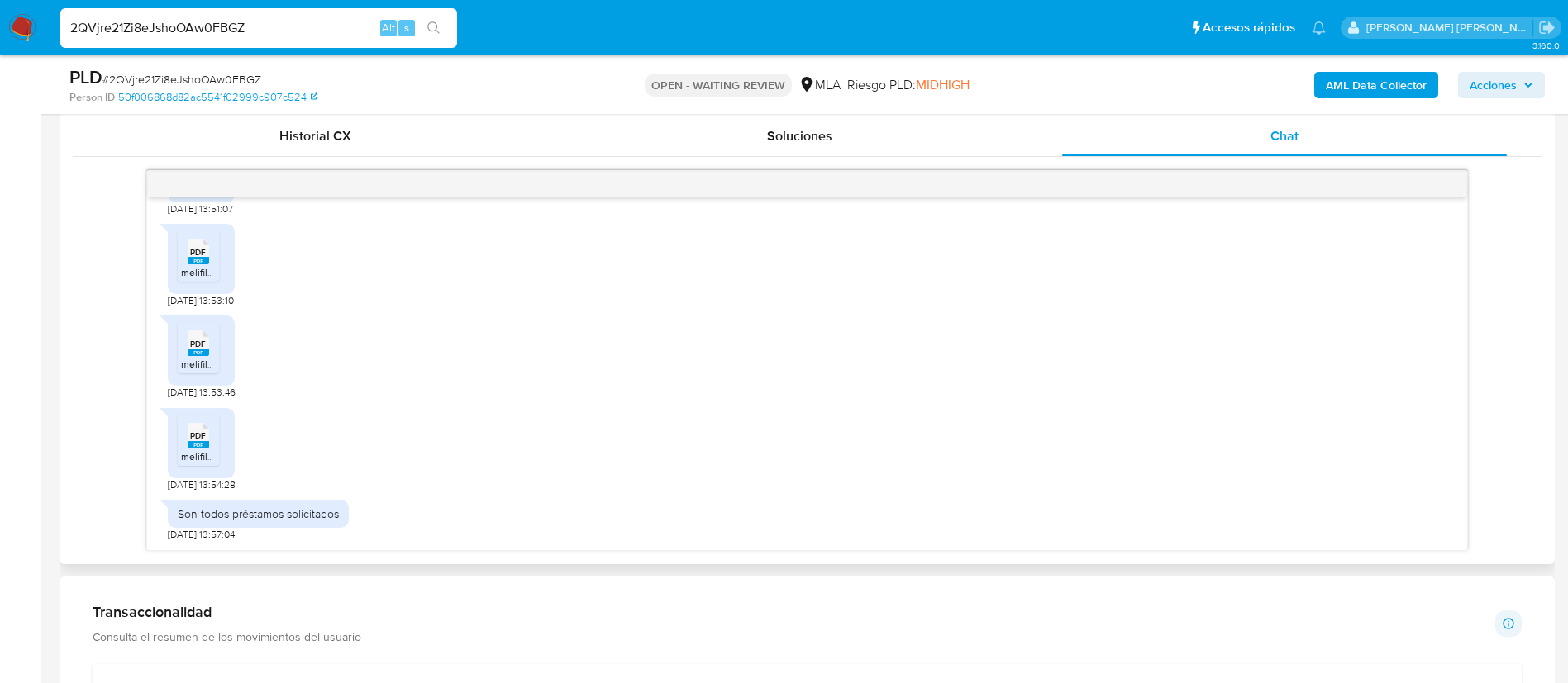
scroll to position [1654, 0]
click at [198, 364] on span "melifile3777282619457280916.pdf" at bounding box center [256, 364] width 150 height 14
click at [203, 450] on icon "PDF" at bounding box center [198, 436] width 22 height 29
paste input "VhIG8ehkvvegIiTLPhZWXBoh"
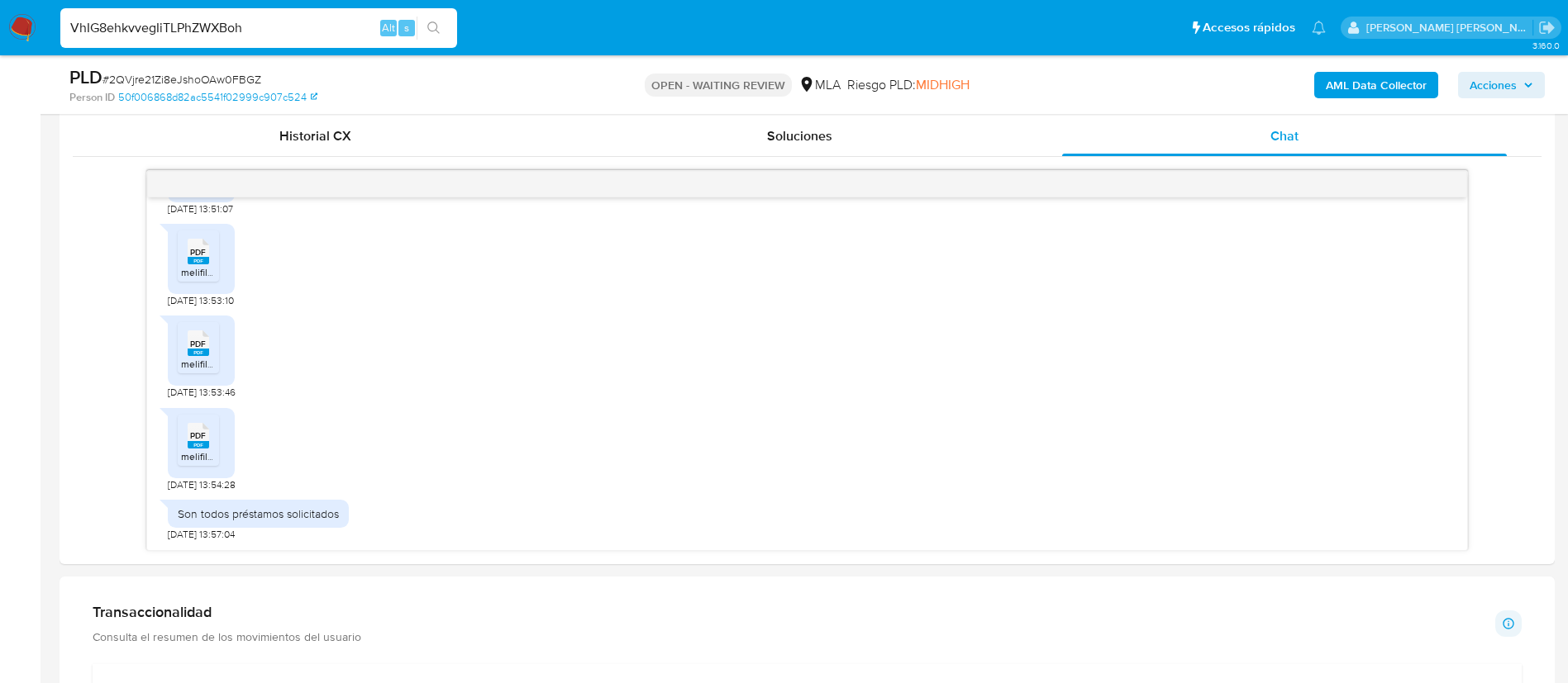
click at [297, 32] on input "VhIG8ehkvvegIiTLPhZWXBoh" at bounding box center [259, 28] width 397 height 22
type input "VhIG8ehkvvegIiTLPhZWXBoh"
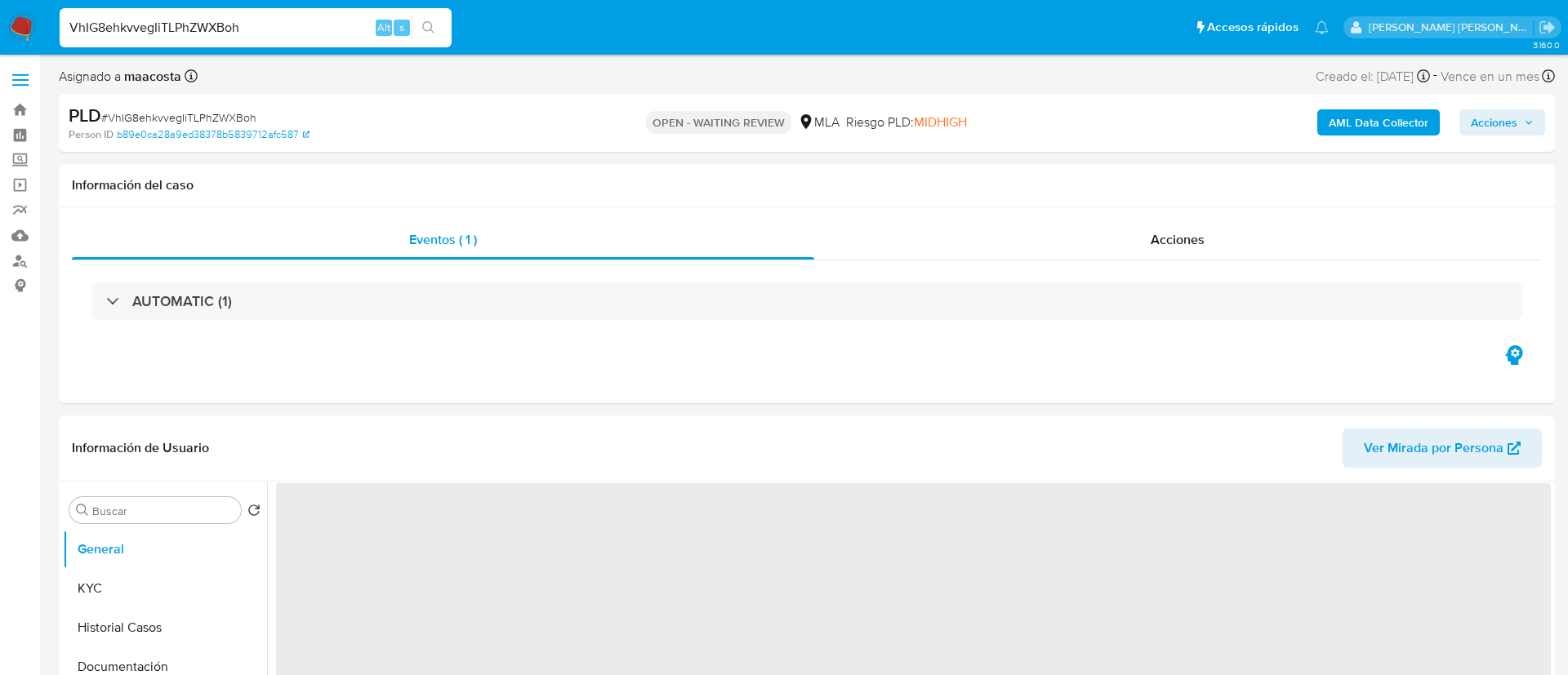
select select "10"
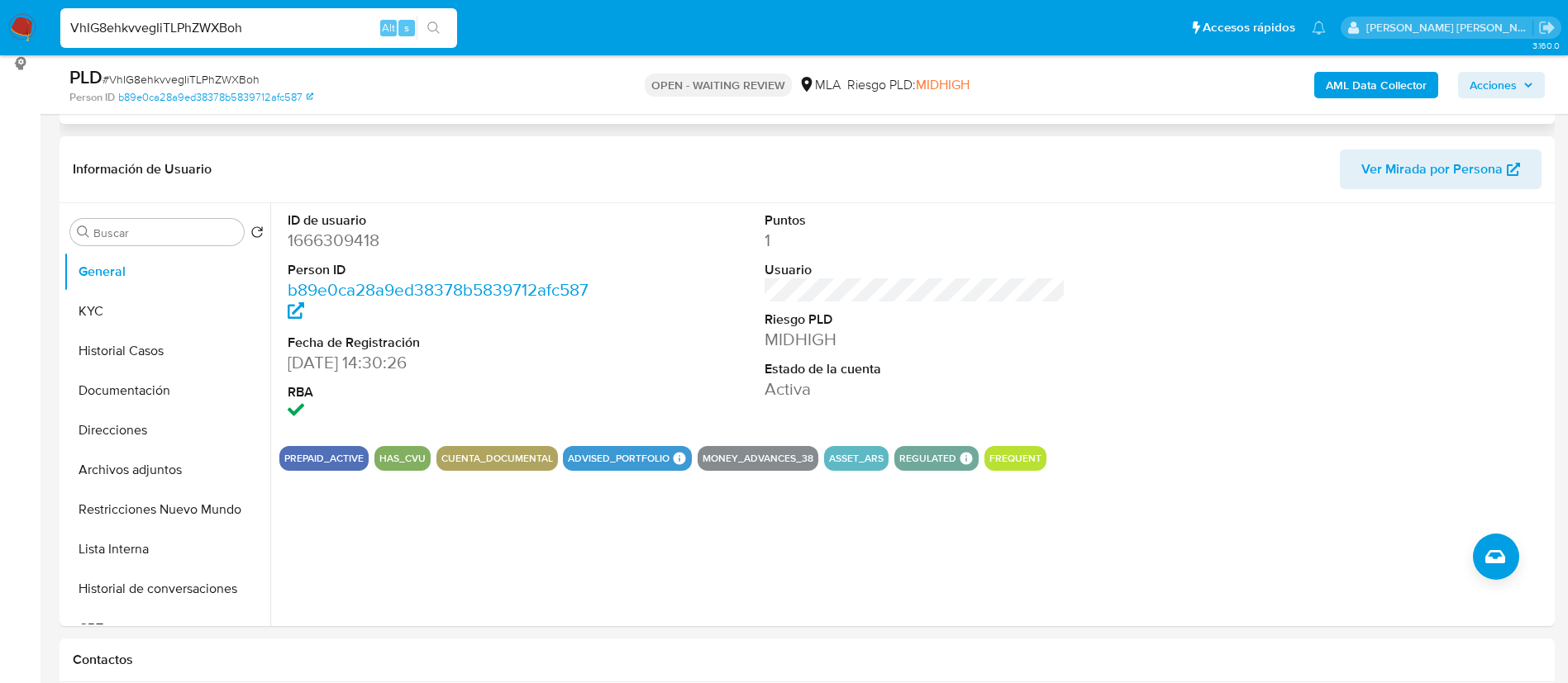
scroll to position [227, 0]
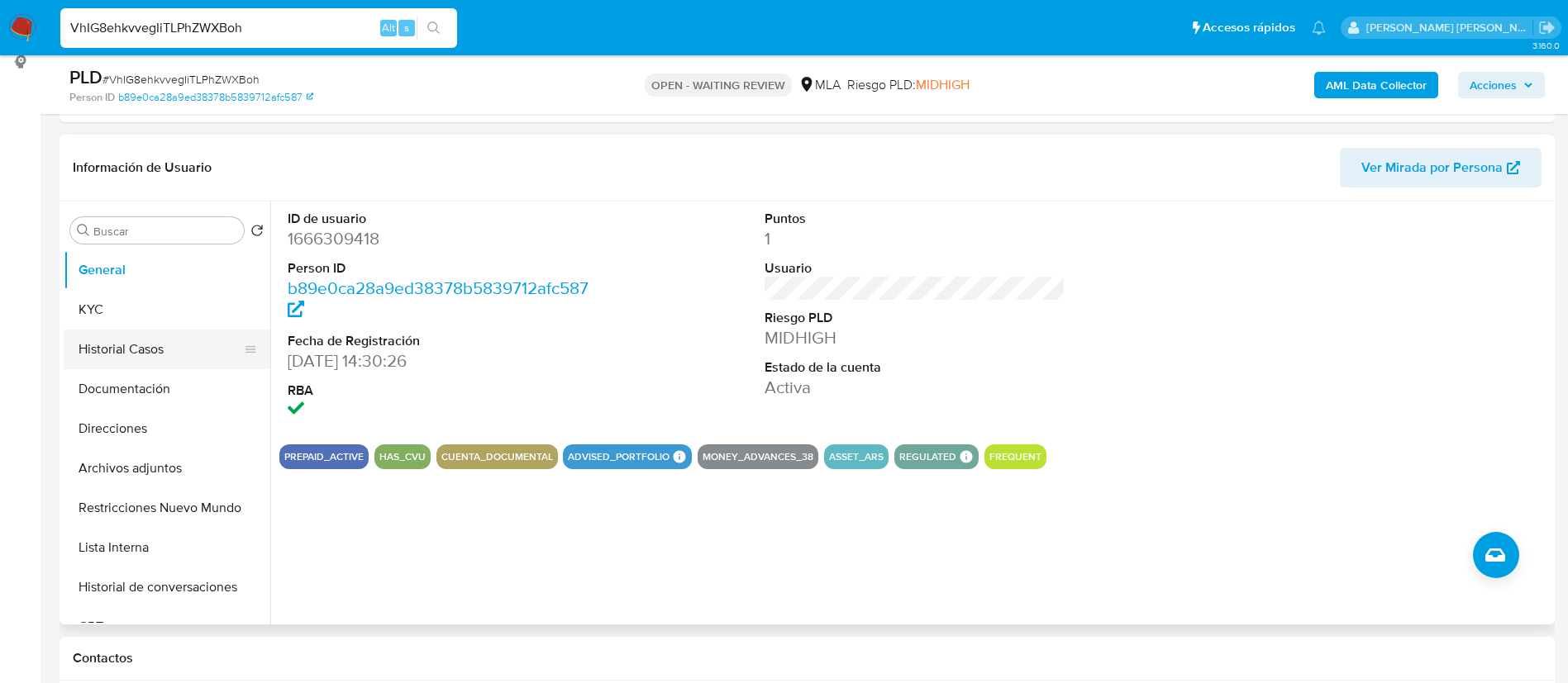
click at [149, 329] on button "Historial Casos" at bounding box center [161, 349] width 193 height 40
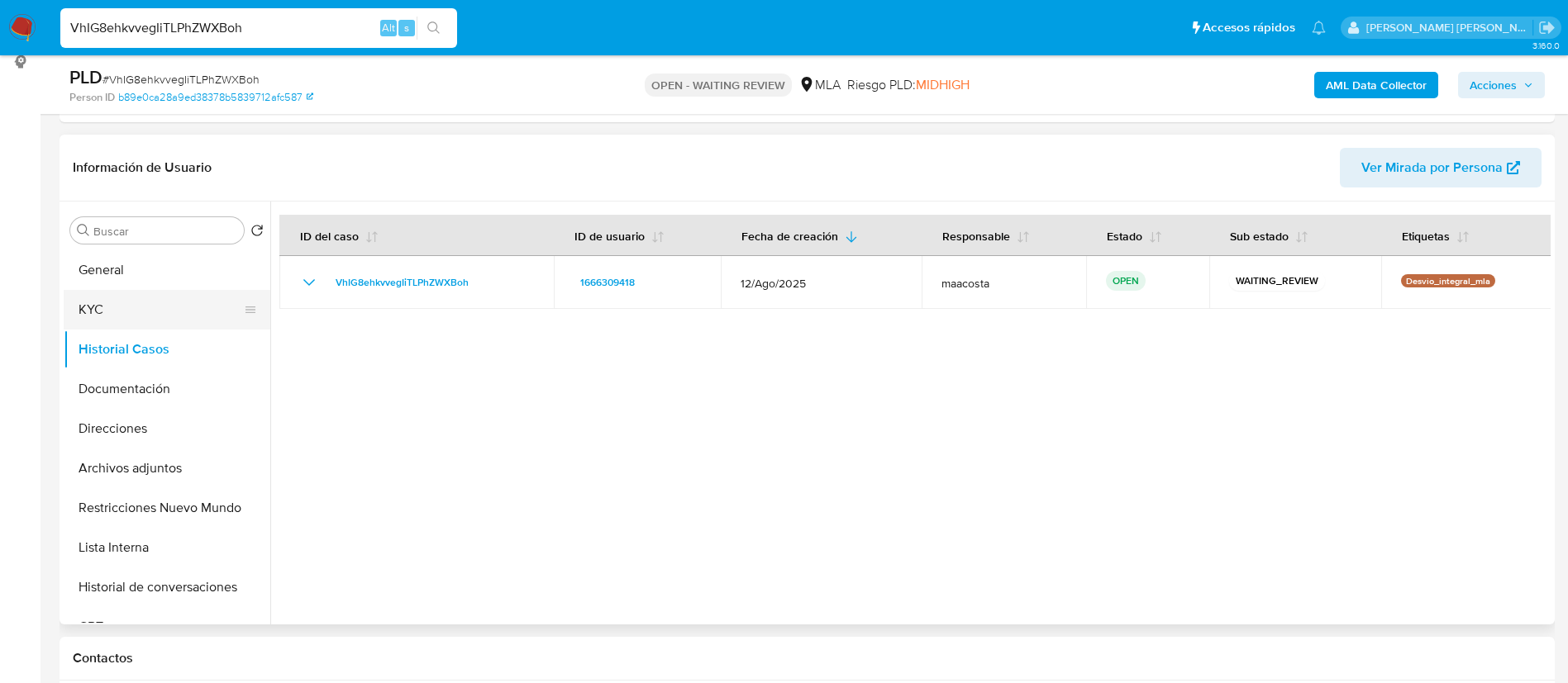
click at [186, 297] on button "KYC" at bounding box center [161, 310] width 193 height 40
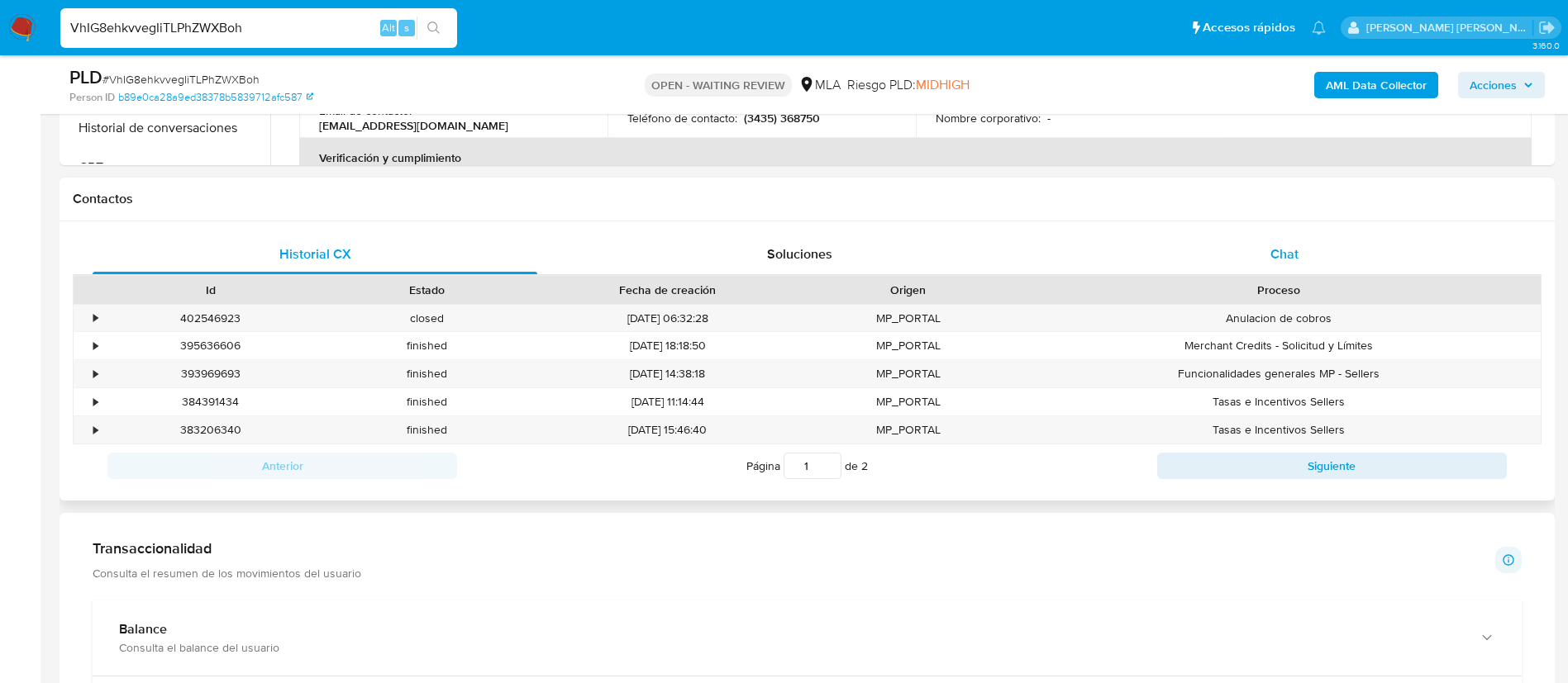
click at [1309, 241] on div "Chat" at bounding box center [1284, 254] width 444 height 40
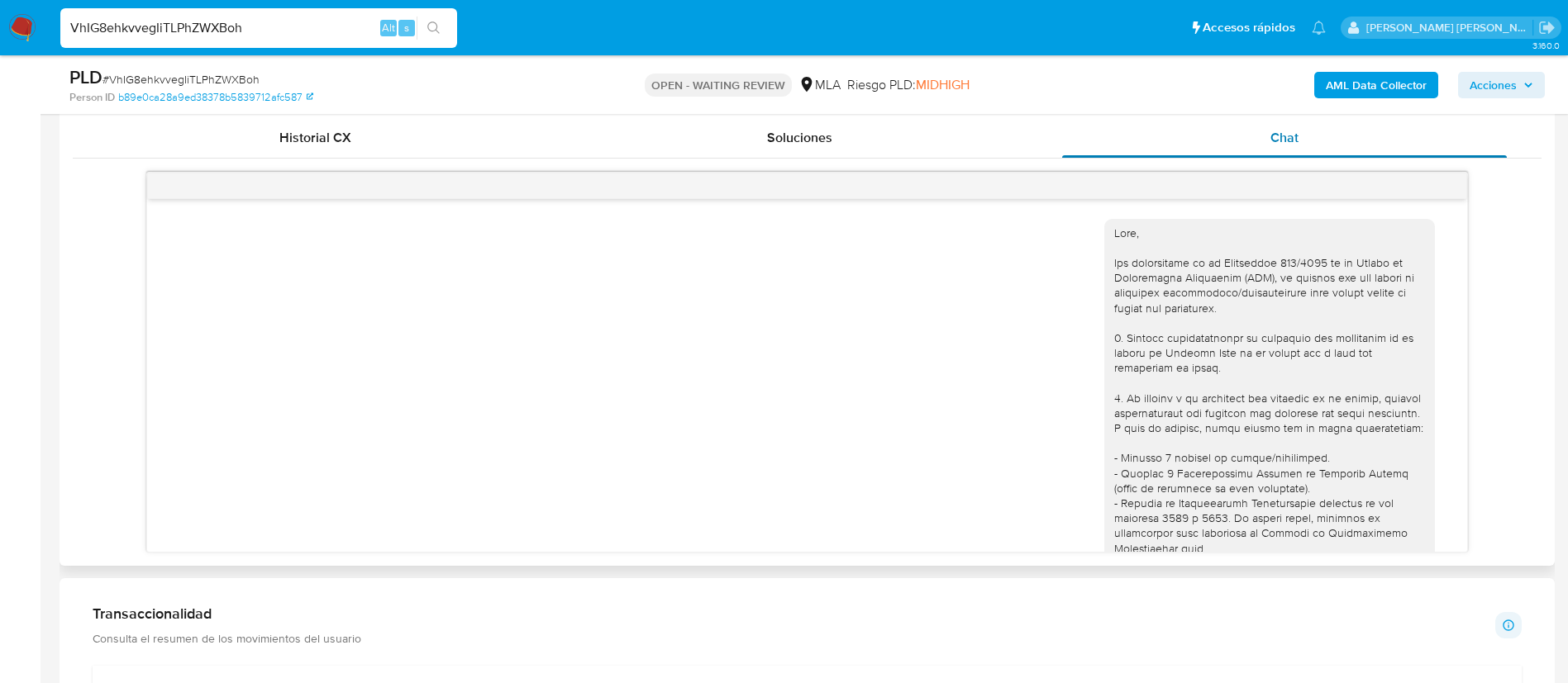
scroll to position [1204, 0]
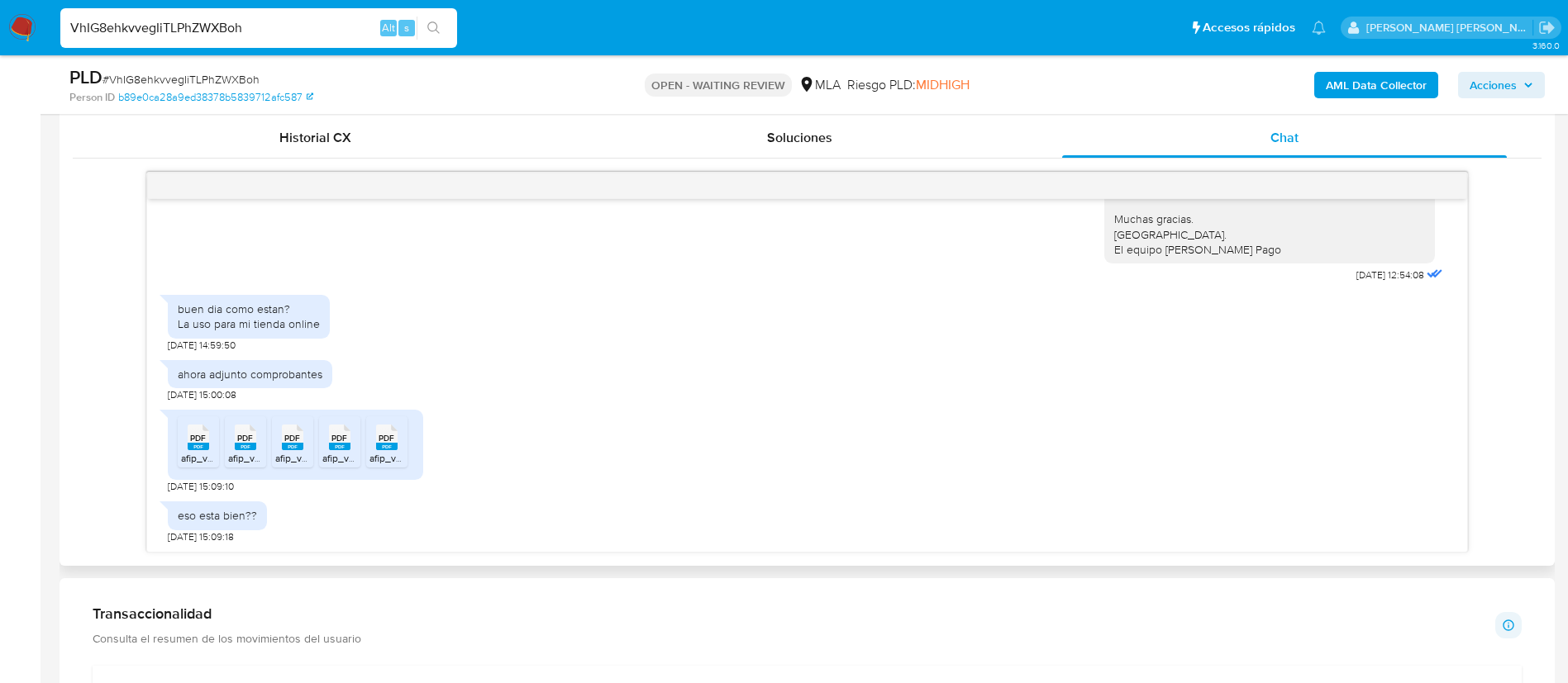
click at [201, 447] on rect at bounding box center [198, 446] width 22 height 8
click at [237, 453] on span "afip_vep_cuit_23176163089_nrovep_1506657613_nropago_263191296506.pdf" at bounding box center [402, 458] width 349 height 14
click at [294, 450] on icon "PDF" at bounding box center [293, 437] width 22 height 29
click at [342, 450] on icon "PDF" at bounding box center [339, 437] width 22 height 29
click at [386, 456] on span "afip_vep_cuit_23176163089_nrovep_1441599682_nropago_175676926512.pdf" at bounding box center [543, 458] width 348 height 14
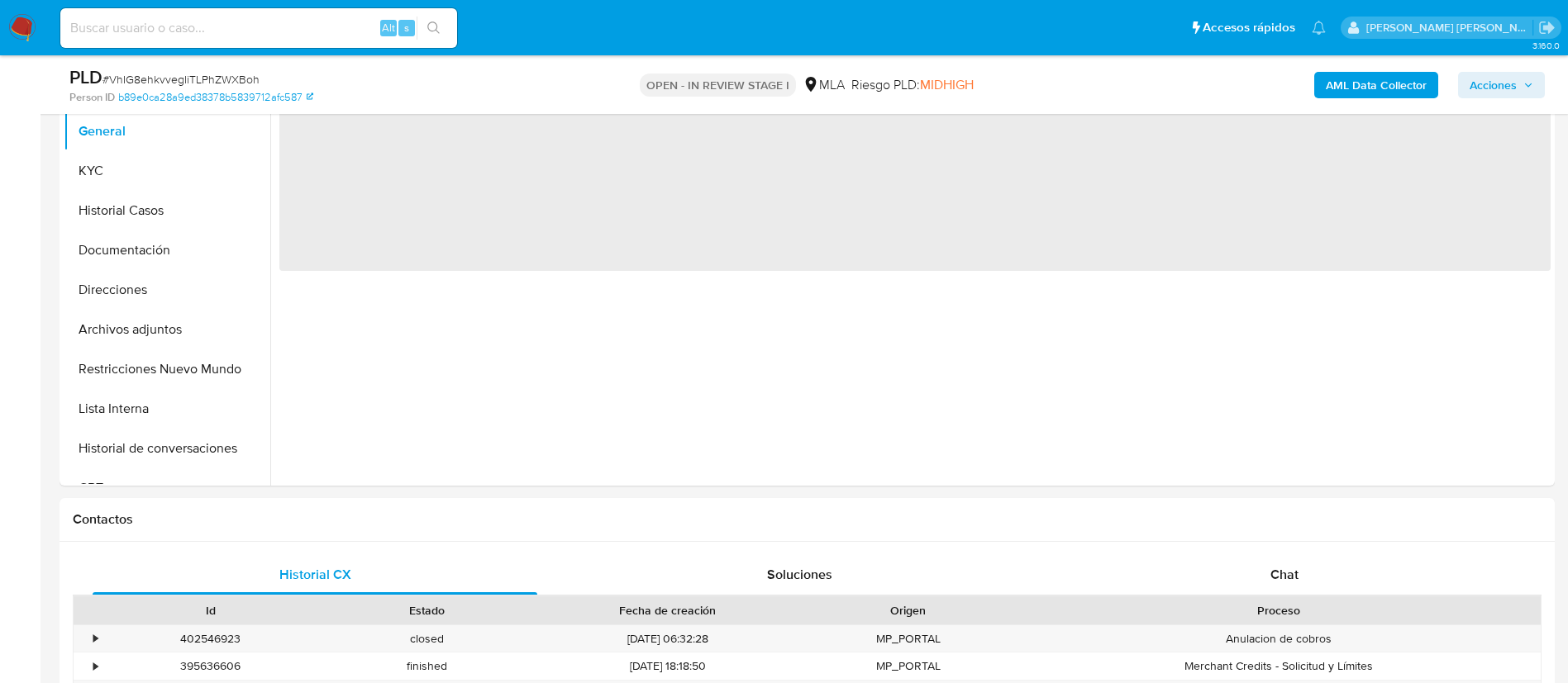
scroll to position [401, 0]
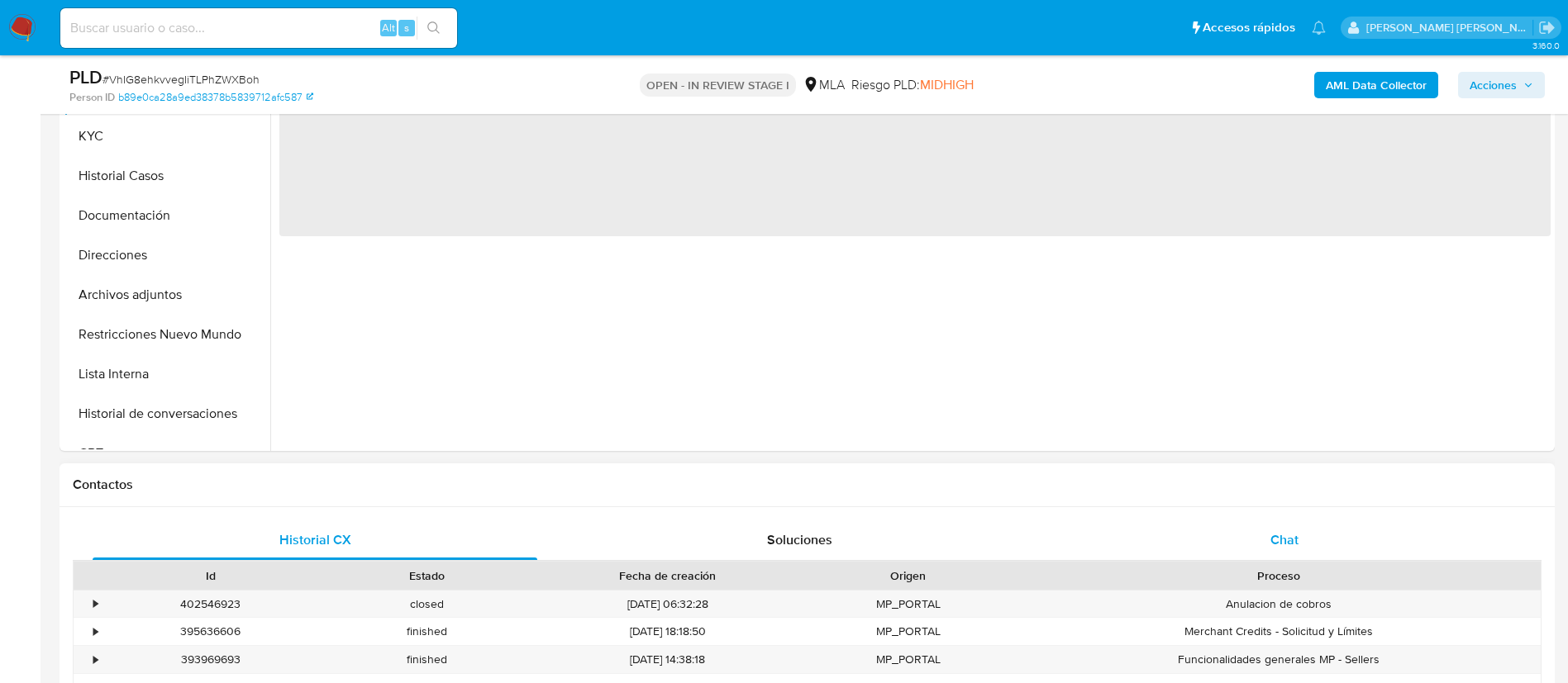
select select "10"
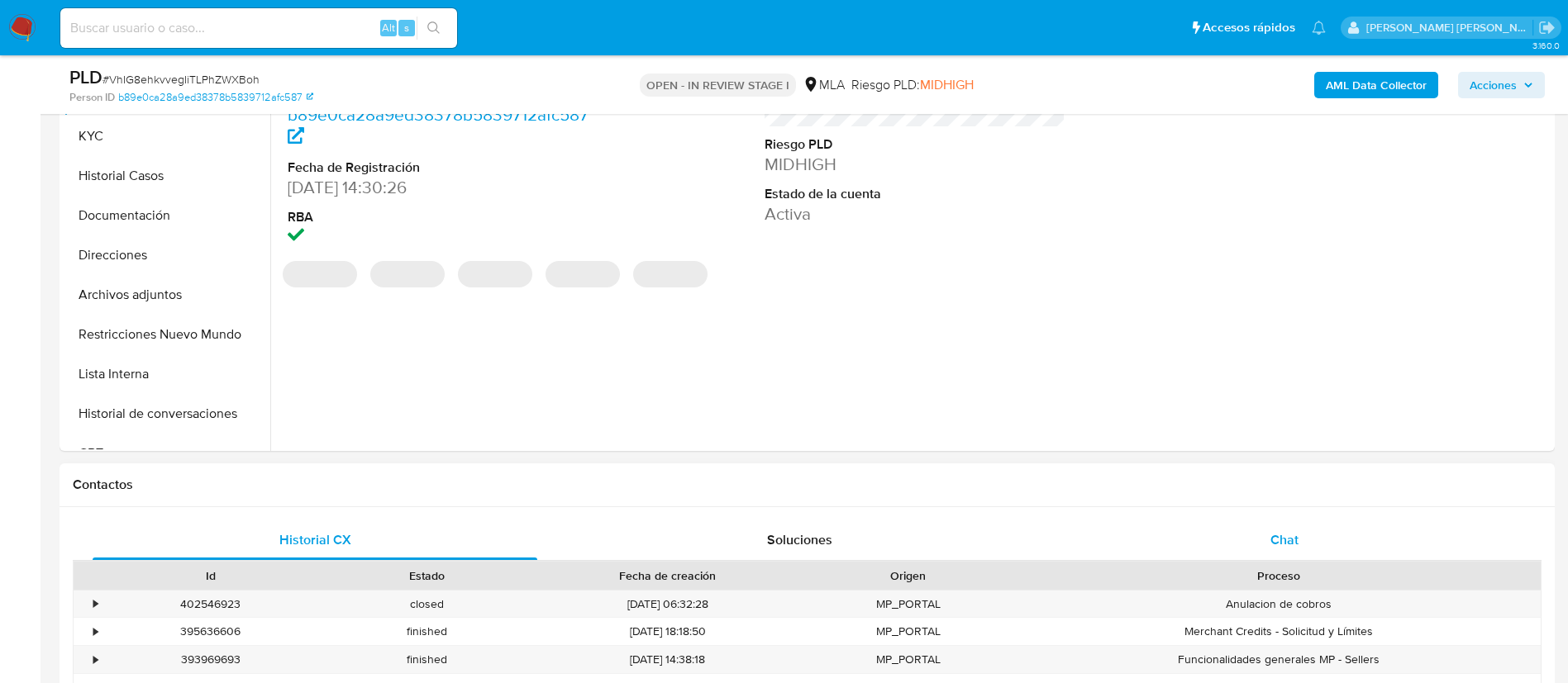
click at [1287, 538] on span "Chat" at bounding box center [1284, 540] width 28 height 19
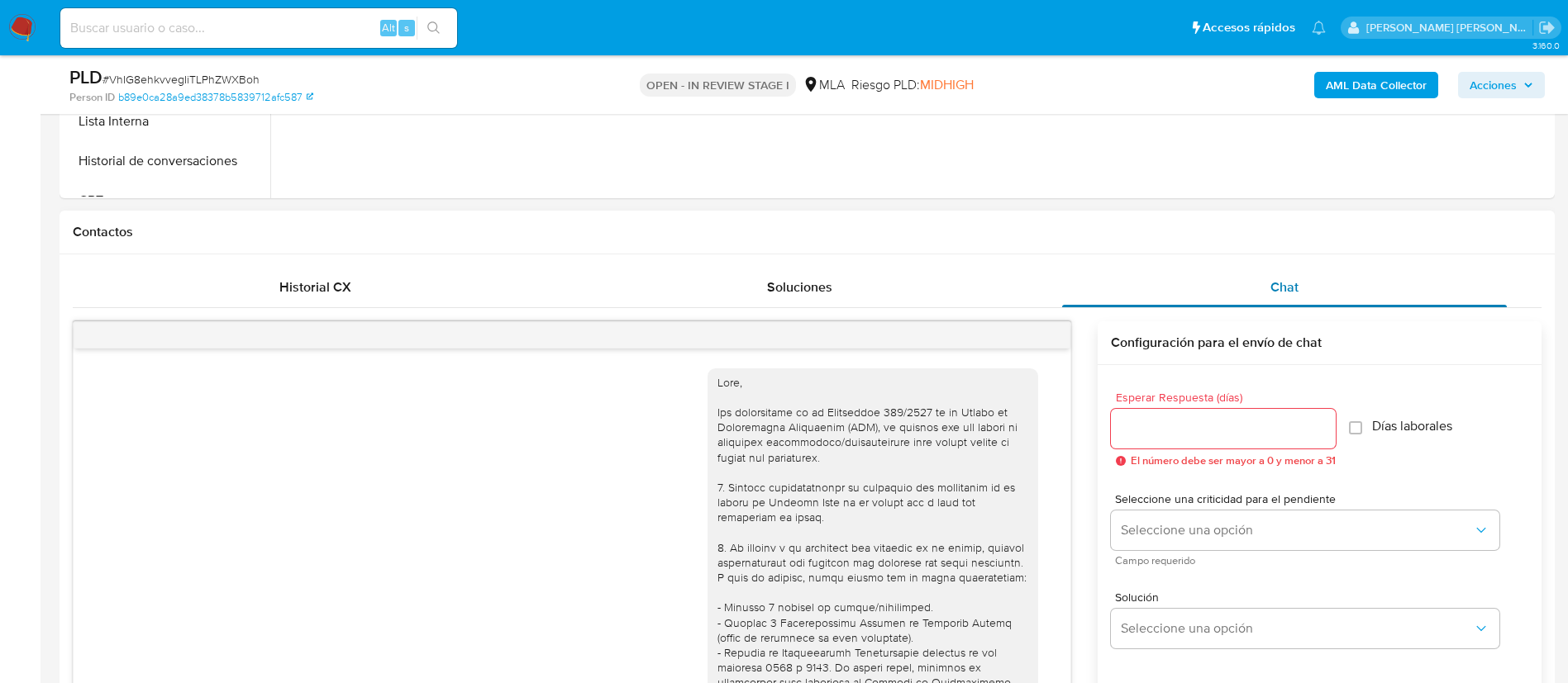
scroll to position [1204, 0]
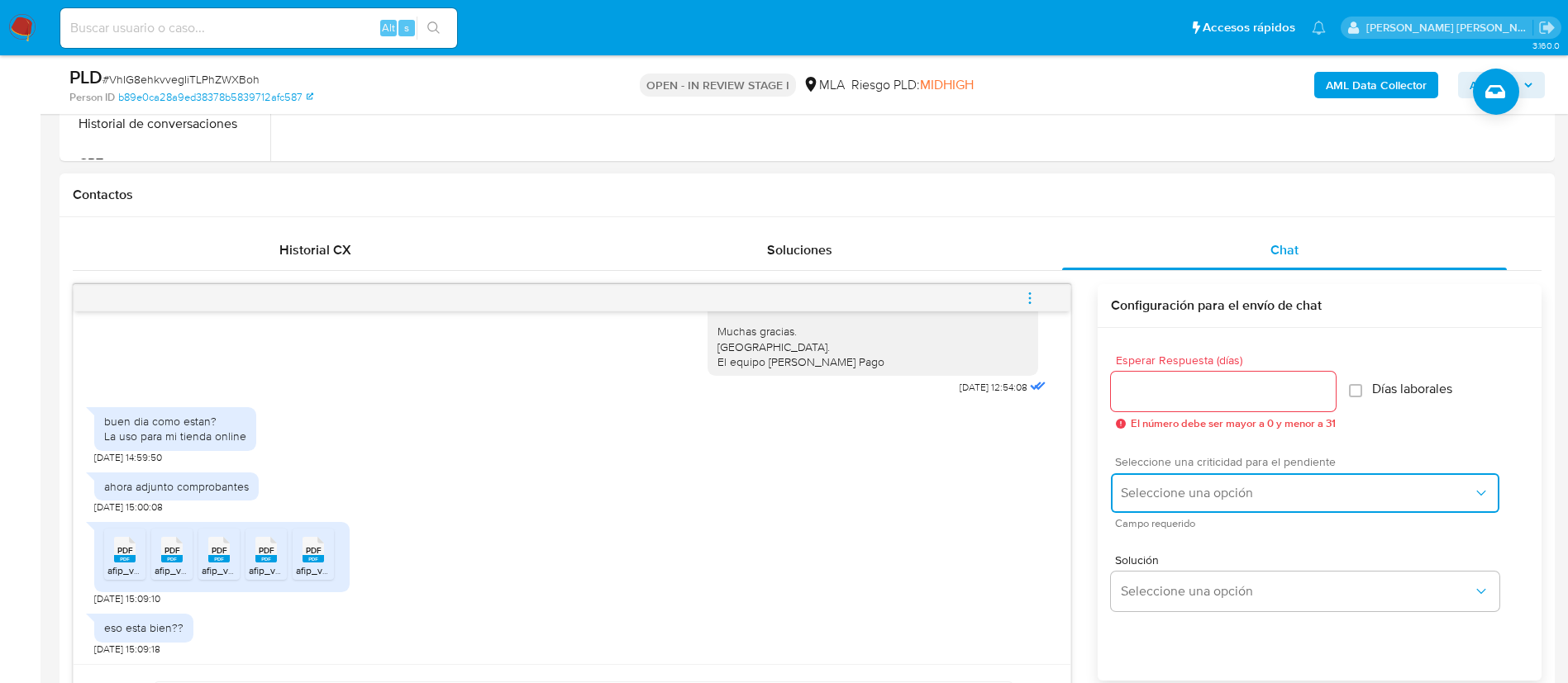
click at [1226, 495] on span "Seleccione una opción" at bounding box center [1297, 492] width 352 height 16
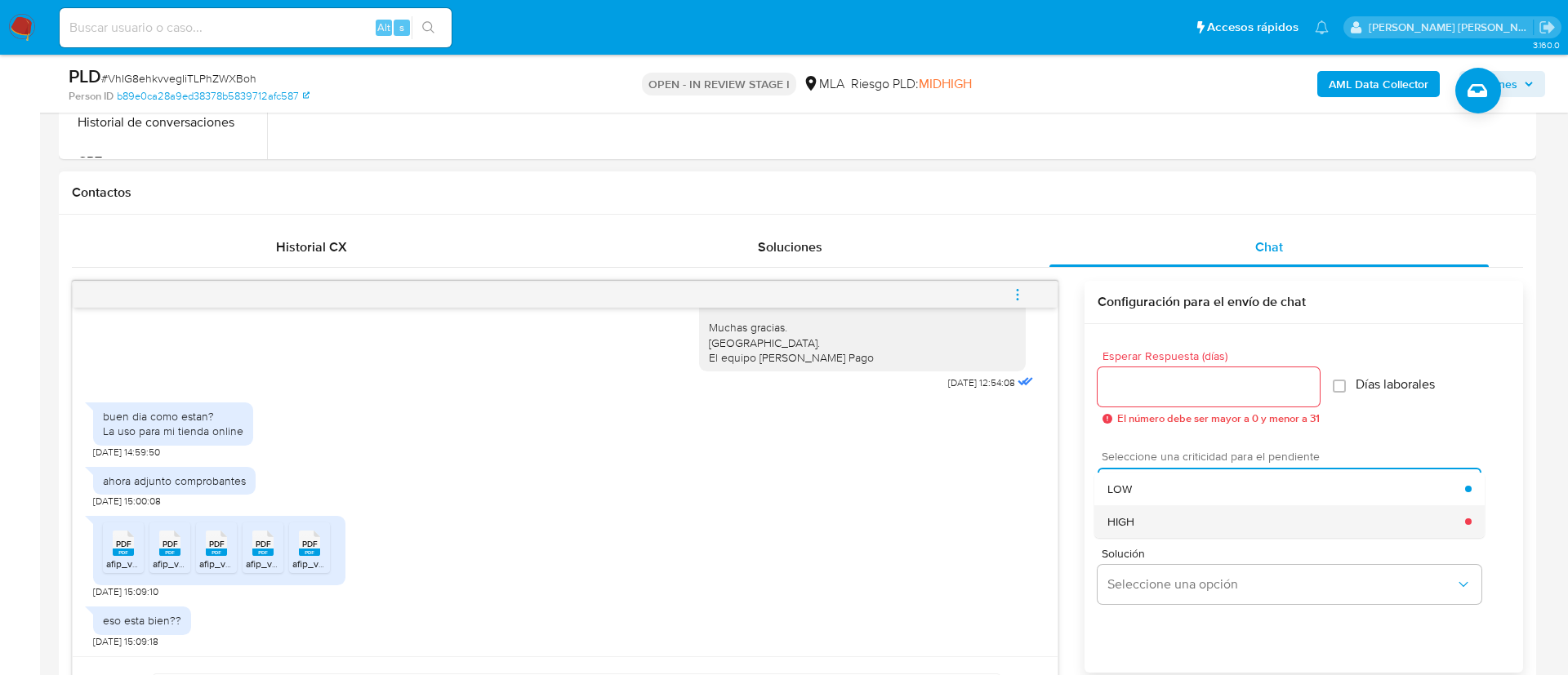
click at [1123, 518] on span "HIGH" at bounding box center [1121, 522] width 27 height 14
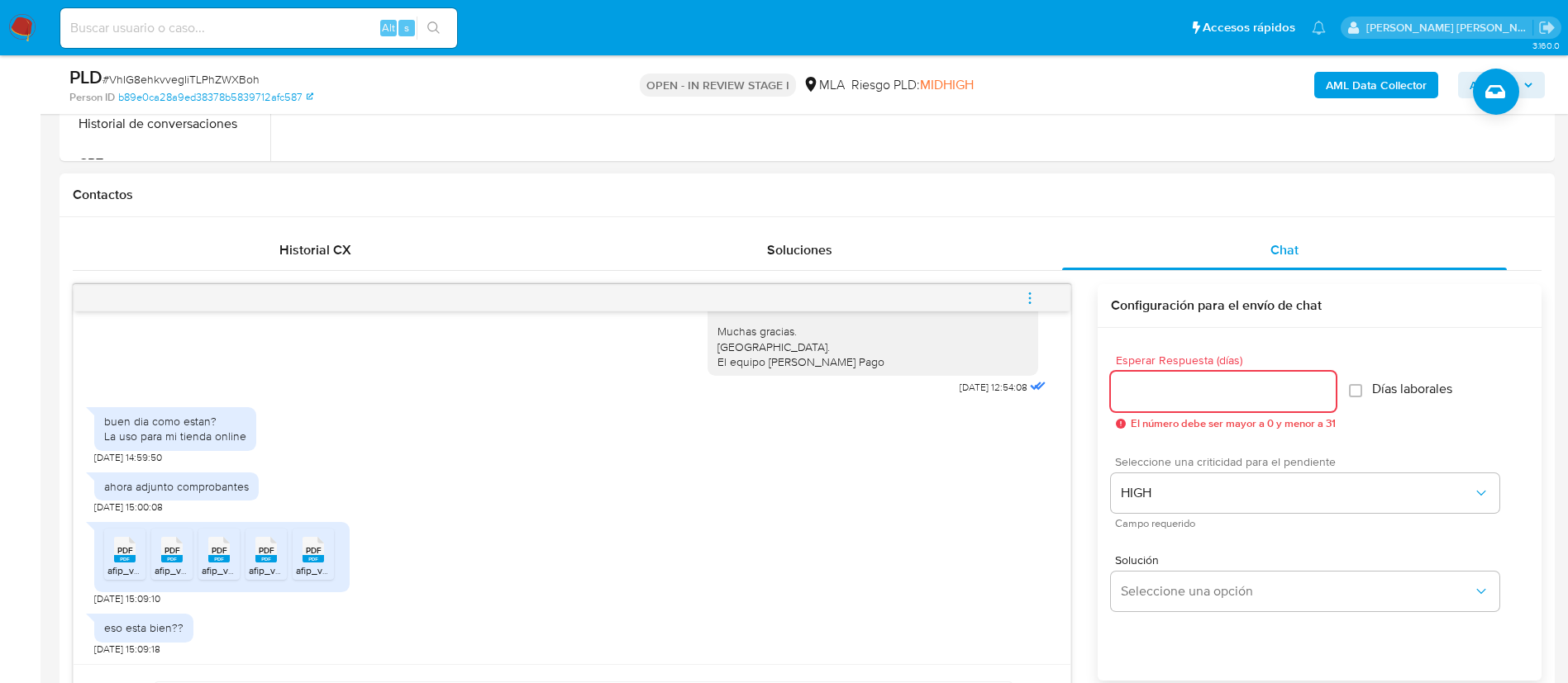
click at [1133, 402] on input "Esperar Respuesta (días)" at bounding box center [1224, 392] width 225 height 22
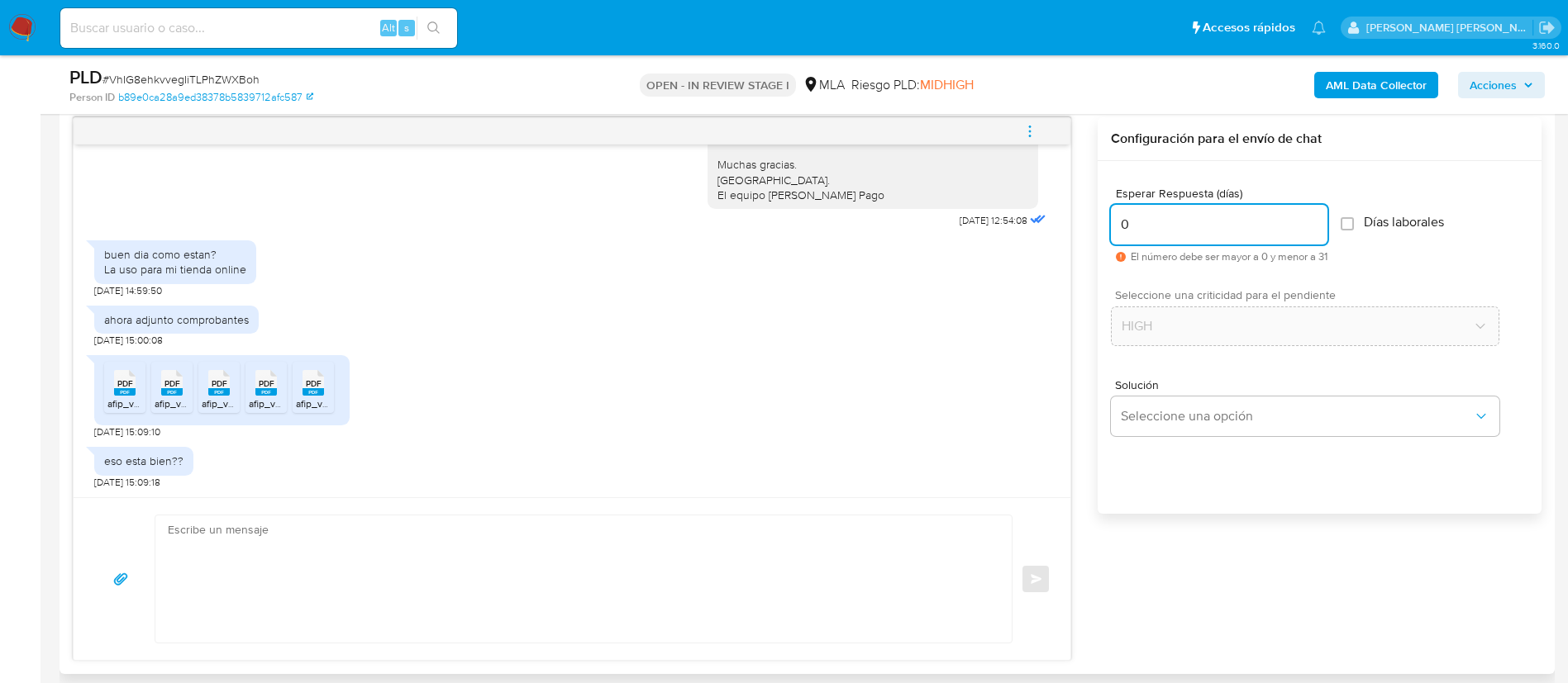
scroll to position [859, 0]
type input "0"
click at [725, 623] on textarea at bounding box center [579, 578] width 823 height 128
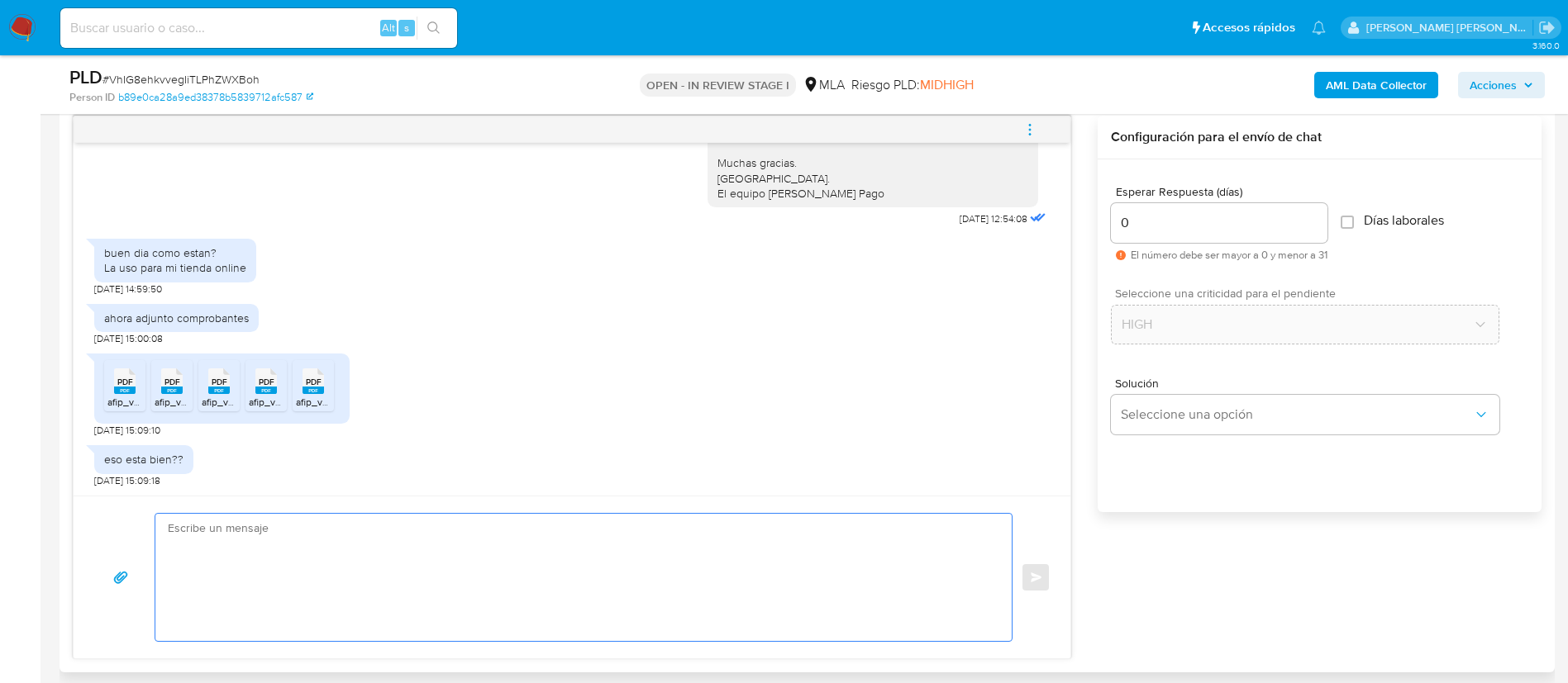
paste textarea "Loremi dolors, Ame consecte a elitseddo, eius tem in utlaboreetdol magna aliqua…"
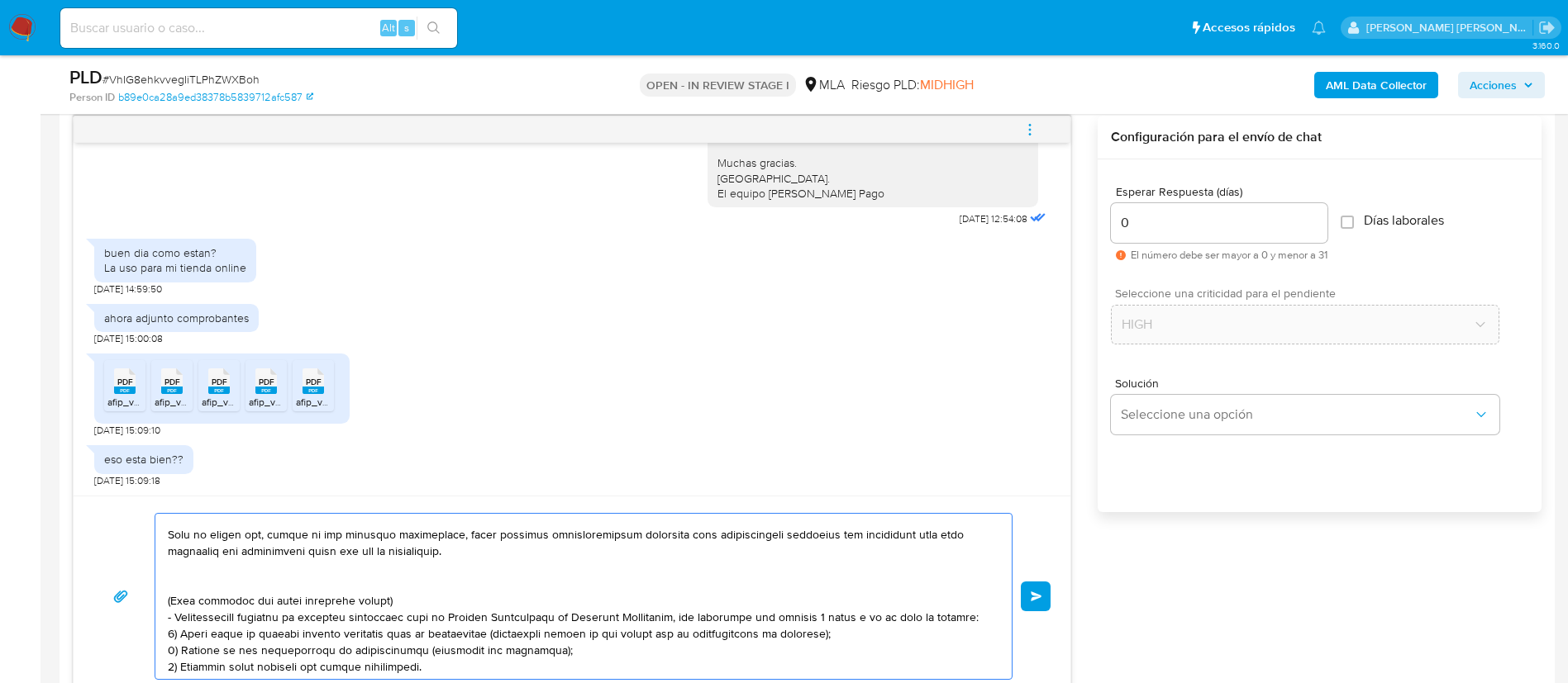
scroll to position [273, 0]
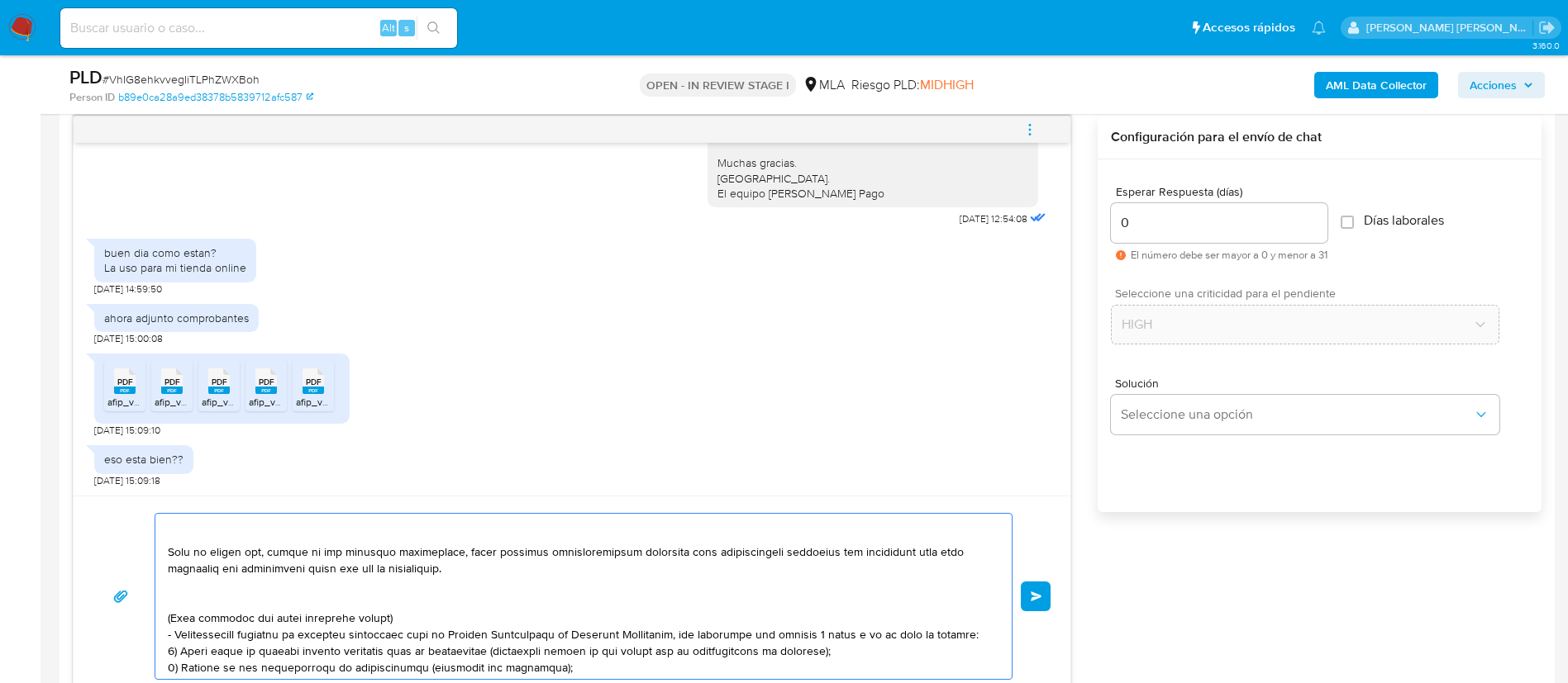
drag, startPoint x: 689, startPoint y: 611, endPoint x: 167, endPoint y: 604, distance: 522.0
click at [167, 604] on textarea at bounding box center [579, 597] width 823 height 166
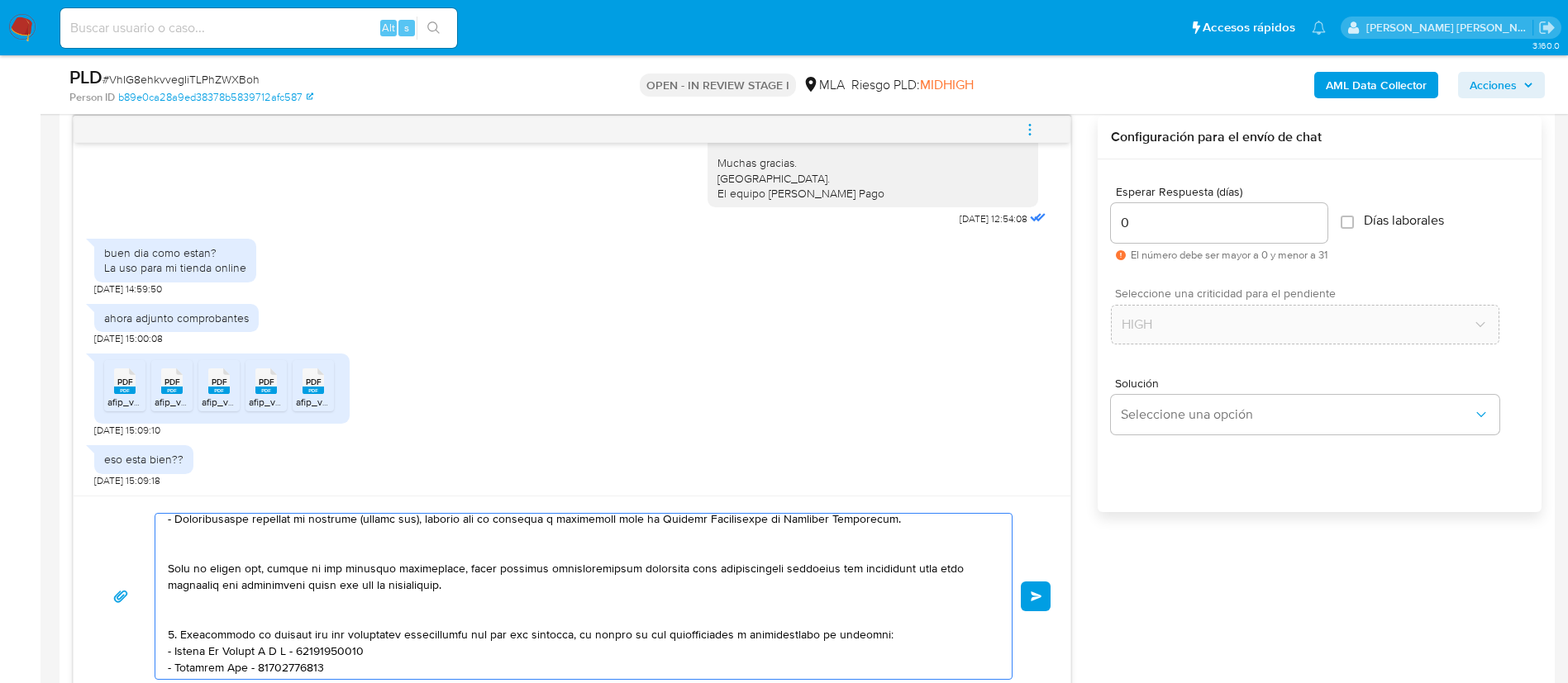
scroll to position [308, 0]
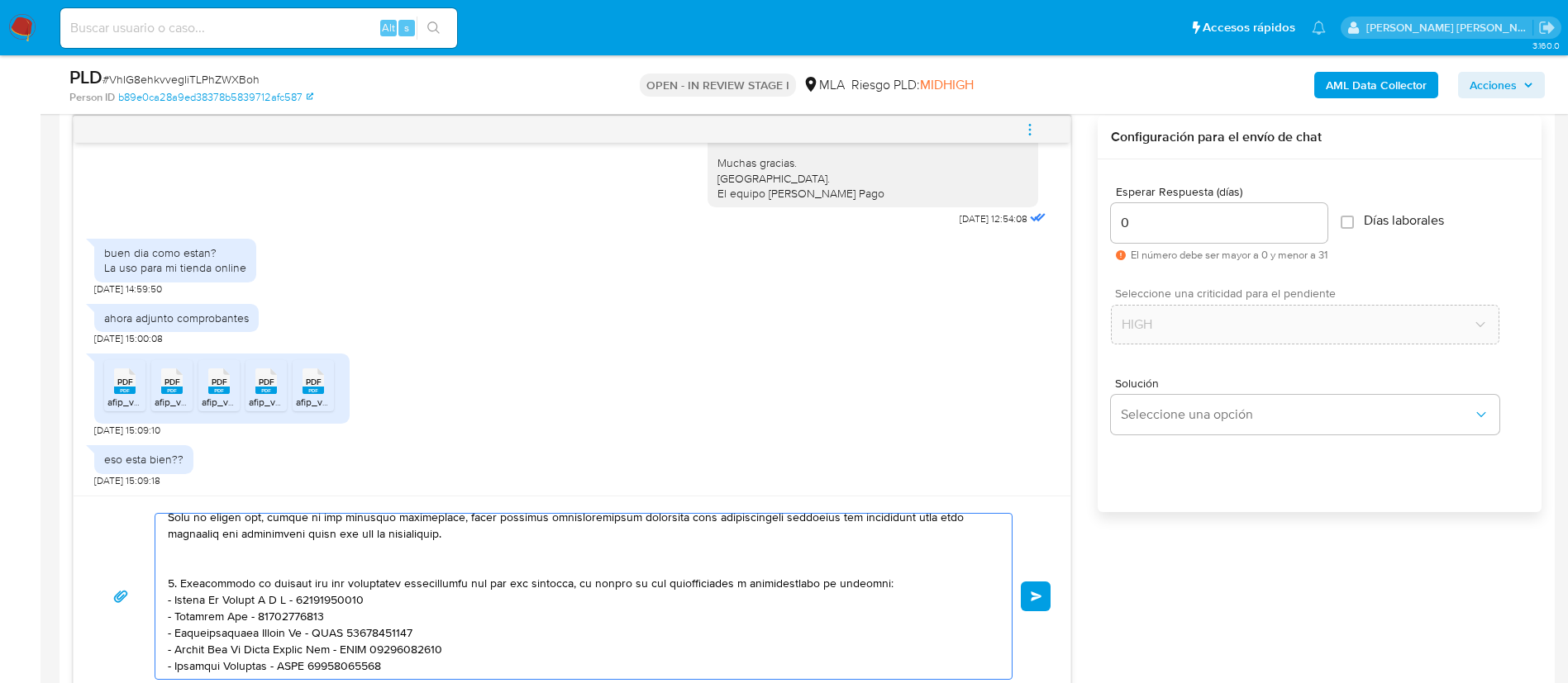
drag, startPoint x: 406, startPoint y: 661, endPoint x: 162, endPoint y: 600, distance: 251.5
click at [162, 600] on div at bounding box center [579, 597] width 848 height 166
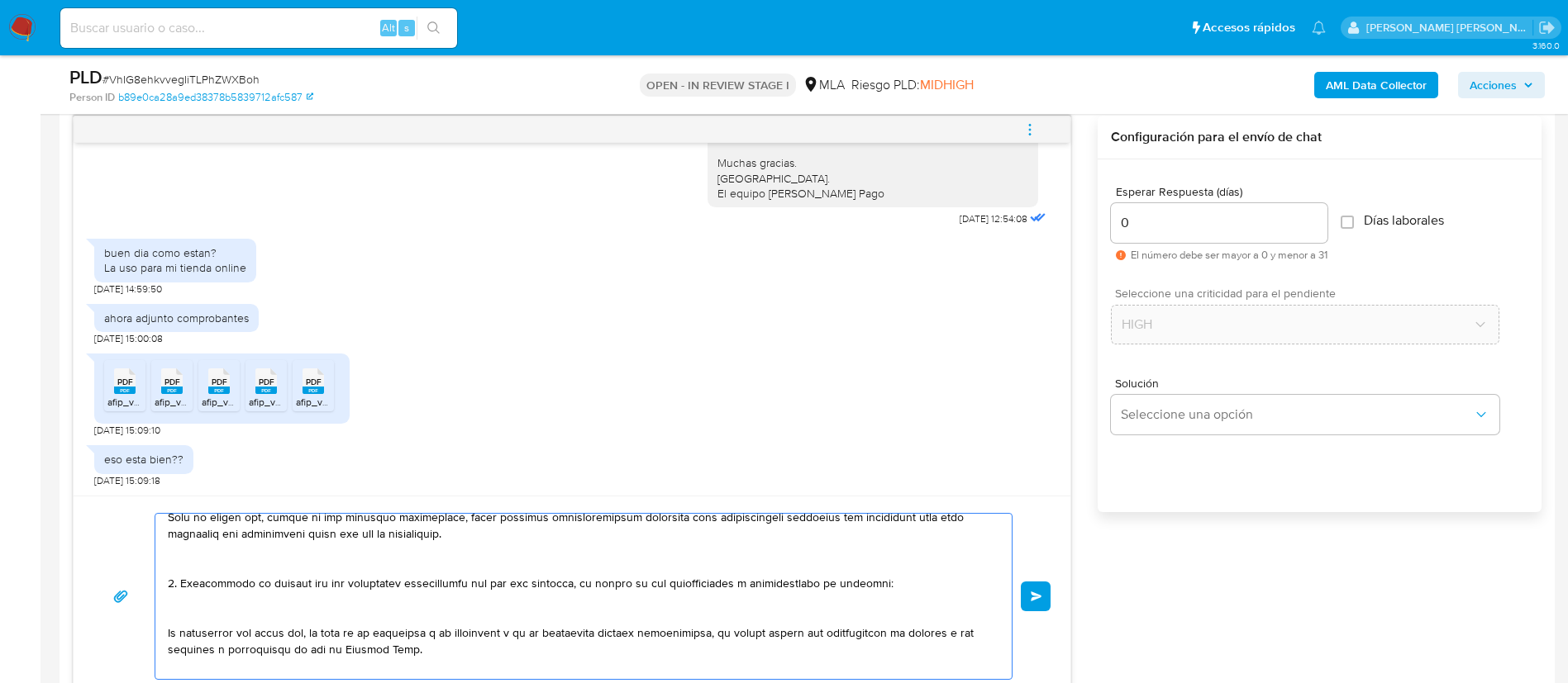
paste textarea "- Dlocal Argentina Sa - 30715778722"
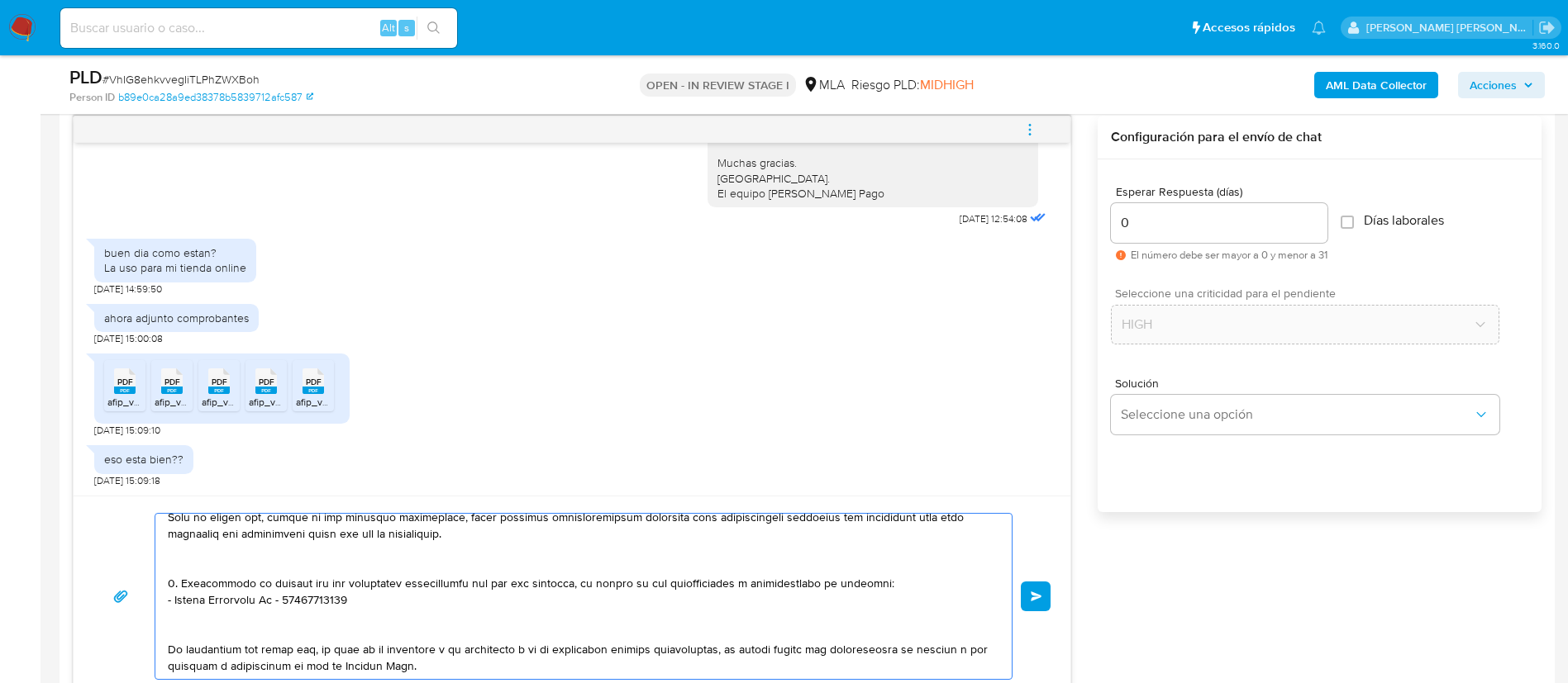
paste textarea "- Lulu Zheng - CUIT 27959617347"
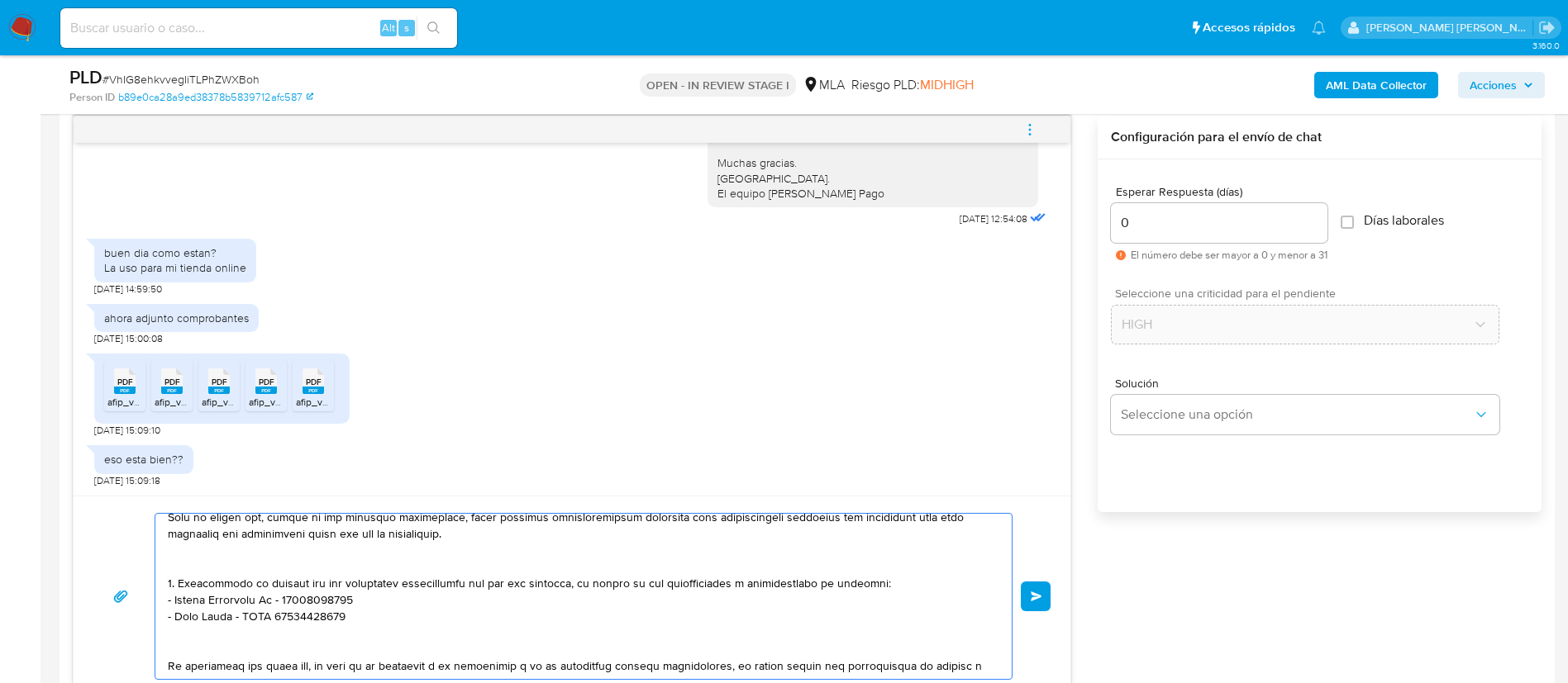
paste textarea "- F G Medios Sa - CUIL 30710000782"
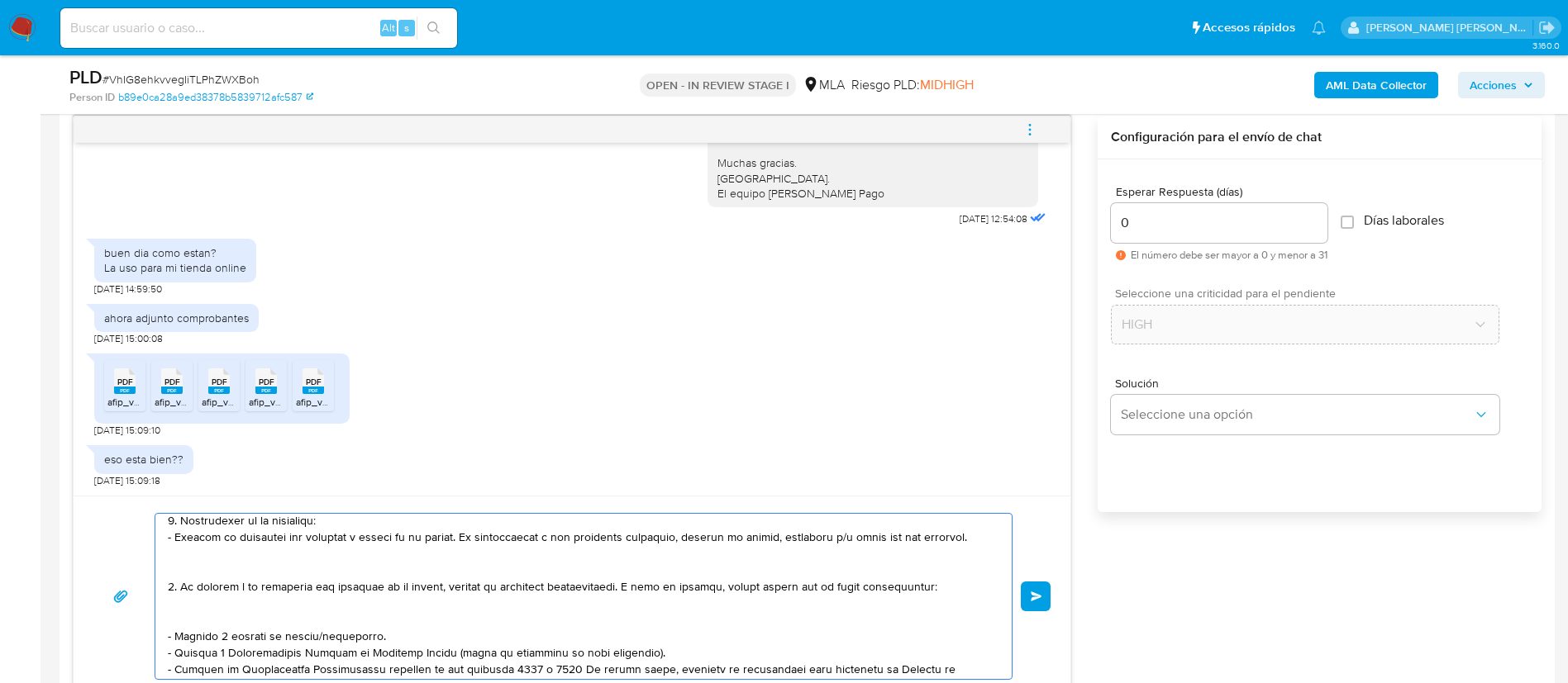
scroll to position [72, 0]
type textarea "Buenas tardes, Nos volvemos a comunicar, dado que la documentación antes enviad…"
click at [1158, 222] on input "0" at bounding box center [1219, 222] width 217 height 22
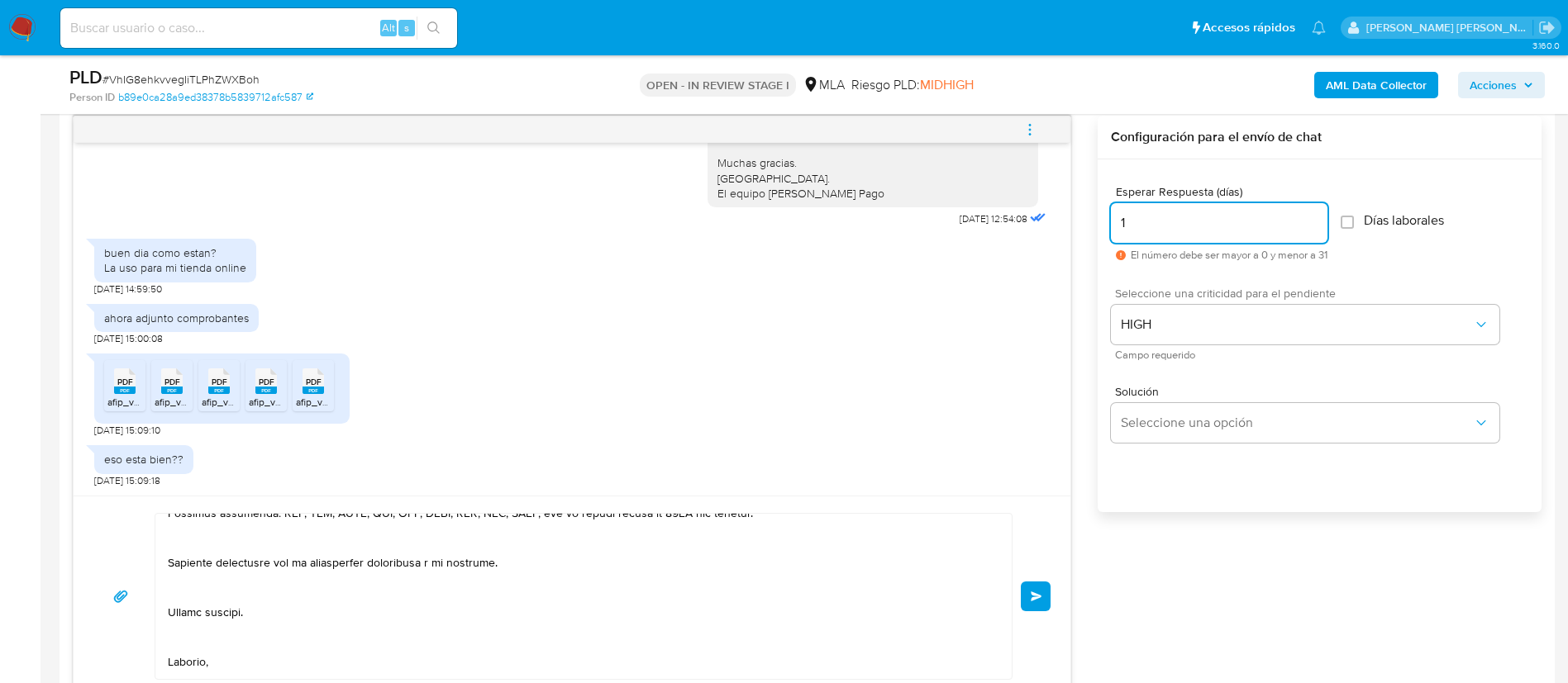
scroll to position [573, 0]
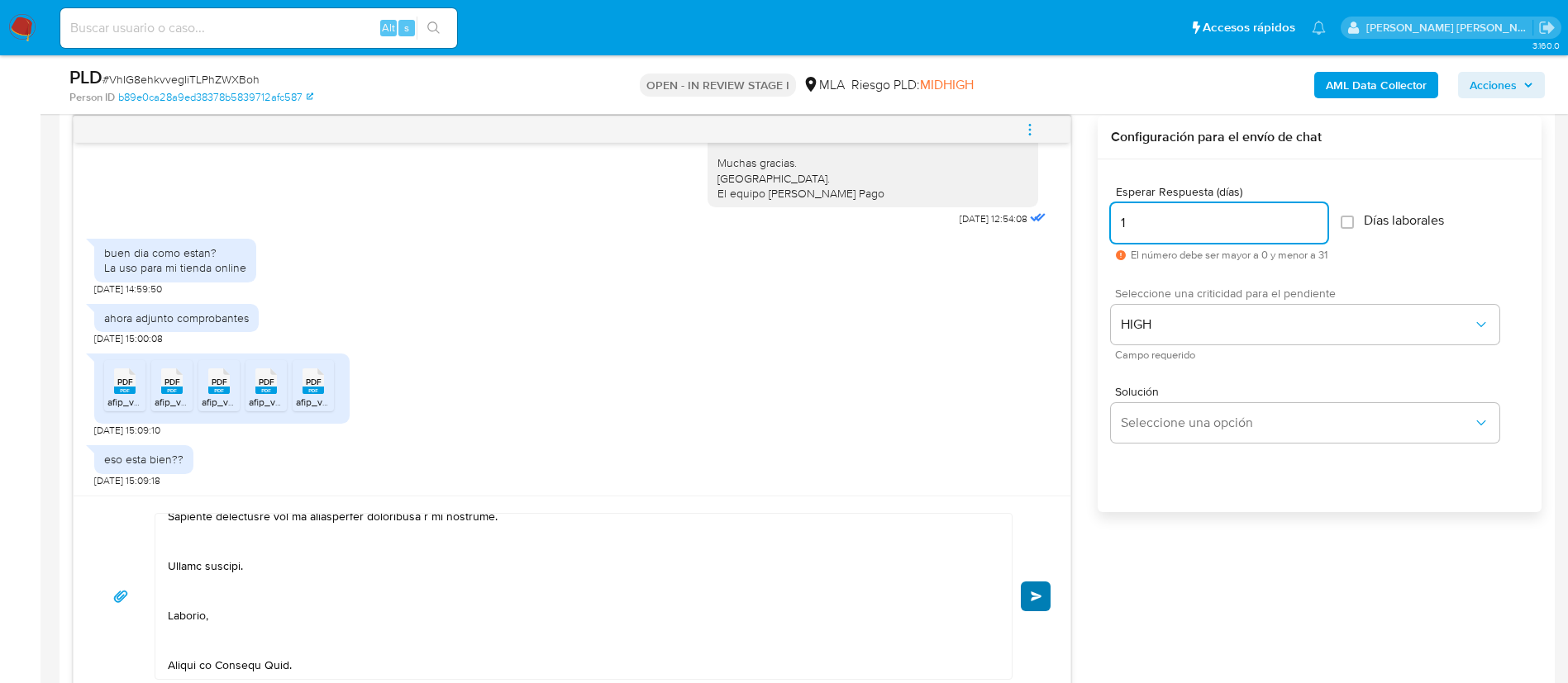
type input "1"
click at [1050, 594] on button "Enviar" at bounding box center [1036, 596] width 29 height 29
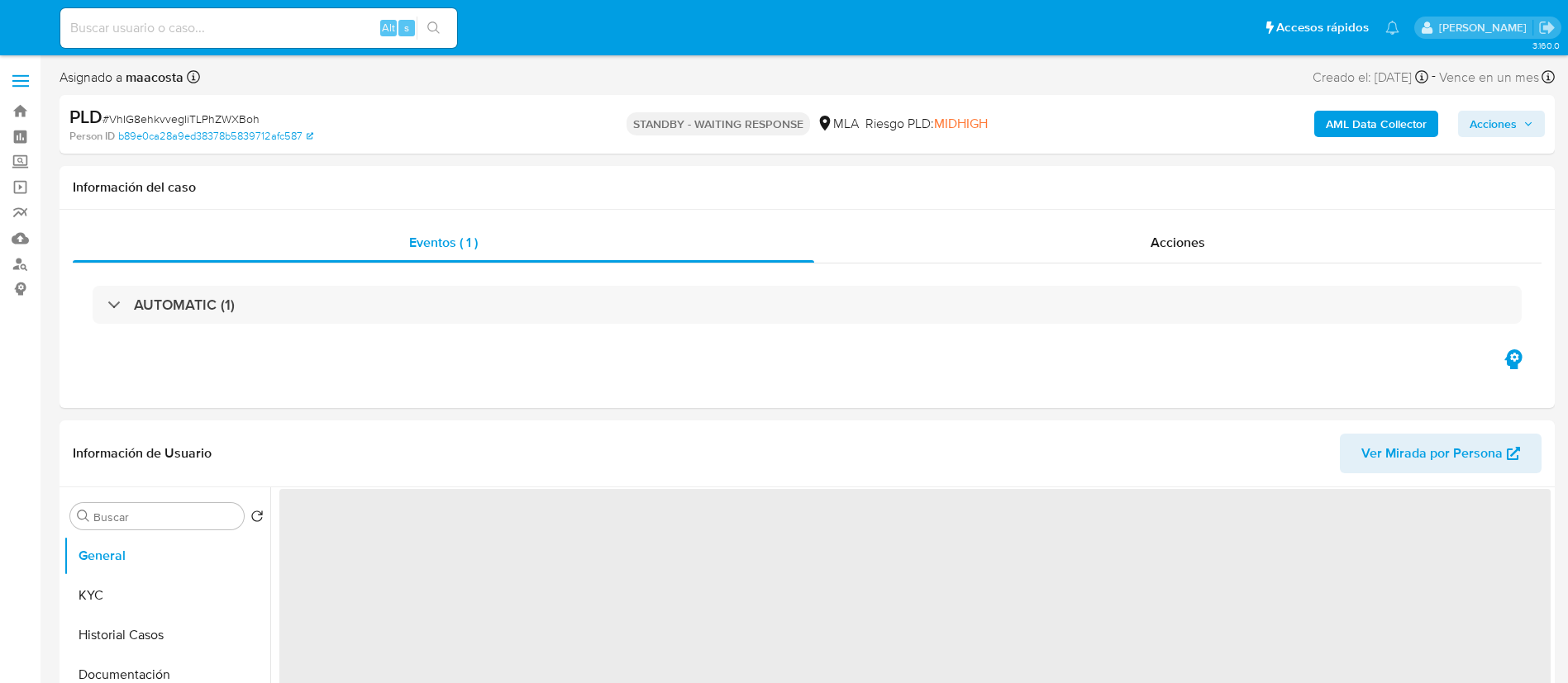
select select "10"
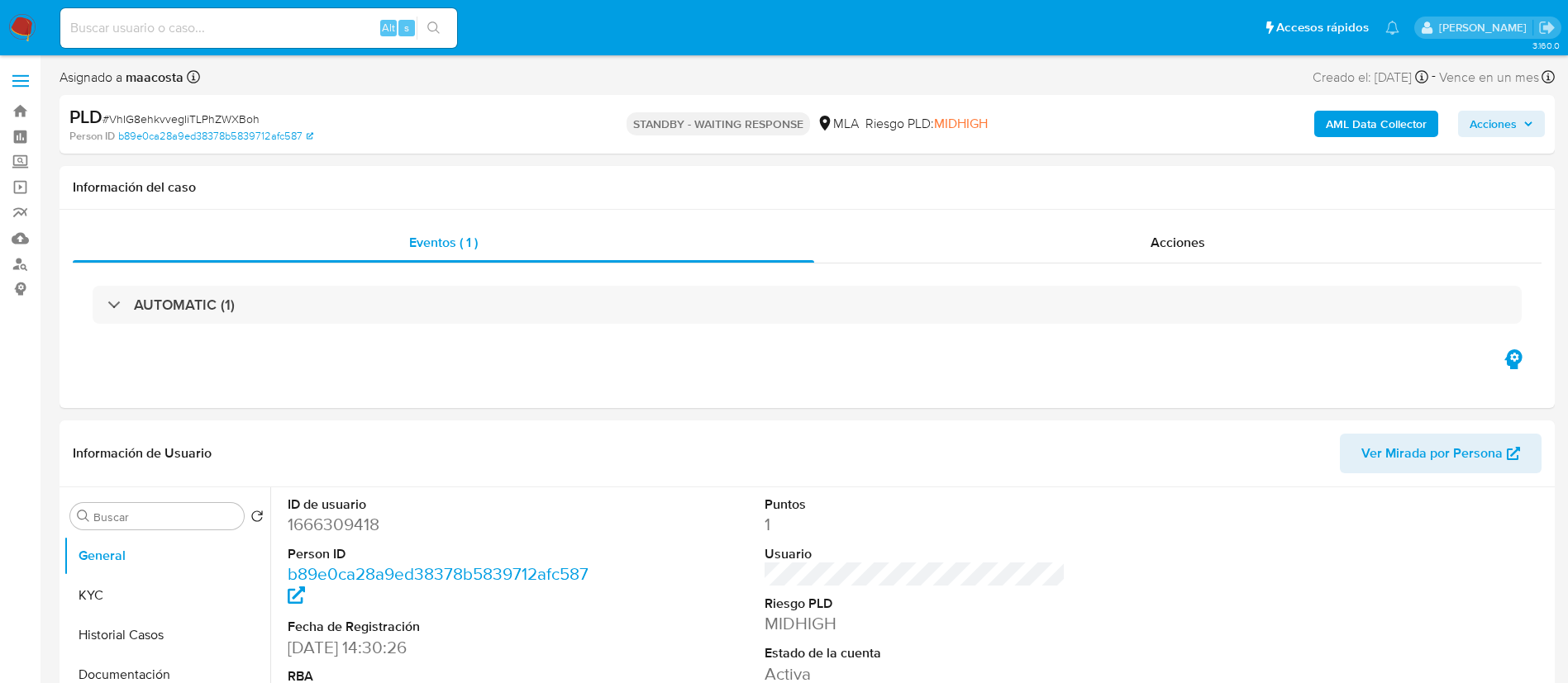
paste input "vabSA8mzo6ioyH0n3sf9wkqh"
click at [291, 32] on input "vabSA8mzo6ioyH0n3sf9wkqh" at bounding box center [259, 28] width 397 height 22
type input "vabSA8mzo6ioyH0n3sf9wkqh"
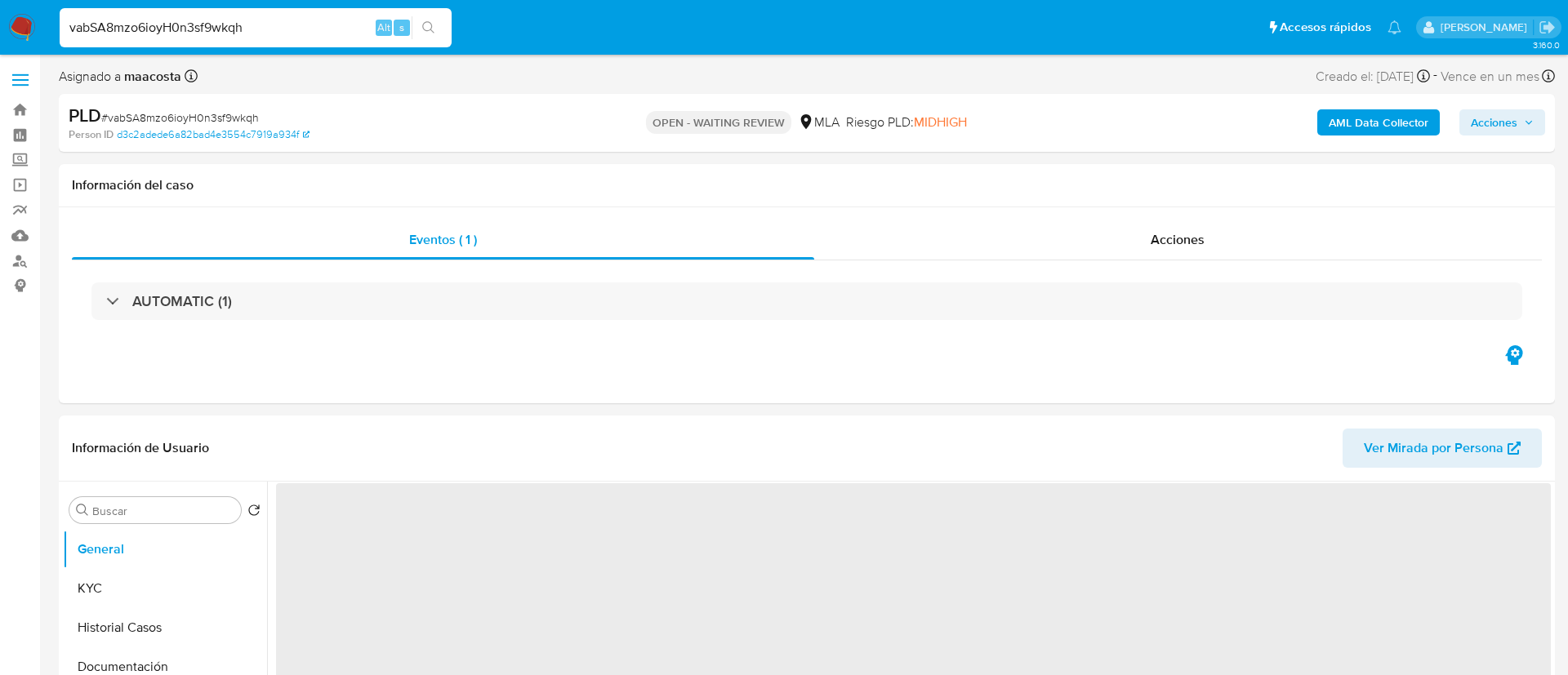
select select "10"
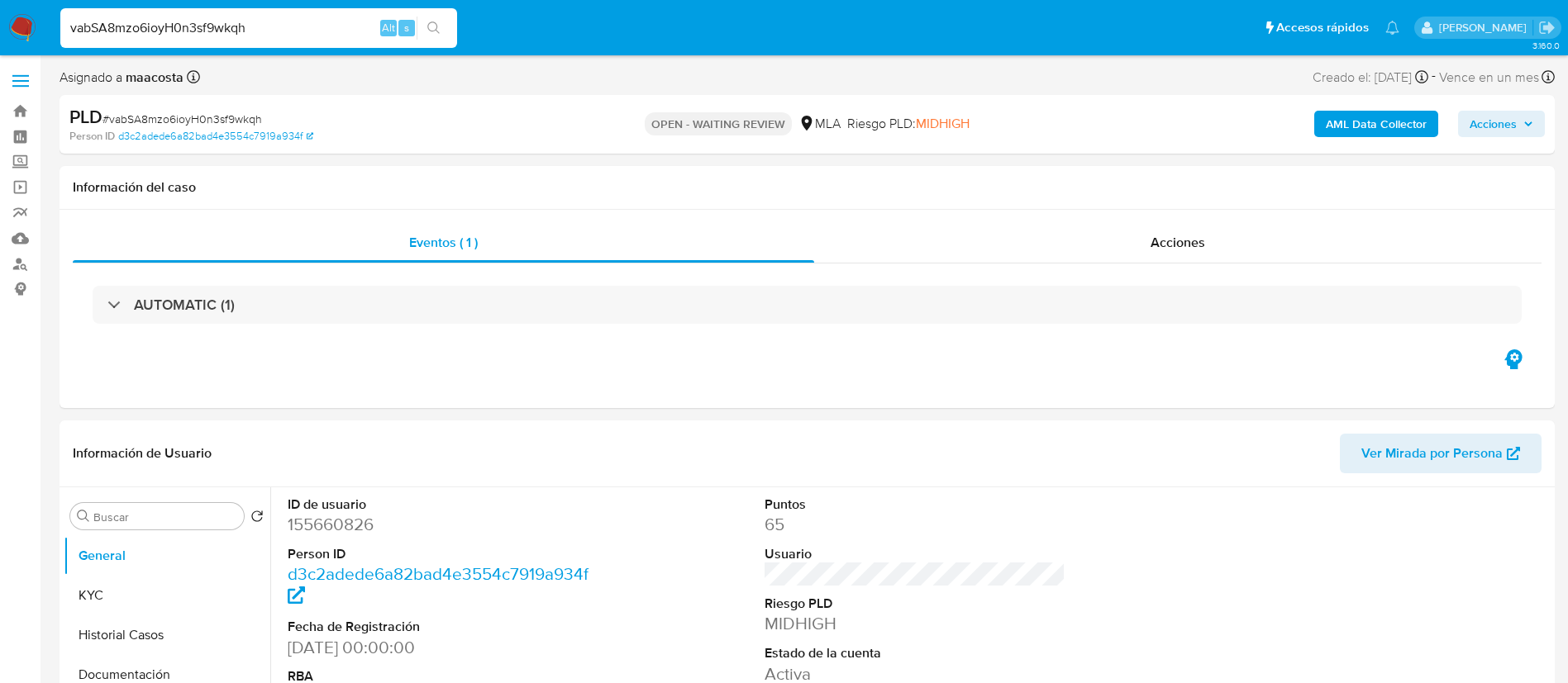
click at [290, 29] on input "vabSA8mzo6ioyH0n3sf9wkqh" at bounding box center [259, 28] width 397 height 22
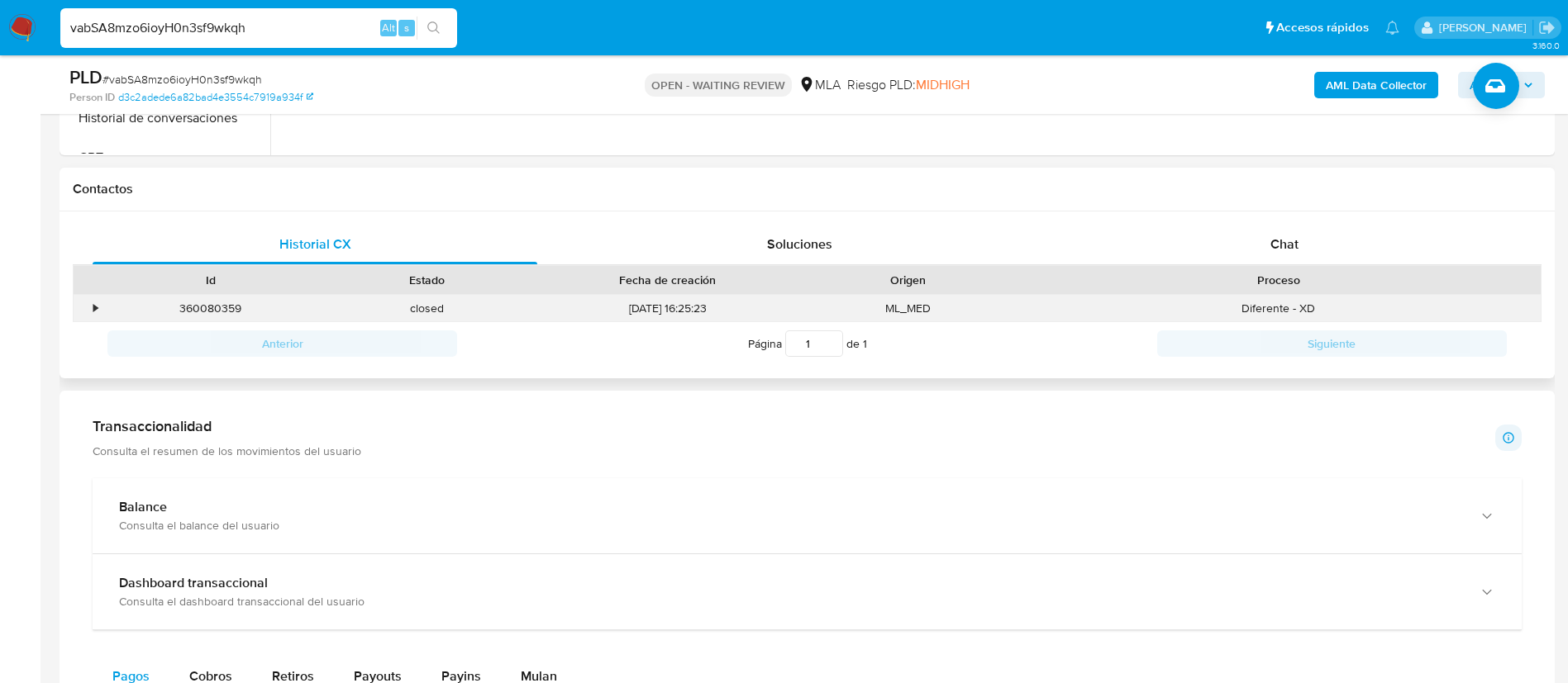
scroll to position [762, 0]
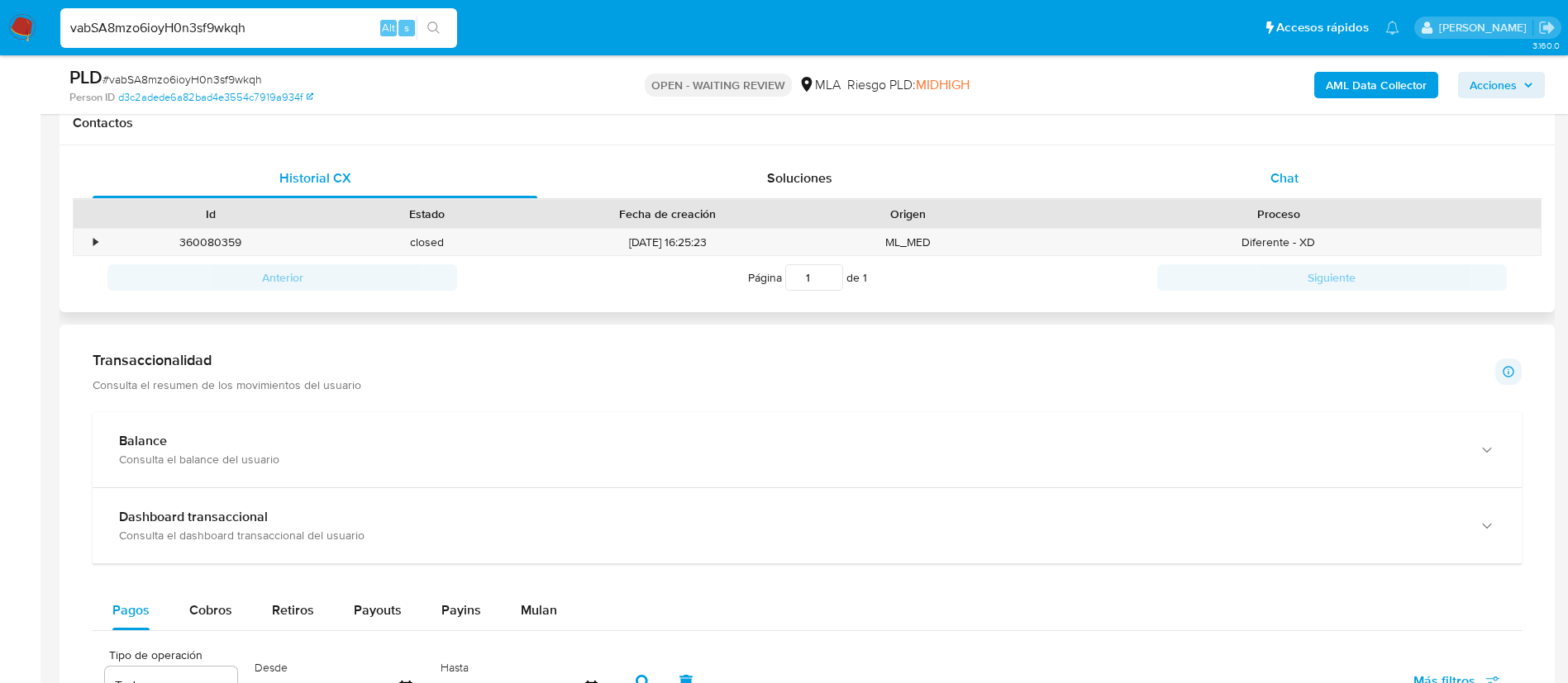
click at [1297, 170] on span "Chat" at bounding box center [1284, 178] width 28 height 19
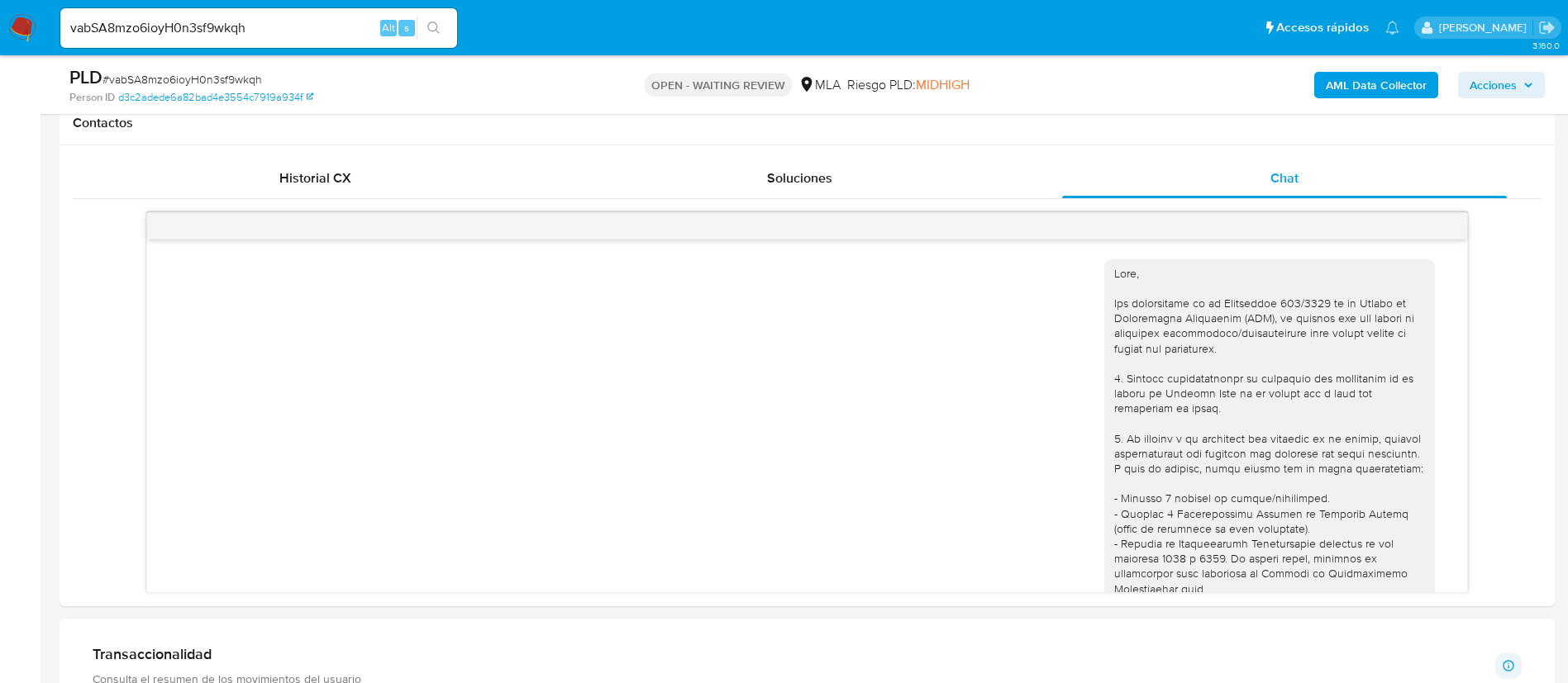
scroll to position [855, 0]
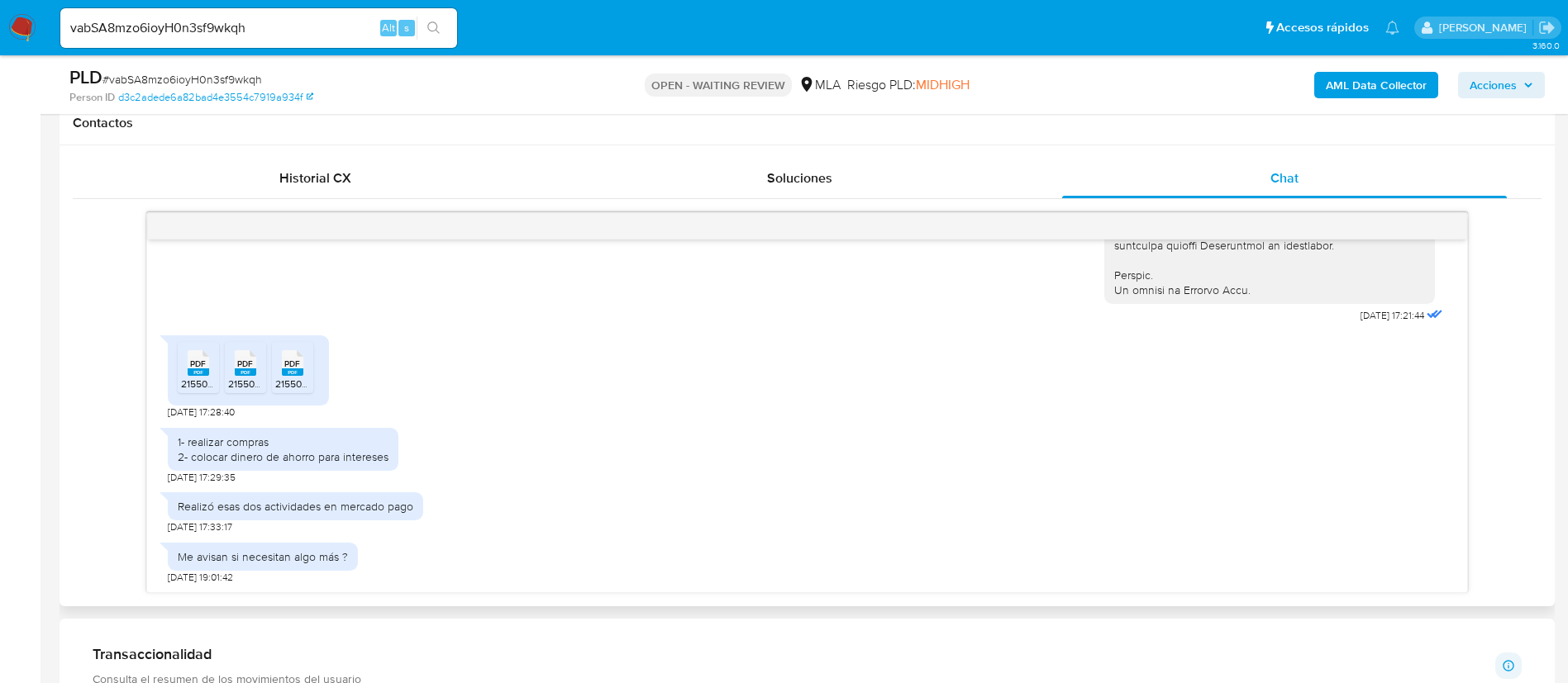
click at [542, 445] on div "1- realizar compras 2- colocar dinero de ahorro para intereses [DATE] 17:29:35" at bounding box center [807, 453] width 1279 height 66
click at [212, 372] on div "PDF PDF" at bounding box center [198, 360] width 35 height 32
click at [253, 379] on span "21550327363142740CARRO GUADALUPELiquidación de haberes [2025-08-18T17_25_22.65…" at bounding box center [446, 384] width 437 height 14
click at [297, 381] on span "21550327363142740CARRO GUADALUPELiquidación de haberes [2025-08-18T17_26_45.64…" at bounding box center [494, 384] width 437 height 14
drag, startPoint x: 1326, startPoint y: 310, endPoint x: 1374, endPoint y: 315, distance: 48.3
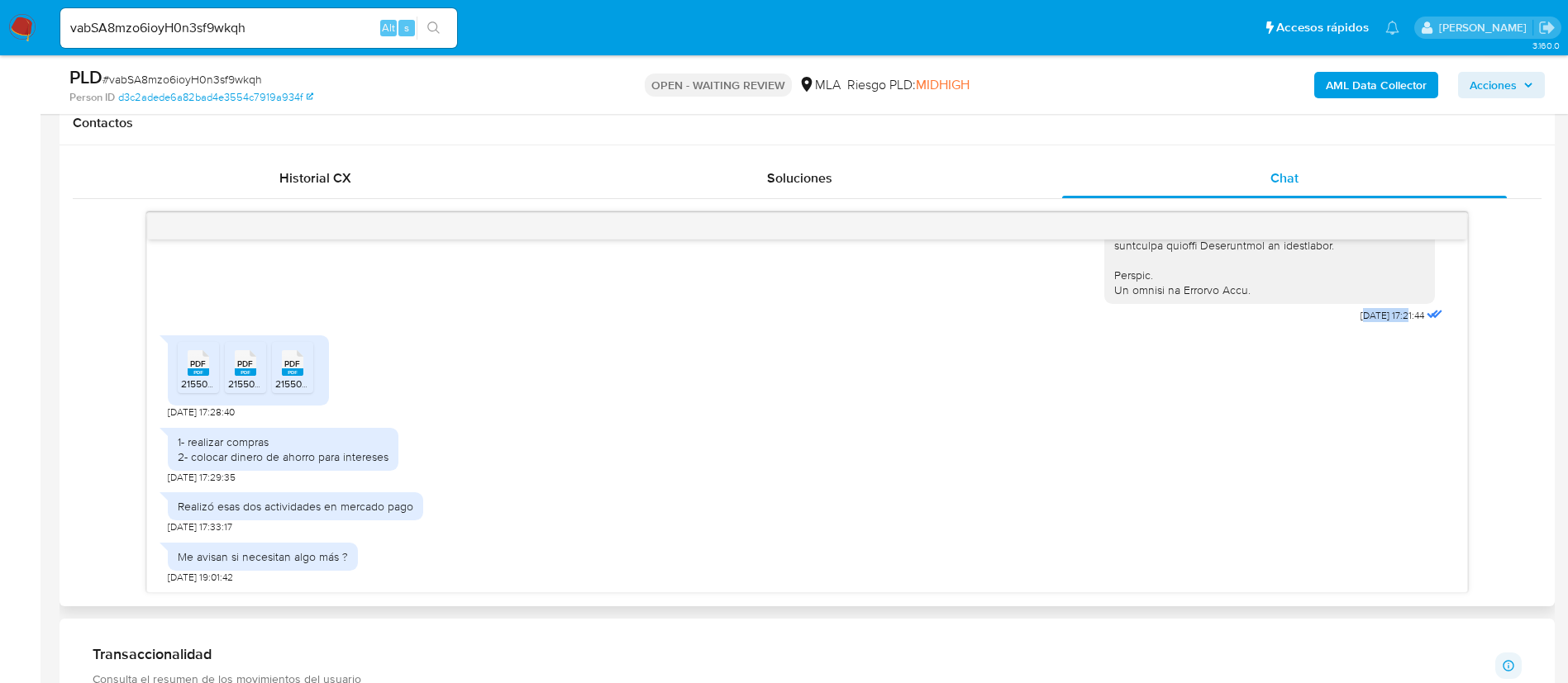
click at [1374, 315] on span "18/08/2025 17:21:44" at bounding box center [1393, 315] width 64 height 13
copy span "8/08/2025"
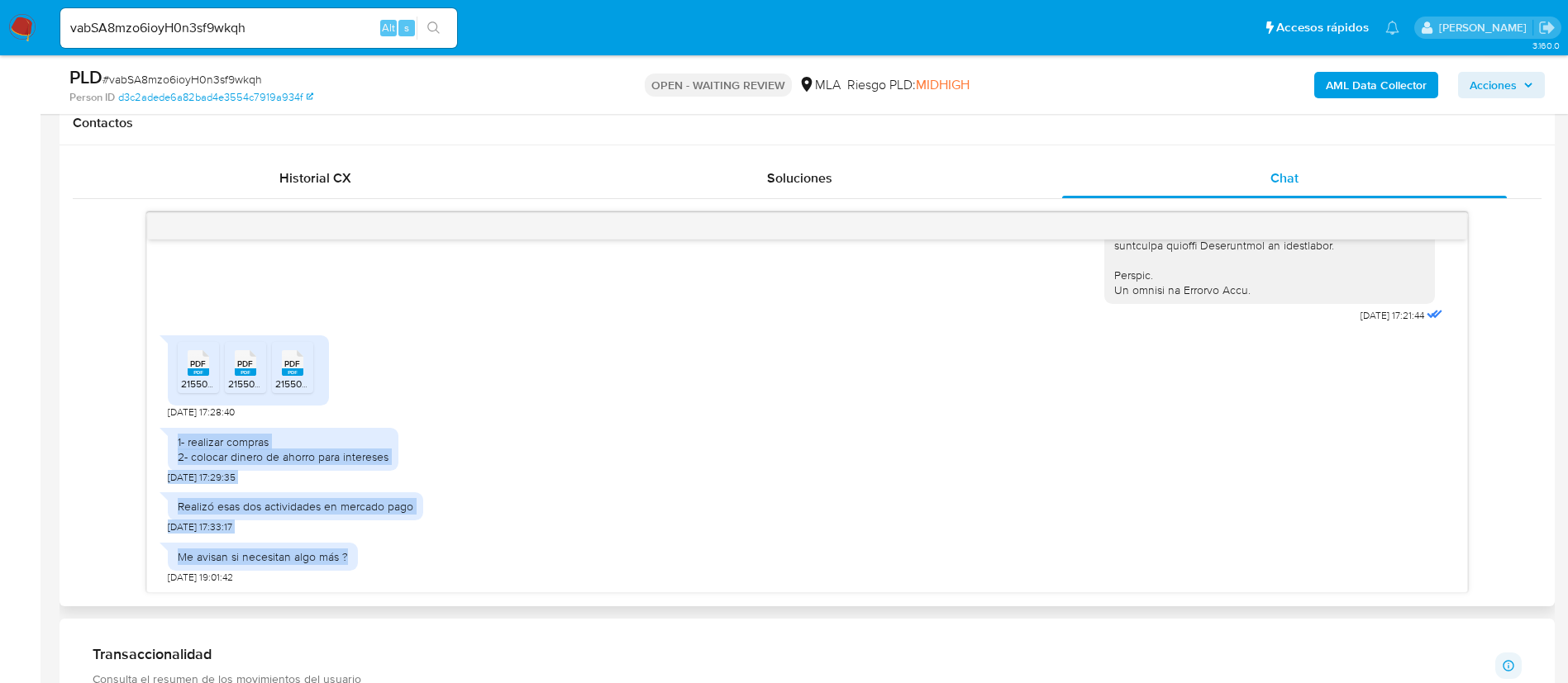
drag, startPoint x: 173, startPoint y: 440, endPoint x: 349, endPoint y: 555, distance: 210.2
click at [349, 555] on div "18/08/2025 17:21:44 PDF PDF 21550327363142740CARRO GUADALUPELiquidación de hab…" at bounding box center [808, 416] width 1320 height 353
copy div "1- realizar compras 2- colocar dinero de ahorro para intereses 18/08/2025 17:29…"
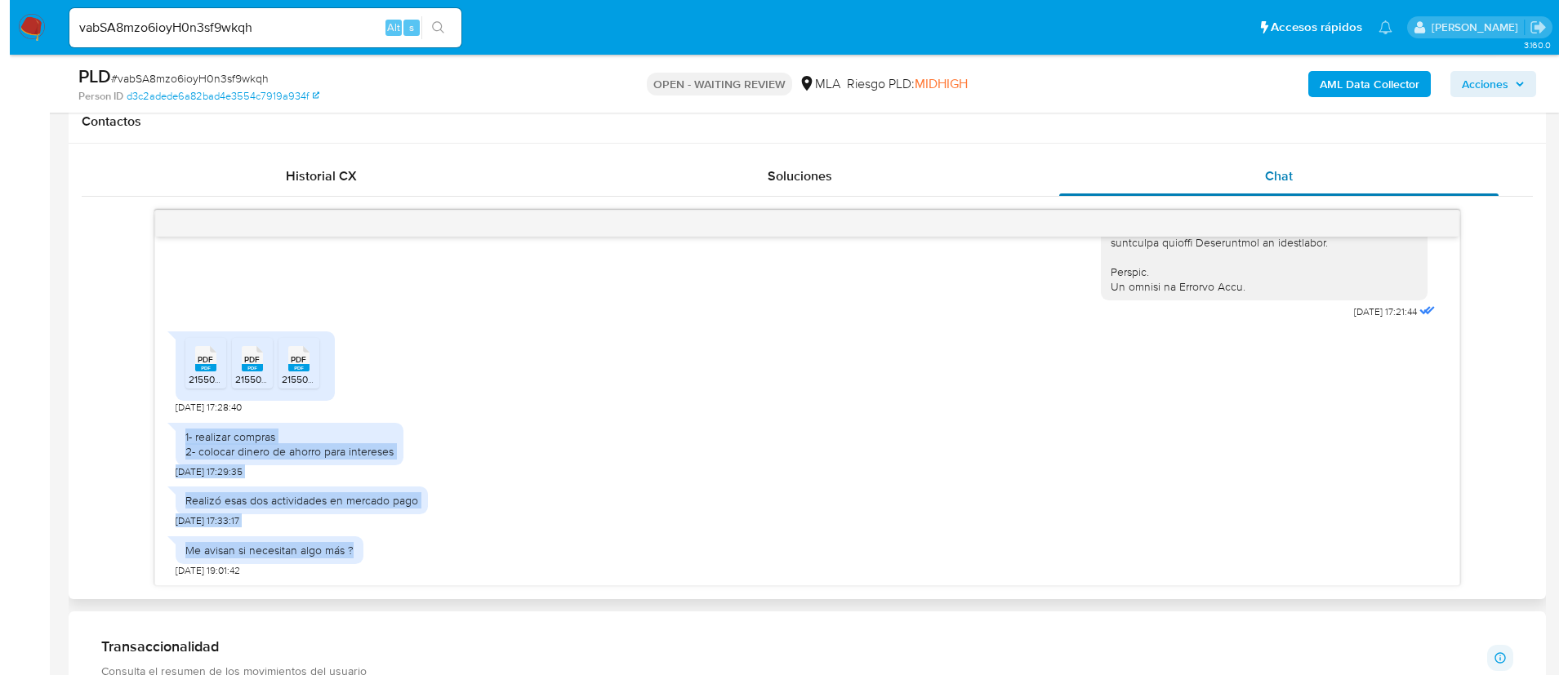
scroll to position [731, 0]
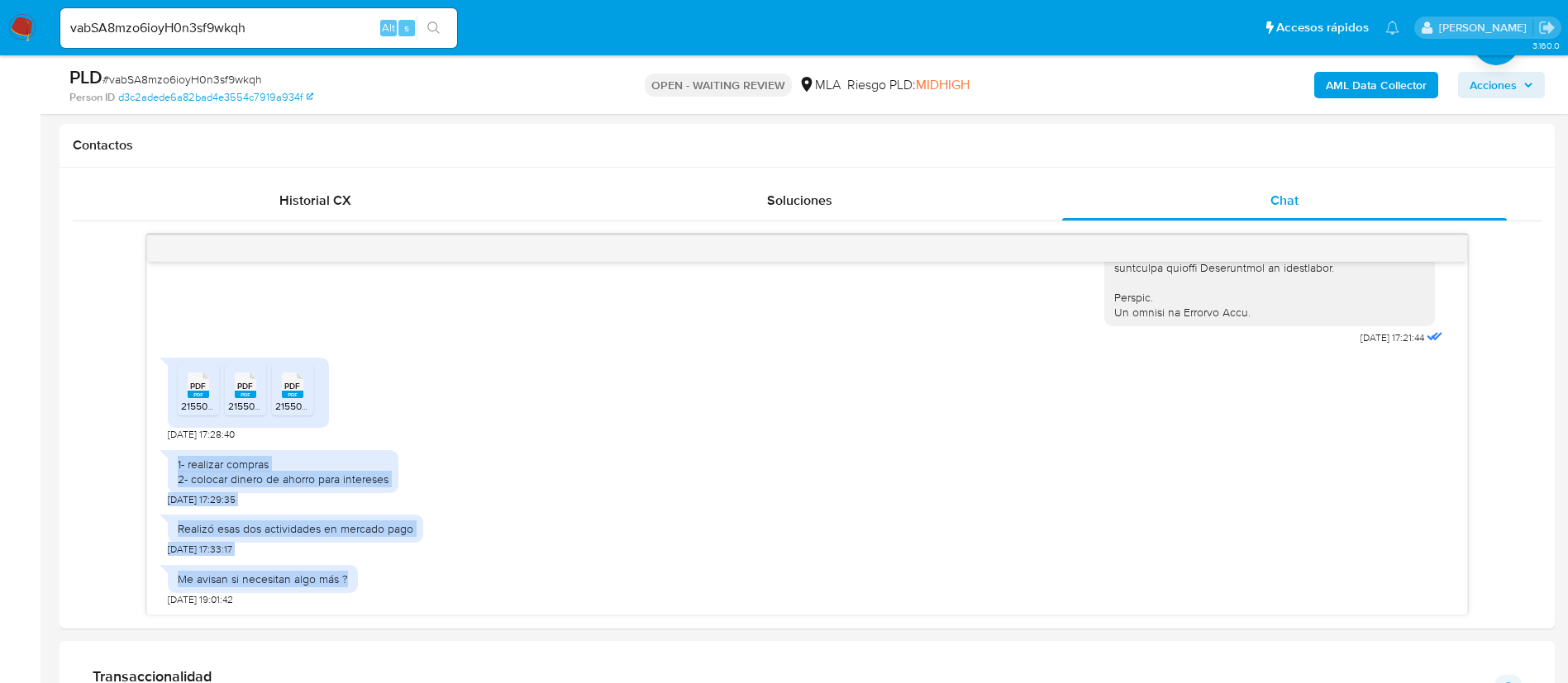
click at [1367, 85] on b "AML Data Collector" at bounding box center [1376, 85] width 101 height 27
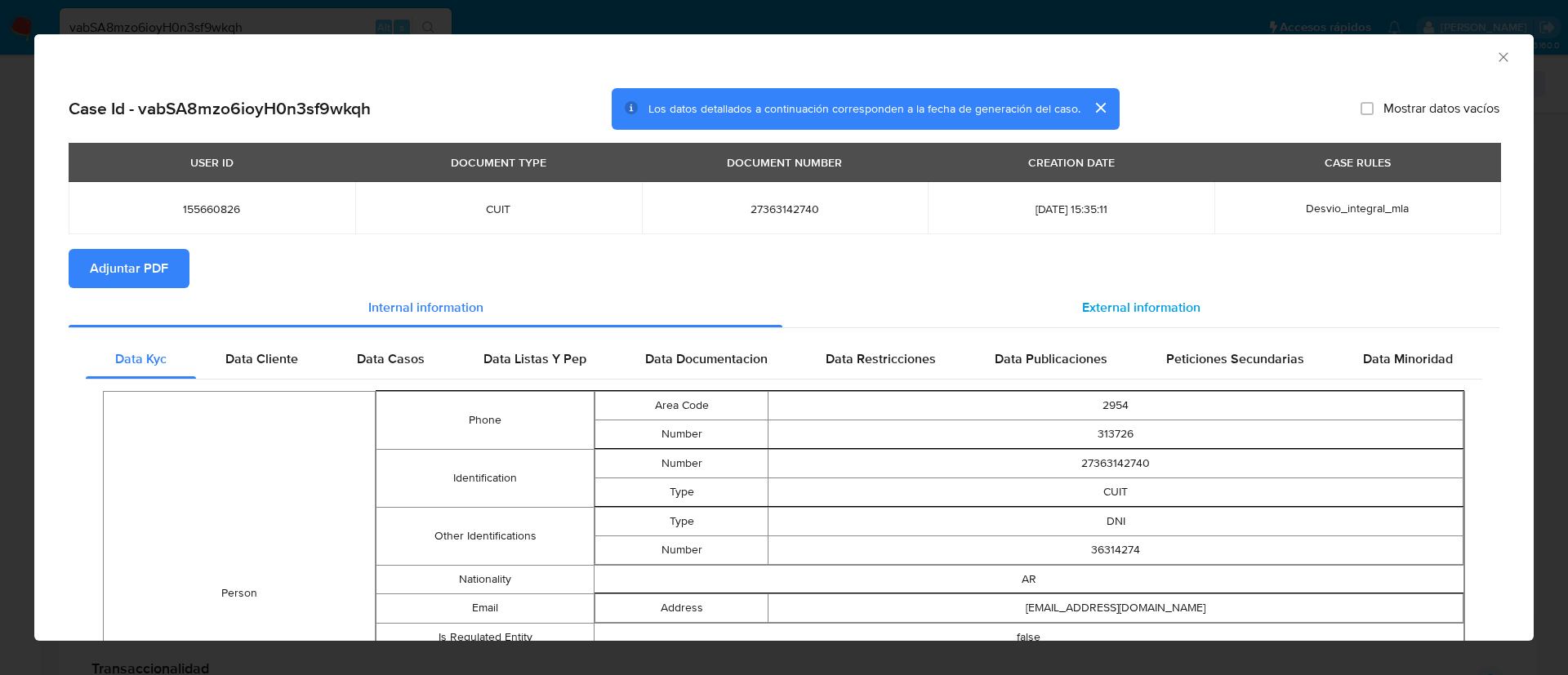
click at [1137, 309] on span "External information" at bounding box center [1141, 308] width 119 height 19
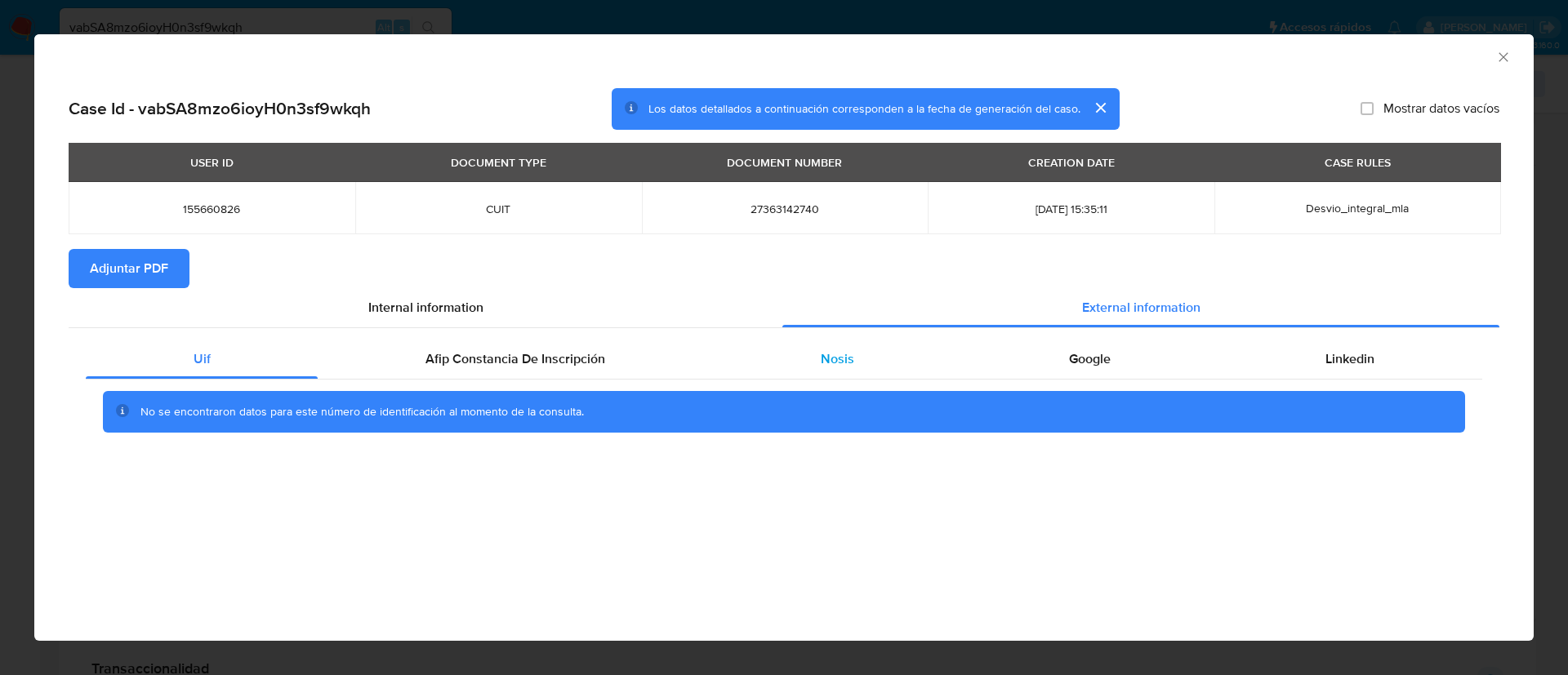
click at [845, 355] on span "Nosis" at bounding box center [837, 359] width 33 height 19
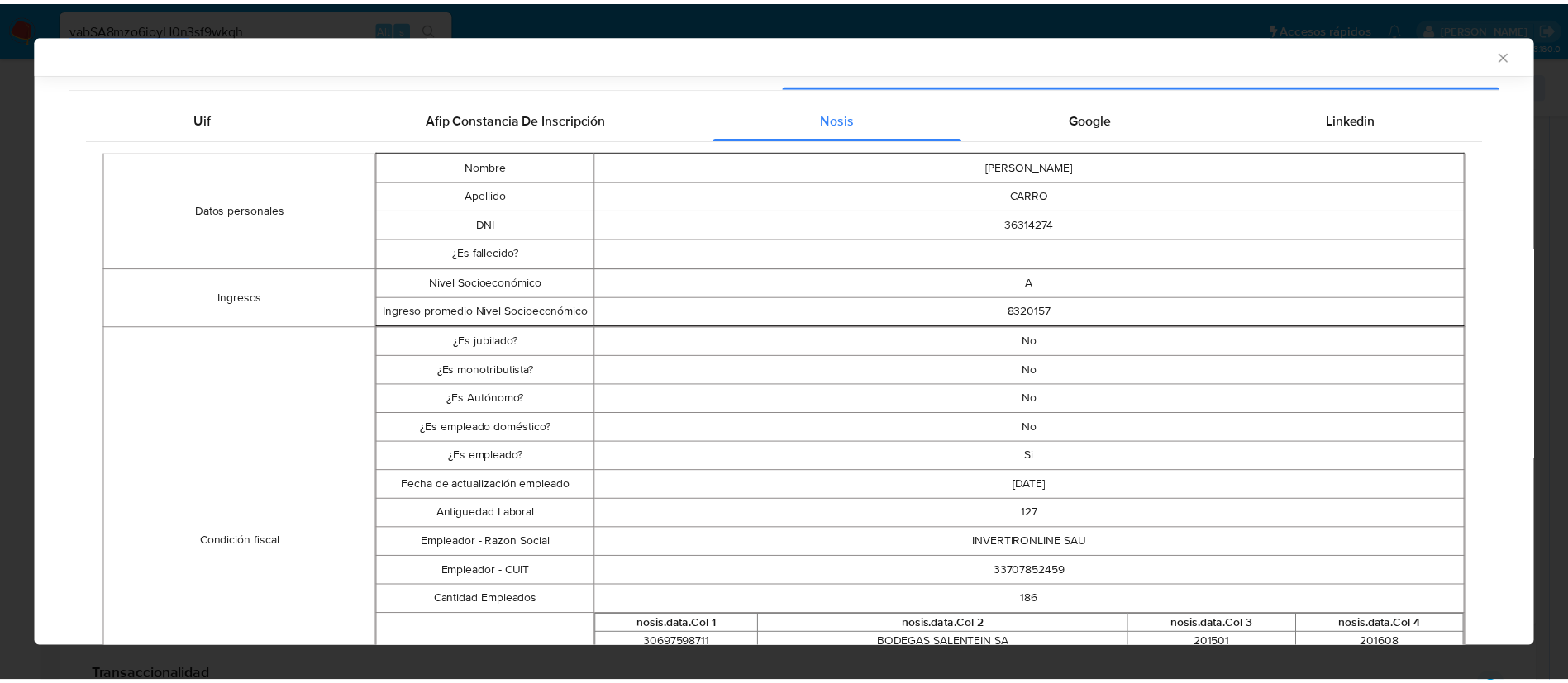
scroll to position [242, 0]
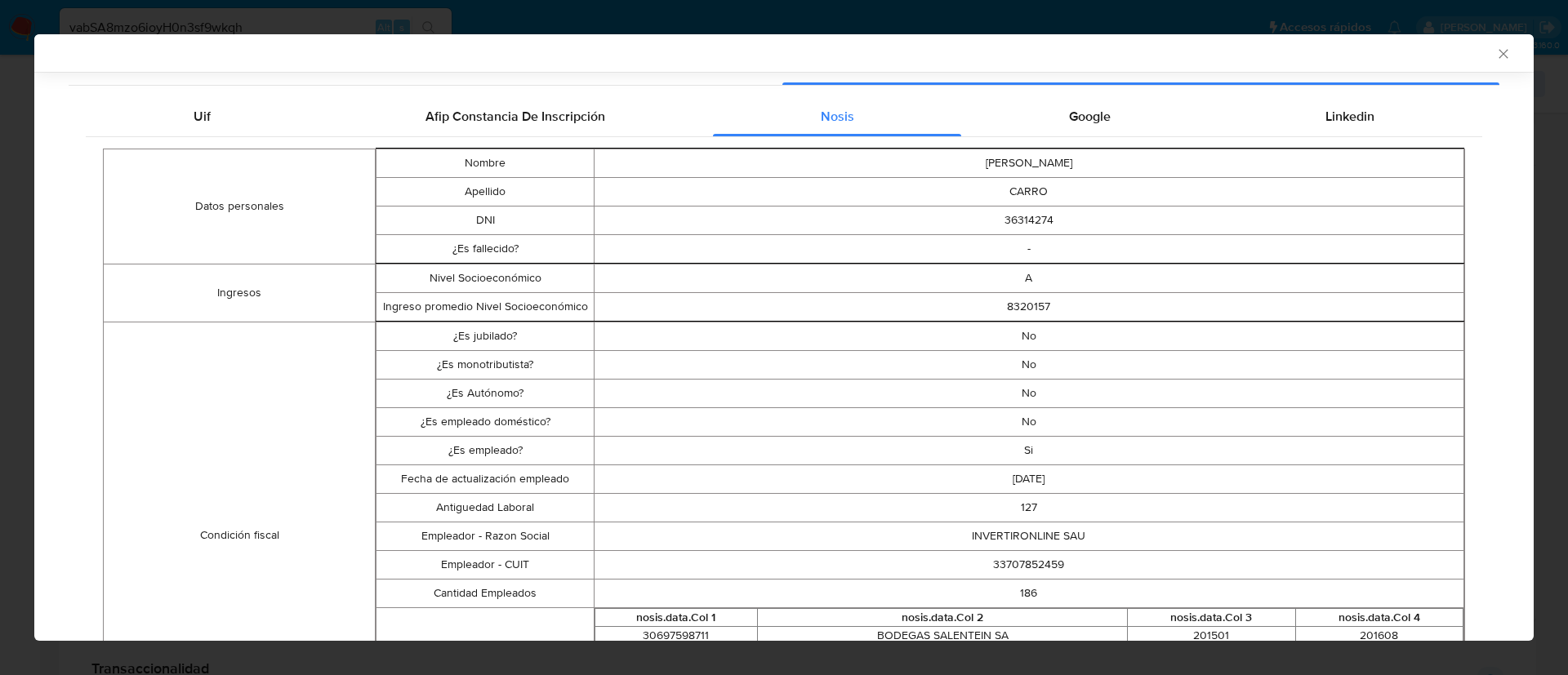
click at [1002, 565] on td "33707852459" at bounding box center [1028, 565] width 870 height 29
copy td "33707852459"
click at [181, 8] on div "AML Data Collector Case Id - vabSA8mzo6ioyH0n3sf9wkqh Los datos detallados a co…" at bounding box center [784, 338] width 1568 height 675
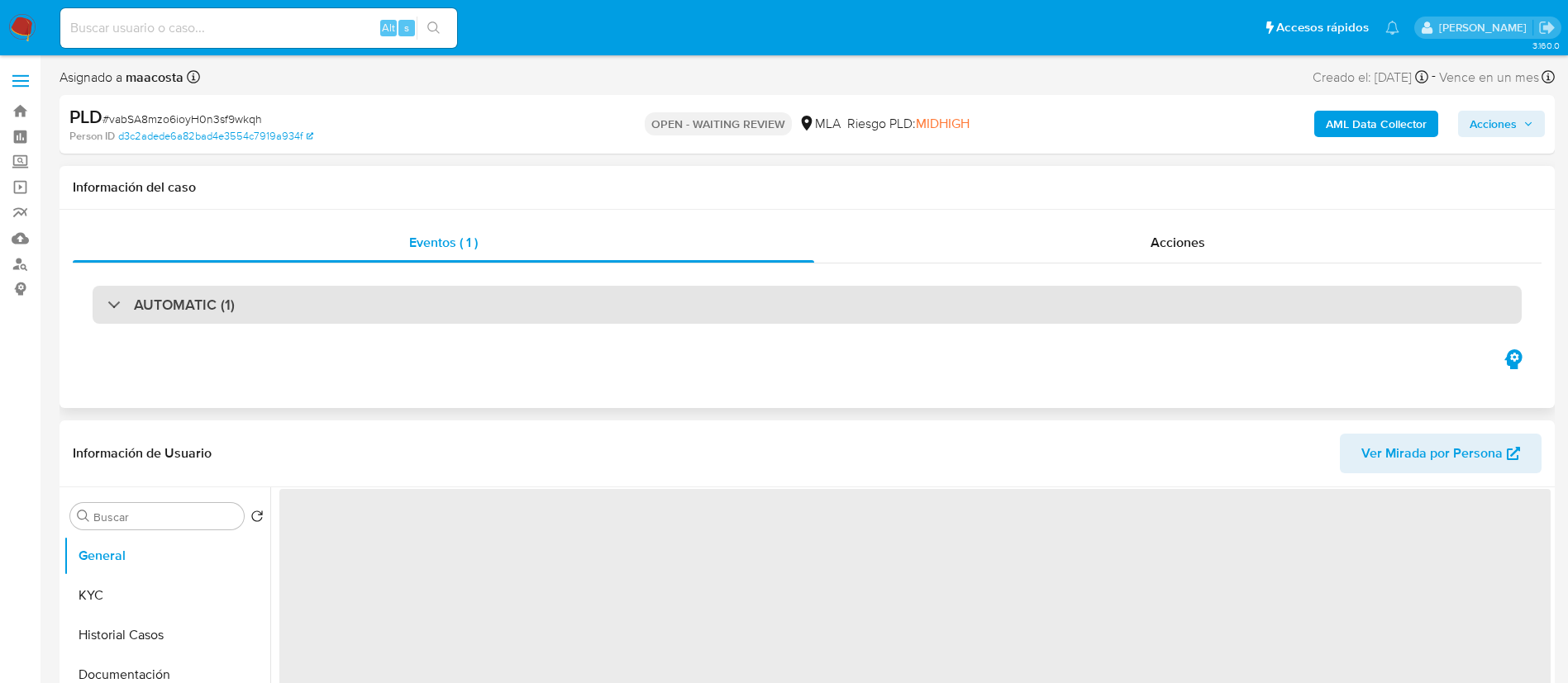
select select "10"
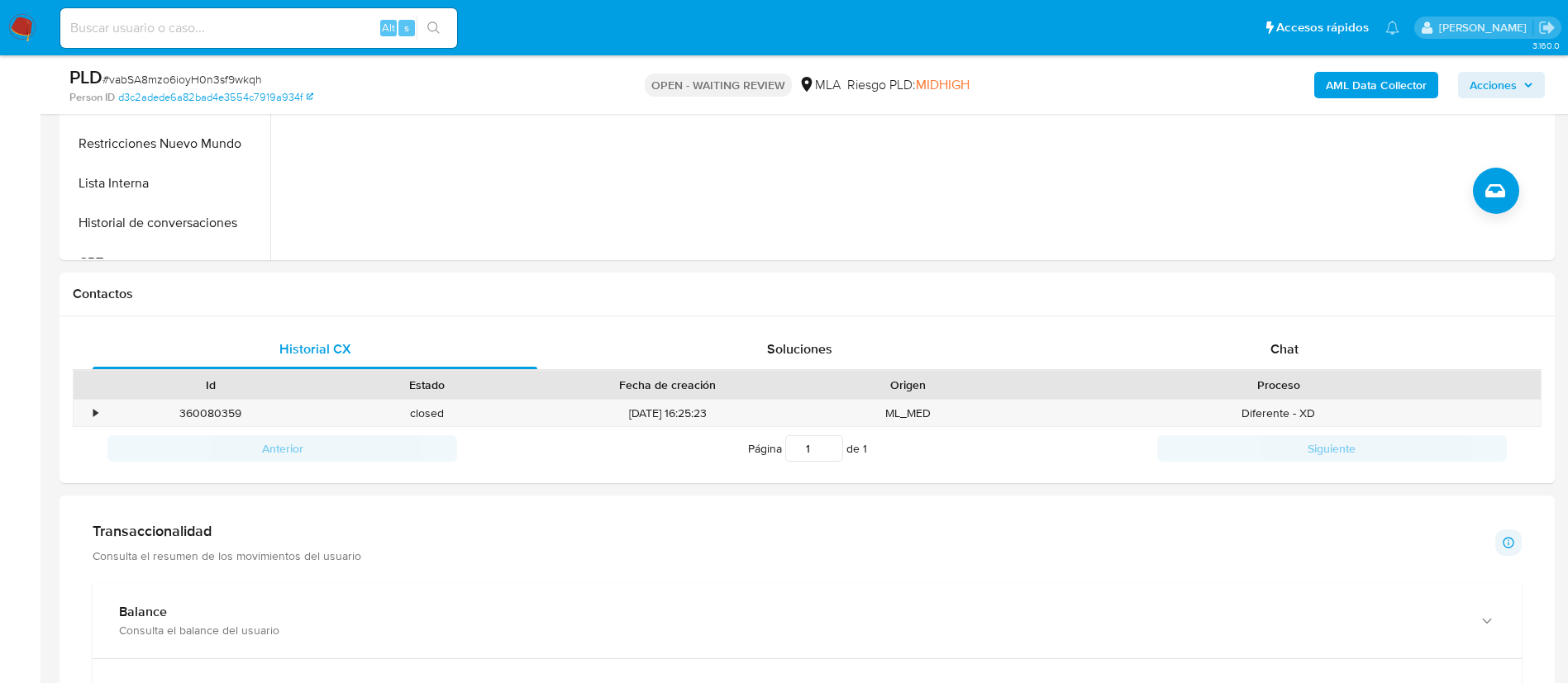
scroll to position [595, 0]
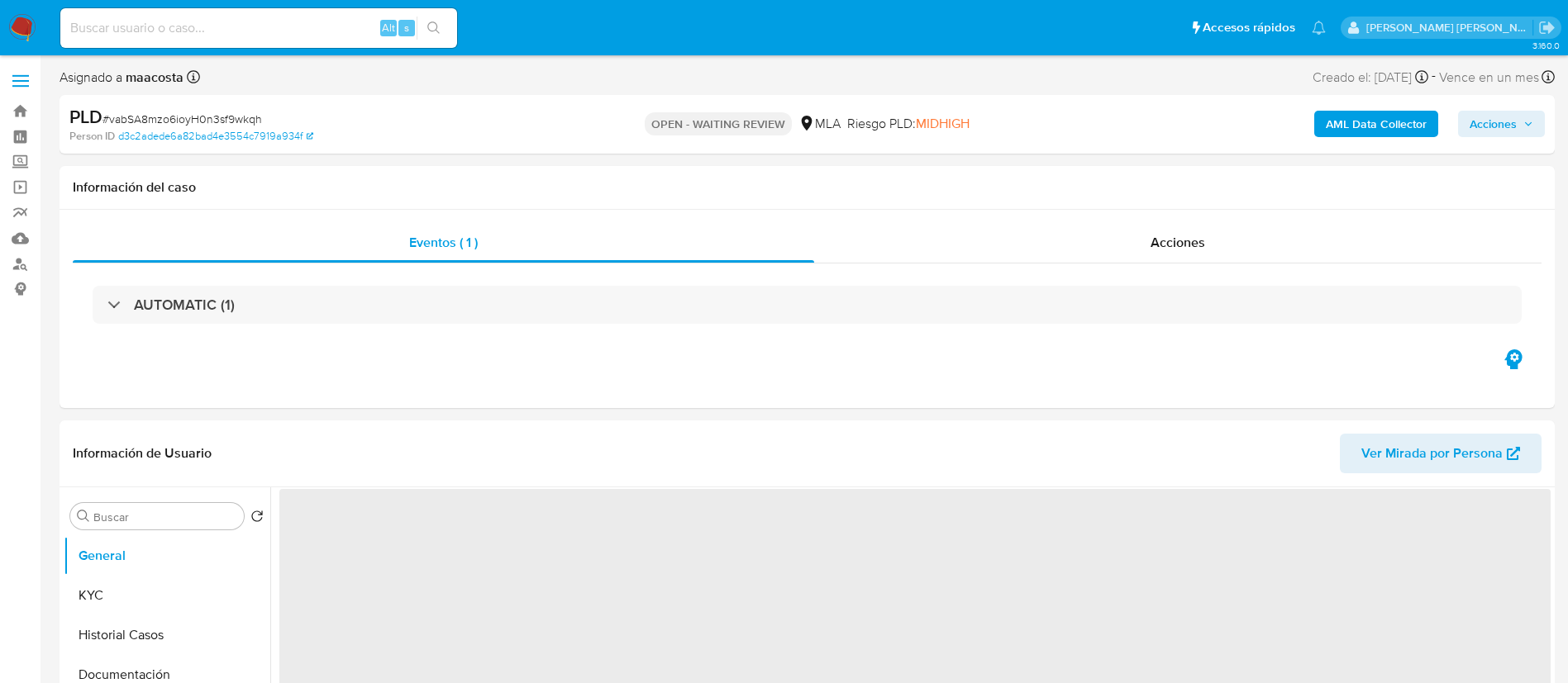
select select "10"
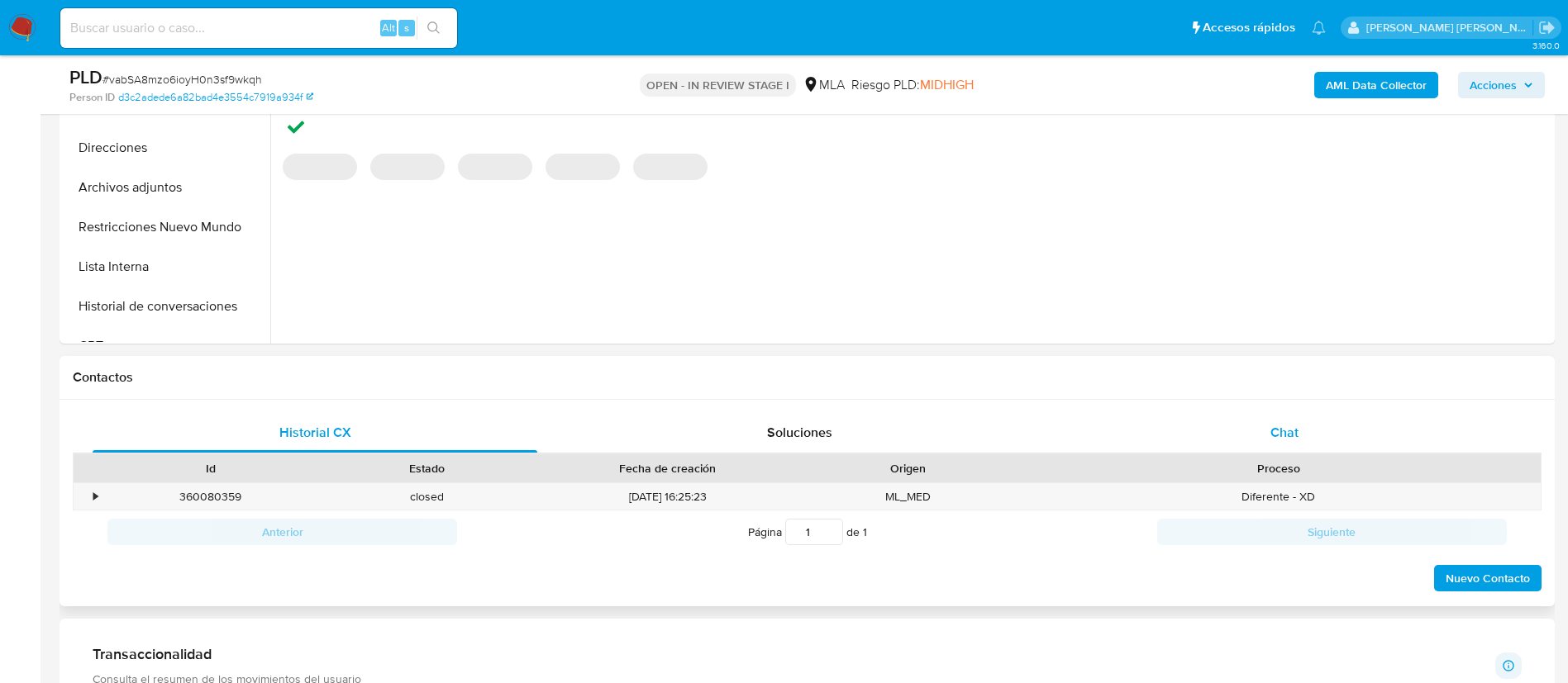
click at [1297, 433] on span "Chat" at bounding box center [1284, 432] width 28 height 19
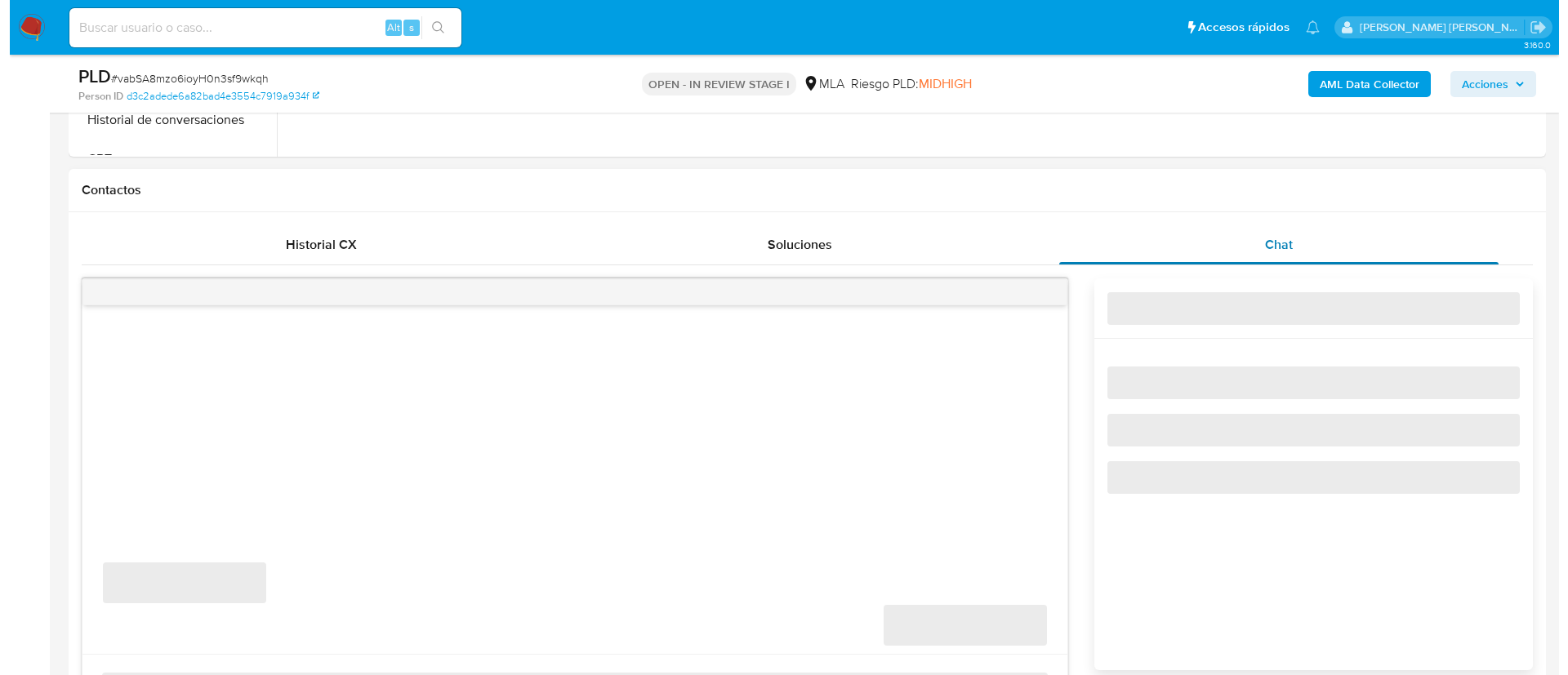
scroll to position [702, 0]
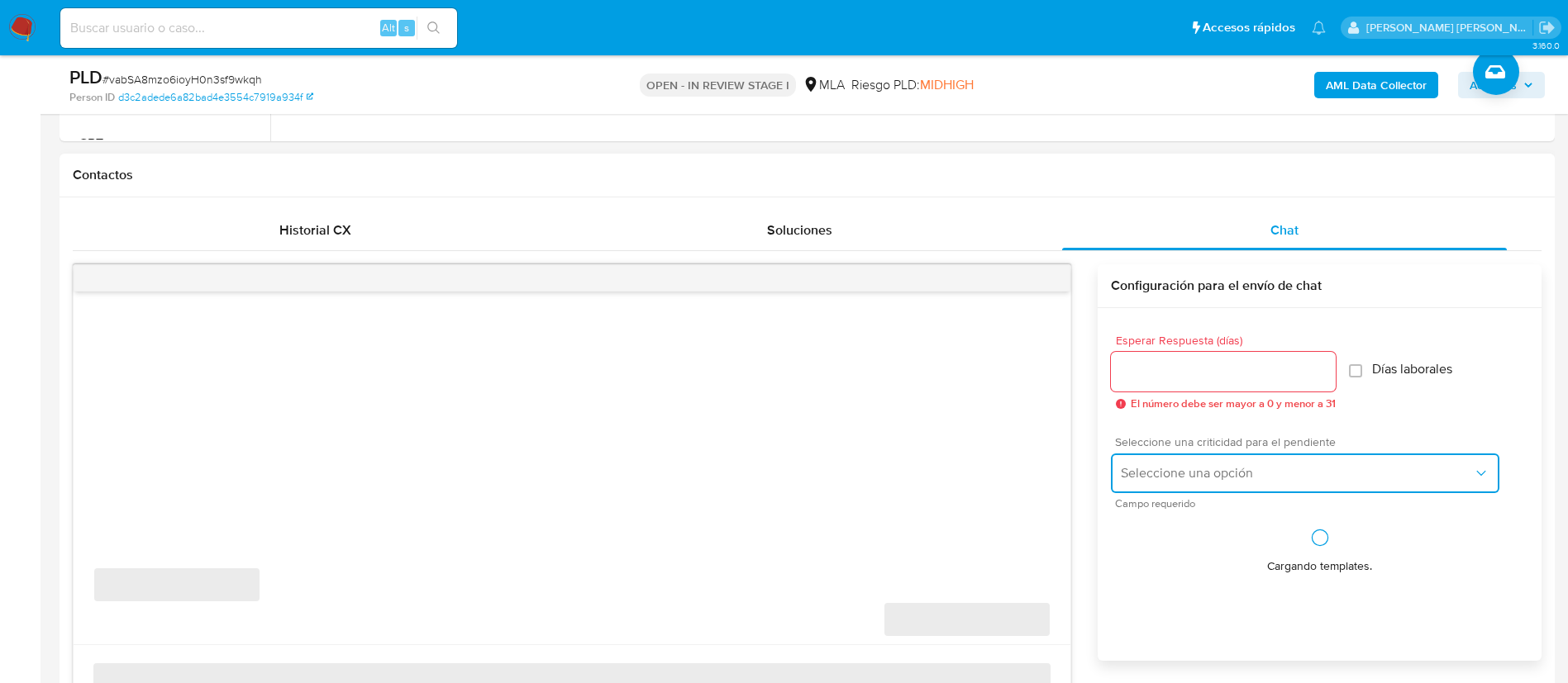
click at [1156, 479] on span "Seleccione una opción" at bounding box center [1297, 473] width 352 height 16
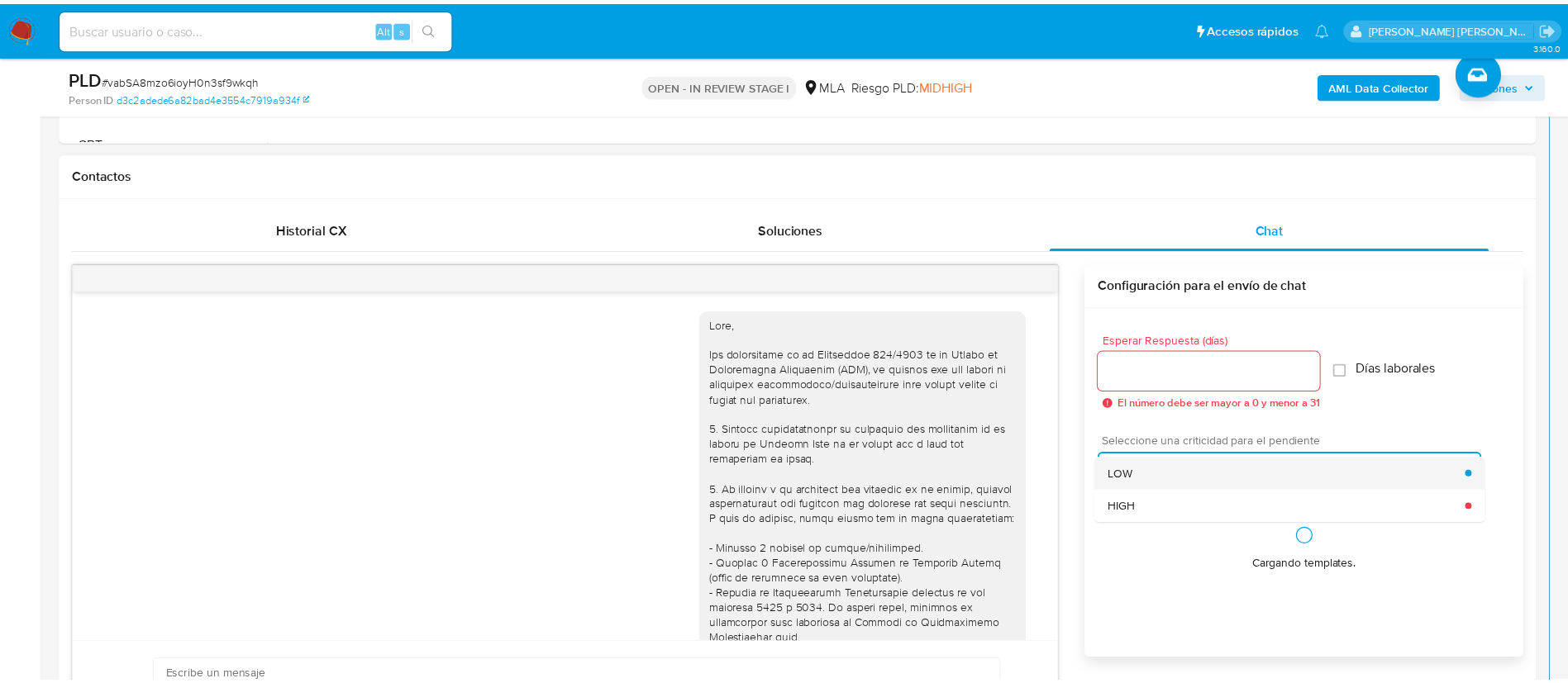
scroll to position [855, 0]
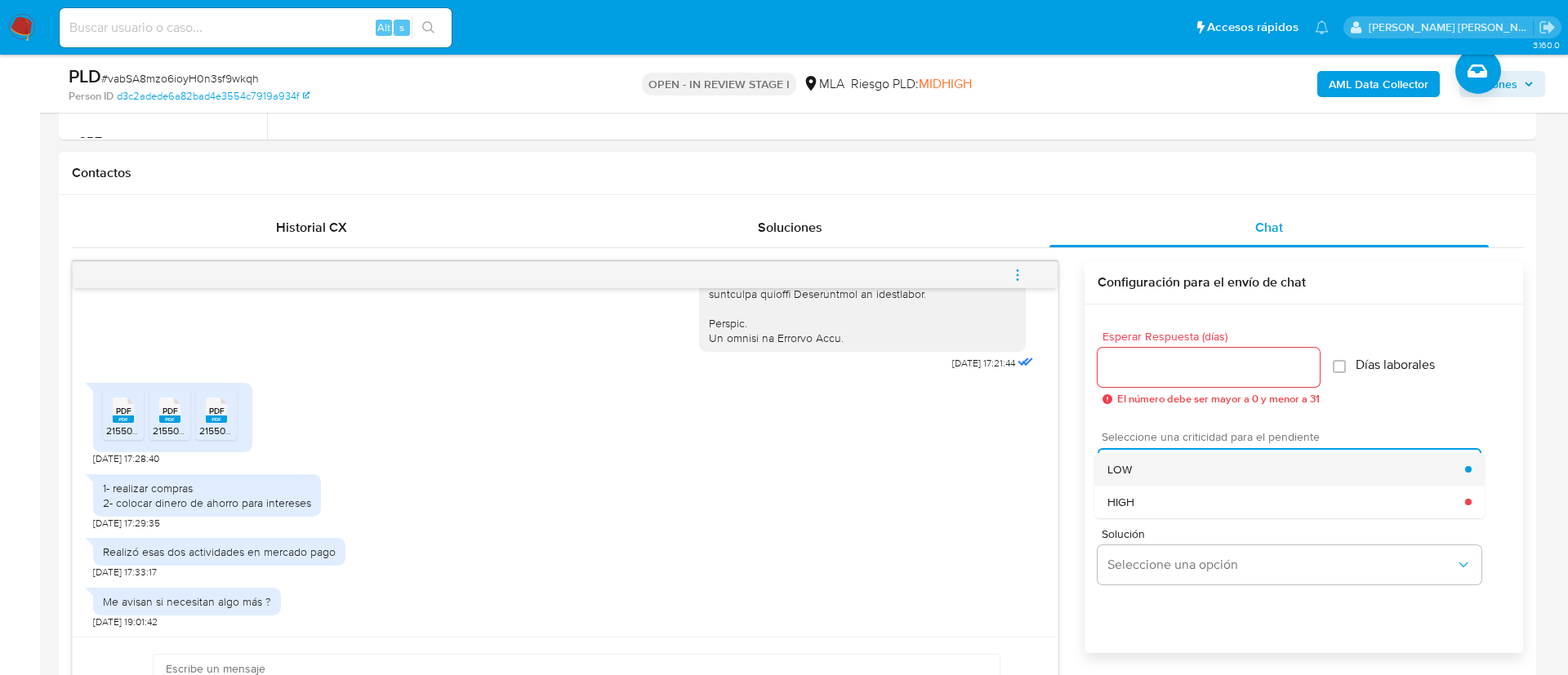
click at [1127, 462] on span "LOW" at bounding box center [1120, 469] width 25 height 14
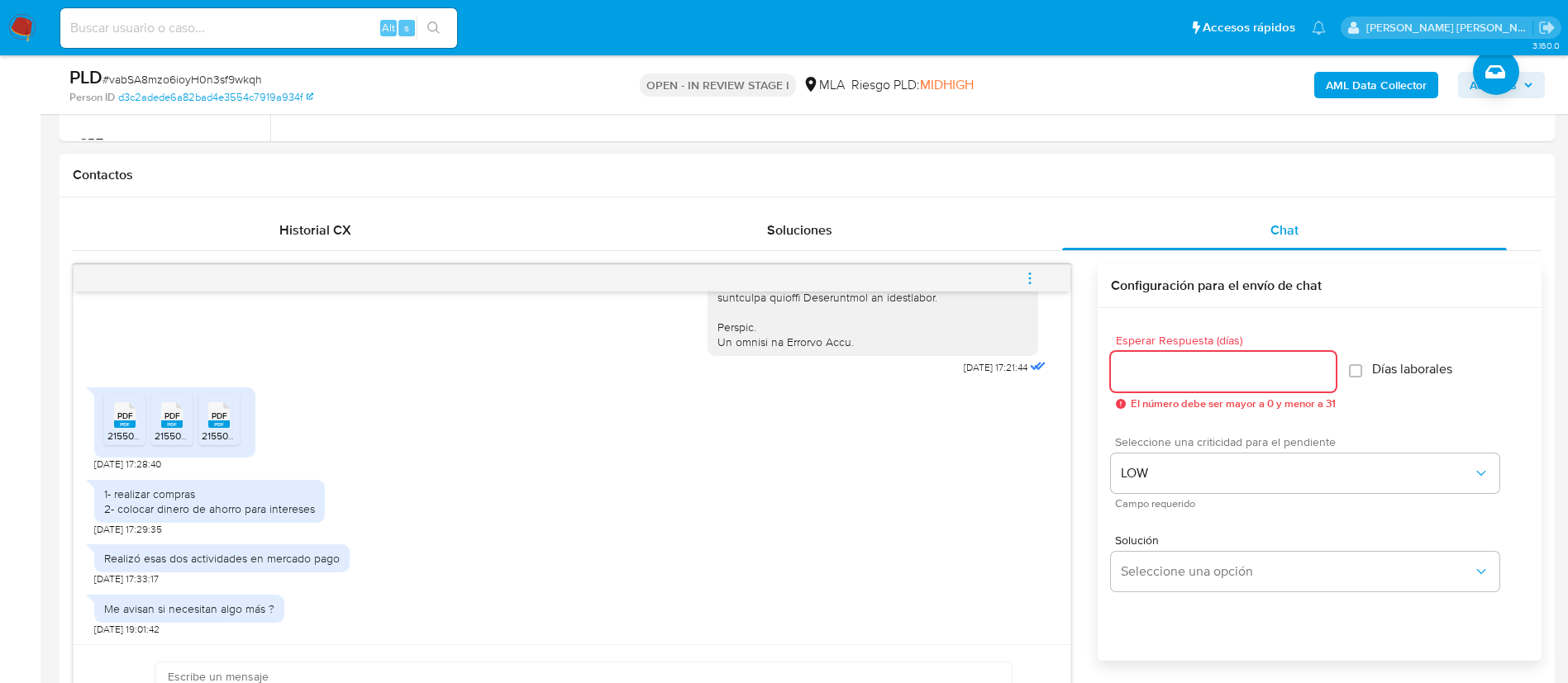
click at [1141, 364] on input "Esperar Respuesta (días)" at bounding box center [1224, 372] width 225 height 22
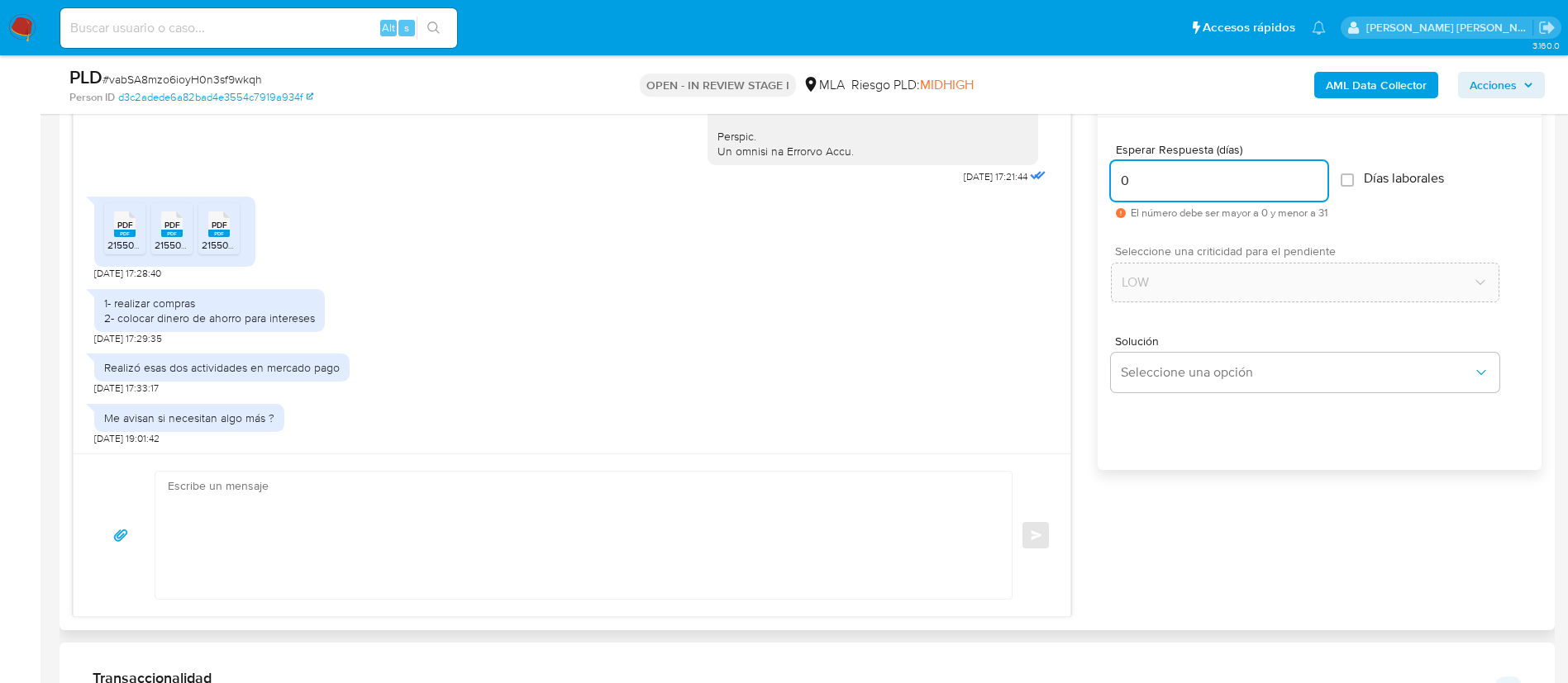
scroll to position [910, 0]
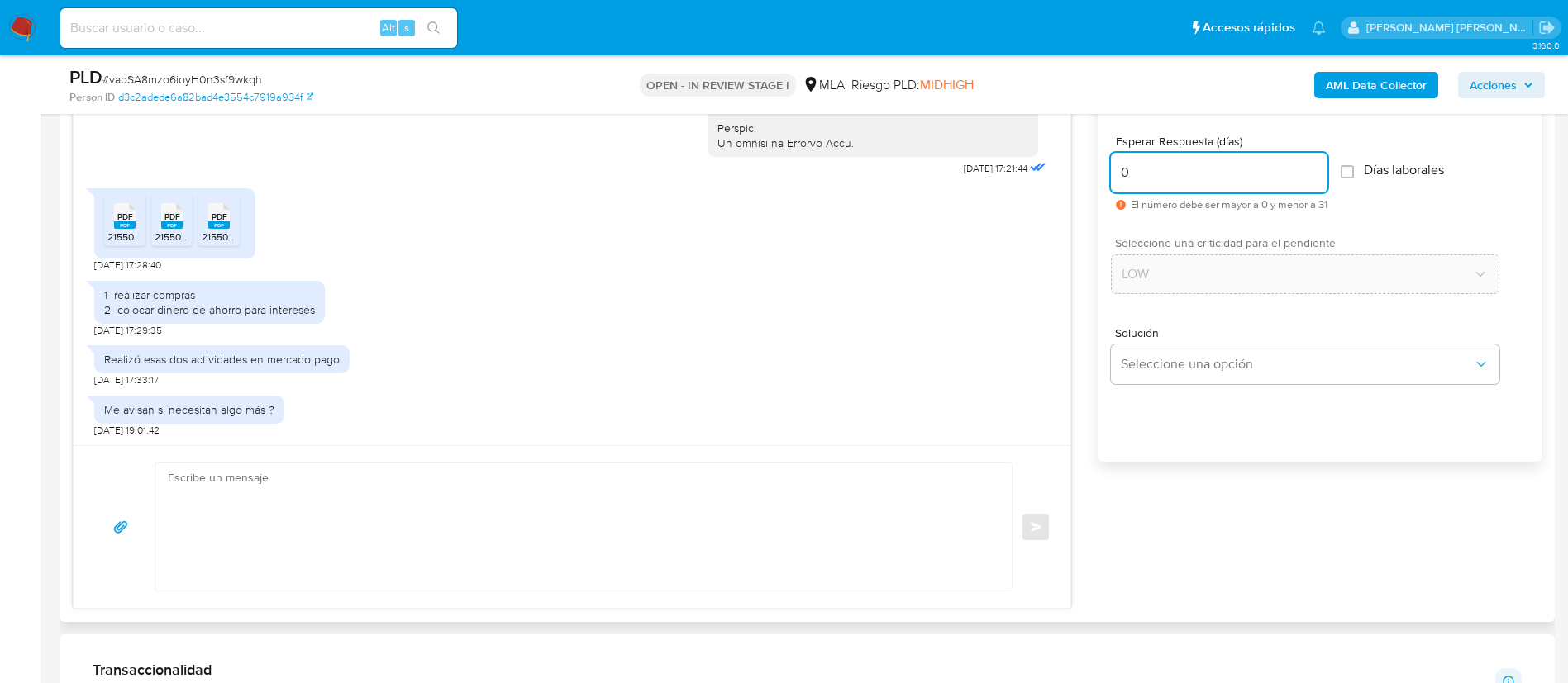
type input "0"
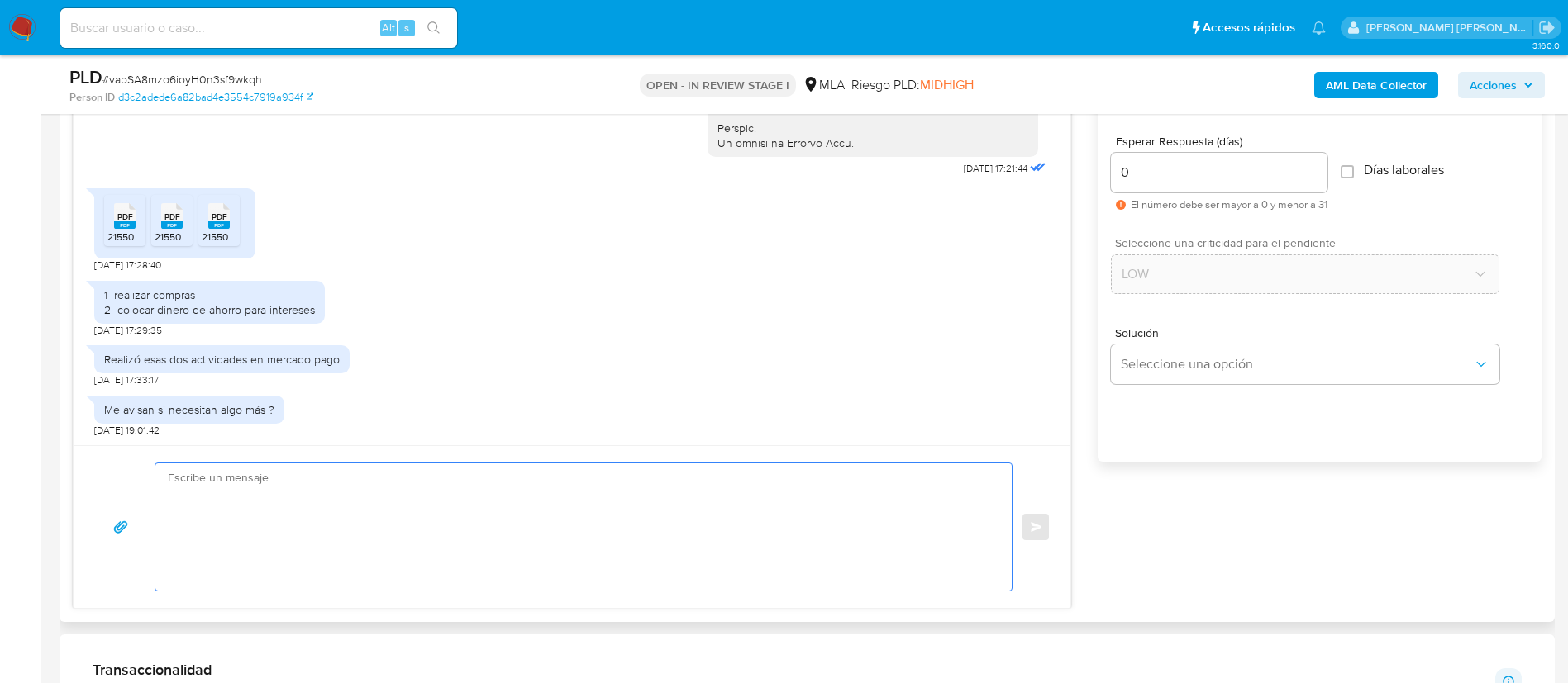
click at [866, 488] on textarea at bounding box center [579, 527] width 823 height 128
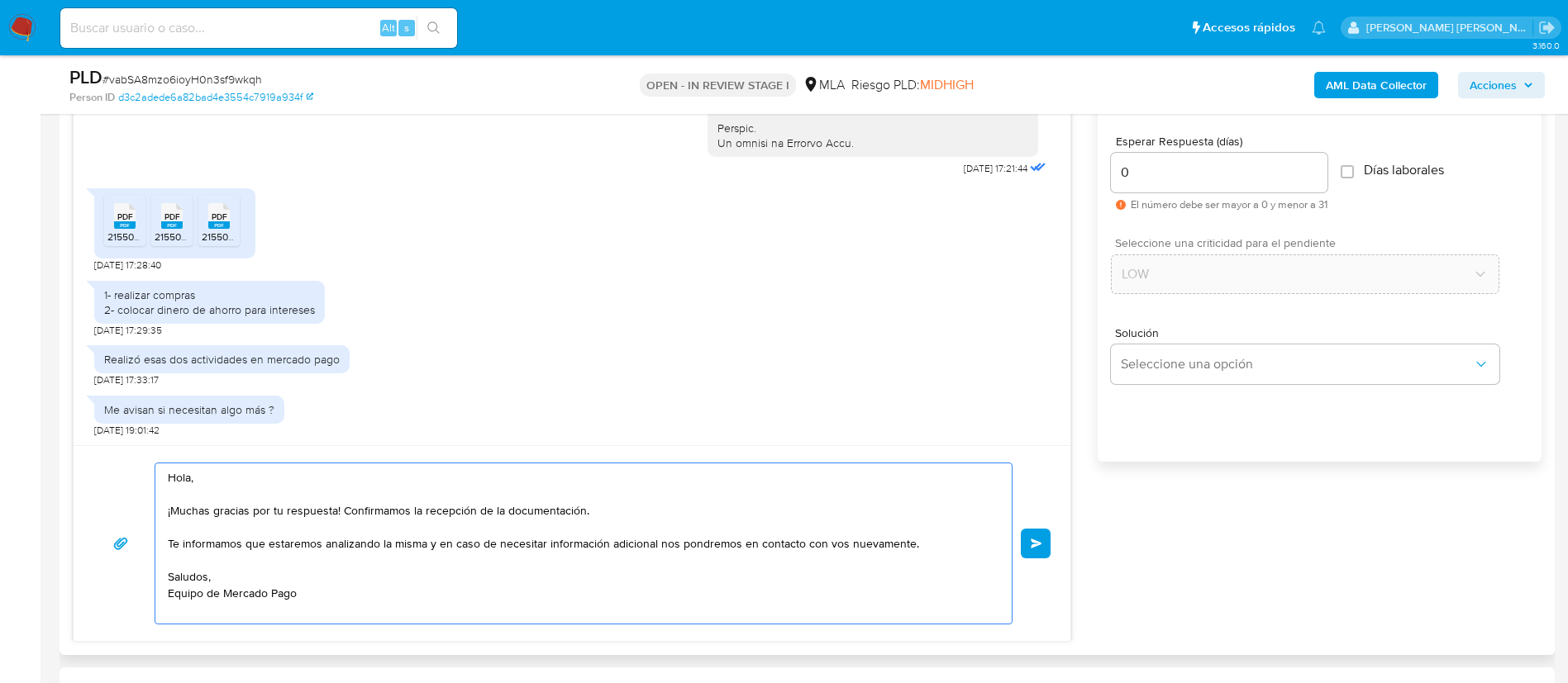
type textarea "Hola, ¡Muchas gracias por tu respuesta! Confirmamos la recepción de la document…"
click at [1061, 551] on div "Hola, ¡Muchas gracias por tu respuesta! Confirmamos la recepción de la document…" at bounding box center [571, 542] width 997 height 196
click at [1037, 542] on span "Enviar" at bounding box center [1036, 543] width 11 height 9
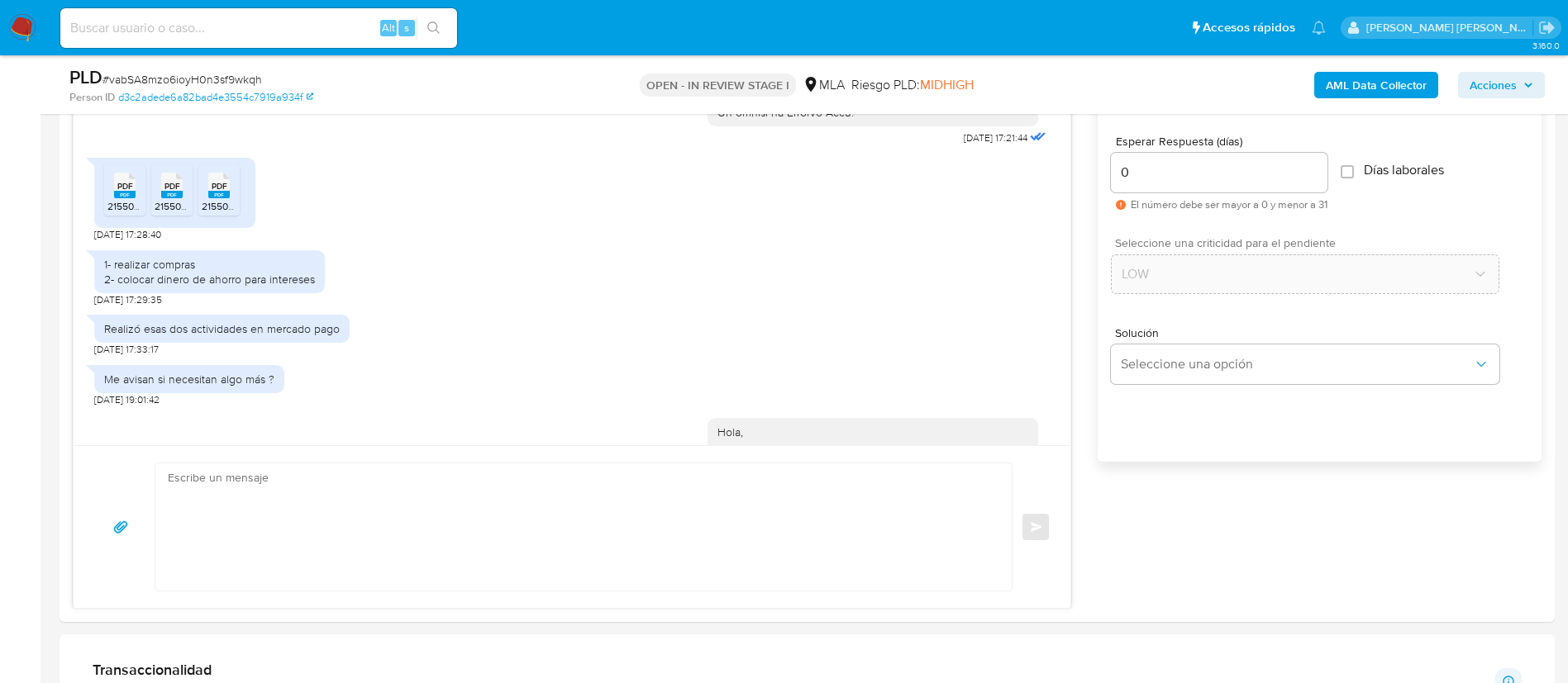
scroll to position [1068, 0]
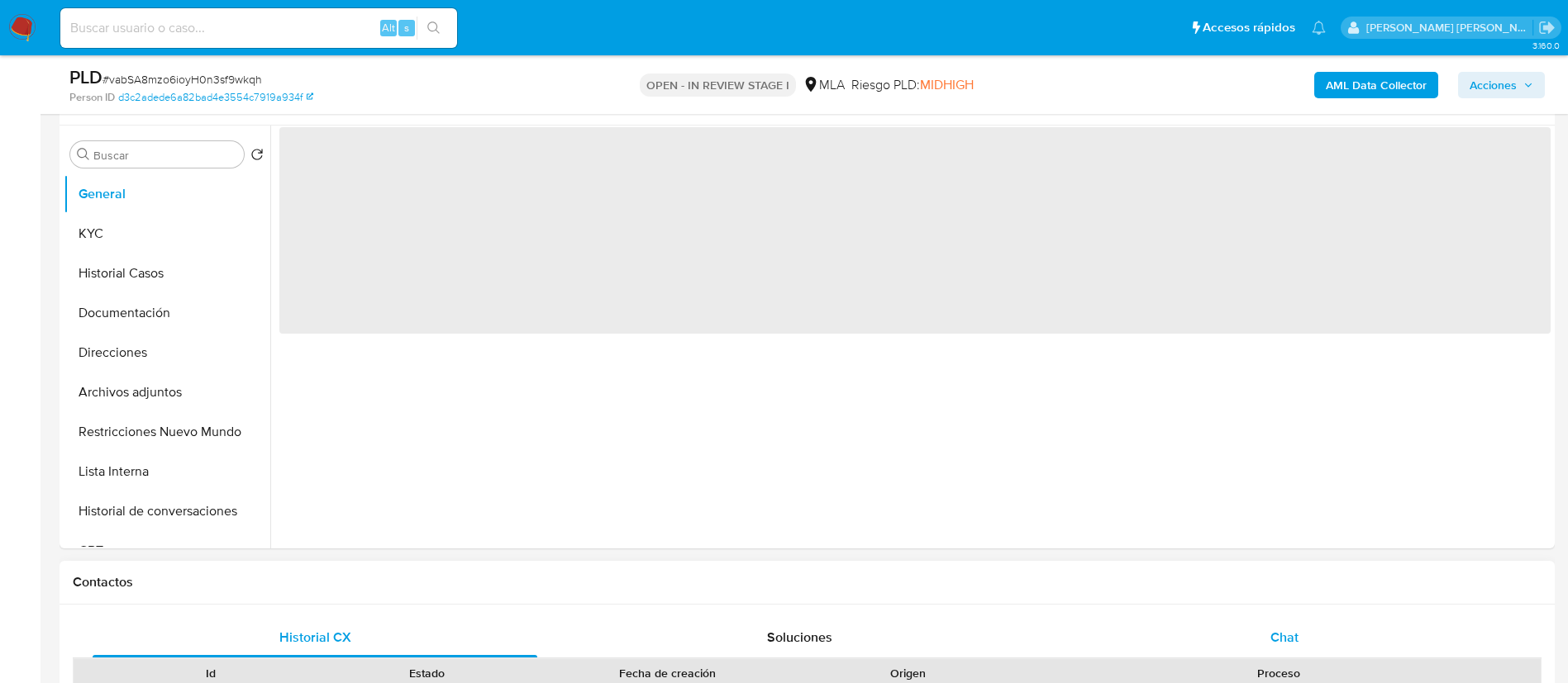
click at [1282, 631] on span "Chat" at bounding box center [1284, 637] width 28 height 19
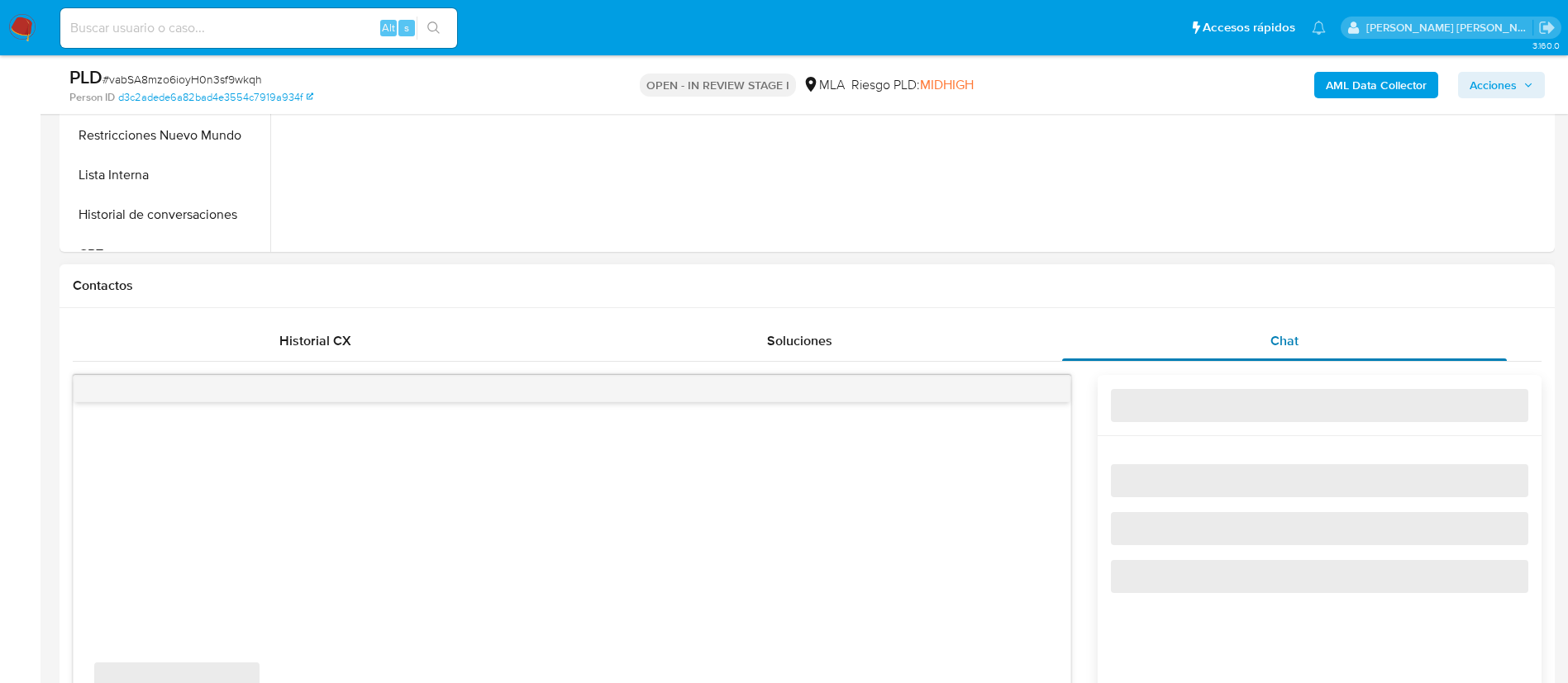
scroll to position [680, 0]
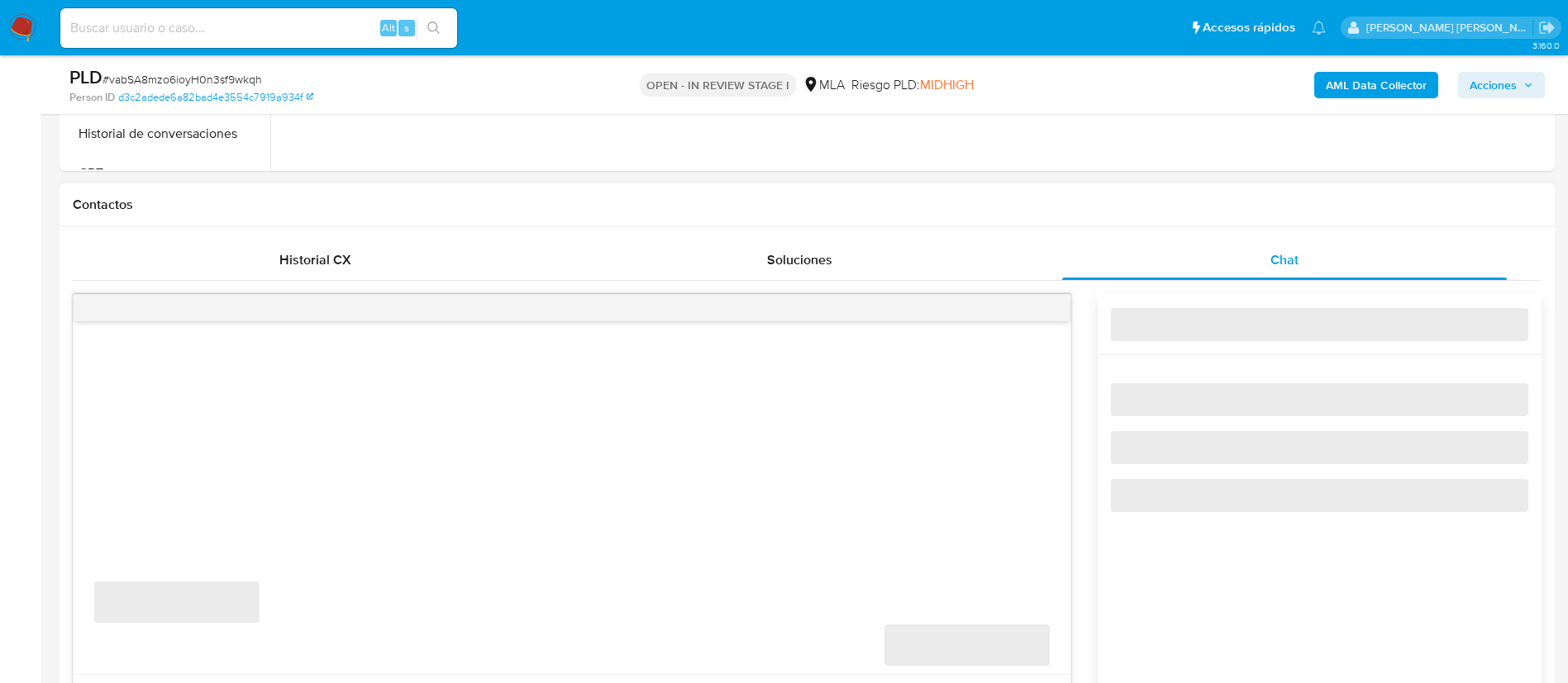
select select "10"
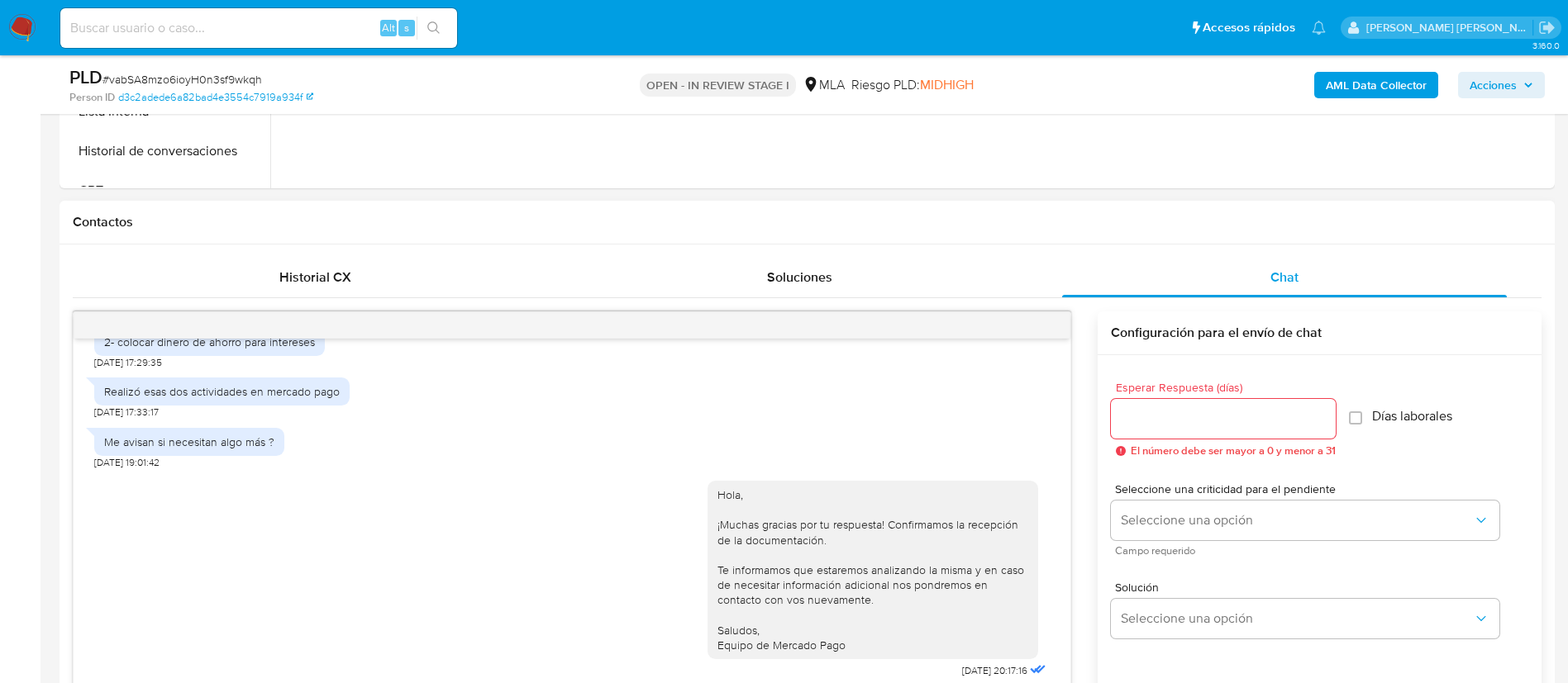
scroll to position [659, 0]
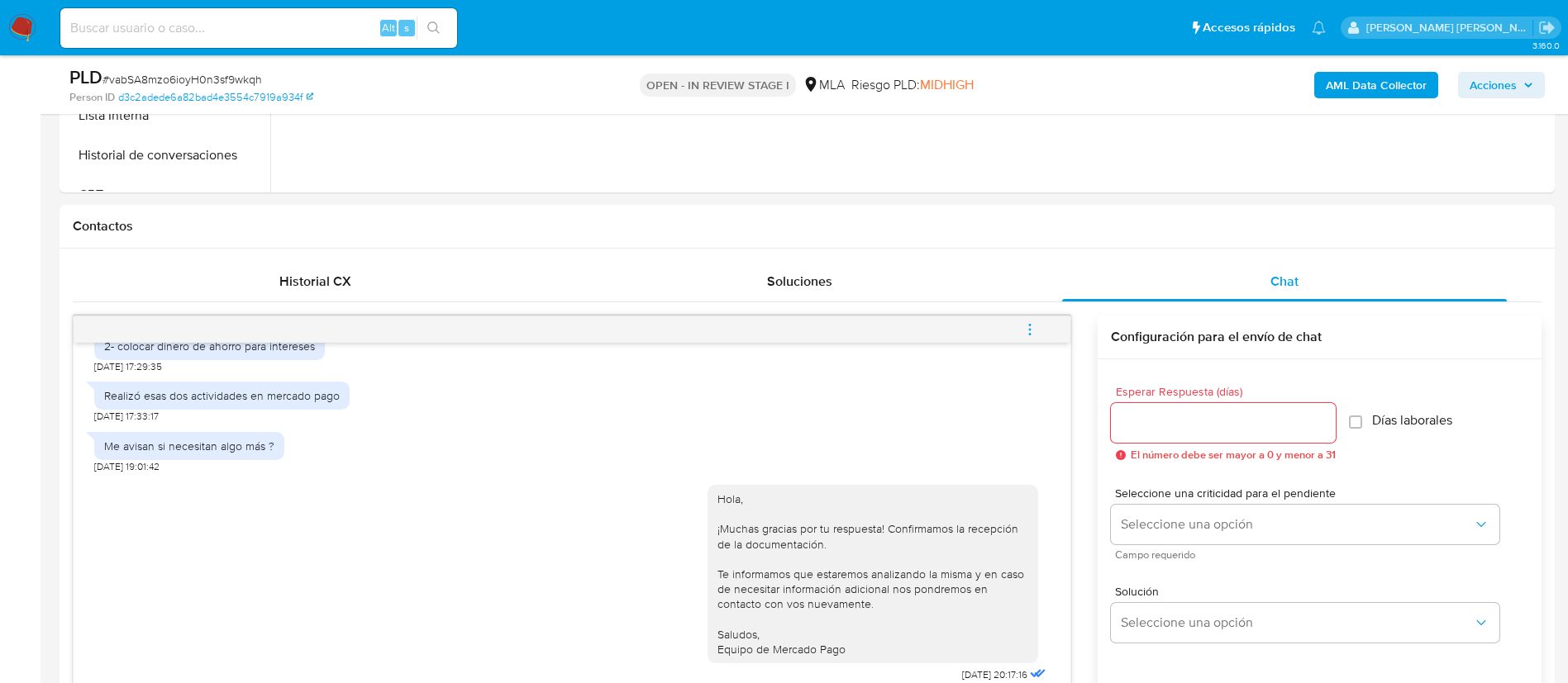
click at [1036, 329] on icon "menu-action" at bounding box center [1030, 329] width 15 height 15
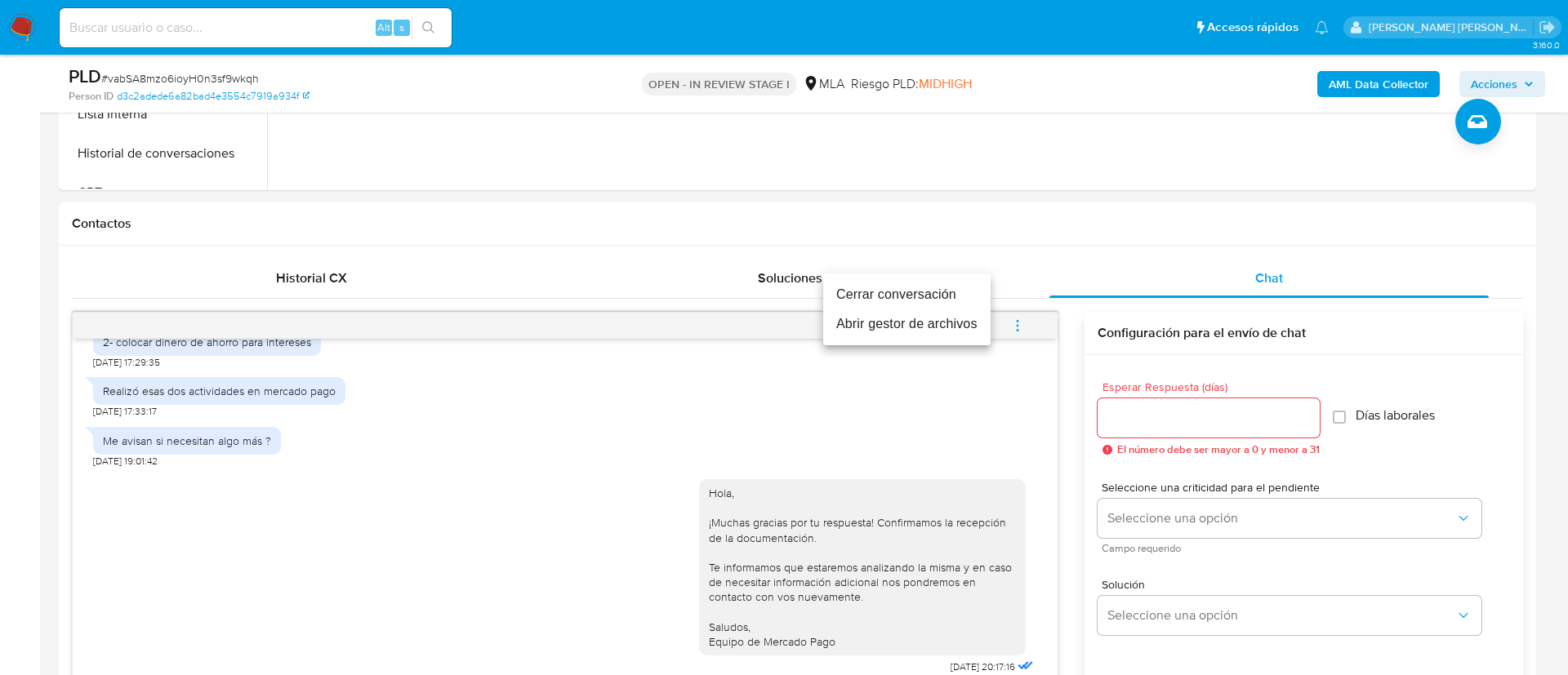
click at [939, 296] on li "Cerrar conversación" at bounding box center [907, 295] width 167 height 29
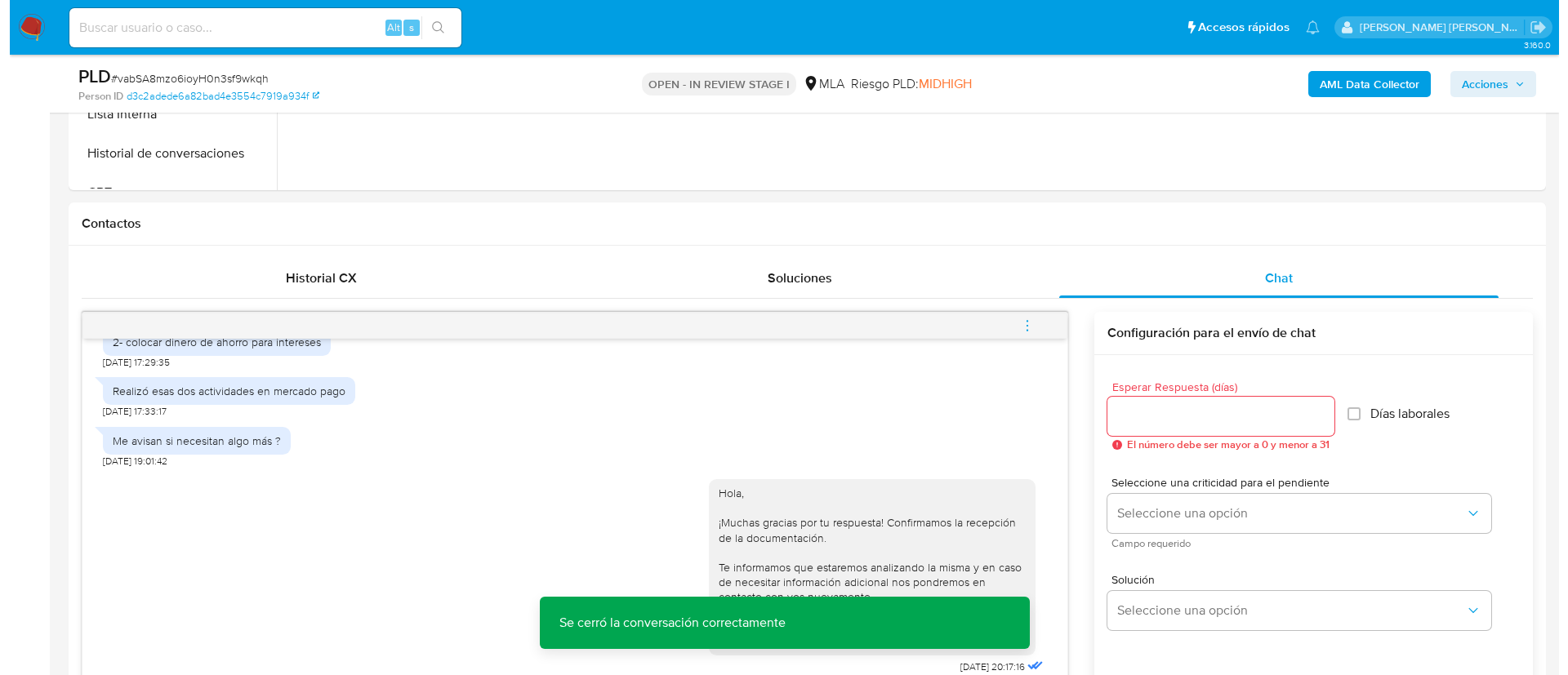
scroll to position [262, 0]
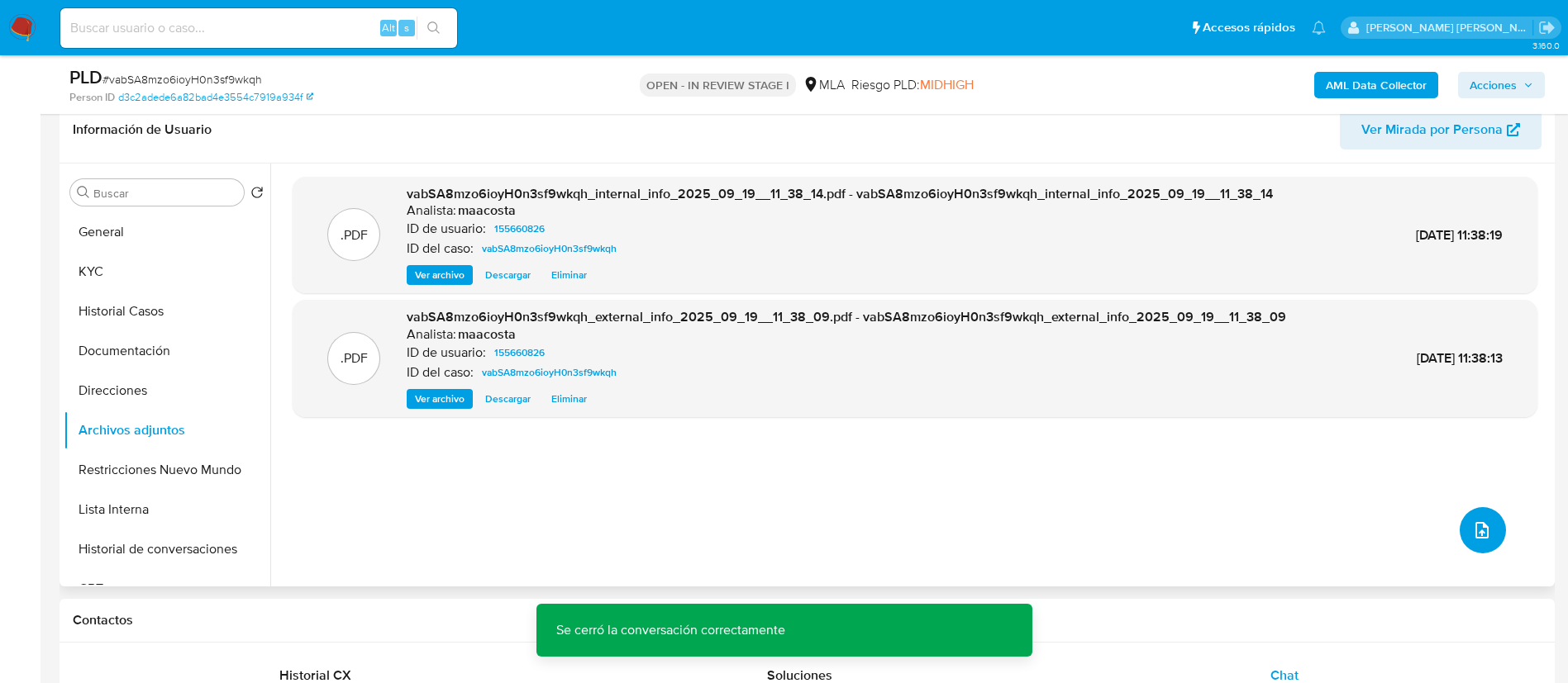
click at [1479, 523] on icon "upload-file" at bounding box center [1482, 530] width 20 height 20
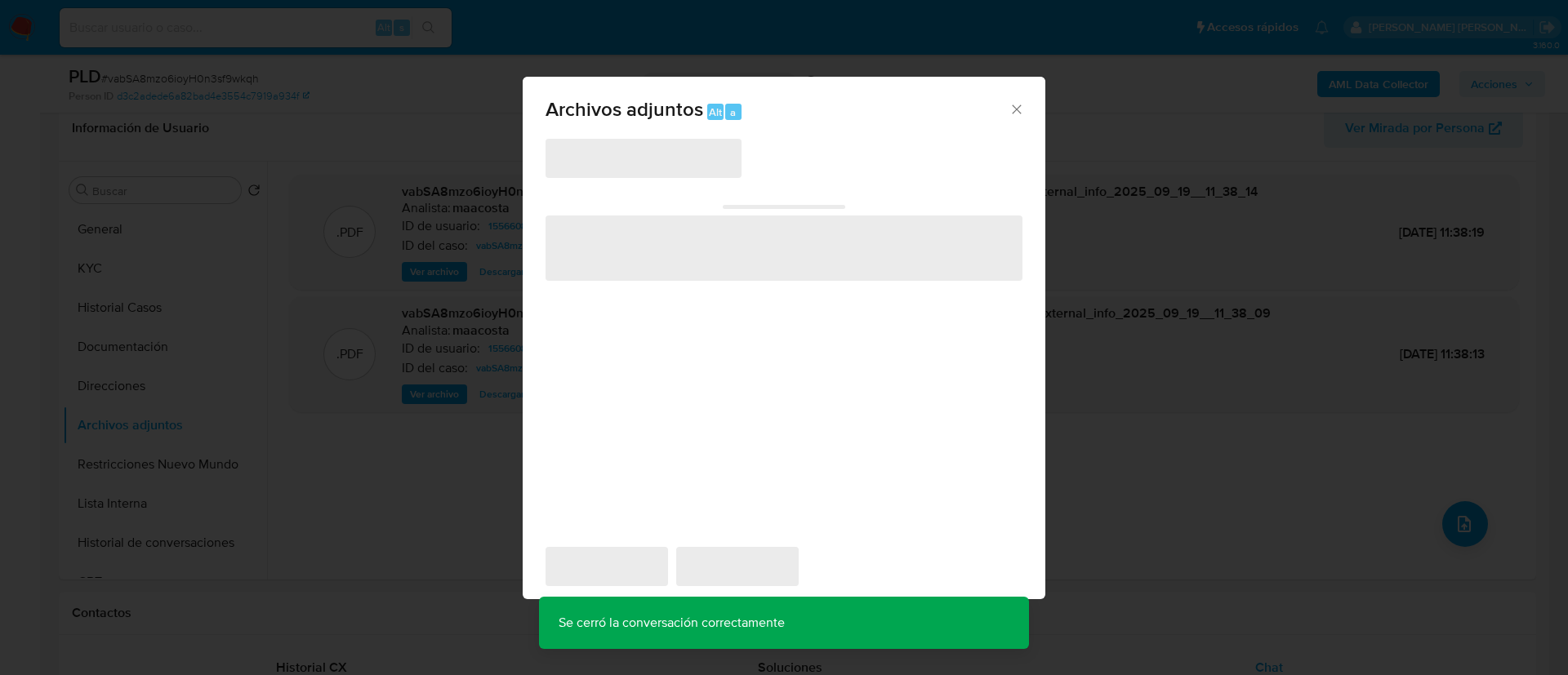
click at [692, 165] on span "‌" at bounding box center [644, 159] width 196 height 39
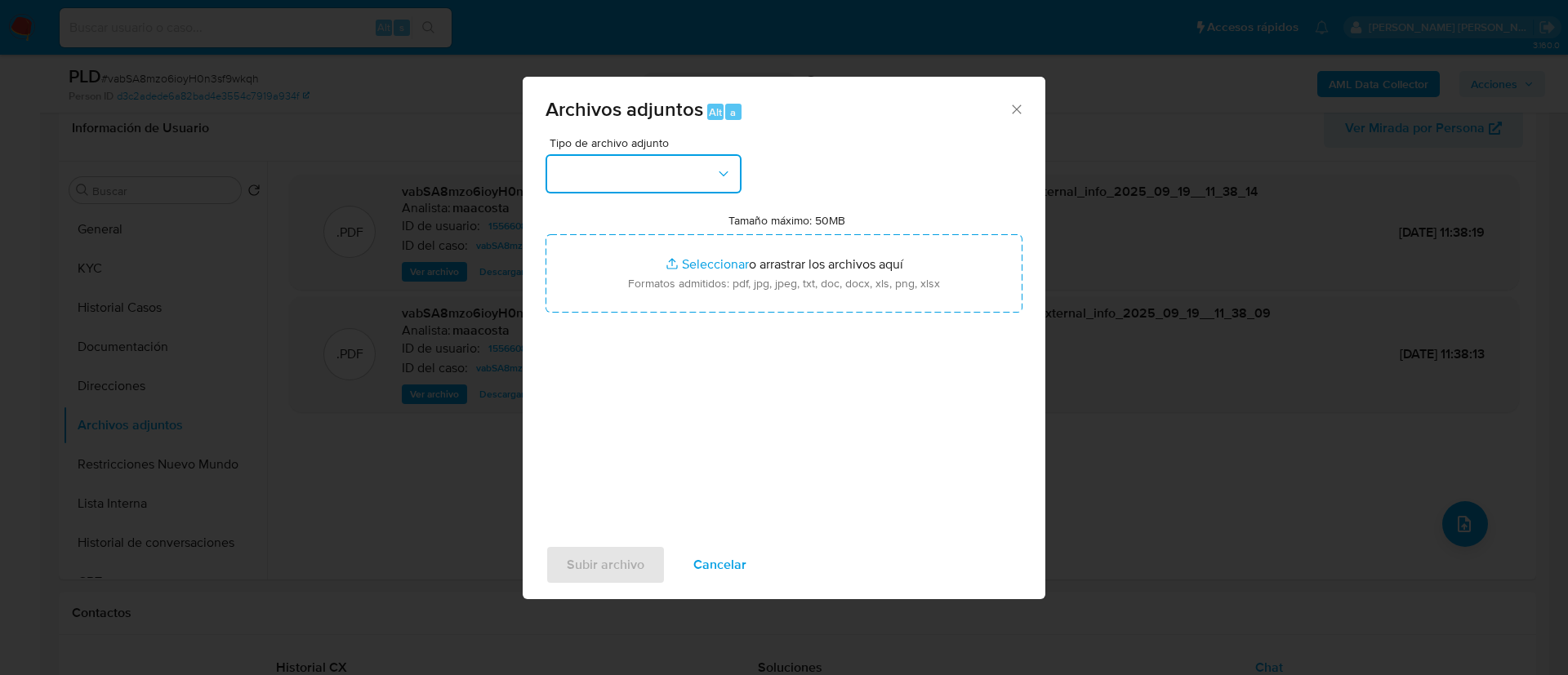
click at [605, 161] on button "button" at bounding box center [644, 174] width 196 height 39
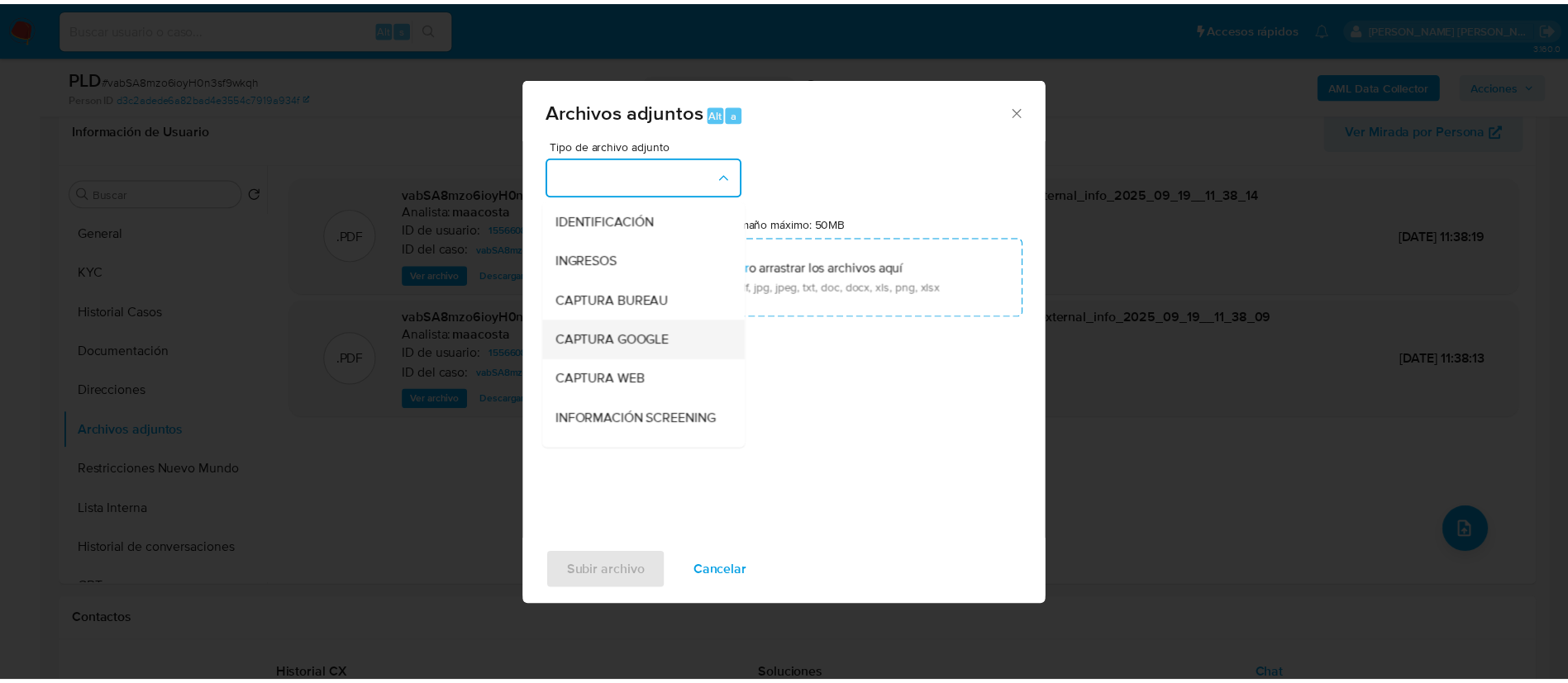
scroll to position [235, 0]
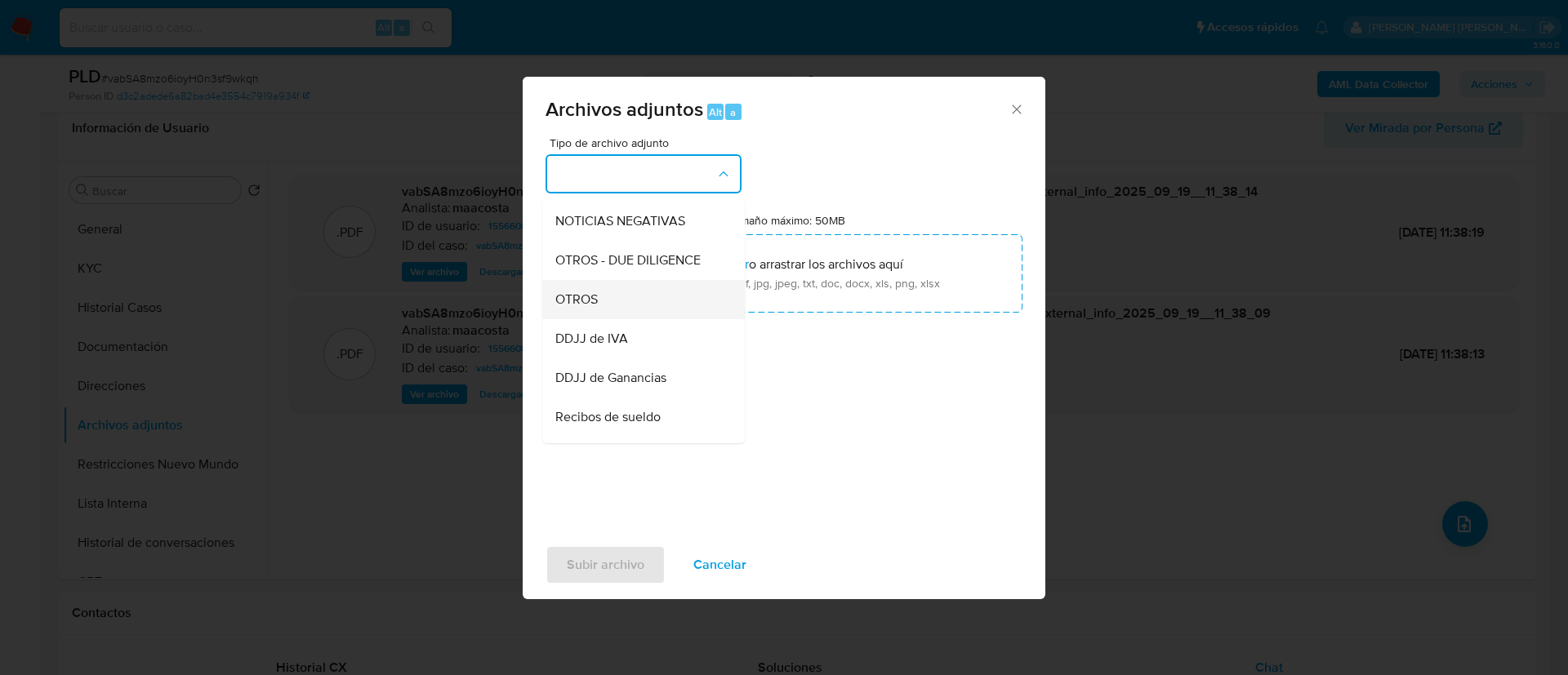
click at [606, 314] on div "OTROS" at bounding box center [638, 300] width 166 height 39
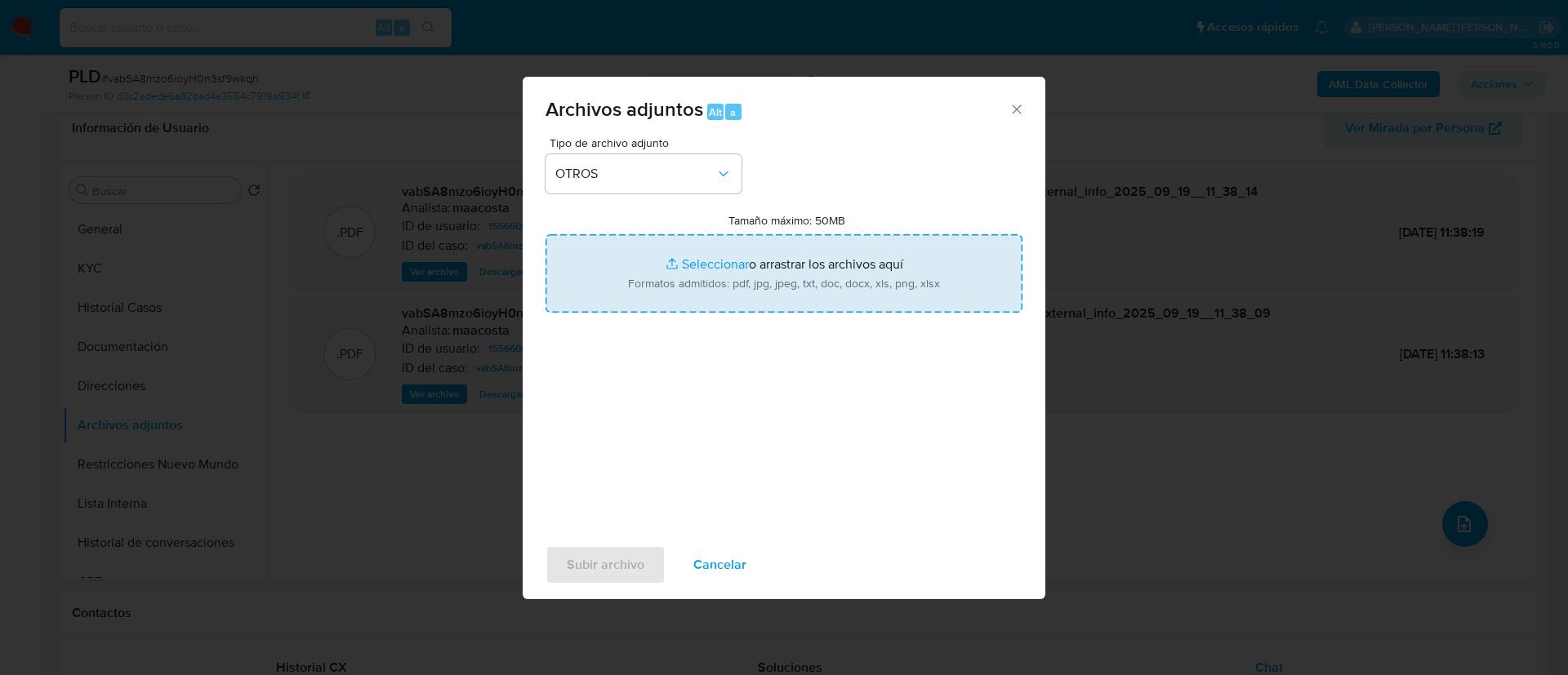
type input "C:\fakepath\Erika Guadalupe Carro - Movimientos.xlsx"
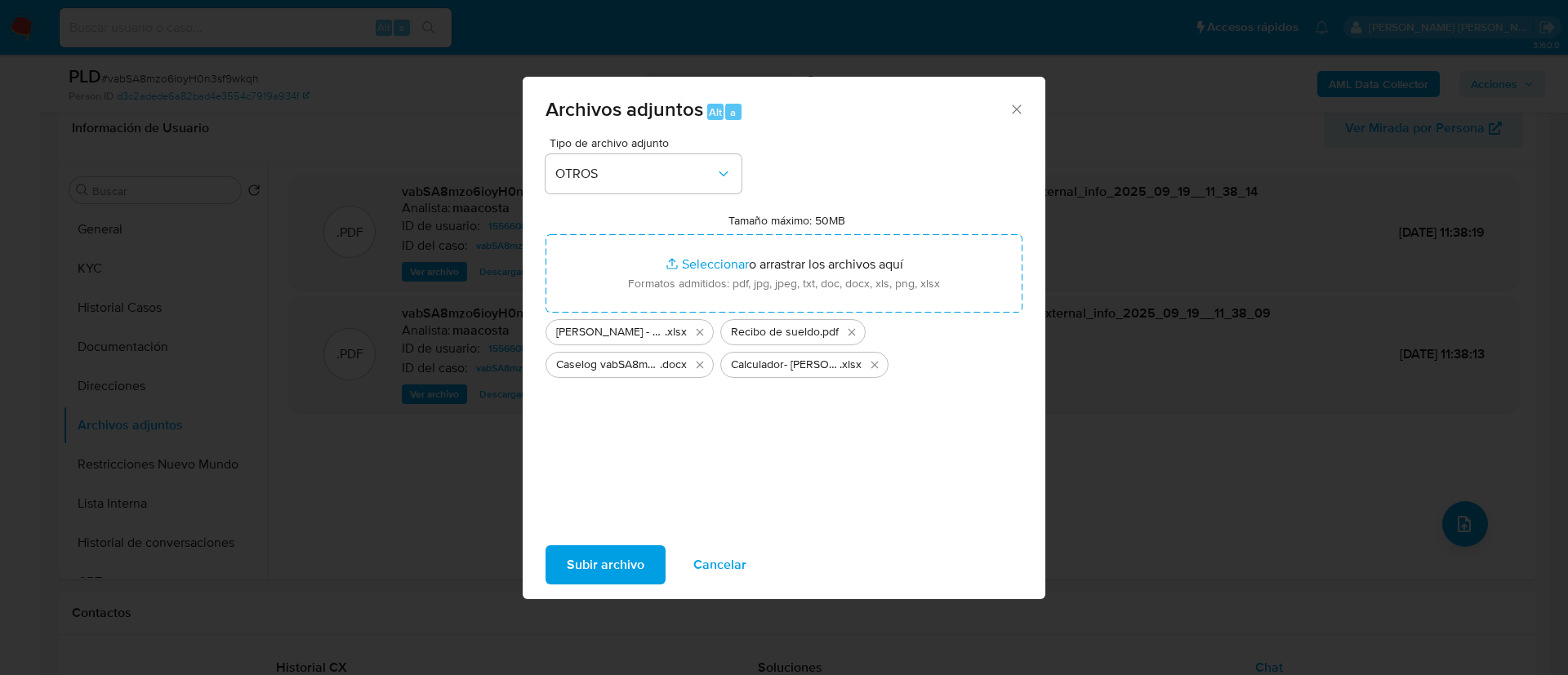
click at [587, 558] on span "Subir archivo" at bounding box center [605, 565] width 78 height 36
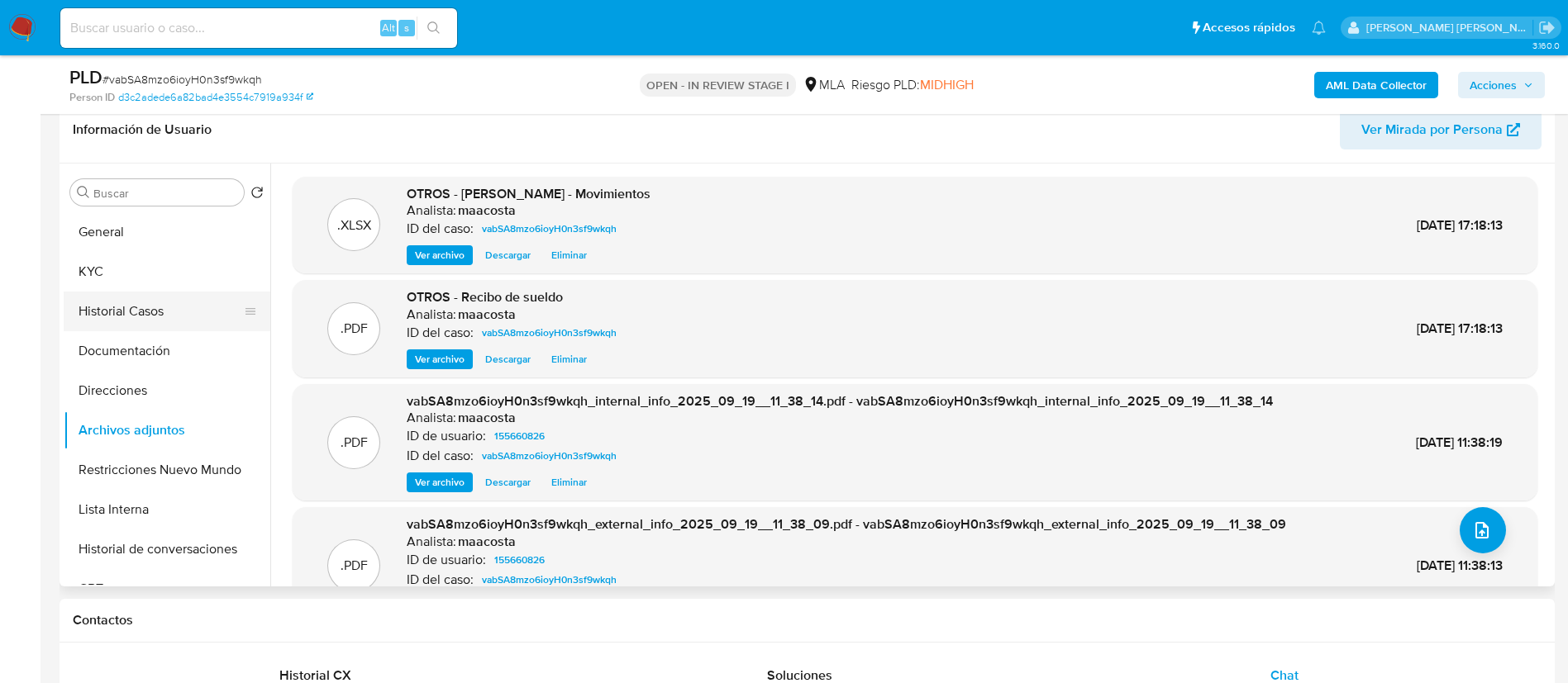
click at [146, 307] on button "Historial Casos" at bounding box center [161, 311] width 193 height 40
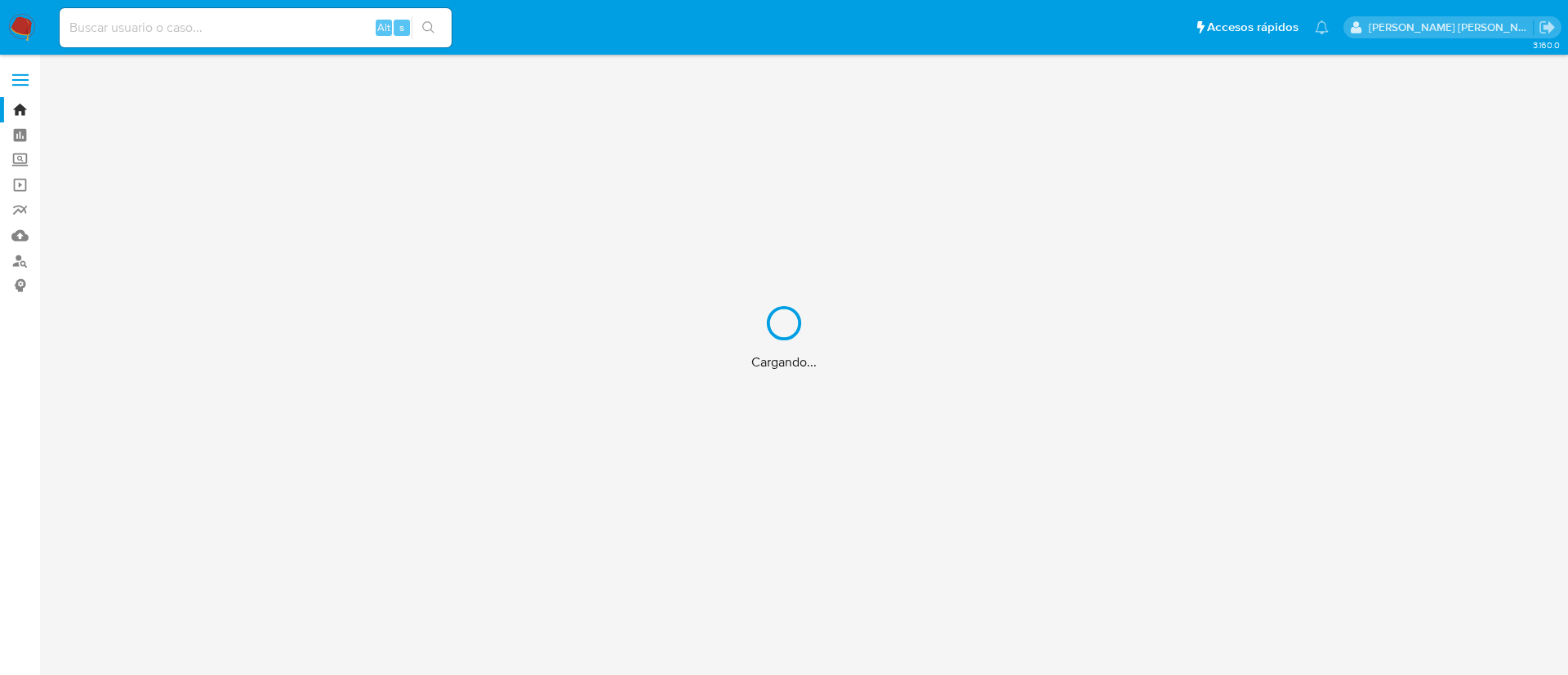
click at [338, 28] on div "Cargando..." at bounding box center [784, 338] width 1568 height 675
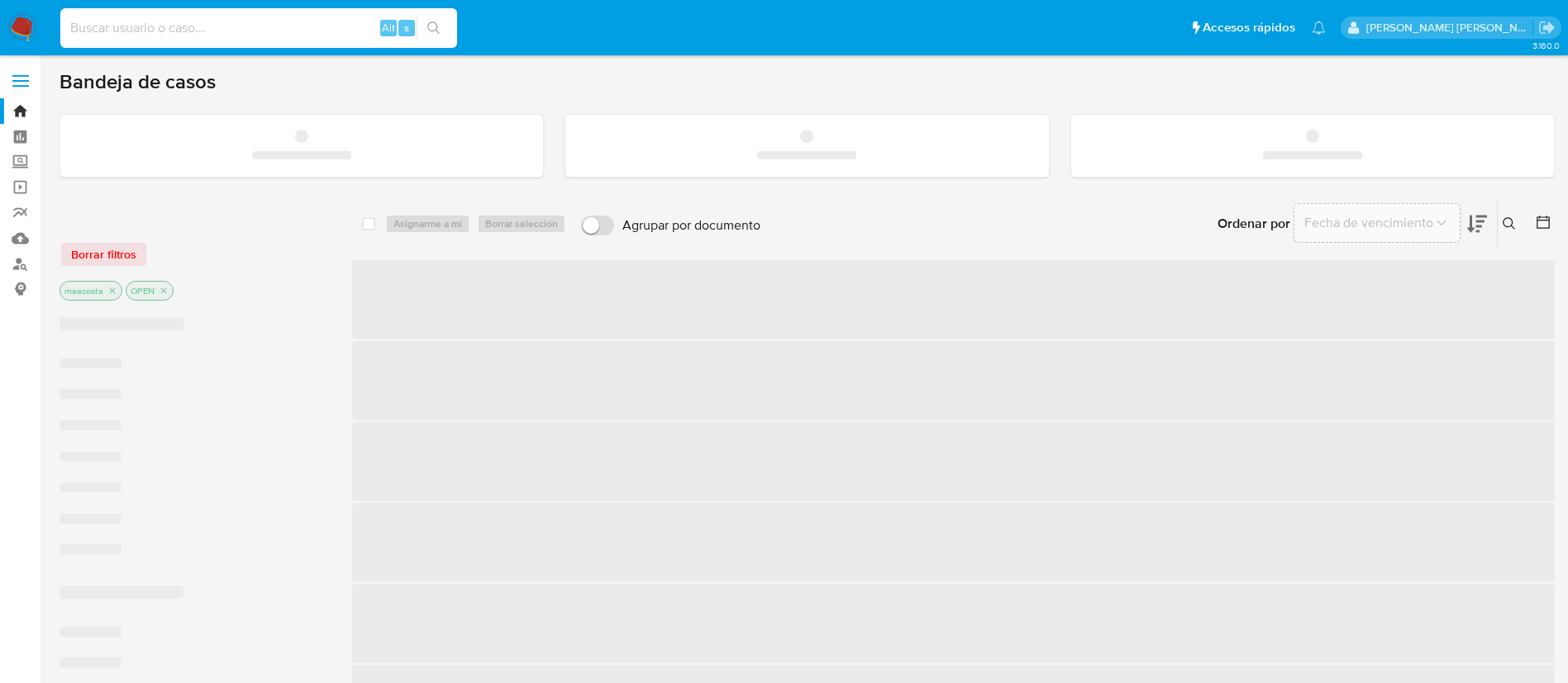
drag, startPoint x: 143, startPoint y: 26, endPoint x: 101, endPoint y: 22, distance: 42.2
click at [101, 22] on input at bounding box center [259, 28] width 397 height 22
paste input "2377312513"
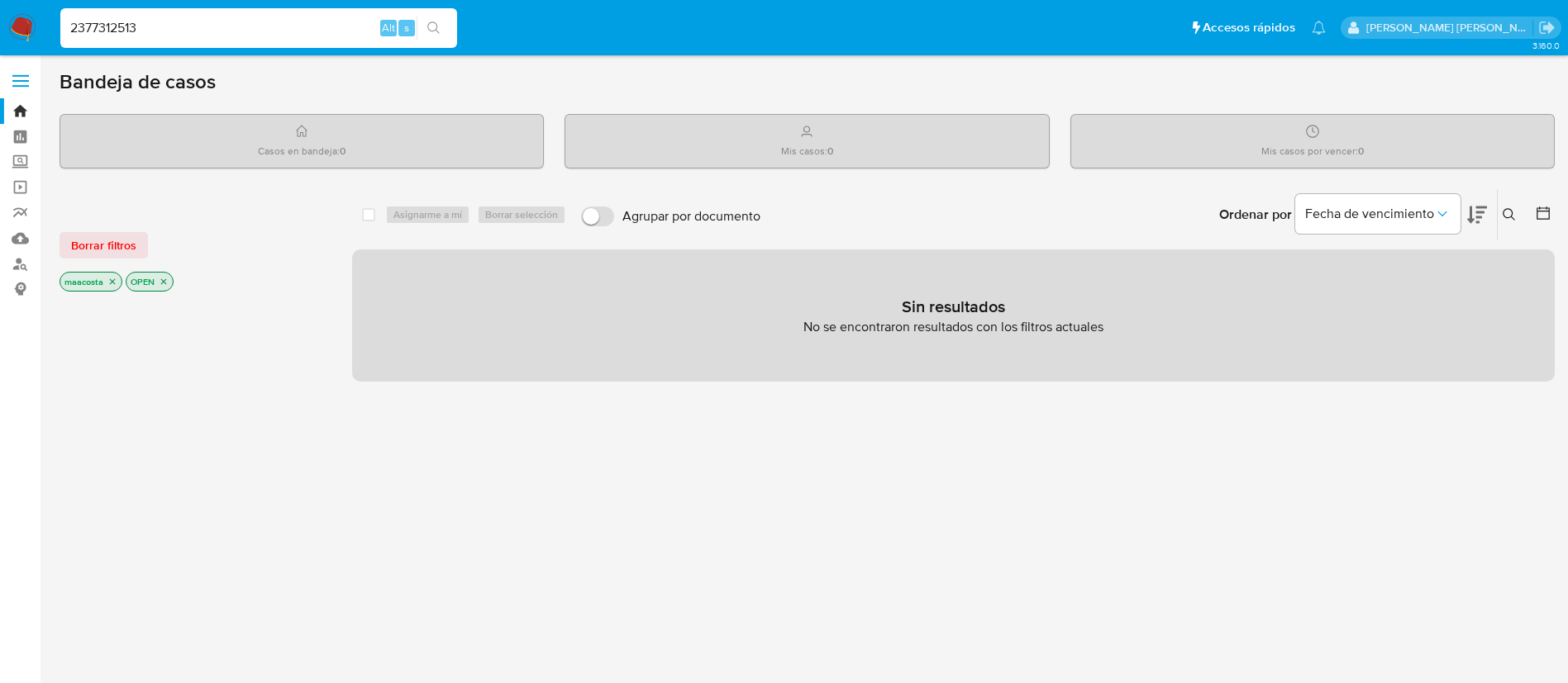
type input "2377312513"
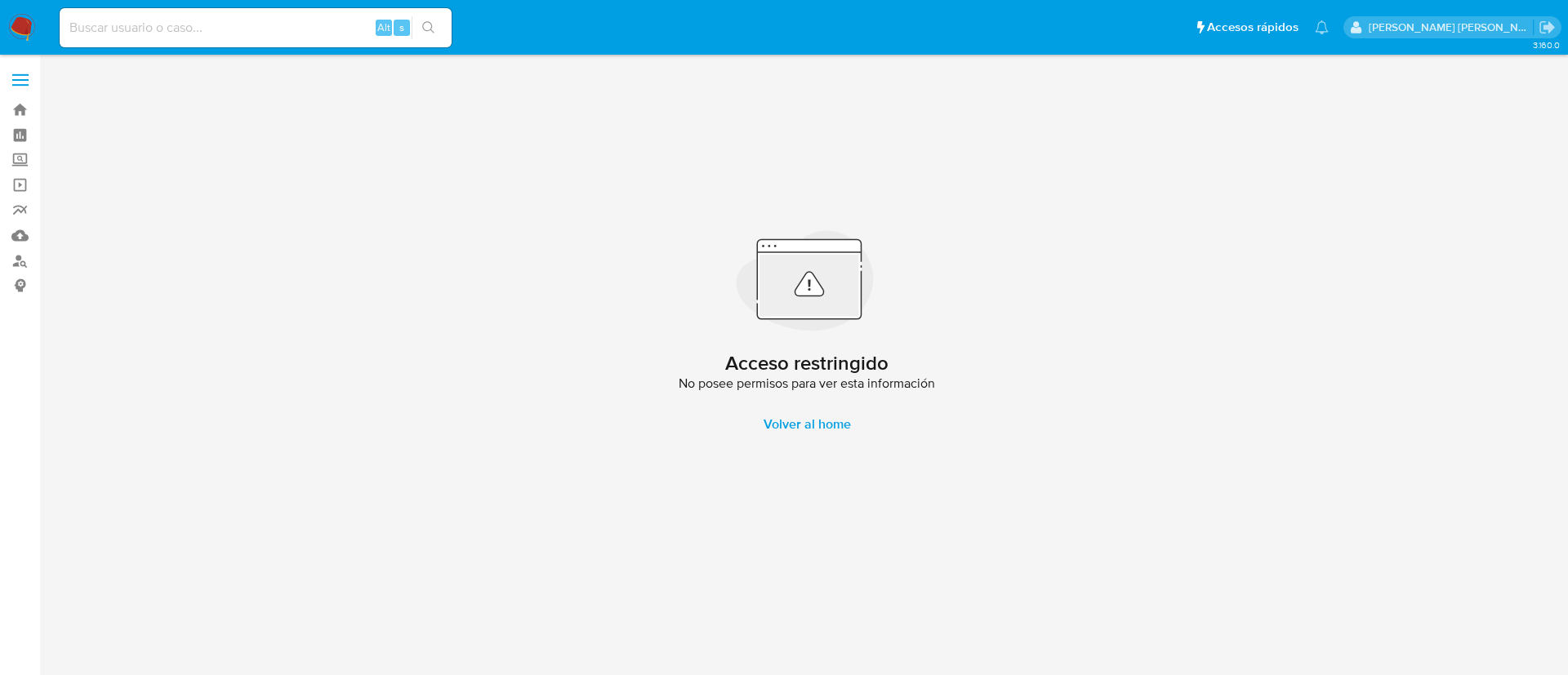
click at [317, 37] on input at bounding box center [256, 27] width 392 height 21
paste input "2377312513"
type input "2377312513"
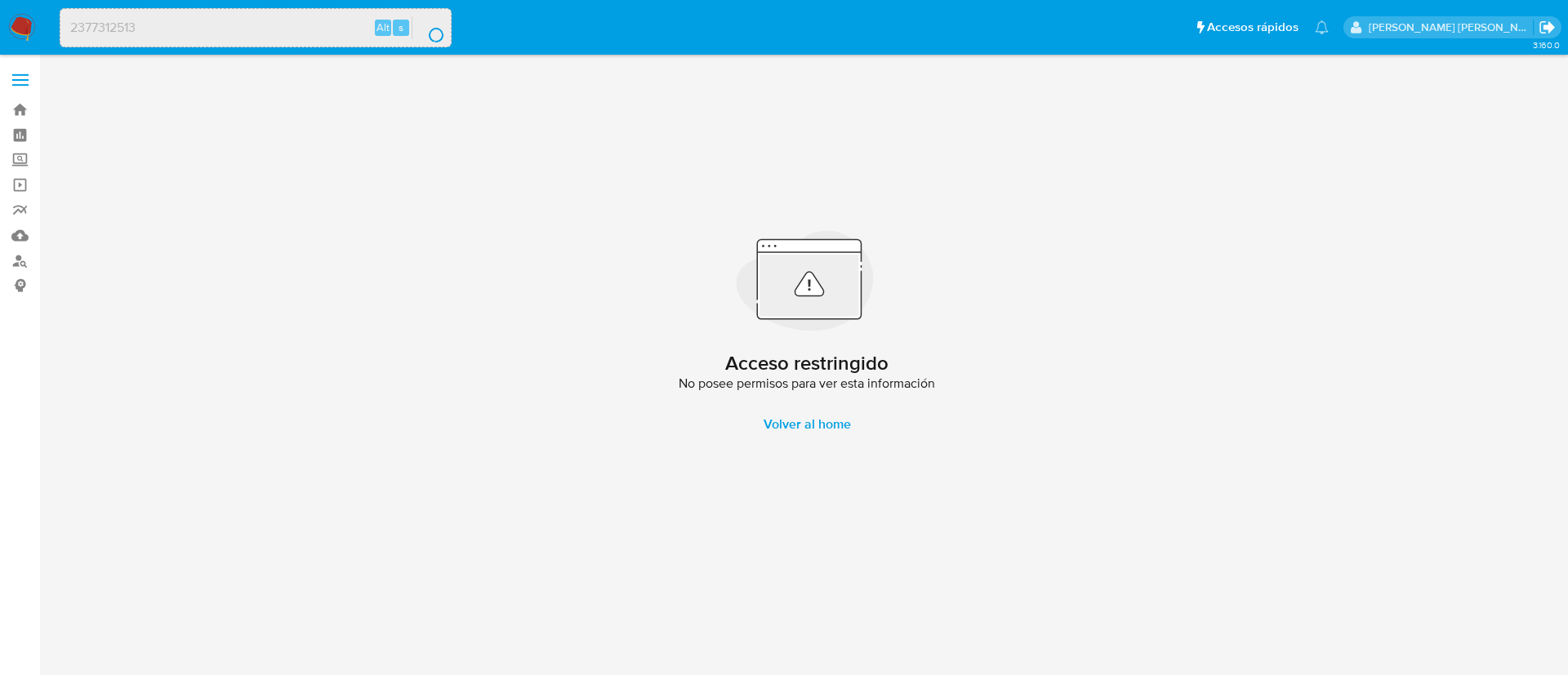
click at [1552, 24] on icon "Salir" at bounding box center [1548, 27] width 17 height 17
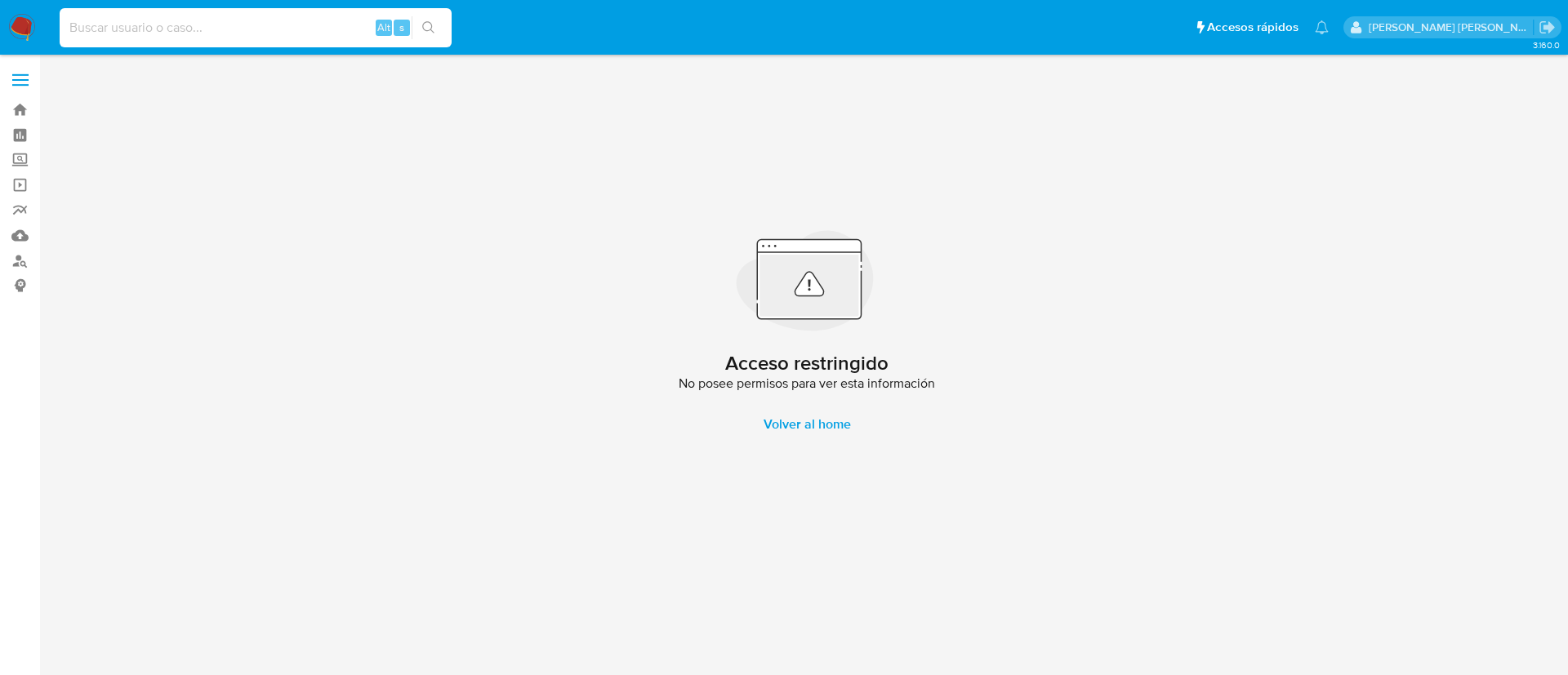
click at [327, 23] on input at bounding box center [256, 27] width 392 height 21
paste input "2377312513"
type input "2377312513"
click at [426, 28] on icon "search-icon" at bounding box center [428, 27] width 13 height 13
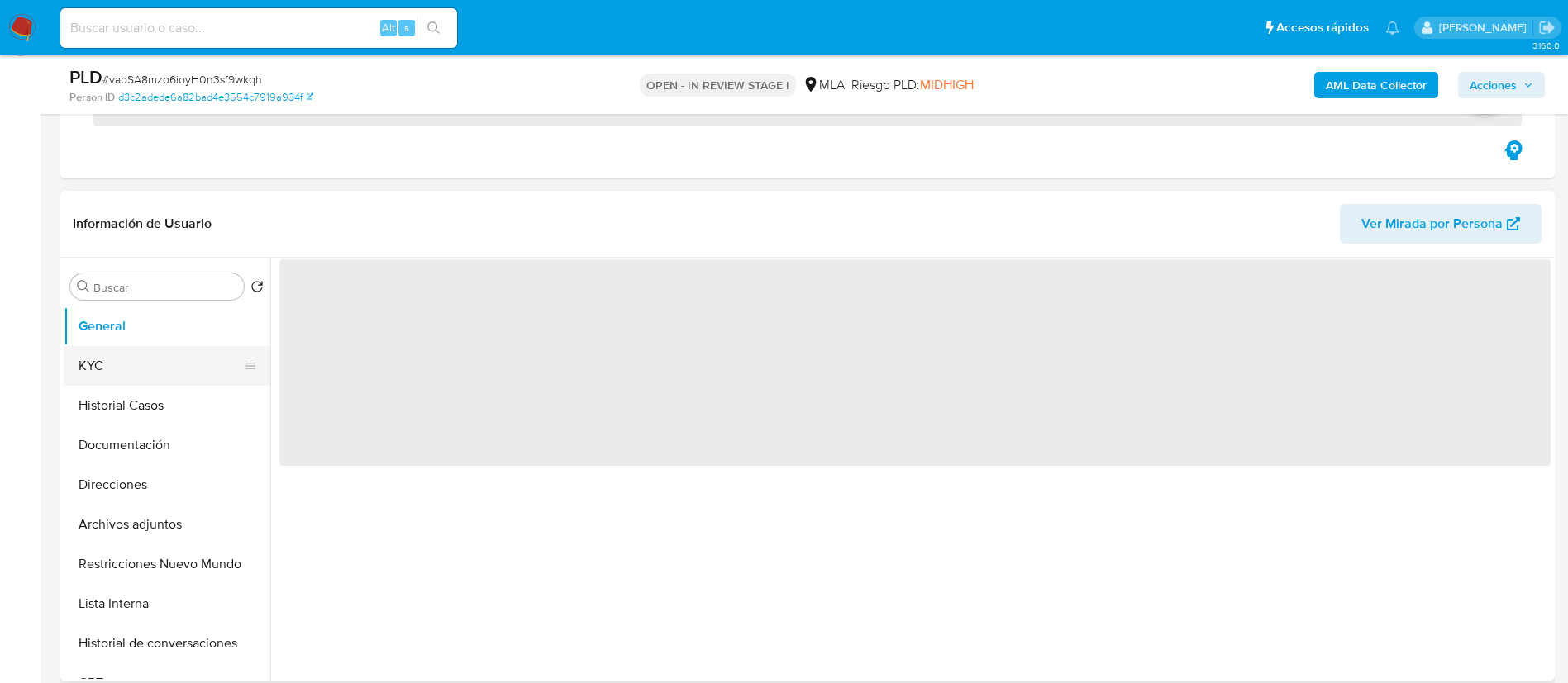
scroll to position [246, 0]
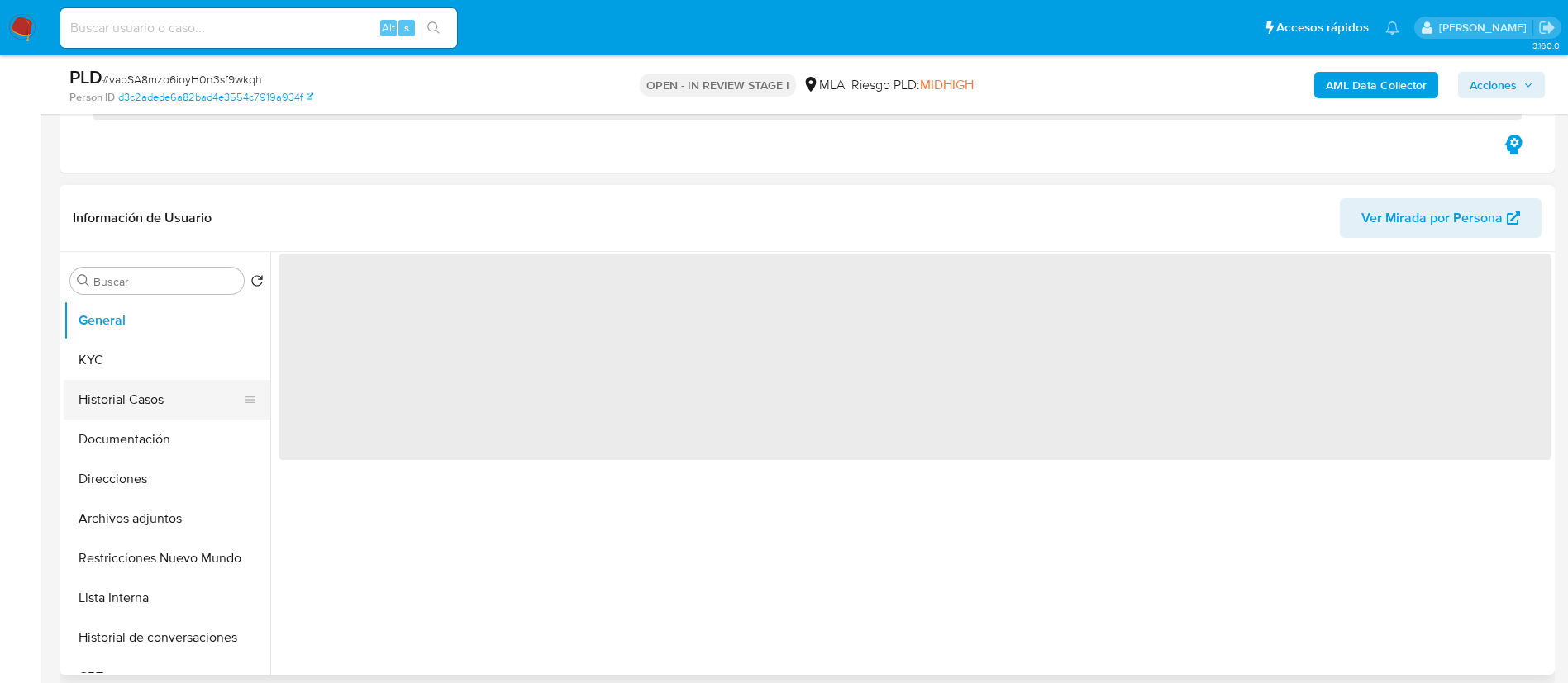
click at [121, 409] on button "Historial Casos" at bounding box center [161, 400] width 193 height 40
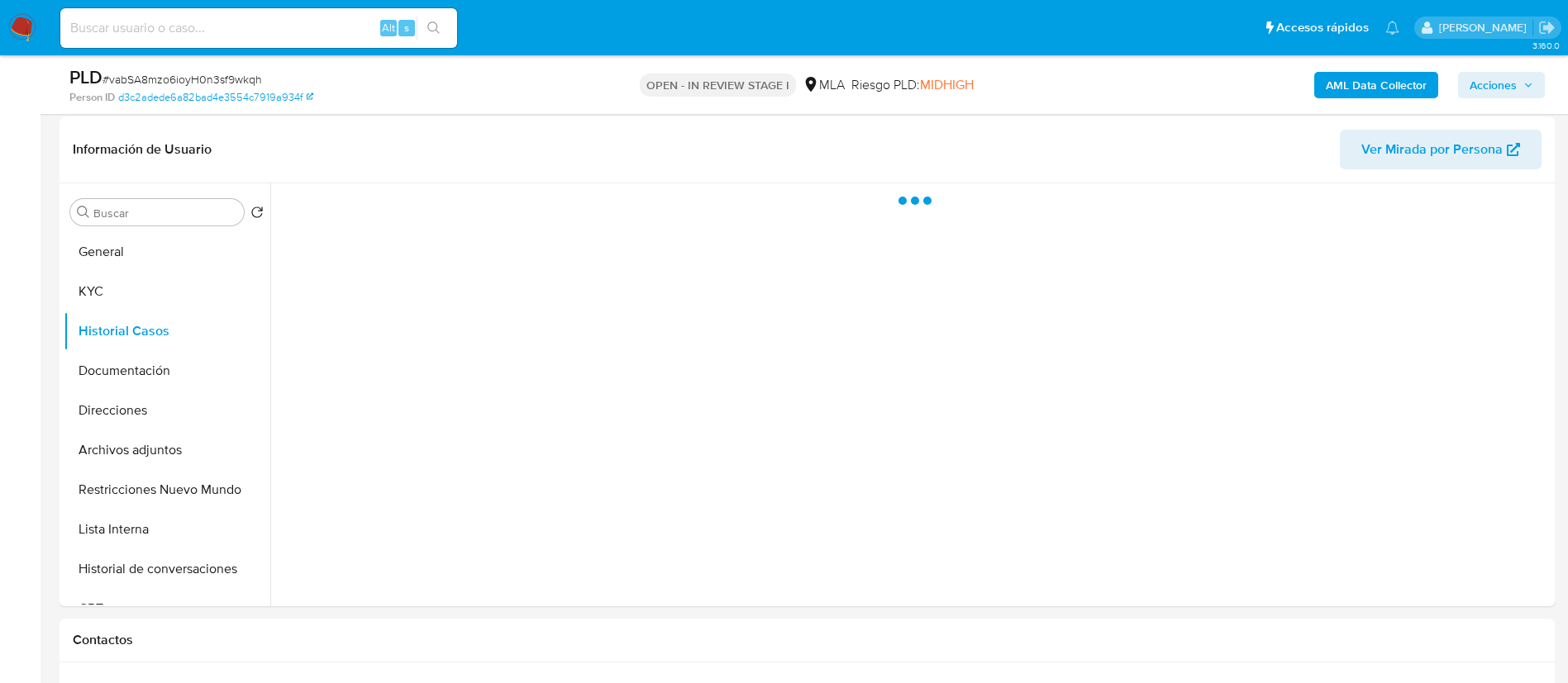
select select "10"
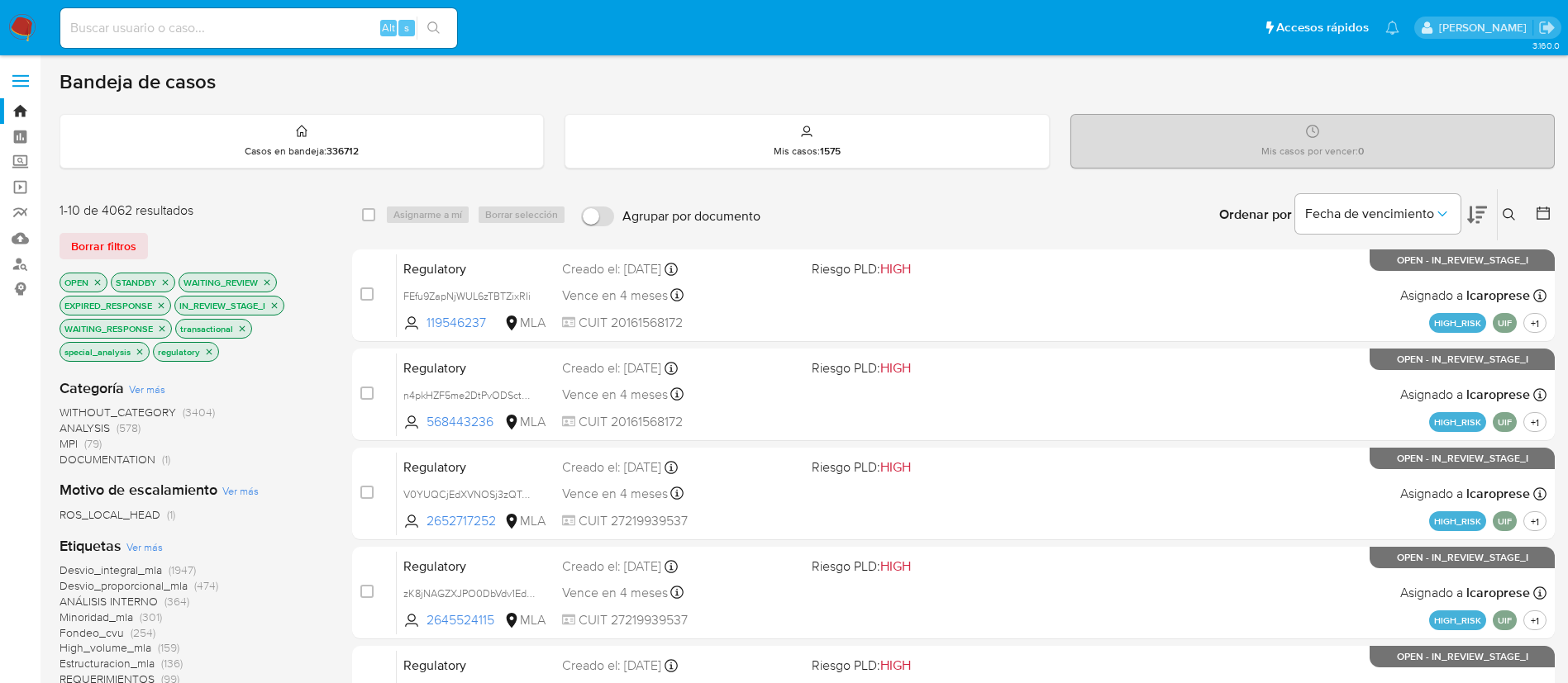
click at [287, 401] on div "Categoría Ver más WITHOUT_CATEGORY (3404) ANALYSIS (578) MPI (79) DOCUMENTATION…" at bounding box center [192, 423] width 266 height 89
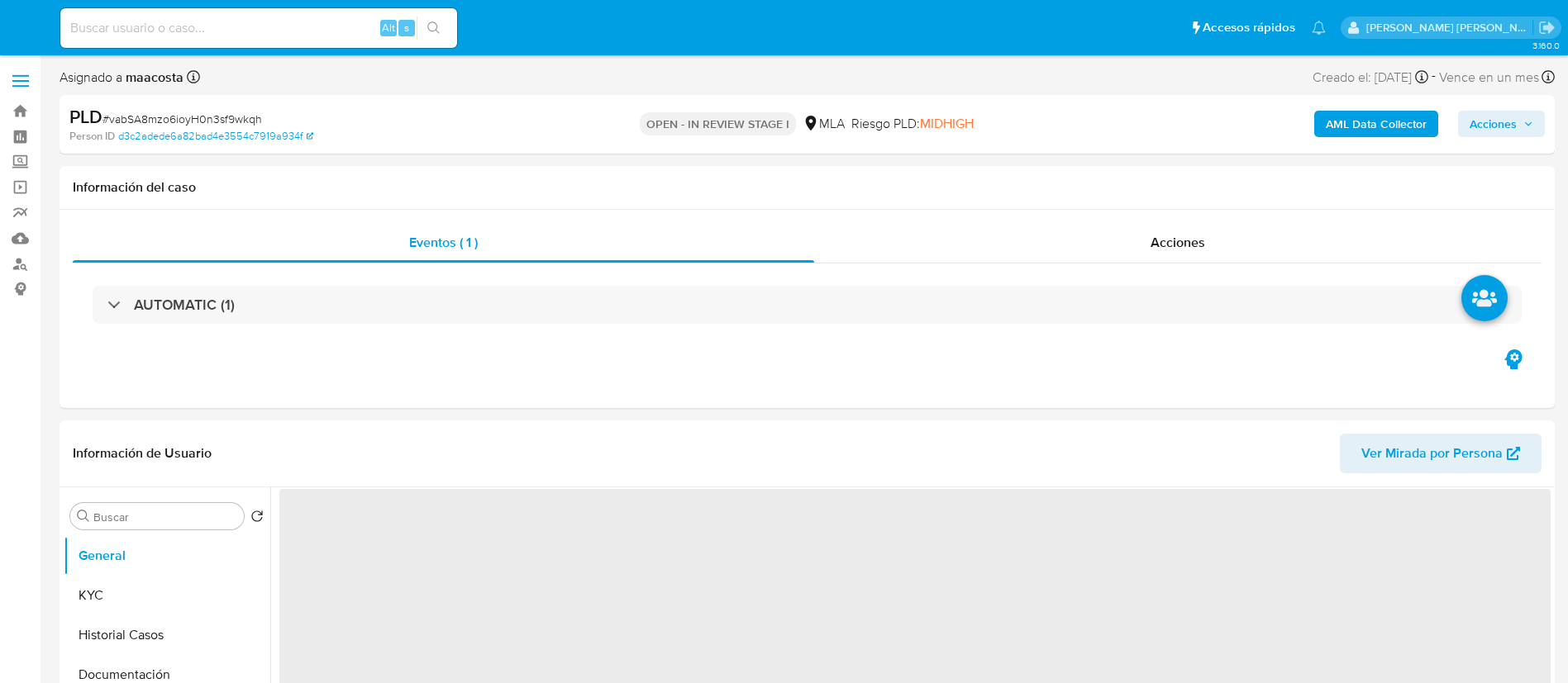
select select "10"
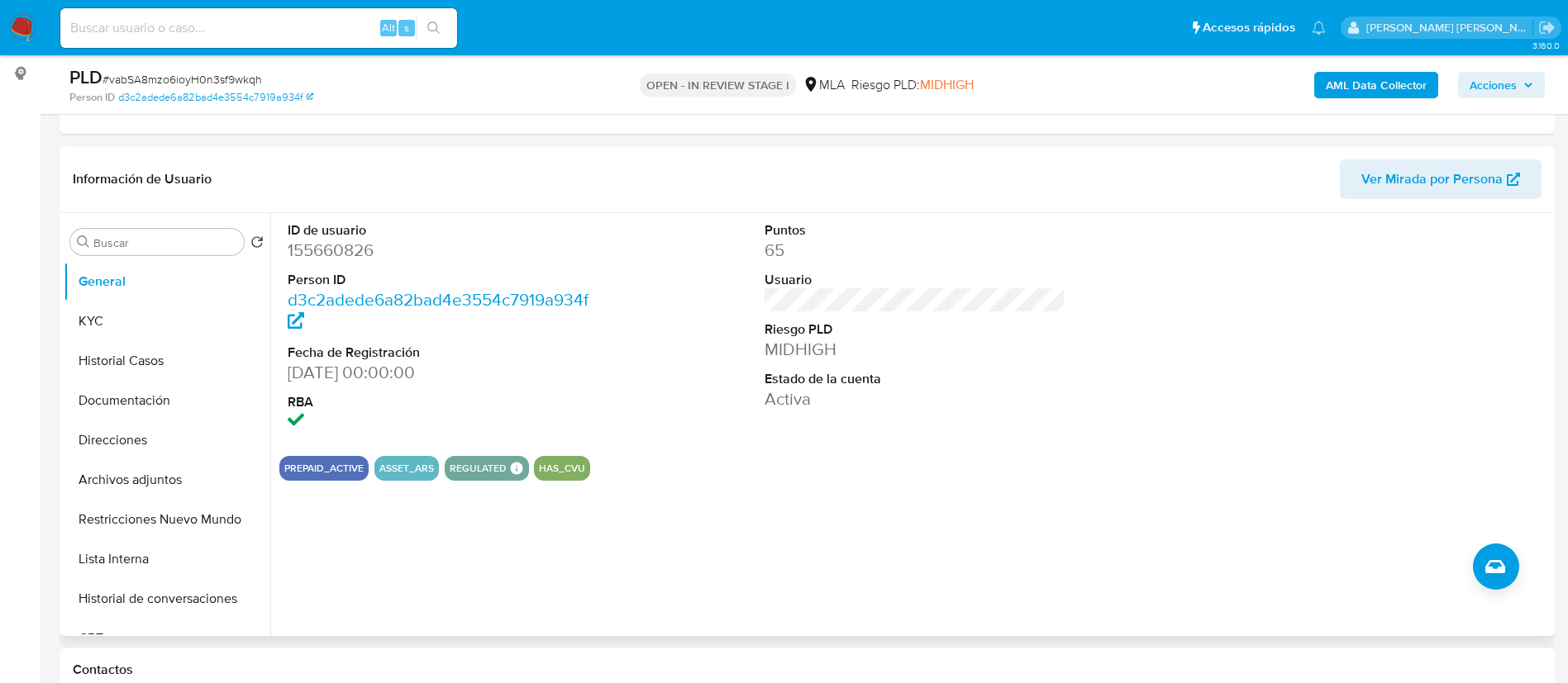
scroll to position [218, 0]
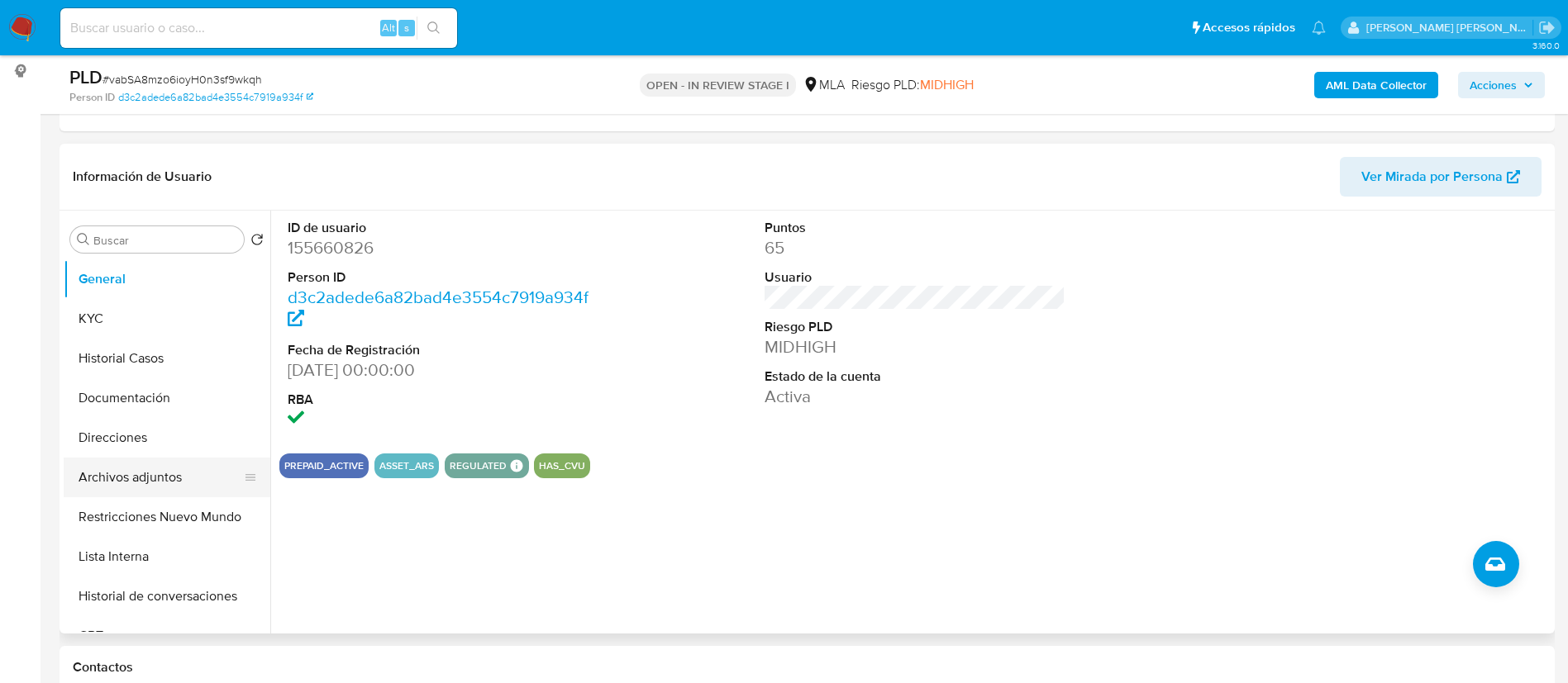
click at [133, 475] on button "Archivos adjuntos" at bounding box center [161, 478] width 193 height 40
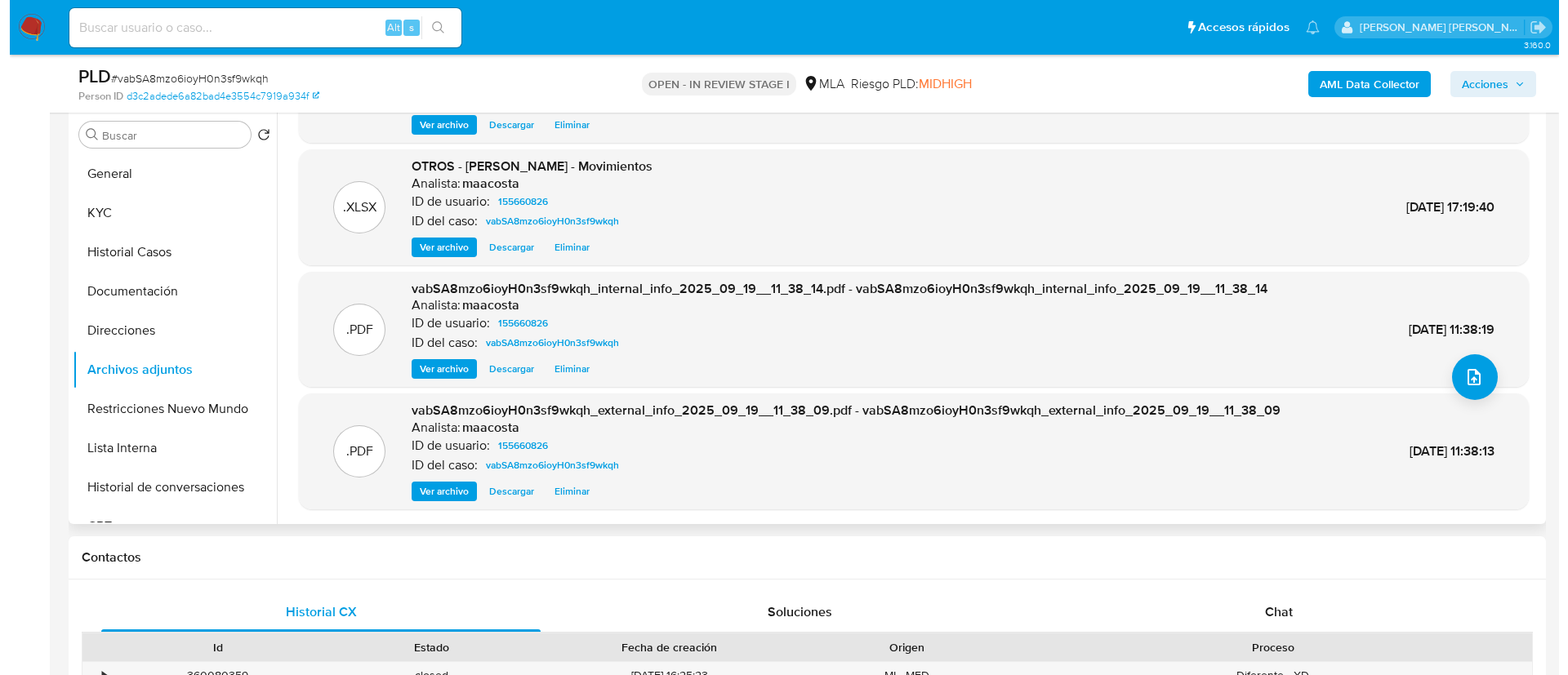
scroll to position [326, 0]
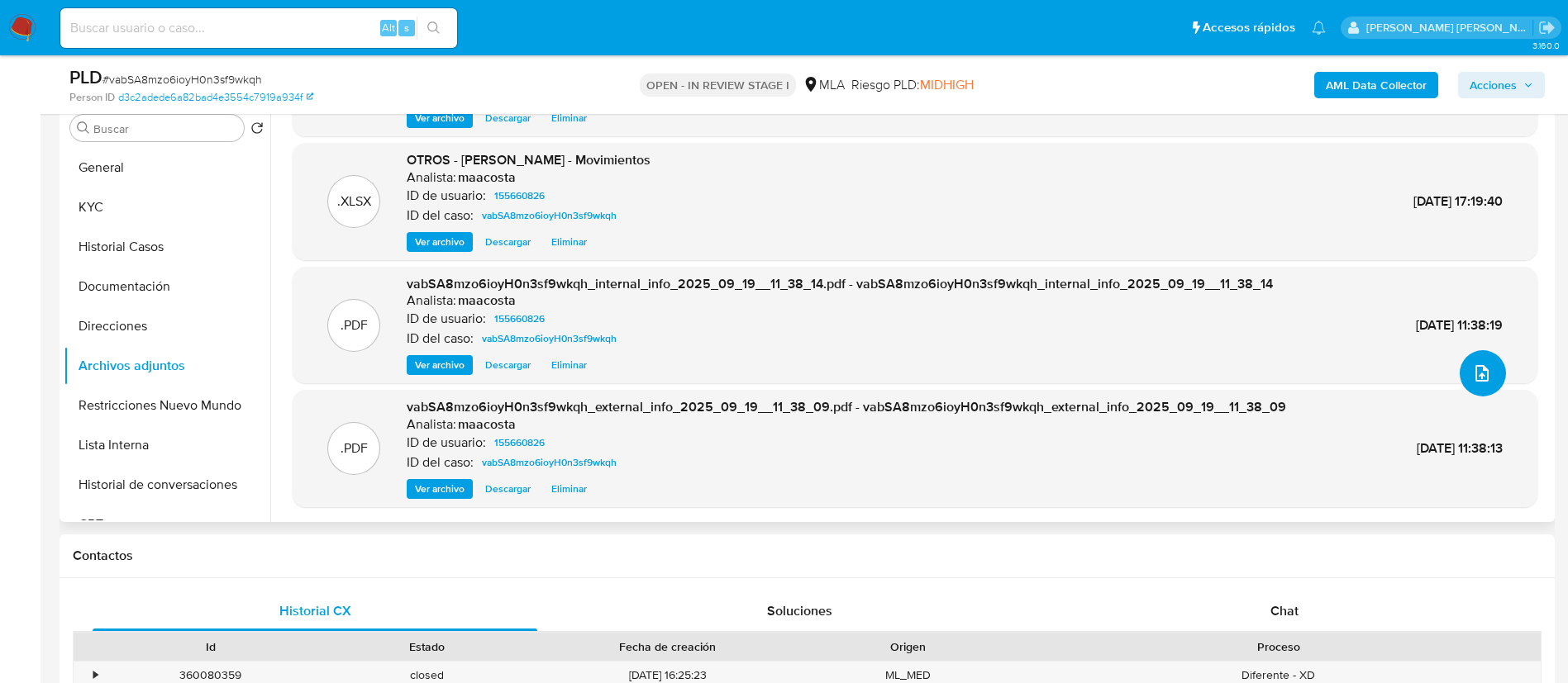
click at [1472, 377] on icon "upload-file" at bounding box center [1482, 373] width 20 height 20
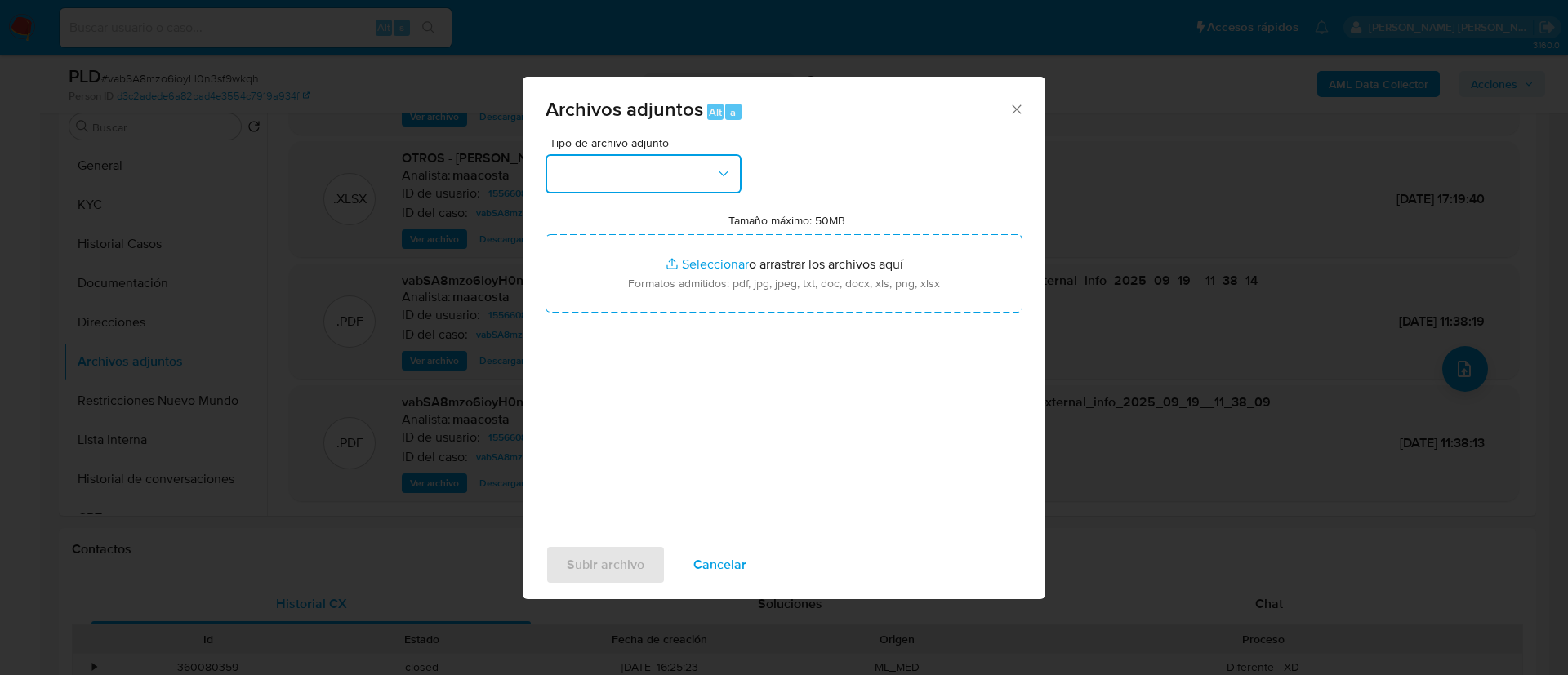
click at [673, 171] on button "button" at bounding box center [644, 174] width 196 height 39
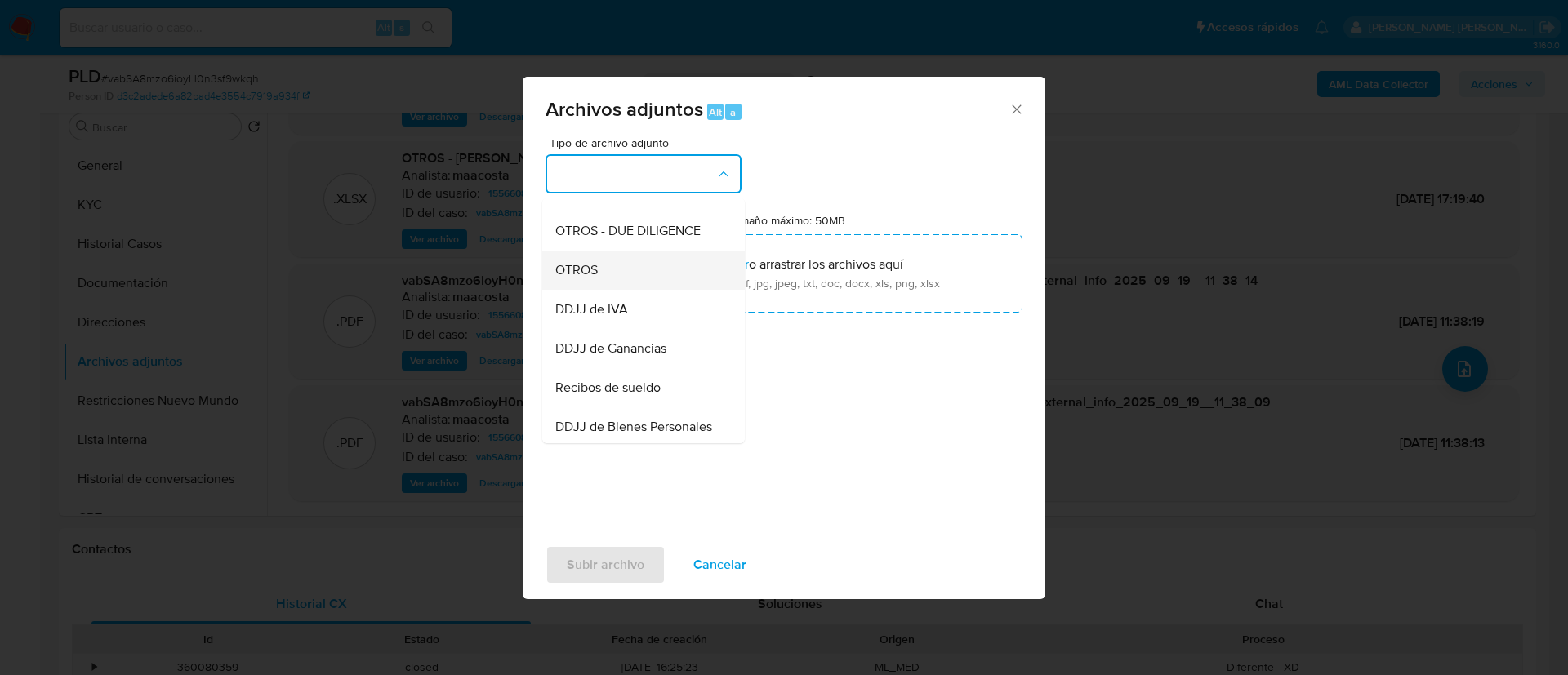
scroll to position [262, 0]
click at [585, 278] on span "OTROS" at bounding box center [576, 269] width 43 height 16
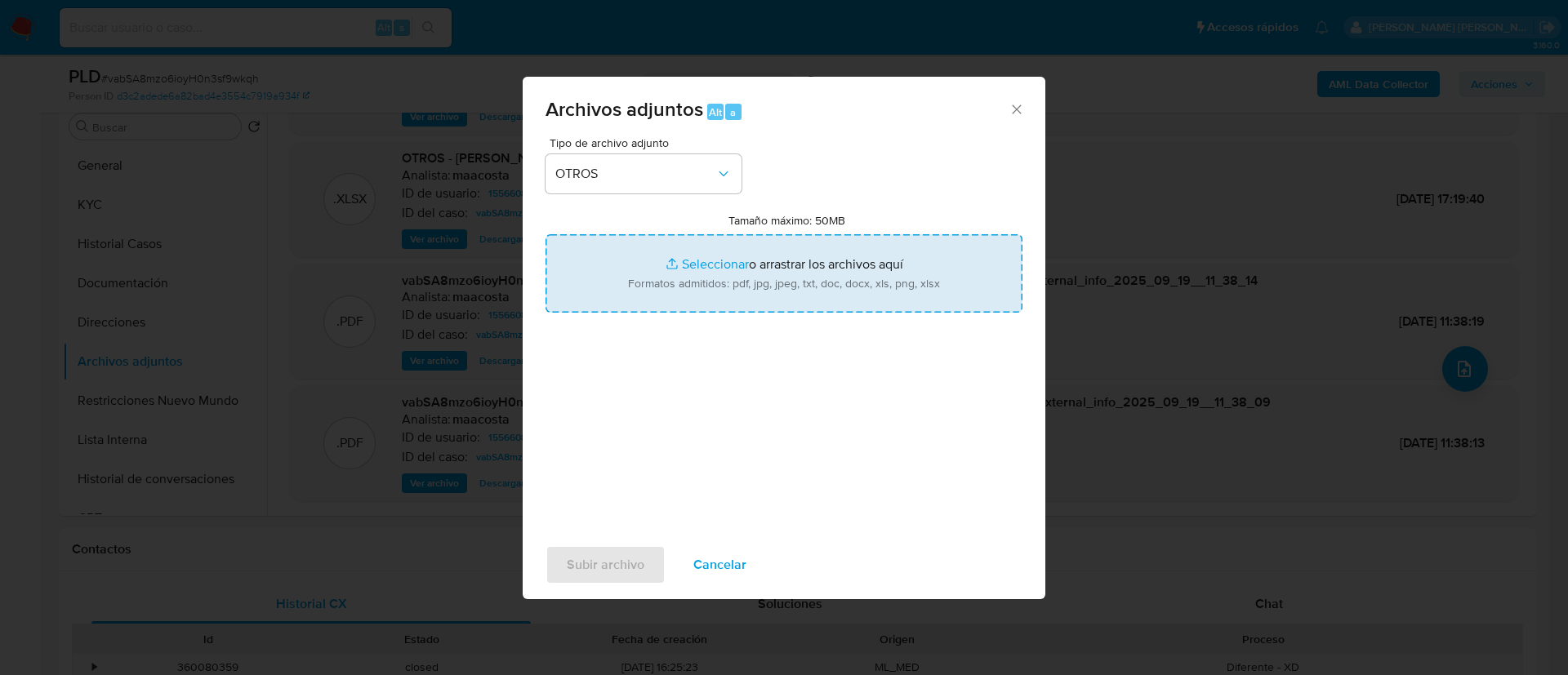
type input "C:\fakepath\Recibo de sueldo.pdf"
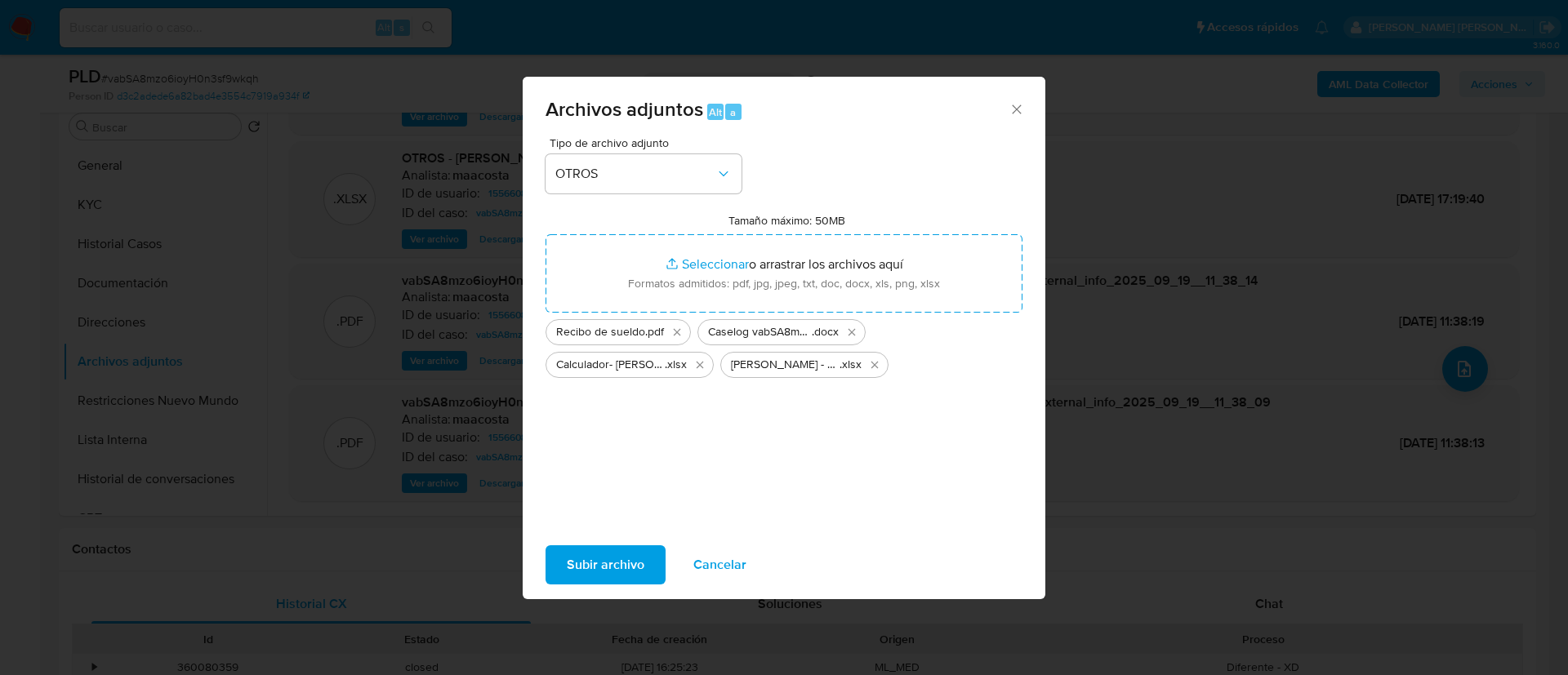
click at [619, 574] on span "Subir archivo" at bounding box center [605, 565] width 78 height 36
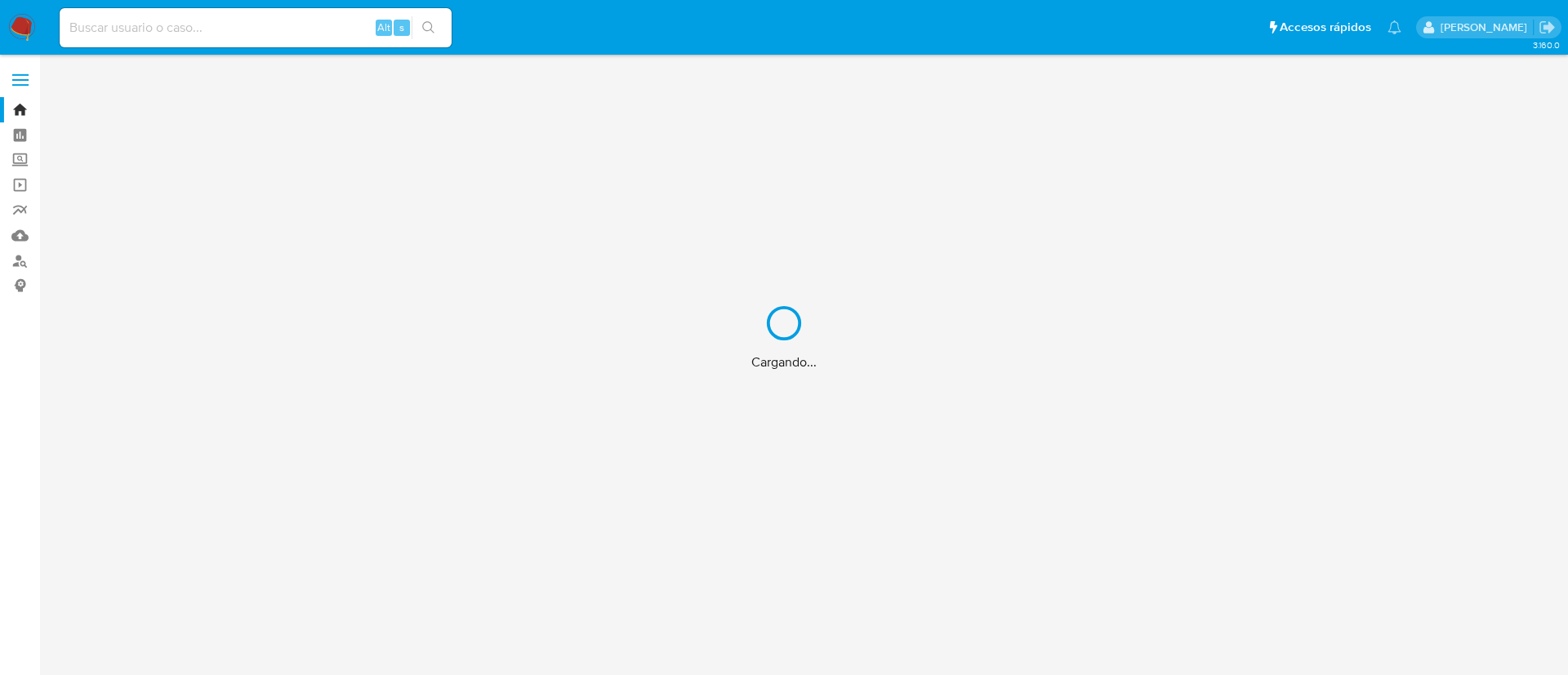
click at [321, 21] on div "Cargando..." at bounding box center [784, 338] width 1568 height 675
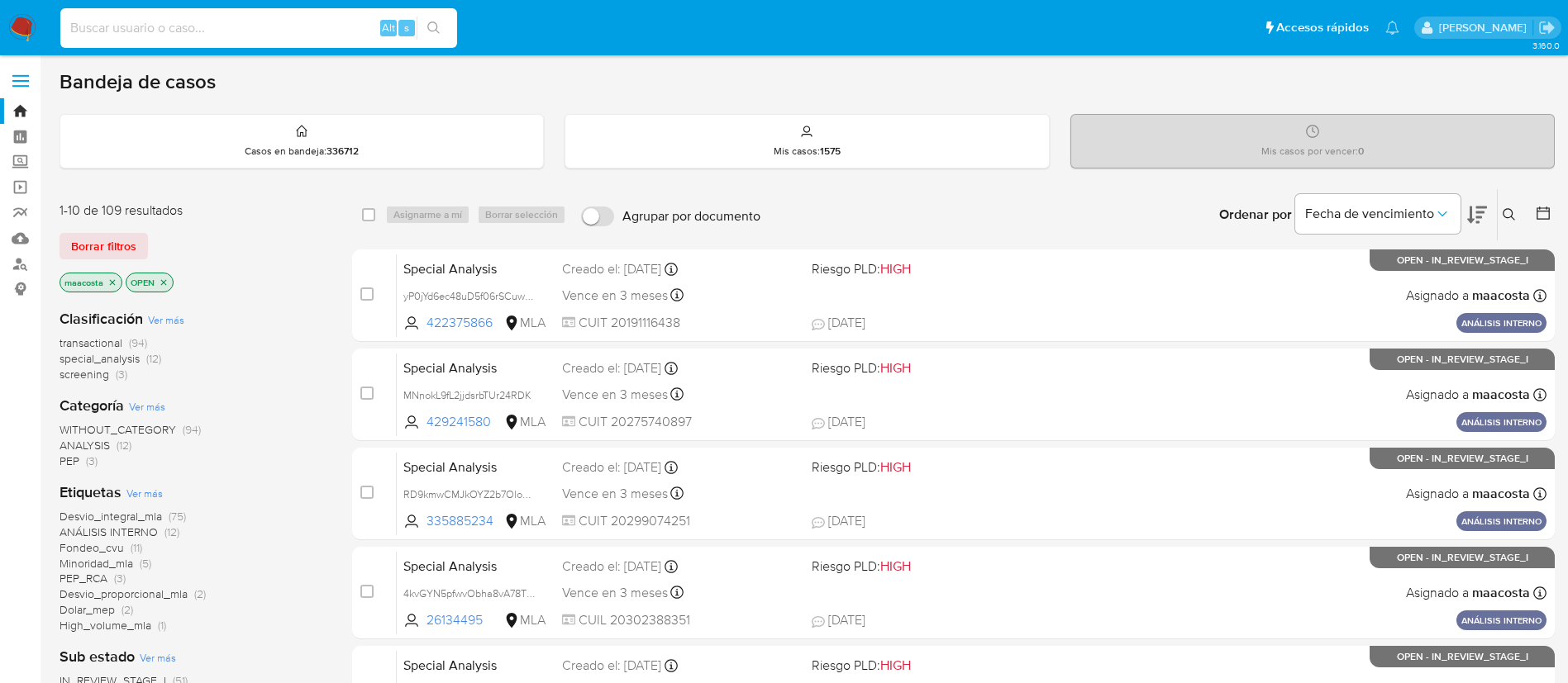
paste input "2377312513"
click at [337, 26] on input at bounding box center [259, 28] width 397 height 22
type input "2377312513"
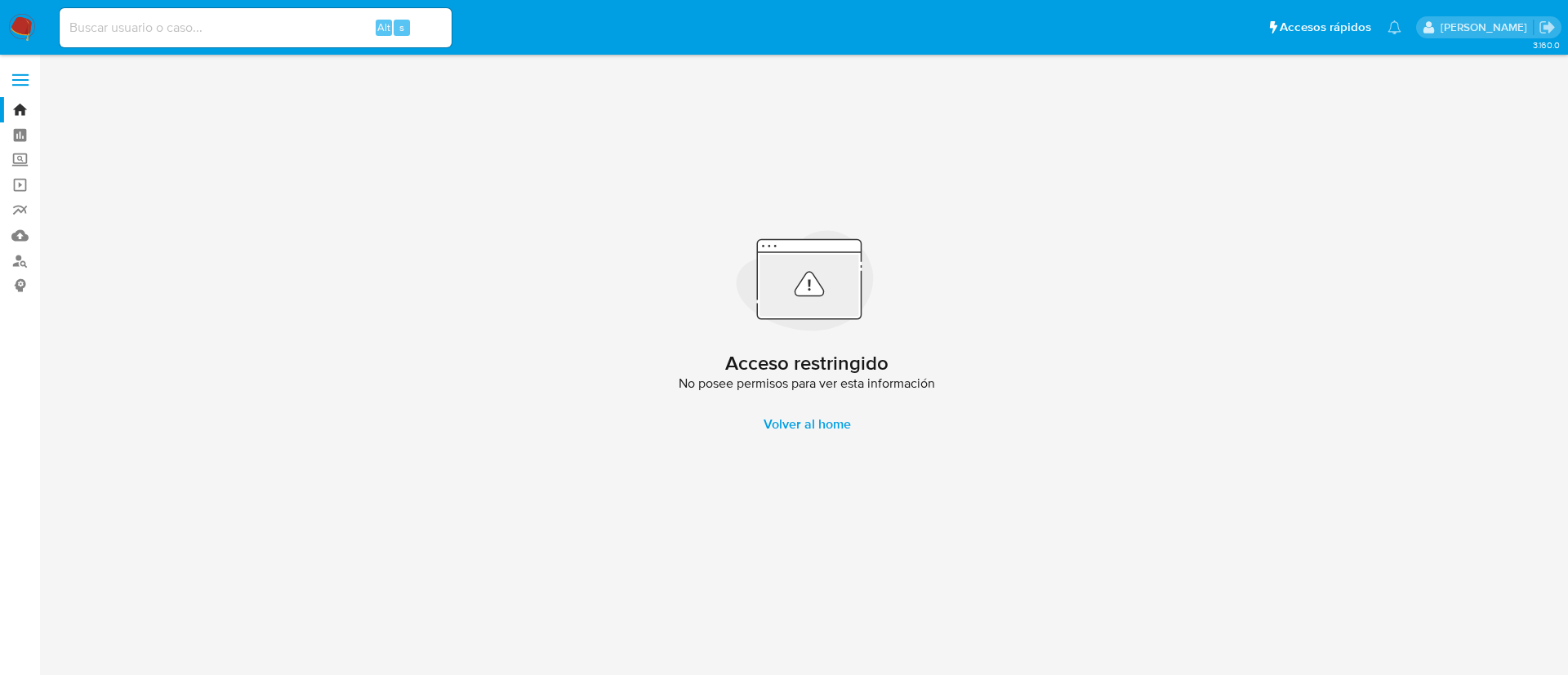
click at [432, 26] on icon "search-icon" at bounding box center [428, 27] width 12 height 12
click at [226, 38] on input at bounding box center [256, 27] width 392 height 21
paste input "2377312513"
type input "2377312513"
click at [426, 26] on icon "search-icon" at bounding box center [428, 27] width 13 height 13
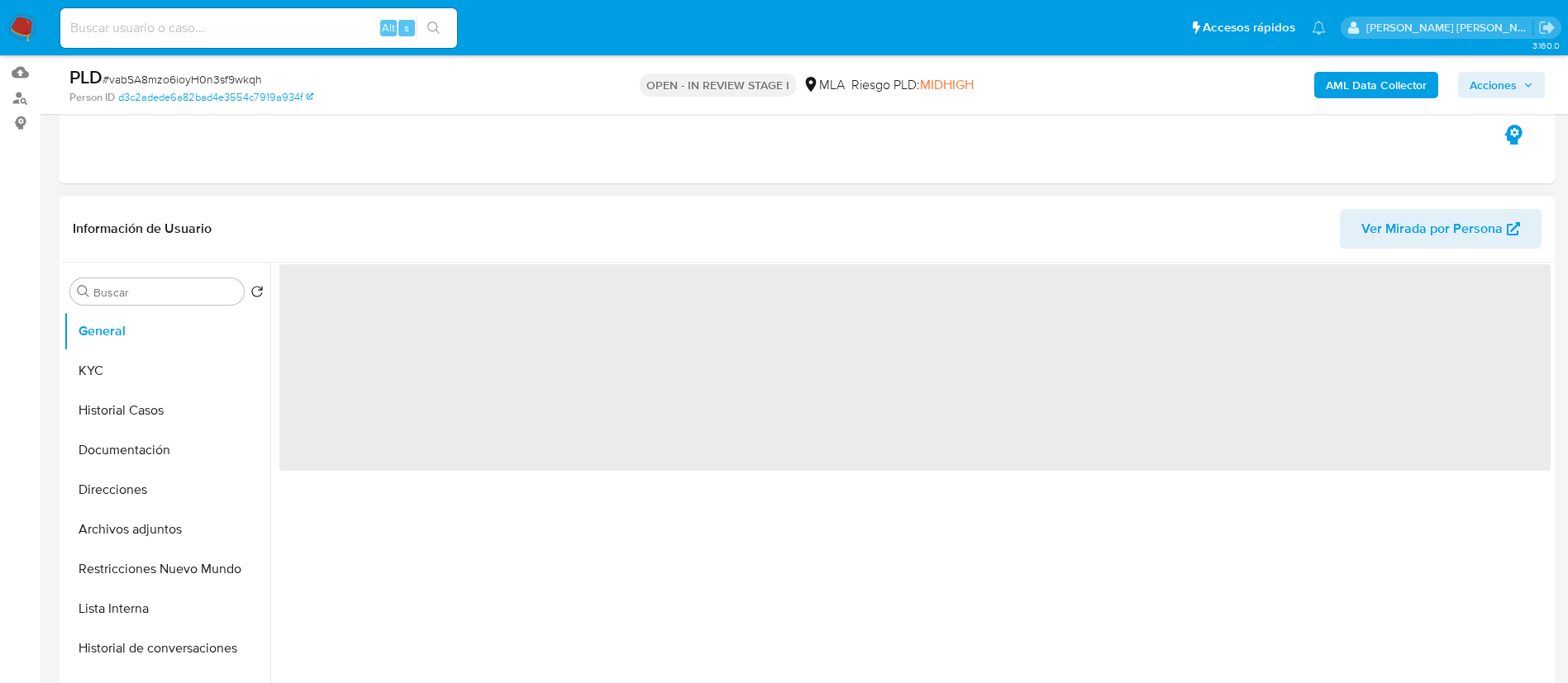
scroll to position [184, 0]
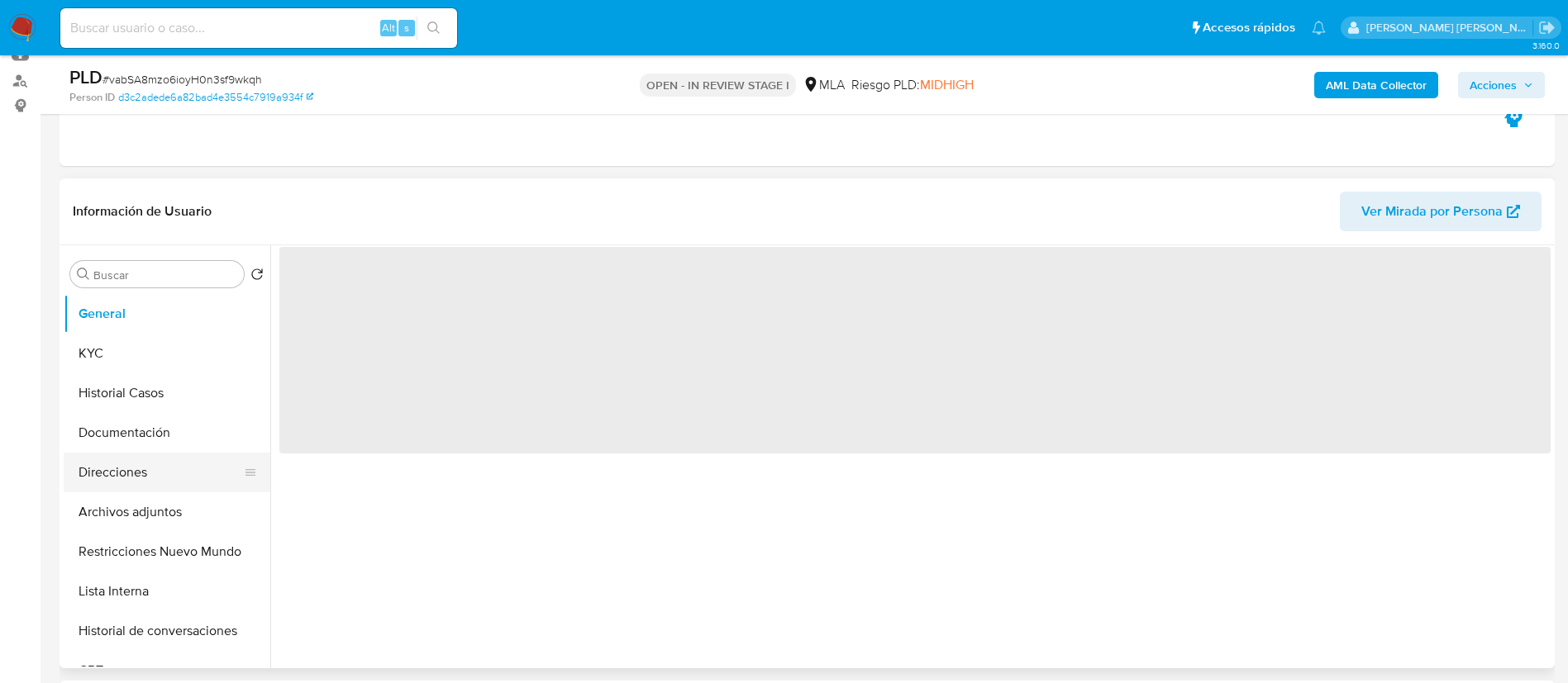
select select "10"
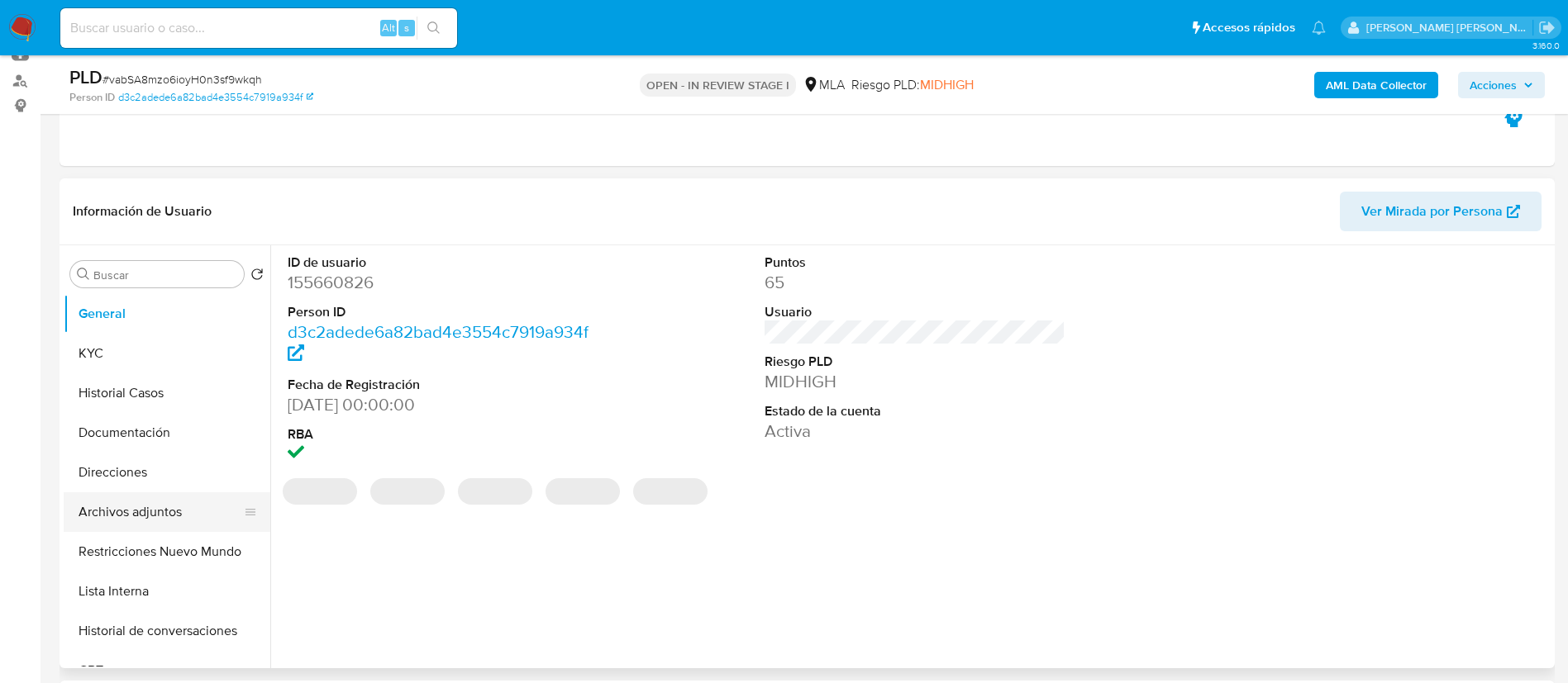
click at [147, 508] on button "Archivos adjuntos" at bounding box center [161, 512] width 193 height 40
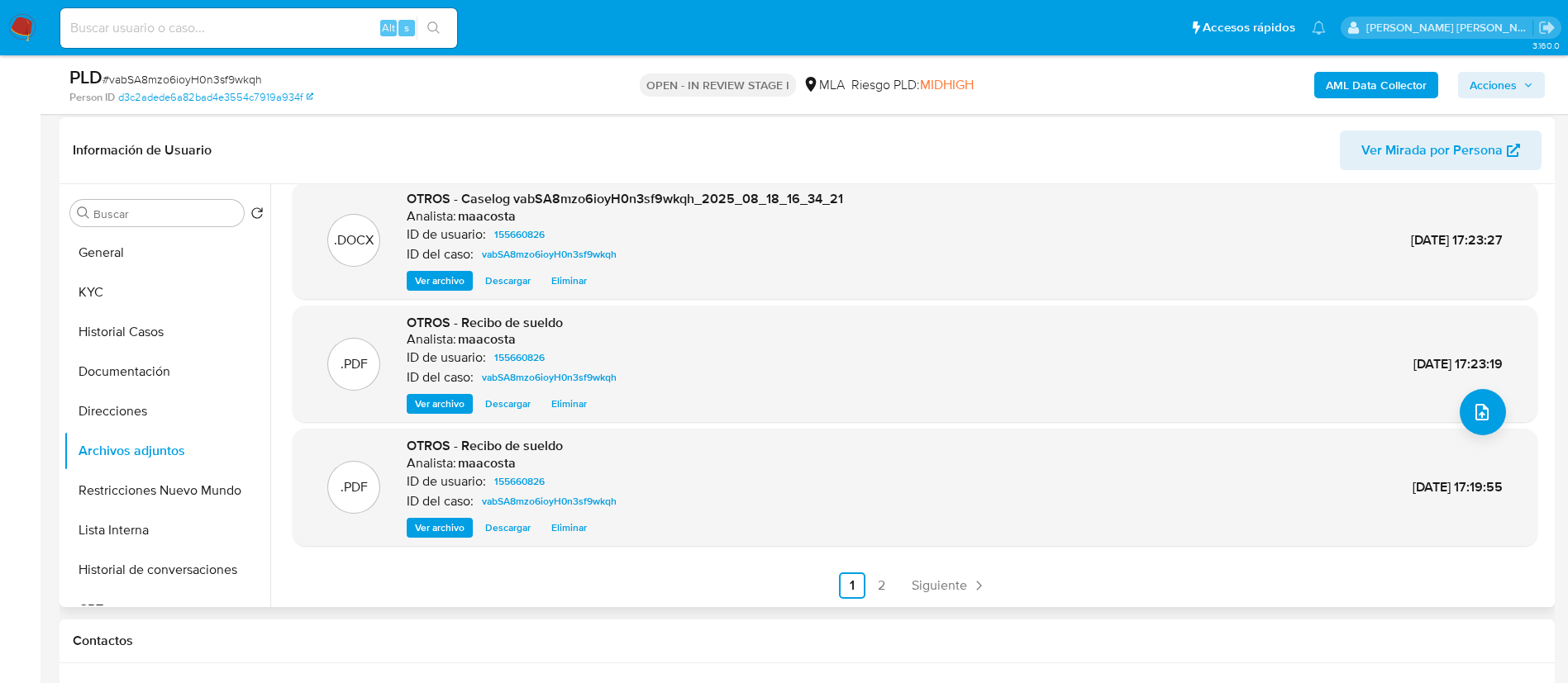
scroll to position [246, 0]
click at [878, 586] on link "2" at bounding box center [882, 585] width 27 height 27
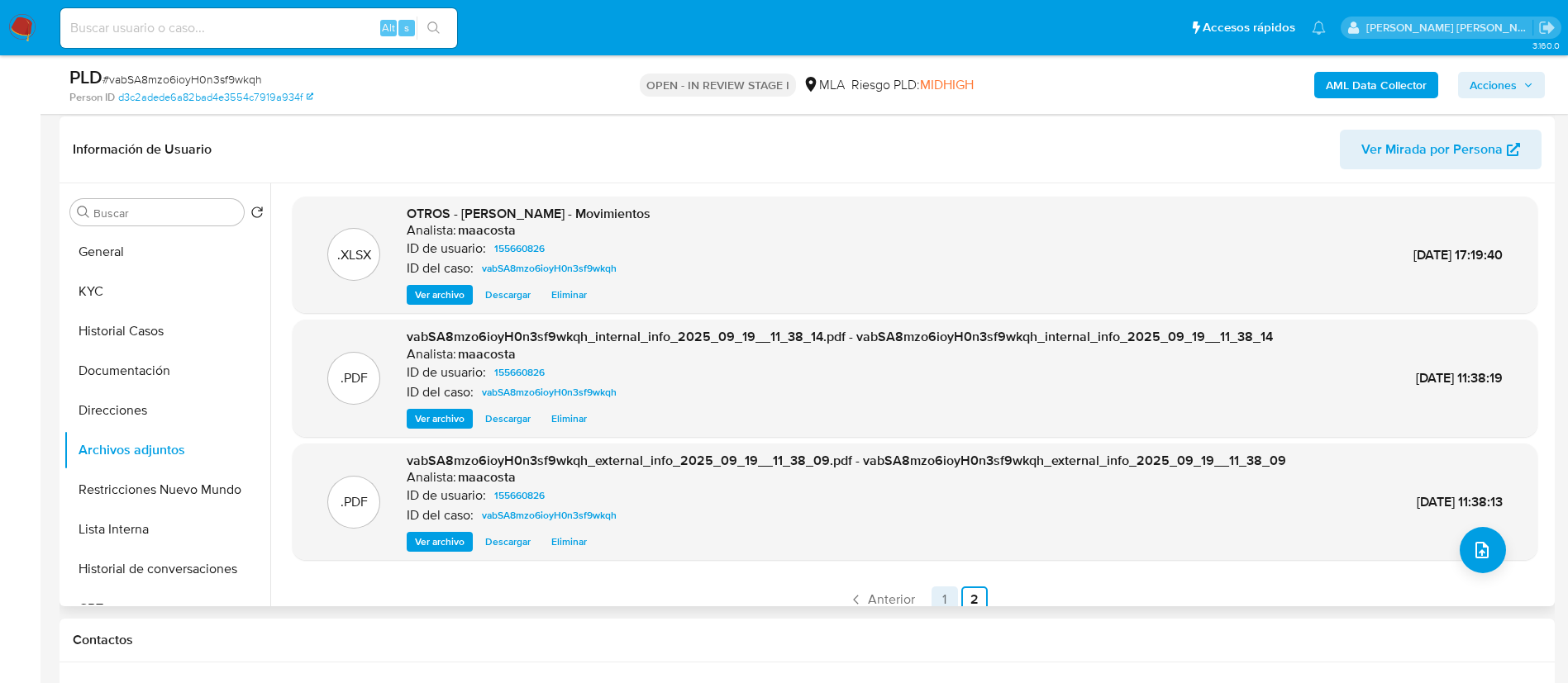
click at [935, 592] on link "1" at bounding box center [945, 599] width 27 height 27
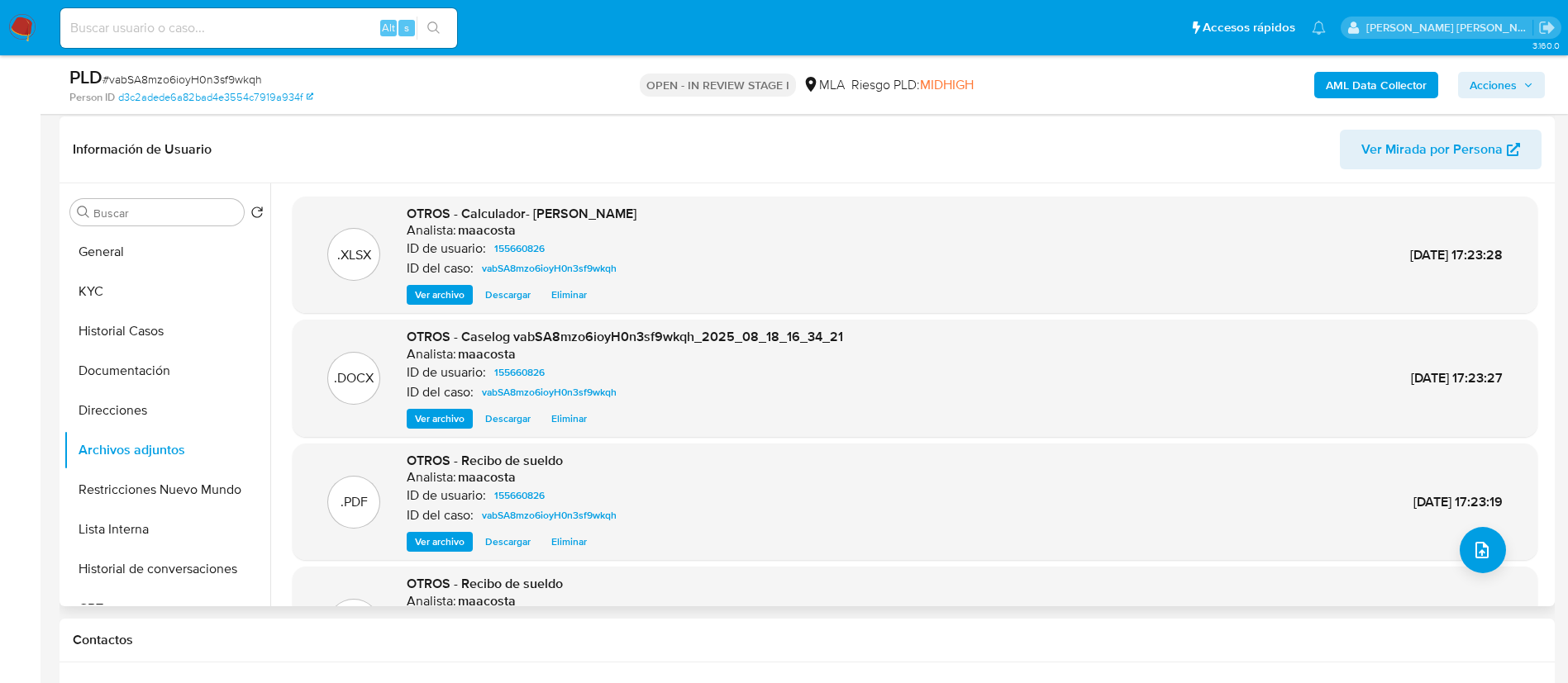
click at [1497, 87] on span "Acciones" at bounding box center [1493, 85] width 47 height 27
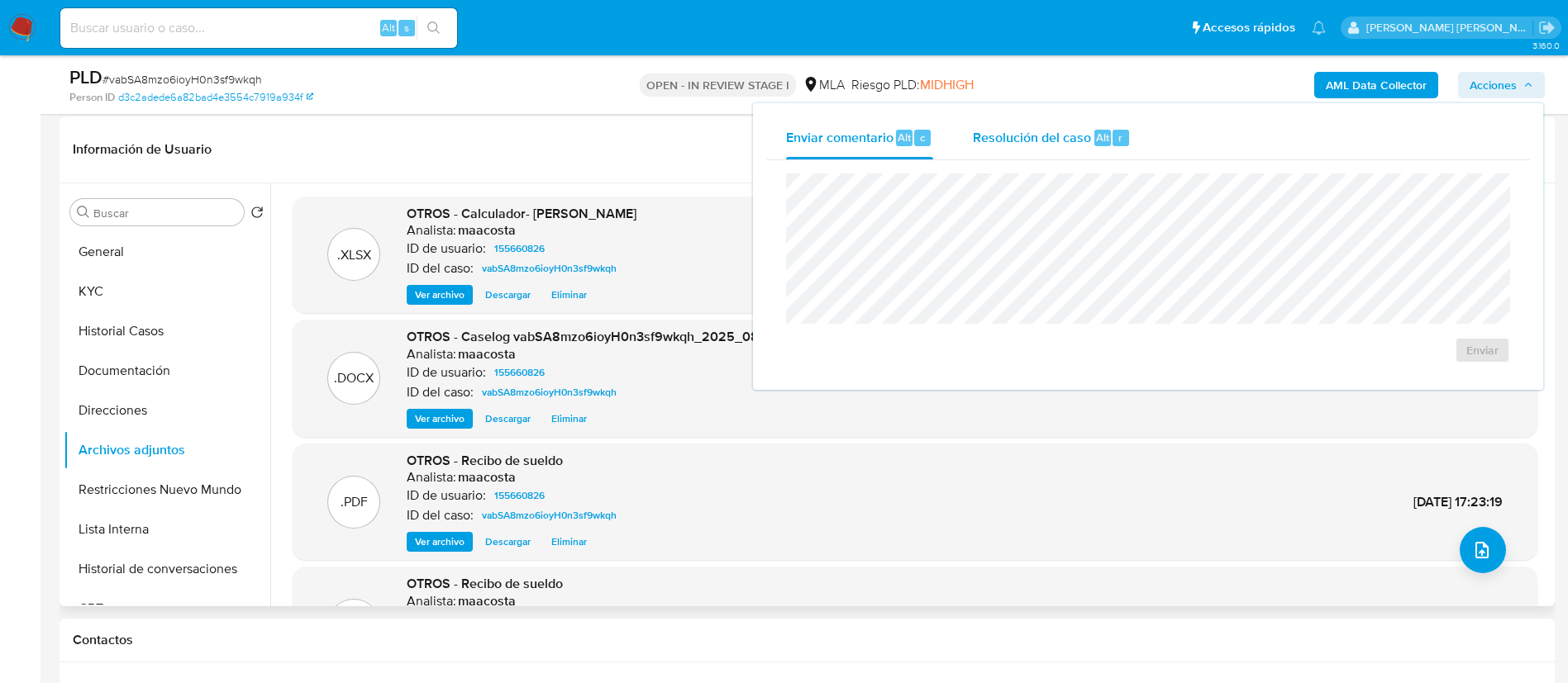
click at [965, 137] on button "Resolución del caso Alt r" at bounding box center [1052, 138] width 198 height 43
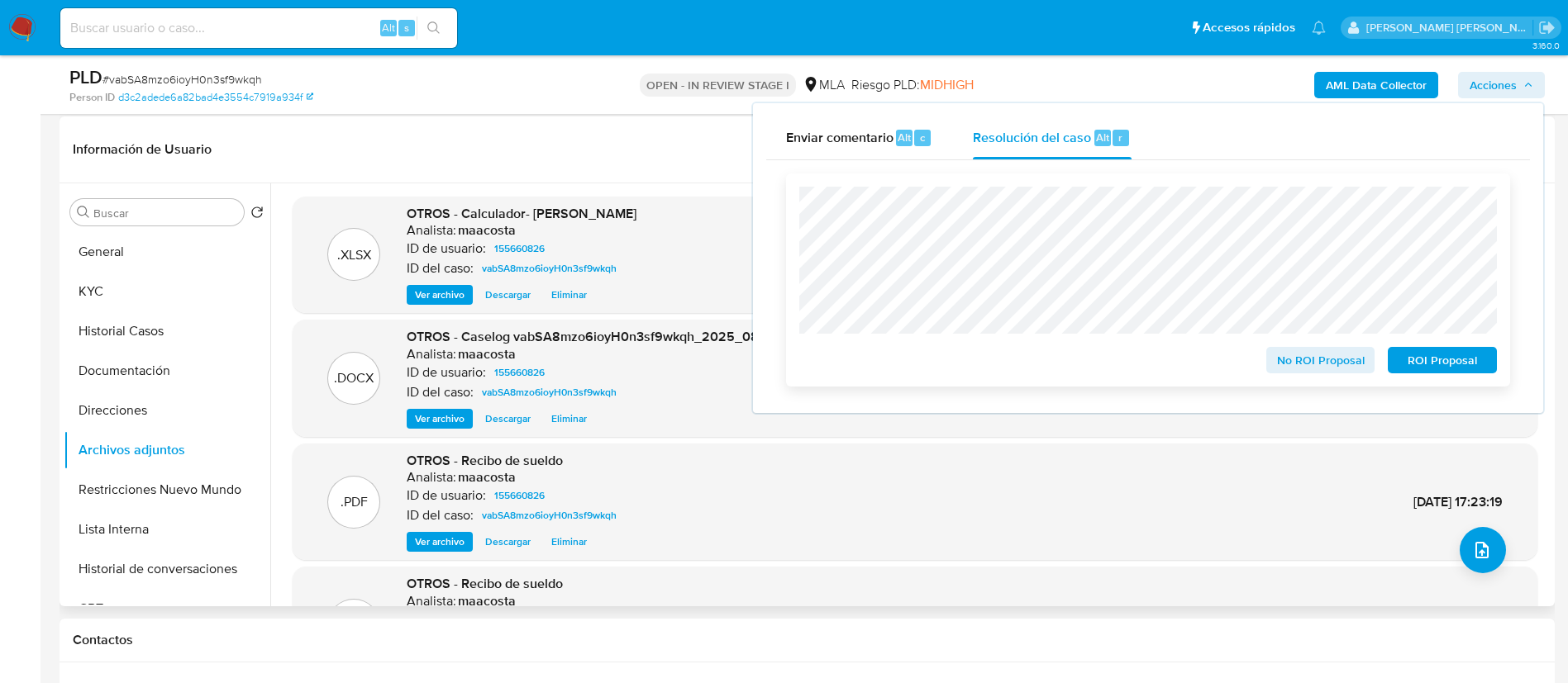
click at [1297, 347] on div "No ROI Proposal" at bounding box center [1321, 357] width 123 height 33
click at [1298, 364] on span "No ROI Proposal" at bounding box center [1321, 360] width 86 height 23
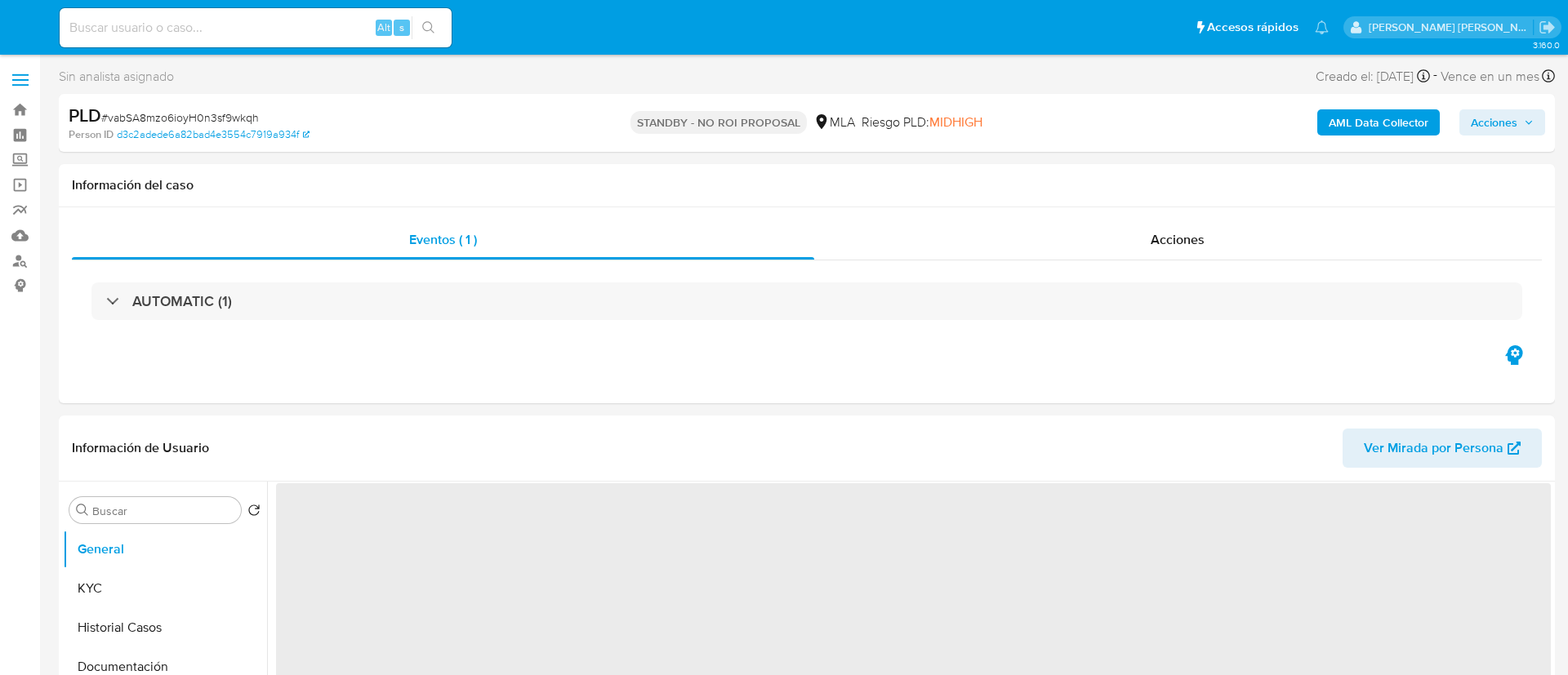
select select "10"
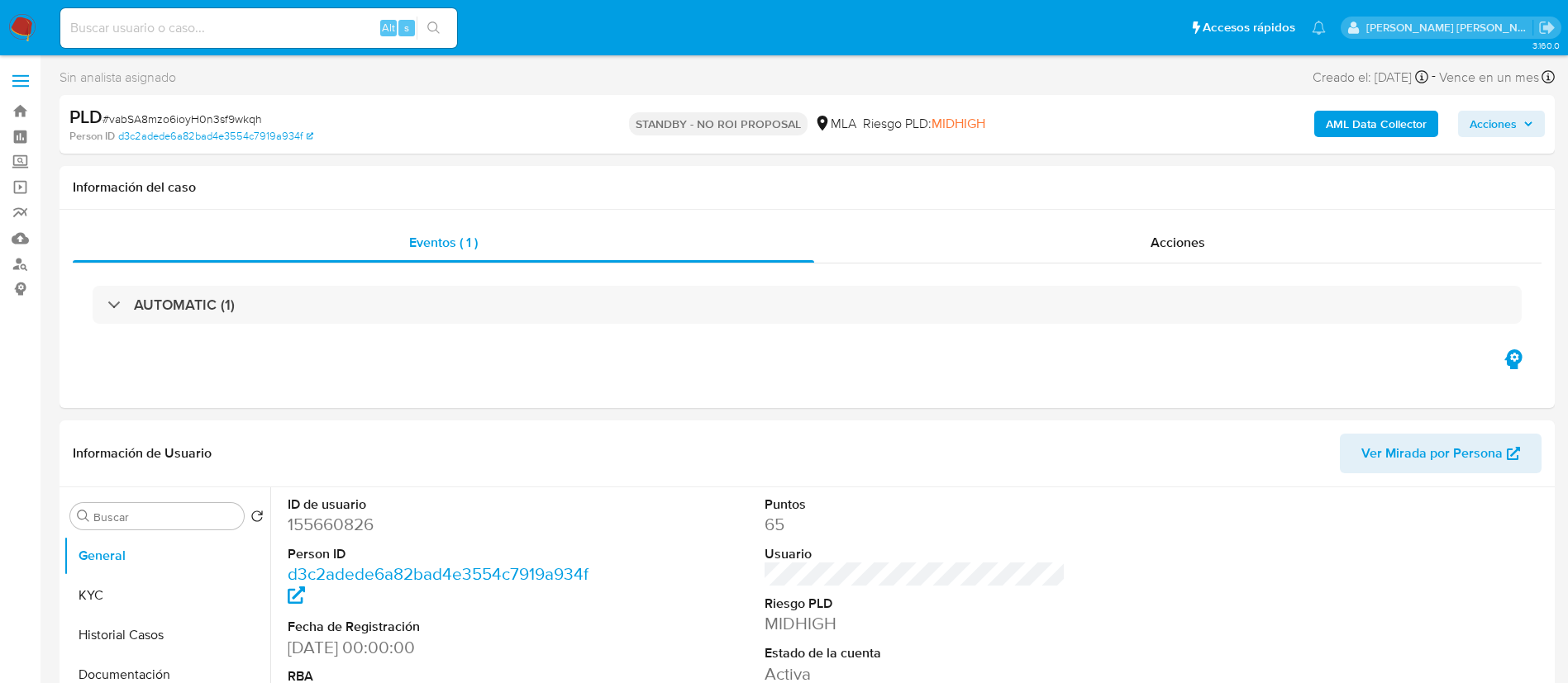
click at [325, 36] on input at bounding box center [259, 28] width 397 height 22
paste input "2377312513"
type input "2377312513"
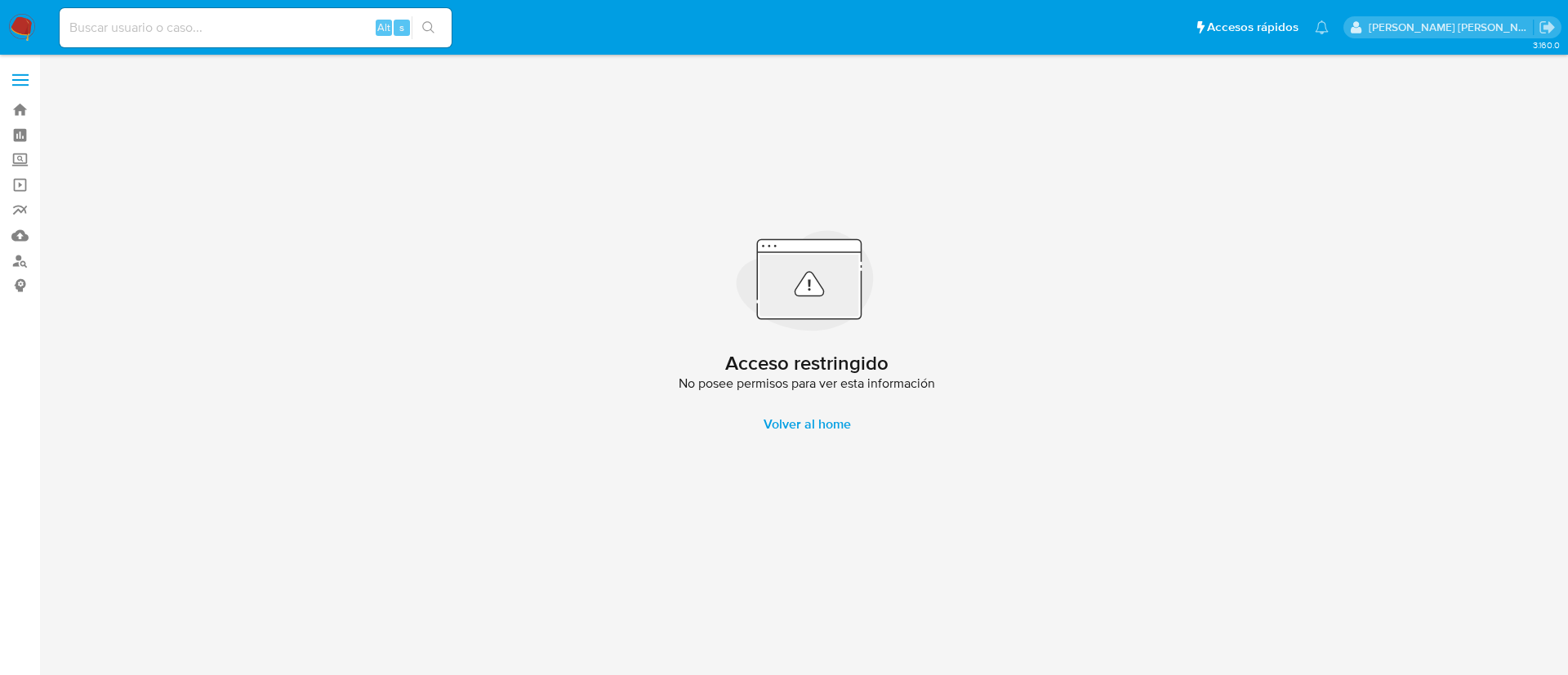
paste input "614365123"
click at [309, 27] on input "614365123" at bounding box center [256, 27] width 392 height 21
type input "614365123"
click at [431, 30] on icon "search-icon" at bounding box center [428, 27] width 13 height 13
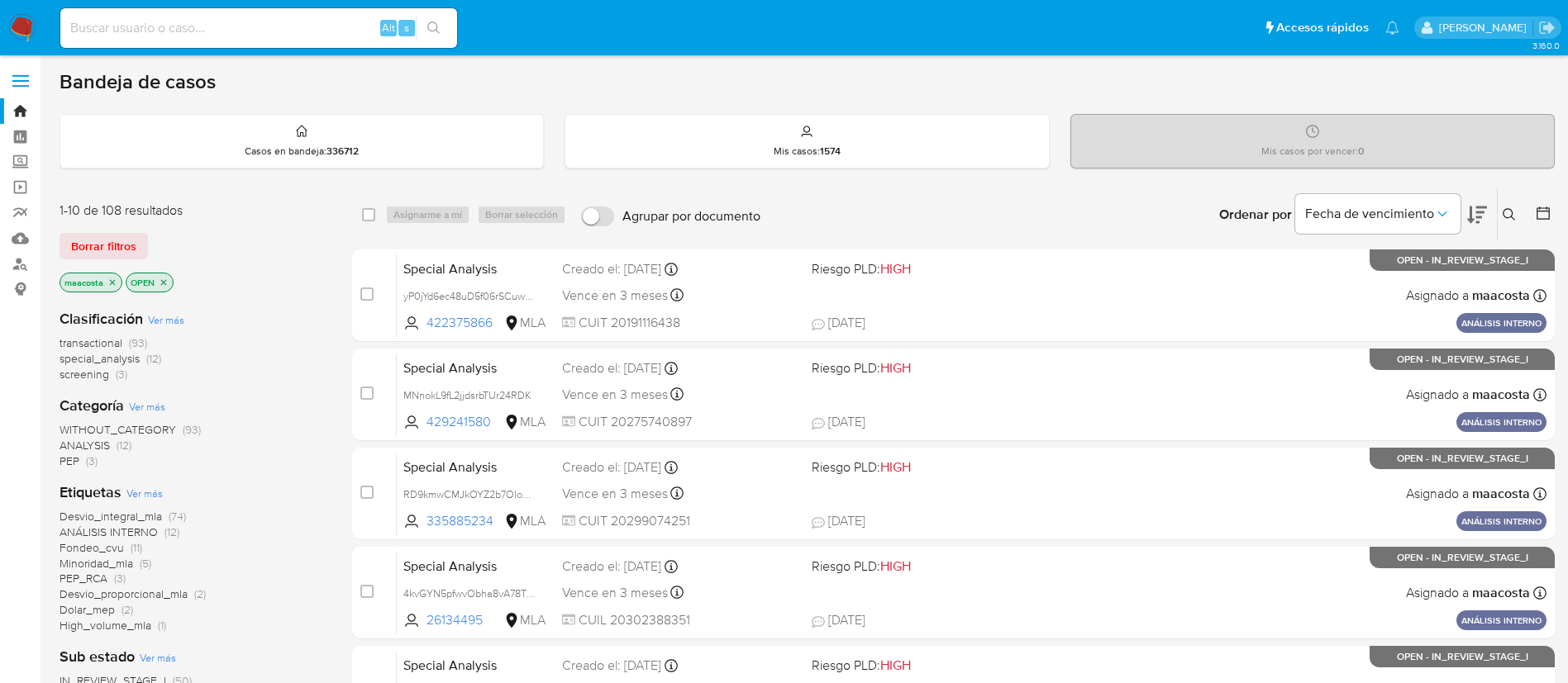
click at [126, 28] on input at bounding box center [259, 28] width 397 height 22
paste input "614365123"
type input "614365123"
